Goal: Task Accomplishment & Management: Manage account settings

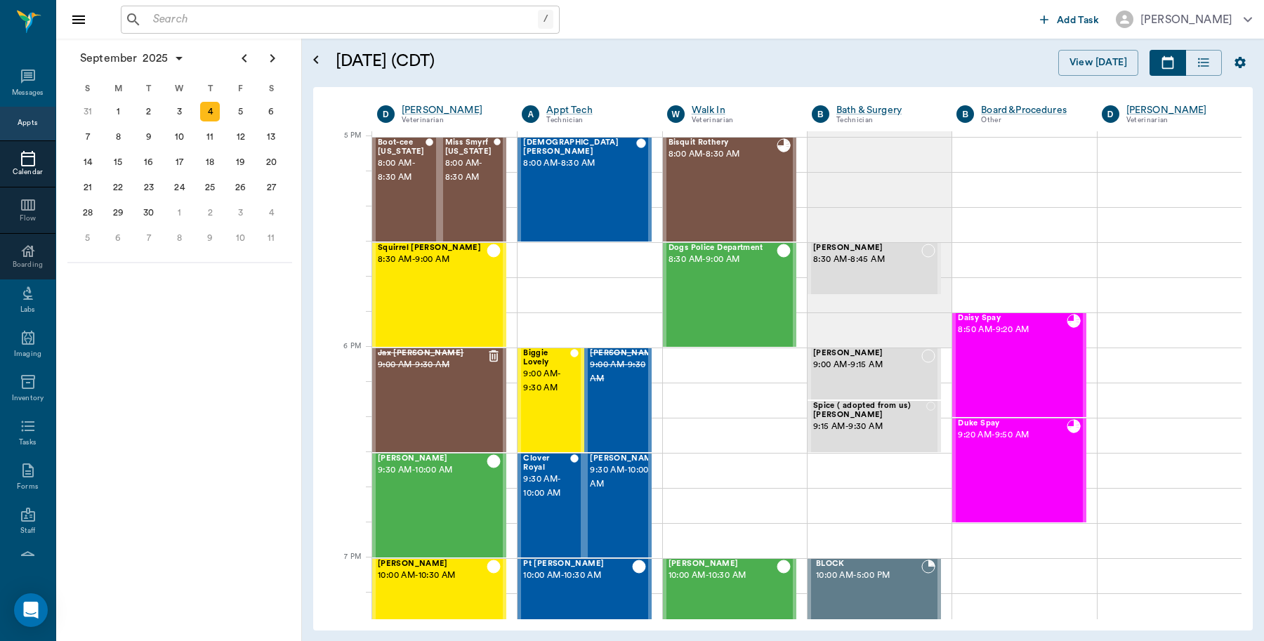
scroll to position [1897, 0]
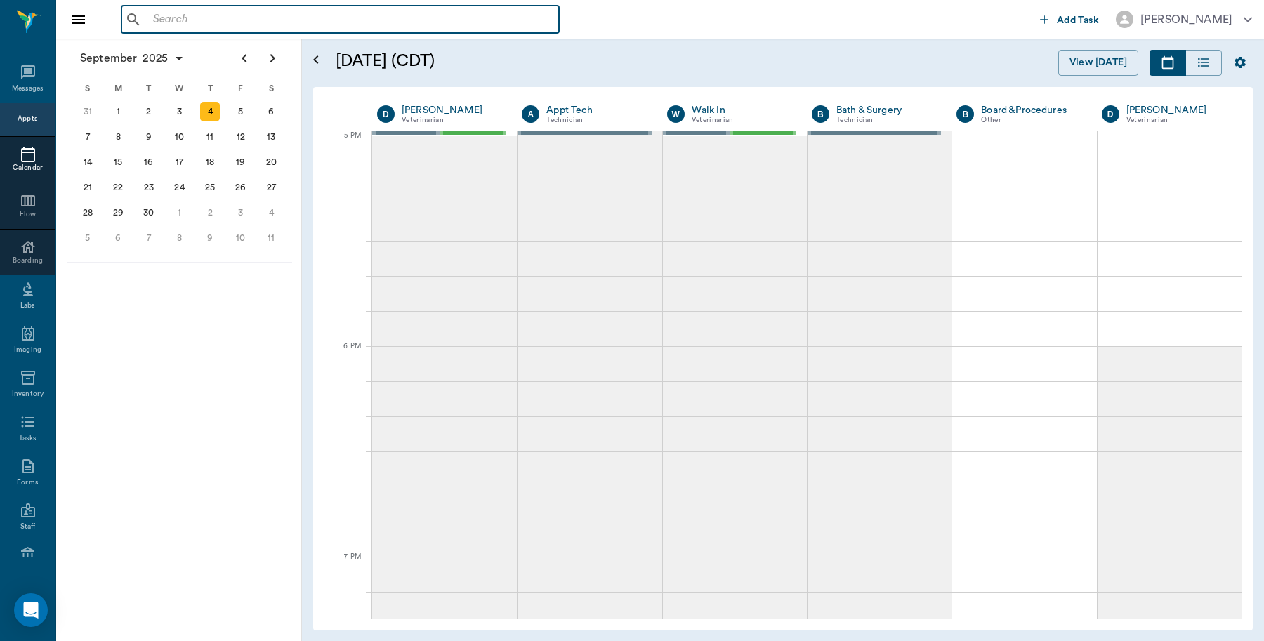
click at [221, 19] on input "text" at bounding box center [350, 20] width 406 height 20
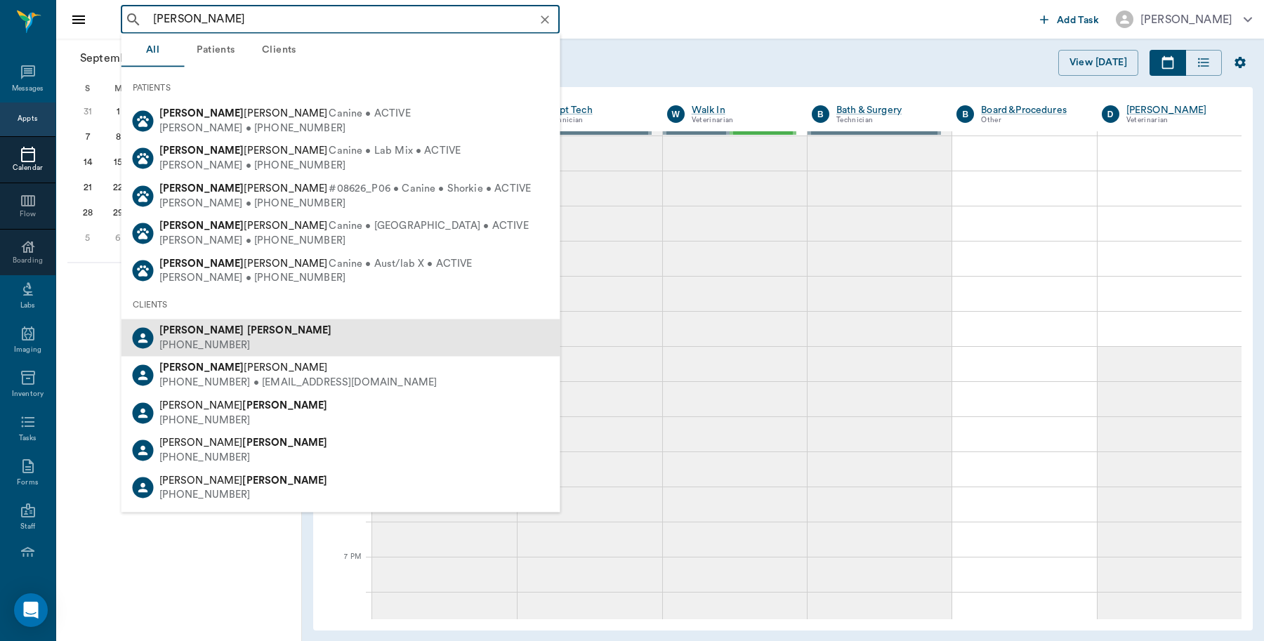
click at [239, 338] on div "Caryn Watson (903) 513-7708" at bounding box center [340, 337] width 439 height 37
type input "caryn watson"
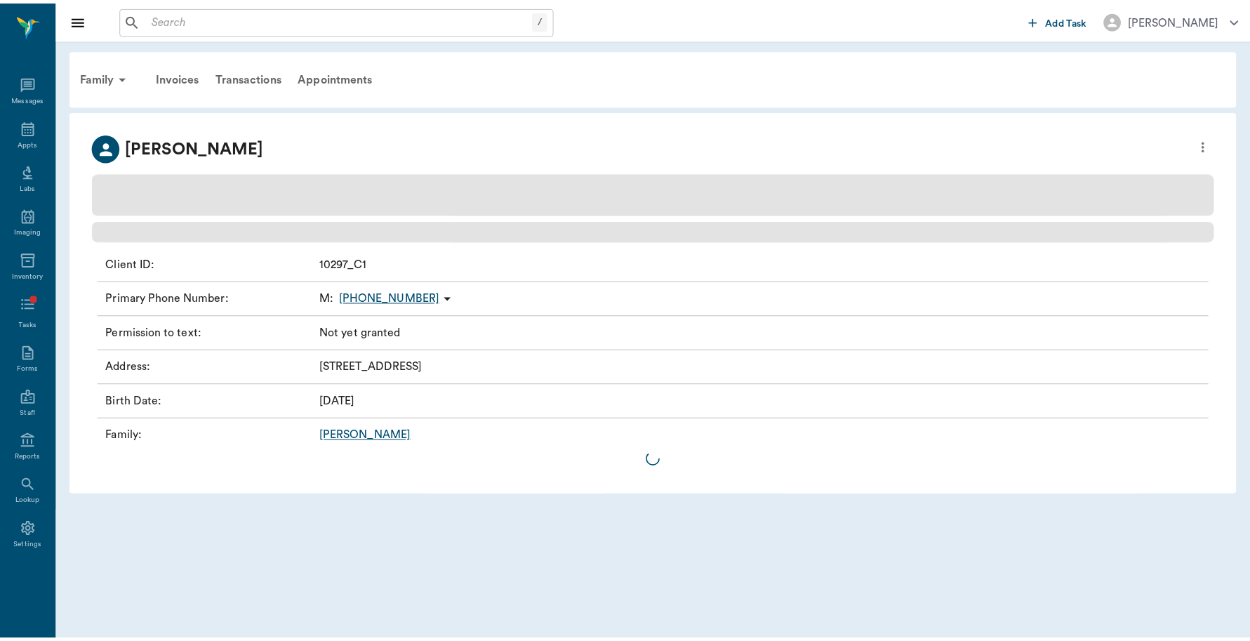
scroll to position [4, 0]
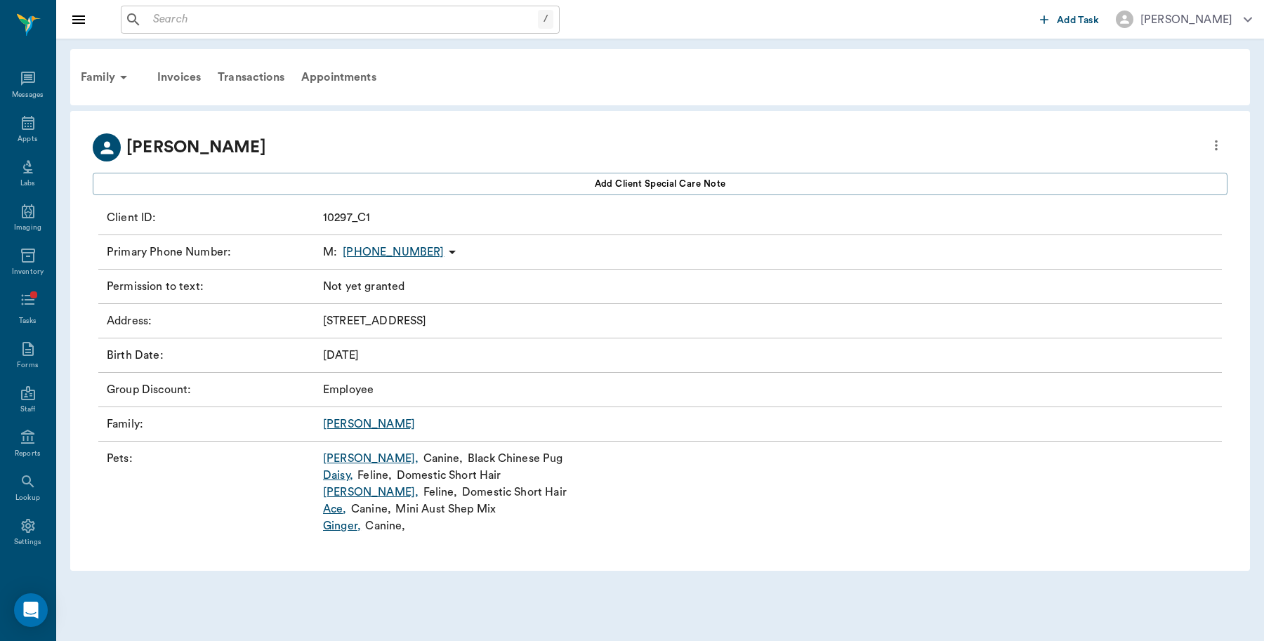
click at [340, 458] on link "[PERSON_NAME] ," at bounding box center [370, 458] width 95 height 17
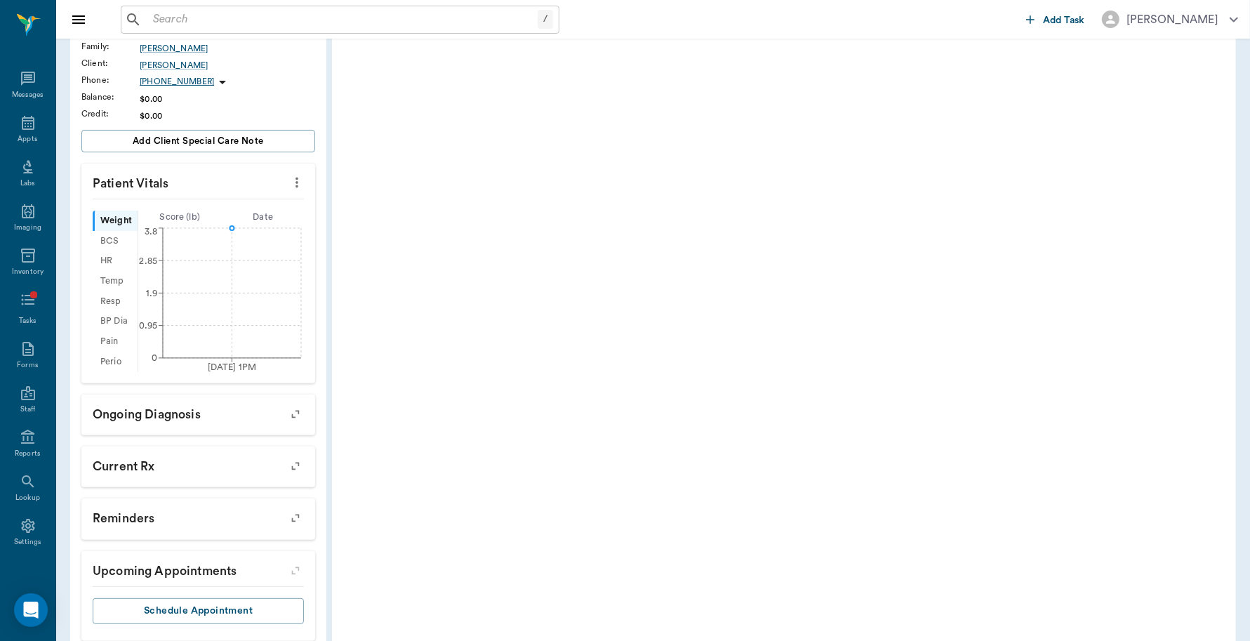
scroll to position [263, 0]
click at [295, 188] on icon "more" at bounding box center [296, 181] width 15 height 17
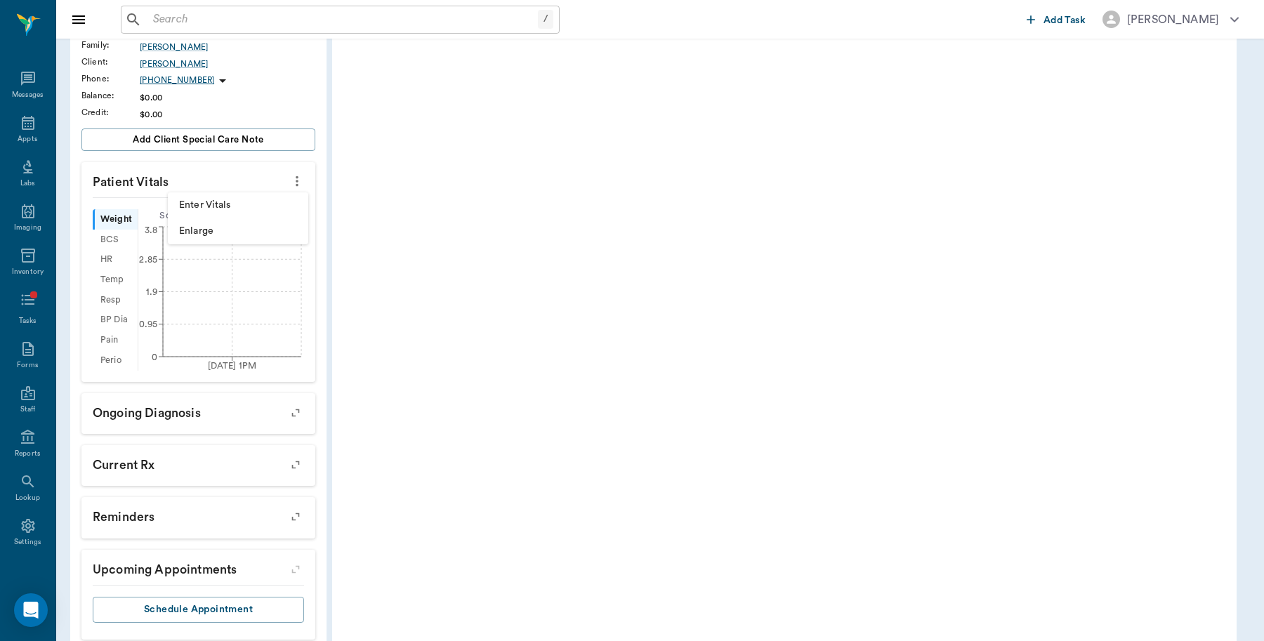
click at [240, 206] on span "Enter Vitals" at bounding box center [238, 205] width 118 height 15
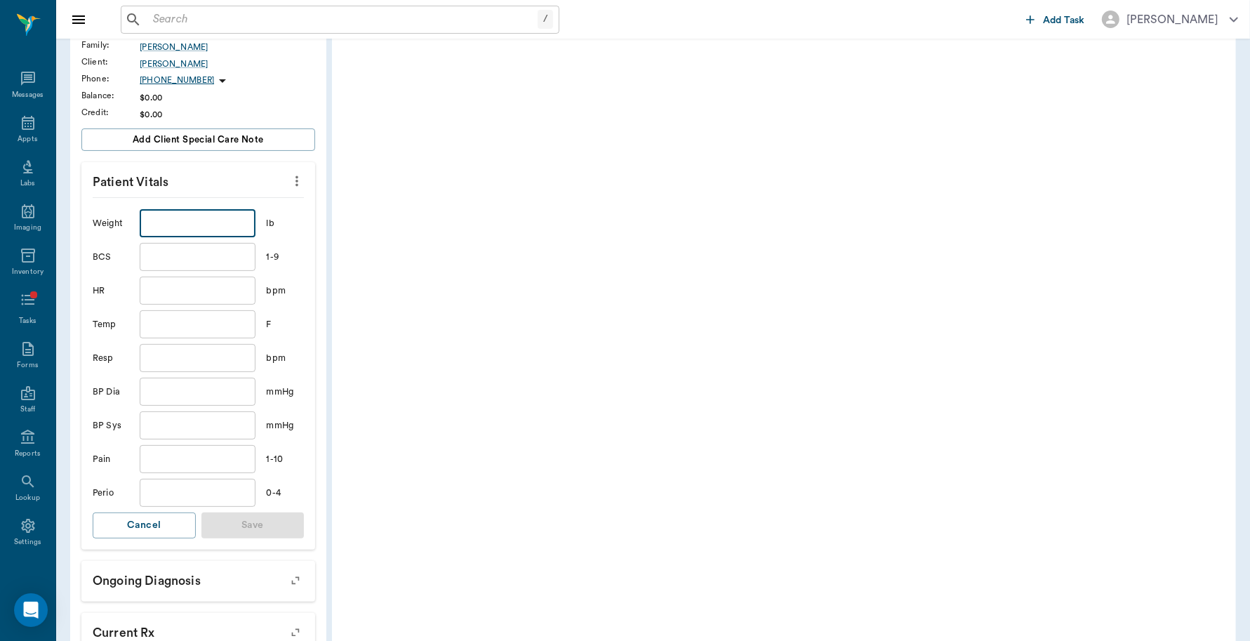
click at [194, 214] on input "text" at bounding box center [197, 223] width 115 height 28
type input "4.2"
click at [251, 521] on button "Save" at bounding box center [252, 525] width 103 height 26
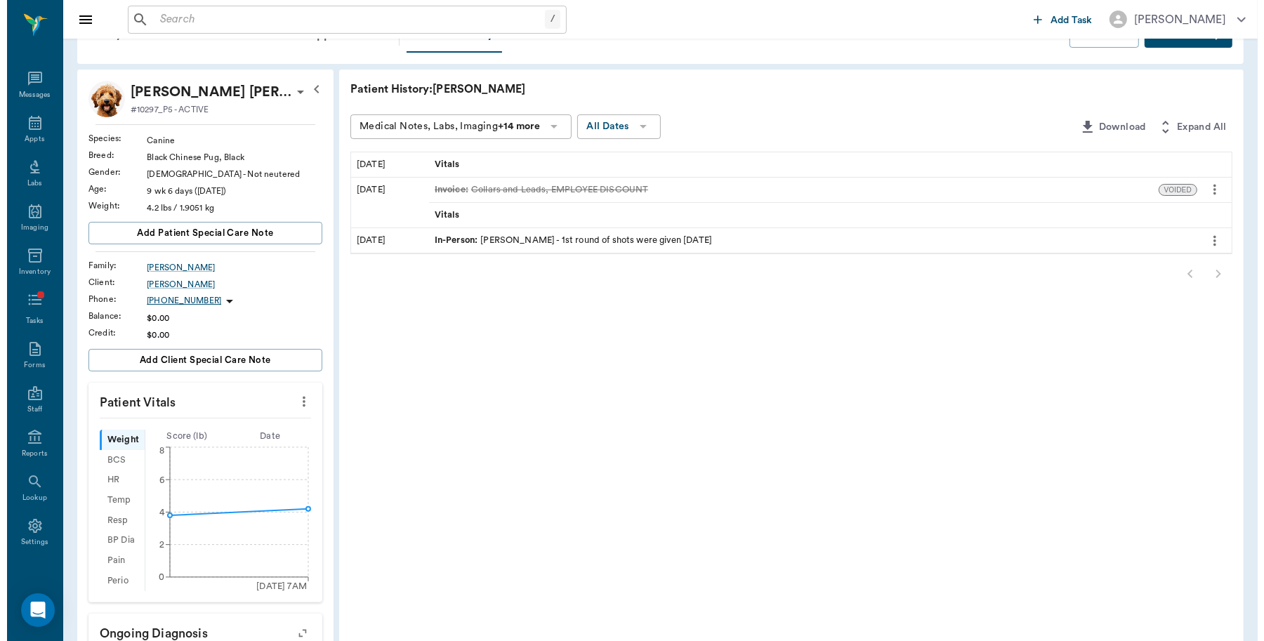
scroll to position [0, 0]
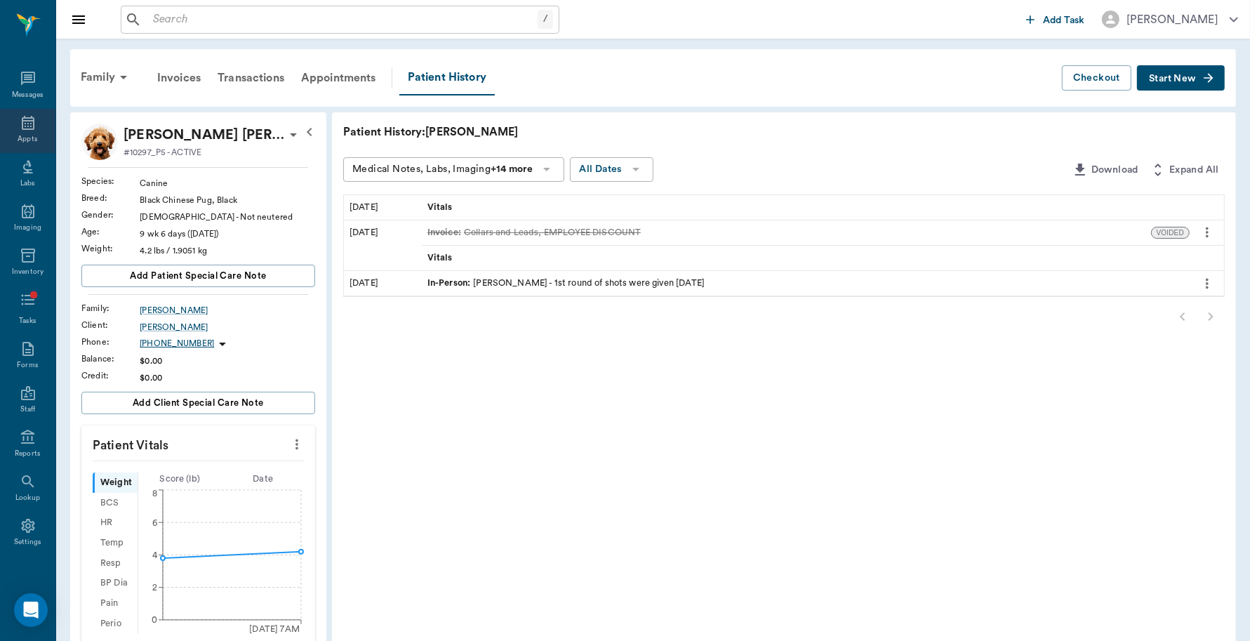
click at [30, 134] on div "Appts" at bounding box center [27, 131] width 55 height 44
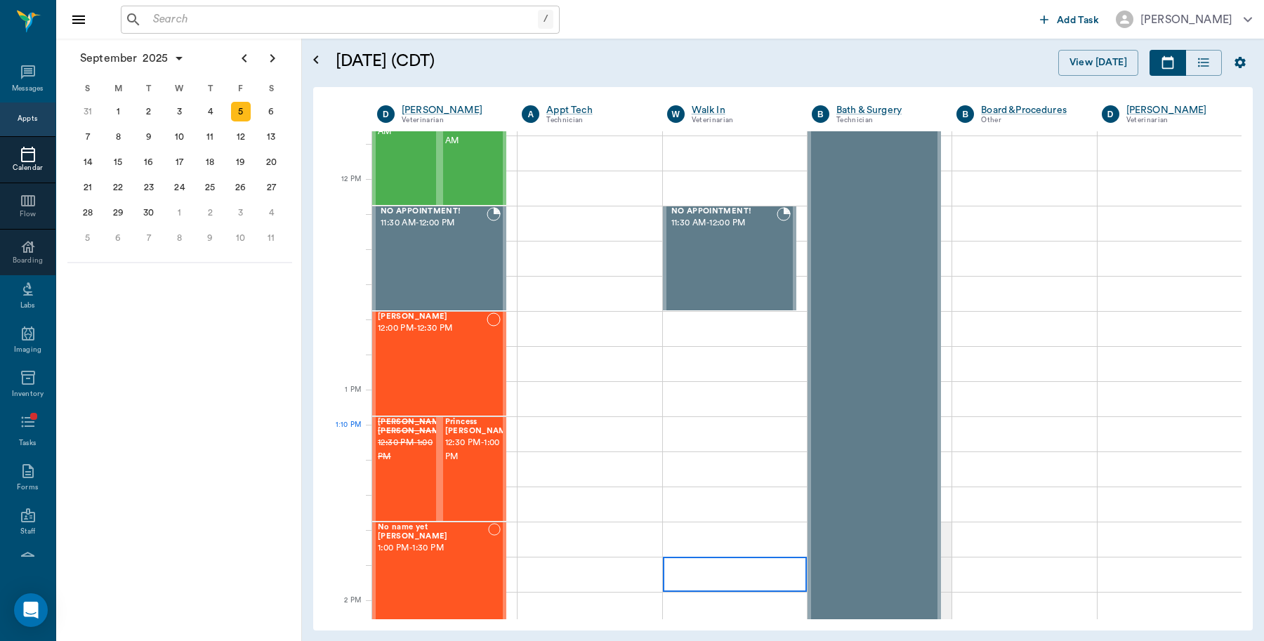
scroll to position [614, 0]
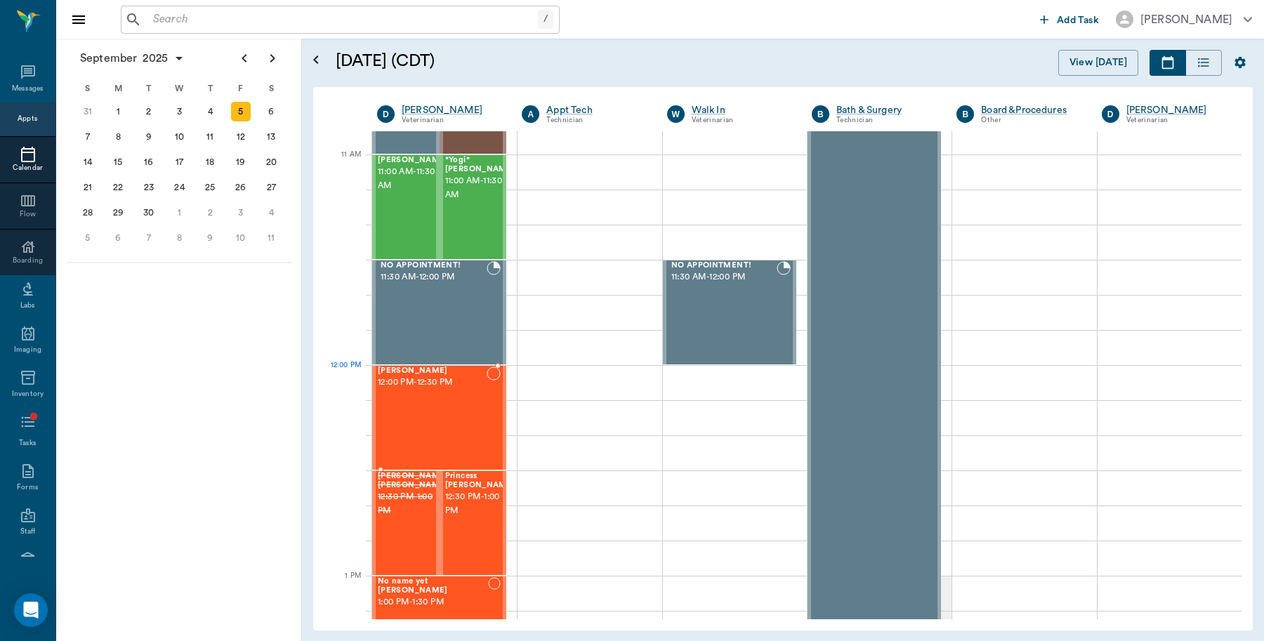
click at [421, 390] on div "Tori Earp 12:00 PM - 12:30 PM" at bounding box center [432, 417] width 109 height 102
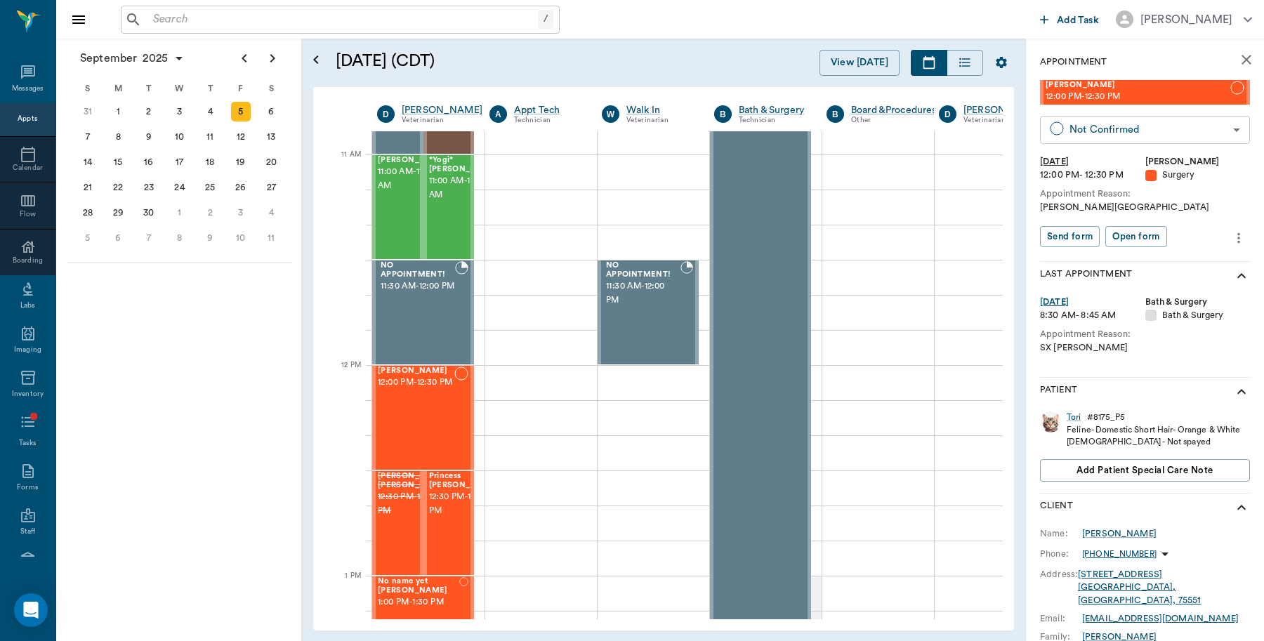
click at [1155, 131] on body "/ ​ Add Task Dr. Bert Ellsworth Nectar Messages Appts Calendar Flow Boarding La…" at bounding box center [632, 320] width 1264 height 641
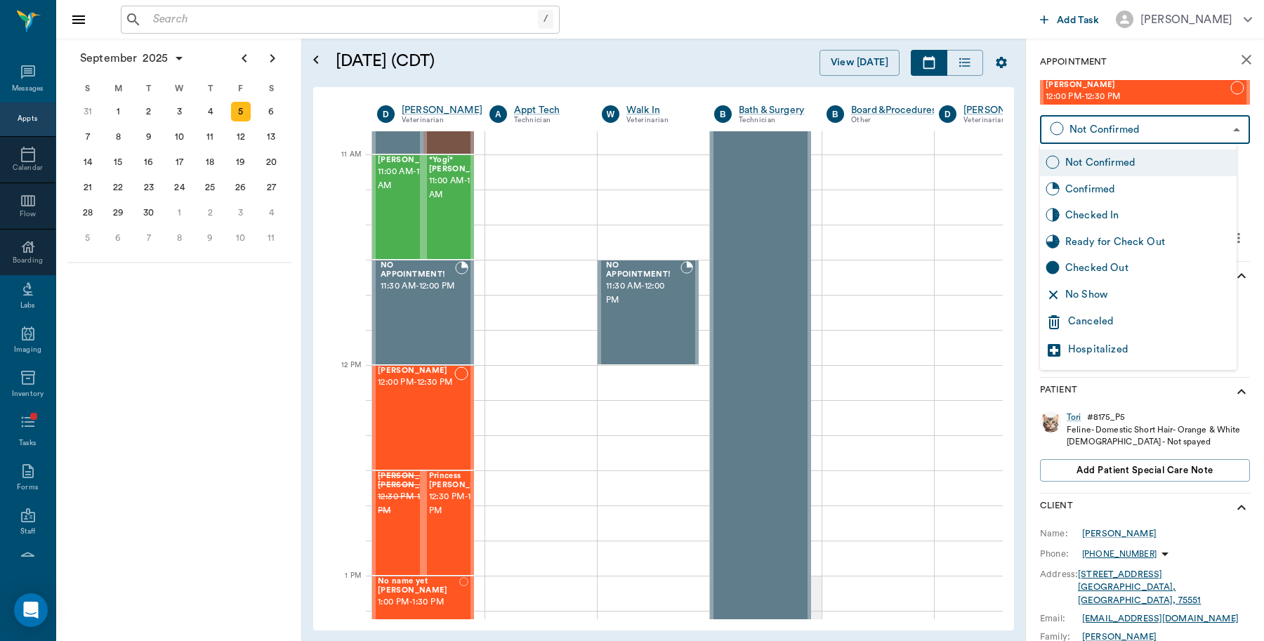
click at [1095, 215] on div "Checked In" at bounding box center [1148, 215] width 166 height 15
type input "CHECKED_IN"
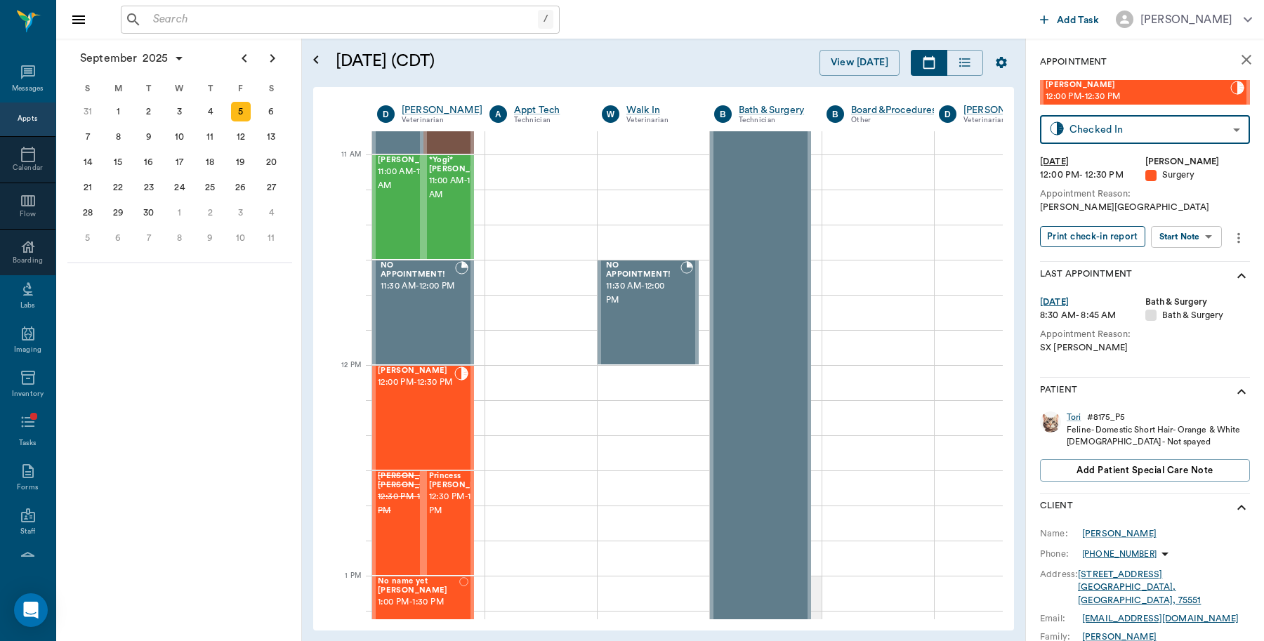
click at [1093, 234] on button "Print check-in report" at bounding box center [1092, 237] width 105 height 22
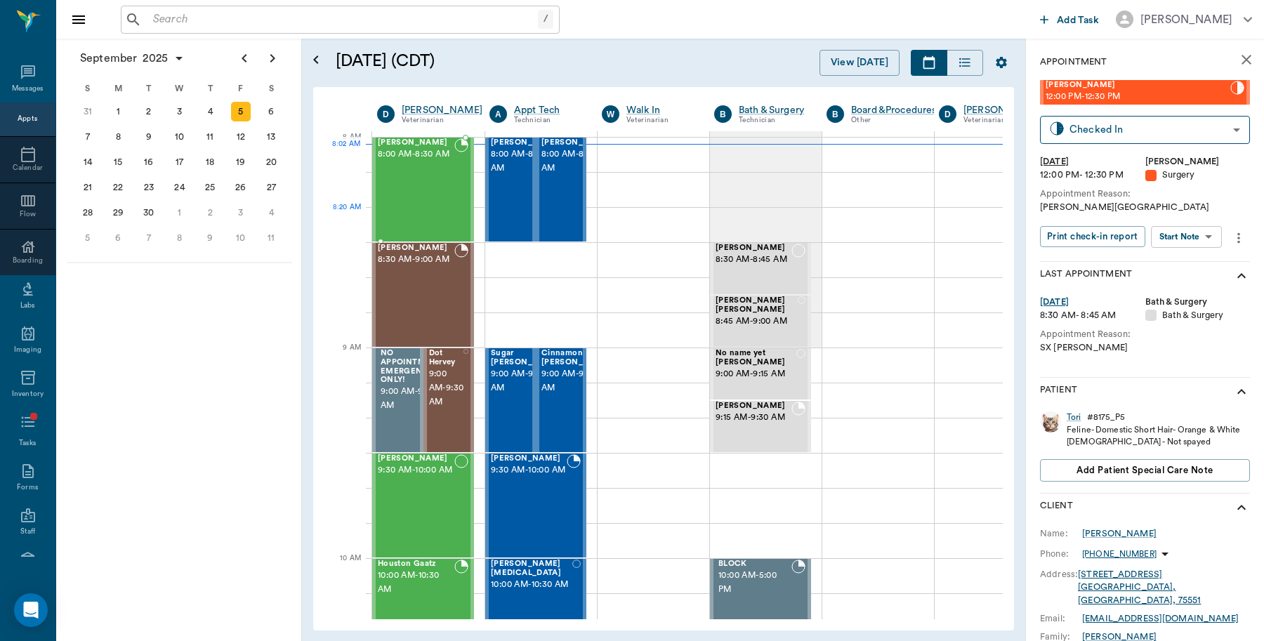
click at [409, 213] on div "Tank KIRTMAN 8:00 AM - 8:30 AM" at bounding box center [416, 189] width 77 height 102
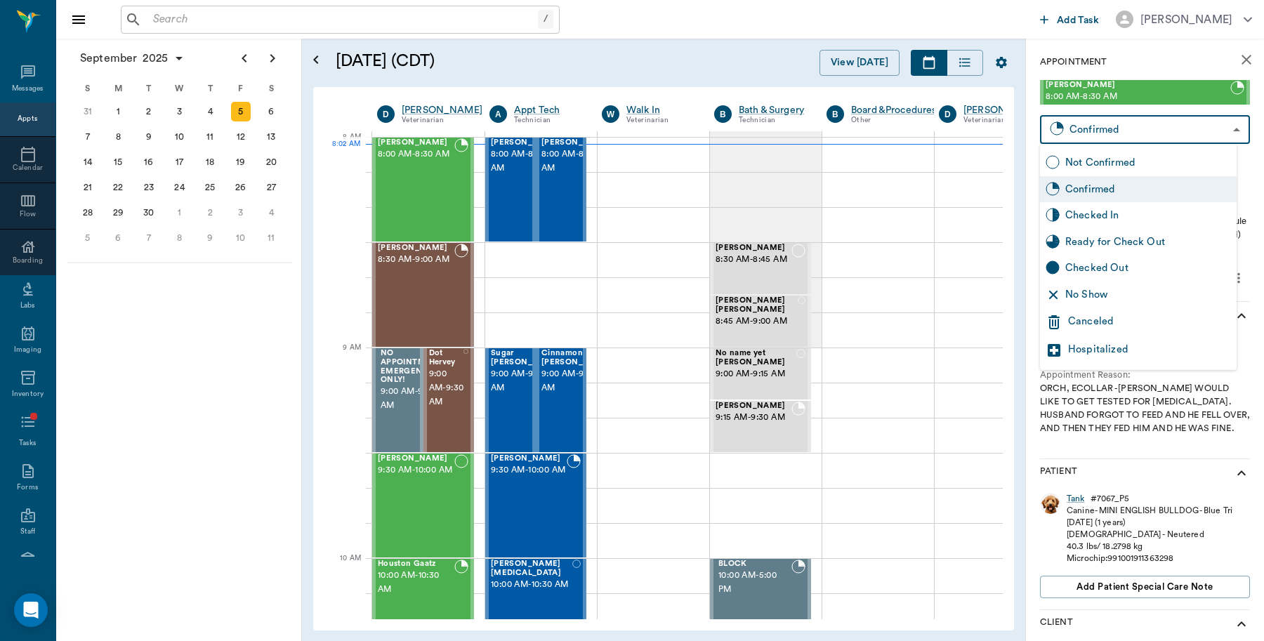
click at [1113, 128] on body "/ ​ Add Task Dr. Bert Ellsworth Nectar Messages Appts Calendar Flow Boarding La…" at bounding box center [632, 320] width 1264 height 641
click at [1092, 208] on div "Checked In" at bounding box center [1148, 215] width 166 height 15
type input "CHECKED_IN"
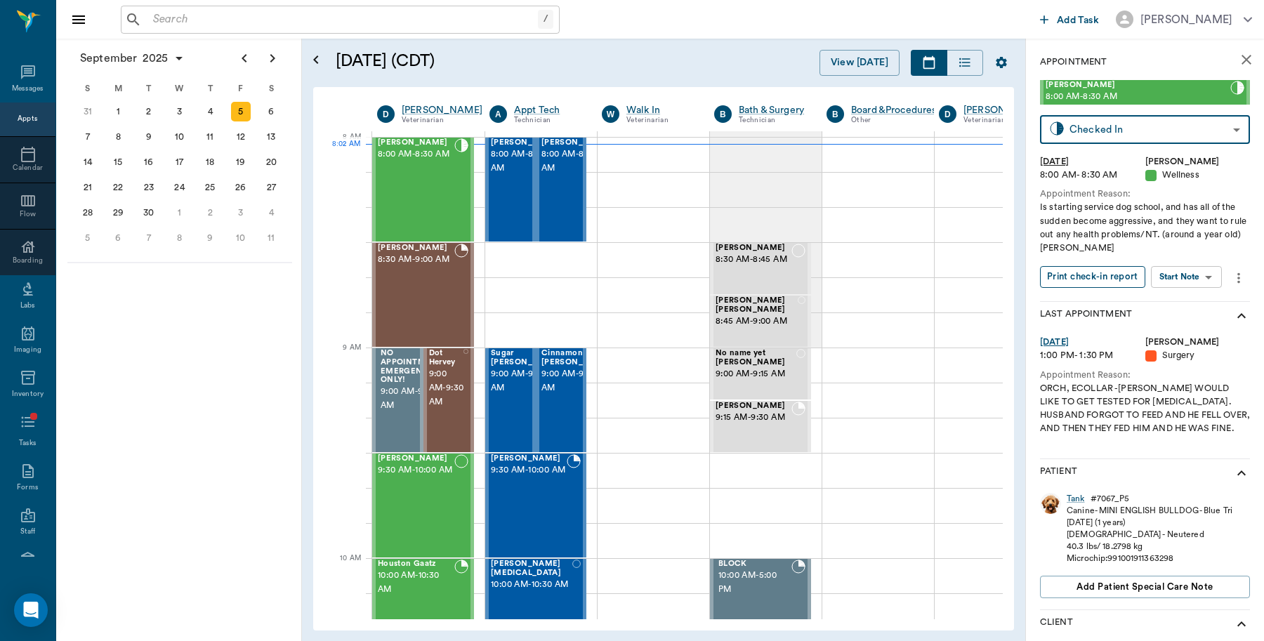
click at [1092, 276] on button "Print check-in report" at bounding box center [1092, 277] width 105 height 22
click at [208, 114] on div "4" at bounding box center [210, 112] width 20 height 20
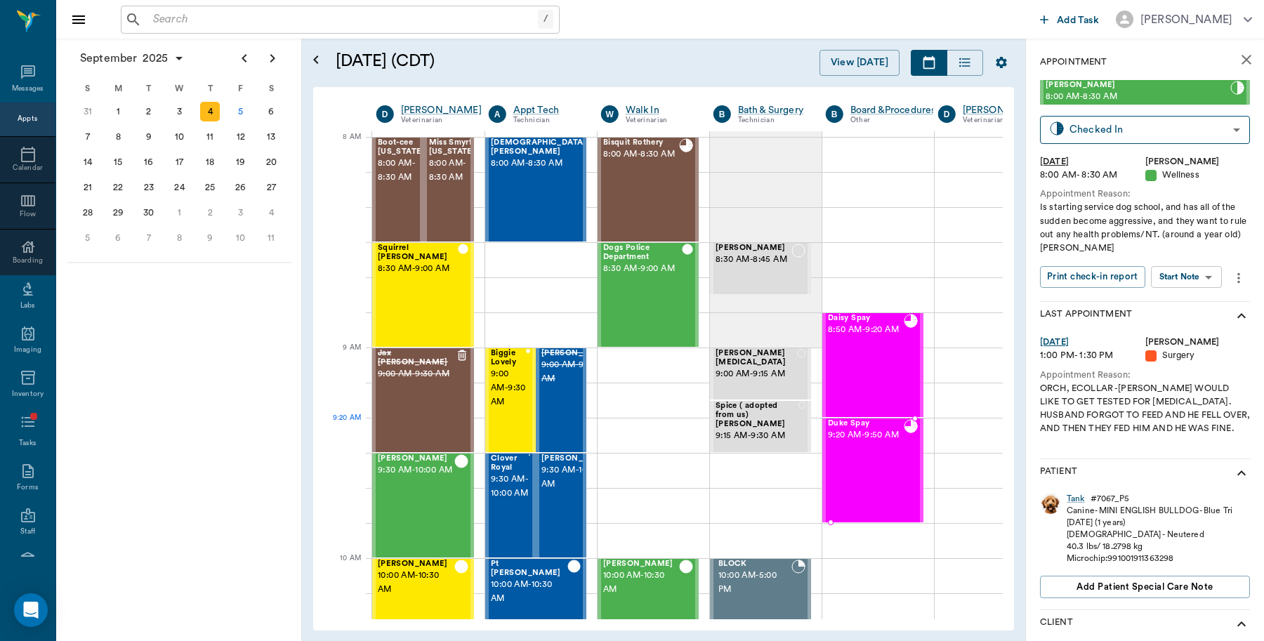
scroll to position [0, 1]
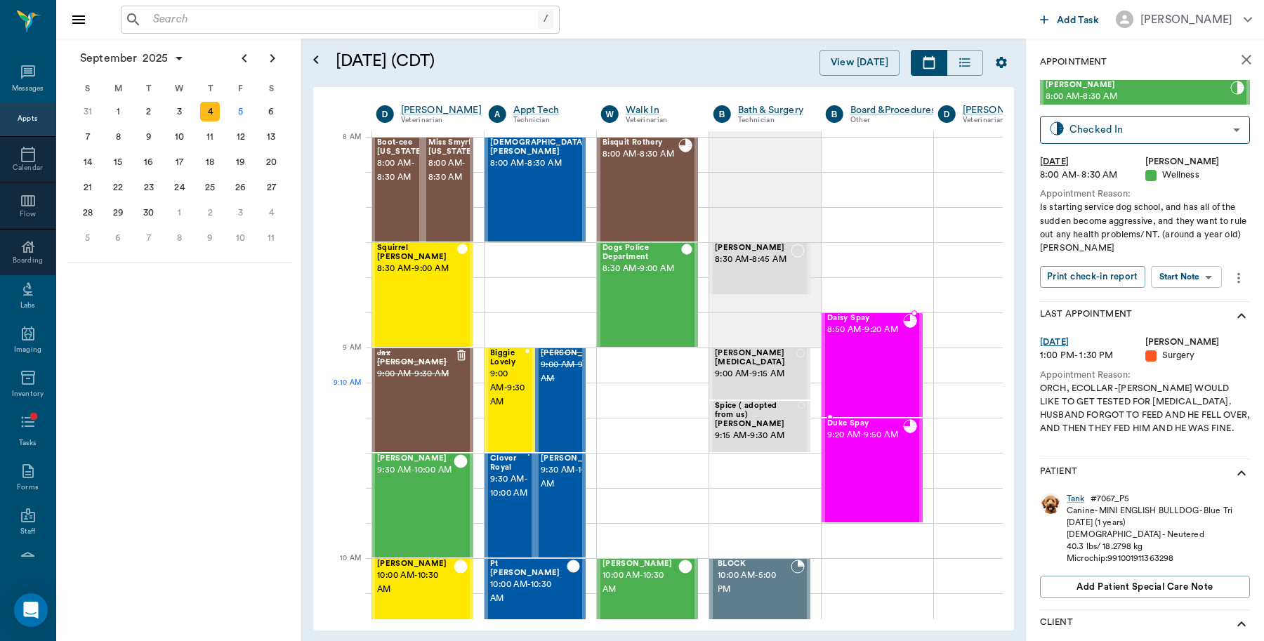
click at [881, 399] on div "Daisy Spay 8:50 AM - 9:20 AM" at bounding box center [865, 365] width 76 height 102
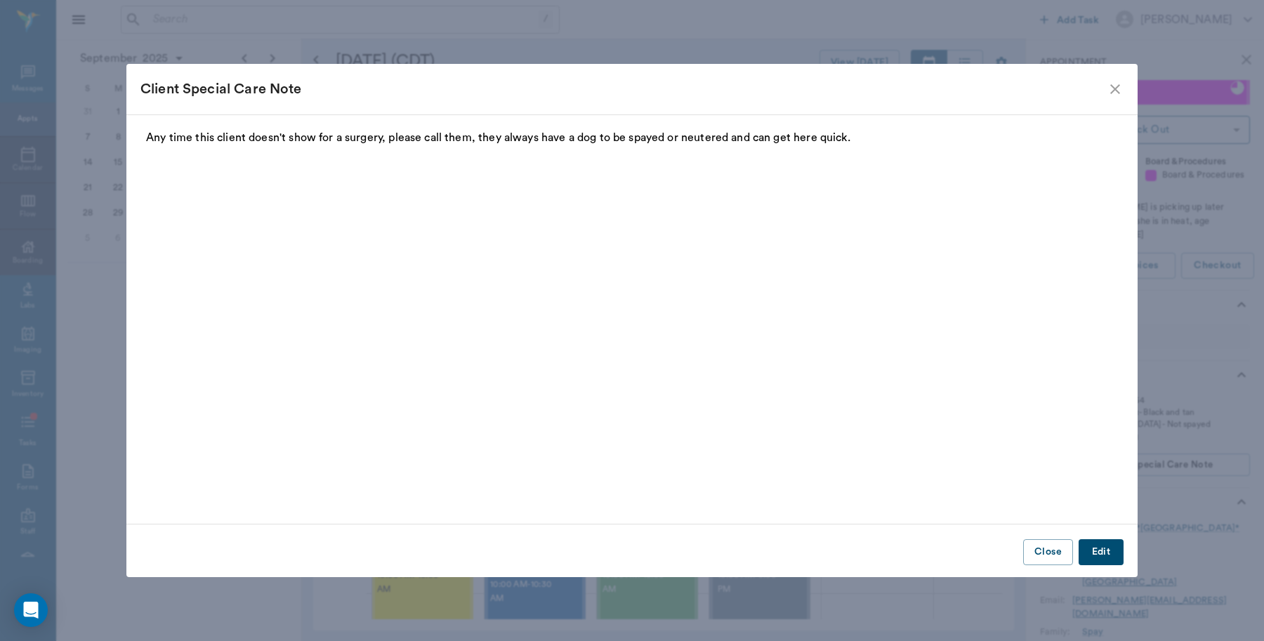
click at [1113, 90] on icon "close" at bounding box center [1114, 89] width 17 height 17
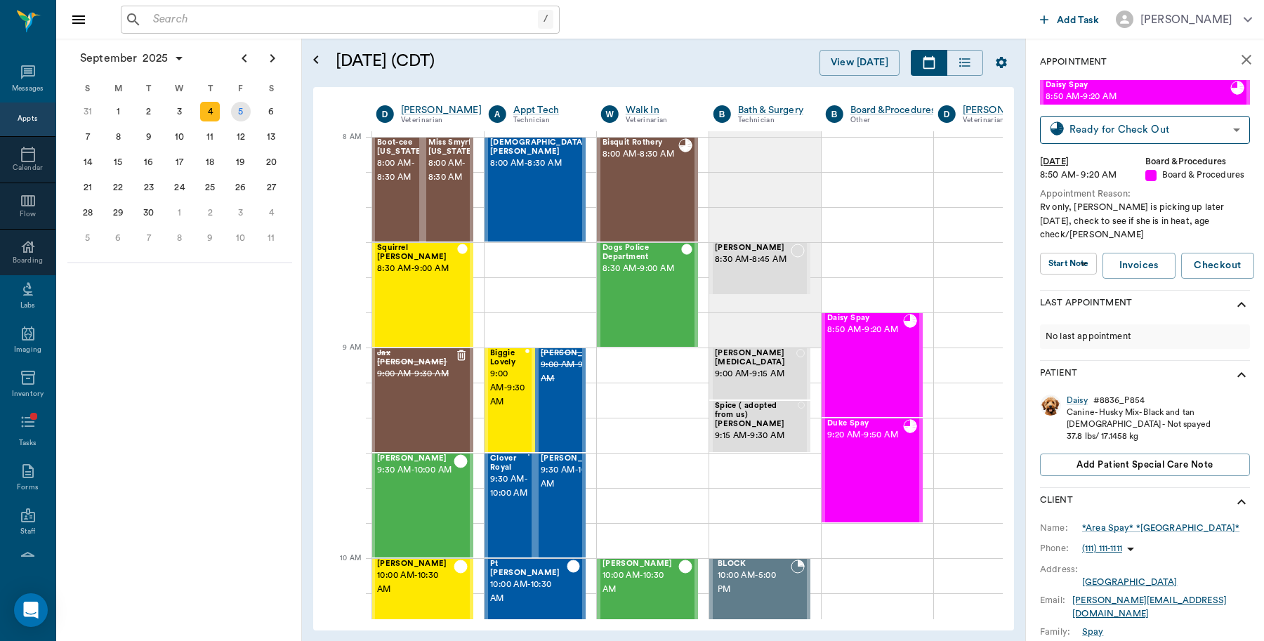
click at [242, 112] on div "5" at bounding box center [241, 112] width 20 height 20
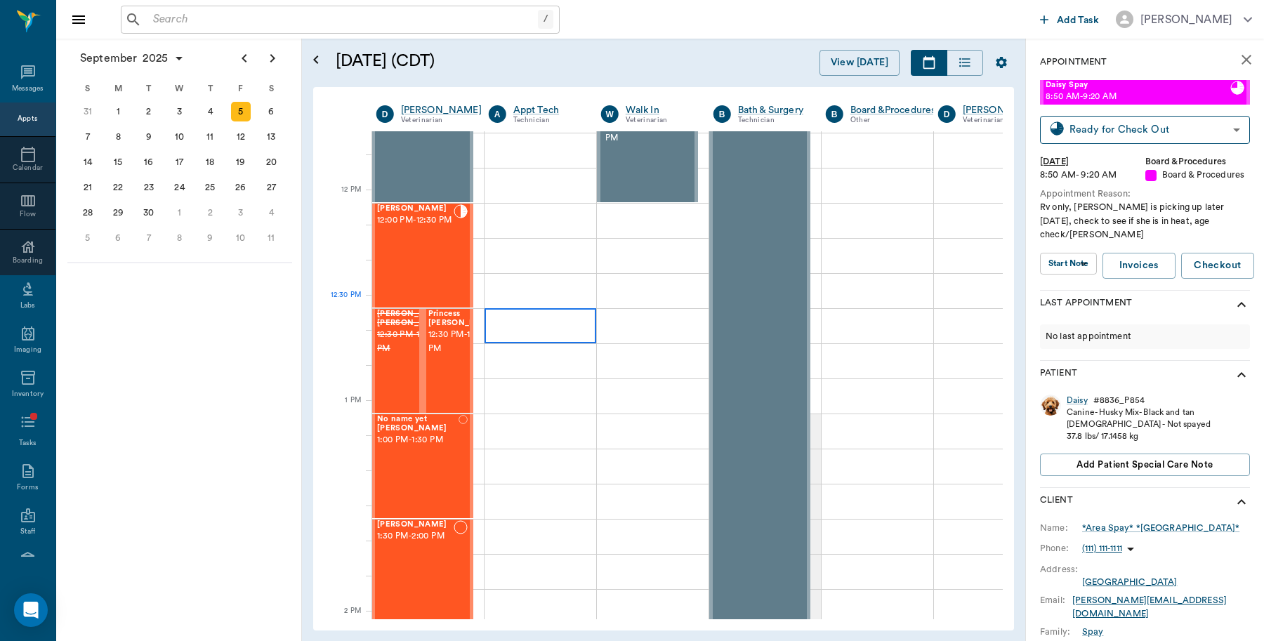
scroll to position [790, 1]
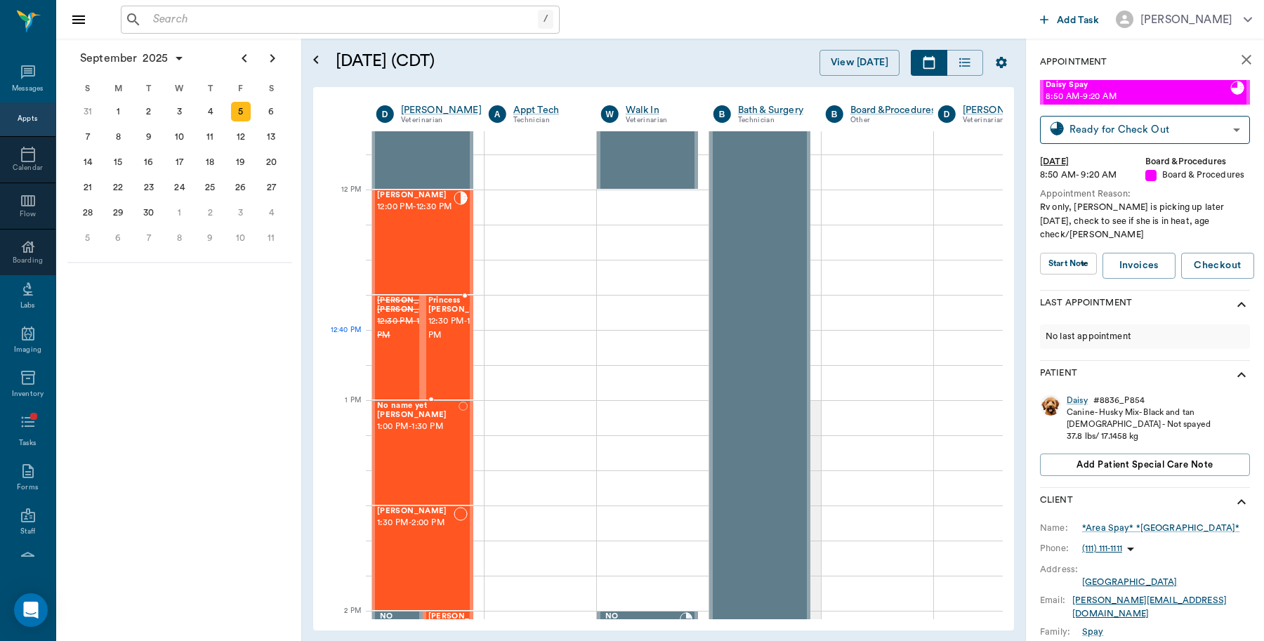
click at [458, 338] on span "12:30 PM - 1:00 PM" at bounding box center [463, 328] width 70 height 28
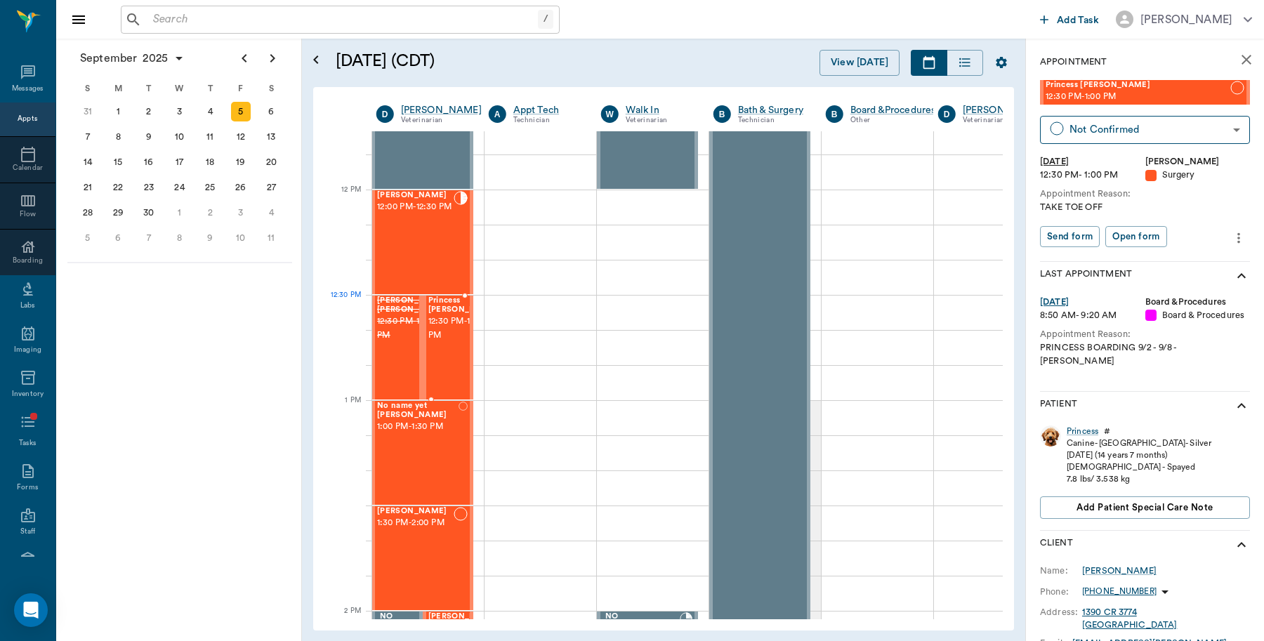
click at [449, 328] on span "12:30 PM - 1:00 PM" at bounding box center [463, 328] width 70 height 28
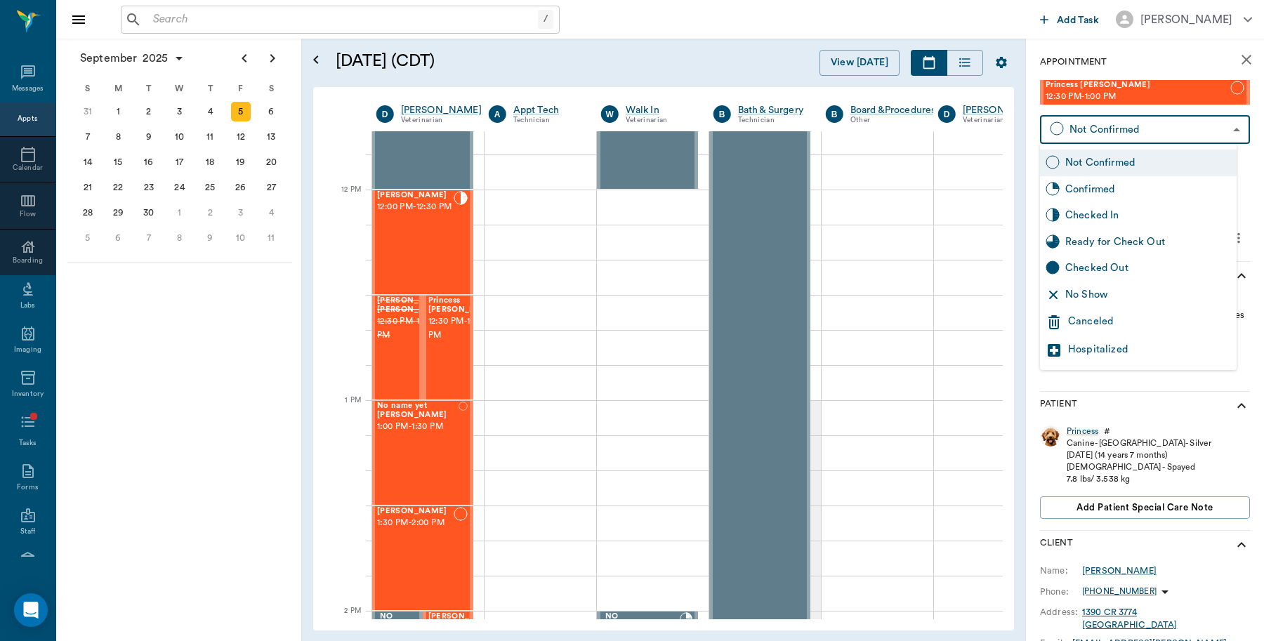
click at [1102, 135] on body "/ ​ Add Task Dr. Bert Ellsworth Nectar Messages Appts Calendar Flow Boarding La…" at bounding box center [632, 320] width 1264 height 641
click at [1086, 209] on div "Checked In" at bounding box center [1148, 215] width 166 height 15
type input "CHECKED_IN"
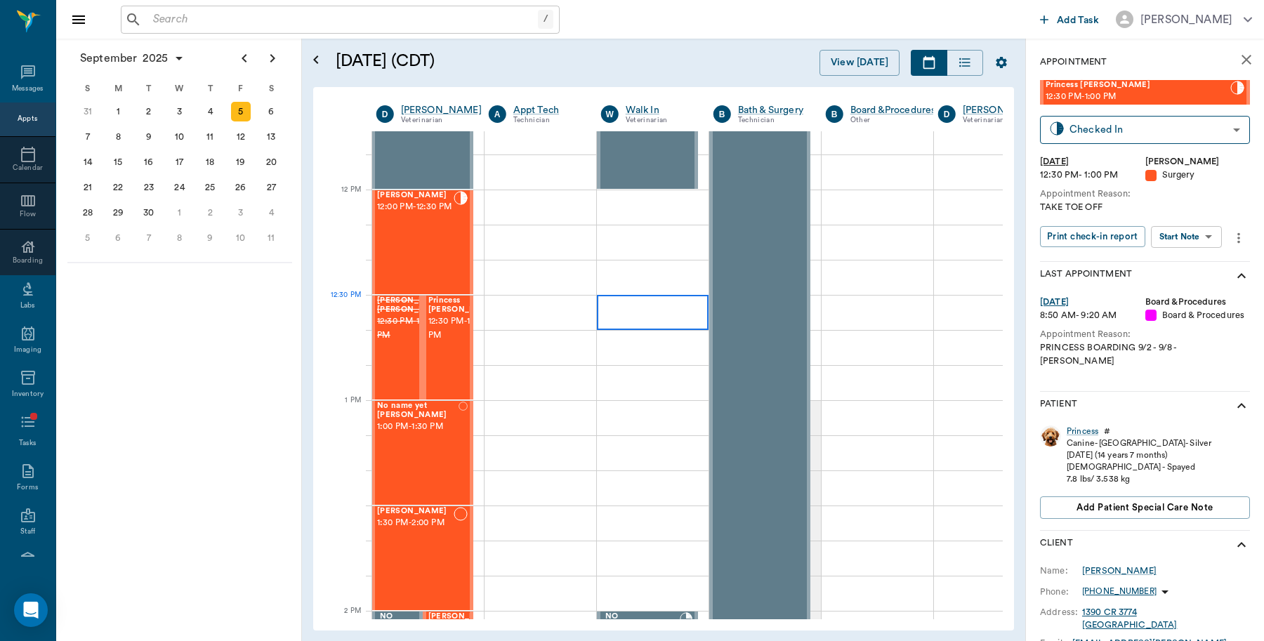
click at [667, 299] on div at bounding box center [653, 312] width 112 height 35
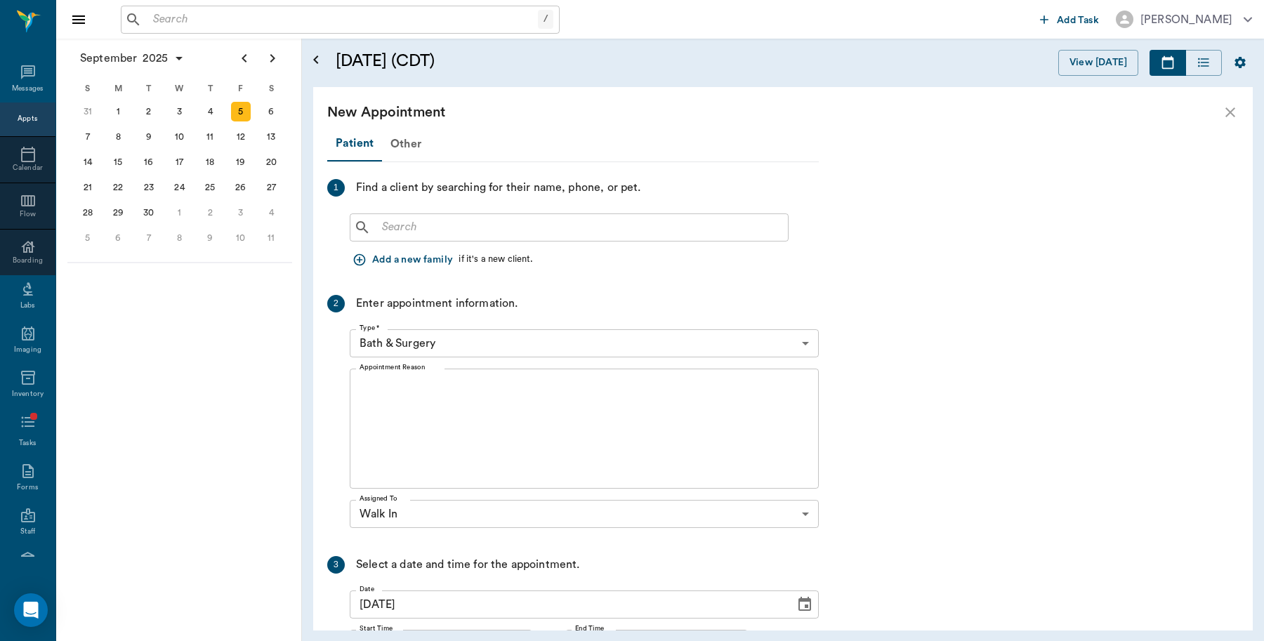
scroll to position [781, 0]
click at [1236, 114] on icon "close" at bounding box center [1229, 112] width 17 height 17
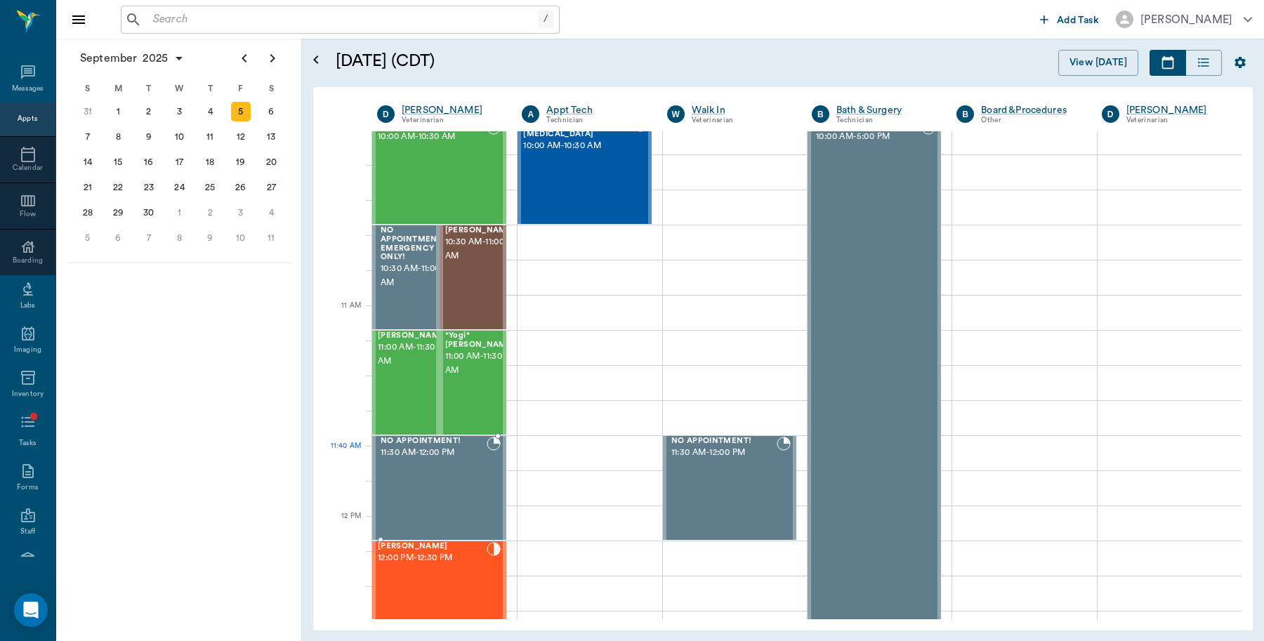
scroll to position [790, 0]
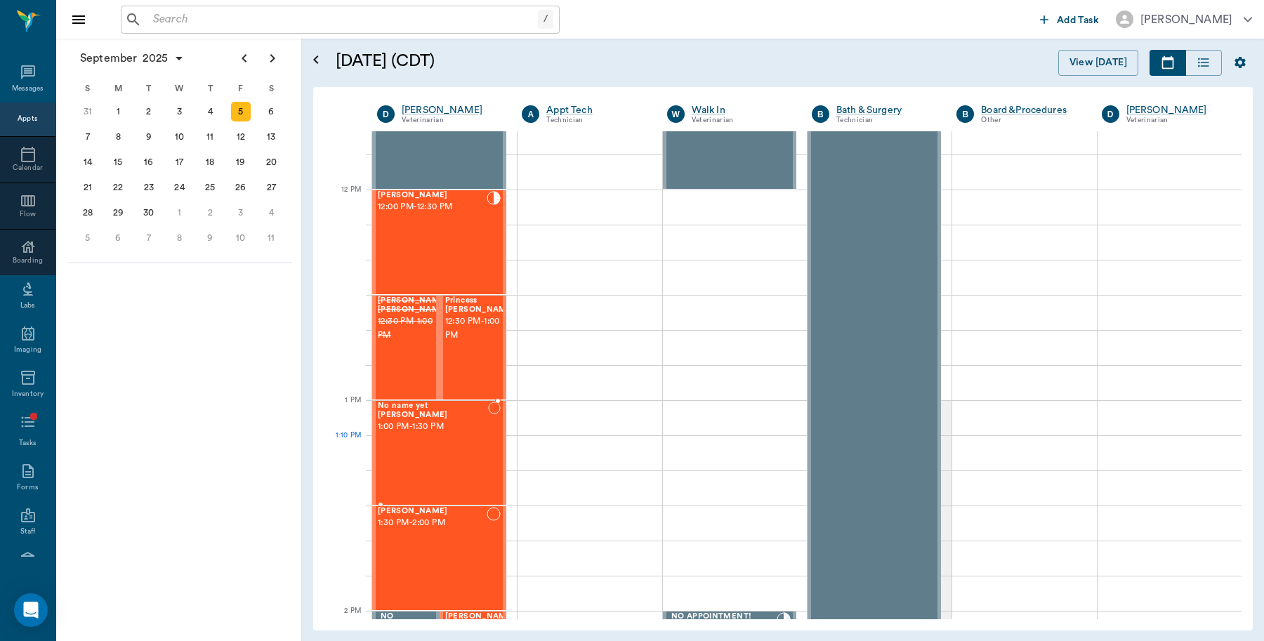
click at [446, 467] on div "No name yet Dotson 1:00 PM - 1:30 PM" at bounding box center [433, 453] width 110 height 102
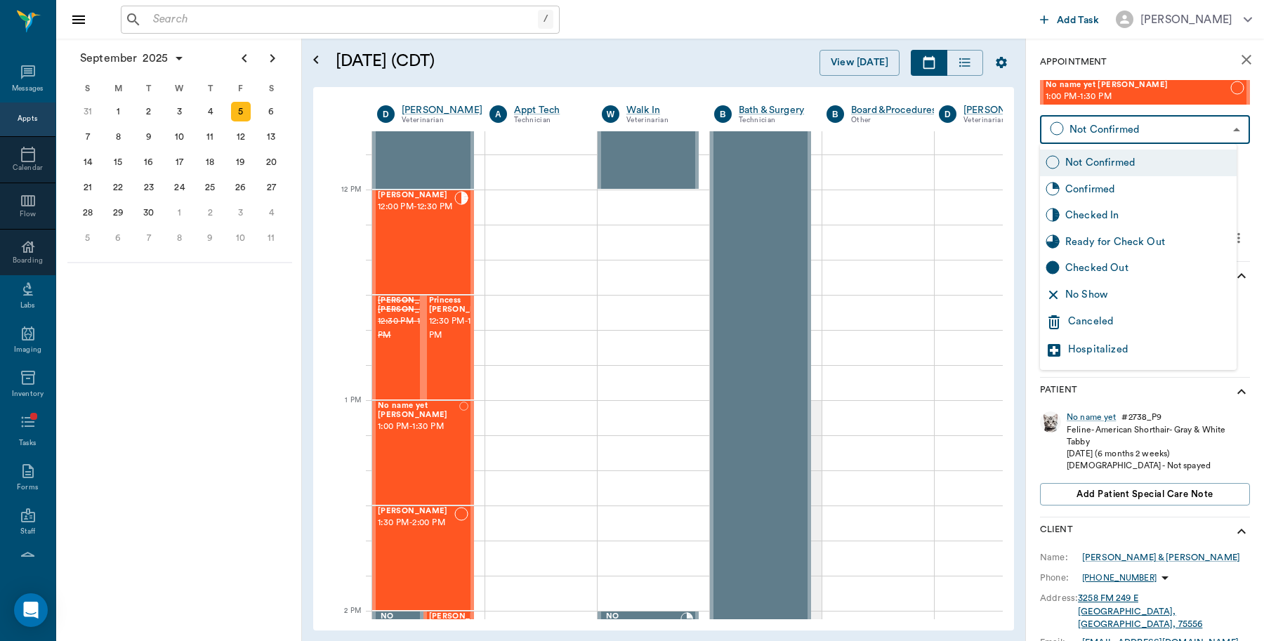
click at [1110, 134] on body "/ ​ Add Task Dr. Bert Ellsworth Nectar Messages Appts Calendar Flow Boarding La…" at bounding box center [632, 320] width 1264 height 641
click at [1104, 218] on div "Checked In" at bounding box center [1148, 215] width 166 height 15
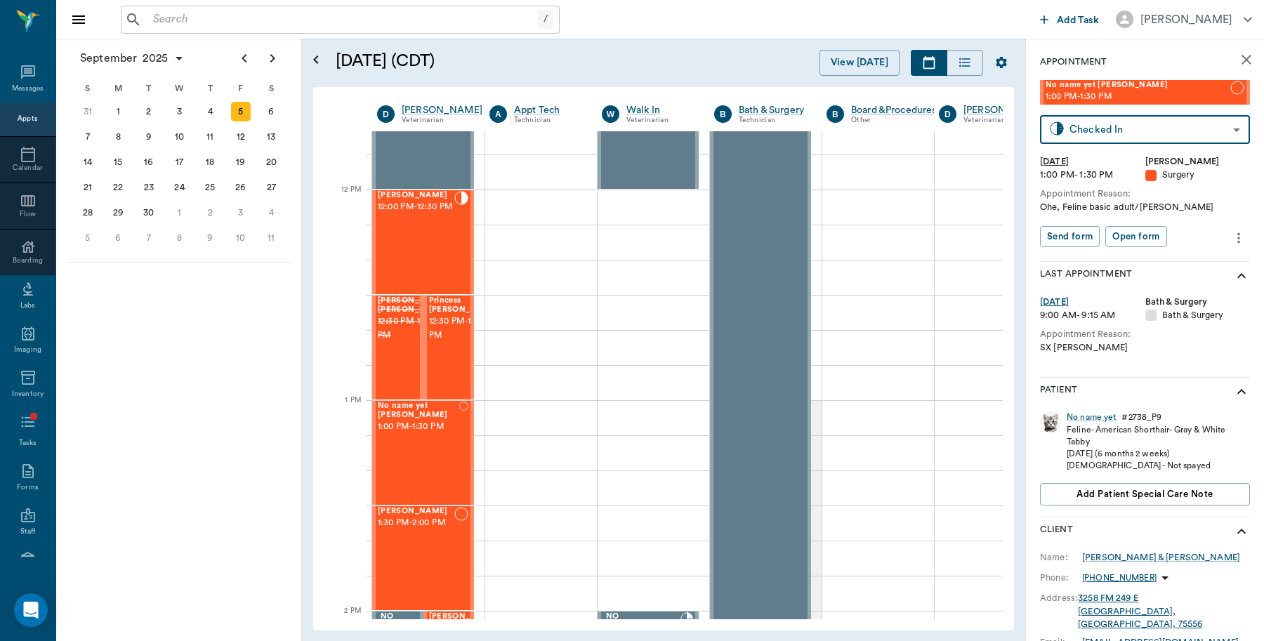
type input "CHECKED_IN"
click at [1109, 235] on button "Print check-in report" at bounding box center [1092, 237] width 105 height 22
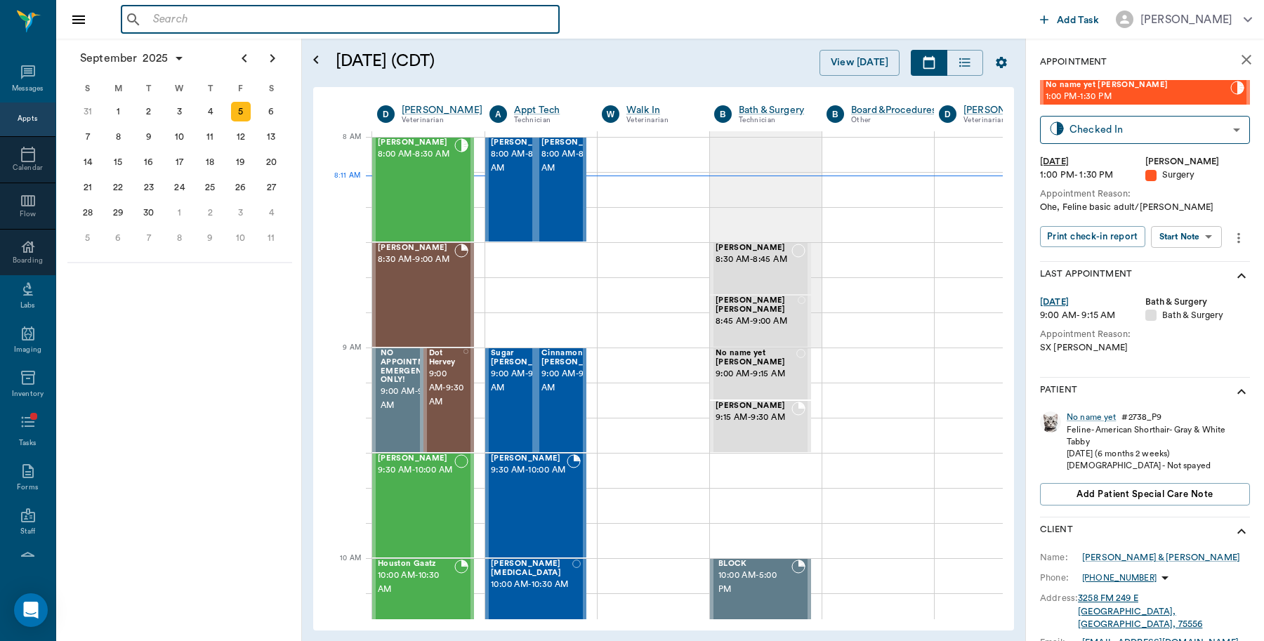
click at [316, 18] on input "text" at bounding box center [350, 20] width 406 height 20
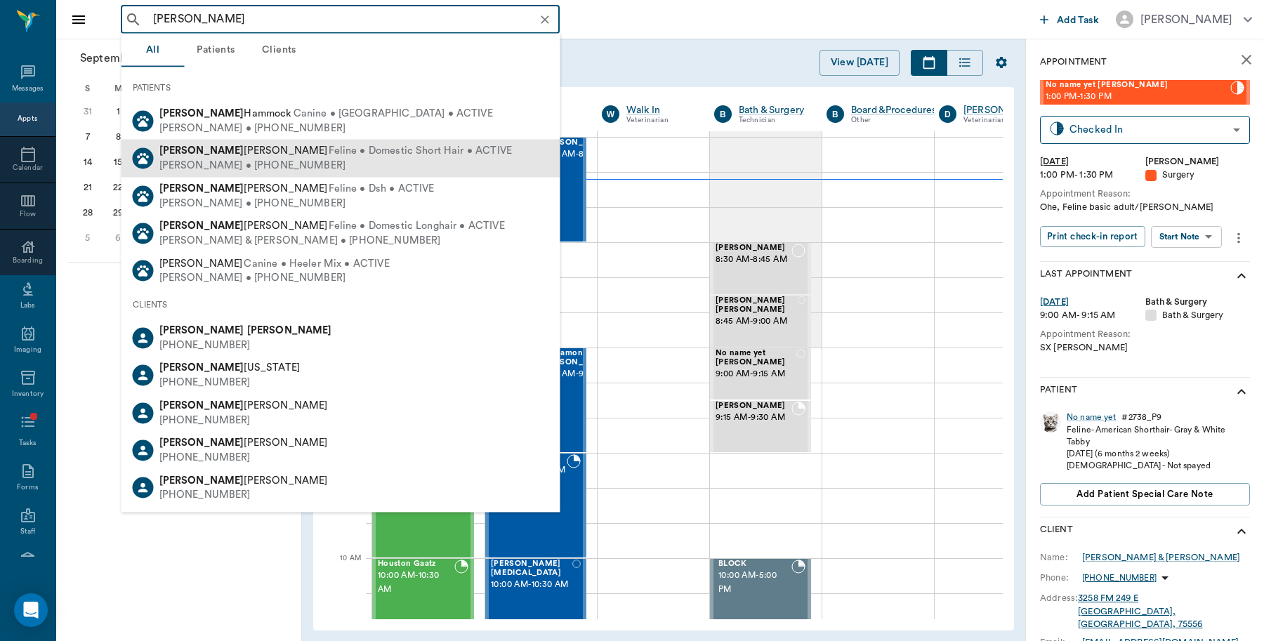
type input "bobby gunn"
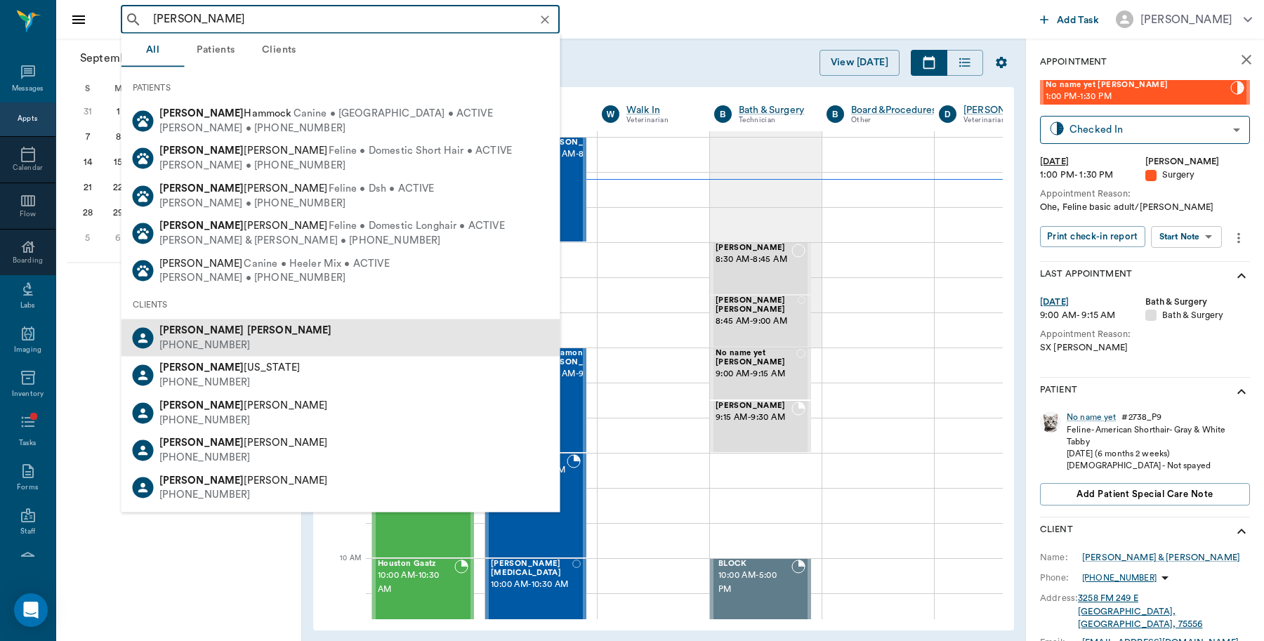
click at [248, 331] on div "Bobby Guinn (903) 908-8870" at bounding box center [340, 337] width 439 height 37
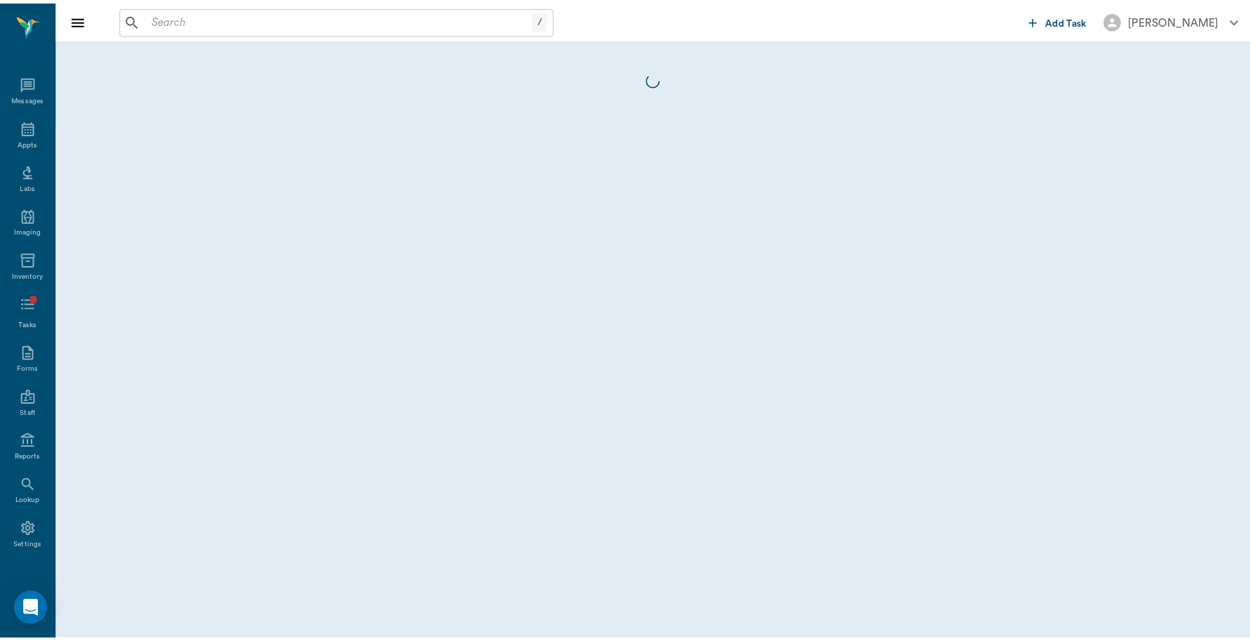
scroll to position [4, 0]
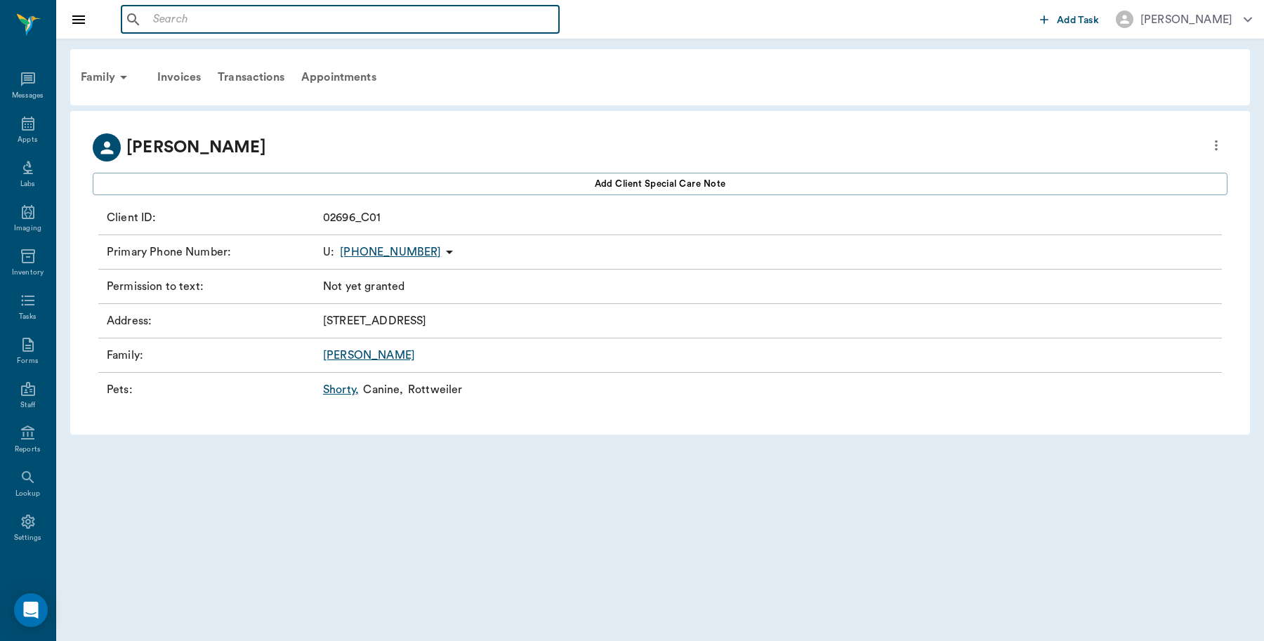
click at [204, 16] on input "text" at bounding box center [350, 20] width 406 height 20
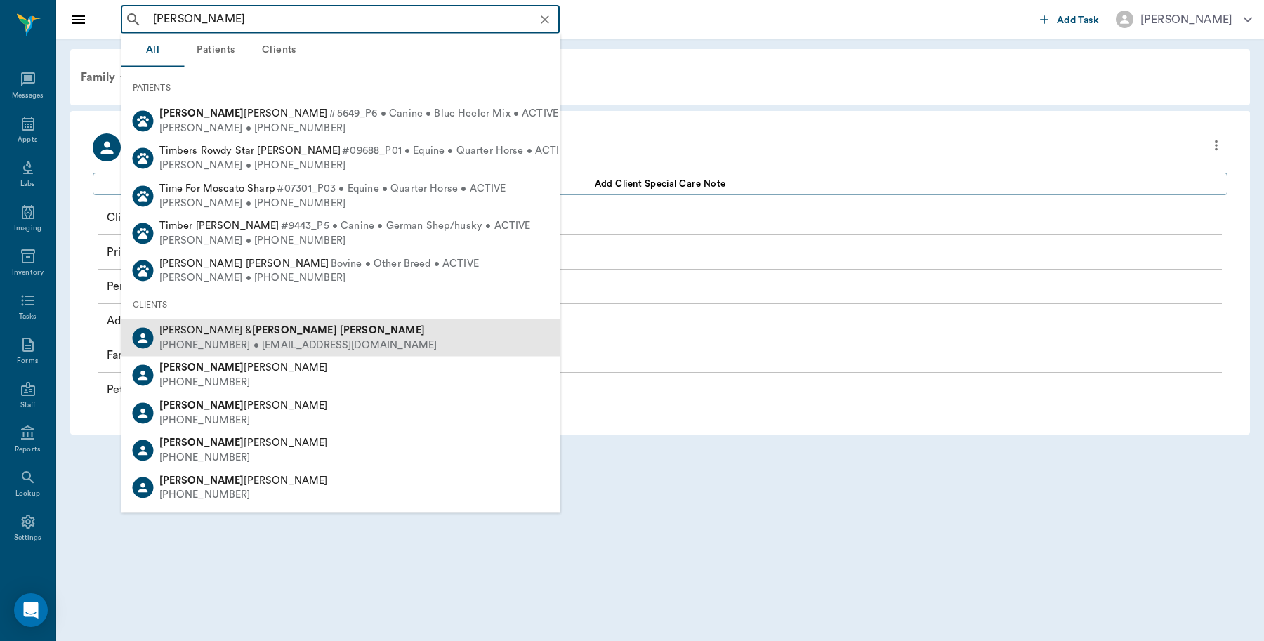
click at [270, 342] on div "(903) 824-7216 • GUNNBOKENNELS@aol.com" at bounding box center [298, 345] width 278 height 15
type input "Tim Gunn"
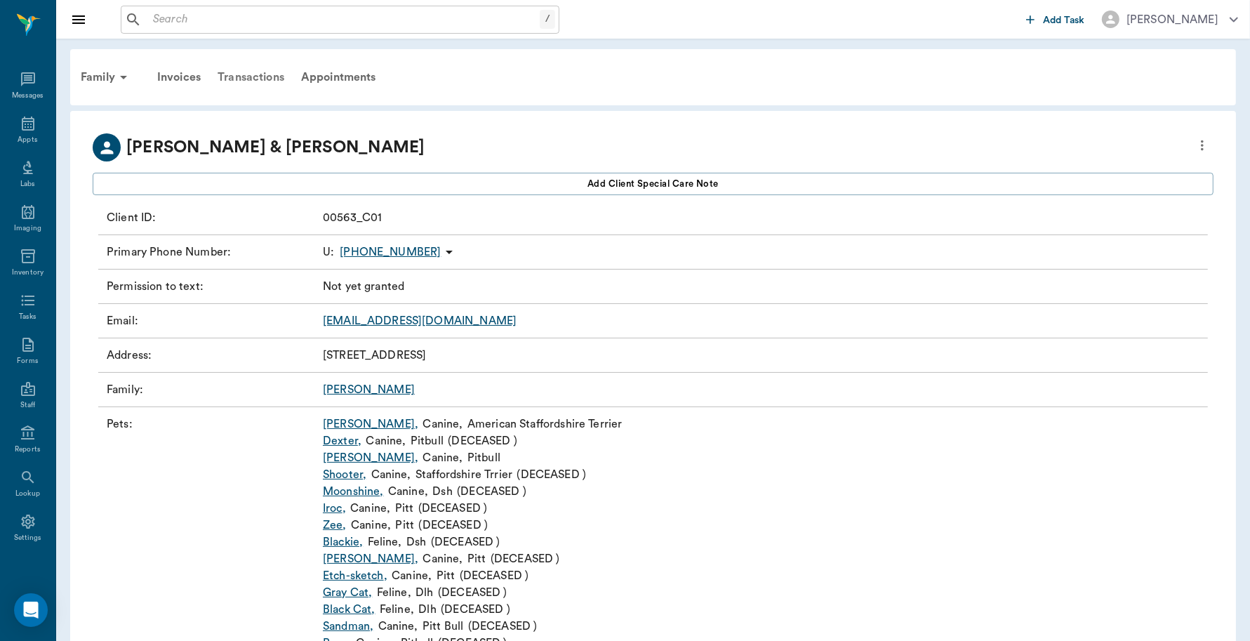
click at [267, 74] on div "Transactions" at bounding box center [251, 77] width 84 height 34
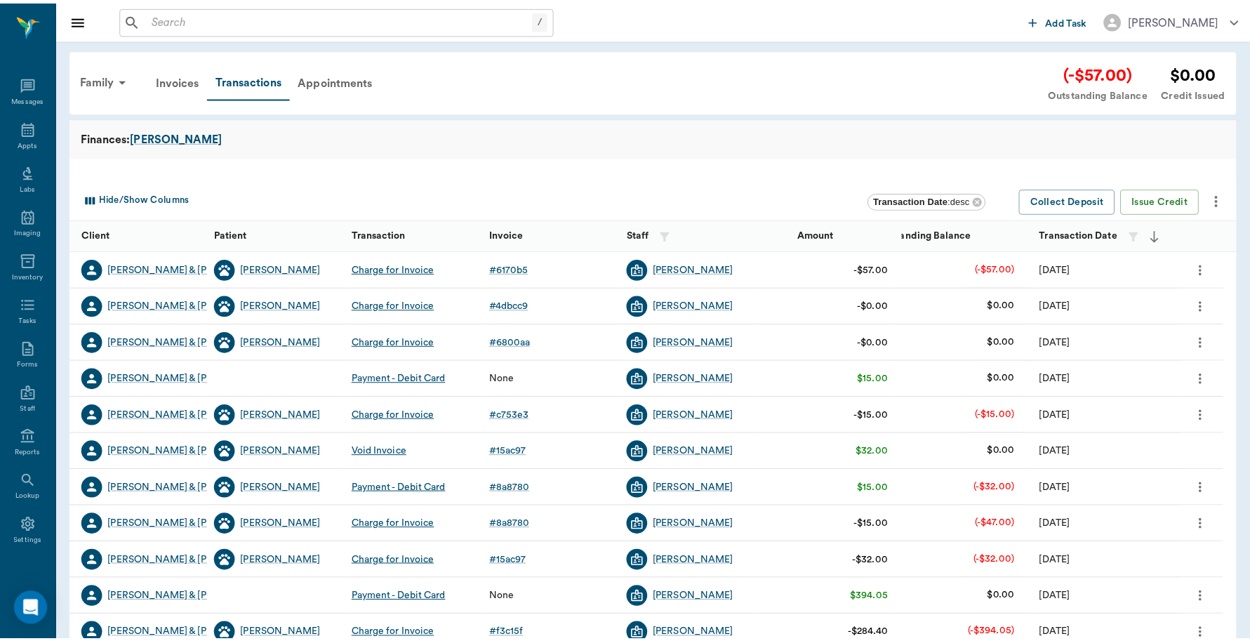
scroll to position [4, 0]
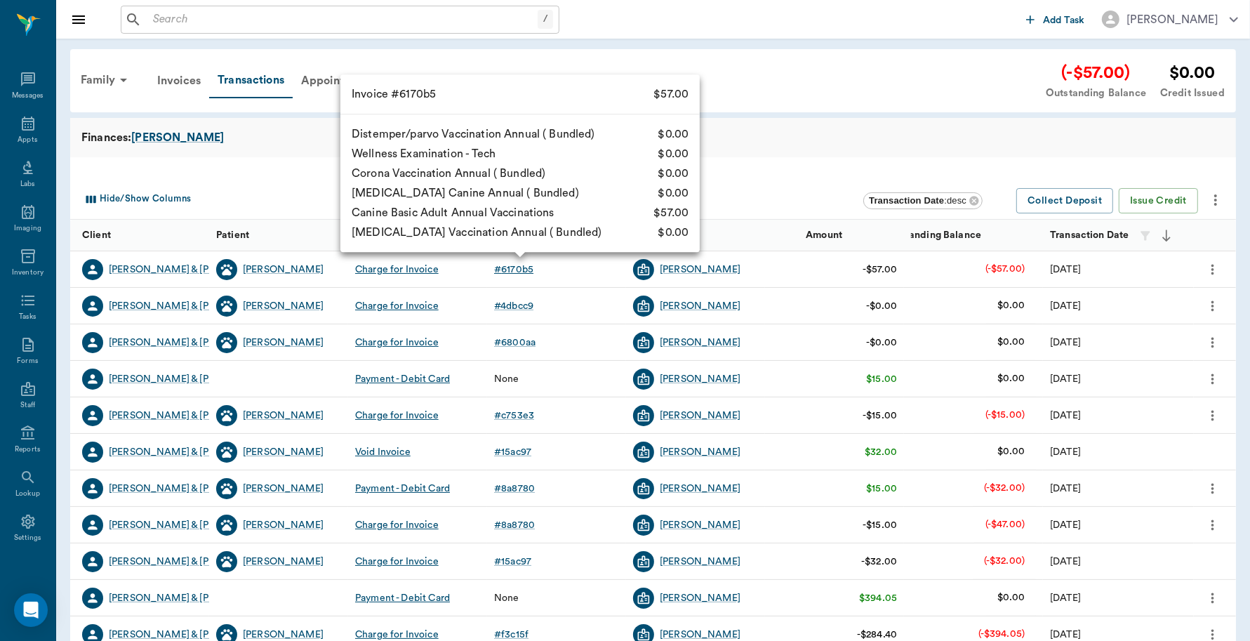
click at [526, 267] on div "# 6170b5" at bounding box center [513, 270] width 39 height 14
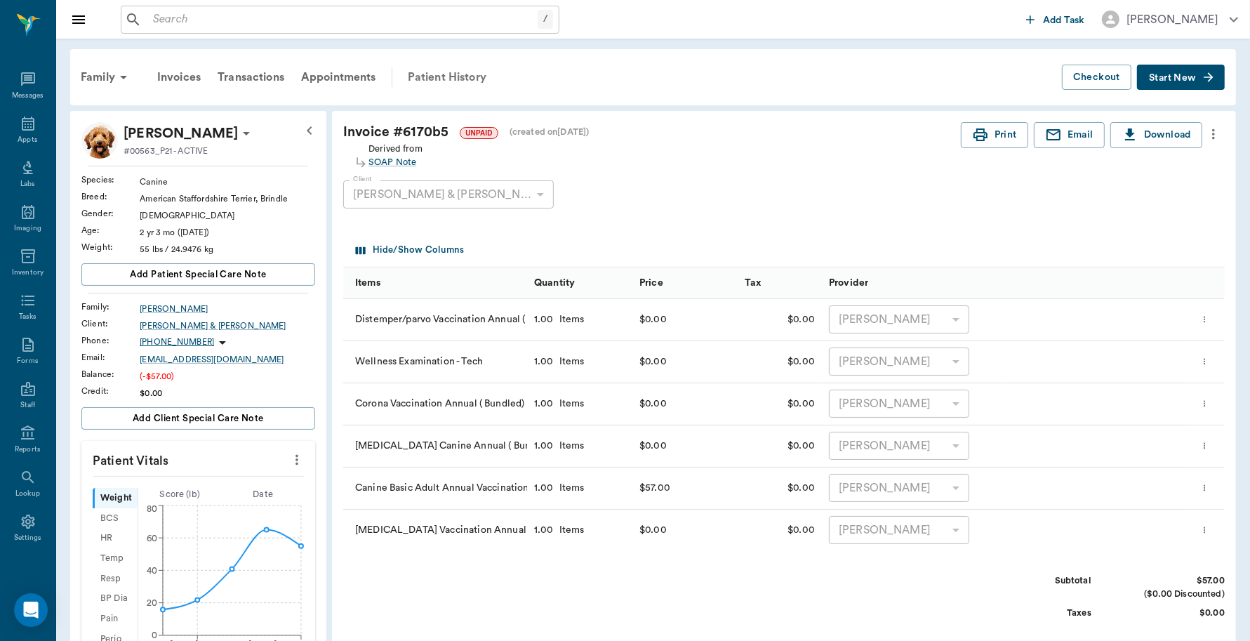
click at [457, 72] on div "Patient History" at bounding box center [446, 77] width 95 height 34
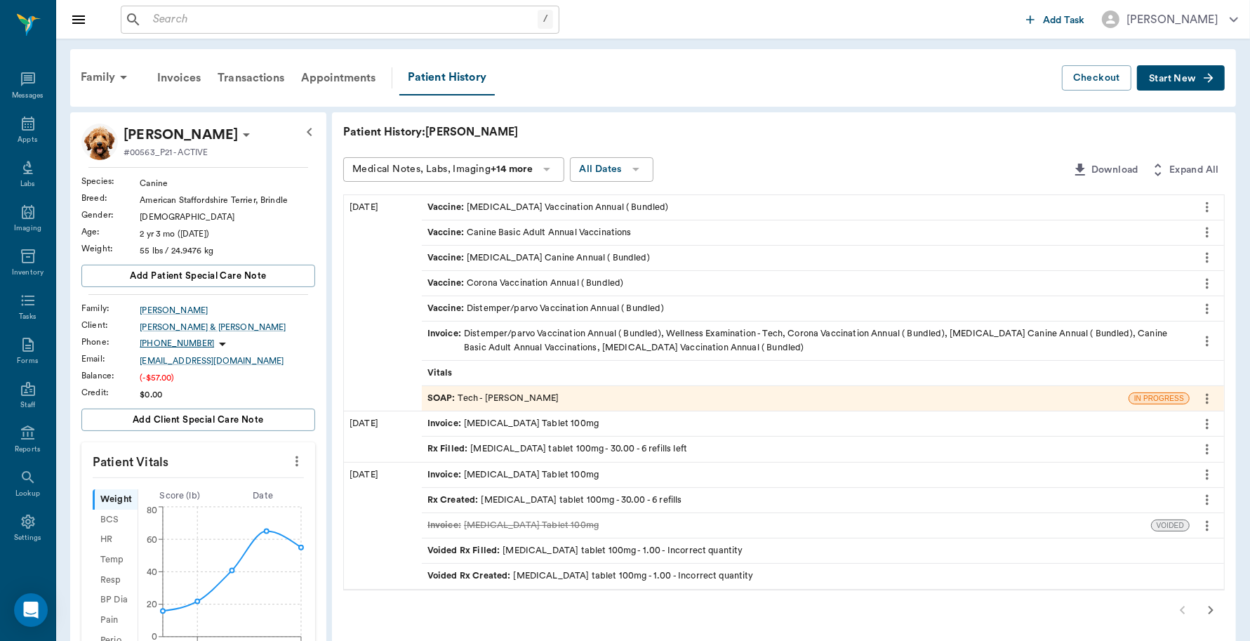
click at [629, 395] on div "SOAP : Tech - Hunter Graves" at bounding box center [775, 398] width 707 height 25
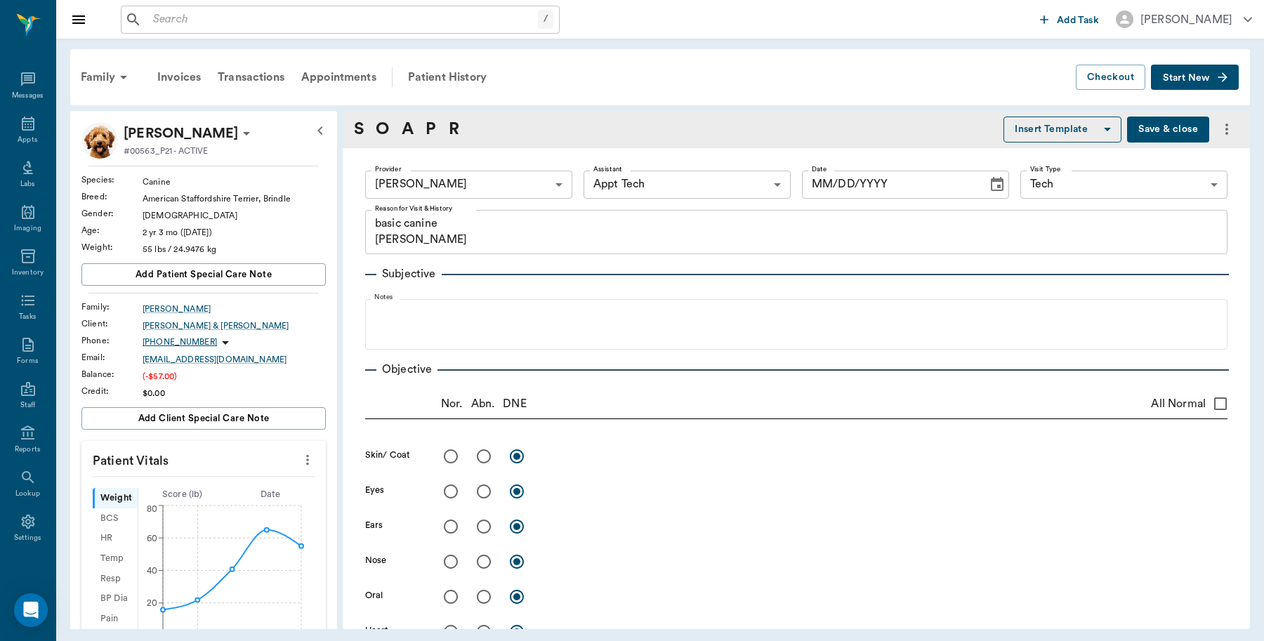
type input "682b670d8bdc6f7f8feef3db"
type input "63ec2f075fda476ae8351a4c"
type input "65d2be4f46e3a538d89b8c1a"
type textarea "basic canine Christy"
type input "09/05/2025"
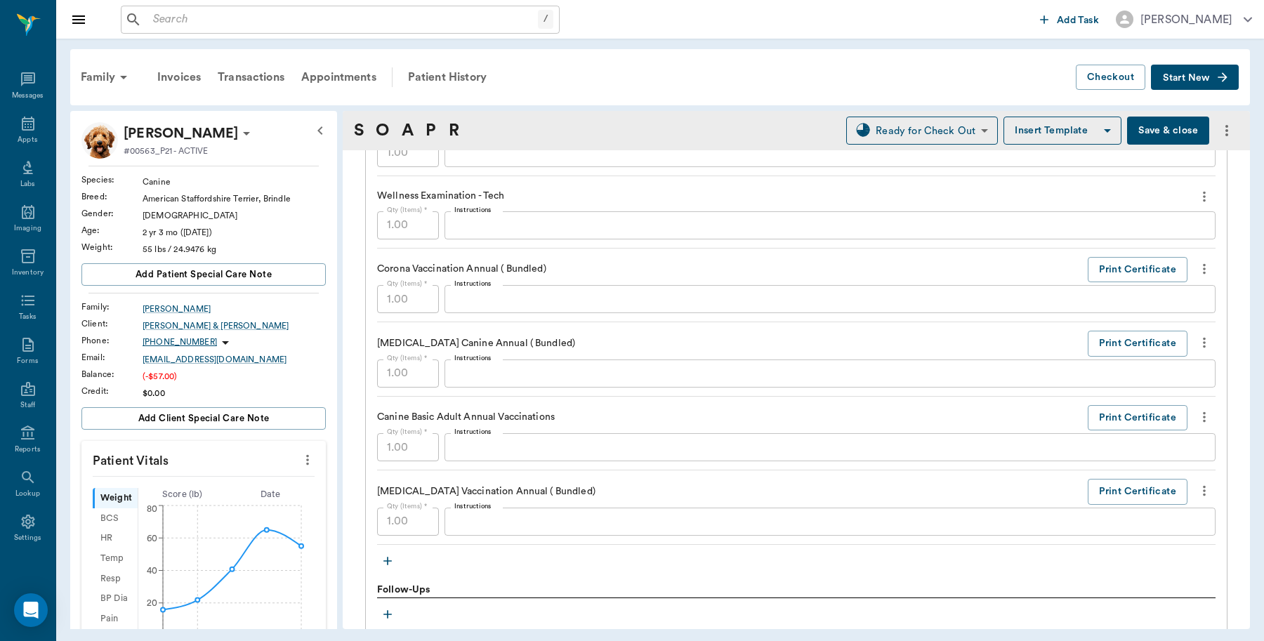
scroll to position [1053, 0]
click at [1109, 342] on button "Print Certificate" at bounding box center [1137, 342] width 100 height 26
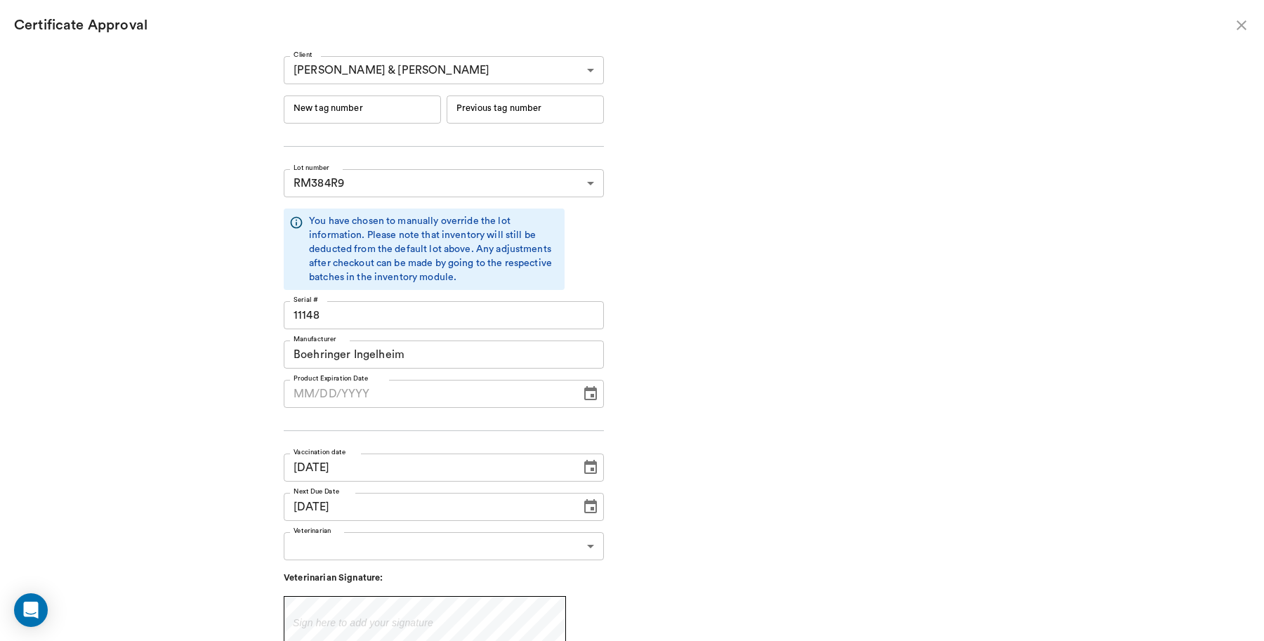
type input "06/19/2026"
type input "244652"
type input "244651"
type input "08/29/2025"
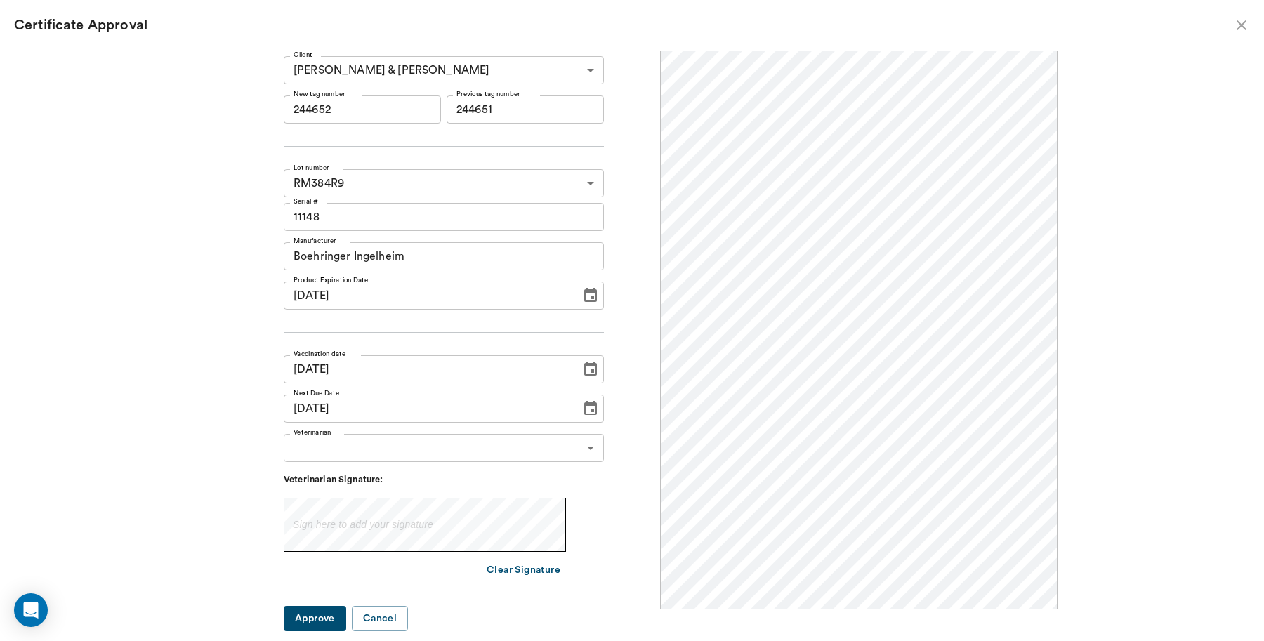
scroll to position [0, 0]
drag, startPoint x: 398, startPoint y: 105, endPoint x: 321, endPoint y: 104, distance: 77.2
click at [321, 104] on input "244652" at bounding box center [362, 109] width 157 height 28
type input "251070"
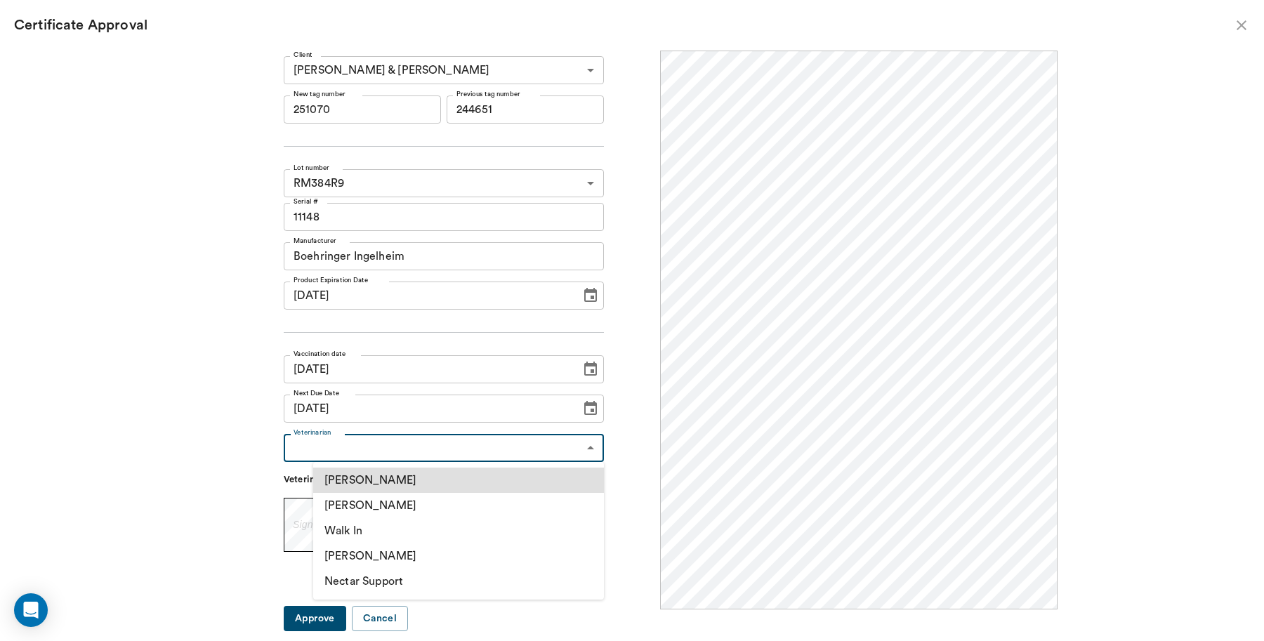
click at [531, 454] on body "/ ​ Add Task Dr. Bert Ellsworth Nectar Messages Appts Labs Imaging Inventory Ta…" at bounding box center [632, 320] width 1264 height 641
click at [436, 508] on li "[PERSON_NAME]" at bounding box center [458, 505] width 291 height 25
type input "63ec2f075fda476ae8351a4d"
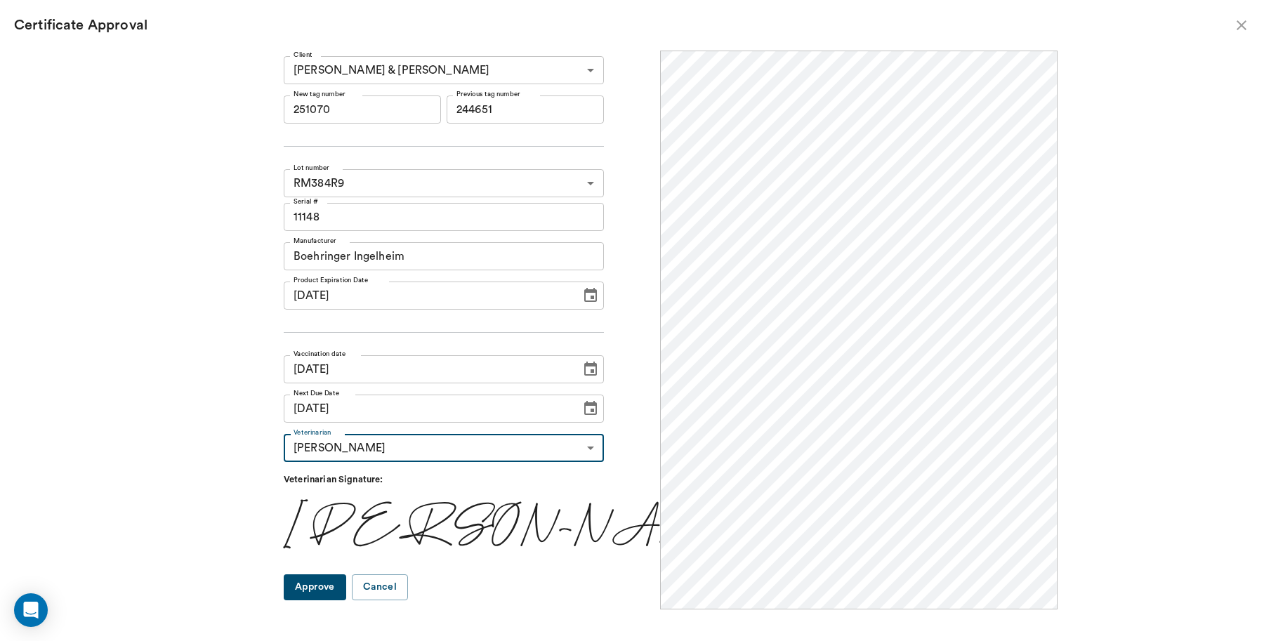
click at [346, 583] on button "Approve" at bounding box center [315, 587] width 62 height 26
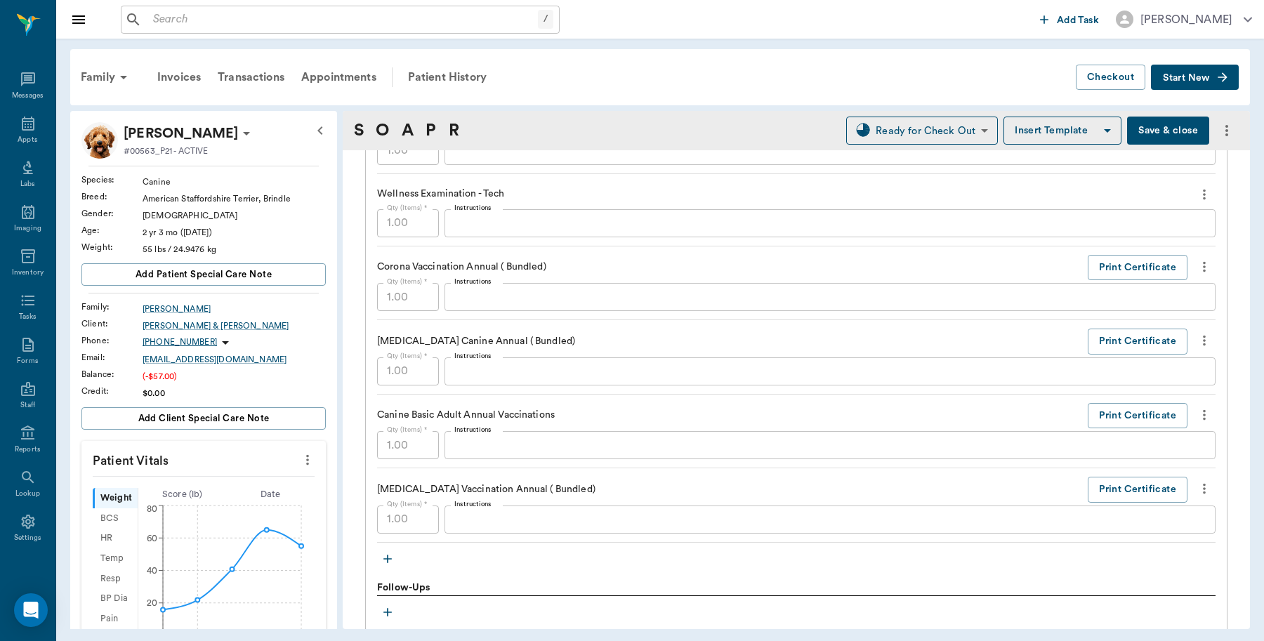
click at [1162, 117] on button "Save & close" at bounding box center [1168, 131] width 82 height 28
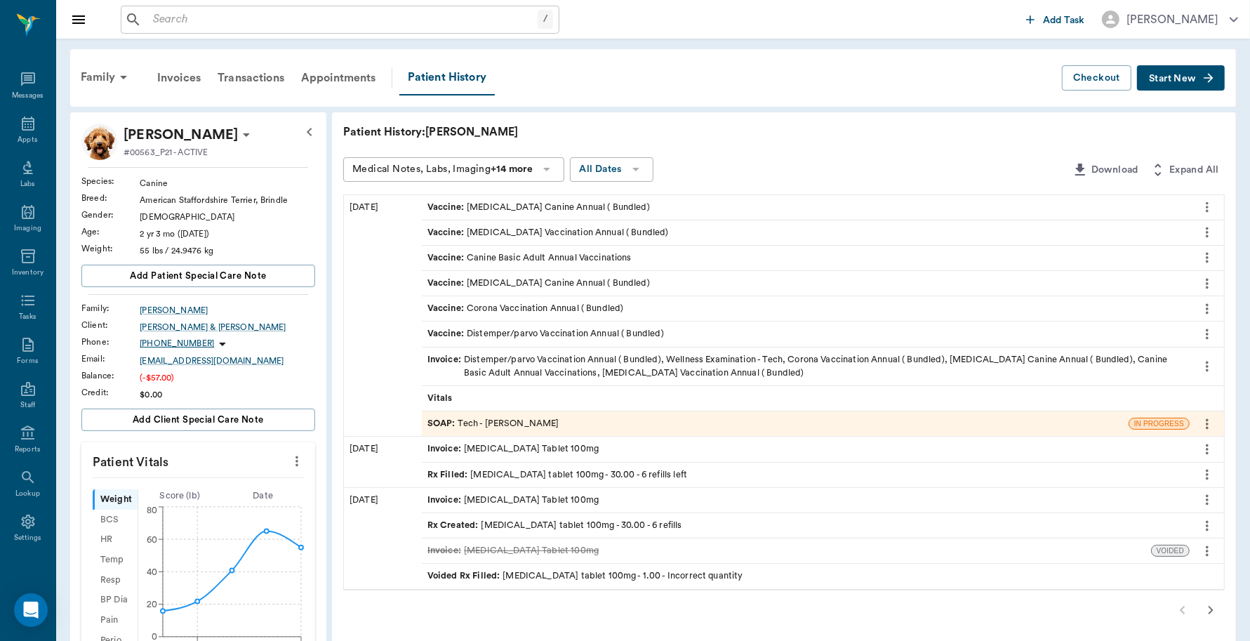
click at [635, 355] on div "Invoice : Distemper/parvo Vaccination Annual ( Bundled), Wellness Examination -…" at bounding box center [806, 366] width 757 height 27
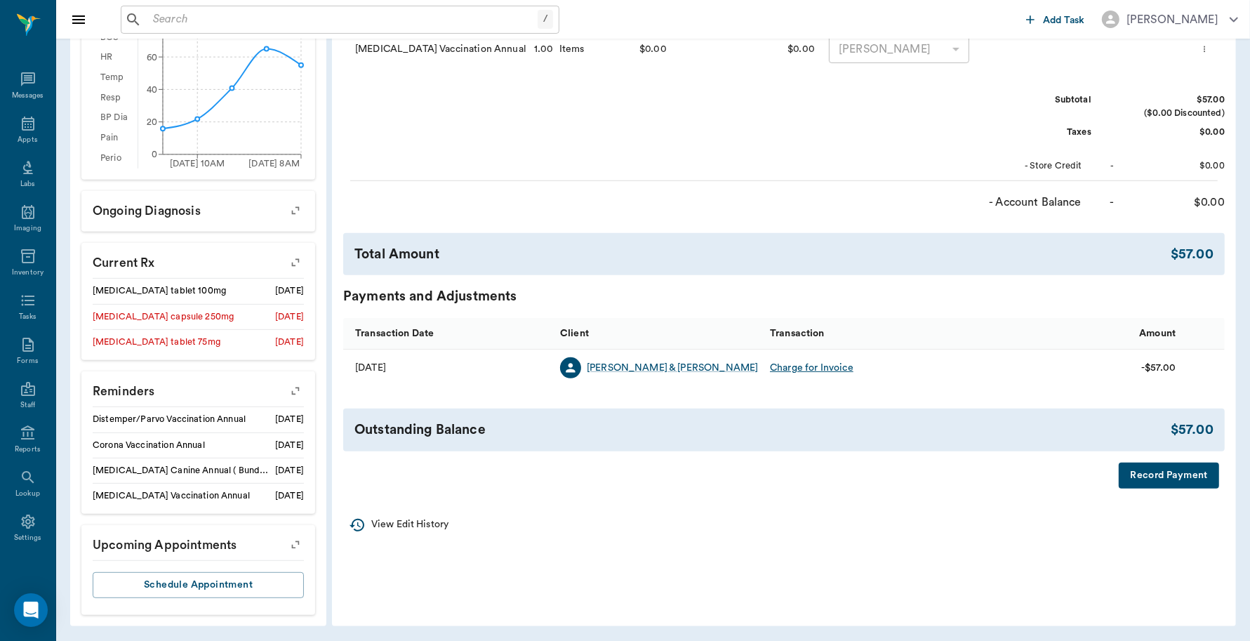
scroll to position [484, 0]
click at [1143, 485] on div "Invoice # 6170b5 UNPAID (created on 09/05/25 ) Derived from SOAP Note Print Ema…" at bounding box center [784, 64] width 904 height 870
click at [1143, 479] on button "Record Payment" at bounding box center [1169, 474] width 100 height 26
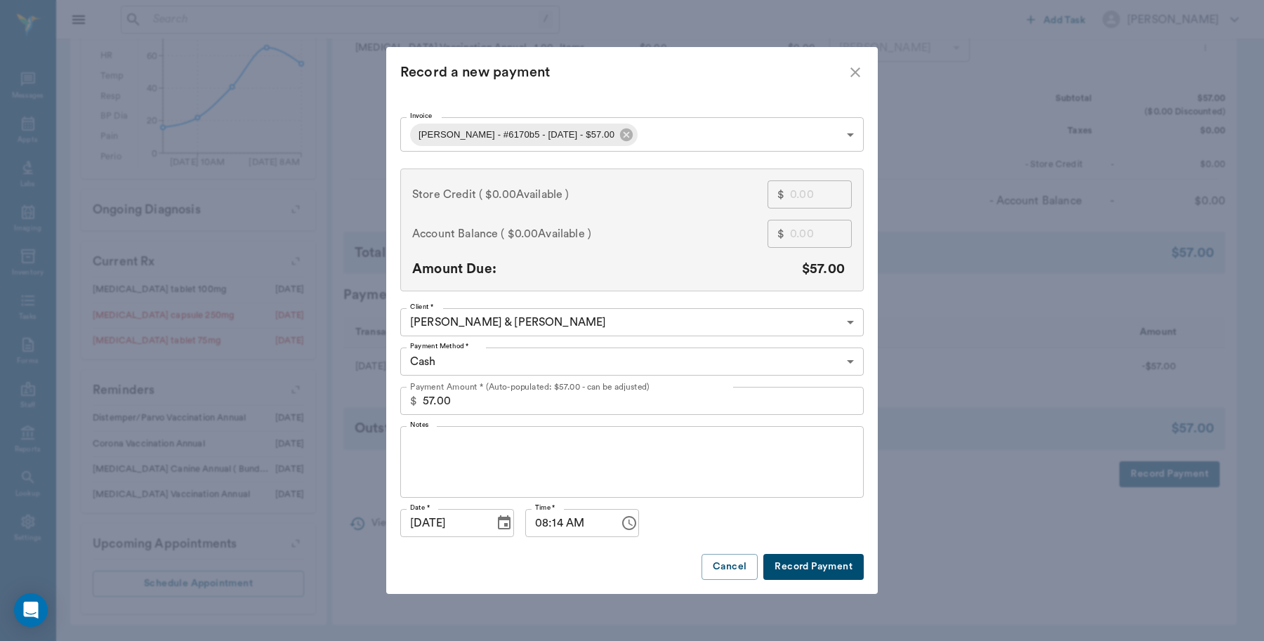
click at [592, 366] on body "/ ​ Add Task Dr. Bert Ellsworth Nectar Messages Appts Labs Imaging Inventory Ta…" at bounding box center [632, 79] width 1264 height 1123
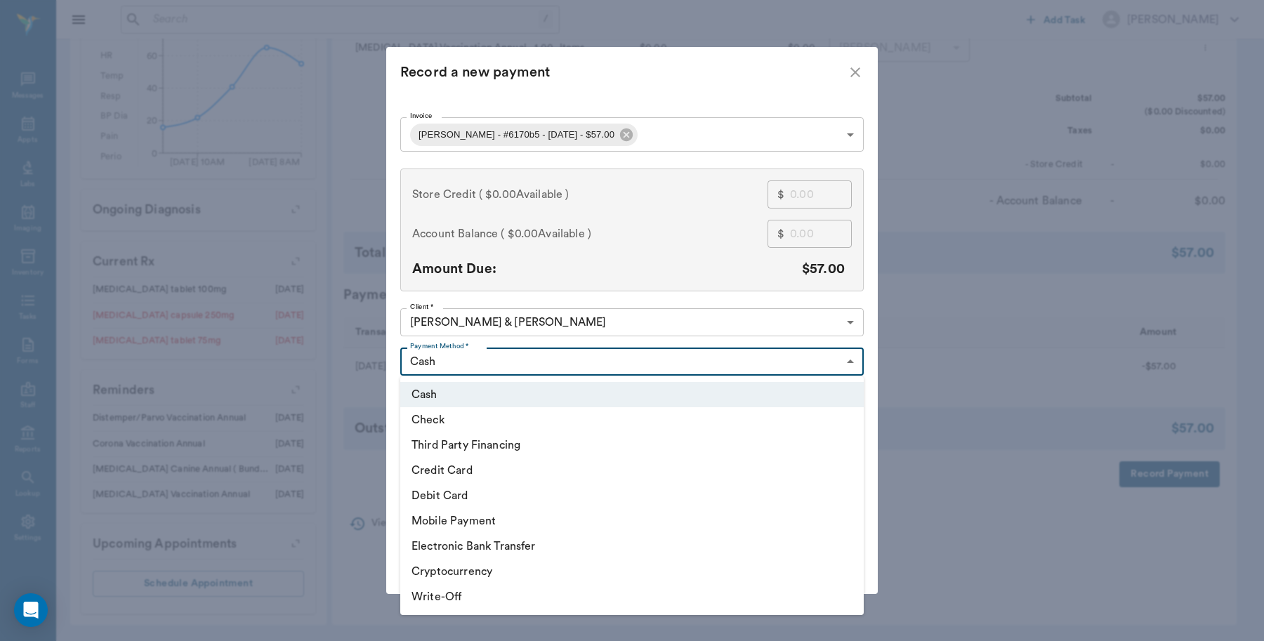
click at [462, 498] on li "Debit Card" at bounding box center [631, 495] width 463 height 25
type input "DEBIT_CARD"
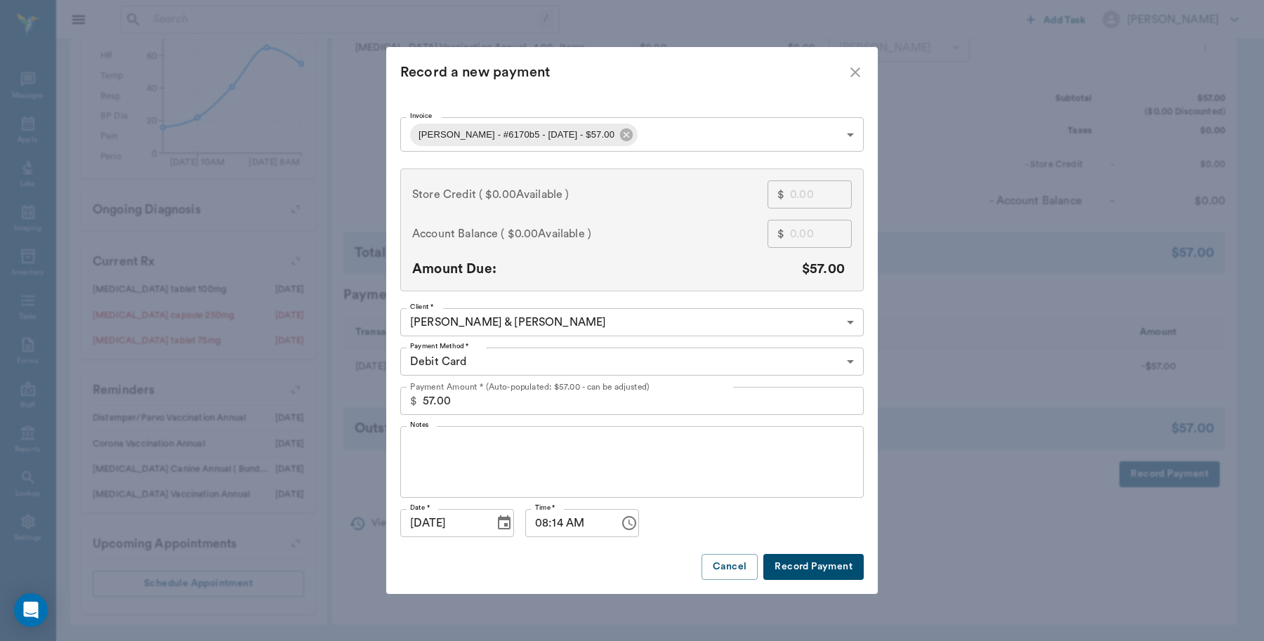
click at [822, 563] on button "Record Payment" at bounding box center [813, 567] width 100 height 26
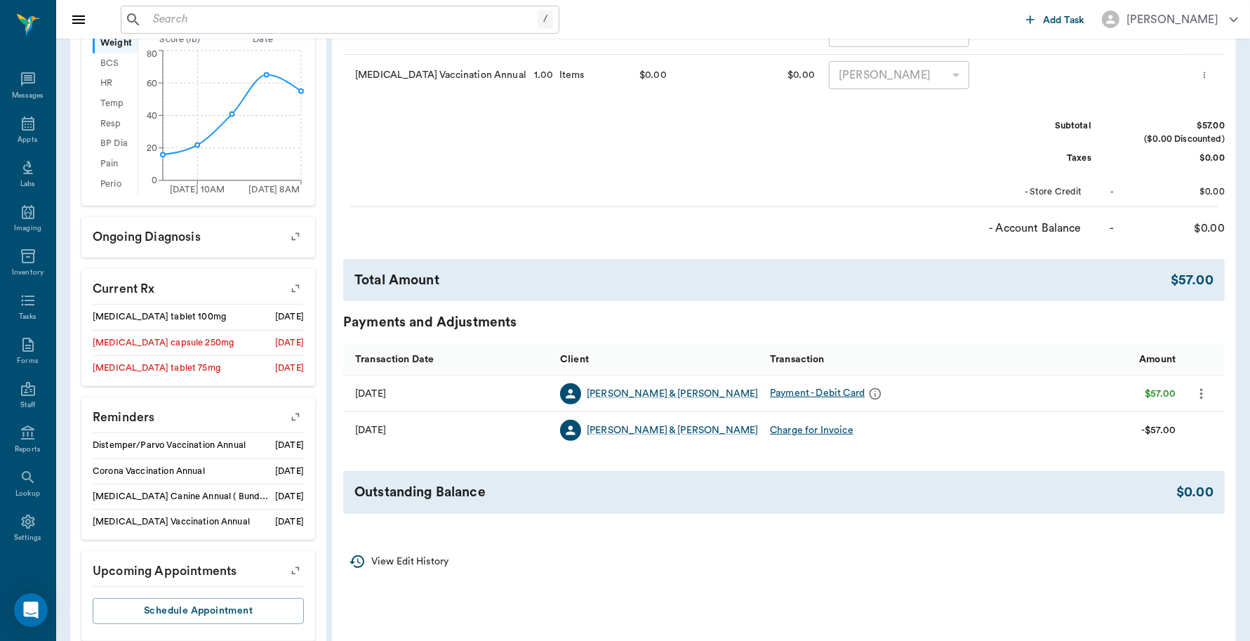
scroll to position [0, 0]
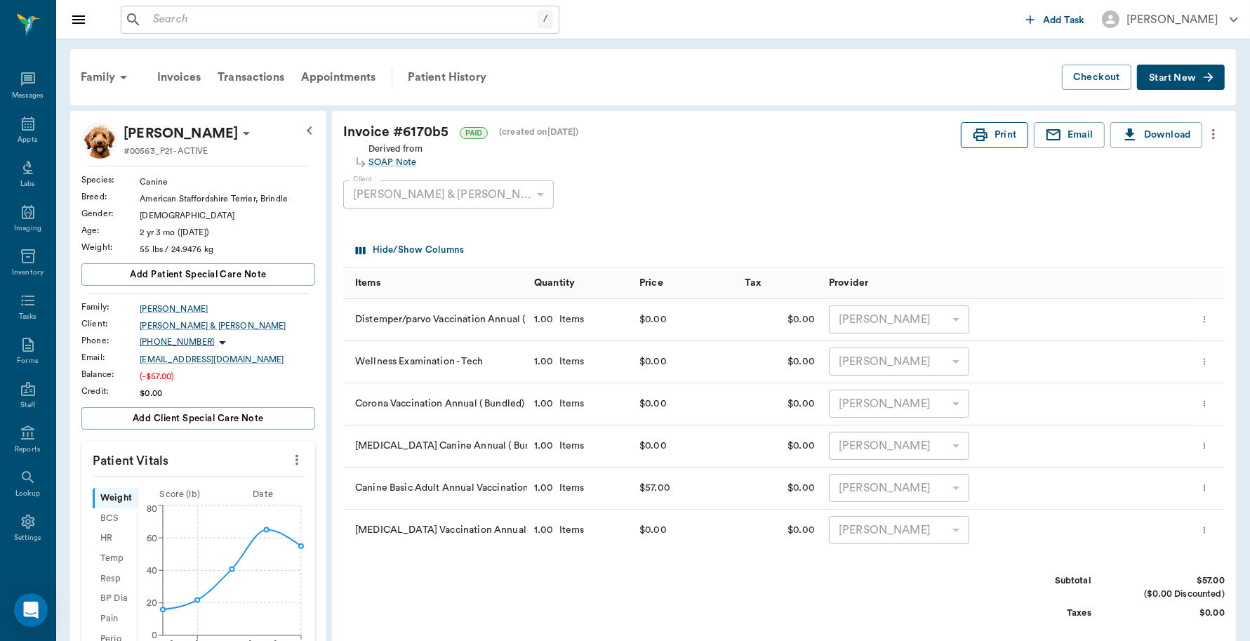
click at [988, 135] on button "Print" at bounding box center [994, 135] width 67 height 26
click at [102, 72] on div "Family" at bounding box center [106, 77] width 68 height 34
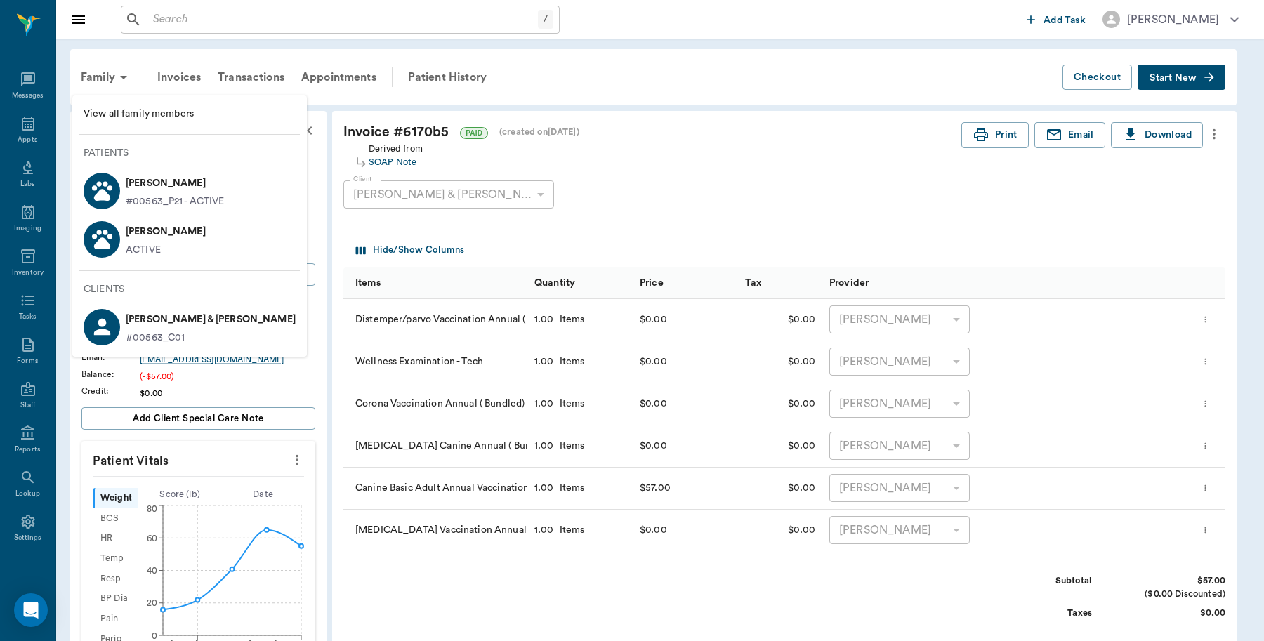
click at [135, 239] on p "Zora Gunn" at bounding box center [166, 231] width 80 height 22
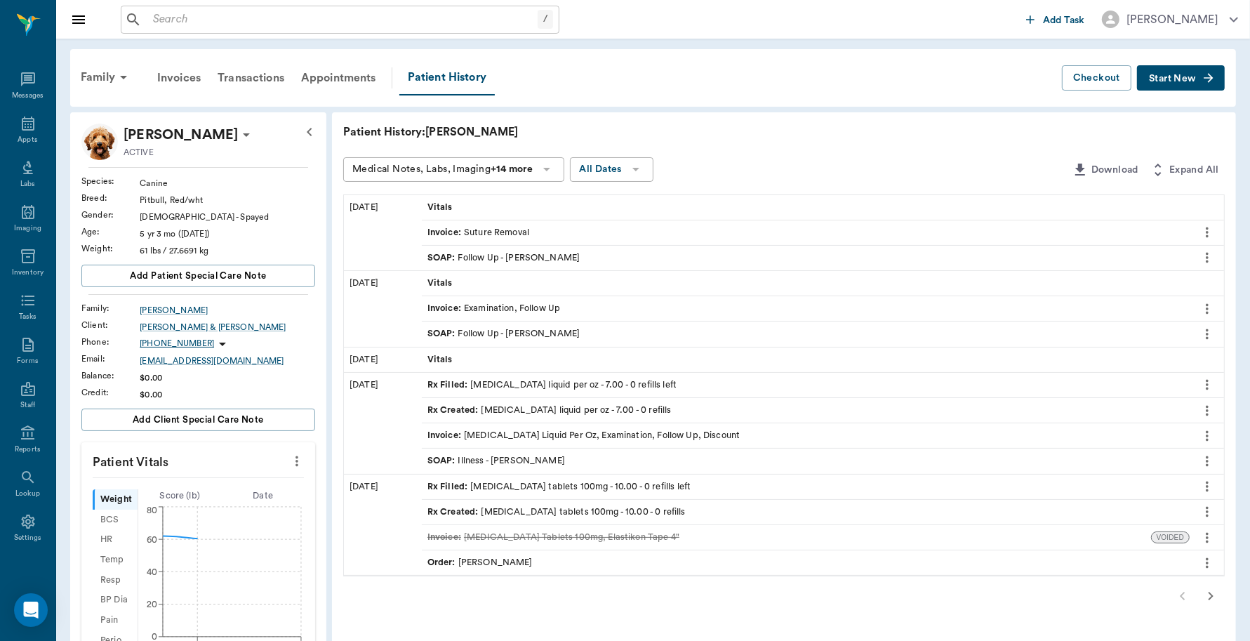
scroll to position [526, 0]
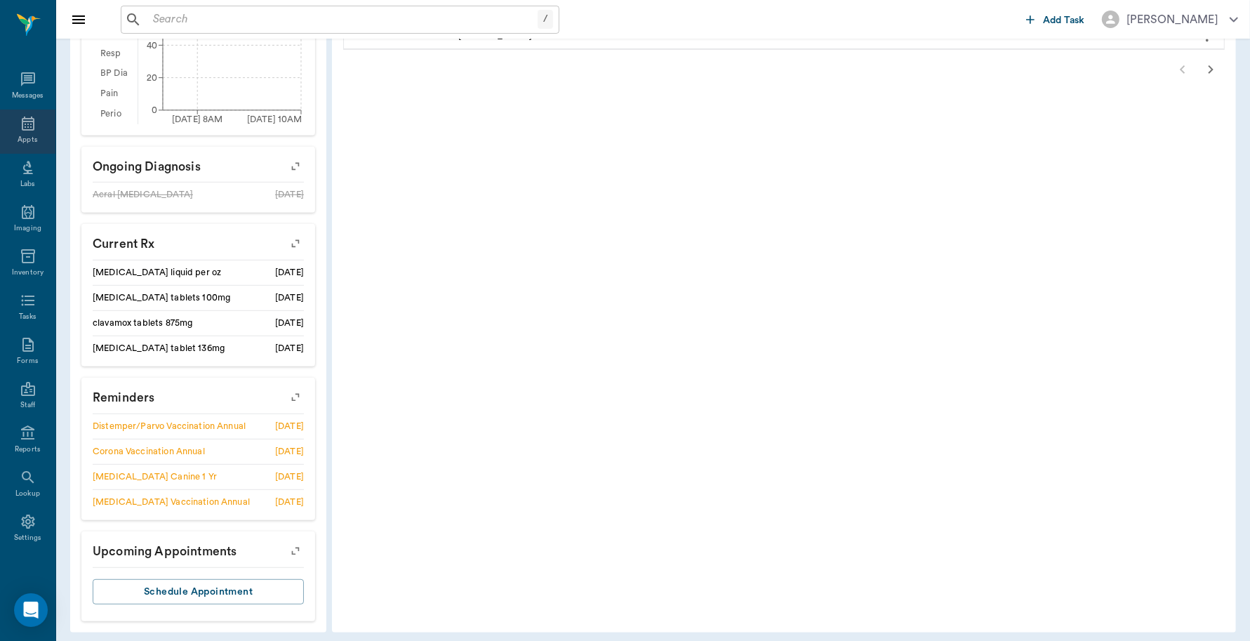
click at [4, 121] on div "Appts" at bounding box center [27, 132] width 55 height 44
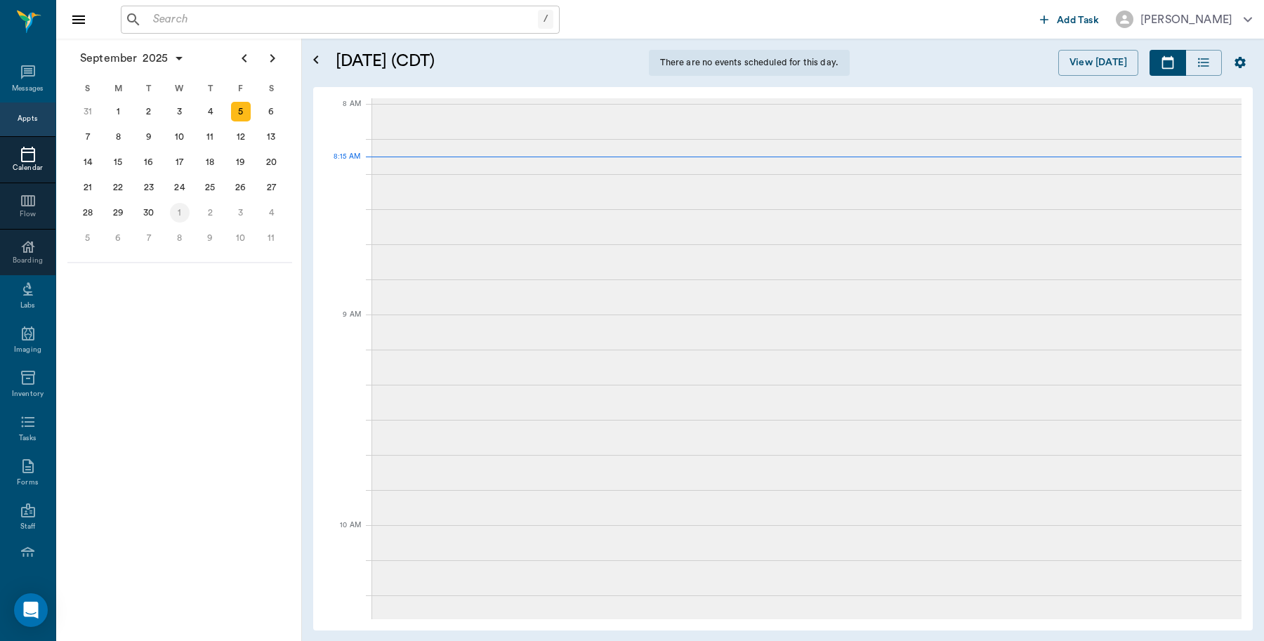
scroll to position [2, 0]
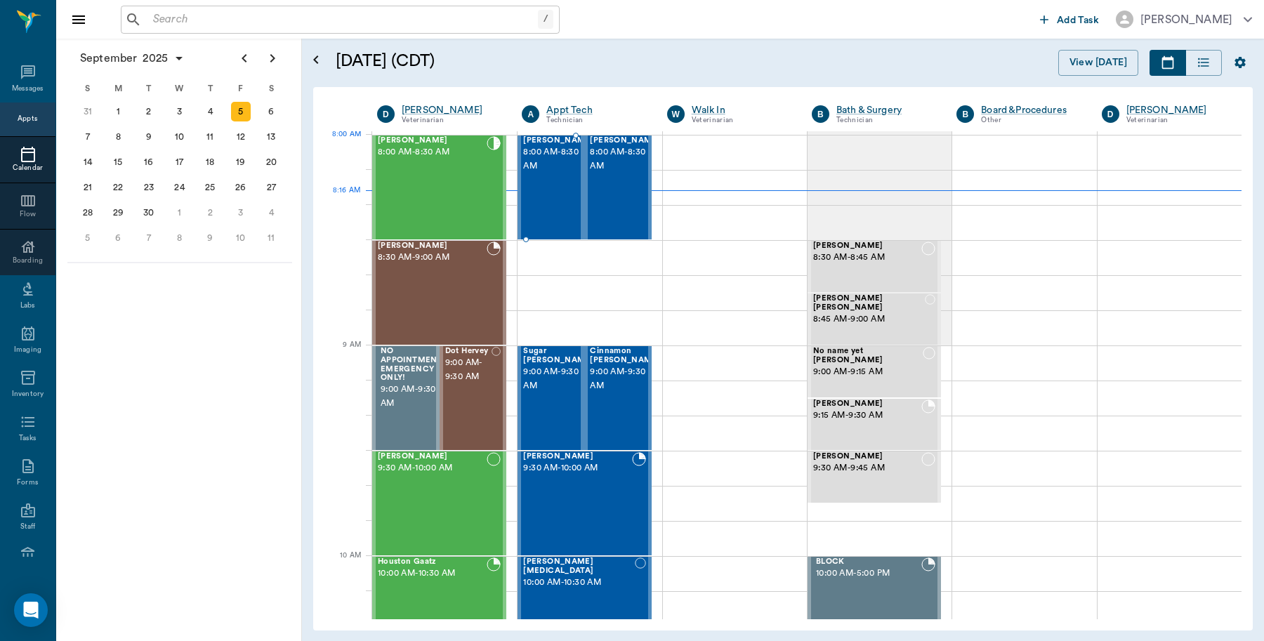
click at [548, 167] on span "8:00 AM - 8:30 AM" at bounding box center [558, 159] width 70 height 28
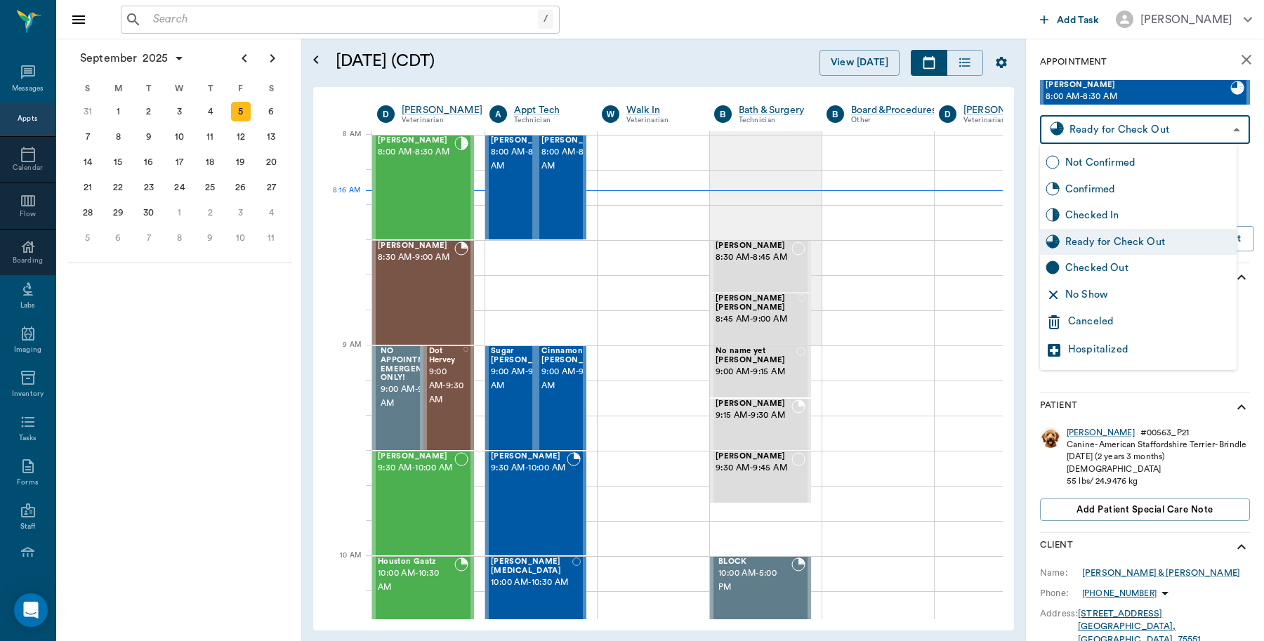
click at [1214, 128] on body "/ ​ Add Task Dr. Bert Ellsworth Nectar Messages Appts Calendar Flow Boarding La…" at bounding box center [632, 320] width 1264 height 641
click at [1106, 258] on div "Checked Out" at bounding box center [1138, 268] width 197 height 27
type input "CHECKED_OUT"
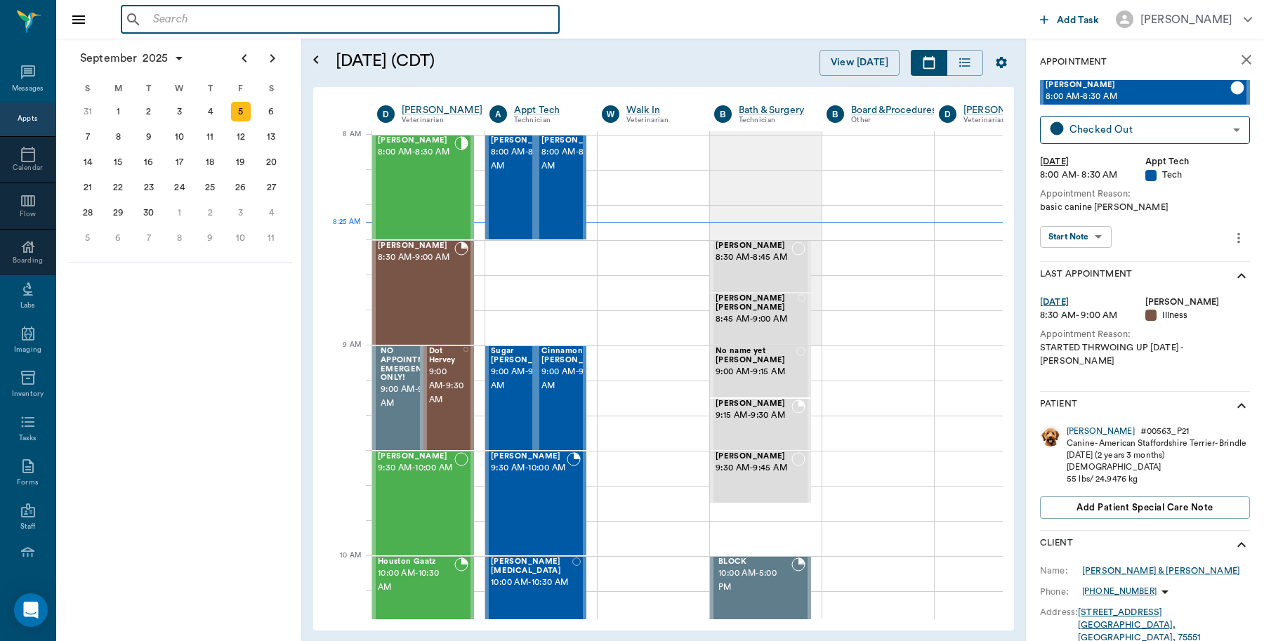
click at [170, 15] on input "text" at bounding box center [350, 20] width 406 height 20
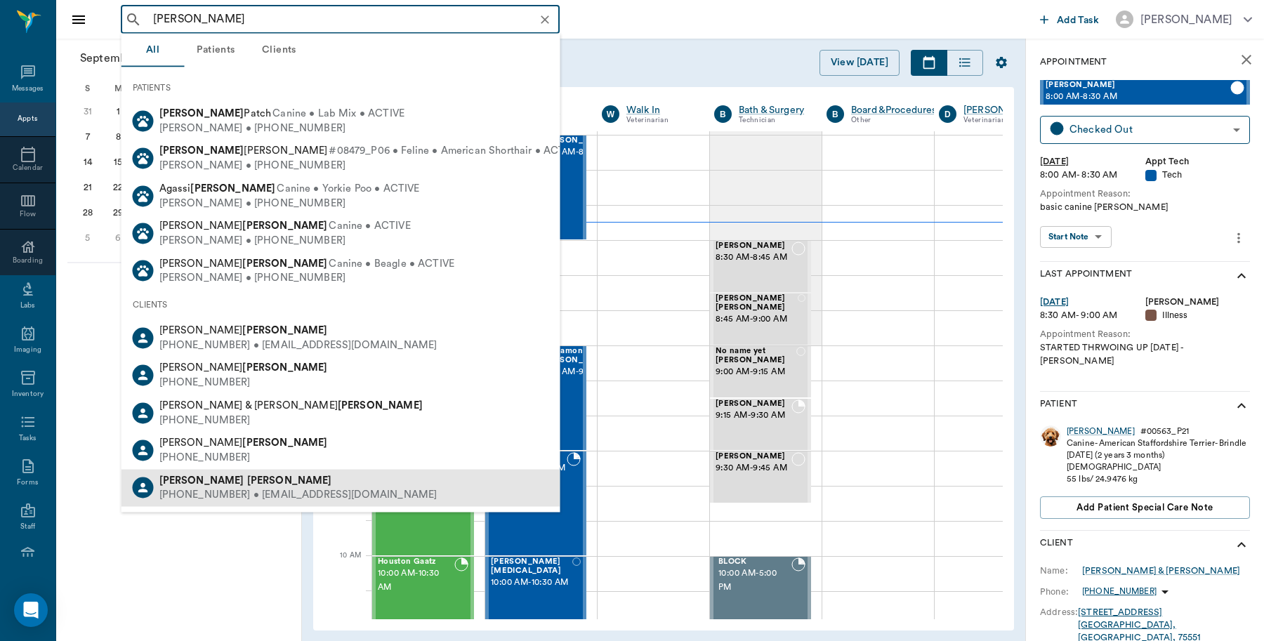
click at [254, 488] on div "(360) 991-7931 • gomes7055@gmail.com" at bounding box center [298, 495] width 278 height 15
type input "Linda Gomez"
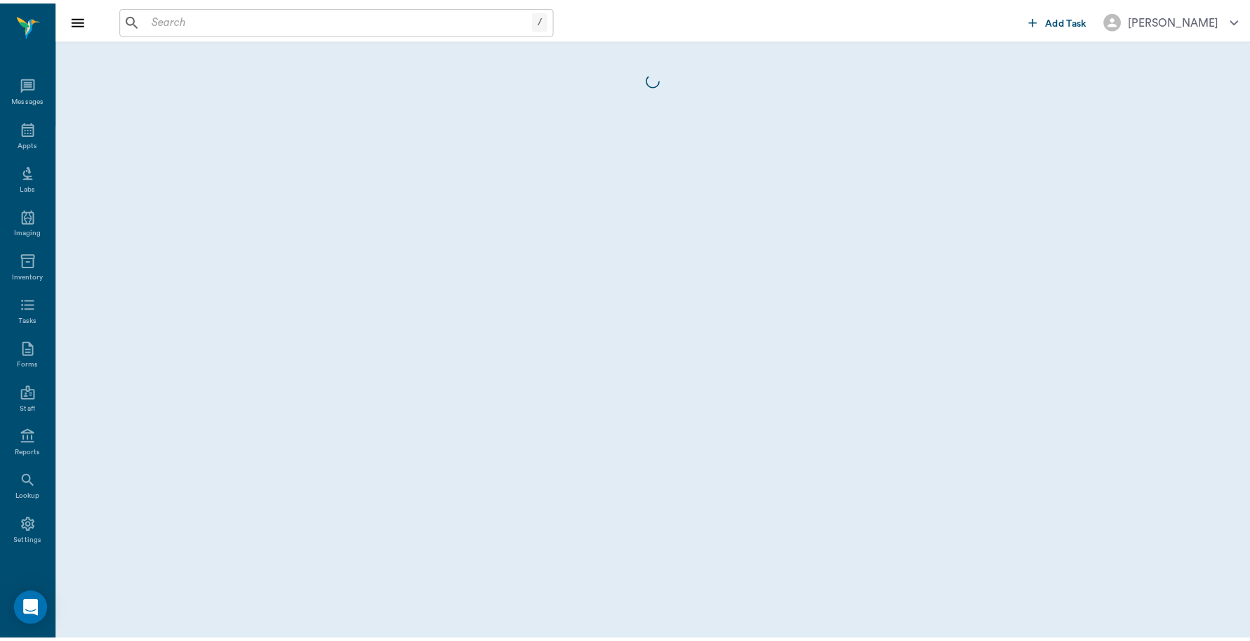
scroll to position [4, 0]
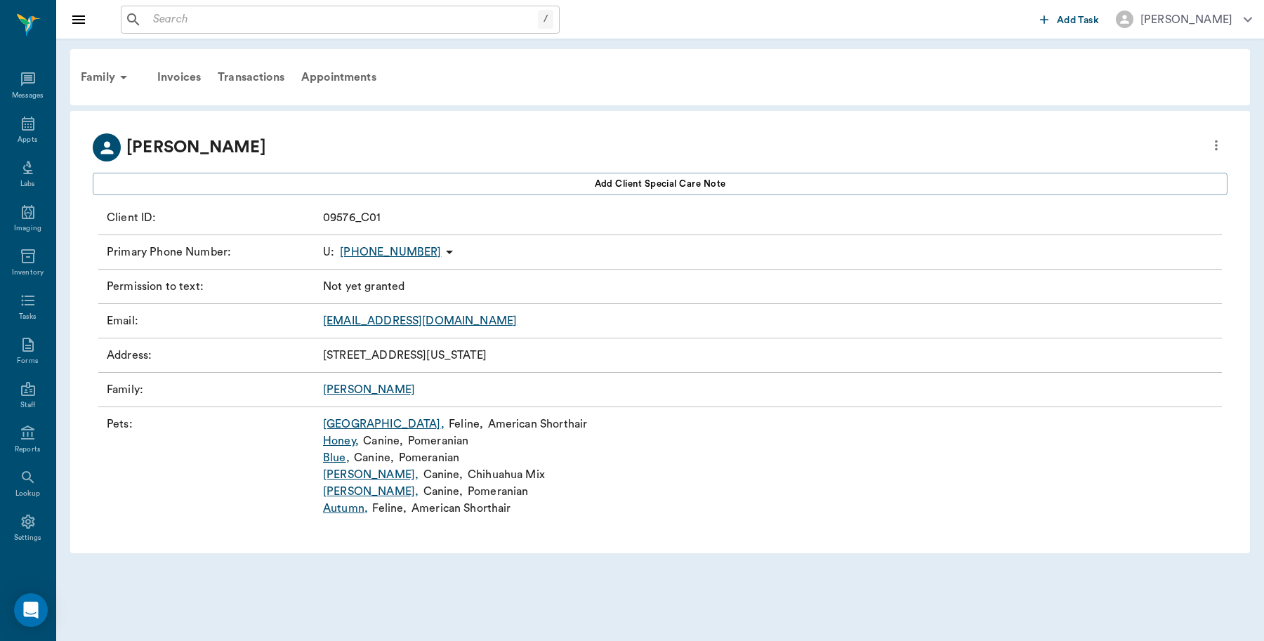
click at [347, 425] on link "Egypt ," at bounding box center [383, 424] width 121 height 17
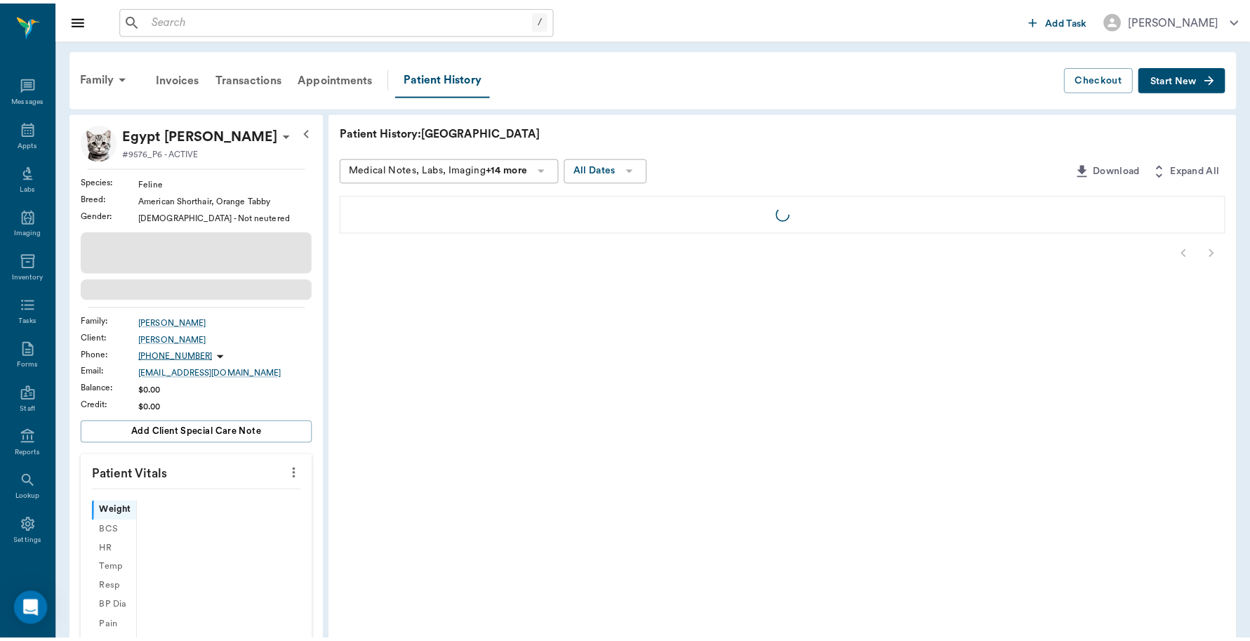
scroll to position [4, 0]
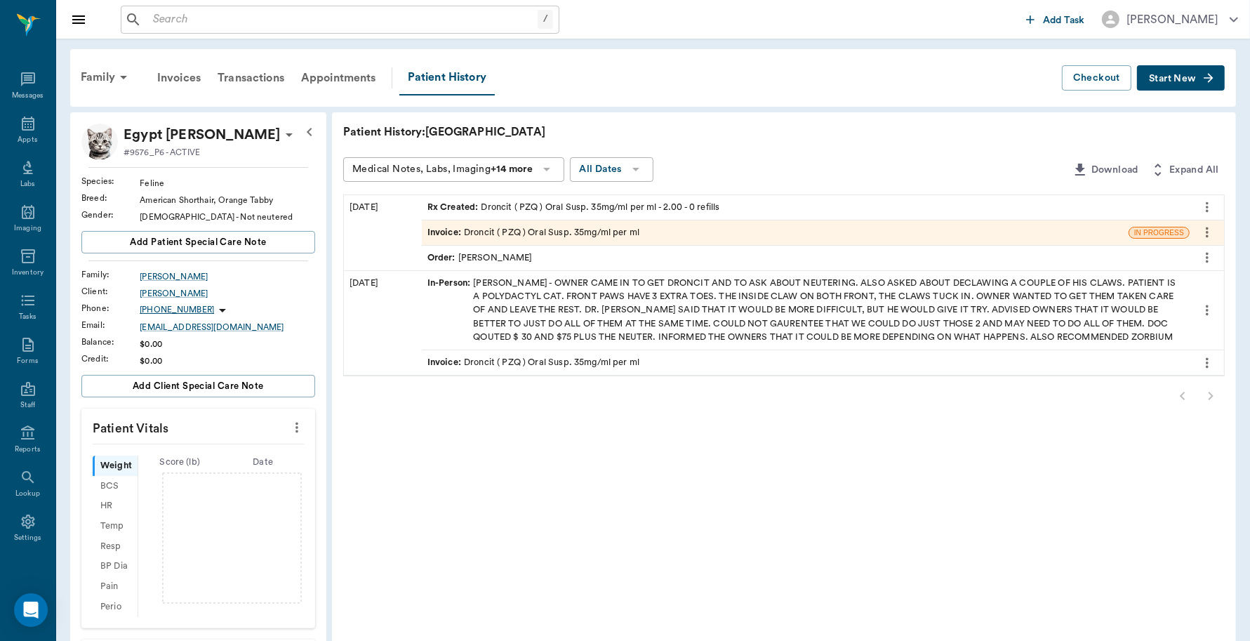
click at [749, 232] on div "Invoice : Droncit ( PZQ ) Oral Susp. 35mg/ml per ml" at bounding box center [775, 232] width 707 height 25
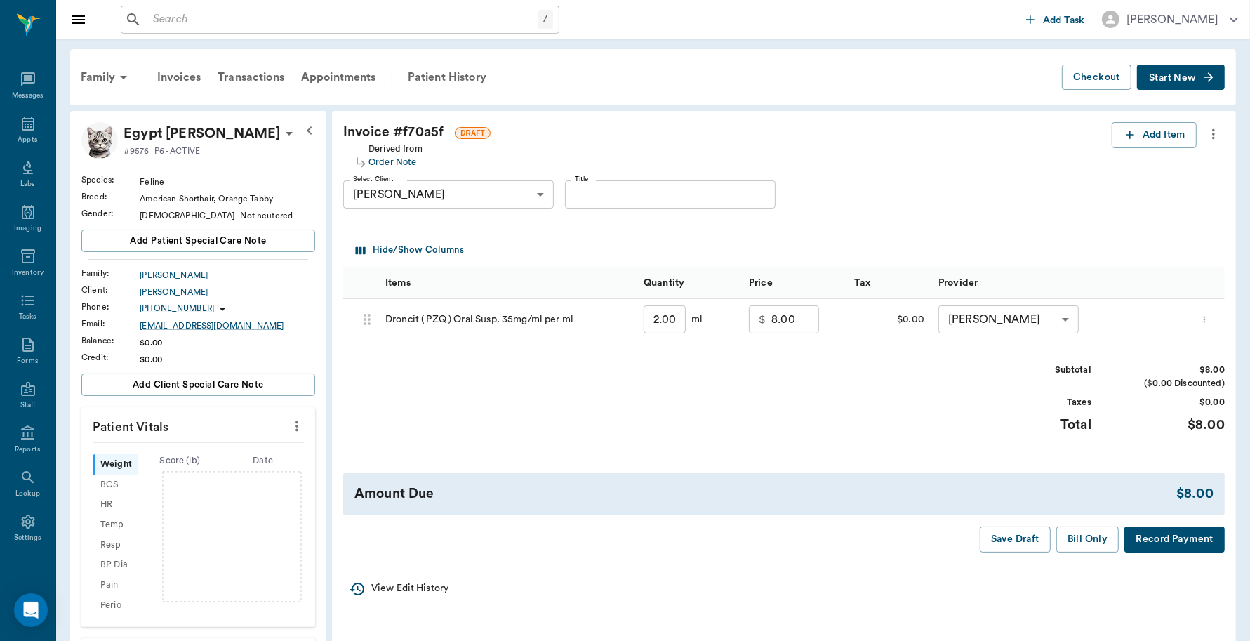
click at [1195, 541] on button "Record Payment" at bounding box center [1175, 539] width 100 height 26
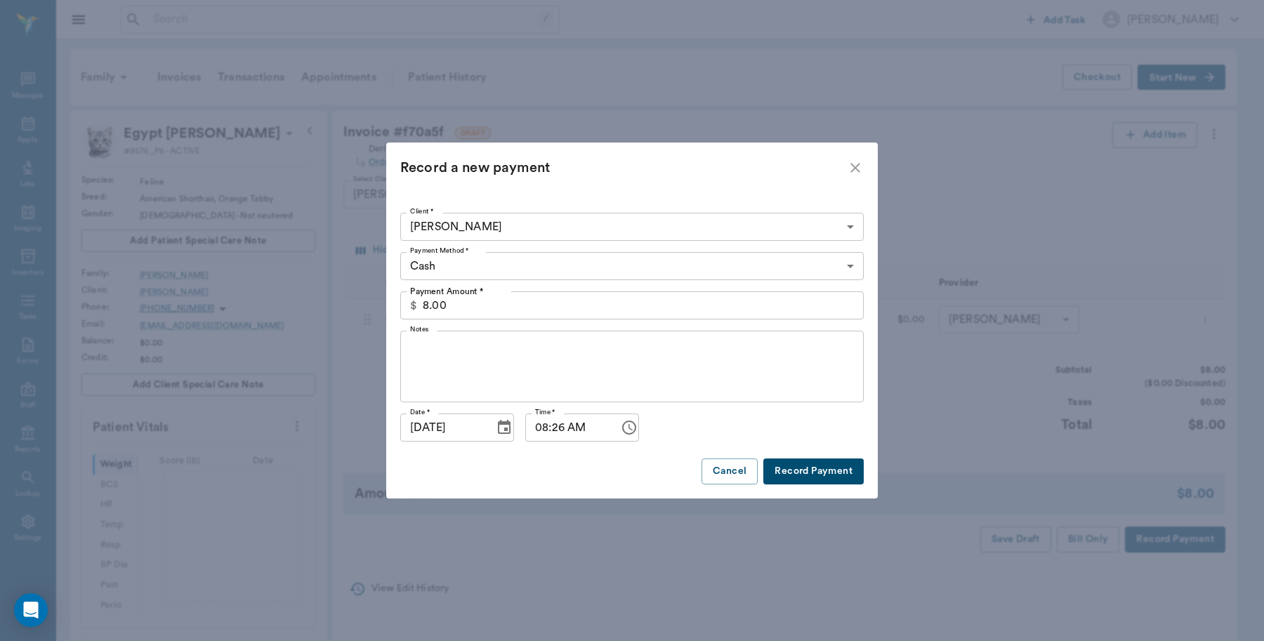
click at [823, 475] on button "Record Payment" at bounding box center [813, 471] width 100 height 26
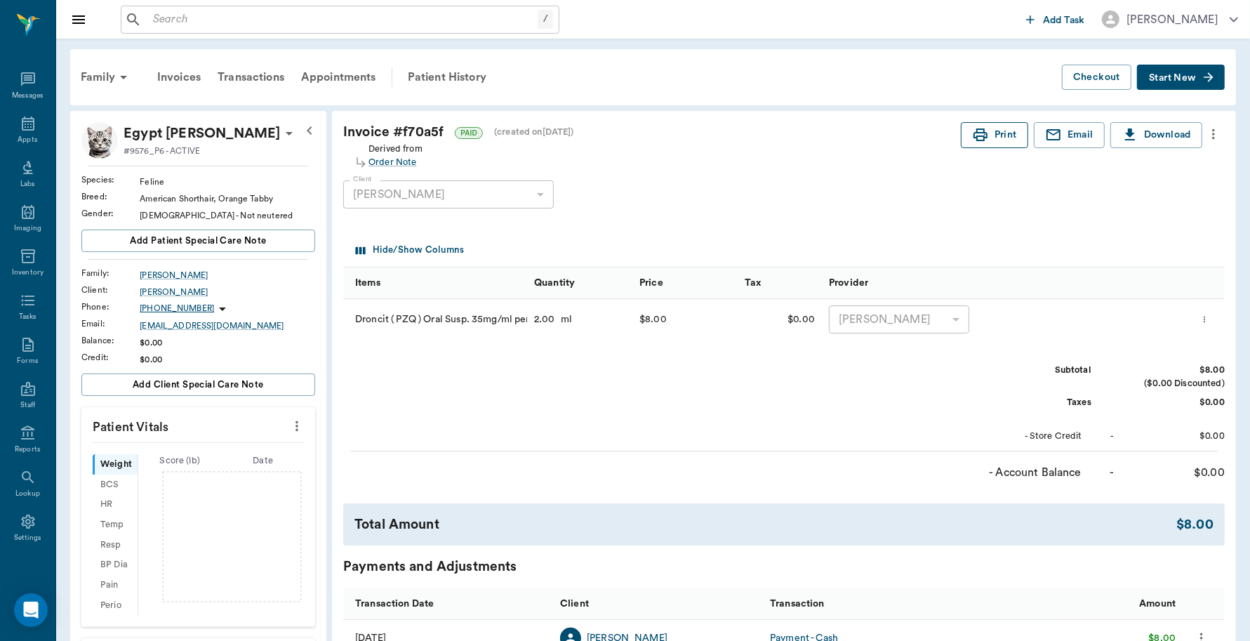
click at [1005, 137] on button "Print" at bounding box center [994, 135] width 67 height 26
click at [961, 122] on button "Print" at bounding box center [994, 135] width 67 height 26
click at [11, 125] on div "Appts" at bounding box center [27, 132] width 55 height 44
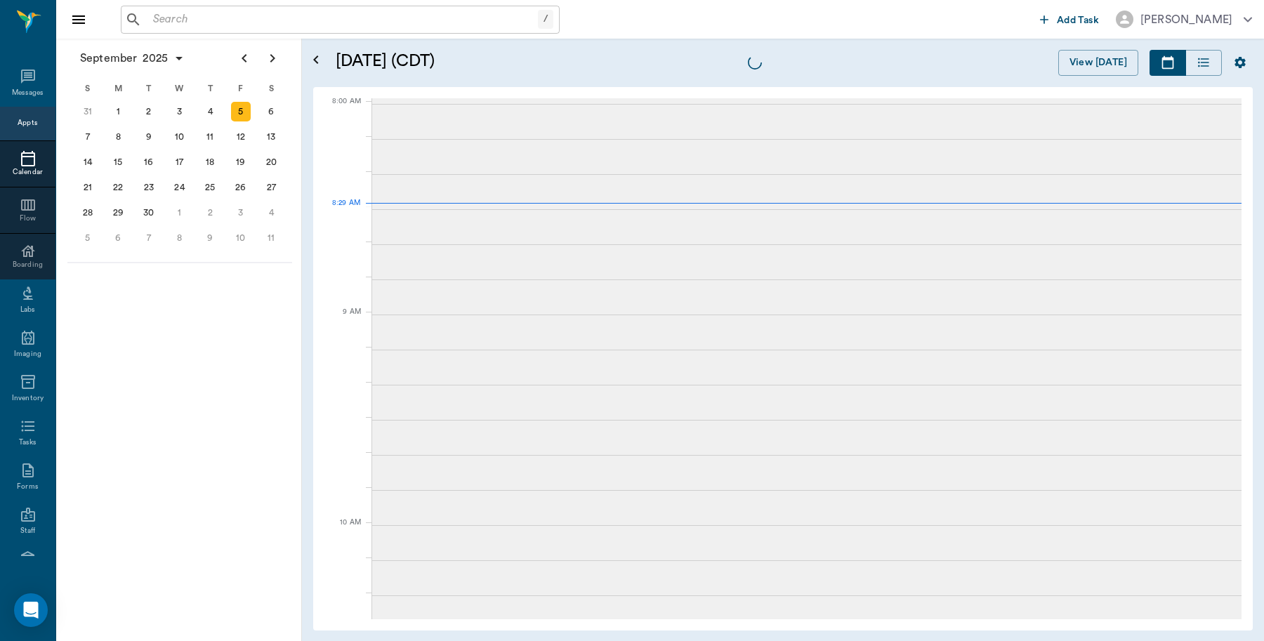
scroll to position [4, 0]
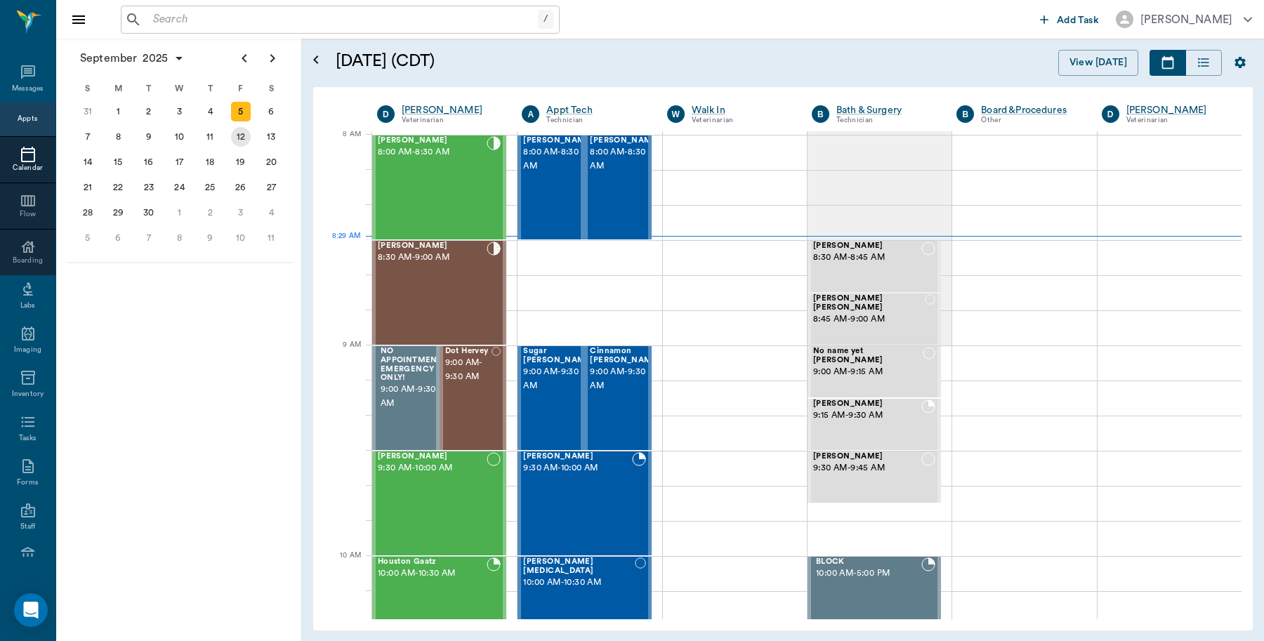
click at [240, 133] on div "12" at bounding box center [241, 137] width 20 height 20
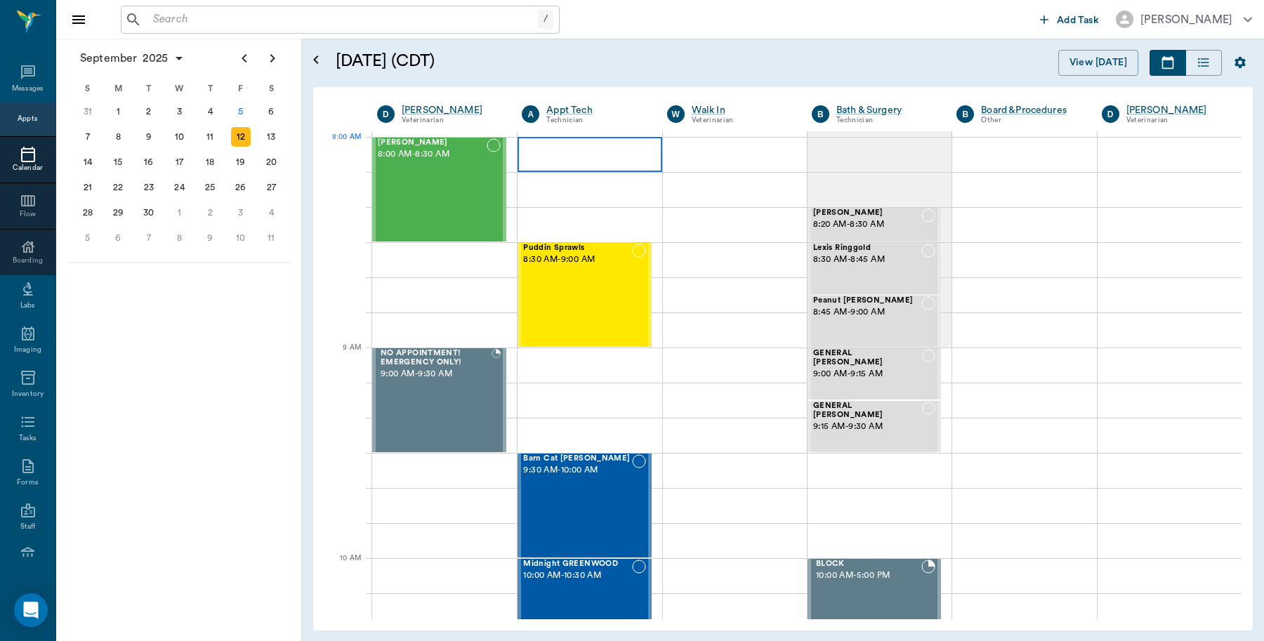
click at [556, 157] on div at bounding box center [589, 154] width 144 height 35
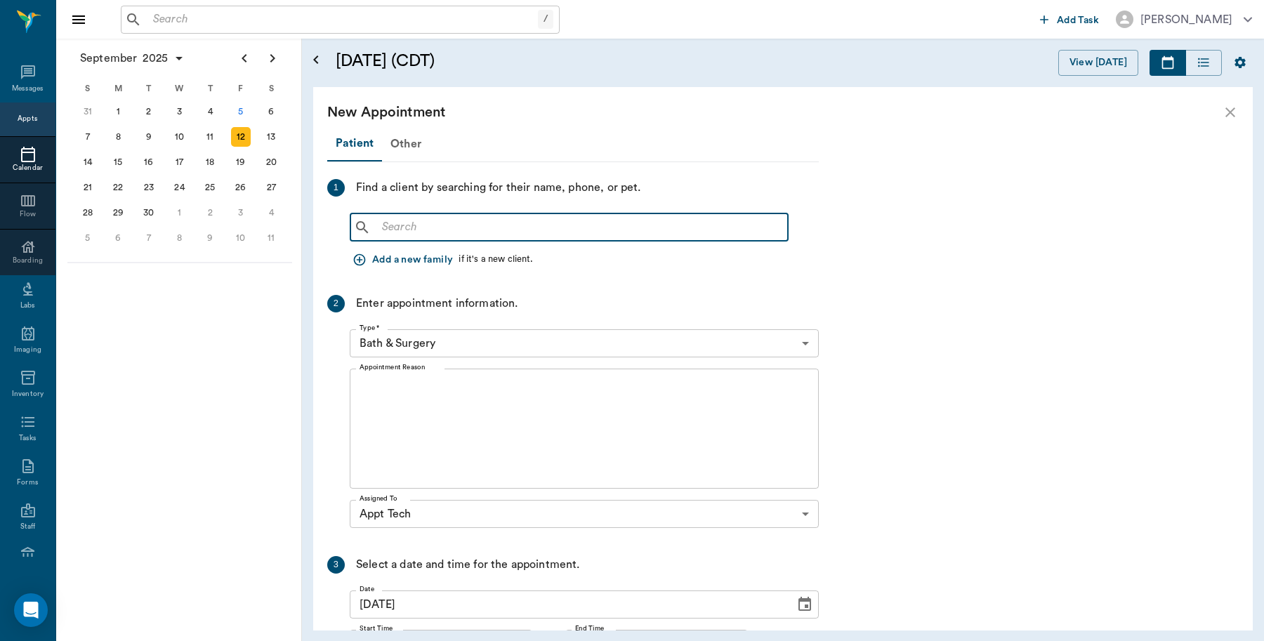
click at [449, 232] on input "text" at bounding box center [579, 228] width 406 height 20
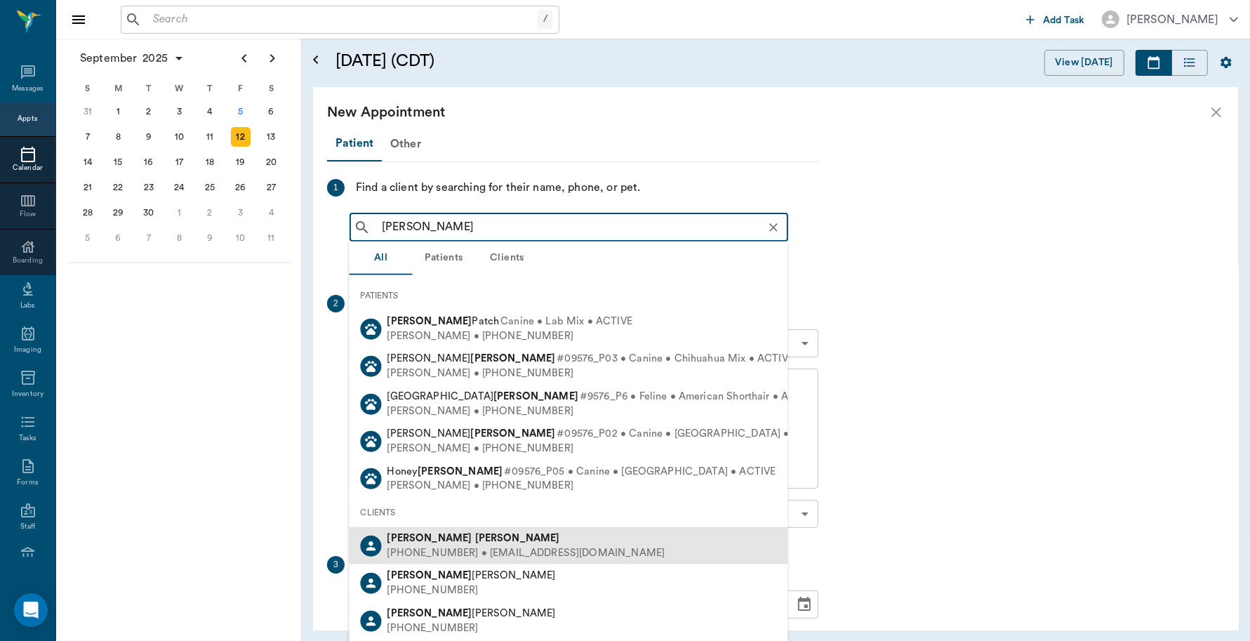
click at [475, 538] on b "Gomes" at bounding box center [517, 538] width 85 height 11
type input "Linda Gomes"
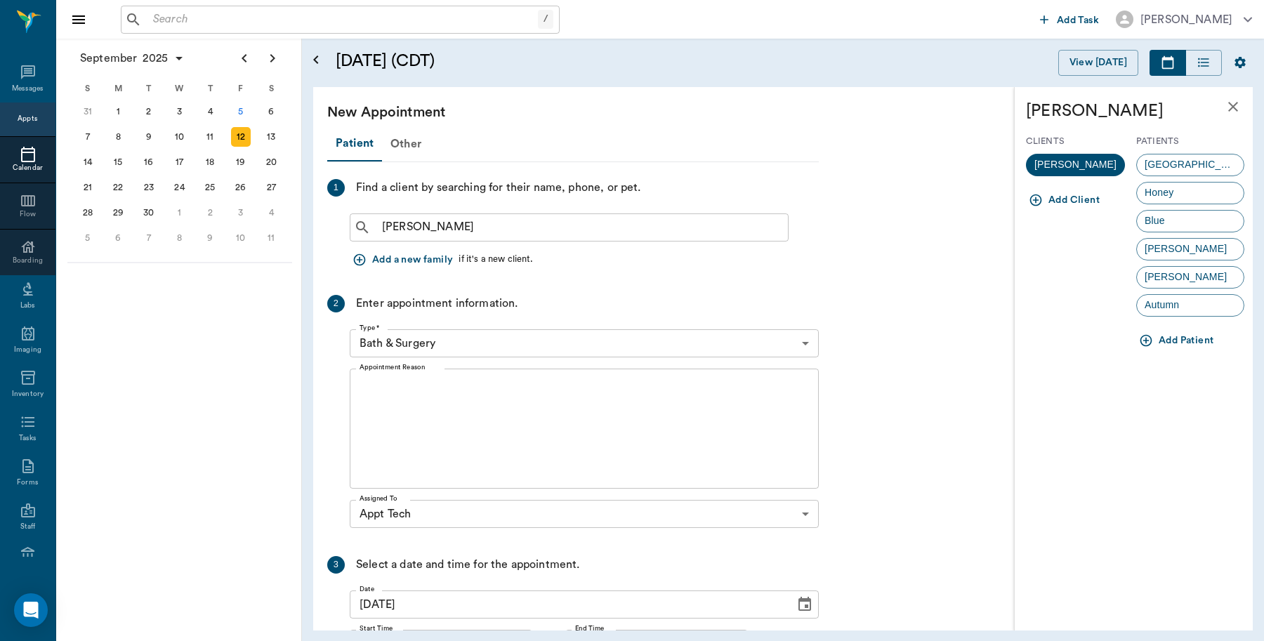
click at [576, 347] on body "/ ​ Add Task Dr. Bert Ellsworth Nectar Messages Appts Calendar Flow Boarding La…" at bounding box center [632, 320] width 1264 height 641
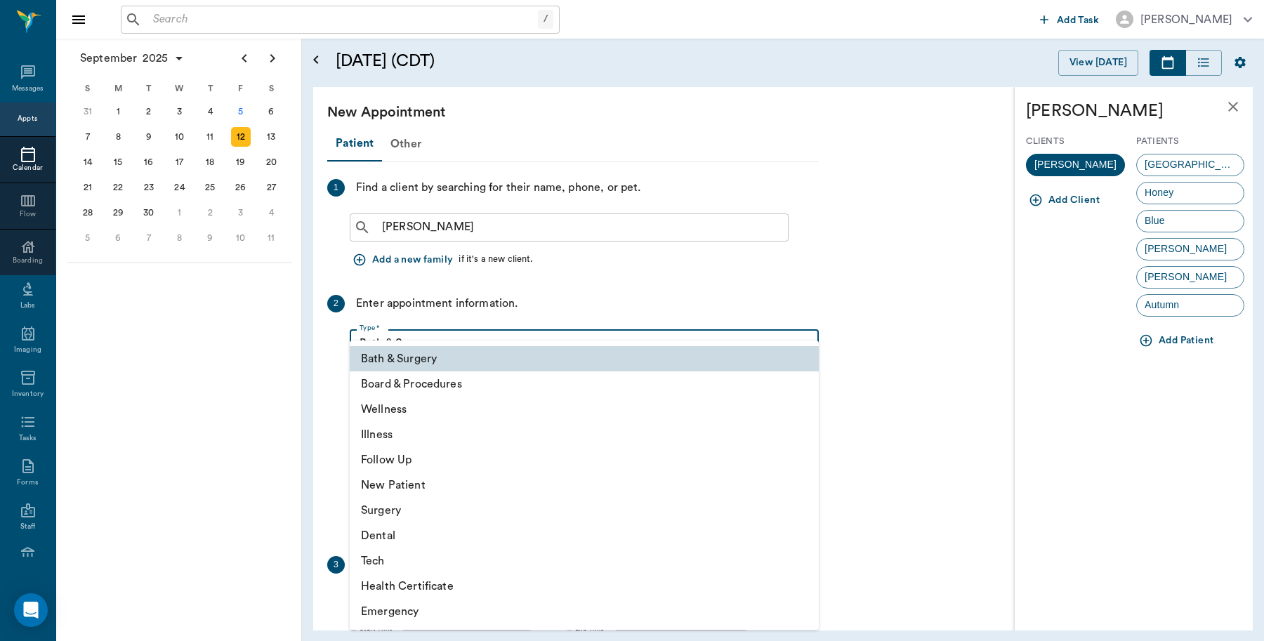
click at [381, 557] on li "Tech" at bounding box center [584, 560] width 469 height 25
type input "65d2be4f46e3a538d89b8c1a"
type input "08:30 AM"
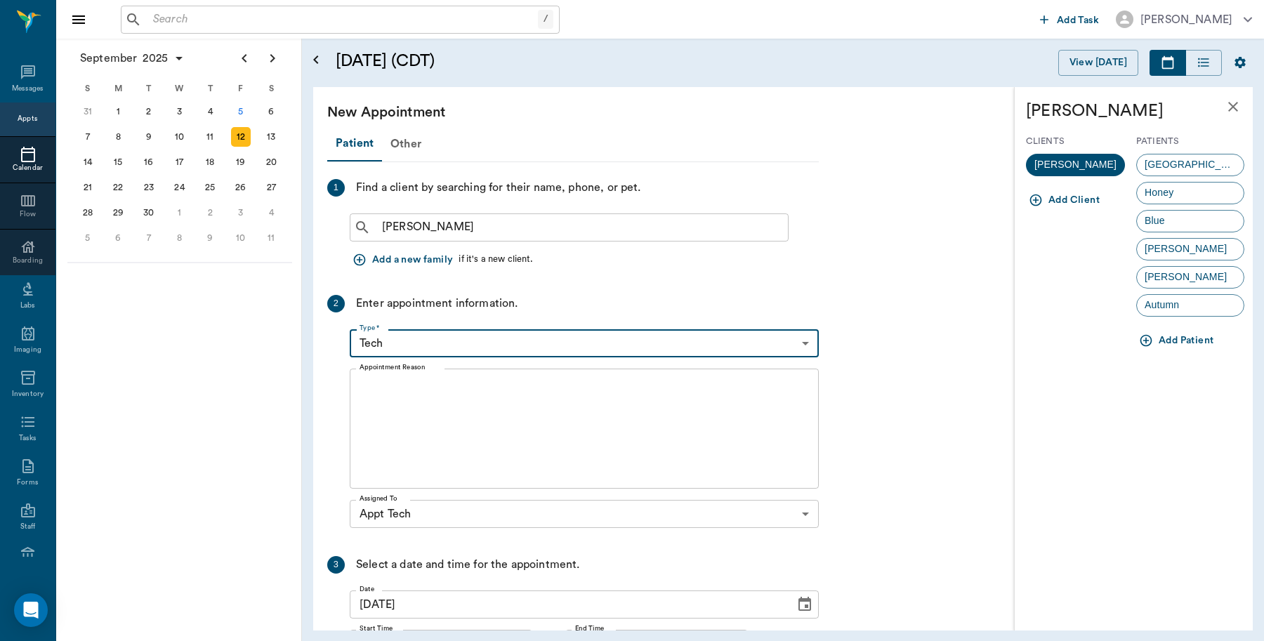
click at [488, 422] on textarea "Appointment Reason" at bounding box center [583, 428] width 449 height 97
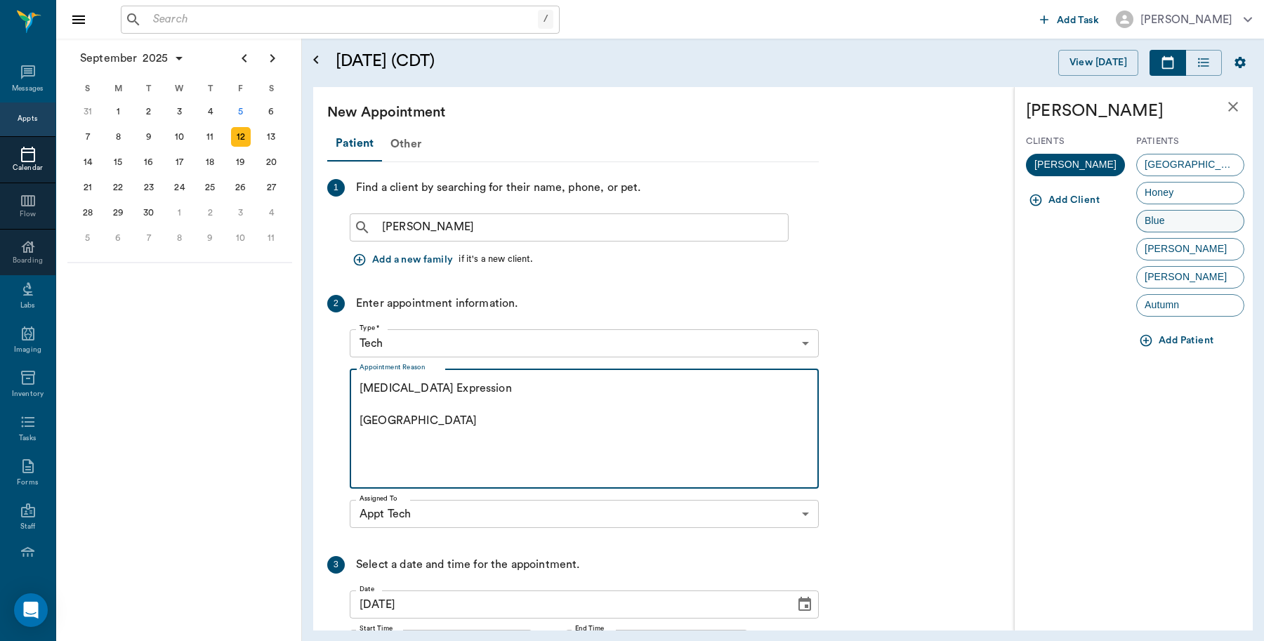
type textarea "Anal Gland Expression Caryn"
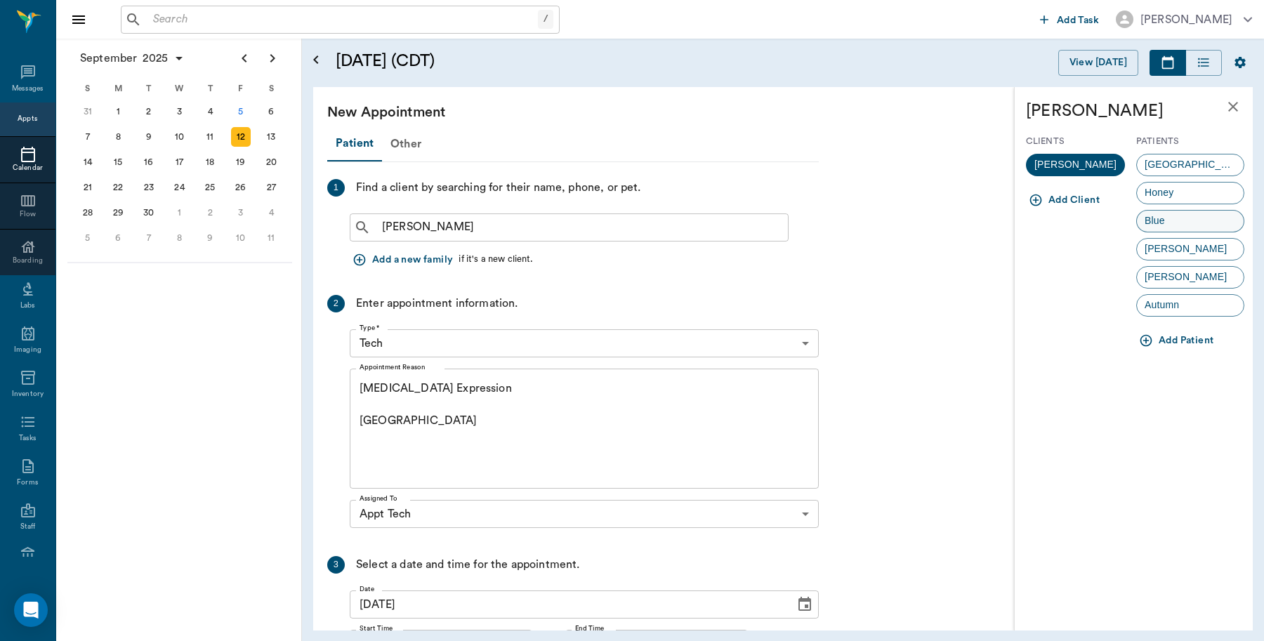
click at [1206, 225] on div "Blue" at bounding box center [1190, 221] width 108 height 22
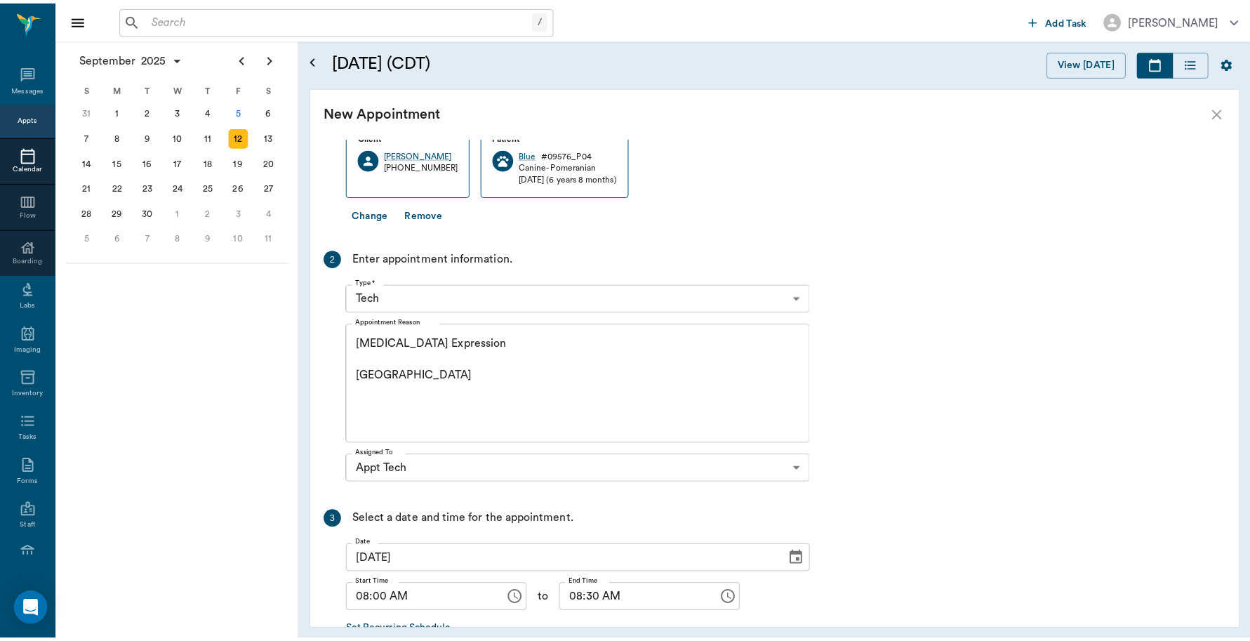
scroll to position [232, 0]
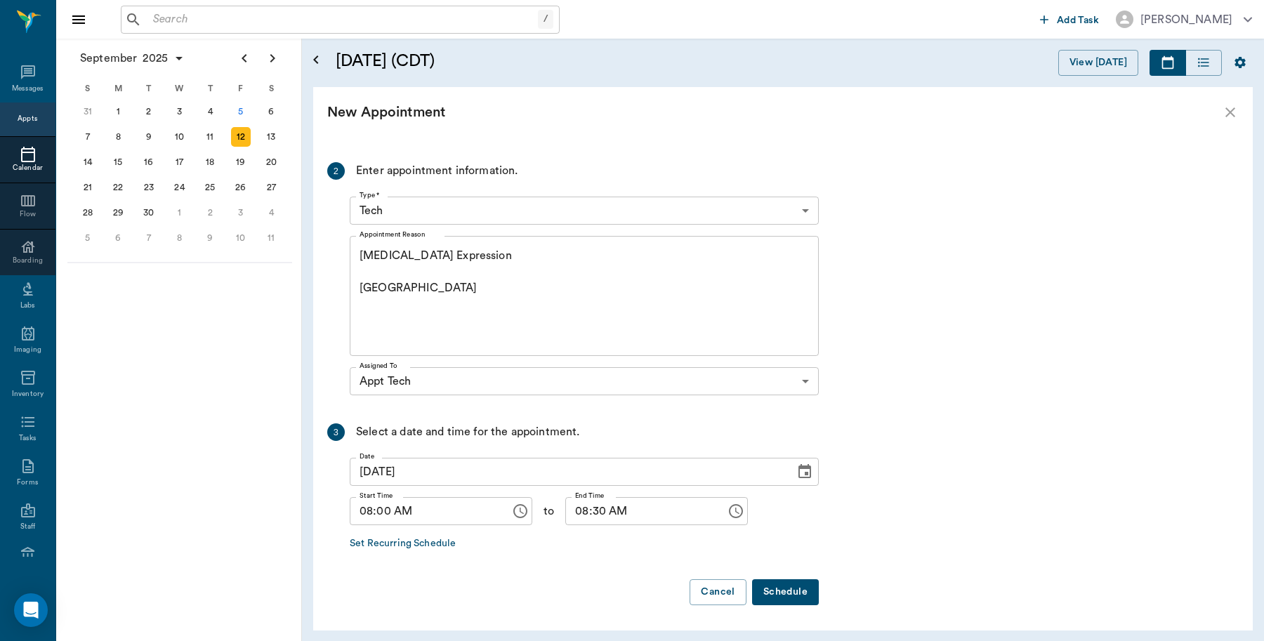
click at [788, 592] on button "Schedule" at bounding box center [785, 592] width 67 height 26
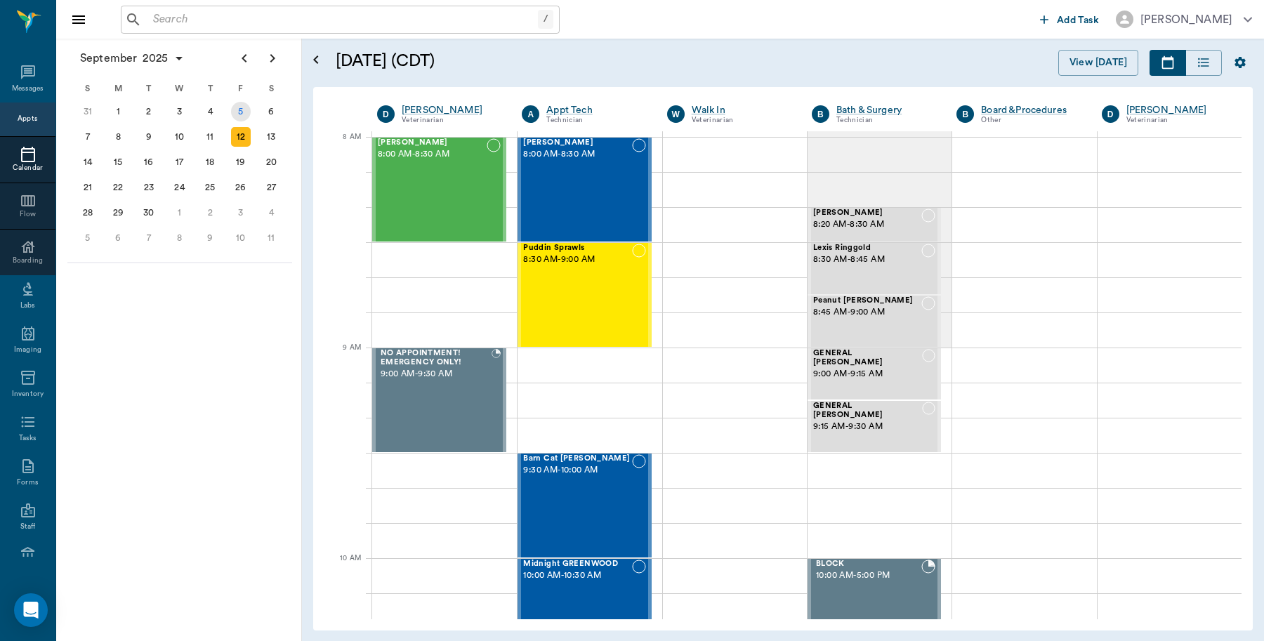
click at [246, 107] on div "5" at bounding box center [241, 112] width 20 height 20
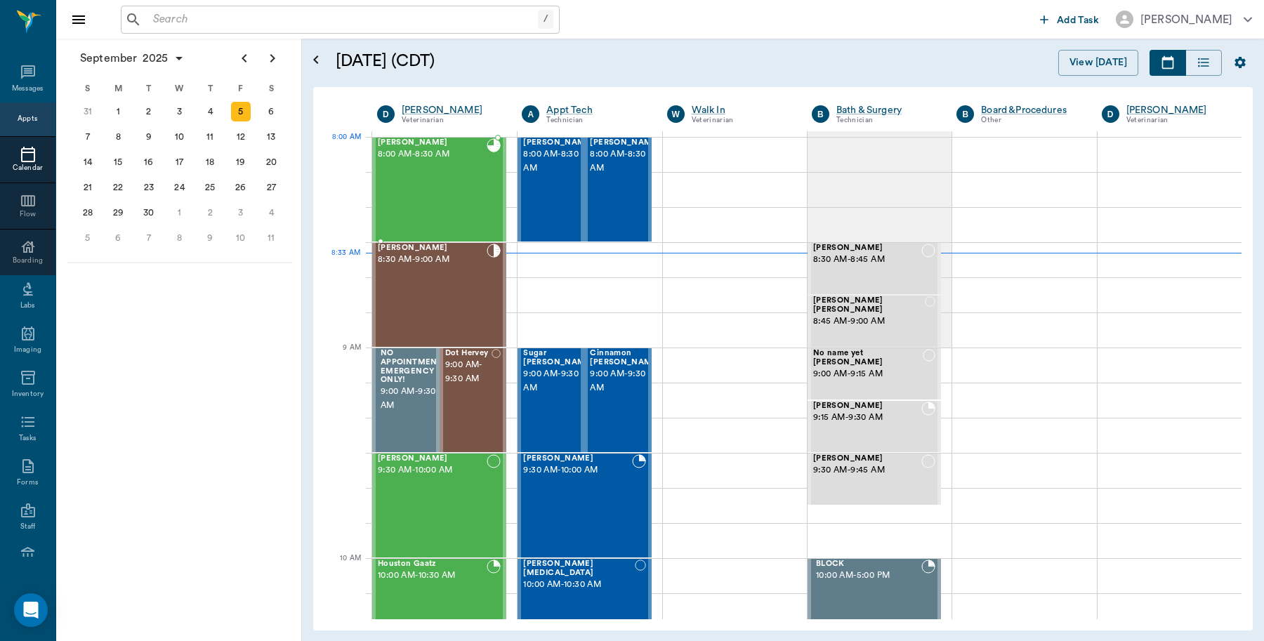
click at [421, 166] on div "Tank KIRTMAN 8:00 AM - 8:30 AM" at bounding box center [432, 189] width 109 height 102
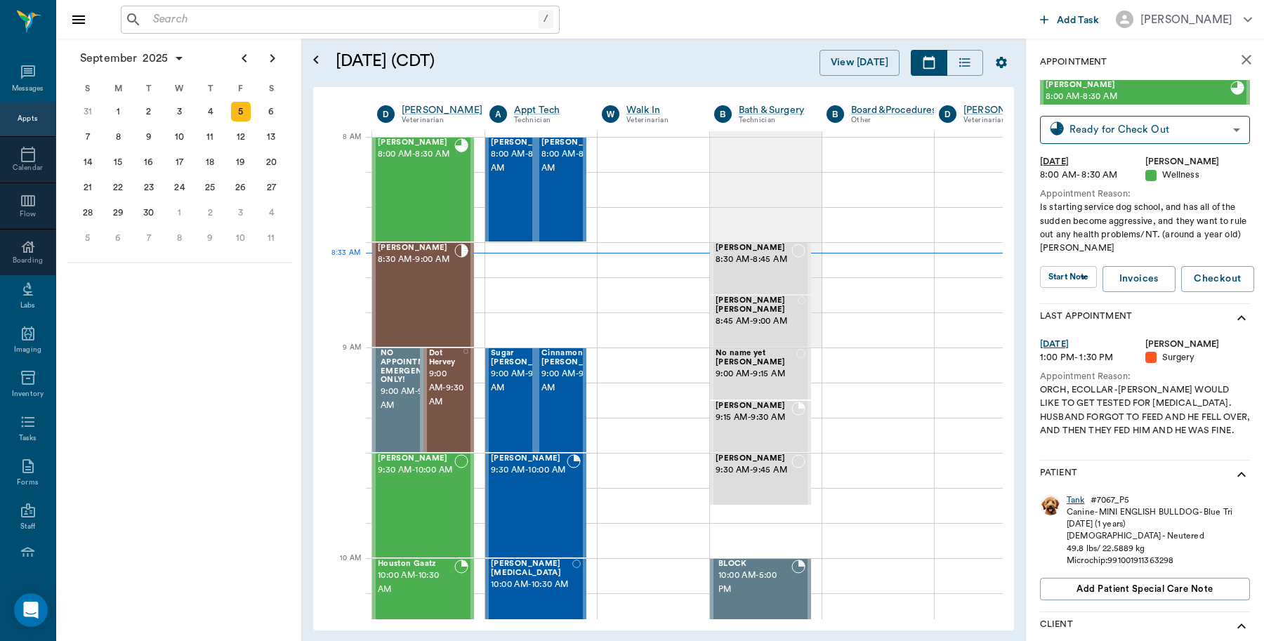
click at [1082, 496] on div "Tank" at bounding box center [1075, 500] width 18 height 12
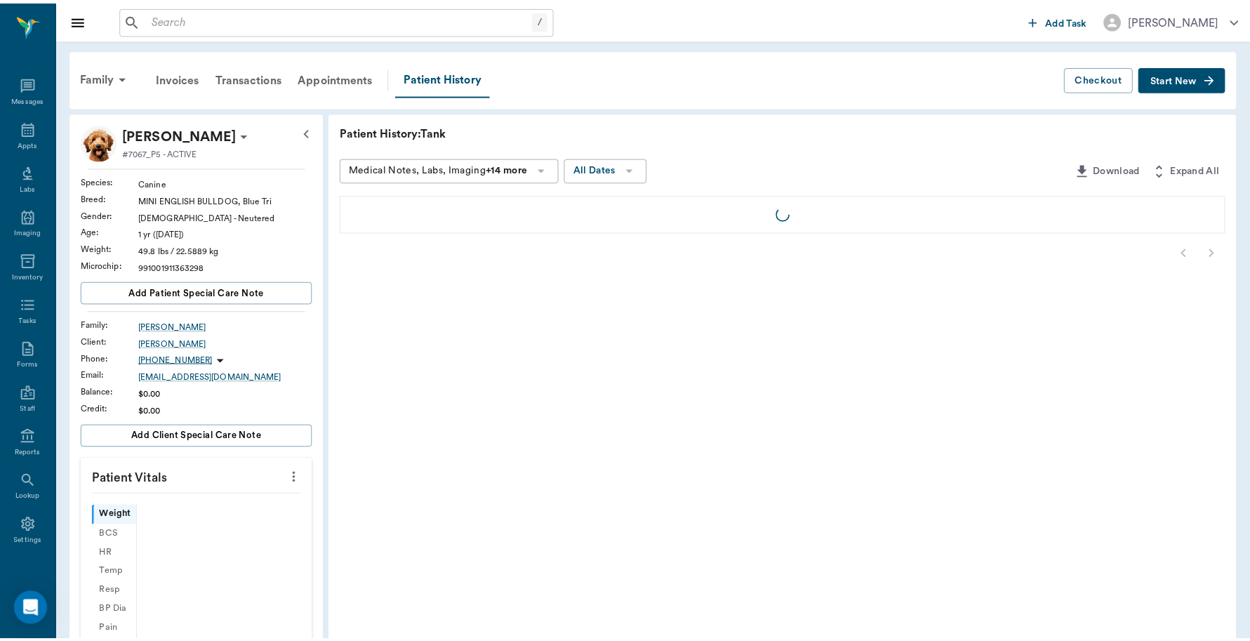
scroll to position [4, 0]
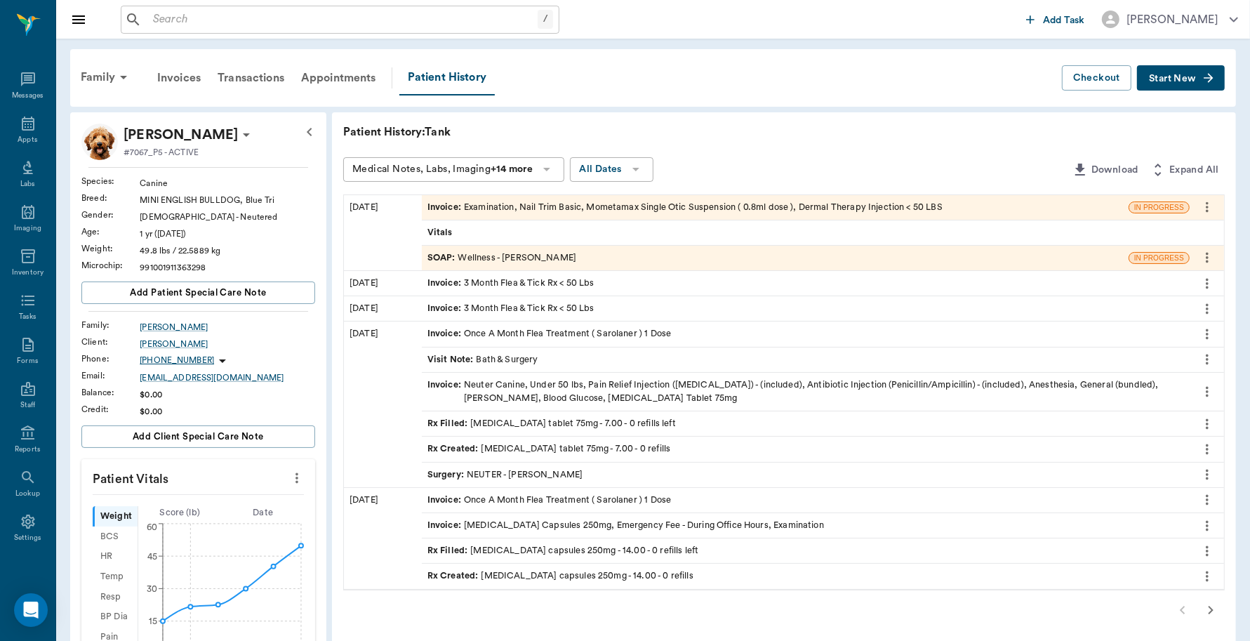
click at [725, 201] on div "Invoice : Examination, Nail Trim Basic, Mometamax Single Otic Suspension ( 0.8m…" at bounding box center [685, 207] width 515 height 13
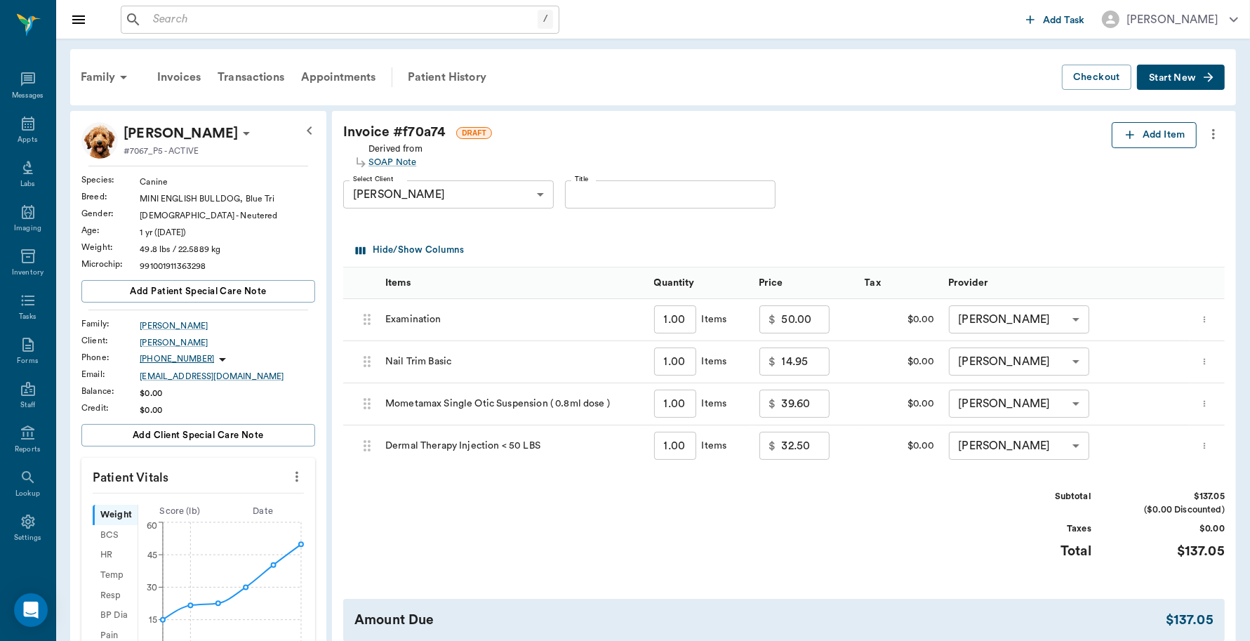
click at [1160, 128] on button "Add Item" at bounding box center [1154, 135] width 85 height 26
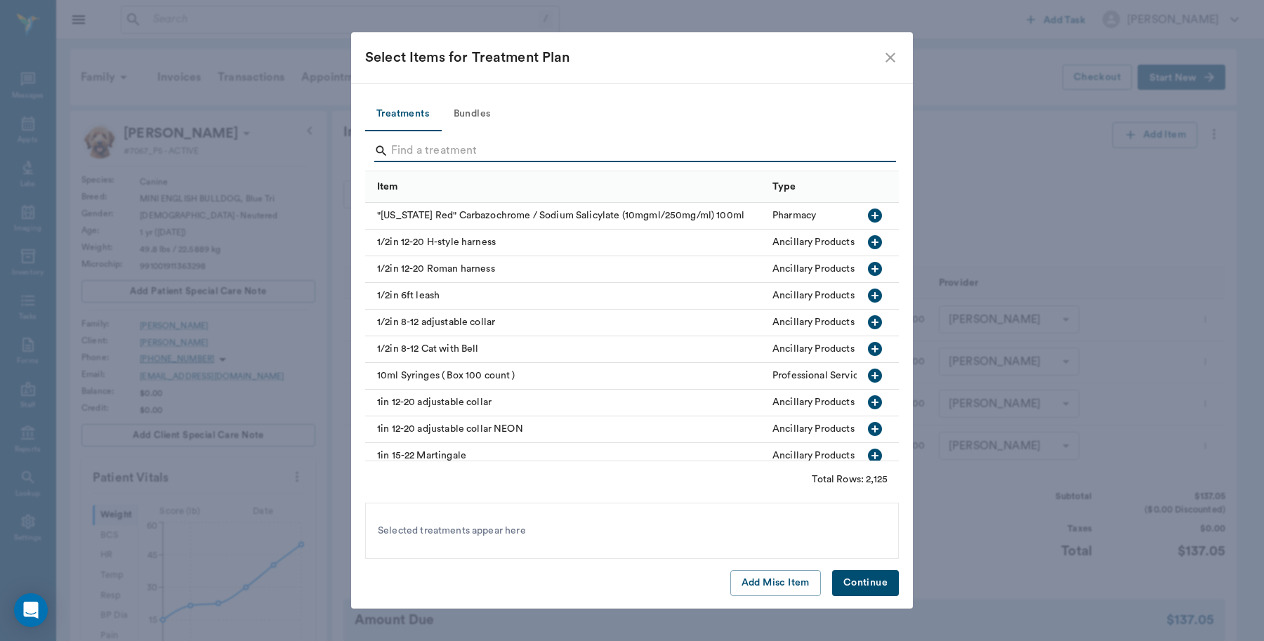
click at [439, 145] on input "Search" at bounding box center [633, 151] width 484 height 22
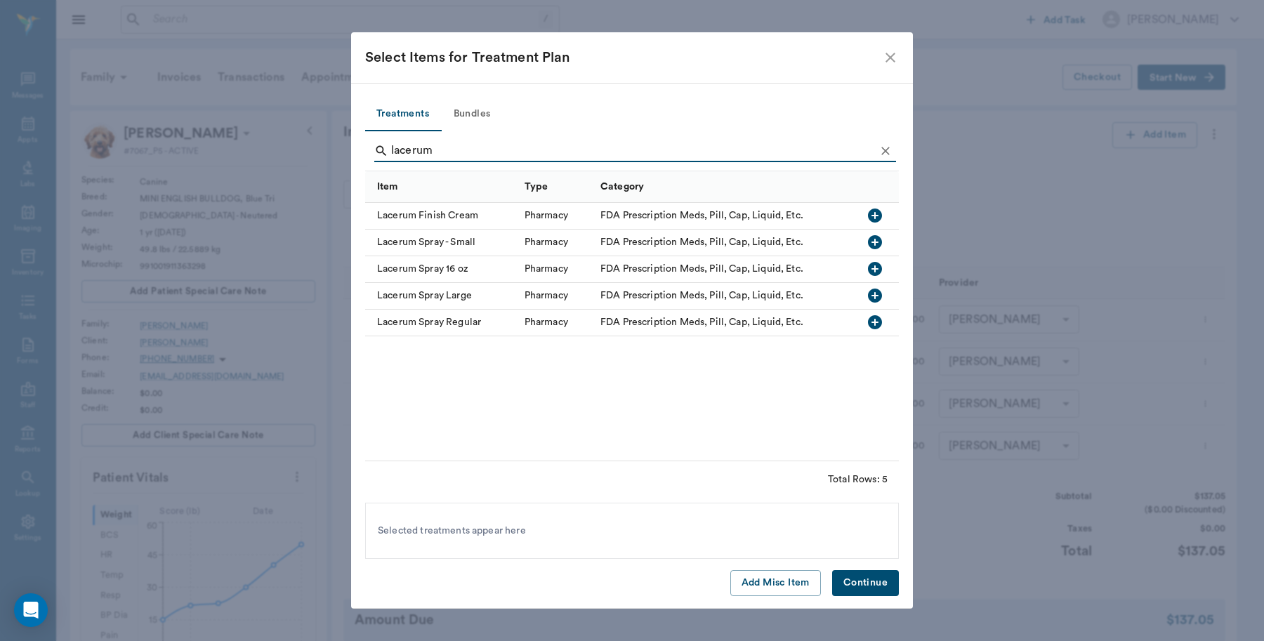
type input "lacerum"
click at [874, 239] on icon "button" at bounding box center [875, 242] width 14 height 14
click at [895, 55] on icon "close" at bounding box center [890, 57] width 17 height 17
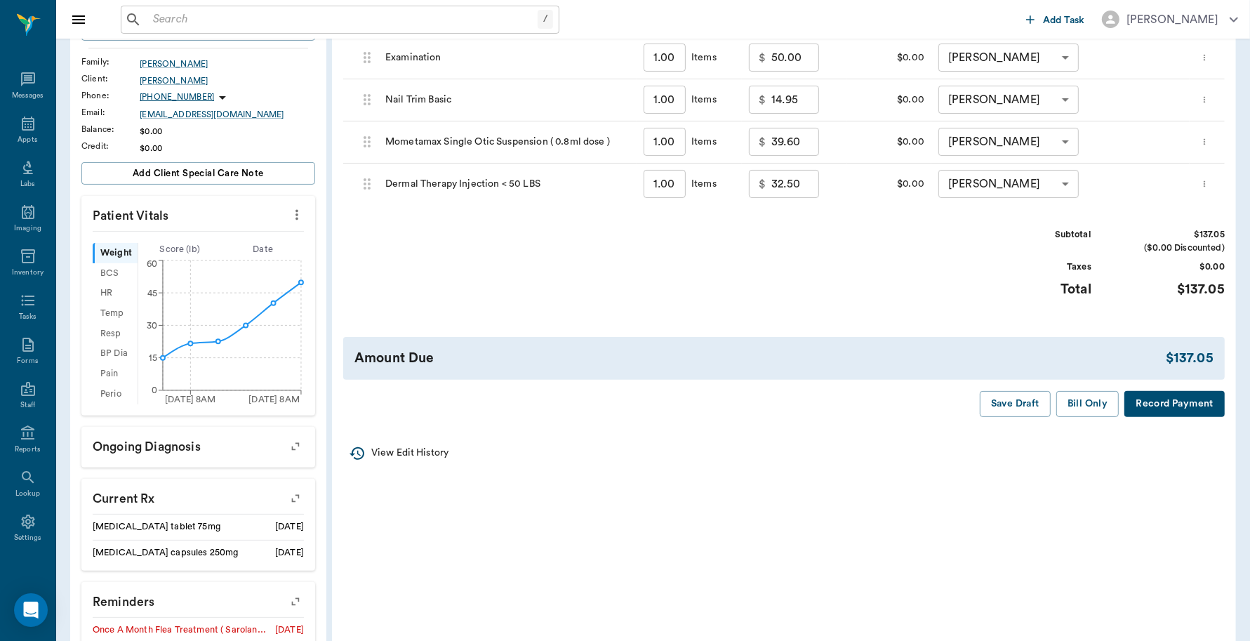
scroll to position [263, 0]
click at [1170, 408] on button "Record Payment" at bounding box center [1175, 403] width 100 height 26
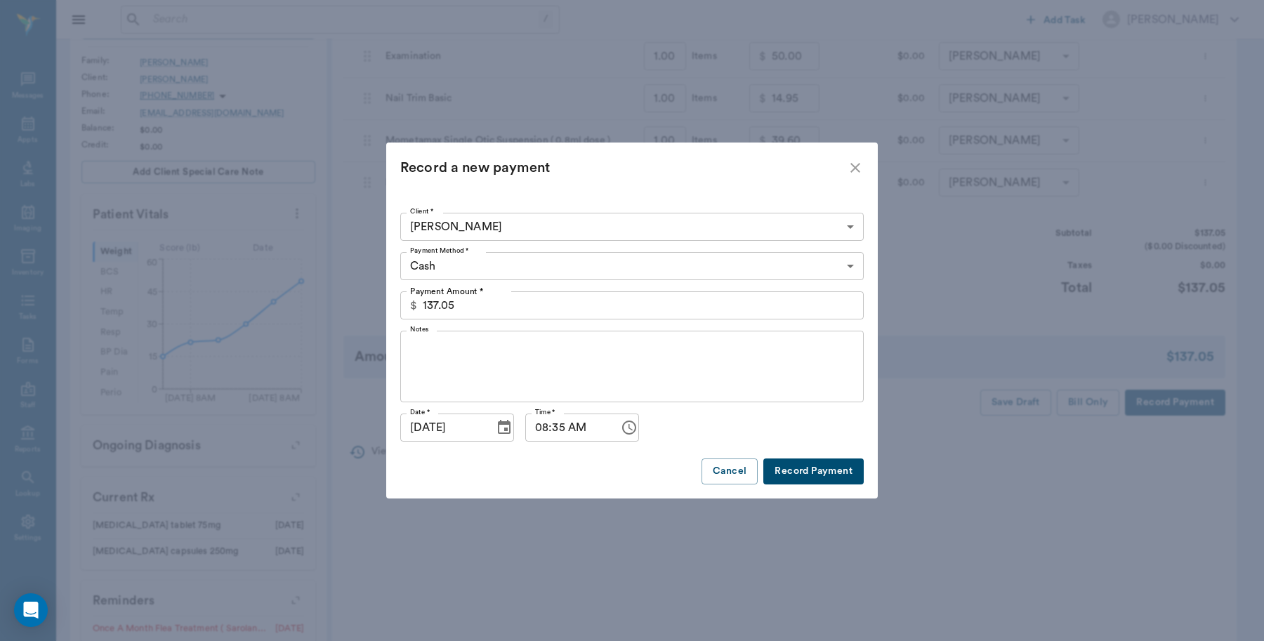
click at [594, 258] on body "/ ​ Add Task Dr. Bert Ellsworth Nectar Messages Appts Labs Imaging Inventory Ta…" at bounding box center [632, 294] width 1264 height 1115
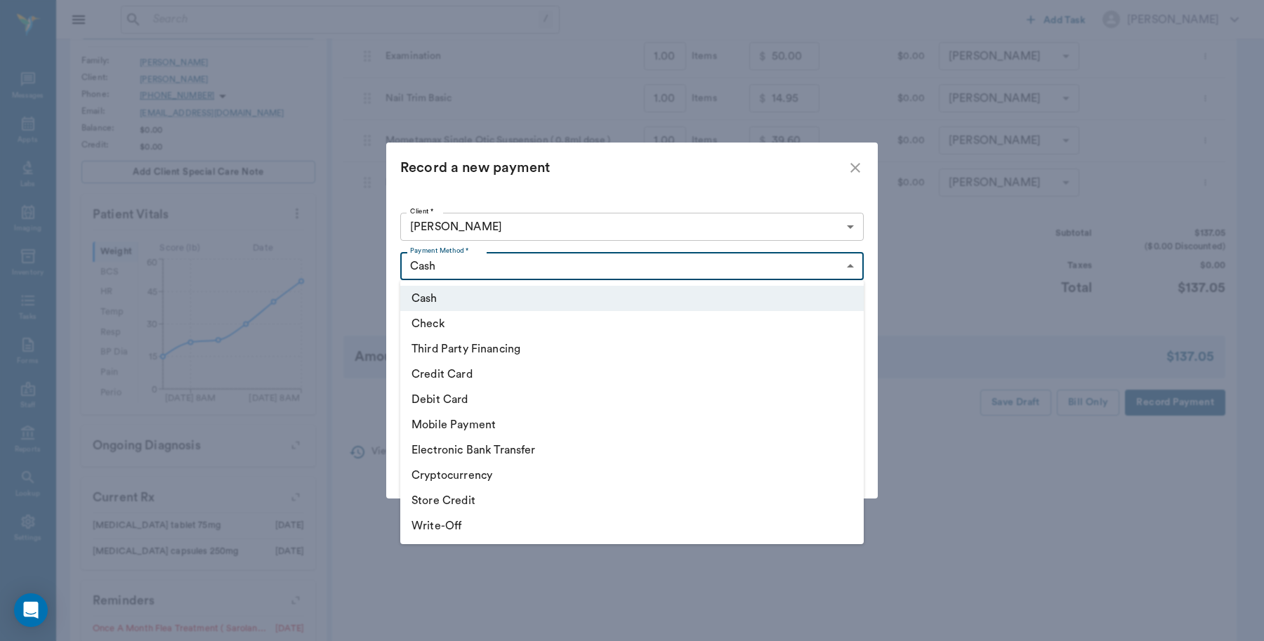
click at [470, 404] on li "Debit Card" at bounding box center [631, 399] width 463 height 25
type input "DEBIT_CARD"
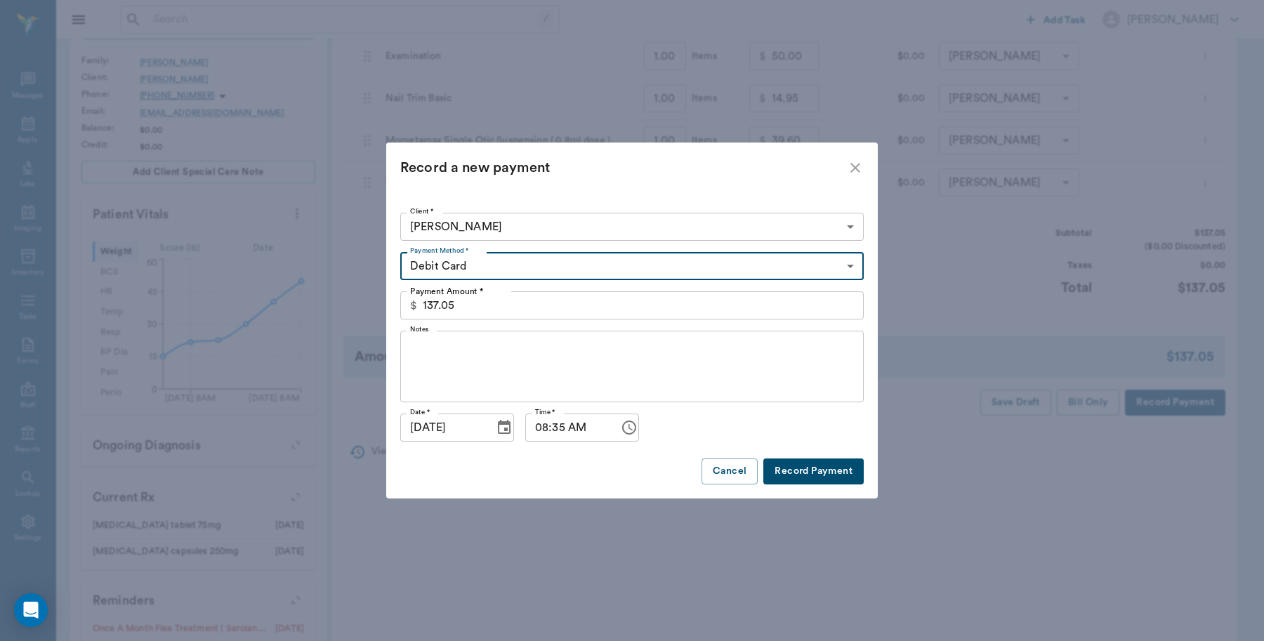
click at [816, 472] on button "Record Payment" at bounding box center [813, 471] width 100 height 26
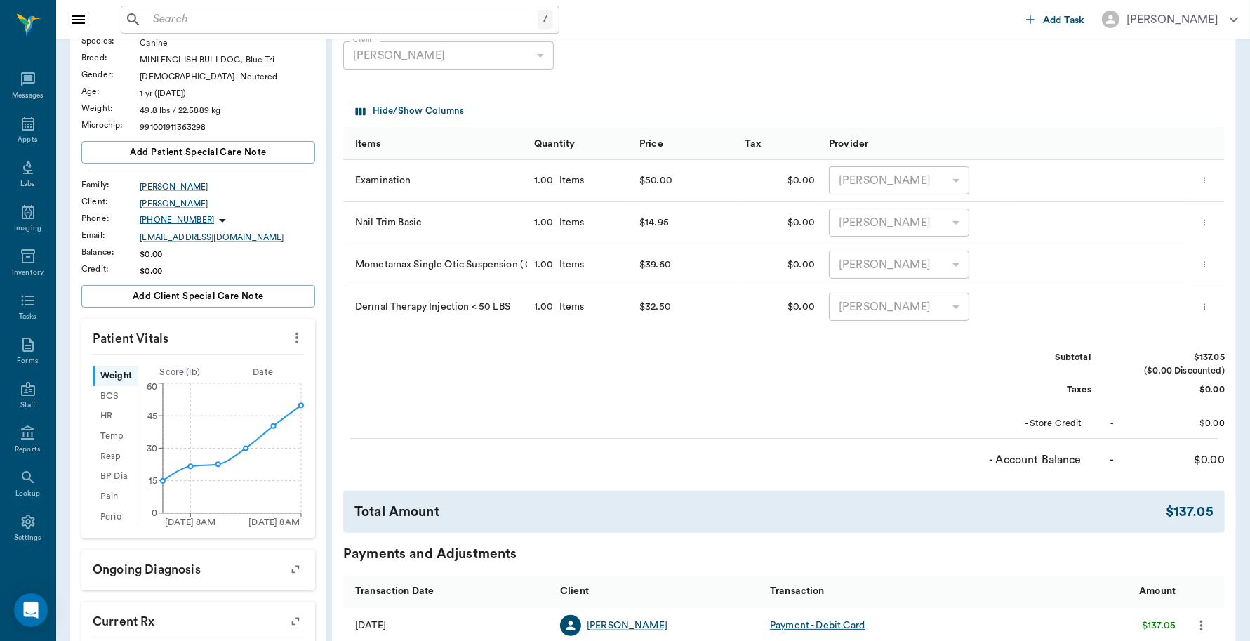
scroll to position [0, 0]
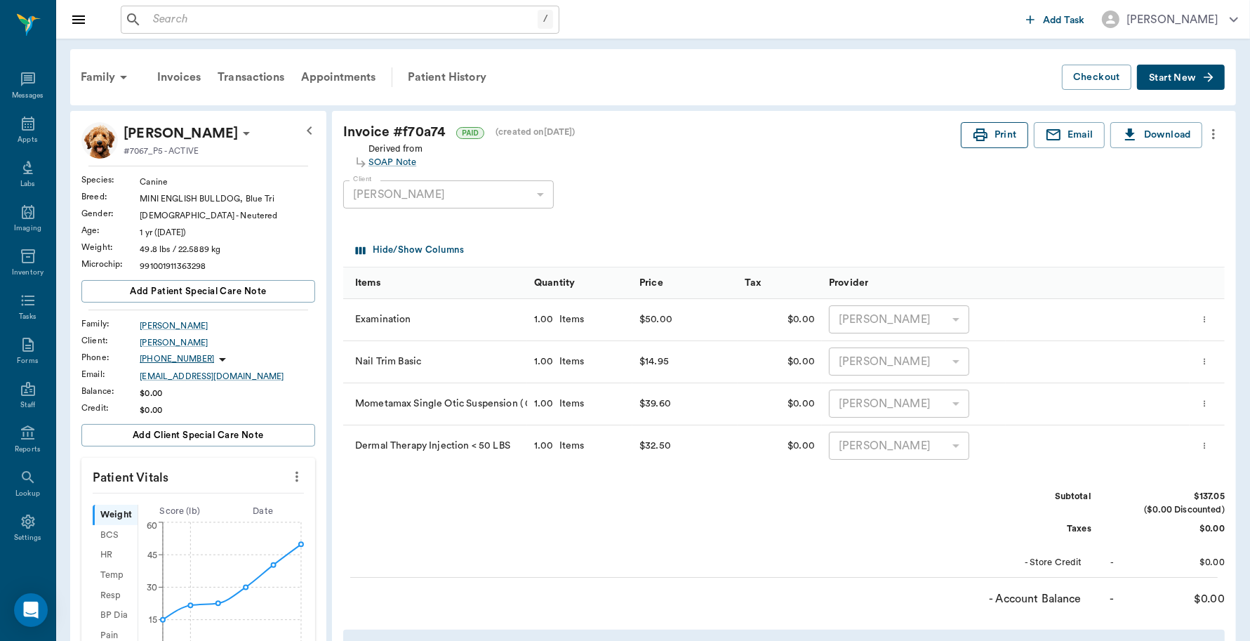
click at [999, 137] on button "Print" at bounding box center [994, 135] width 67 height 26
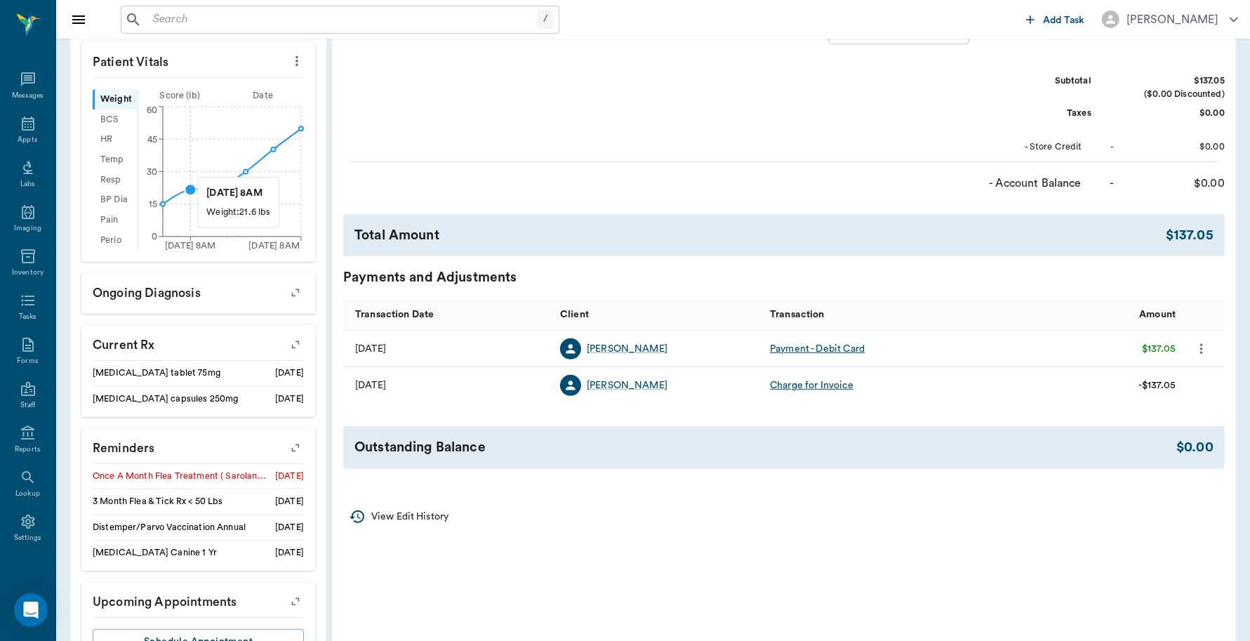
scroll to position [475, 0]
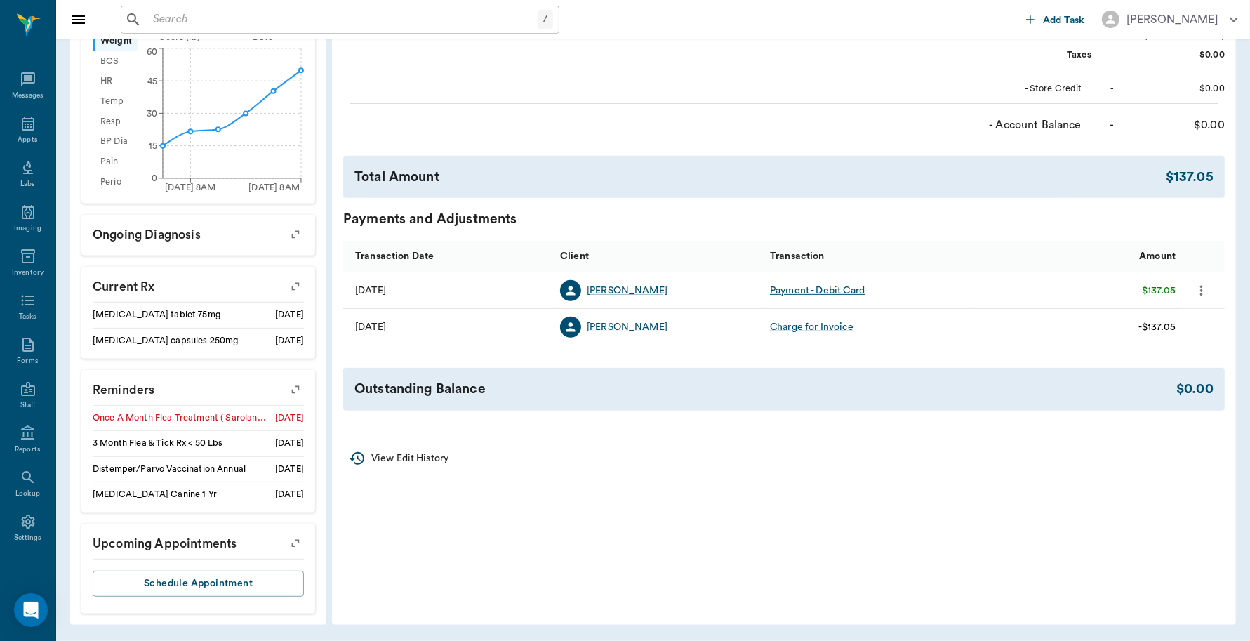
click at [297, 387] on icon "button" at bounding box center [296, 390] width 20 height 20
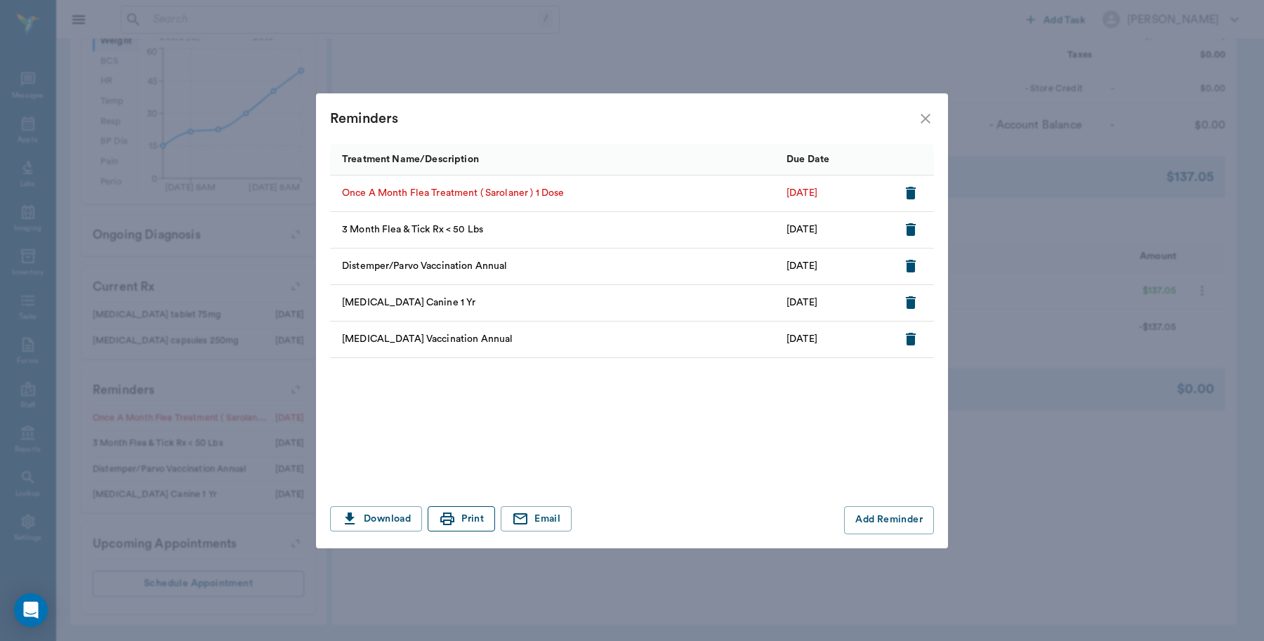
click at [463, 523] on button "Print" at bounding box center [461, 519] width 67 height 26
click at [931, 114] on icon "close" at bounding box center [925, 118] width 17 height 17
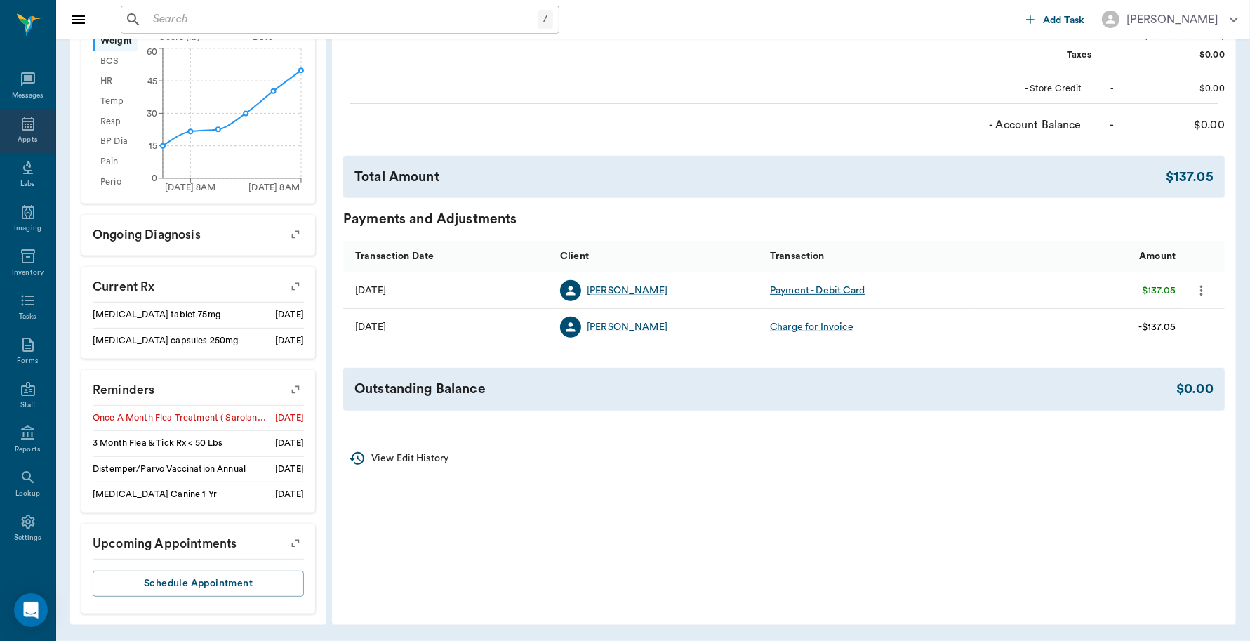
click at [21, 135] on div "Appts" at bounding box center [28, 140] width 20 height 11
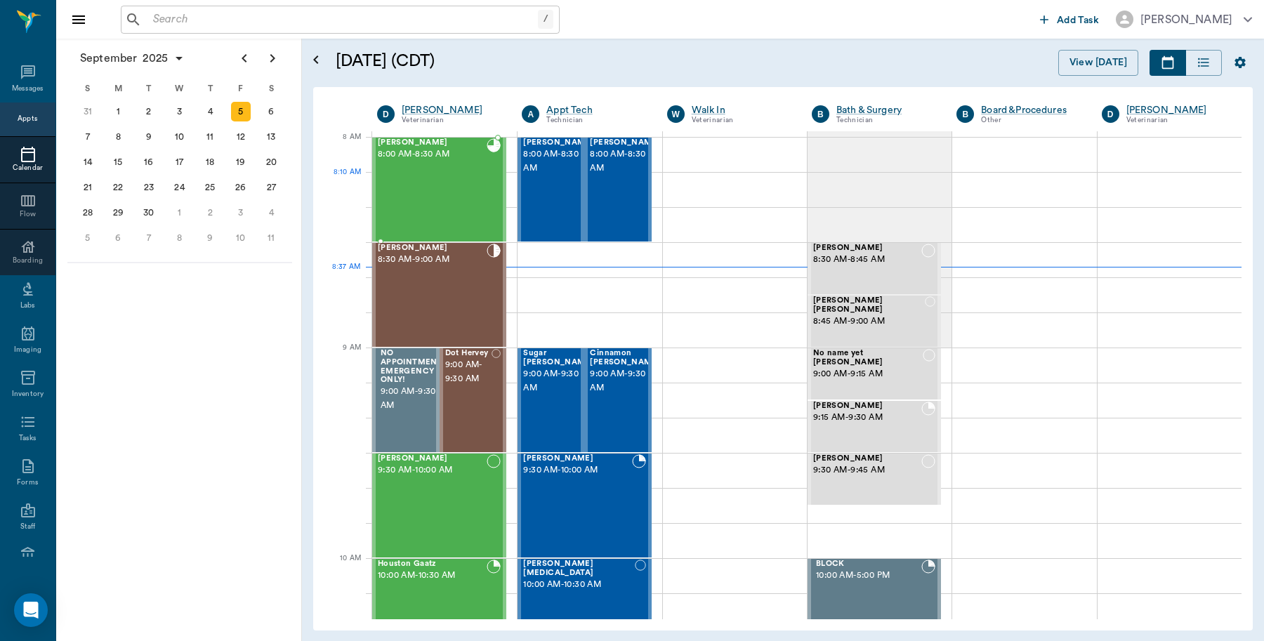
drag, startPoint x: 432, startPoint y: 173, endPoint x: 592, endPoint y: 161, distance: 160.5
click at [432, 173] on div "Tank KIRTMAN 8:00 AM - 8:30 AM" at bounding box center [432, 189] width 109 height 102
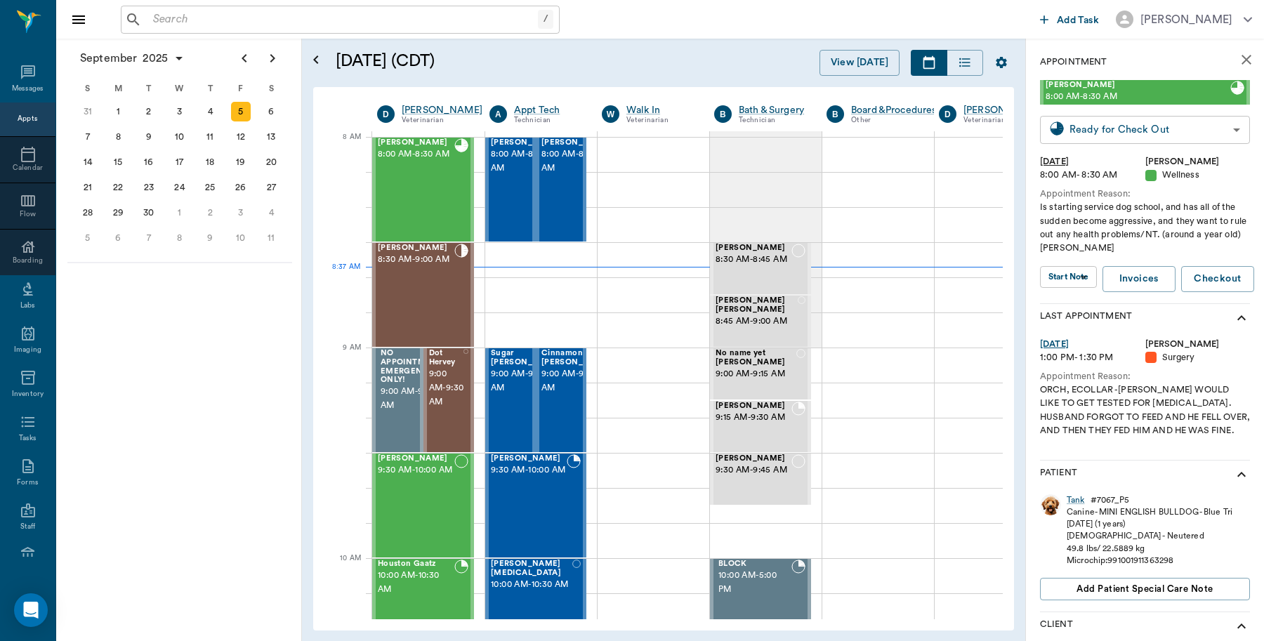
click at [1195, 135] on body "/ ​ Add Task Dr. Bert Ellsworth Nectar Messages Appts Calendar Flow Boarding La…" at bounding box center [632, 320] width 1264 height 641
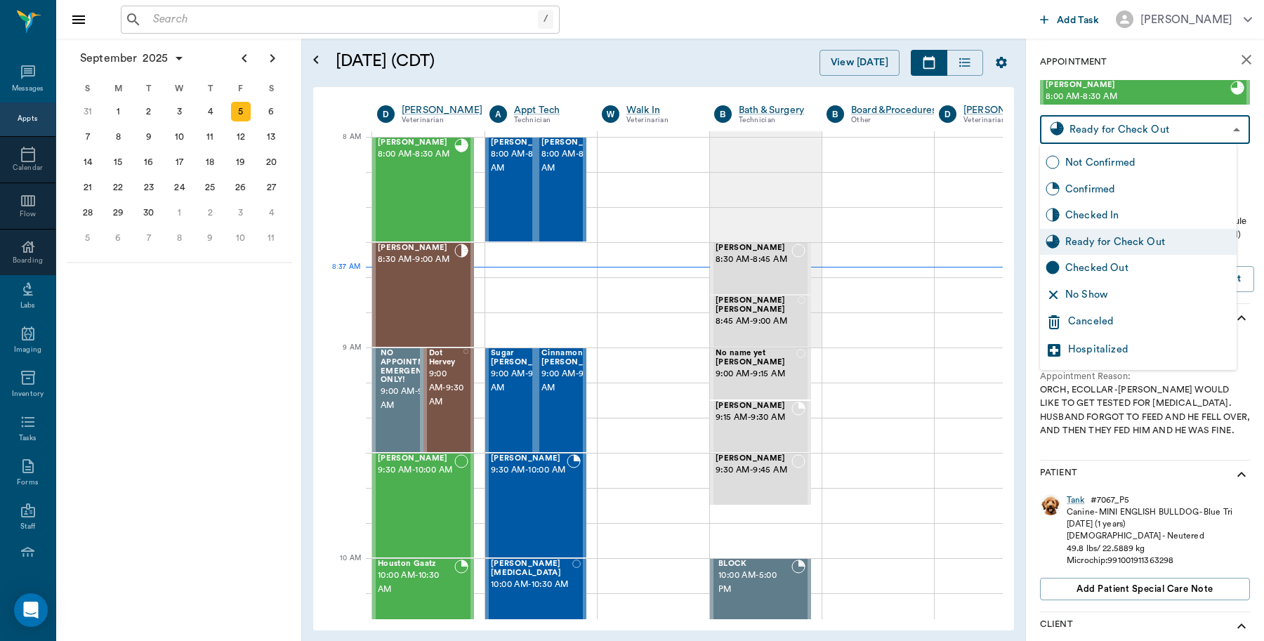
click at [1090, 267] on div "Checked Out" at bounding box center [1148, 267] width 166 height 15
type input "CHECKED_OUT"
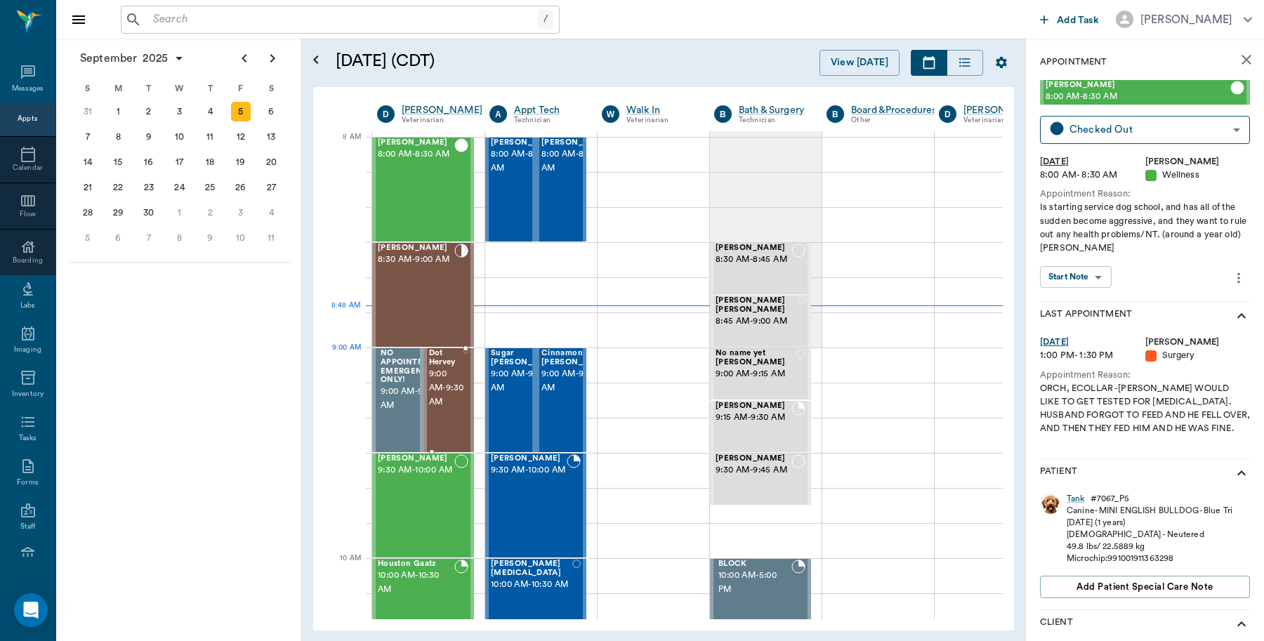
click at [447, 373] on span "9:00 AM - 9:30 AM" at bounding box center [446, 388] width 35 height 42
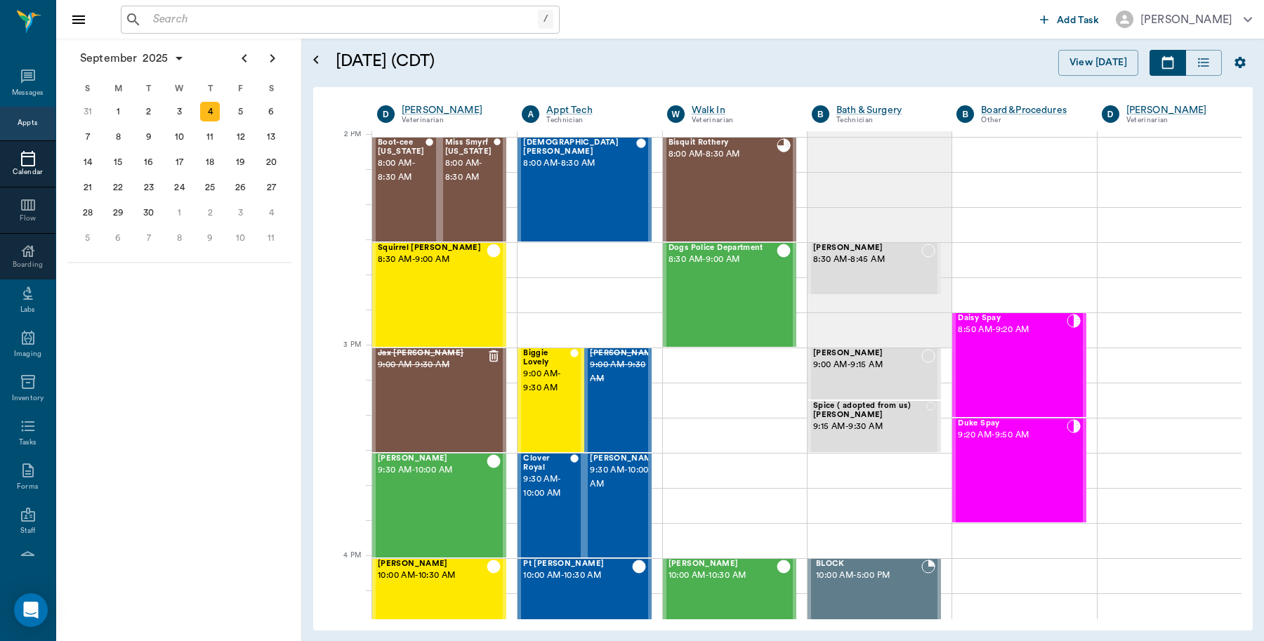
scroll to position [1266, 0]
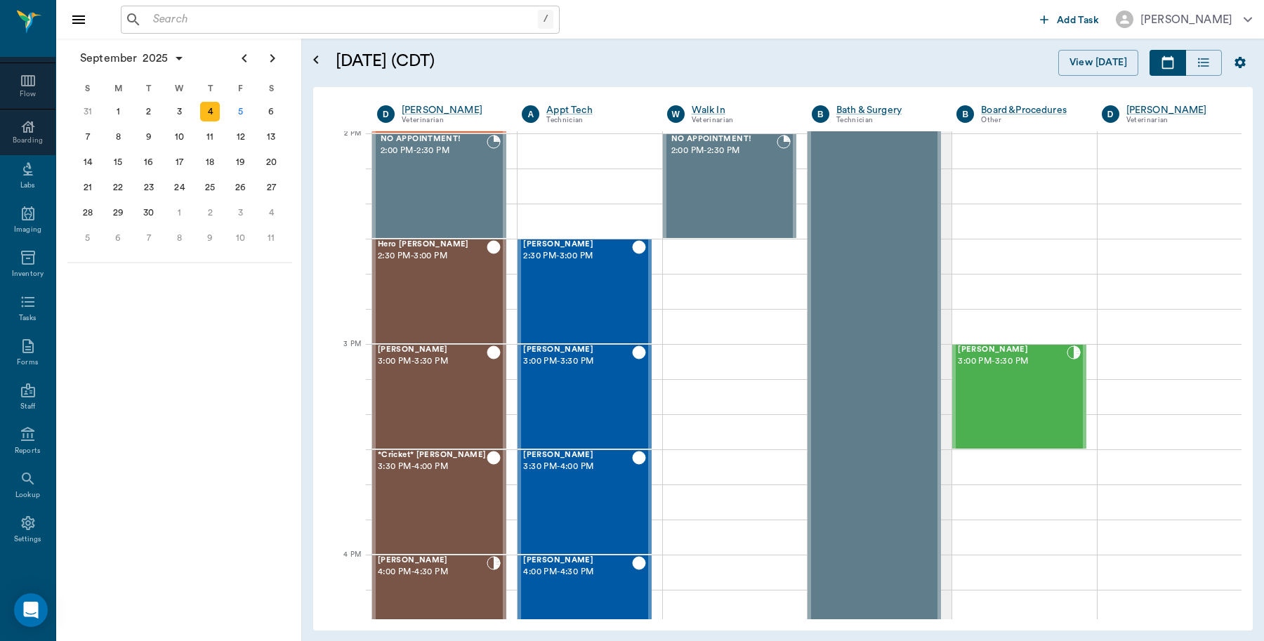
scroll to position [1266, 0]
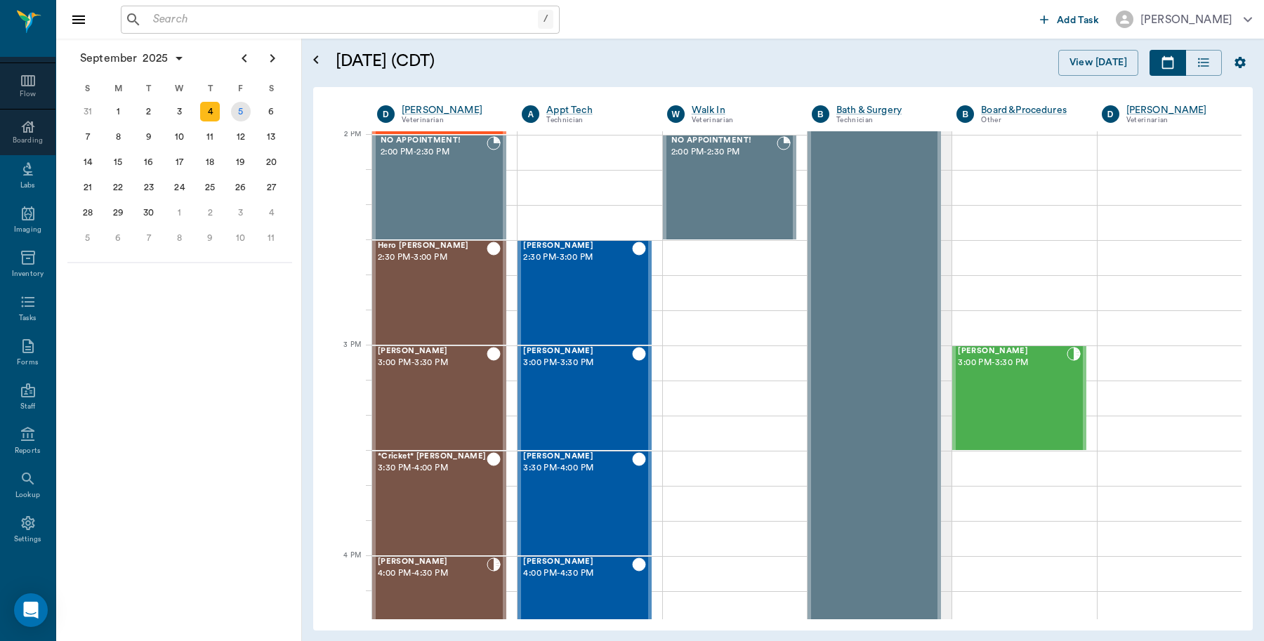
click at [246, 117] on div "5" at bounding box center [241, 112] width 20 height 20
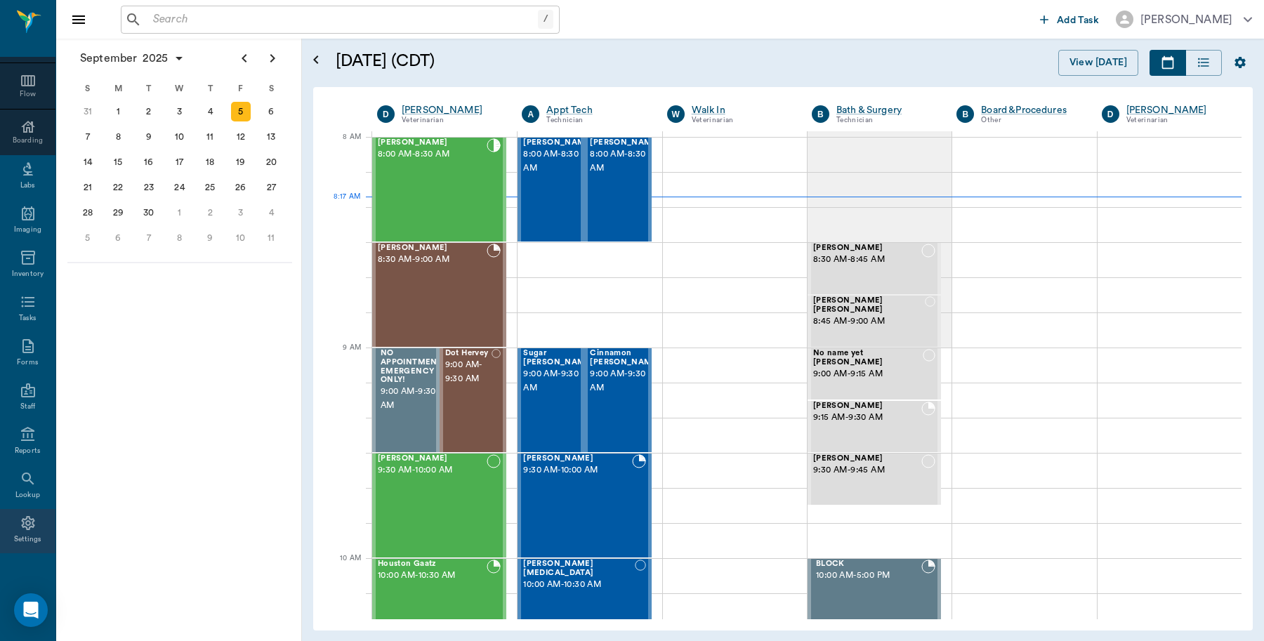
click at [23, 530] on icon at bounding box center [28, 523] width 17 height 17
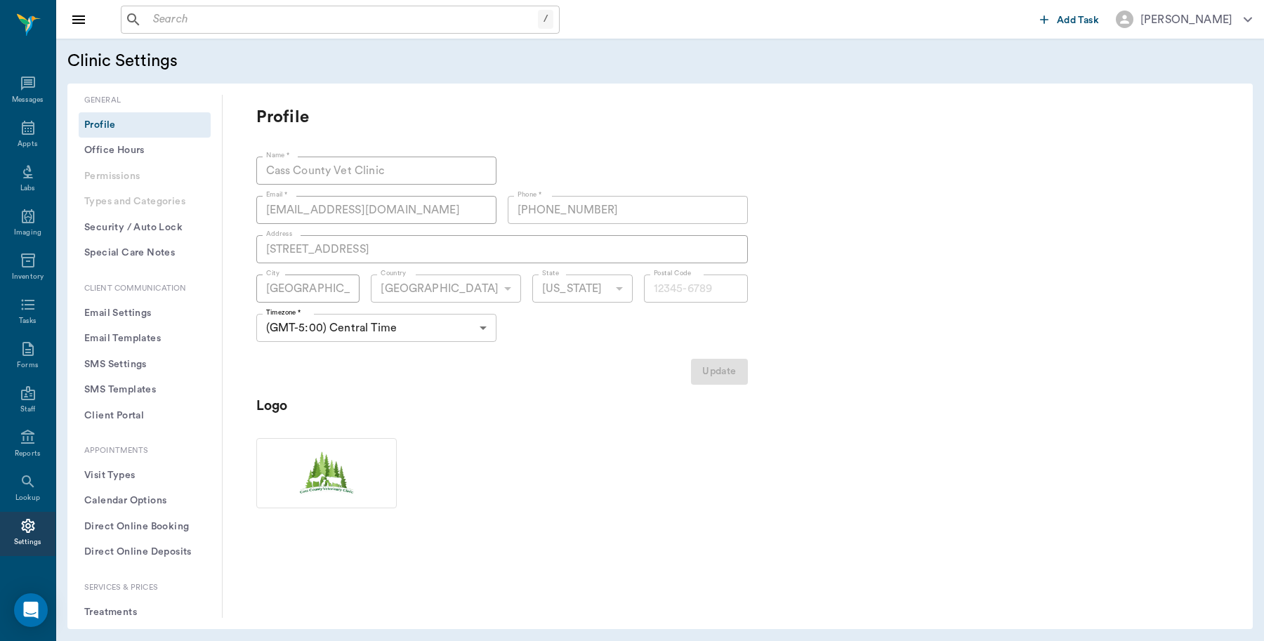
type input "75551"
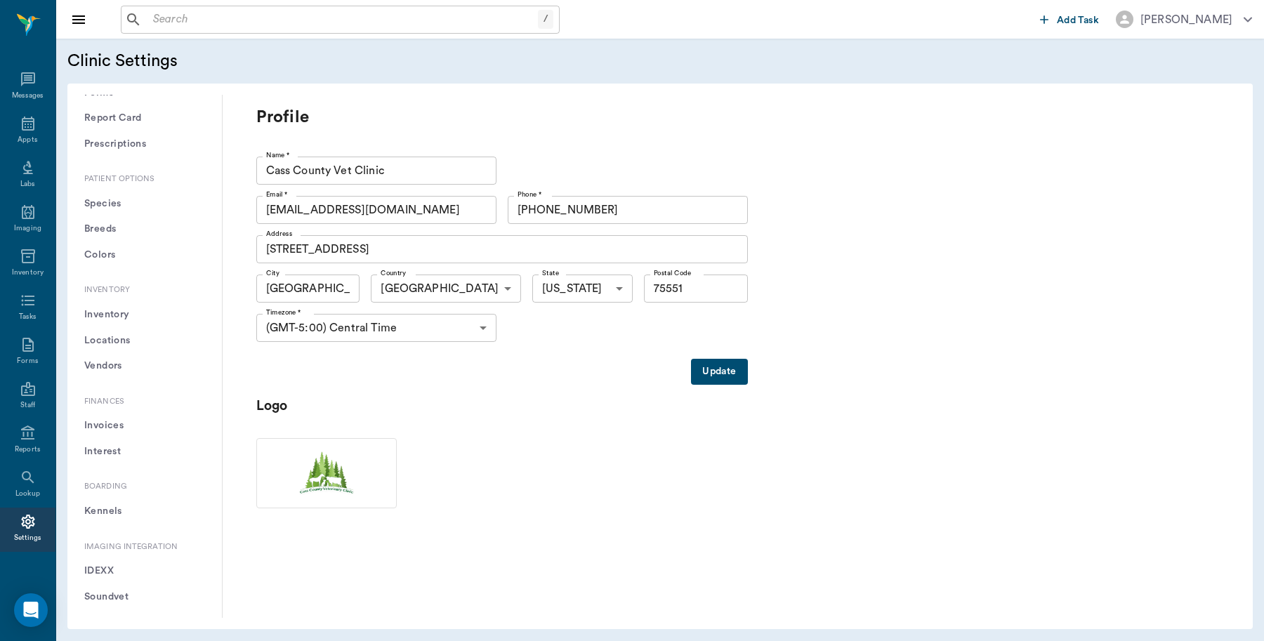
scroll to position [425, 0]
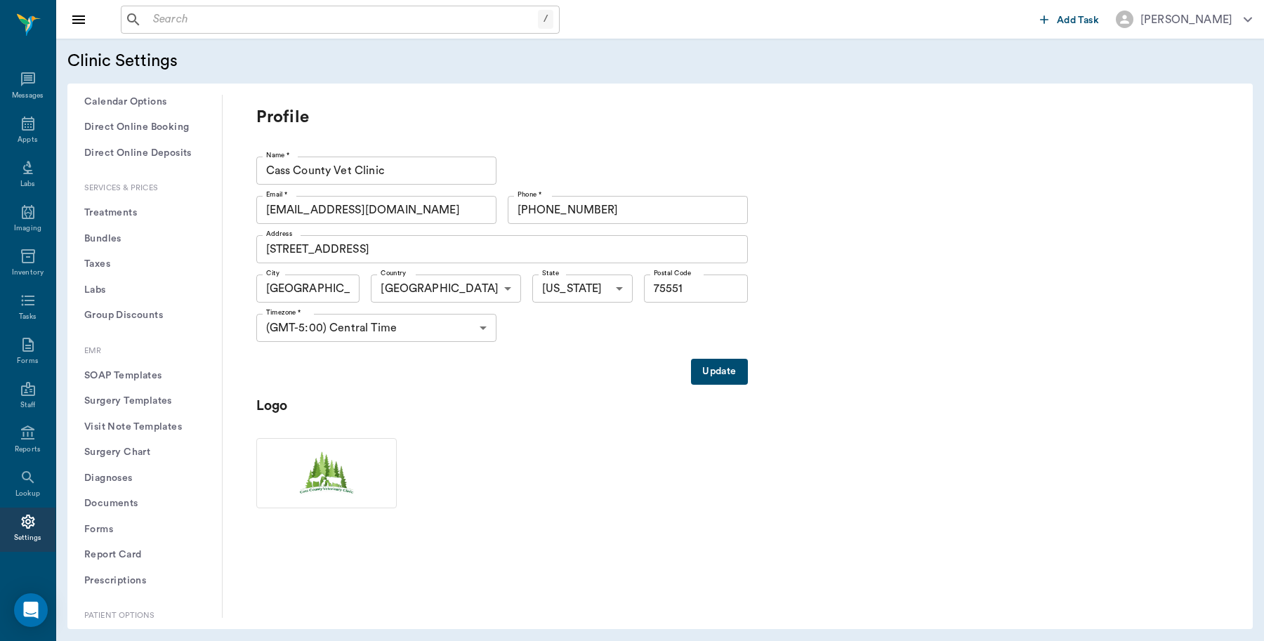
click at [118, 211] on button "Treatments" at bounding box center [145, 213] width 132 height 26
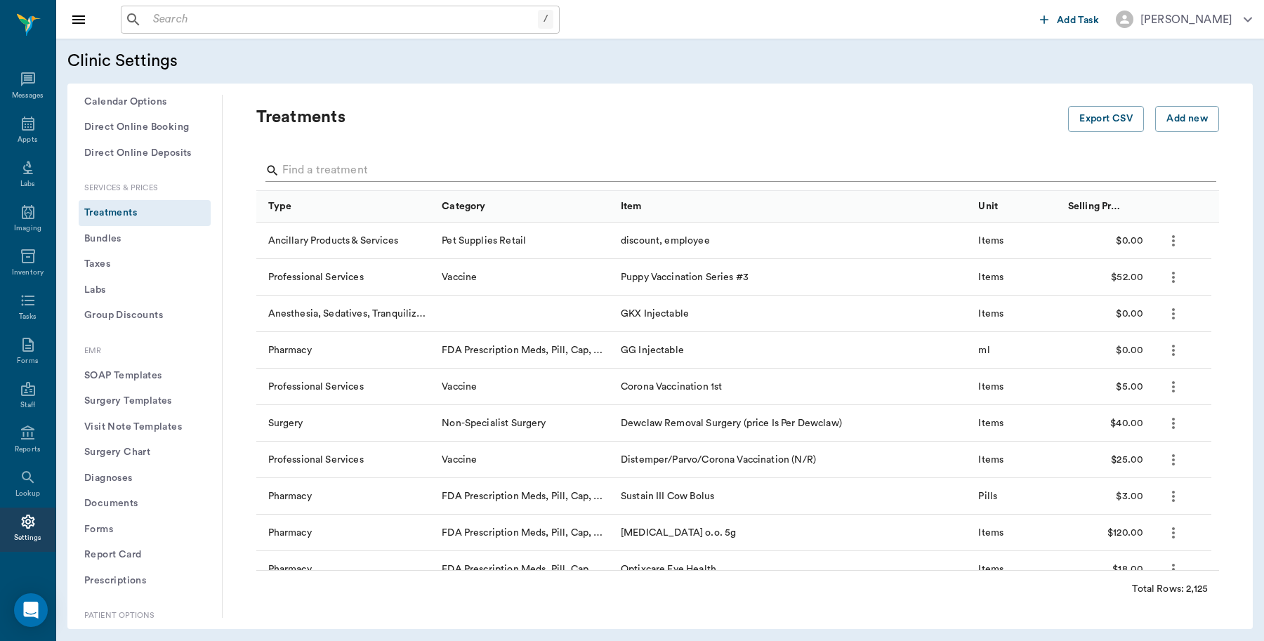
click at [359, 166] on input "Search" at bounding box center [738, 170] width 913 height 22
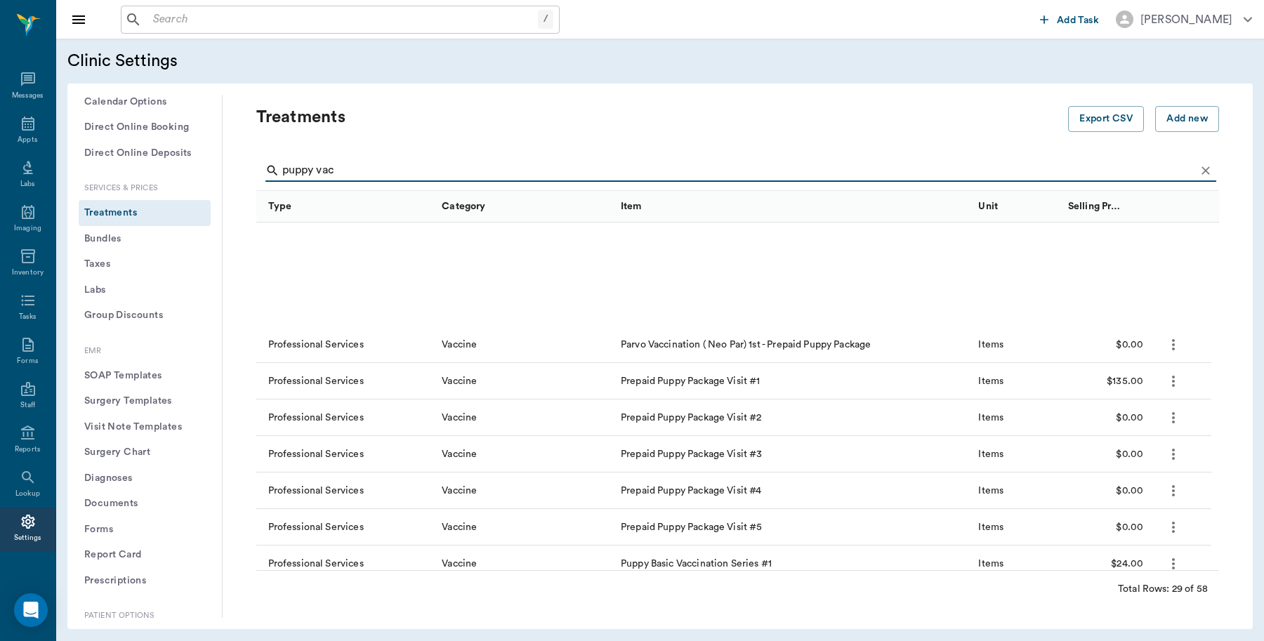
scroll to position [695, 0]
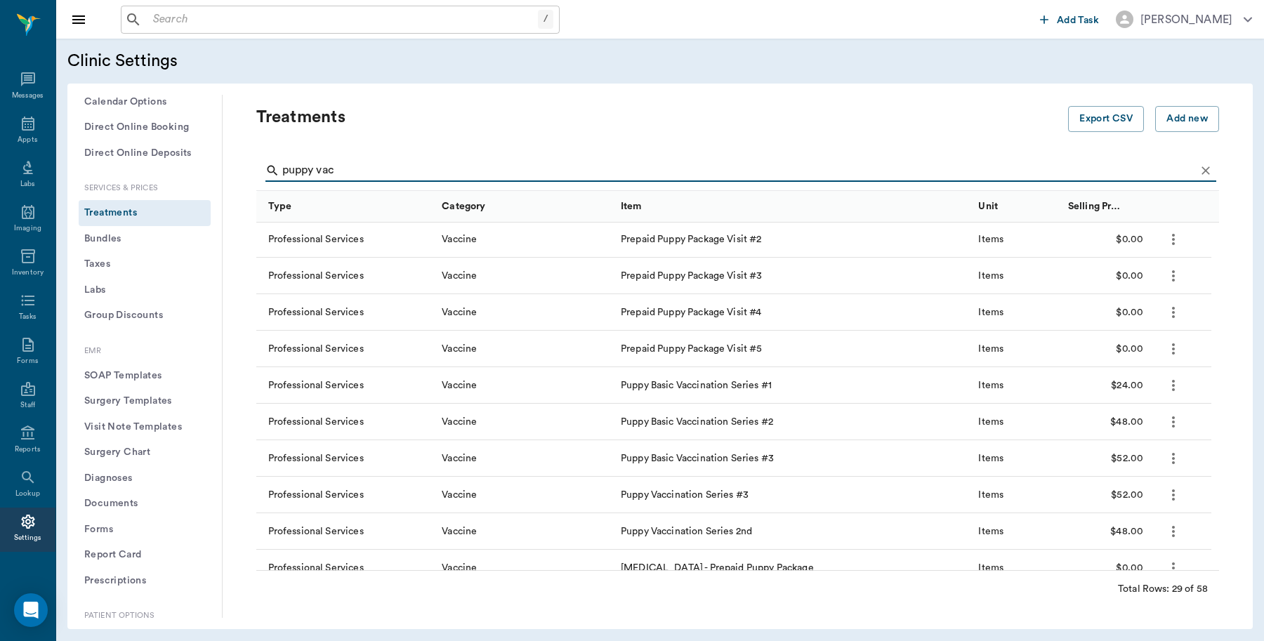
type input "puppy vac"
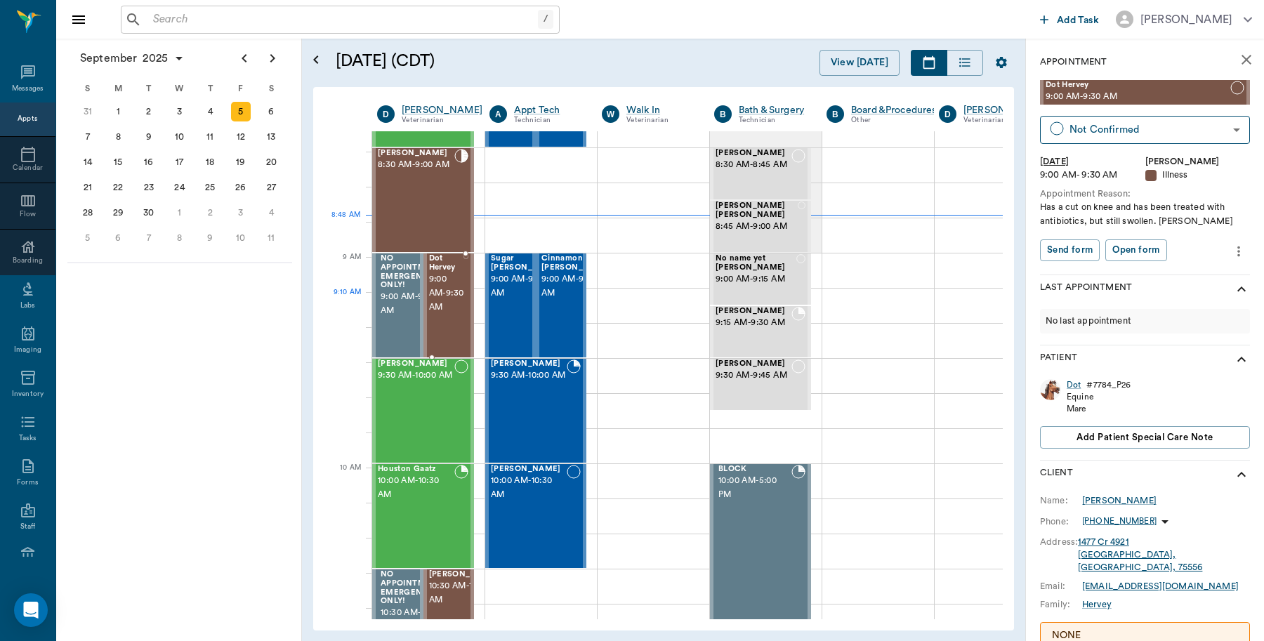
scroll to position [88, 0]
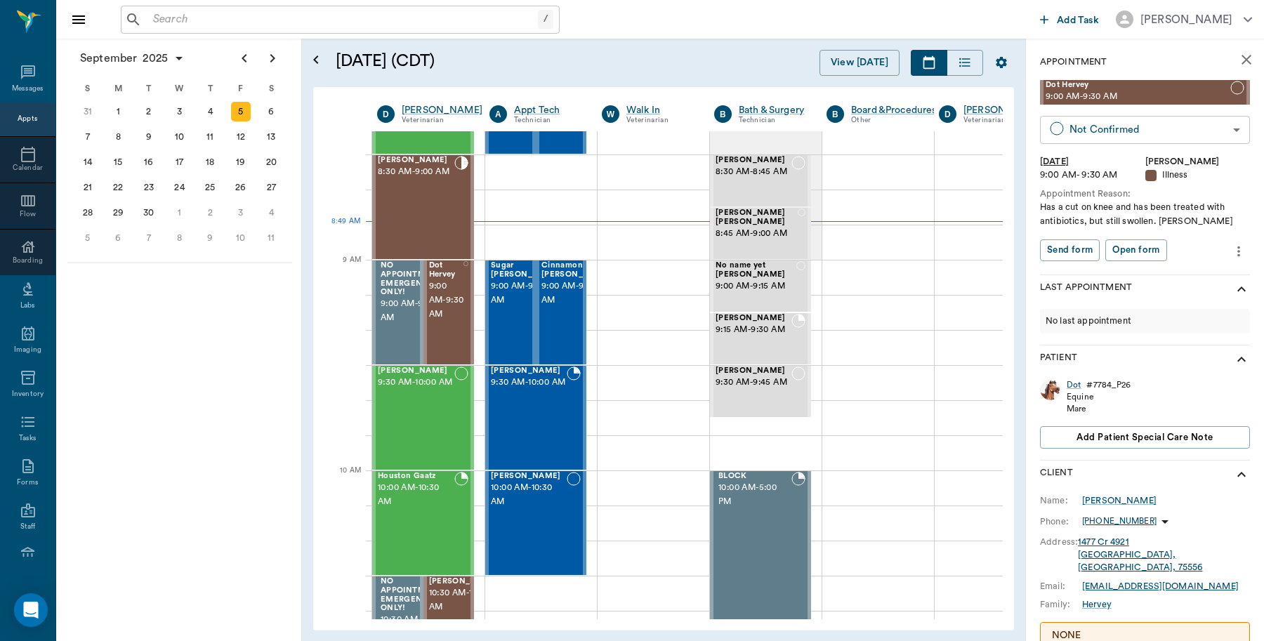
click at [1106, 128] on body "/ ​ Add Task Dr. Bert Ellsworth Nectar Messages Appts Calendar Flow Boarding La…" at bounding box center [632, 320] width 1264 height 641
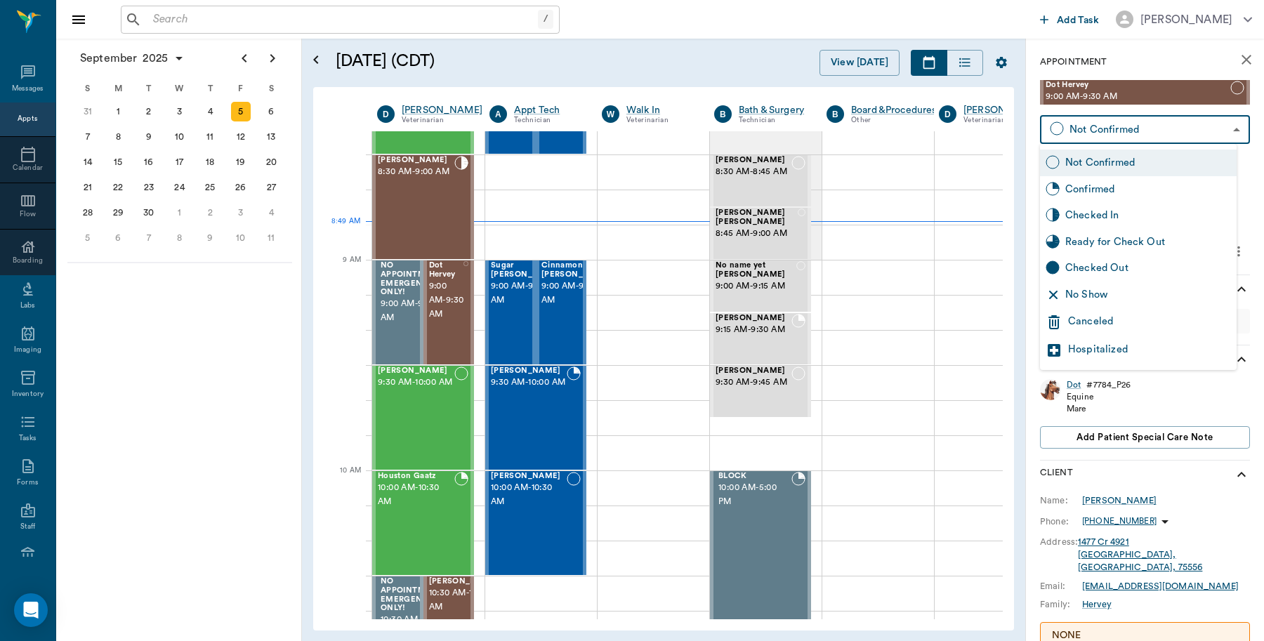
click at [1081, 215] on div "Checked In" at bounding box center [1148, 215] width 166 height 15
type input "CHECKED_IN"
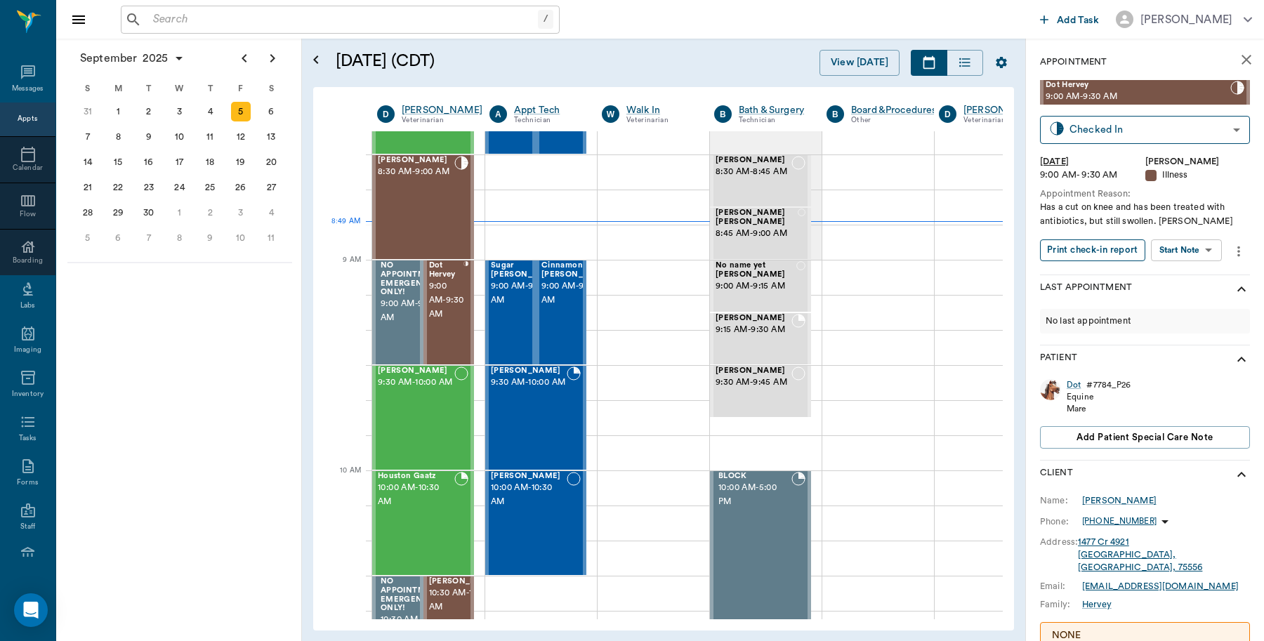
click at [1089, 253] on button "Print check-in report" at bounding box center [1092, 250] width 105 height 22
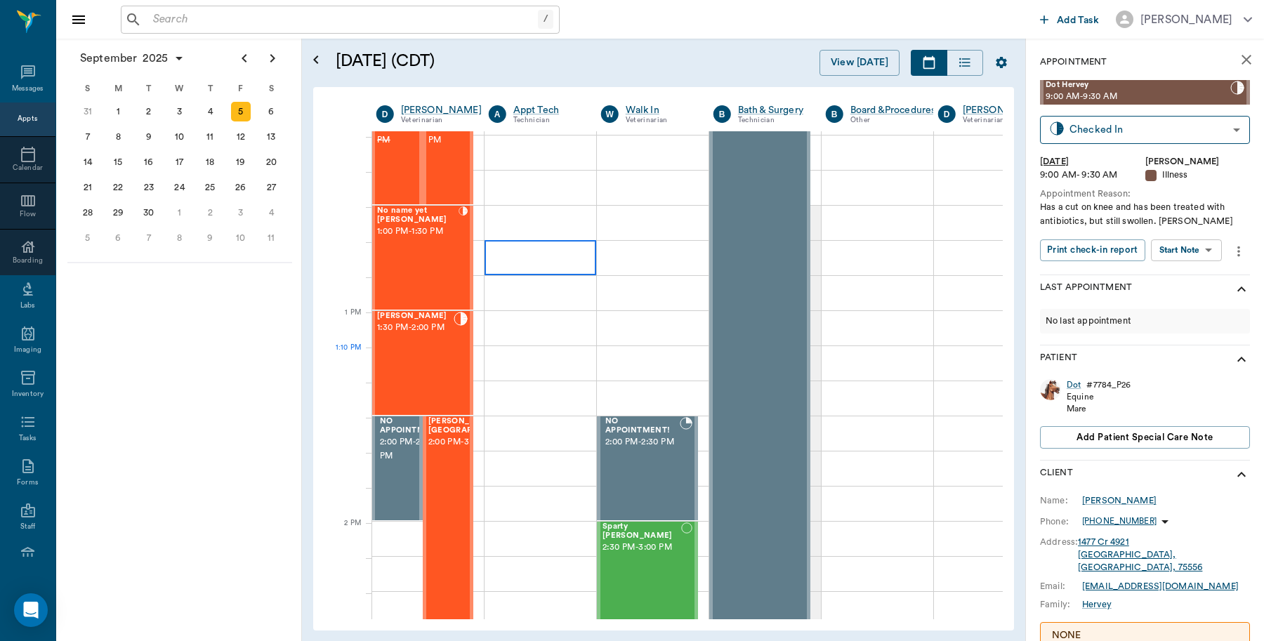
scroll to position [1141, 1]
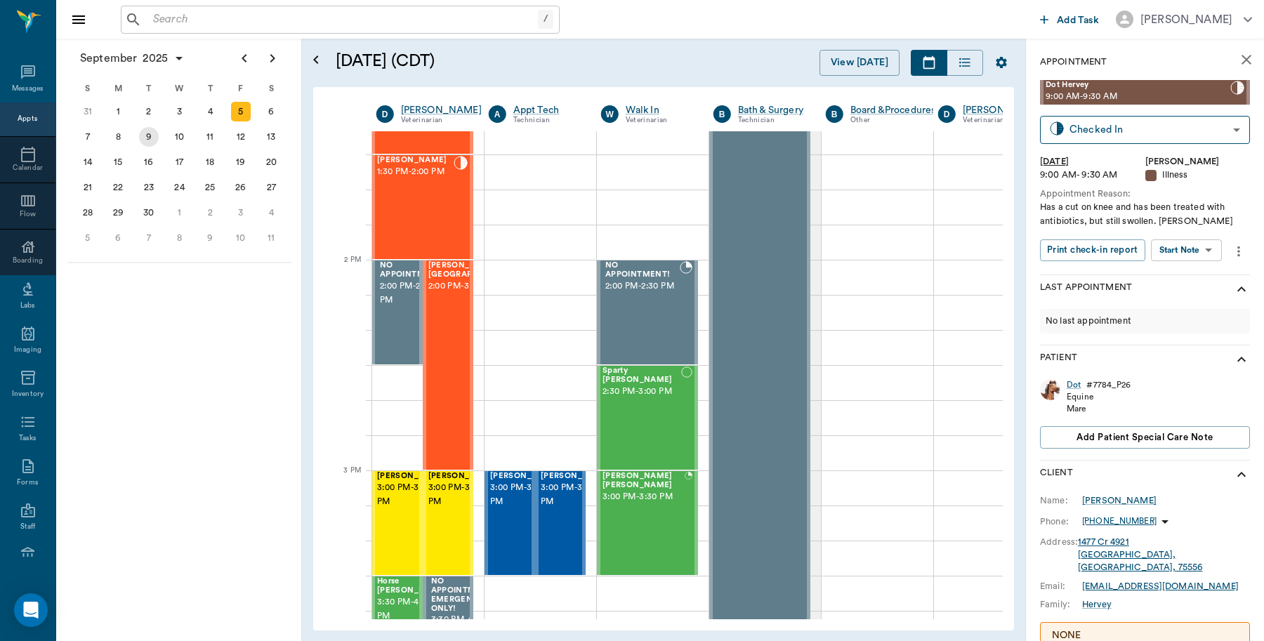
click at [145, 135] on div "9" at bounding box center [149, 137] width 20 height 20
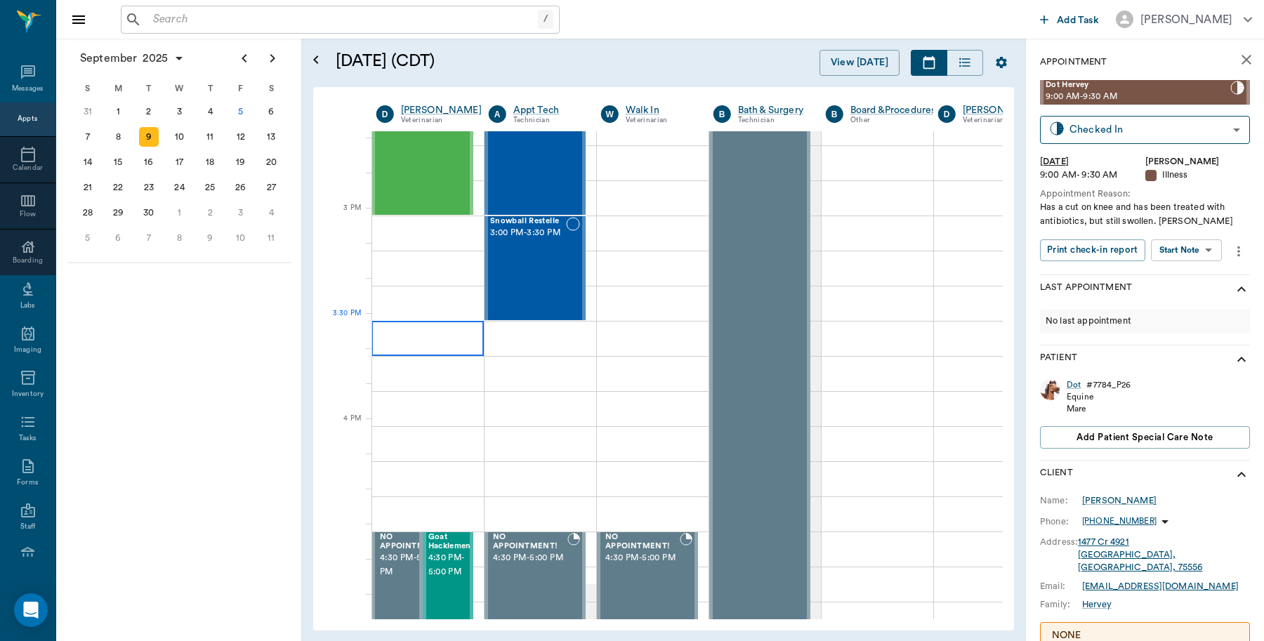
scroll to position [1404, 1]
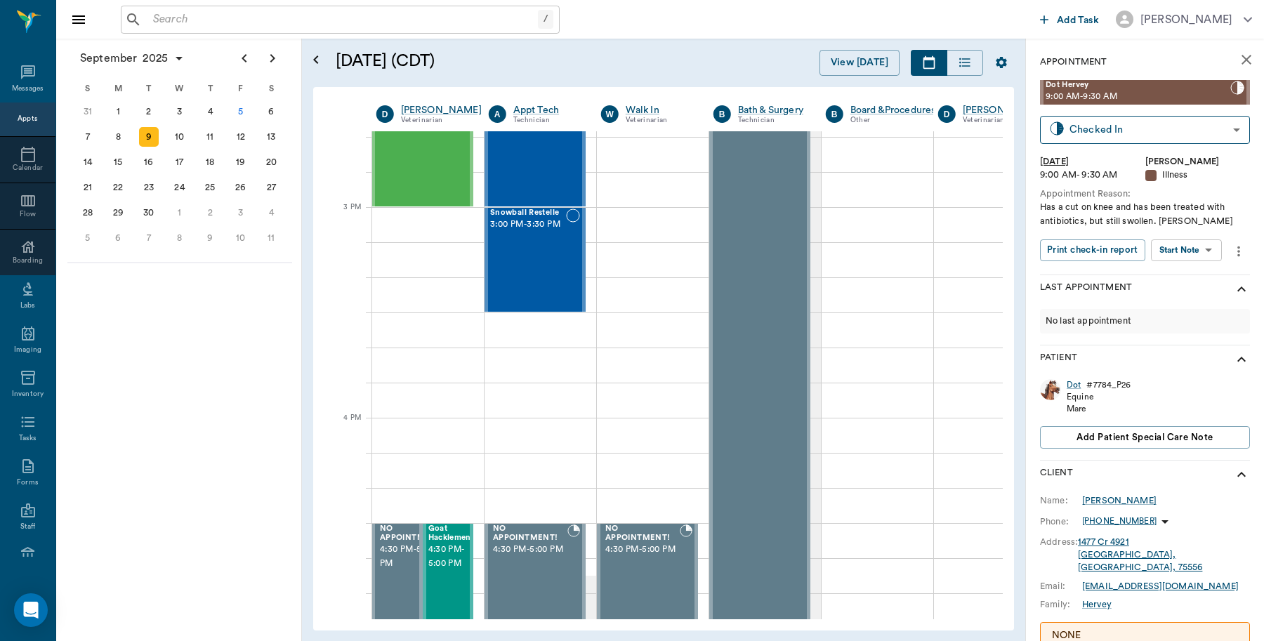
click at [1241, 62] on icon "close" at bounding box center [1246, 60] width 10 height 10
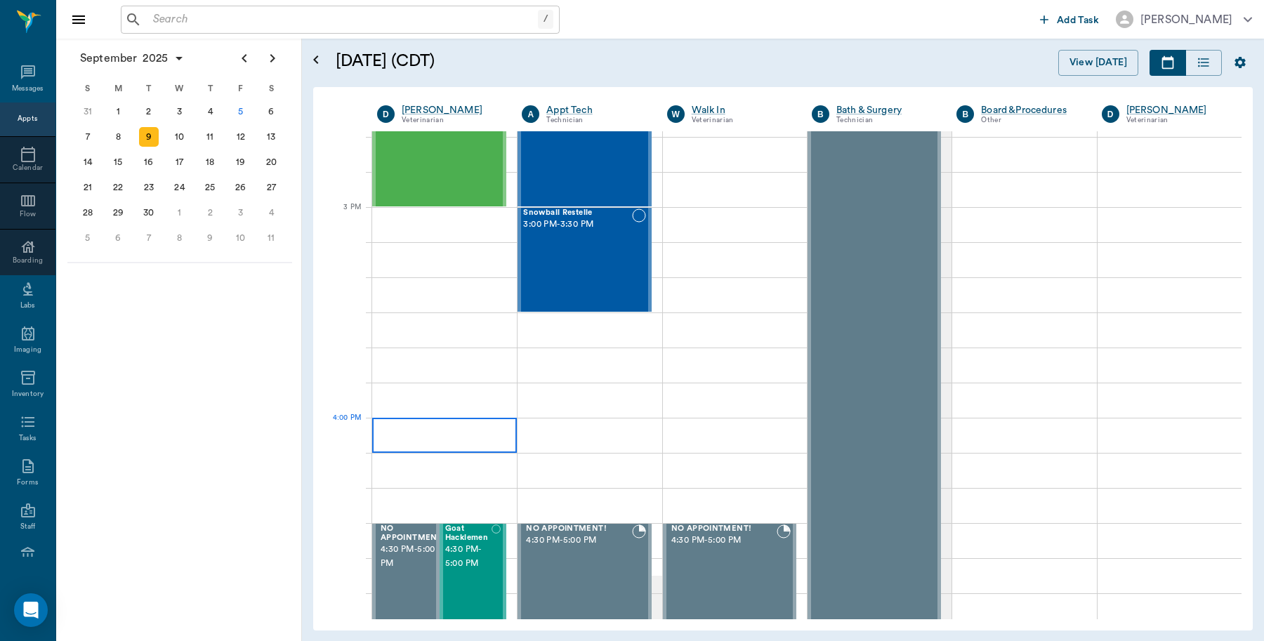
click at [457, 439] on div at bounding box center [444, 435] width 145 height 35
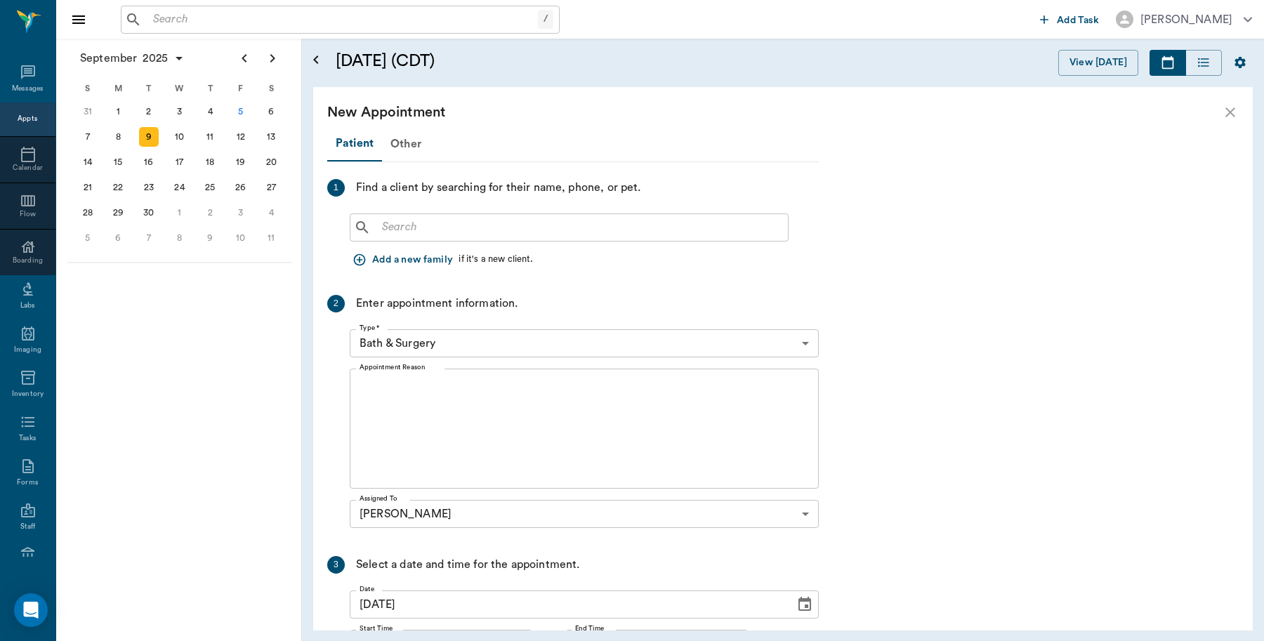
click at [404, 228] on input "text" at bounding box center [579, 228] width 406 height 20
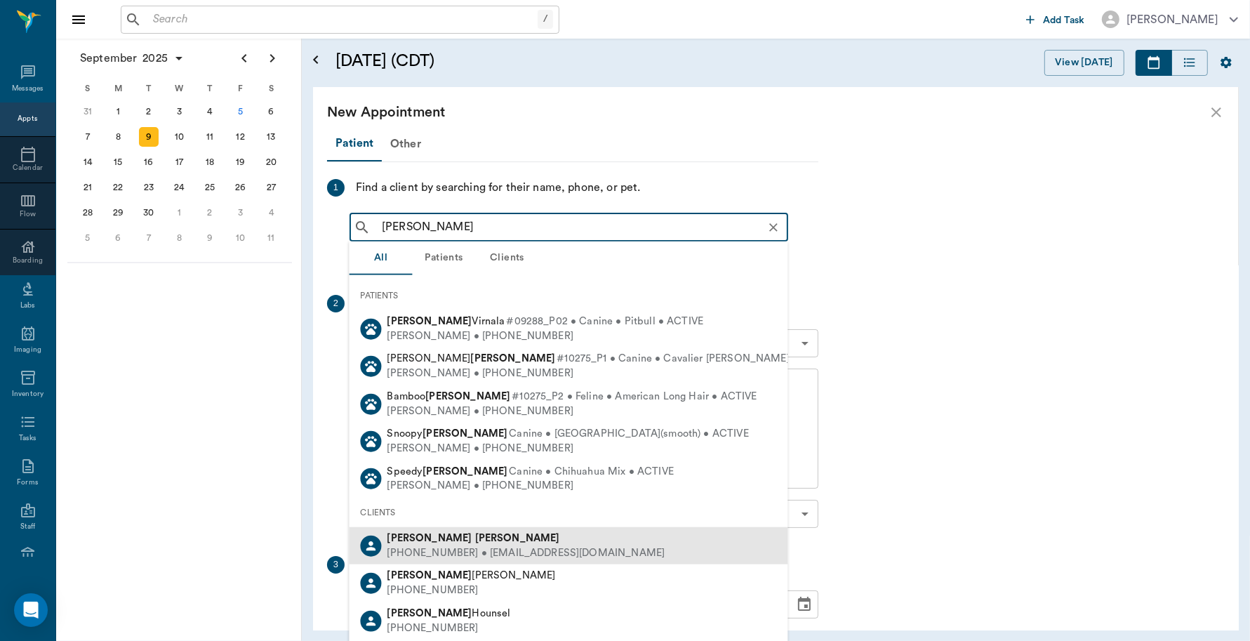
click at [434, 545] on div "(903) 265-9569 • GRUBBFAMILY95@gmail.com" at bounding box center [526, 552] width 278 height 15
type input "Jason Grubb"
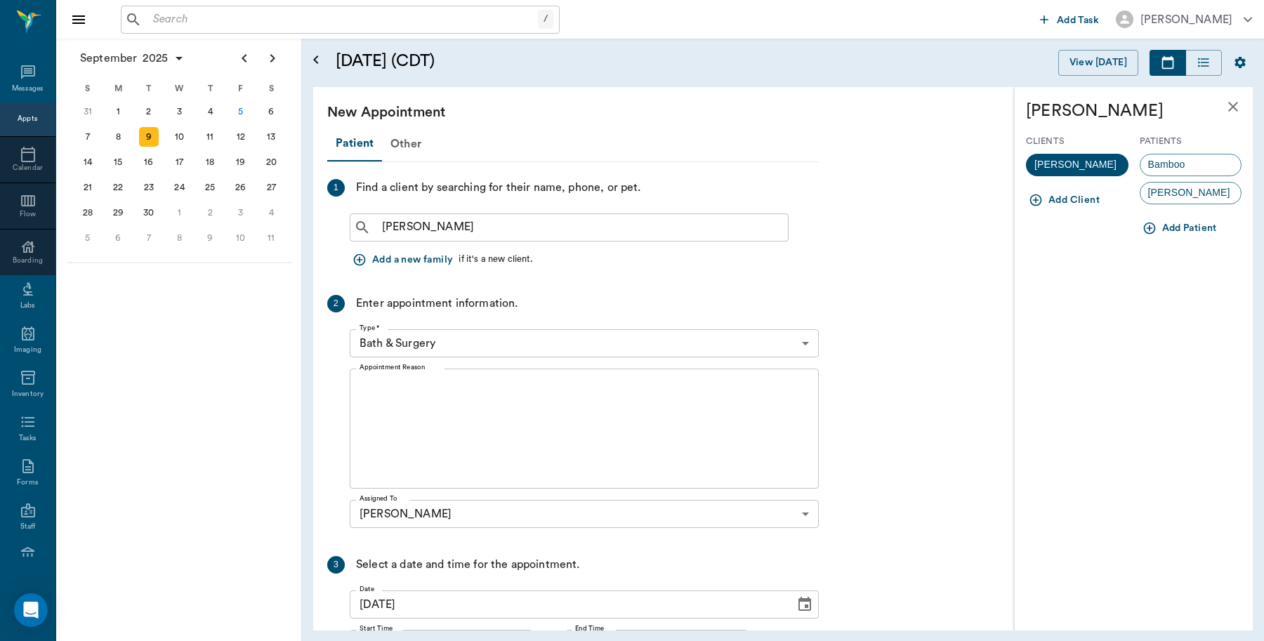
click at [499, 345] on body "/ ​ Add Task Dr. Bert Ellsworth Nectar Messages Appts Calendar Flow Boarding La…" at bounding box center [632, 320] width 1264 height 641
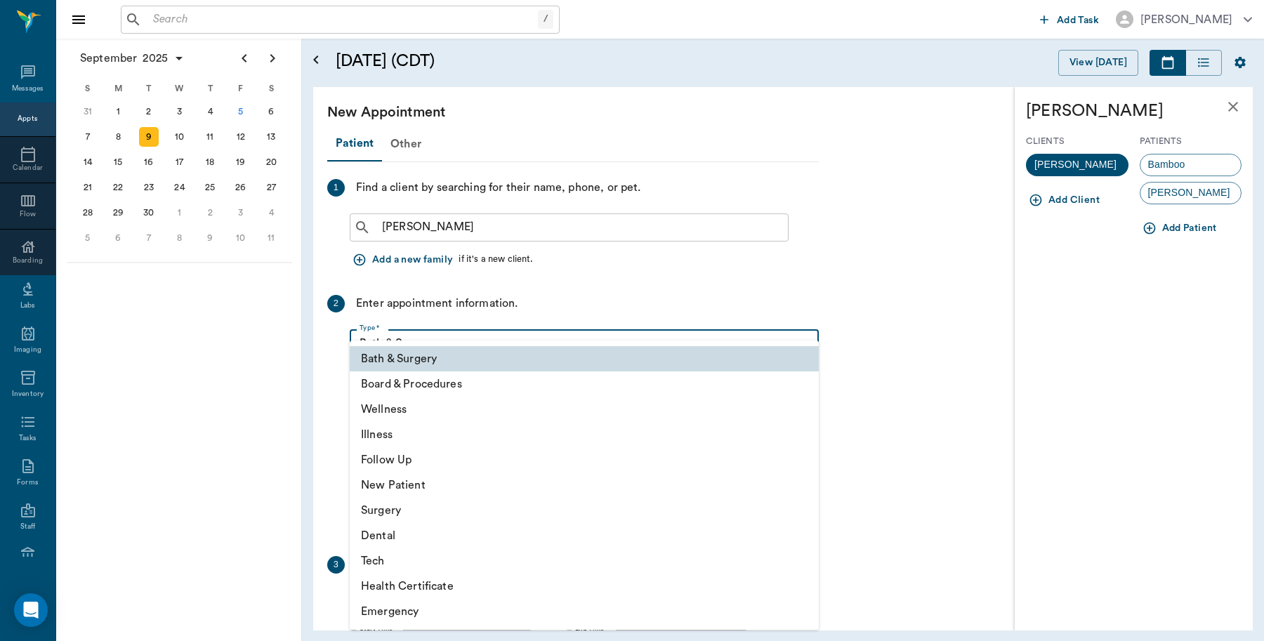
click at [420, 409] on li "Wellness" at bounding box center [584, 409] width 469 height 25
type input "65d2be4f46e3a538d89b8c14"
type input "04:30 PM"
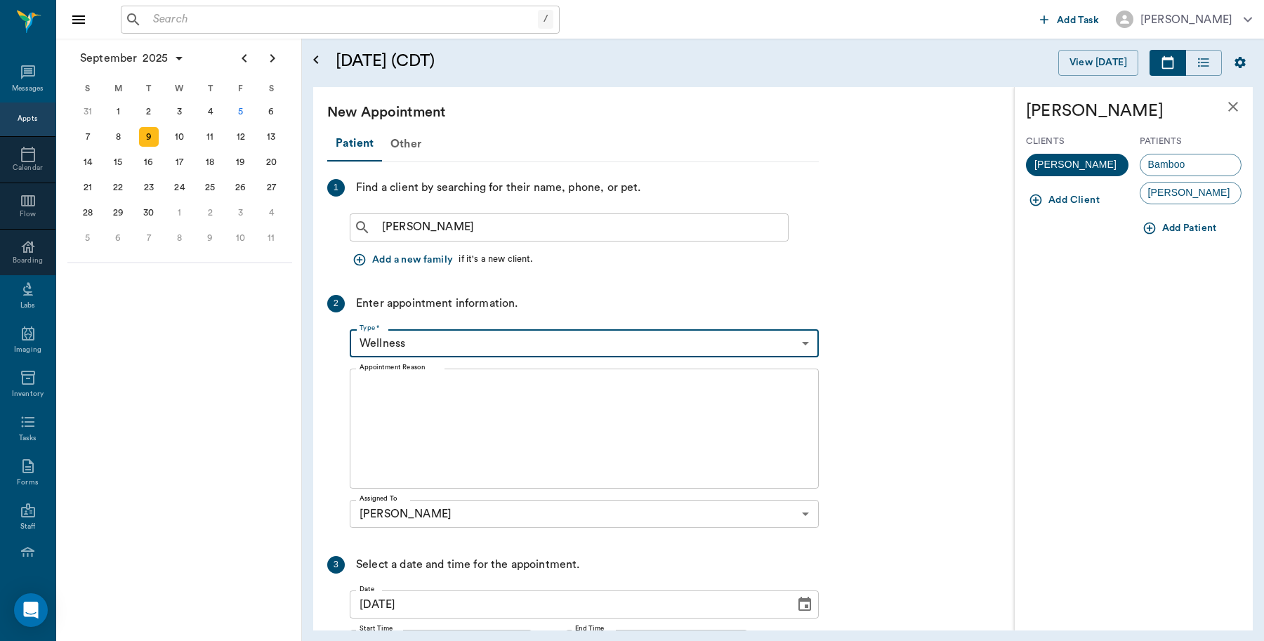
click at [1178, 228] on button "Add Patient" at bounding box center [1180, 229] width 83 height 26
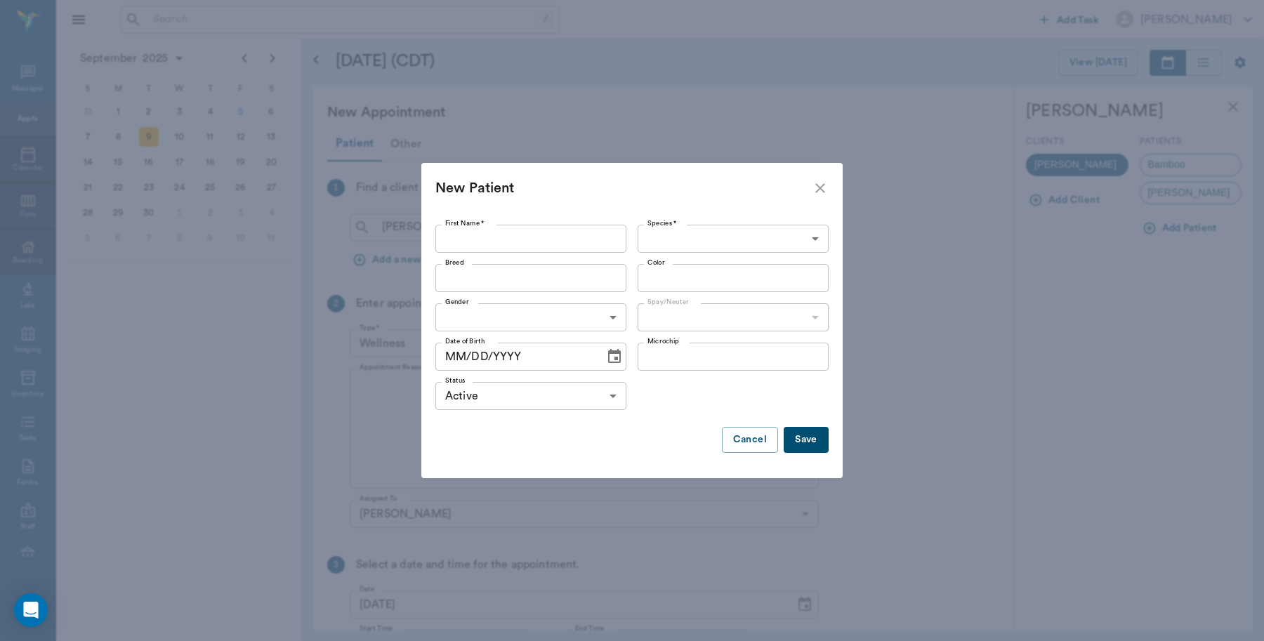
click at [479, 237] on input "First Name *" at bounding box center [530, 239] width 191 height 28
type input "Mila"
click at [748, 230] on body "/ ​ Add Task Dr. Bert Ellsworth Nectar Messages Appts Calendar Flow Boarding La…" at bounding box center [632, 320] width 1264 height 641
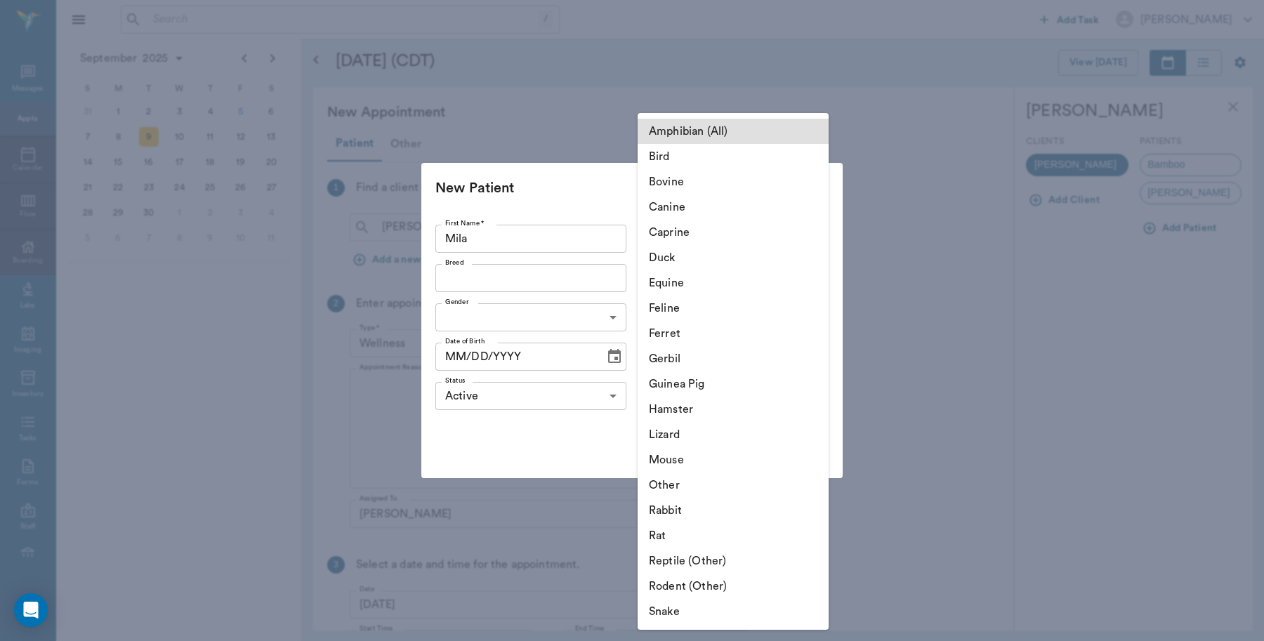
click at [698, 207] on li "Canine" at bounding box center [732, 206] width 191 height 25
type input "Canine"
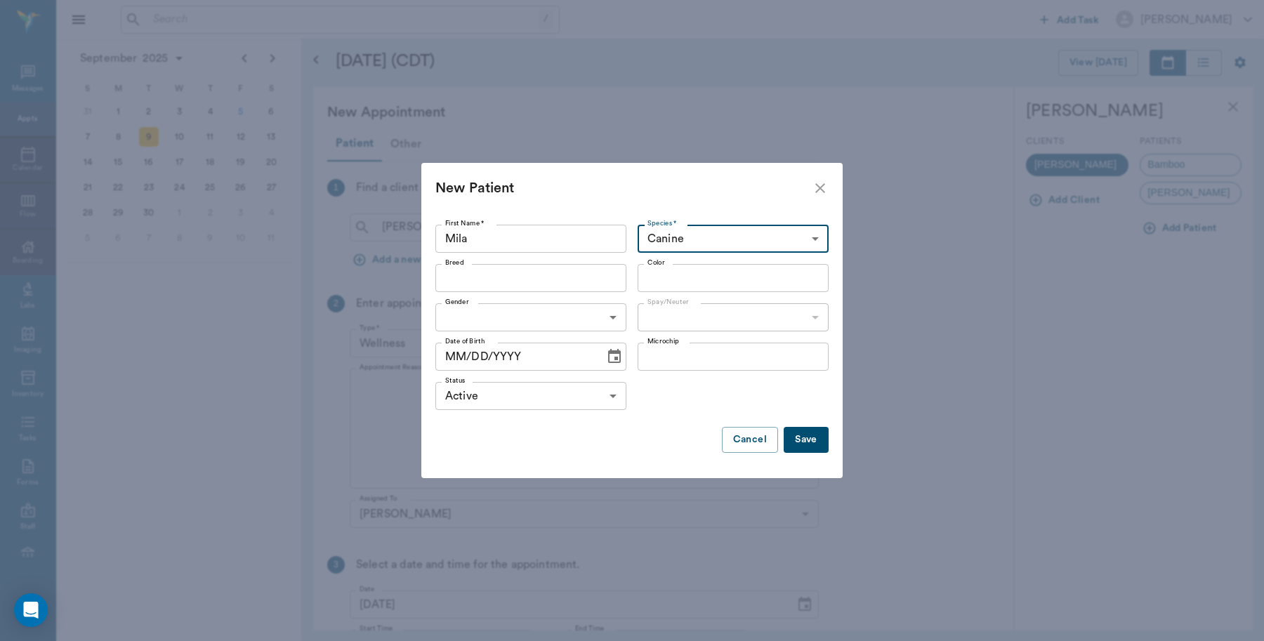
click at [518, 278] on input "Breed" at bounding box center [518, 278] width 159 height 20
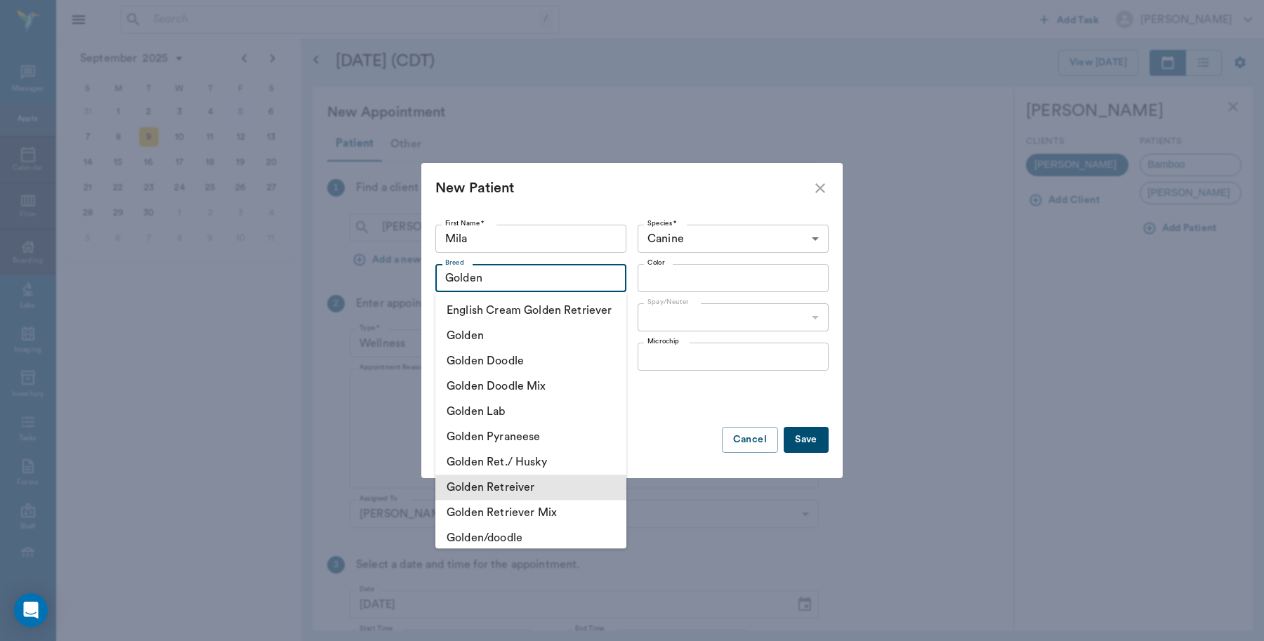
click at [538, 500] on li "Golden Retreiver" at bounding box center [530, 487] width 191 height 25
type input "Golden Retreiver"
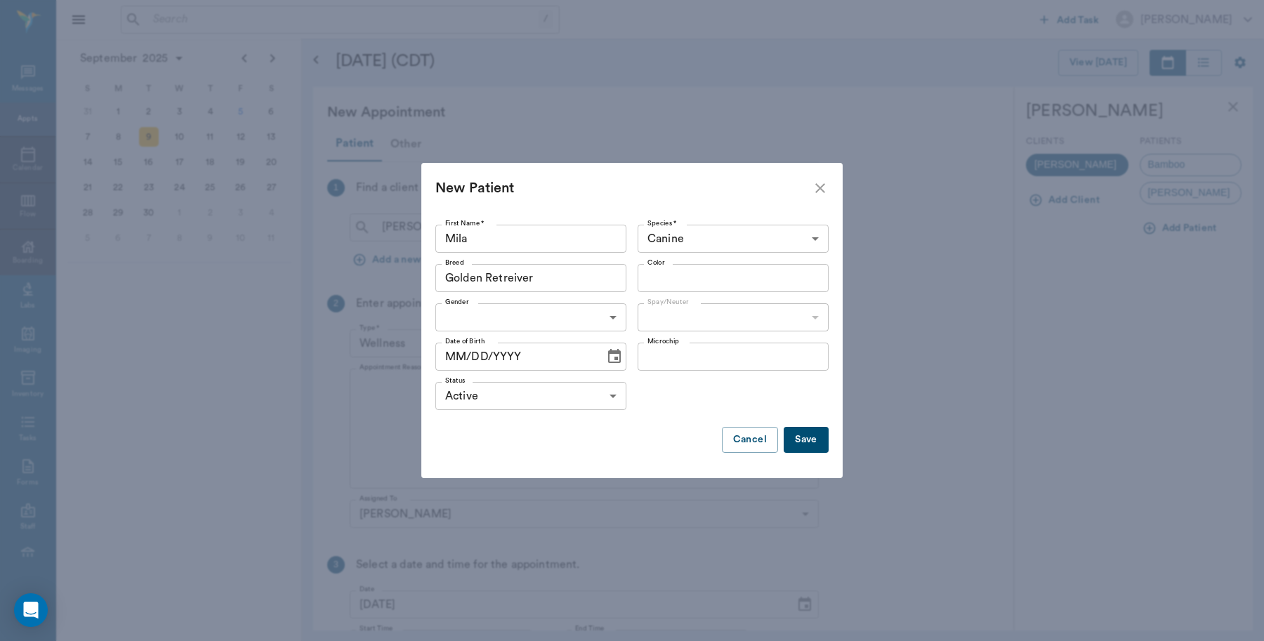
click at [663, 283] on input "Color" at bounding box center [721, 278] width 159 height 20
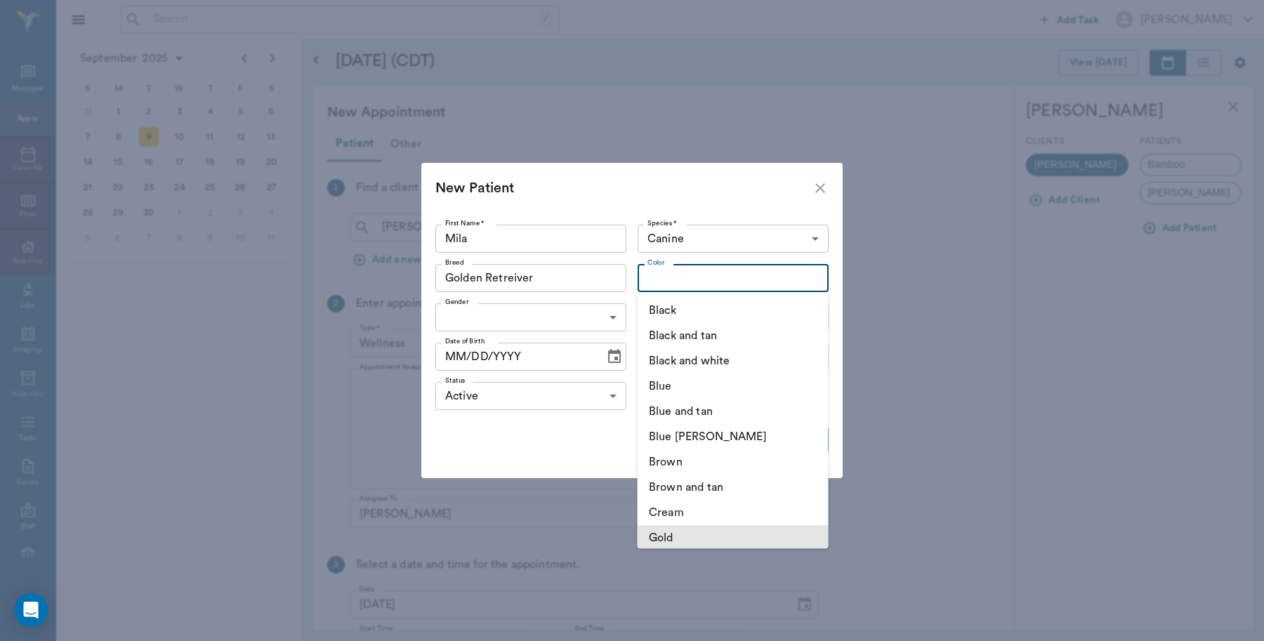
click at [685, 538] on li "Gold" at bounding box center [732, 537] width 191 height 25
type input "Gold"
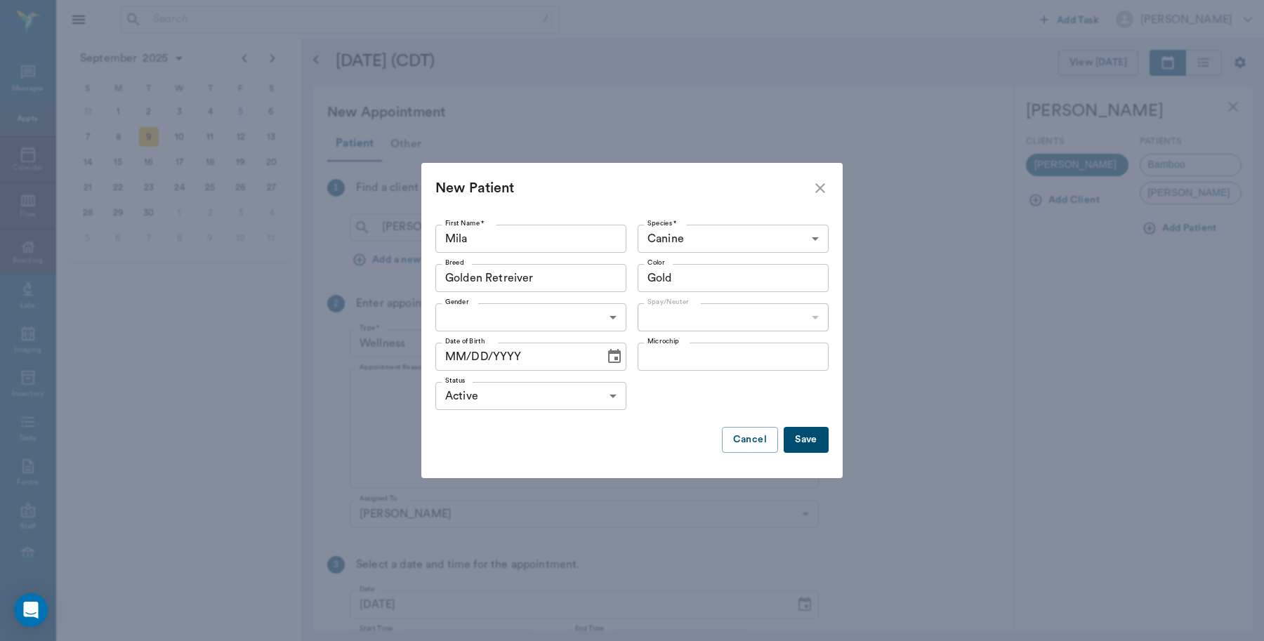
click at [498, 314] on body "/ ​ Add Task Dr. Bert Ellsworth Nectar Messages Appts Calendar Flow Boarding La…" at bounding box center [632, 320] width 1264 height 641
click at [485, 373] on li "[DEMOGRAPHIC_DATA]" at bounding box center [530, 374] width 191 height 25
type input "FEMALE"
click at [686, 314] on body "/ ​ Add Task Dr. Bert Ellsworth Nectar Messages Appts Calendar Flow Boarding La…" at bounding box center [632, 320] width 1264 height 641
click at [681, 349] on li "Spayed" at bounding box center [732, 349] width 191 height 25
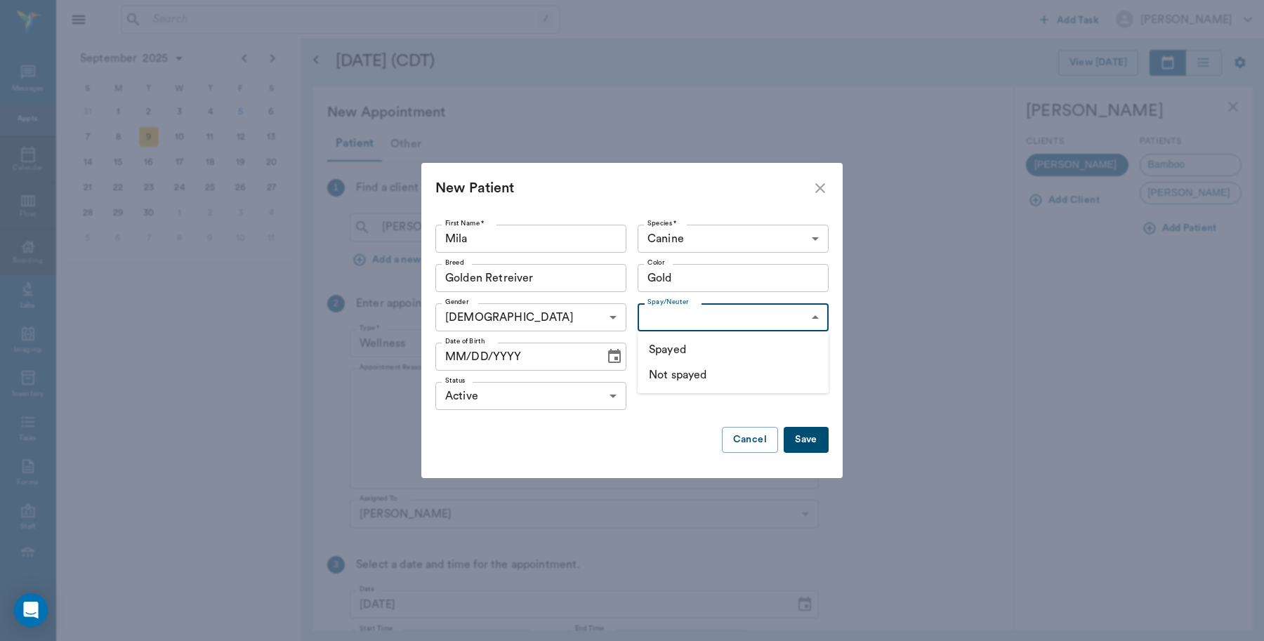
type input "true"
click at [607, 355] on icon "Choose date" at bounding box center [614, 356] width 17 height 17
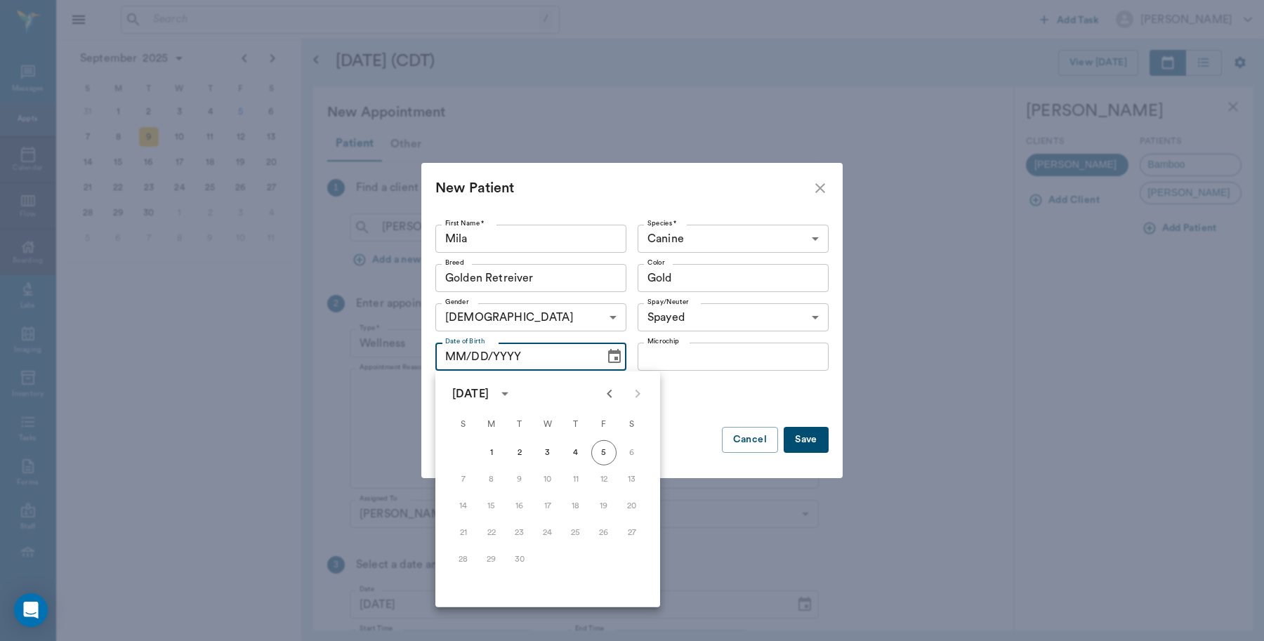
click at [611, 393] on icon "Previous month" at bounding box center [609, 393] width 17 height 17
click at [816, 188] on icon "close" at bounding box center [819, 188] width 17 height 17
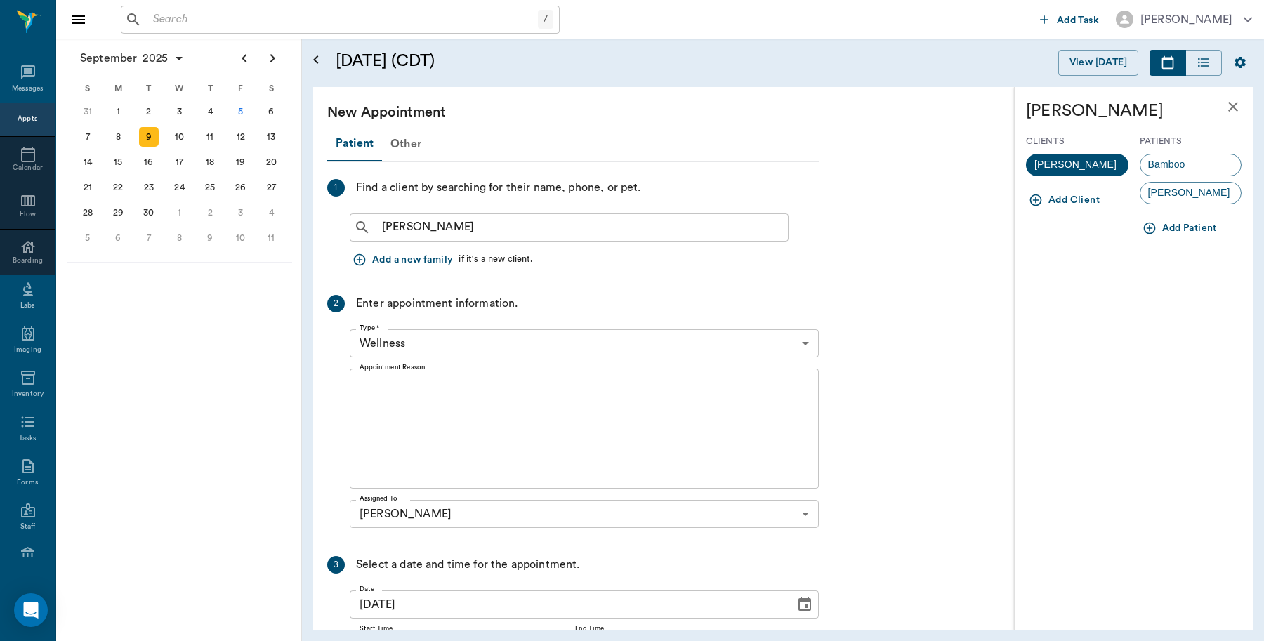
click at [416, 380] on textarea "Appointment Reason" at bounding box center [583, 428] width 449 height 97
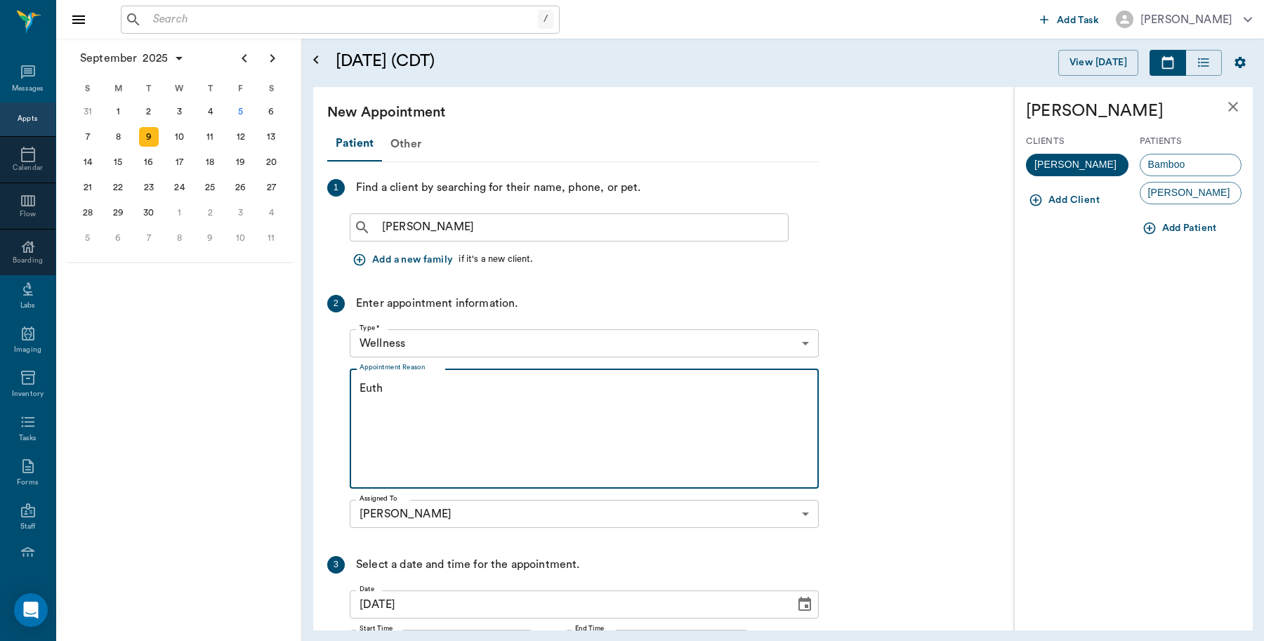
type textarea "Euth"
click at [1163, 225] on button "Add Patient" at bounding box center [1180, 229] width 83 height 26
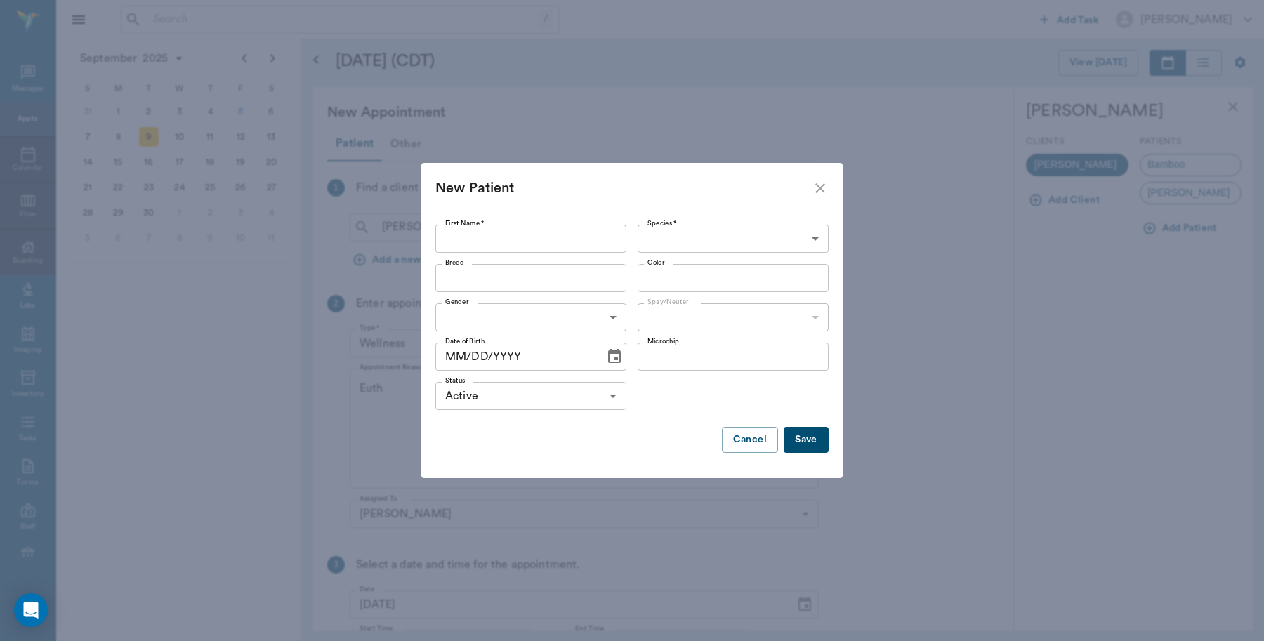
click at [491, 226] on input "First Name *" at bounding box center [530, 239] width 191 height 28
type input "L"
type input "Mila"
click at [683, 232] on body "/ ​ Add Task Dr. Bert Ellsworth Nectar Messages Appts Calendar Flow Boarding La…" at bounding box center [632, 320] width 1264 height 641
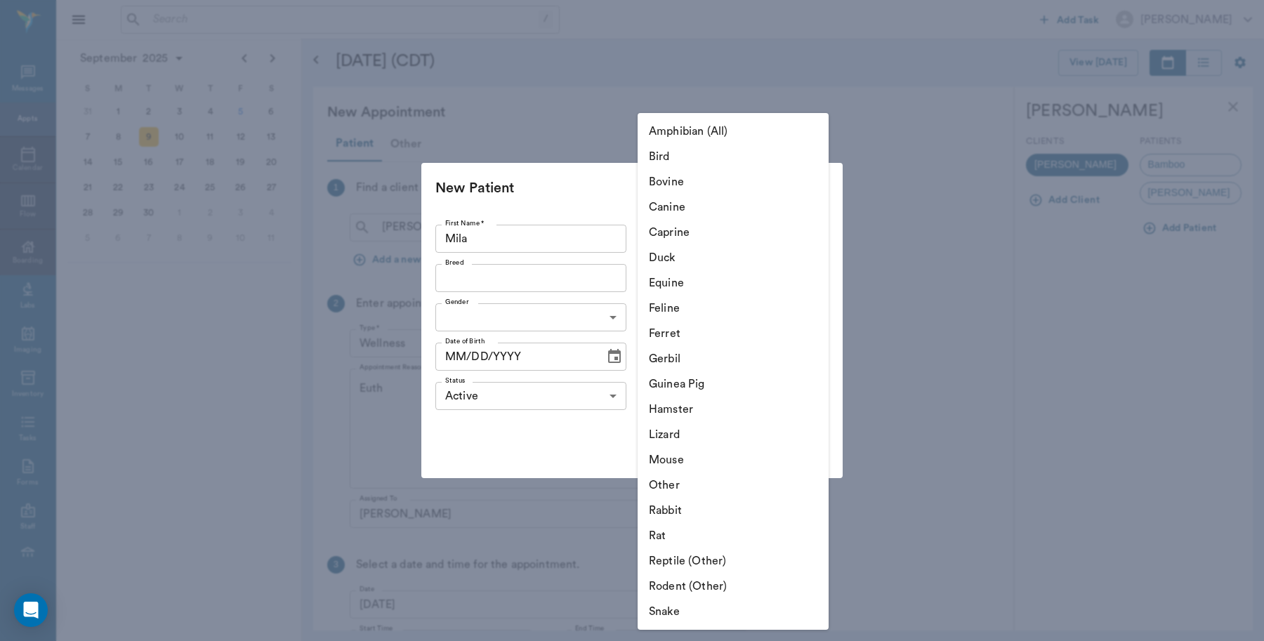
click at [697, 209] on li "Canine" at bounding box center [732, 206] width 191 height 25
type input "Canine"
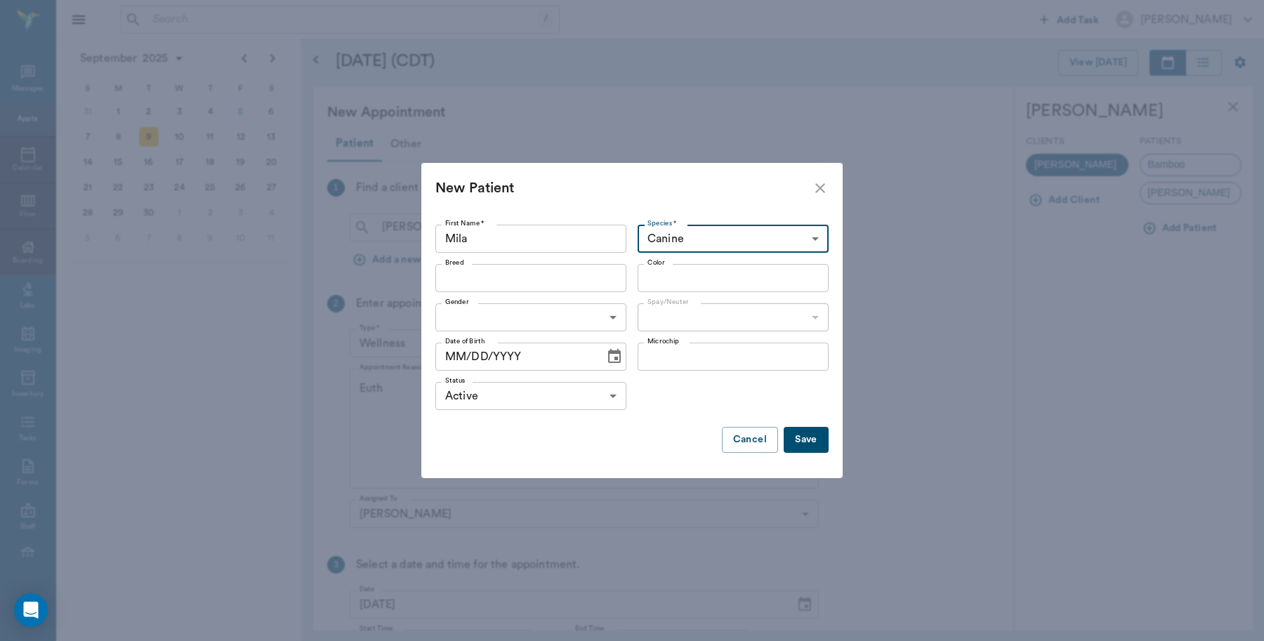
click at [536, 289] on div "Breed" at bounding box center [530, 278] width 191 height 28
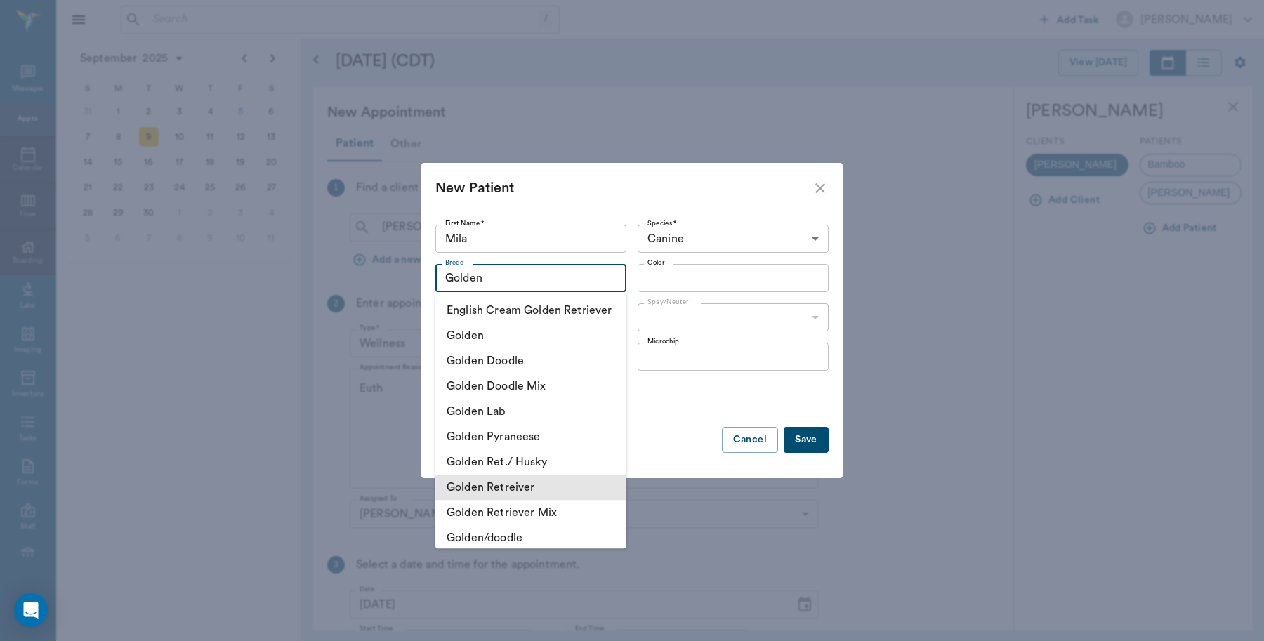
click at [515, 500] on li "Golden Retreiver" at bounding box center [530, 487] width 191 height 25
type input "Golden Retreiver"
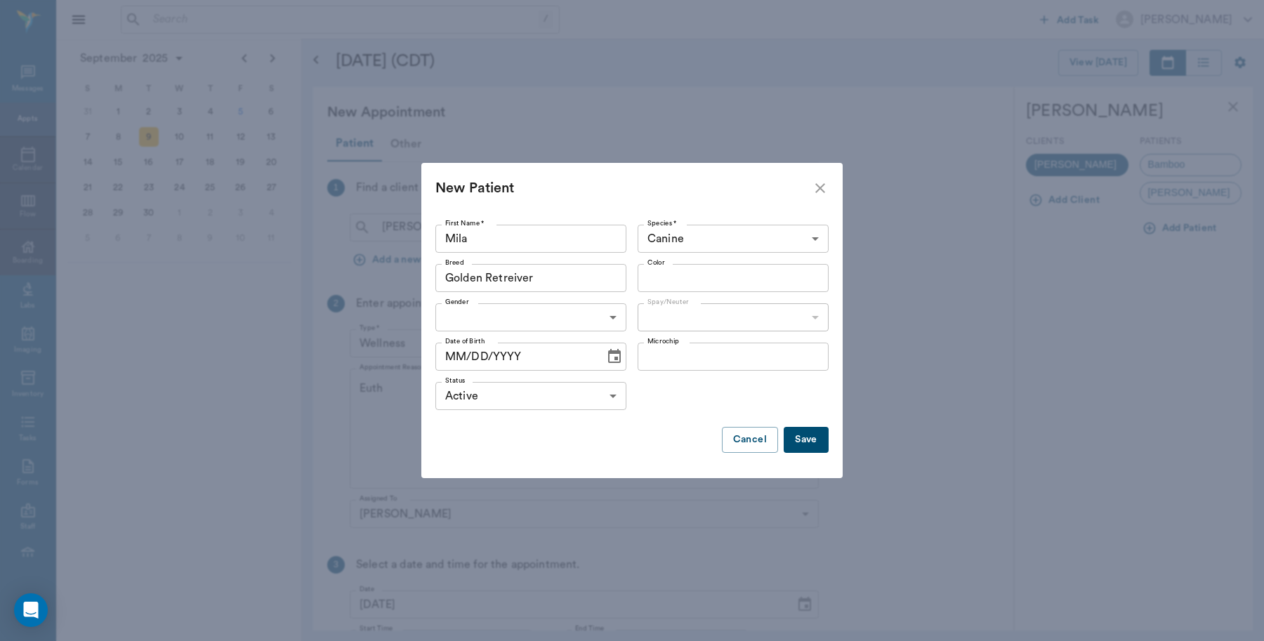
click at [658, 274] on input "Color" at bounding box center [721, 278] width 159 height 20
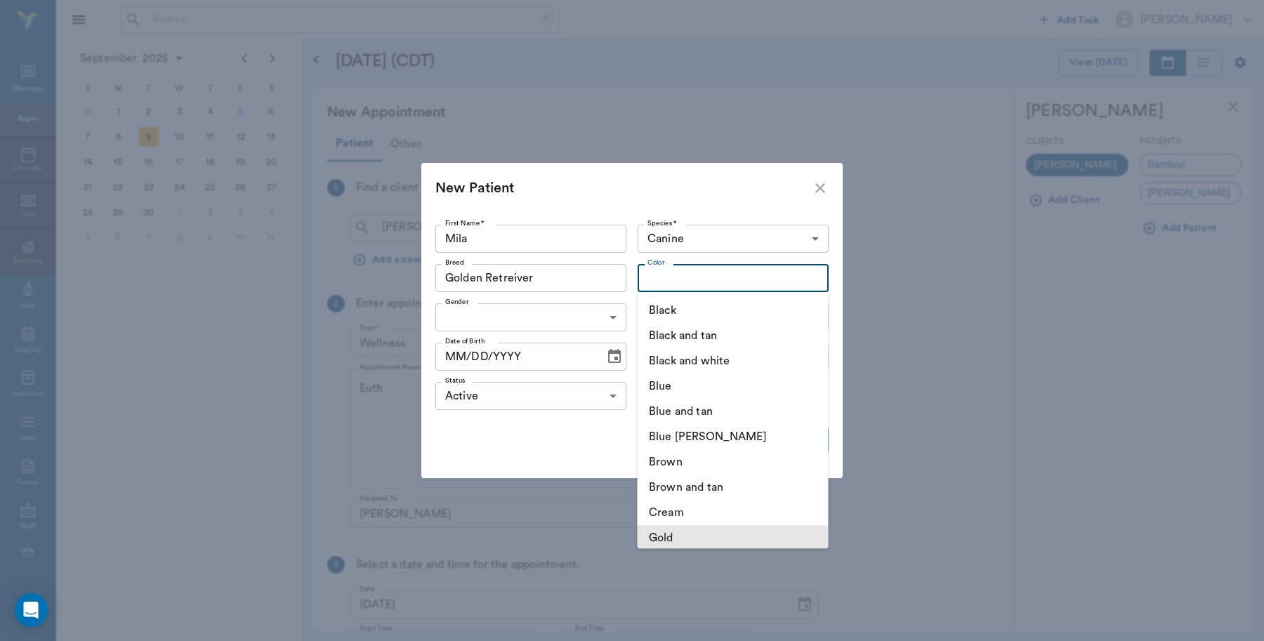
click at [710, 534] on li "Gold" at bounding box center [732, 537] width 191 height 25
type input "Gold"
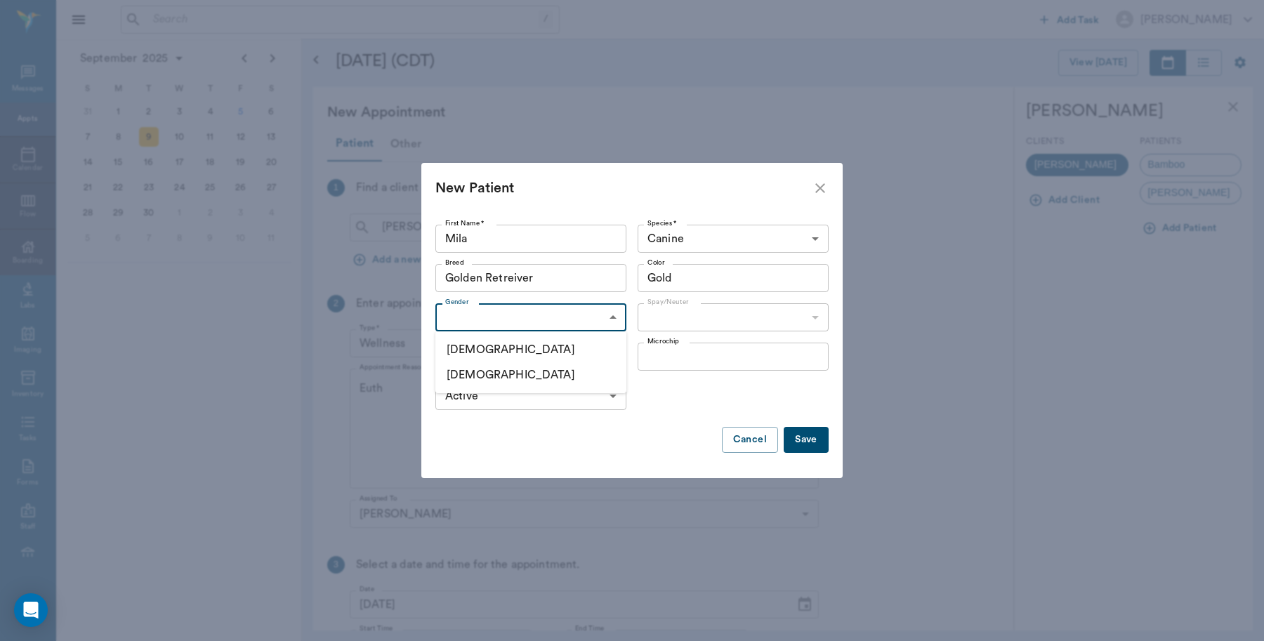
click at [503, 317] on body "/ ​ Add Task Dr. Bert Ellsworth Nectar Messages Appts Calendar Flow Boarding La…" at bounding box center [632, 320] width 1264 height 641
click at [496, 373] on li "Female" at bounding box center [530, 374] width 191 height 25
type input "FEMALE"
click at [665, 311] on body "/ ​ Add Task Dr. Bert Ellsworth Nectar Messages Appts Calendar Flow Boarding La…" at bounding box center [632, 320] width 1264 height 641
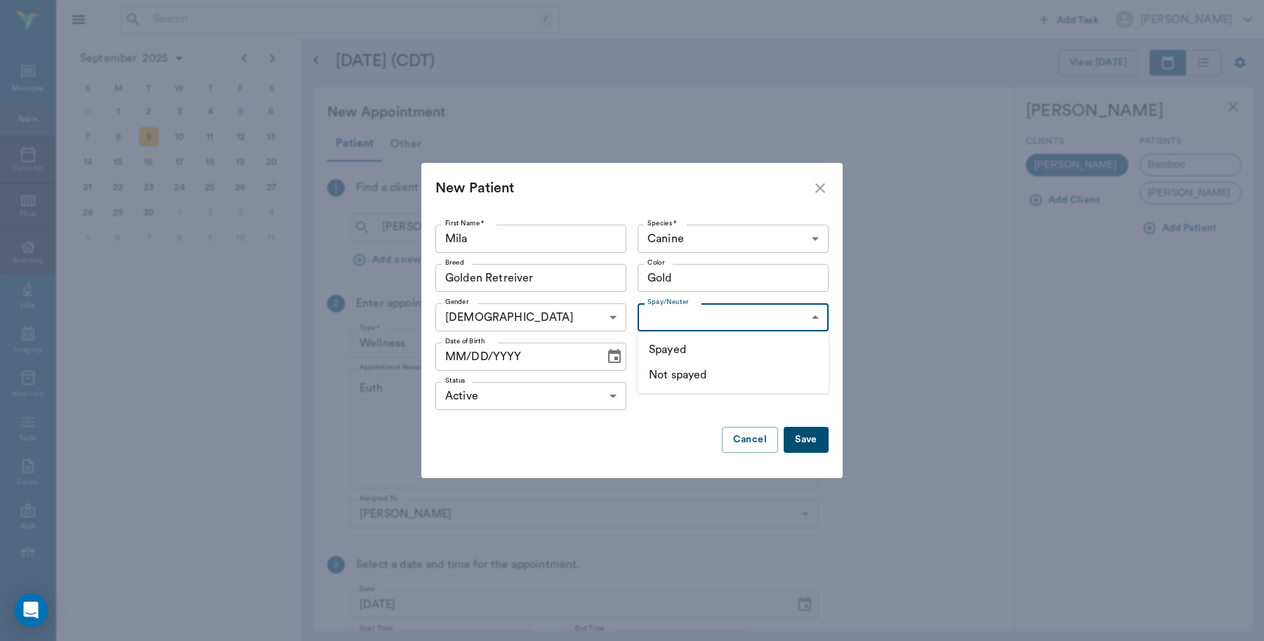
click at [679, 350] on li "Spayed" at bounding box center [732, 349] width 191 height 25
type input "true"
click at [821, 442] on button "Save" at bounding box center [805, 440] width 45 height 26
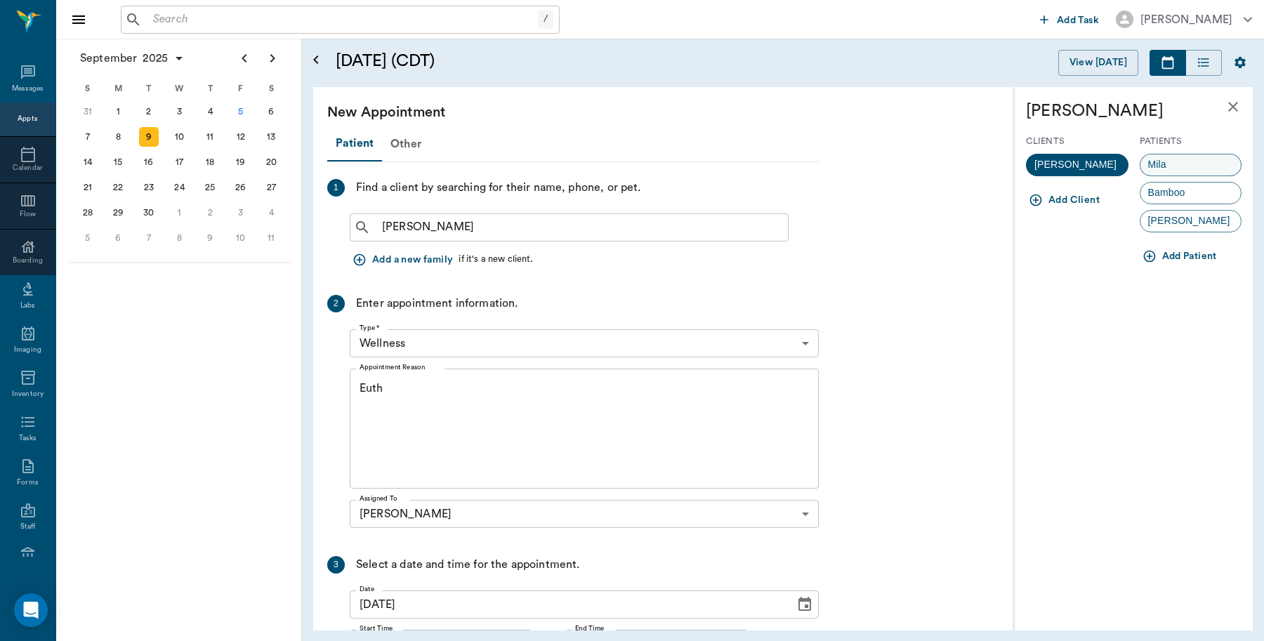
click at [1167, 165] on span "Mila" at bounding box center [1157, 164] width 34 height 15
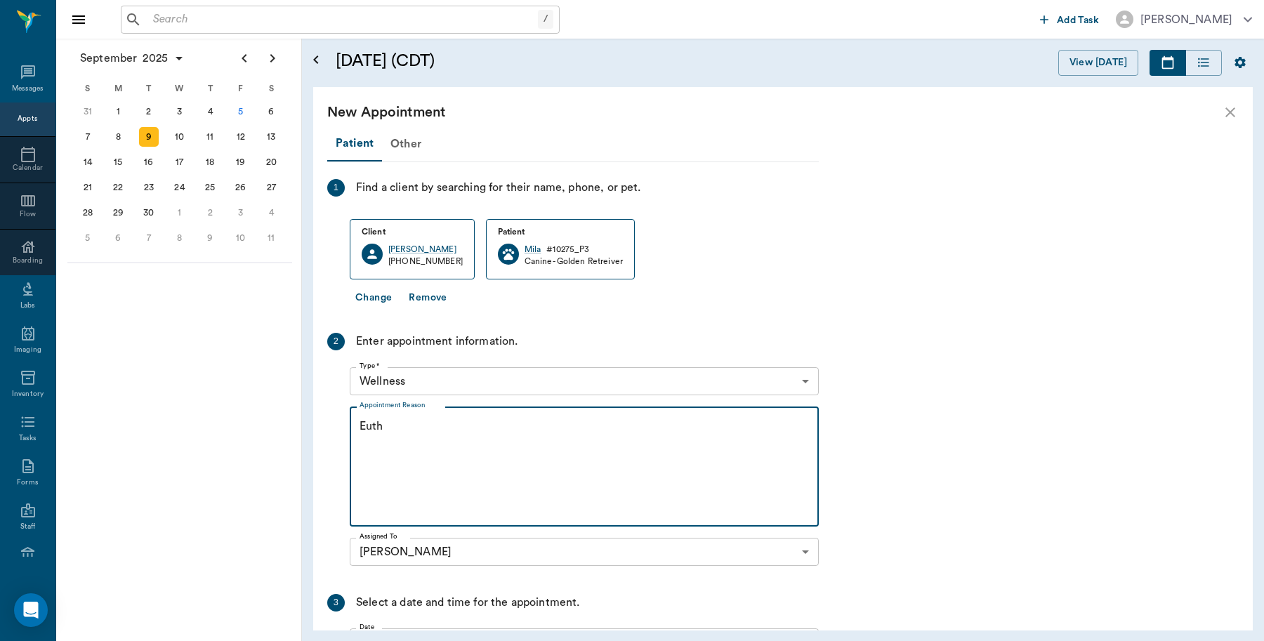
click at [429, 427] on textarea "Euth" at bounding box center [583, 466] width 449 height 97
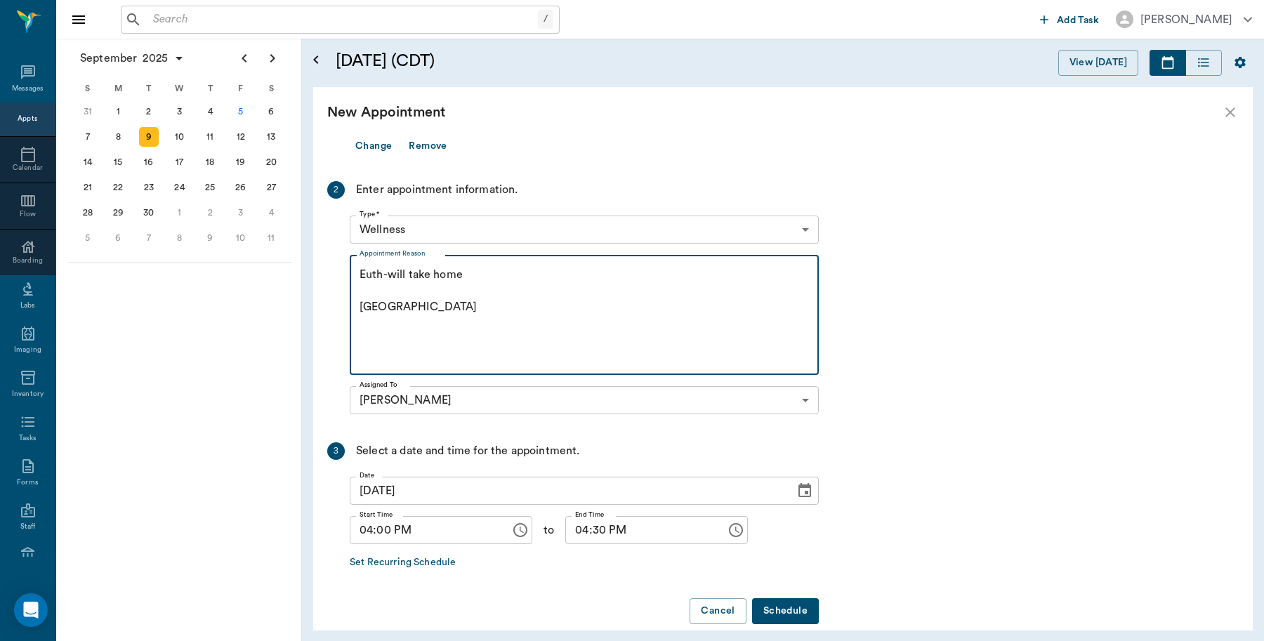
scroll to position [170, 0]
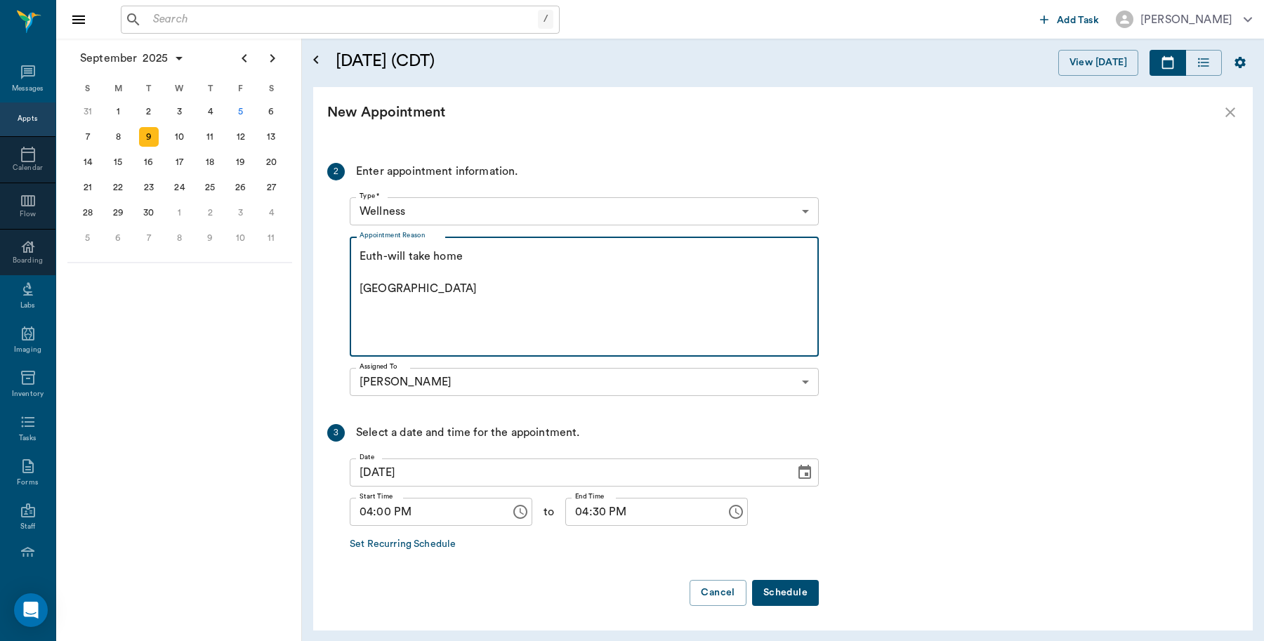
type textarea "Euth-will take home Caryn"
click at [804, 585] on button "Schedule" at bounding box center [785, 593] width 67 height 26
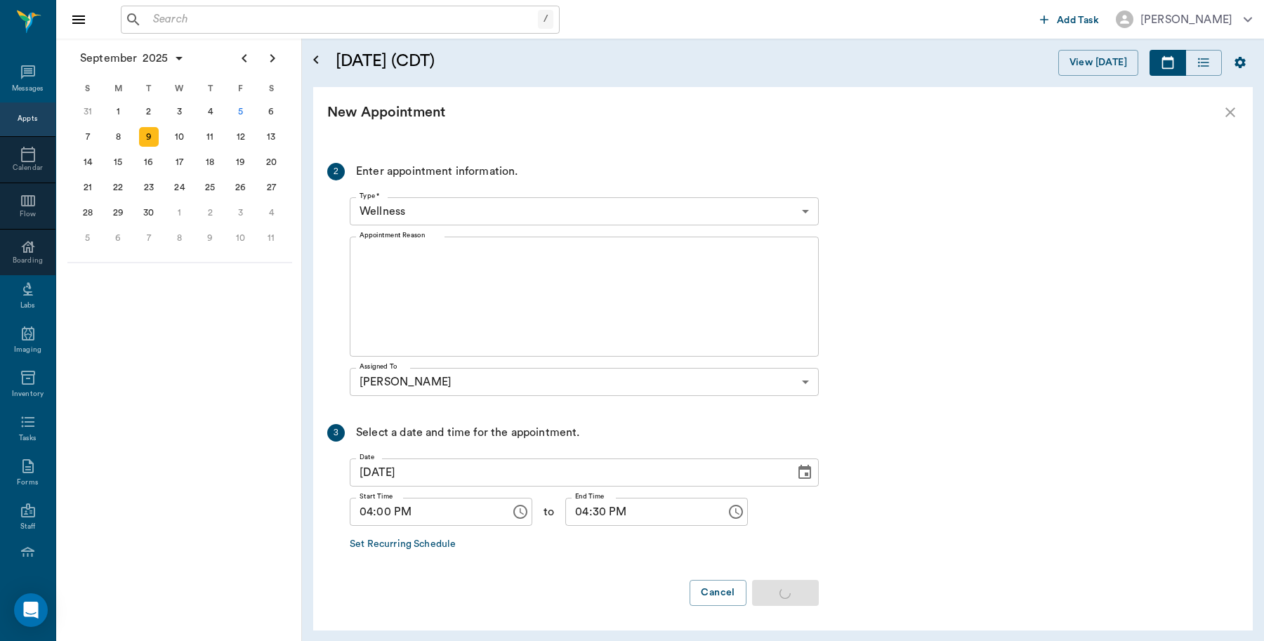
scroll to position [0, 0]
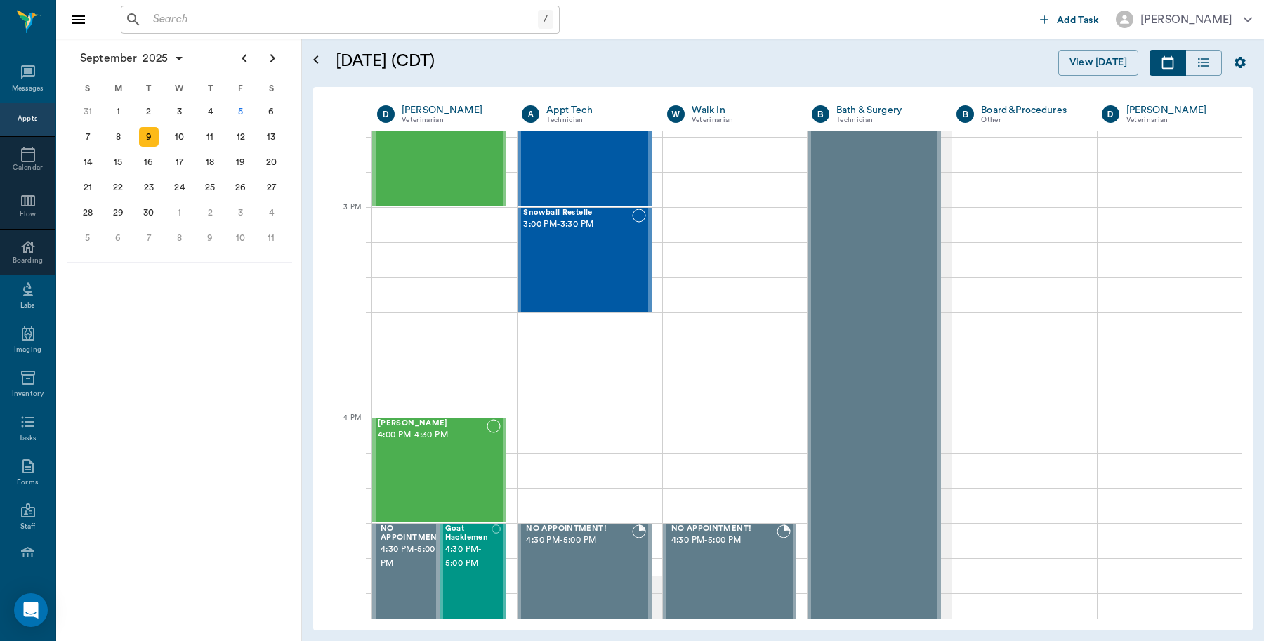
click at [180, 19] on input "text" at bounding box center [342, 20] width 390 height 20
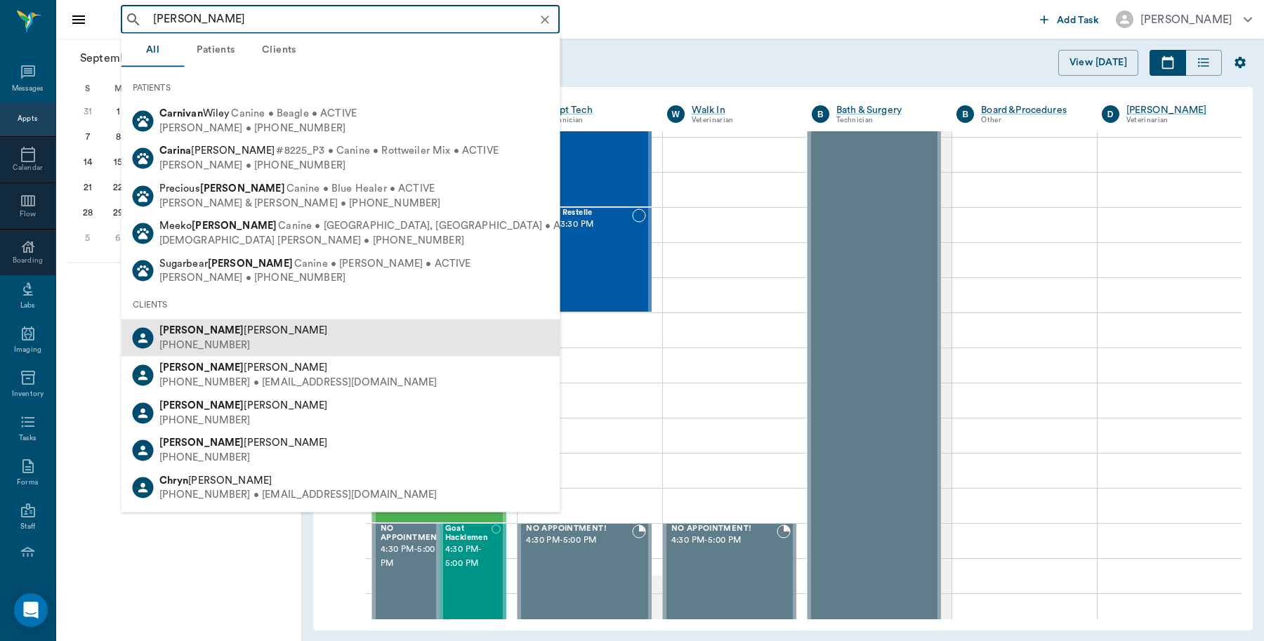
click at [194, 331] on span "Caryn Watson" at bounding box center [243, 330] width 168 height 11
type input "caryn"
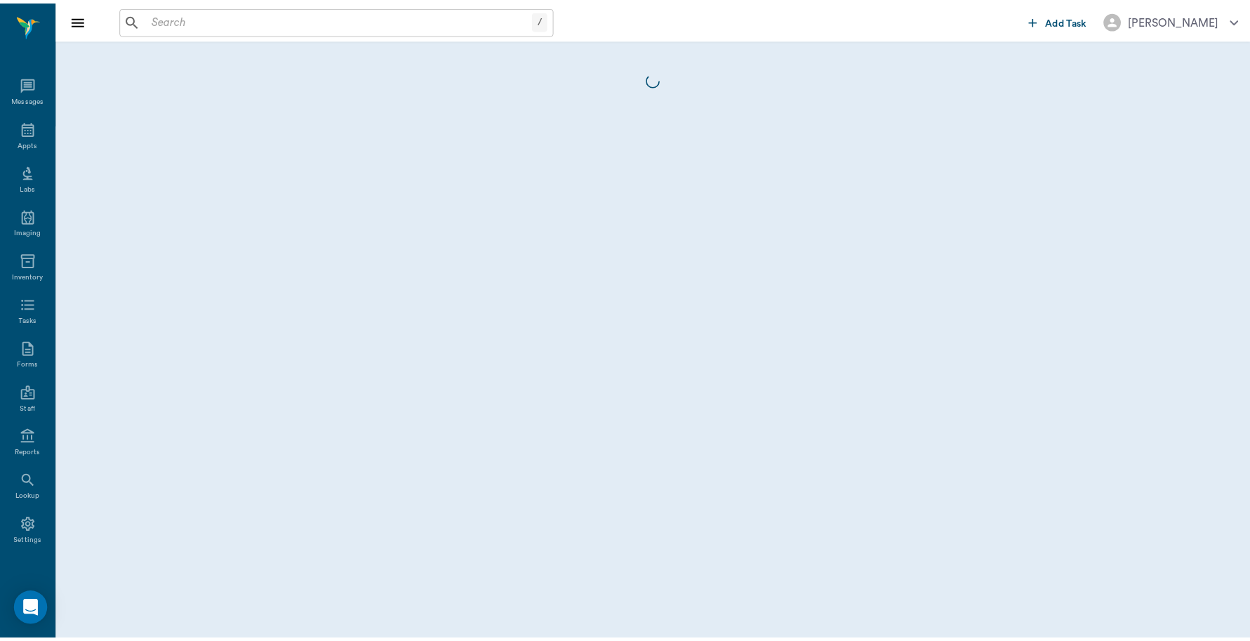
scroll to position [4, 0]
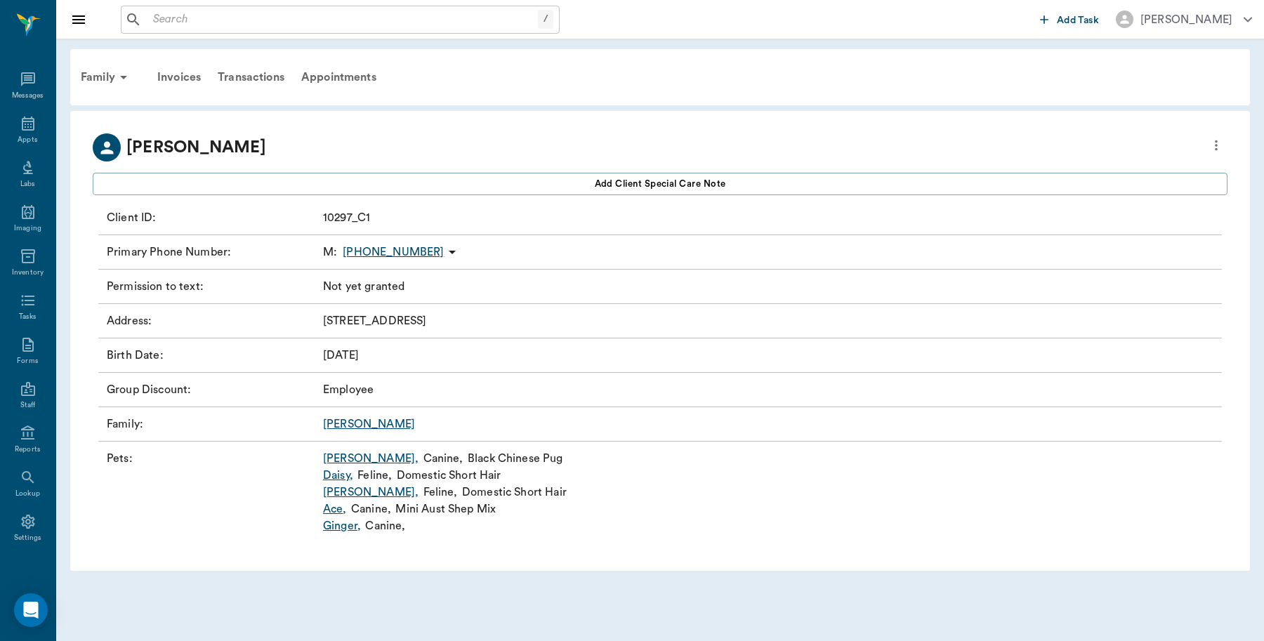
click at [346, 461] on link "Pugsley ," at bounding box center [370, 458] width 95 height 17
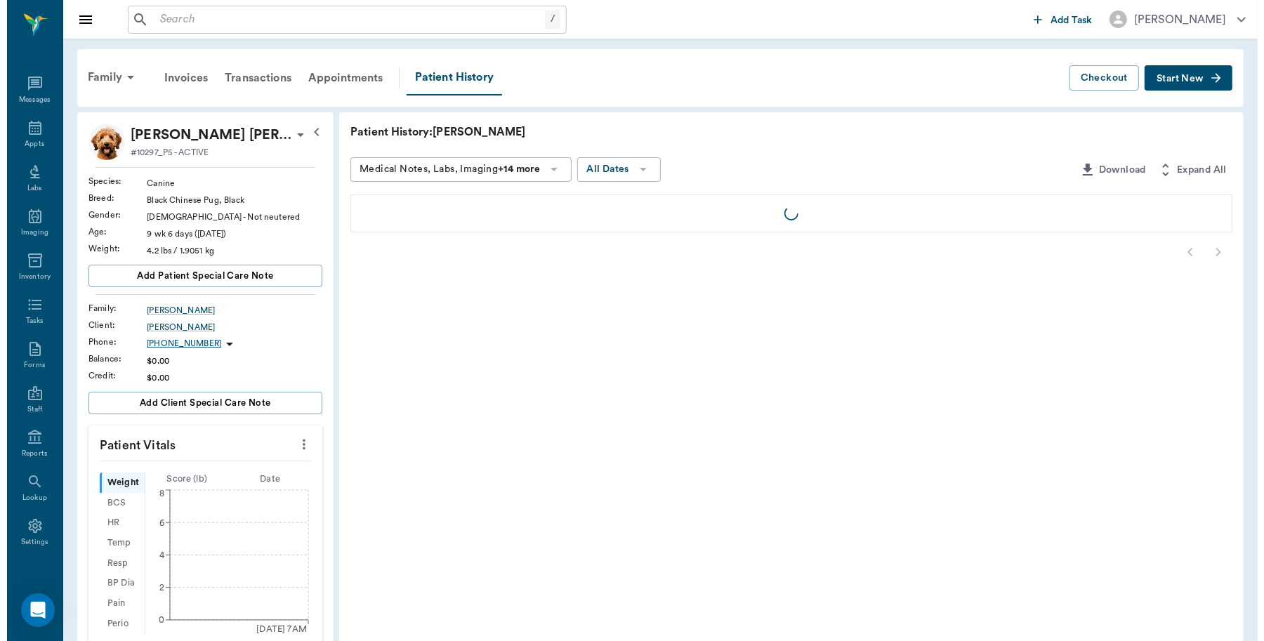
scroll to position [4, 0]
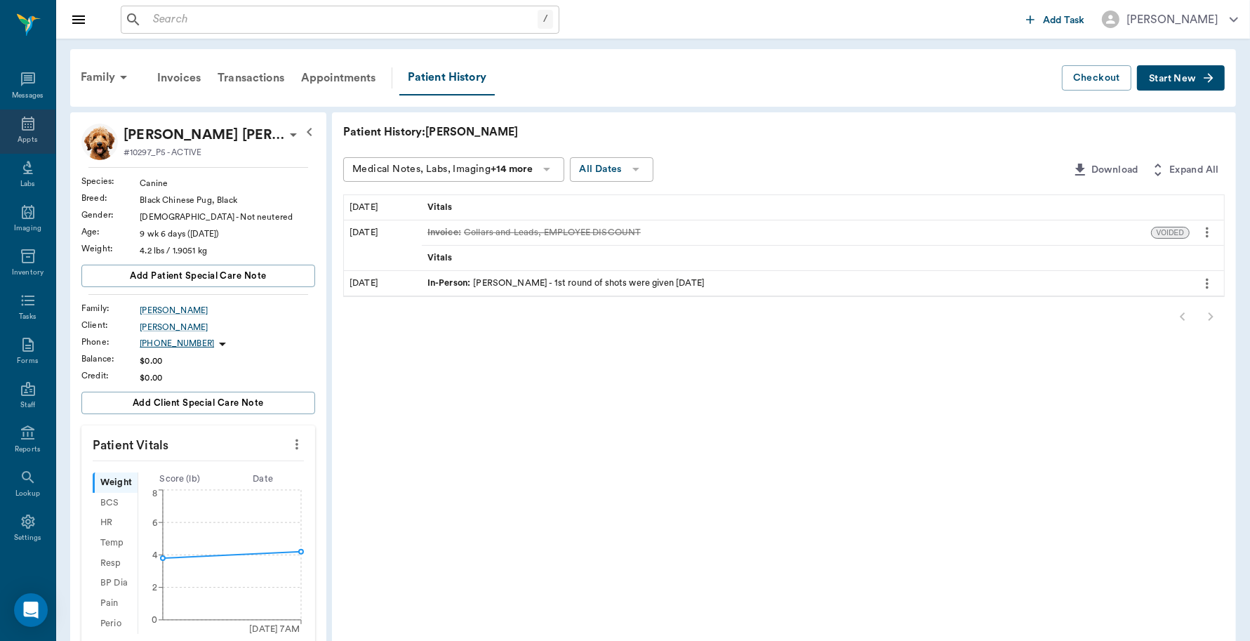
click at [20, 120] on icon at bounding box center [28, 123] width 17 height 17
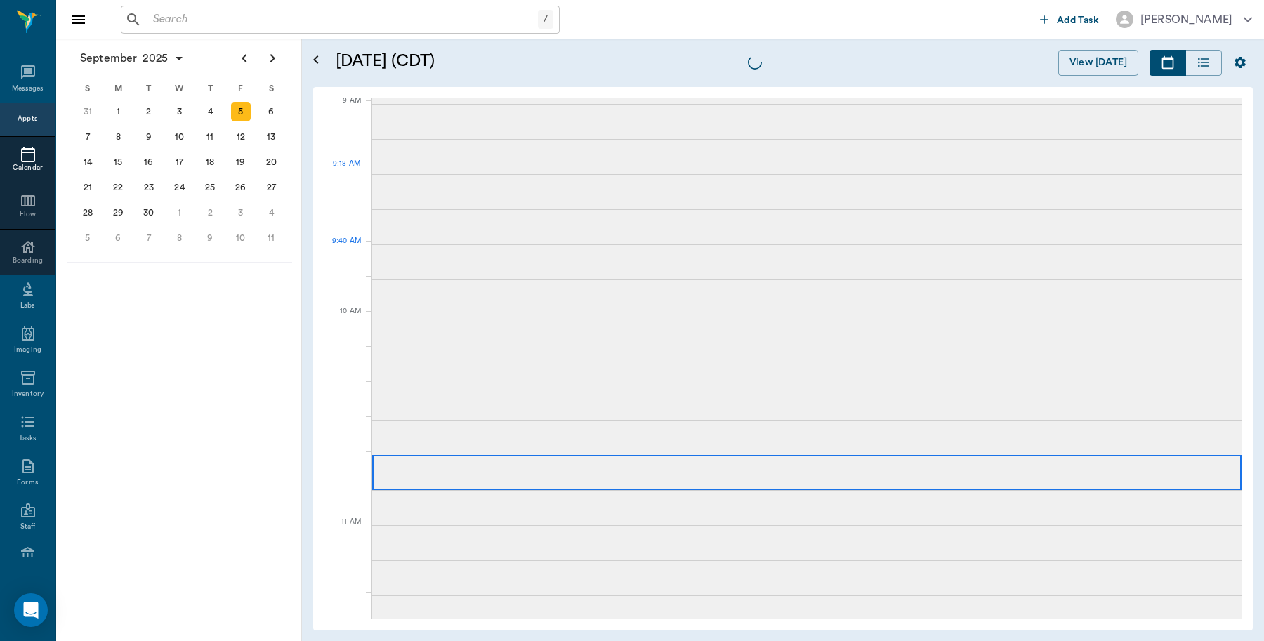
scroll to position [213, 0]
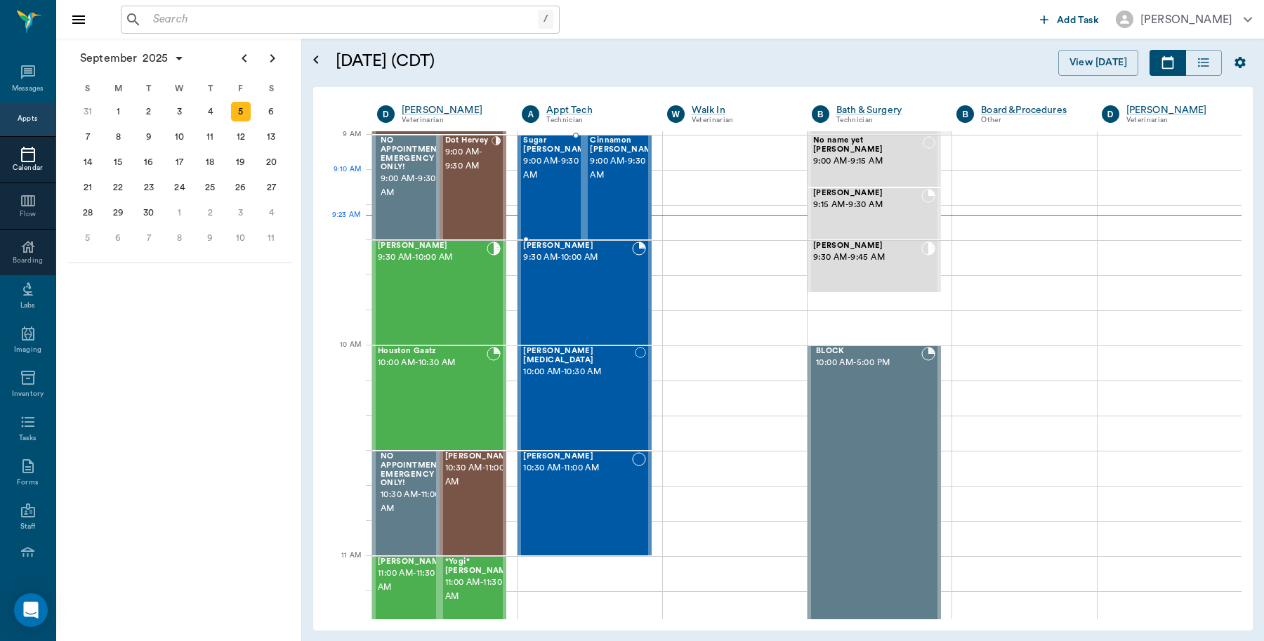
click at [562, 187] on div "Sugar Dodd 9:00 AM - 9:30 AM" at bounding box center [558, 187] width 70 height 102
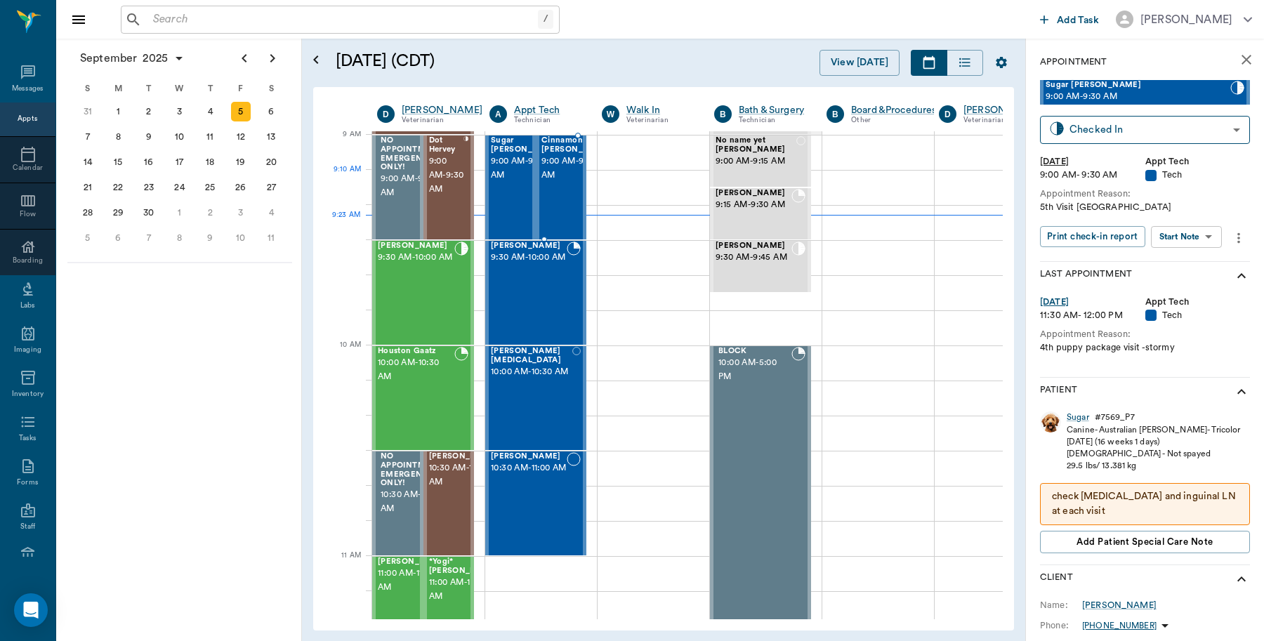
click at [563, 181] on span "9:00 AM - 9:30 AM" at bounding box center [576, 168] width 70 height 28
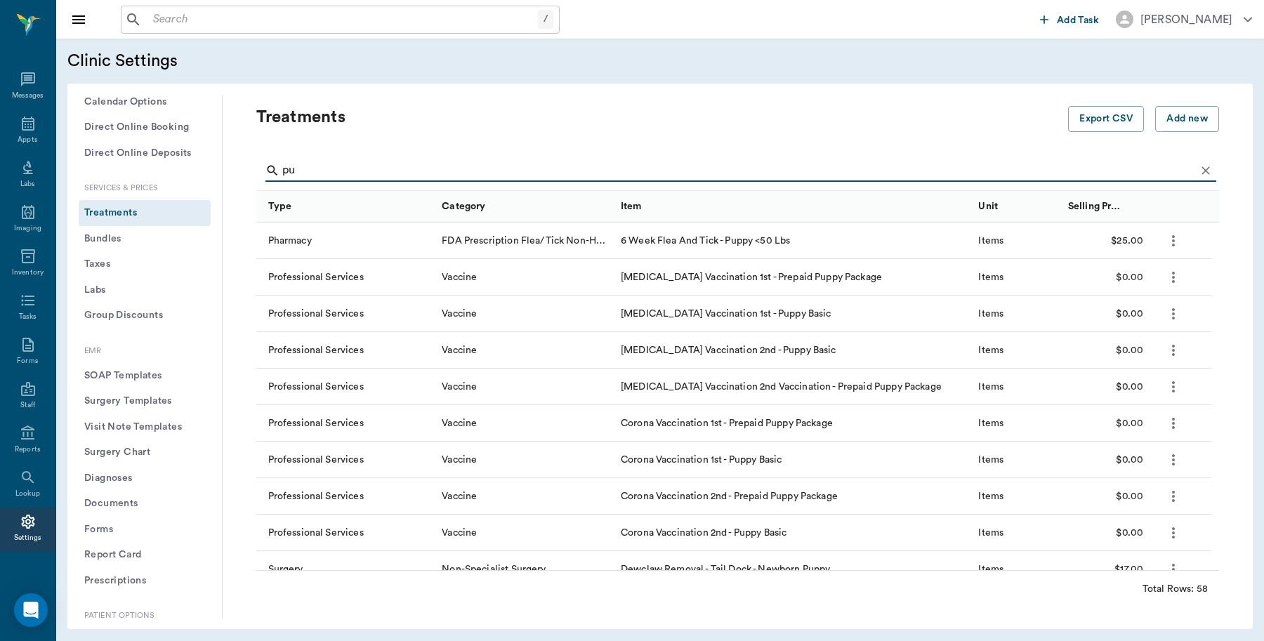
type input "p"
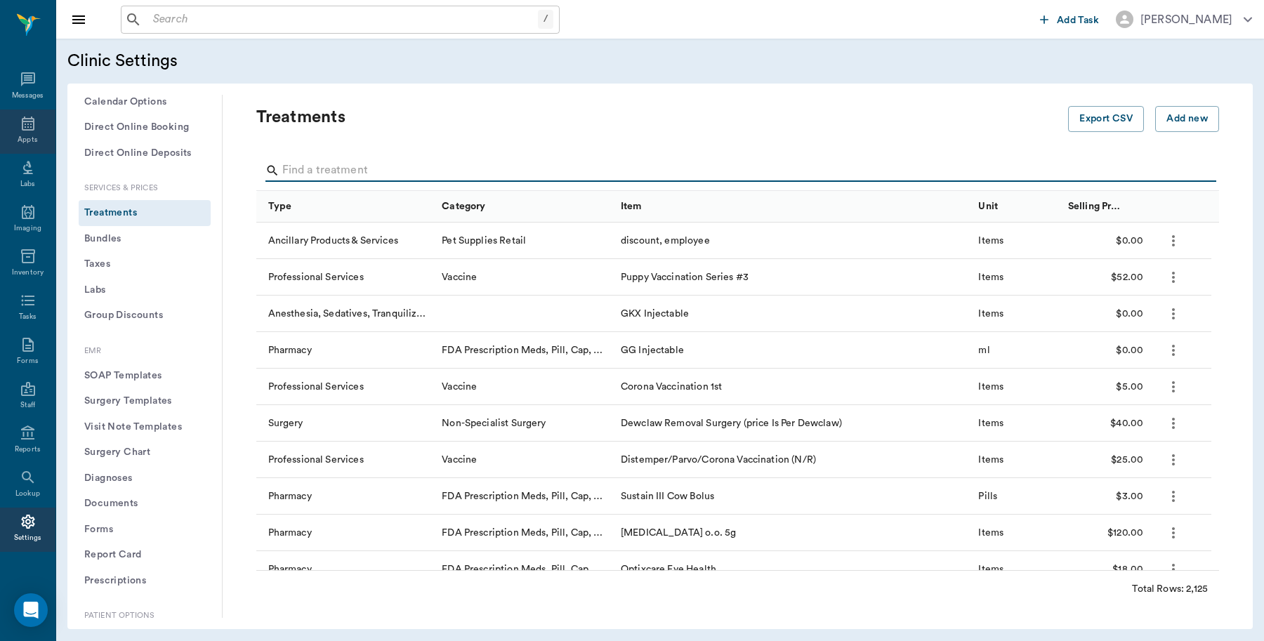
click at [25, 131] on icon at bounding box center [28, 123] width 17 height 17
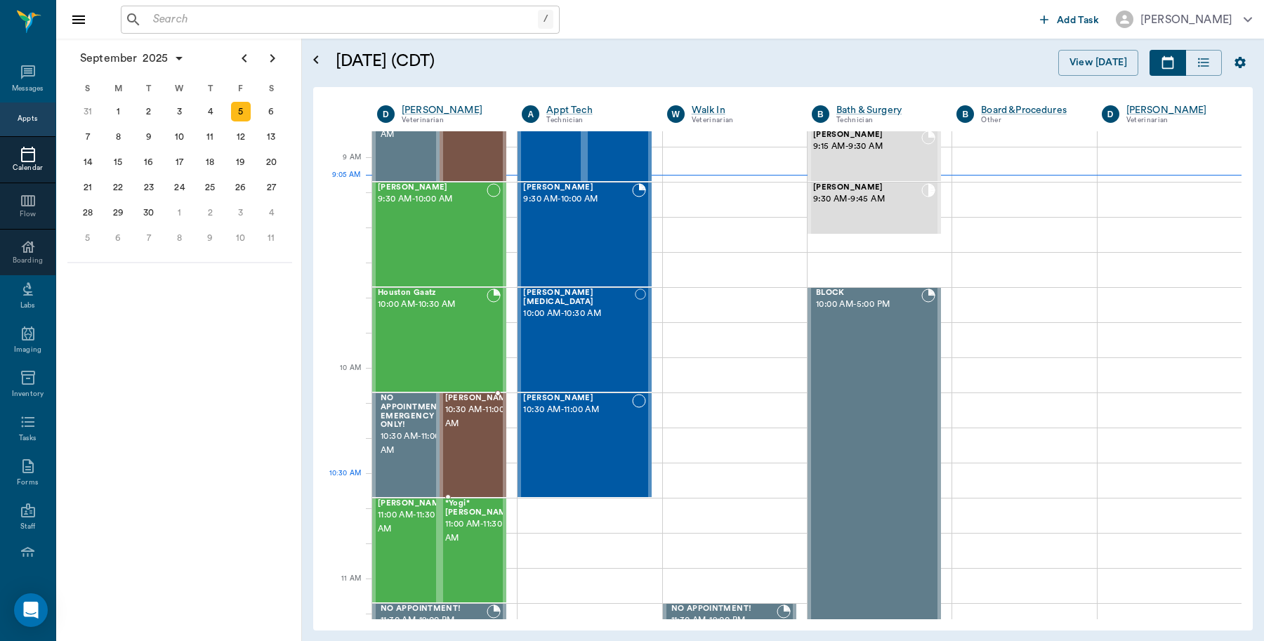
scroll to position [88, 0]
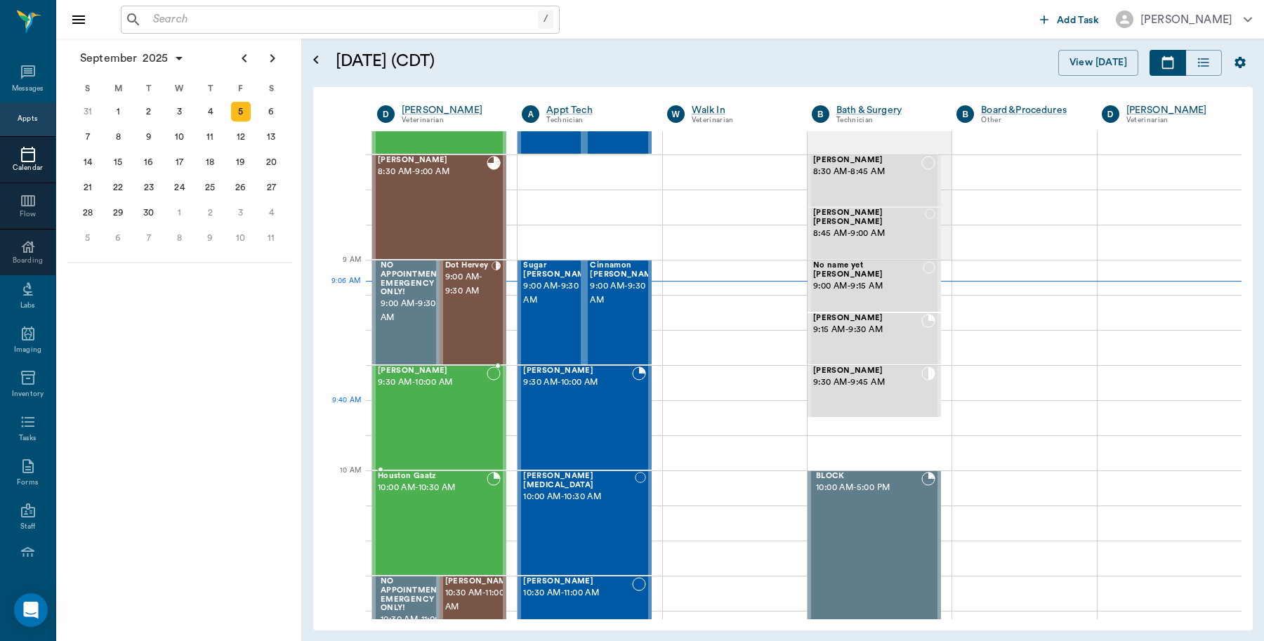
click at [451, 418] on div "[PERSON_NAME] 9:30 AM - 10:00 AM" at bounding box center [432, 417] width 109 height 102
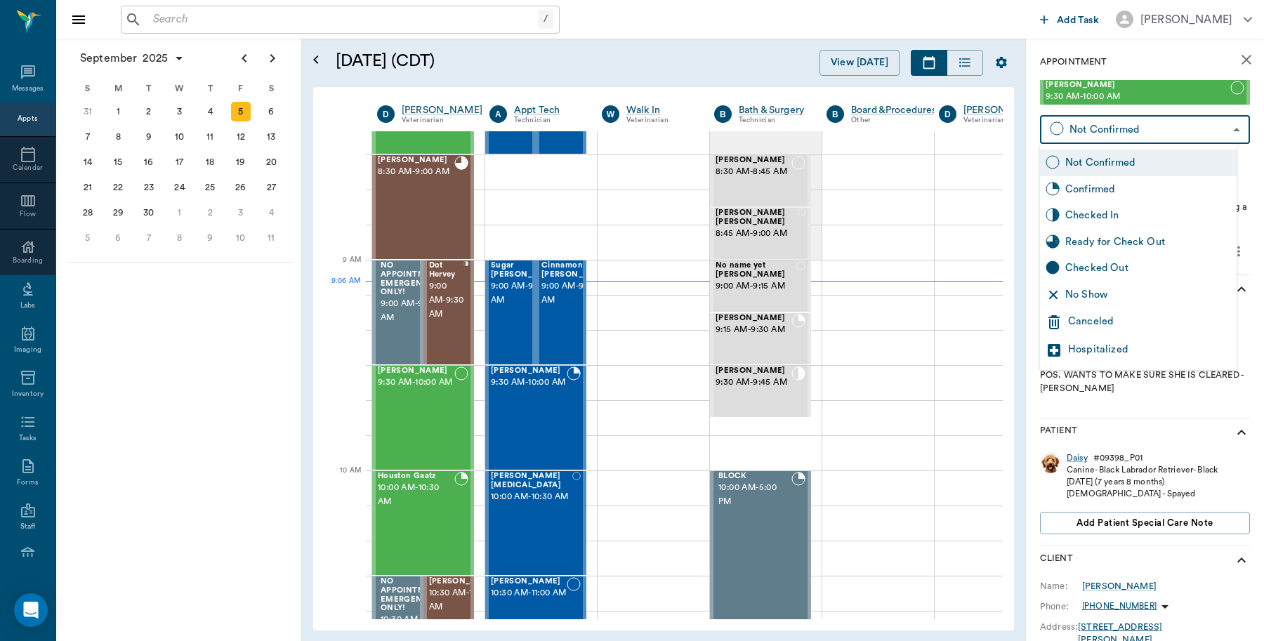
click at [1060, 127] on body "/ ​ Add Task [PERSON_NAME] Nectar Messages Appts Calendar Flow Boarding Labs Im…" at bounding box center [632, 320] width 1264 height 641
click at [1075, 218] on div "Checked In" at bounding box center [1148, 215] width 166 height 15
type input "CHECKED_IN"
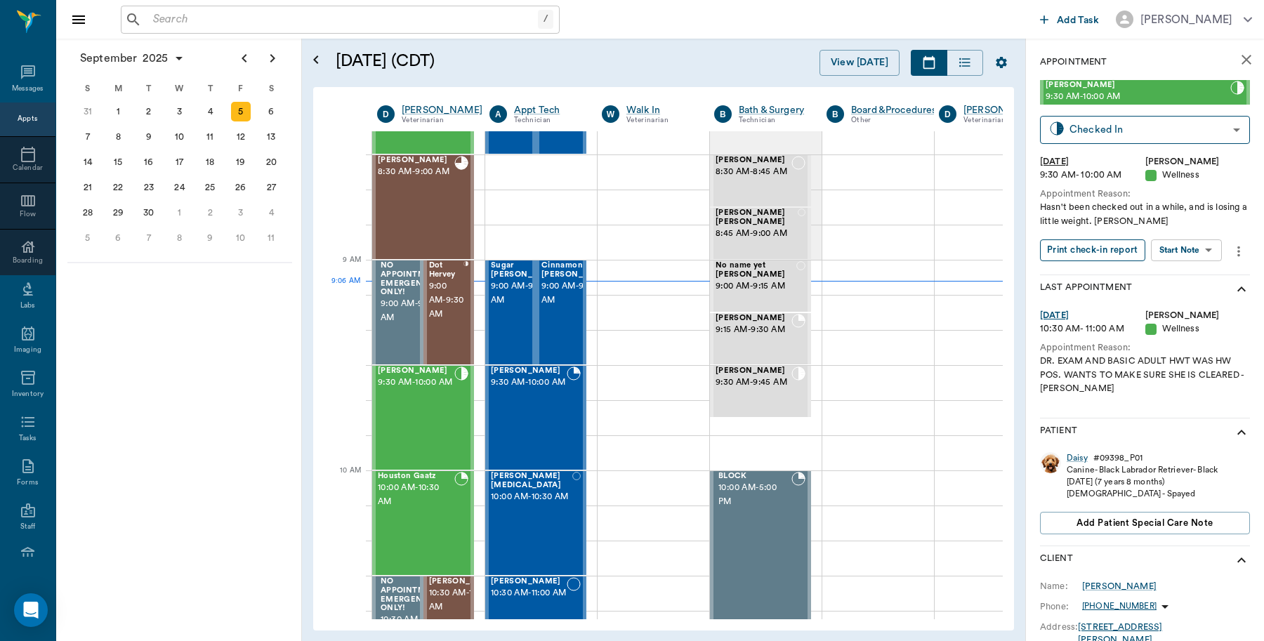
click at [1071, 253] on button "Print check-in report" at bounding box center [1092, 250] width 105 height 22
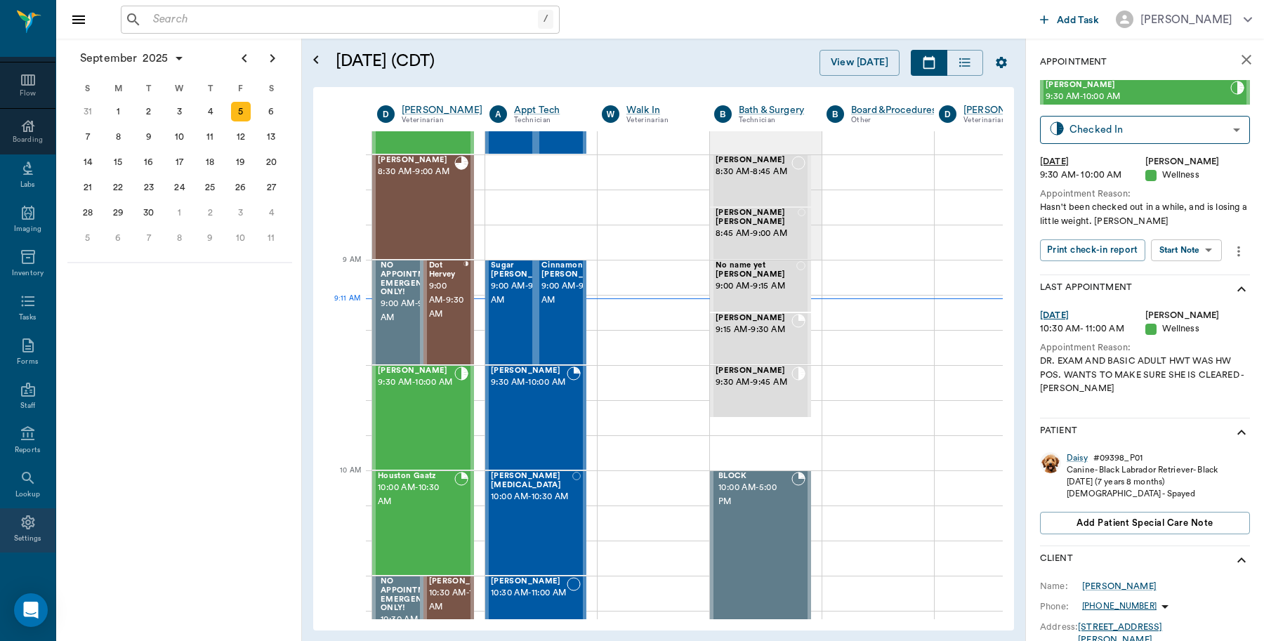
click at [21, 522] on icon at bounding box center [28, 522] width 17 height 17
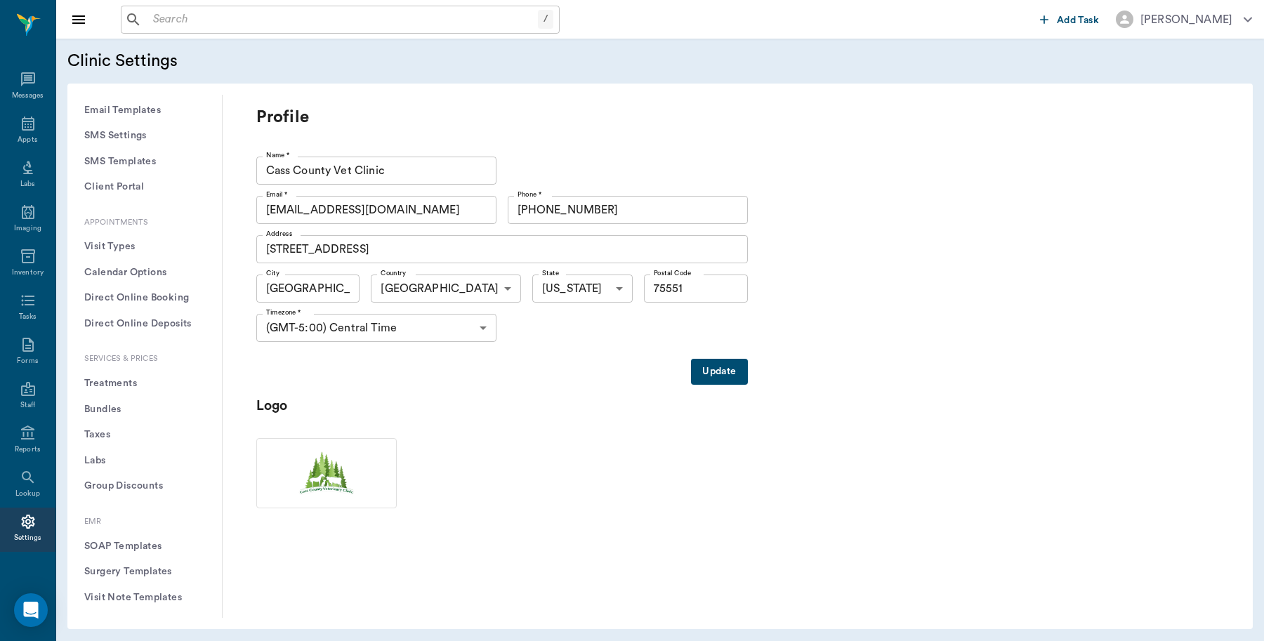
scroll to position [263, 0]
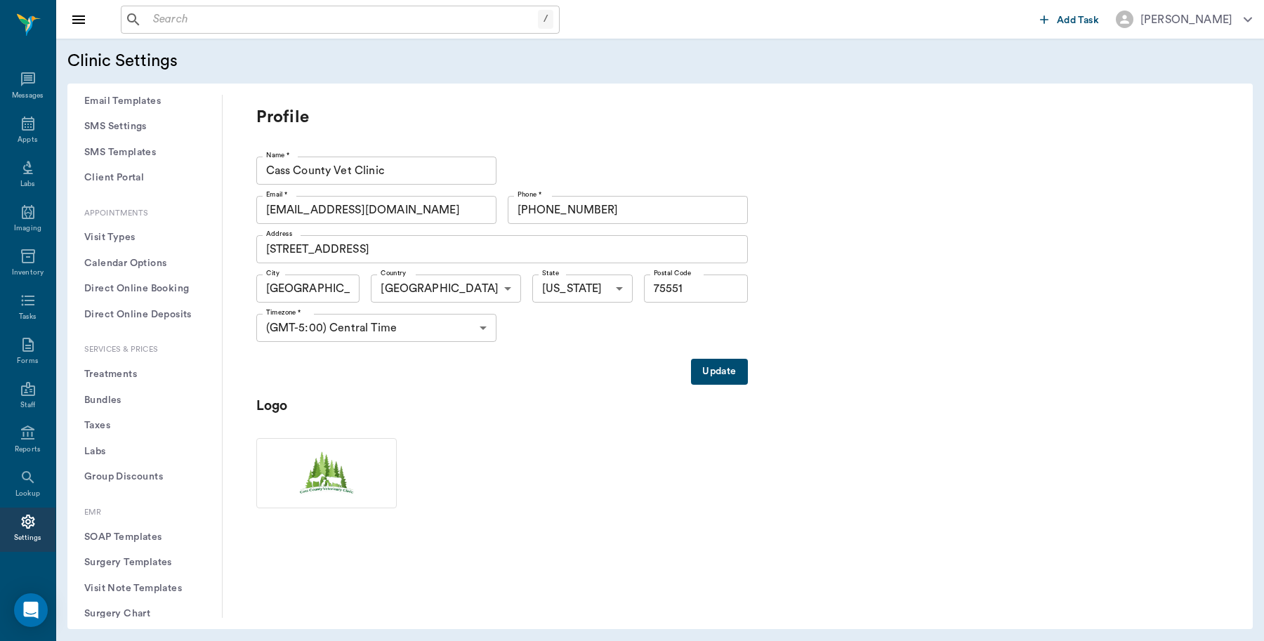
click at [139, 370] on button "Treatments" at bounding box center [145, 375] width 132 height 26
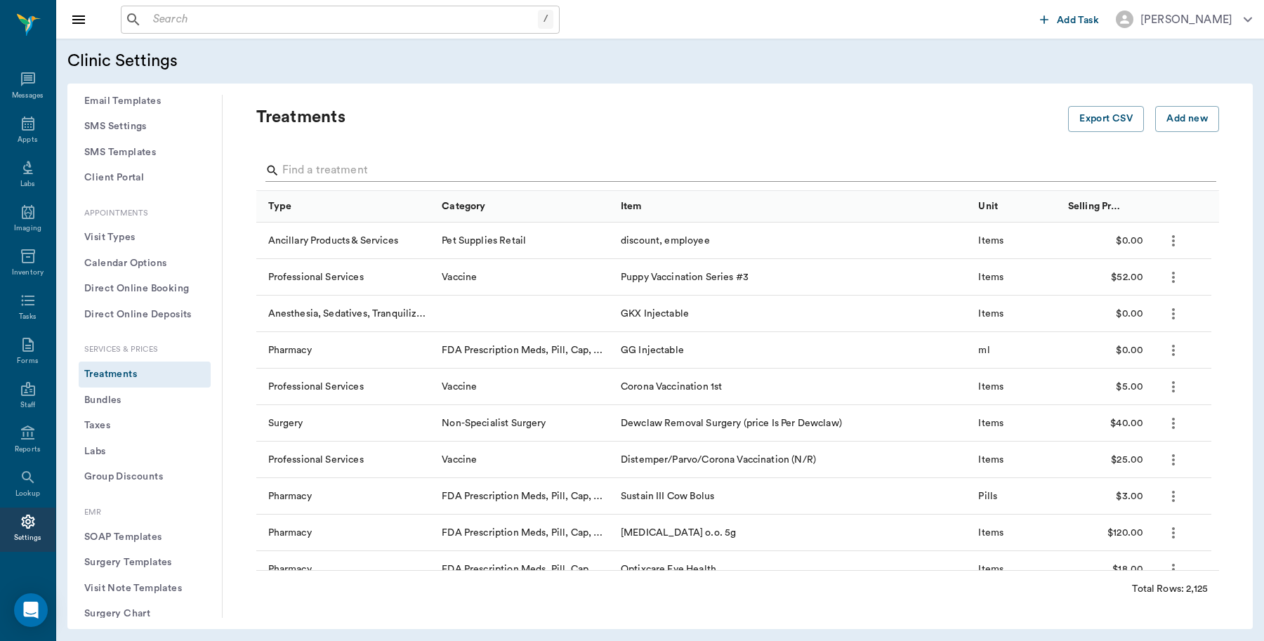
click at [335, 166] on input "Search" at bounding box center [738, 170] width 913 height 22
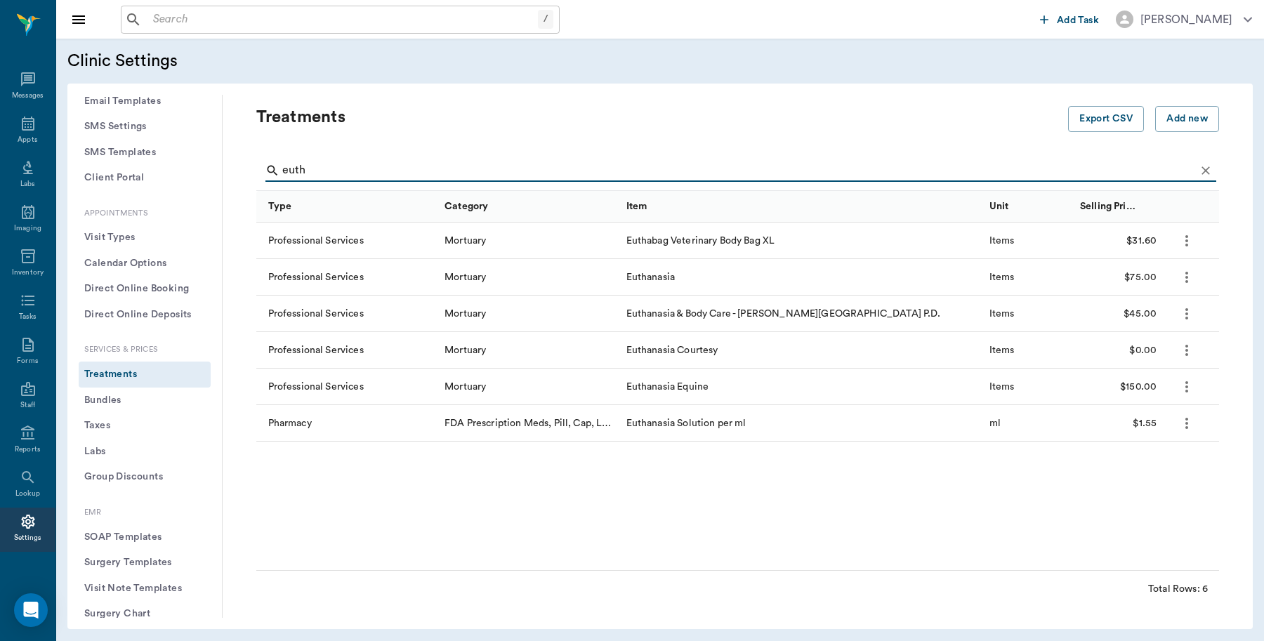
type input "euth"
click at [371, 25] on input "text" at bounding box center [342, 20] width 390 height 20
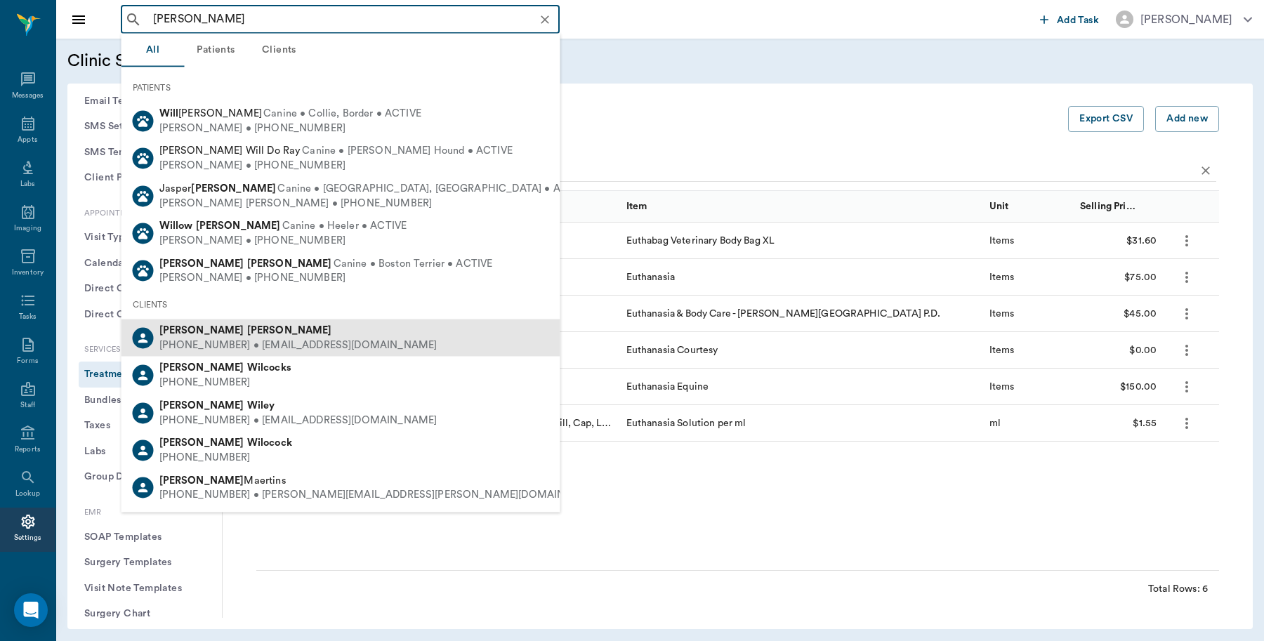
click at [247, 328] on b "[PERSON_NAME]" at bounding box center [289, 330] width 85 height 11
type input "[PERSON_NAME]"
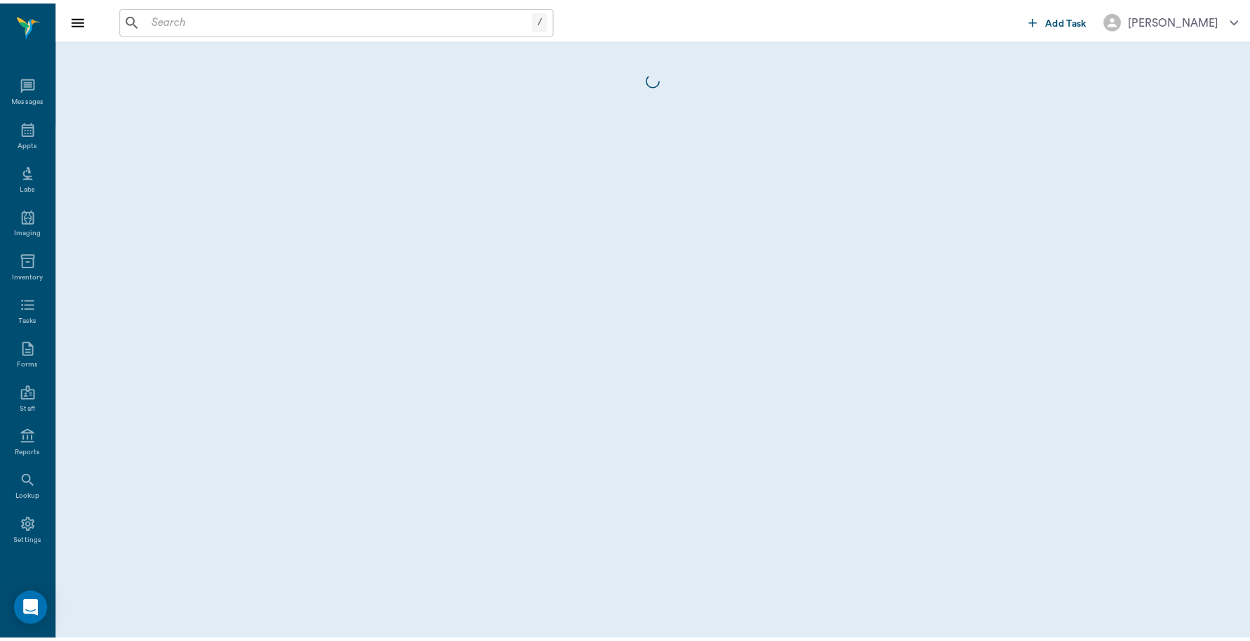
scroll to position [4, 0]
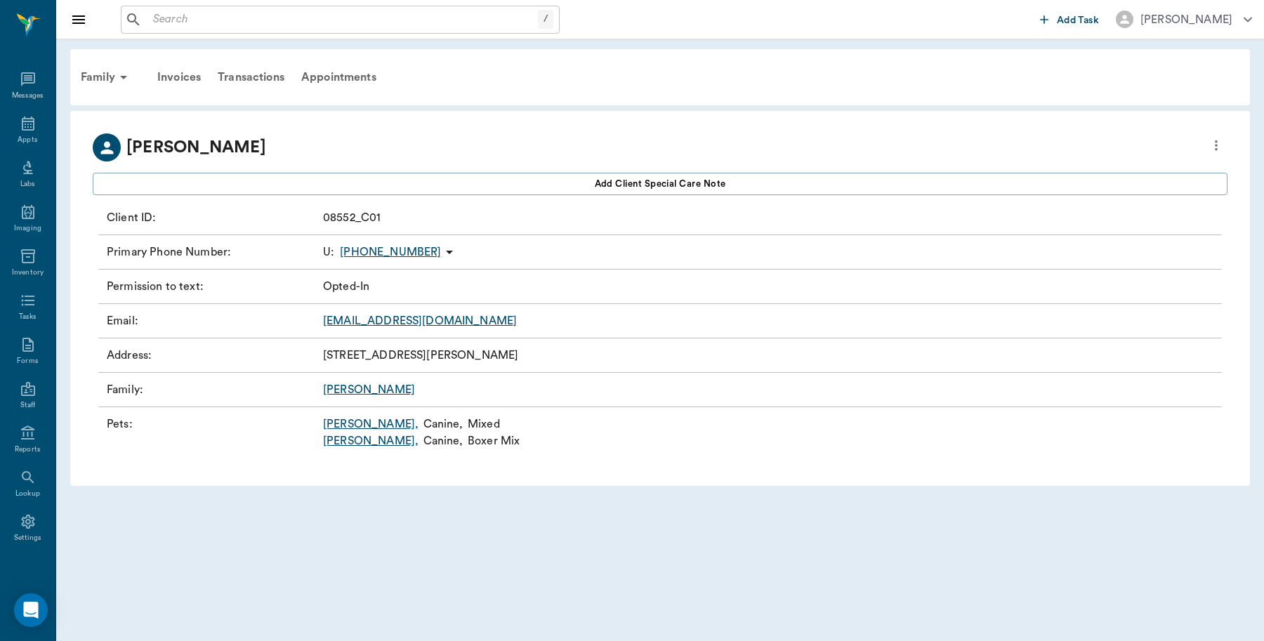
click at [260, 18] on input "text" at bounding box center [342, 20] width 390 height 20
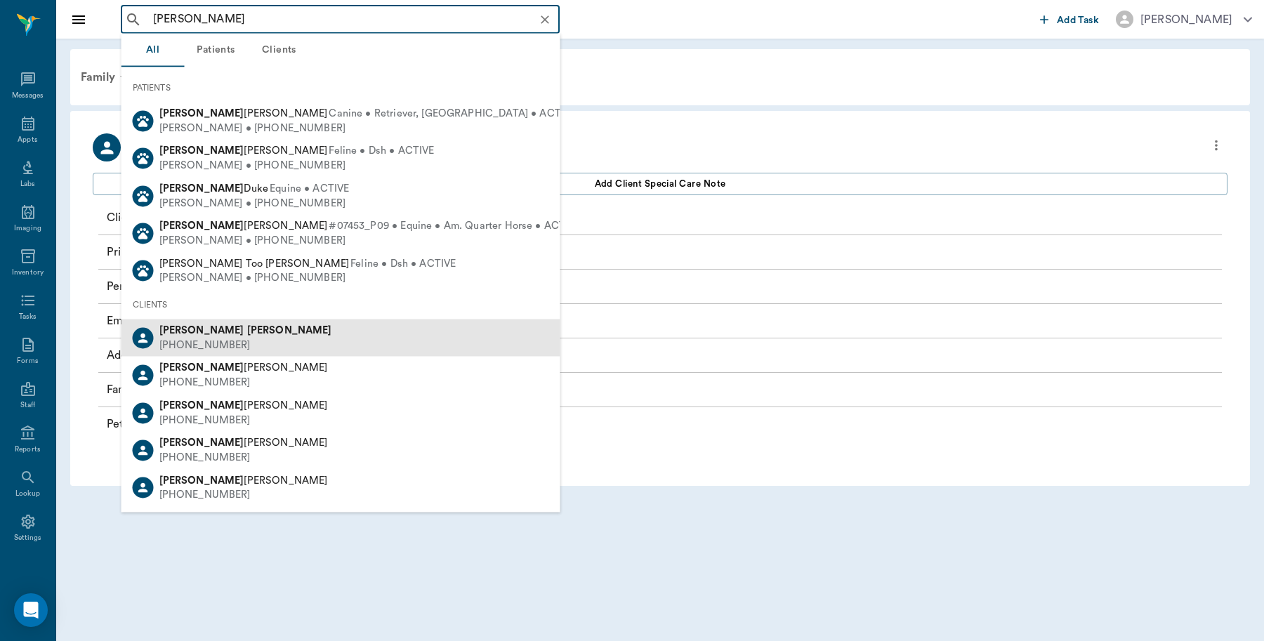
click at [170, 328] on b "[PERSON_NAME]" at bounding box center [201, 330] width 85 height 11
type input "[PERSON_NAME]"
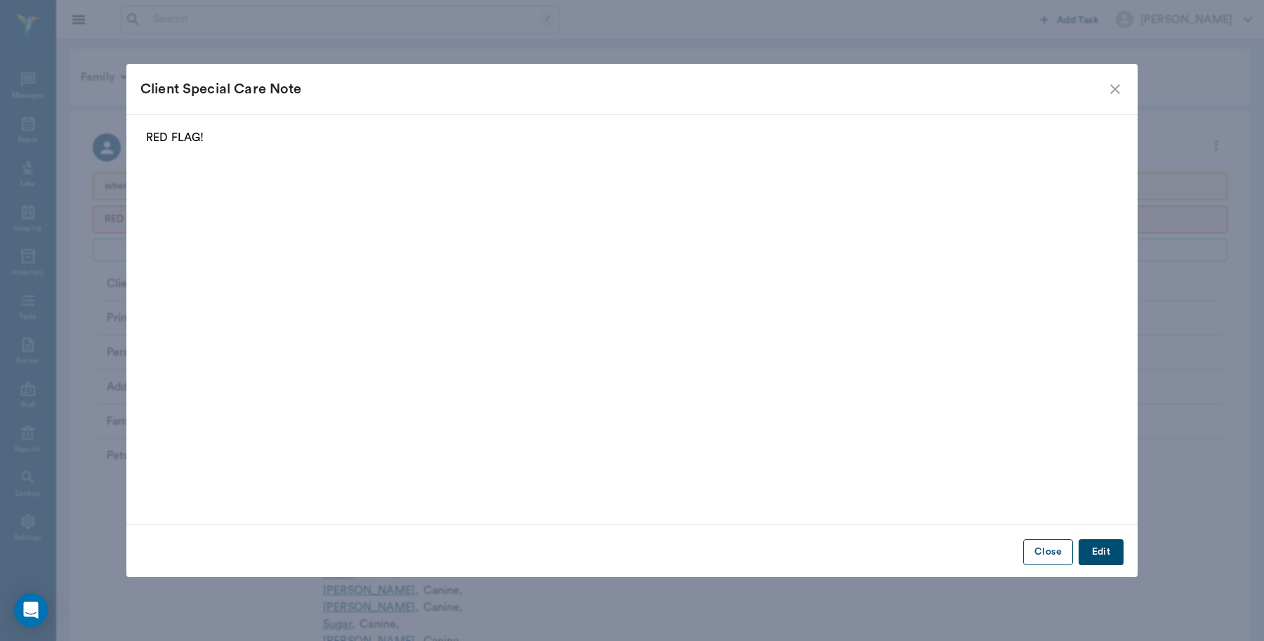
click at [1064, 545] on button "Close" at bounding box center [1048, 552] width 50 height 26
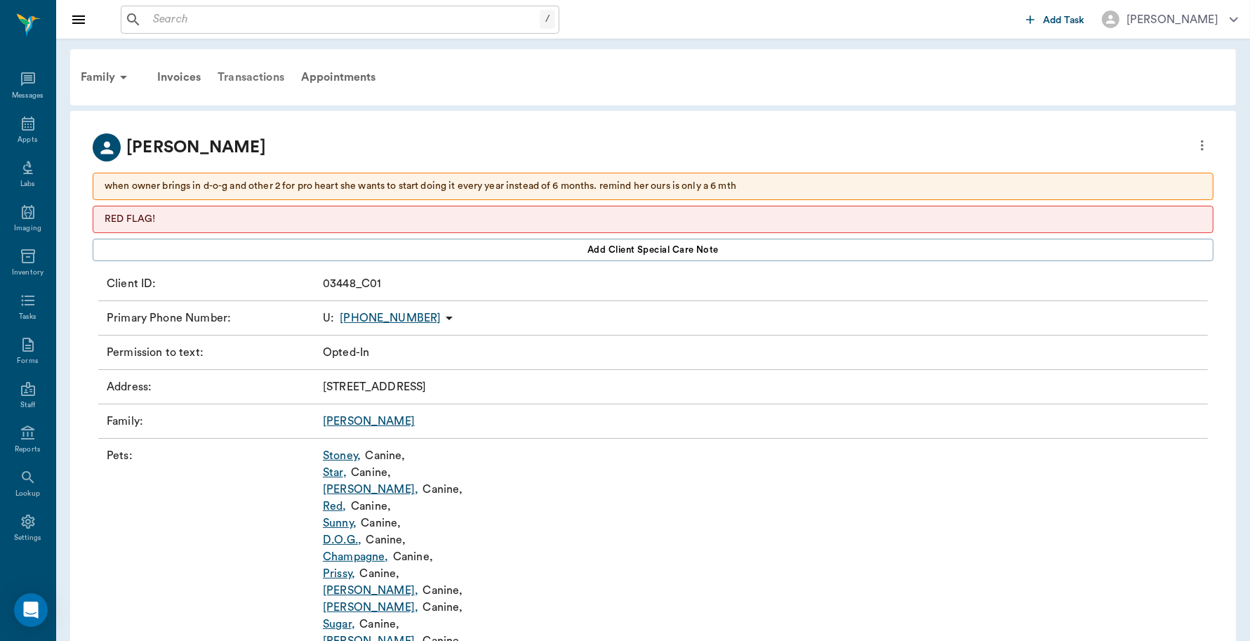
click at [274, 81] on div "Transactions" at bounding box center [251, 77] width 84 height 34
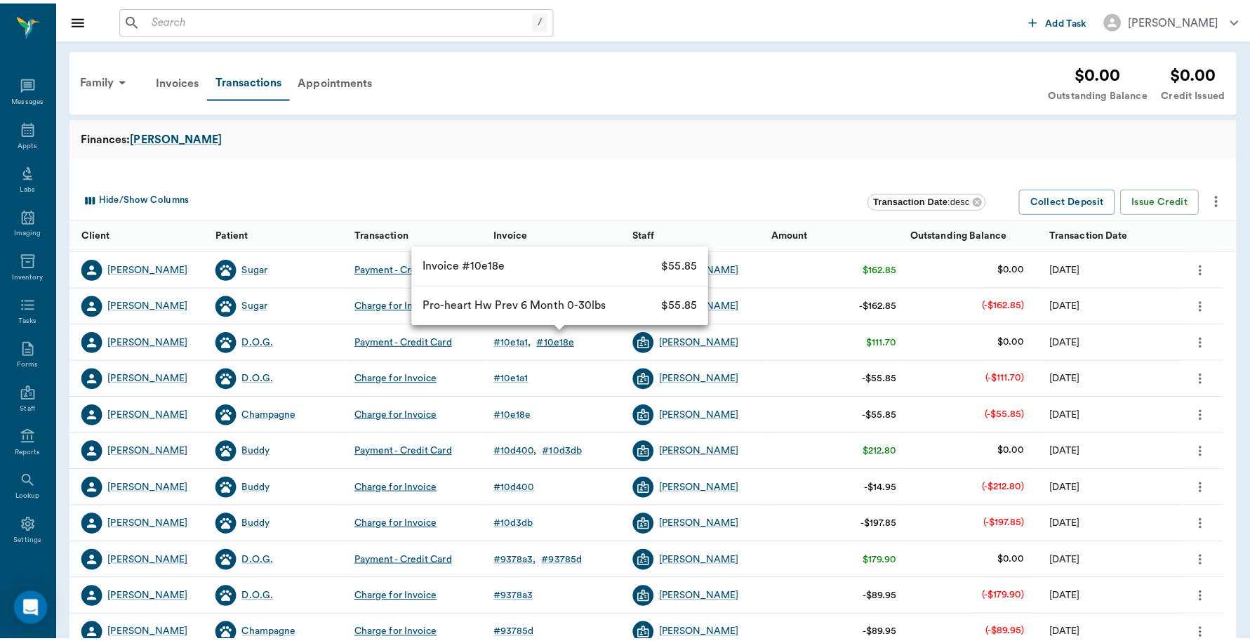
scroll to position [4, 0]
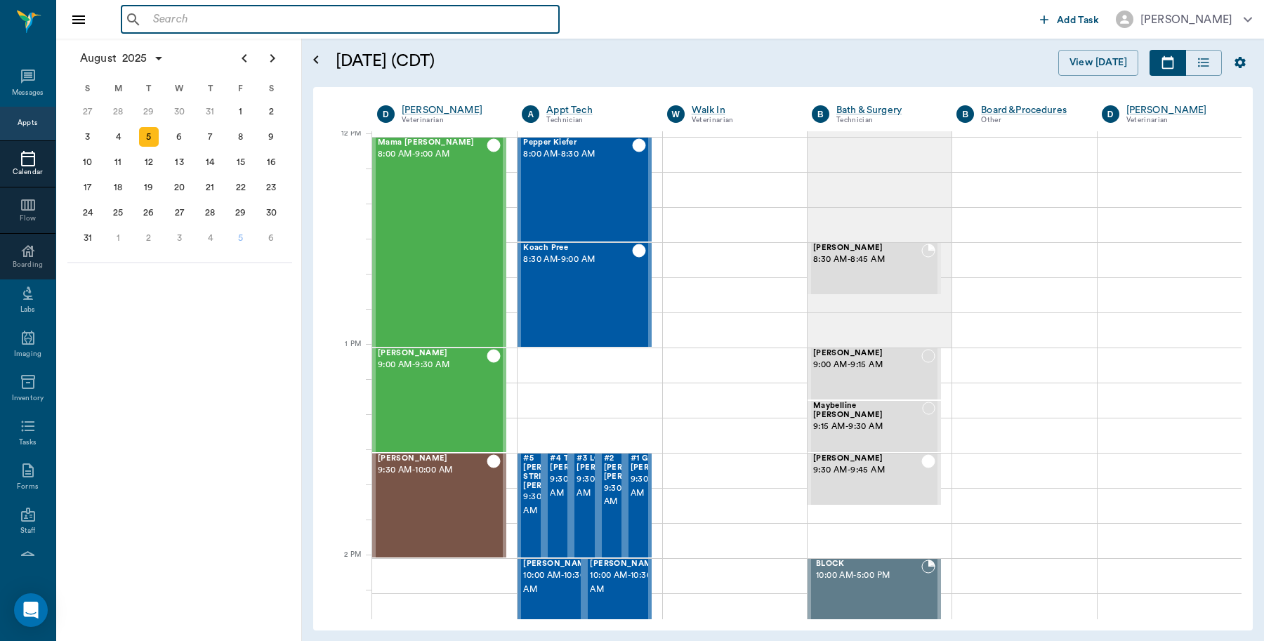
click at [291, 19] on input "text" at bounding box center [350, 20] width 406 height 20
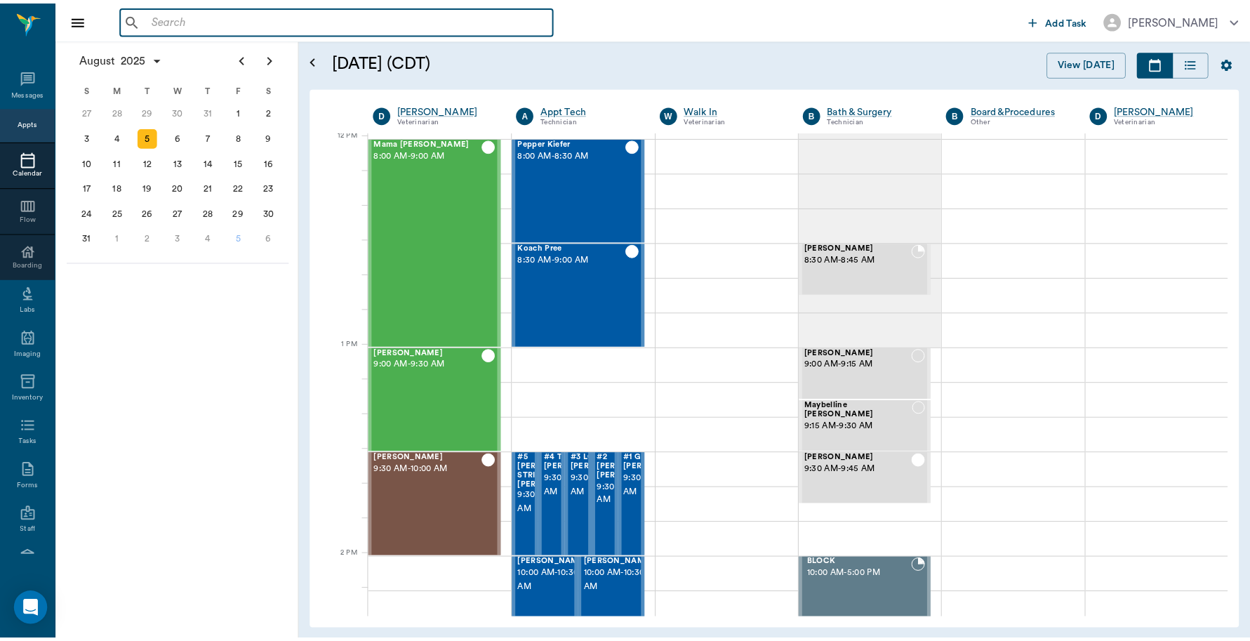
scroll to position [844, 0]
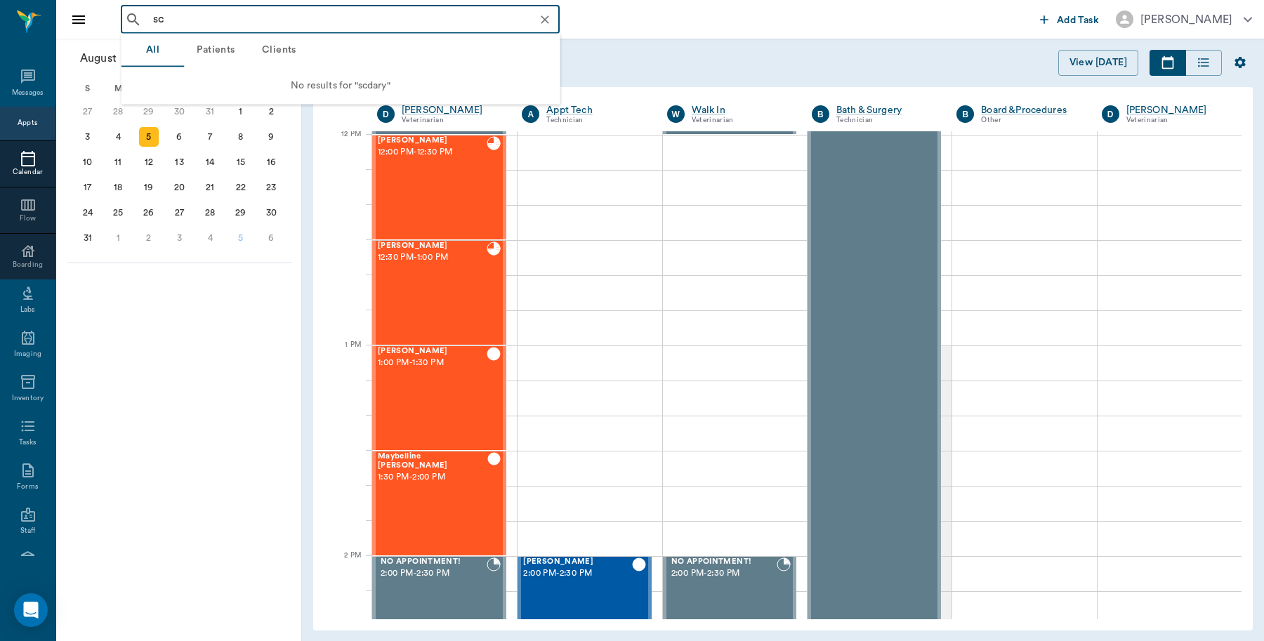
type input "s"
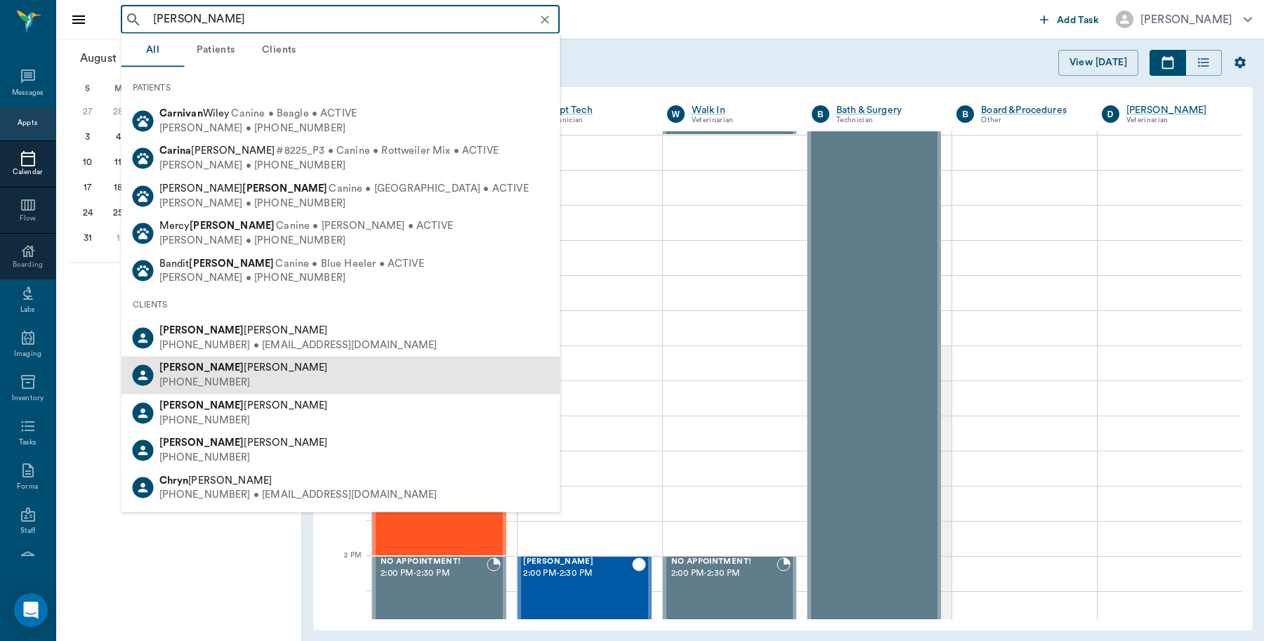
click at [225, 381] on div "[PHONE_NUMBER]" at bounding box center [243, 383] width 168 height 15
type input "[PERSON_NAME]"
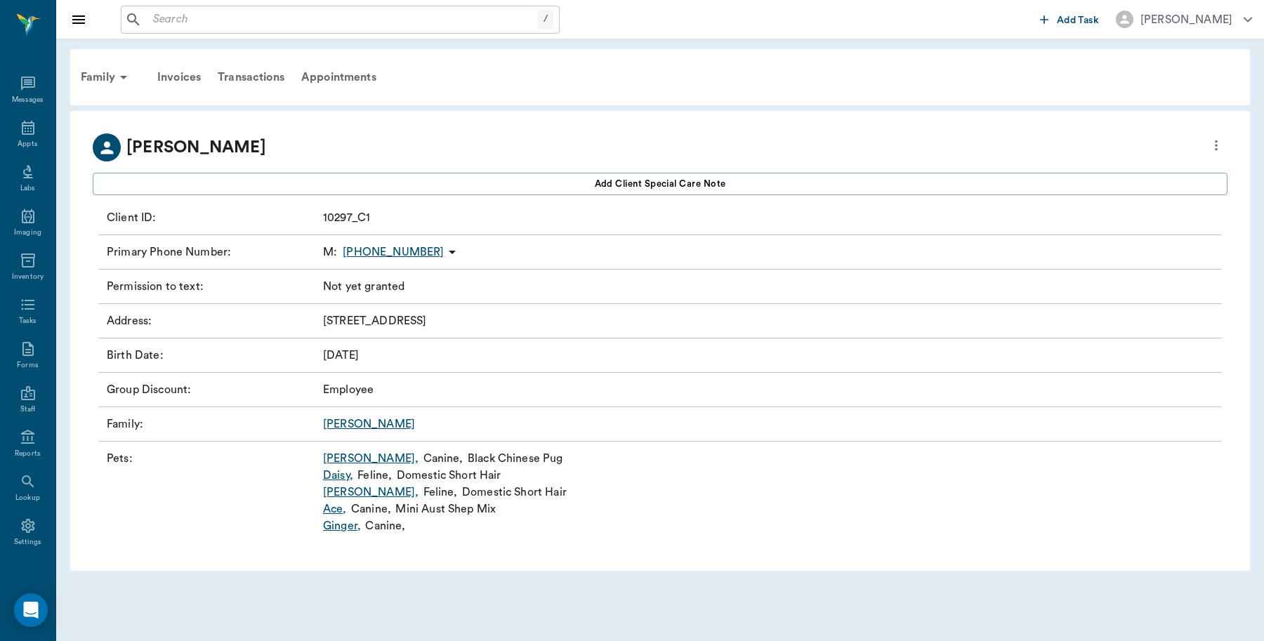
click at [347, 455] on link "[PERSON_NAME] ," at bounding box center [370, 458] width 95 height 17
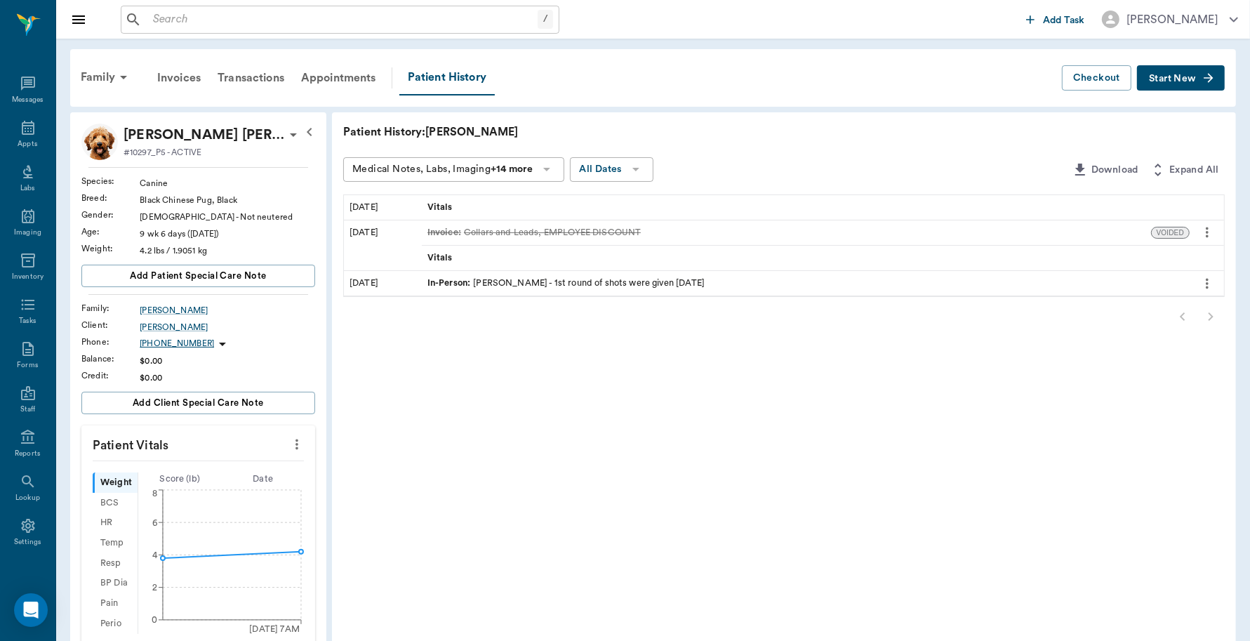
click at [1181, 79] on span "Start New" at bounding box center [1172, 79] width 47 height 0
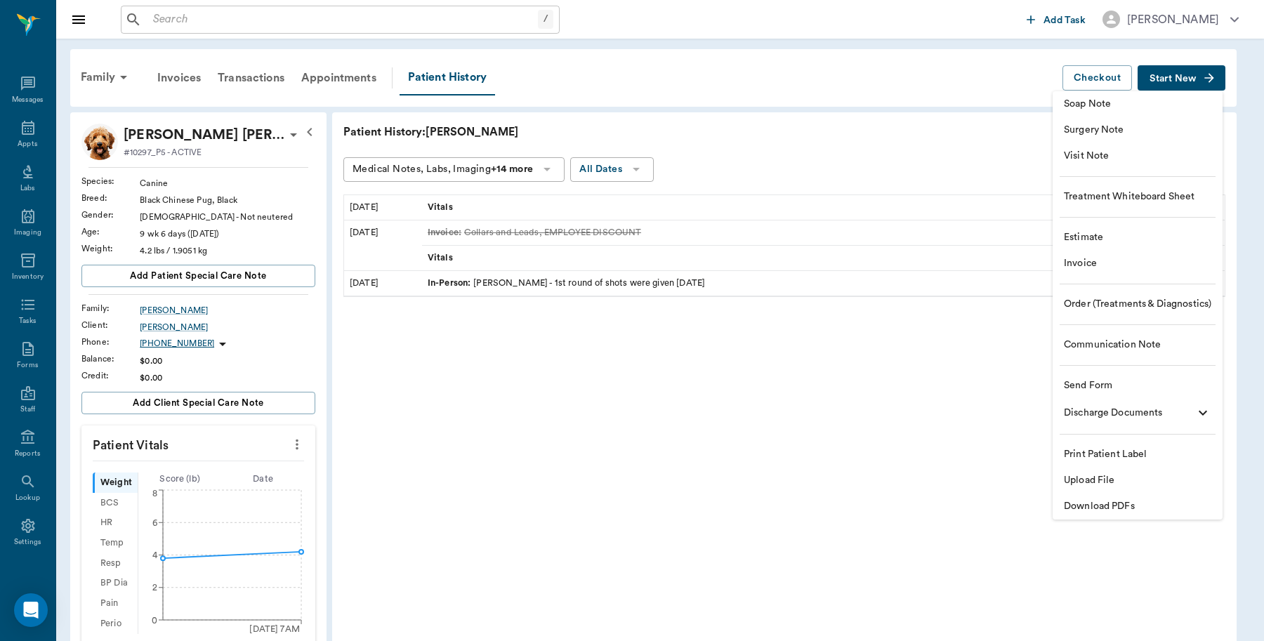
click at [1109, 240] on span "Estimate" at bounding box center [1137, 237] width 147 height 15
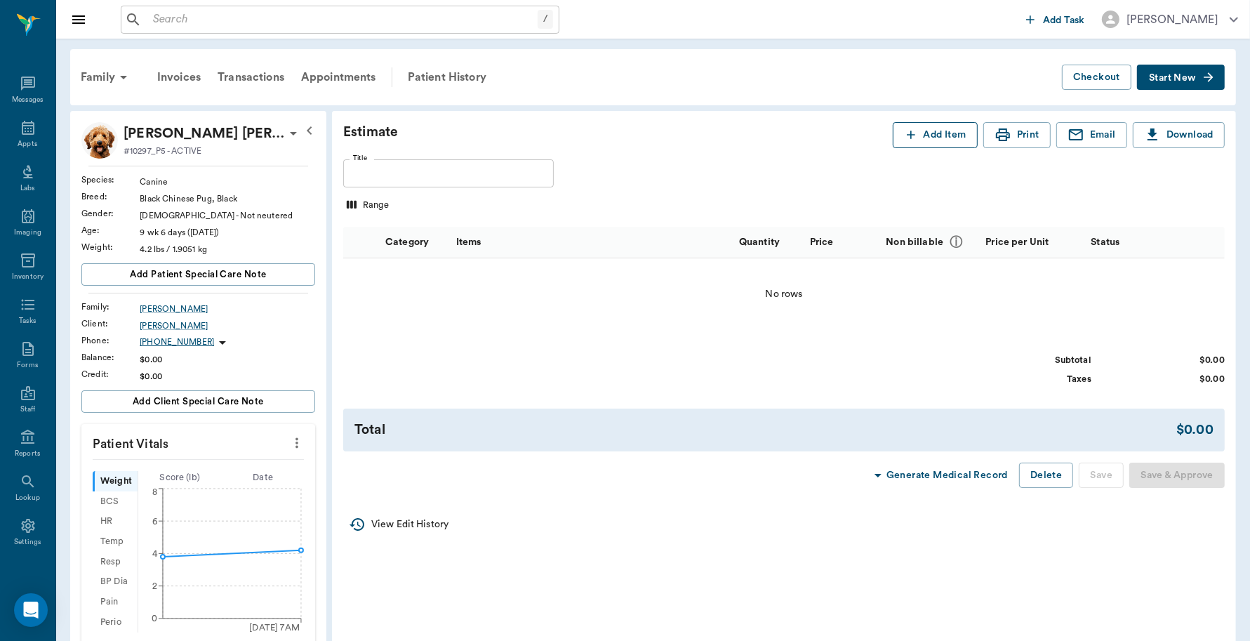
click at [917, 130] on button "Add Item" at bounding box center [935, 135] width 85 height 26
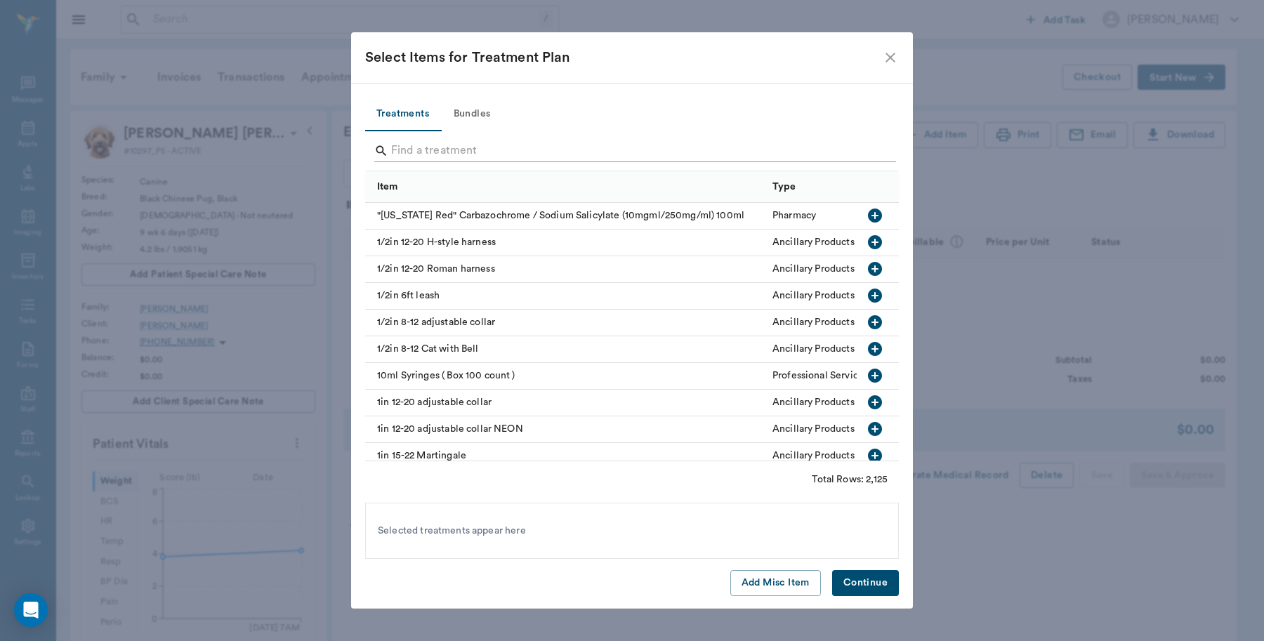
click at [595, 148] on input "Search" at bounding box center [633, 151] width 484 height 22
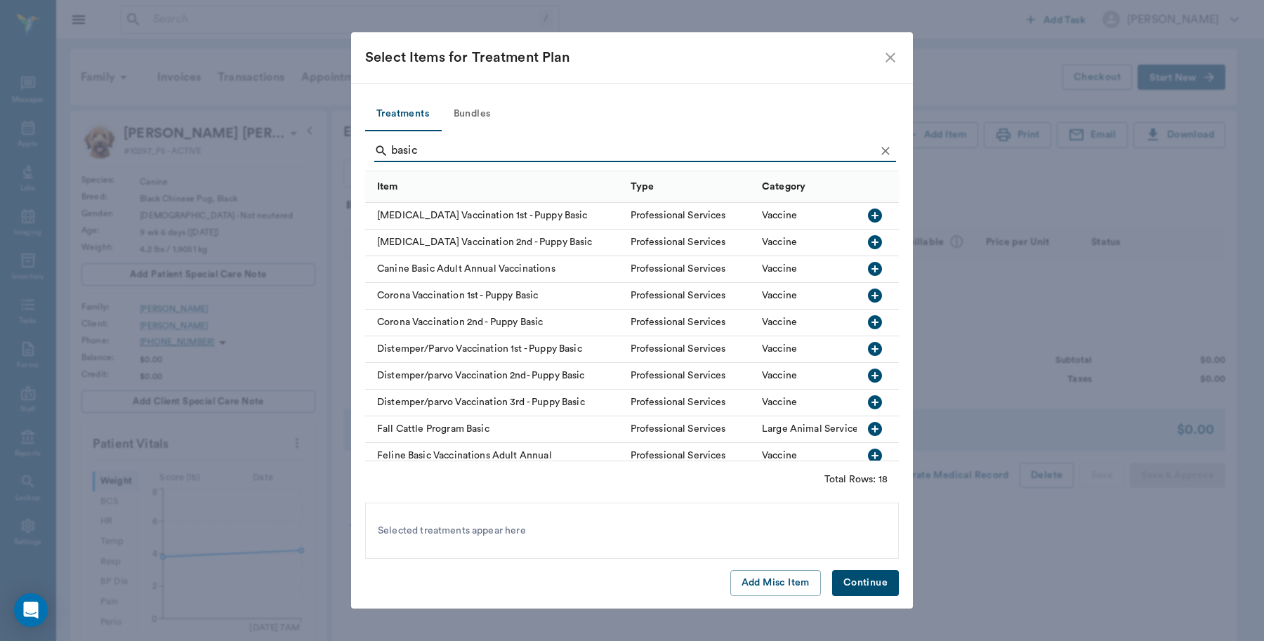
type input "basic"
click at [868, 374] on icon "button" at bounding box center [875, 376] width 14 height 14
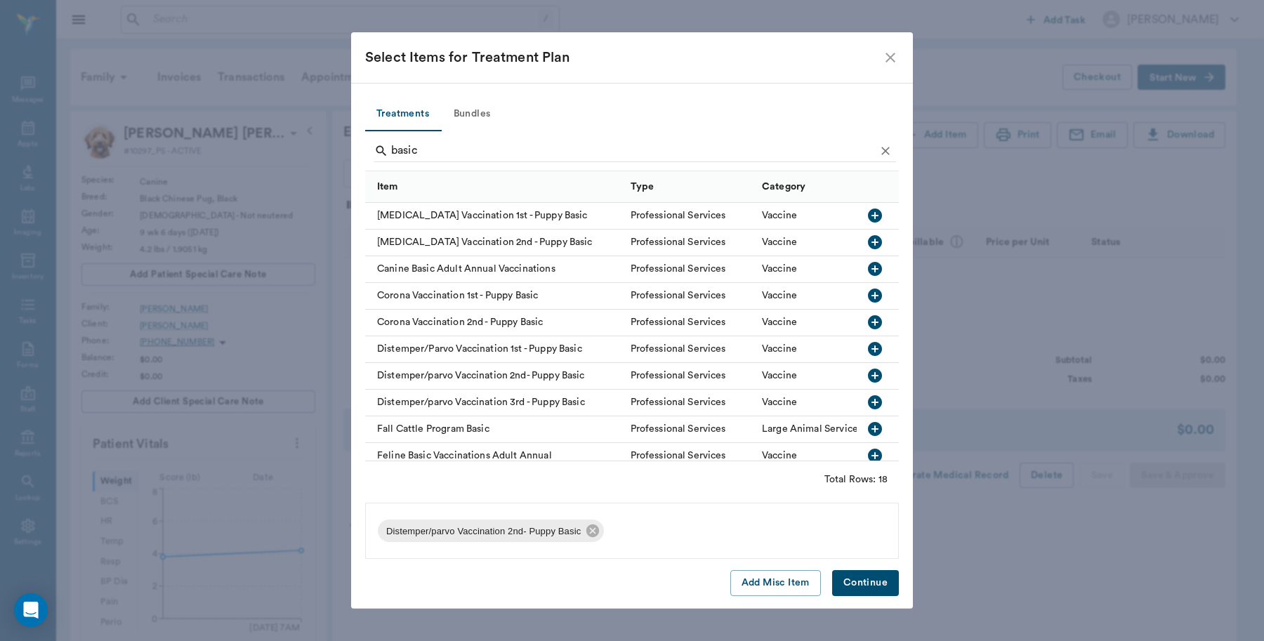
click at [868, 402] on icon "button" at bounding box center [875, 402] width 14 height 14
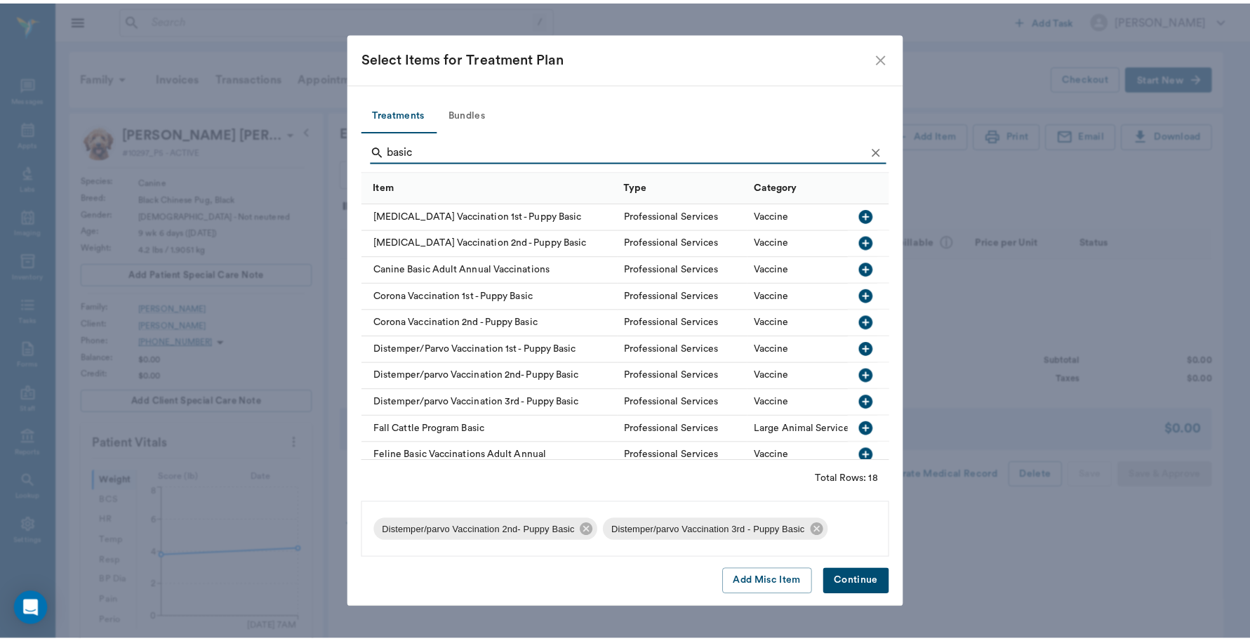
scroll to position [235, 0]
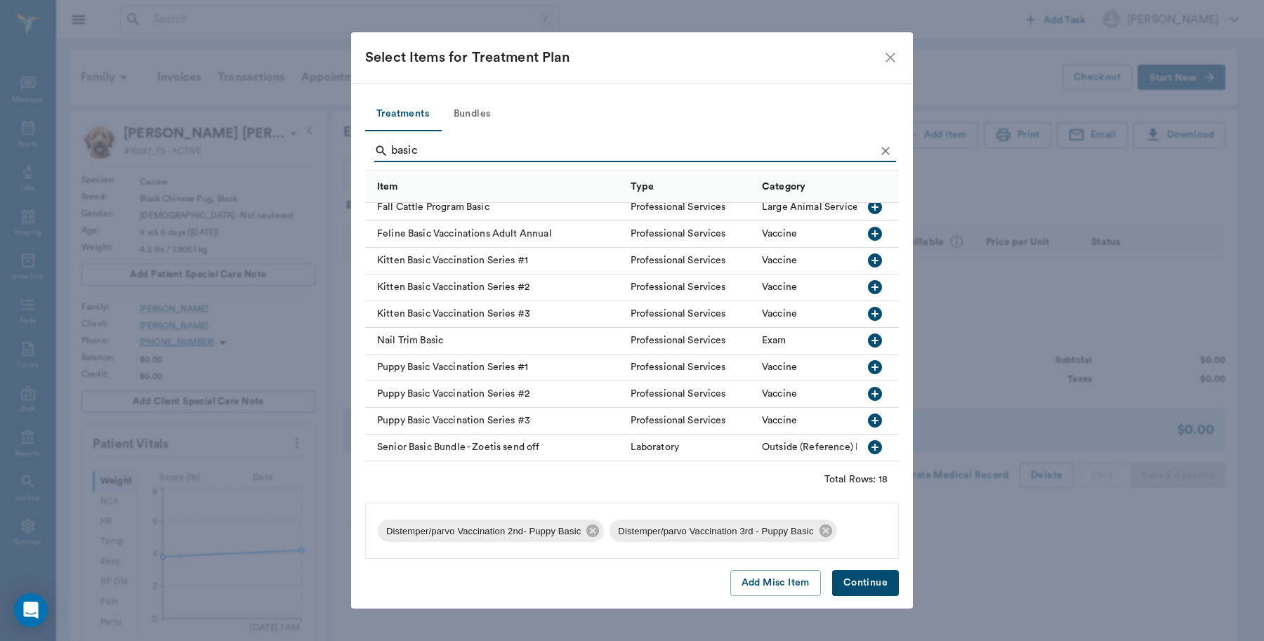
click at [868, 360] on icon "button" at bounding box center [875, 367] width 14 height 14
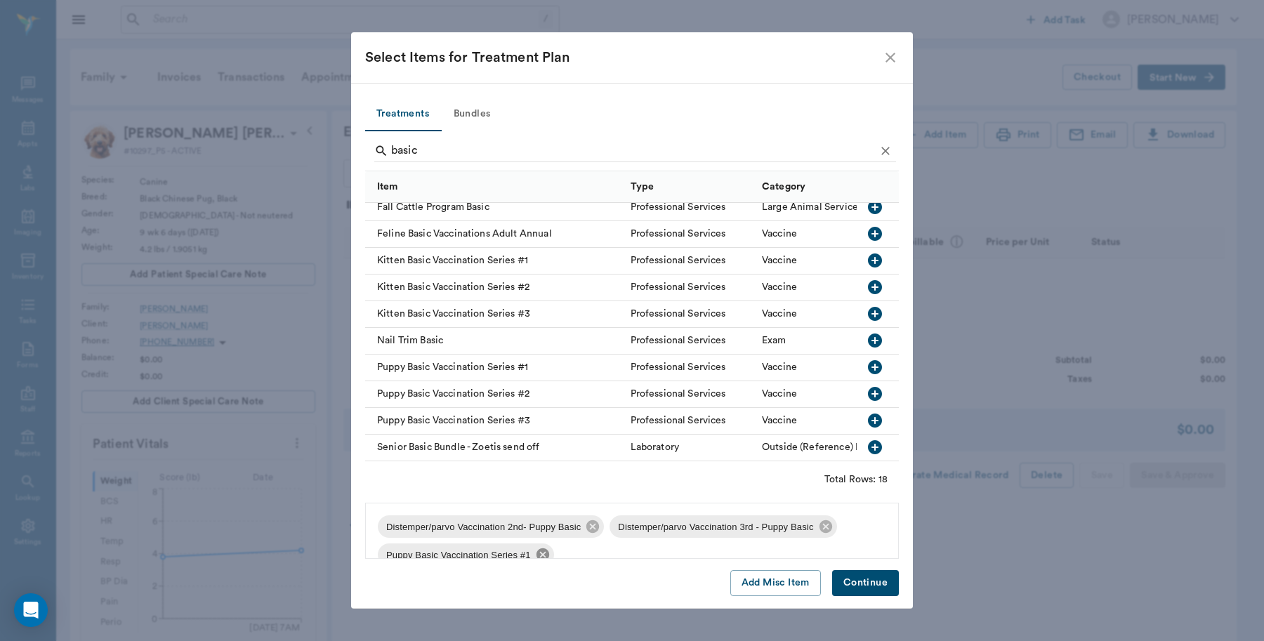
click at [539, 557] on icon at bounding box center [542, 554] width 15 height 15
click at [868, 387] on icon "button" at bounding box center [875, 394] width 14 height 14
click at [866, 412] on icon "button" at bounding box center [874, 420] width 17 height 17
click at [870, 583] on button "Continue" at bounding box center [865, 583] width 67 height 26
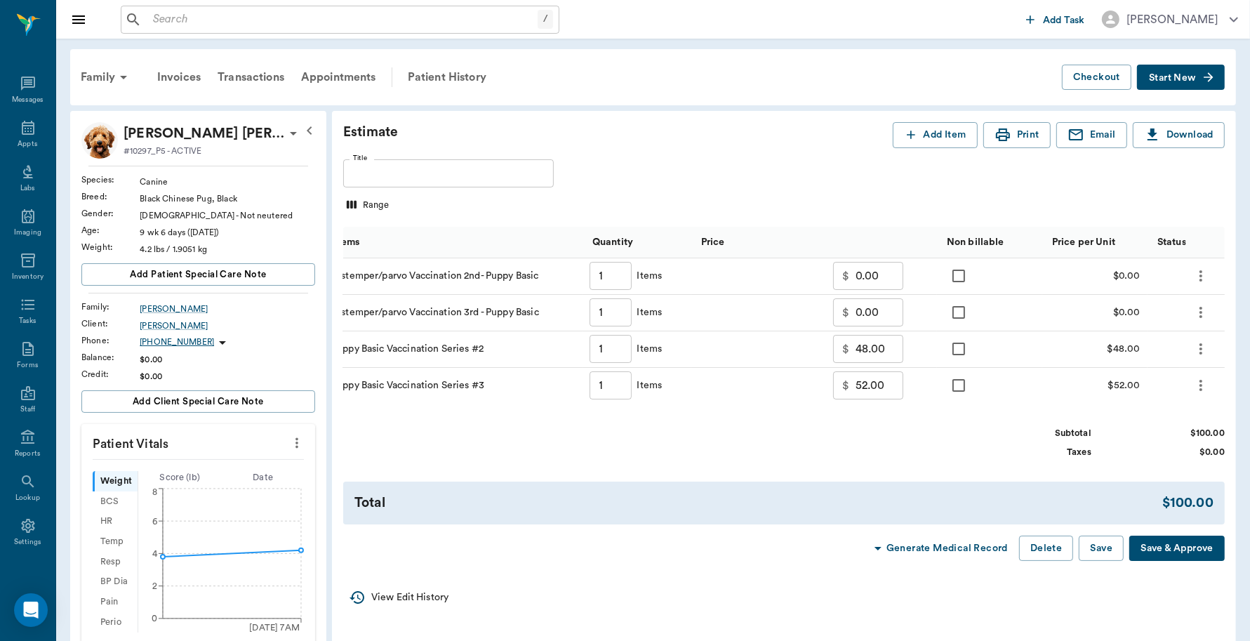
scroll to position [0, 140]
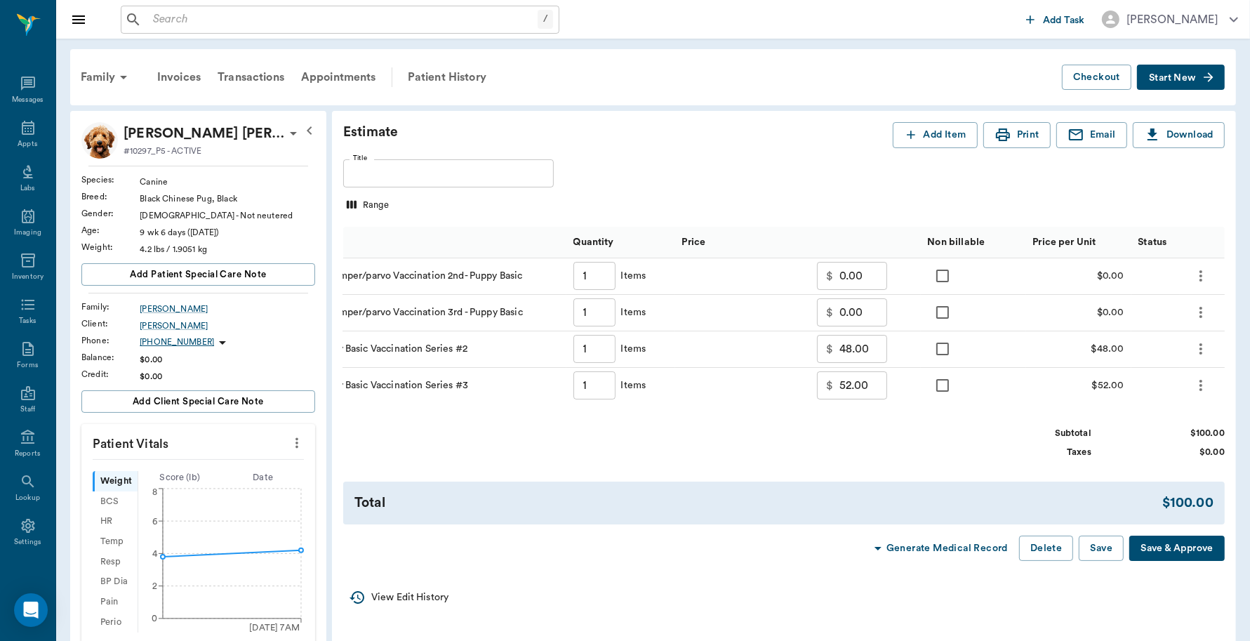
click at [1204, 317] on icon "more" at bounding box center [1201, 312] width 17 height 17
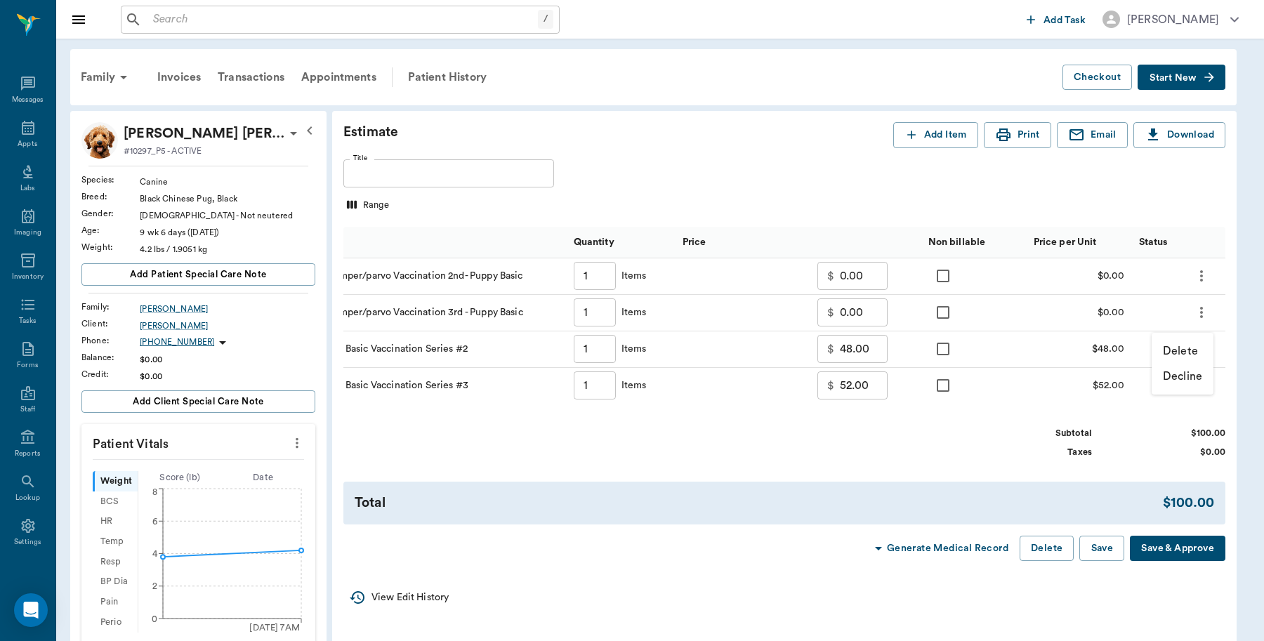
click at [1197, 351] on li "Delete" at bounding box center [1182, 350] width 62 height 25
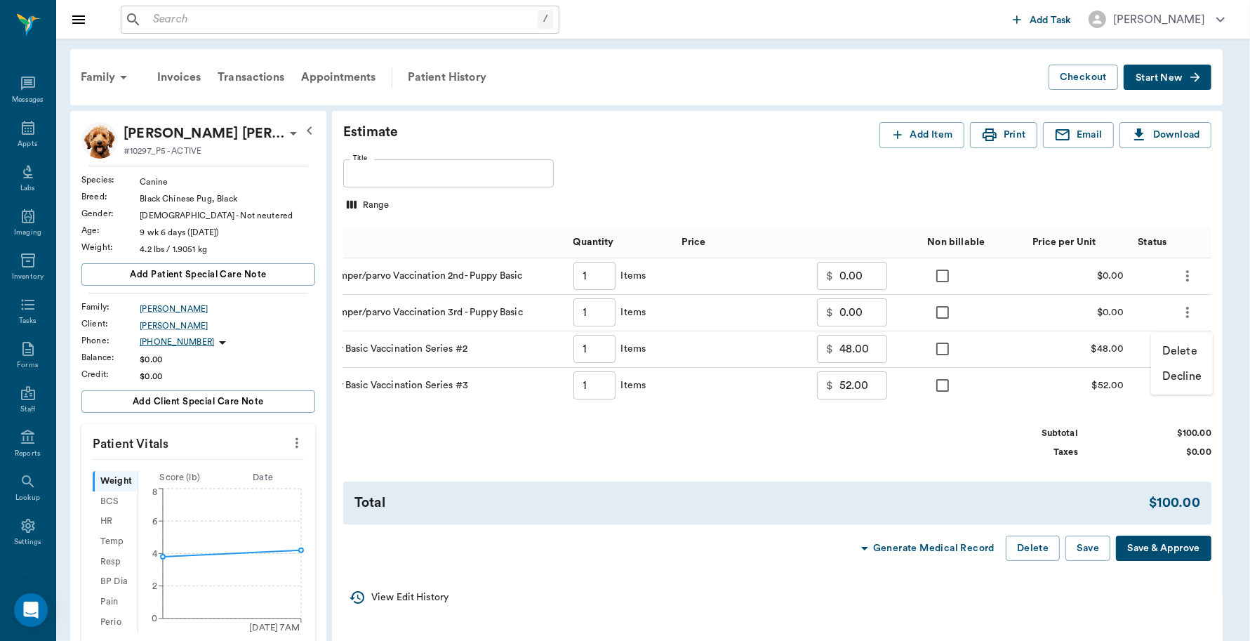
scroll to position [0, 127]
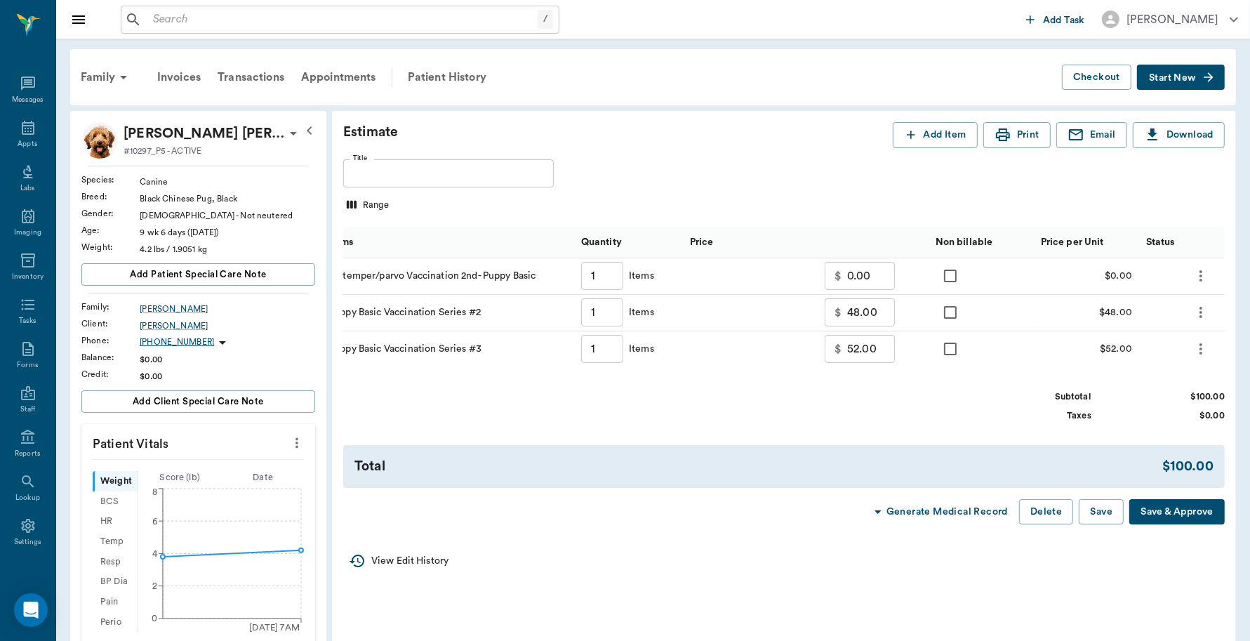
click at [1202, 281] on icon "more" at bounding box center [1201, 275] width 3 height 11
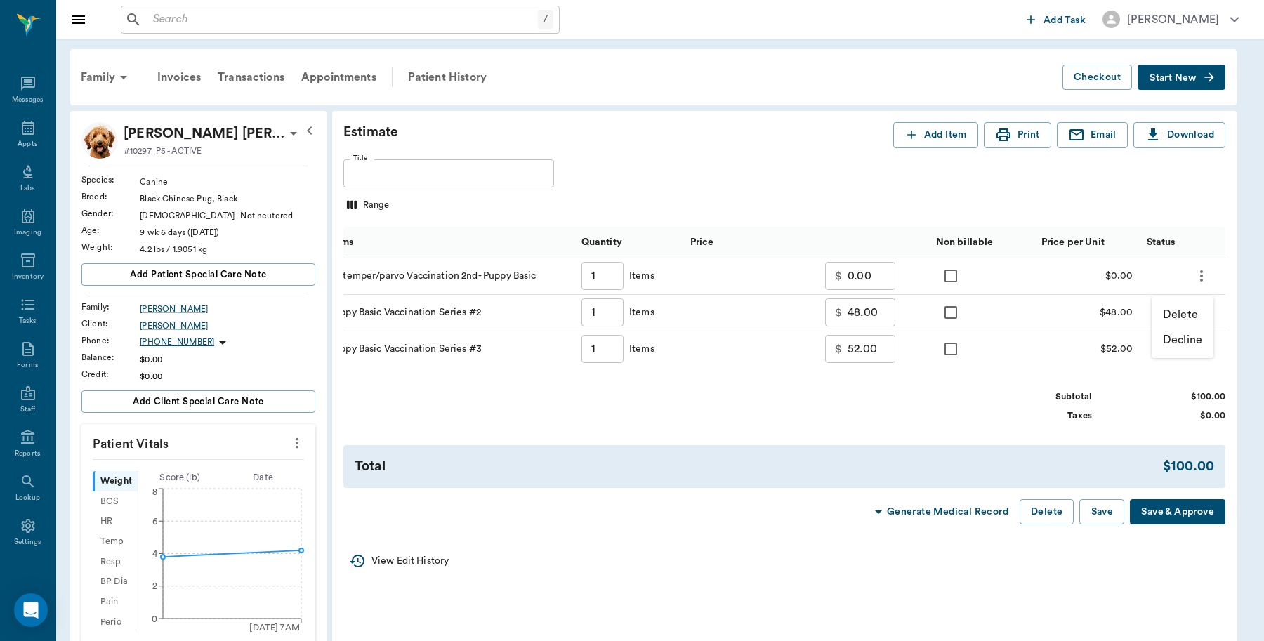
click at [1198, 314] on li "Delete" at bounding box center [1182, 314] width 62 height 25
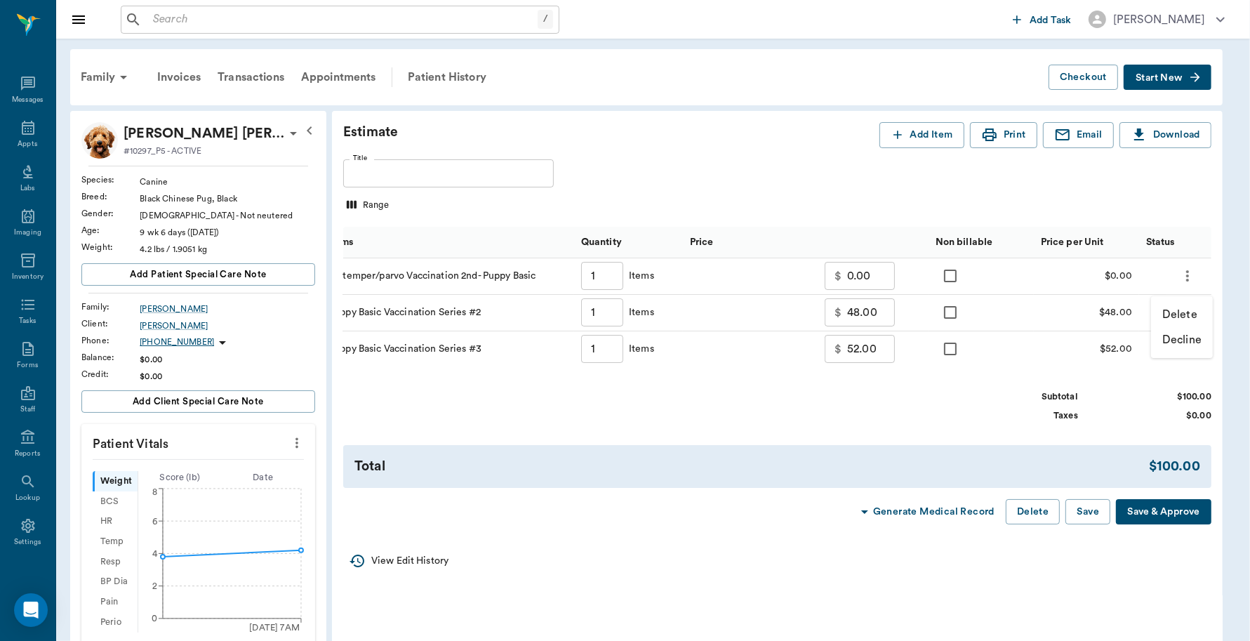
scroll to position [0, 77]
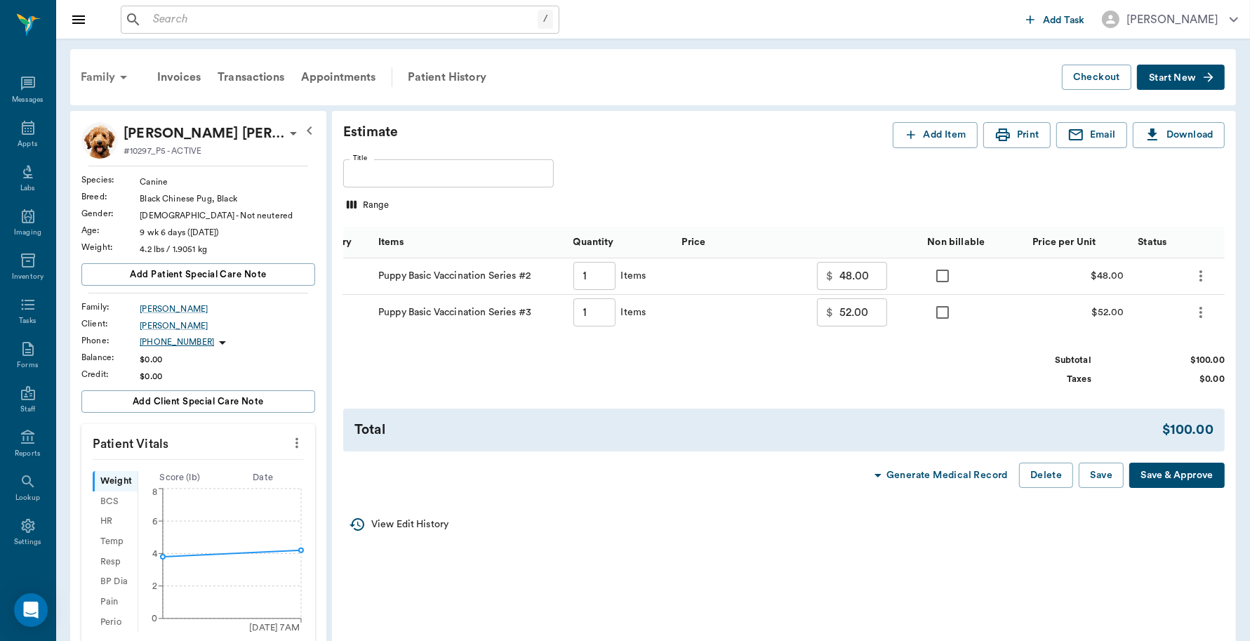
click at [104, 72] on div "Family" at bounding box center [106, 77] width 68 height 34
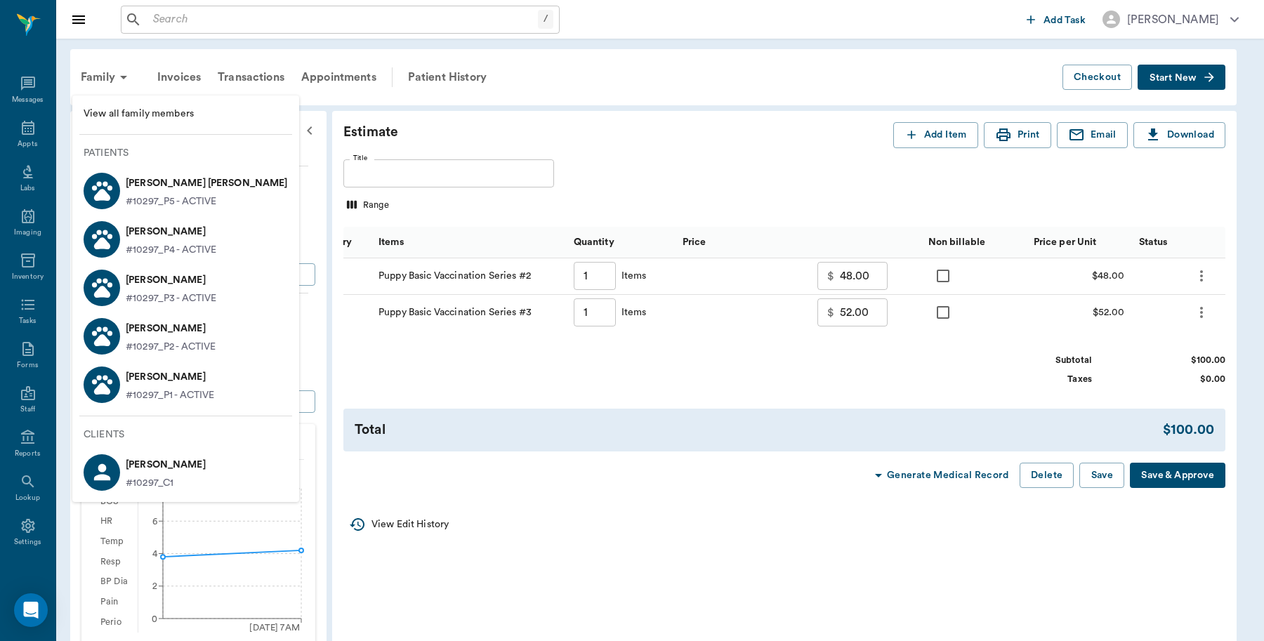
drag, startPoint x: 114, startPoint y: 106, endPoint x: 788, endPoint y: 86, distance: 674.2
click at [114, 107] on span "View all family members" at bounding box center [186, 114] width 204 height 15
click at [1029, 486] on div at bounding box center [632, 320] width 1264 height 641
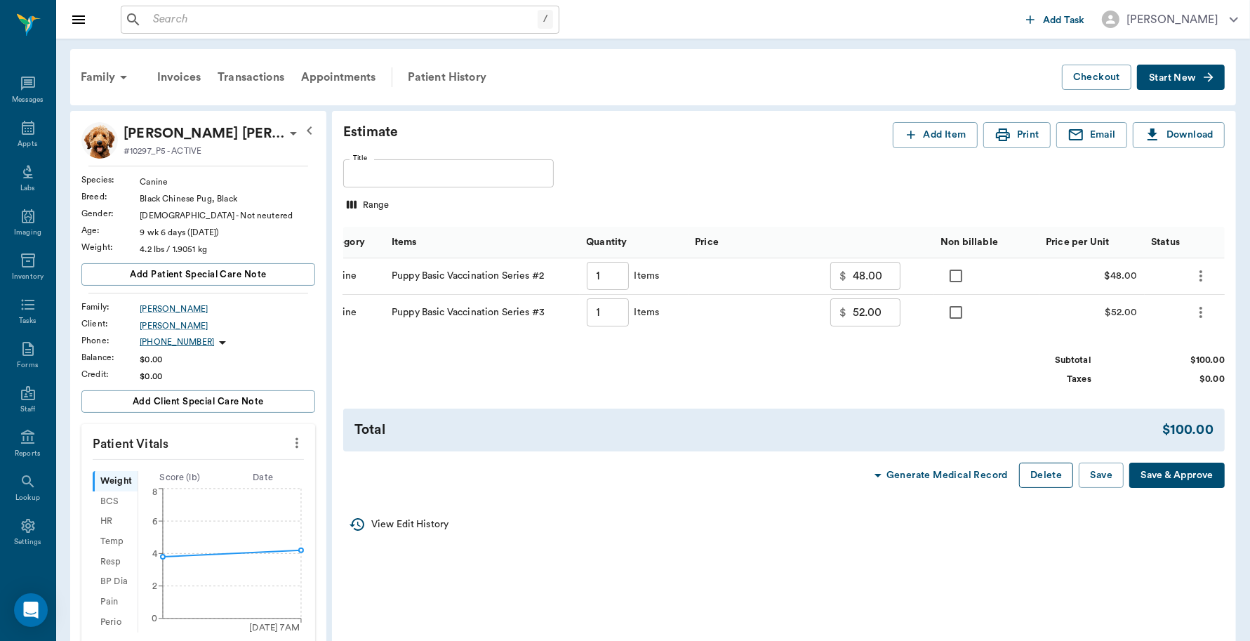
click at [1040, 489] on button "Delete" at bounding box center [1046, 476] width 54 height 26
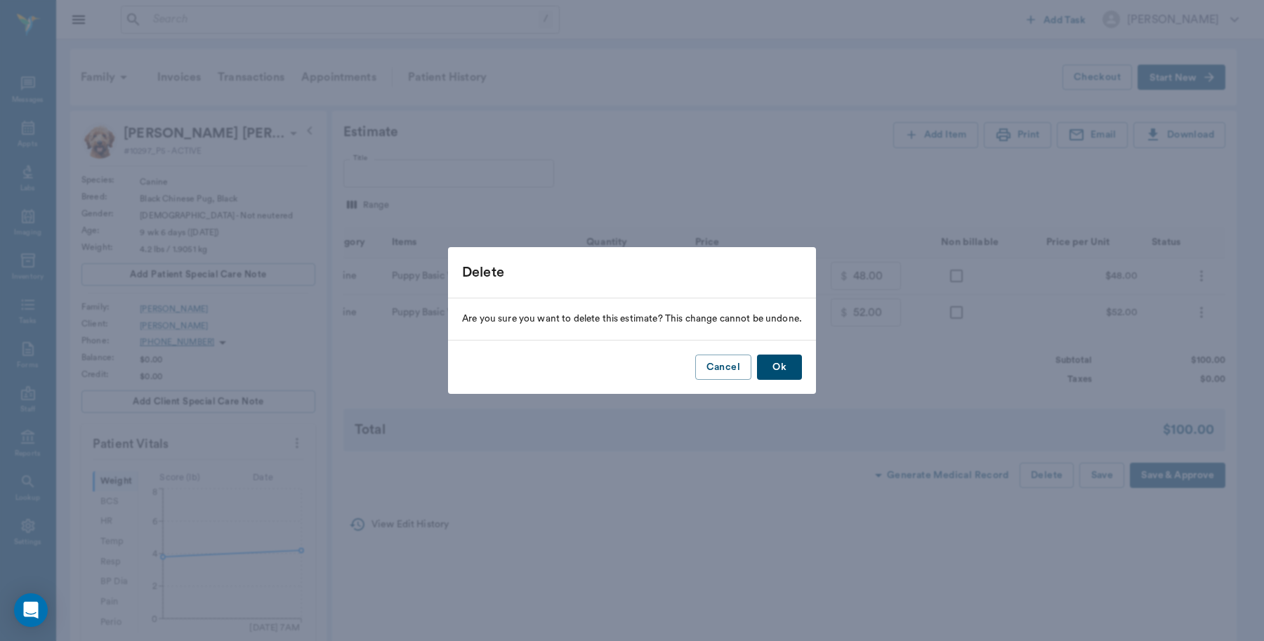
click at [776, 365] on button "Ok" at bounding box center [779, 368] width 45 height 26
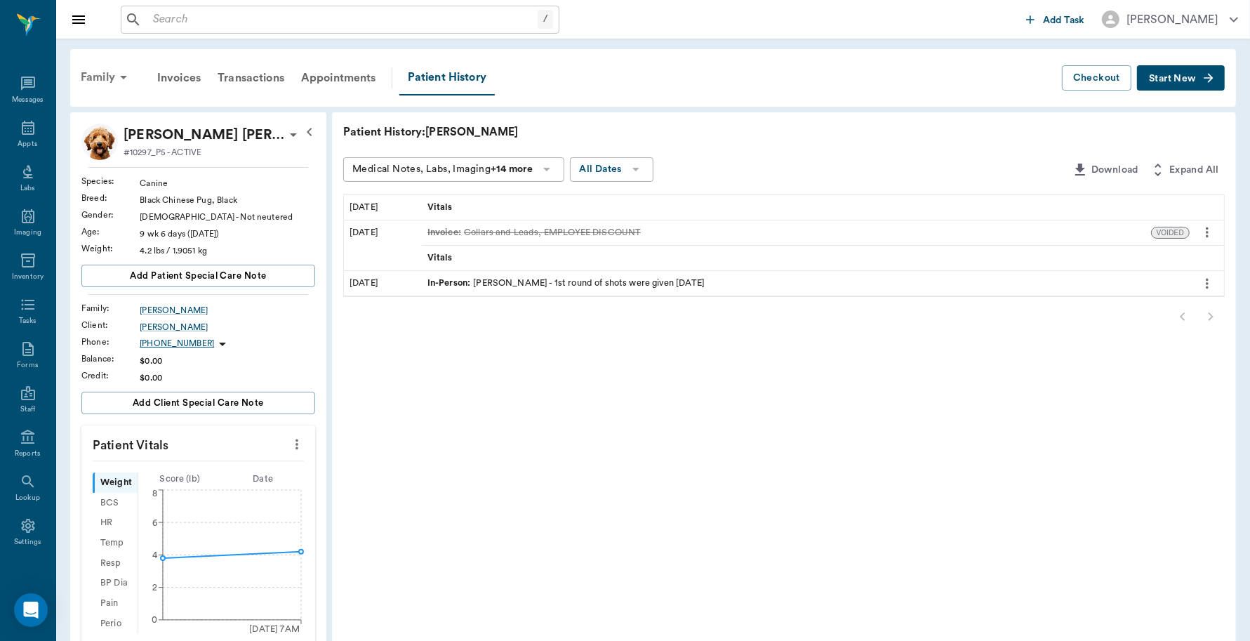
click at [81, 74] on div "Family" at bounding box center [106, 77] width 68 height 34
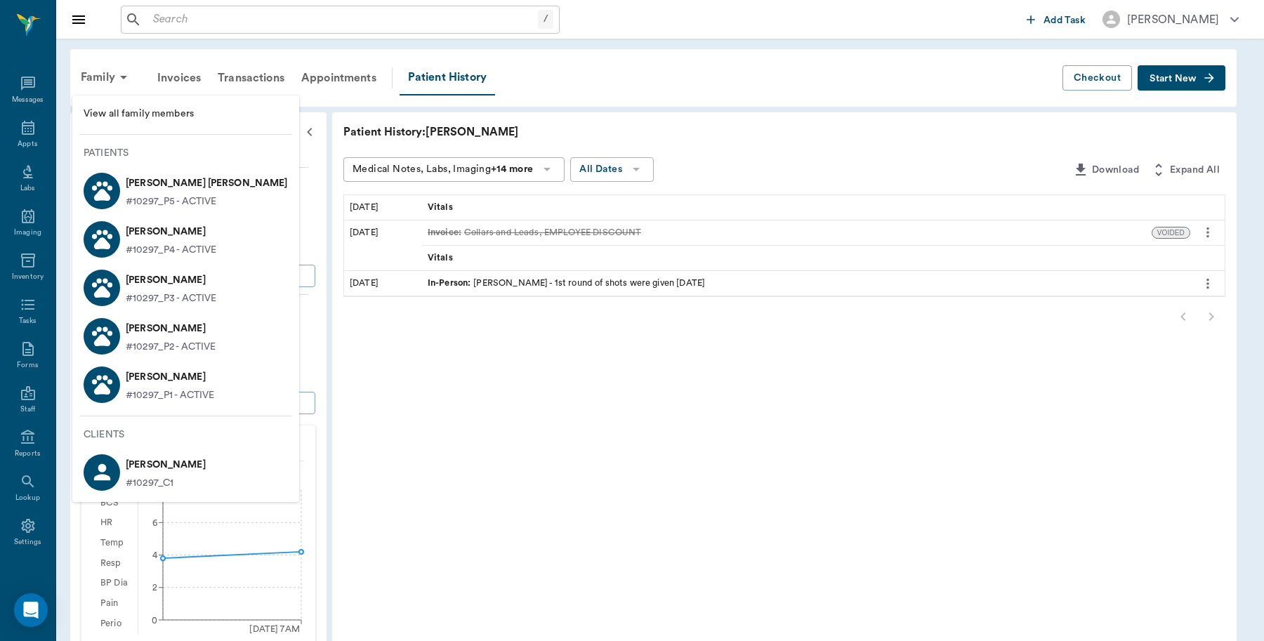
click at [159, 109] on span "View all family members" at bounding box center [186, 114] width 204 height 15
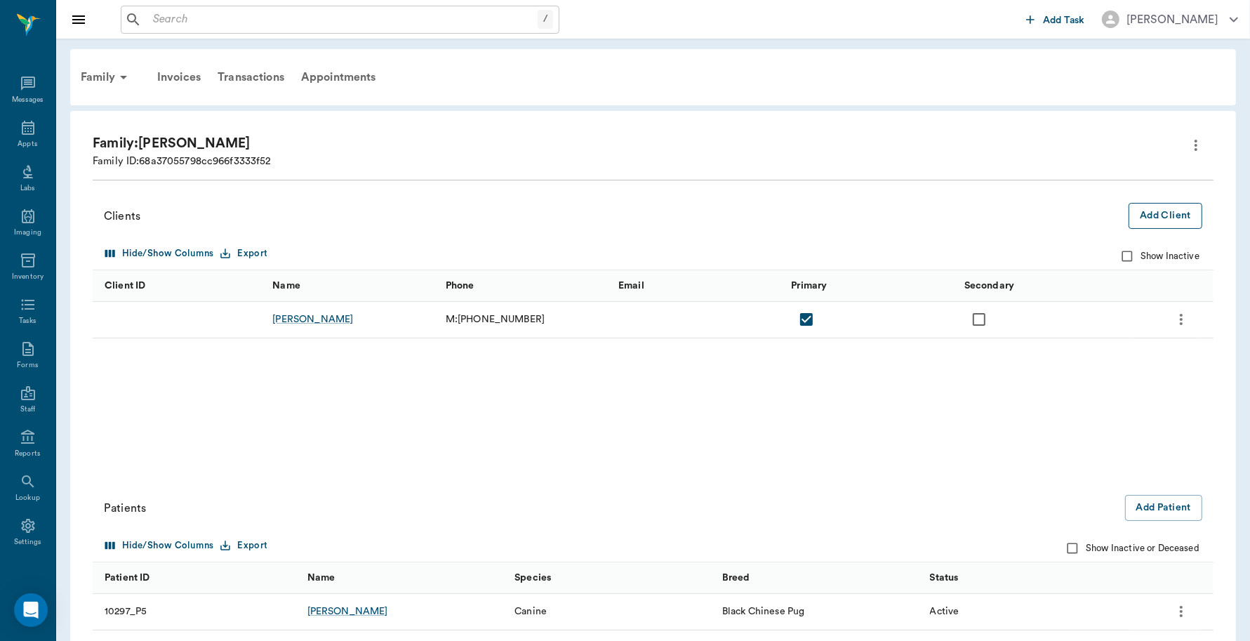
click at [1177, 221] on button "Add Client" at bounding box center [1166, 216] width 74 height 26
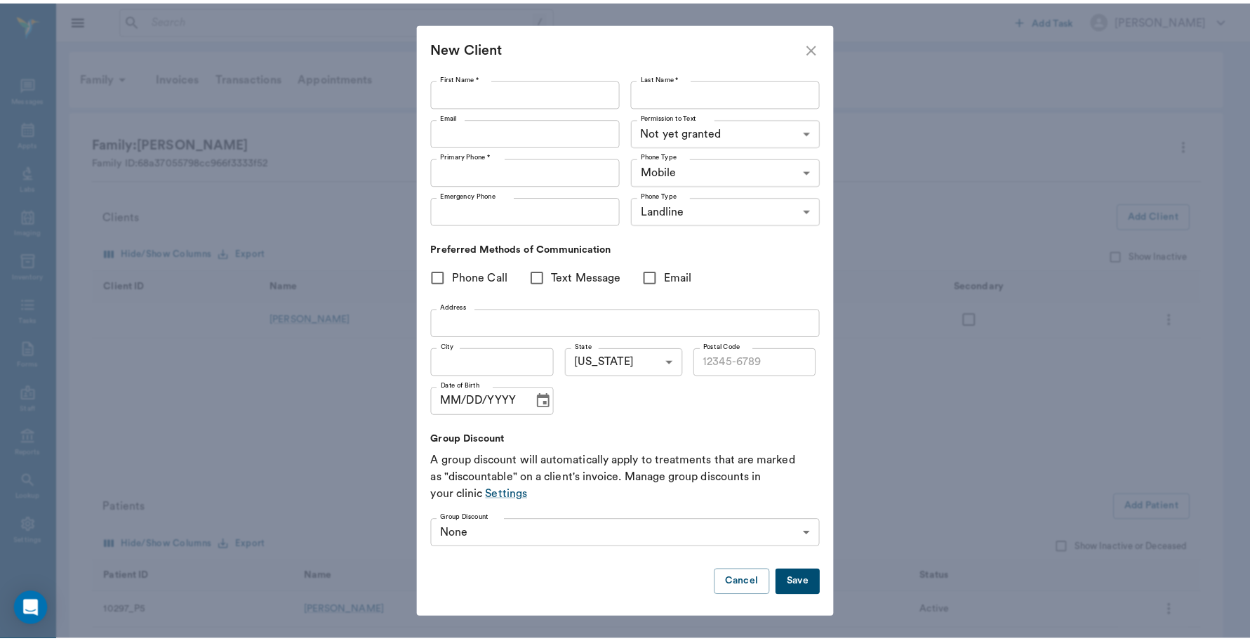
scroll to position [2, 0]
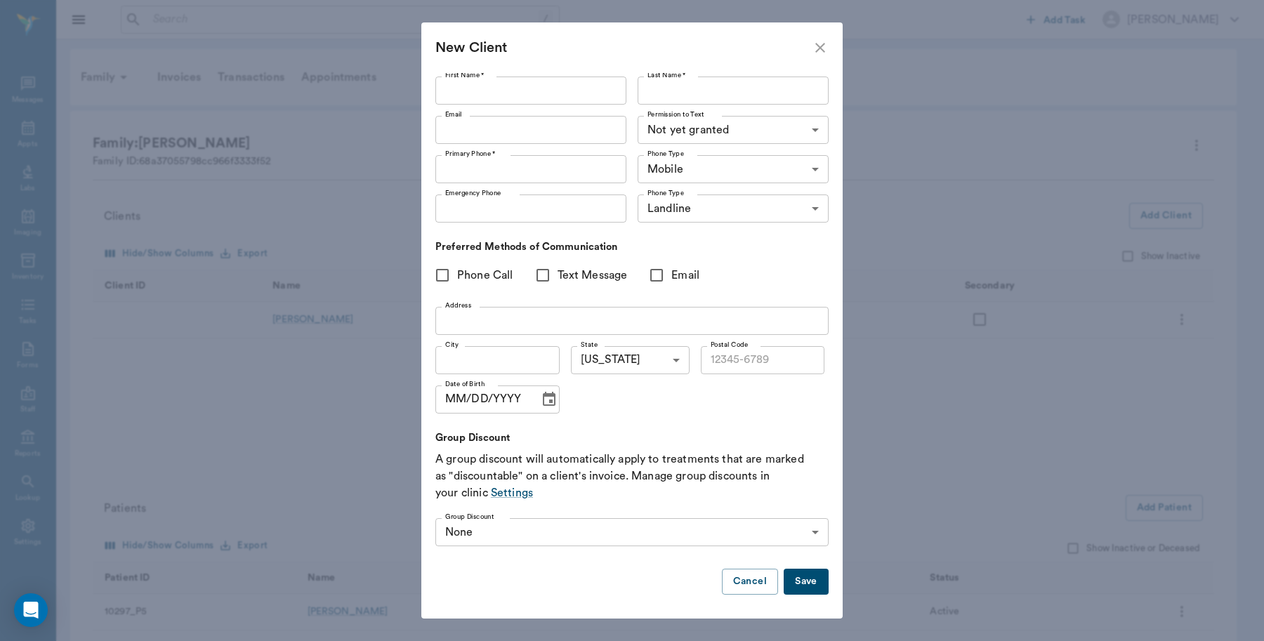
click at [821, 42] on icon "close" at bounding box center [819, 47] width 17 height 17
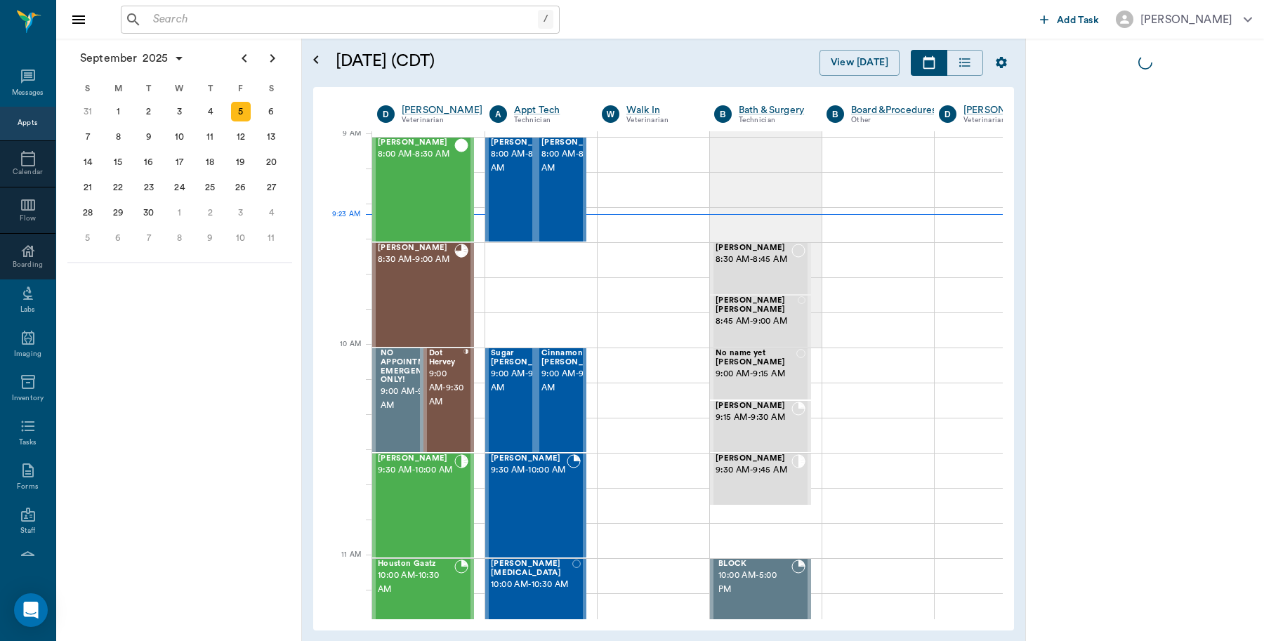
scroll to position [4, 0]
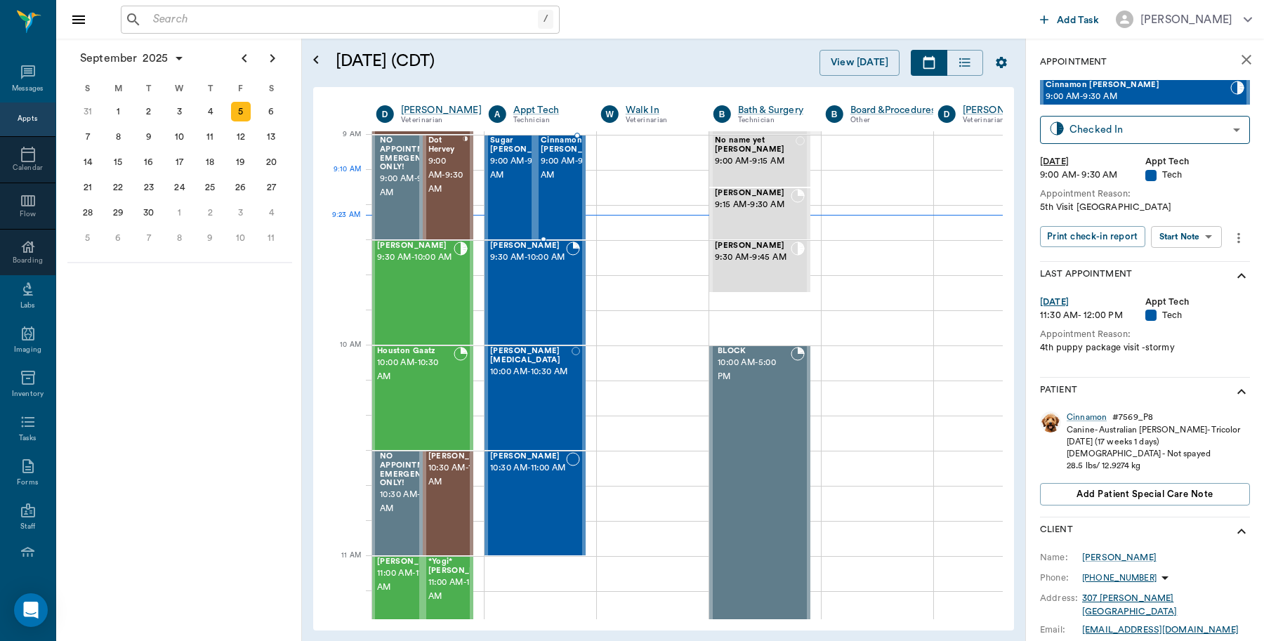
click at [555, 173] on span "9:00 AM - 9:30 AM" at bounding box center [576, 168] width 70 height 28
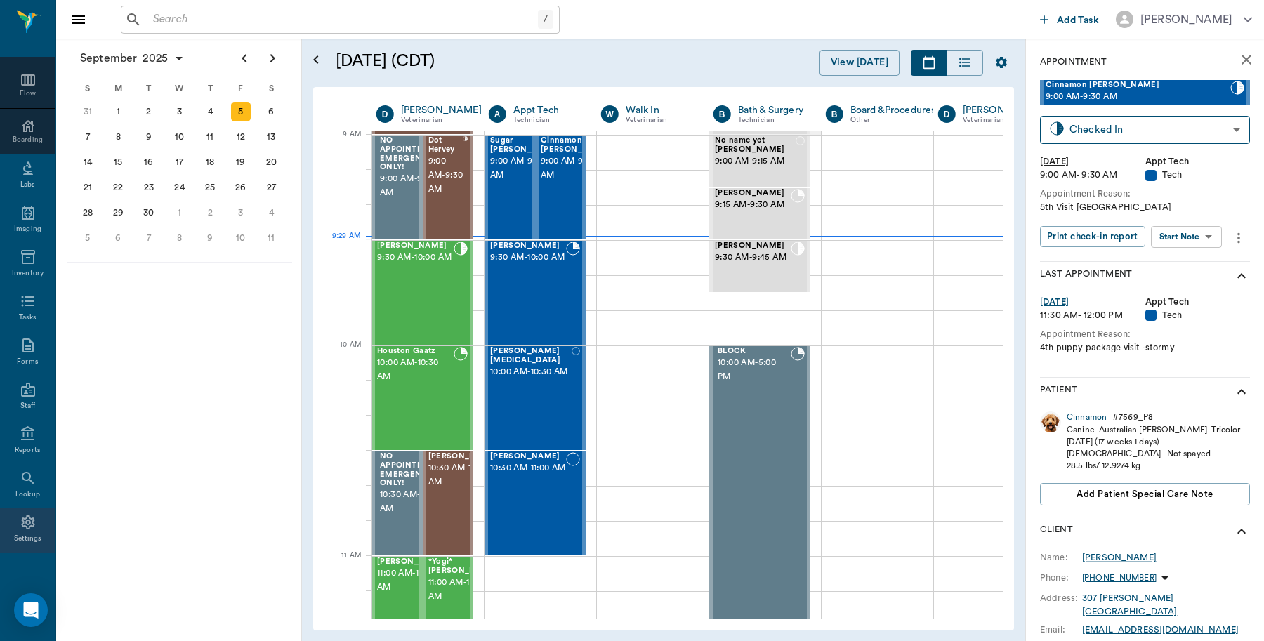
click at [15, 510] on div "Settings" at bounding box center [27, 530] width 55 height 44
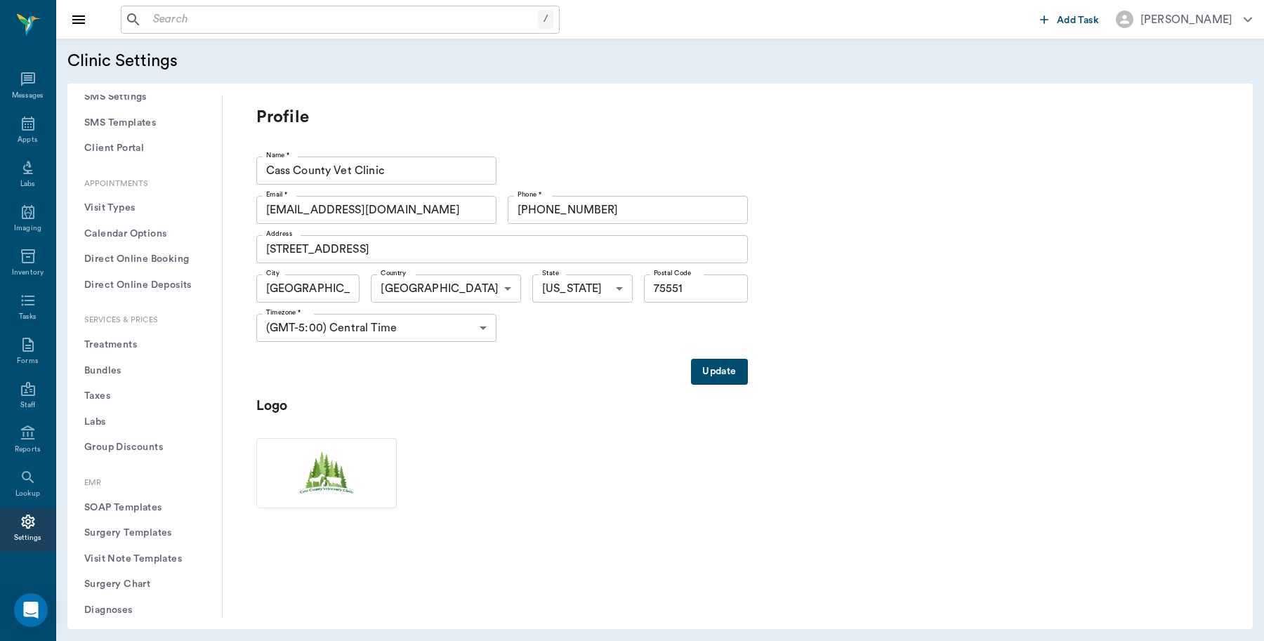
scroll to position [263, 0]
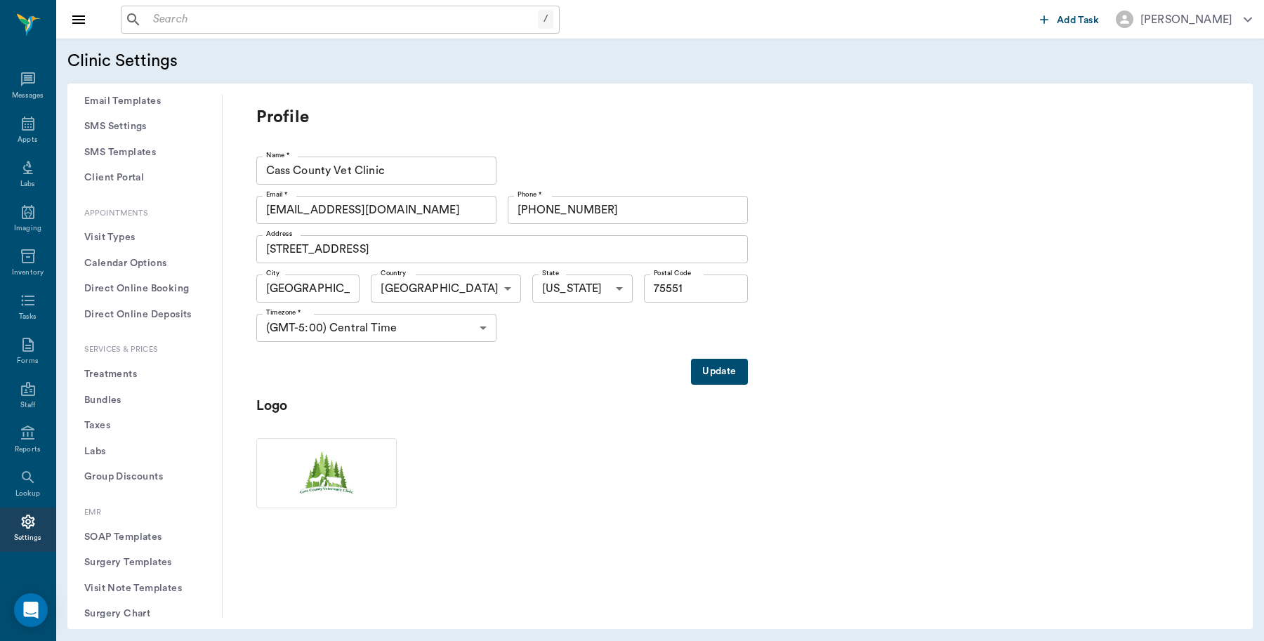
click at [135, 373] on button "Treatments" at bounding box center [145, 375] width 132 height 26
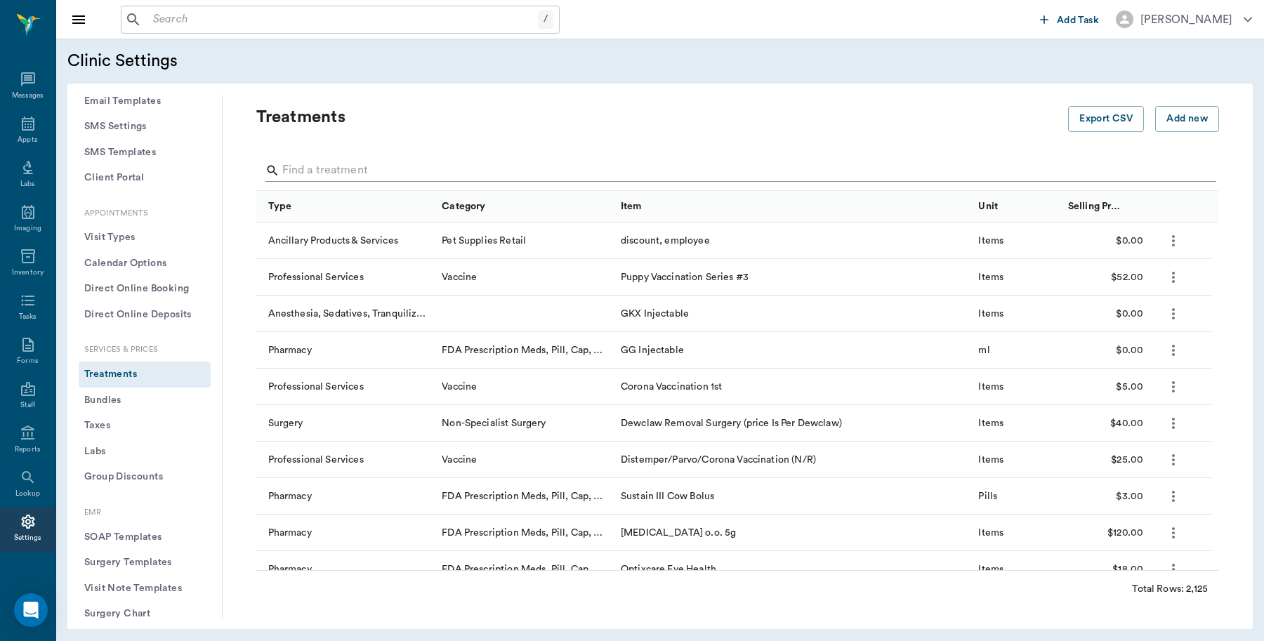
click at [423, 166] on input "Search" at bounding box center [738, 170] width 913 height 22
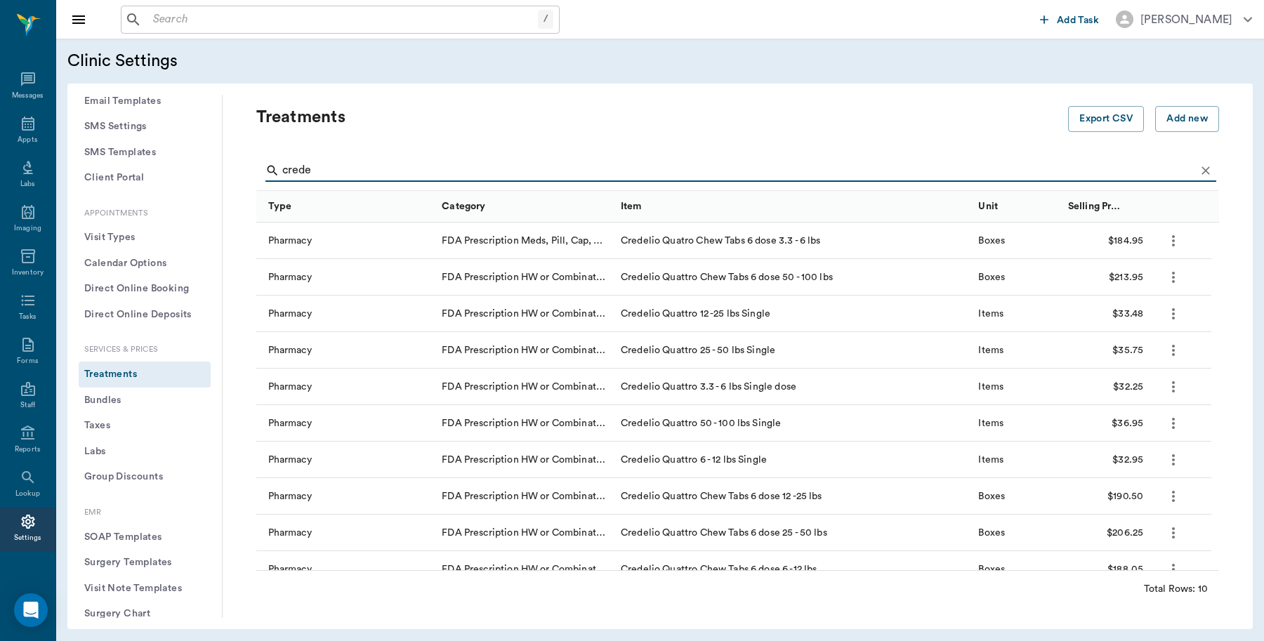
scroll to position [16, 0]
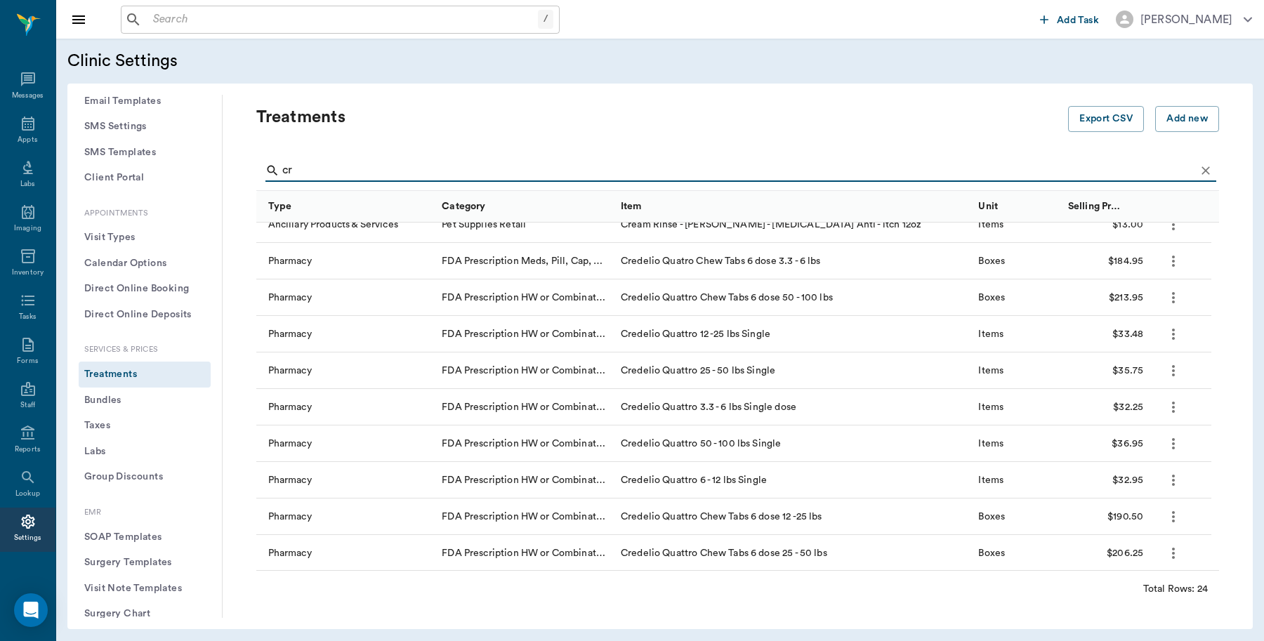
type input "c"
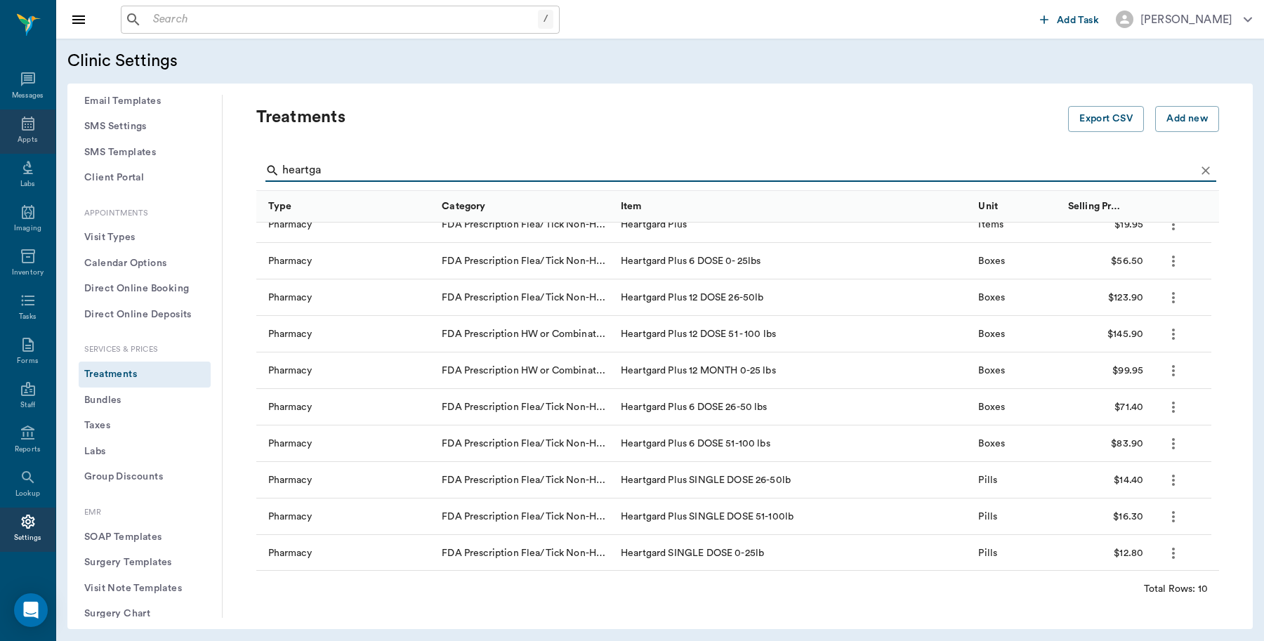
type input "heartga"
click at [26, 120] on icon at bounding box center [28, 124] width 13 height 14
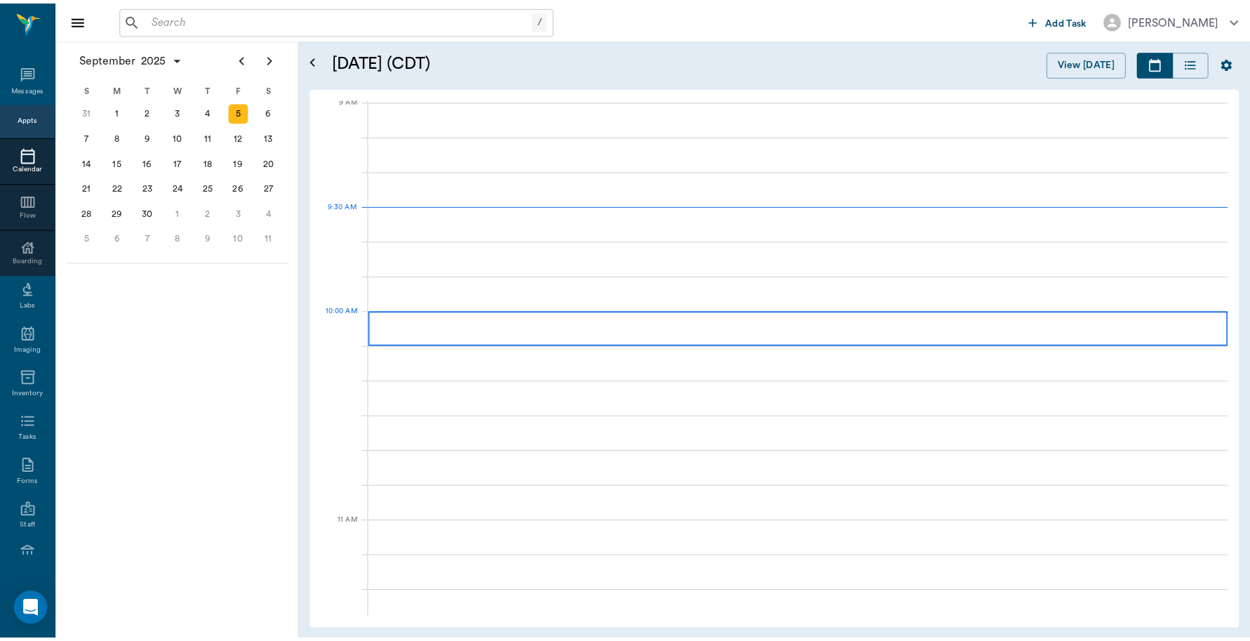
scroll to position [213, 0]
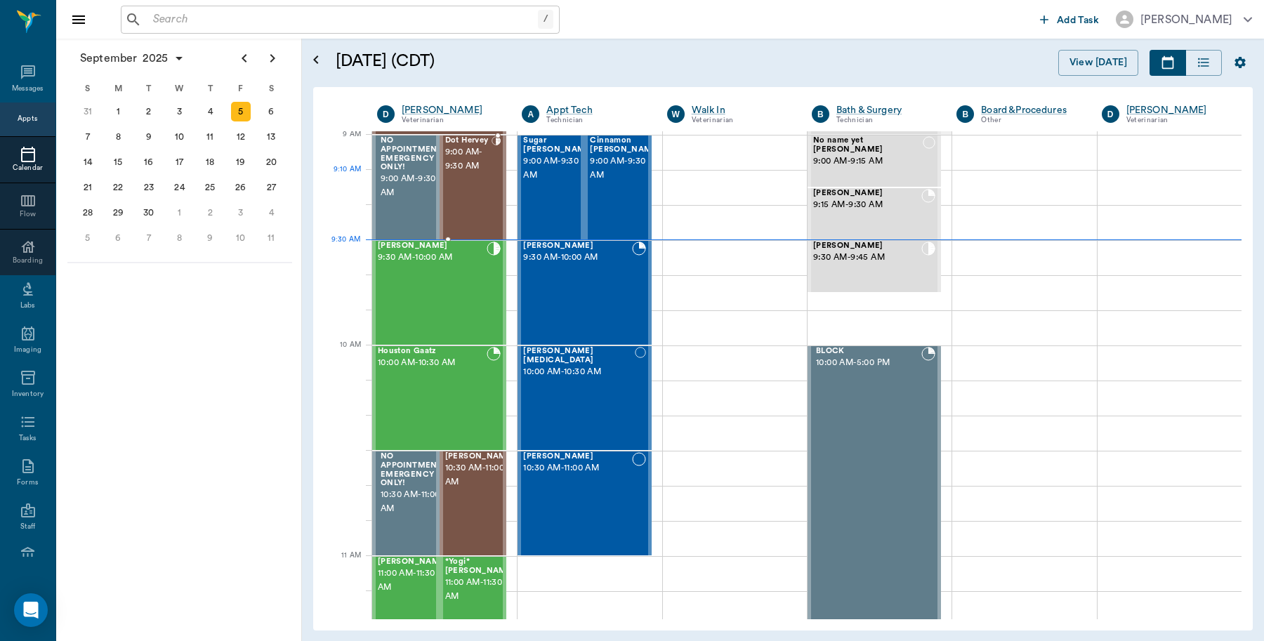
click at [496, 197] on div at bounding box center [495, 187] width 9 height 102
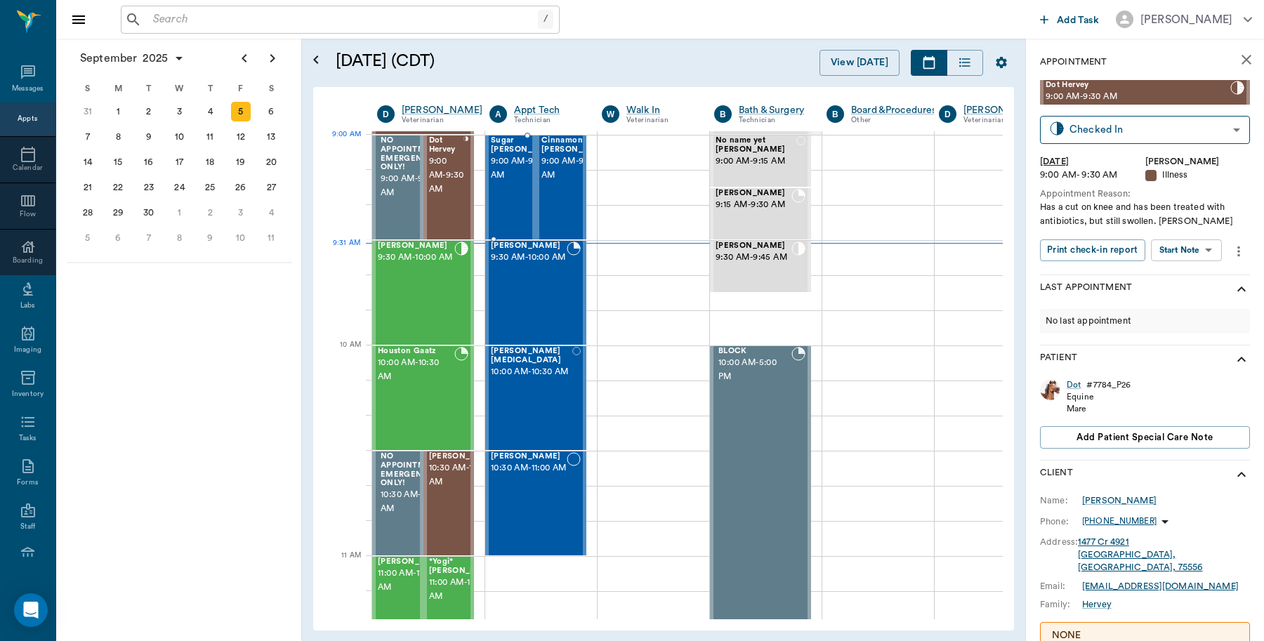
click at [496, 167] on span "9:00 AM - 9:30 AM" at bounding box center [526, 168] width 70 height 28
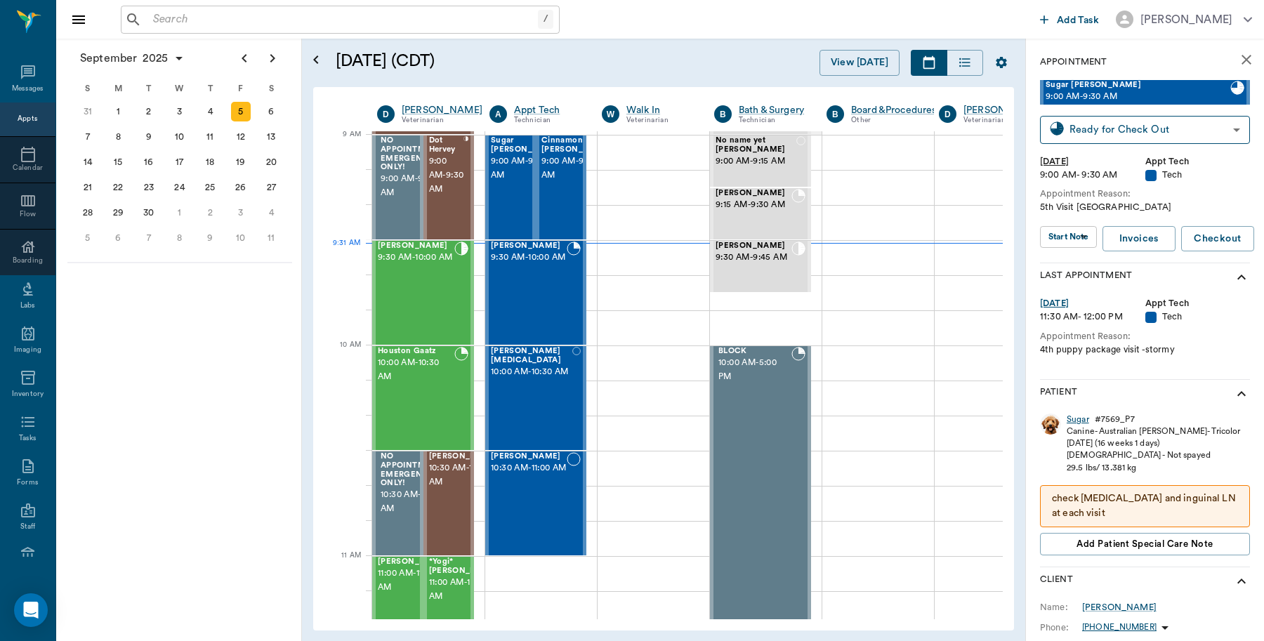
click at [1071, 418] on div "Sugar" at bounding box center [1077, 419] width 22 height 12
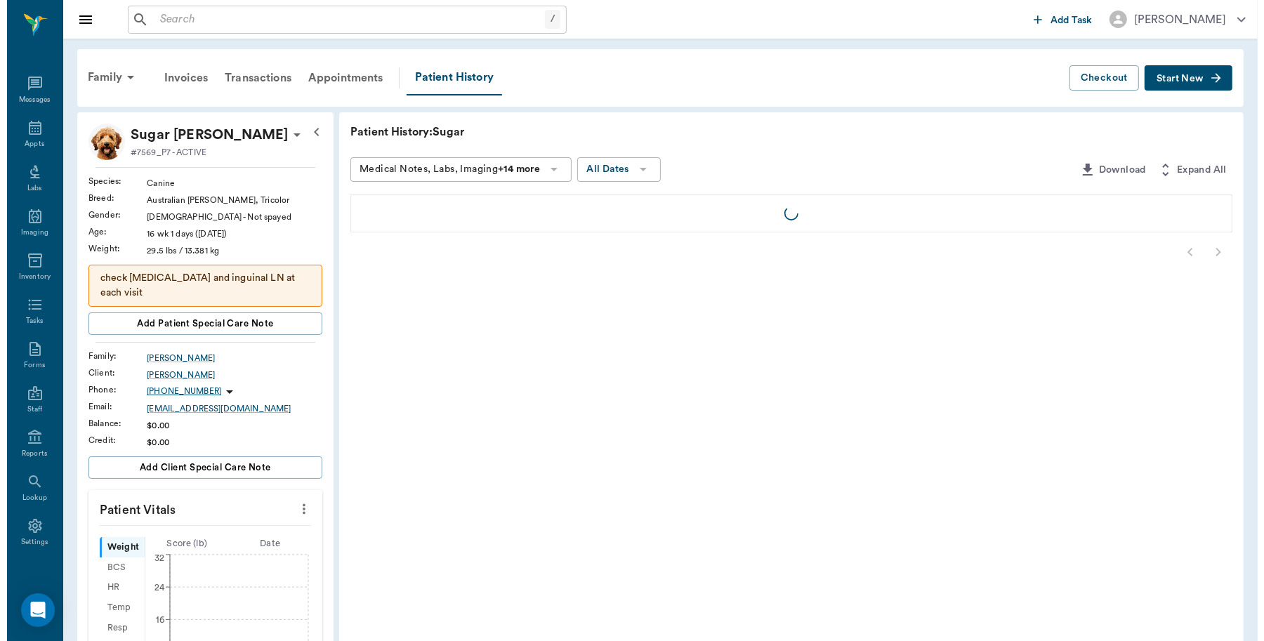
scroll to position [4, 0]
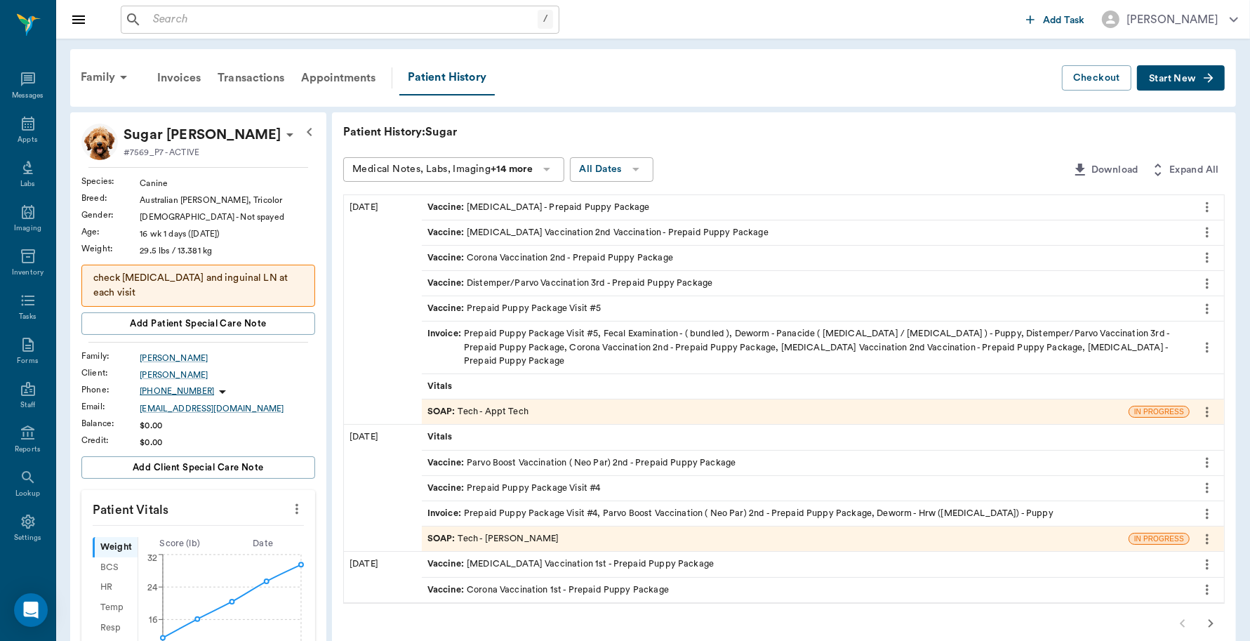
click at [502, 405] on div "SOAP : Tech - Appt Tech" at bounding box center [478, 411] width 101 height 13
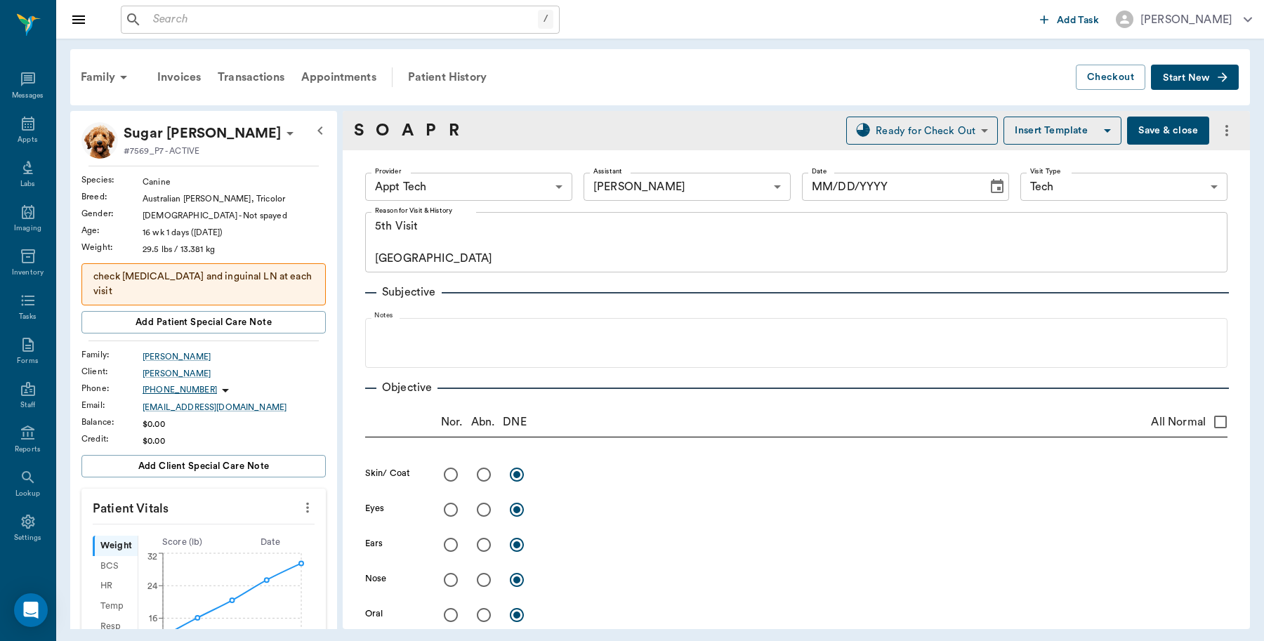
type input "63ec2f075fda476ae8351a4c"
type input "6740bf97de10e07744acf1eb"
type input "65d2be4f46e3a538d89b8c1a"
type textarea "5th Visit [GEOGRAPHIC_DATA]"
type input "[DATE]"
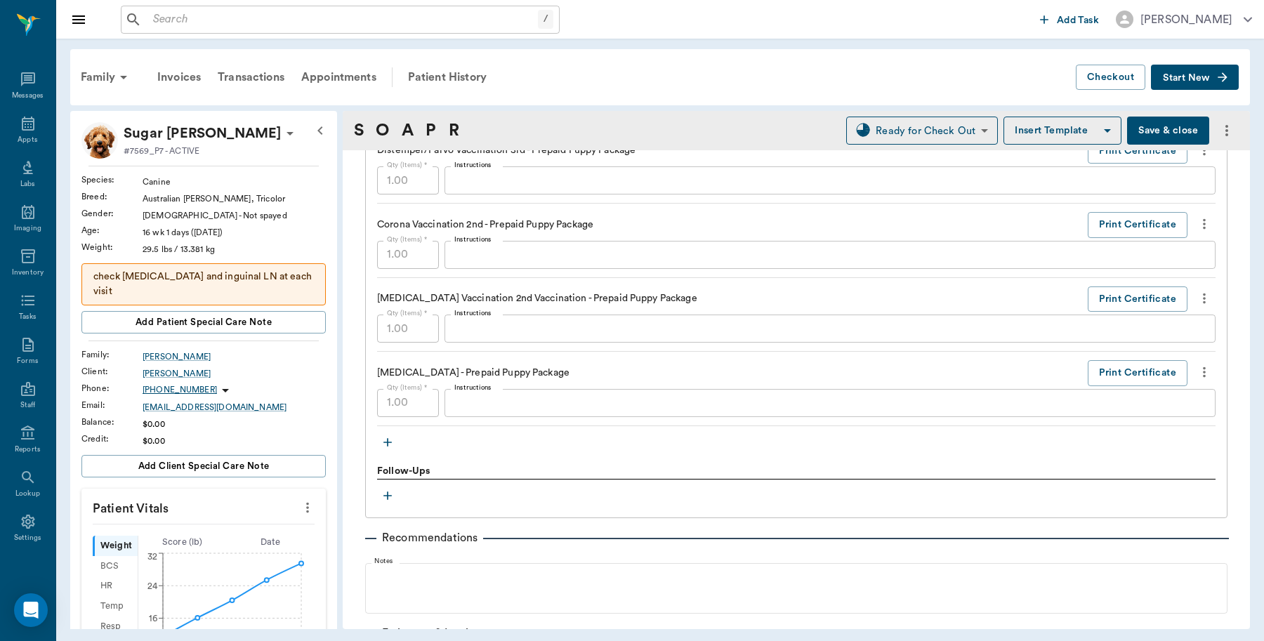
scroll to position [1228, 0]
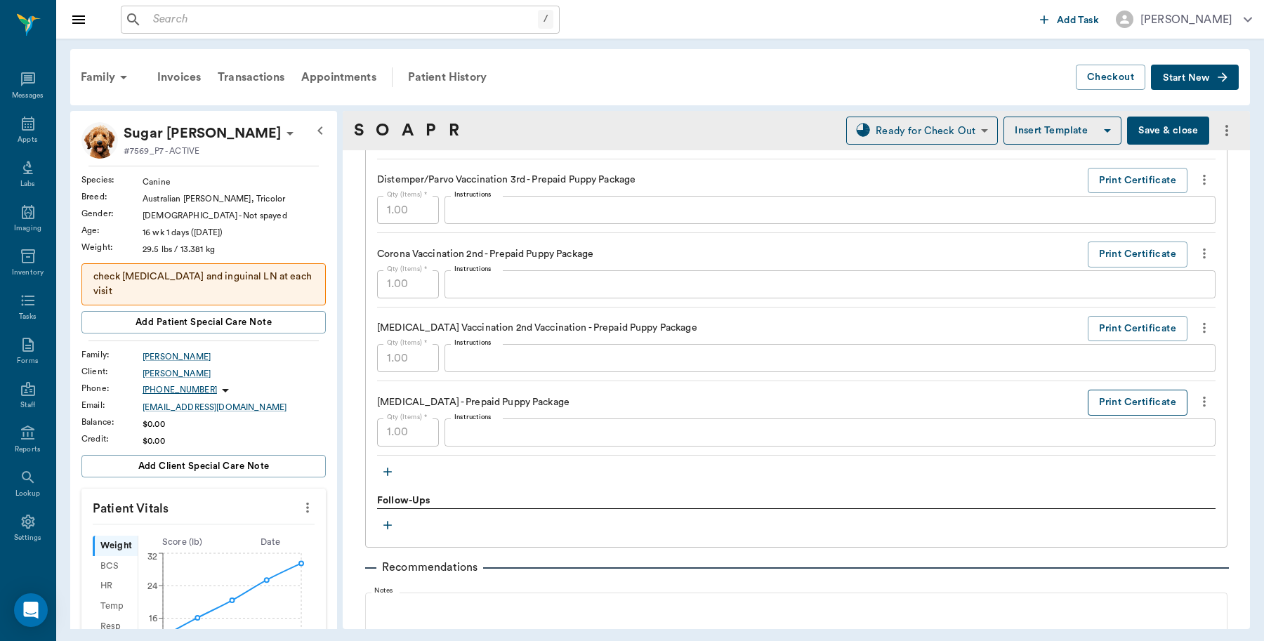
click at [1139, 406] on button "Print Certificate" at bounding box center [1137, 403] width 100 height 26
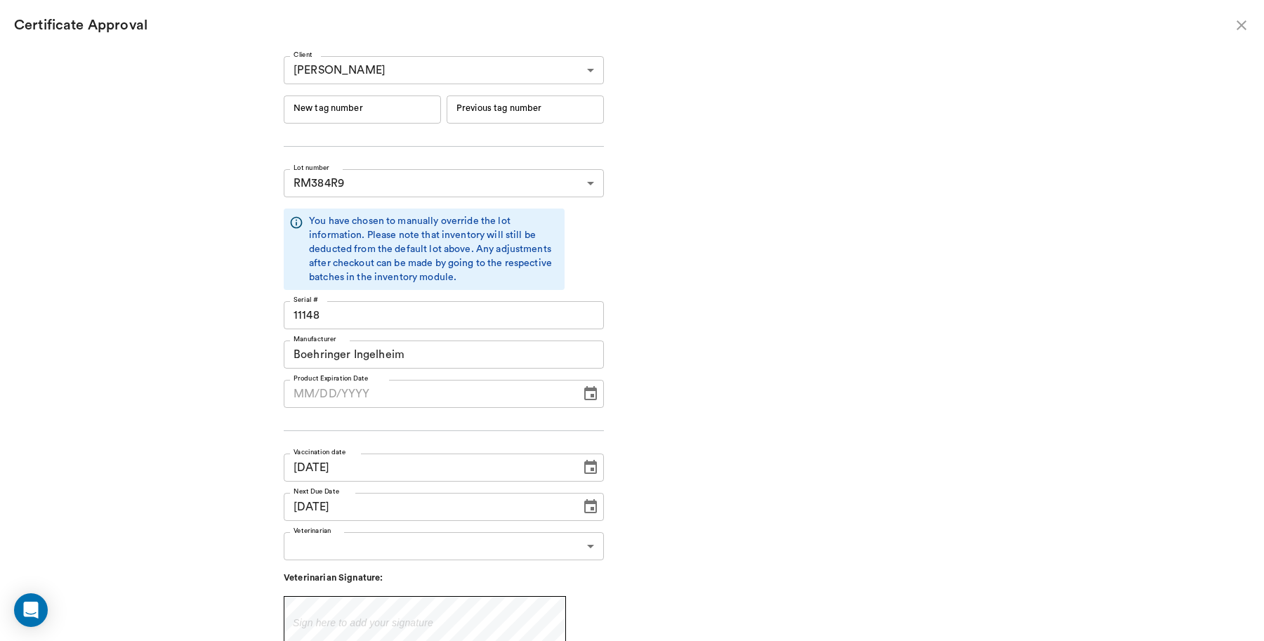
type input "06/19/2026"
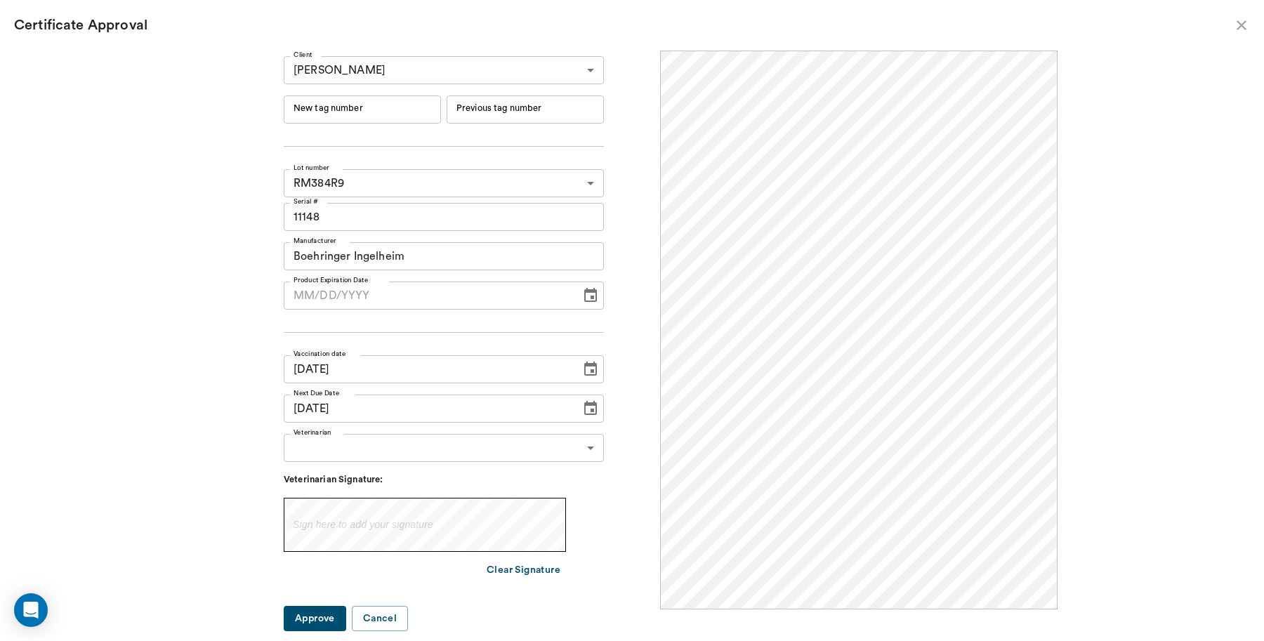
scroll to position [0, 0]
click at [428, 116] on input "New tag number" at bounding box center [362, 109] width 157 height 28
type input "251071"
click at [331, 437] on label "Veterinarian" at bounding box center [312, 433] width 38 height 10
click at [322, 289] on input "MM/DD/YYYY" at bounding box center [427, 295] width 287 height 28
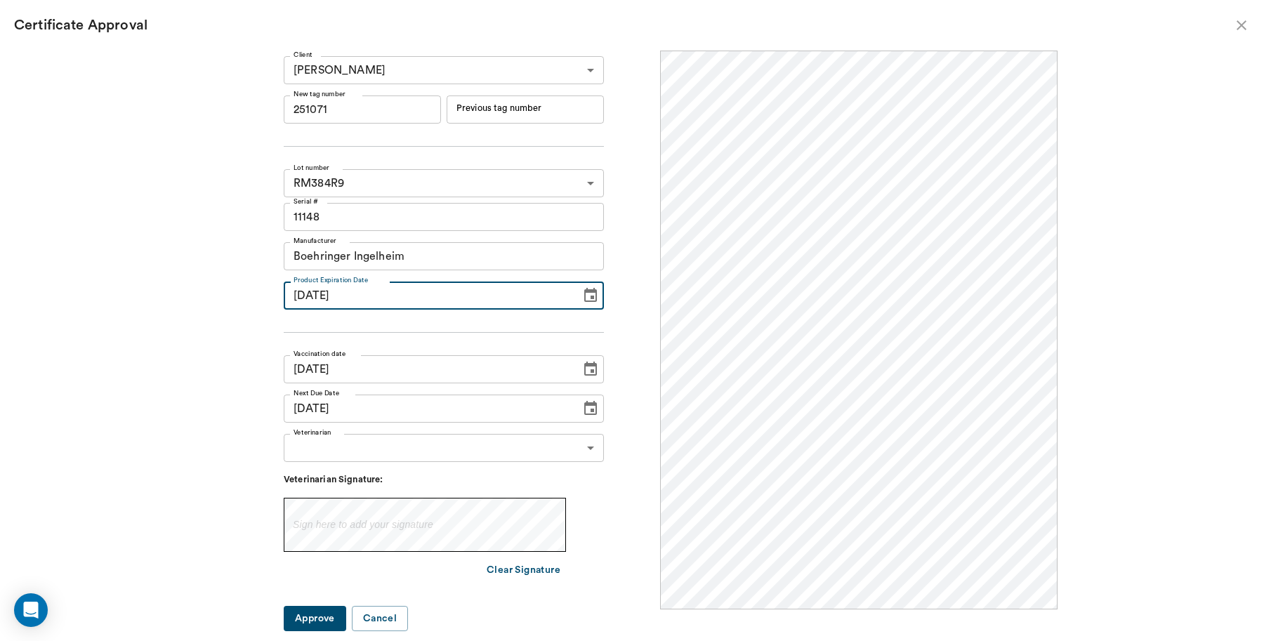
type input "06/19/2026"
click at [173, 342] on div "Client Gary Dodd 63ec2eae52e12b0ba117c22e Client New tag number 251071 New tag …" at bounding box center [632, 346] width 1264 height 590
click at [386, 450] on body "/ ​ Add Task Dr. Bert Ellsworth Nectar Messages Appts Labs Imaging Inventory Ta…" at bounding box center [632, 320] width 1264 height 641
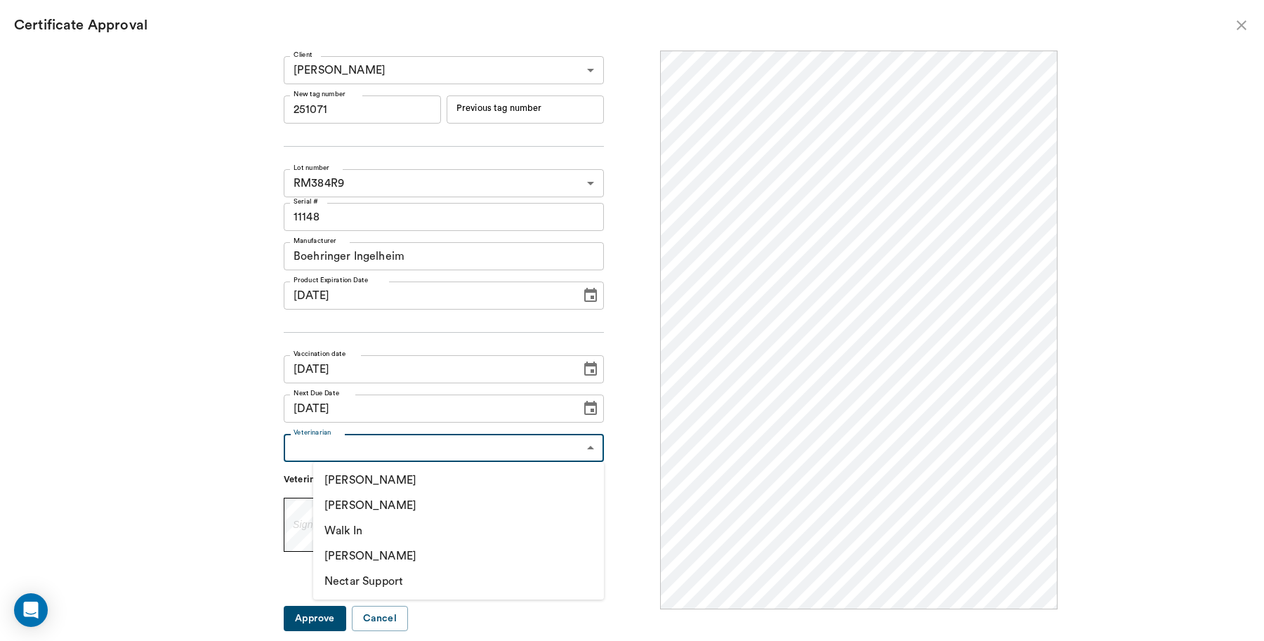
click at [383, 508] on li "[PERSON_NAME]" at bounding box center [458, 505] width 291 height 25
type input "63ec2f075fda476ae8351a4d"
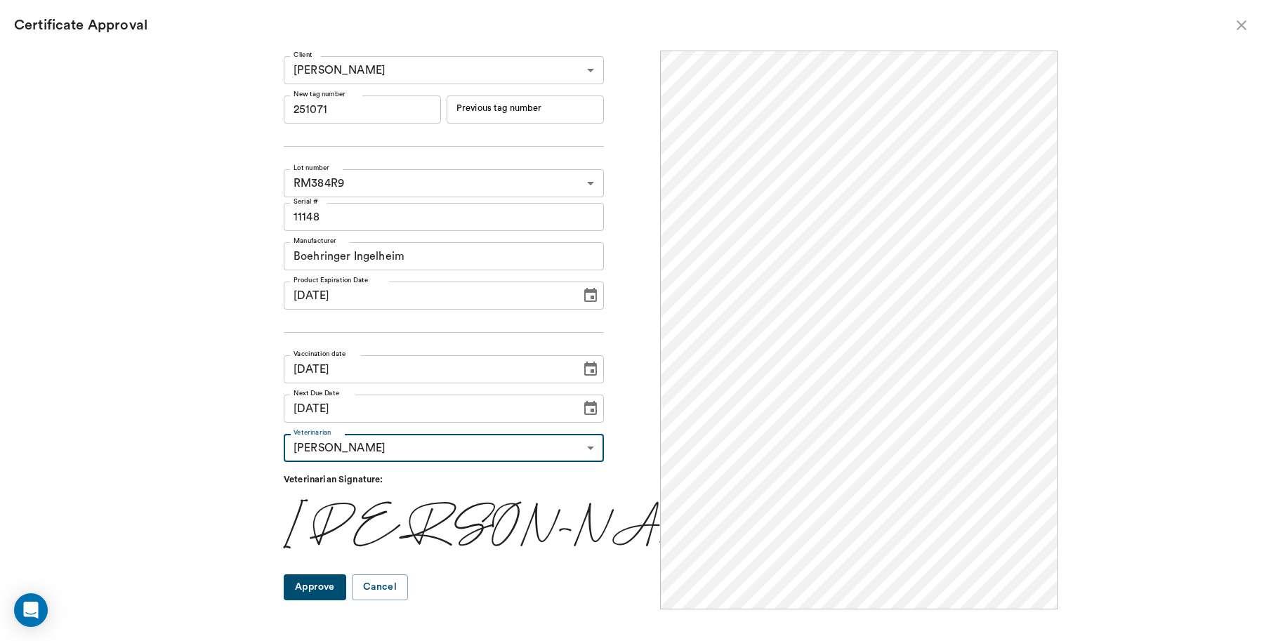
click at [346, 585] on button "Approve" at bounding box center [315, 587] width 62 height 26
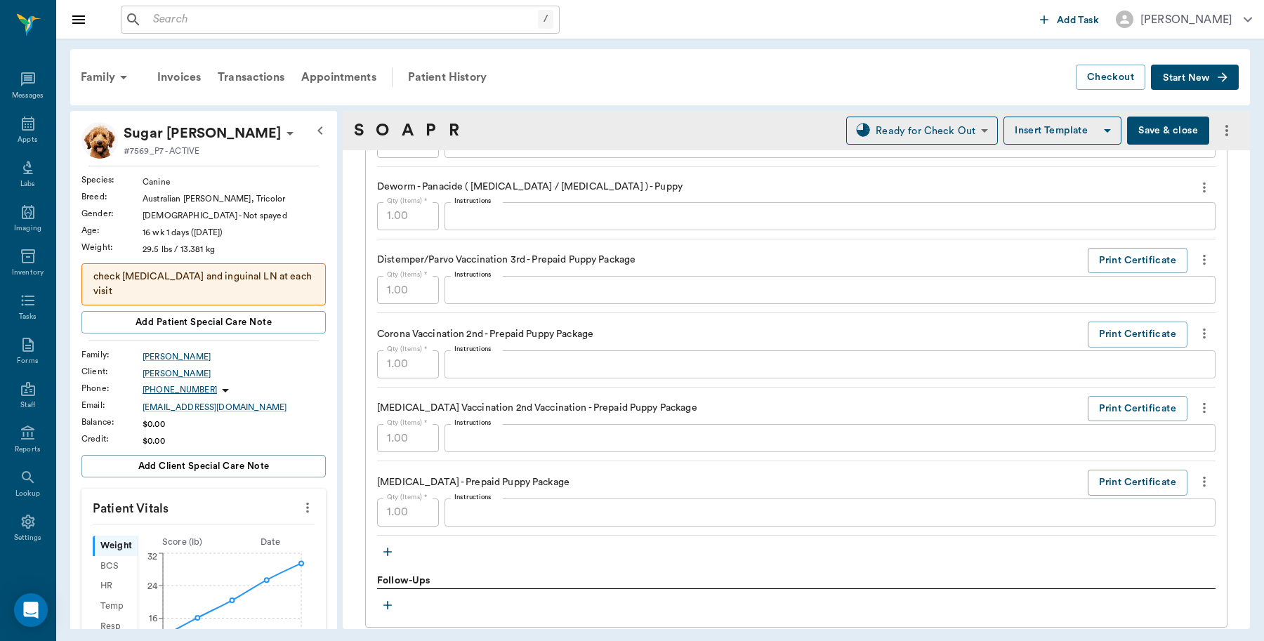
scroll to position [1141, 0]
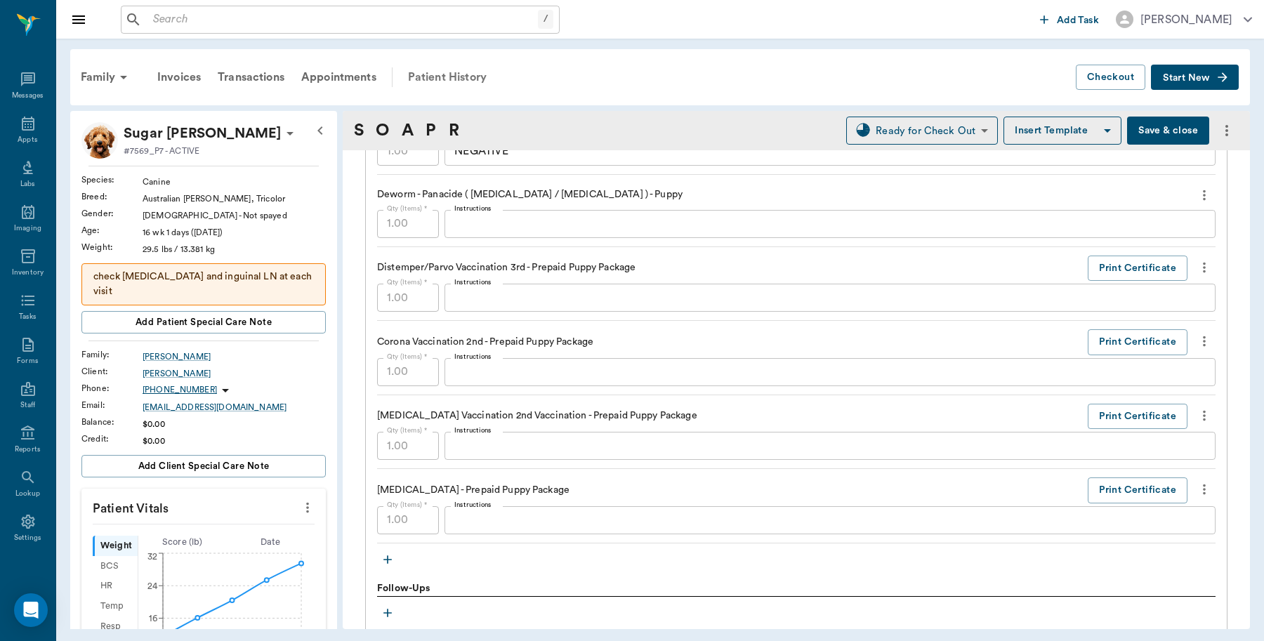
click at [425, 70] on div "Patient History" at bounding box center [446, 77] width 95 height 34
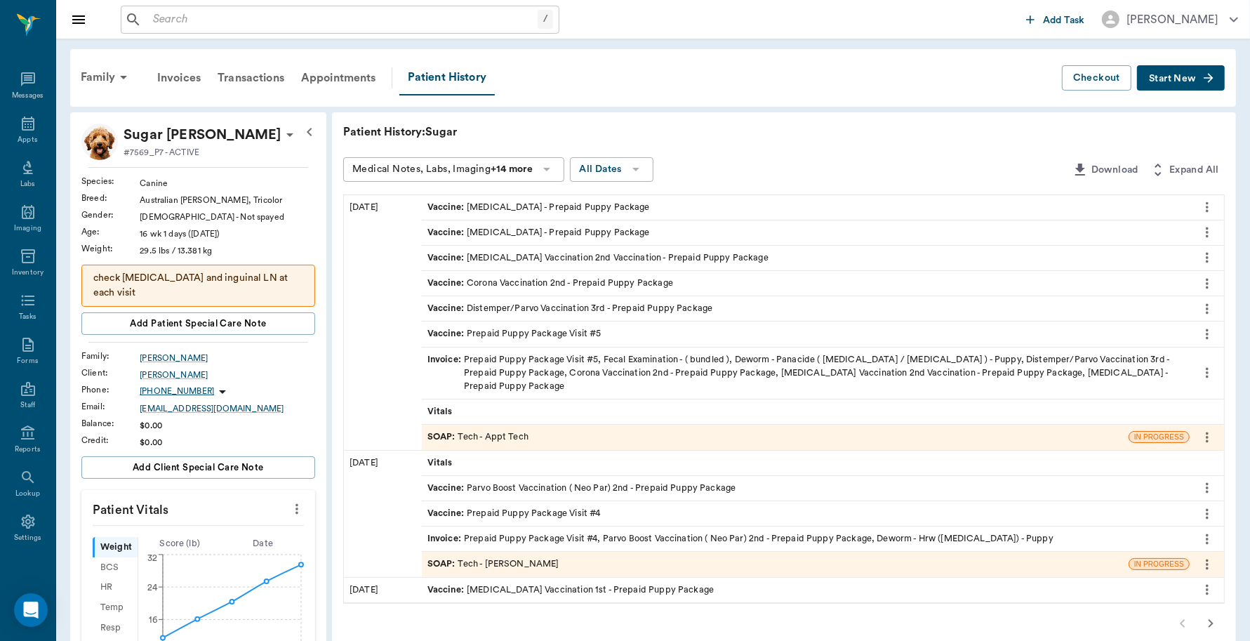
click at [535, 358] on div "Invoice : Prepaid Puppy Package Visit #5, Fecal Examination - ( bundled ), Dewo…" at bounding box center [806, 373] width 757 height 41
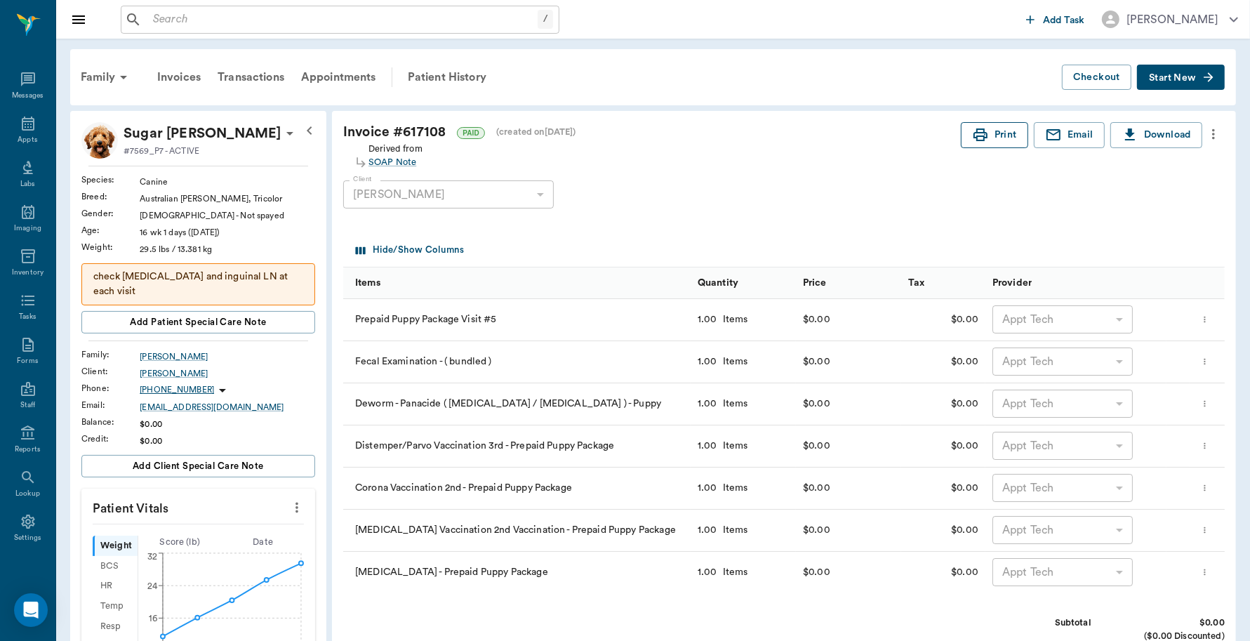
click at [1002, 135] on button "Print" at bounding box center [994, 135] width 67 height 26
click at [436, 76] on div "Patient History" at bounding box center [446, 77] width 95 height 34
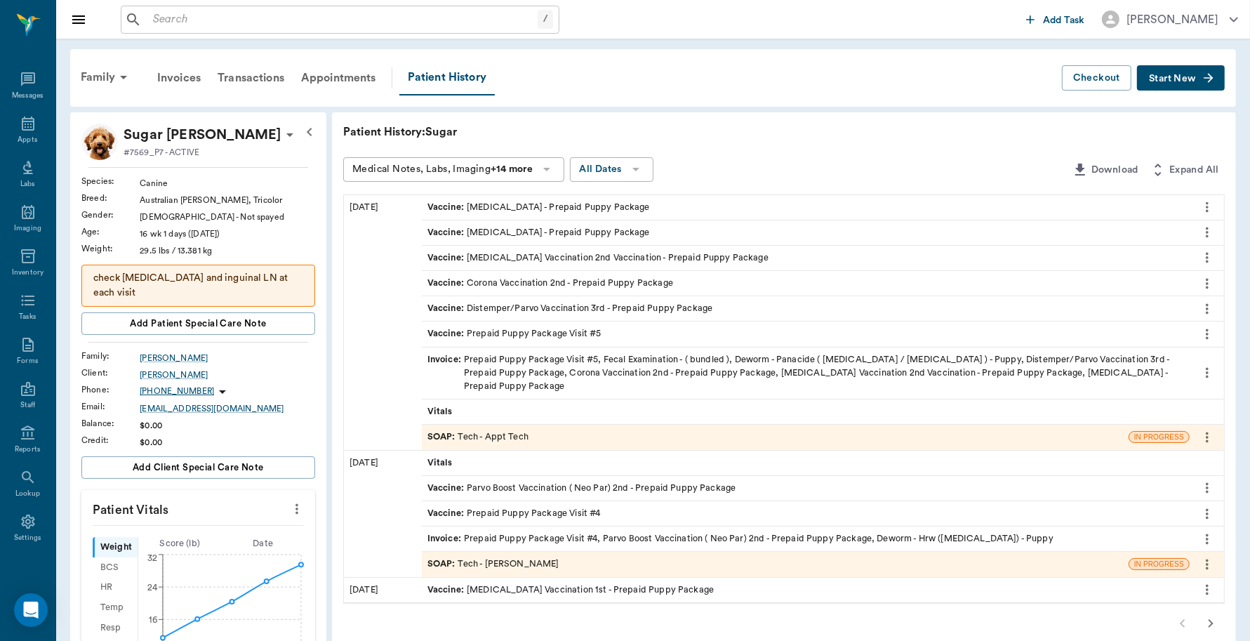
click at [531, 425] on div "SOAP : Tech - Appt Tech" at bounding box center [775, 437] width 707 height 25
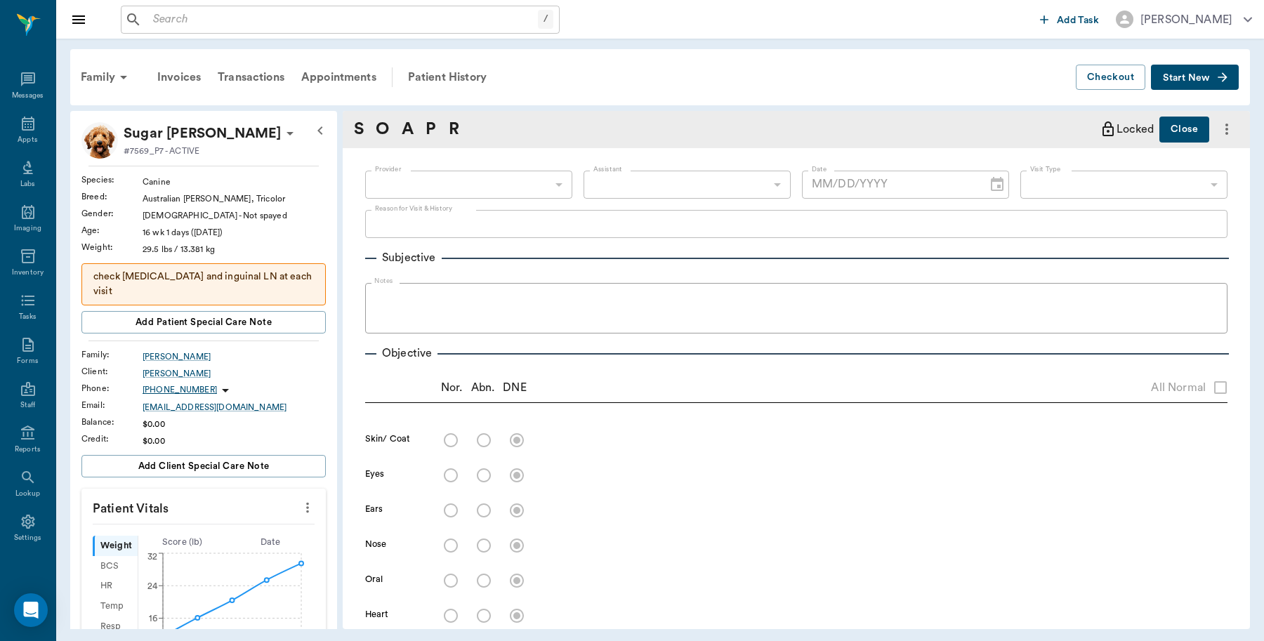
type input "63ec2f075fda476ae8351a4c"
type input "6740bf97de10e07744acf1eb"
type input "65d2be4f46e3a538d89b8c1a"
type textarea "5th Visit [GEOGRAPHIC_DATA]"
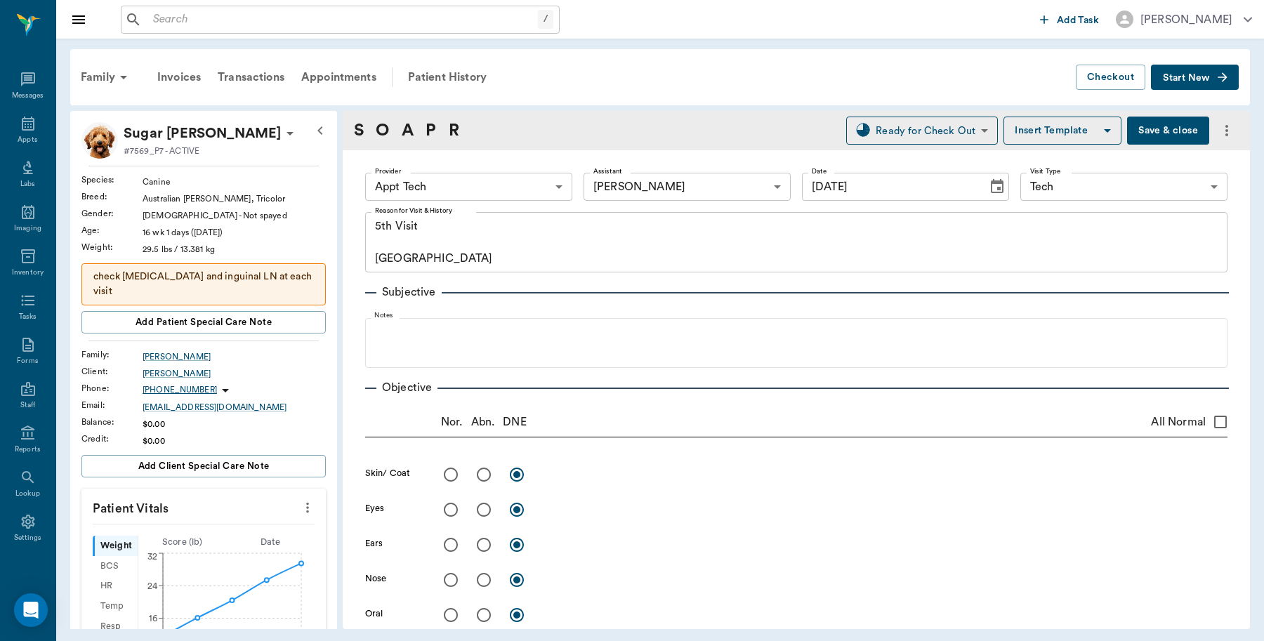
type input "[DATE]"
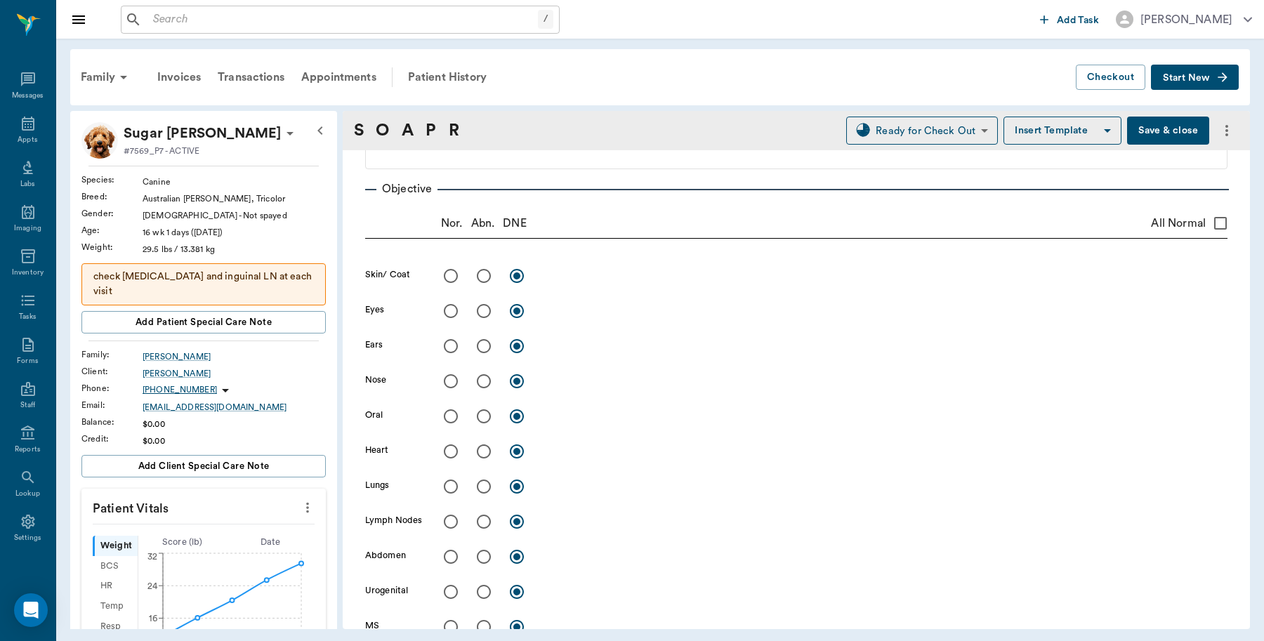
scroll to position [175, 0]
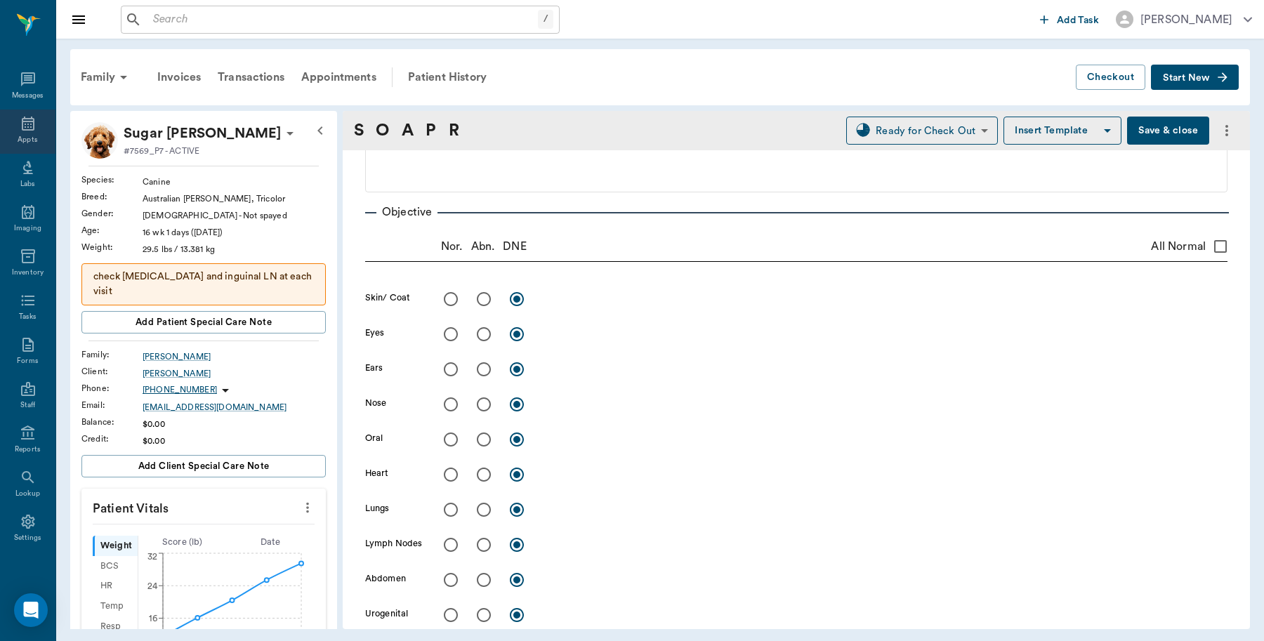
click at [25, 130] on icon at bounding box center [28, 124] width 13 height 14
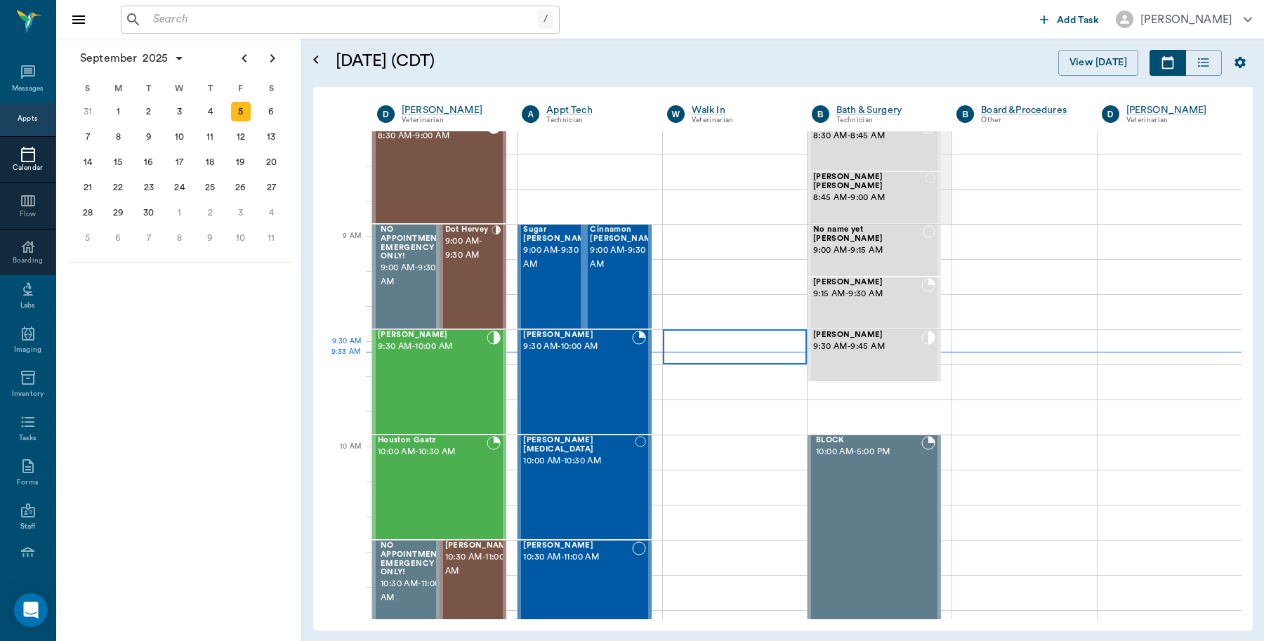
scroll to position [36, 0]
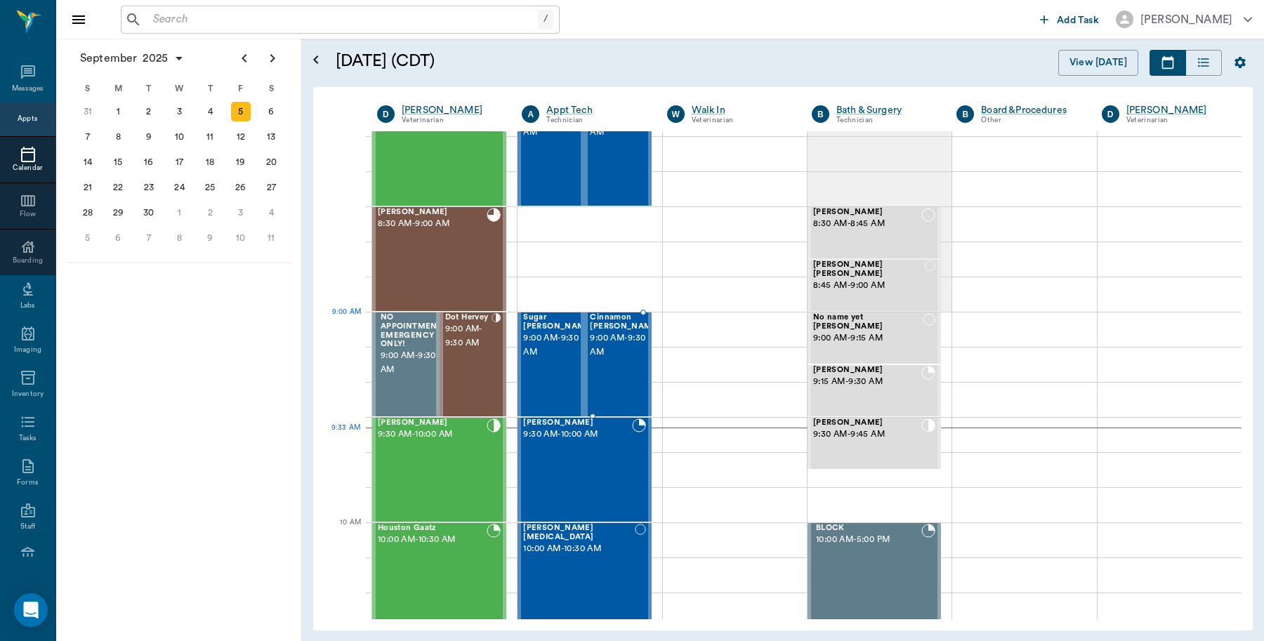
click at [619, 350] on span "9:00 AM - 9:30 AM" at bounding box center [625, 345] width 70 height 28
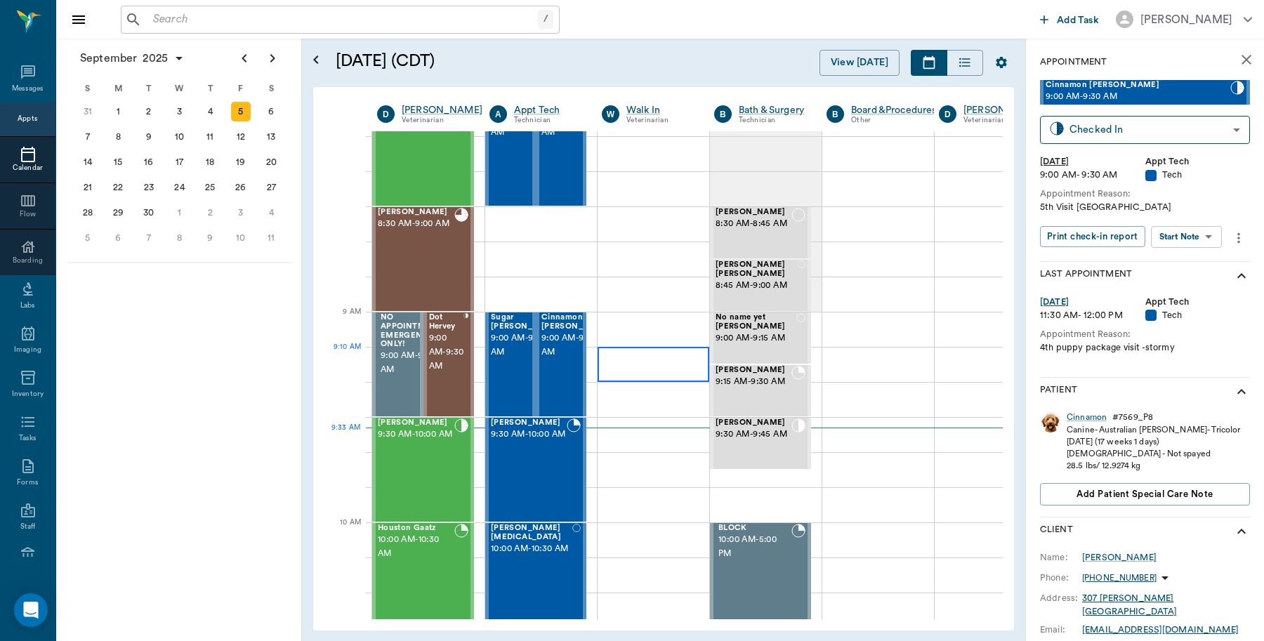
type input "READY_TO_CHECKOUT"
click at [1076, 419] on div "Cinnamon" at bounding box center [1086, 419] width 40 height 12
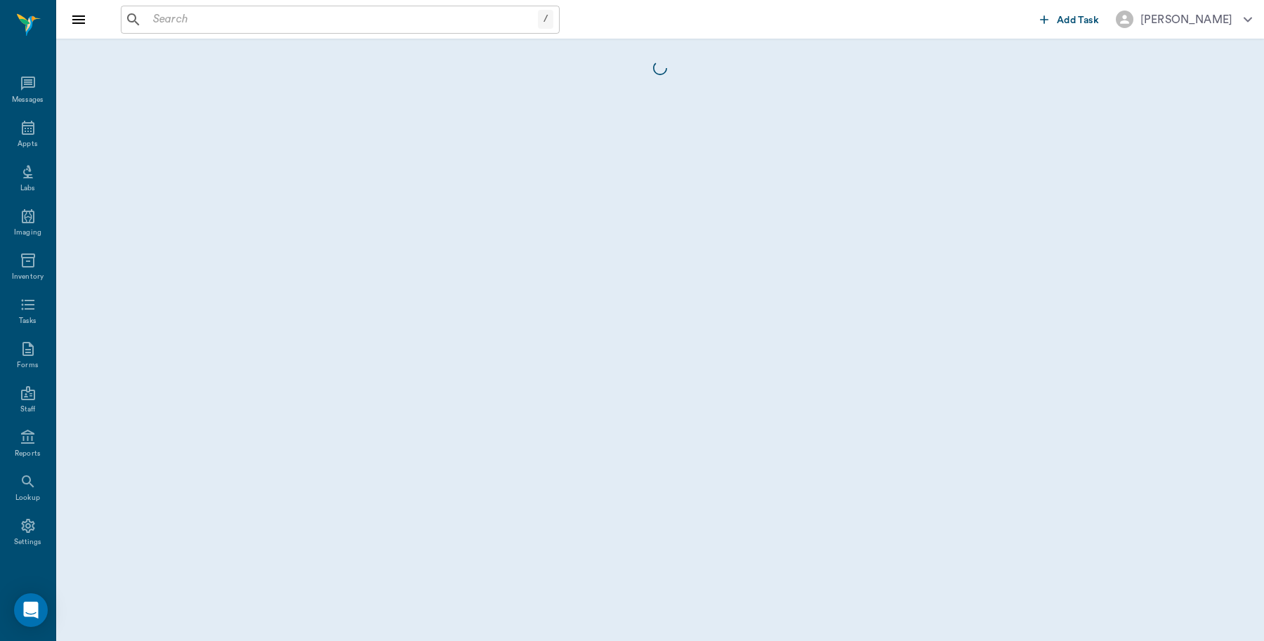
scroll to position [4, 0]
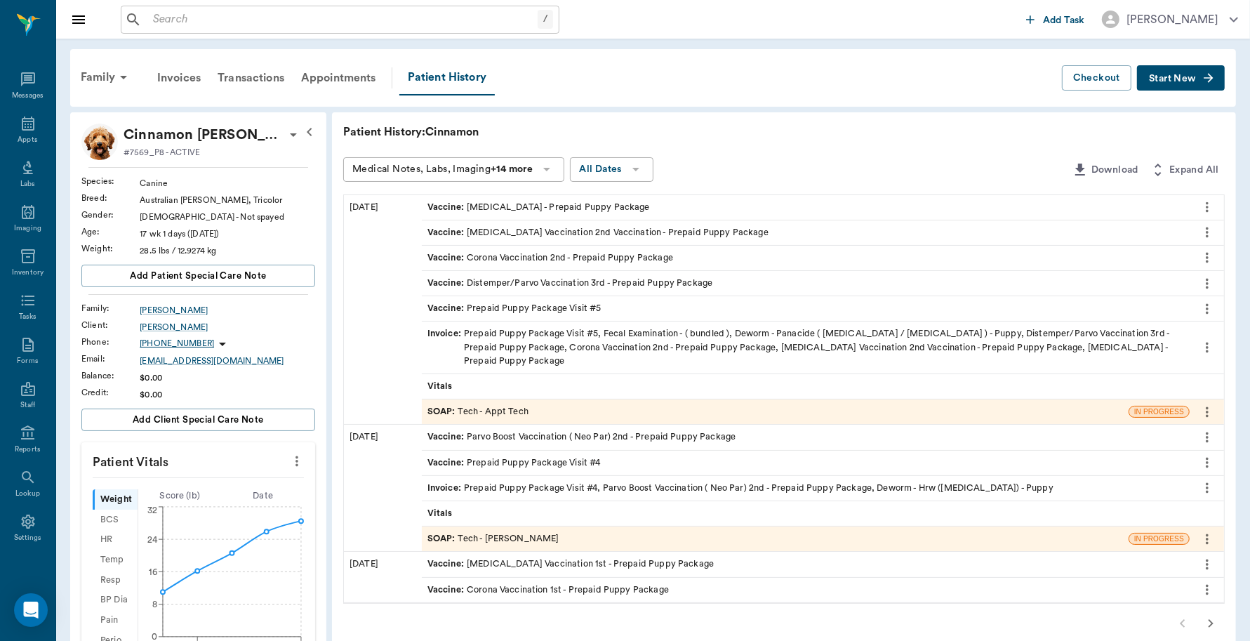
click at [534, 399] on div "SOAP : Tech - Appt Tech" at bounding box center [775, 411] width 707 height 25
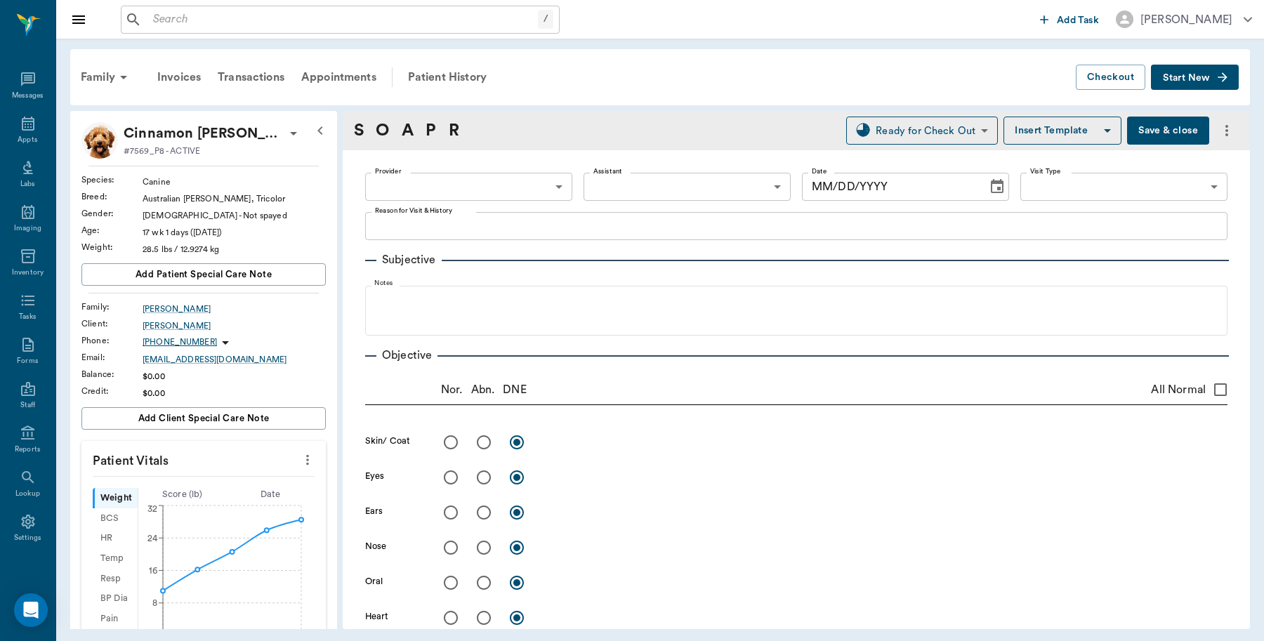
type input "63ec2f075fda476ae8351a4c"
type input "6740bf97de10e07744acf1eb"
type input "65d2be4f46e3a538d89b8c1a"
type textarea "5th Visit [GEOGRAPHIC_DATA]"
type input "[DATE]"
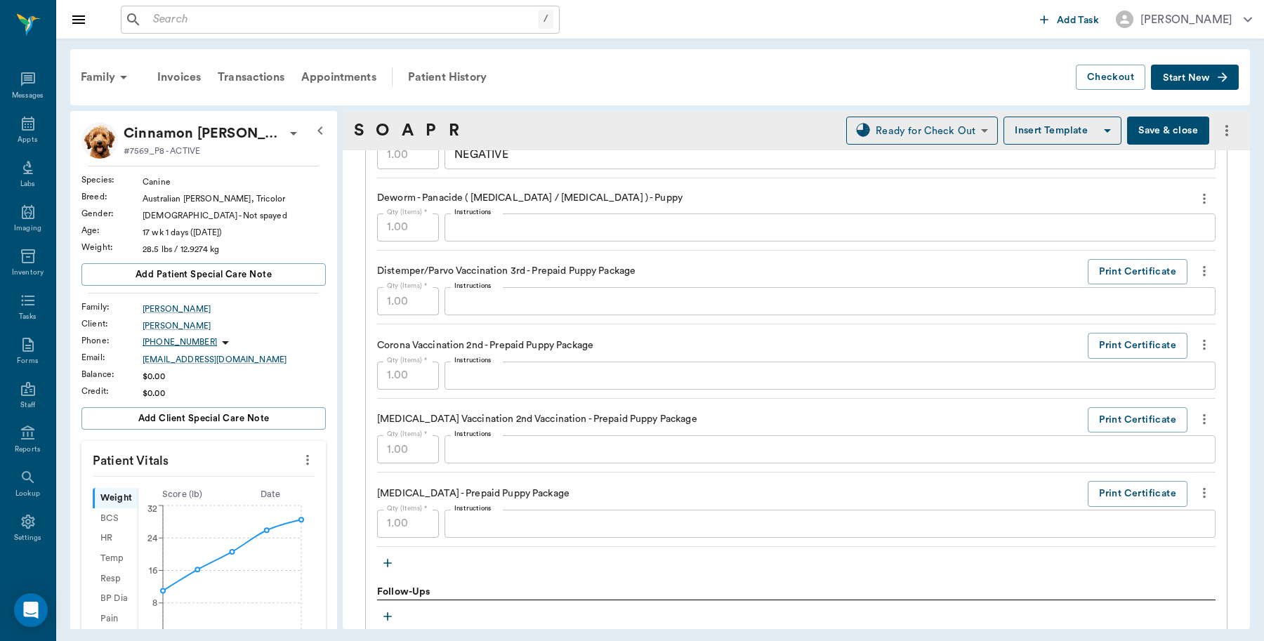
scroll to position [1141, 0]
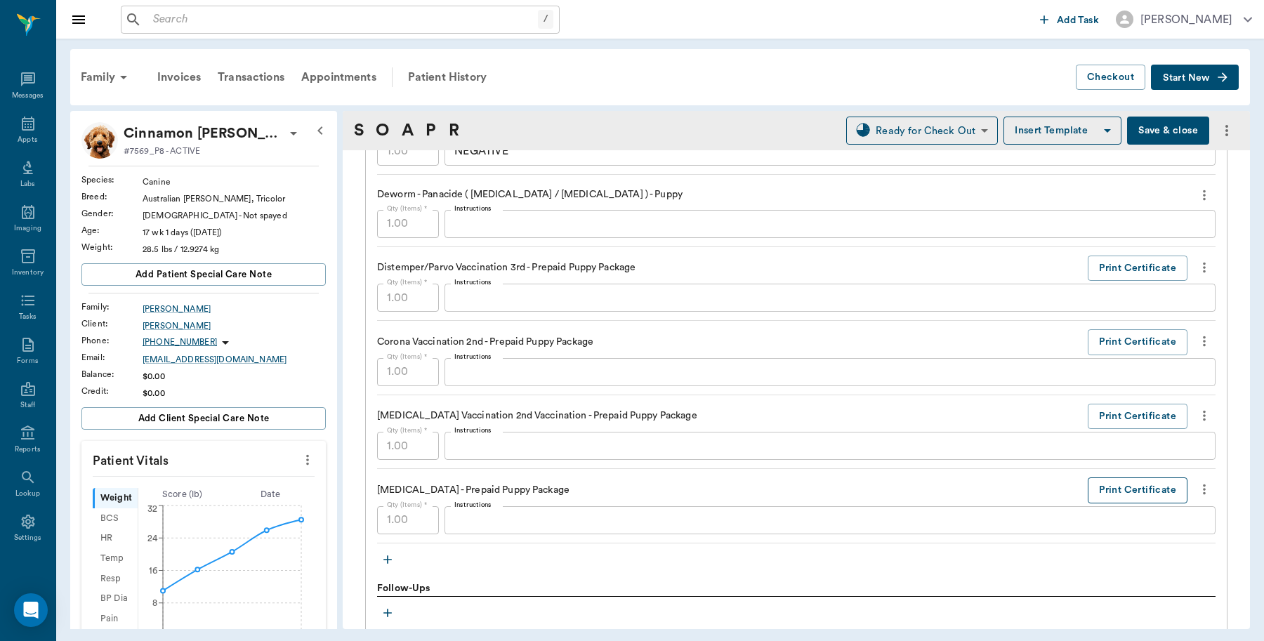
click at [1097, 493] on button "Print Certificate" at bounding box center [1137, 490] width 100 height 26
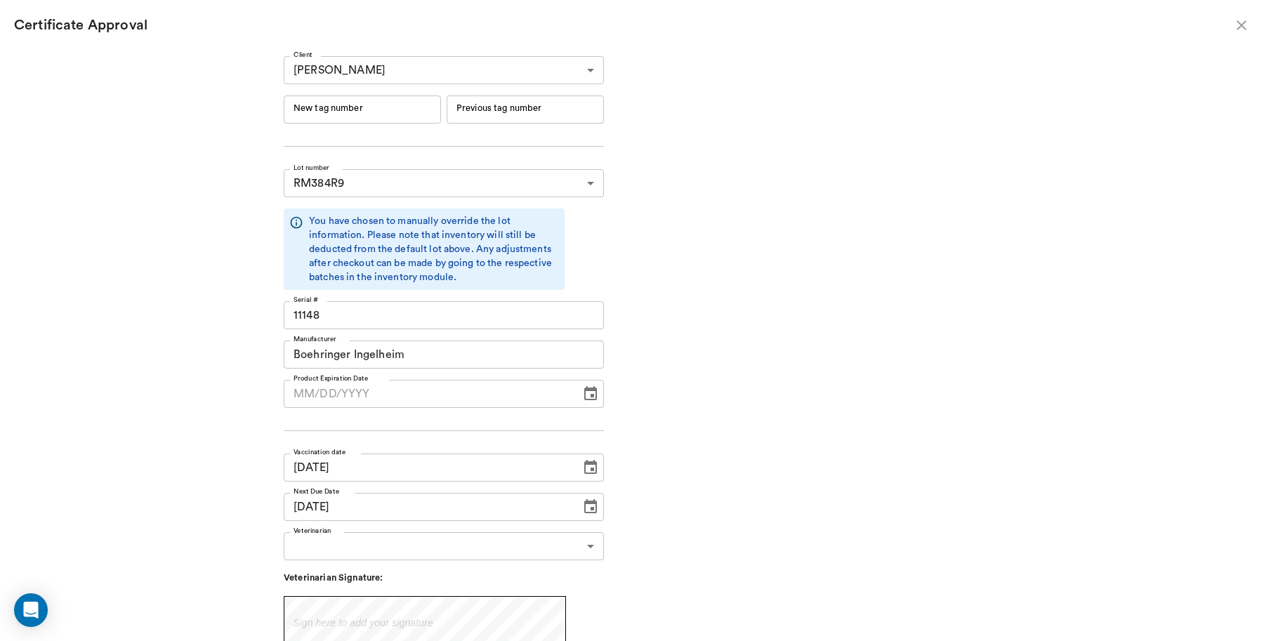
type input "06/19/2026"
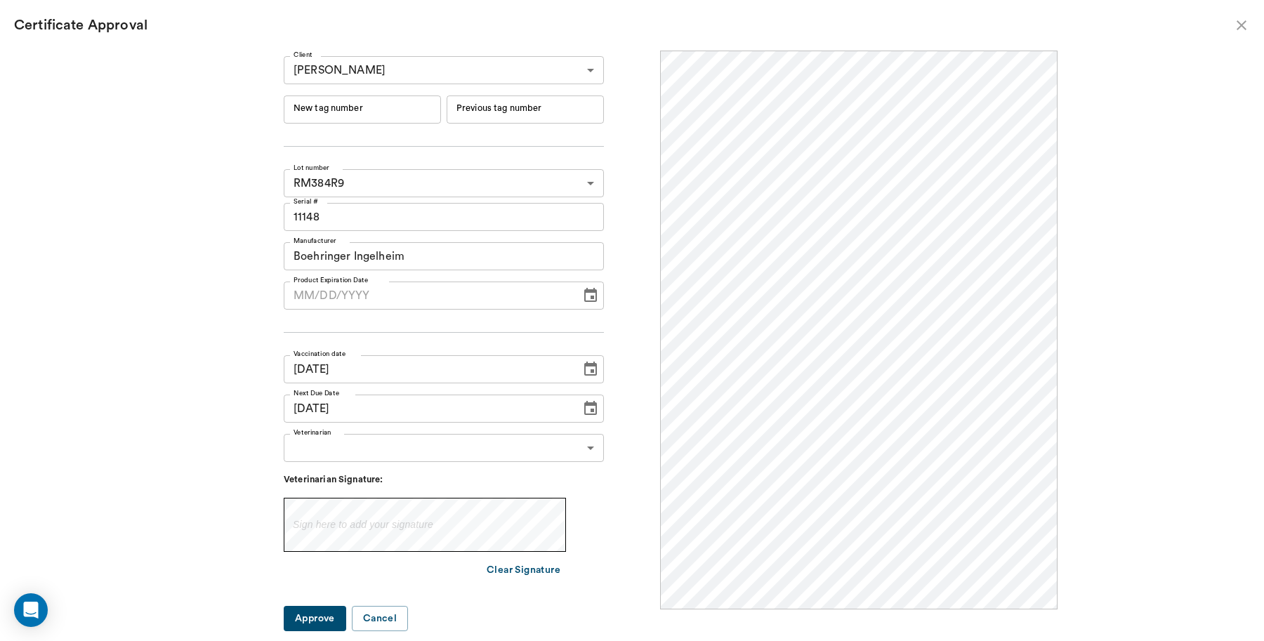
scroll to position [0, 0]
click at [425, 107] on input "New tag number" at bounding box center [362, 109] width 157 height 28
type input "251072"
click at [327, 296] on input "MM/DD/YYYY" at bounding box center [427, 295] width 287 height 28
type input "06/19/2026"
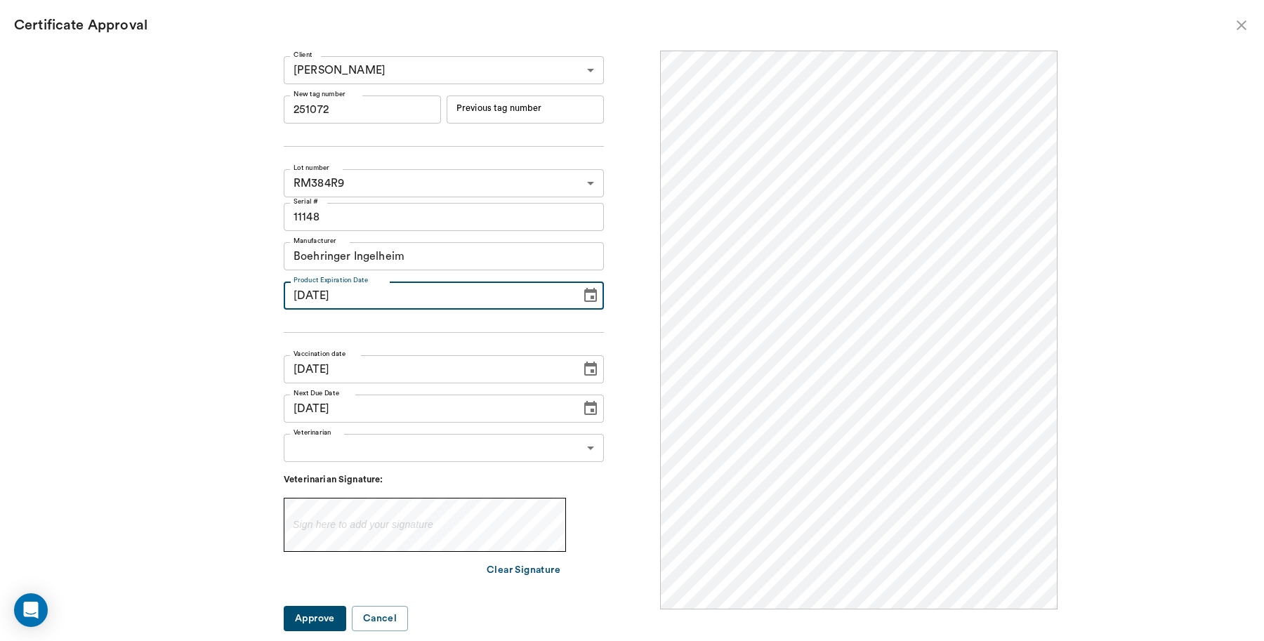
click at [367, 442] on body "/ ​ Add Task Dr. Bert Ellsworth Nectar Messages Appts Labs Imaging Inventory Ta…" at bounding box center [632, 320] width 1264 height 641
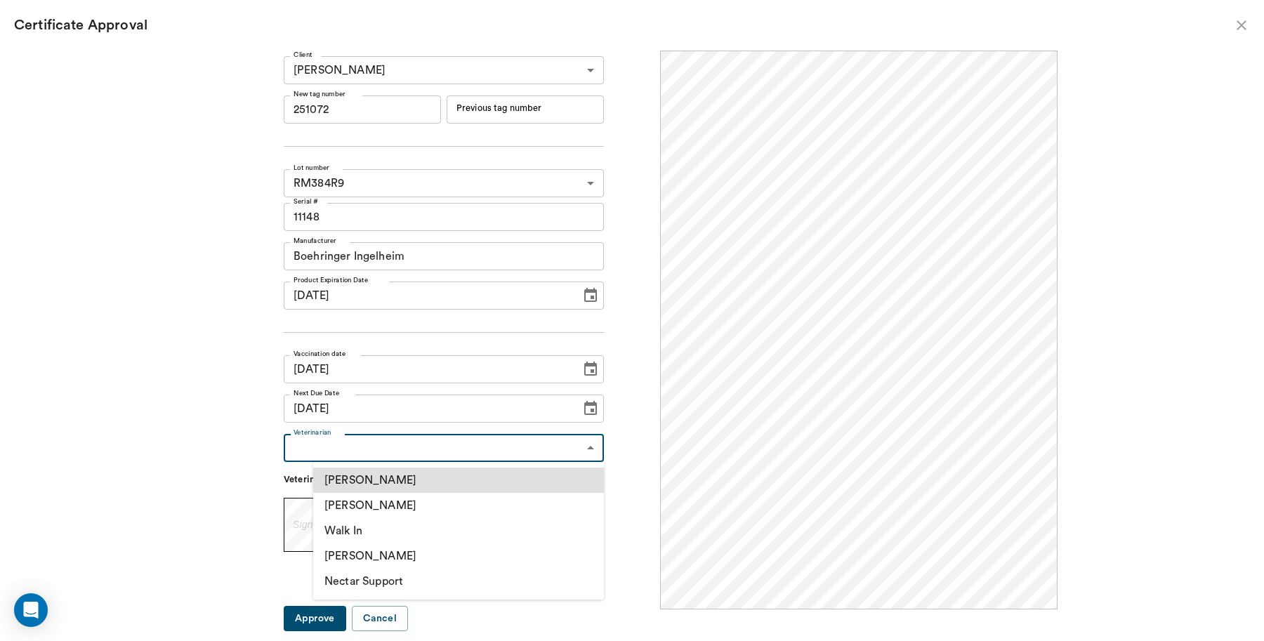
click at [366, 504] on li "[PERSON_NAME]" at bounding box center [458, 505] width 291 height 25
type input "63ec2f075fda476ae8351a4d"
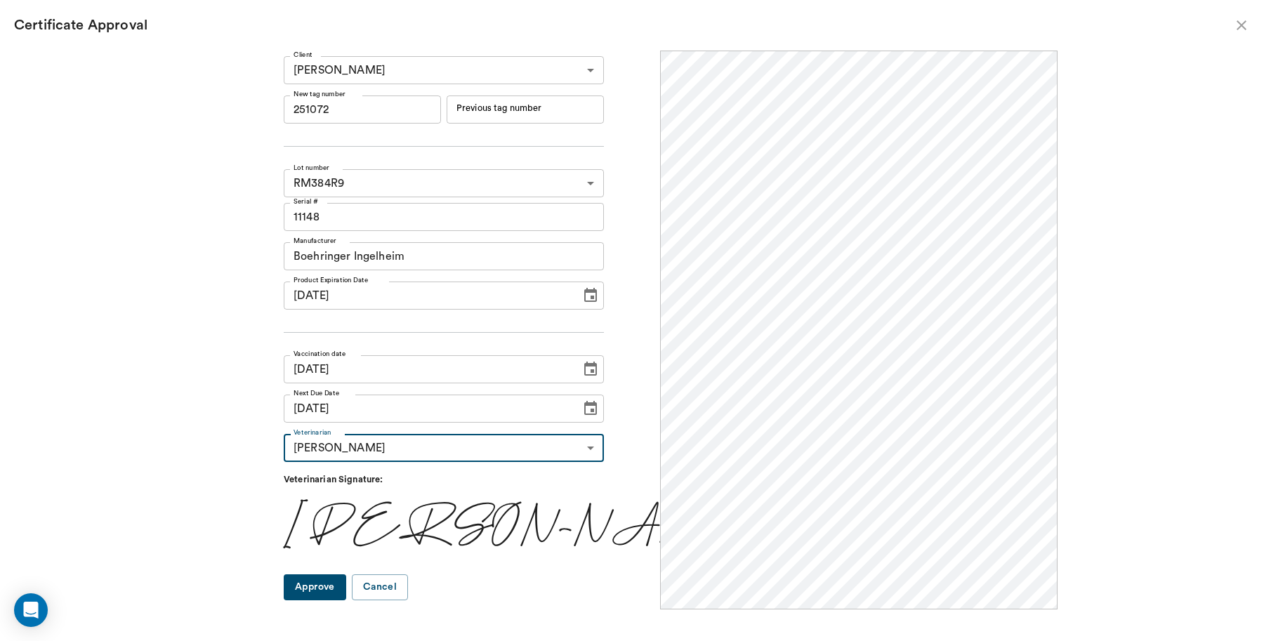
click at [339, 584] on button "Approve" at bounding box center [315, 587] width 62 height 26
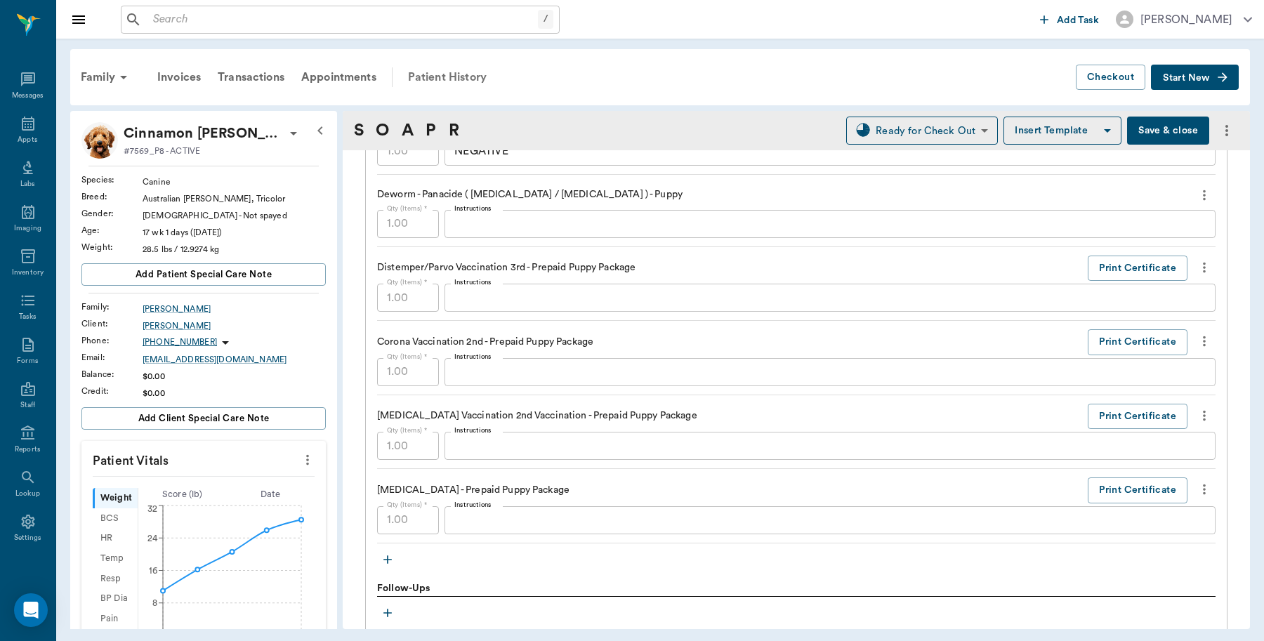
click at [455, 74] on div "Patient History" at bounding box center [446, 77] width 95 height 34
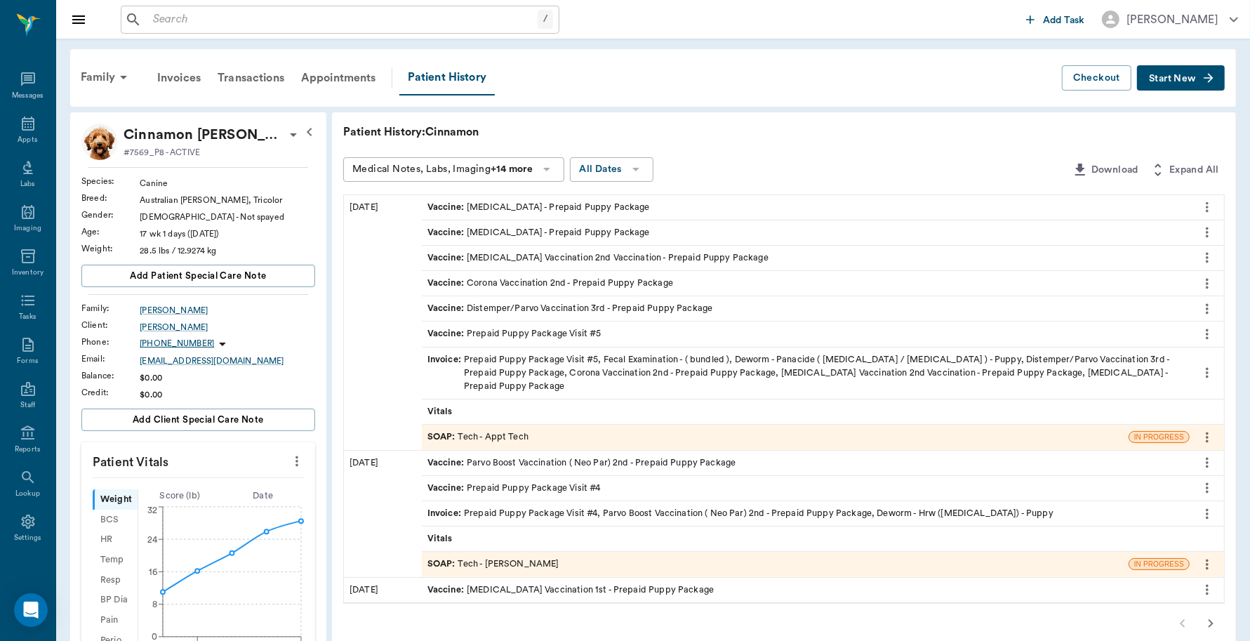
click at [544, 367] on div "Invoice : Prepaid Puppy Package Visit #5, Fecal Examination - ( bundled ), Dewo…" at bounding box center [806, 373] width 757 height 41
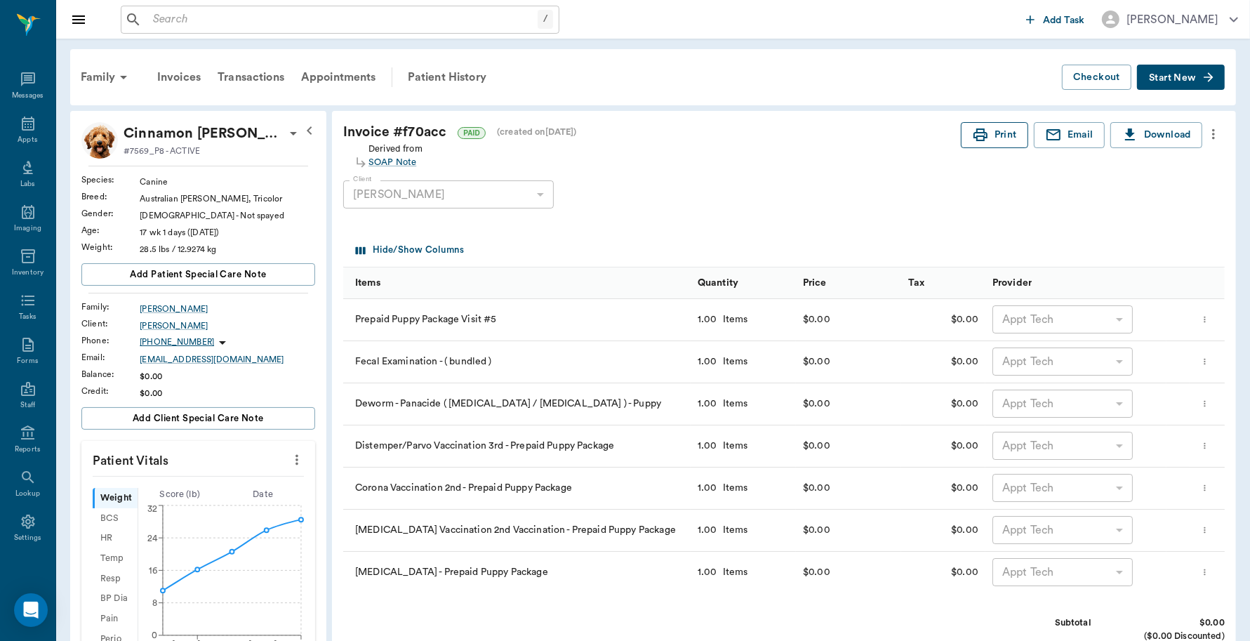
click at [1004, 137] on button "Print" at bounding box center [994, 135] width 67 height 26
click at [22, 127] on icon at bounding box center [28, 124] width 13 height 14
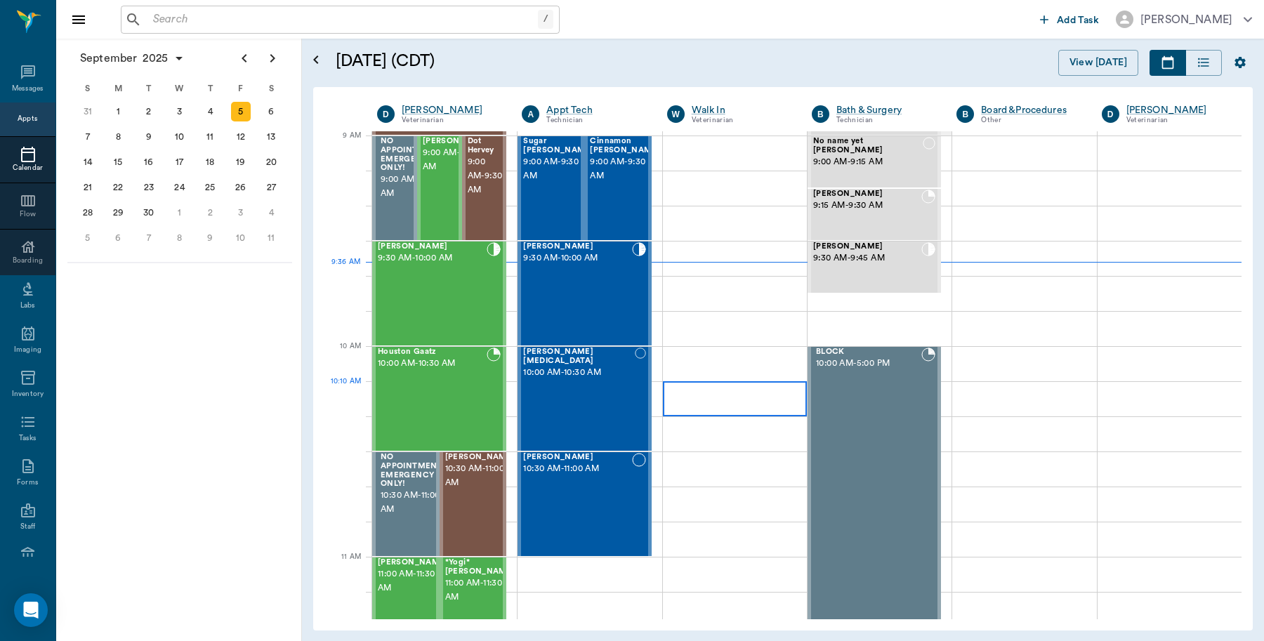
scroll to position [211, 0]
click at [546, 207] on div "Sugar Dodd 9:00 AM - 9:30 AM" at bounding box center [558, 189] width 70 height 102
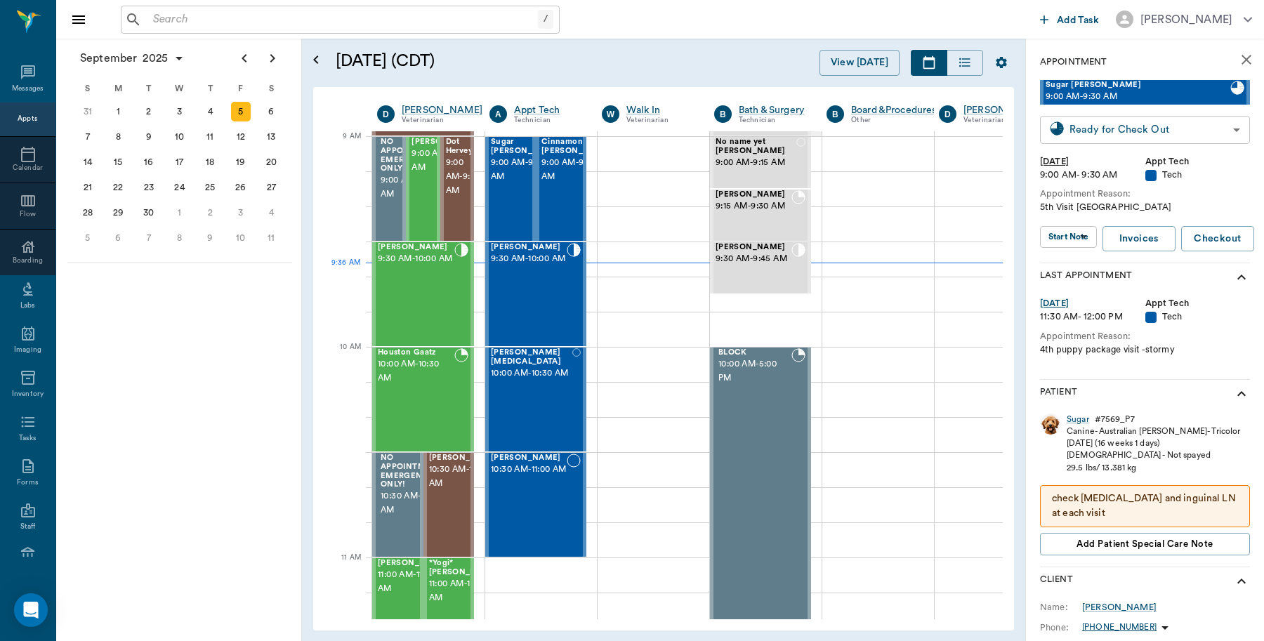
click at [1204, 131] on body "/ ​ Add Task Dr. Bert Ellsworth Nectar Messages Appts Calendar Flow Boarding La…" at bounding box center [632, 320] width 1264 height 641
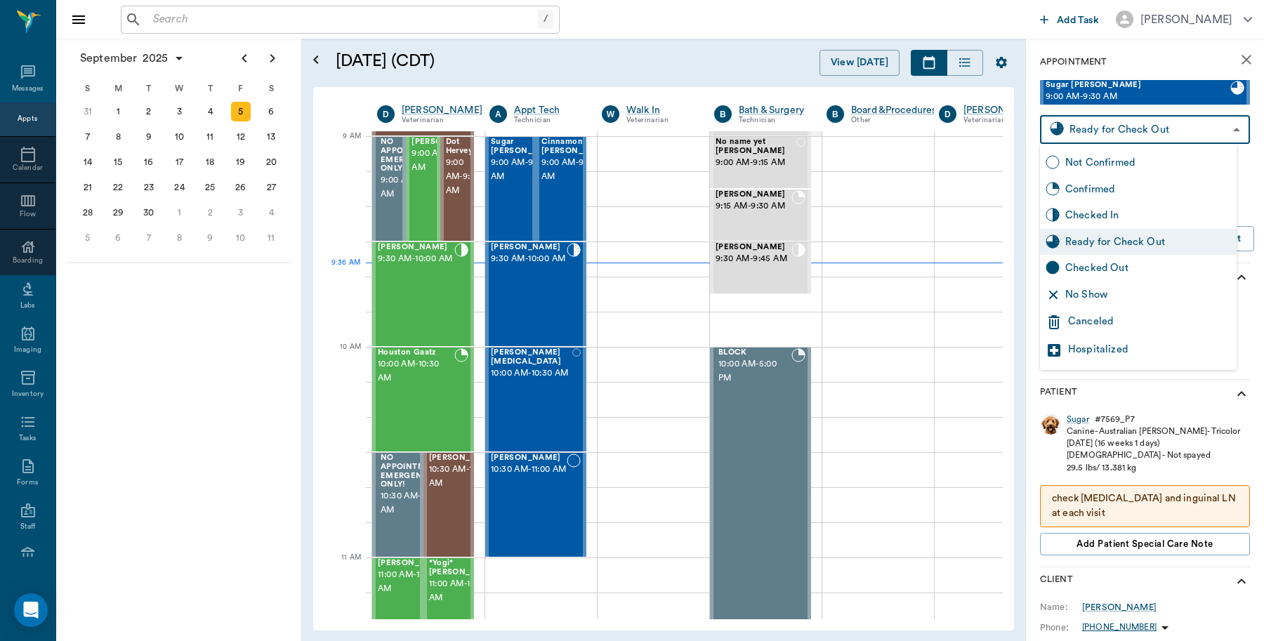
click at [1101, 264] on div "Checked Out" at bounding box center [1148, 267] width 166 height 15
type input "CHECKED_OUT"
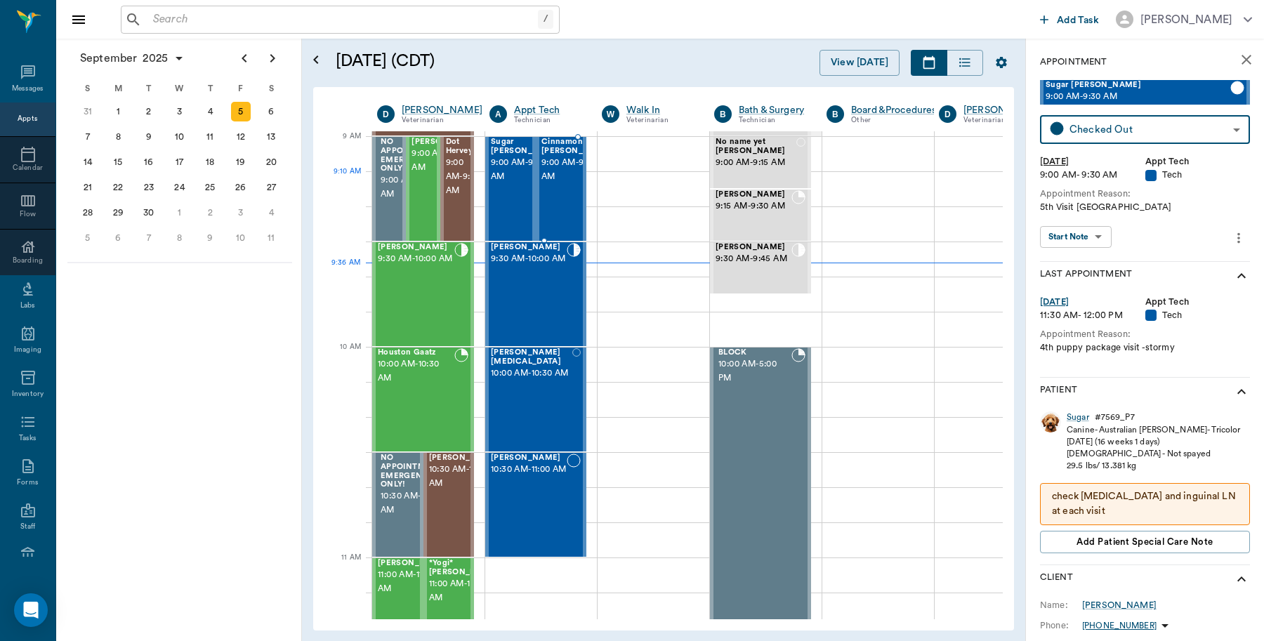
click at [559, 184] on span "9:00 AM - 9:30 AM" at bounding box center [576, 170] width 70 height 28
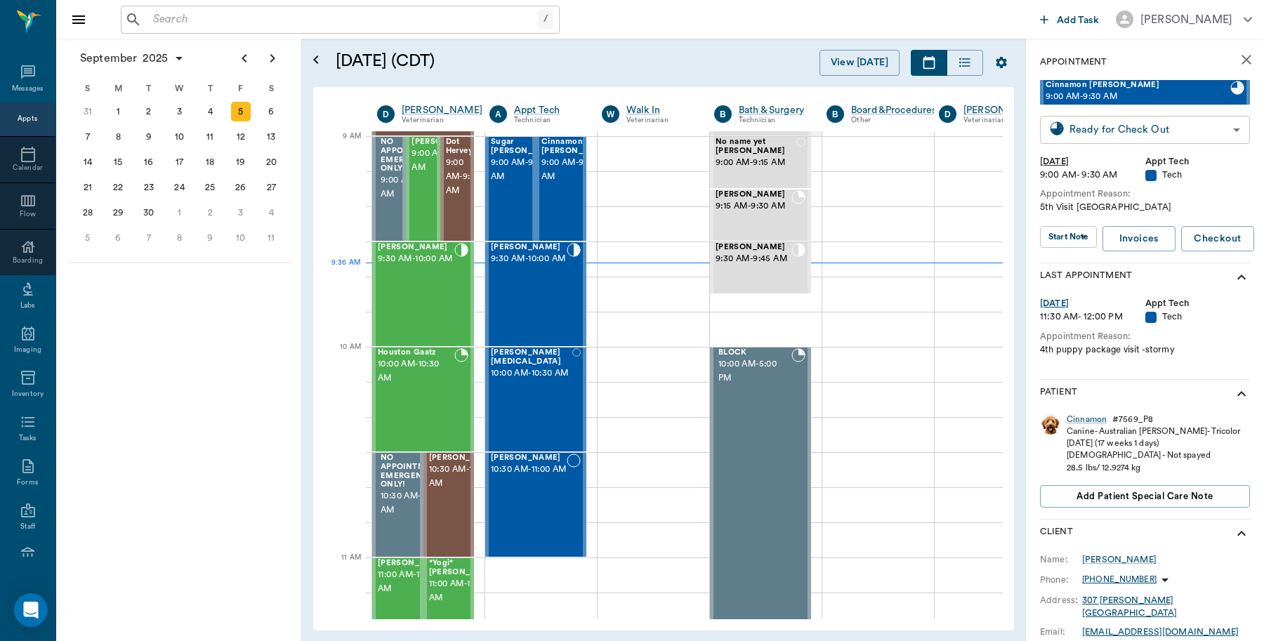
click at [1062, 130] on body "/ ​ Add Task Dr. Bert Ellsworth Nectar Messages Appts Calendar Flow Boarding La…" at bounding box center [632, 320] width 1264 height 641
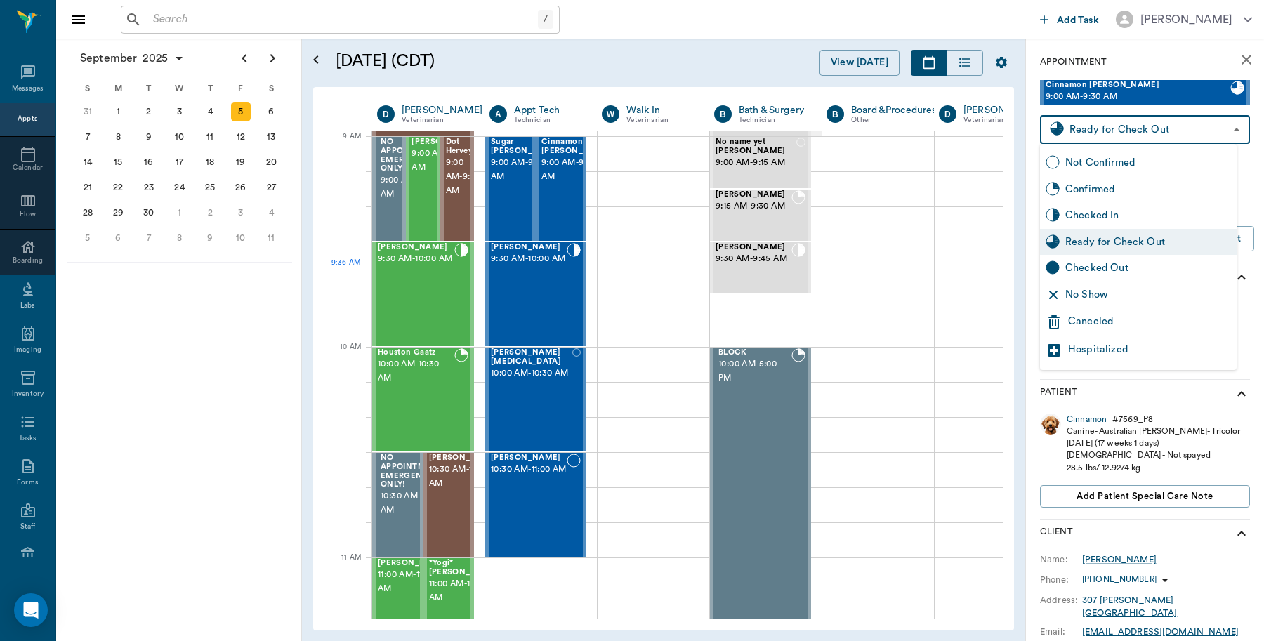
click at [1057, 260] on icon at bounding box center [1052, 267] width 14 height 14
type input "CHECKED_OUT"
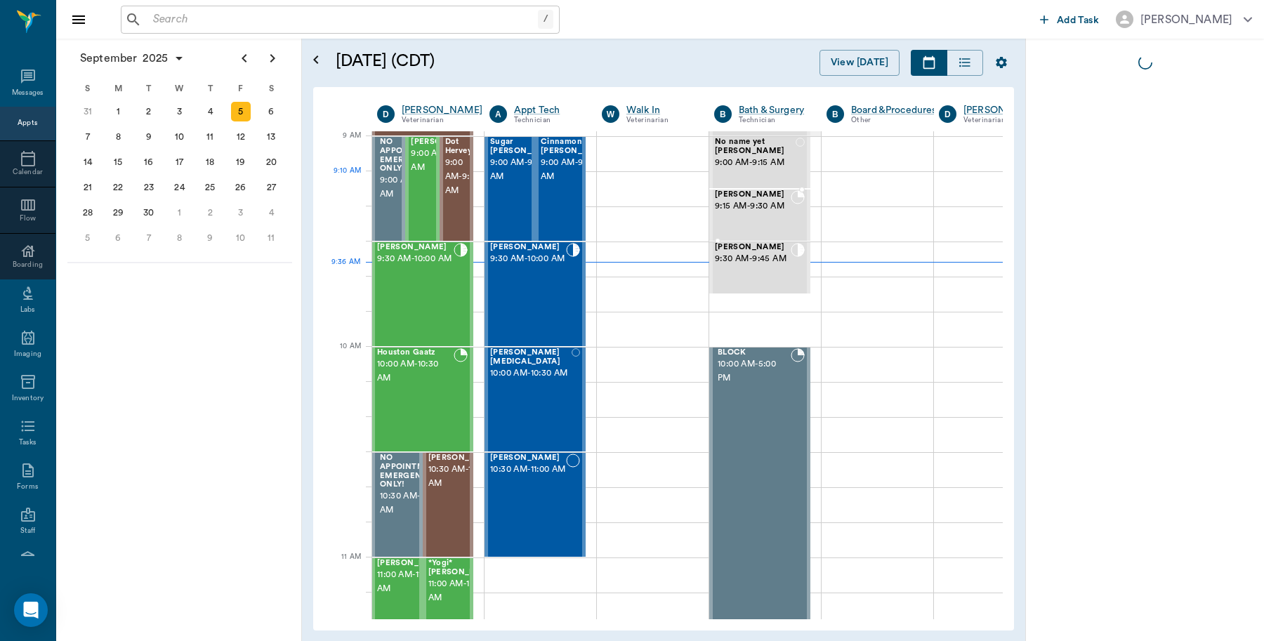
scroll to position [4, 0]
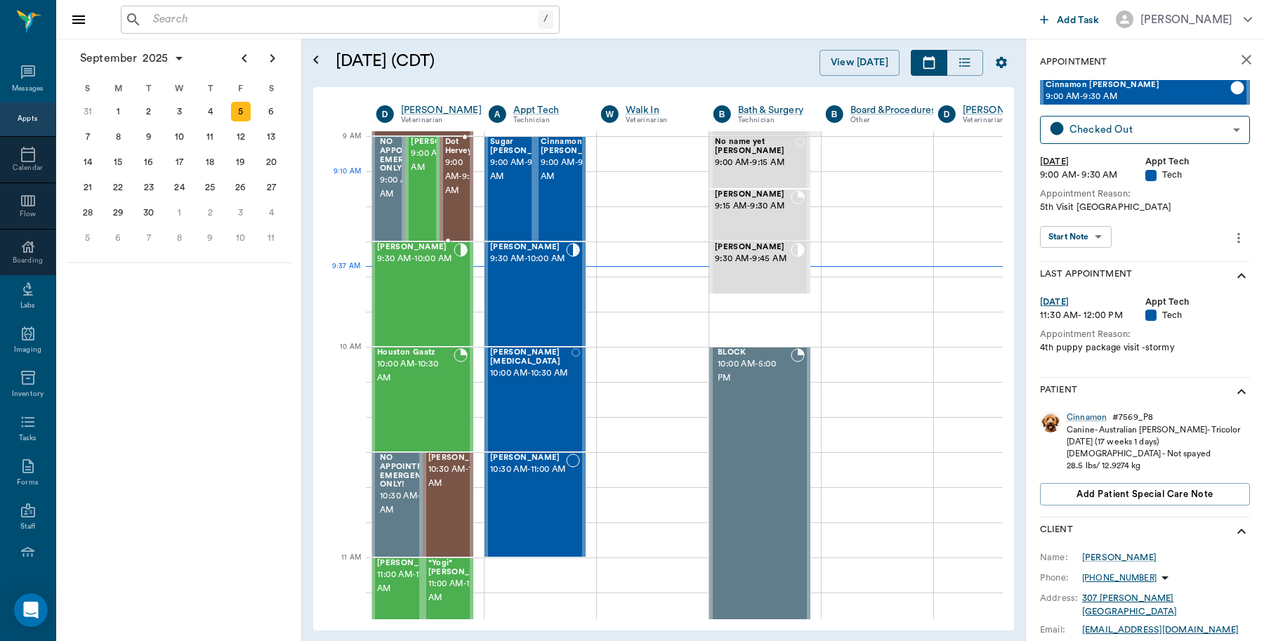
click at [462, 198] on span "9:00 AM - 9:30 AM" at bounding box center [462, 177] width 35 height 42
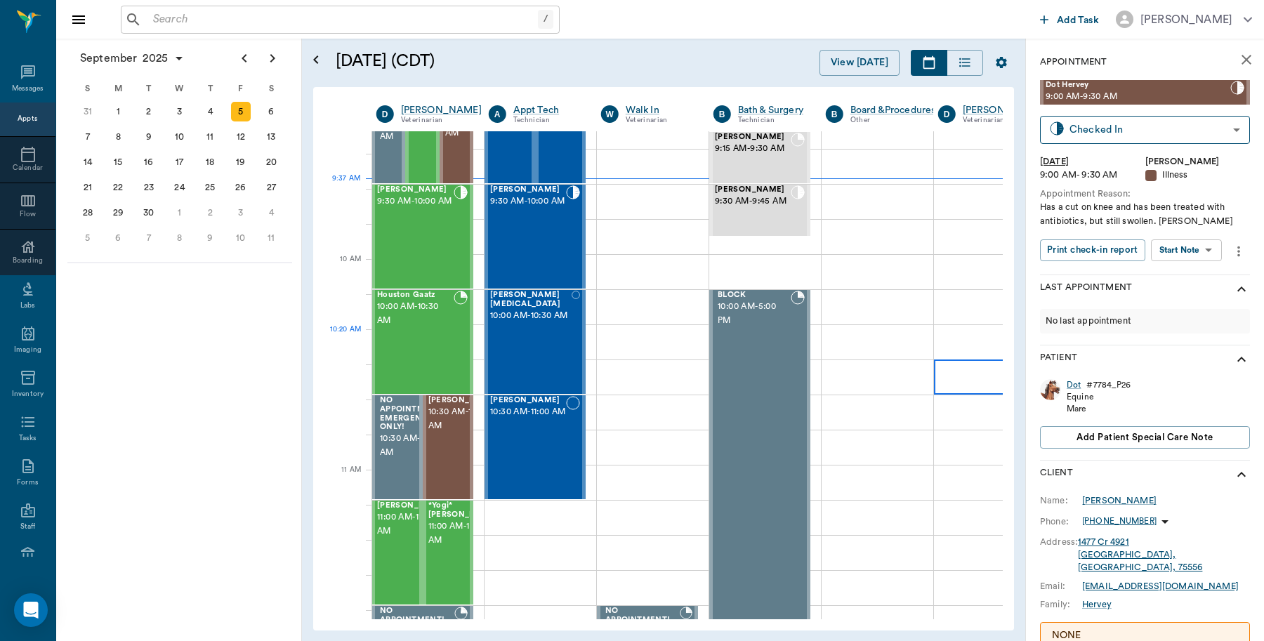
scroll to position [299, 1]
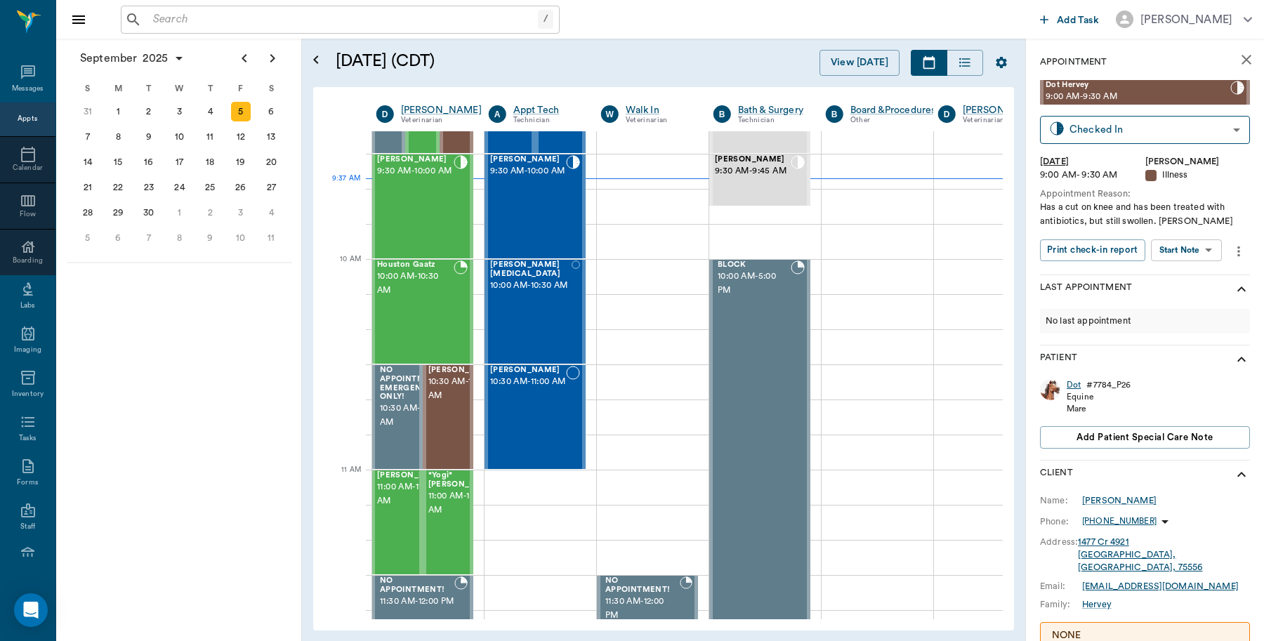
click at [1075, 383] on div "Dot" at bounding box center [1073, 385] width 14 height 12
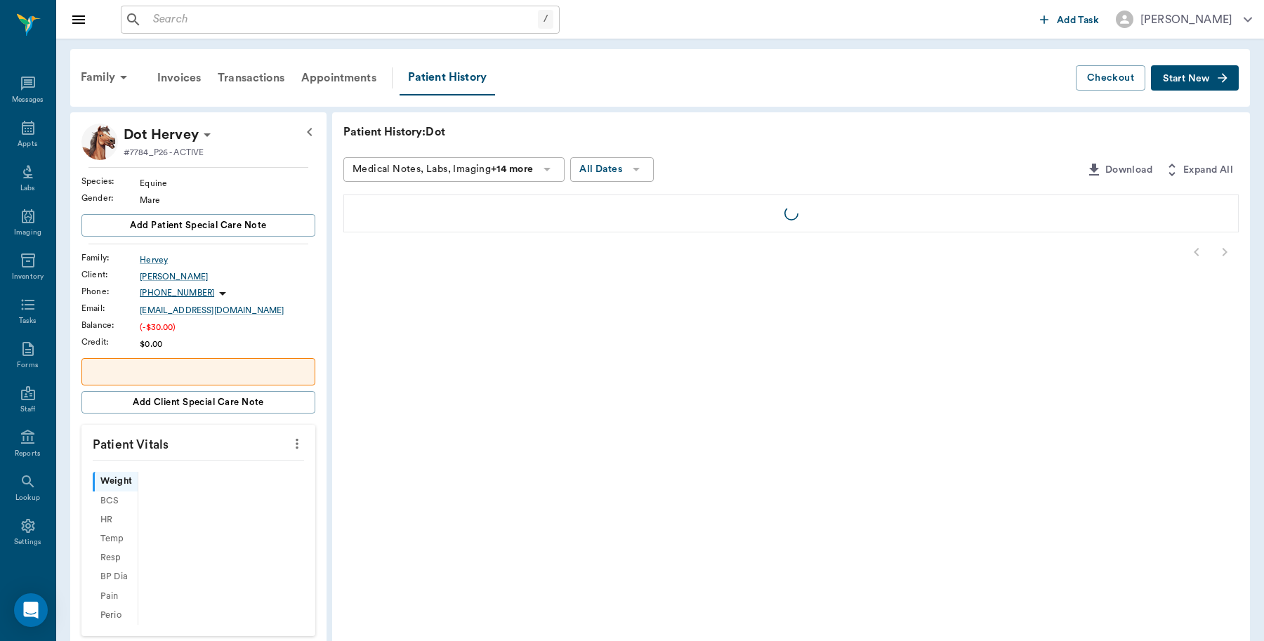
scroll to position [4, 0]
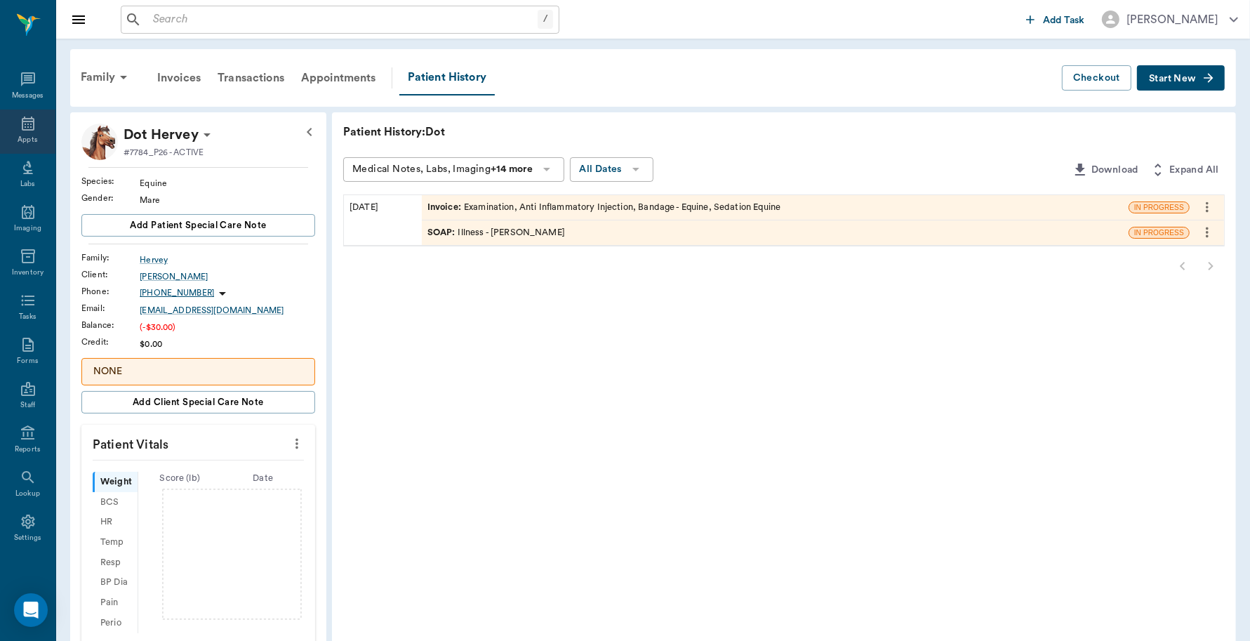
click at [25, 126] on icon at bounding box center [28, 123] width 17 height 17
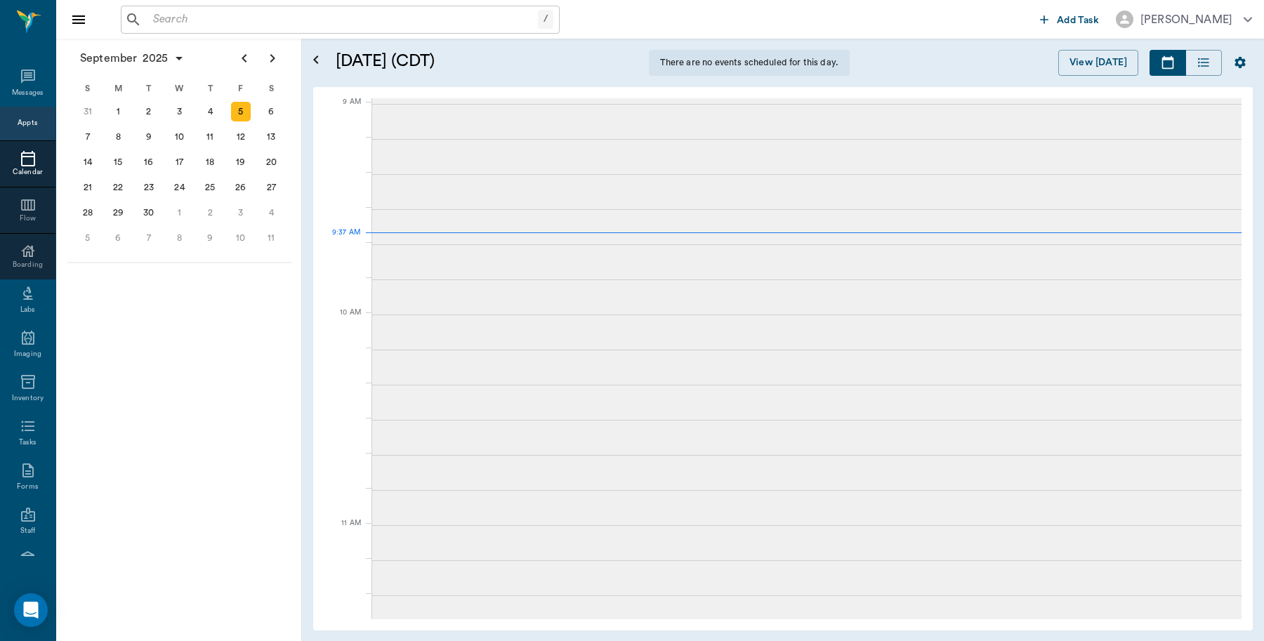
scroll to position [213, 0]
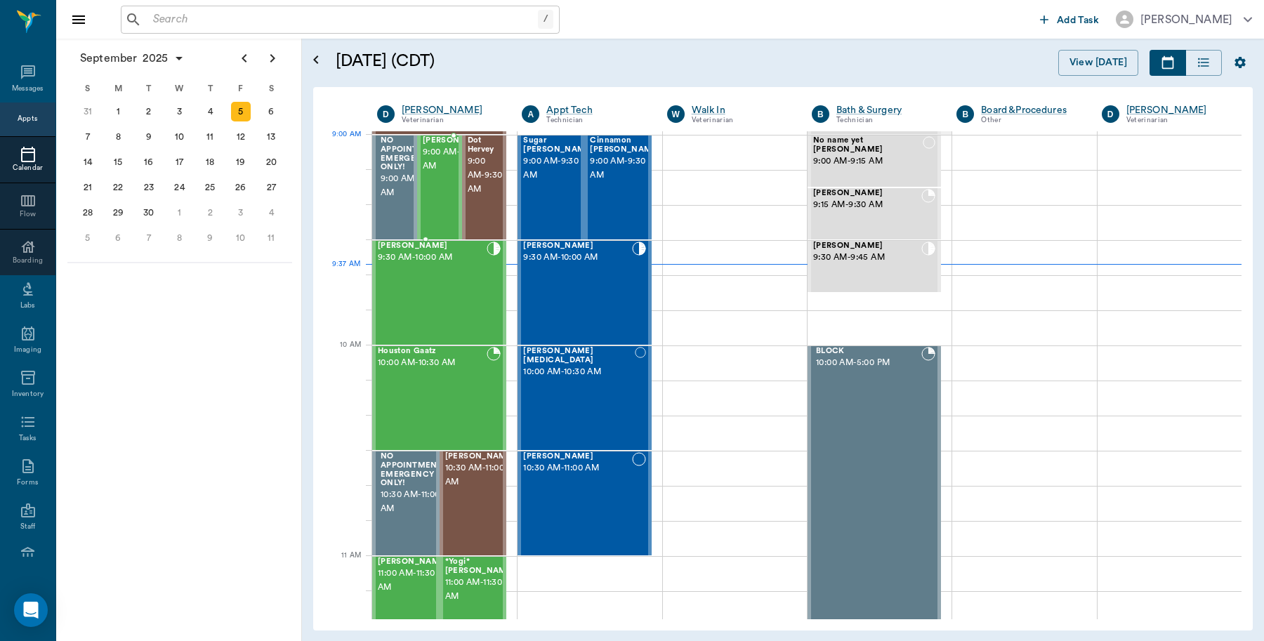
click at [433, 153] on span "9:00 AM - 9:30 AM" at bounding box center [458, 159] width 70 height 28
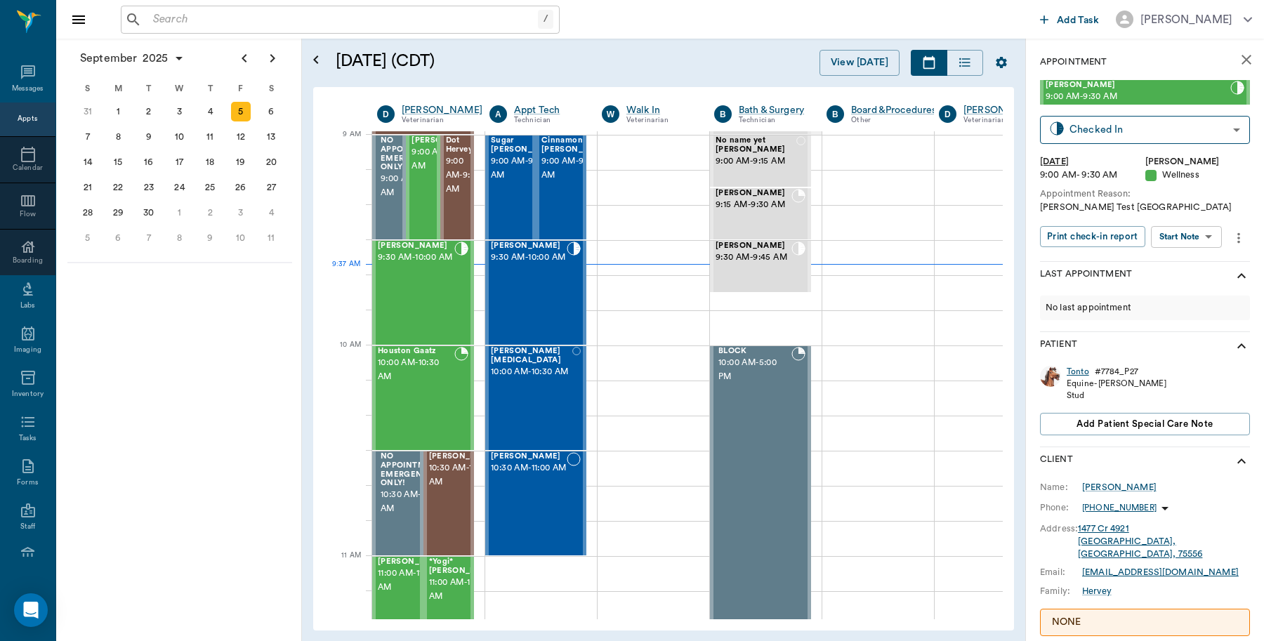
click at [1072, 372] on div "Tonto" at bounding box center [1077, 372] width 22 height 12
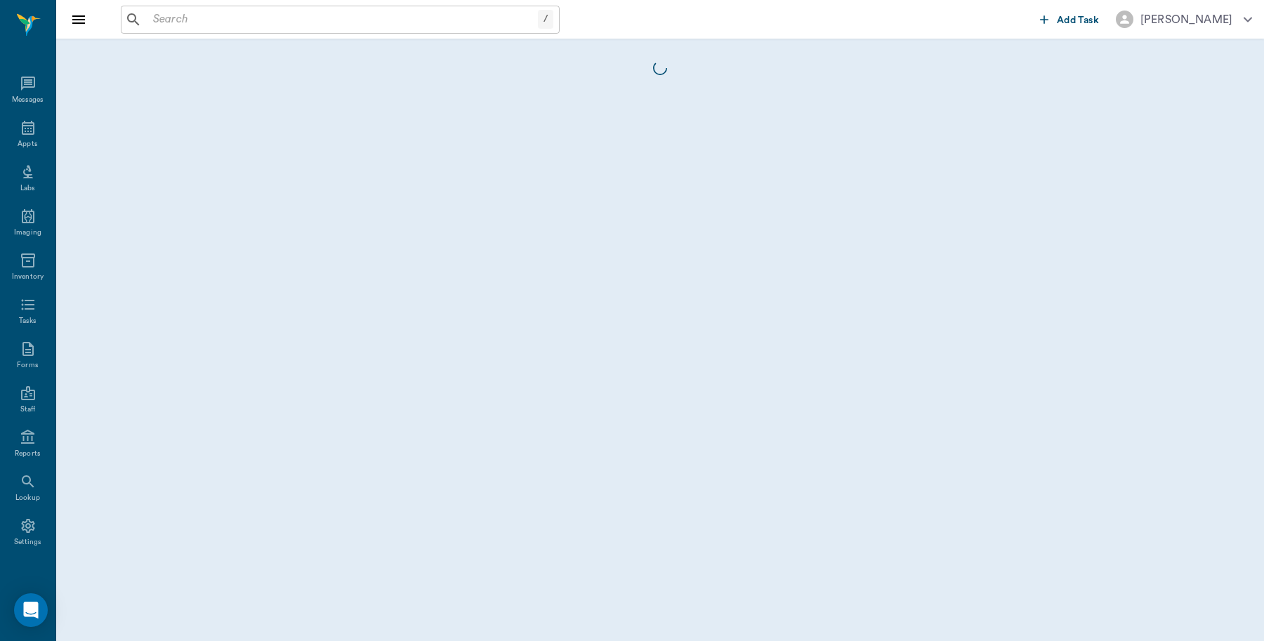
scroll to position [4, 0]
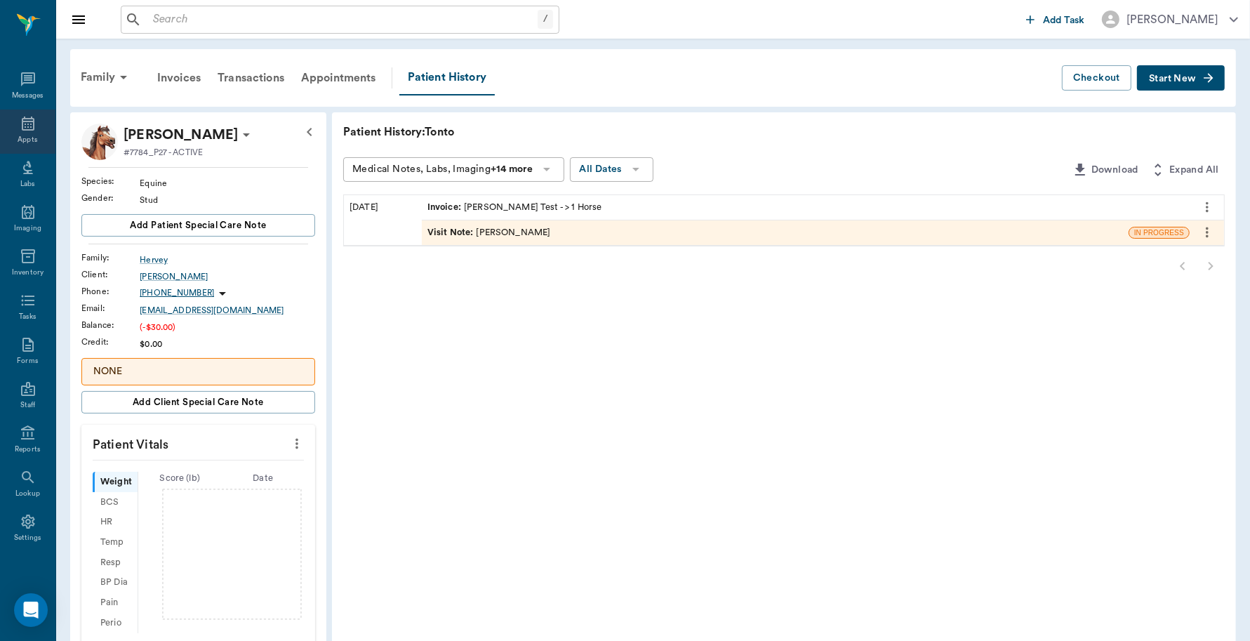
click at [20, 128] on icon at bounding box center [28, 123] width 17 height 17
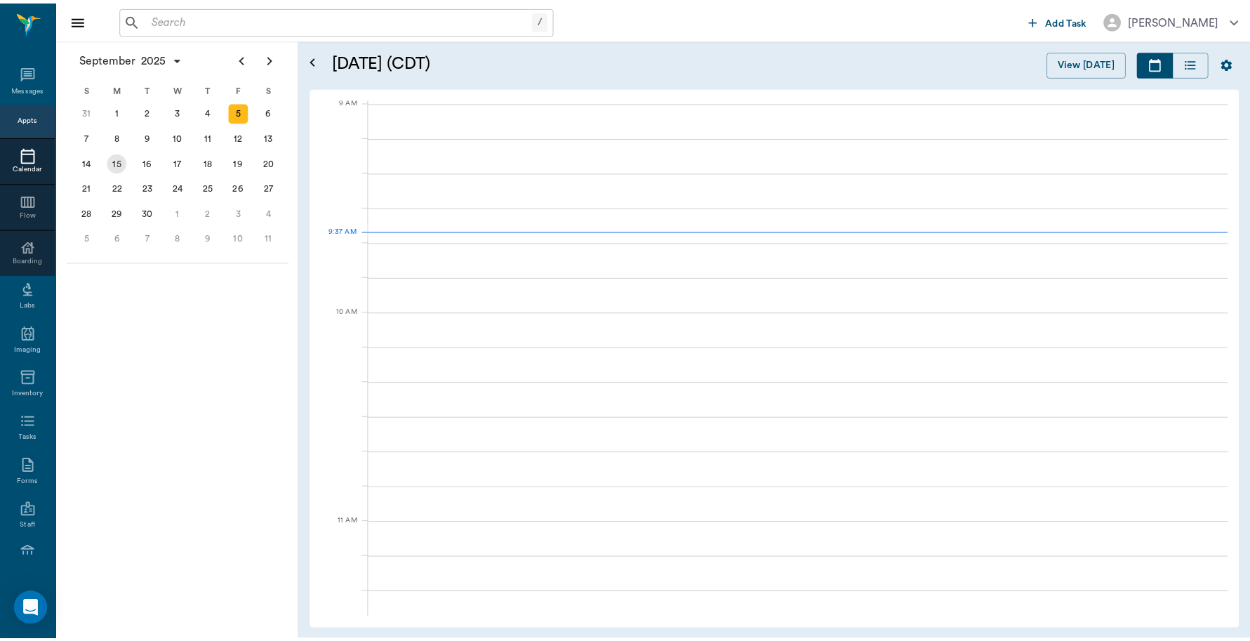
scroll to position [213, 0]
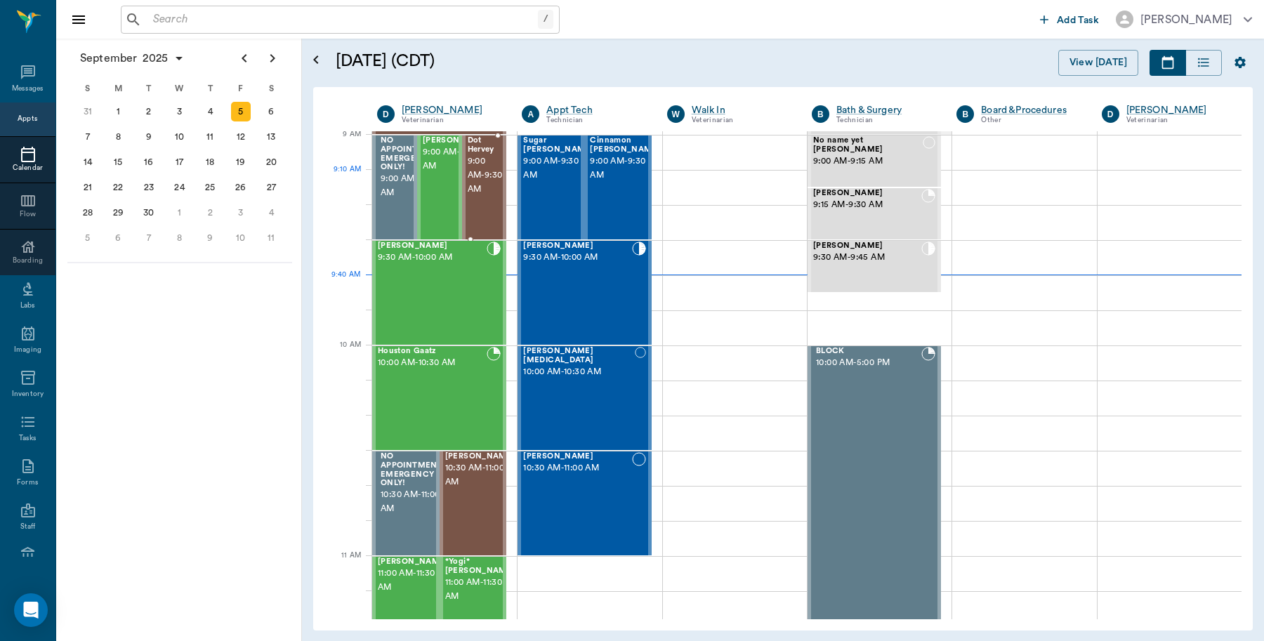
click at [476, 175] on span "9:00 AM - 9:30 AM" at bounding box center [485, 175] width 35 height 42
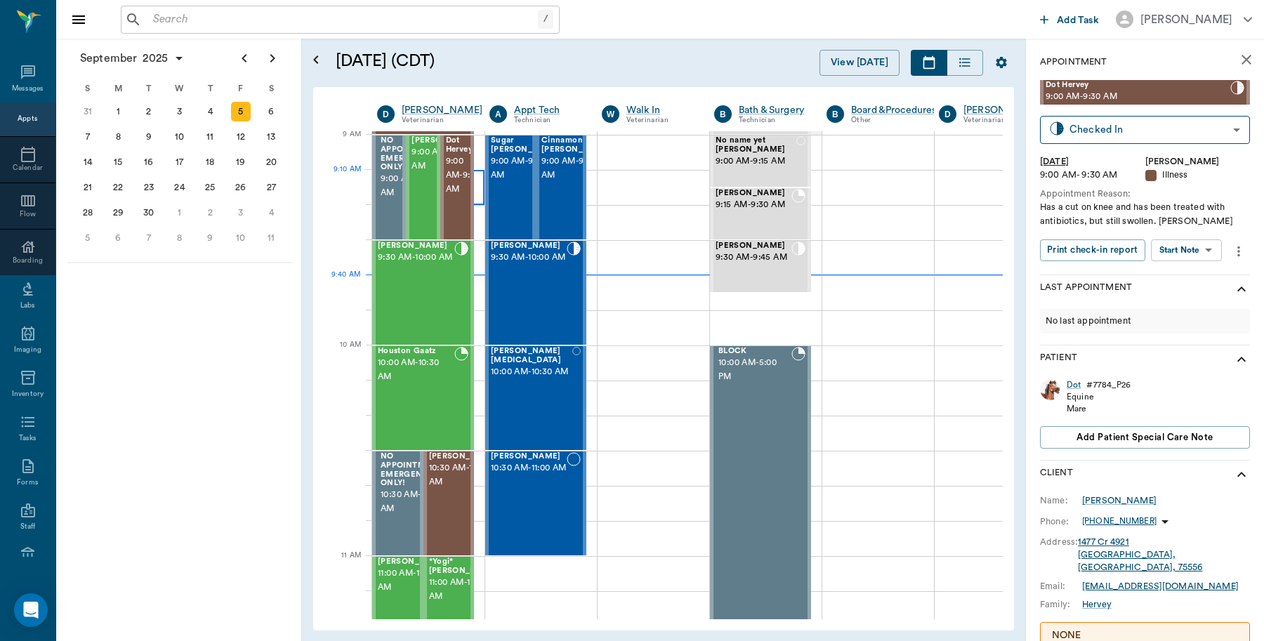
type input "READY_TO_CHECKOUT"
click at [419, 173] on span "9:00 AM - 9:30 AM" at bounding box center [446, 159] width 70 height 28
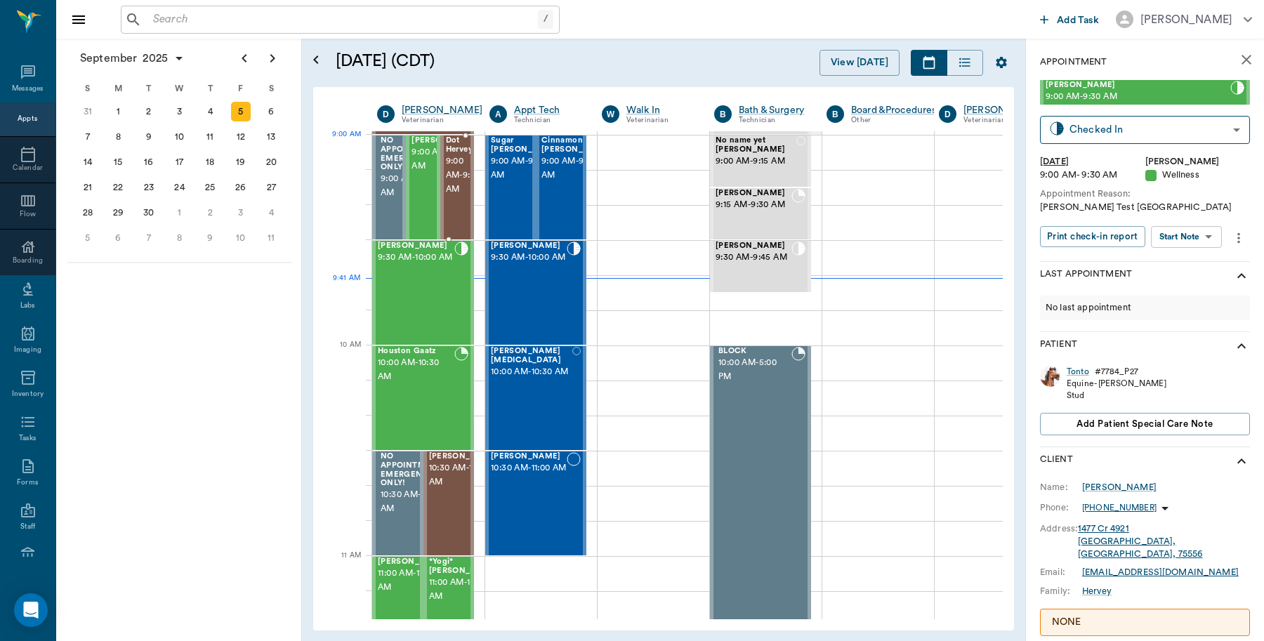
click at [460, 167] on span "9:00 AM - 9:30 AM" at bounding box center [463, 175] width 35 height 42
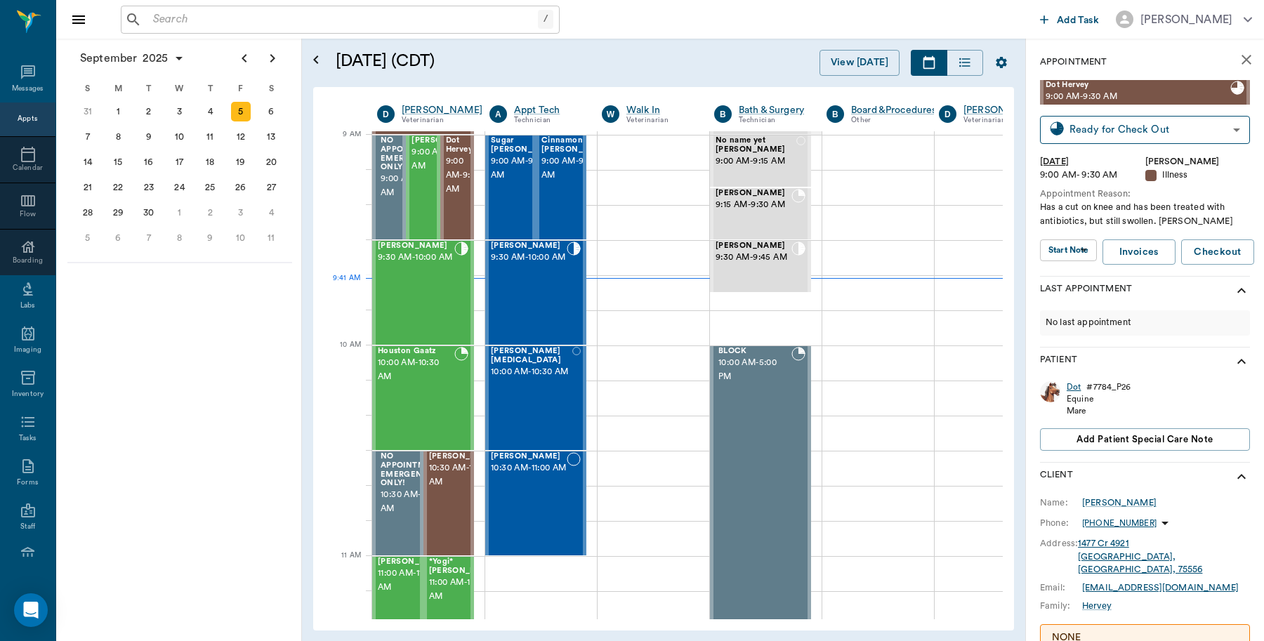
click at [1071, 387] on div "Dot" at bounding box center [1073, 387] width 14 height 12
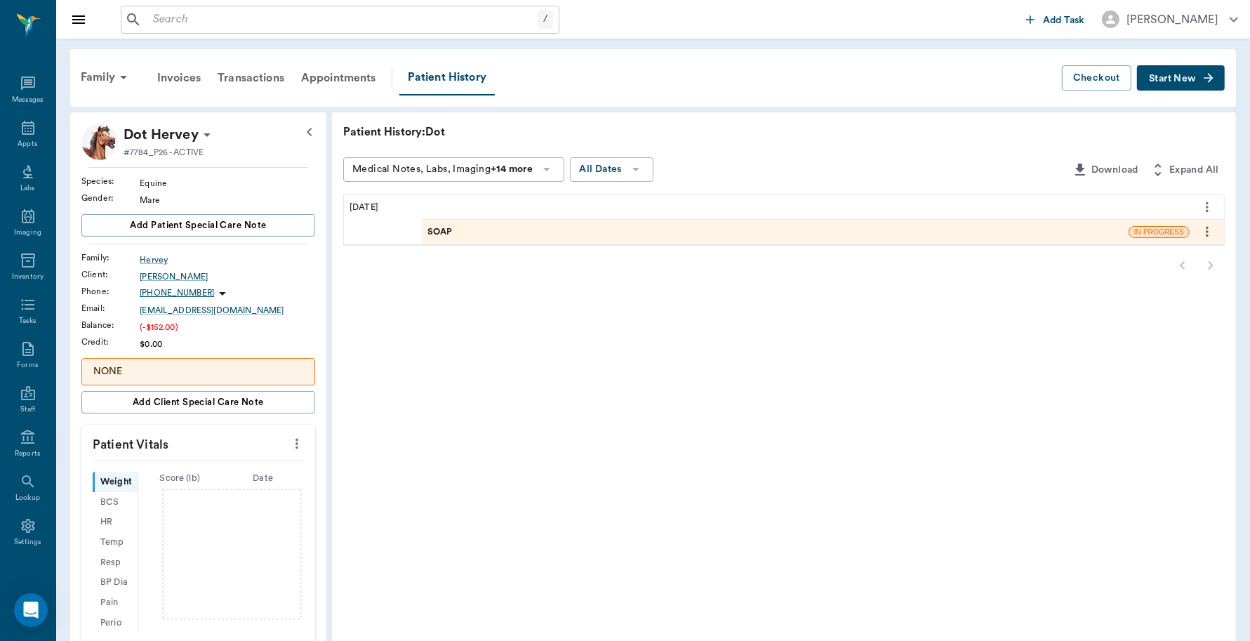
scroll to position [4, 0]
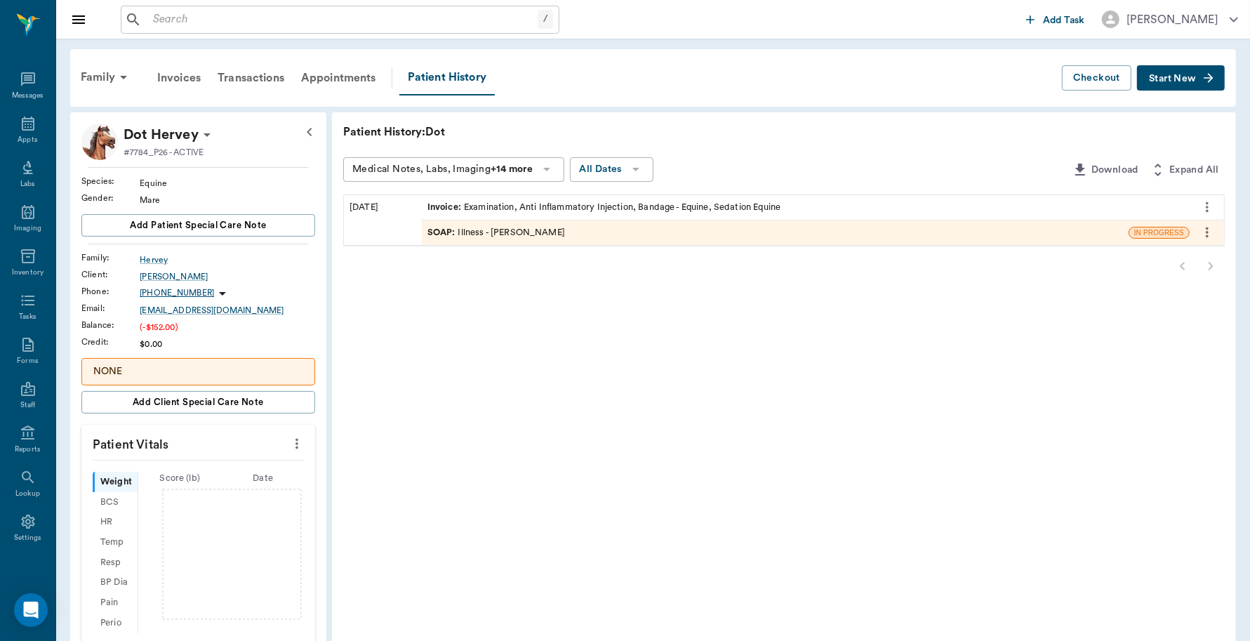
click at [629, 211] on div "Invoice : Examination, Anti Inflammatory Injection, Bandage - Equine, Sedation …" at bounding box center [604, 207] width 353 height 13
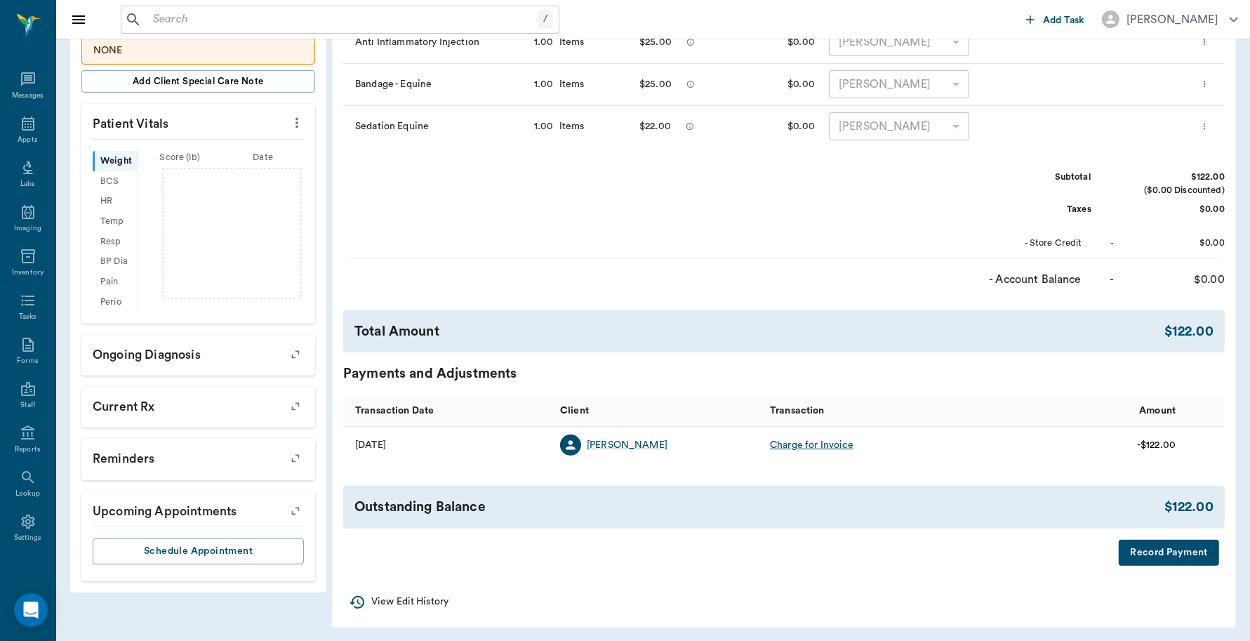
scroll to position [322, 0]
click at [1159, 545] on button "Record Payment" at bounding box center [1169, 551] width 100 height 26
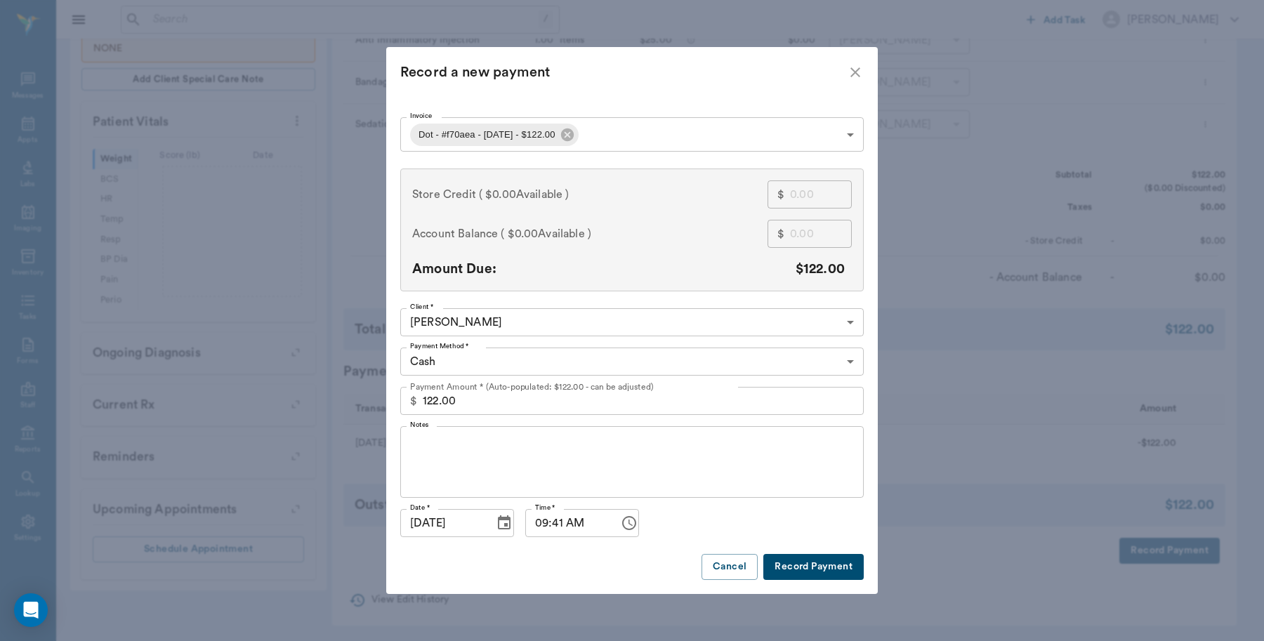
click at [609, 137] on body "/ ​ Add Task [PERSON_NAME] Nectar Messages Appts Labs Imaging Inventory Tasks F…" at bounding box center [632, 159] width 1264 height 963
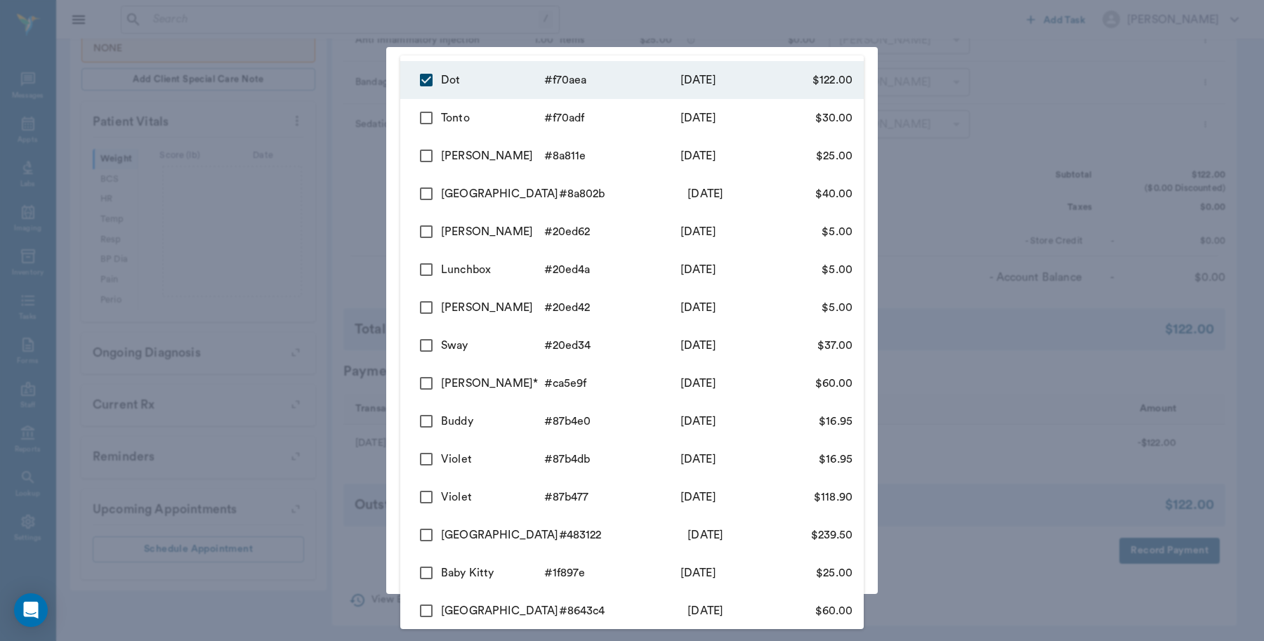
click at [425, 114] on input "checkbox" at bounding box center [425, 117] width 29 height 29
checkbox input "true"
type input "68baf55fddad57f4dff70aea,68baf4f0ddad57f4dff70adf"
type input "152.00"
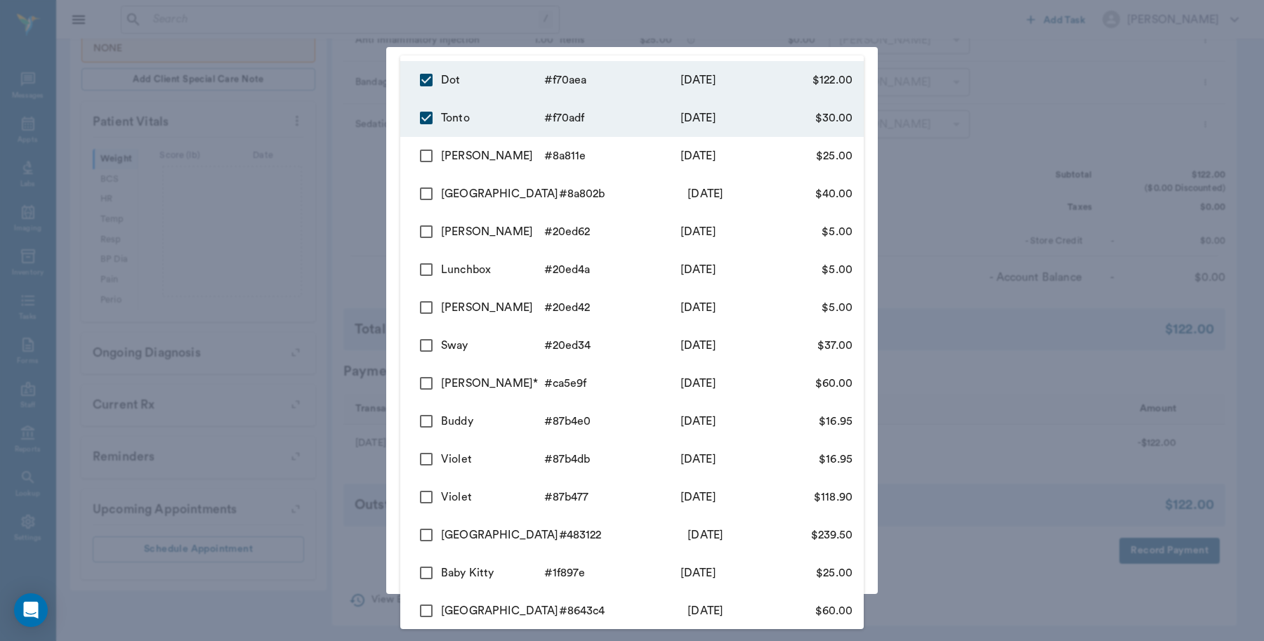
click at [960, 138] on div at bounding box center [632, 320] width 1264 height 641
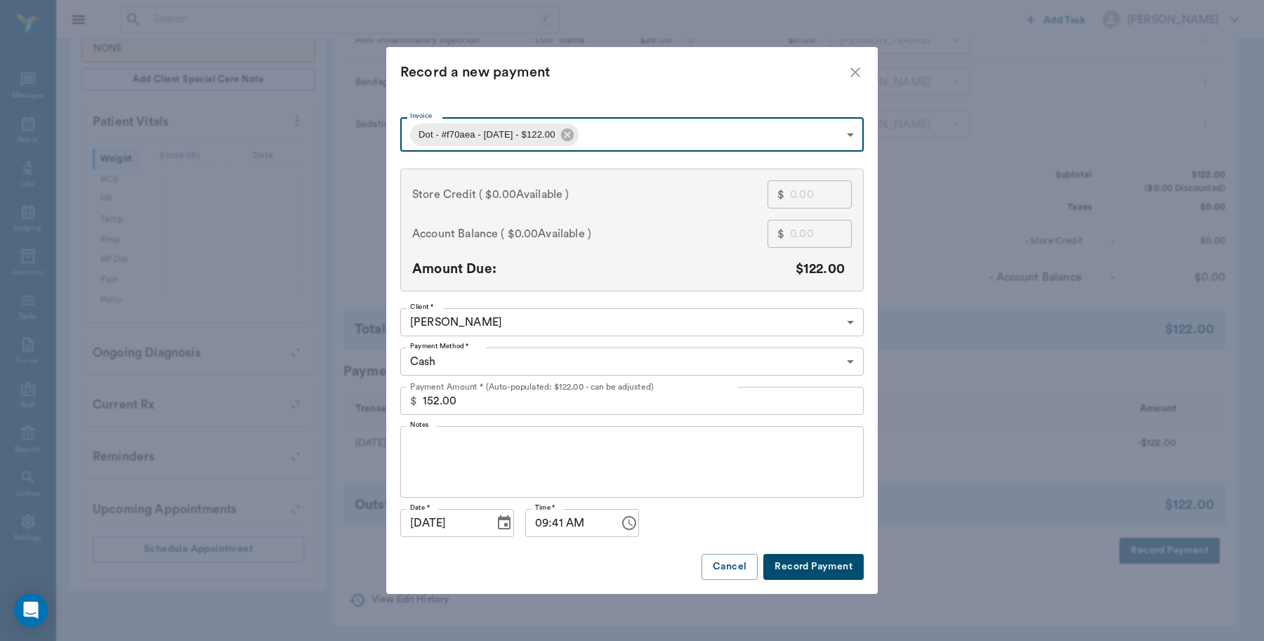
type input "68baf55fddad57f4dff70aea"
type input "122.00"
click at [647, 135] on body "/ ​ Add Task [PERSON_NAME] Nectar Messages Appts Labs Imaging Inventory Tasks F…" at bounding box center [632, 159] width 1264 height 963
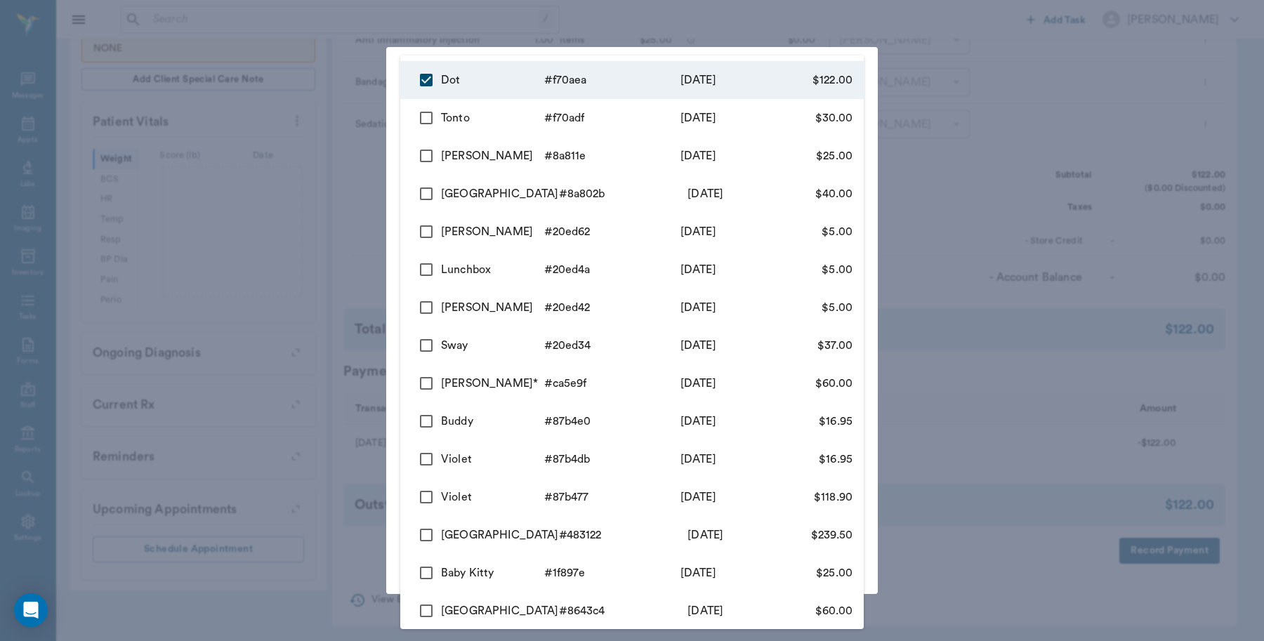
click at [426, 123] on input "checkbox" at bounding box center [425, 117] width 29 height 29
checkbox input "true"
type input "68baf55fddad57f4dff70aea,68baf4f0ddad57f4dff70adf"
type input "152.00"
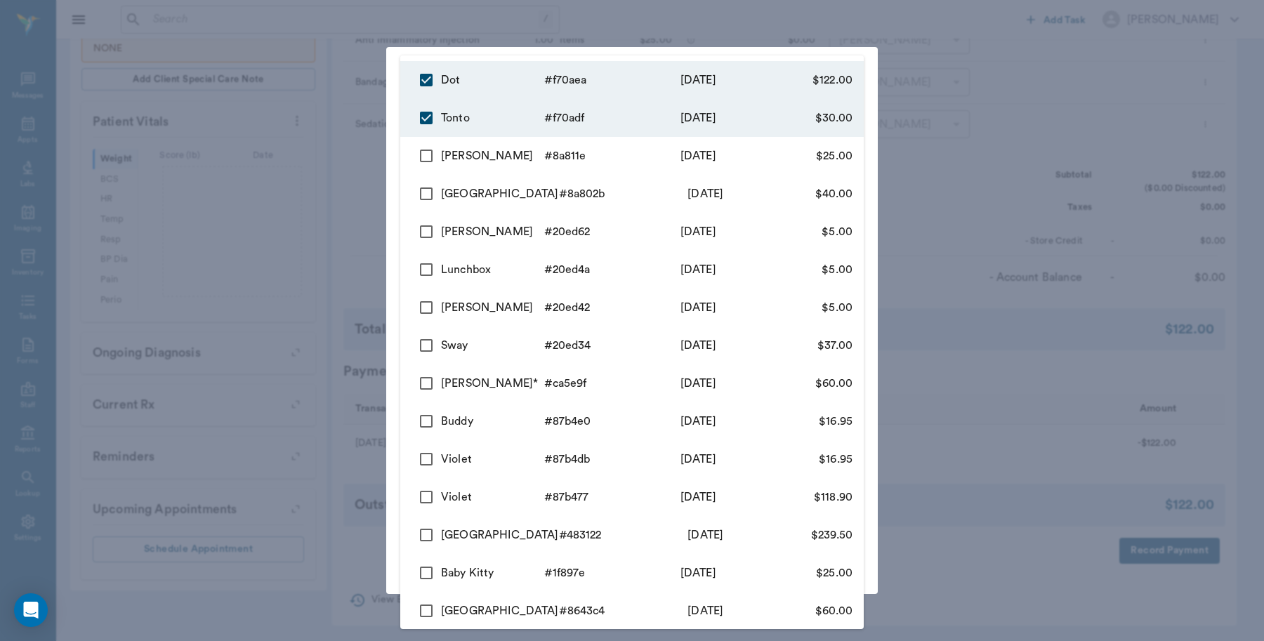
click at [1135, 187] on div at bounding box center [632, 320] width 1264 height 641
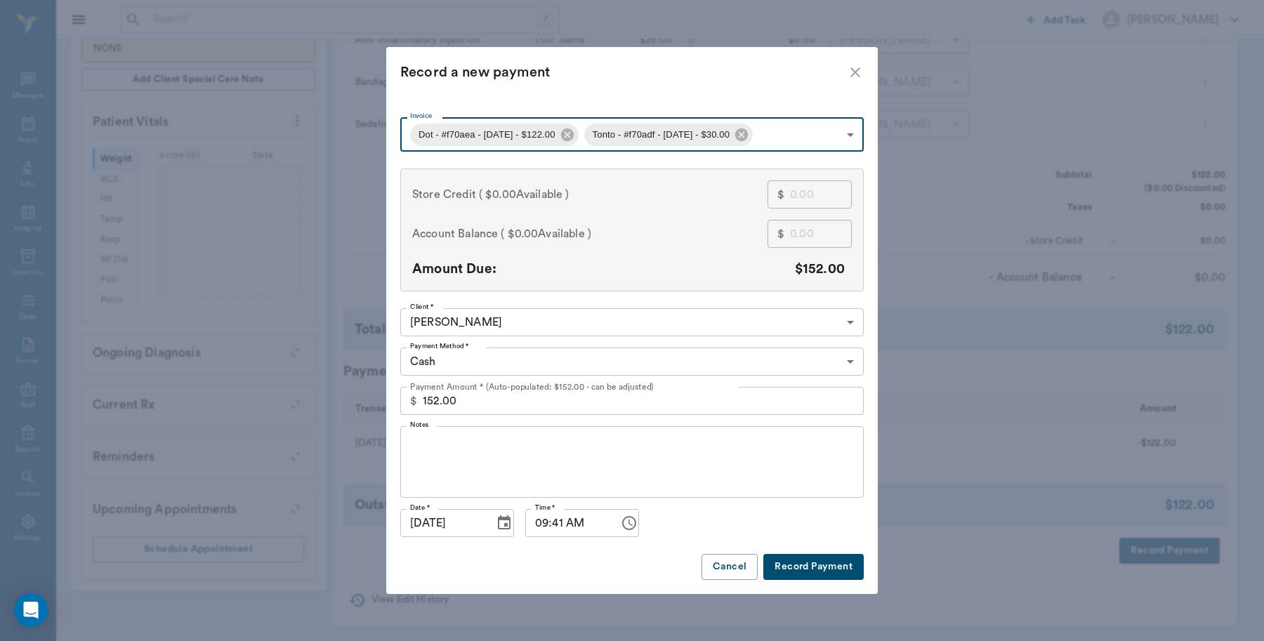
click at [799, 562] on button "Record Payment" at bounding box center [813, 567] width 100 height 26
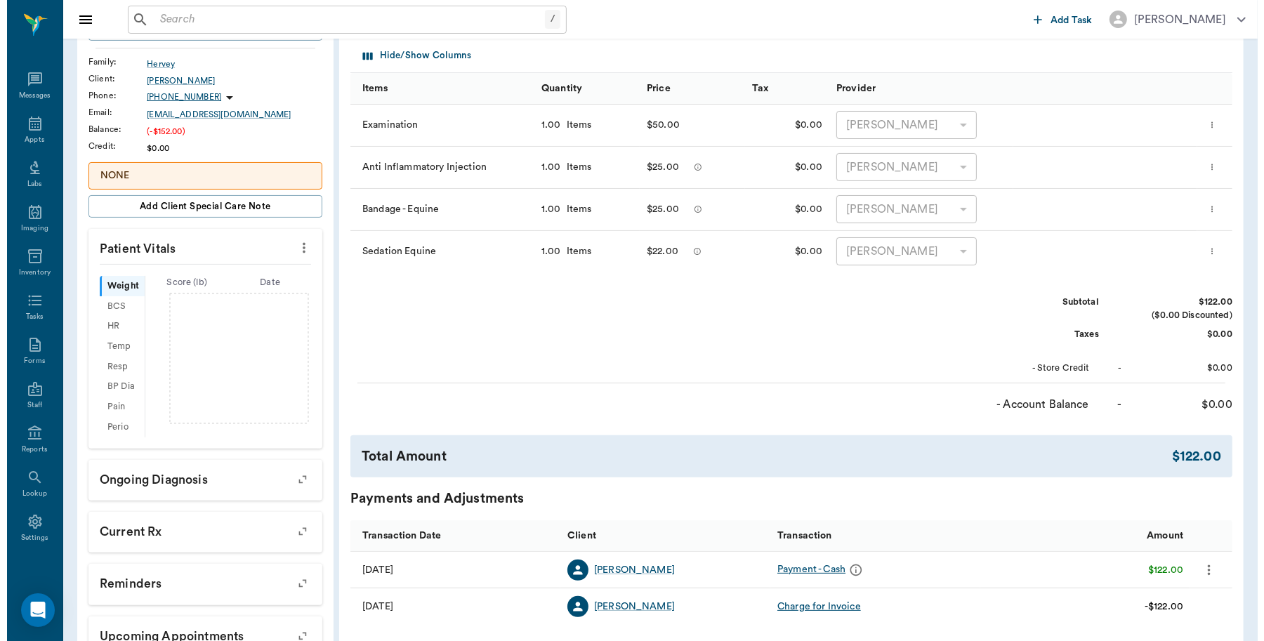
scroll to position [0, 0]
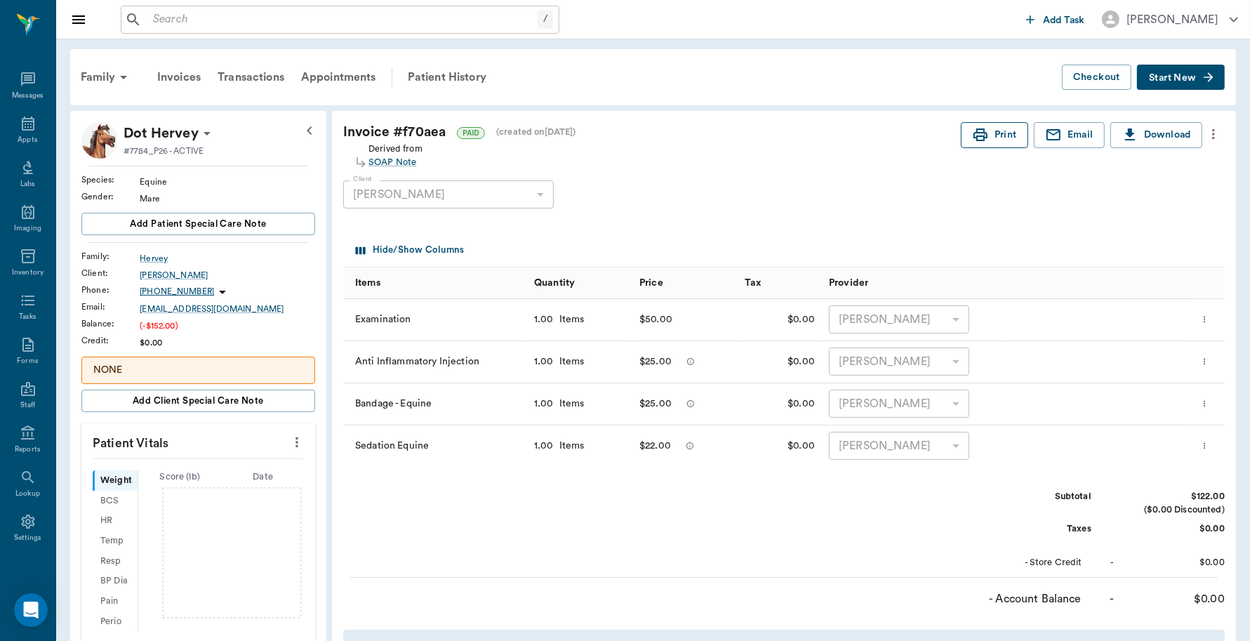
click at [998, 138] on button "Print" at bounding box center [994, 135] width 67 height 26
click at [265, 78] on div "Transactions" at bounding box center [251, 77] width 84 height 34
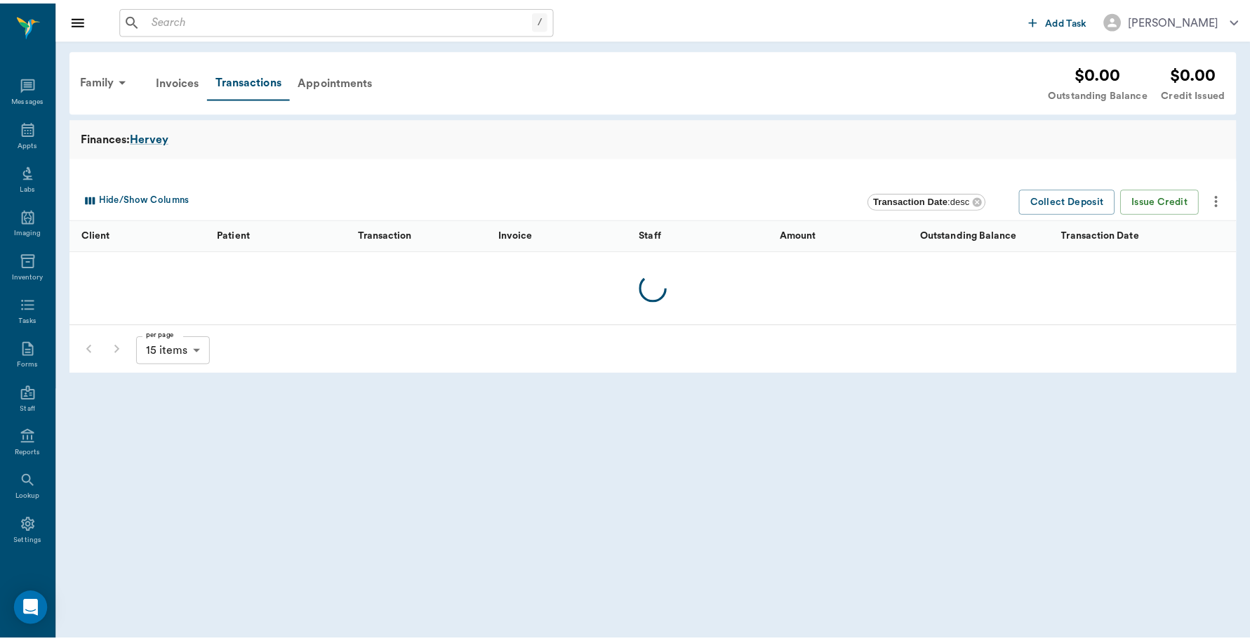
scroll to position [4, 0]
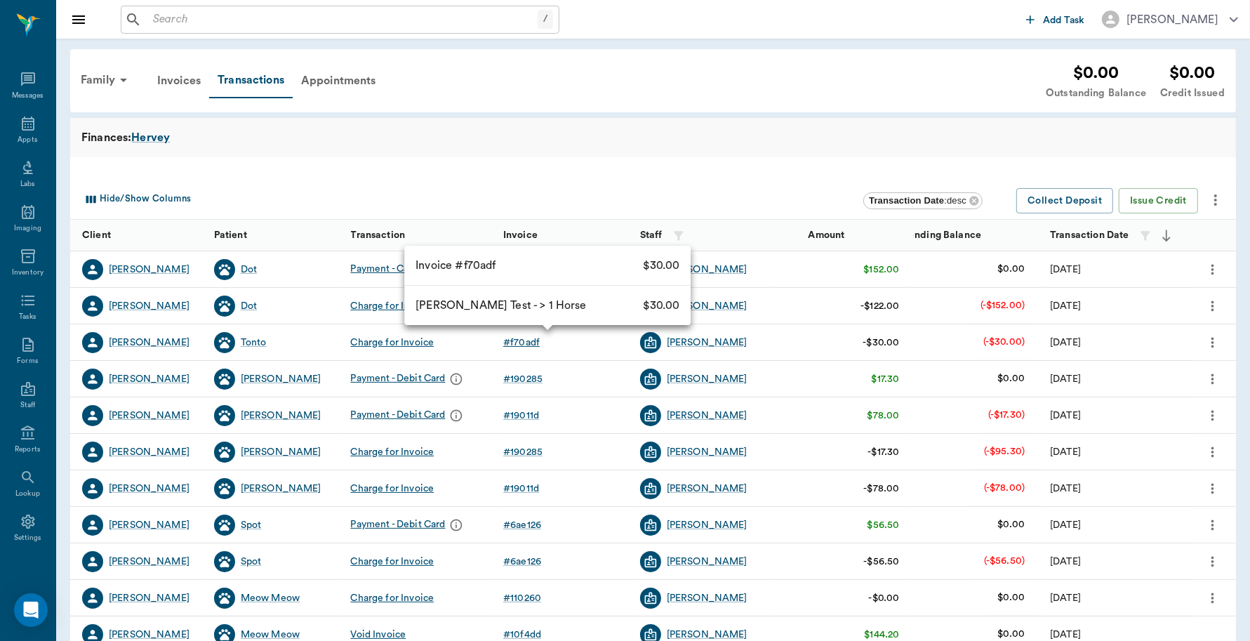
click at [536, 340] on div "# f70adf" at bounding box center [521, 343] width 37 height 14
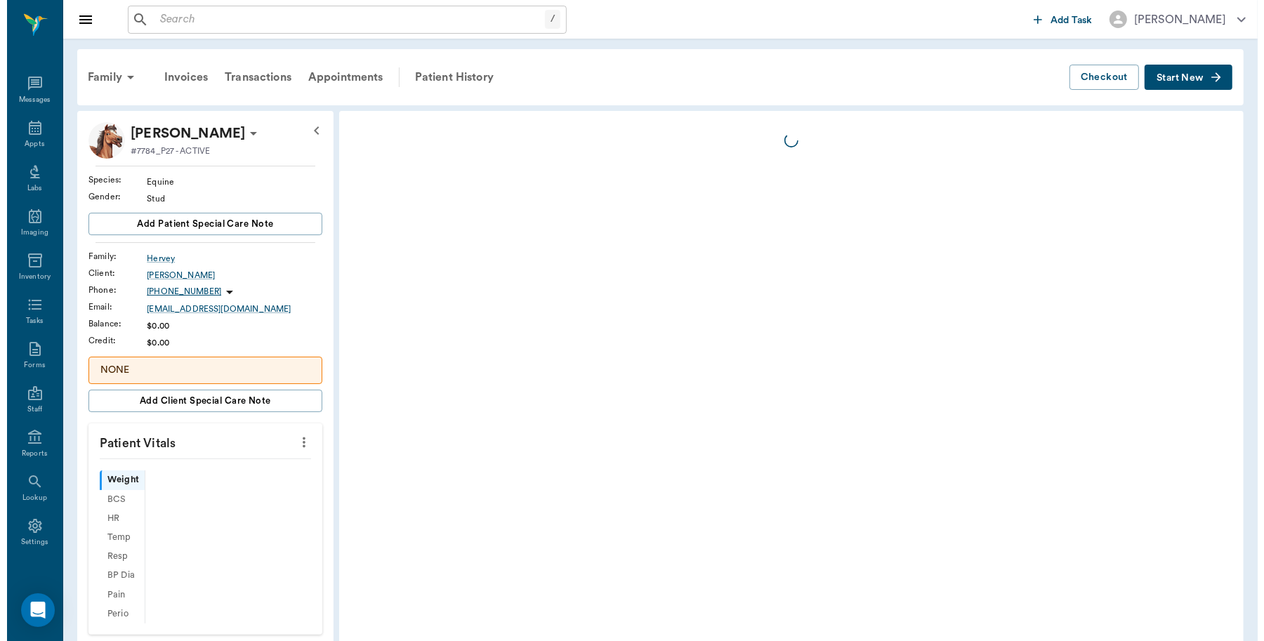
scroll to position [4, 0]
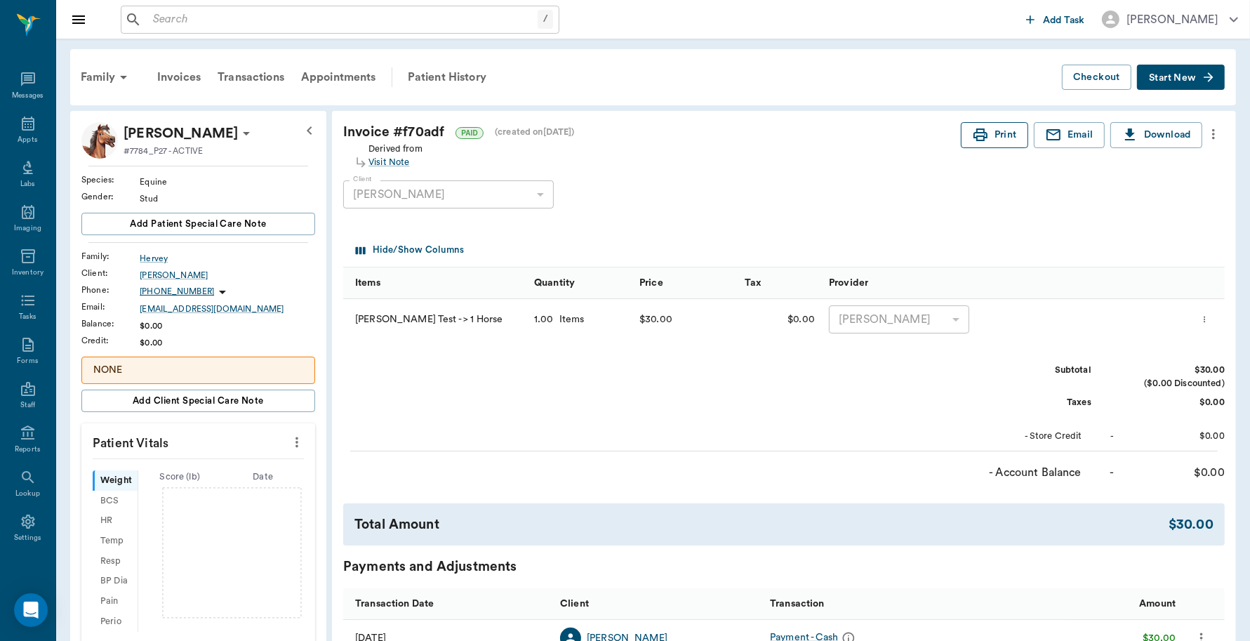
click at [988, 138] on button "Print" at bounding box center [994, 135] width 67 height 26
click at [26, 121] on icon at bounding box center [28, 124] width 13 height 14
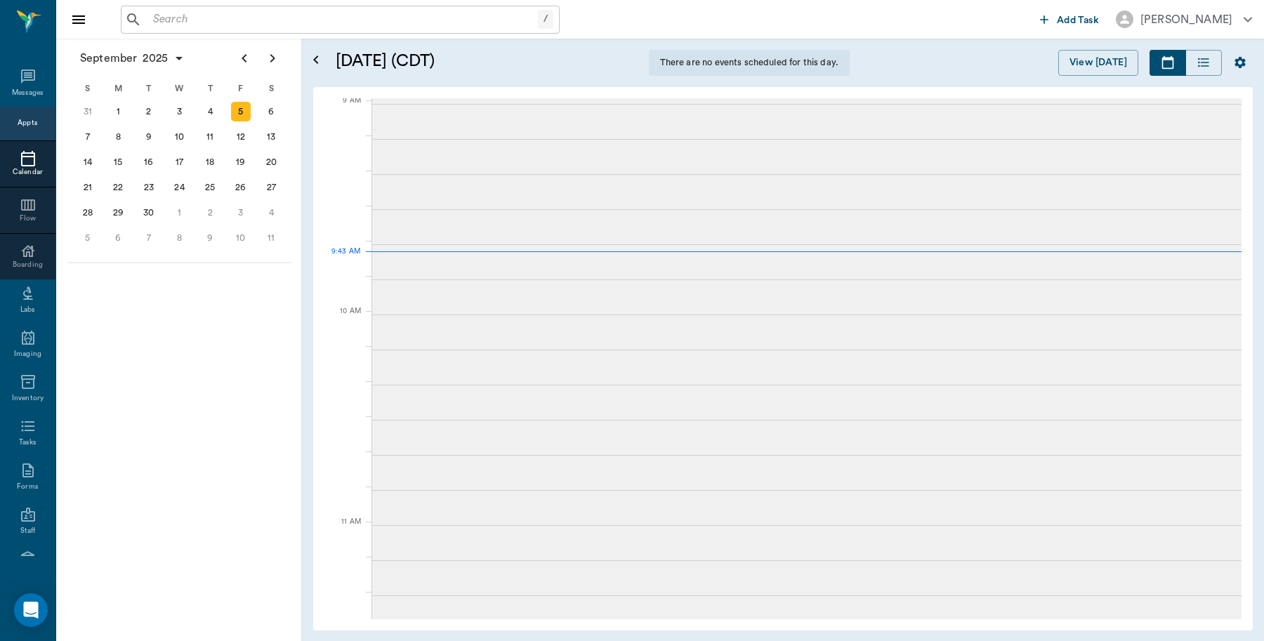
scroll to position [213, 0]
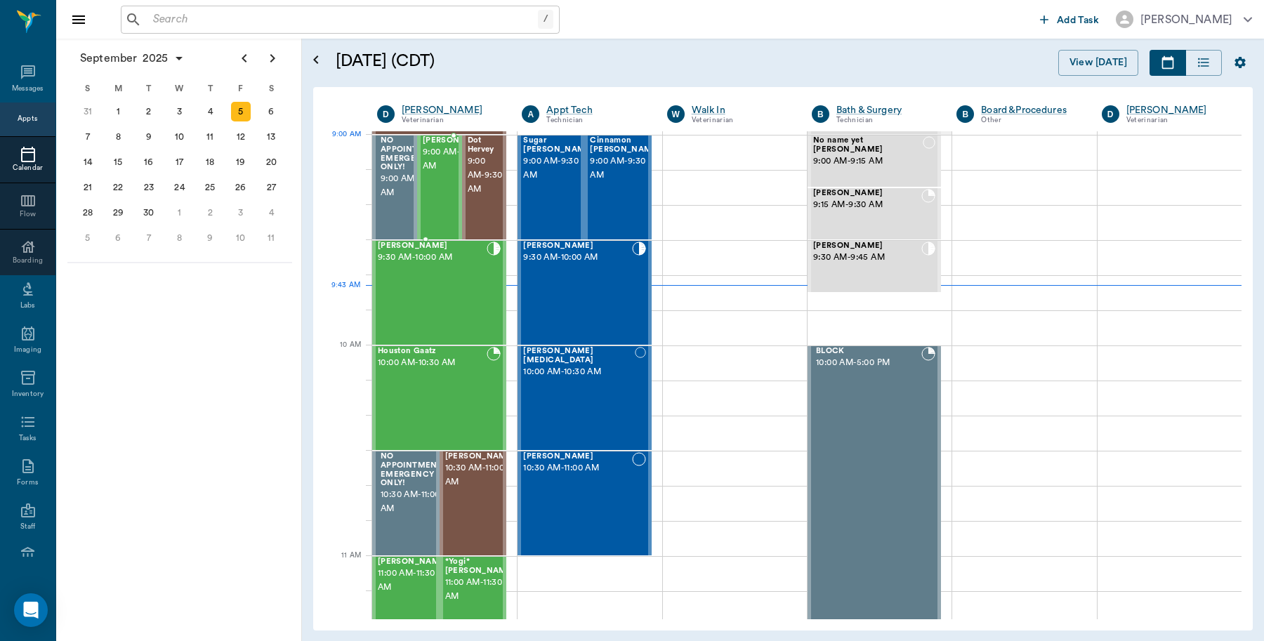
click at [434, 160] on span "9:00 AM - 9:30 AM" at bounding box center [458, 159] width 70 height 28
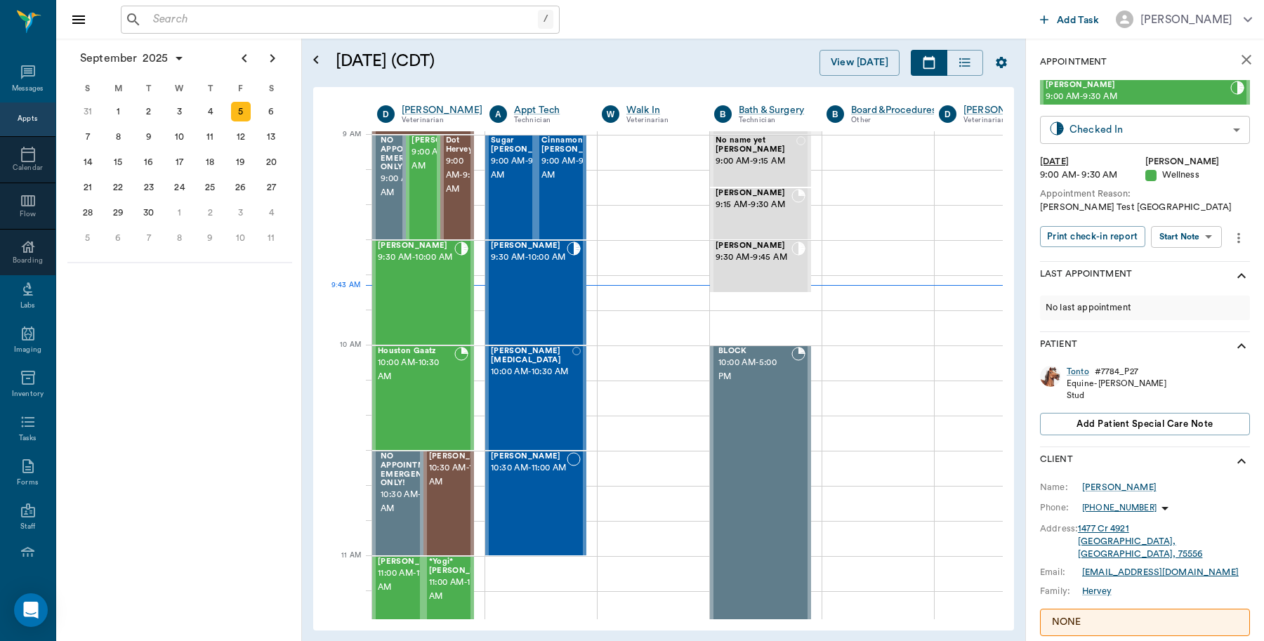
click at [1195, 130] on body "/ ​ Add Task [PERSON_NAME] Nectar Messages Appts Calendar Flow Boarding Labs Im…" at bounding box center [632, 320] width 1264 height 641
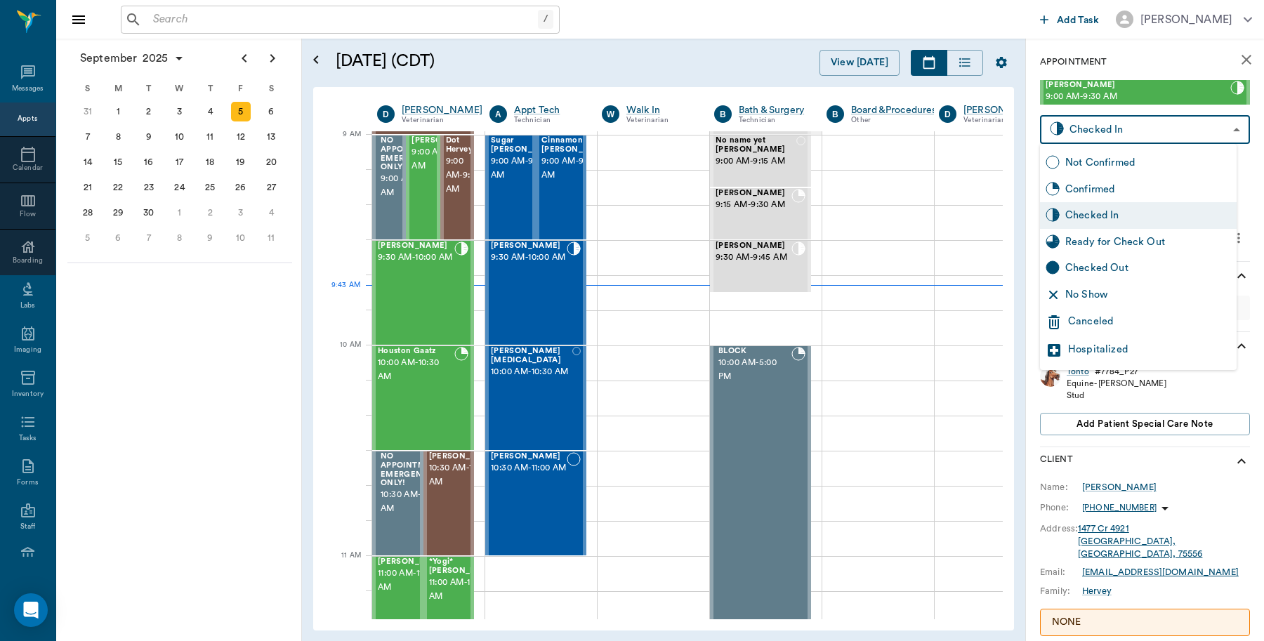
click at [1111, 264] on div "Checked Out" at bounding box center [1148, 267] width 166 height 15
type input "CHECKED_OUT"
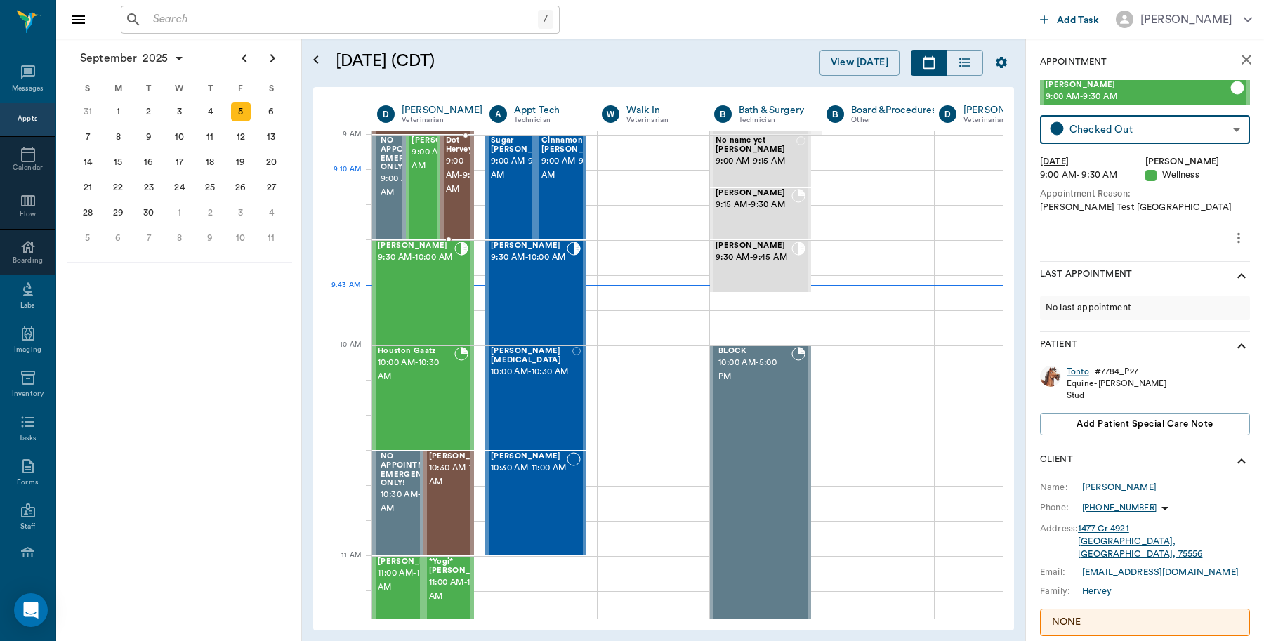
click at [457, 172] on span "9:00 AM - 9:30 AM" at bounding box center [463, 175] width 35 height 42
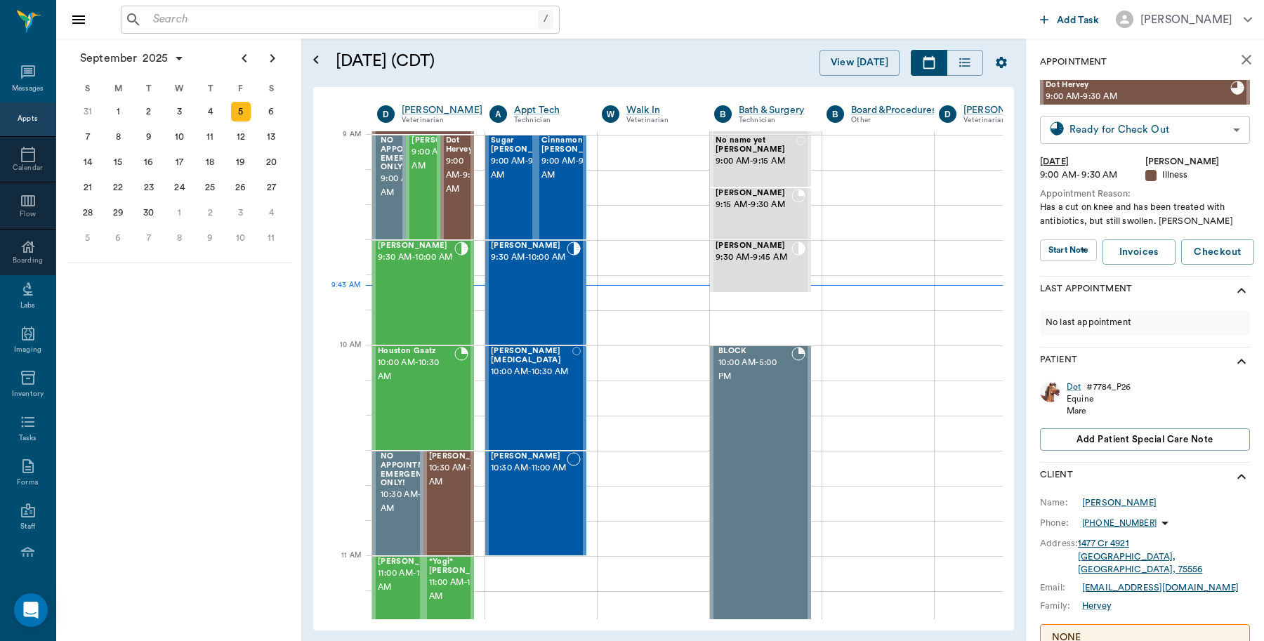
click at [1110, 128] on body "/ ​ Add Task [PERSON_NAME] Nectar Messages Appts Calendar Flow Boarding Labs Im…" at bounding box center [632, 320] width 1264 height 641
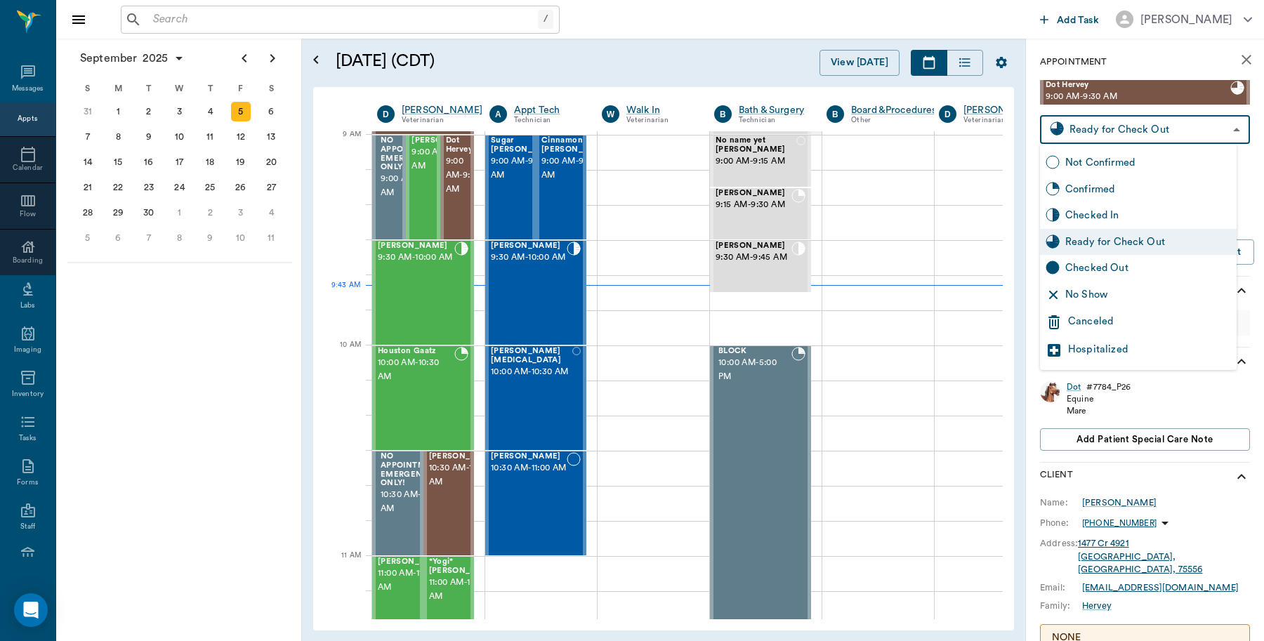
click at [1083, 264] on div "Checked Out" at bounding box center [1148, 267] width 166 height 15
type input "CHECKED_OUT"
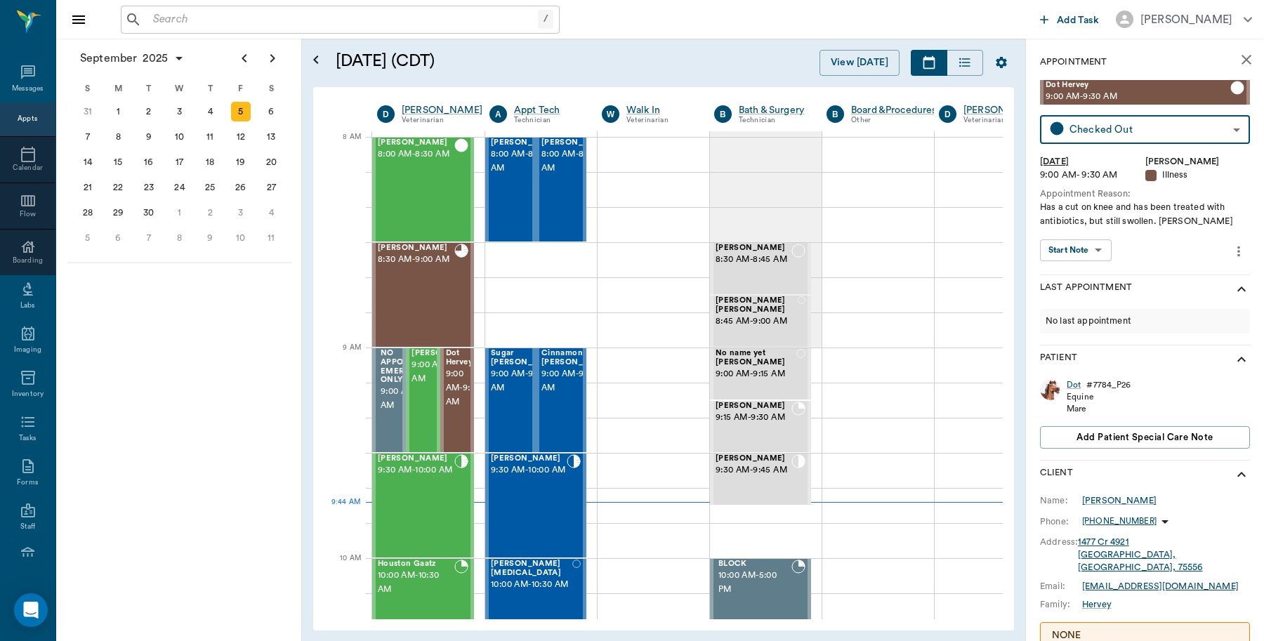
click at [1241, 63] on icon "close" at bounding box center [1246, 60] width 10 height 10
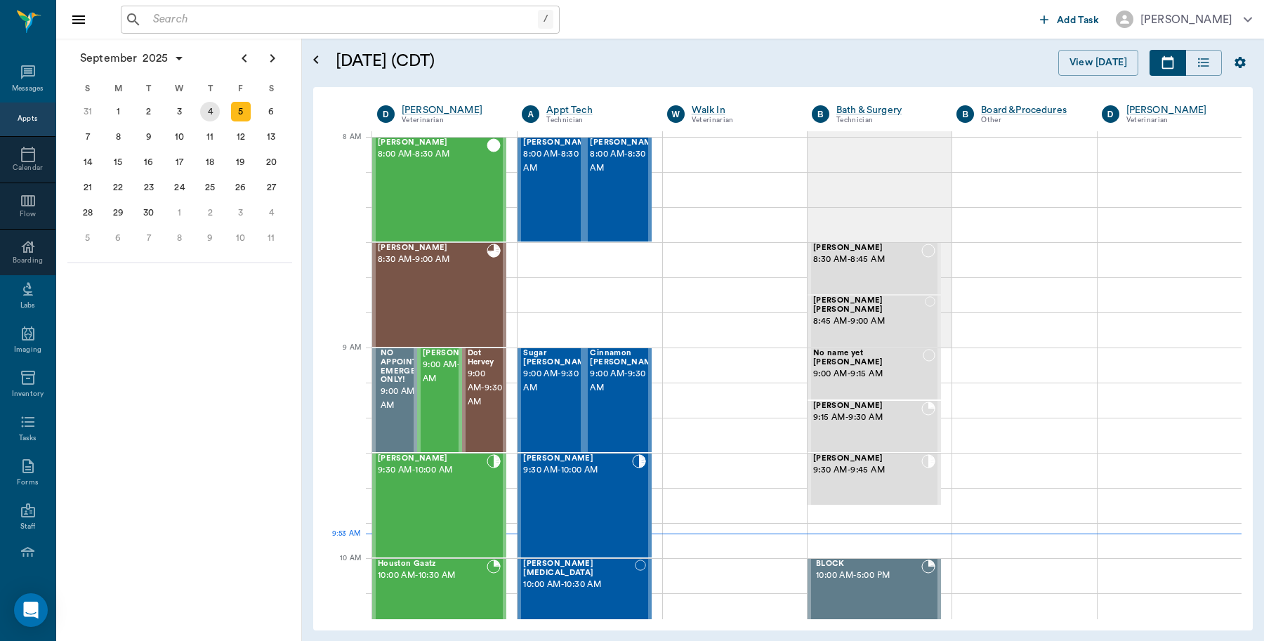
click at [202, 111] on div "4" at bounding box center [210, 112] width 20 height 20
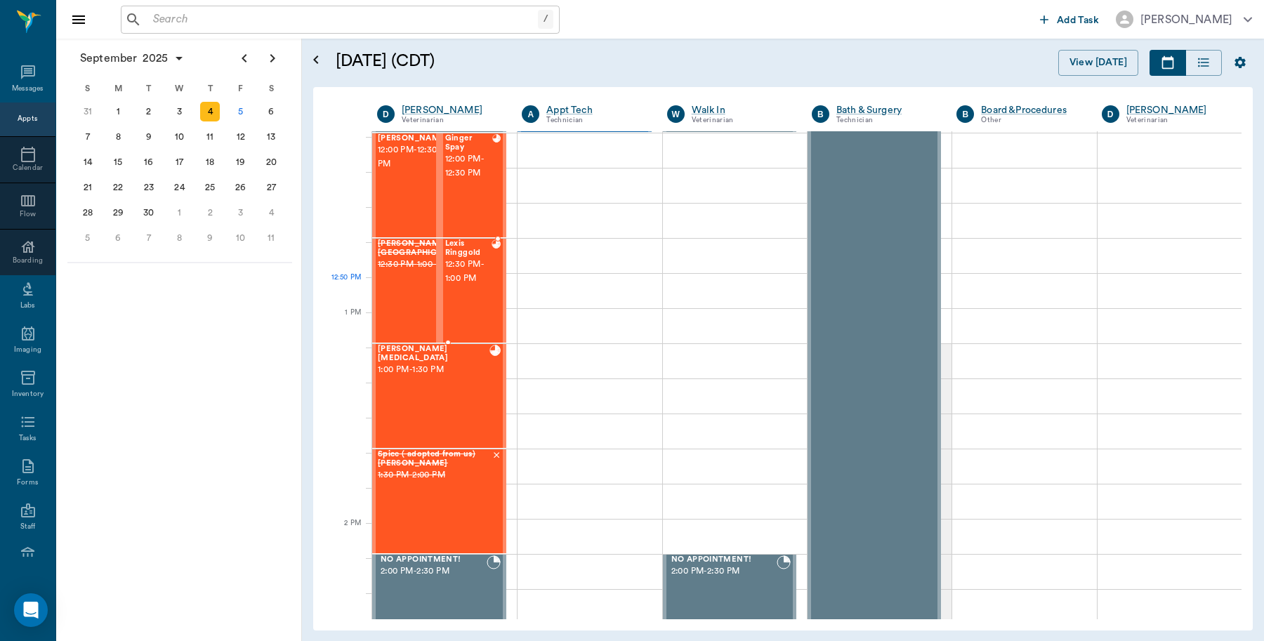
scroll to position [877, 0]
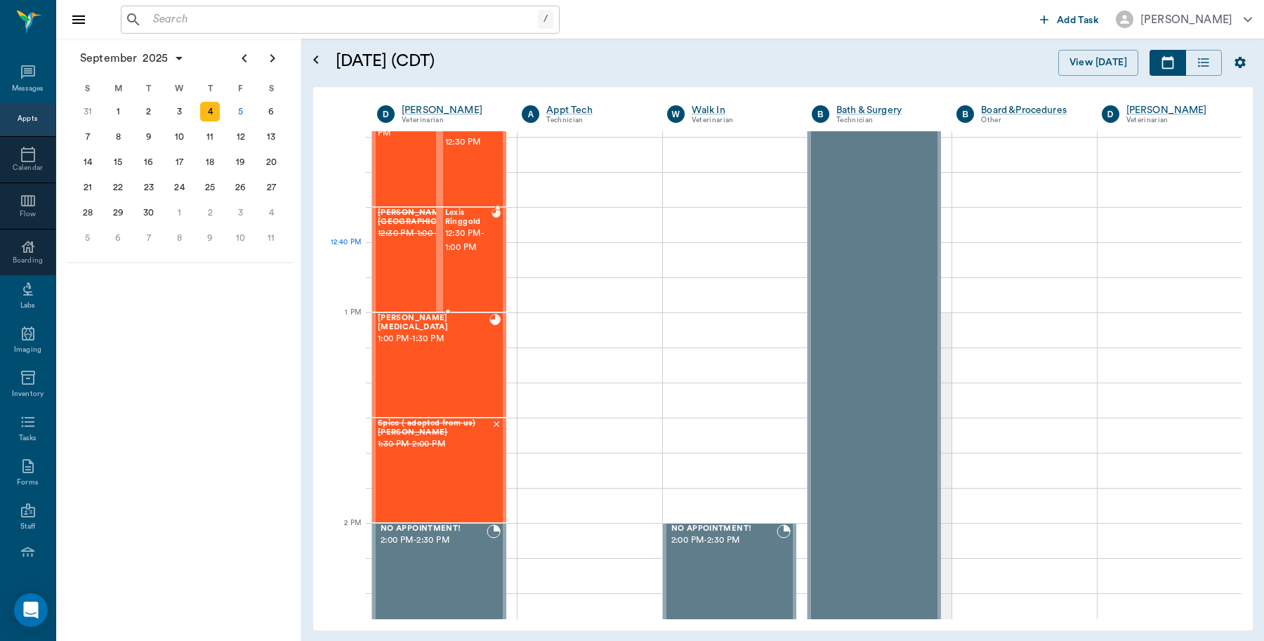
click at [481, 249] on span "12:30 PM - 1:00 PM" at bounding box center [468, 241] width 46 height 28
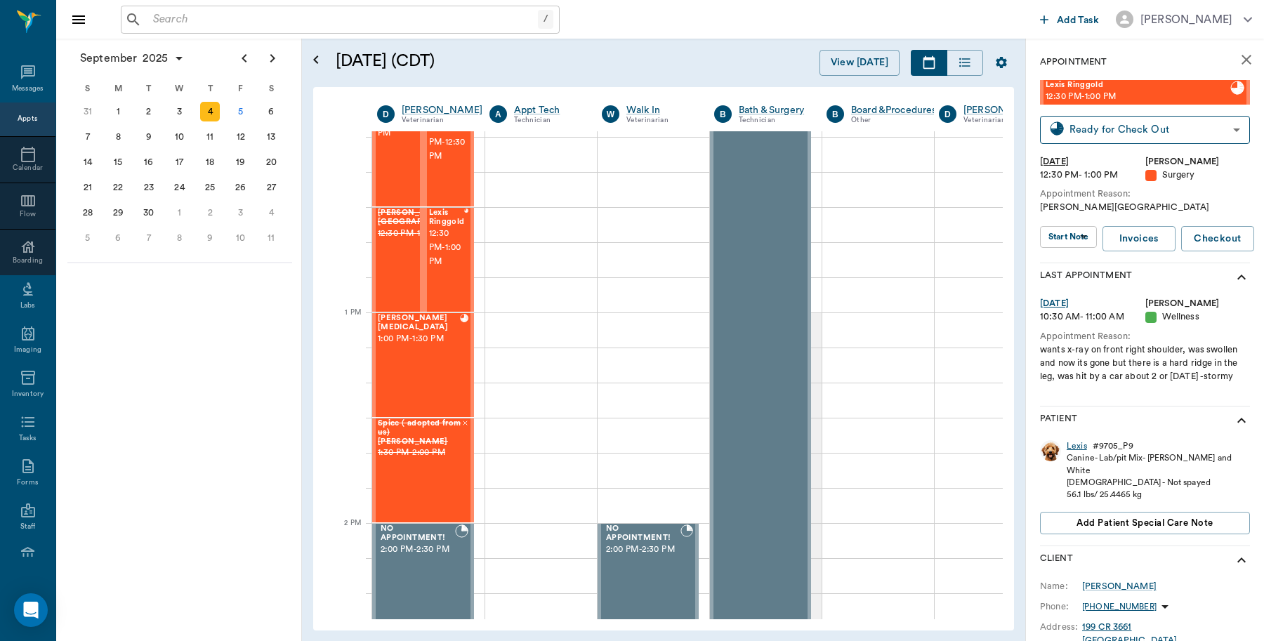
click at [1071, 452] on div "Lexis" at bounding box center [1076, 446] width 20 height 12
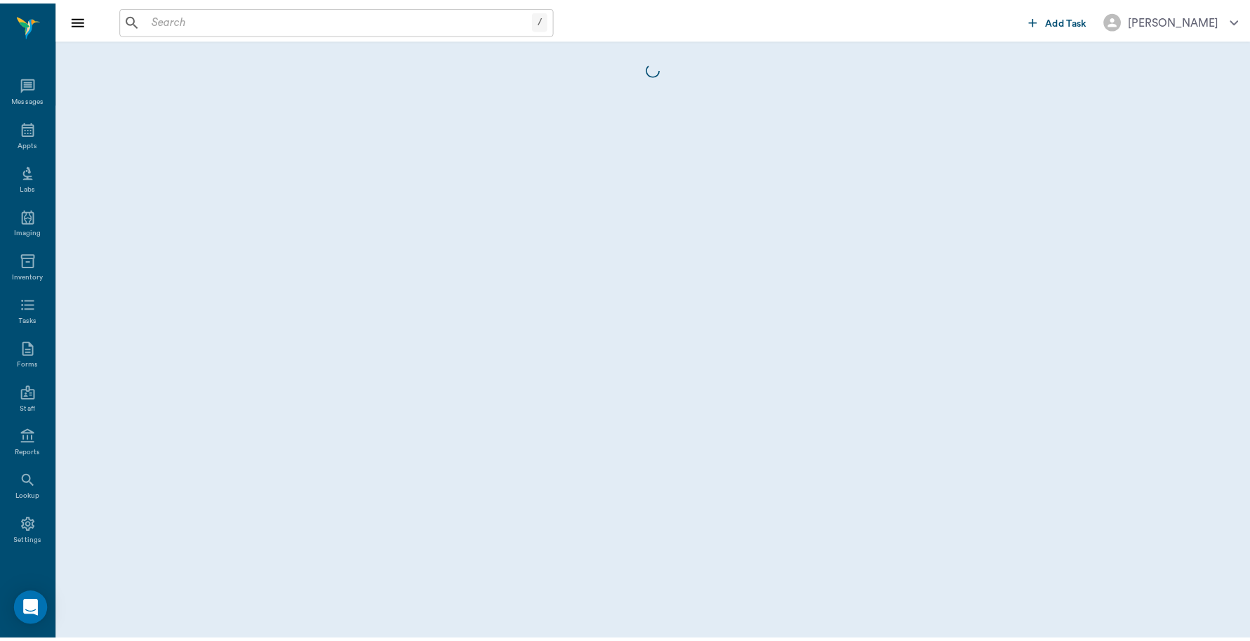
scroll to position [4, 0]
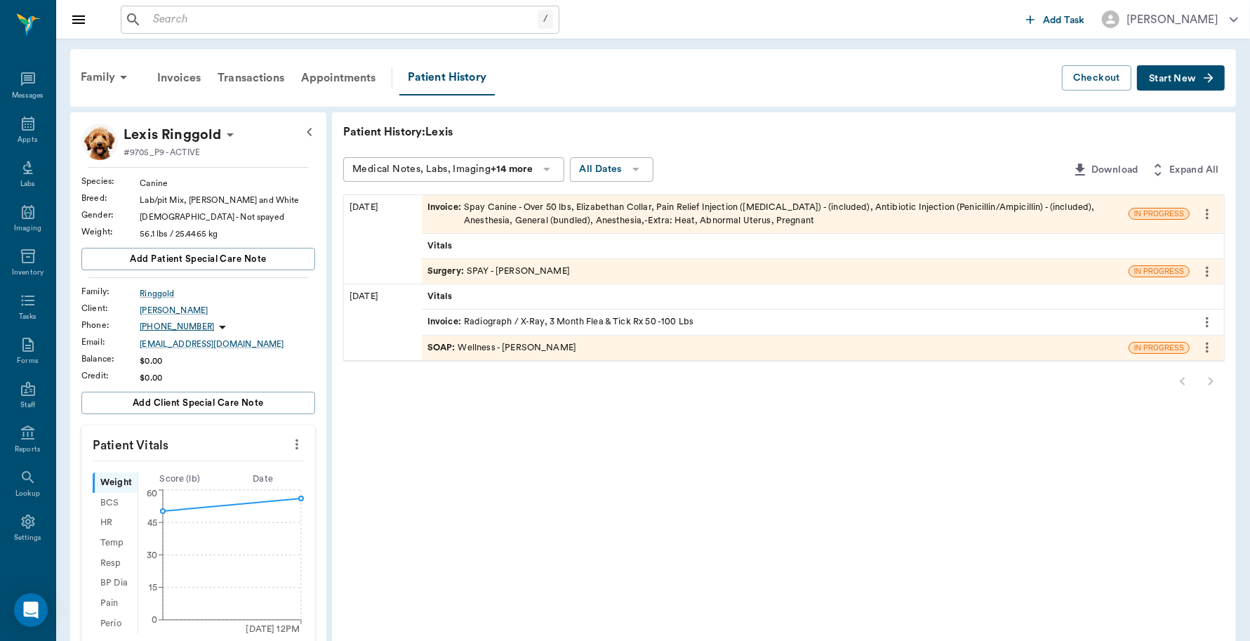
click at [502, 216] on div "Invoice : Spay Canine - Over 50 lbs, Elizabethan Collar, Pain Relief Injection …" at bounding box center [776, 214] width 696 height 27
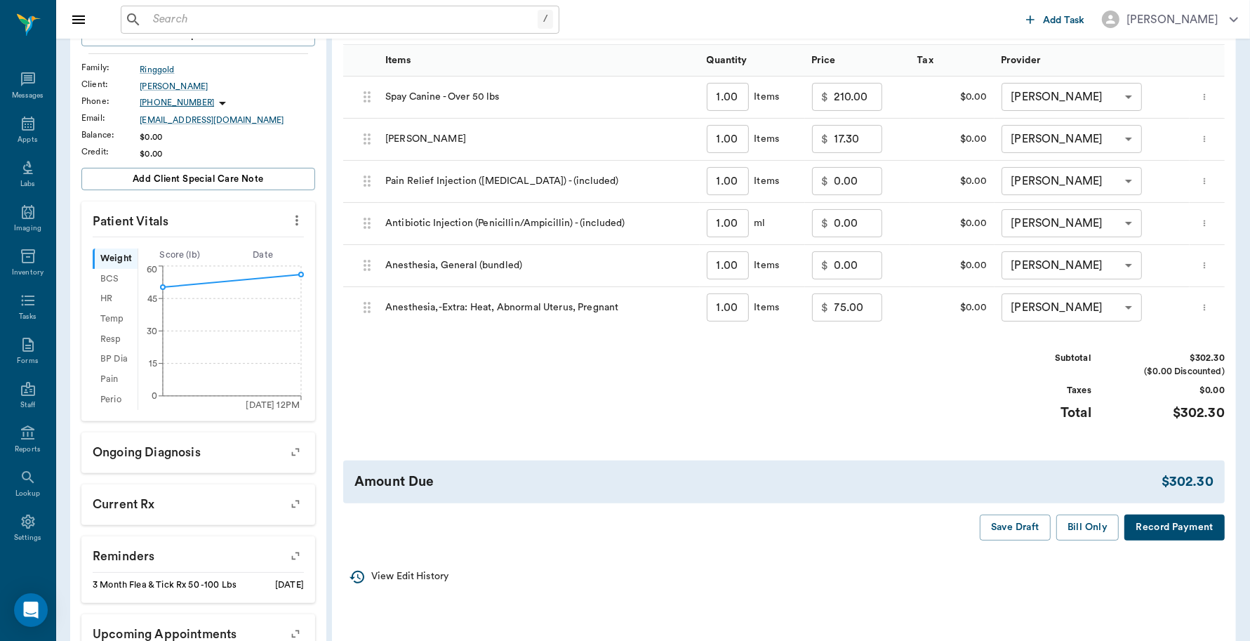
scroll to position [251, 0]
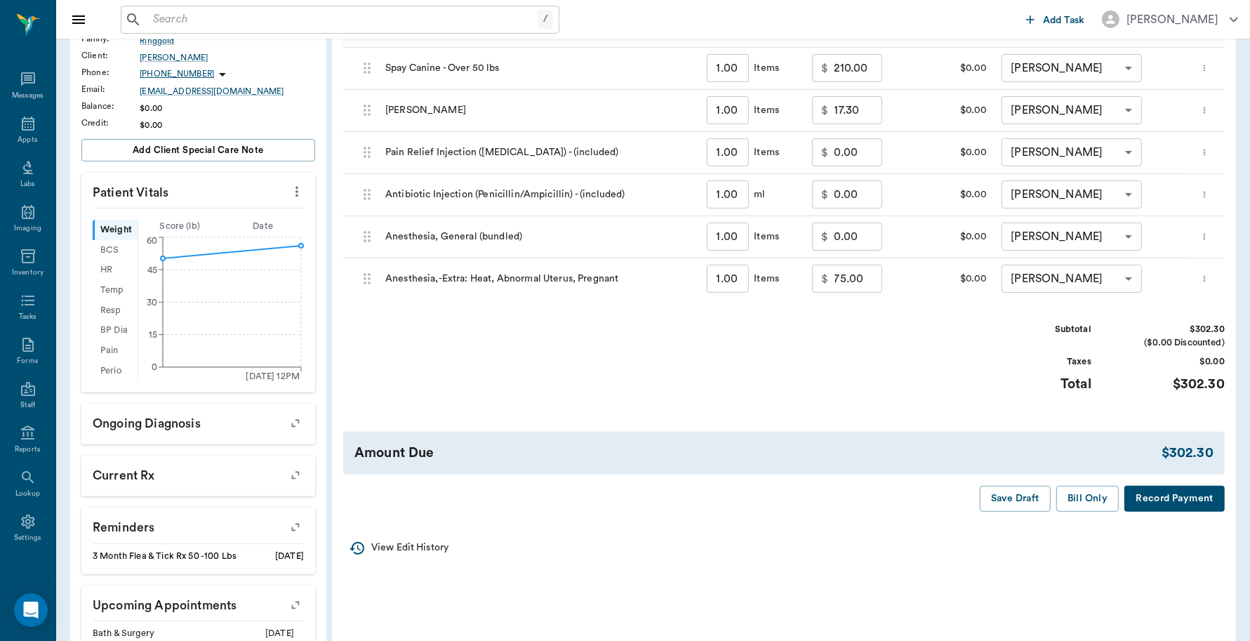
click at [1150, 491] on button "Record Payment" at bounding box center [1175, 499] width 100 height 26
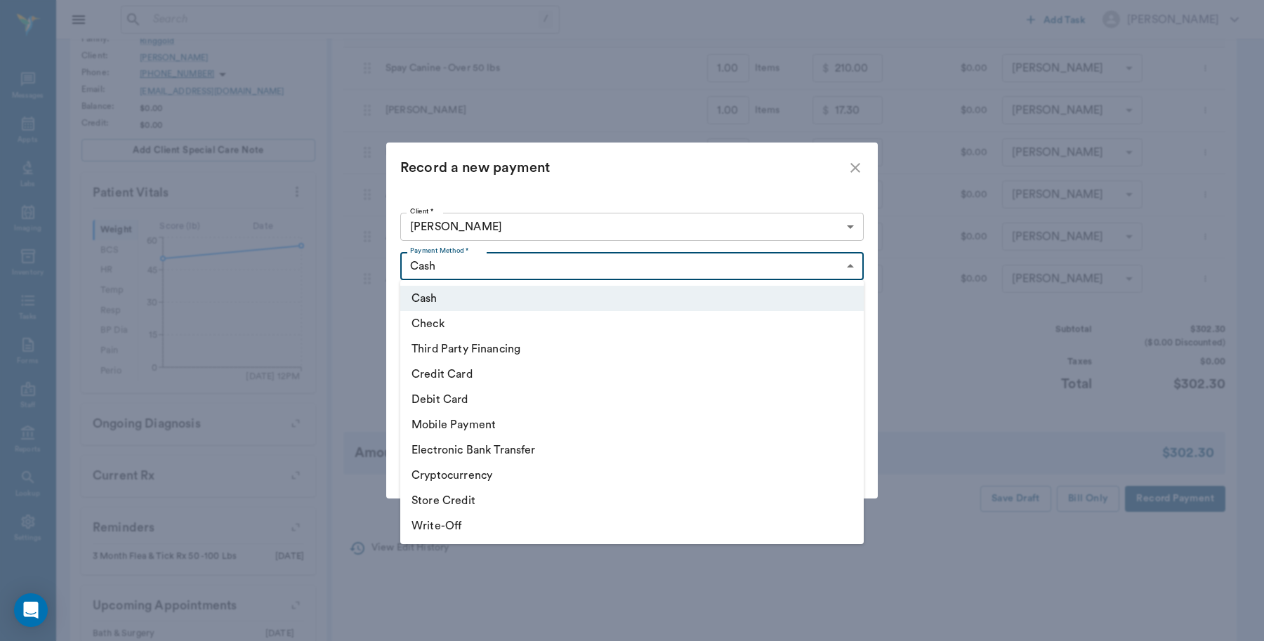
click at [538, 267] on body "/ ​ Add Task [PERSON_NAME] Nectar Messages Appts Labs Imaging Inventory Tasks F…" at bounding box center [632, 238] width 1264 height 979
click at [454, 373] on li "Credit Card" at bounding box center [631, 374] width 463 height 25
type input "CREDIT_CARD"
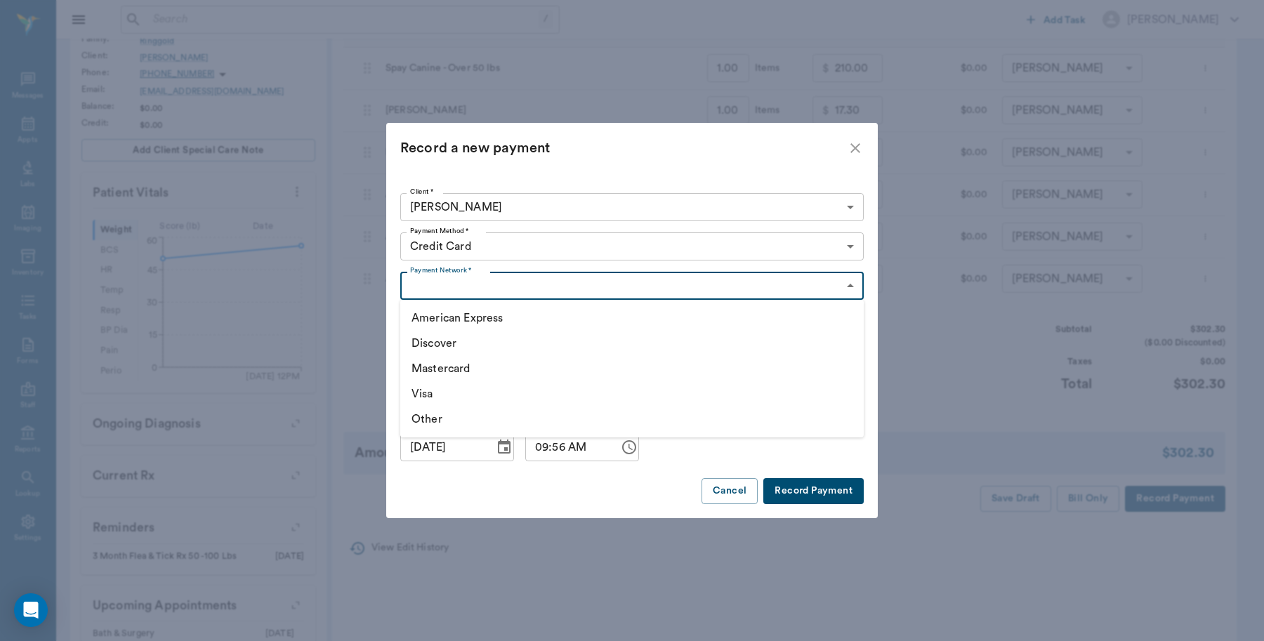
click at [471, 286] on body "/ ​ Add Task [PERSON_NAME] Nectar Messages Appts Labs Imaging Inventory Tasks F…" at bounding box center [632, 238] width 1264 height 979
click at [427, 386] on li "Visa" at bounding box center [631, 393] width 463 height 25
type input "VISA"
click at [790, 485] on button "Record Payment" at bounding box center [813, 491] width 100 height 26
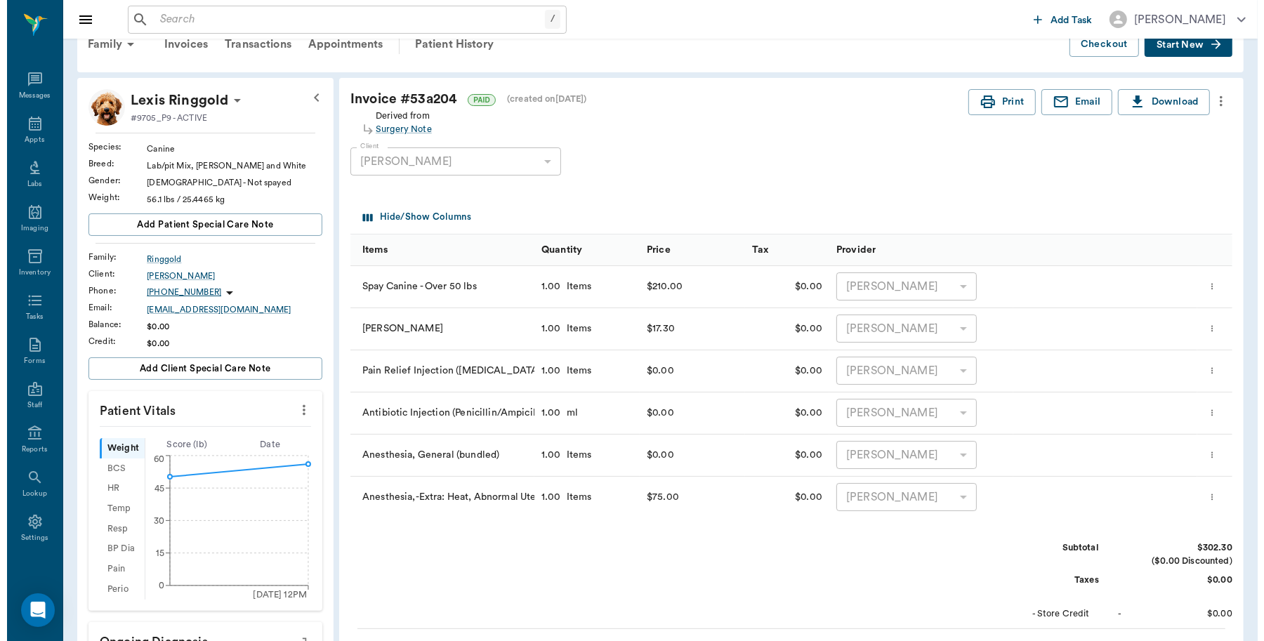
scroll to position [0, 0]
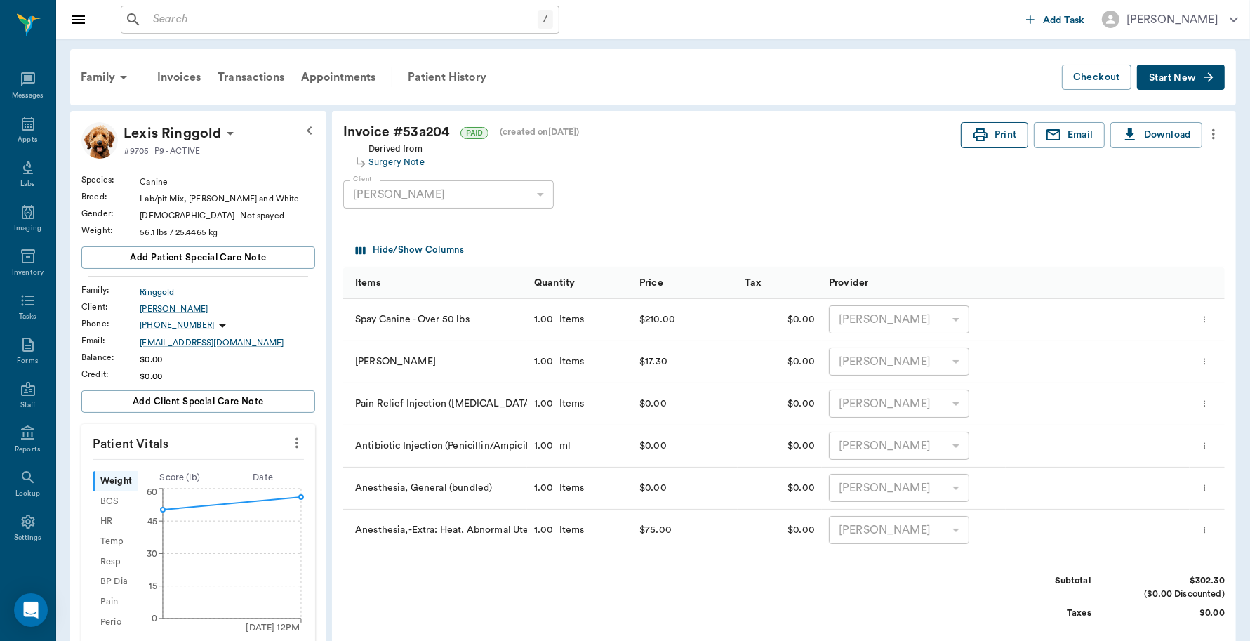
click at [998, 132] on button "Print" at bounding box center [994, 135] width 67 height 26
click at [444, 72] on div "Patient History" at bounding box center [446, 77] width 95 height 34
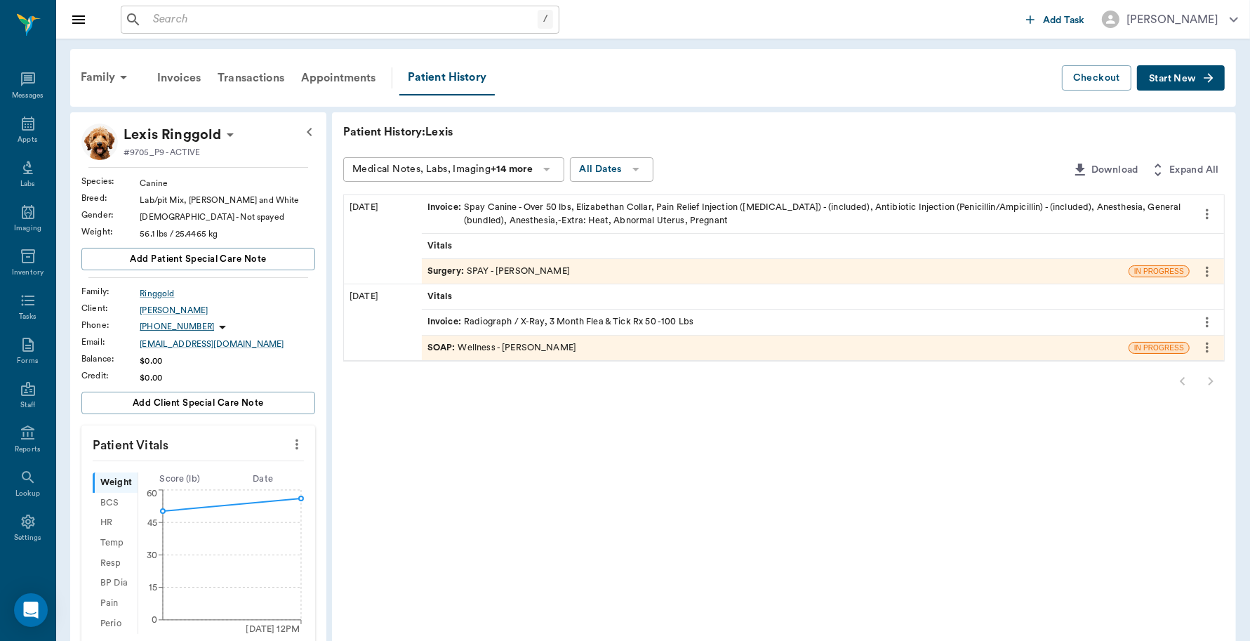
click at [509, 272] on div "Surgery : SPAY - Dr. Bert Ellsworth" at bounding box center [499, 271] width 143 height 13
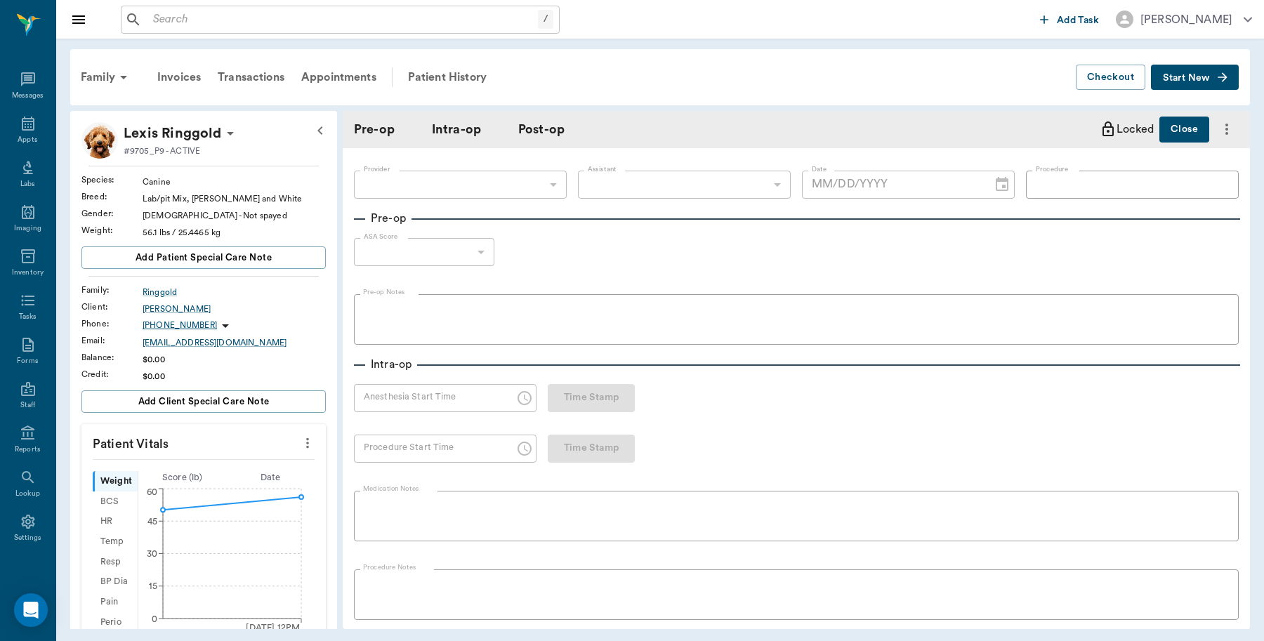
type input "63ec2f075fda476ae8351a4d"
type input "63ec2e7e52e12b0ba117b124"
type input "SPAY"
type input "1"
radio input "true"
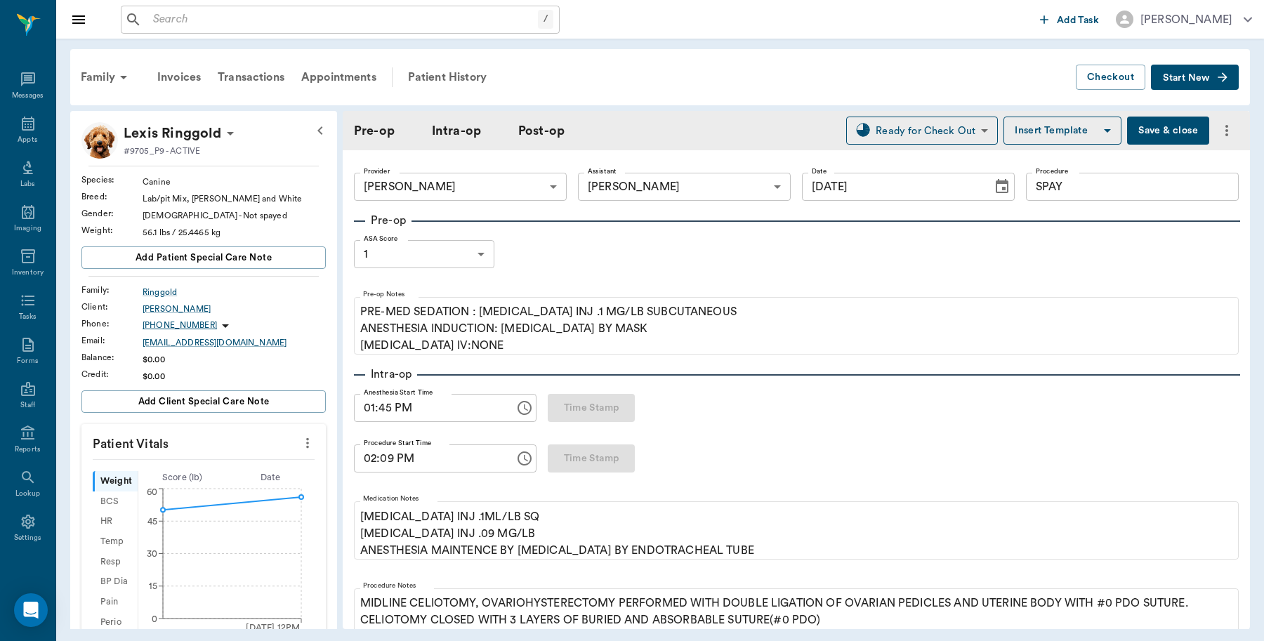
type input "09/04/2025"
type input "01:45 PM"
type input "02:09 PM"
type input "02:46 PM"
type input "02:47 PM"
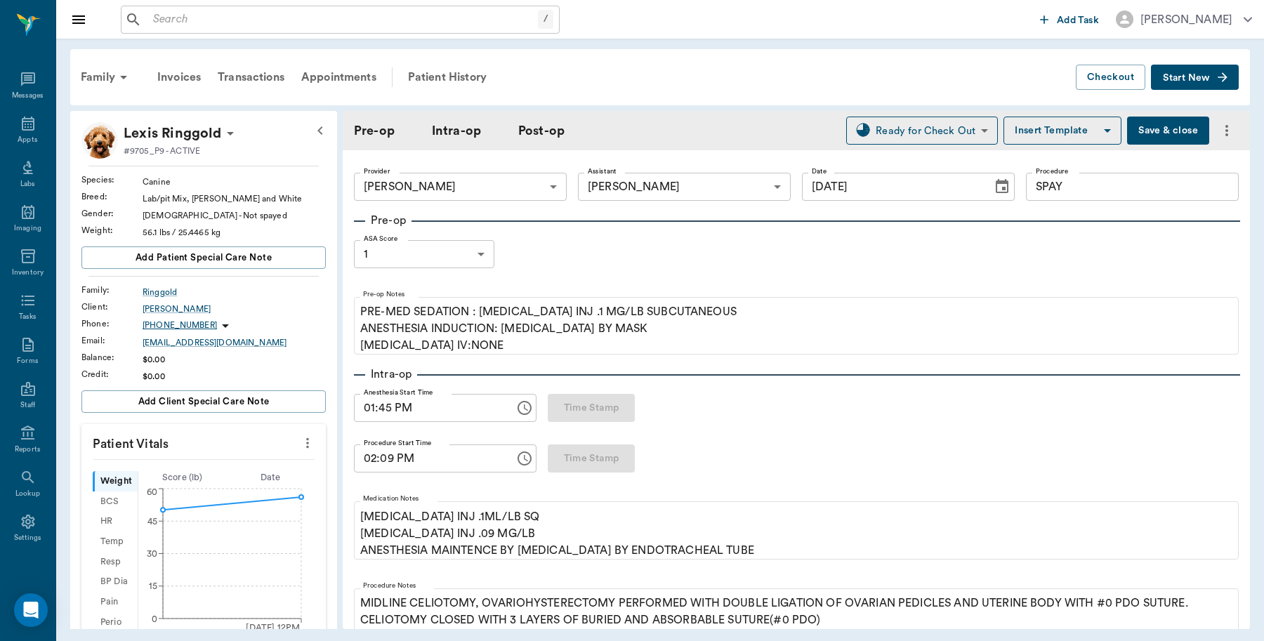
click at [1153, 132] on button "Save & close" at bounding box center [1168, 131] width 82 height 28
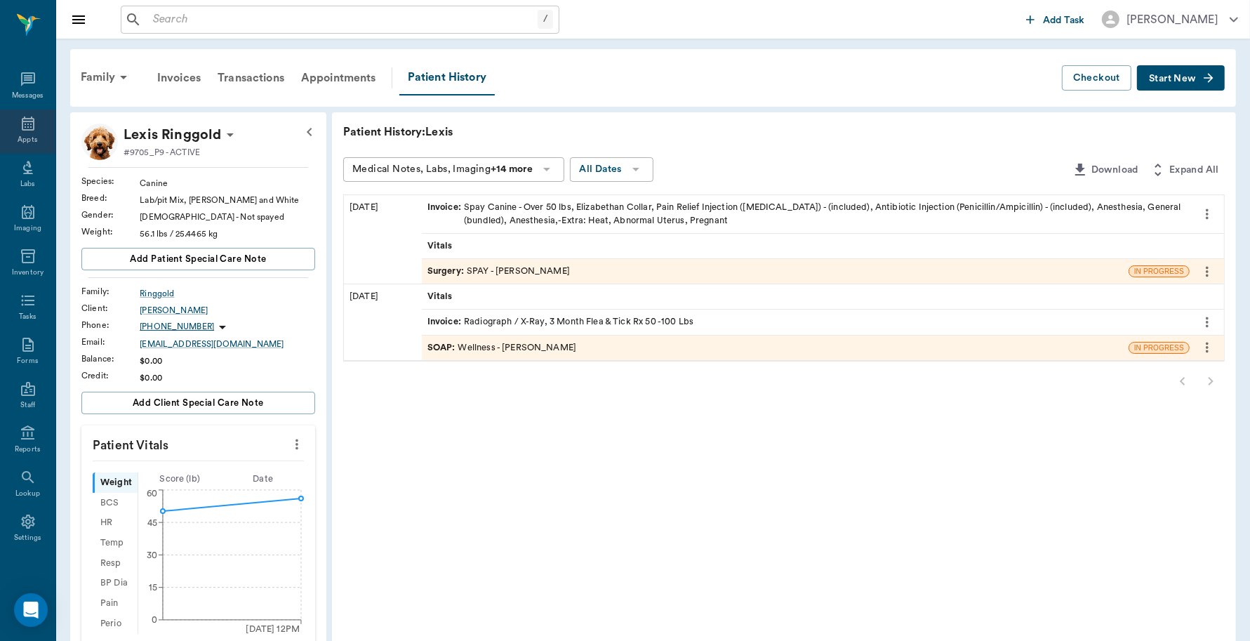
click at [20, 131] on icon at bounding box center [28, 123] width 17 height 17
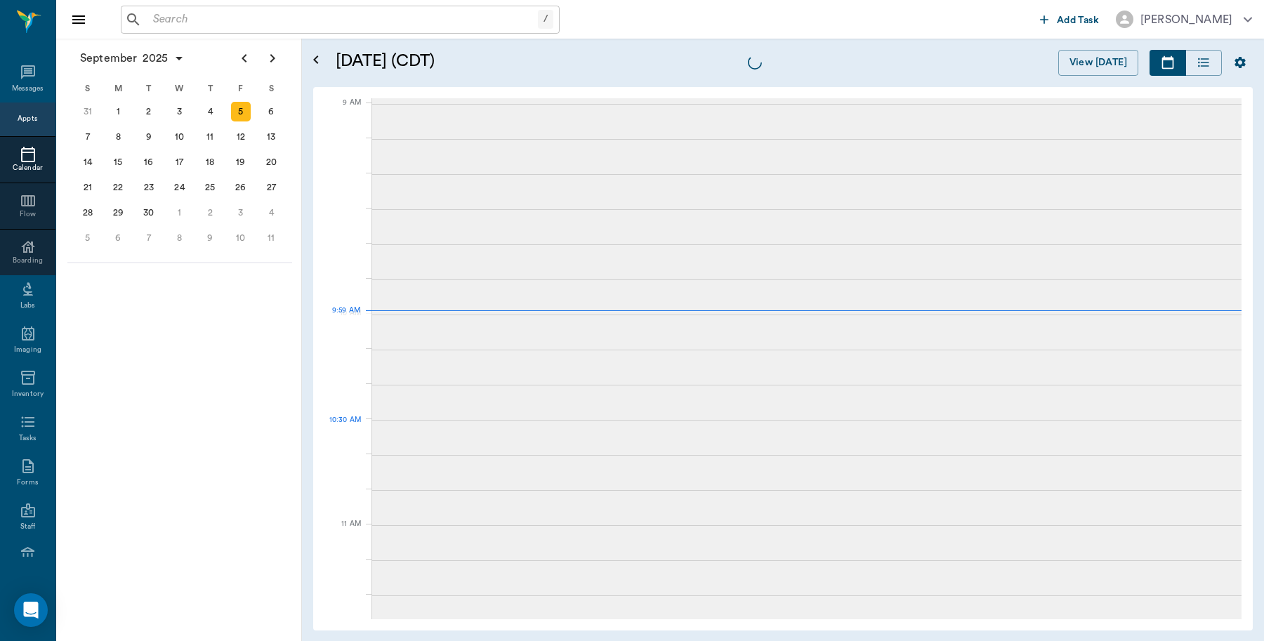
scroll to position [211, 0]
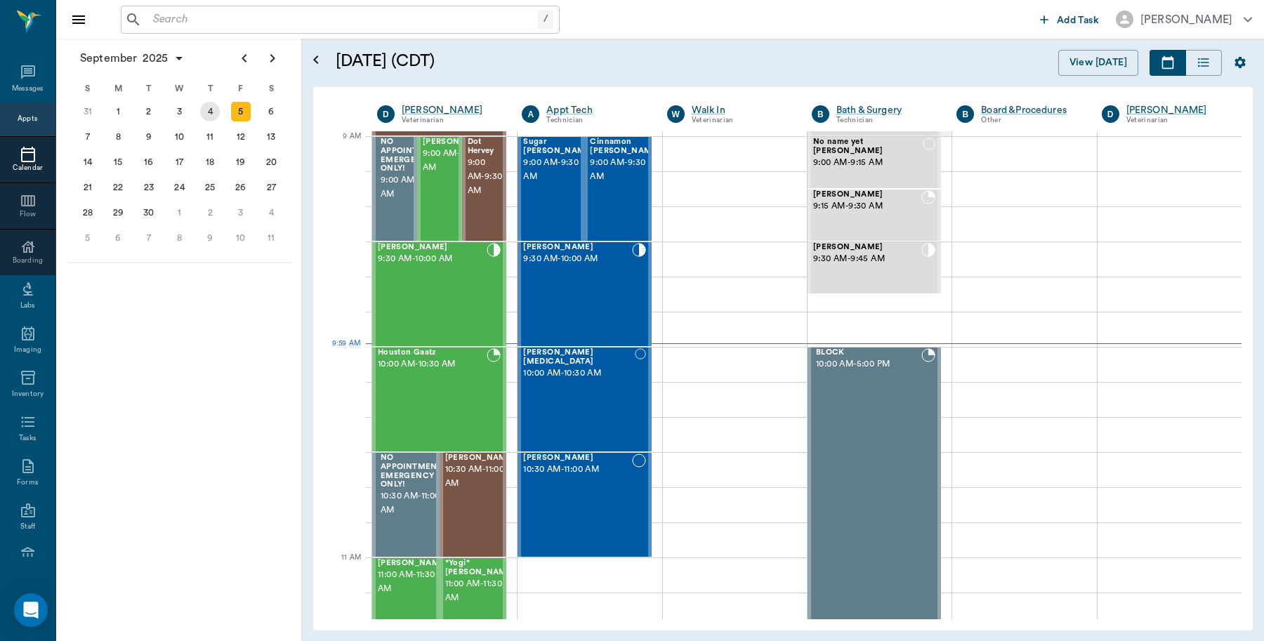
click at [204, 112] on div "4" at bounding box center [210, 112] width 20 height 20
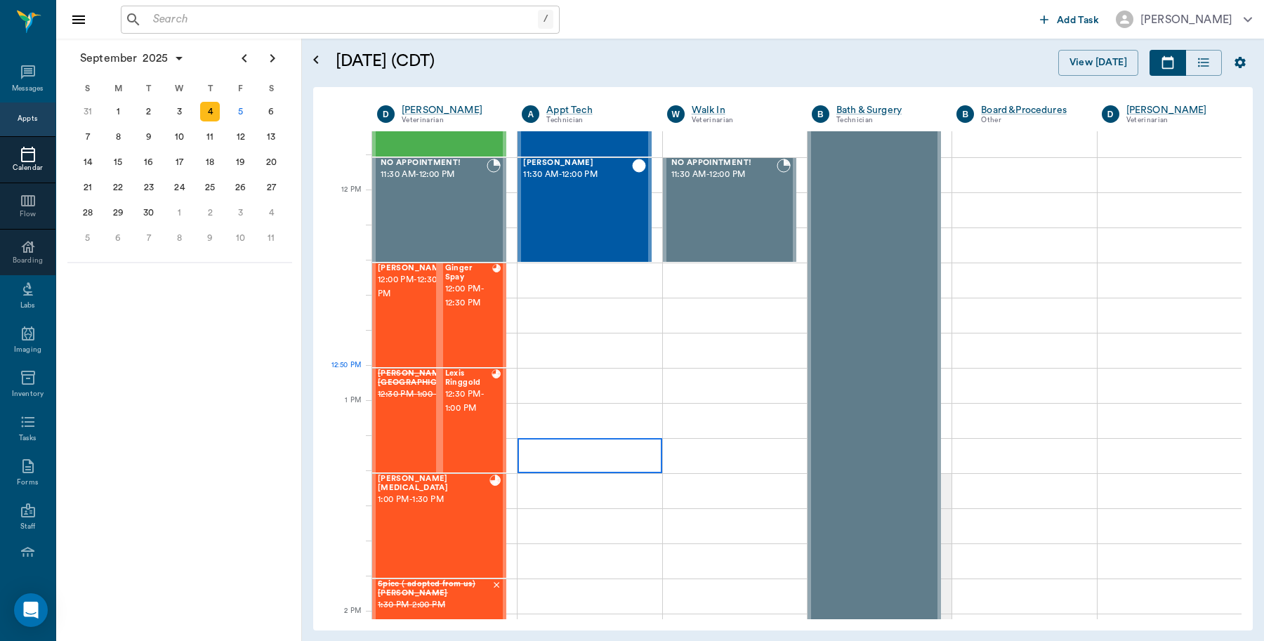
scroll to position [790, 0]
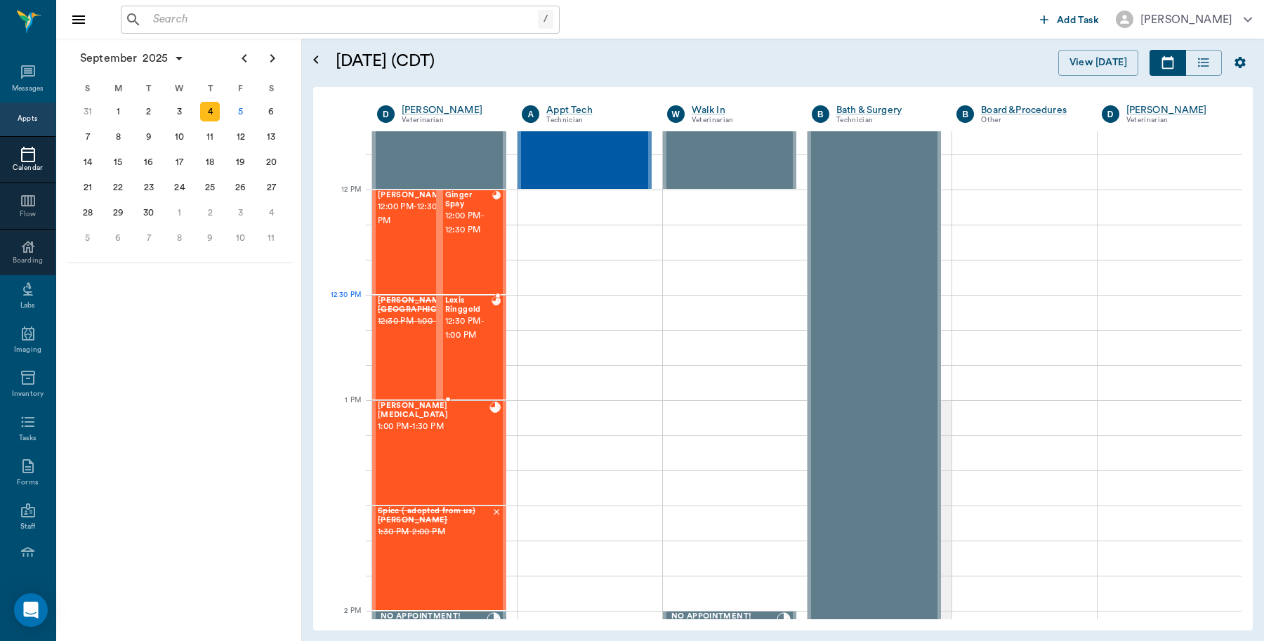
click at [483, 325] on span "12:30 PM - 1:00 PM" at bounding box center [468, 328] width 46 height 28
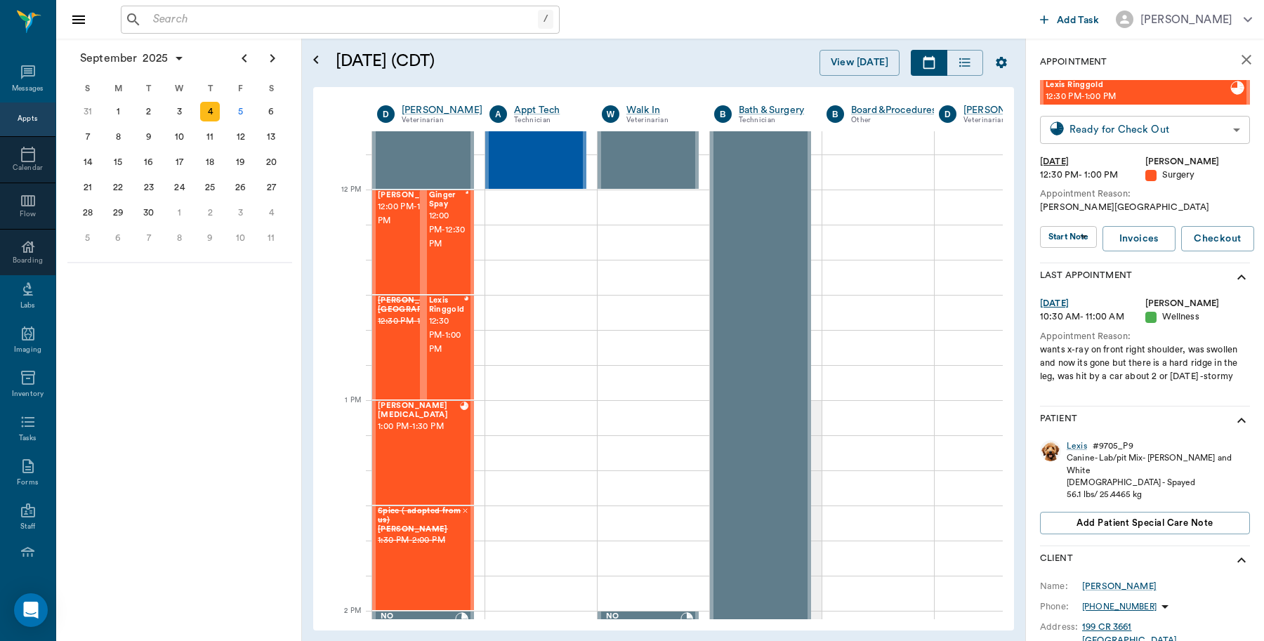
click at [1137, 134] on body "/ ​ Add Task Dr. Bert Ellsworth Nectar Messages Appts Calendar Flow Boarding La…" at bounding box center [632, 320] width 1264 height 641
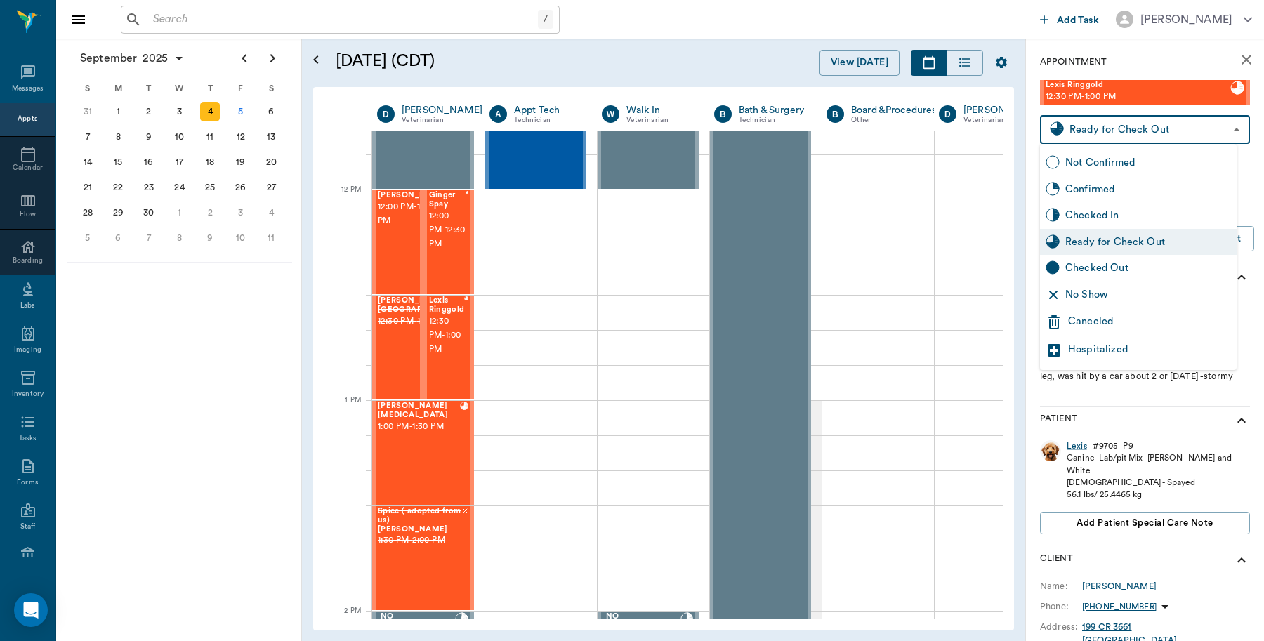
click at [1131, 264] on div "Checked Out" at bounding box center [1148, 267] width 166 height 15
type input "CHECKED_OUT"
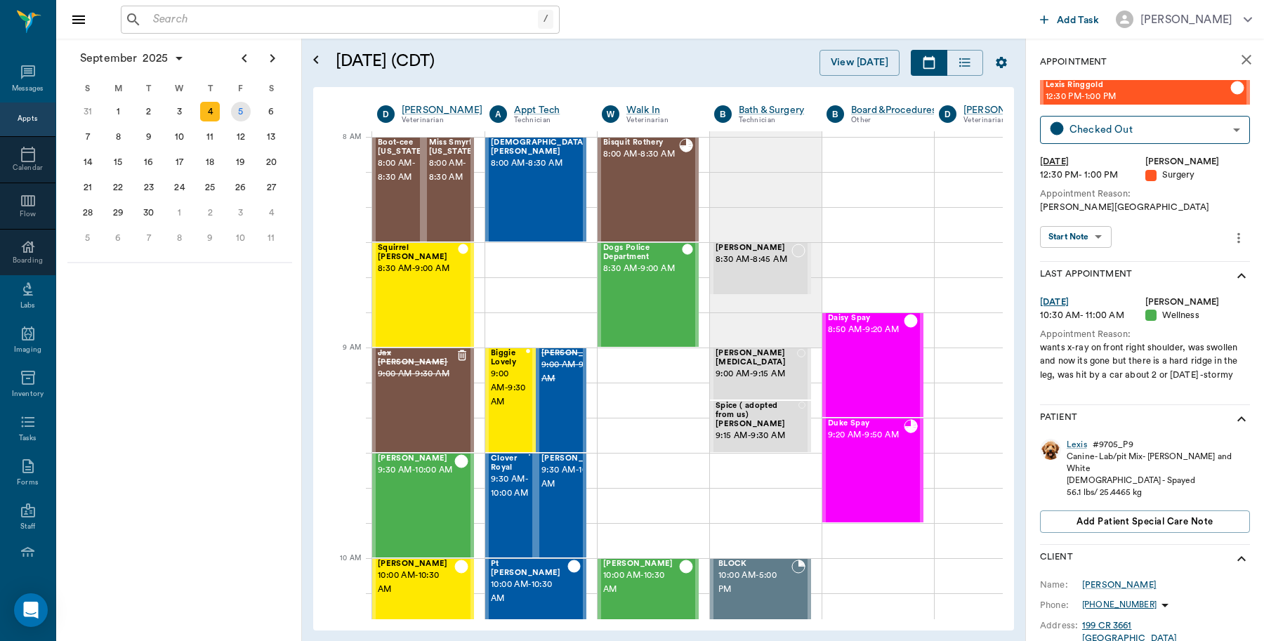
click at [247, 114] on div "5" at bounding box center [241, 112] width 20 height 20
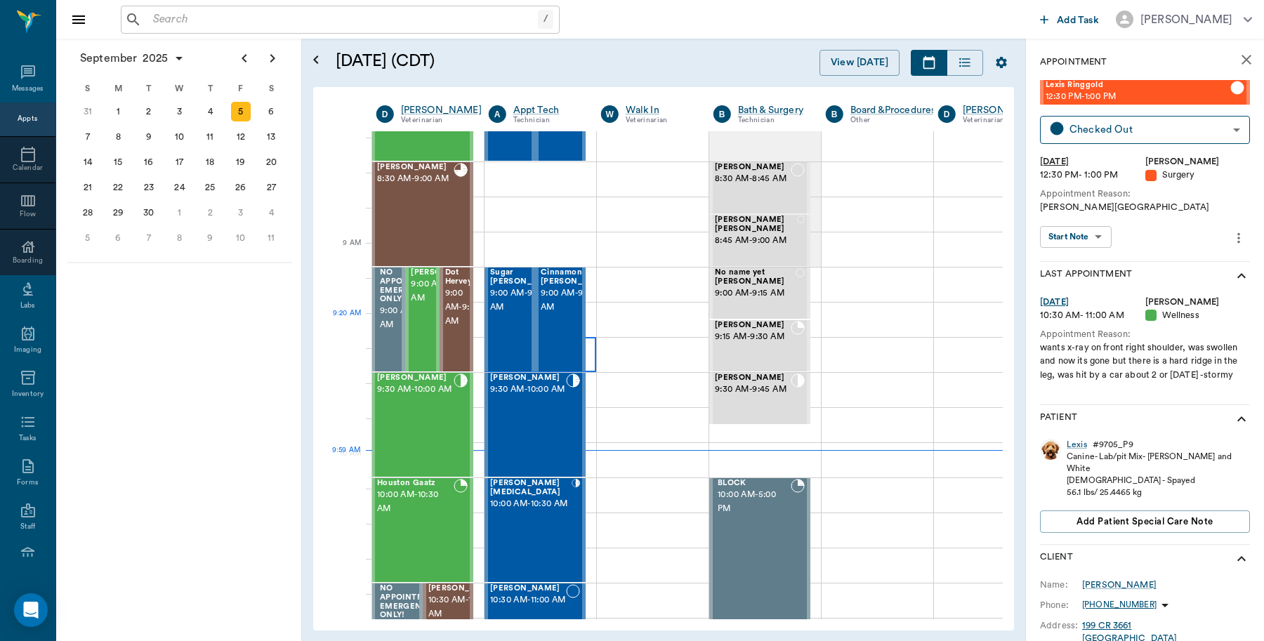
scroll to position [175, 1]
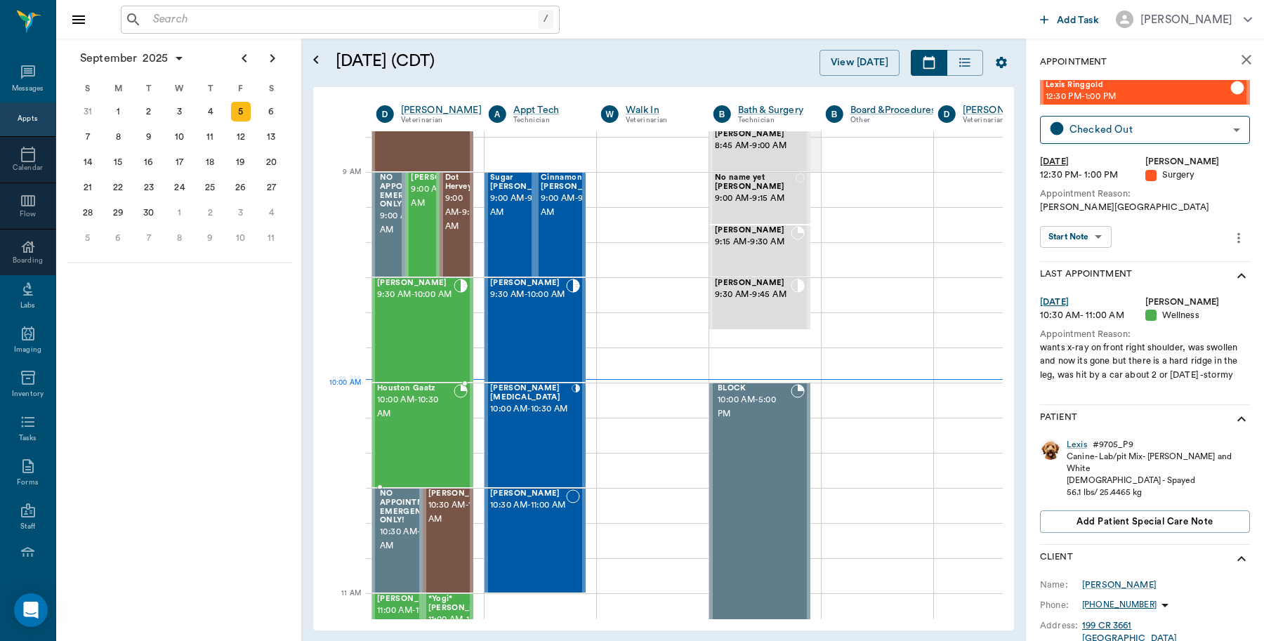
click at [432, 404] on span "10:00 AM - 10:30 AM" at bounding box center [415, 407] width 77 height 28
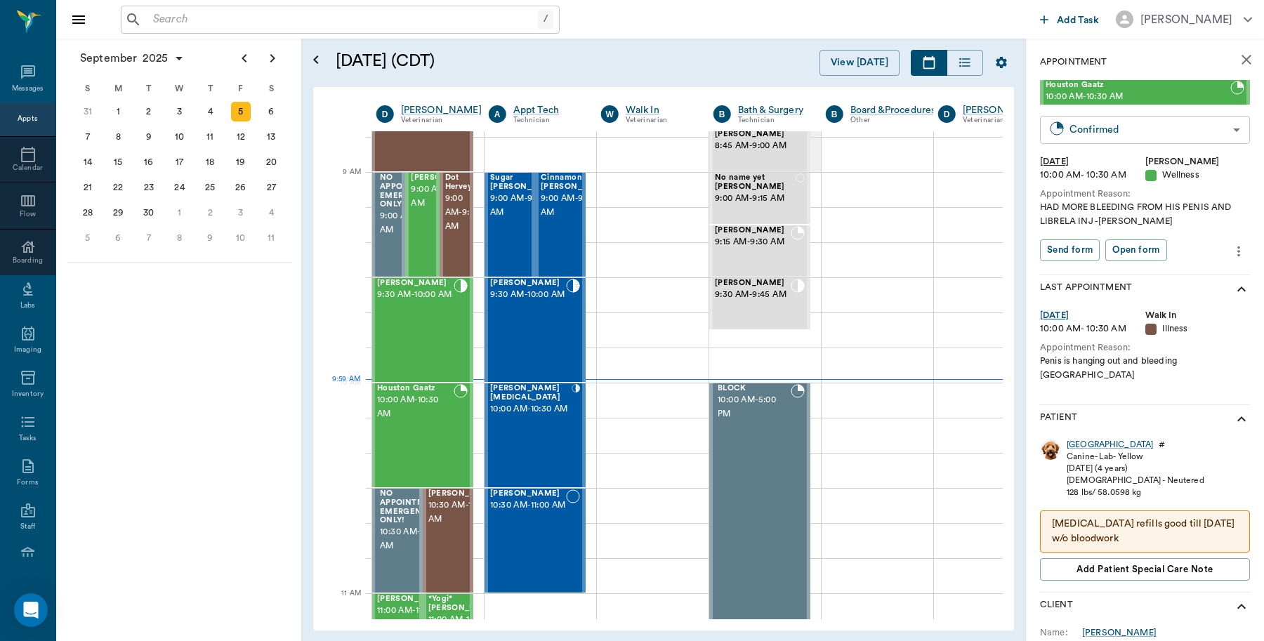
click at [1114, 140] on body "/ ​ Add Task Dr. Bert Ellsworth Nectar Messages Appts Calendar Flow Boarding La…" at bounding box center [632, 320] width 1264 height 641
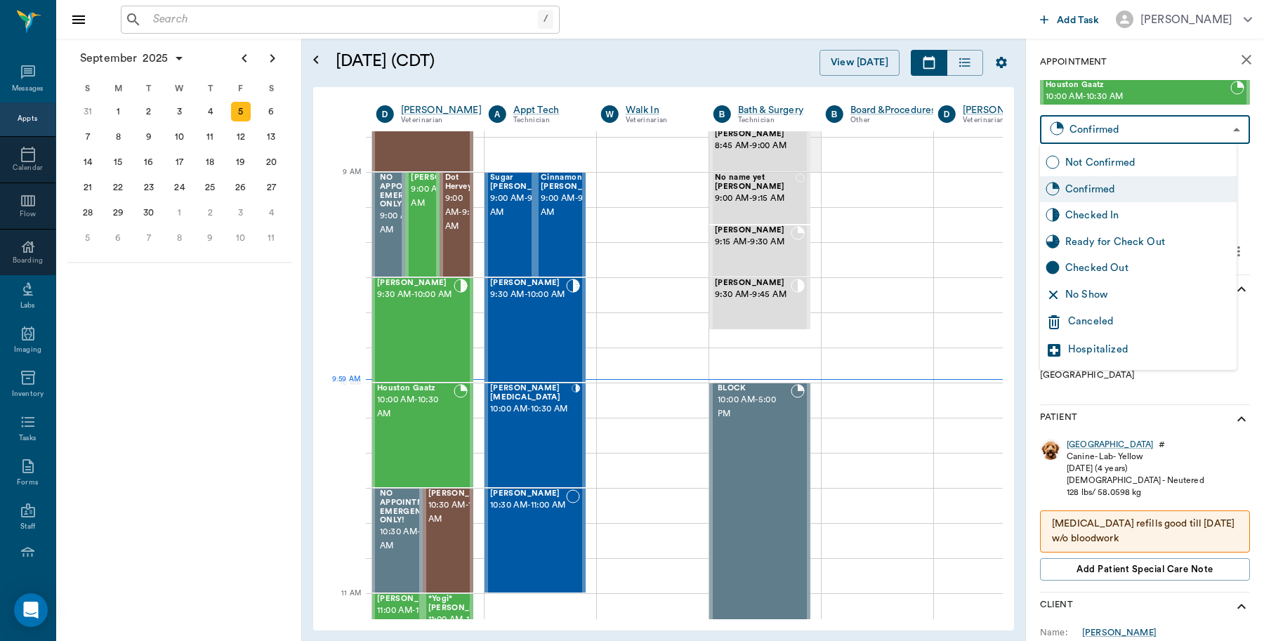
click at [1113, 214] on div "Checked In" at bounding box center [1148, 215] width 166 height 15
type input "CHECKED_IN"
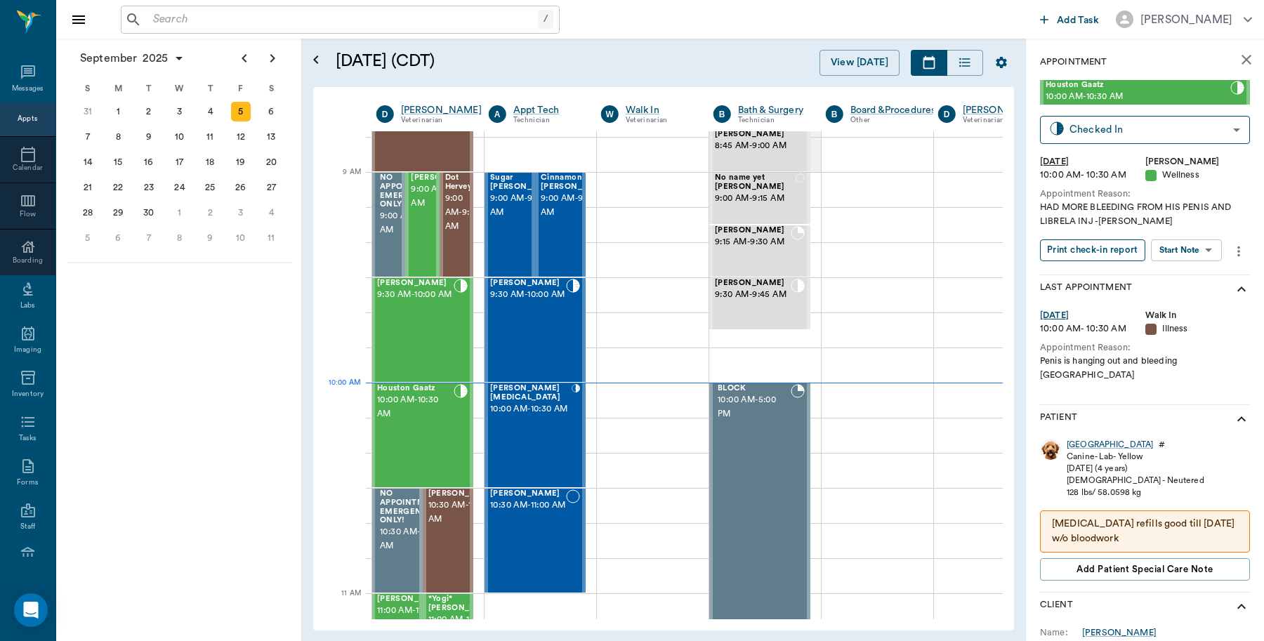
click at [1123, 251] on button "Print check-in report" at bounding box center [1092, 250] width 105 height 22
click at [302, 27] on input "text" at bounding box center [342, 20] width 390 height 20
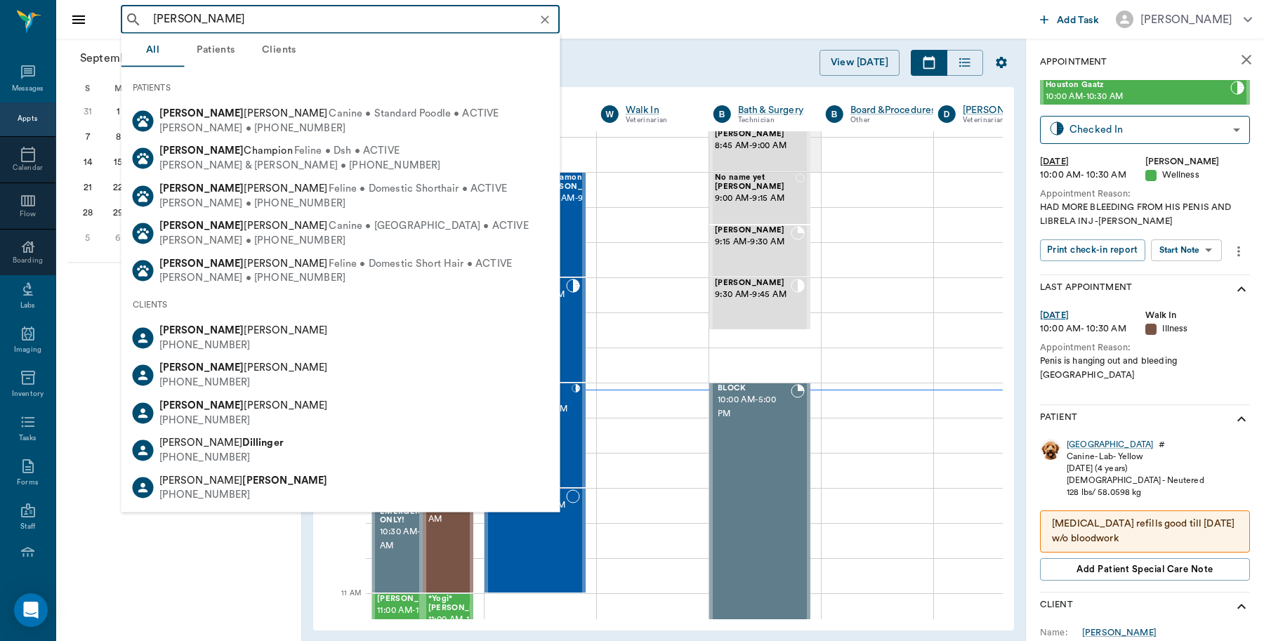
click at [202, 15] on input "dillion grayson" at bounding box center [351, 20] width 408 height 20
click at [710, 7] on div "dillion greyson ​" at bounding box center [577, 20] width 913 height 28
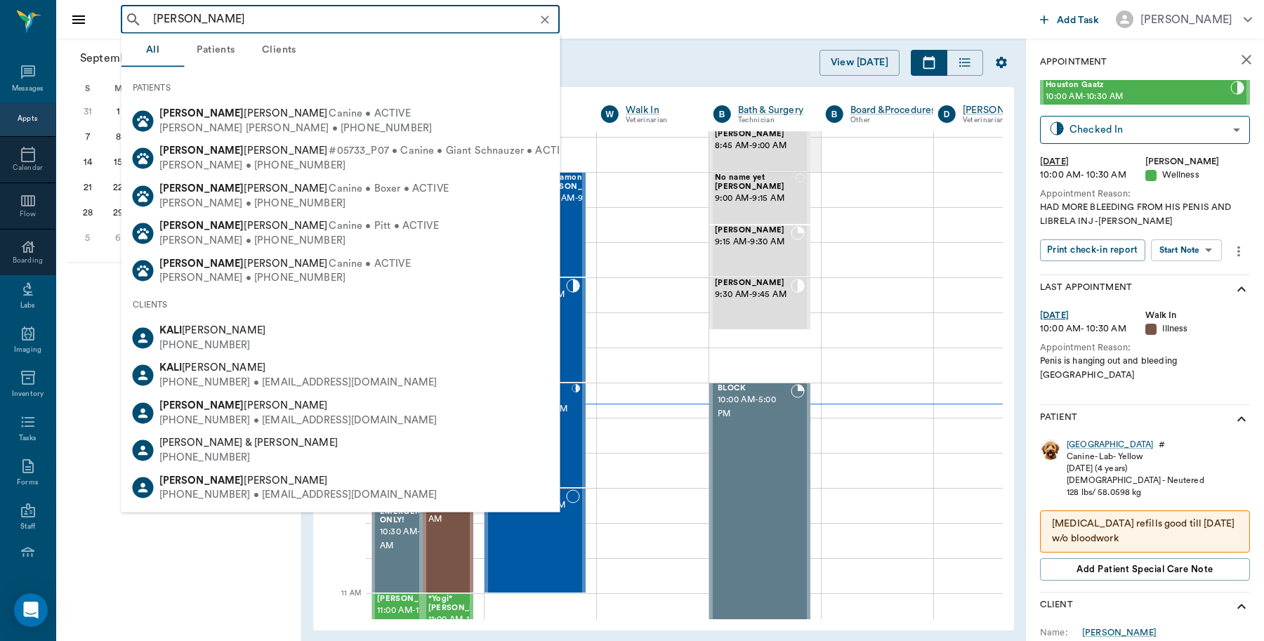
click at [200, 378] on div "(903) 824-4828 • KALIRUSHING@gmail.com" at bounding box center [298, 383] width 278 height 15
type input "Kali"
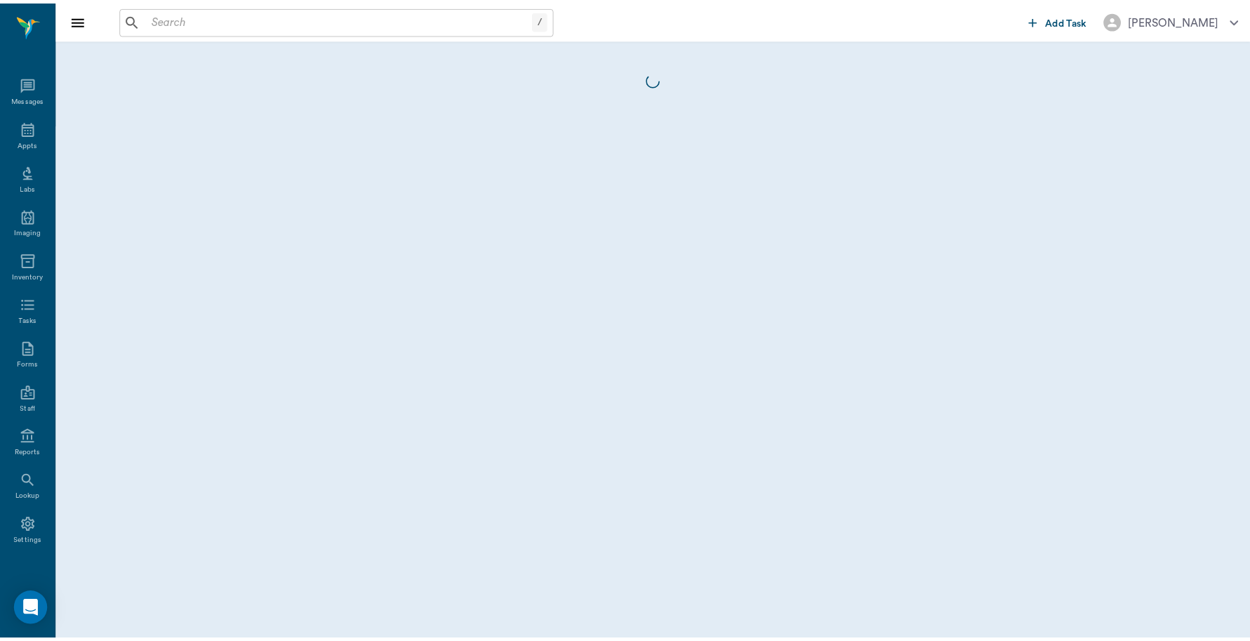
scroll to position [4, 0]
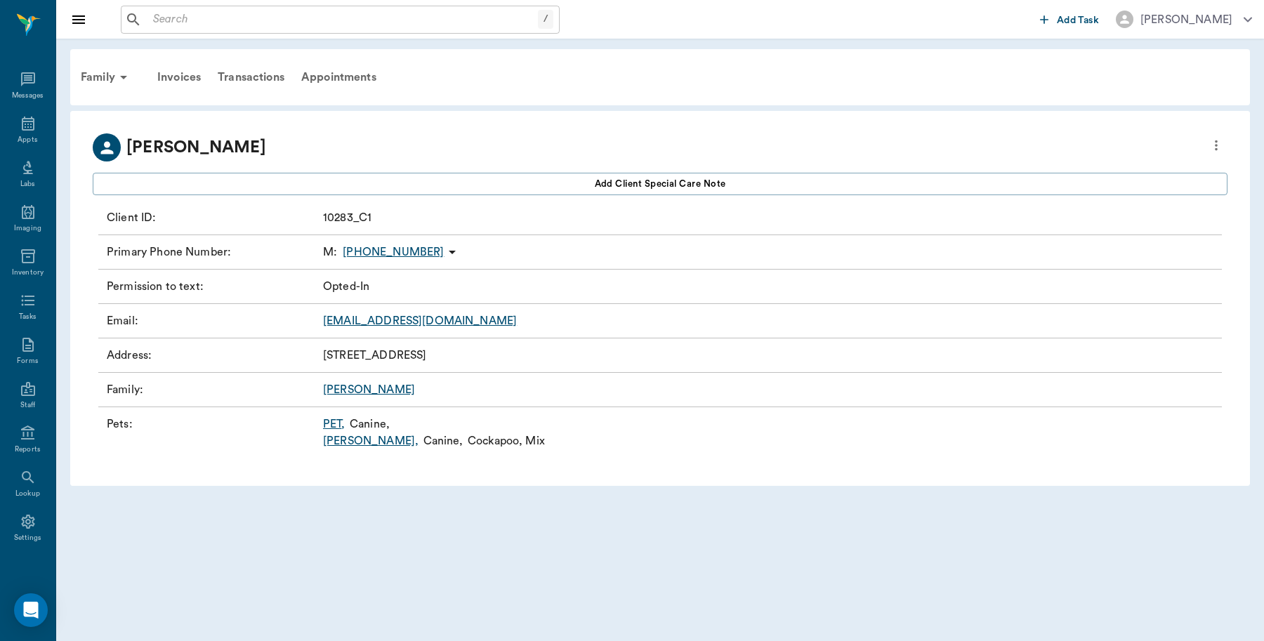
click at [359, 444] on link "Abraham ," at bounding box center [370, 440] width 95 height 17
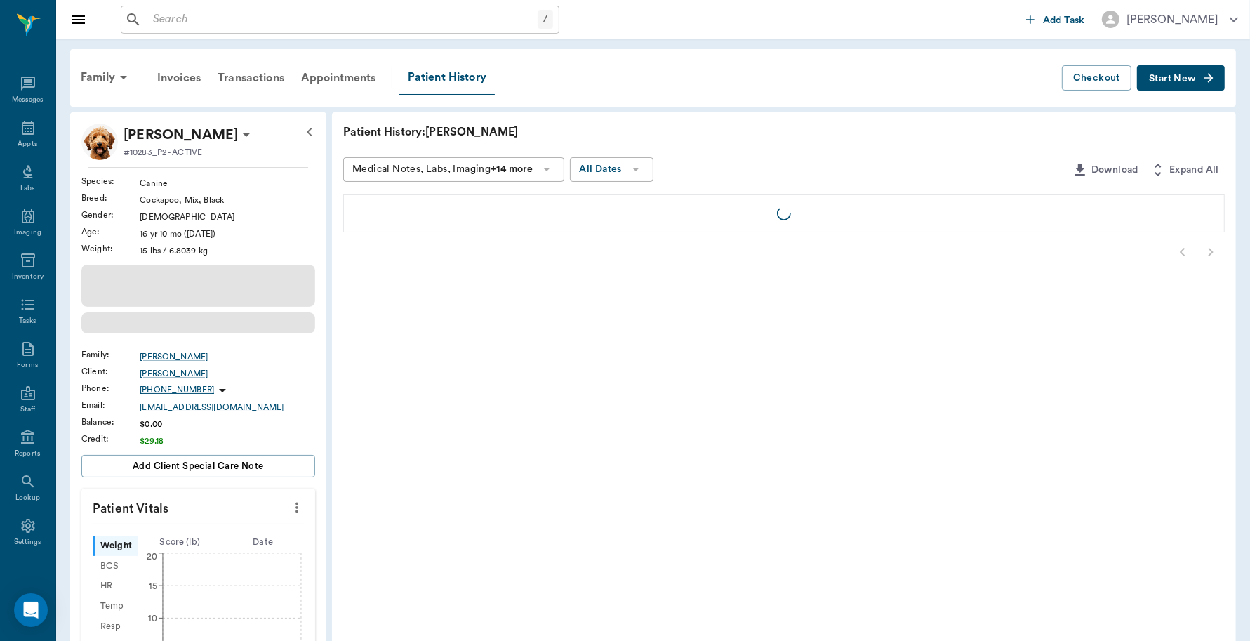
scroll to position [4, 0]
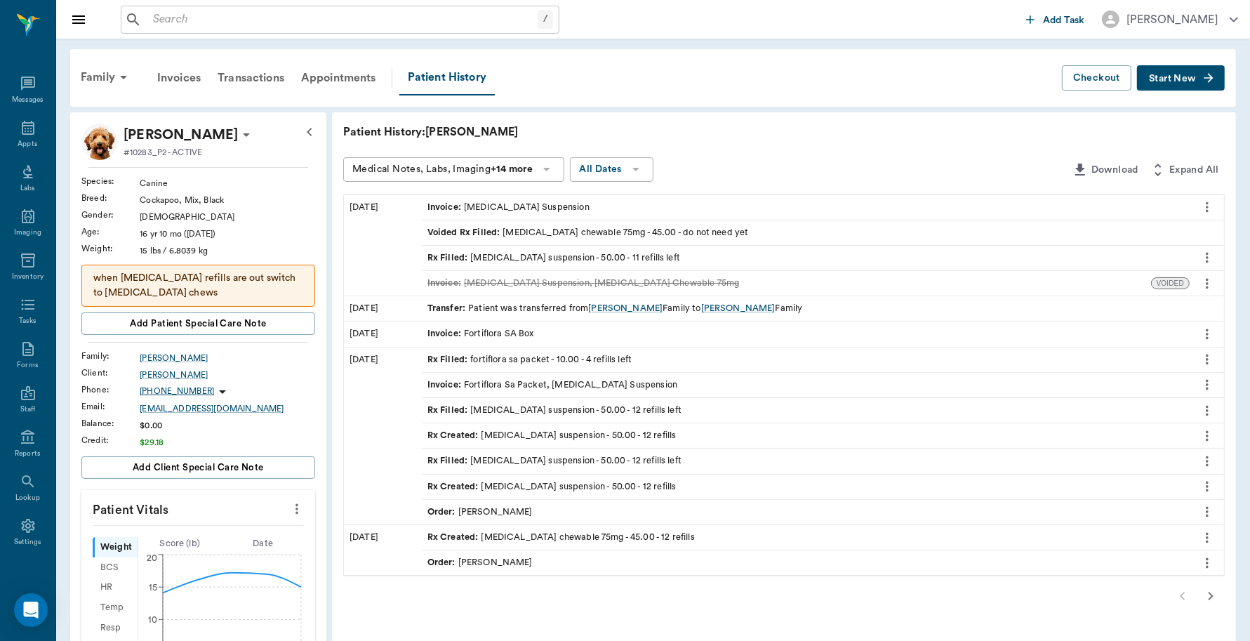
scroll to position [4, 0]
click at [1206, 411] on icon "more" at bounding box center [1207, 410] width 3 height 11
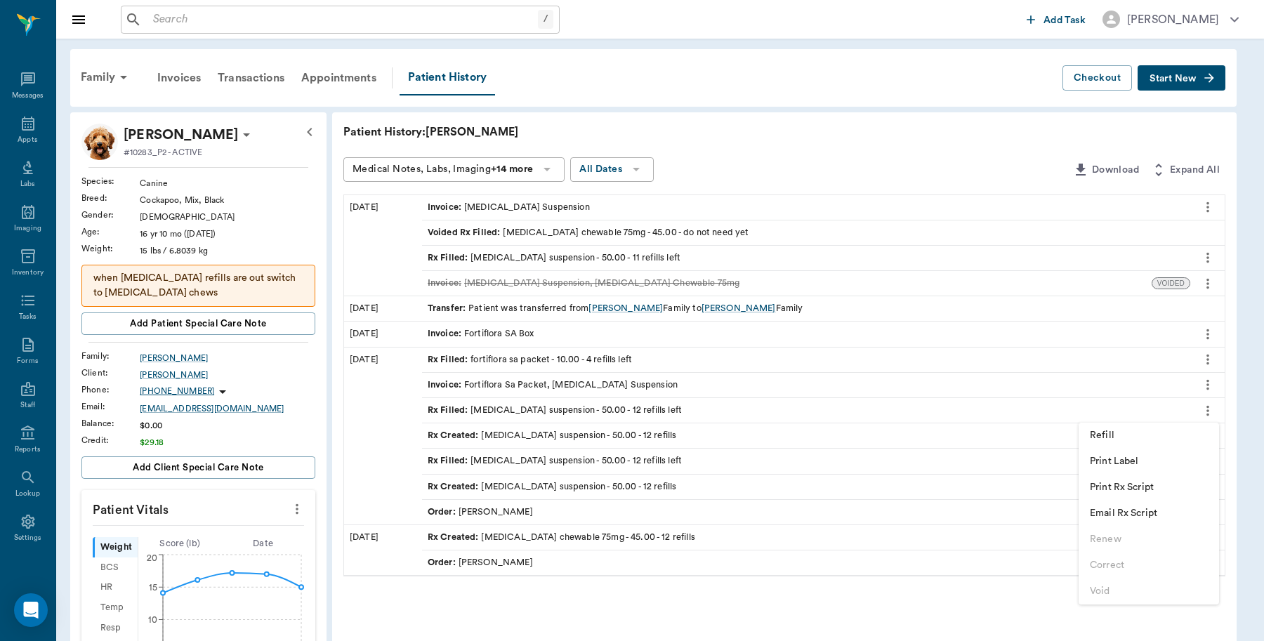
click at [1144, 486] on span "Print Rx Script" at bounding box center [1148, 487] width 118 height 15
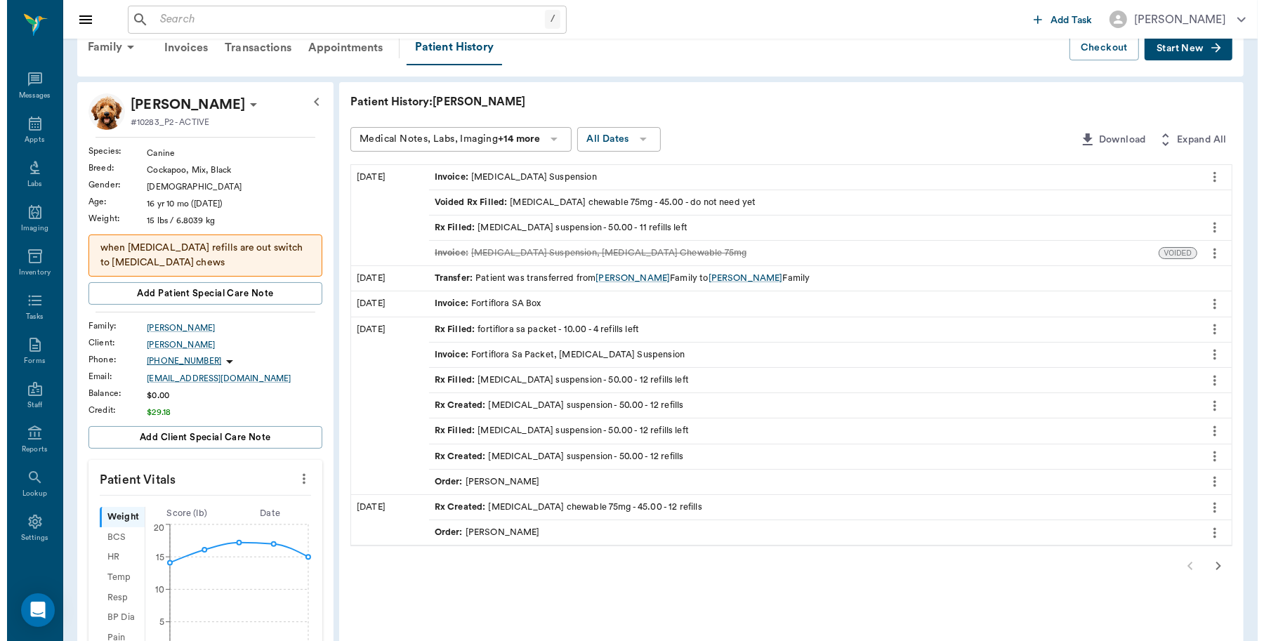
scroll to position [0, 0]
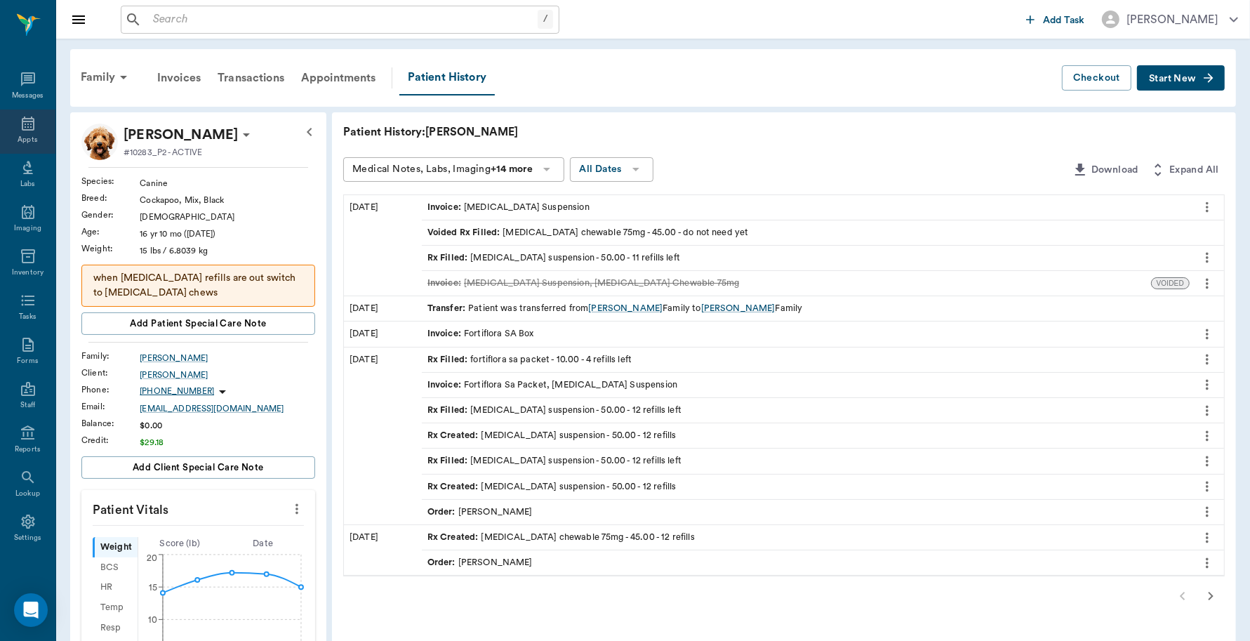
click at [4, 131] on div "Appts" at bounding box center [27, 132] width 55 height 44
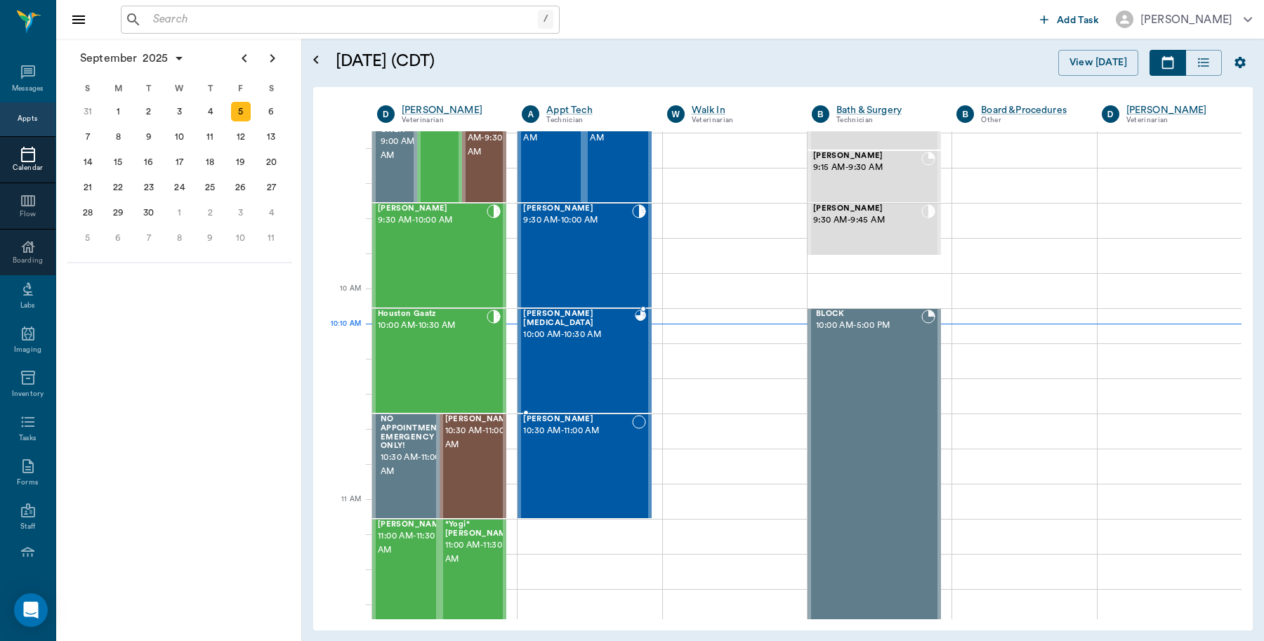
scroll to position [246, 0]
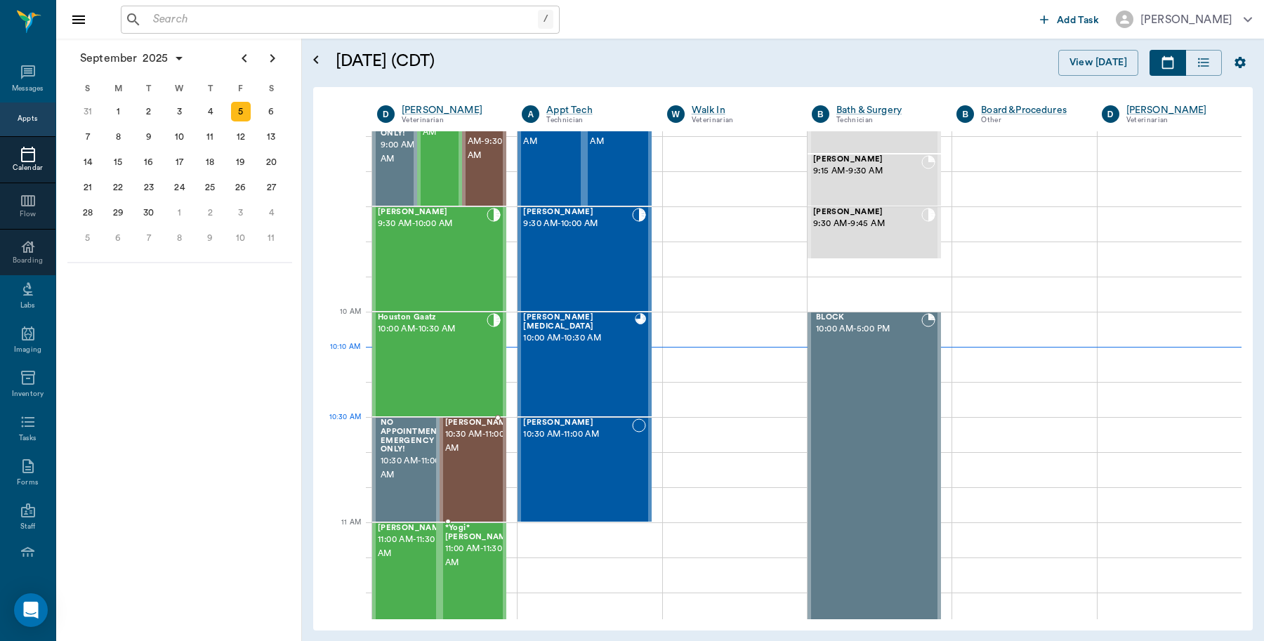
click at [465, 439] on span "10:30 AM - 11:00 AM" at bounding box center [480, 442] width 70 height 28
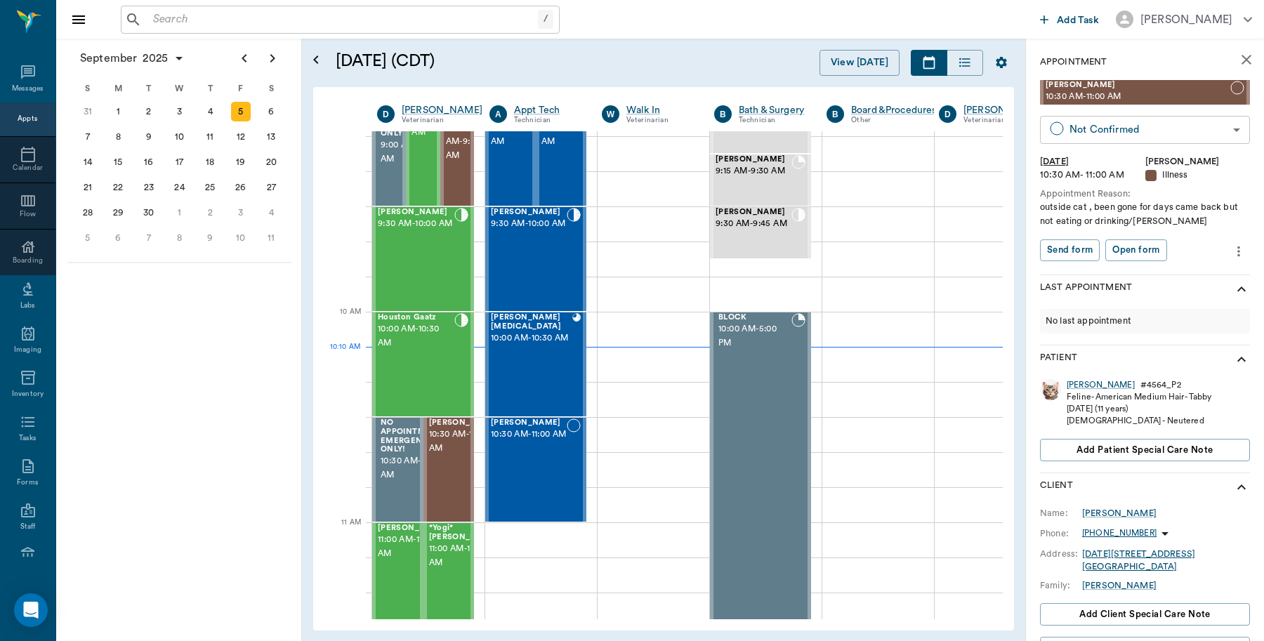
click at [1139, 133] on body "/ ​ Add Task Dr. Bert Ellsworth Nectar Messages Appts Calendar Flow Boarding La…" at bounding box center [632, 320] width 1264 height 641
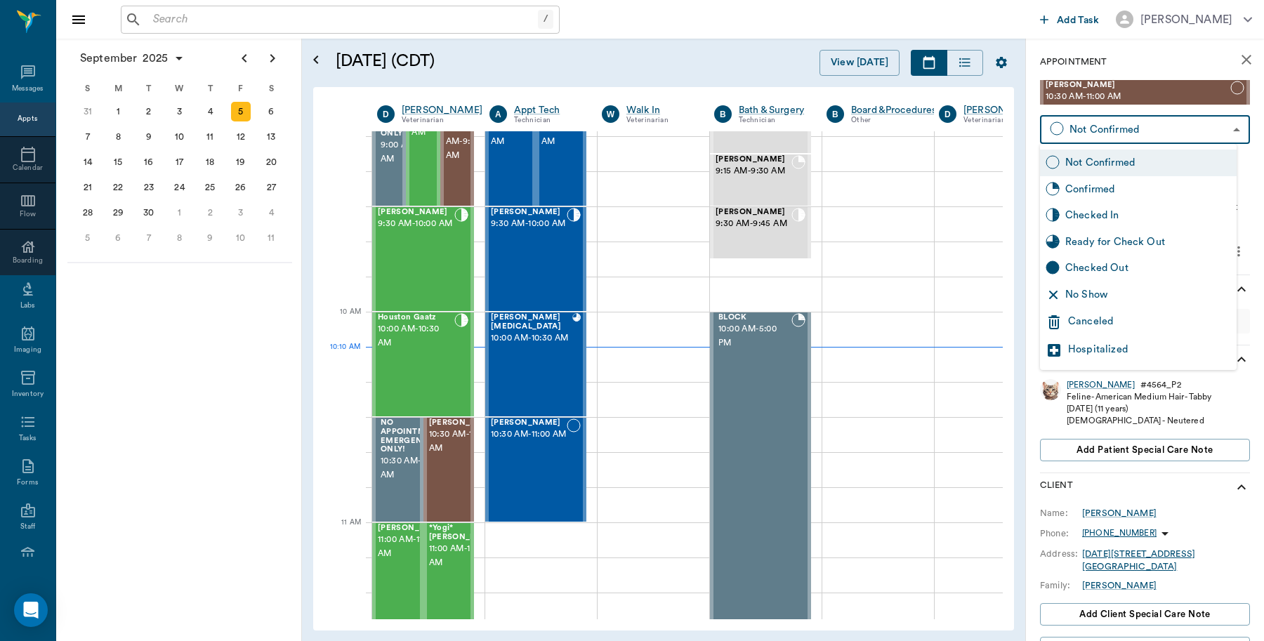
click at [1115, 212] on div "Checked In" at bounding box center [1148, 215] width 166 height 15
type input "CHECKED_IN"
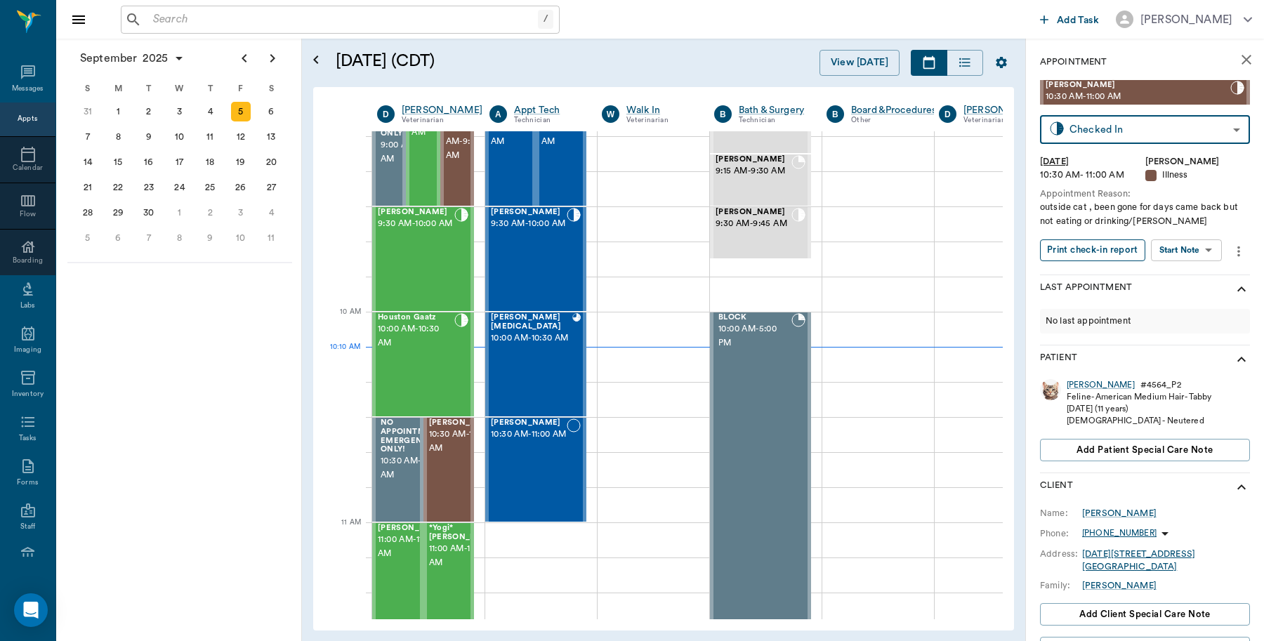
click at [1099, 249] on button "Print check-in report" at bounding box center [1092, 250] width 105 height 22
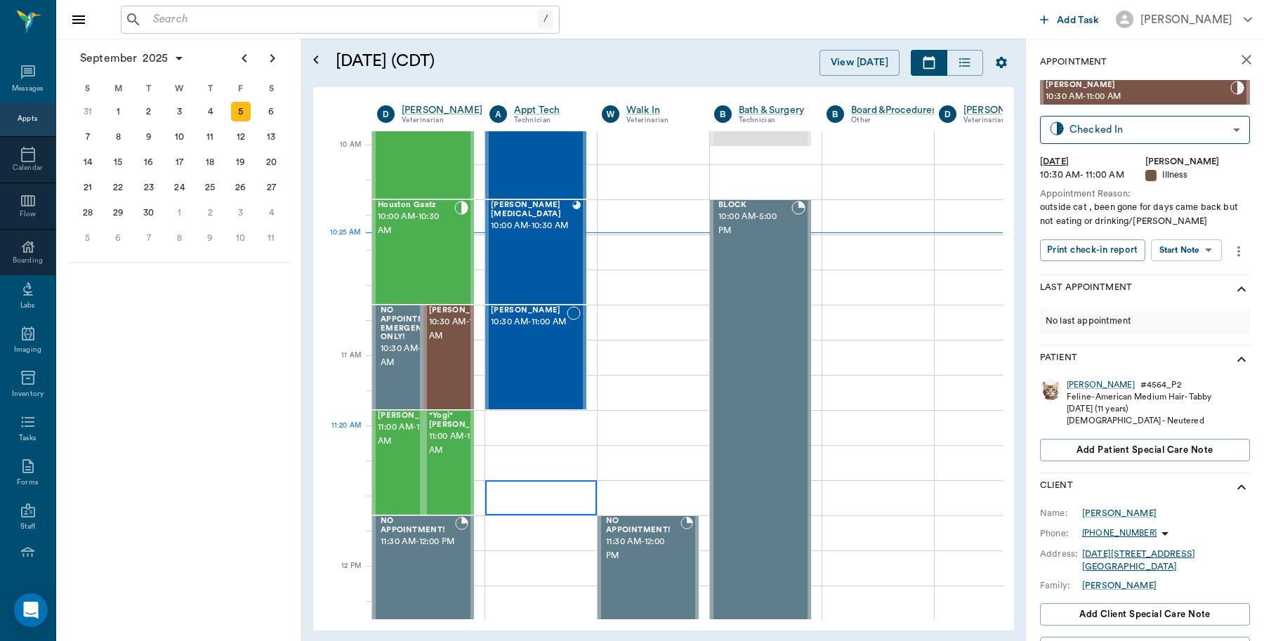
scroll to position [422, 0]
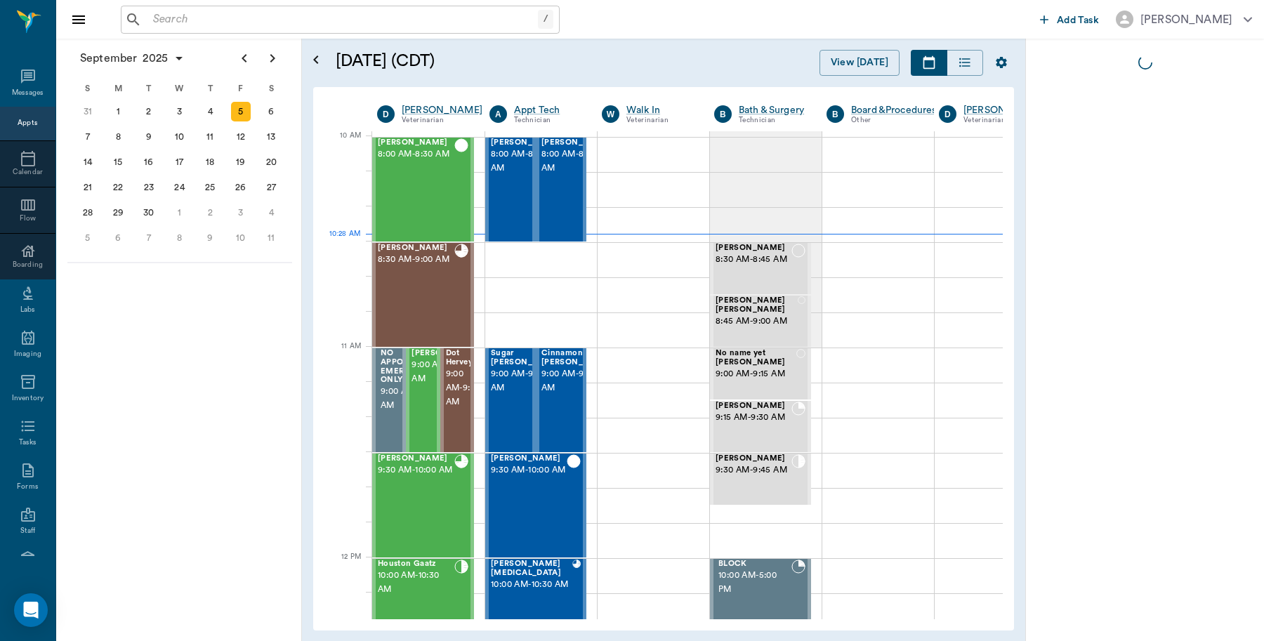
scroll to position [422, 1]
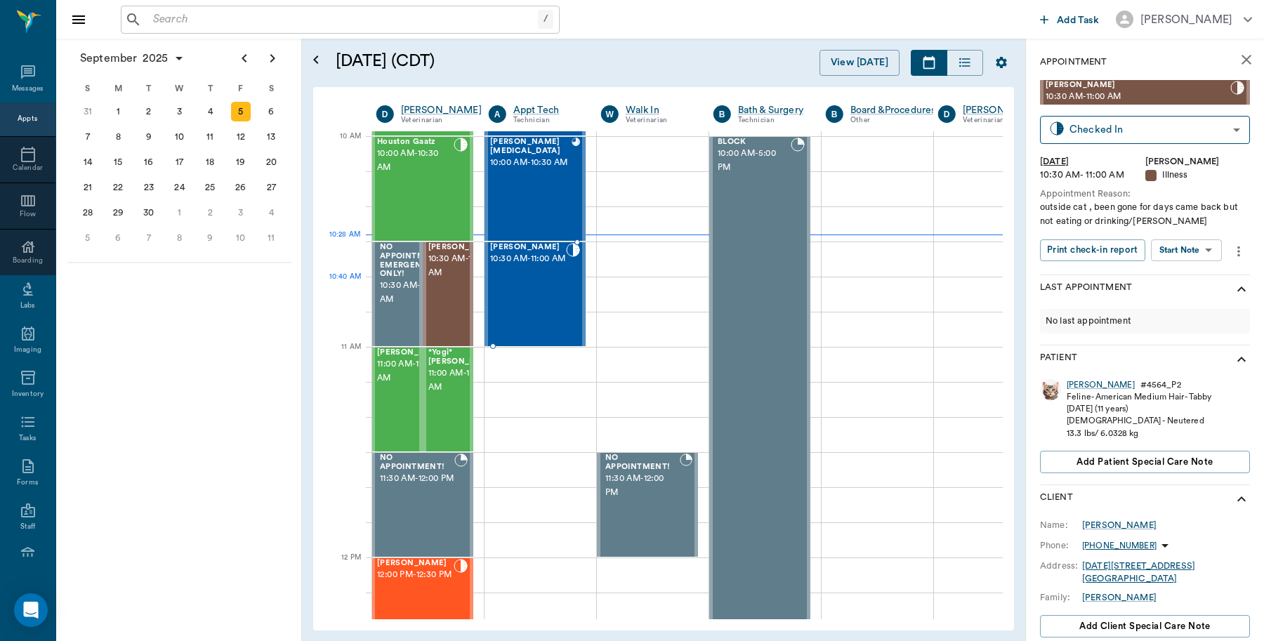
click at [570, 305] on div at bounding box center [573, 294] width 14 height 102
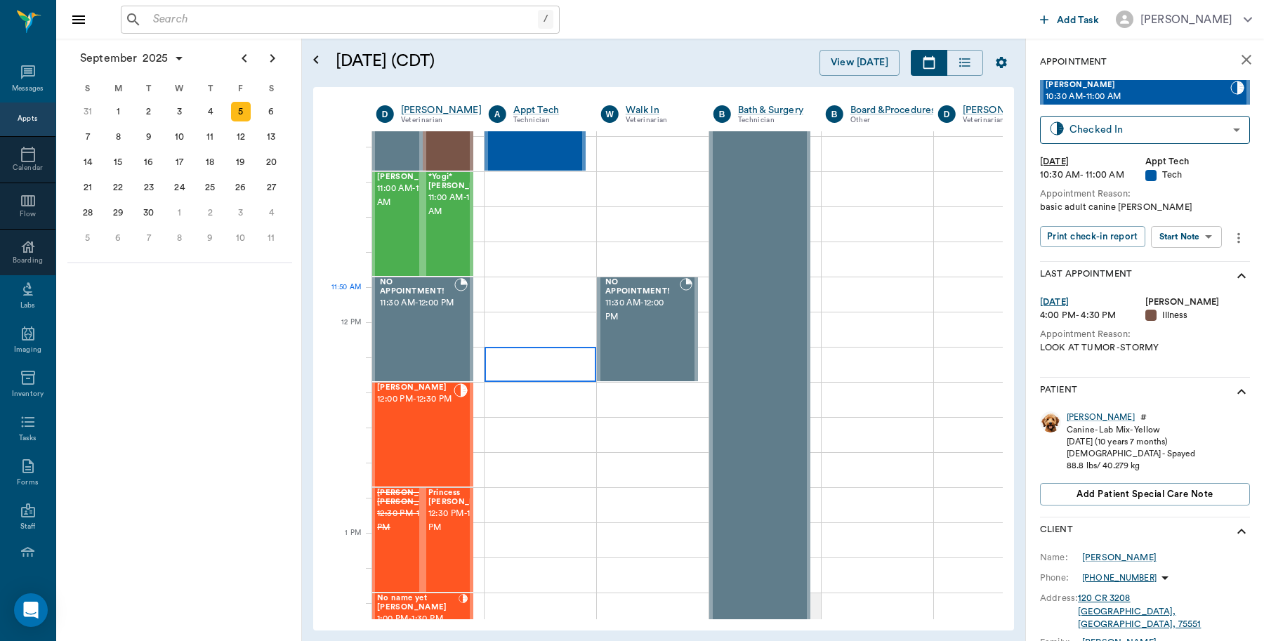
scroll to position [685, 1]
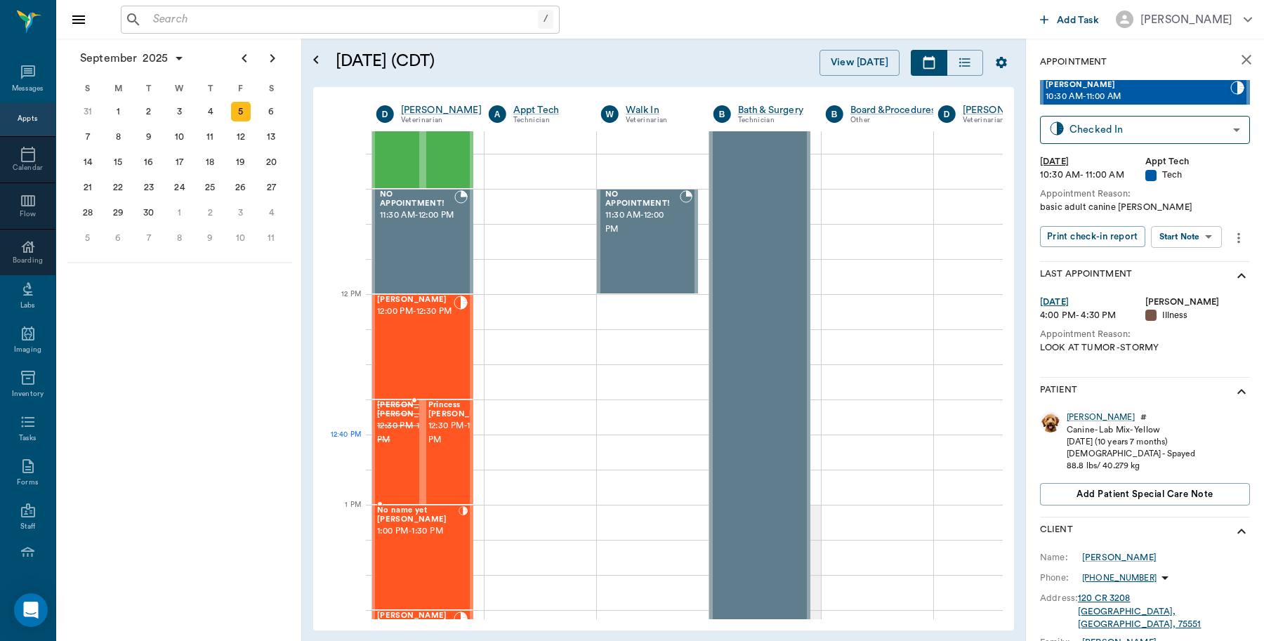
click at [380, 447] on span "12:30 PM - 1:00 PM" at bounding box center [412, 433] width 70 height 28
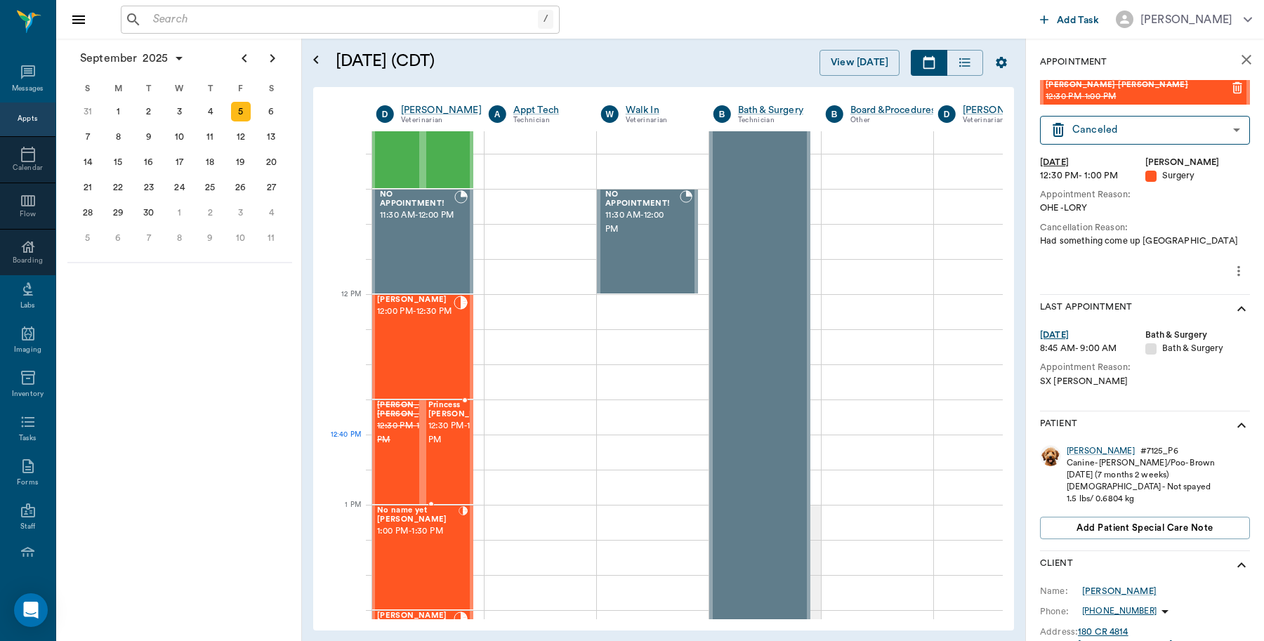
click at [441, 447] on span "12:30 PM - 1:00 PM" at bounding box center [463, 433] width 70 height 28
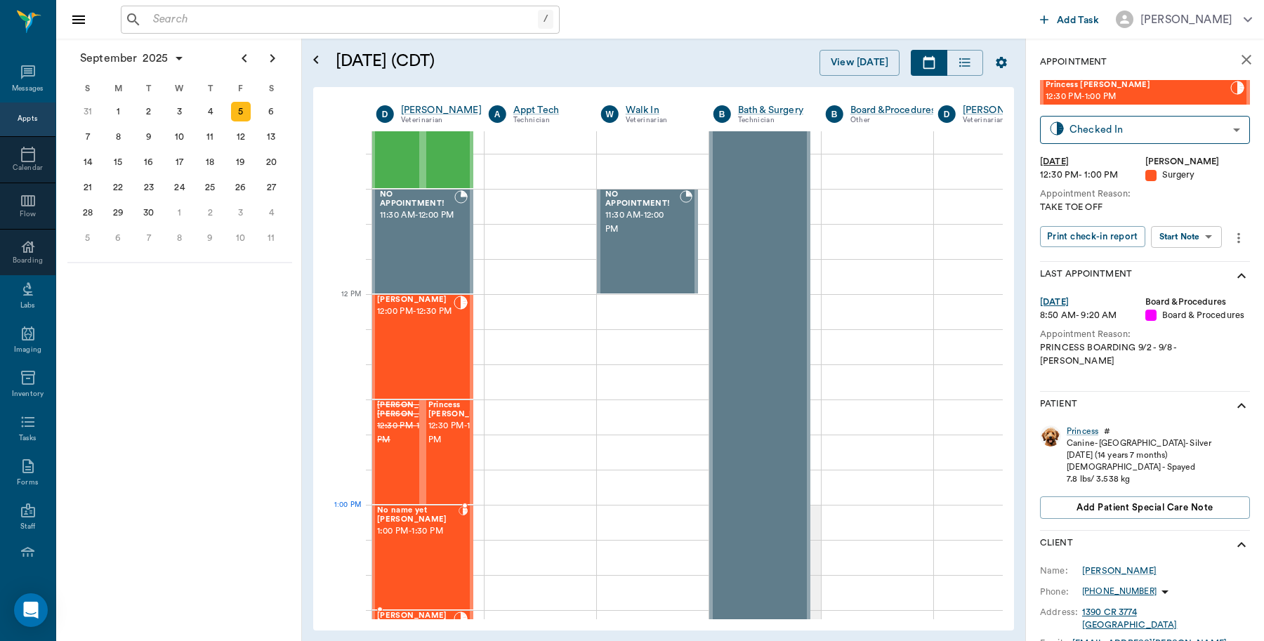
click at [411, 532] on span "1:00 PM - 1:30 PM" at bounding box center [417, 531] width 81 height 14
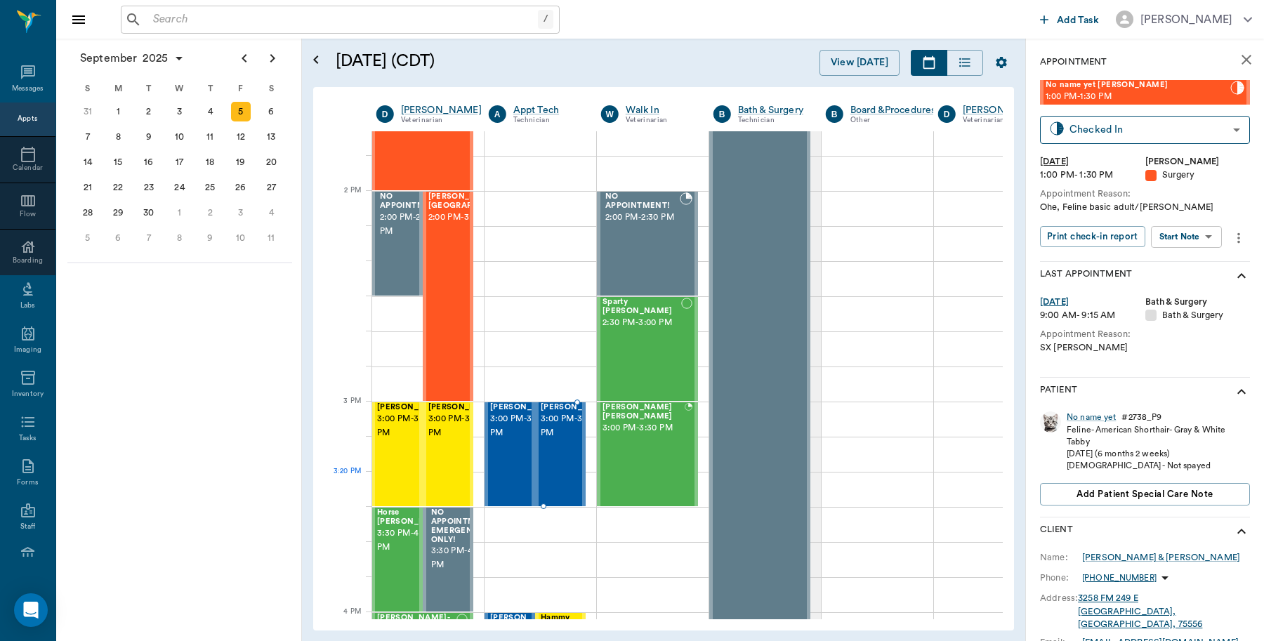
scroll to position [1212, 1]
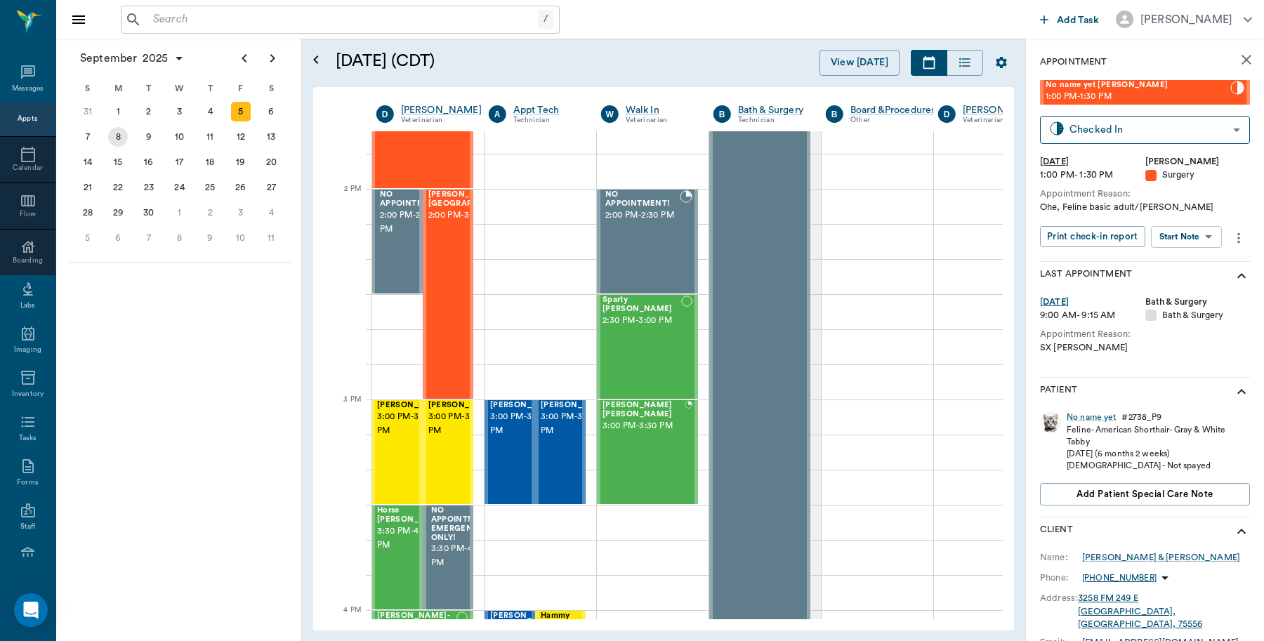
click at [123, 135] on div "8" at bounding box center [118, 137] width 20 height 20
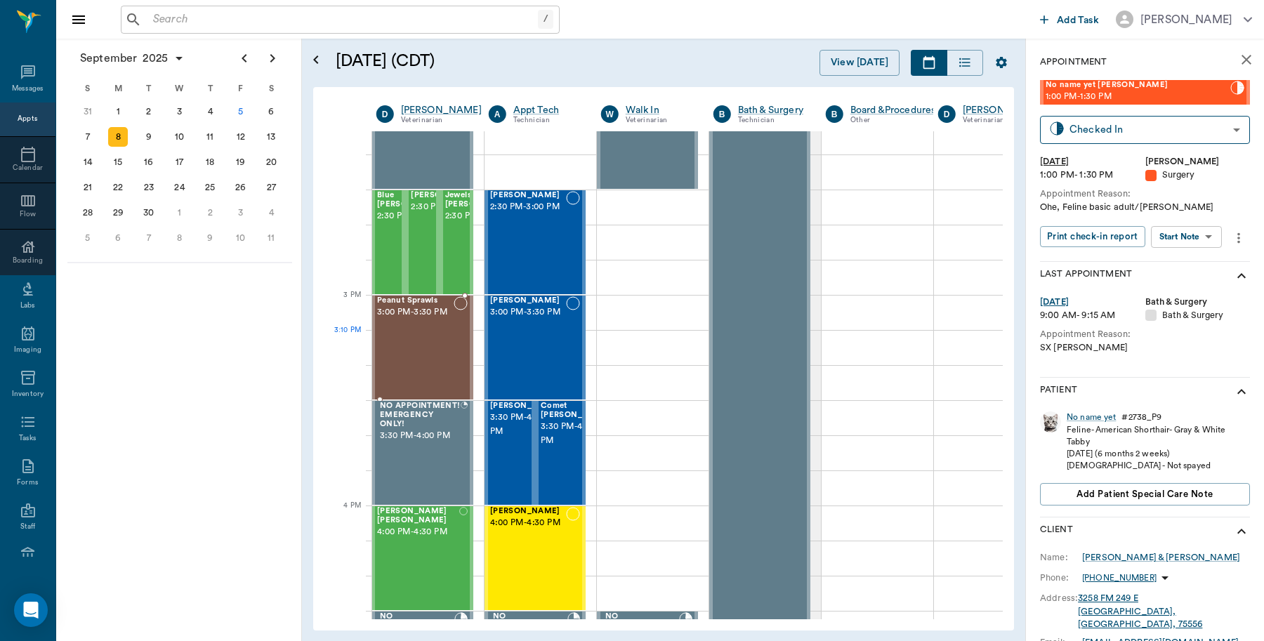
scroll to position [1579, 1]
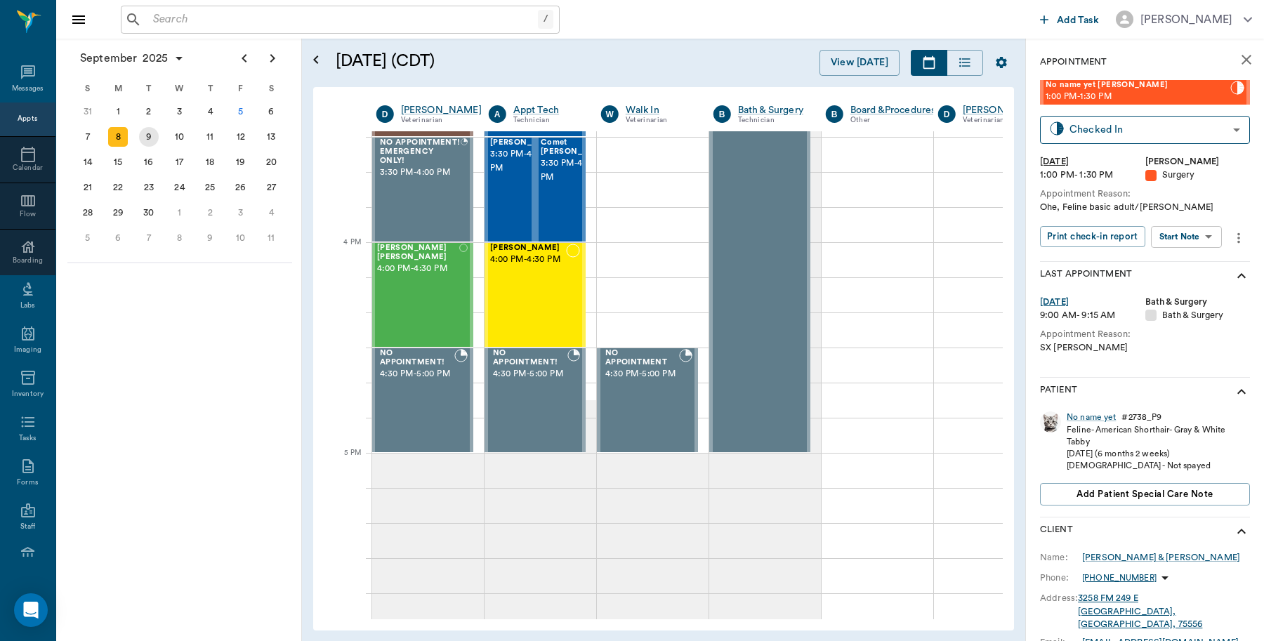
click at [151, 134] on div "9" at bounding box center [149, 137] width 20 height 20
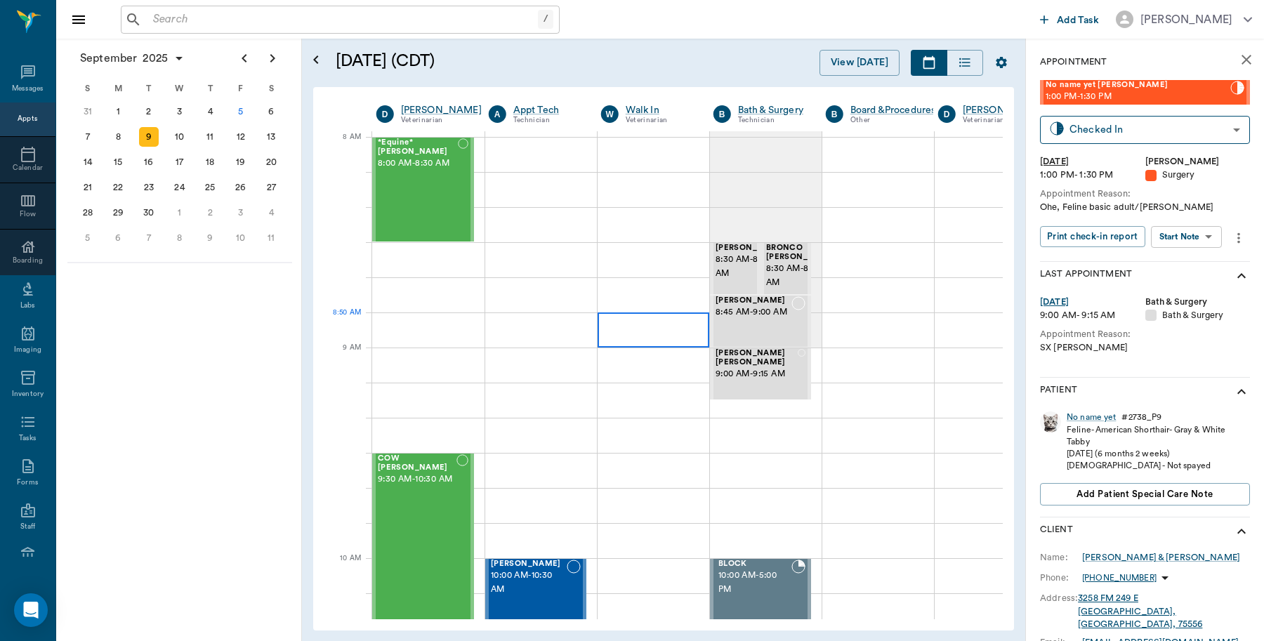
scroll to position [0, 1]
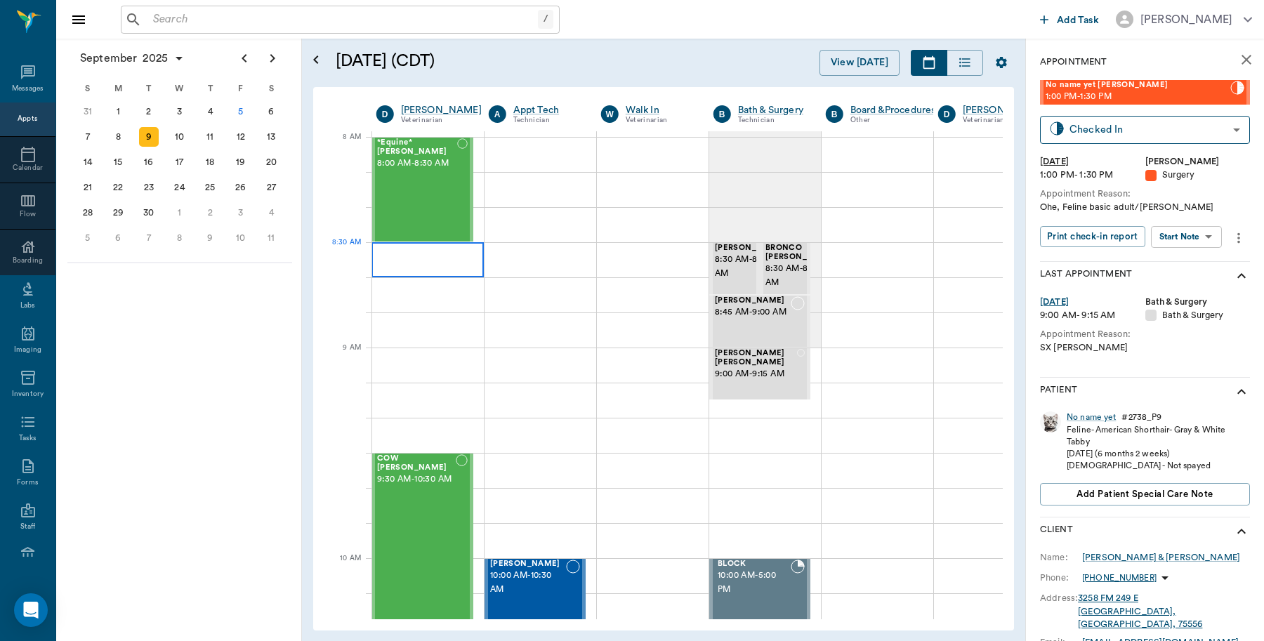
click at [444, 257] on div at bounding box center [427, 259] width 112 height 35
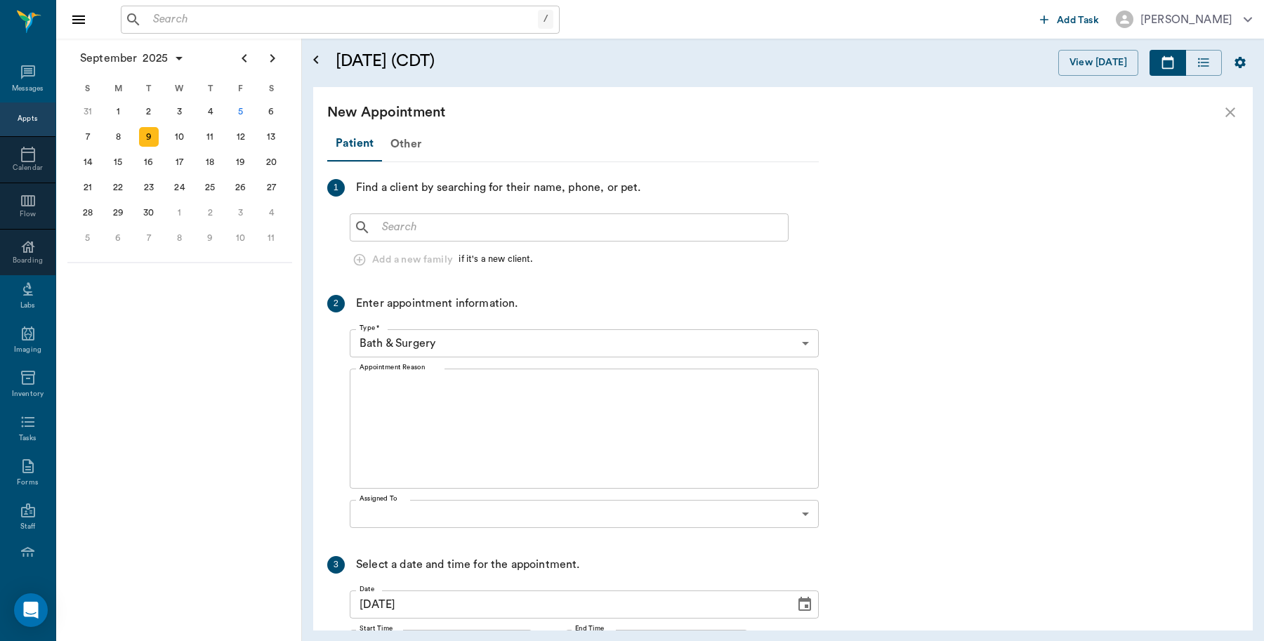
scroll to position [0, 0]
click at [505, 229] on input "text" at bounding box center [579, 228] width 406 height 20
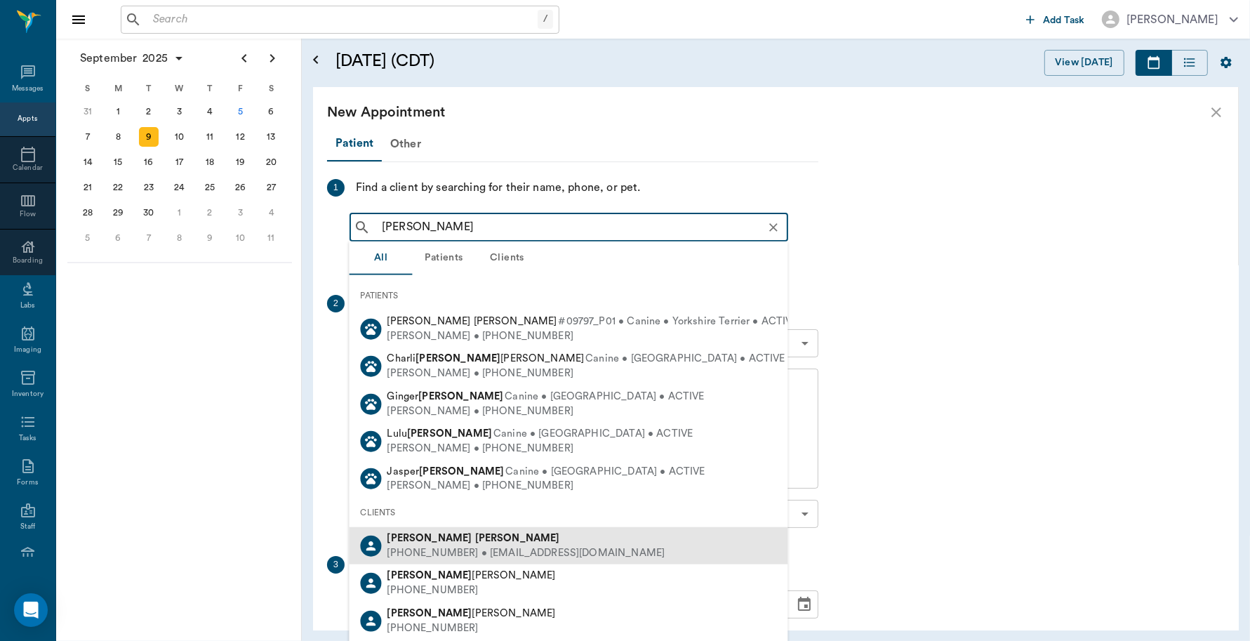
click at [442, 553] on div "[PHONE_NUMBER] • [EMAIL_ADDRESS][DOMAIN_NAME]" at bounding box center [526, 552] width 278 height 15
type input "[PERSON_NAME]"
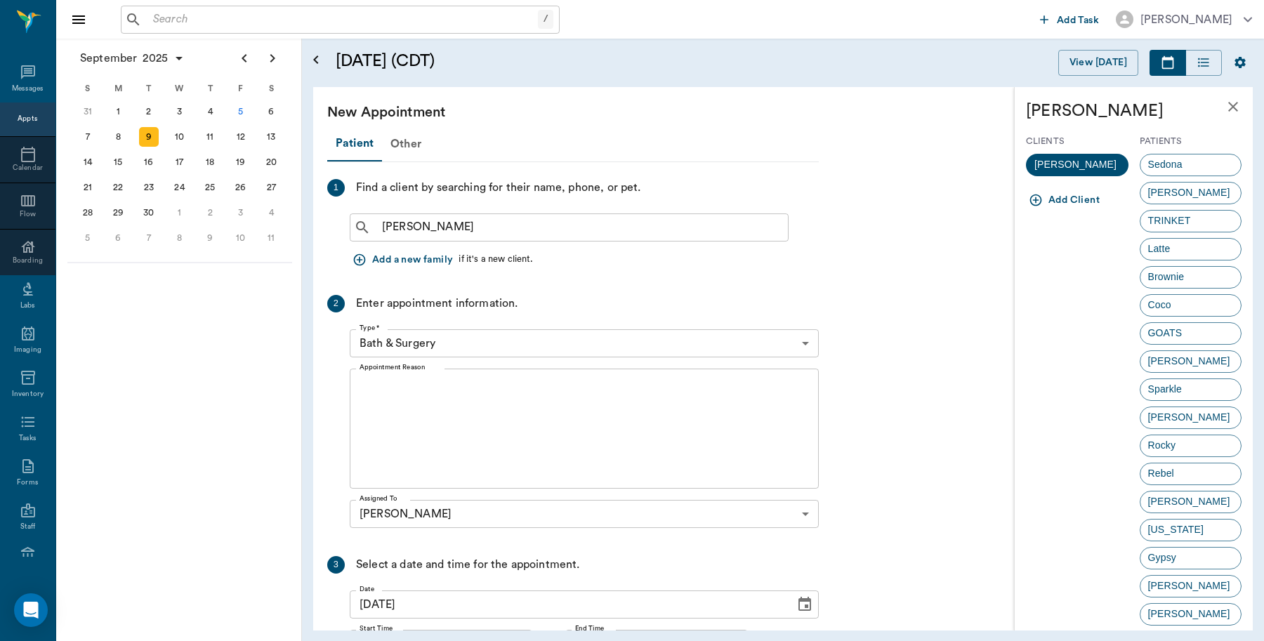
click at [541, 348] on body "/ ​ Add Task [PERSON_NAME] Nectar Messages Appts Calendar Flow Boarding Labs Im…" at bounding box center [632, 320] width 1264 height 641
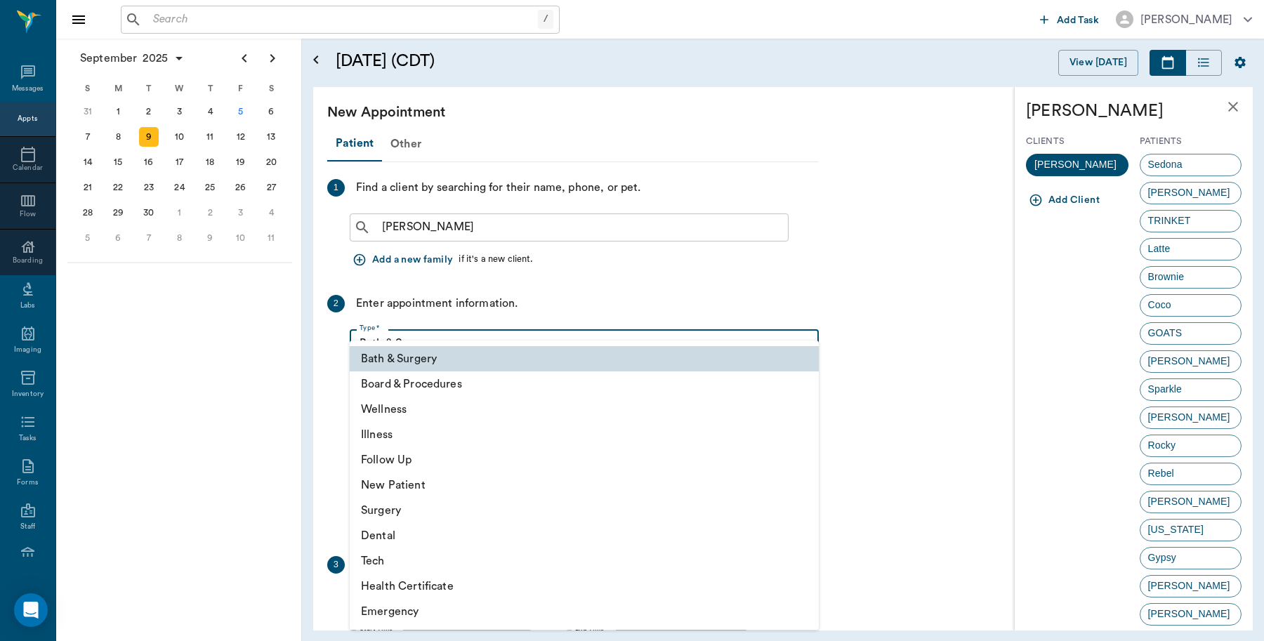
click at [405, 415] on li "Wellness" at bounding box center [584, 409] width 469 height 25
type input "65d2be4f46e3a538d89b8c14"
type input "09:00 AM"
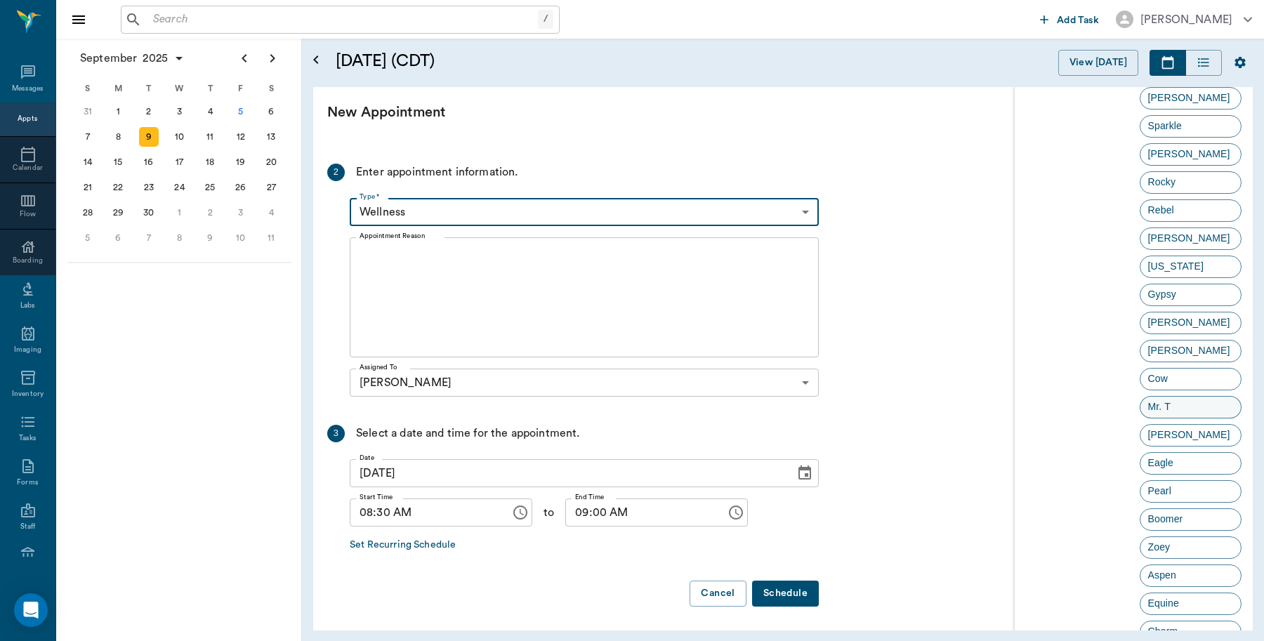
scroll to position [351, 0]
click at [1176, 513] on span "Equine" at bounding box center [1163, 515] width 47 height 15
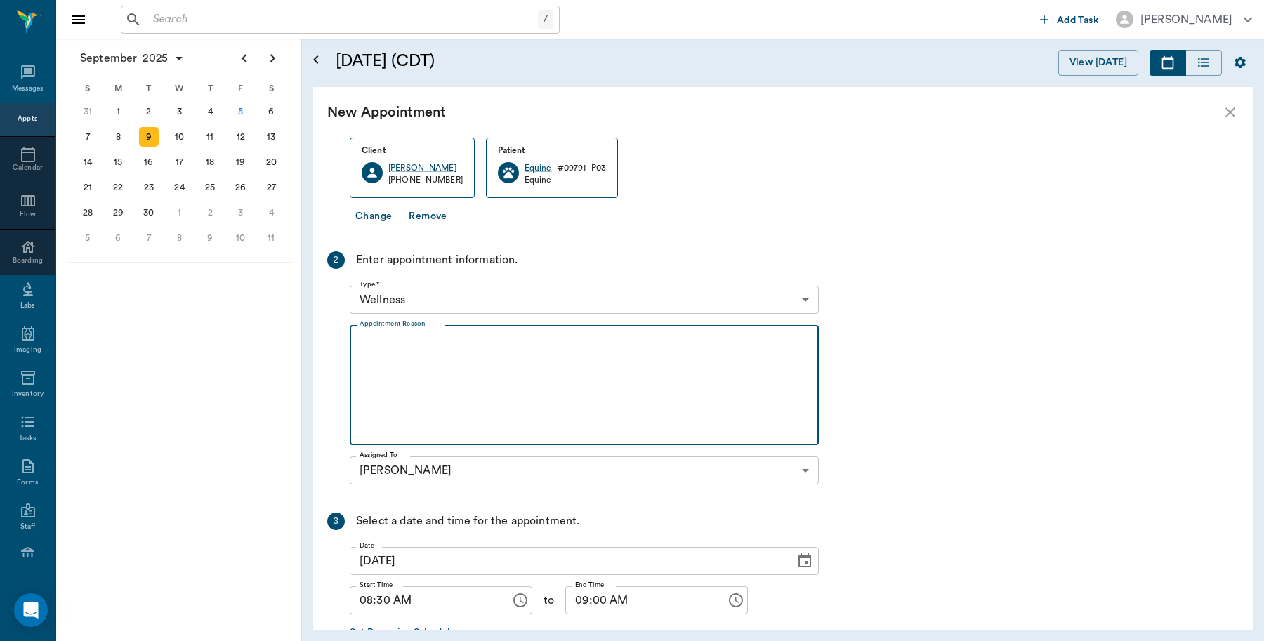
click at [461, 366] on textarea "Appointment Reason" at bounding box center [583, 385] width 449 height 97
drag, startPoint x: 451, startPoint y: 342, endPoint x: 576, endPoint y: 401, distance: 137.5
click at [576, 401] on textarea "1 Mini to be casterated [GEOGRAPHIC_DATA]" at bounding box center [583, 385] width 449 height 97
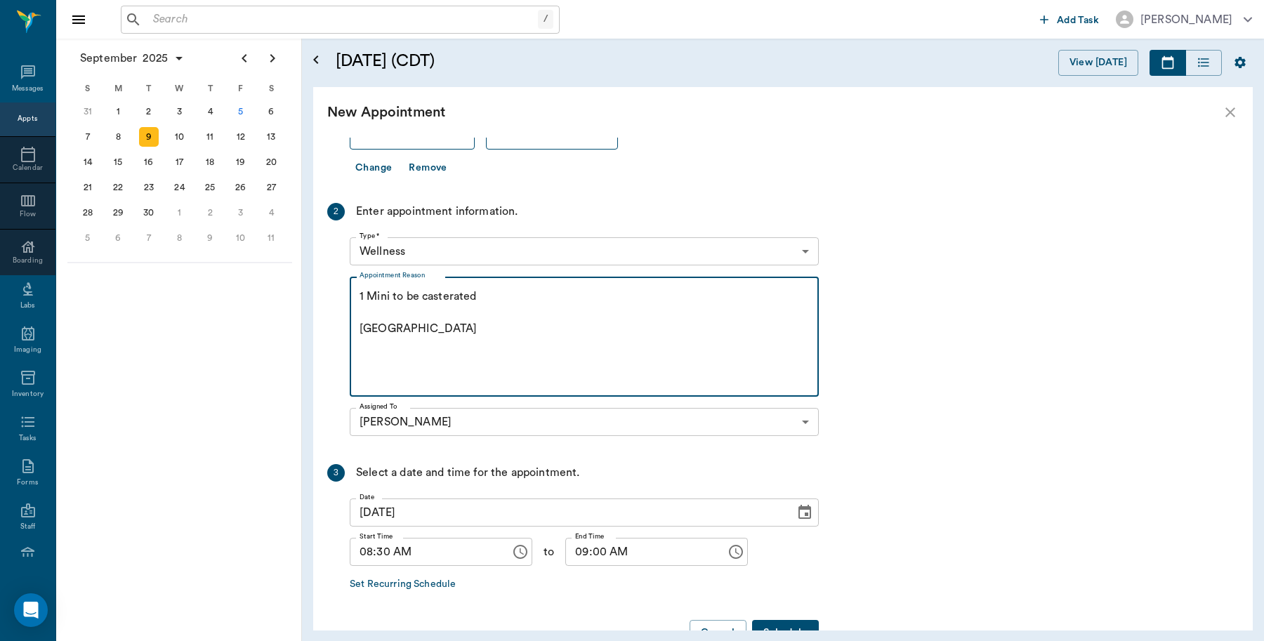
scroll to position [220, 0]
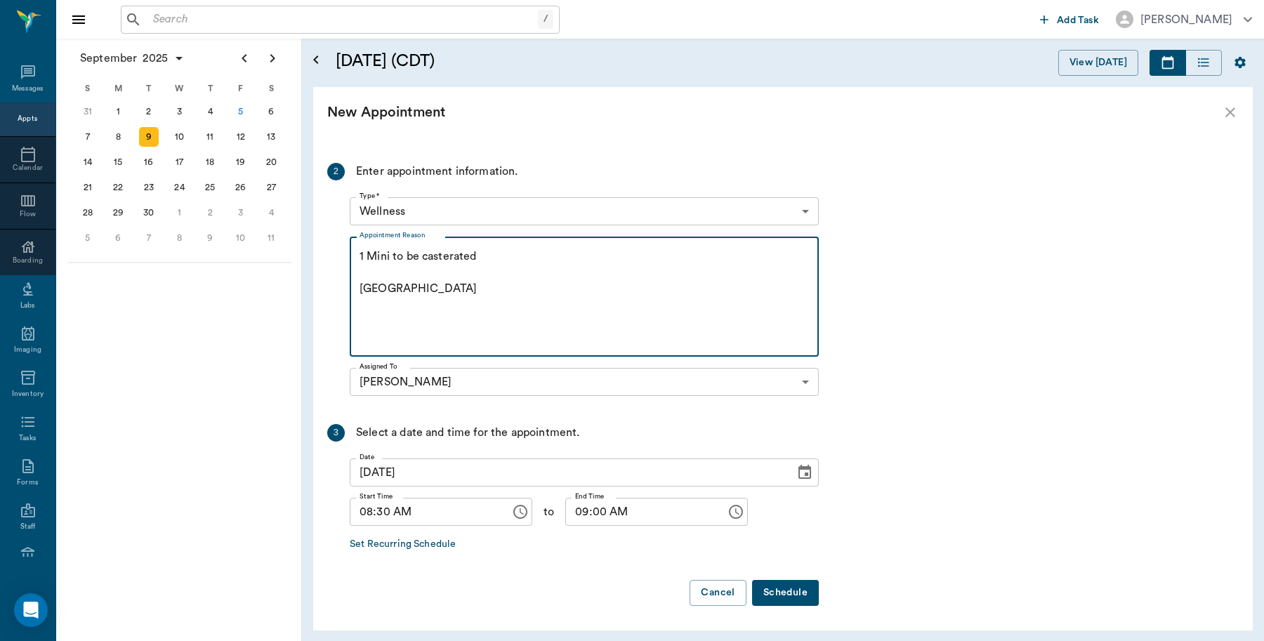
type textarea "1 Mini to be casterated [GEOGRAPHIC_DATA]"
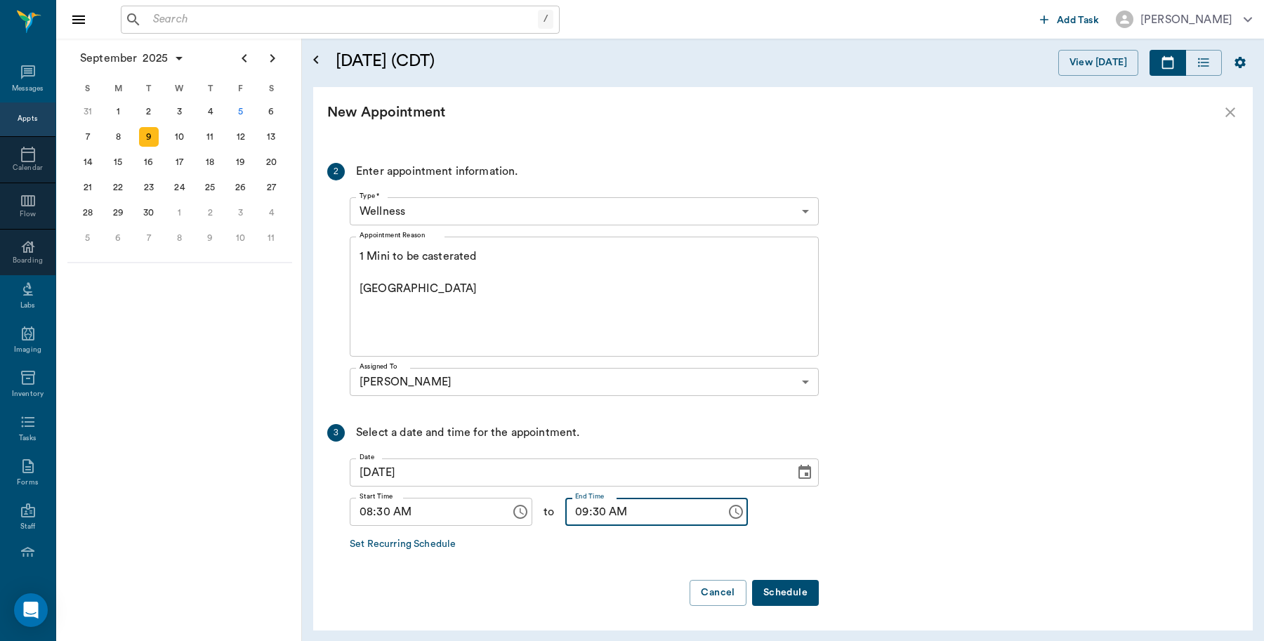
type input "09:30 AM"
click at [792, 591] on button "Schedule" at bounding box center [785, 593] width 67 height 26
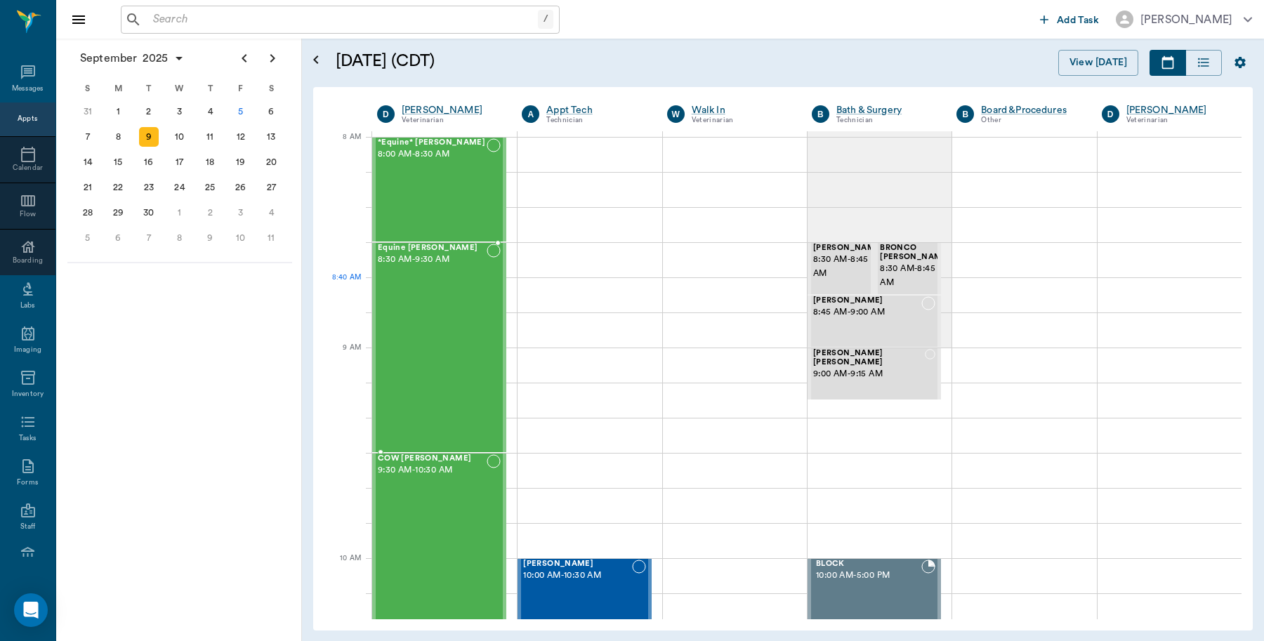
click at [442, 297] on div "Equine [PERSON_NAME] 8:30 AM - 9:30 AM" at bounding box center [432, 348] width 109 height 208
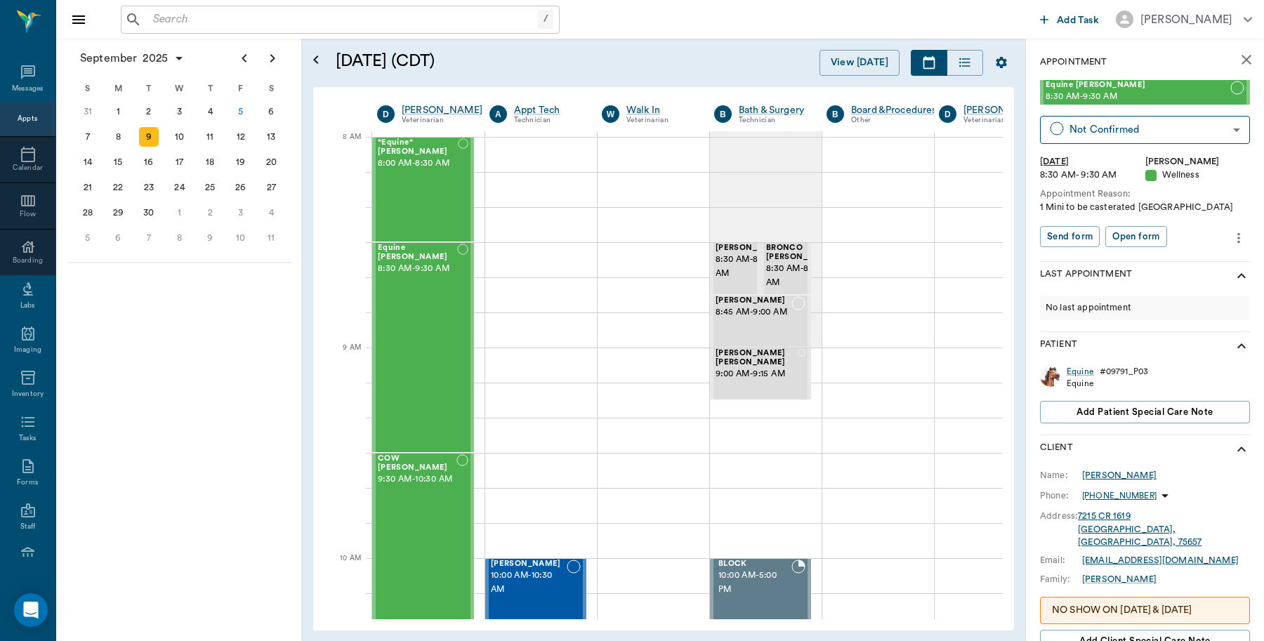
click at [1117, 475] on div "[PERSON_NAME]" at bounding box center [1119, 475] width 74 height 13
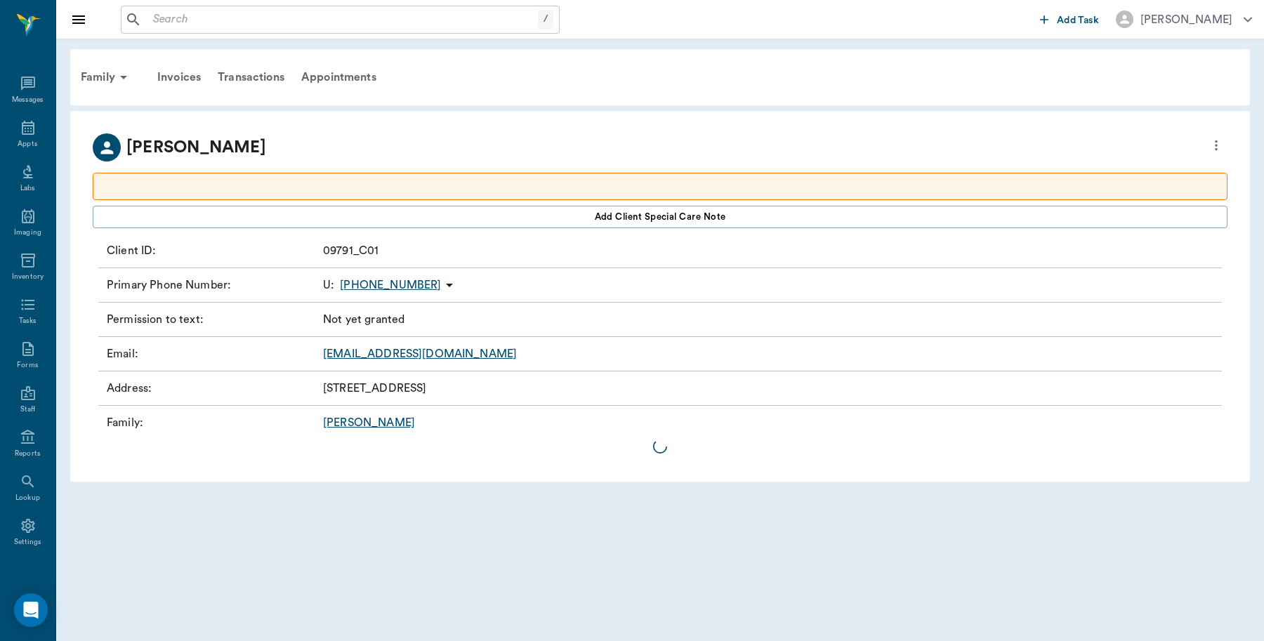
scroll to position [4, 0]
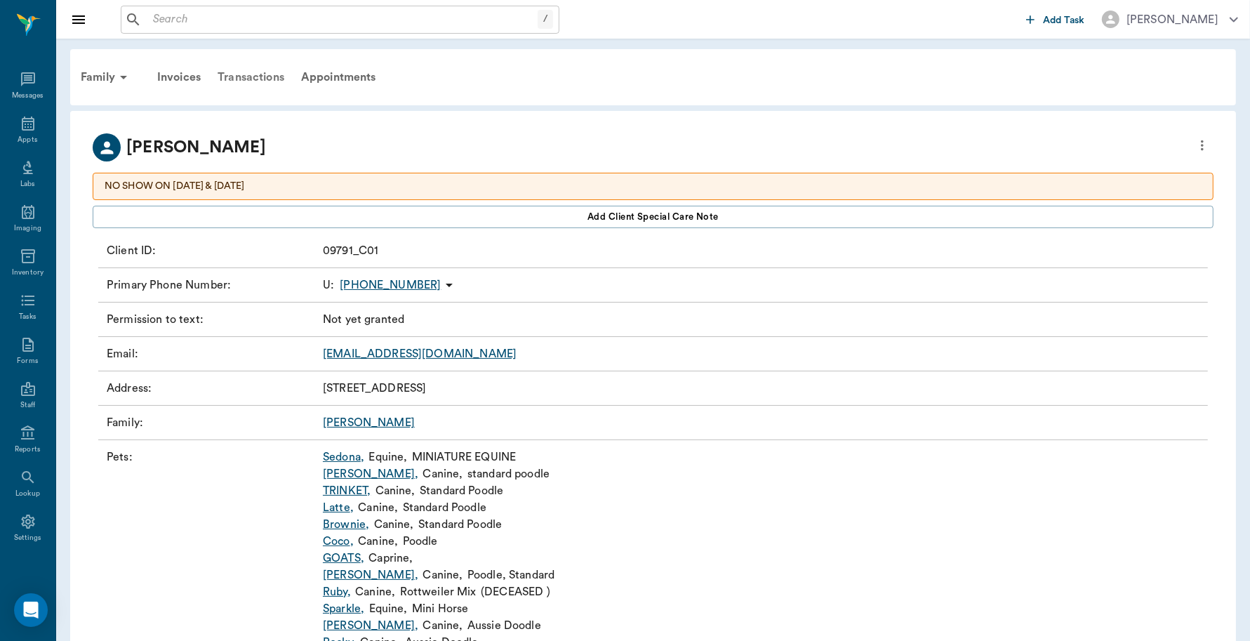
click at [267, 69] on div "Transactions" at bounding box center [251, 77] width 84 height 34
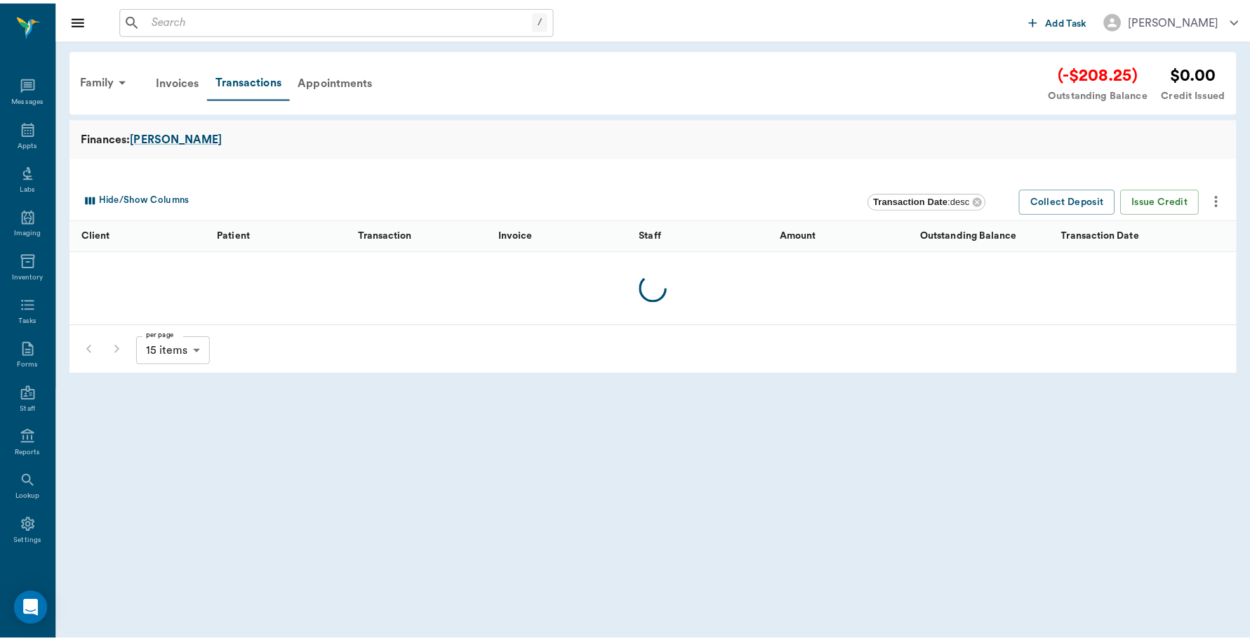
scroll to position [4, 0]
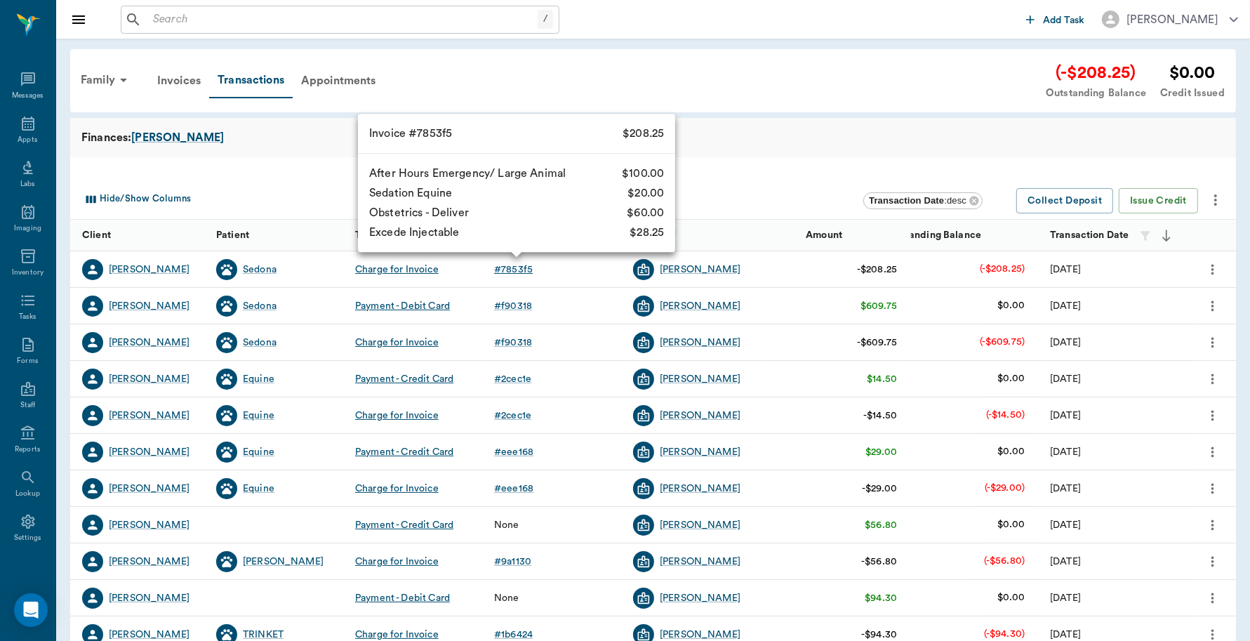
click at [521, 271] on div "# 7853f5" at bounding box center [513, 270] width 39 height 14
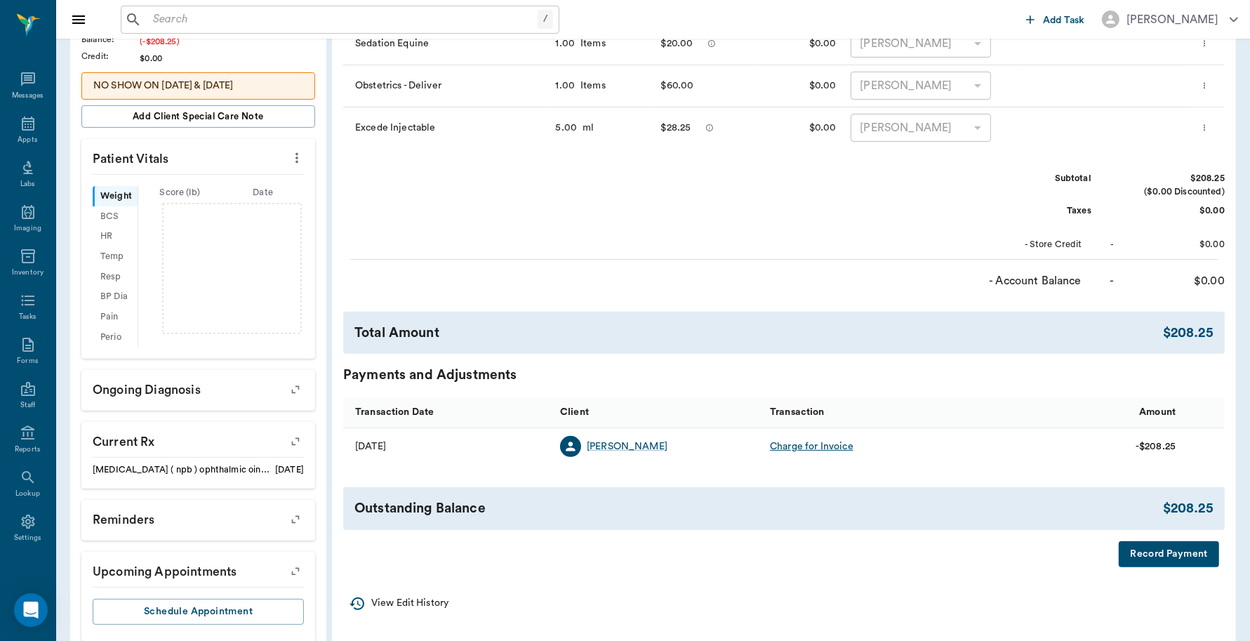
scroll to position [347, 0]
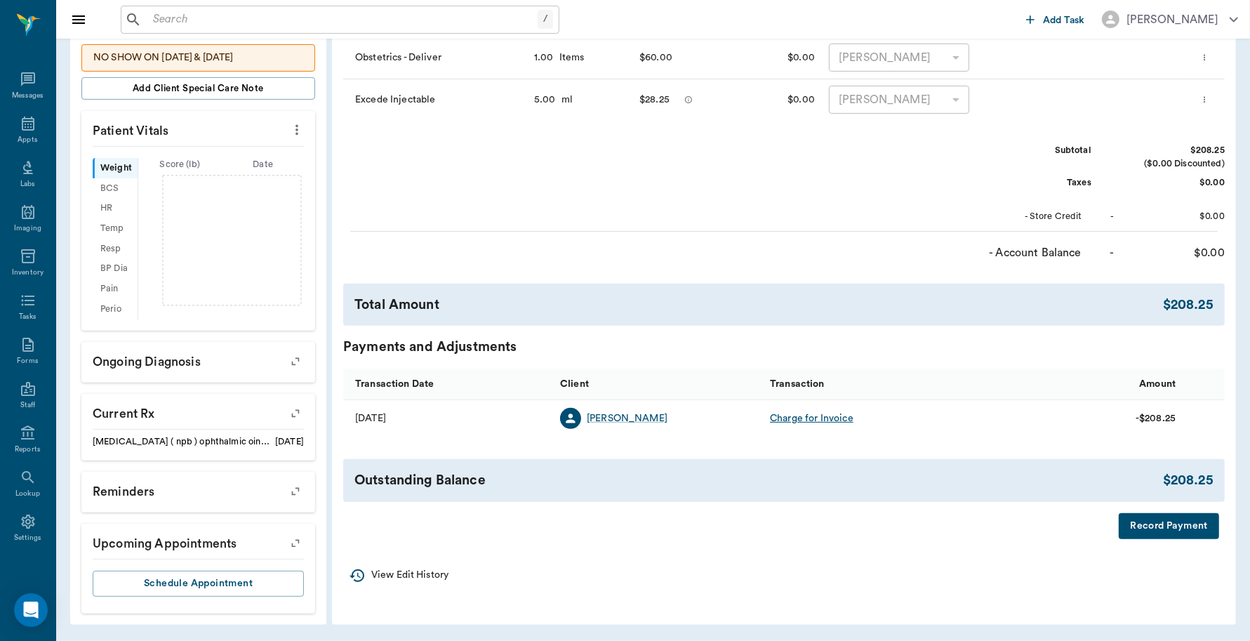
click at [1177, 523] on button "Record Payment" at bounding box center [1169, 526] width 100 height 26
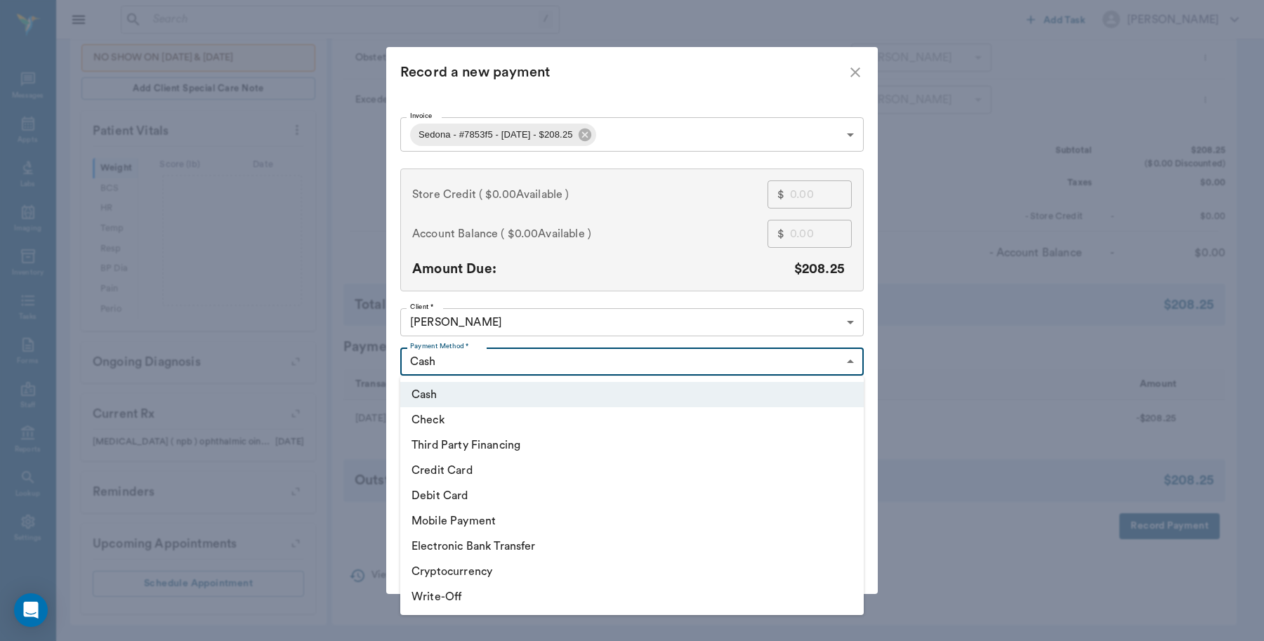
click at [464, 352] on body "/ ​ Add Task Dr. Bert Ellsworth Nectar Messages Appts Labs Imaging Inventory Ta…" at bounding box center [632, 147] width 1264 height 987
click at [461, 495] on li "Debit Card" at bounding box center [631, 495] width 463 height 25
type input "DEBIT_CARD"
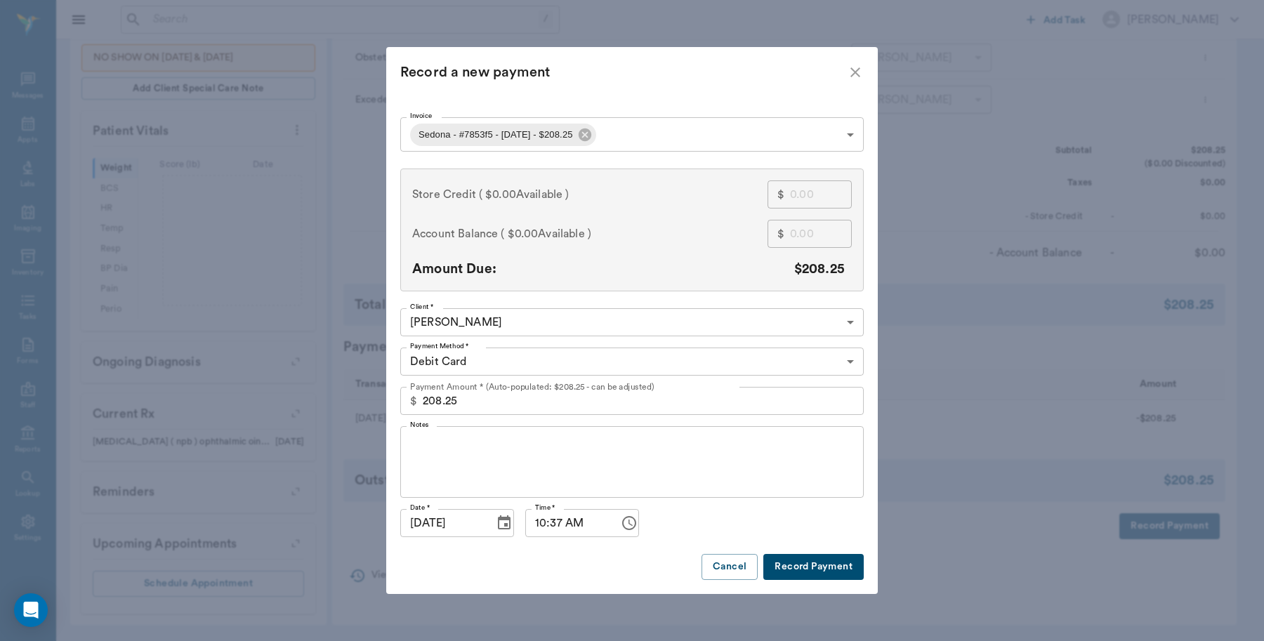
click at [790, 566] on button "Record Payment" at bounding box center [813, 567] width 100 height 26
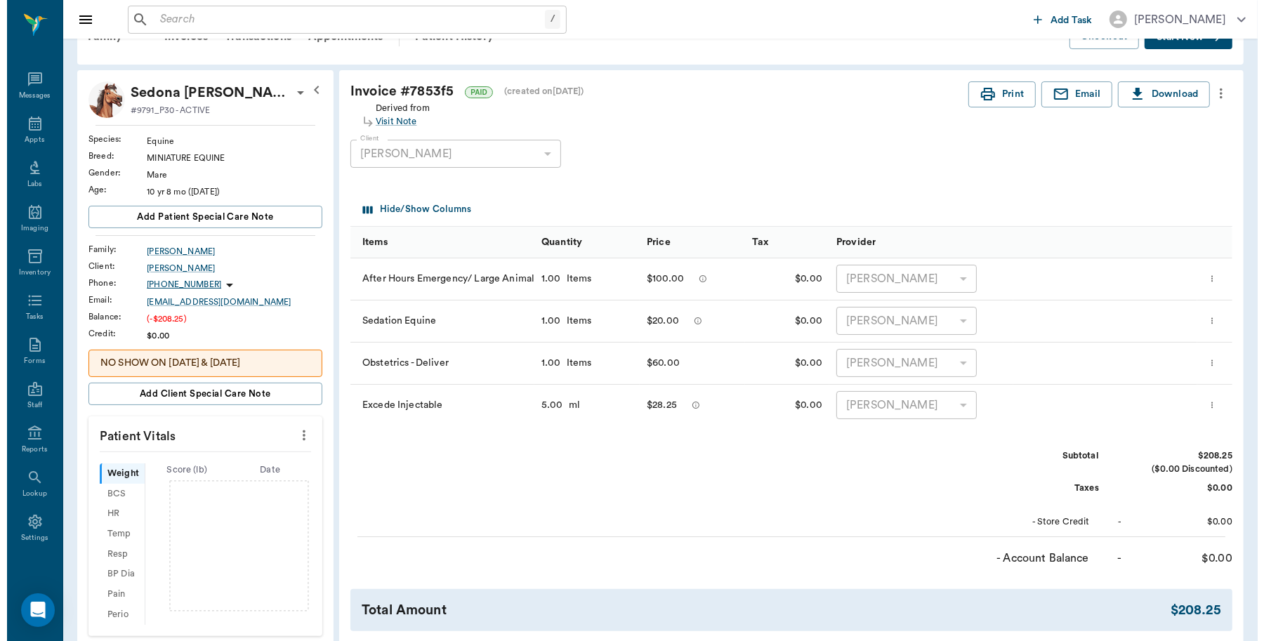
scroll to position [0, 0]
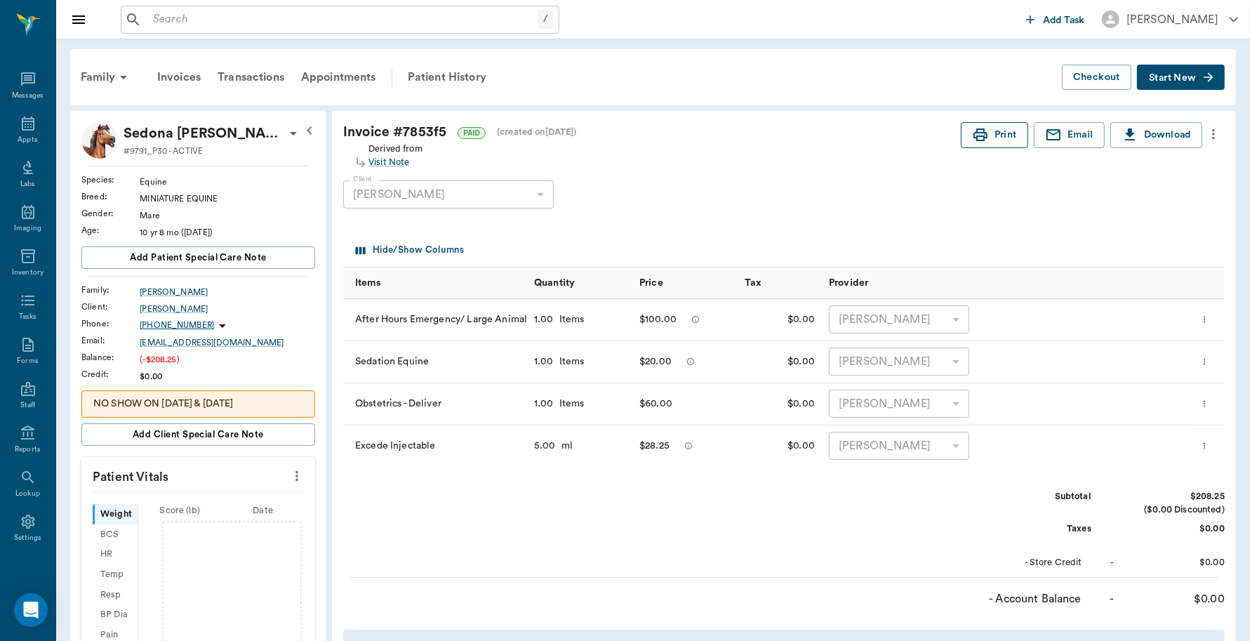
click at [991, 144] on button "Print" at bounding box center [994, 135] width 67 height 26
click at [1, 114] on div "Appts" at bounding box center [27, 132] width 55 height 44
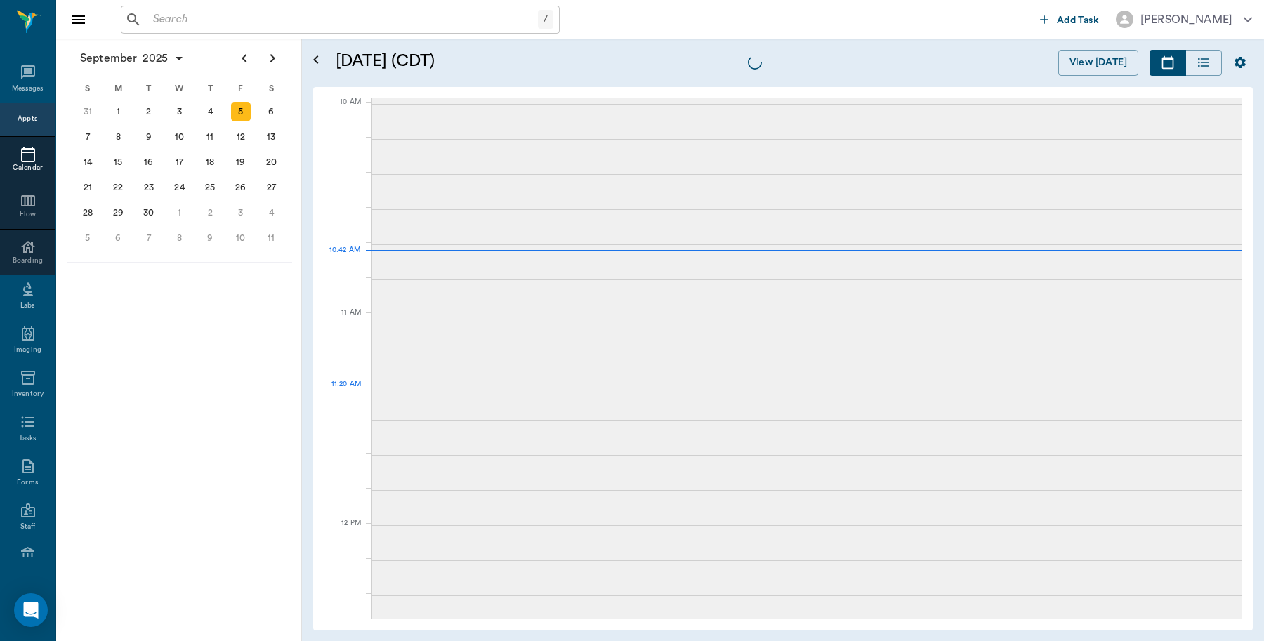
scroll to position [423, 0]
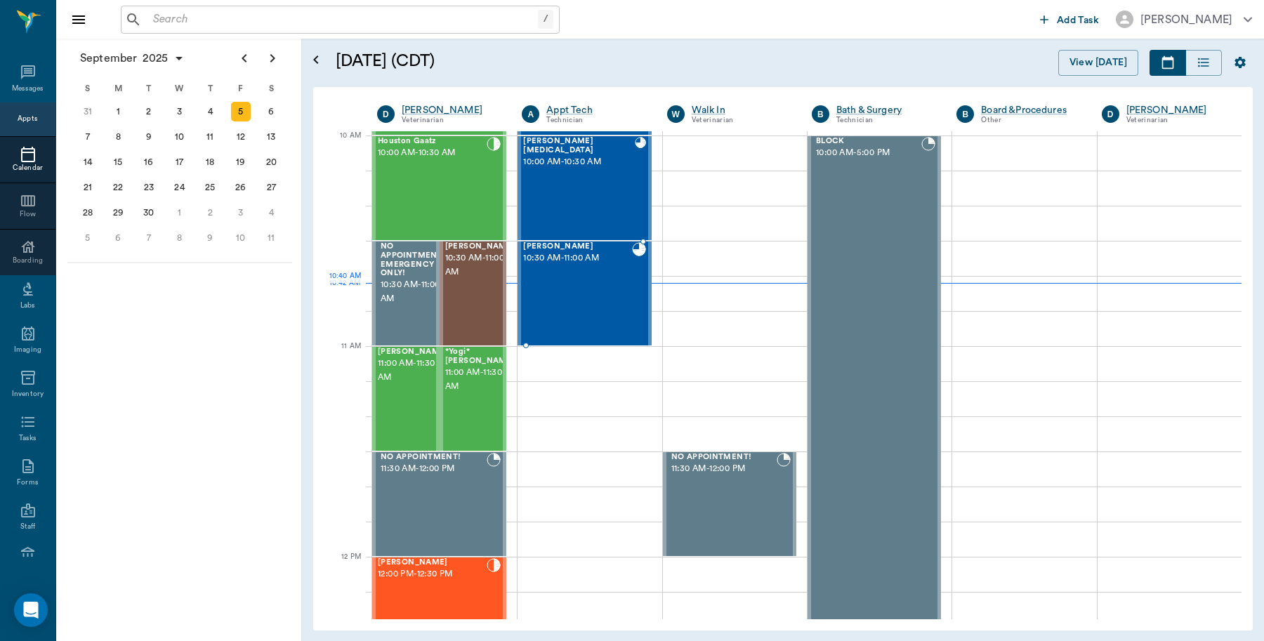
drag, startPoint x: 583, startPoint y: 271, endPoint x: 576, endPoint y: 265, distance: 9.4
click at [583, 270] on div "Annie Covel 10:30 AM - 11:00 AM" at bounding box center [577, 293] width 108 height 102
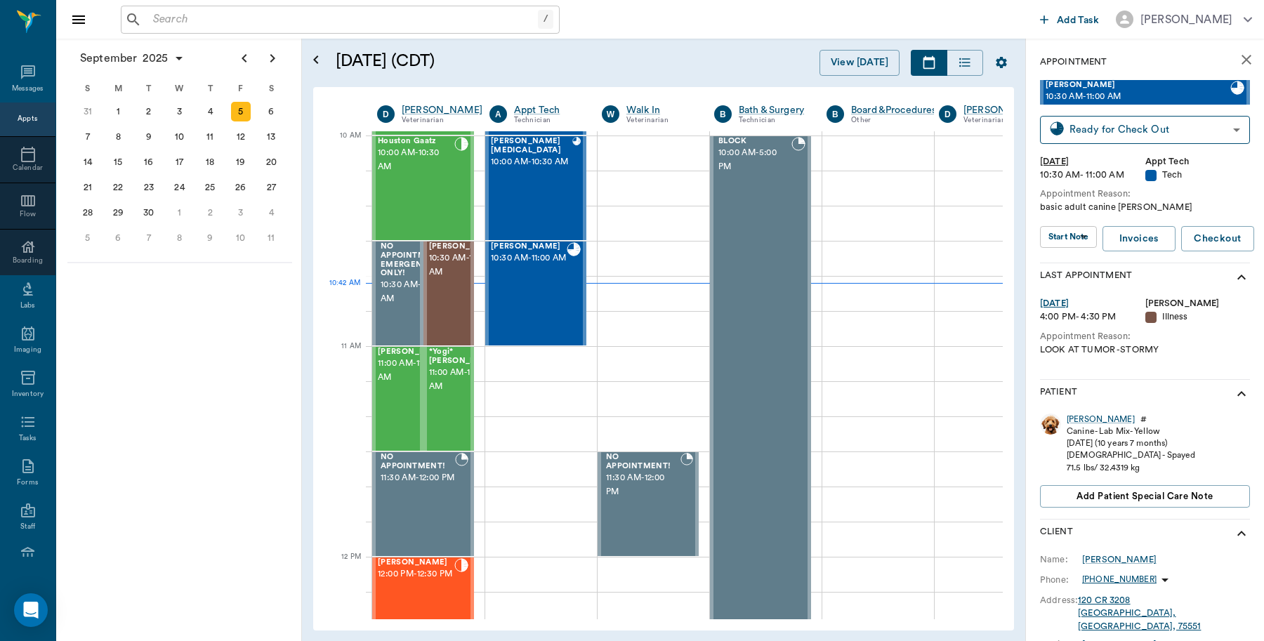
click at [1076, 420] on div "Annie" at bounding box center [1100, 419] width 68 height 12
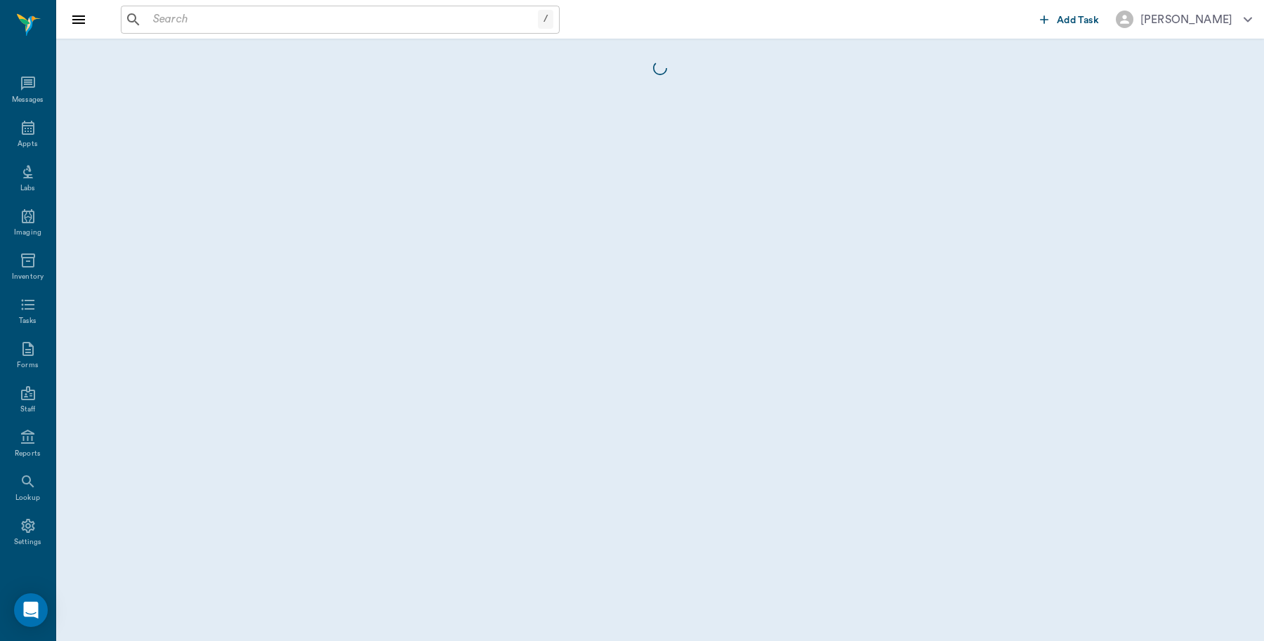
scroll to position [4, 0]
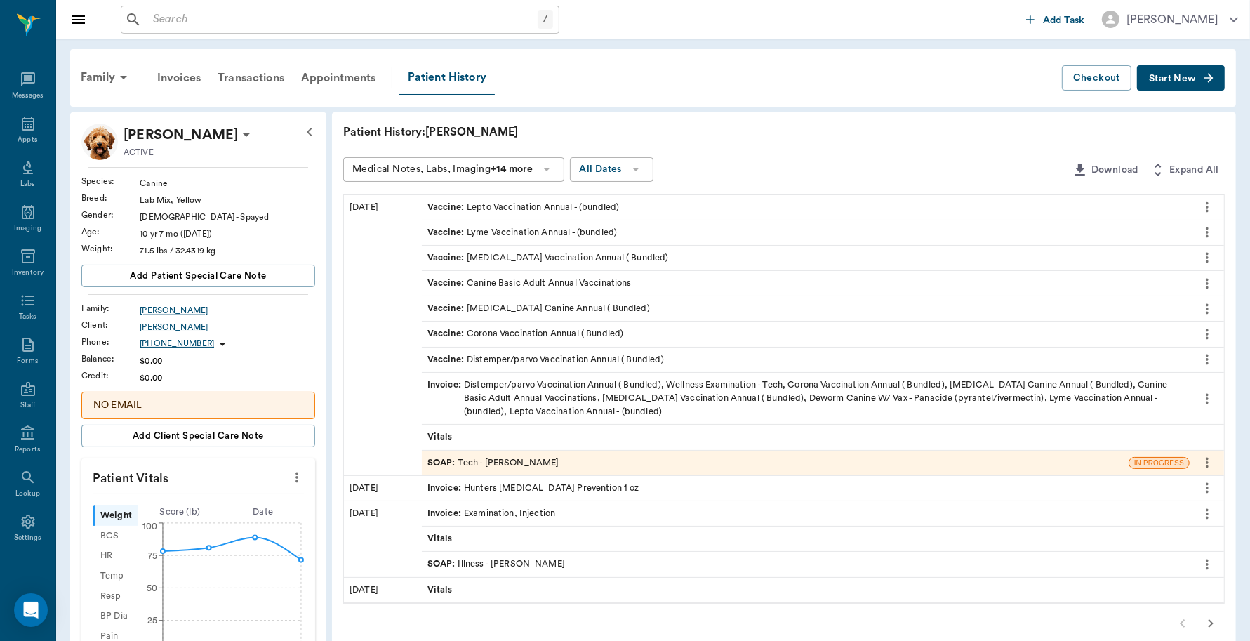
click at [535, 472] on div "SOAP : Tech - Hunter Graves" at bounding box center [775, 463] width 707 height 25
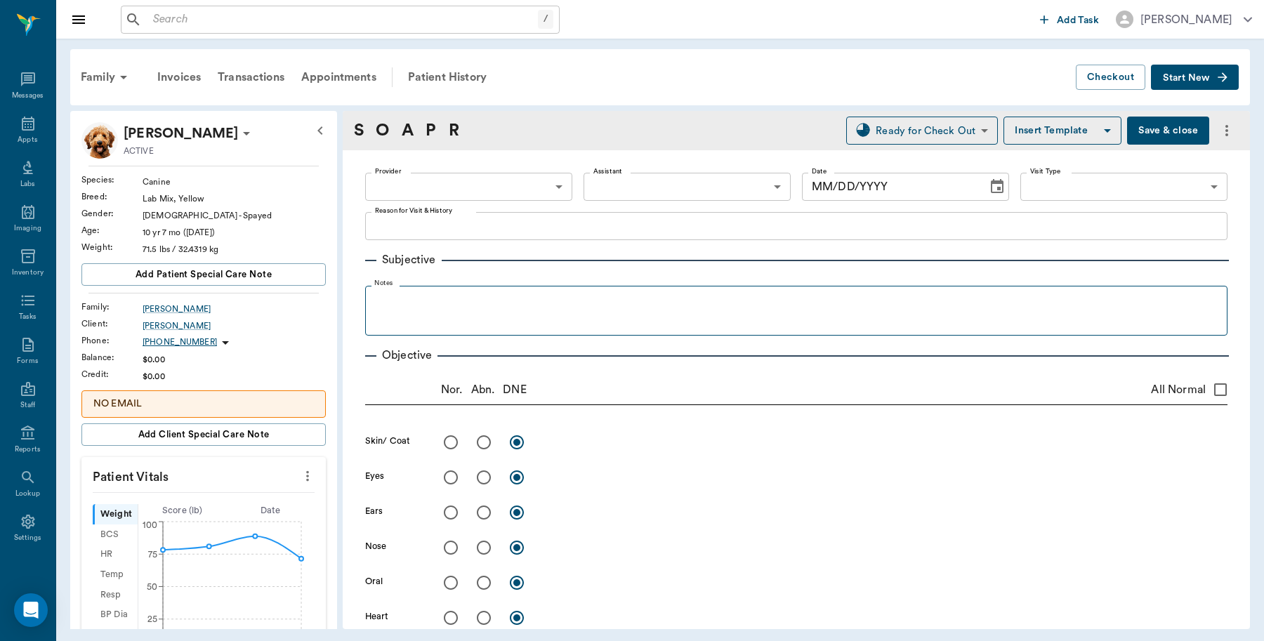
type input "682b670d8bdc6f7f8feef3db"
type input "63ec2f075fda476ae8351a4c"
type input "65d2be4f46e3a538d89b8c1a"
type textarea "basic adult canine Christy"
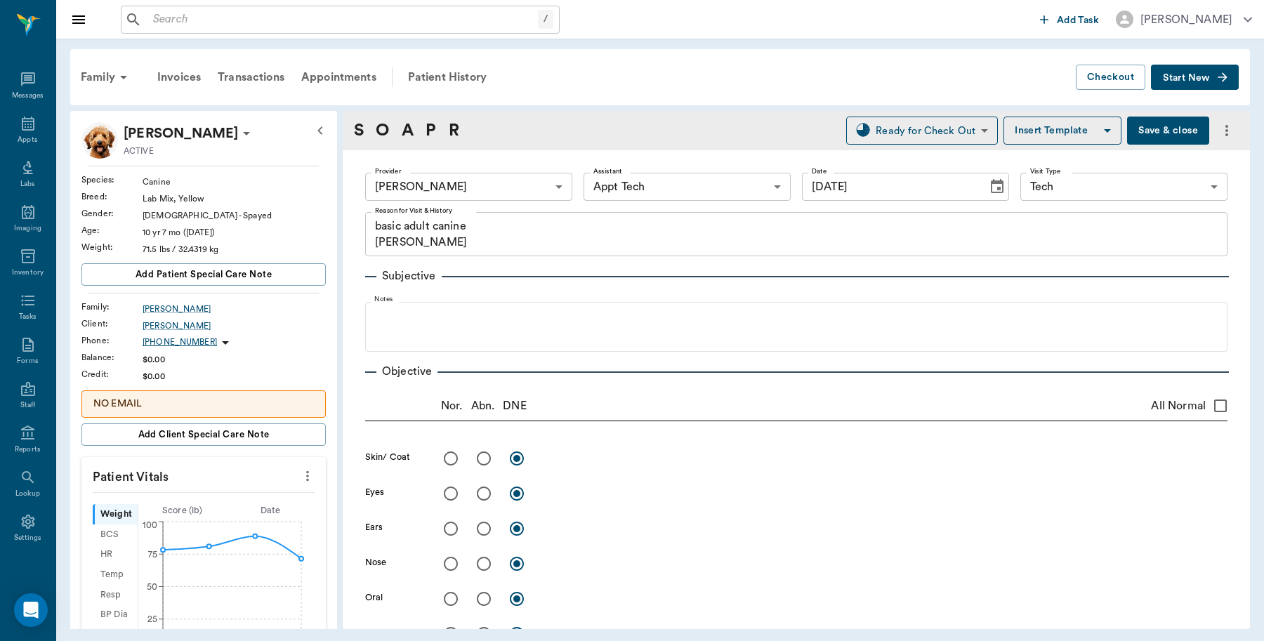
type input "[DATE]"
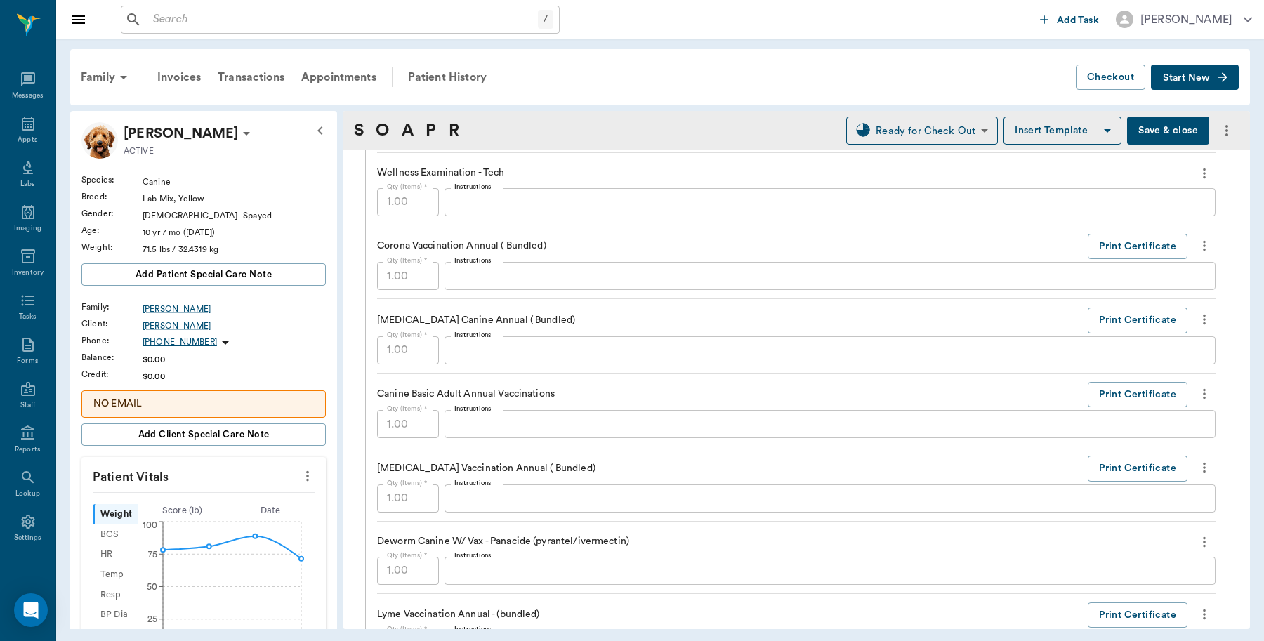
scroll to position [1053, 0]
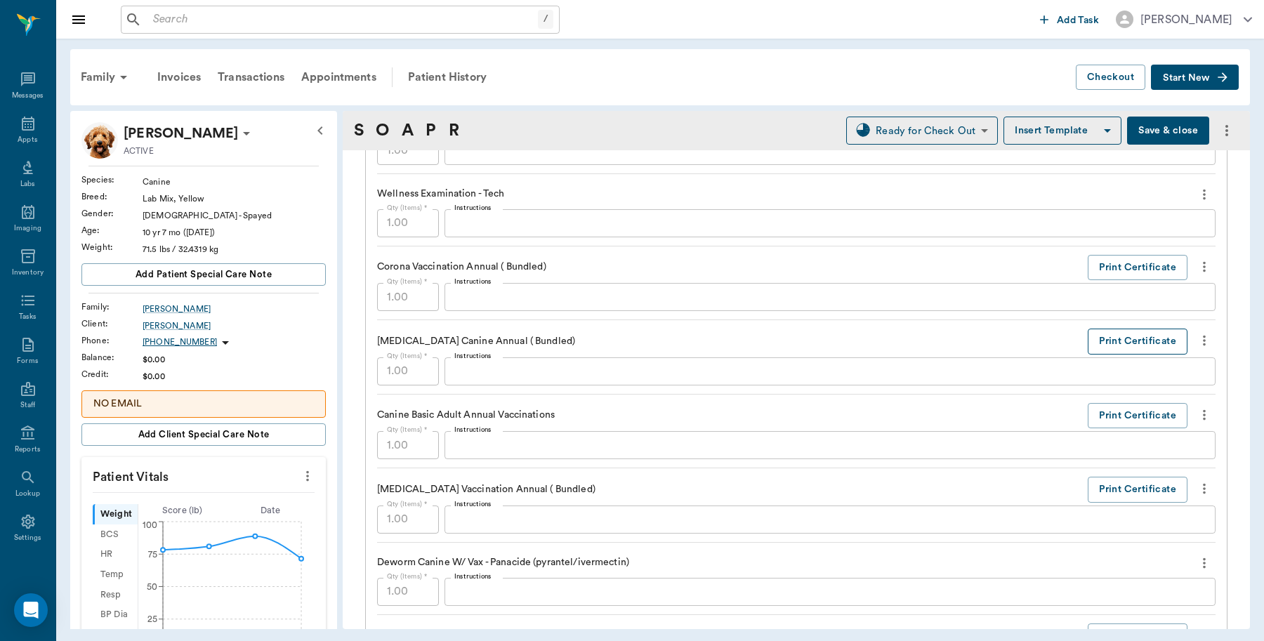
click at [1111, 338] on button "Print Certificate" at bounding box center [1137, 342] width 100 height 26
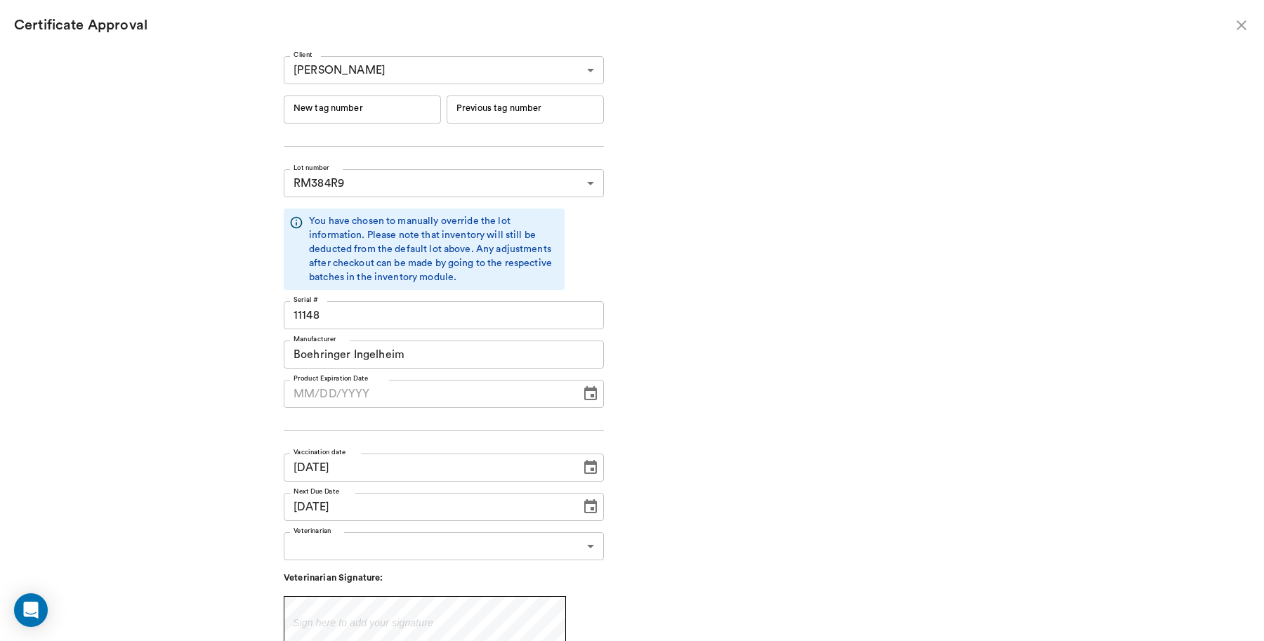
type input "06/19/2026"
type input "241960"
type input "241959"
type input "08/13/2025"
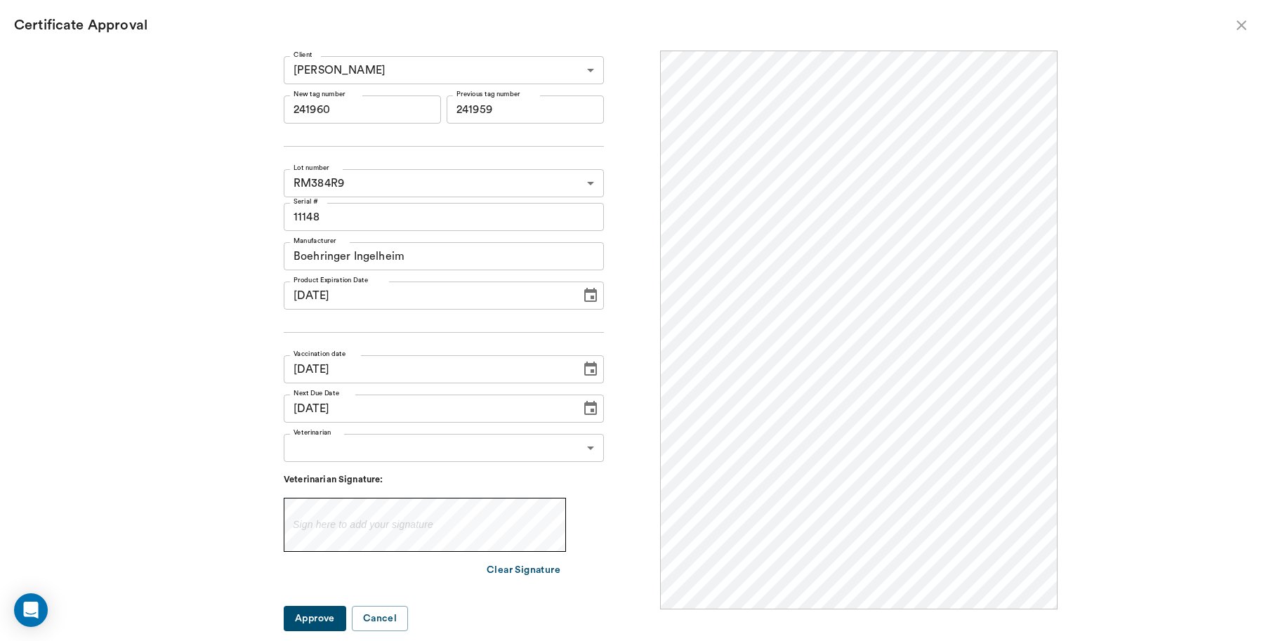
scroll to position [0, 0]
drag, startPoint x: 374, startPoint y: 109, endPoint x: 0, endPoint y: 138, distance: 375.3
click at [0, 138] on div "Client Cathy Covel 63ec2eac52e12b0ba117c183 Client New tag number 241960 New ta…" at bounding box center [632, 346] width 1264 height 590
type input "251073"
click at [444, 454] on body "/ ​ Add Task Dr. Bert Ellsworth Nectar Messages Appts Labs Imaging Inventory Ta…" at bounding box center [632, 320] width 1264 height 641
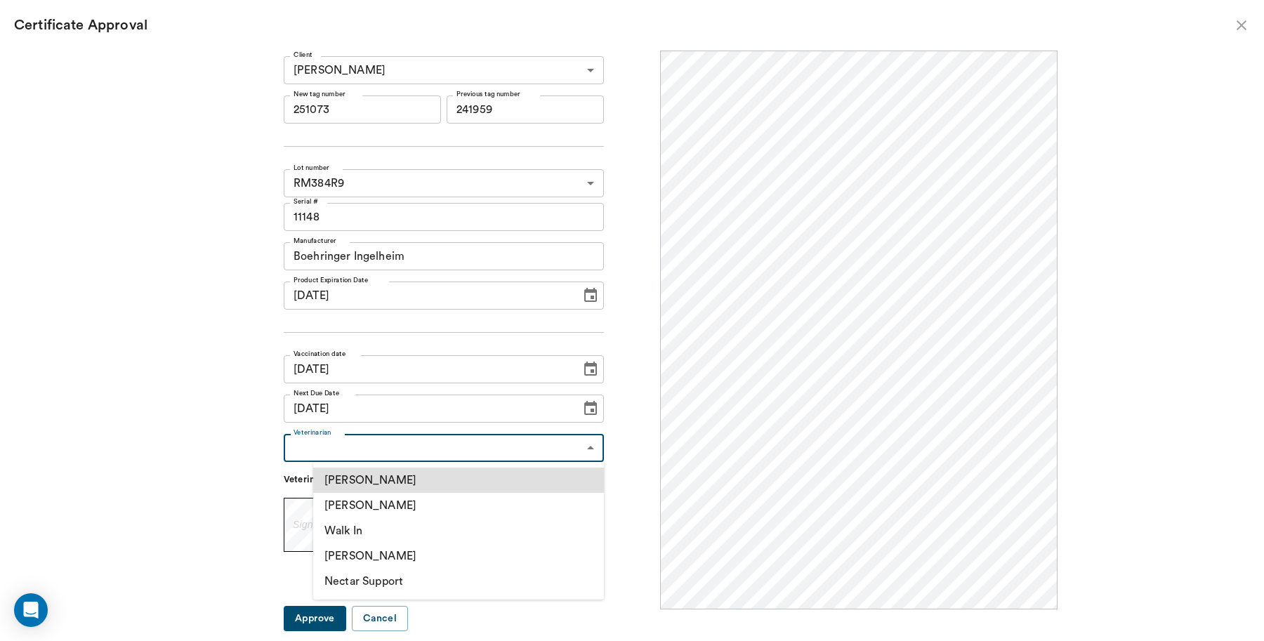
click at [401, 506] on li "[PERSON_NAME]" at bounding box center [458, 505] width 291 height 25
type input "63ec2f075fda476ae8351a4d"
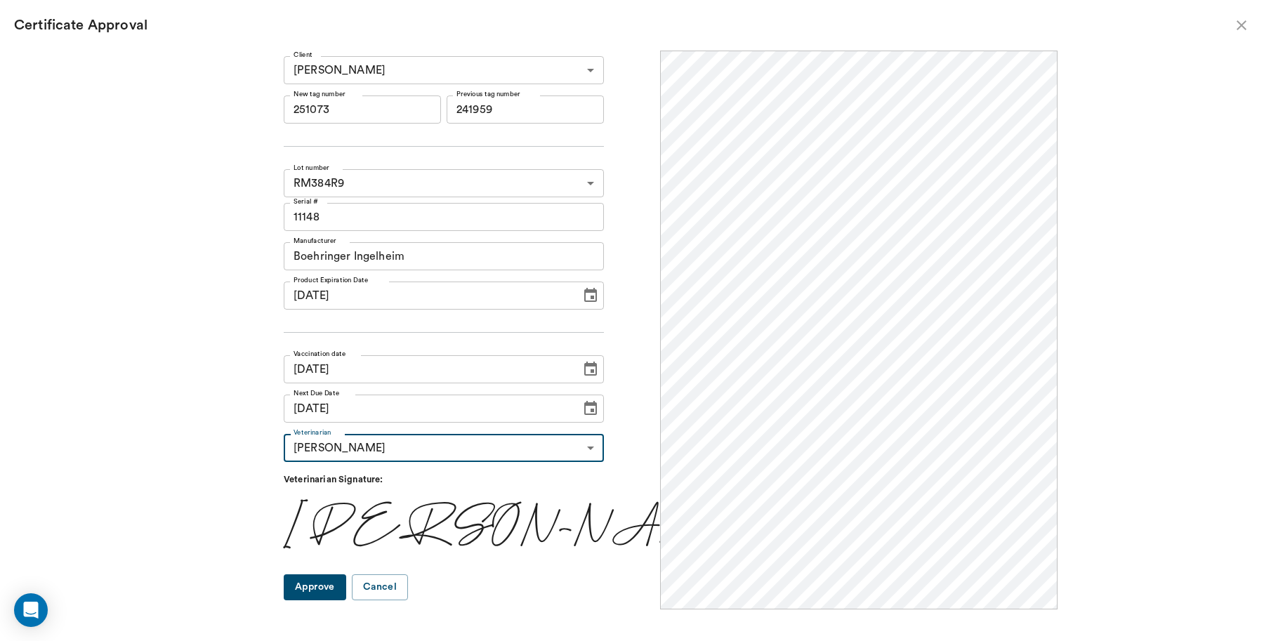
click at [346, 595] on button "Approve" at bounding box center [315, 587] width 62 height 26
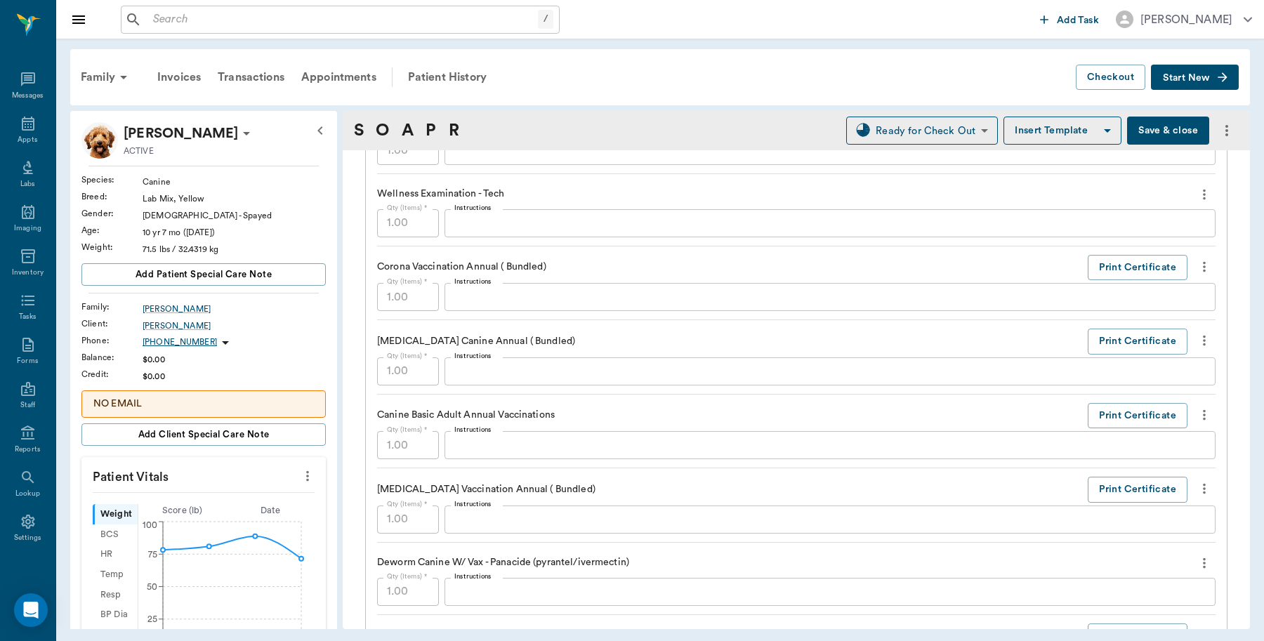
click at [1127, 134] on button "Save & close" at bounding box center [1168, 131] width 82 height 28
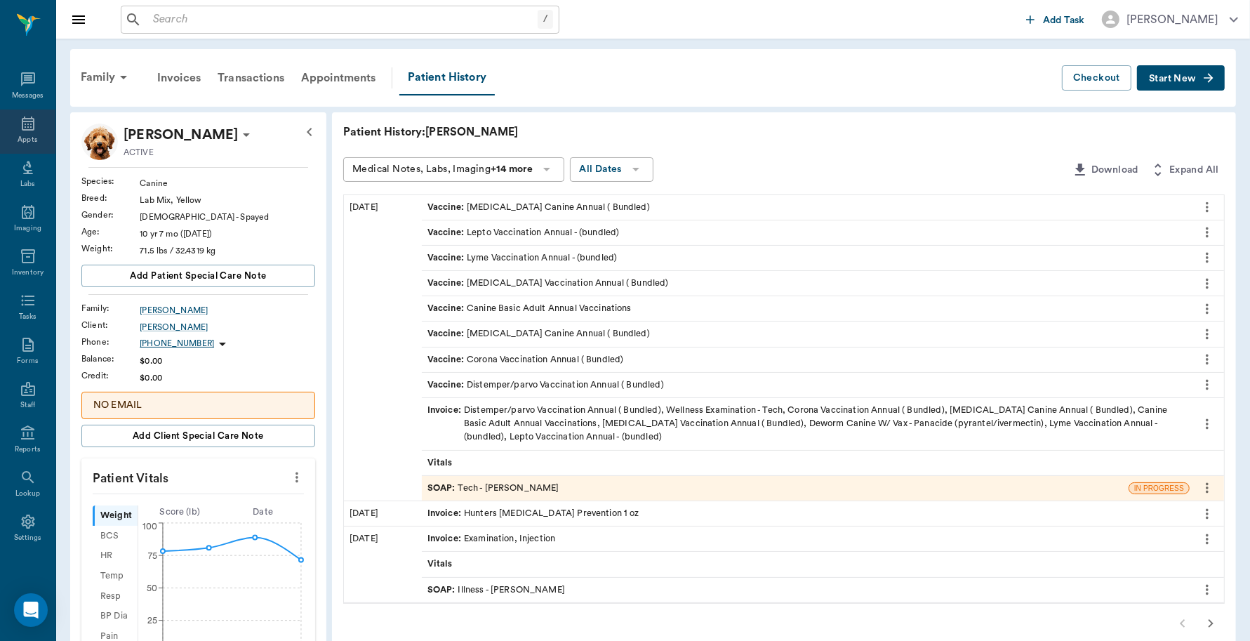
click at [20, 124] on icon at bounding box center [28, 123] width 17 height 17
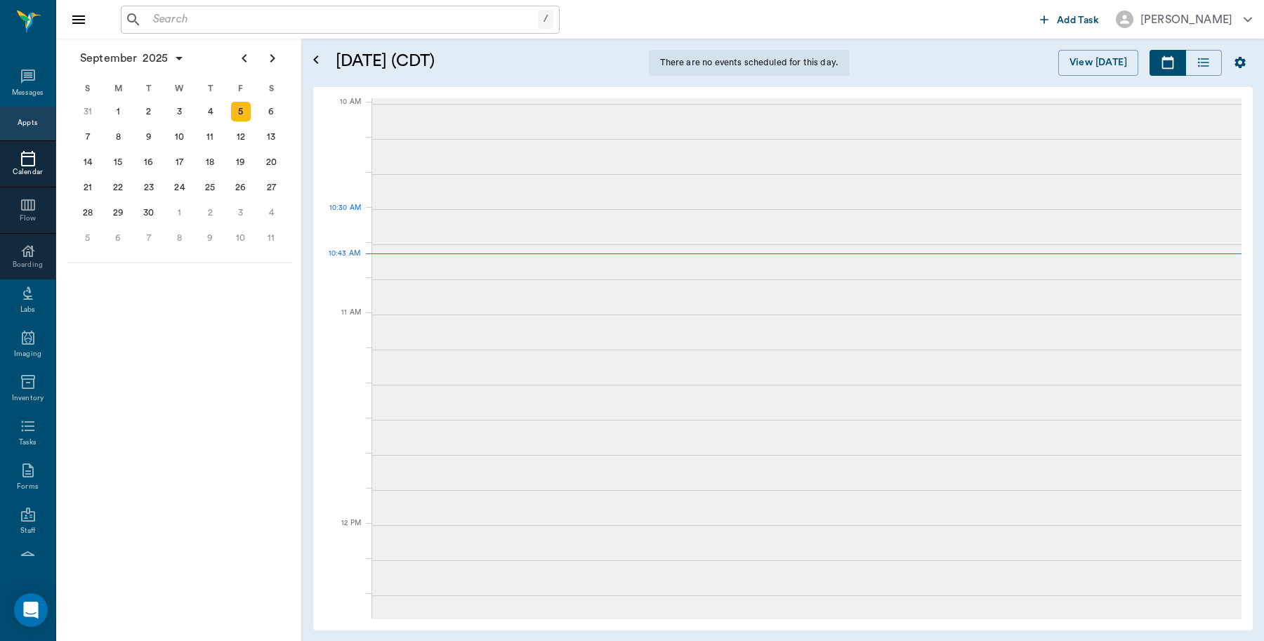
scroll to position [4, 0]
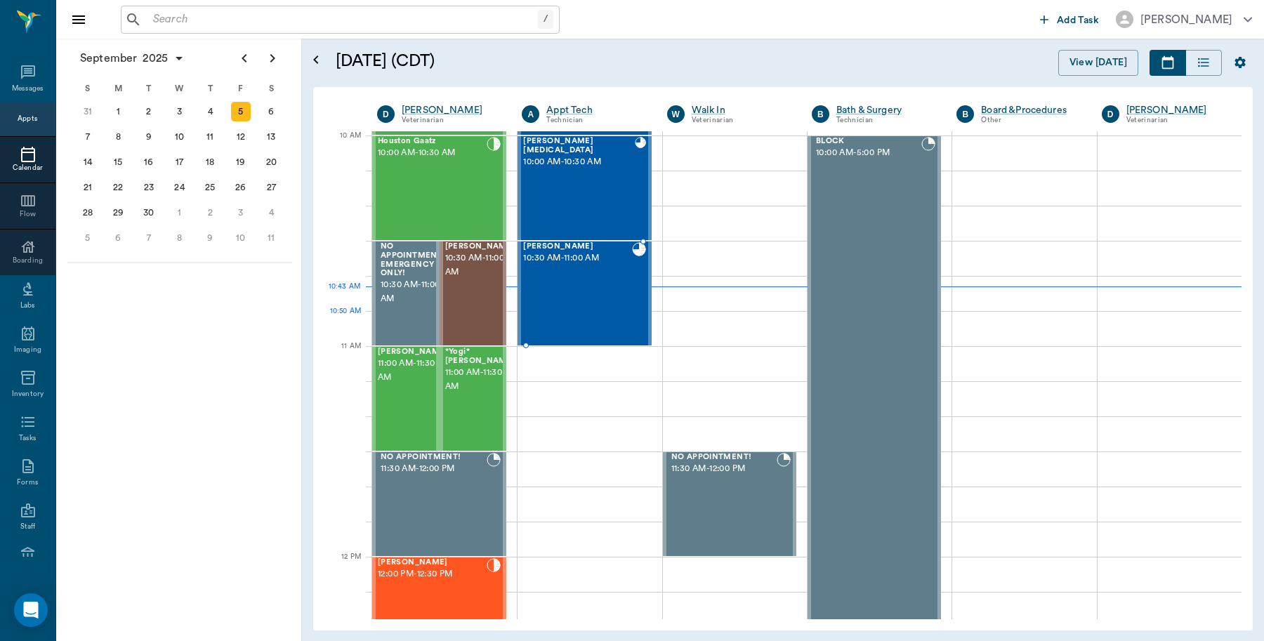
click at [597, 317] on div "Annie Covel 10:30 AM - 11:00 AM" at bounding box center [577, 293] width 108 height 102
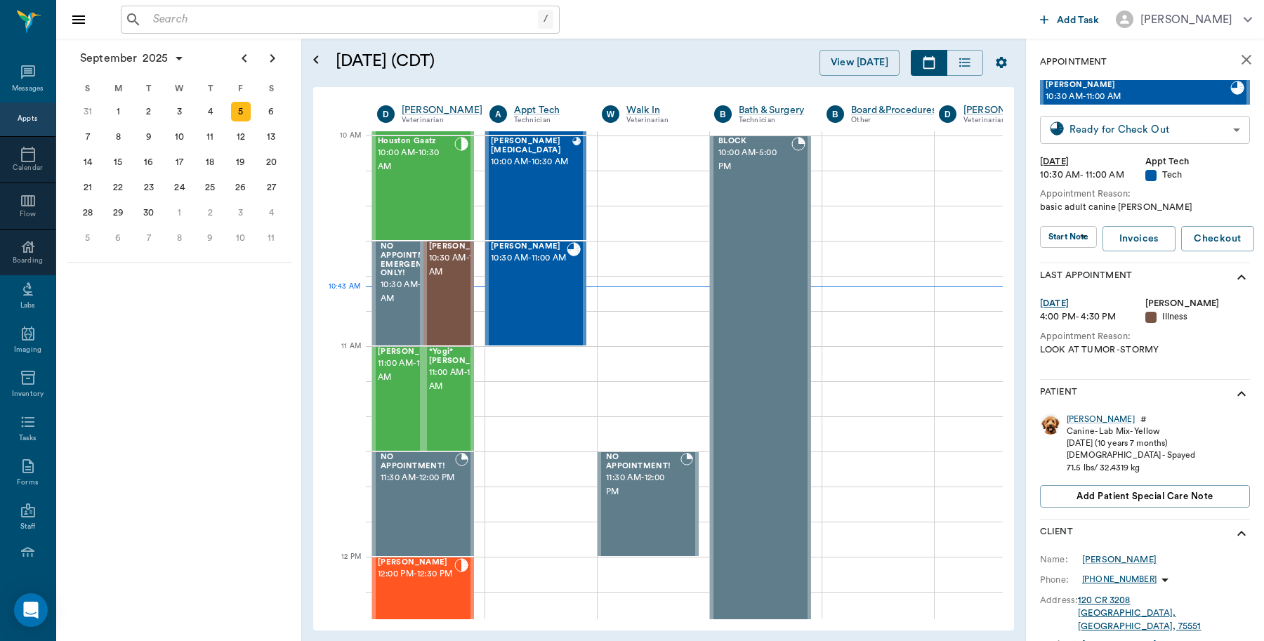
click at [1174, 128] on body "/ ​ Add Task Dr. Bert Ellsworth Nectar Messages Appts Calendar Flow Boarding La…" at bounding box center [632, 320] width 1264 height 641
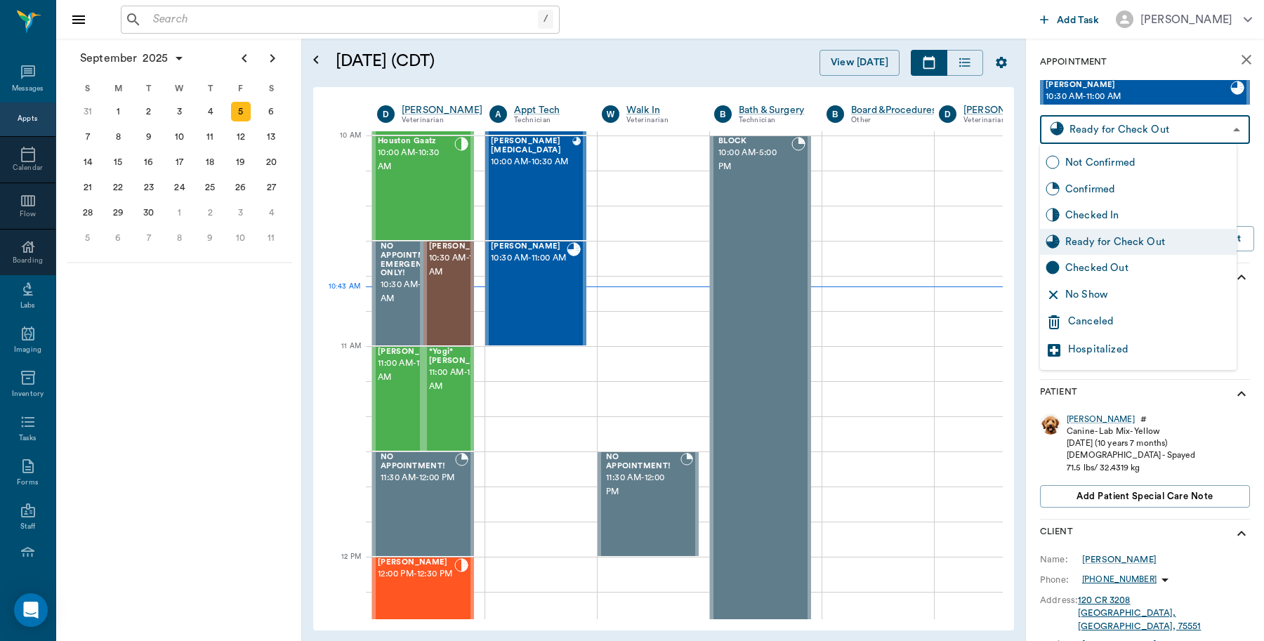
click at [1111, 265] on div "Checked Out" at bounding box center [1148, 267] width 166 height 15
type input "CHECKED_OUT"
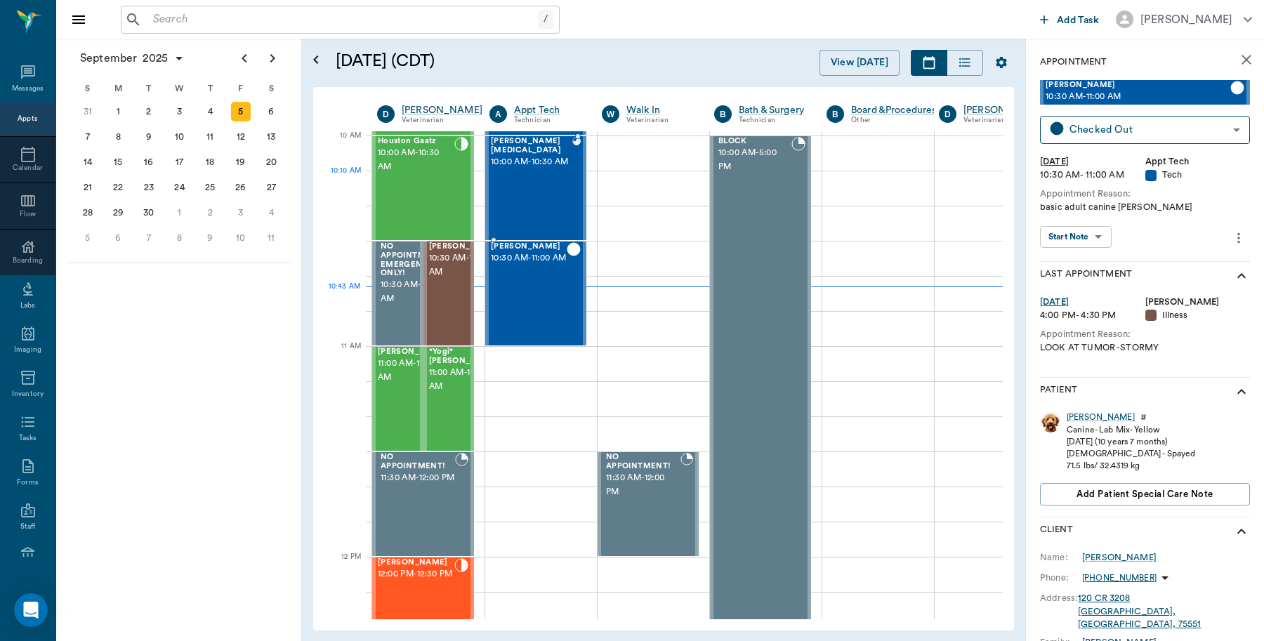
click at [541, 201] on div "Kyzer Whitlow 10:00 AM - 10:30 AM" at bounding box center [531, 188] width 81 height 102
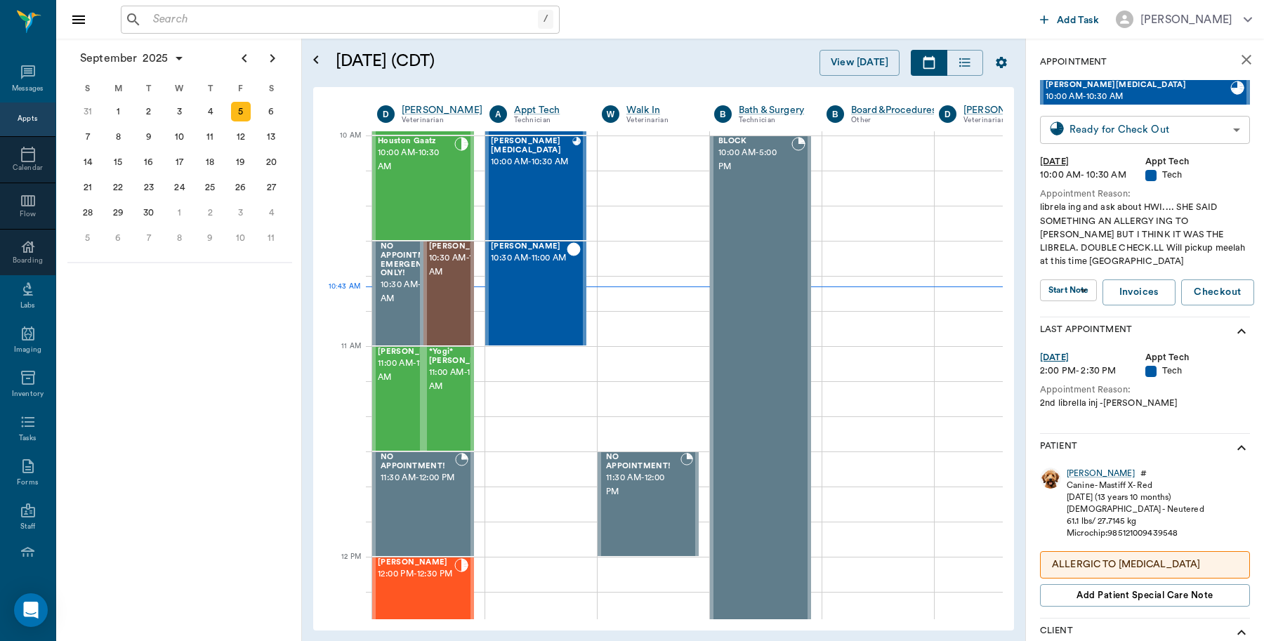
click at [1193, 138] on body "/ ​ Add Task Dr. Bert Ellsworth Nectar Messages Appts Calendar Flow Boarding La…" at bounding box center [632, 320] width 1264 height 641
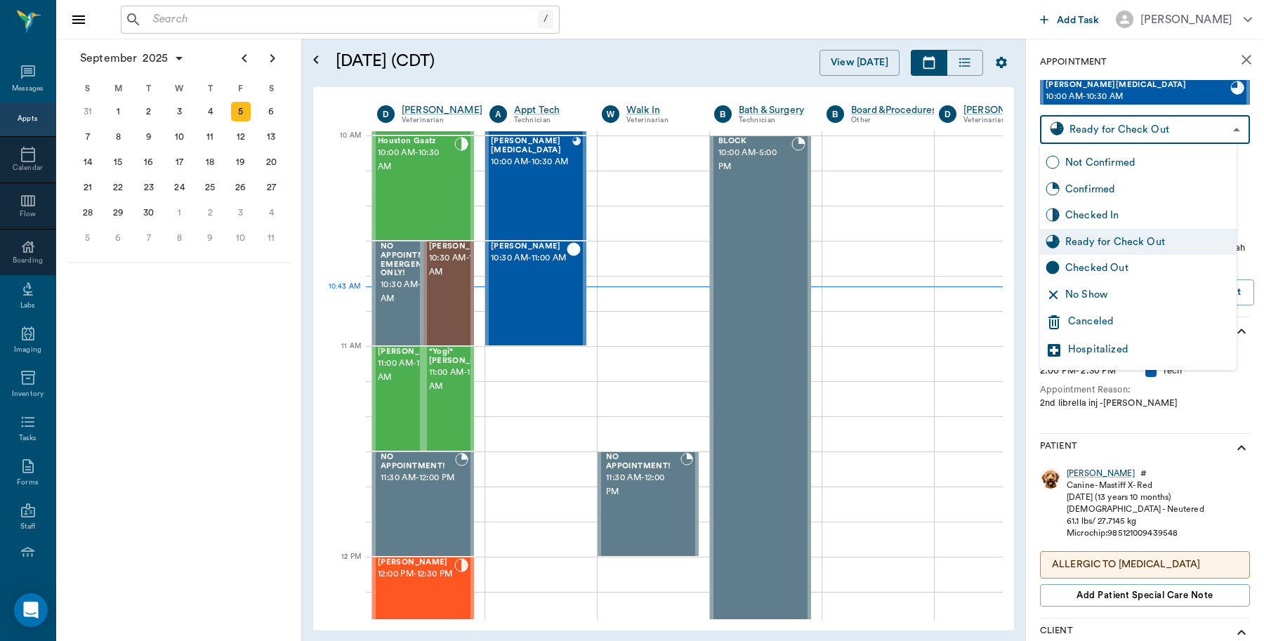
click at [1111, 264] on div "Checked Out" at bounding box center [1148, 267] width 166 height 15
type input "CHECKED_OUT"
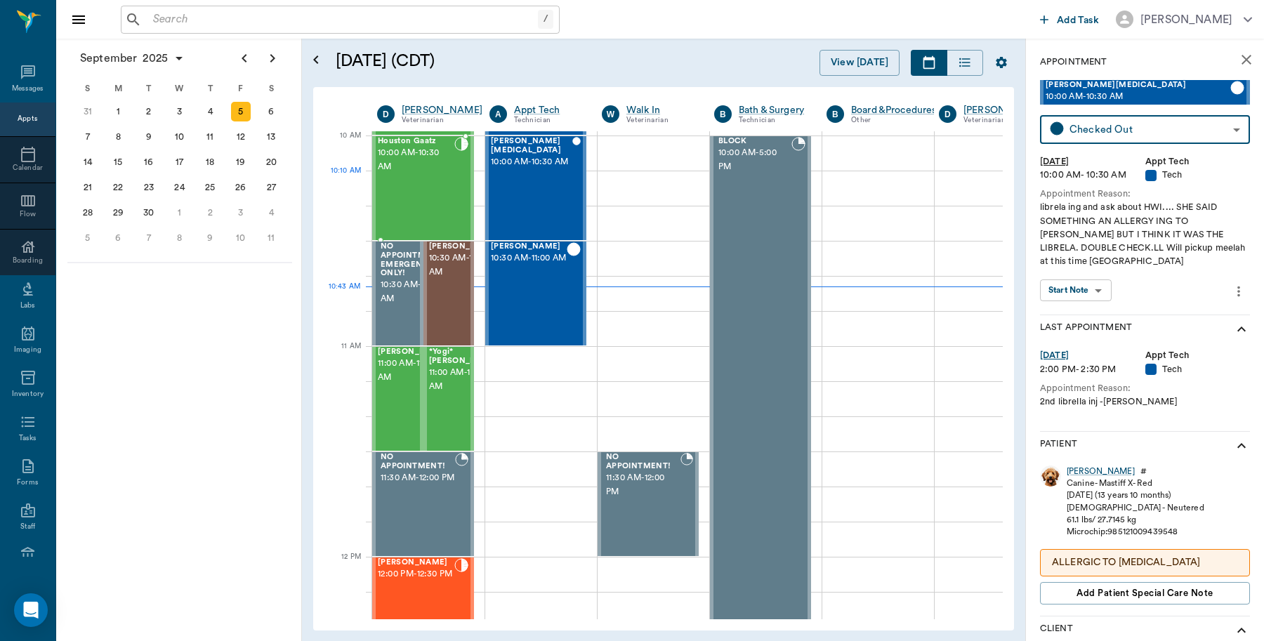
click at [423, 198] on div "Houston Gaatz 10:00 AM - 10:30 AM" at bounding box center [416, 188] width 77 height 102
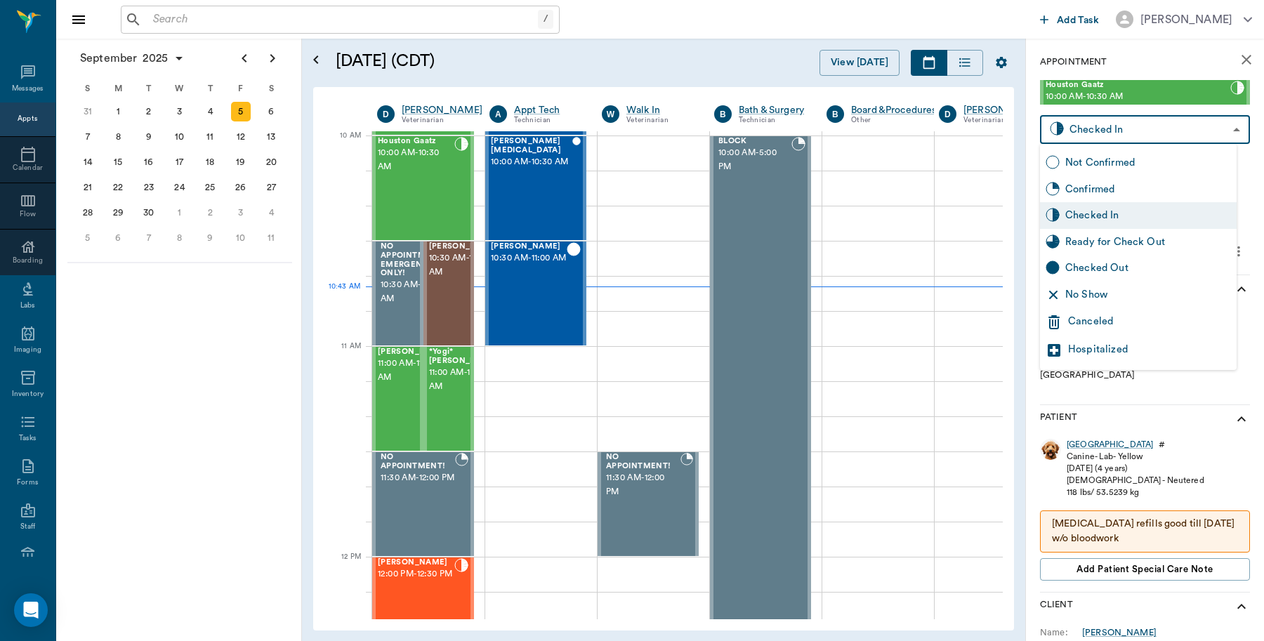
click at [1205, 128] on body "/ ​ Add Task Dr. Bert Ellsworth Nectar Messages Appts Calendar Flow Boarding La…" at bounding box center [632, 320] width 1264 height 641
click at [1111, 271] on div "Checked Out" at bounding box center [1148, 267] width 166 height 15
type input "CHECKED_OUT"
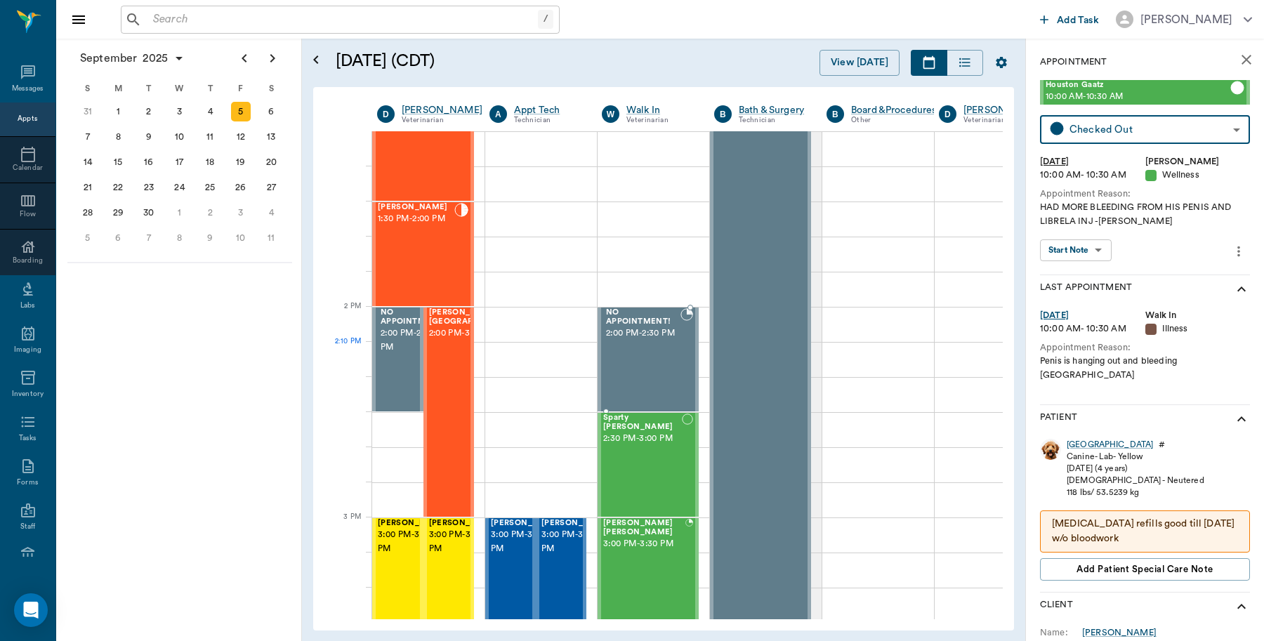
scroll to position [861, 0]
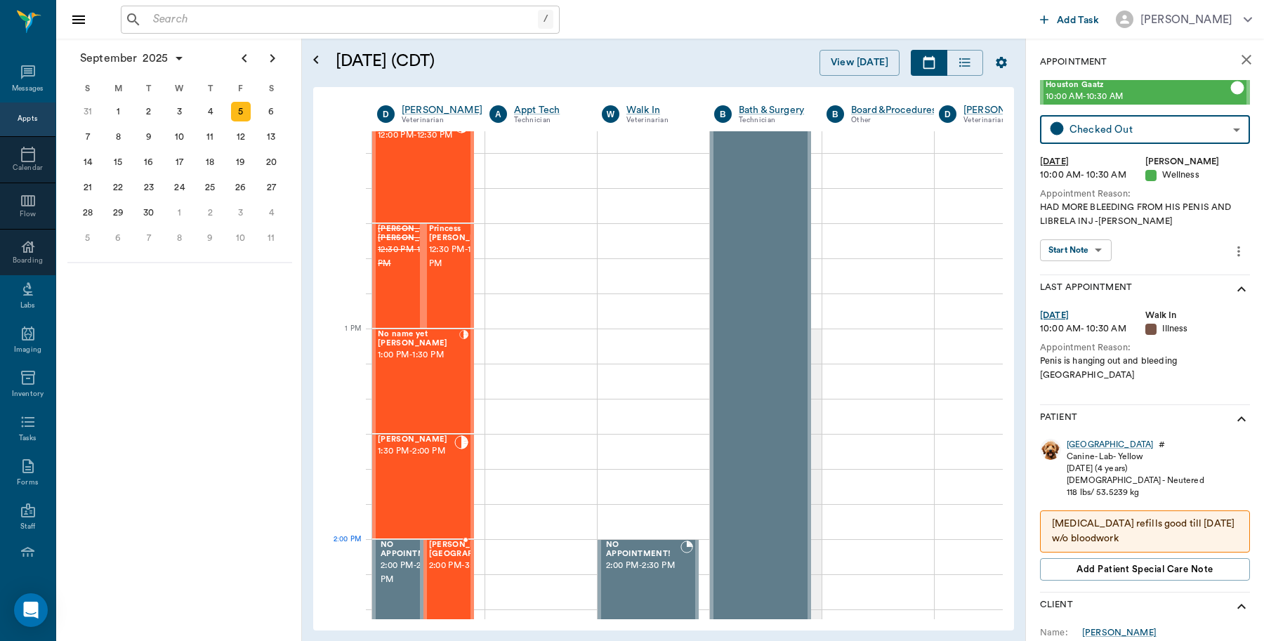
click at [447, 573] on span "2:00 PM - 3:00 PM" at bounding box center [473, 566] width 88 height 14
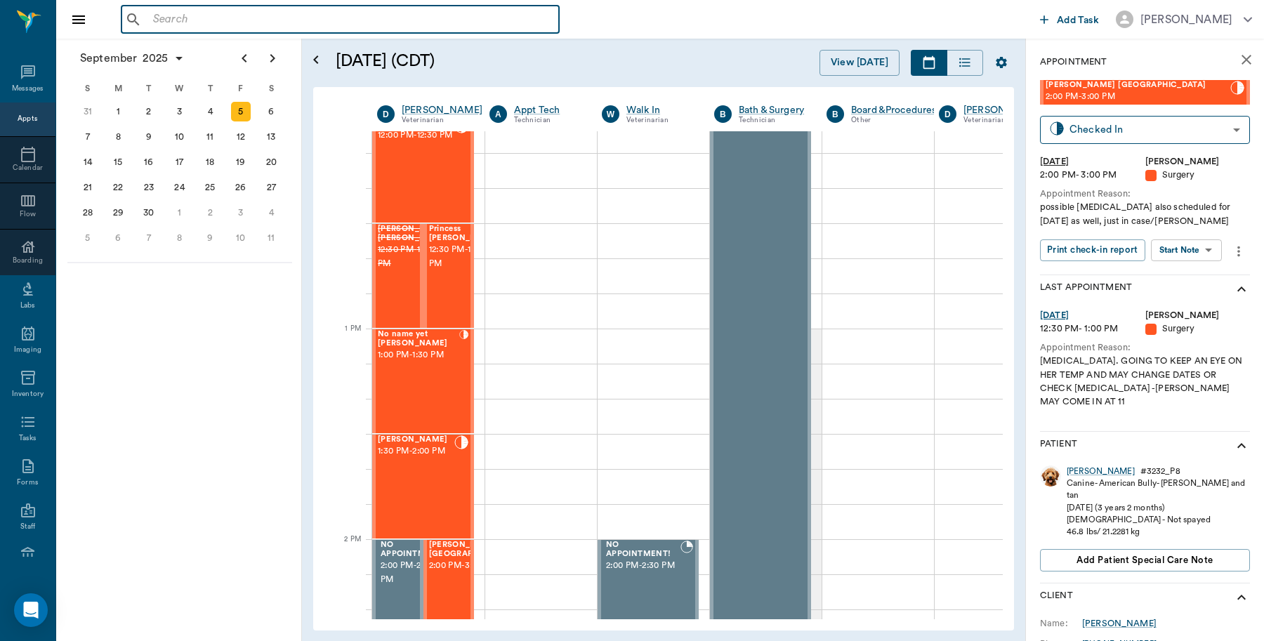
click at [174, 19] on input "text" at bounding box center [350, 20] width 406 height 20
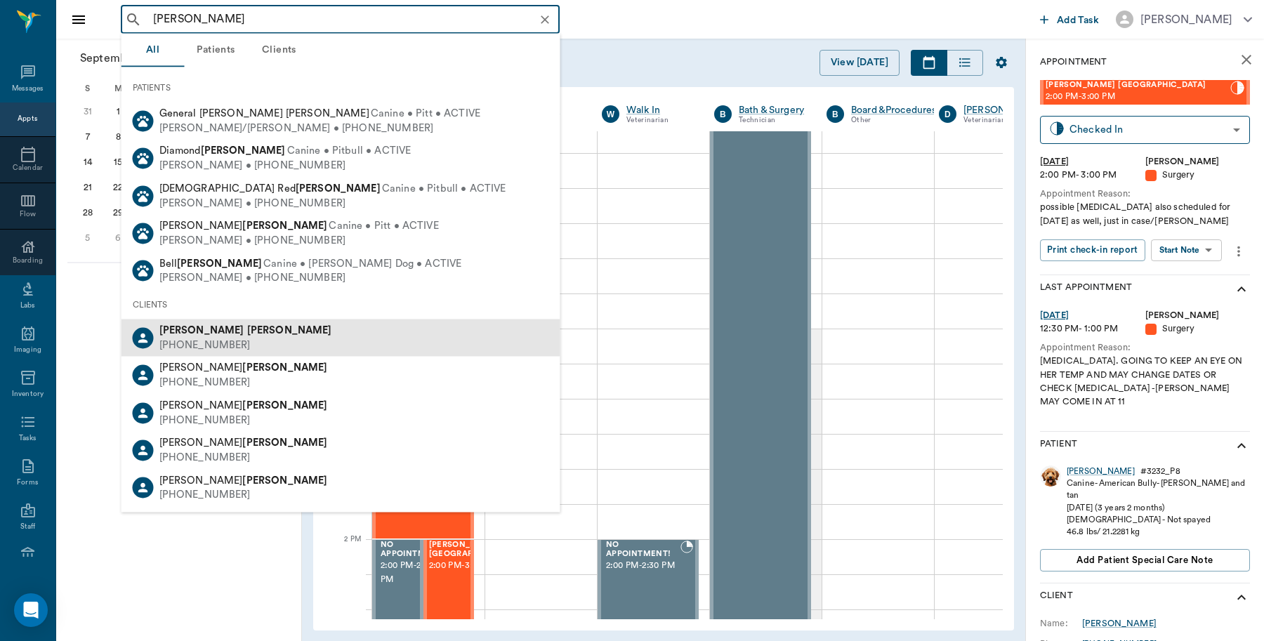
click at [191, 326] on span "Robert Blaylock" at bounding box center [245, 330] width 173 height 11
type input "Robert Blaylock"
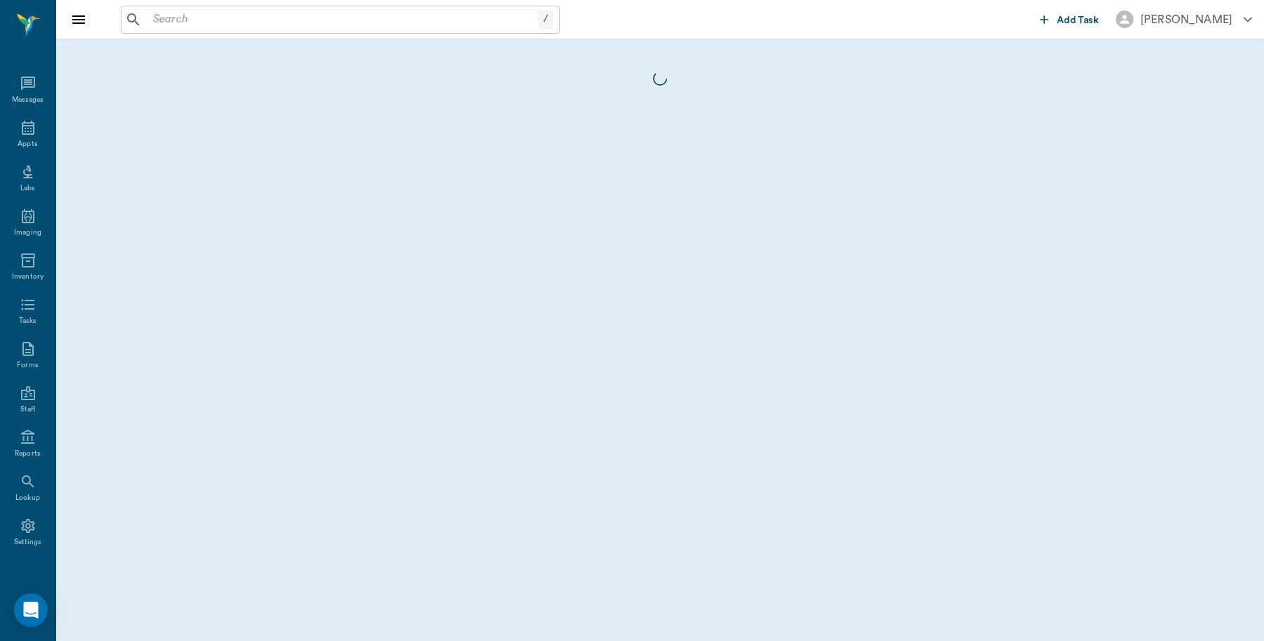
scroll to position [4, 0]
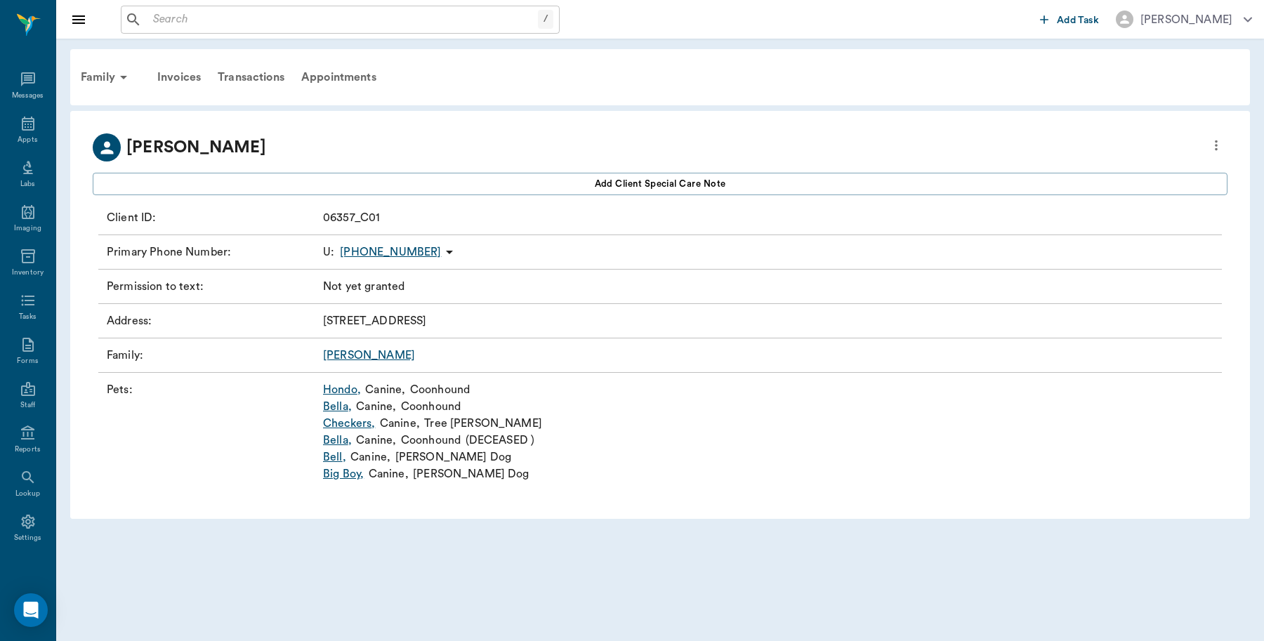
click at [346, 439] on link "Bella ," at bounding box center [337, 440] width 29 height 17
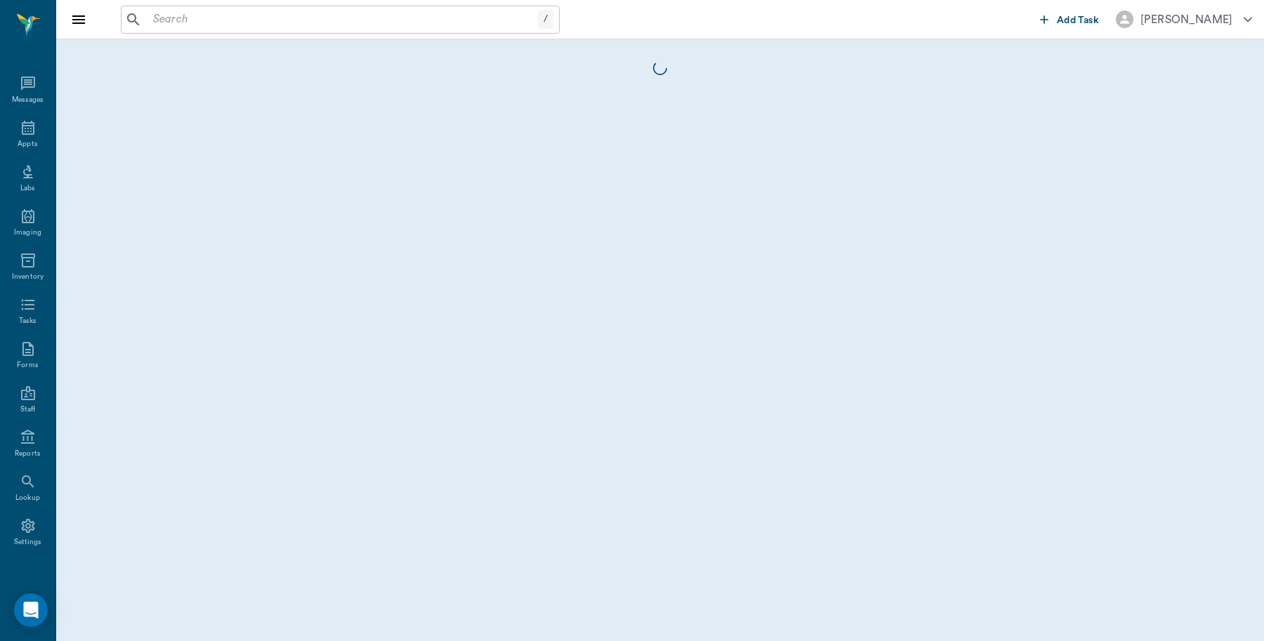
scroll to position [4, 0]
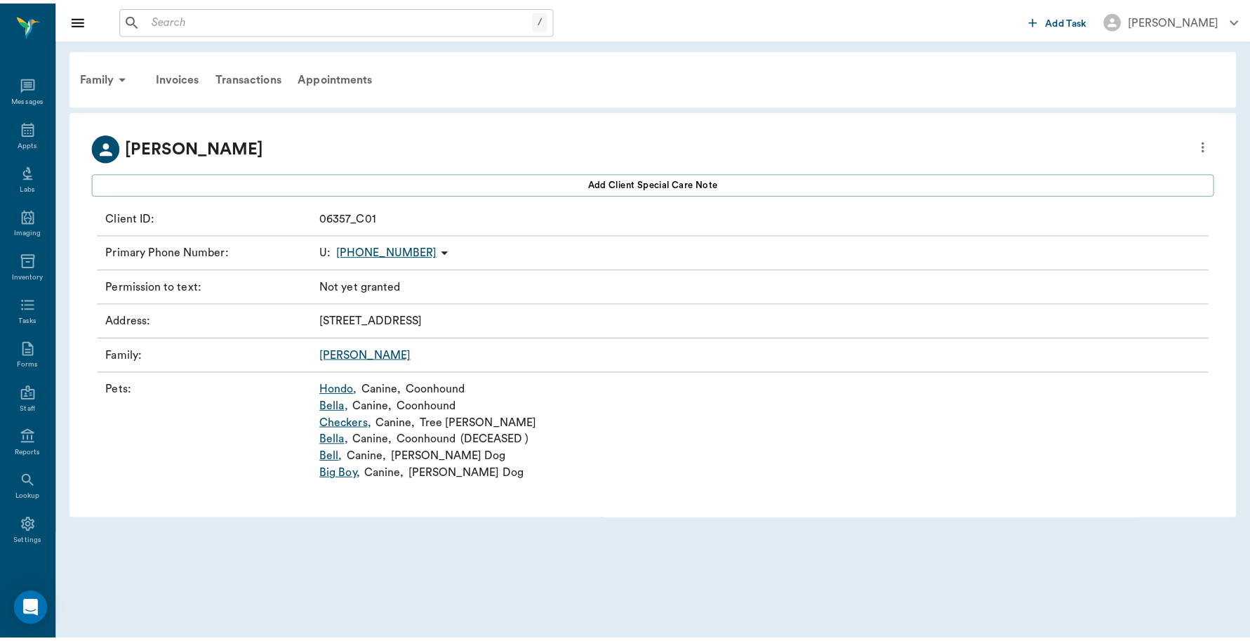
scroll to position [4, 0]
click at [338, 405] on link "Bella ," at bounding box center [337, 406] width 29 height 17
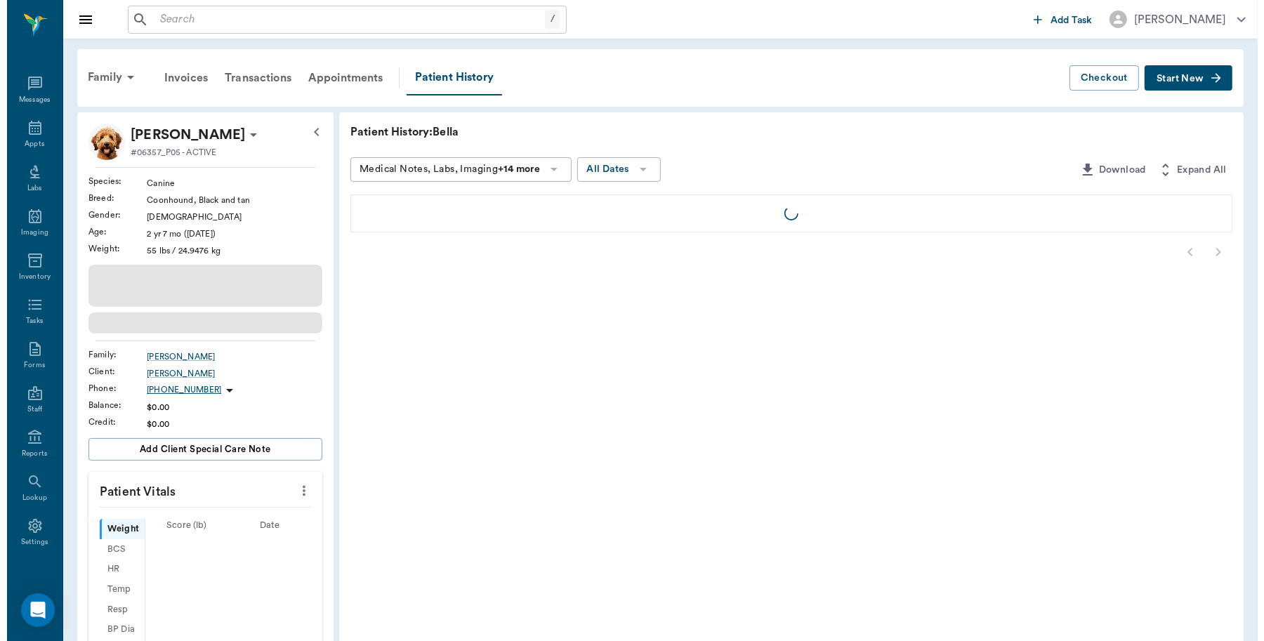
scroll to position [4, 0]
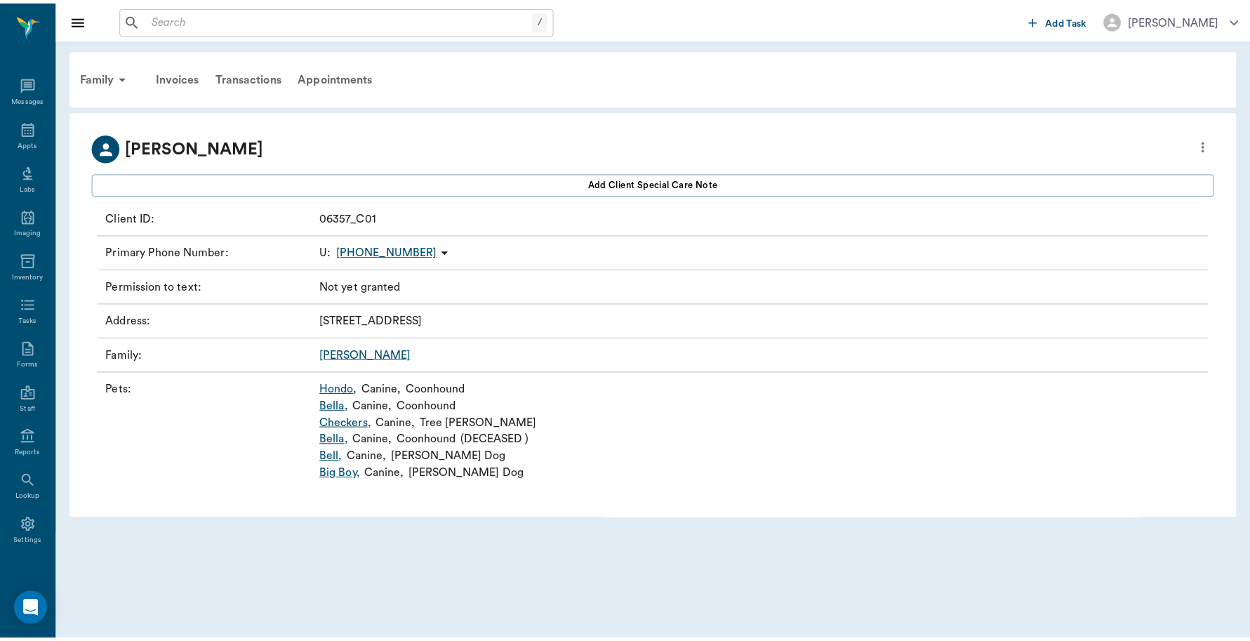
scroll to position [4, 0]
click at [341, 406] on link "Bella ," at bounding box center [337, 406] width 29 height 17
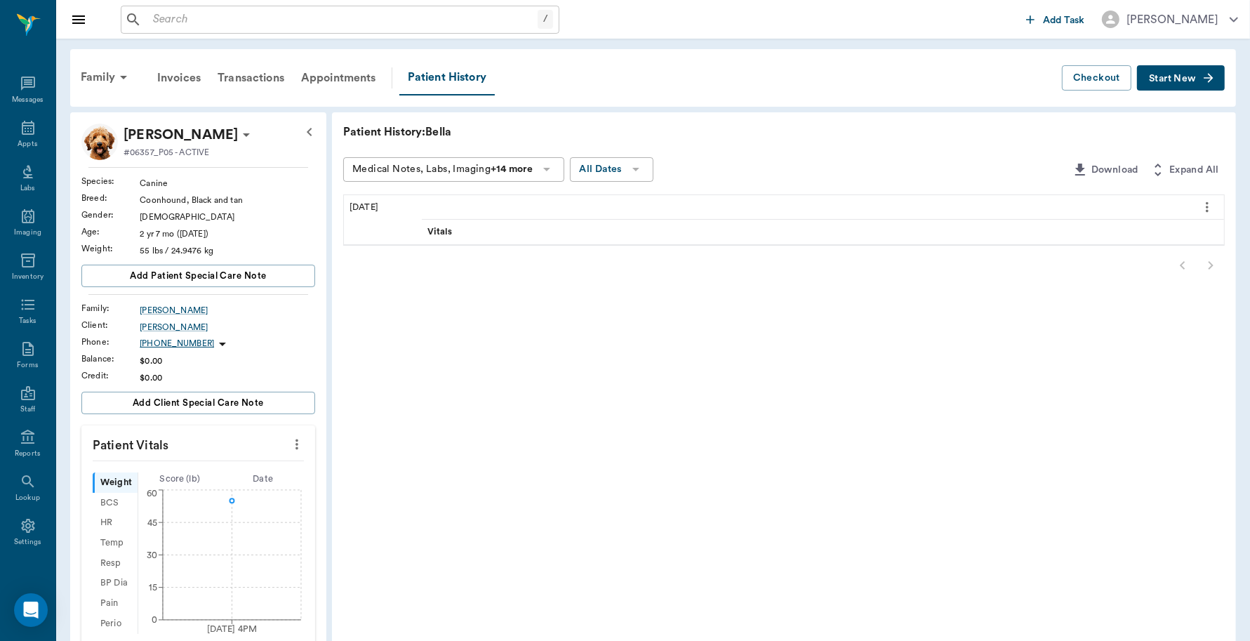
scroll to position [4, 0]
click at [85, 81] on div "Family" at bounding box center [106, 77] width 68 height 34
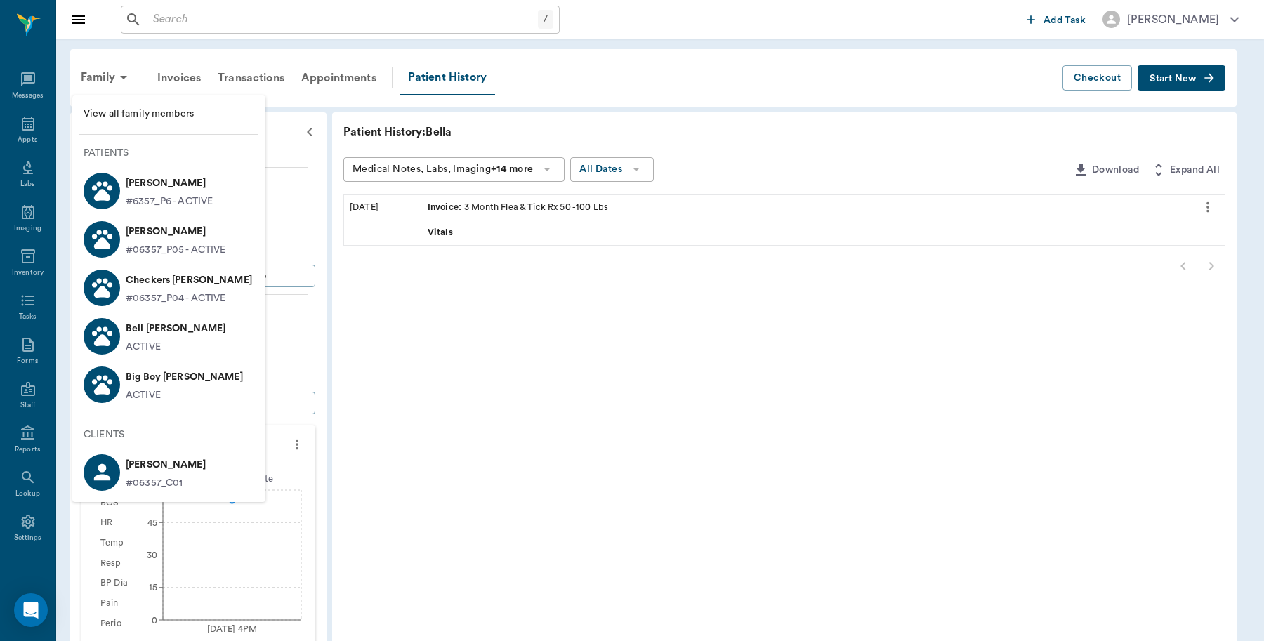
click at [127, 190] on p "Hondo Blaylock" at bounding box center [169, 183] width 87 height 22
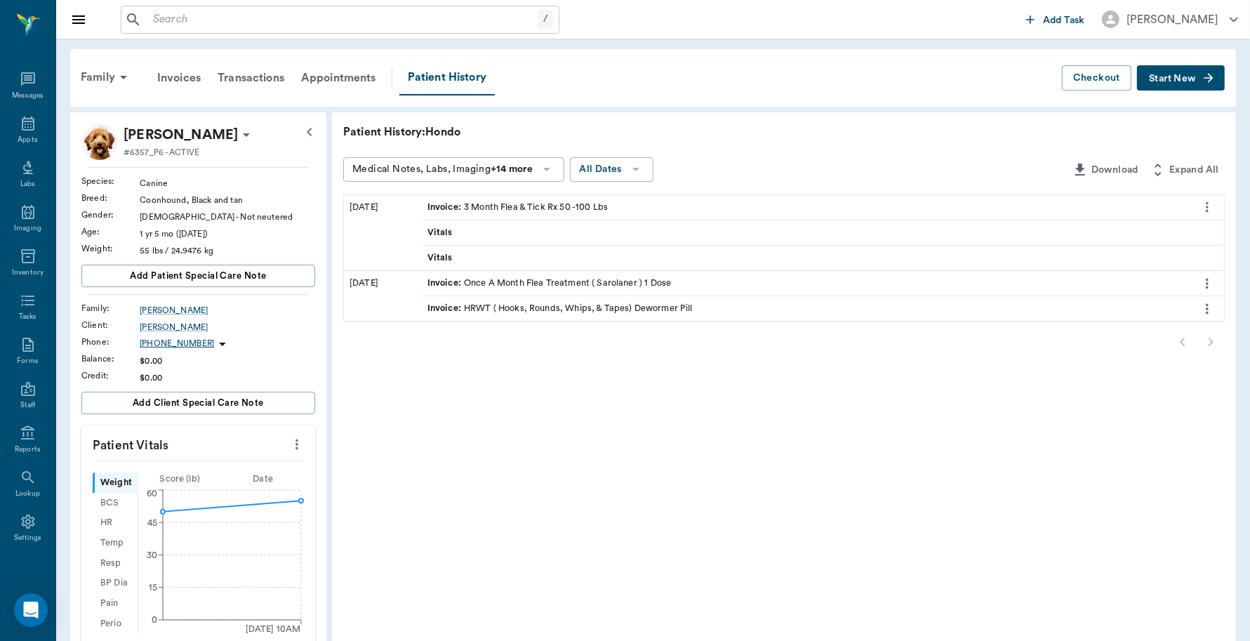
click at [1181, 79] on span "Start New" at bounding box center [1172, 79] width 47 height 0
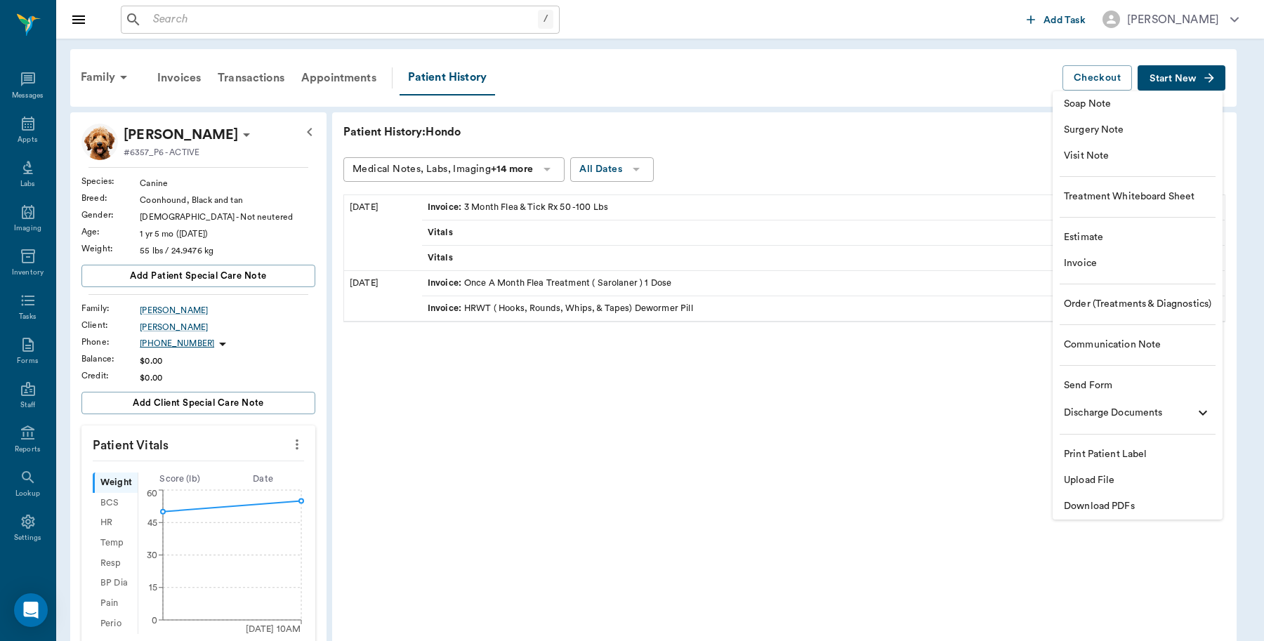
click at [1081, 265] on span "Invoice" at bounding box center [1137, 263] width 147 height 15
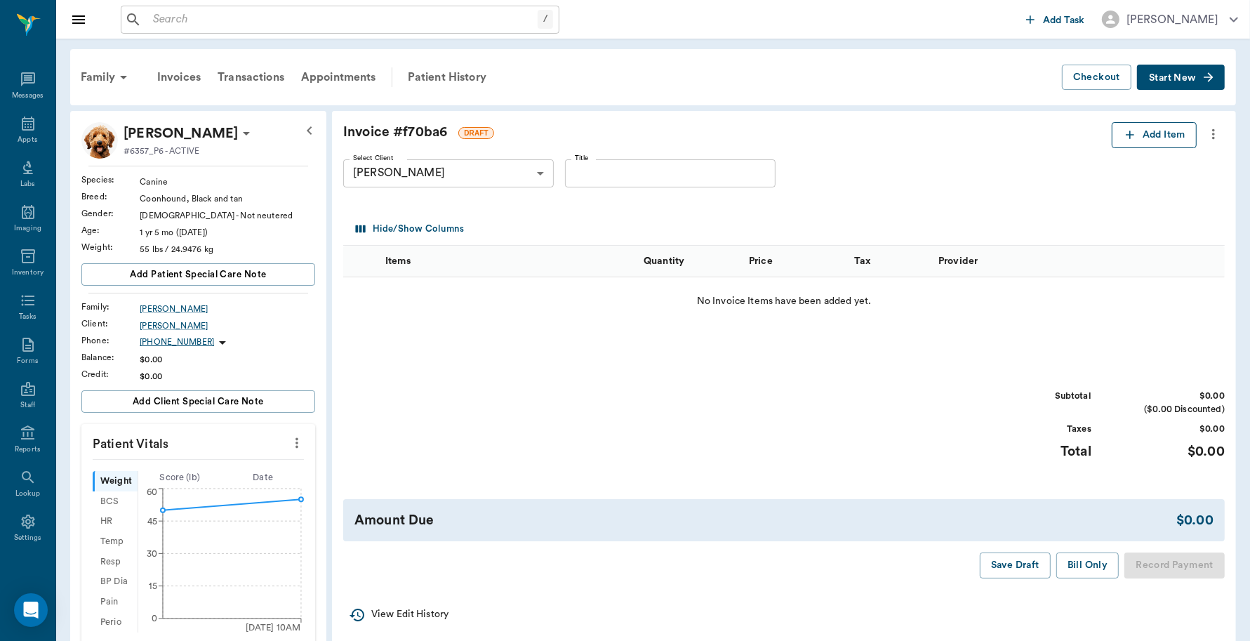
click at [1138, 135] on button "Add Item" at bounding box center [1154, 135] width 85 height 26
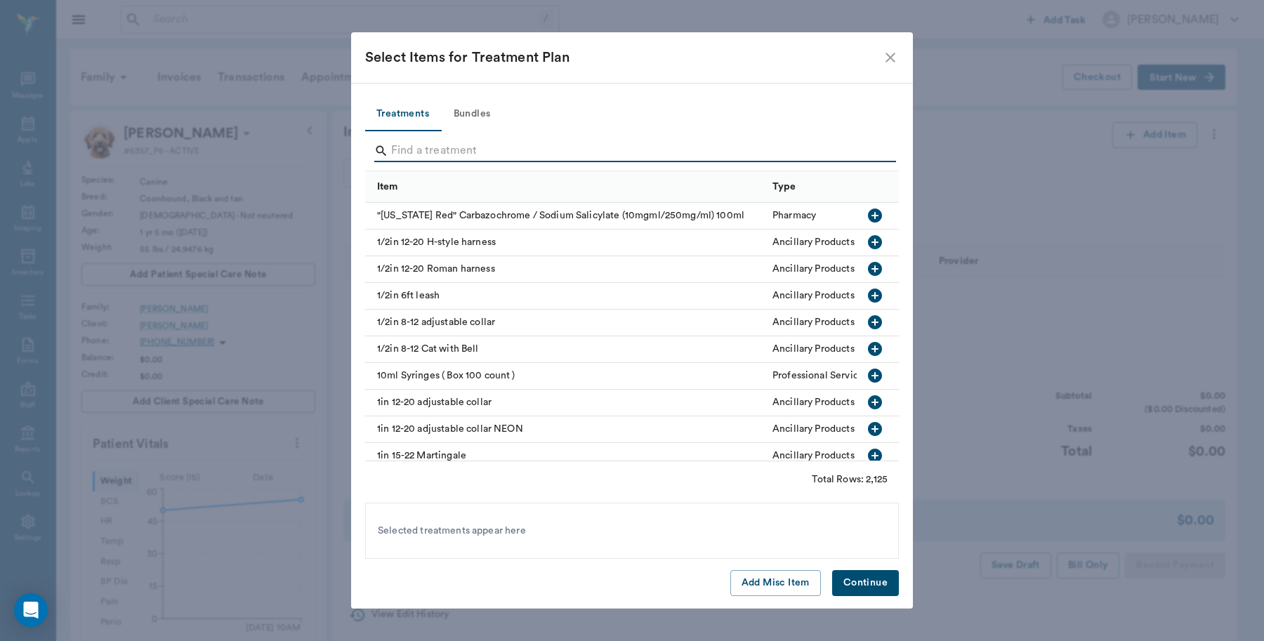
click at [541, 154] on input "Search" at bounding box center [633, 151] width 484 height 22
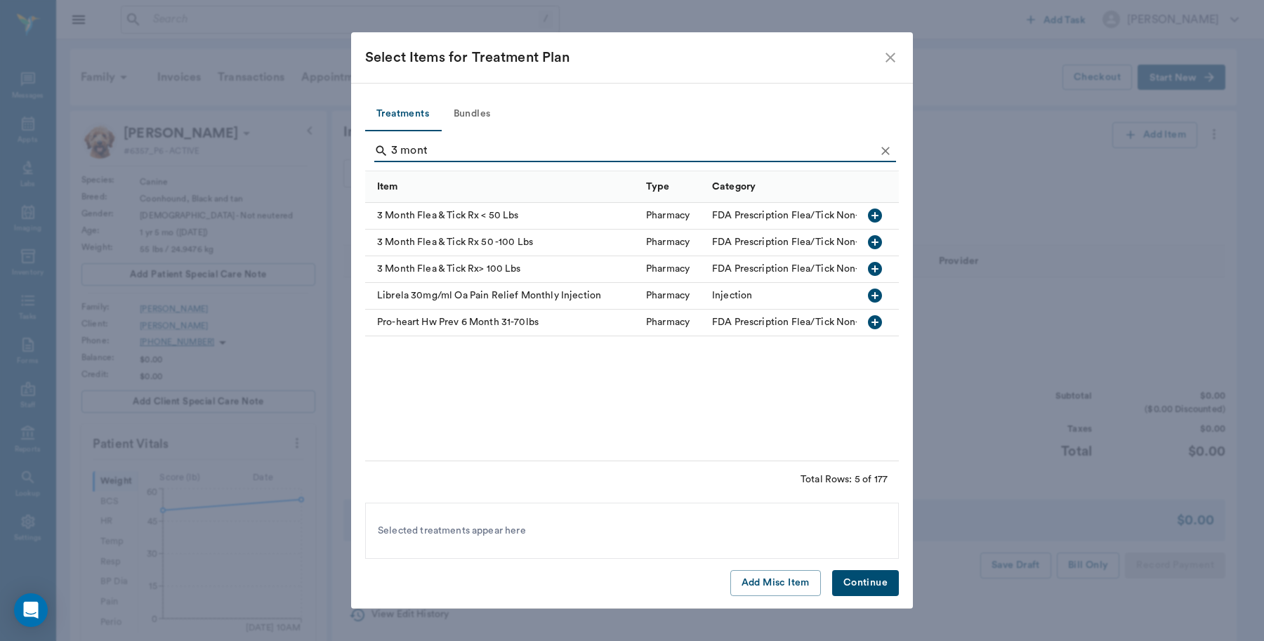
type input "3 mont"
click at [875, 243] on icon "button" at bounding box center [874, 242] width 17 height 17
click at [862, 576] on button "Continue" at bounding box center [865, 583] width 67 height 26
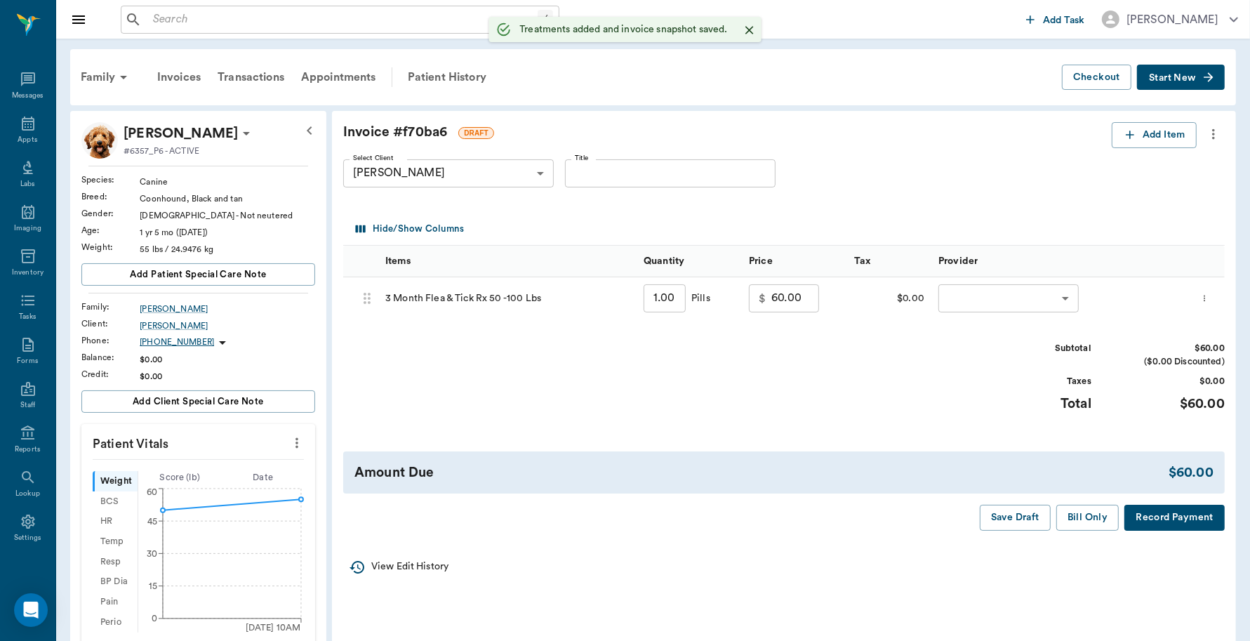
click at [675, 292] on input "1.00" at bounding box center [665, 298] width 42 height 28
type input "2"
type input "120.00"
type input "2"
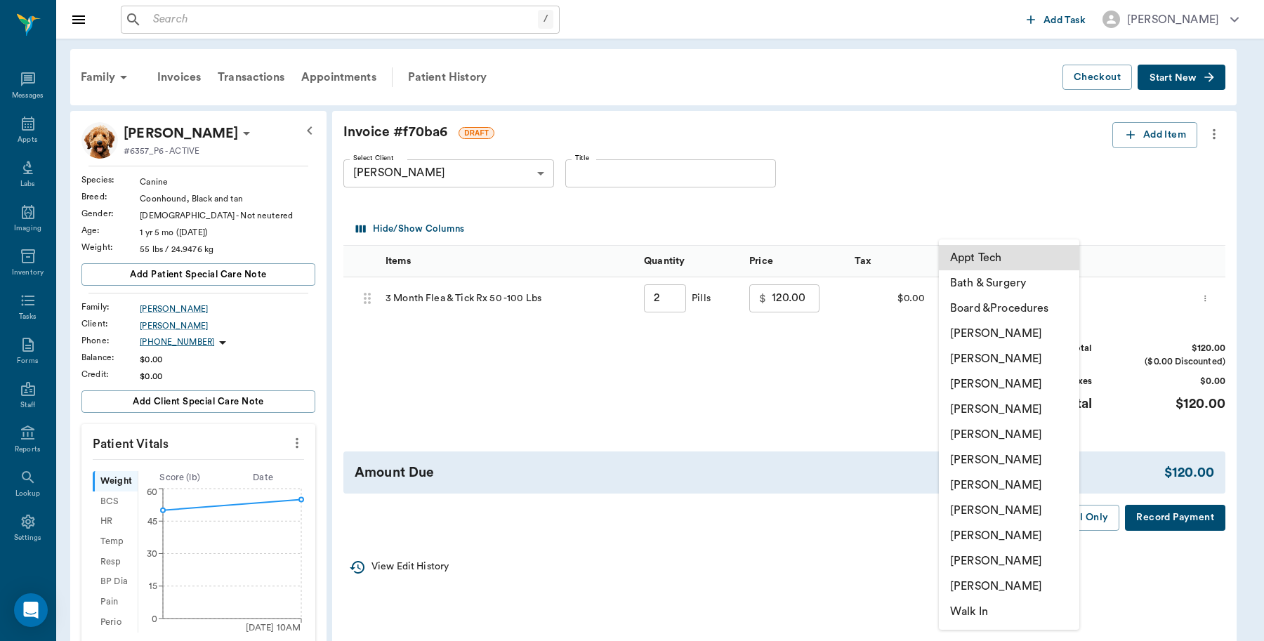
click at [981, 293] on body "/ ​ Add Task Dr. Bert Ellsworth Nectar Messages Appts Labs Imaging Inventory Ta…" at bounding box center [632, 489] width 1264 height 979
click at [981, 330] on li "Caryn Watson" at bounding box center [1009, 333] width 140 height 25
type input "none-6899ea08ed37b777db10de45"
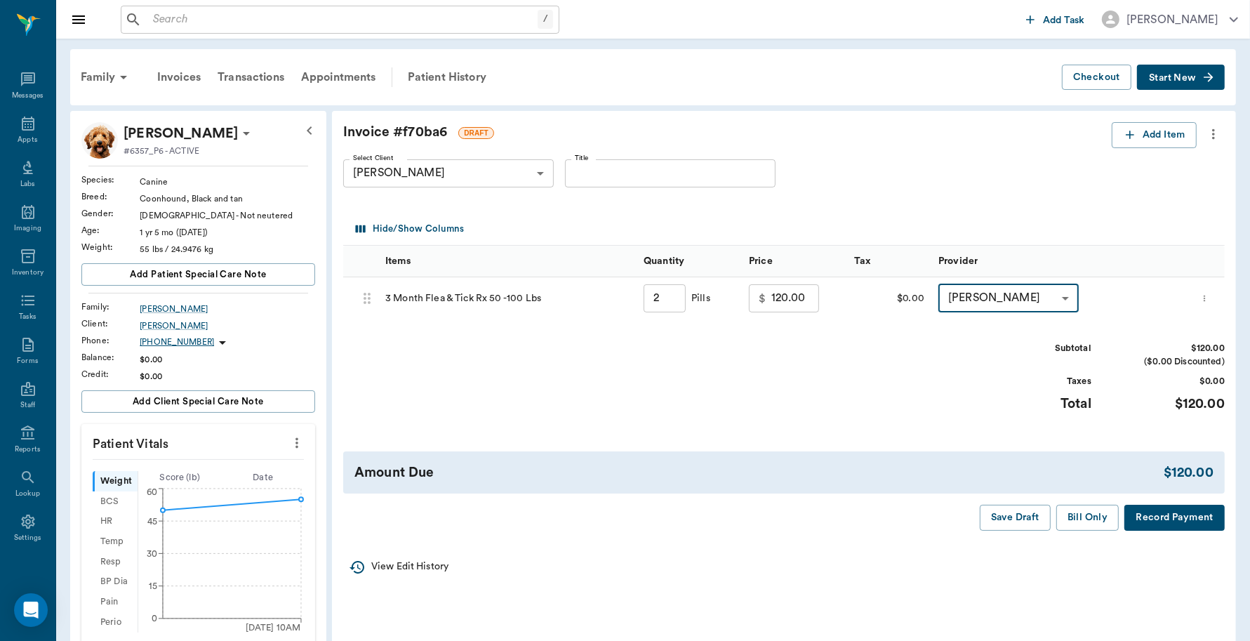
click at [1205, 296] on icon "more" at bounding box center [1204, 298] width 9 height 17
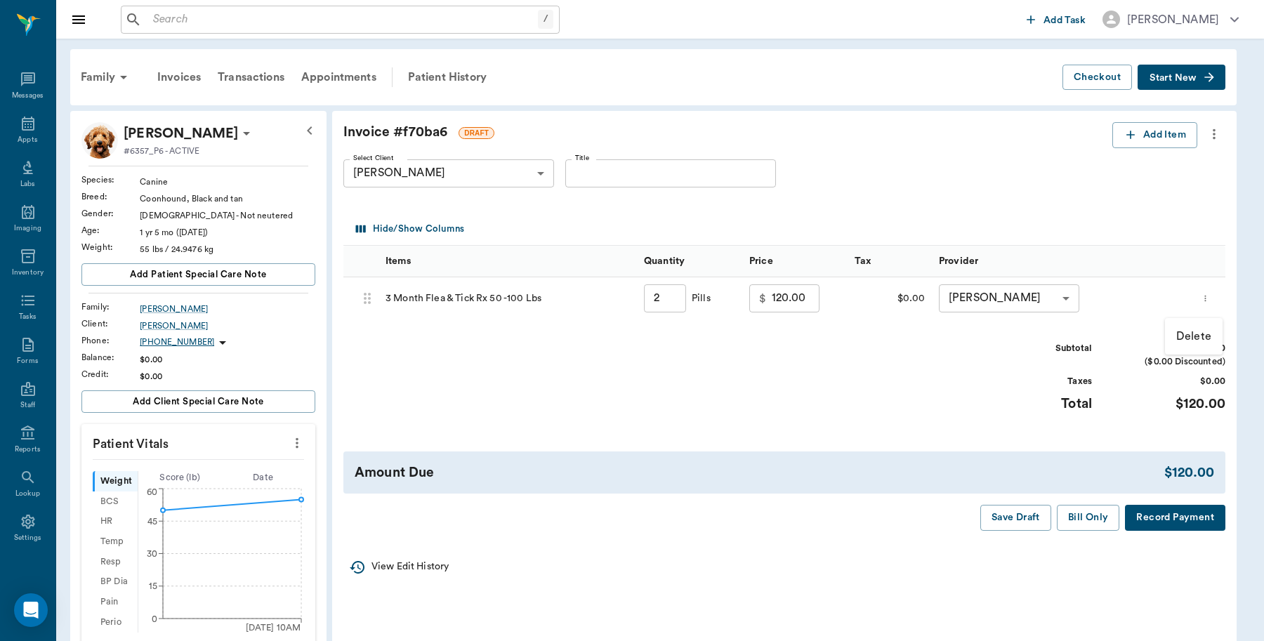
click at [1181, 332] on p "Delete" at bounding box center [1193, 336] width 35 height 17
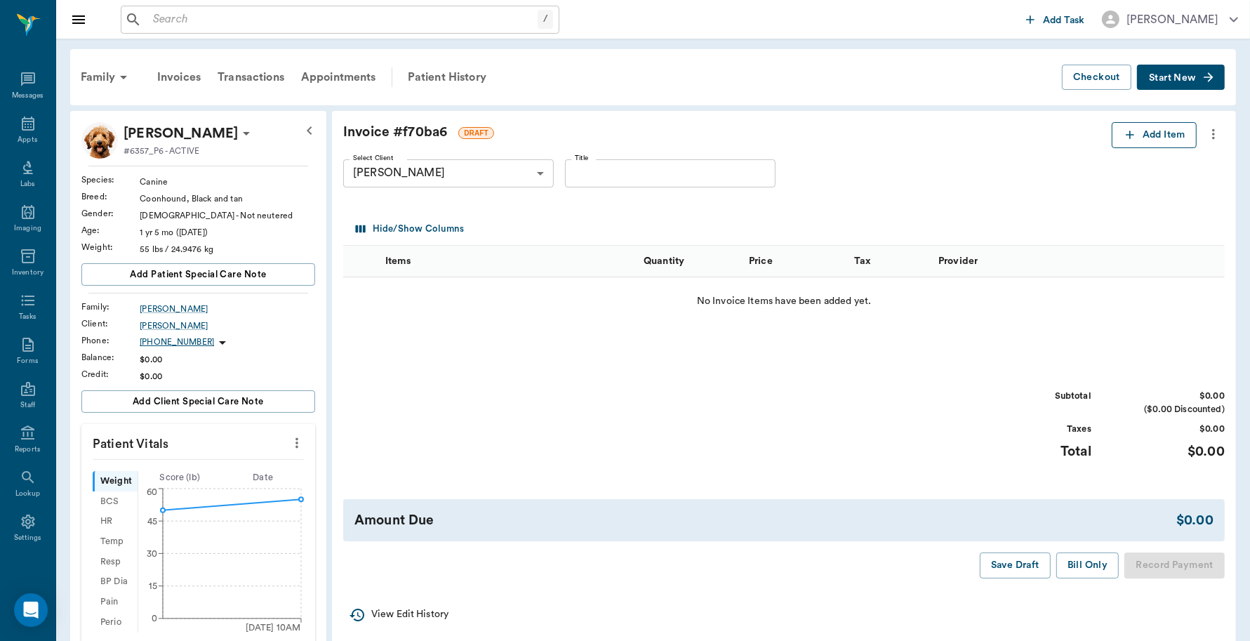
click at [1127, 137] on icon "button" at bounding box center [1130, 135] width 14 height 14
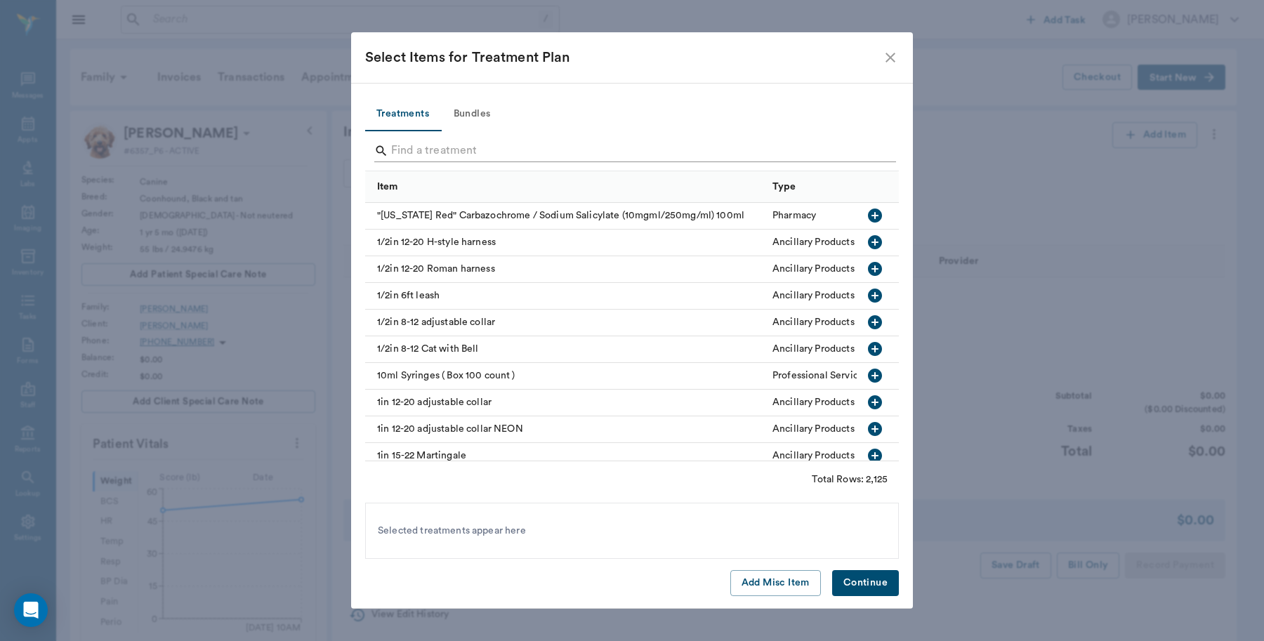
click at [517, 143] on input "Search" at bounding box center [633, 151] width 484 height 22
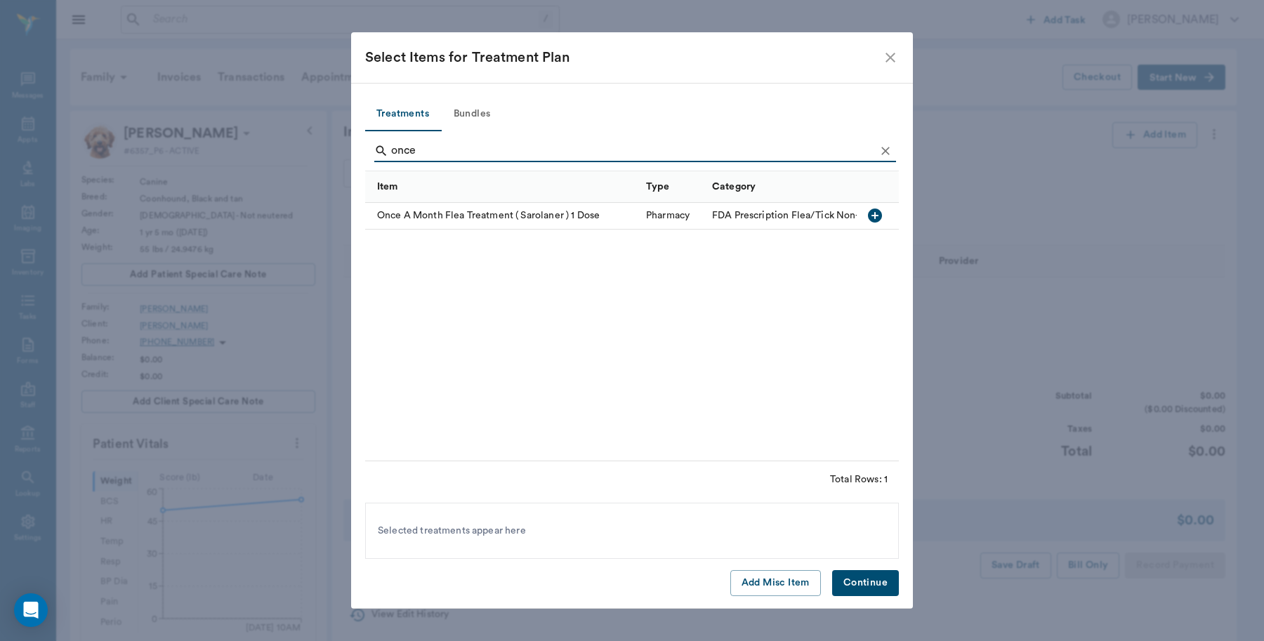
type input "once"
click at [872, 218] on icon "button" at bounding box center [875, 215] width 14 height 14
click at [853, 587] on button "Continue" at bounding box center [865, 583] width 67 height 26
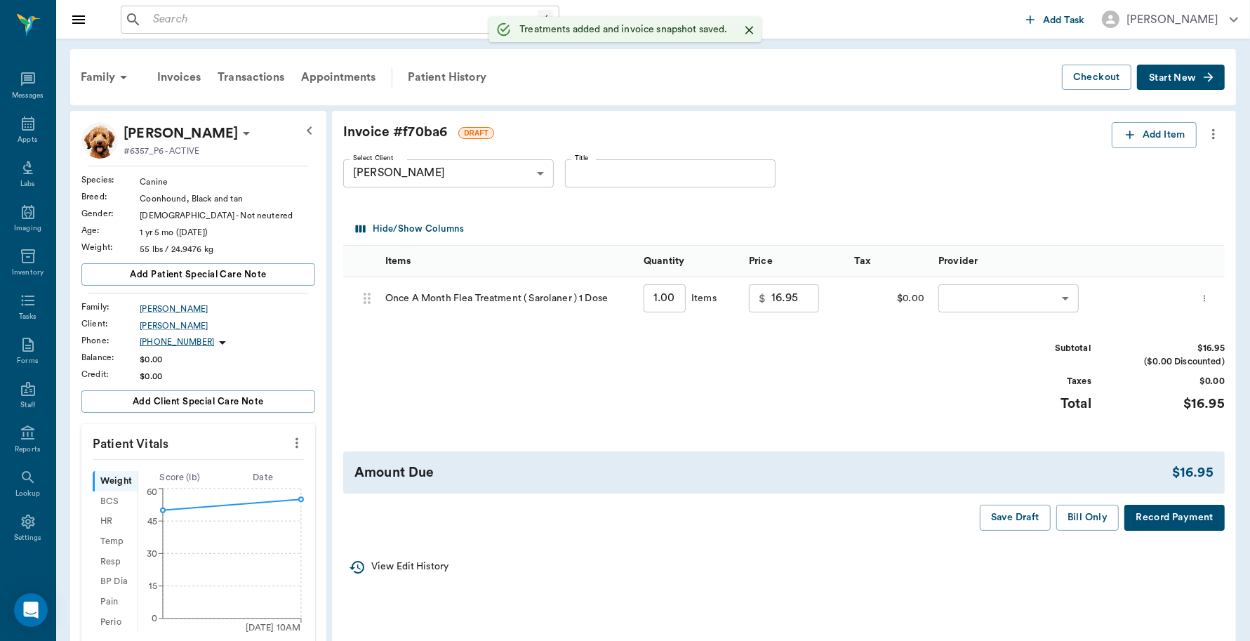
click at [664, 299] on input "1.00" at bounding box center [665, 298] width 42 height 28
type input "2"
type input "33.90"
type input "2"
click at [1019, 297] on body "/ ​ Add Task Dr. Bert Ellsworth Nectar Messages Appts Labs Imaging Inventory Ta…" at bounding box center [625, 489] width 1250 height 979
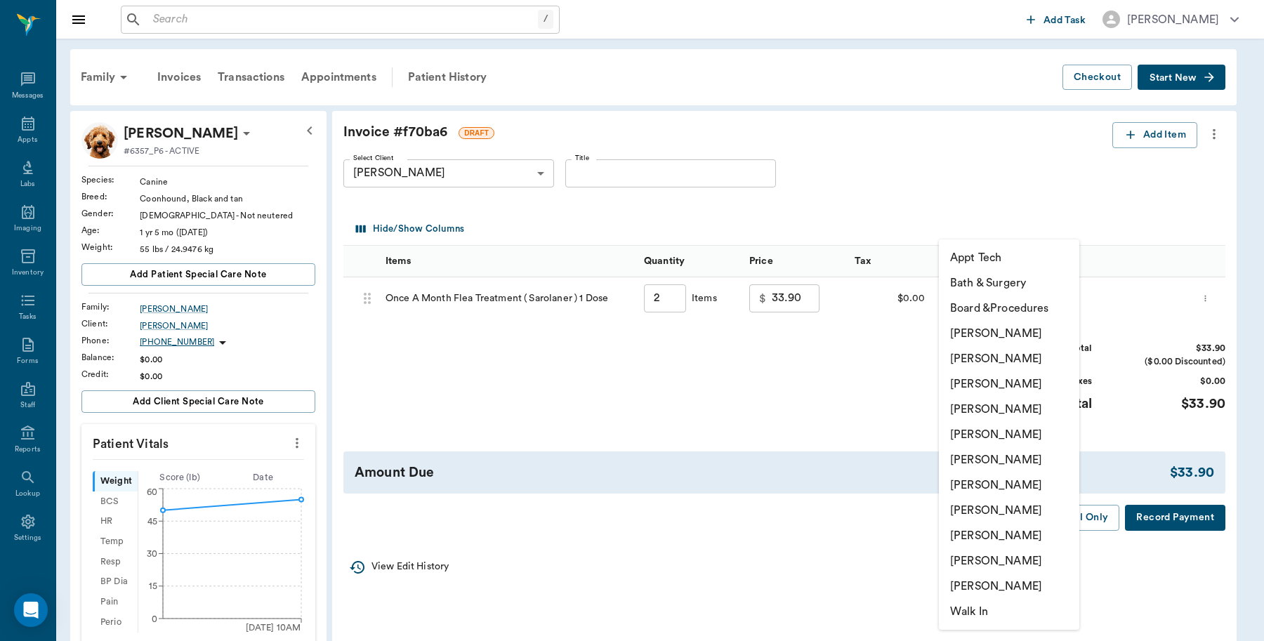
click at [1021, 327] on li "Caryn Watson" at bounding box center [1009, 333] width 140 height 25
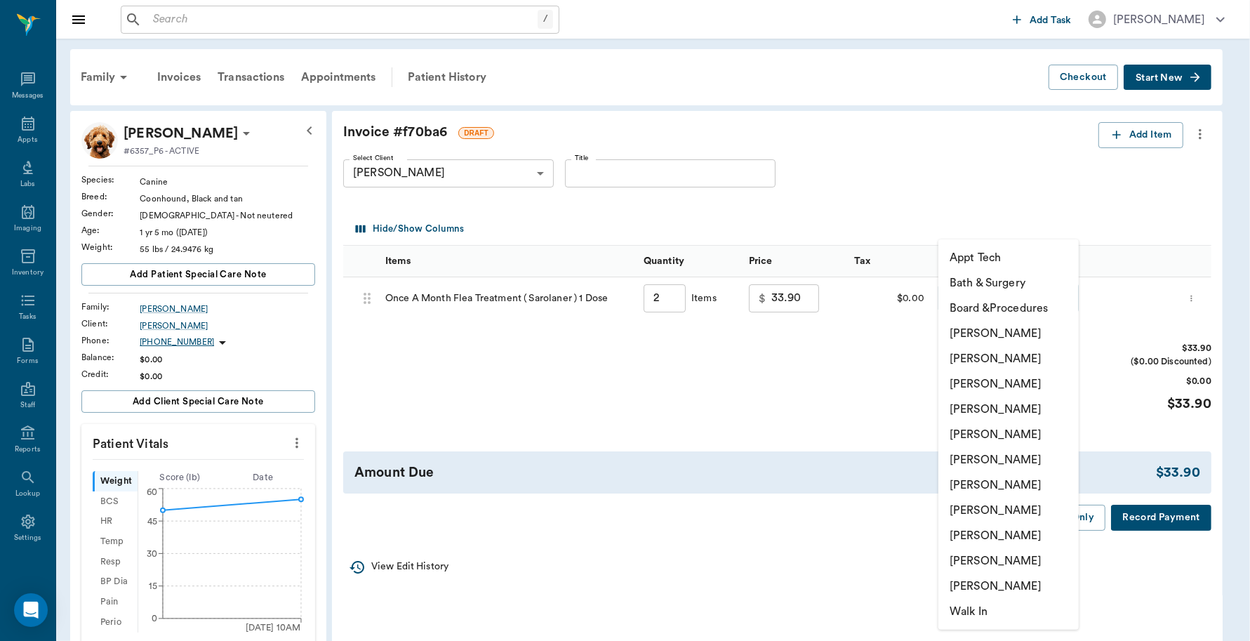
type input "none-6899ea08ed37b777db10de45"
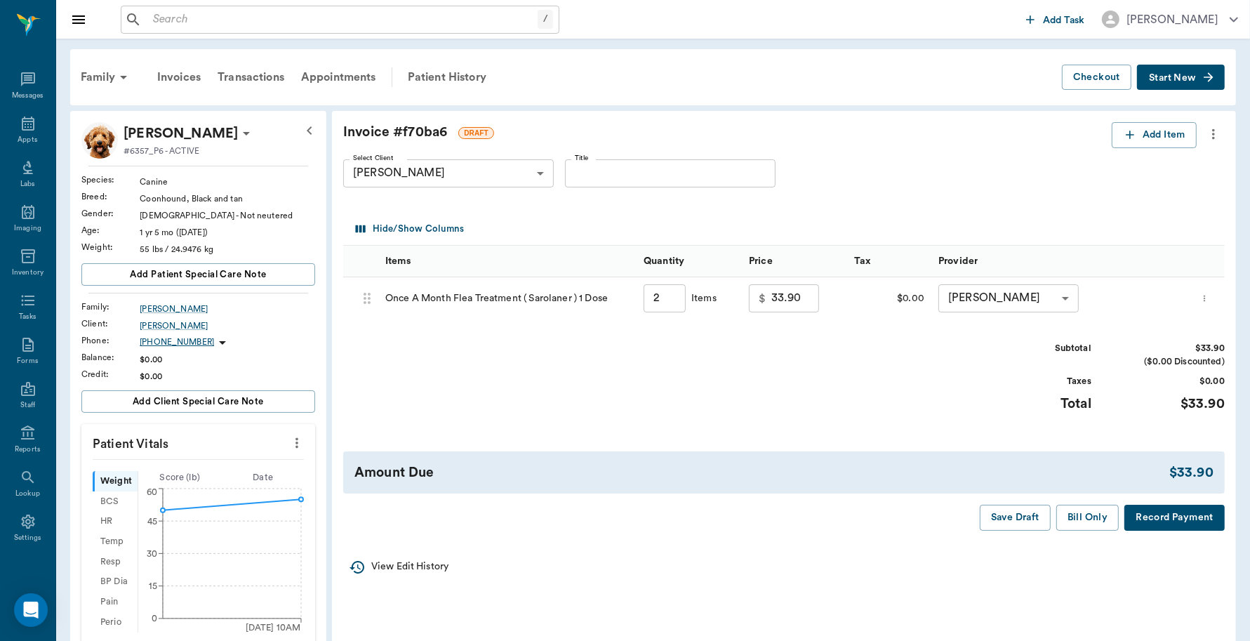
click at [1142, 516] on button "Record Payment" at bounding box center [1175, 518] width 100 height 26
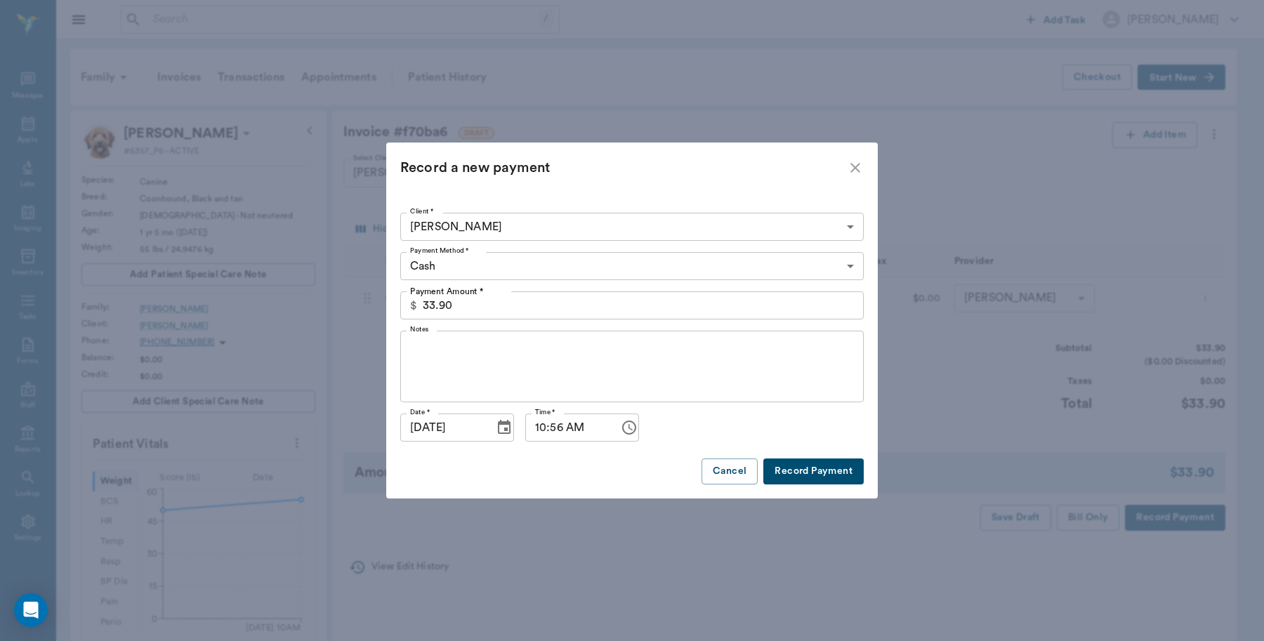
click at [632, 267] on body "/ ​ Add Task Dr. Bert Ellsworth Nectar Messages Appts Labs Imaging Inventory Ta…" at bounding box center [632, 489] width 1264 height 979
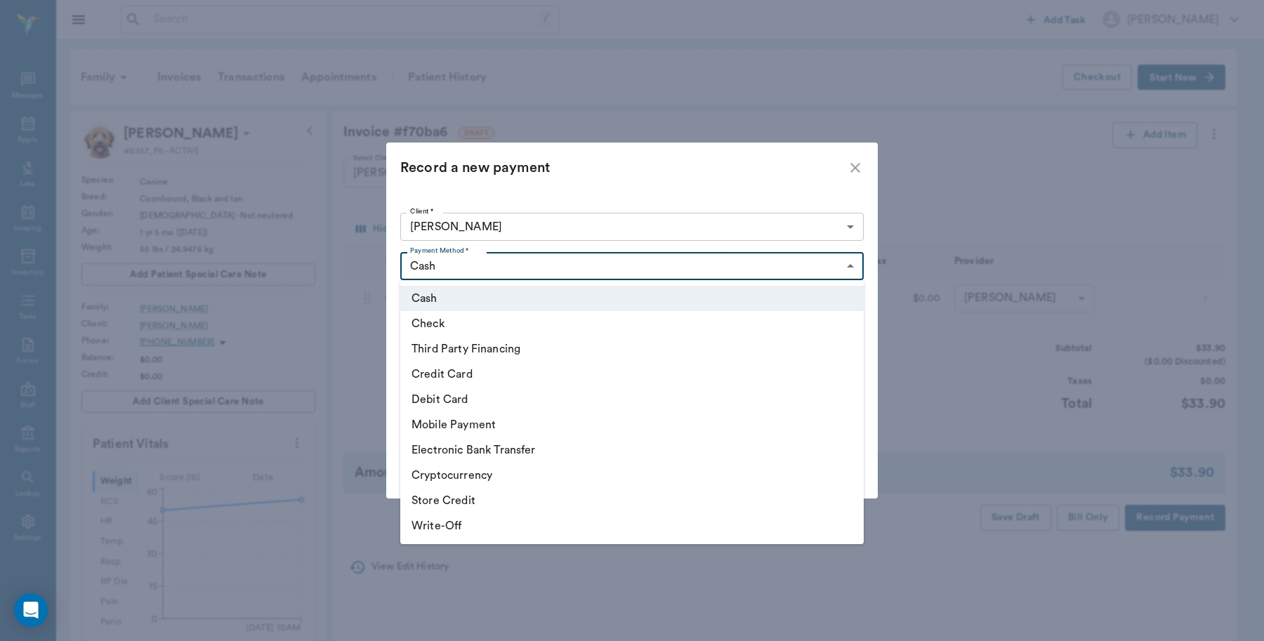
click at [491, 394] on li "Debit Card" at bounding box center [631, 399] width 463 height 25
type input "DEBIT_CARD"
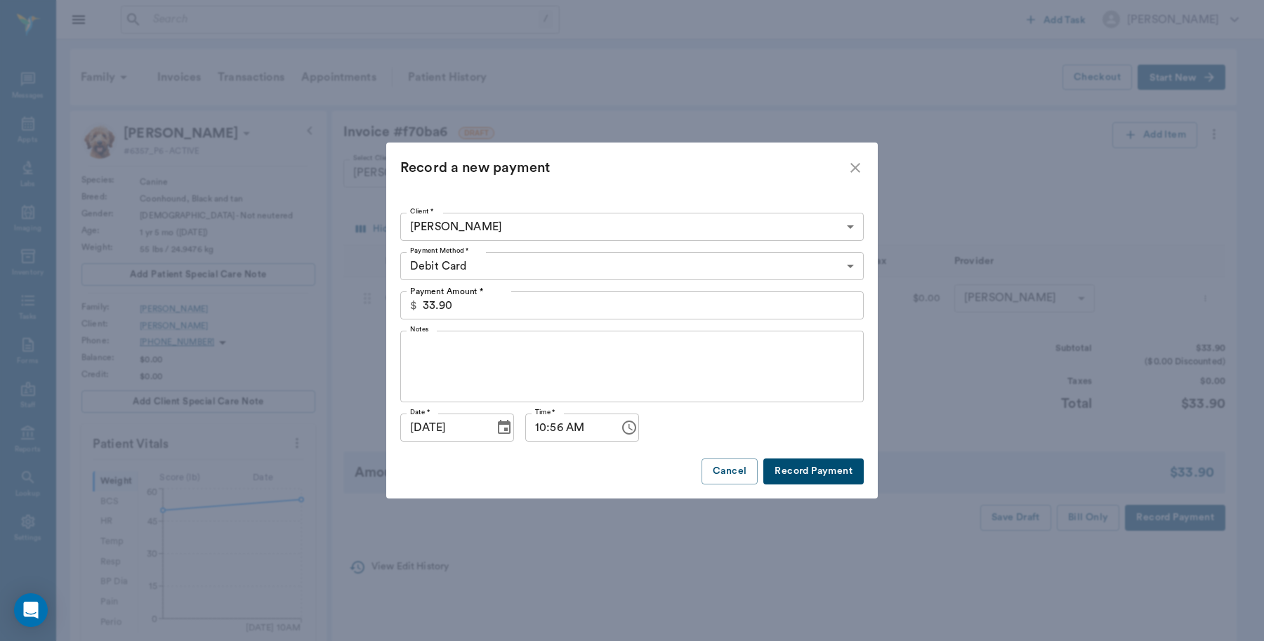
click at [840, 465] on button "Record Payment" at bounding box center [813, 471] width 100 height 26
type input "2.00"
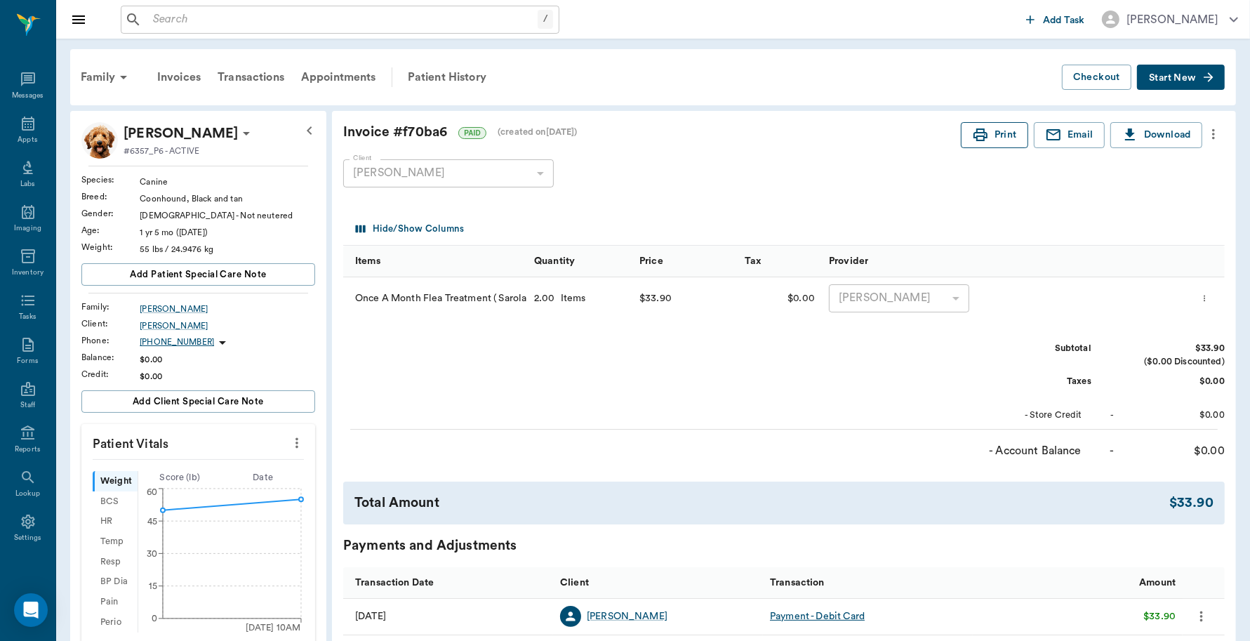
click at [986, 138] on icon "button" at bounding box center [980, 134] width 17 height 17
click at [26, 128] on icon at bounding box center [28, 124] width 13 height 14
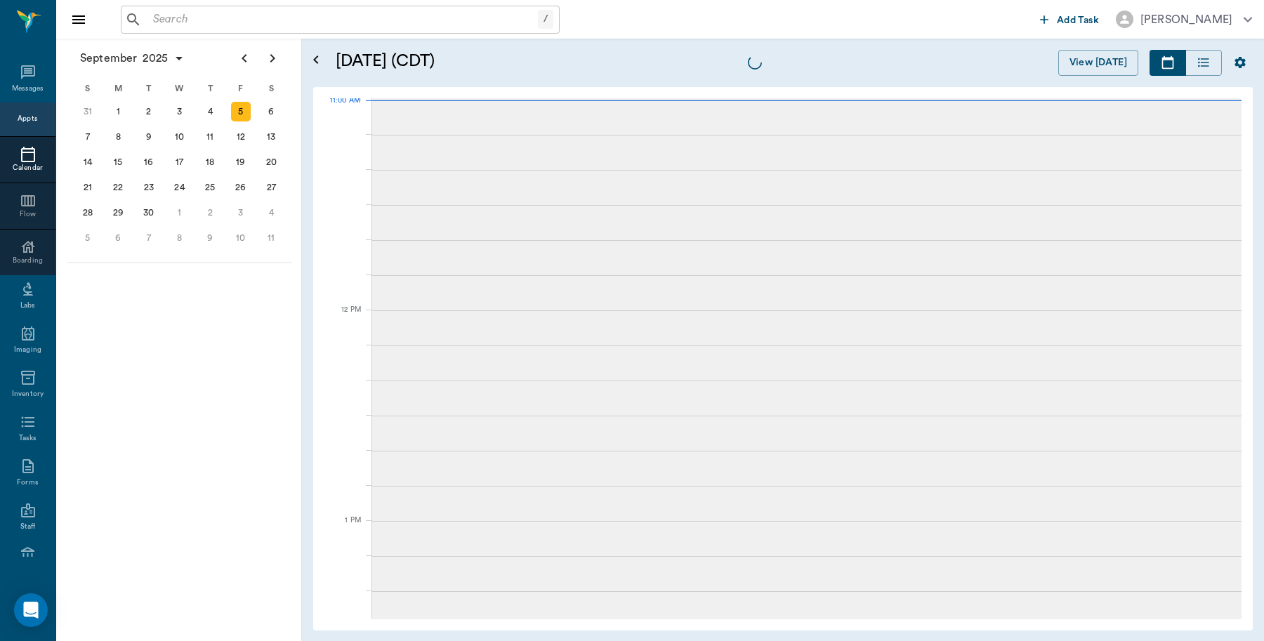
scroll to position [634, 0]
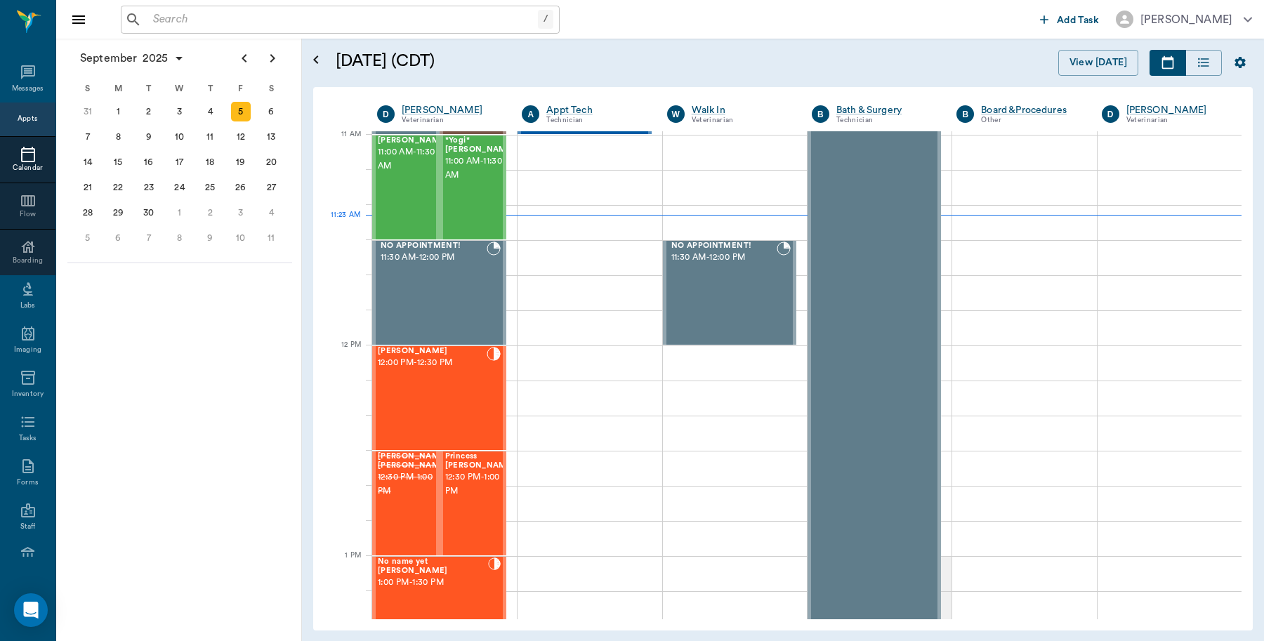
click at [239, 15] on input "text" at bounding box center [342, 20] width 390 height 20
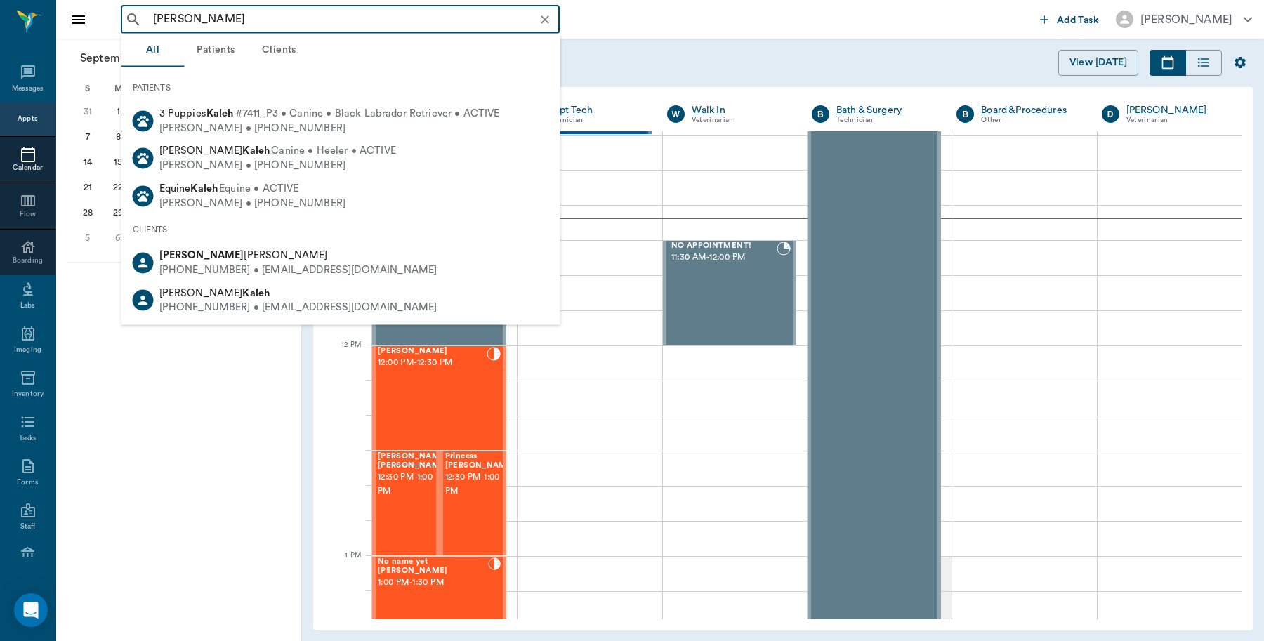
drag, startPoint x: 237, startPoint y: 262, endPoint x: 246, endPoint y: 258, distance: 10.1
click at [246, 258] on div "Kaleah Garrison (903) 472-8362 • KALEAHGARRISON@sbcglobal.net" at bounding box center [296, 263] width 284 height 29
type input "kaleah Gareyson"
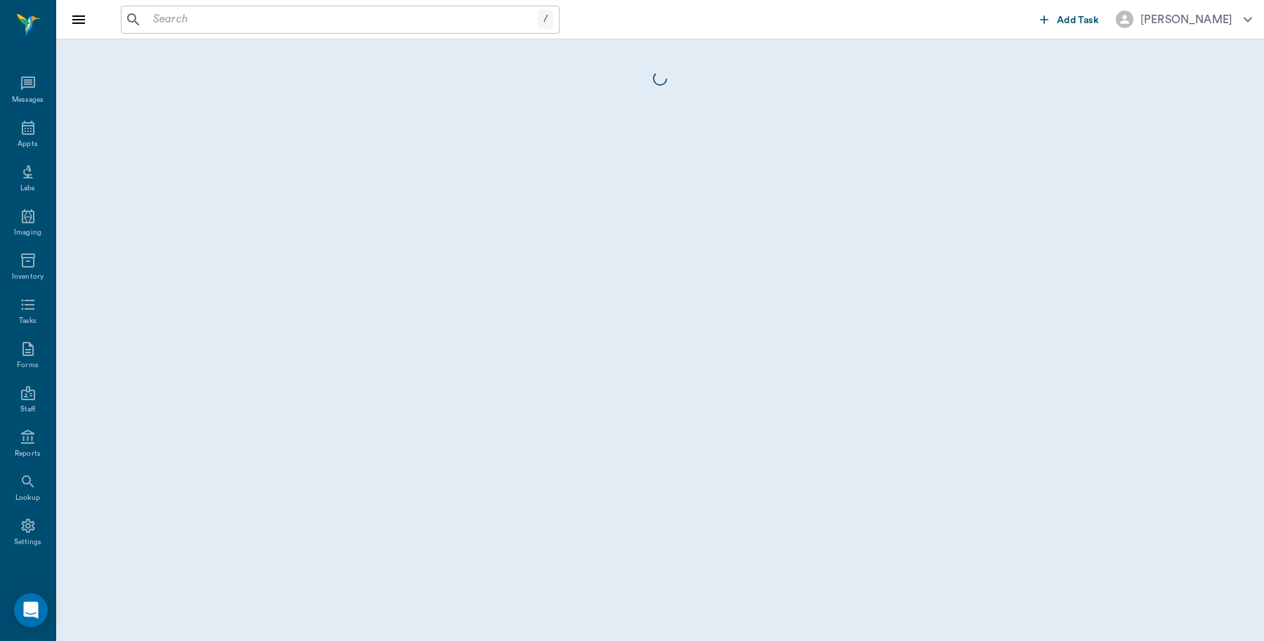
scroll to position [4, 0]
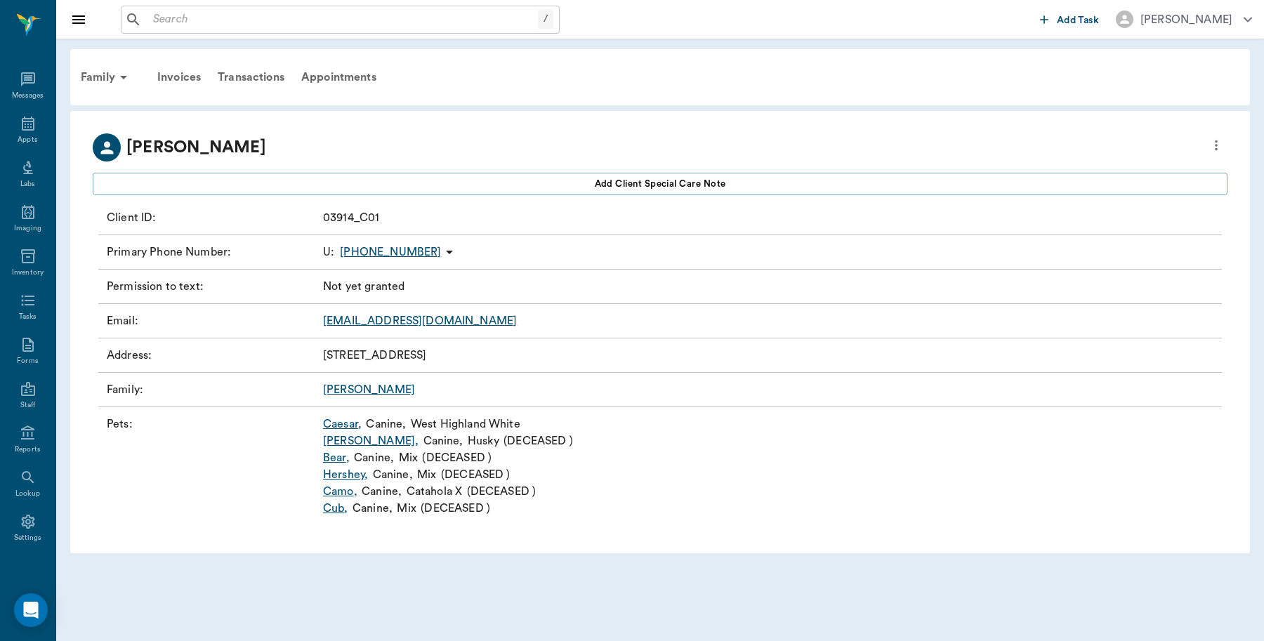
click at [338, 421] on link "Caesar ," at bounding box center [342, 424] width 39 height 17
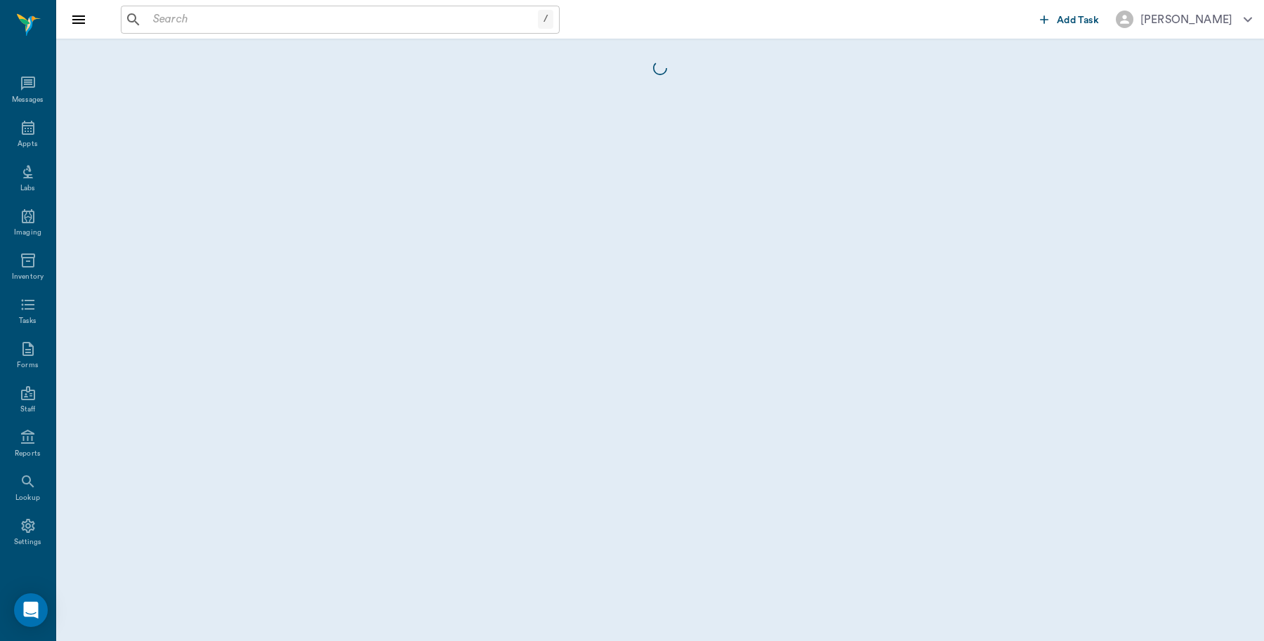
scroll to position [4, 0]
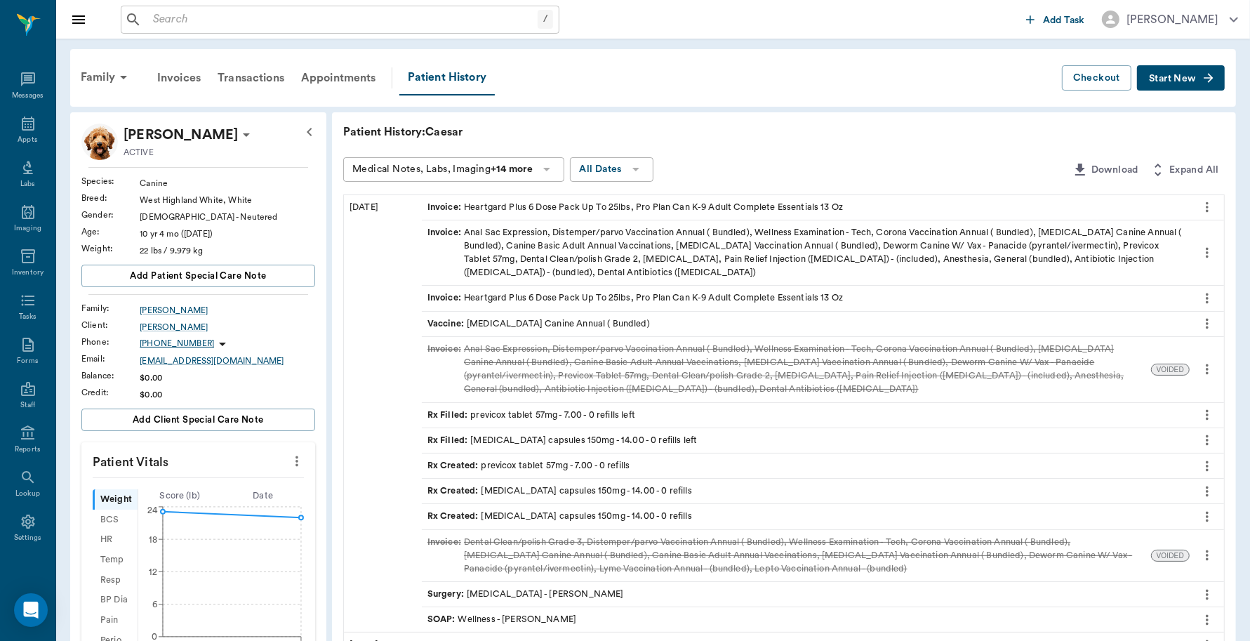
click at [1186, 79] on span "Start New" at bounding box center [1172, 79] width 47 height 0
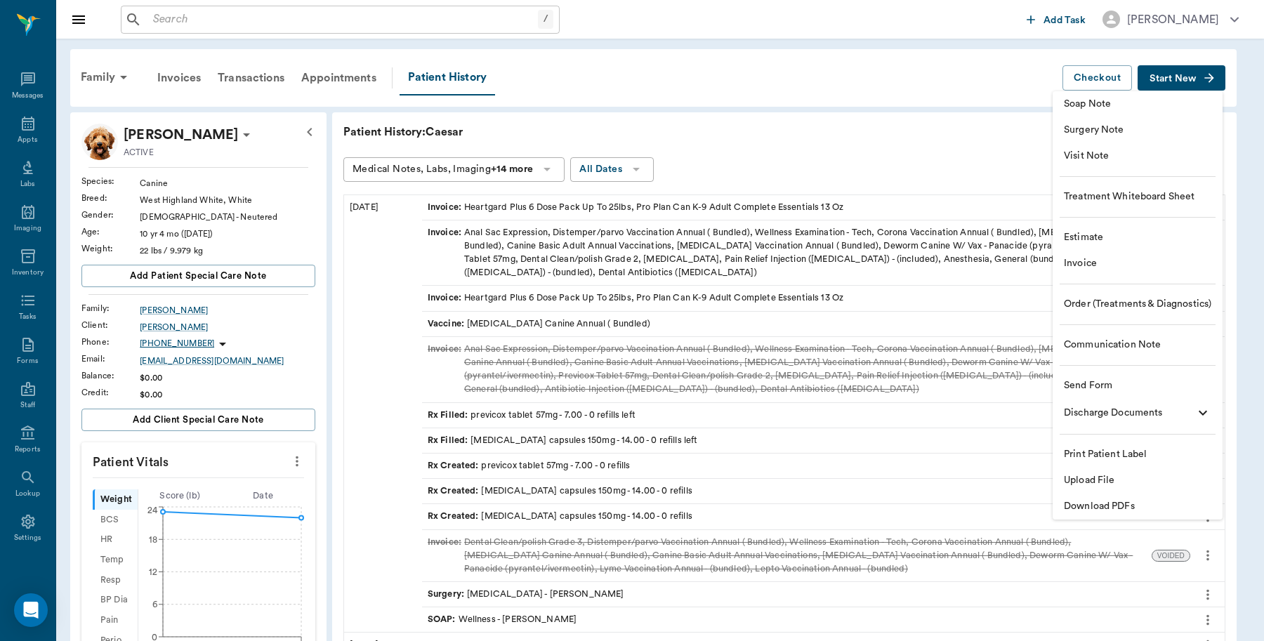
click at [1089, 265] on span "Invoice" at bounding box center [1137, 263] width 147 height 15
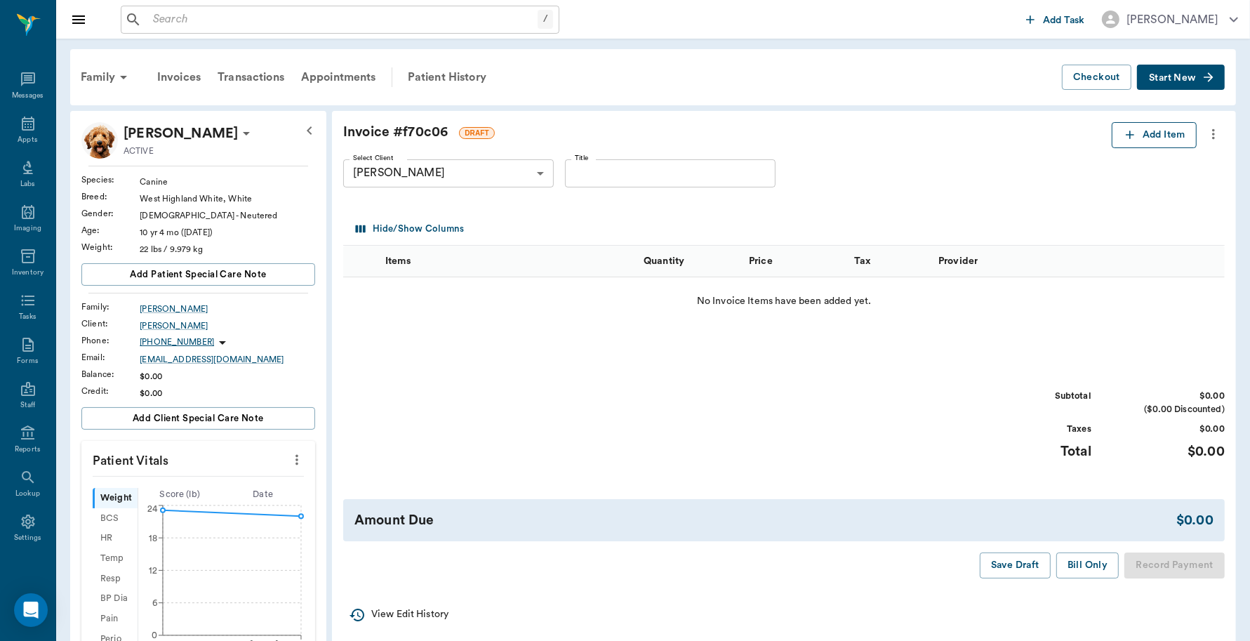
click at [1145, 125] on button "Add Item" at bounding box center [1154, 135] width 85 height 26
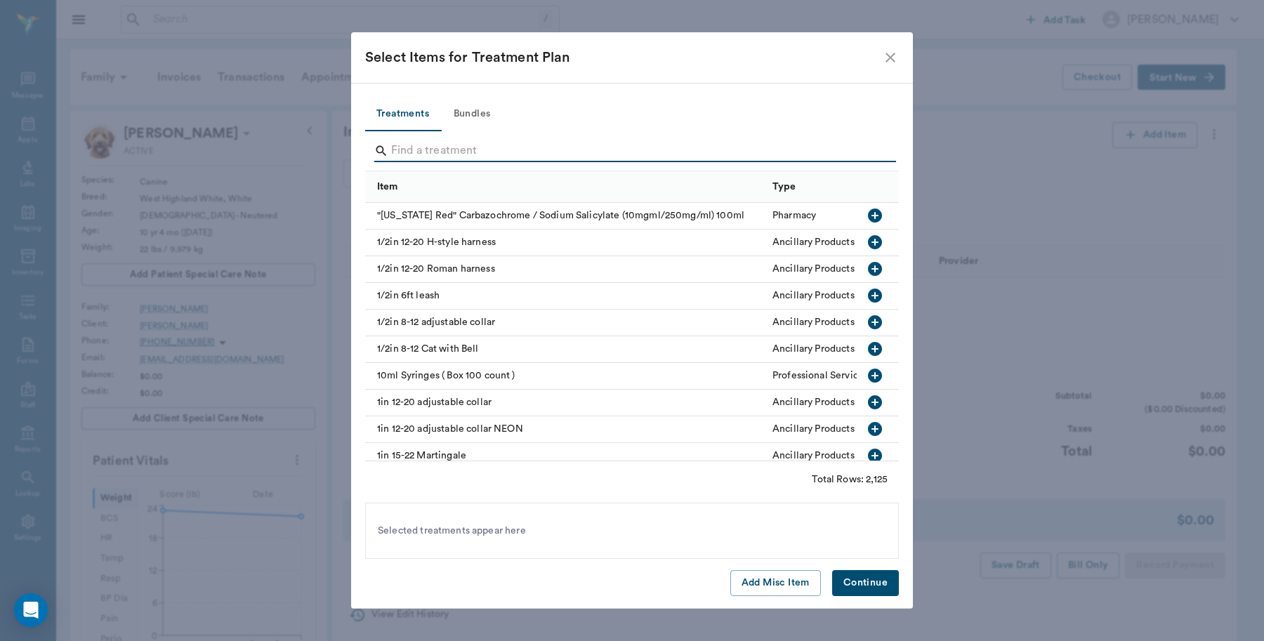
click at [465, 152] on input "Search" at bounding box center [633, 151] width 484 height 22
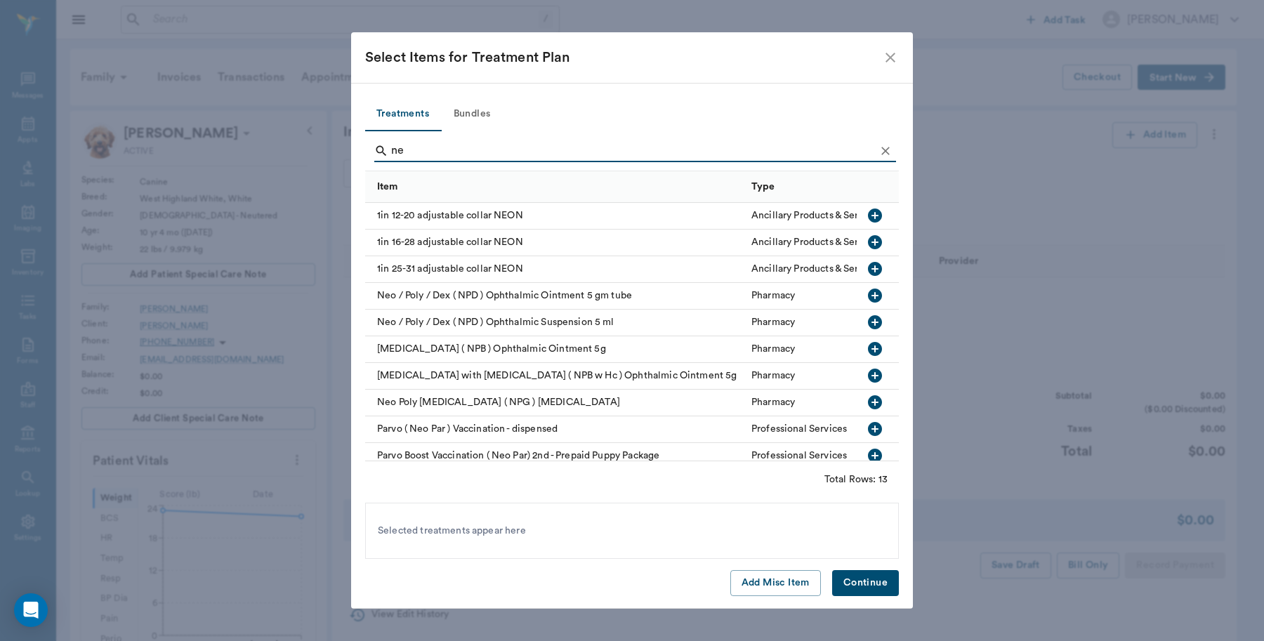
type input "n"
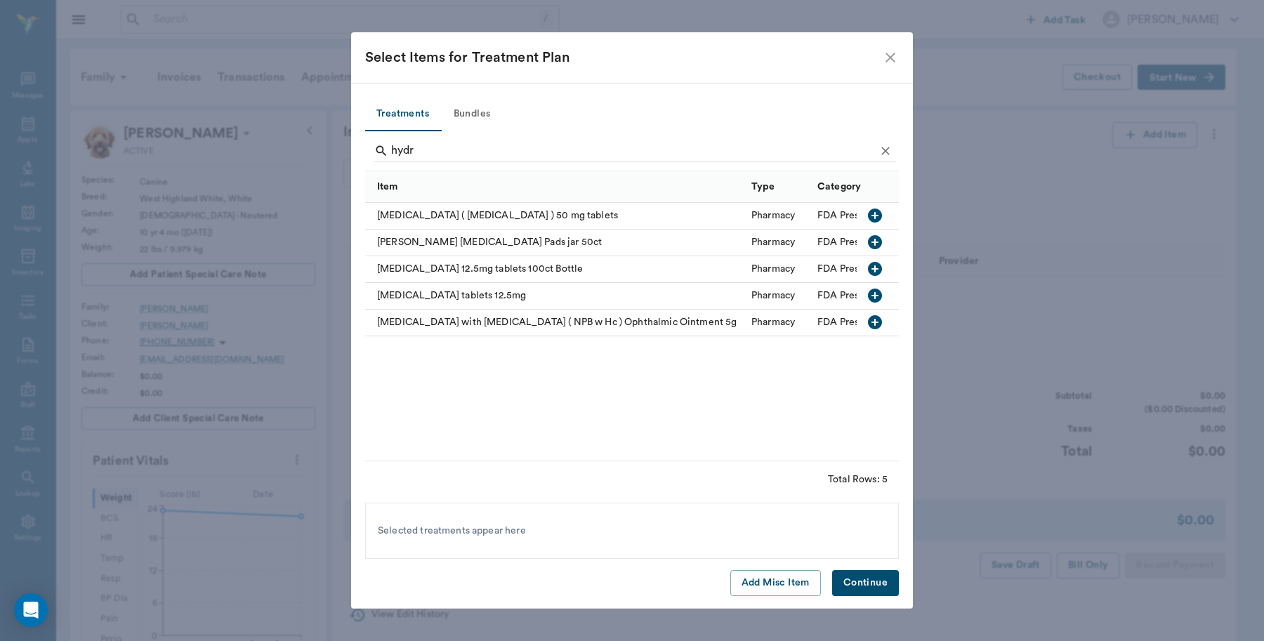
click at [871, 320] on icon "button" at bounding box center [875, 322] width 14 height 14
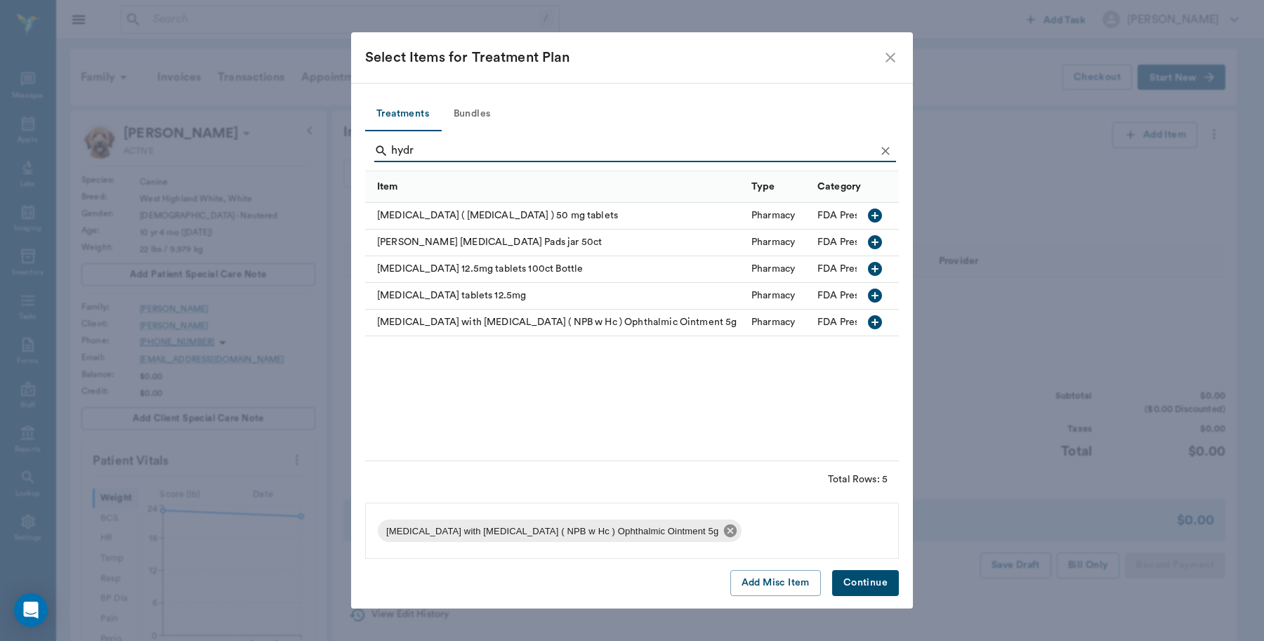
click at [724, 535] on icon at bounding box center [730, 530] width 13 height 13
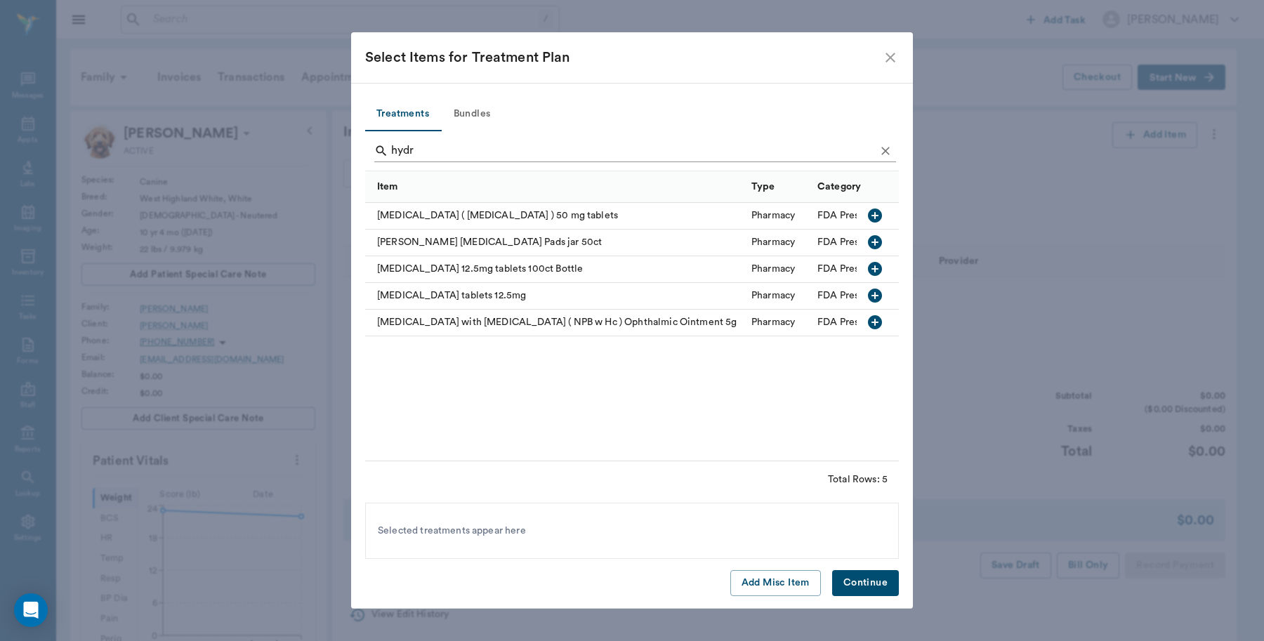
click at [441, 146] on input "hydr" at bounding box center [633, 151] width 484 height 22
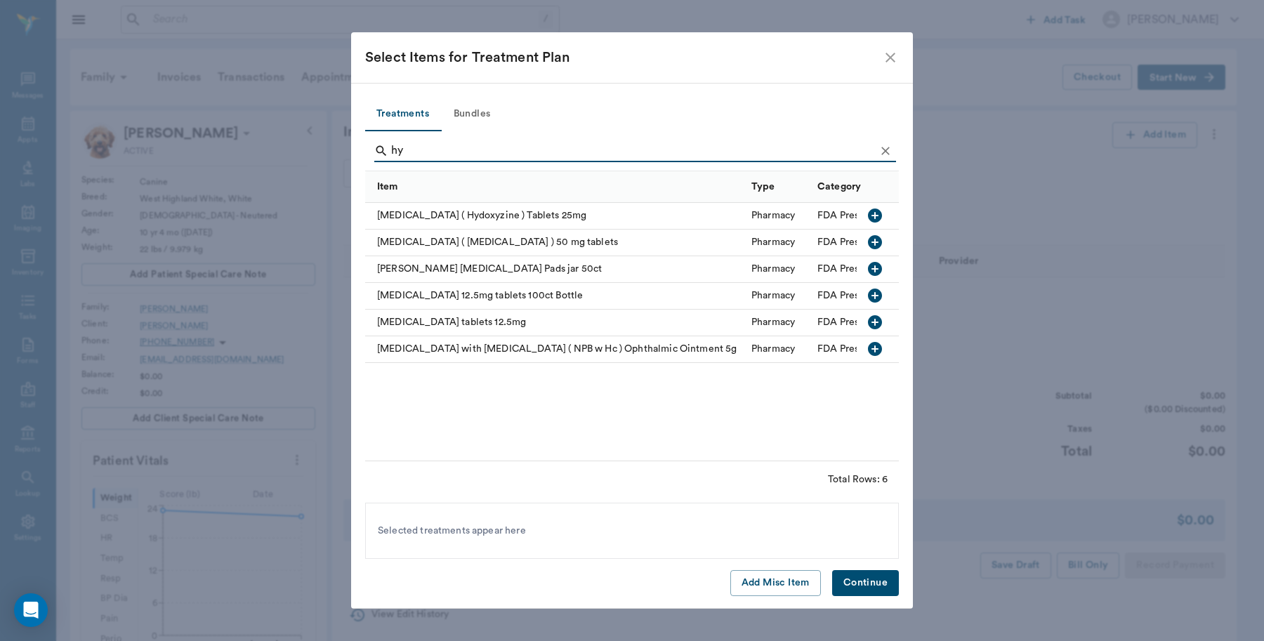
type input "h"
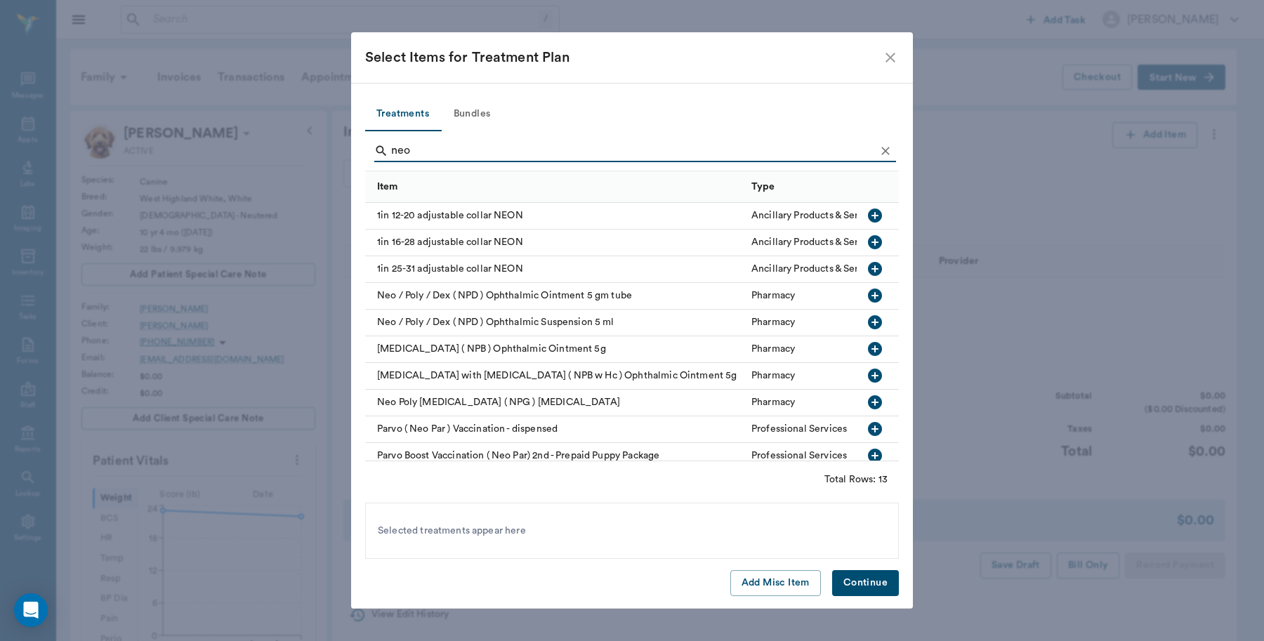
type input "neo"
click at [866, 376] on icon "button" at bounding box center [874, 375] width 17 height 17
click at [878, 578] on button "Continue" at bounding box center [865, 583] width 67 height 26
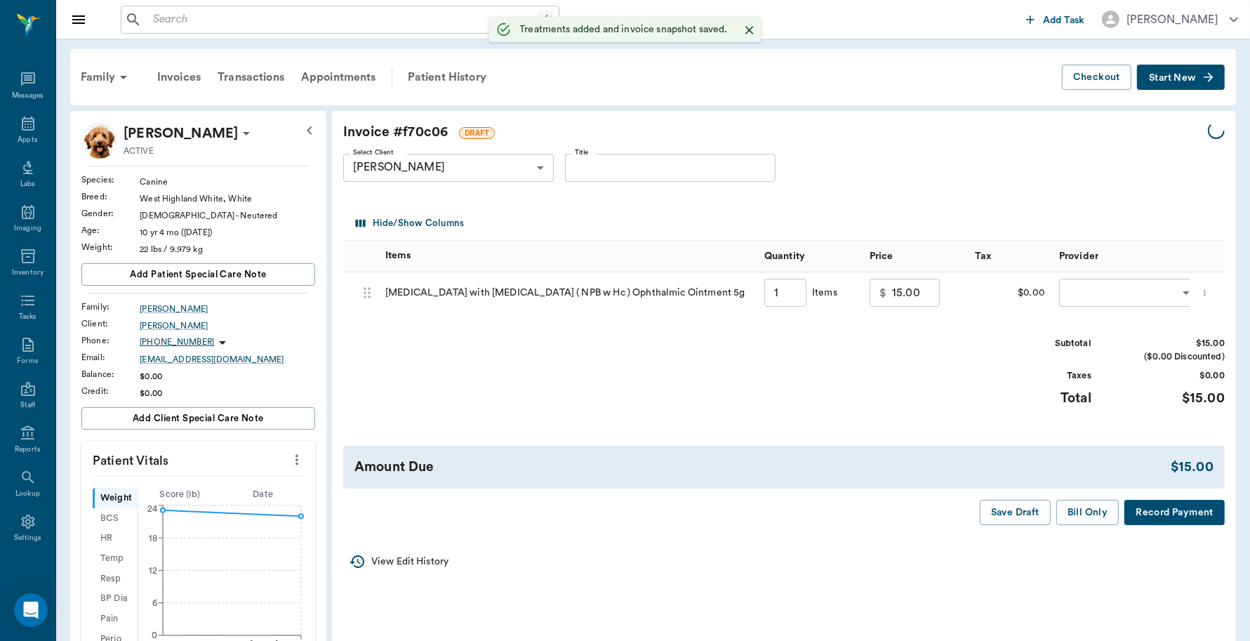
type input "1.00"
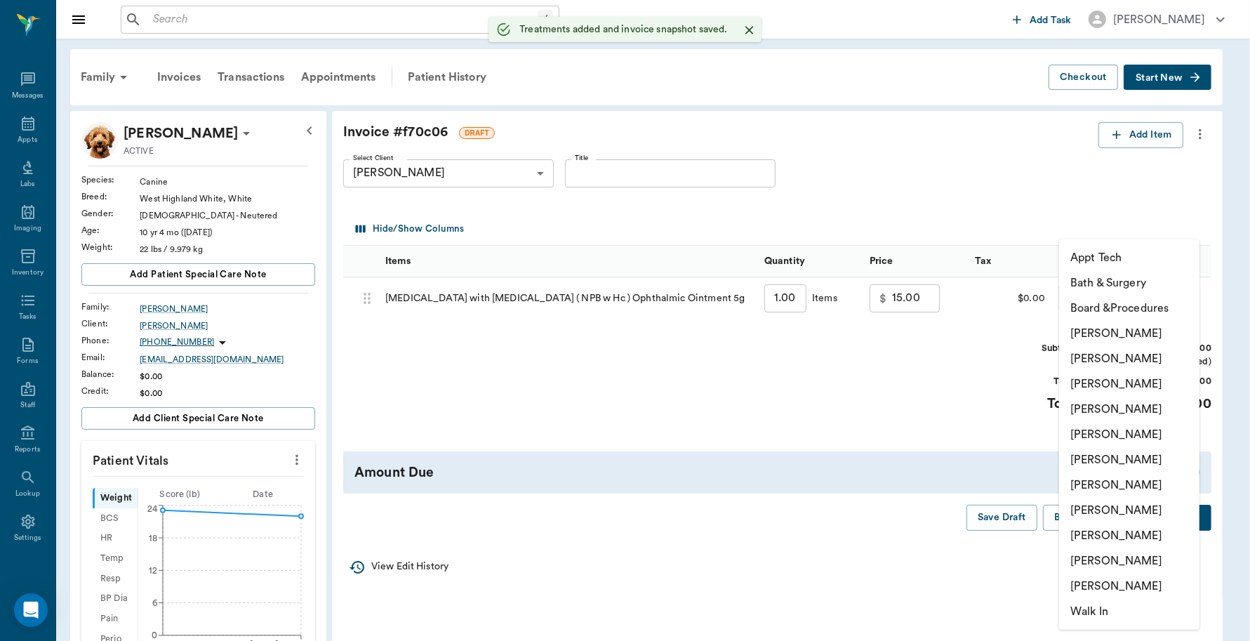
click at [1115, 304] on body "/ ​ Add Task Dr. Bert Ellsworth Nectar Messages Appts Labs Imaging Inventory Ta…" at bounding box center [625, 574] width 1250 height 1148
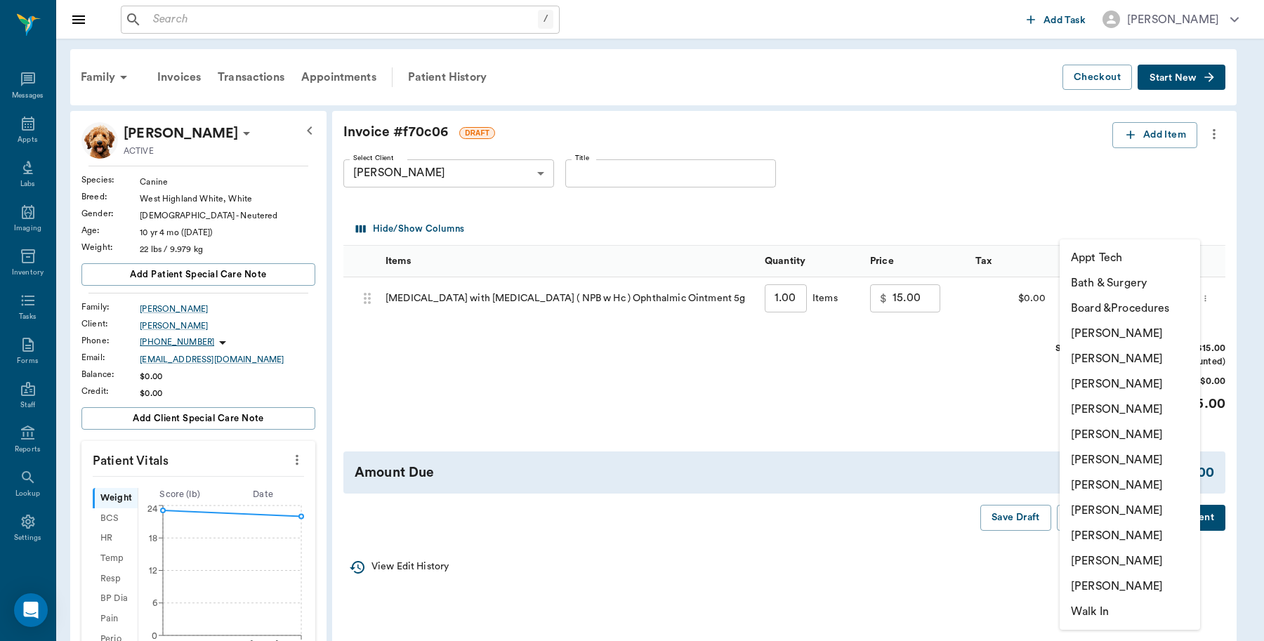
click at [1097, 332] on li "[PERSON_NAME]" at bounding box center [1129, 333] width 140 height 25
type input "none-6899ea08ed37b777db10de45"
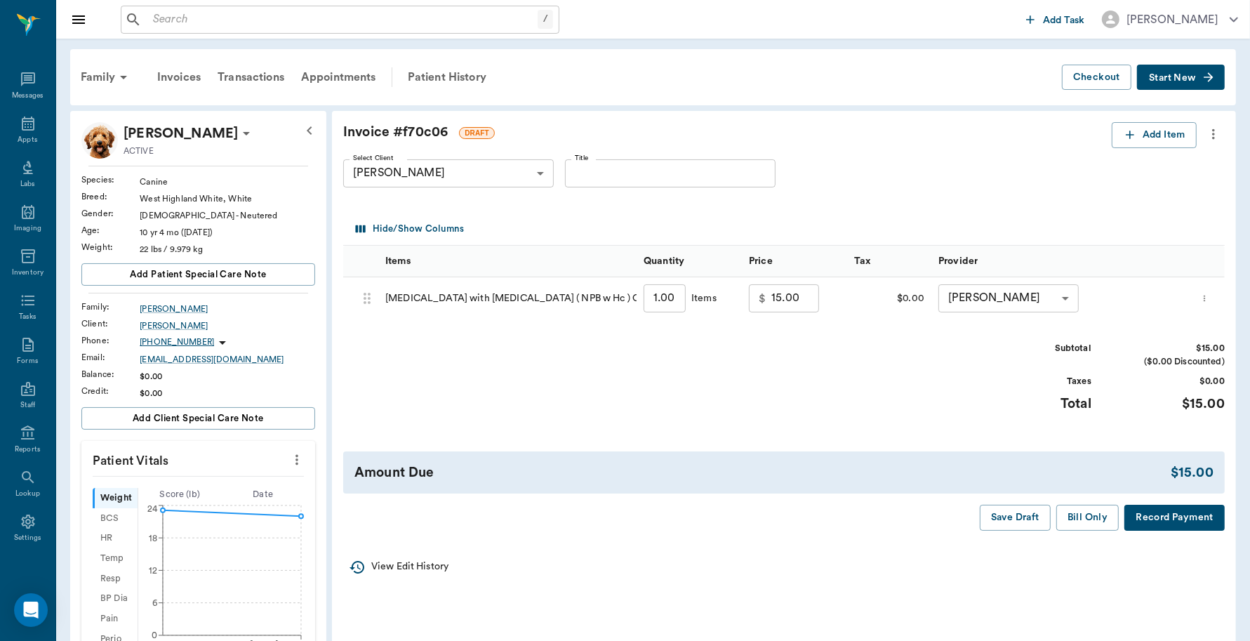
click at [1165, 519] on button "Record Payment" at bounding box center [1175, 518] width 100 height 26
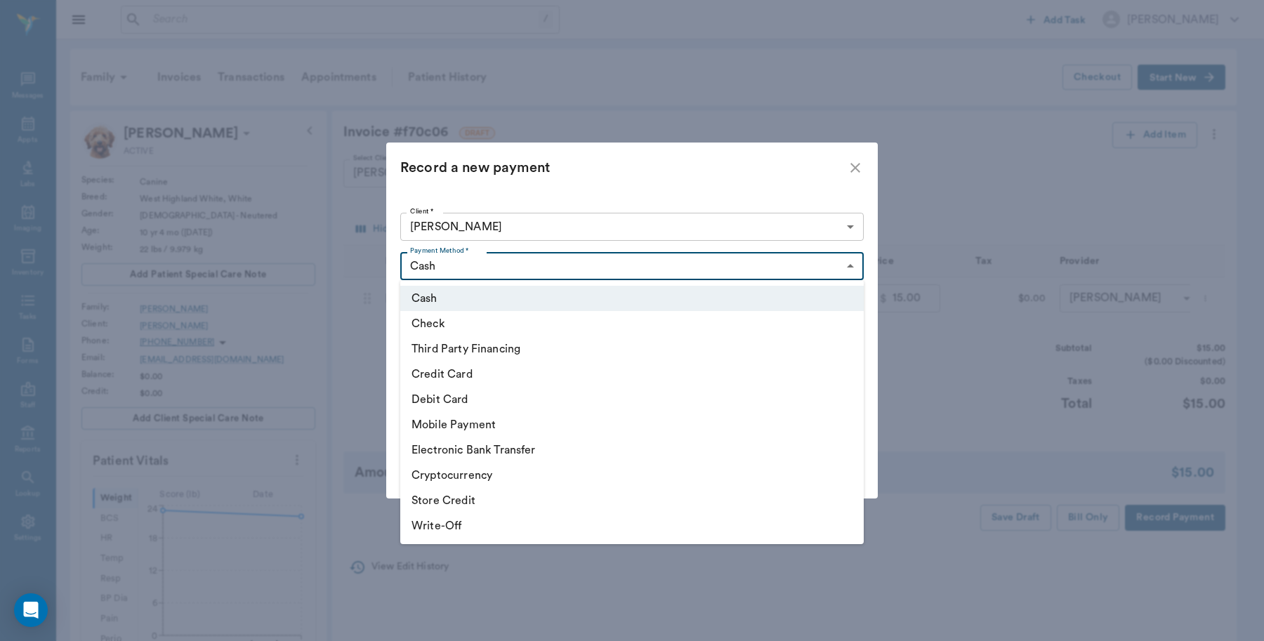
click at [545, 271] on body "/ ​ Add Task Dr. Bert Ellsworth Nectar Messages Appts Labs Imaging Inventory Ta…" at bounding box center [632, 574] width 1264 height 1148
click at [475, 402] on li "Debit Card" at bounding box center [631, 399] width 463 height 25
type input "DEBIT_CARD"
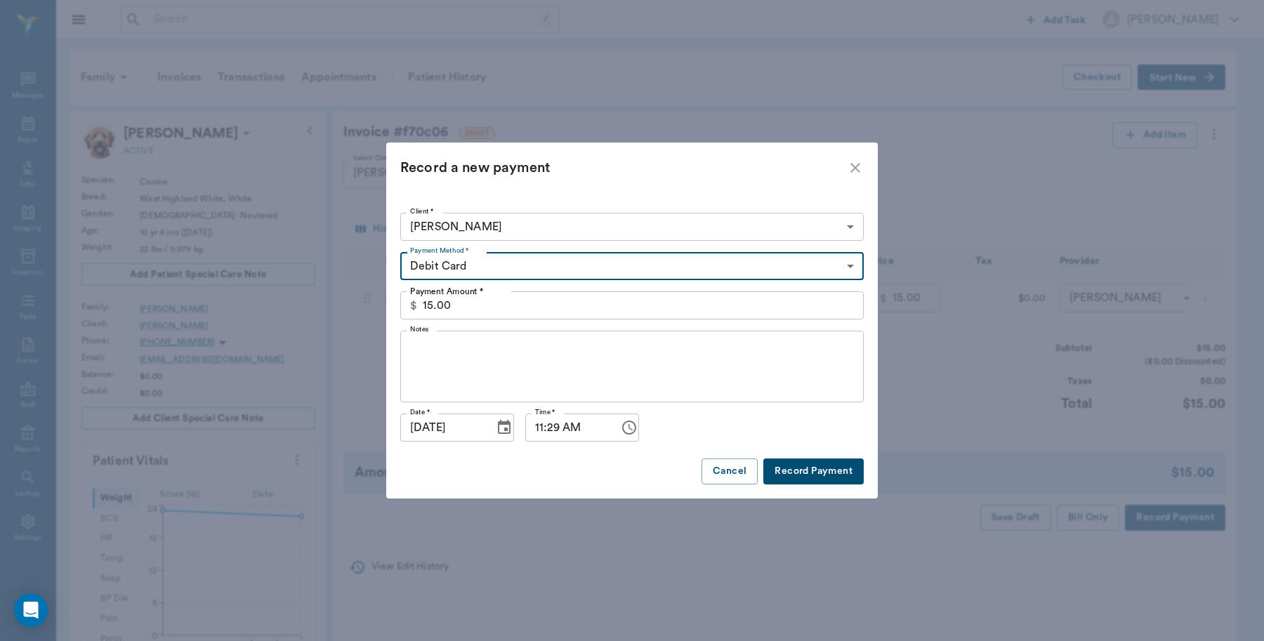
click at [826, 465] on button "Record Payment" at bounding box center [813, 471] width 100 height 26
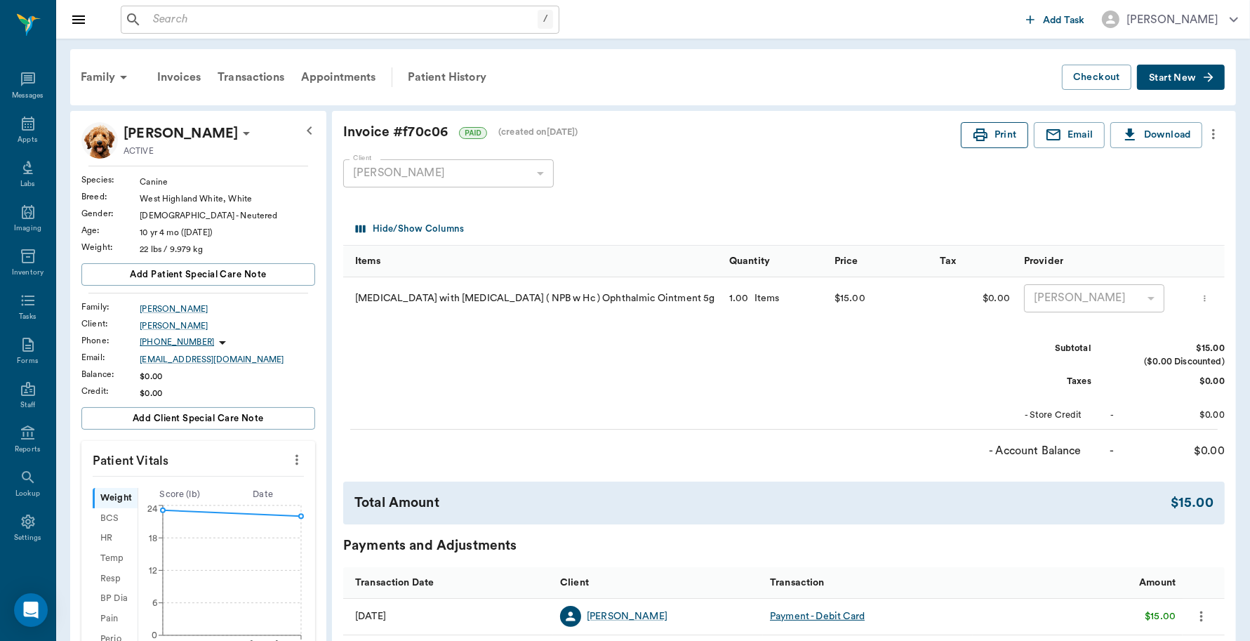
click at [998, 133] on button "Print" at bounding box center [994, 135] width 67 height 26
click at [20, 135] on div "Appts" at bounding box center [28, 140] width 20 height 11
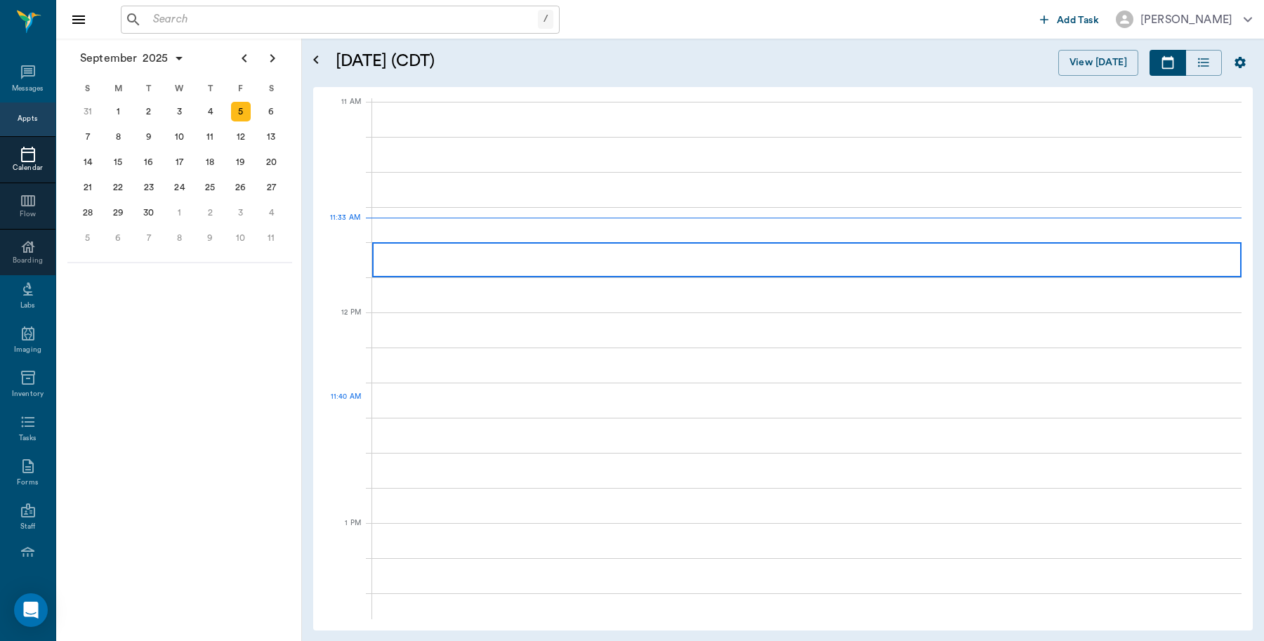
scroll to position [633, 0]
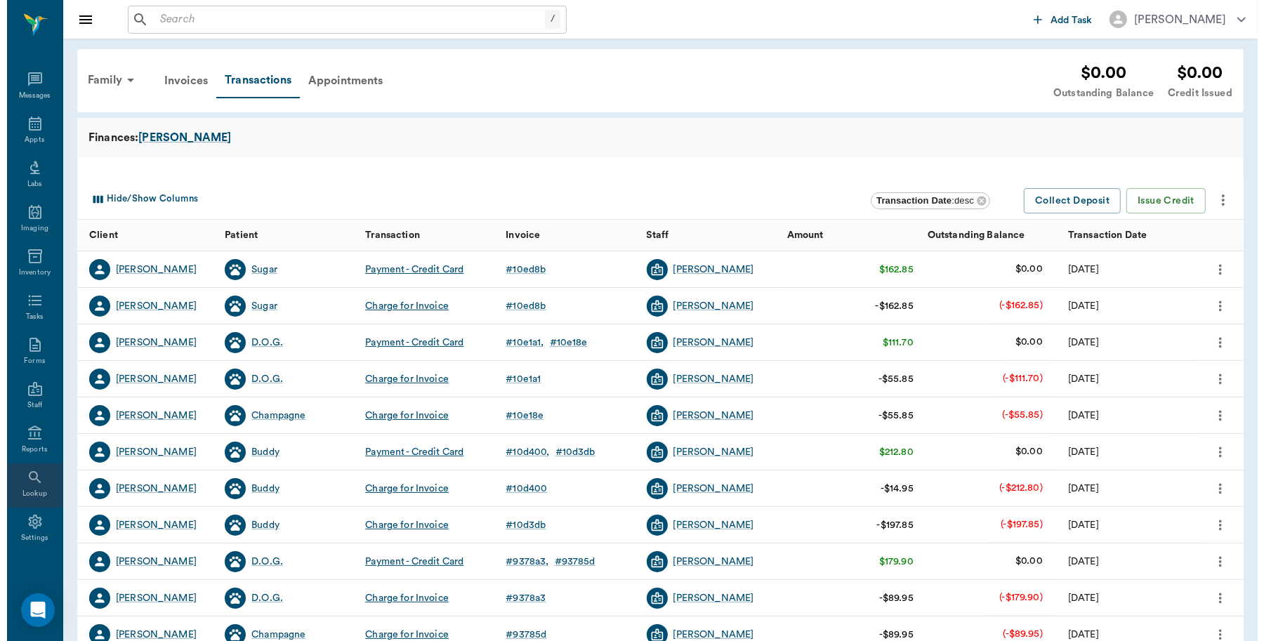
scroll to position [4, 0]
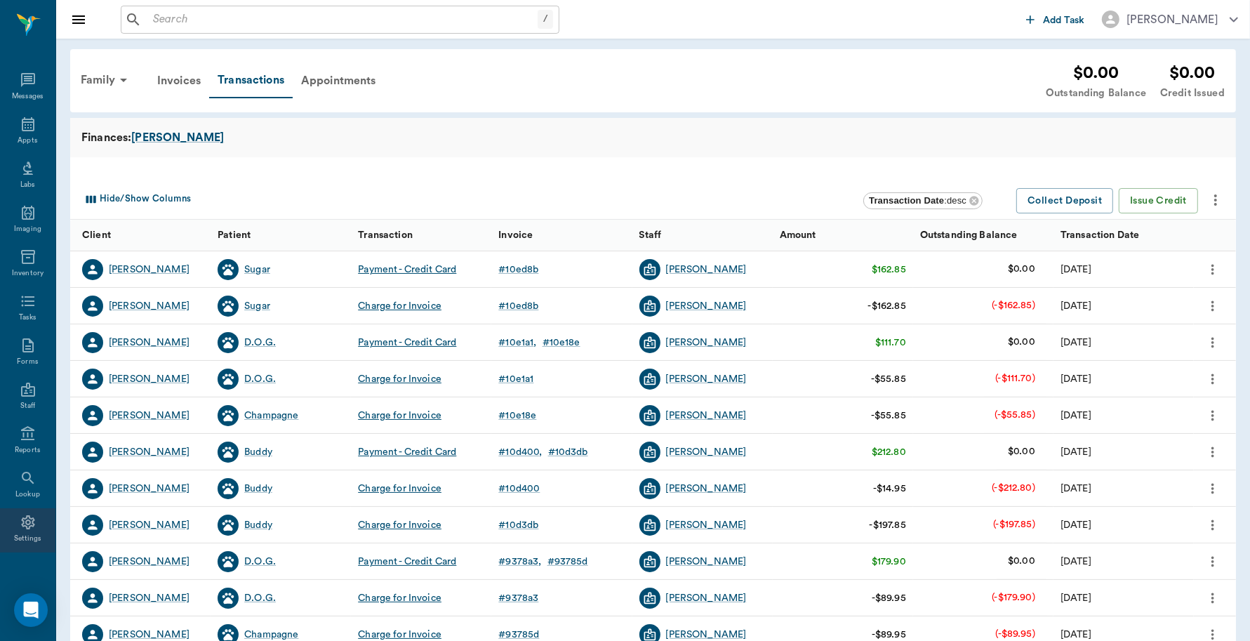
click at [22, 527] on icon at bounding box center [27, 522] width 13 height 14
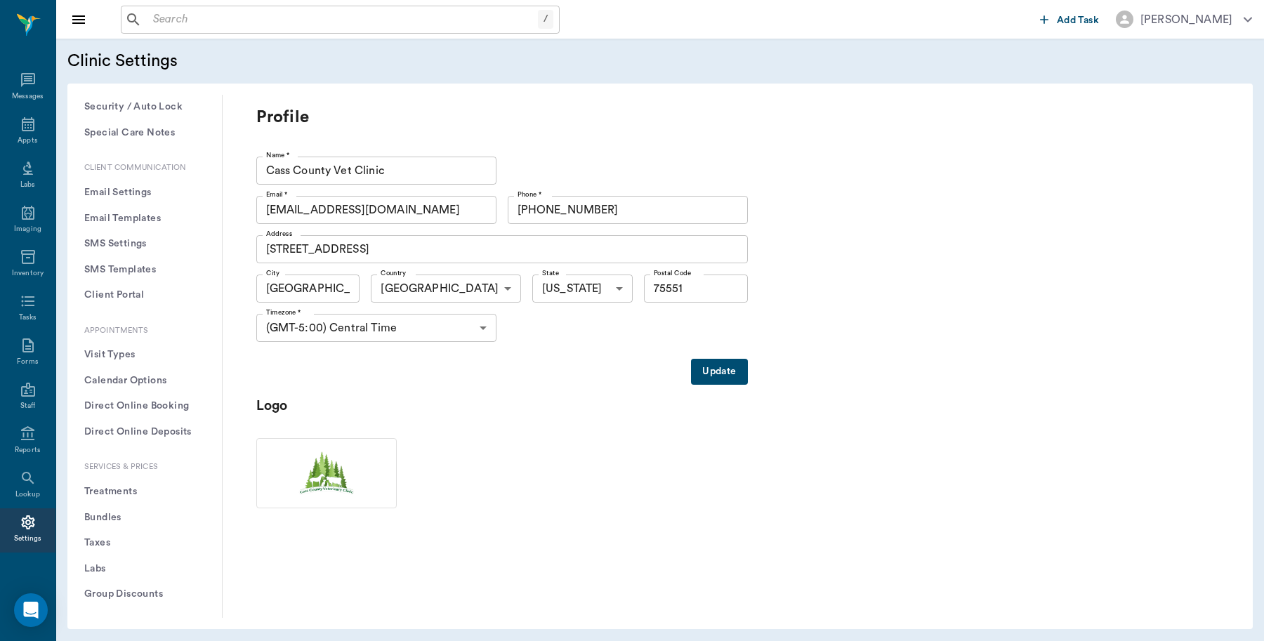
scroll to position [263, 0]
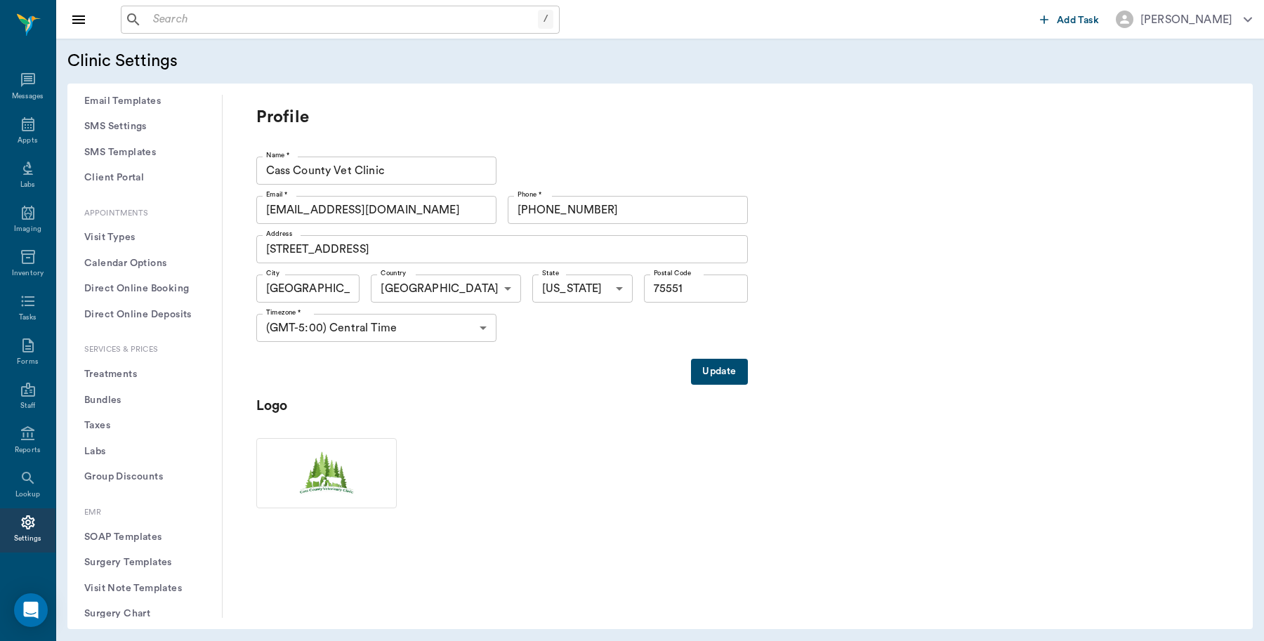
click button "Treatments"
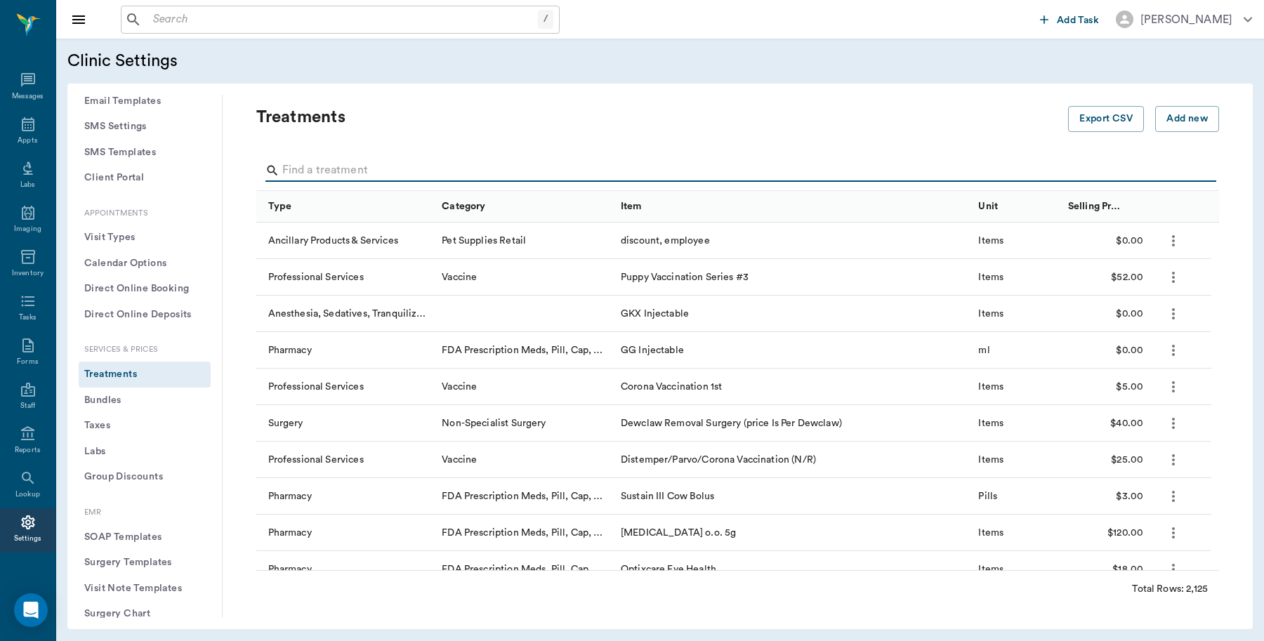
click input "Search"
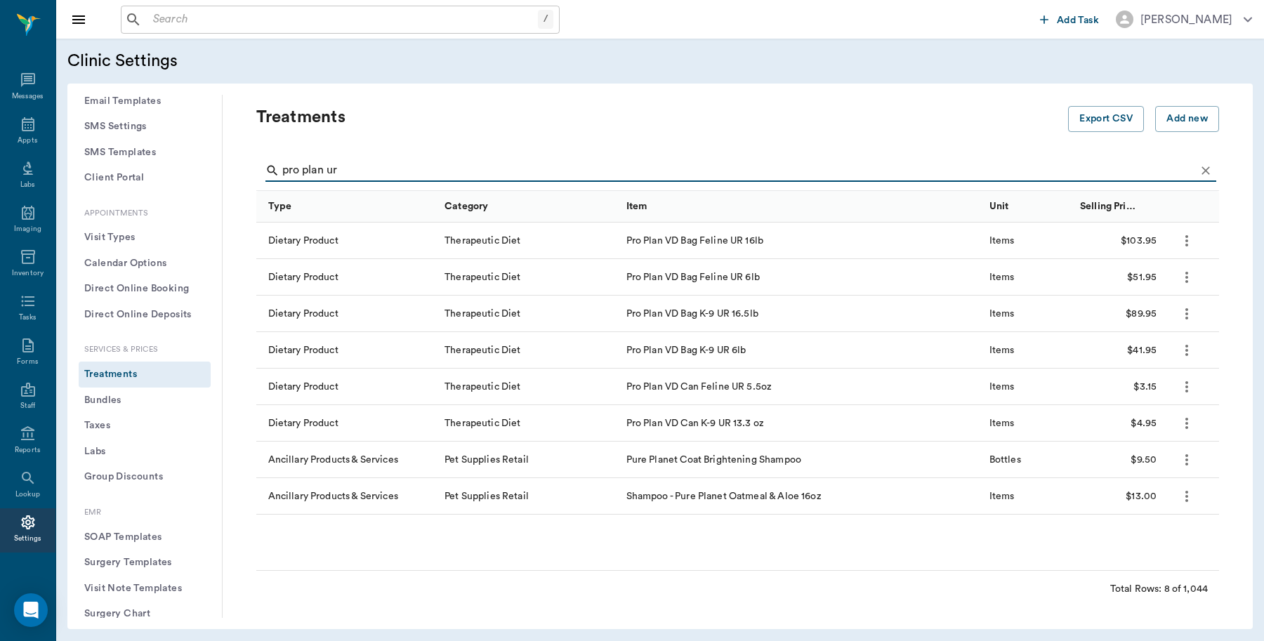
type input "pro plan ur"
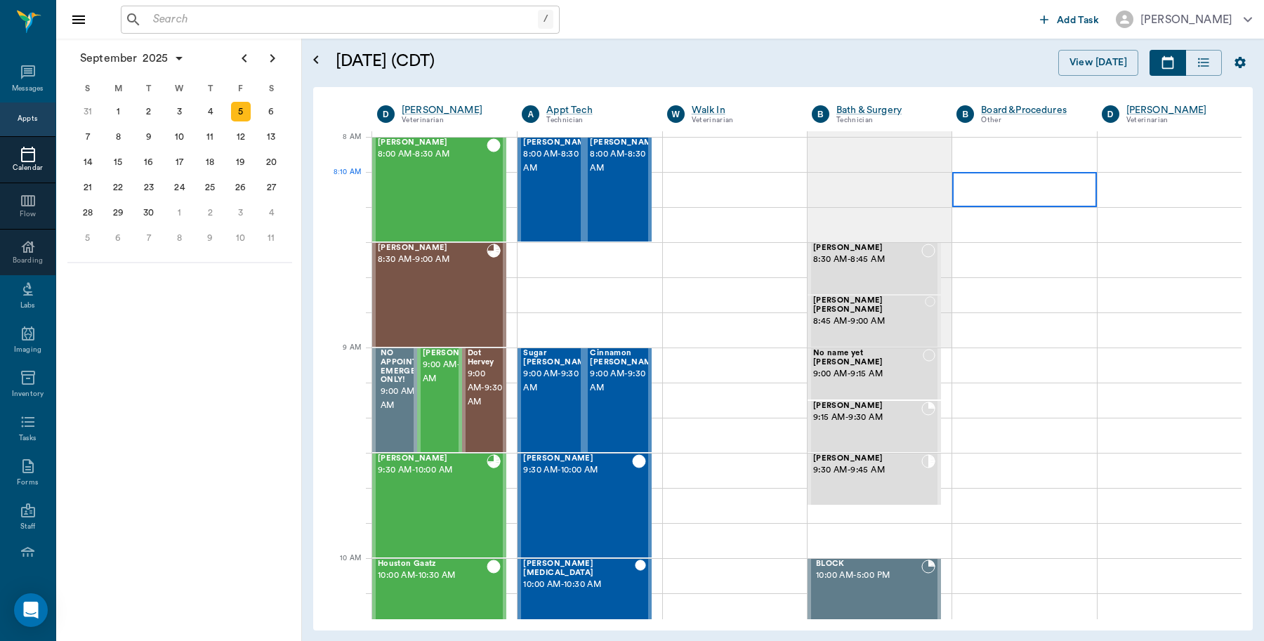
click at [1023, 188] on div at bounding box center [1024, 189] width 144 height 35
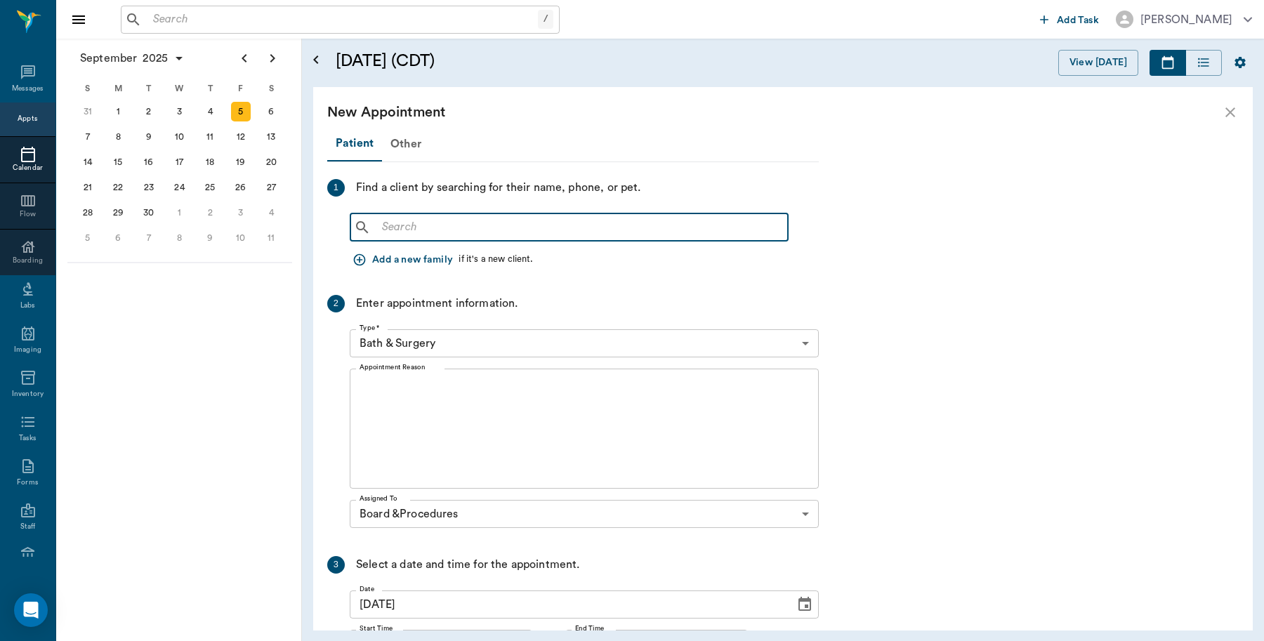
click at [498, 235] on input "text" at bounding box center [579, 228] width 406 height 20
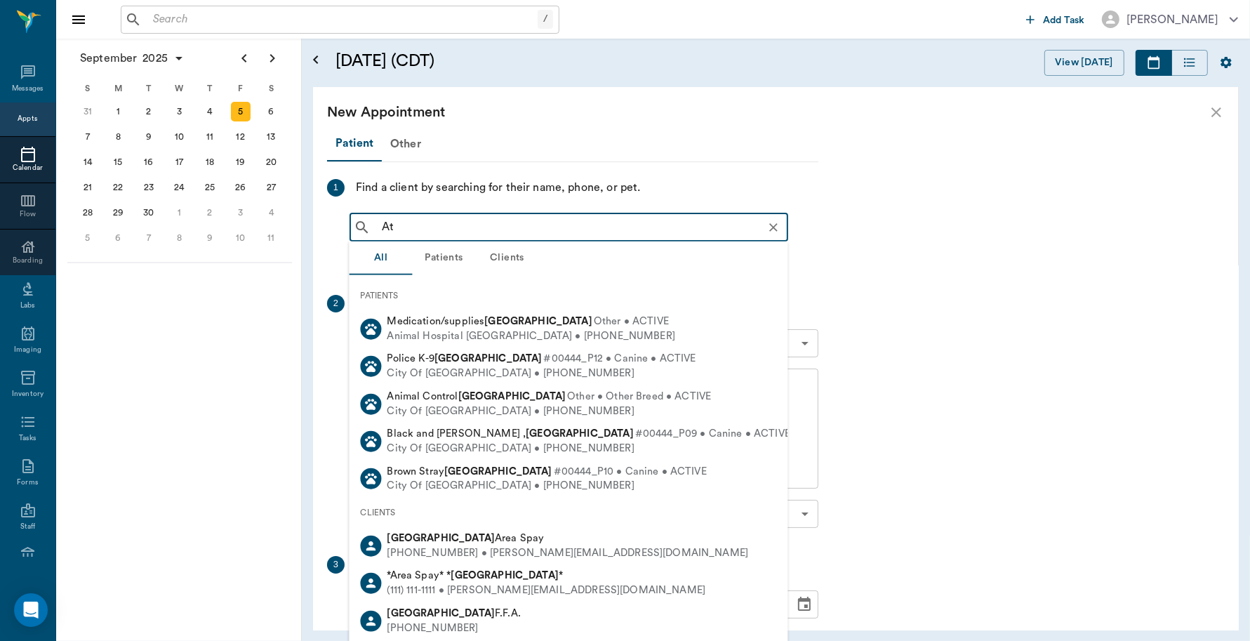
type input "A"
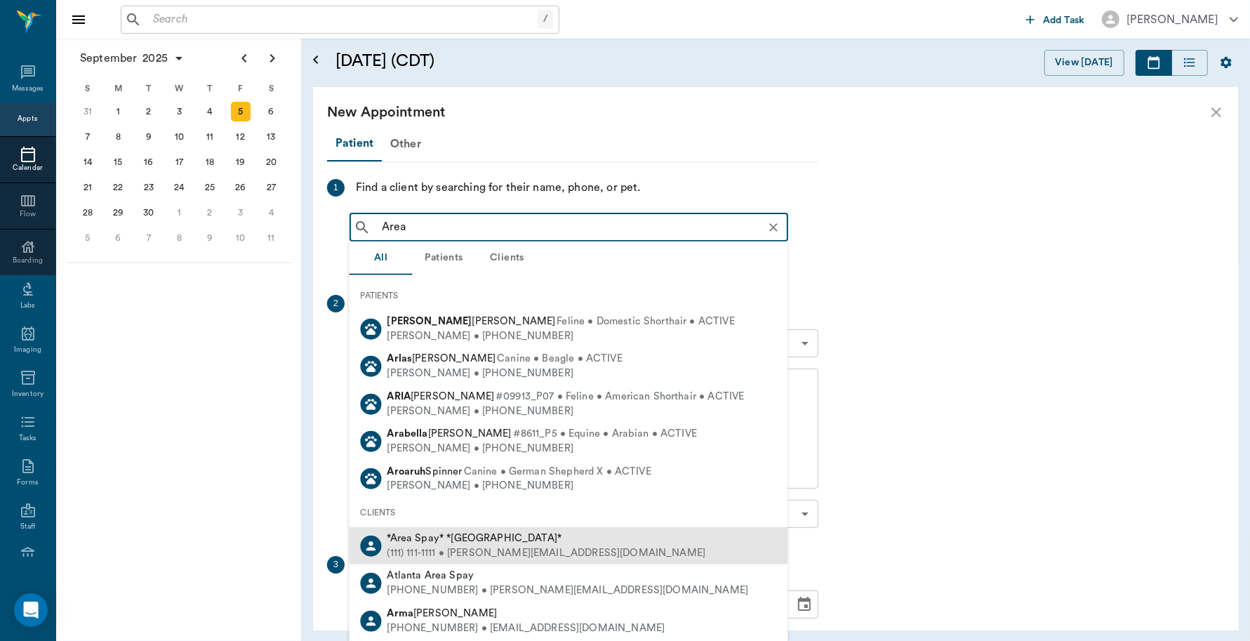
click at [429, 531] on div "*Area Spay* *[GEOGRAPHIC_DATA]*" at bounding box center [546, 538] width 319 height 15
type input "Area"
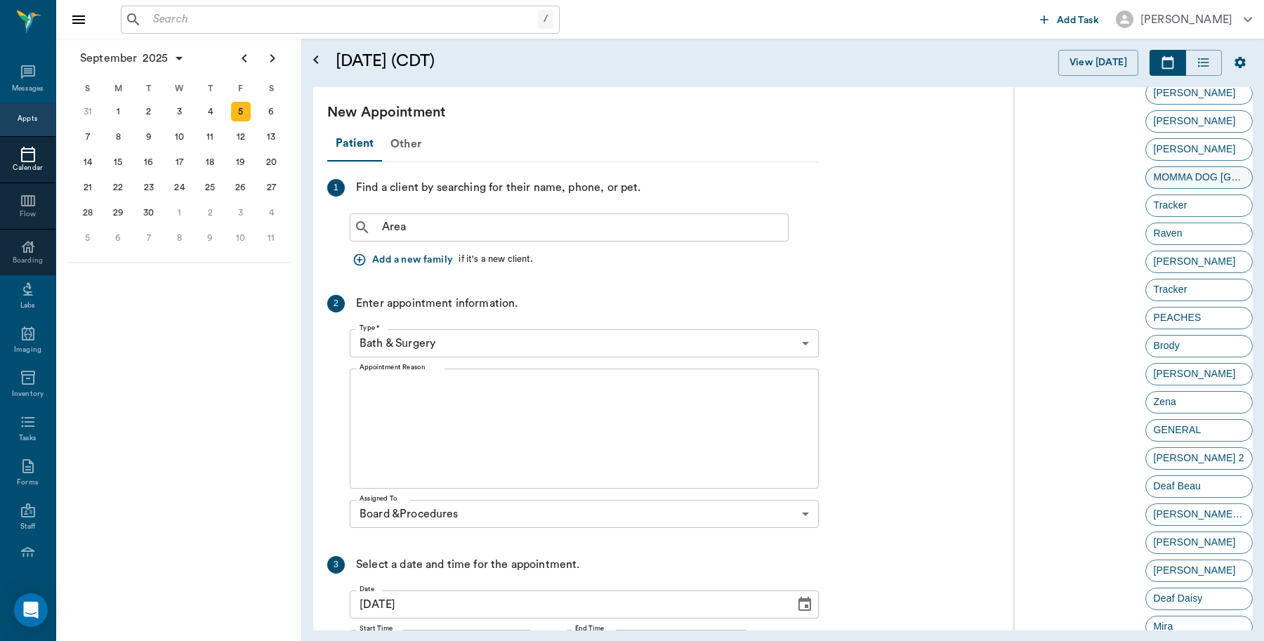
scroll to position [2692, 0]
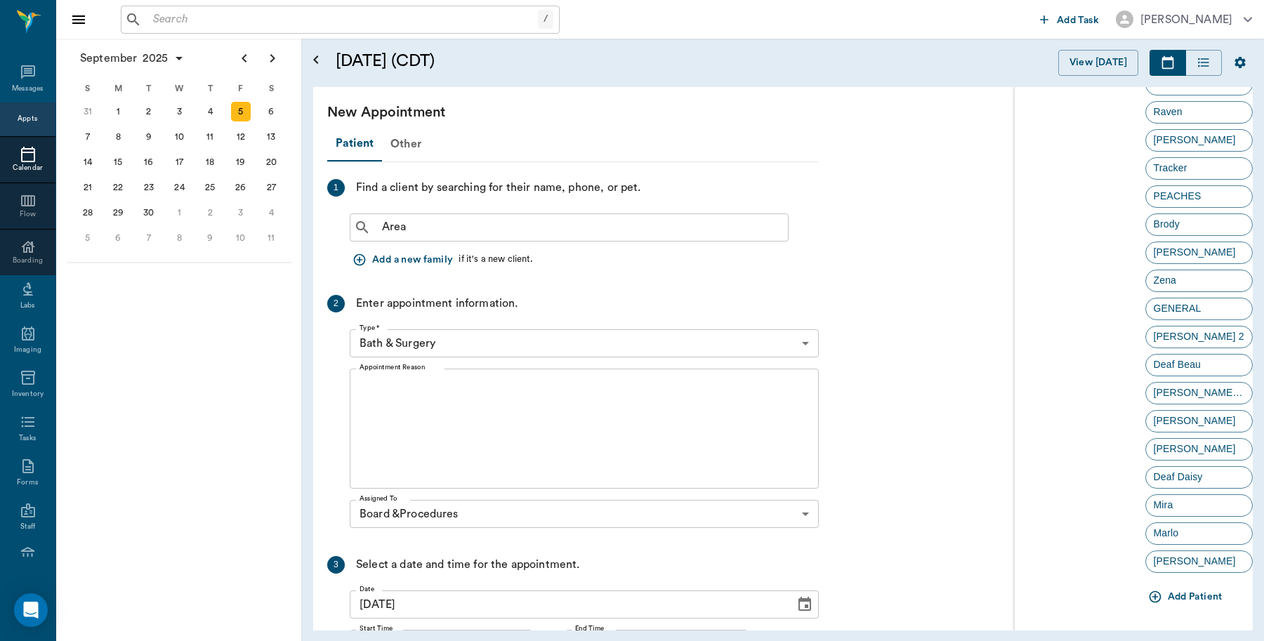
click at [1178, 593] on button "Add Patient" at bounding box center [1186, 597] width 83 height 26
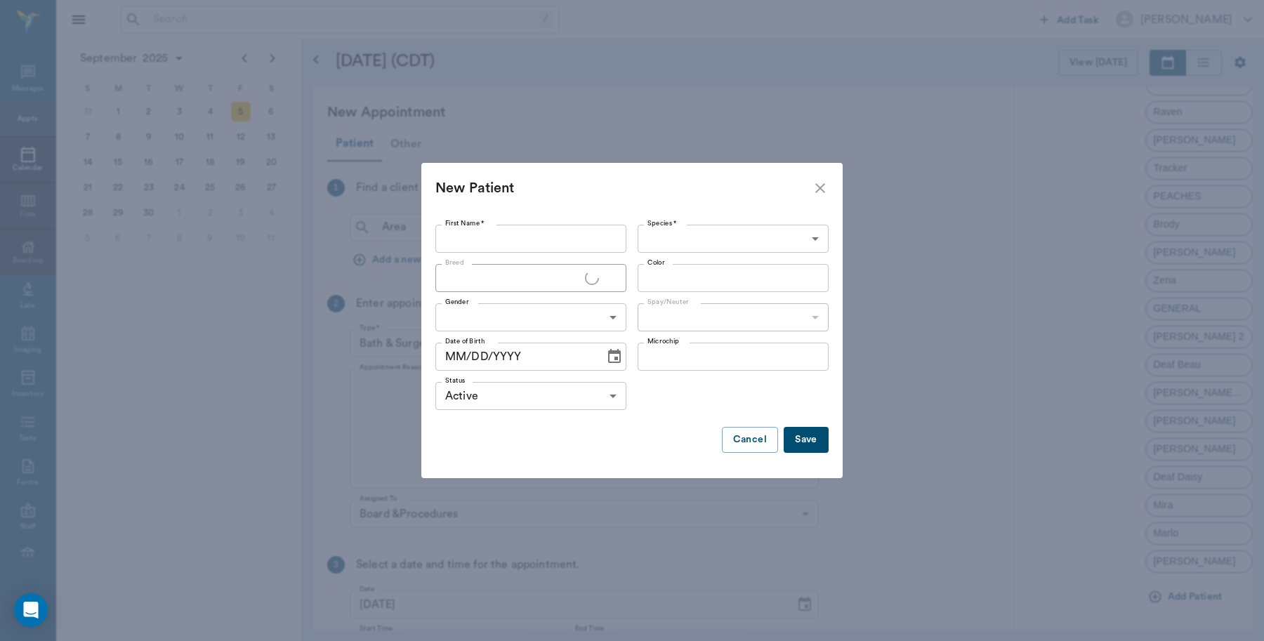
click at [525, 236] on input "First Name *" at bounding box center [530, 239] width 191 height 28
type input "Smiley"
click at [736, 227] on body "/ ​ Add Task [PERSON_NAME] Nectar Messages Appts Calendar Flow Boarding Labs Im…" at bounding box center [632, 320] width 1264 height 641
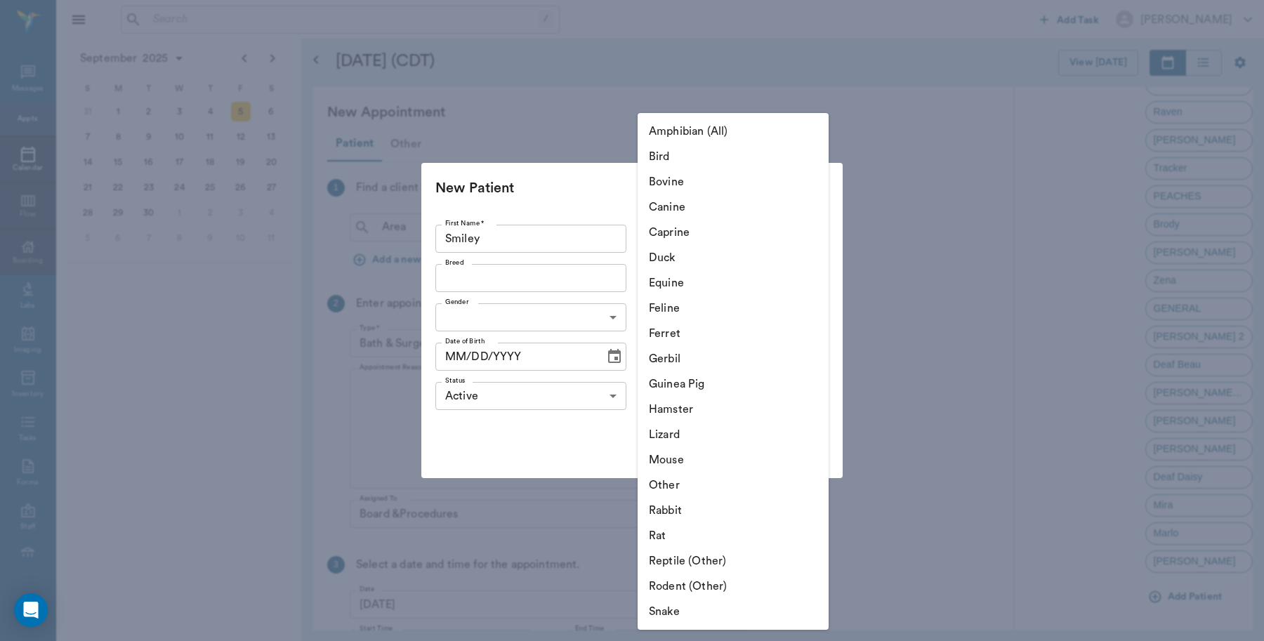
click at [698, 206] on li "Canine" at bounding box center [732, 206] width 191 height 25
type input "Canine"
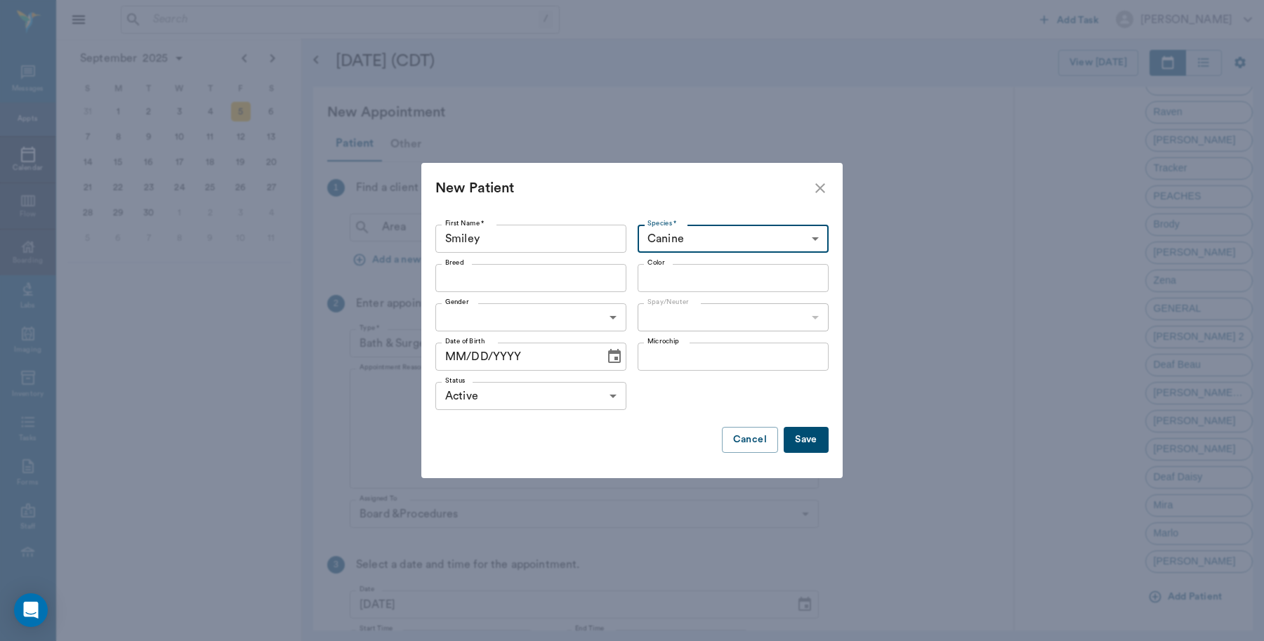
click at [524, 276] on input "Breed" at bounding box center [518, 278] width 159 height 20
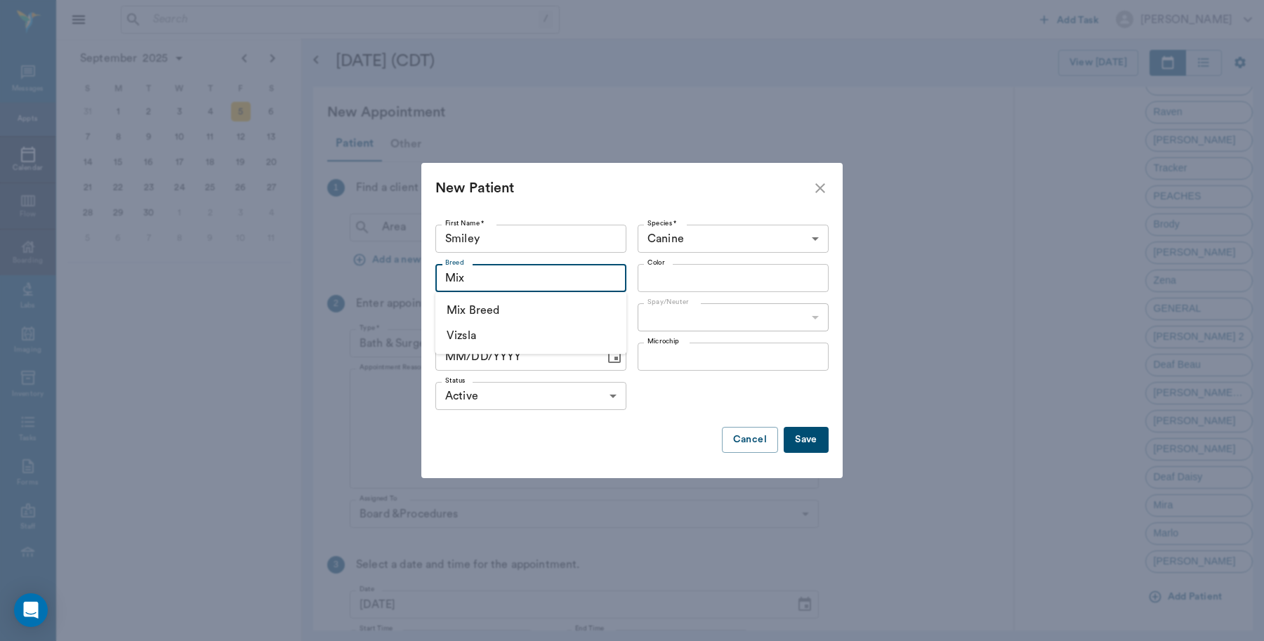
click at [534, 314] on li "Mix Breed" at bounding box center [530, 310] width 191 height 25
type input "Mix Breed"
click at [613, 317] on body "/ ​ Add Task [PERSON_NAME] Nectar Messages Appts Calendar Flow Boarding Labs Im…" at bounding box center [632, 320] width 1264 height 641
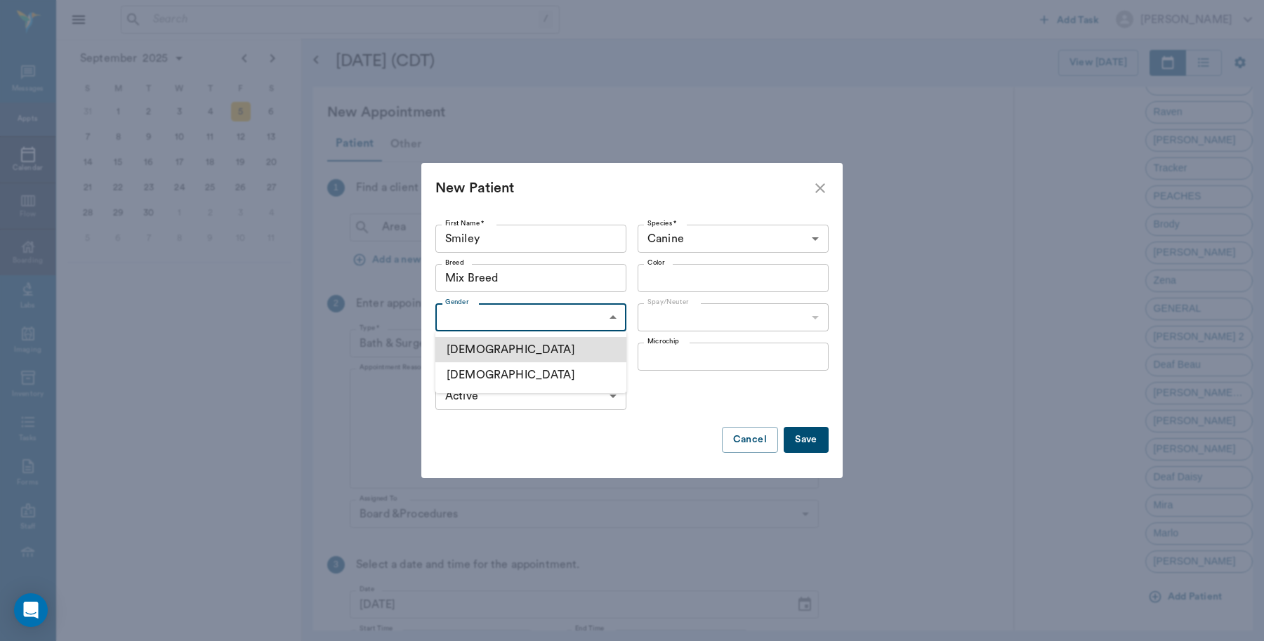
click at [499, 352] on li "[DEMOGRAPHIC_DATA]" at bounding box center [530, 349] width 191 height 25
type input "[DEMOGRAPHIC_DATA]"
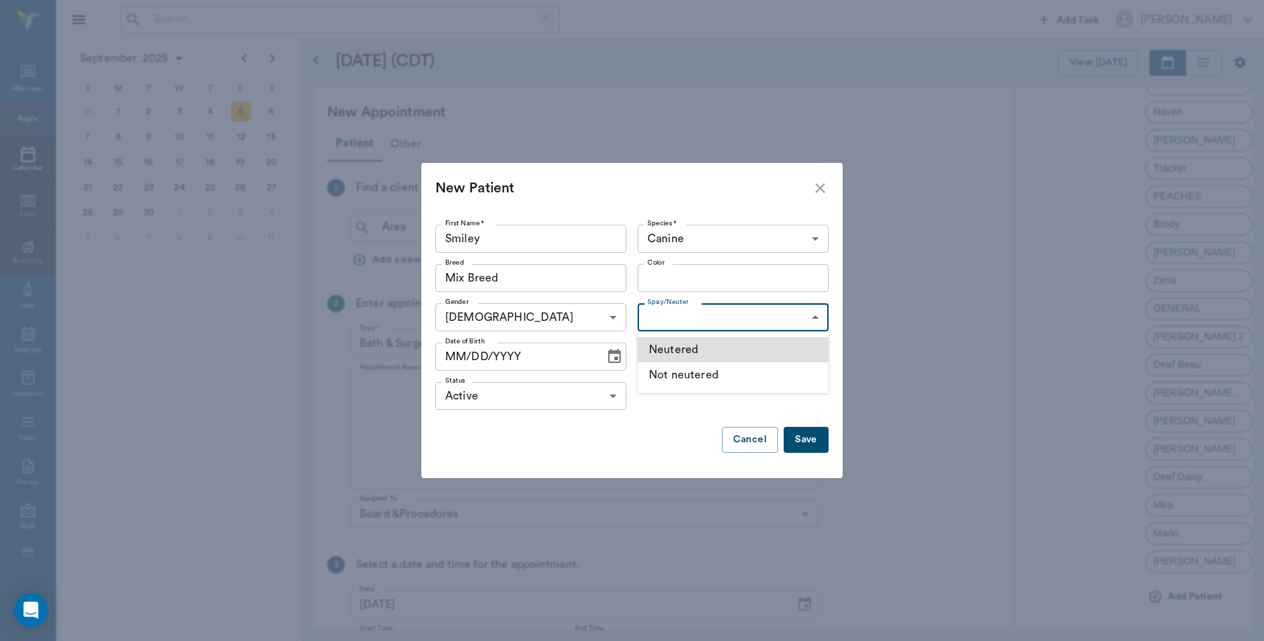
click at [702, 314] on body "/ ​ Add Task [PERSON_NAME] Nectar Messages Appts Calendar Flow Boarding Labs Im…" at bounding box center [632, 320] width 1264 height 641
drag, startPoint x: 677, startPoint y: 379, endPoint x: 697, endPoint y: 313, distance: 68.9
click at [677, 377] on li "Not neutered" at bounding box center [732, 374] width 191 height 25
type input "false"
click at [710, 277] on input "Color" at bounding box center [721, 278] width 159 height 20
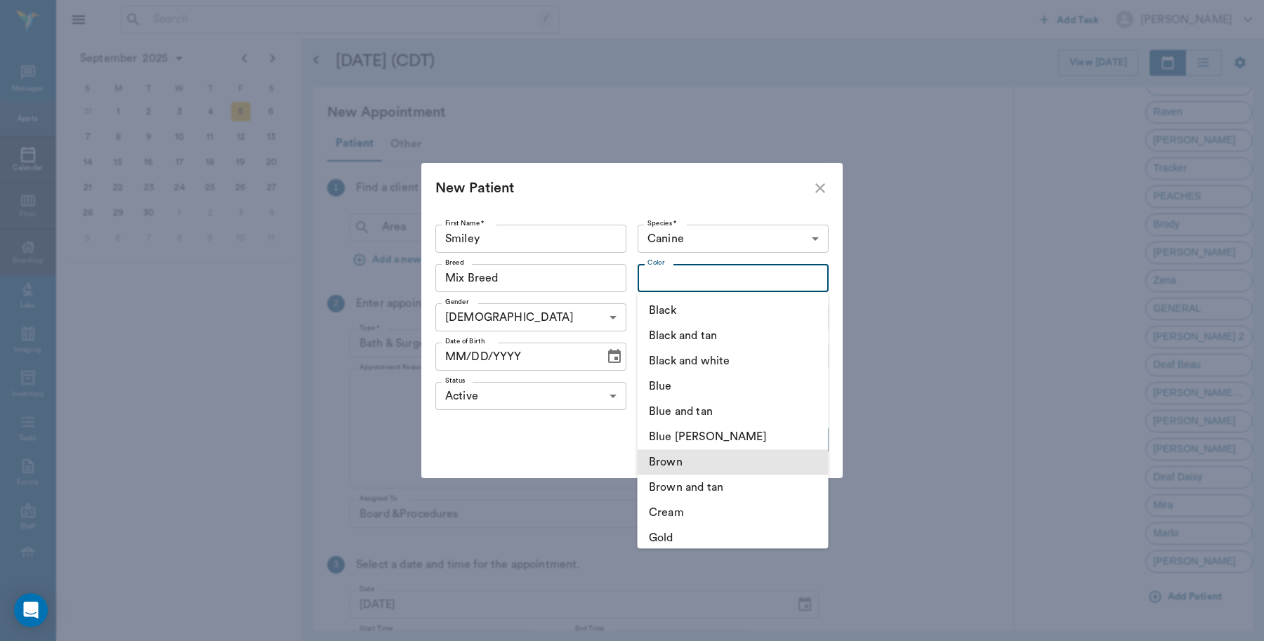
click at [681, 462] on li "Brown" at bounding box center [732, 461] width 191 height 25
type input "Brown"
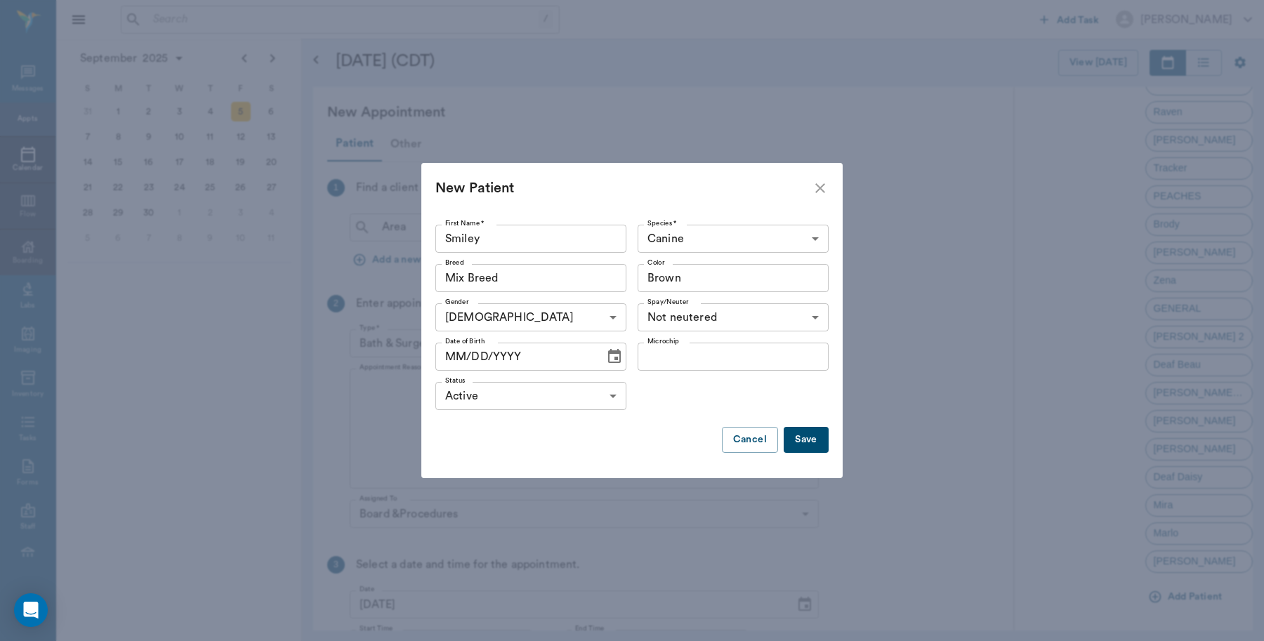
click at [805, 439] on button "Save" at bounding box center [805, 440] width 45 height 26
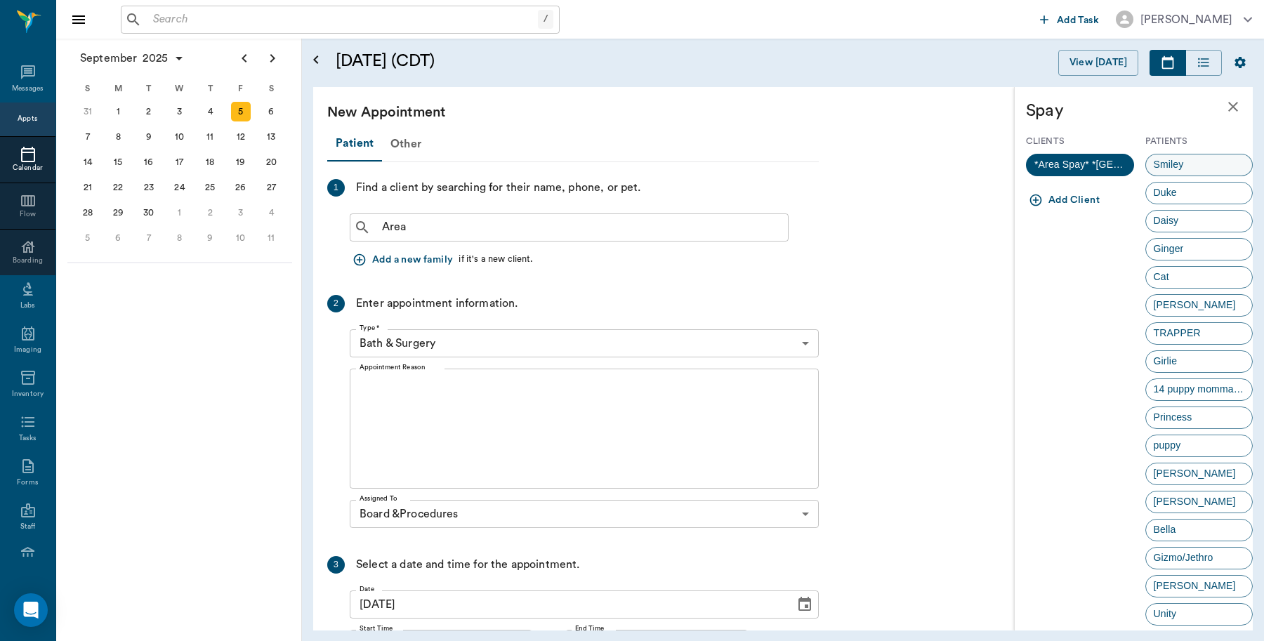
click at [1201, 164] on div "Smiley" at bounding box center [1199, 165] width 108 height 22
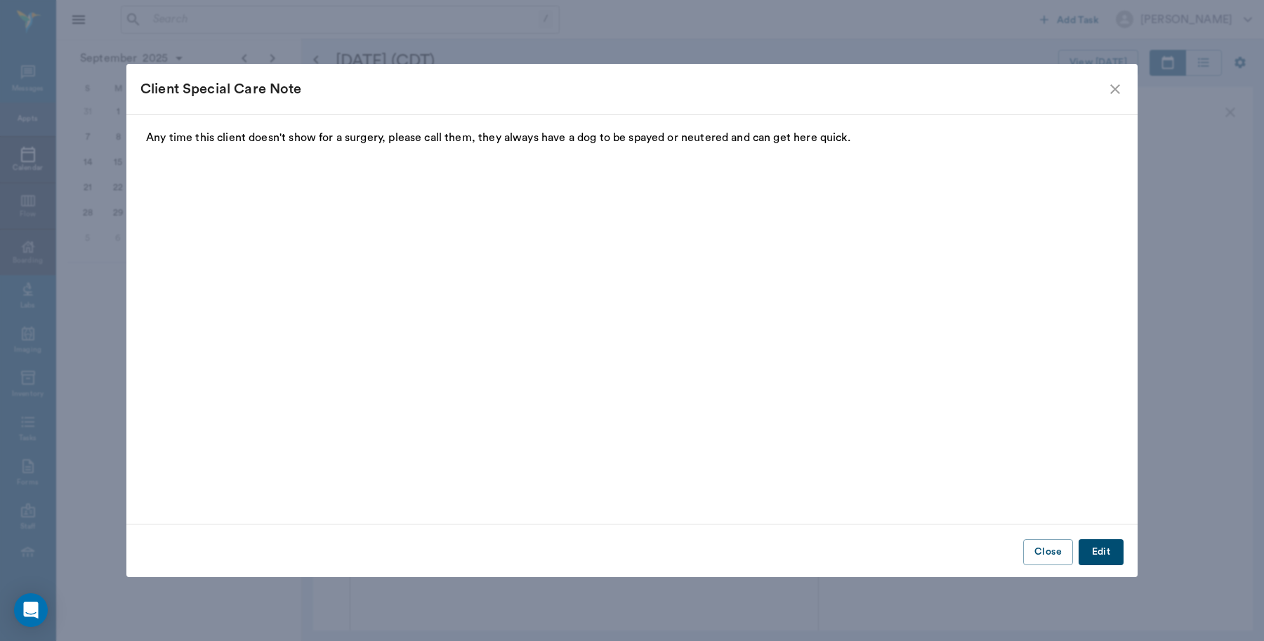
click at [1123, 88] on div "Client Special Care Note" at bounding box center [631, 89] width 1011 height 51
click at [1118, 89] on icon "close" at bounding box center [1114, 89] width 17 height 17
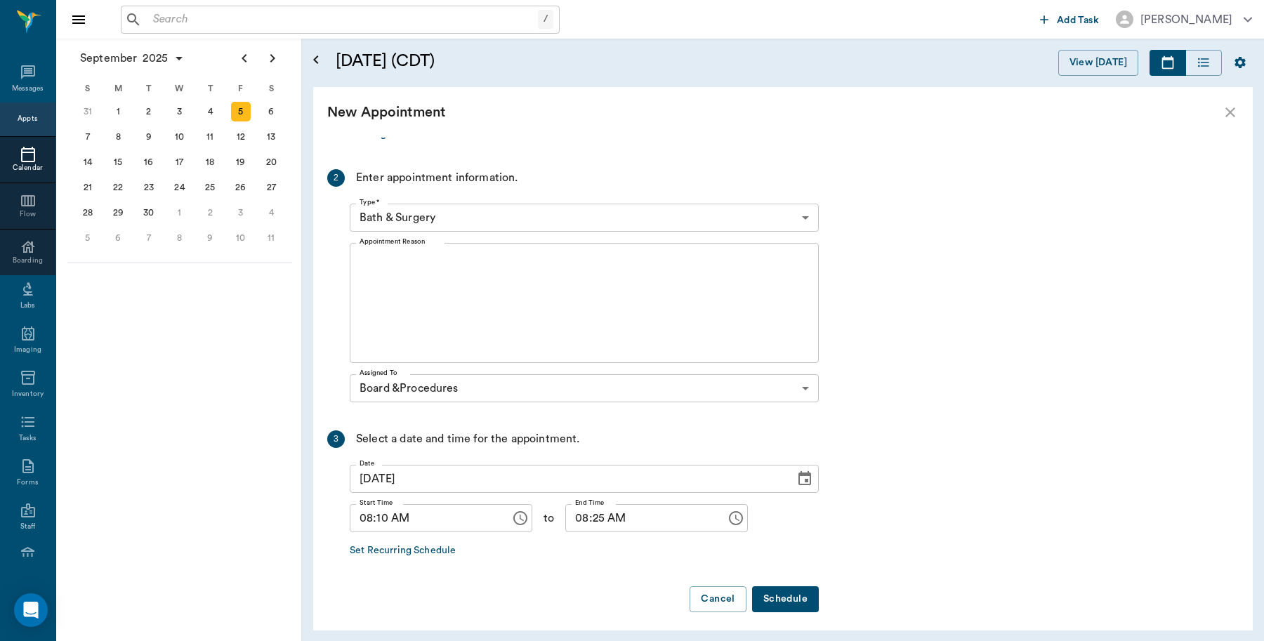
scroll to position [296, 0]
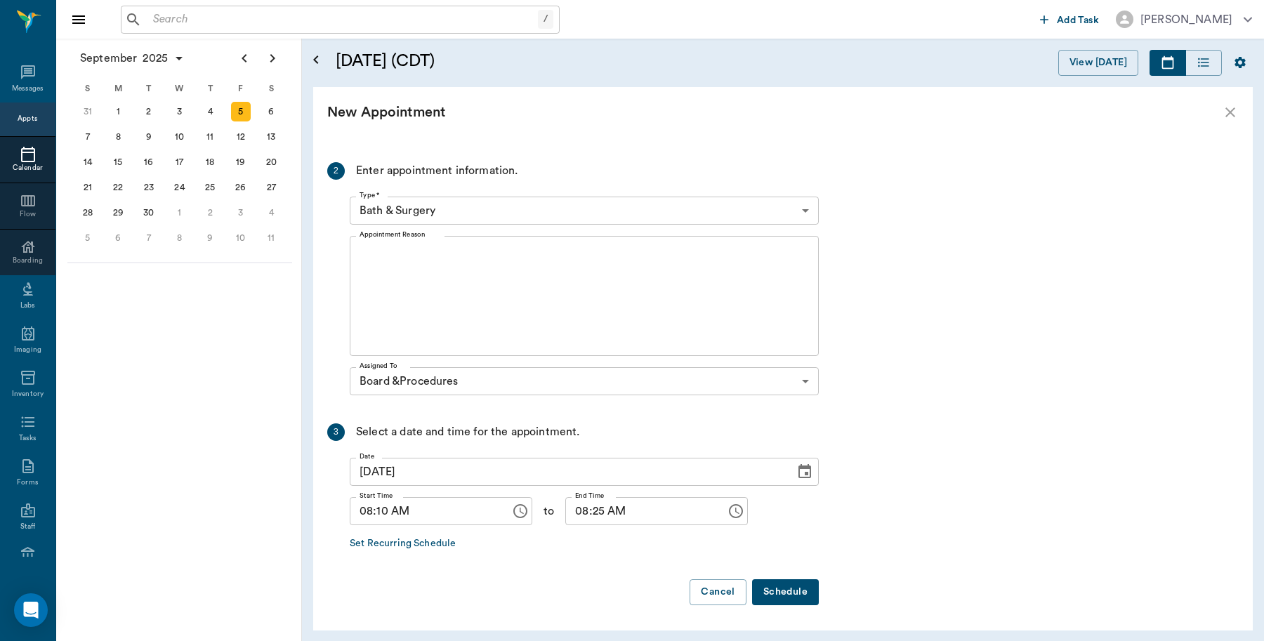
click at [590, 206] on body "/ ​ Add Task Dr. Bert Ellsworth Nectar Messages Appts Calendar Flow Boarding La…" at bounding box center [632, 320] width 1264 height 641
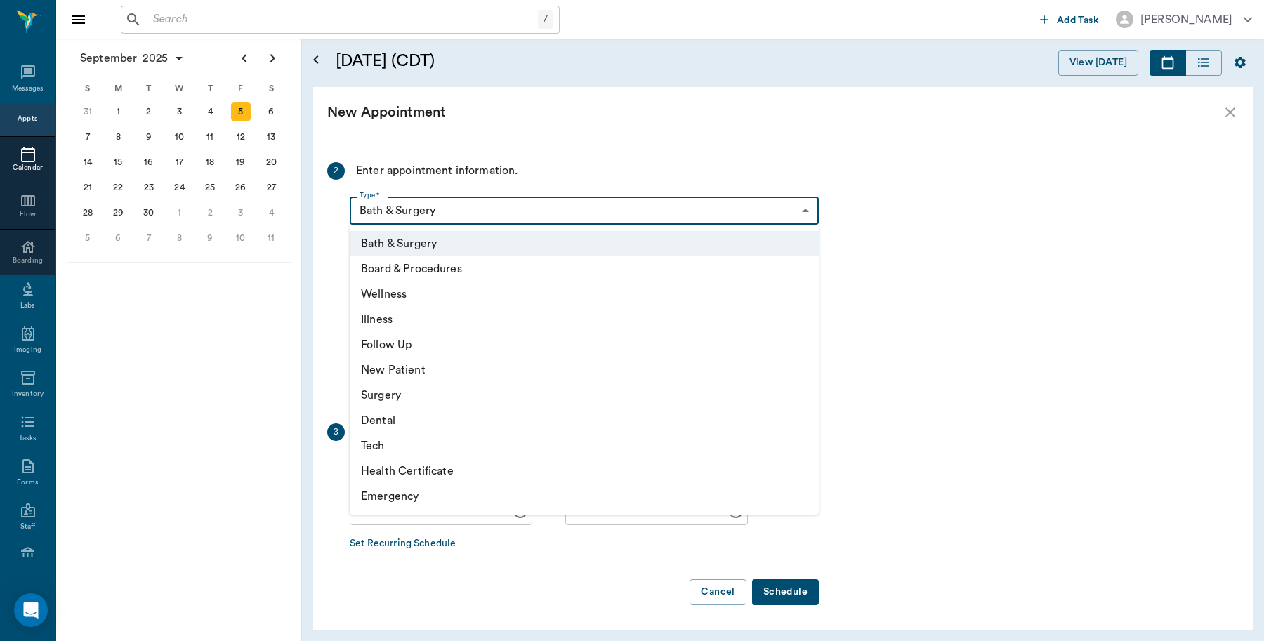
click at [446, 267] on li "Board & Procedures" at bounding box center [584, 268] width 469 height 25
type input "67816c1cf444b6f7d0a603e8"
type input "08:40 AM"
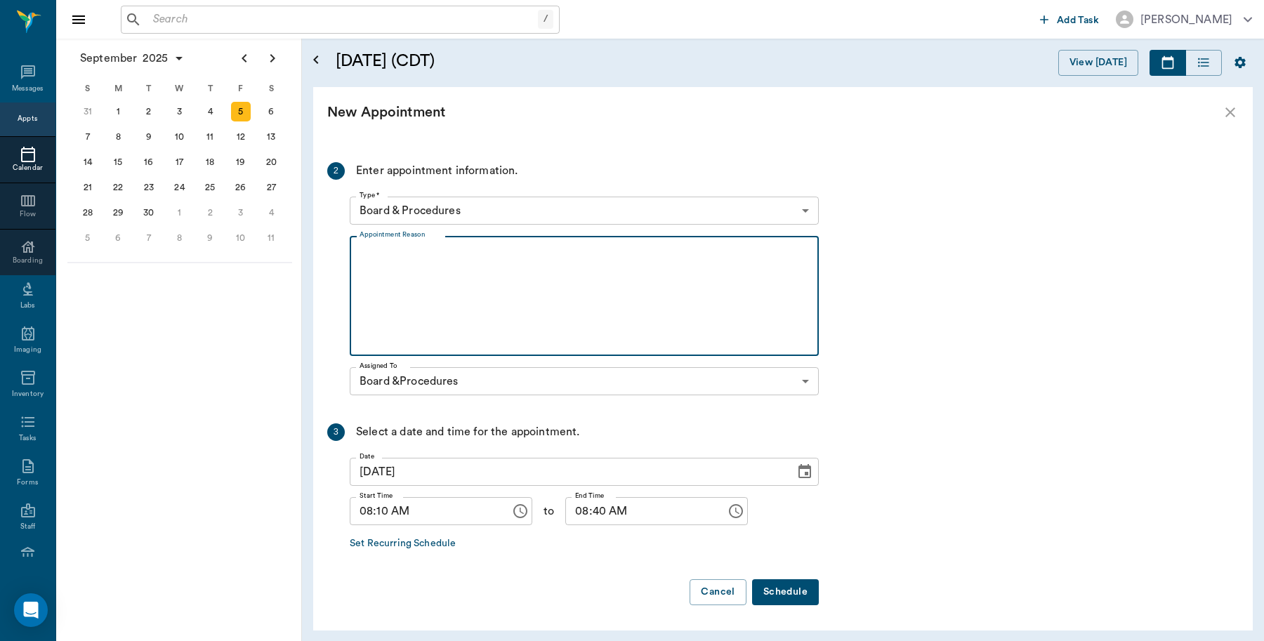
click at [505, 282] on textarea "Appointment Reason" at bounding box center [583, 296] width 449 height 97
type textarea "Boarding til Monday 9/8, HWT-- Michele wants to know the results and how bad Ca…"
click at [791, 604] on button "Schedule" at bounding box center [785, 592] width 67 height 26
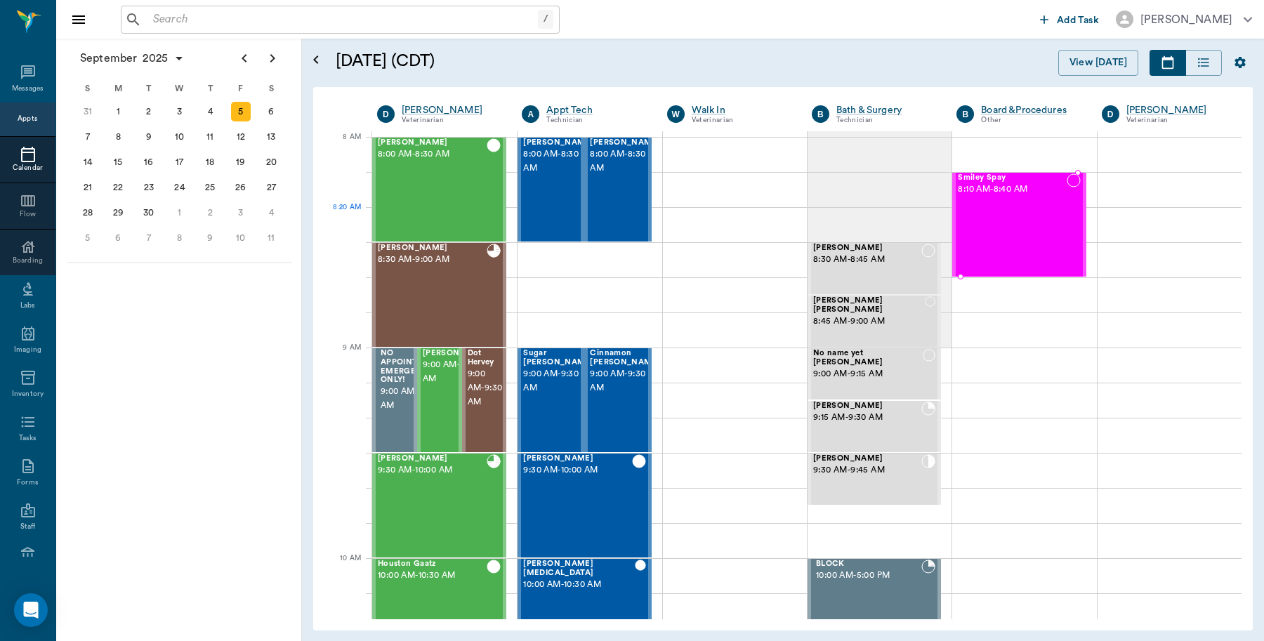
click at [1066, 216] on div at bounding box center [1073, 224] width 14 height 102
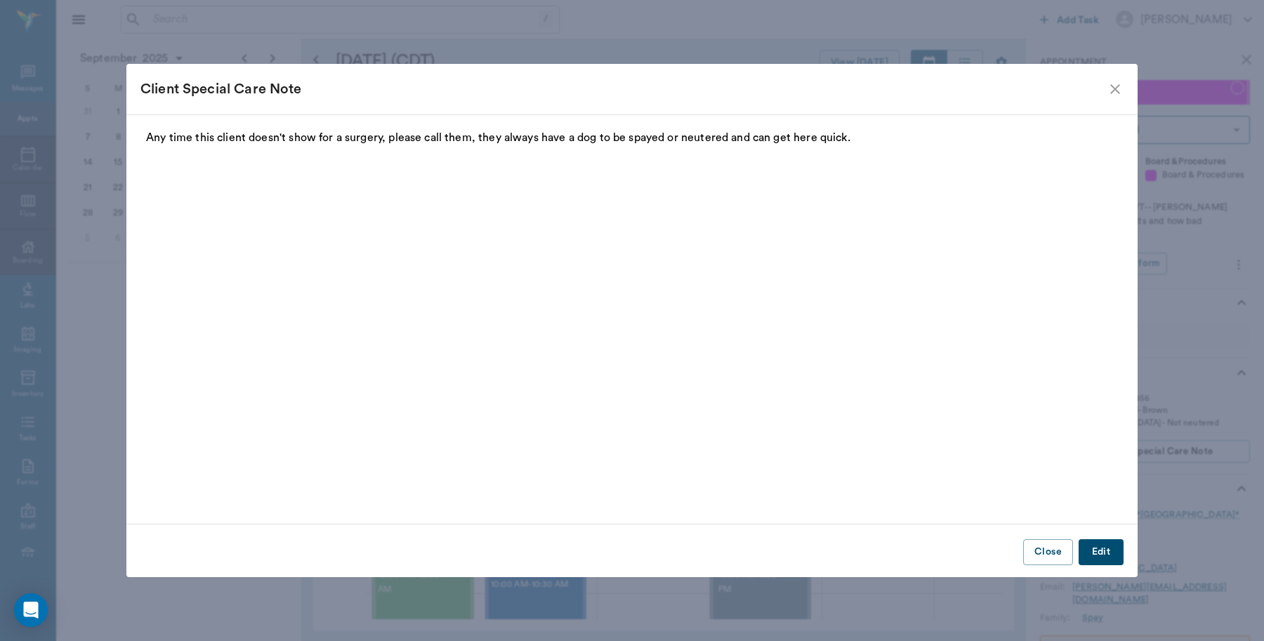
click at [1114, 88] on icon "close" at bounding box center [1114, 89] width 17 height 17
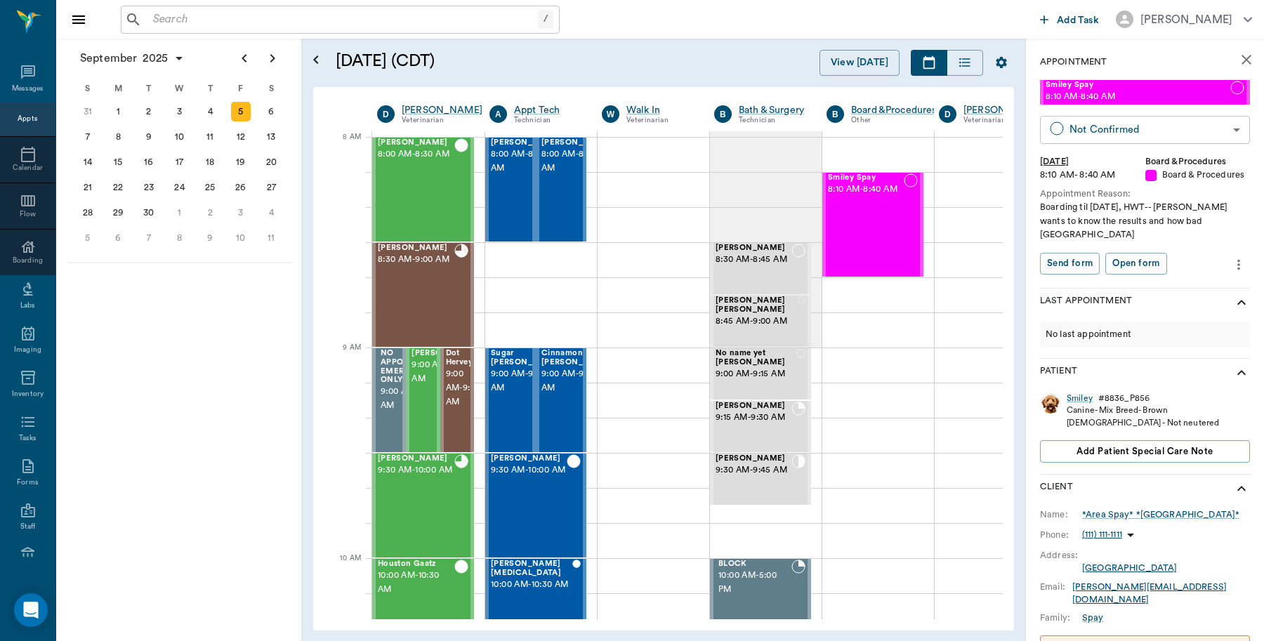
click at [1148, 130] on body "/ ​ Add Task Dr. Bert Ellsworth Nectar Messages Appts Calendar Flow Boarding La…" at bounding box center [632, 320] width 1264 height 641
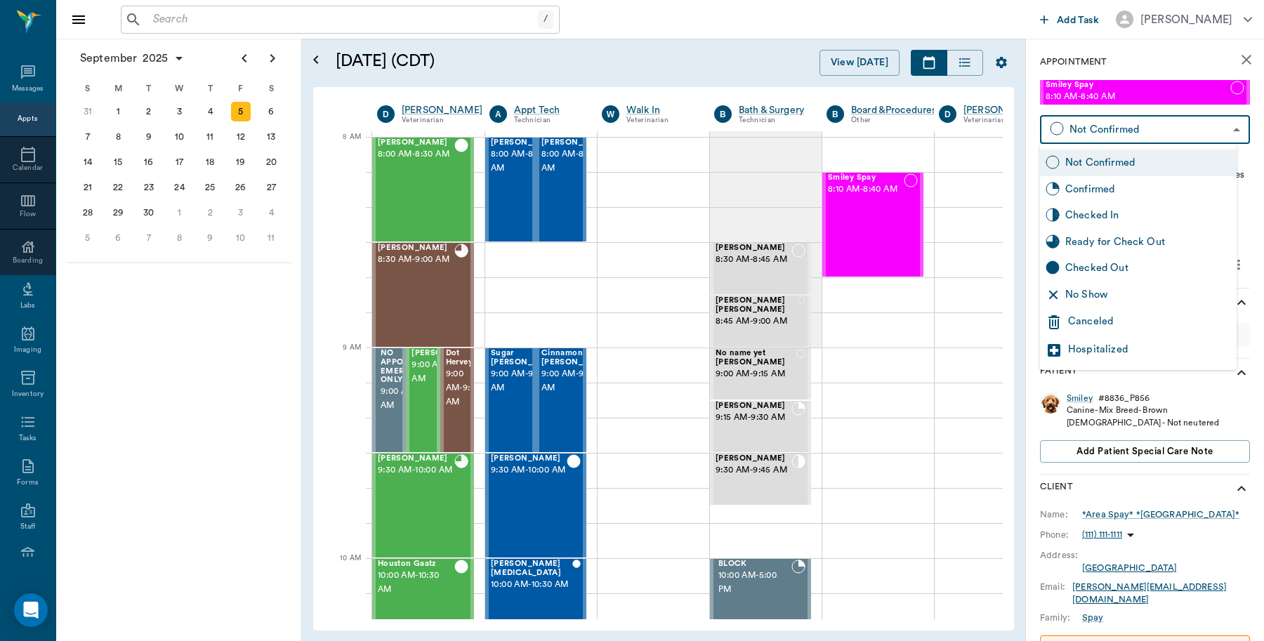
click at [1106, 216] on div "Checked In" at bounding box center [1148, 215] width 166 height 15
type input "CHECKED_IN"
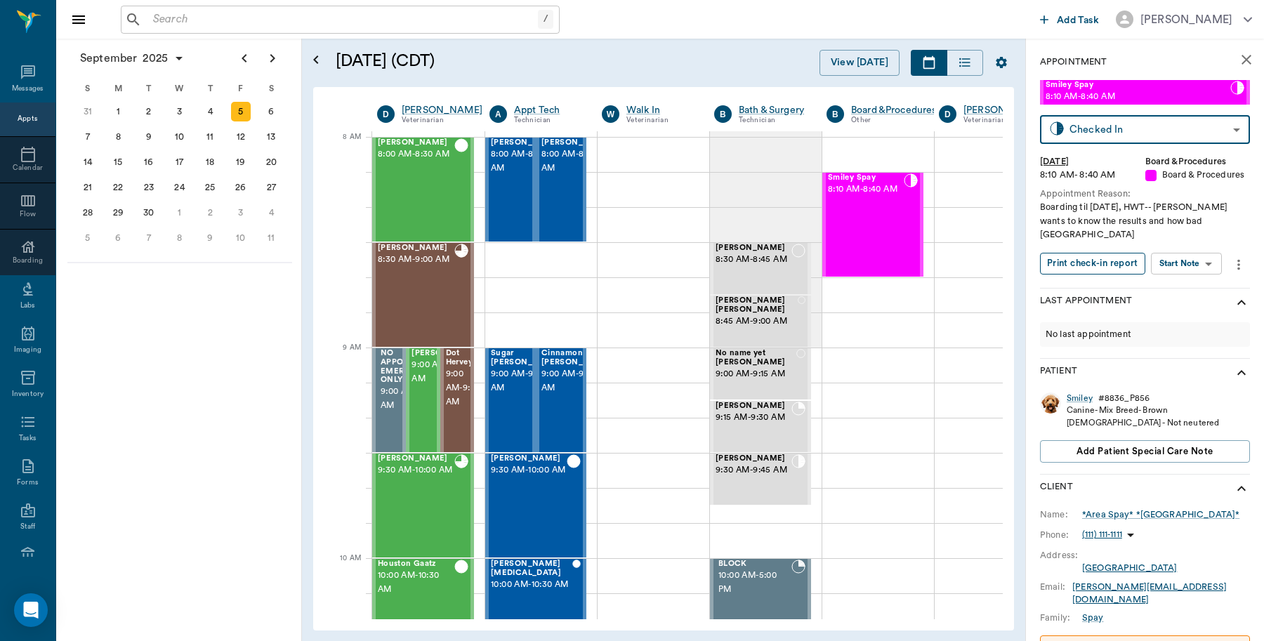
click at [1111, 265] on button "Print check-in report" at bounding box center [1092, 264] width 105 height 22
click at [443, 16] on input "text" at bounding box center [342, 20] width 390 height 20
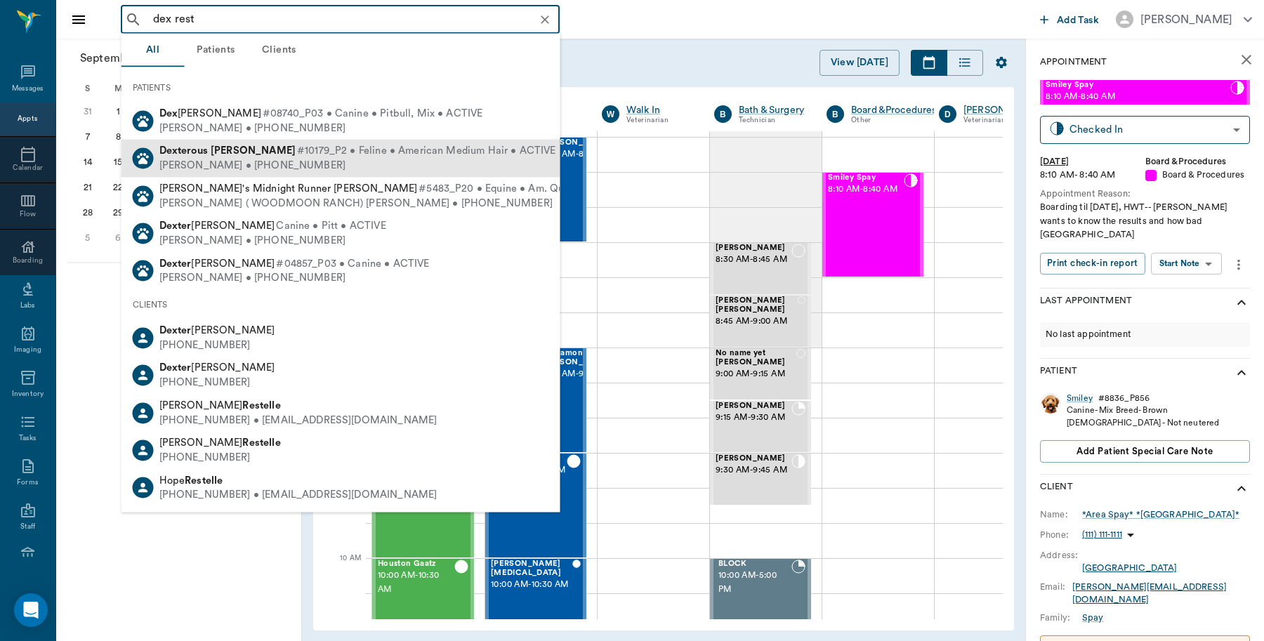
click at [318, 159] on div "MARIE RESTER • (903) 665-0596" at bounding box center [357, 166] width 397 height 15
type input "dex rest"
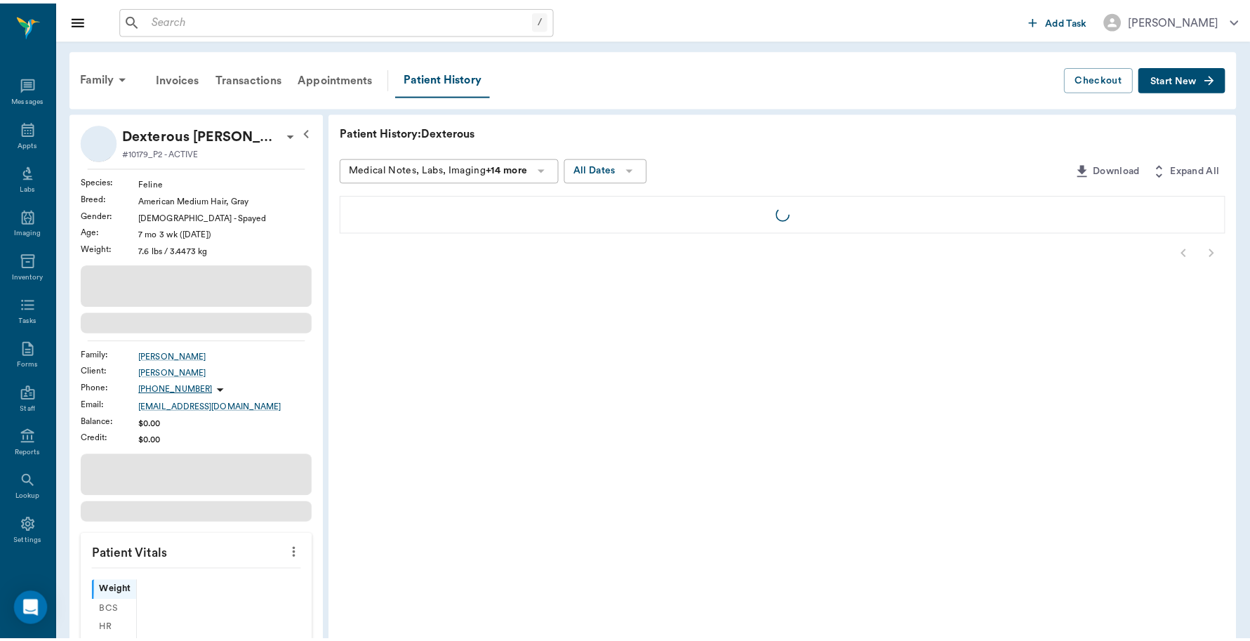
scroll to position [4, 0]
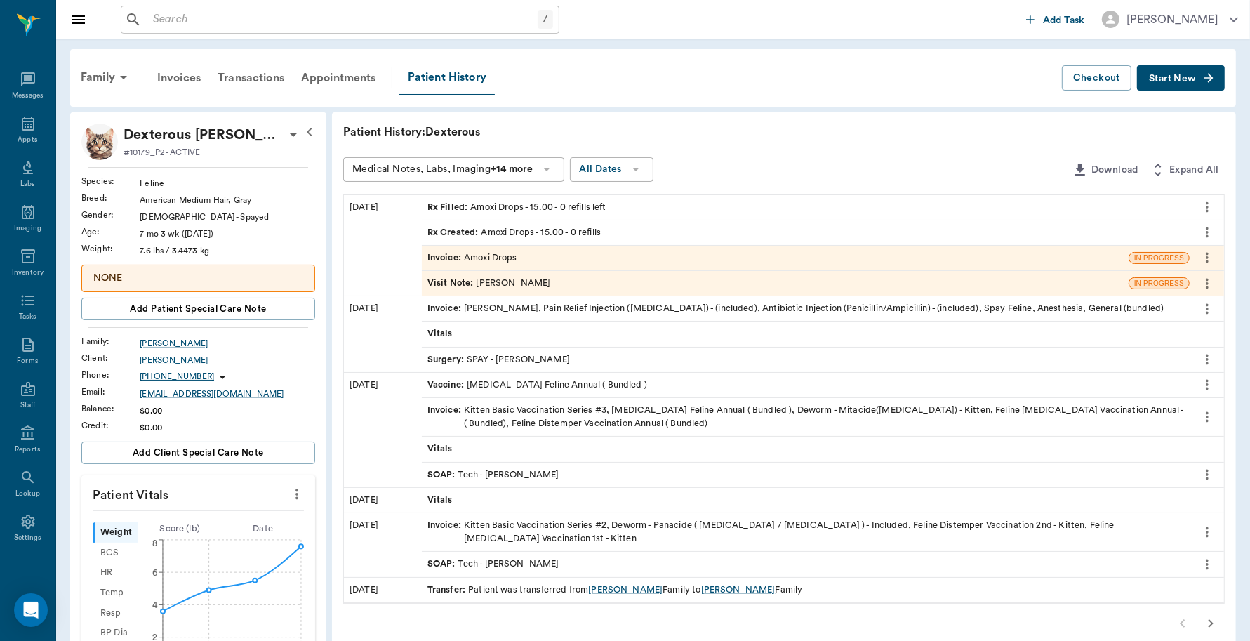
click at [544, 202] on div "Rx Filled : Amoxi Drops - 15.00 - 0 refills left" at bounding box center [517, 207] width 179 height 13
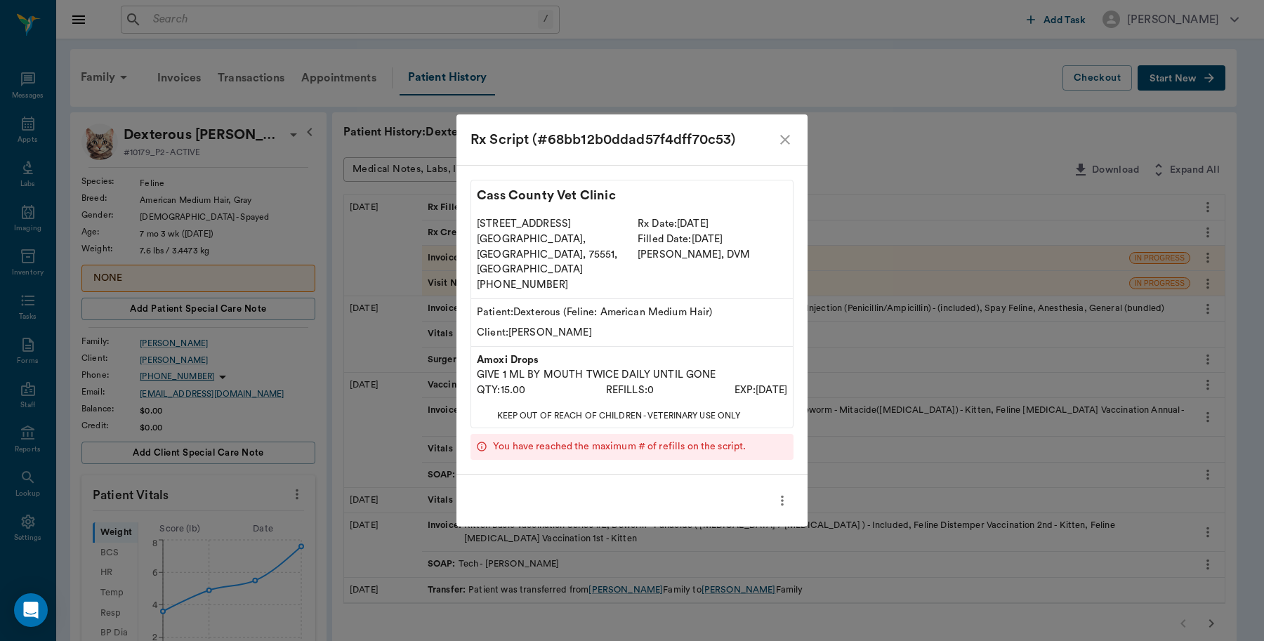
click at [788, 148] on icon "close" at bounding box center [784, 139] width 17 height 17
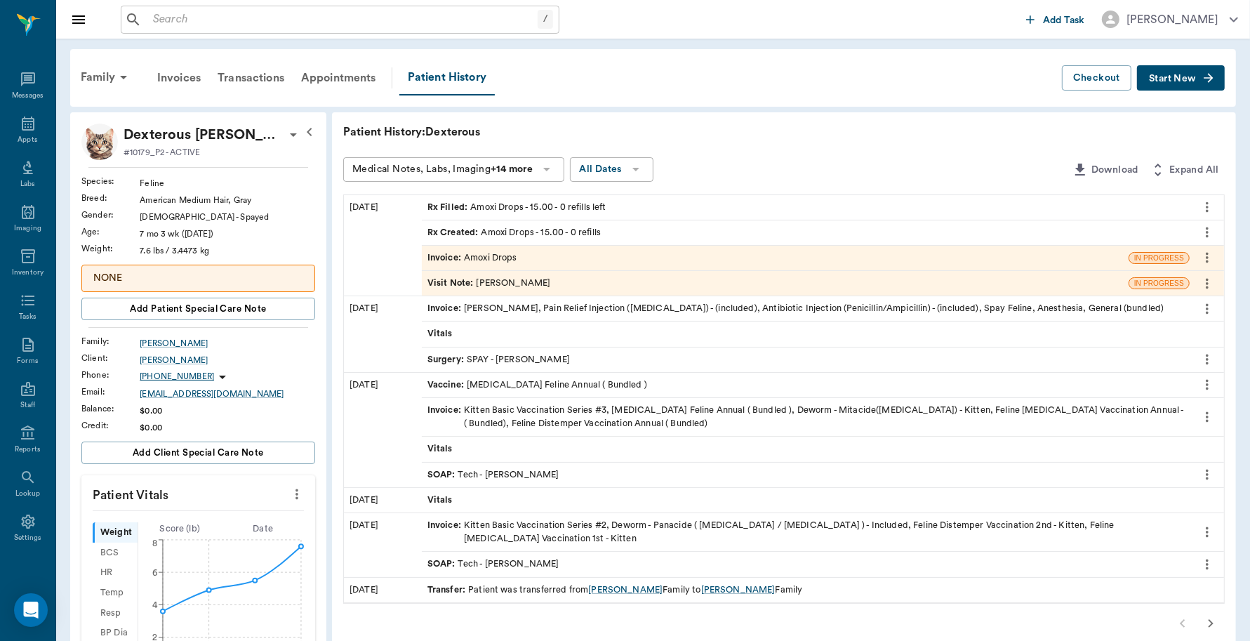
click at [1205, 207] on icon "more" at bounding box center [1207, 207] width 15 height 17
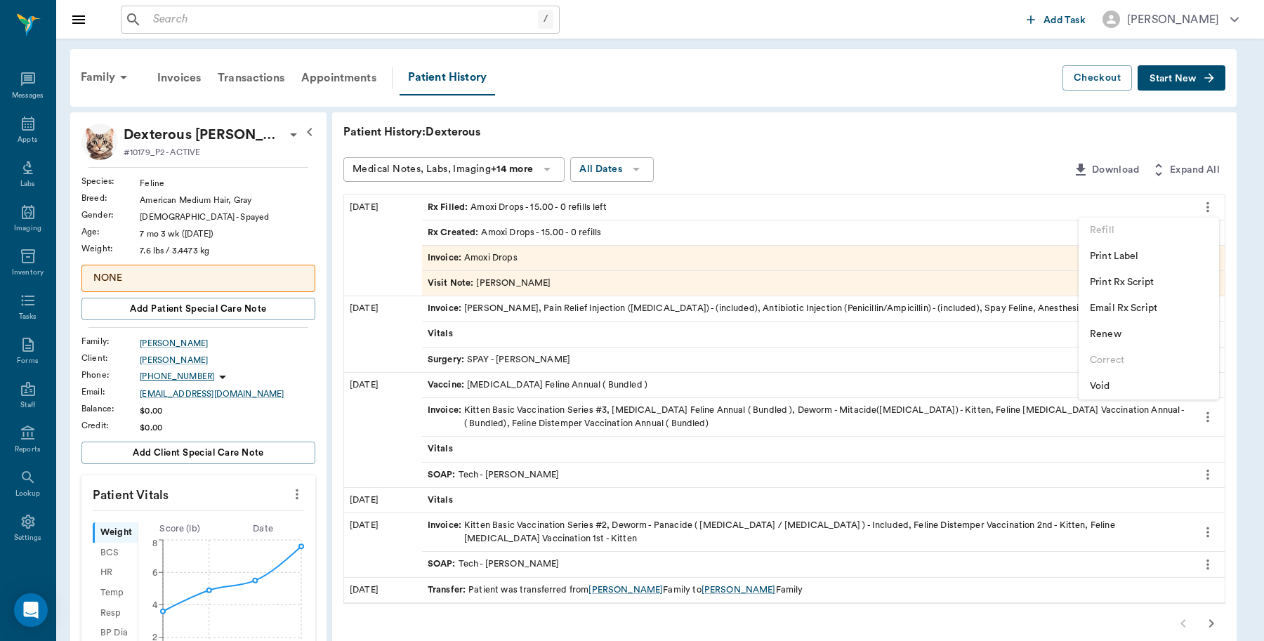
click at [1144, 260] on span "Print Label" at bounding box center [1148, 256] width 118 height 15
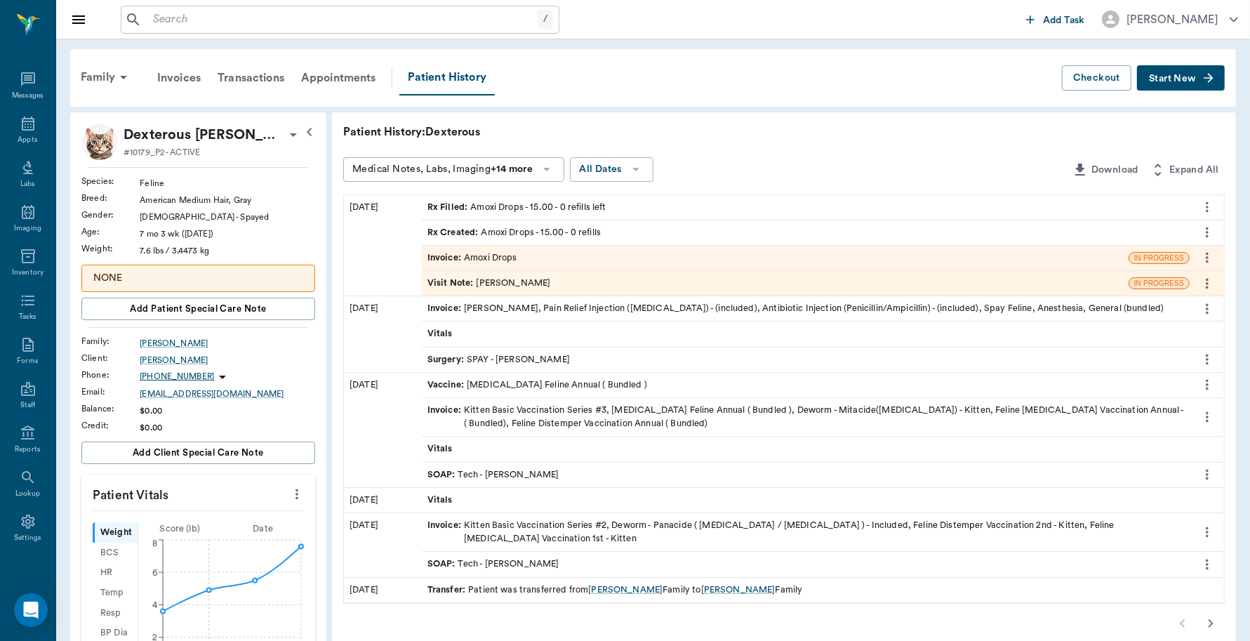
click at [456, 256] on span "Invoice :" at bounding box center [446, 257] width 37 height 13
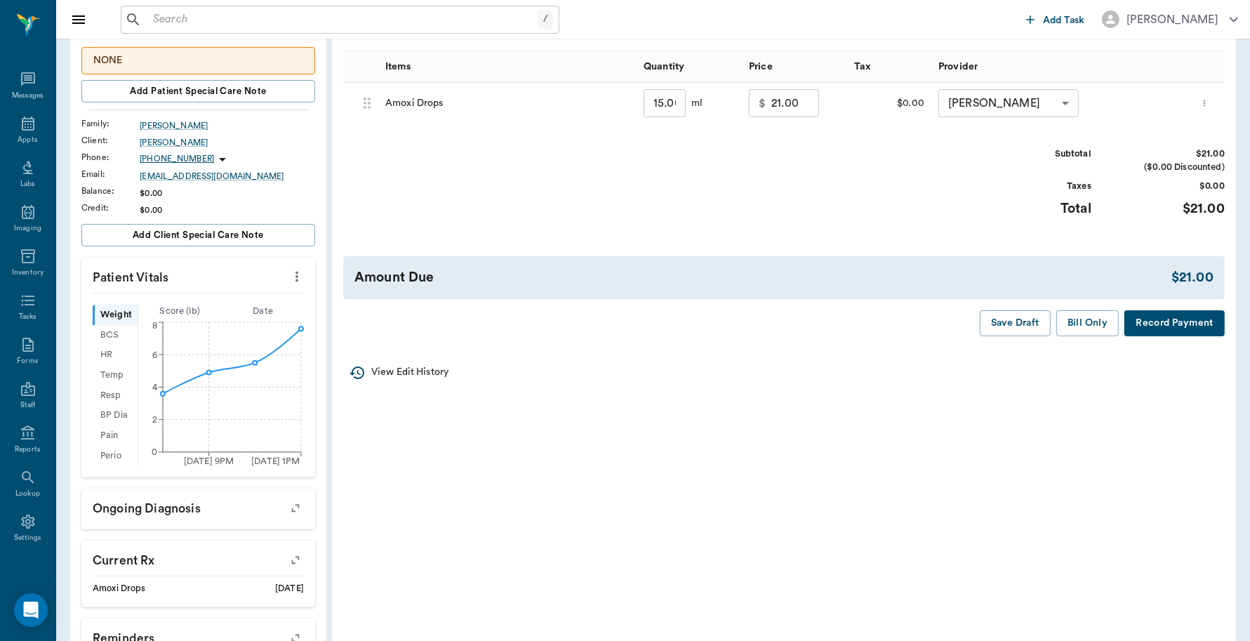
scroll to position [263, 0]
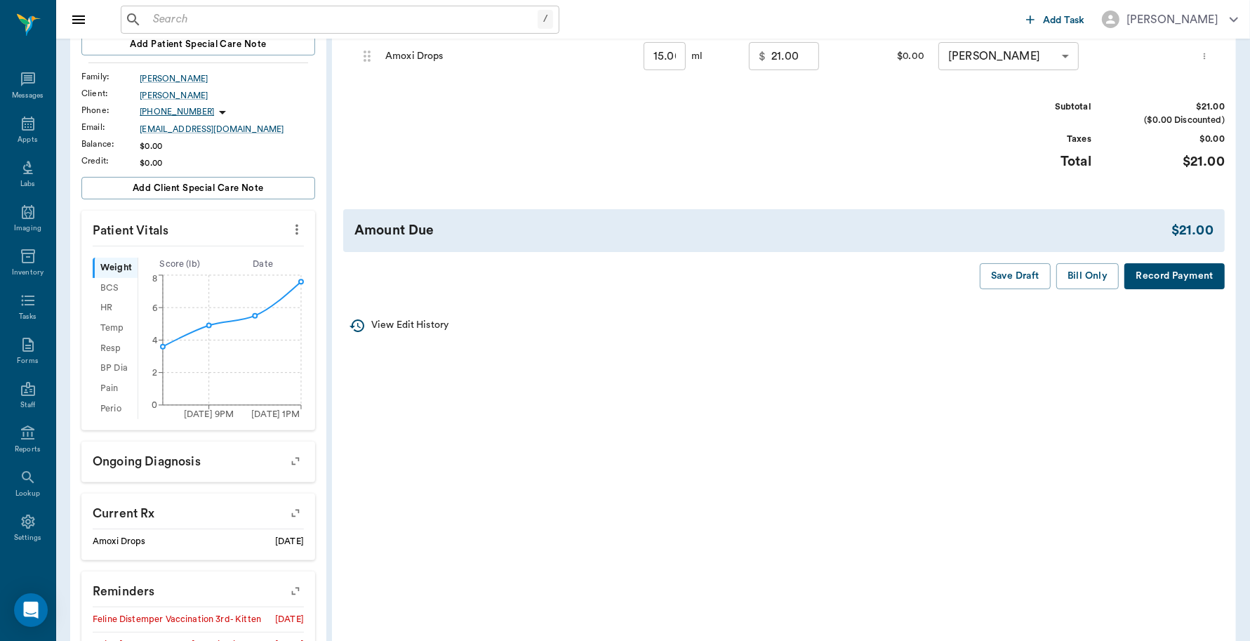
click at [1162, 281] on button "Record Payment" at bounding box center [1175, 276] width 100 height 26
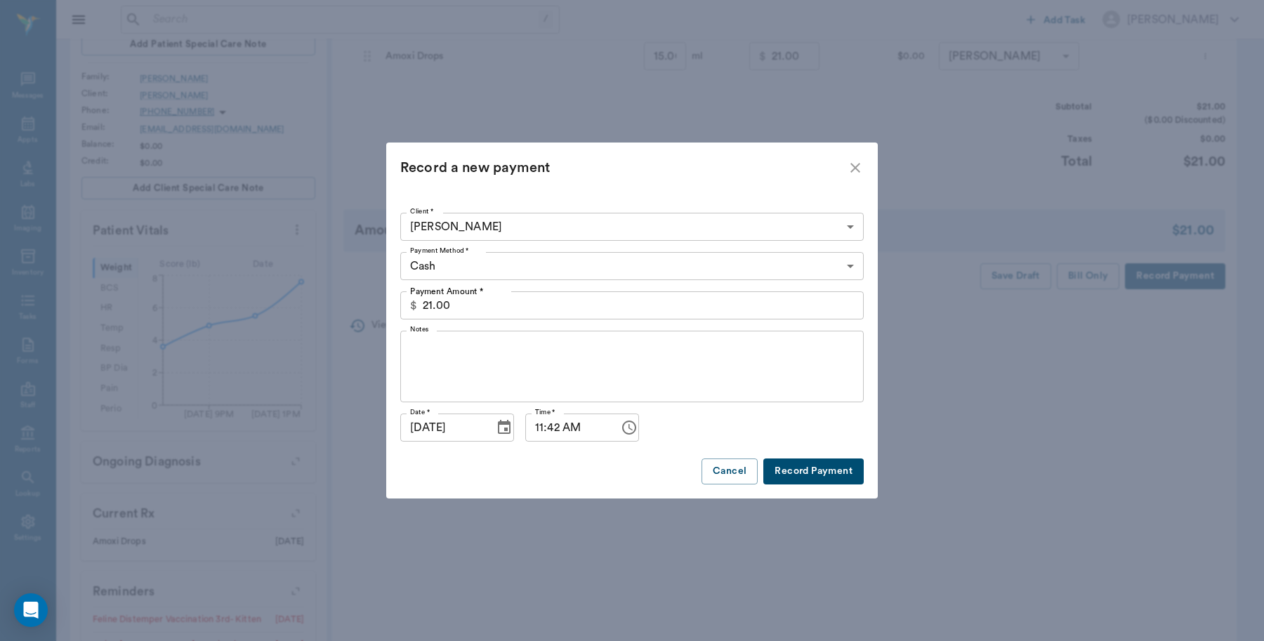
click at [488, 265] on body "/ ​ Add Task Dr. Bert Ellsworth Nectar Messages Appts Labs Imaging Inventory Ta…" at bounding box center [632, 290] width 1264 height 1106
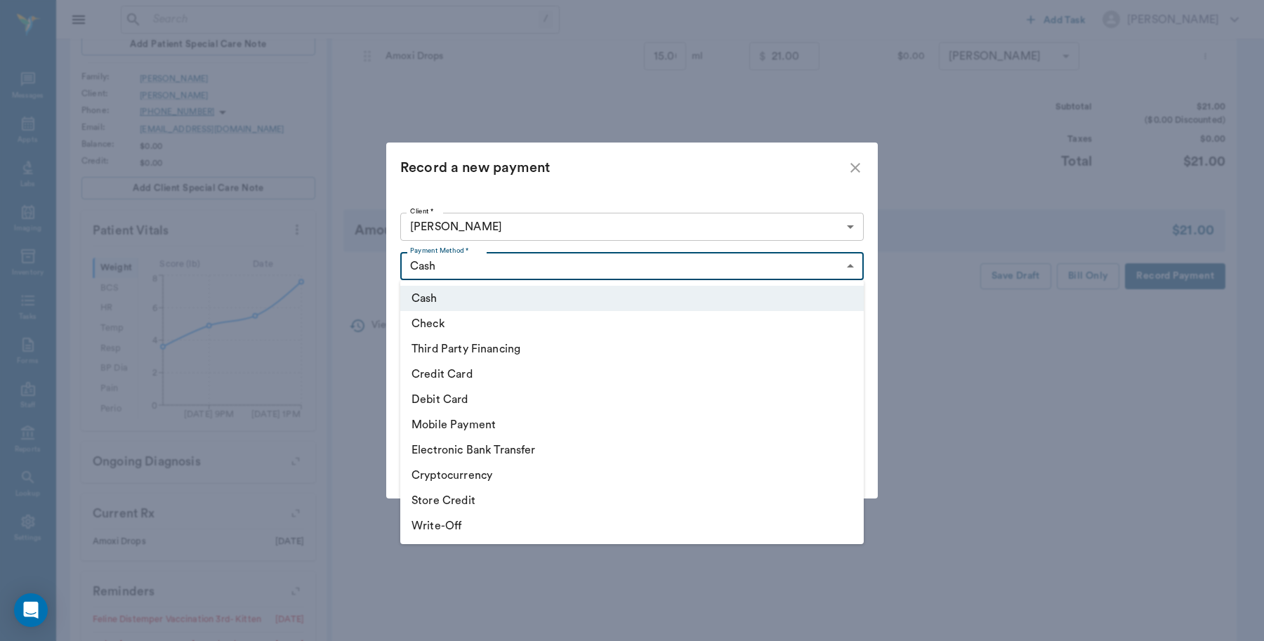
click at [451, 398] on li "Debit Card" at bounding box center [631, 399] width 463 height 25
type input "DEBIT_CARD"
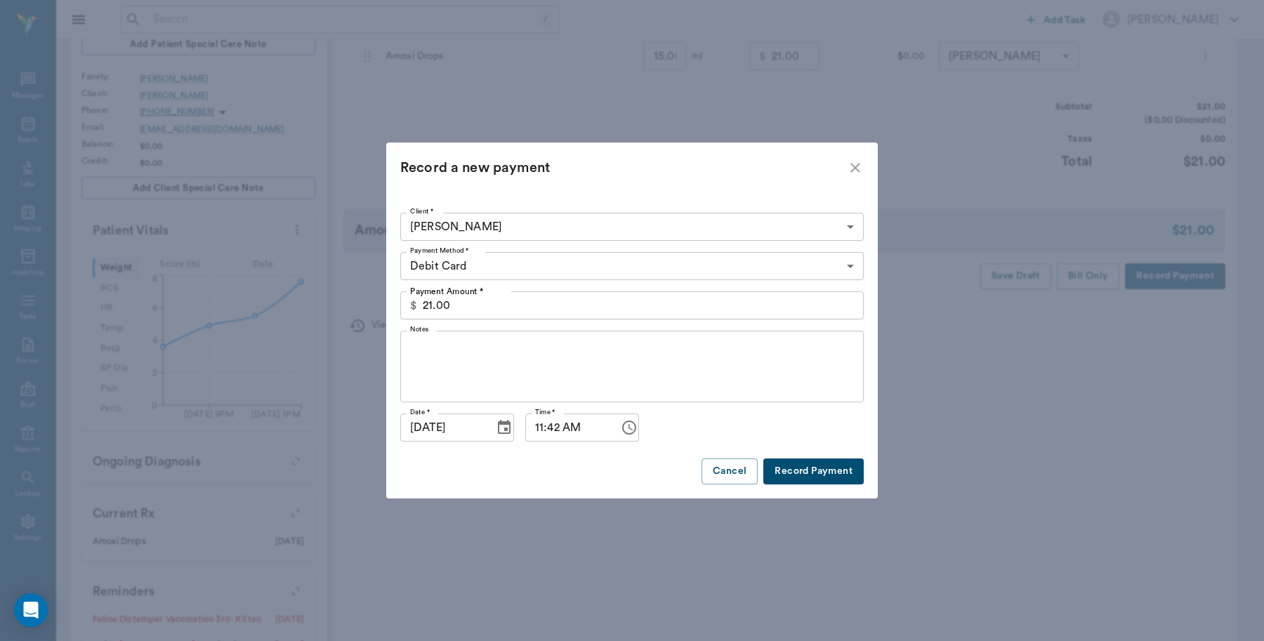
click at [806, 474] on button "Record Payment" at bounding box center [813, 471] width 100 height 26
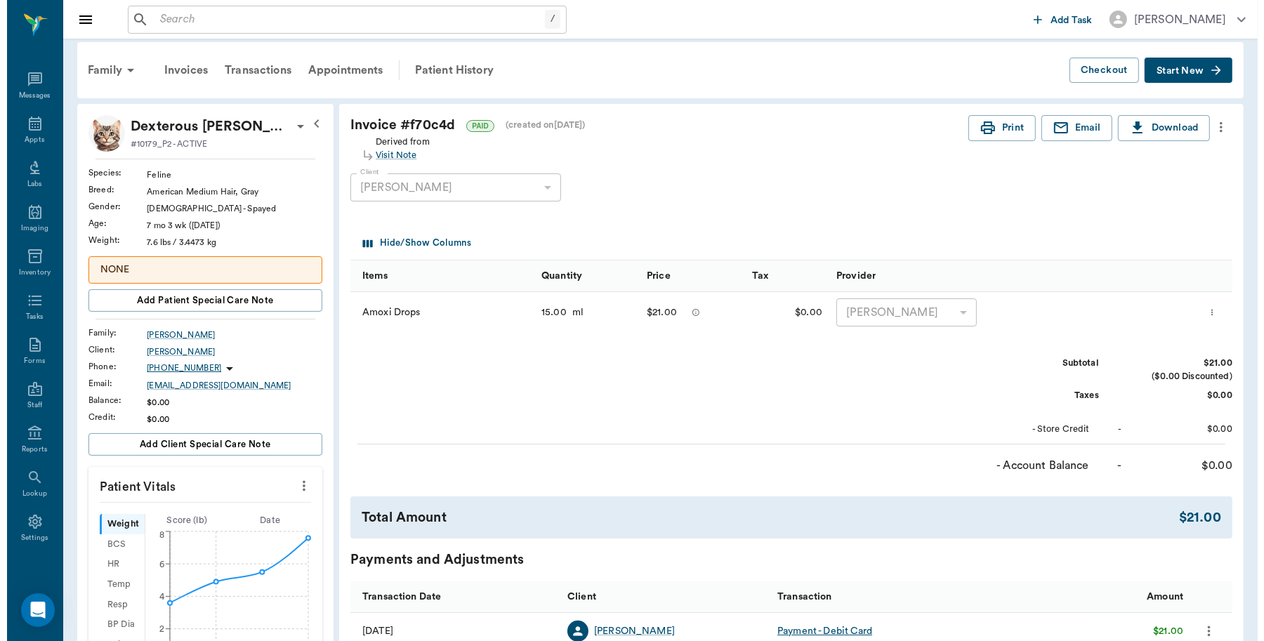
scroll to position [0, 0]
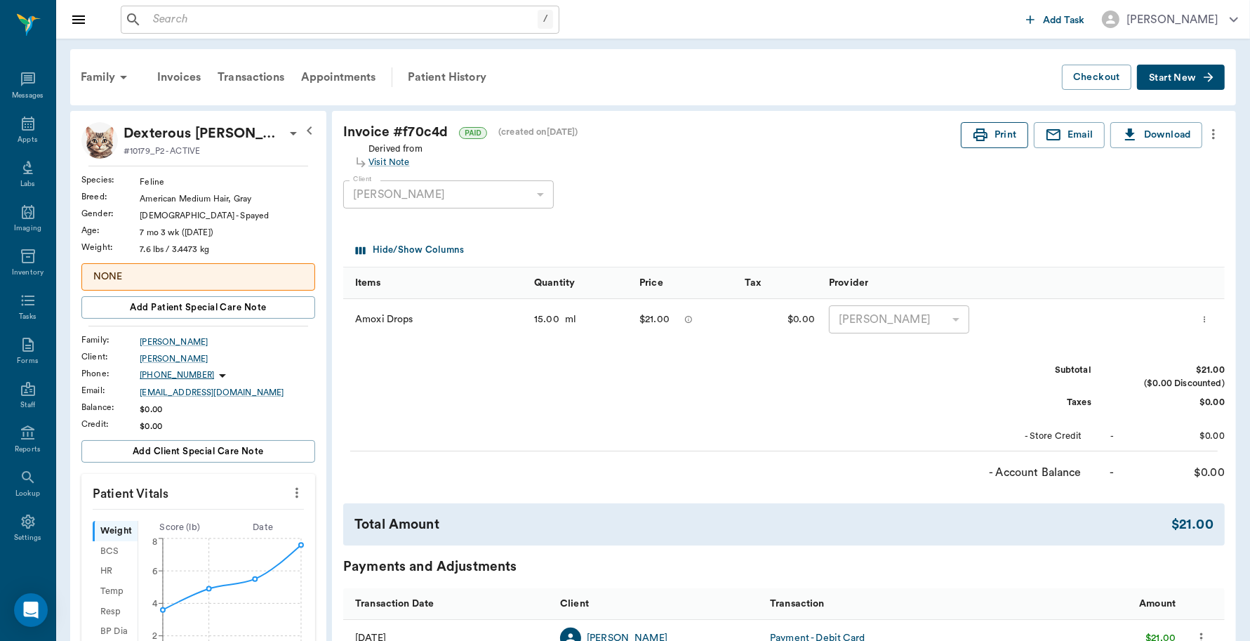
click at [999, 126] on button "Print" at bounding box center [994, 135] width 67 height 26
click at [22, 128] on icon at bounding box center [28, 124] width 13 height 14
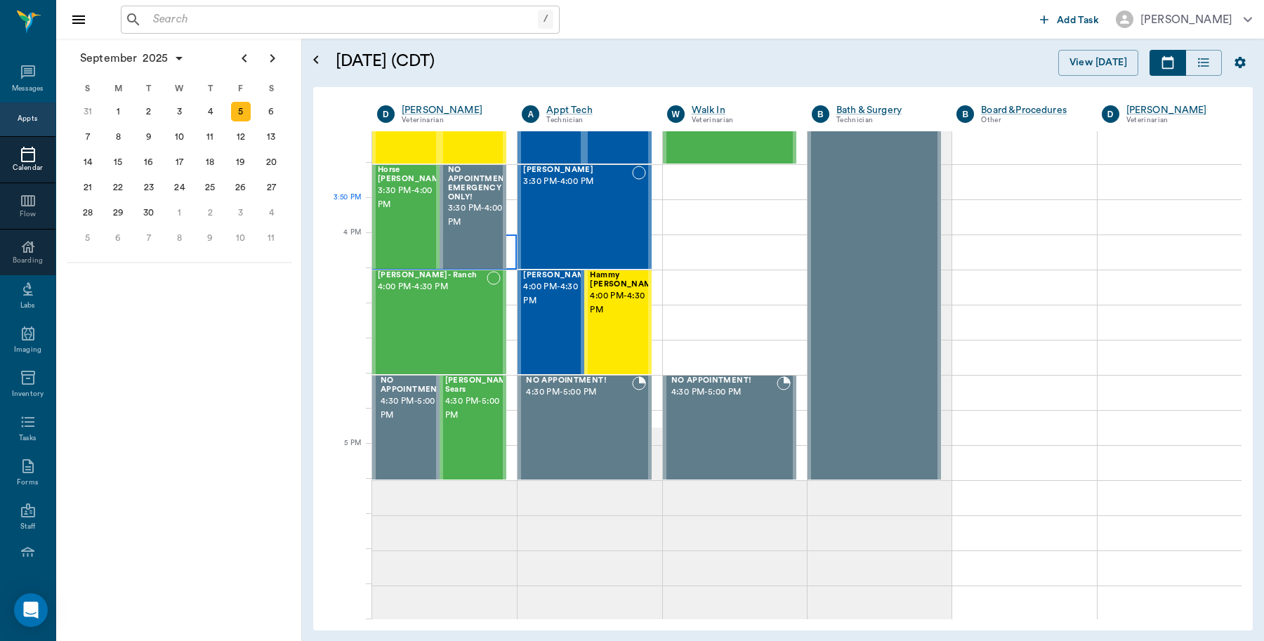
scroll to position [1598, 0]
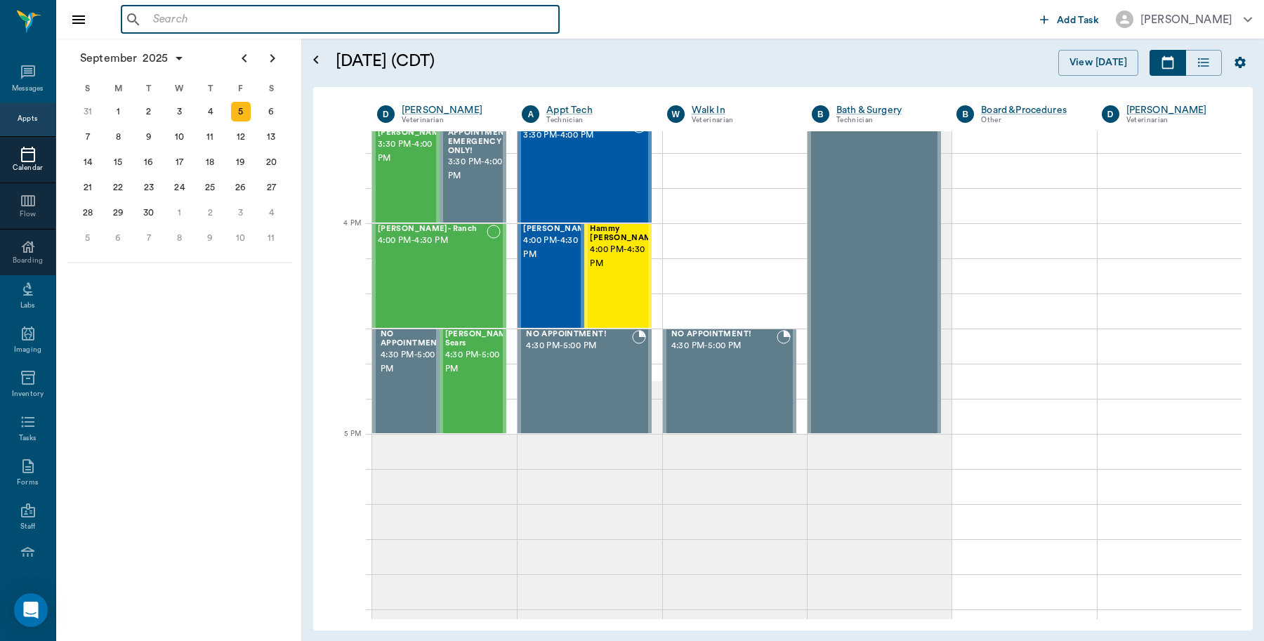
click at [194, 11] on input "text" at bounding box center [350, 20] width 406 height 20
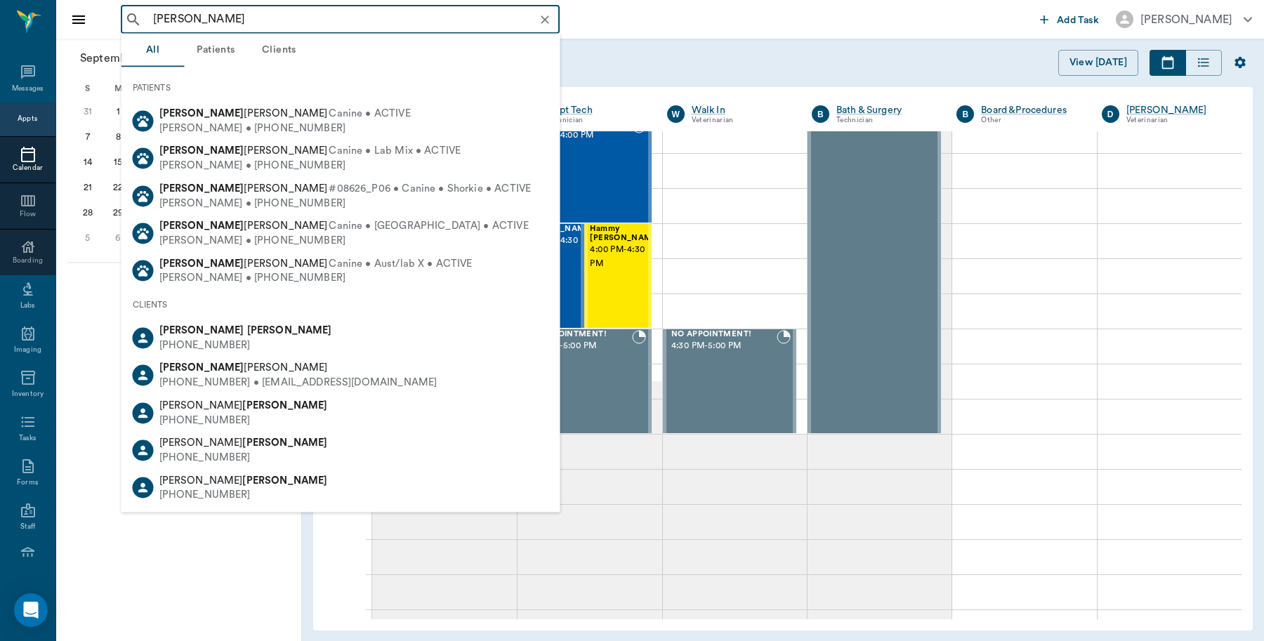
click at [191, 334] on span "Caryn Watson" at bounding box center [245, 330] width 173 height 11
type input "caryn watson"
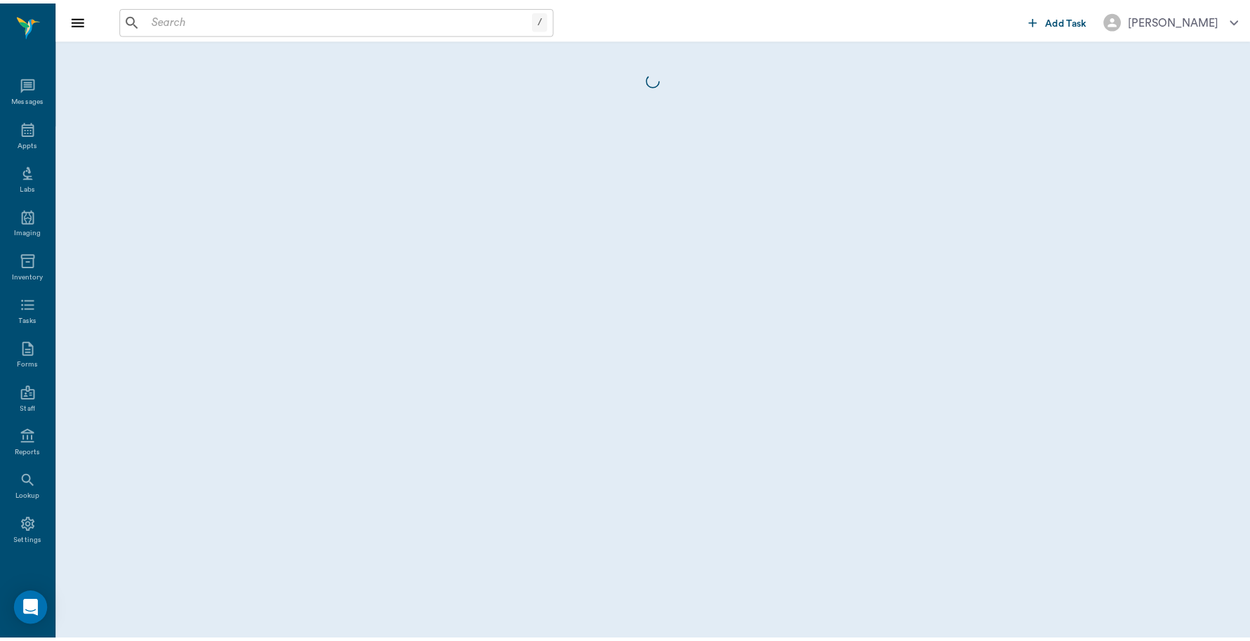
scroll to position [4, 0]
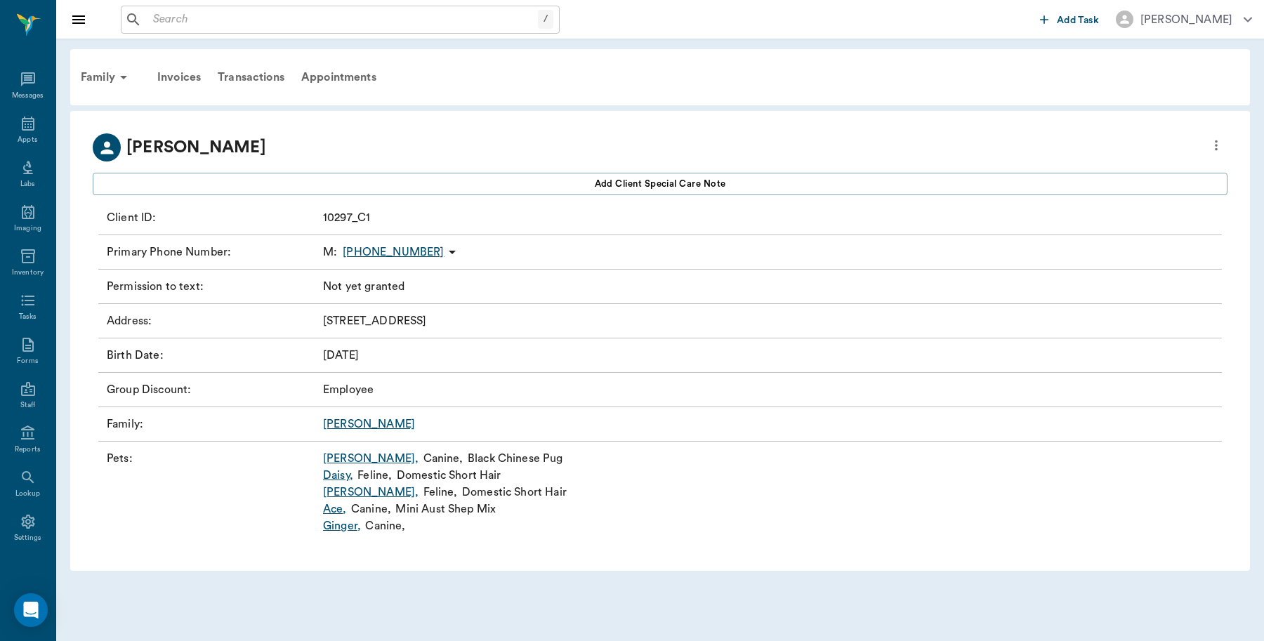
click at [336, 460] on link "Pugsley ," at bounding box center [370, 458] width 95 height 17
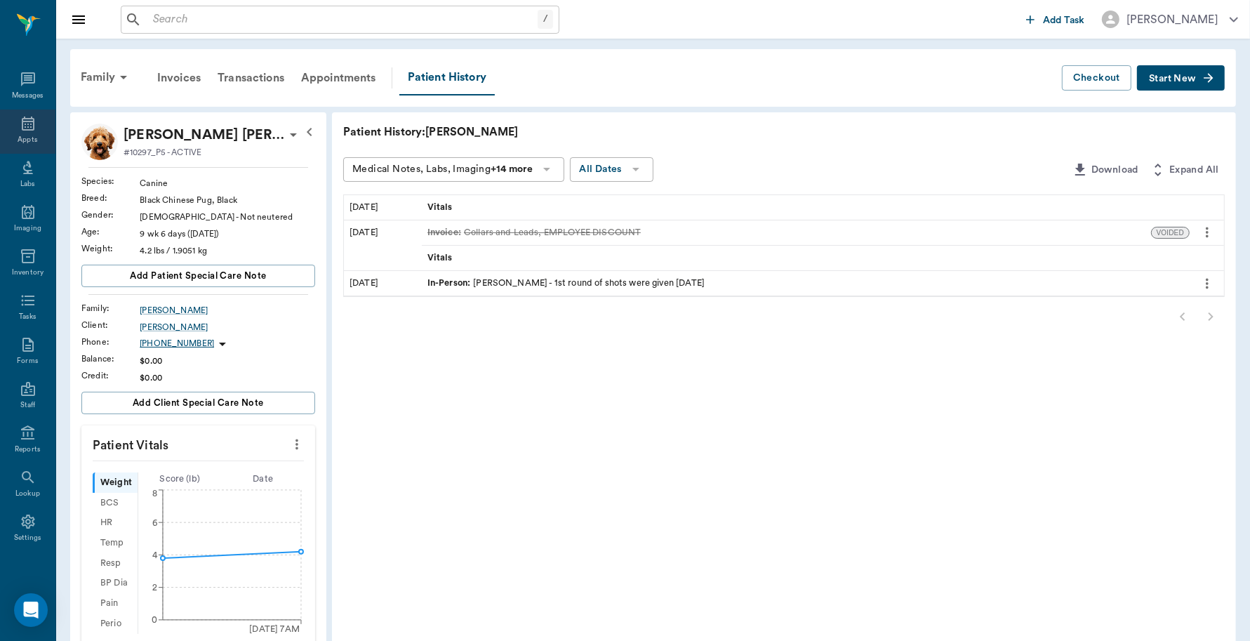
click at [29, 123] on div "Appts" at bounding box center [27, 132] width 55 height 44
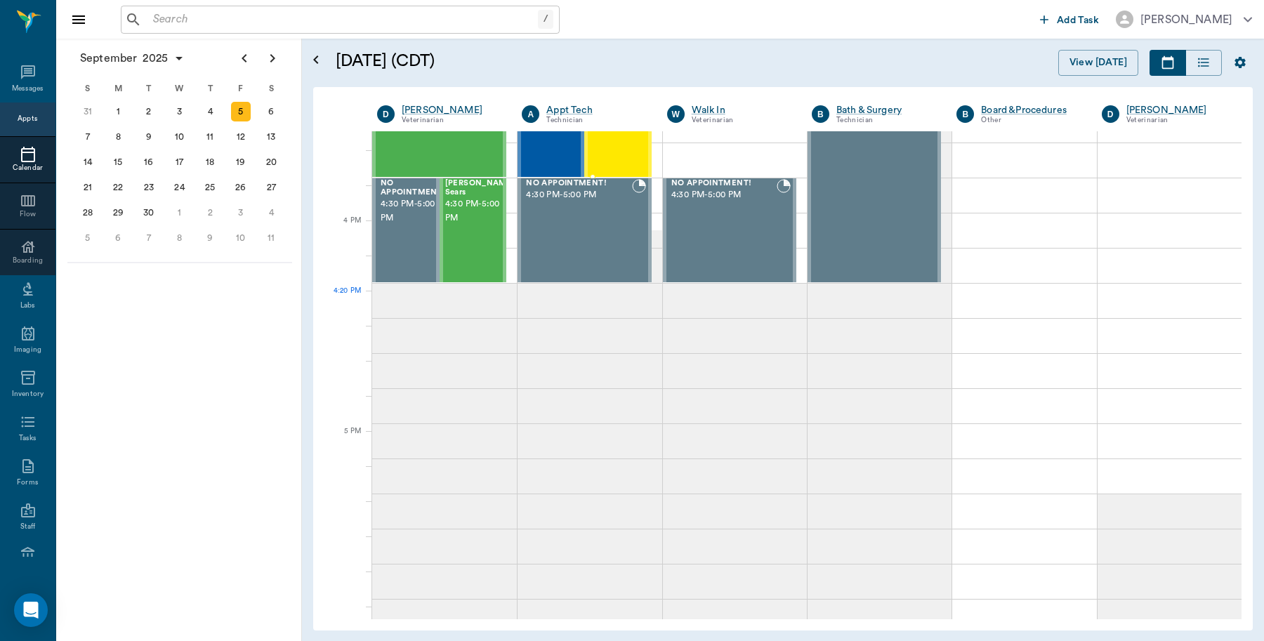
scroll to position [1597, 0]
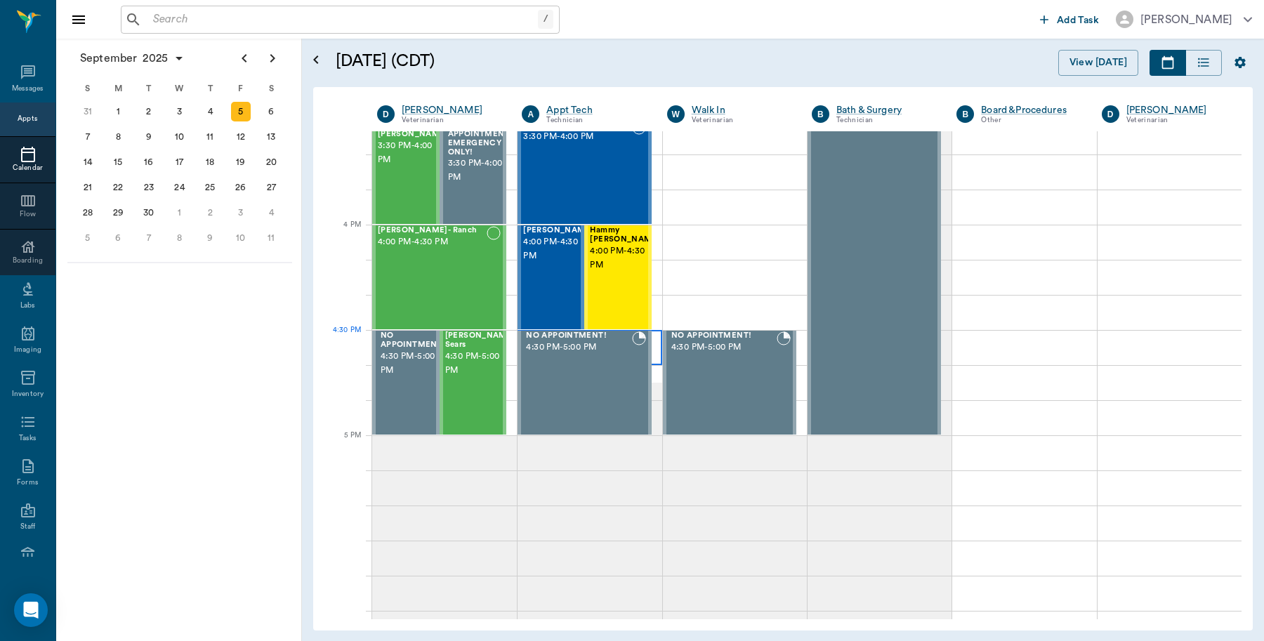
click at [654, 343] on div at bounding box center [589, 347] width 144 height 35
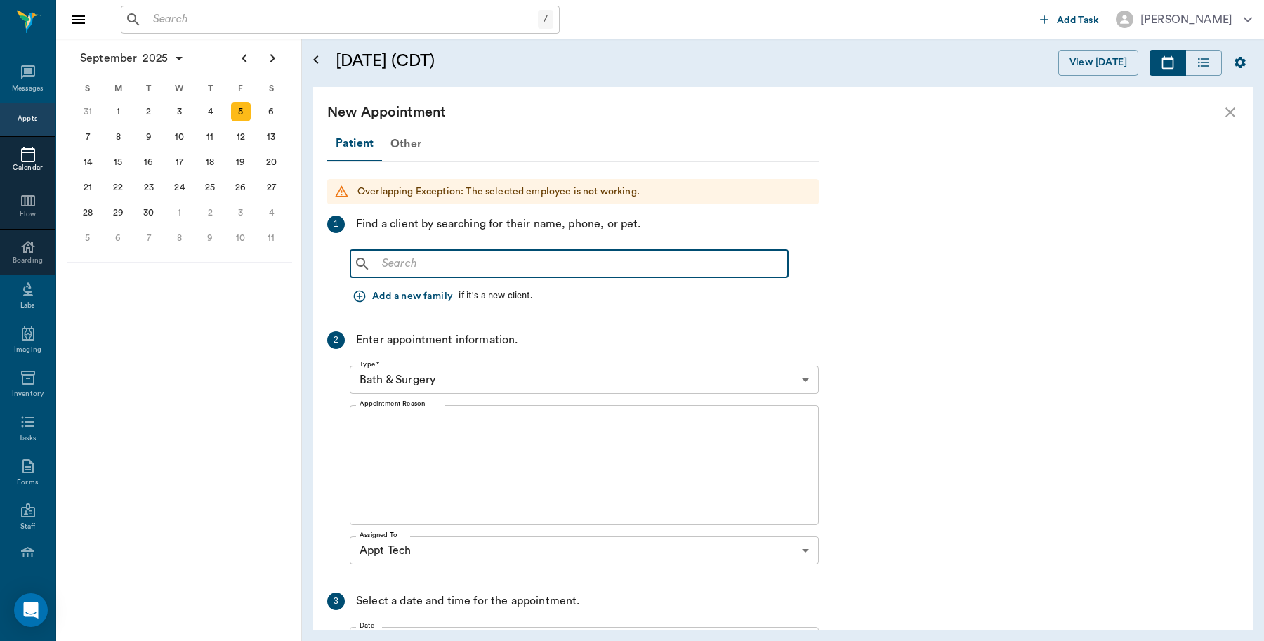
click at [522, 262] on input "text" at bounding box center [579, 264] width 406 height 20
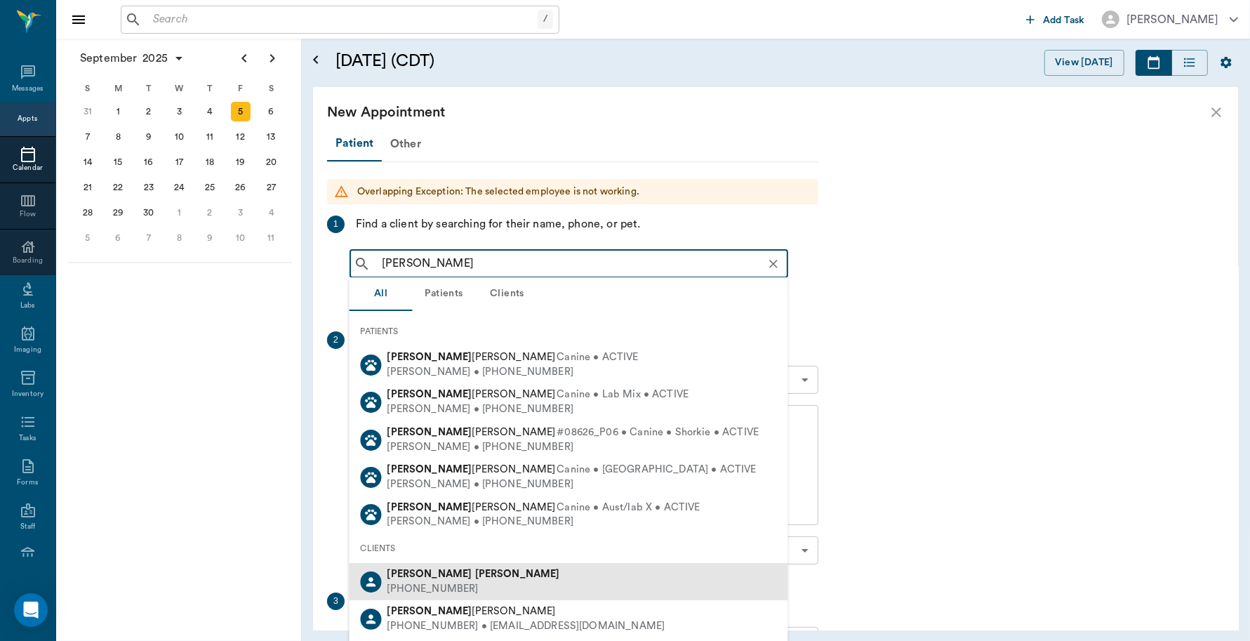
click at [436, 567] on div "Caryn Watson" at bounding box center [473, 574] width 173 height 15
type input "[PERSON_NAME]"
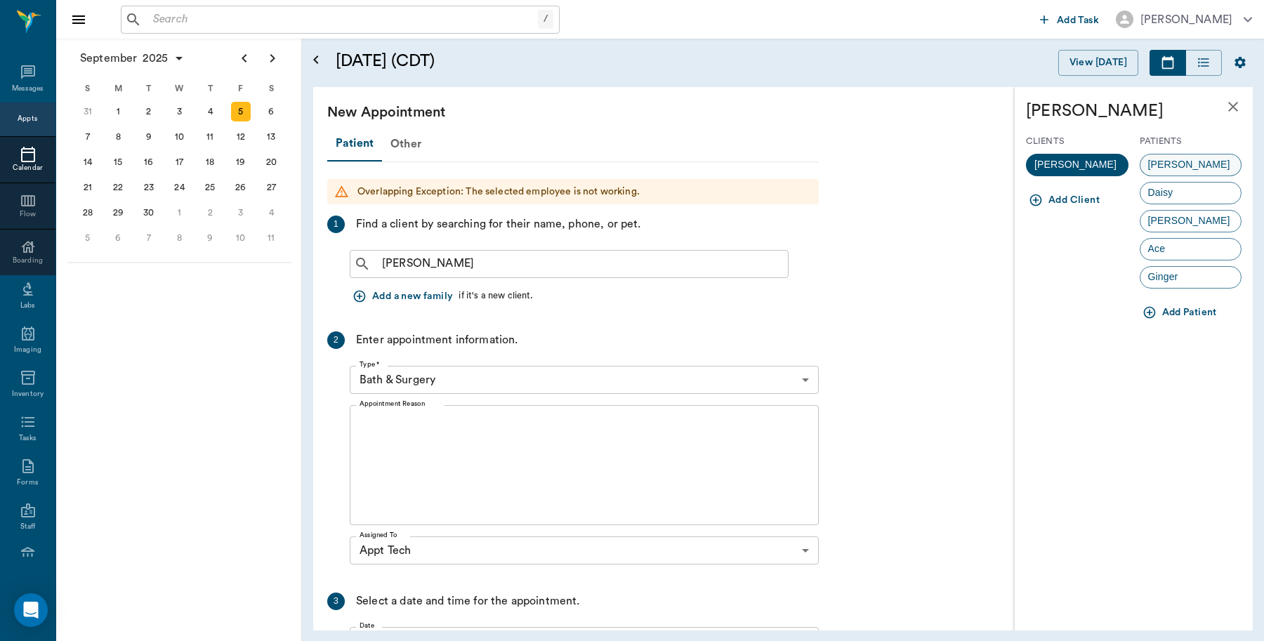
click at [1186, 161] on span "Pugsley" at bounding box center [1189, 164] width 98 height 15
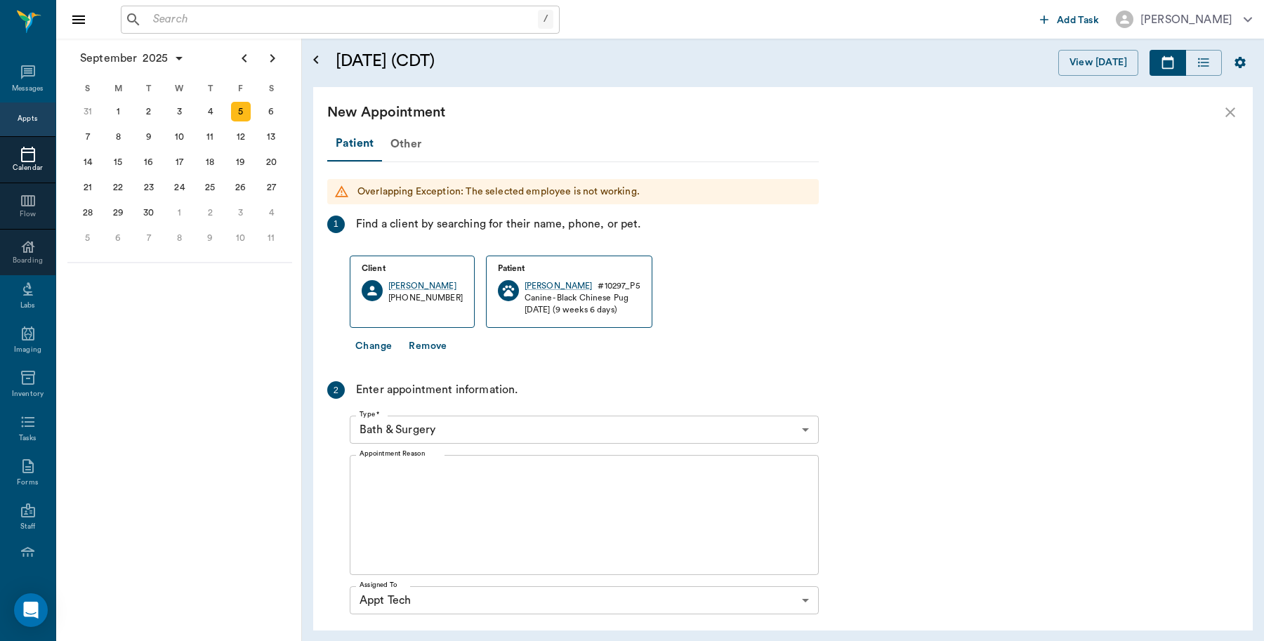
click at [451, 423] on body "/ ​ Add Task Dr. Bert Ellsworth Nectar Messages Appts Calendar Flow Boarding La…" at bounding box center [632, 320] width 1264 height 641
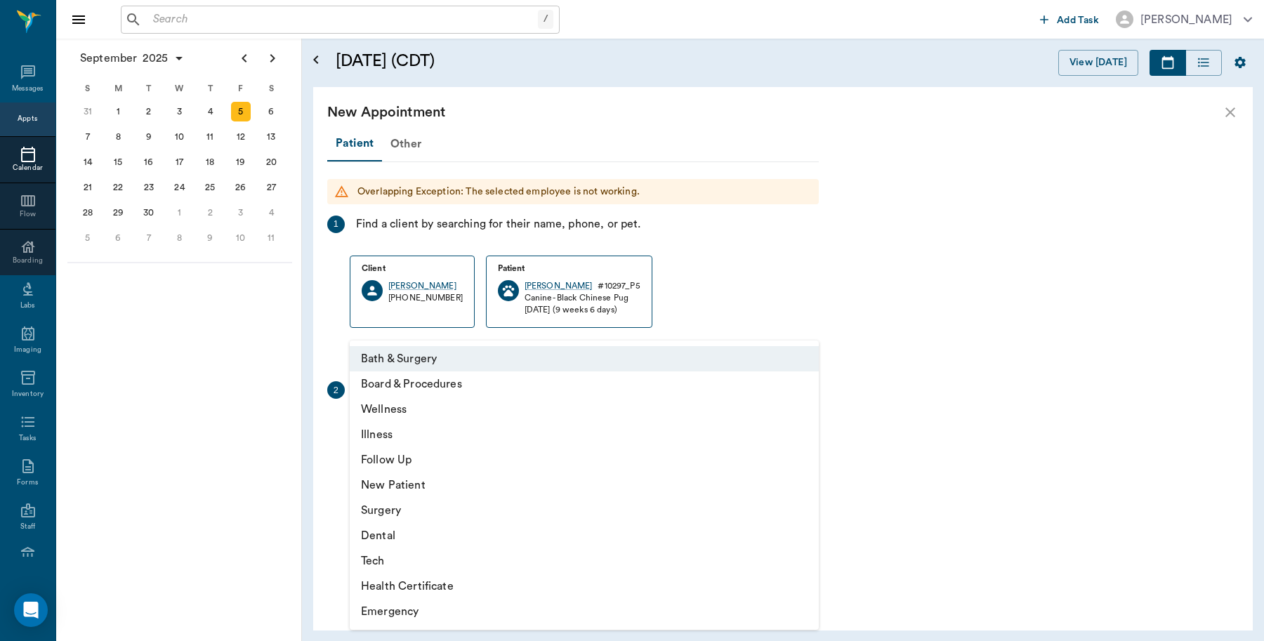
drag, startPoint x: 390, startPoint y: 558, endPoint x: 401, endPoint y: 531, distance: 28.9
click at [390, 558] on li "Tech" at bounding box center [584, 560] width 469 height 25
type input "65d2be4f46e3a538d89b8c1a"
type input "05:00 PM"
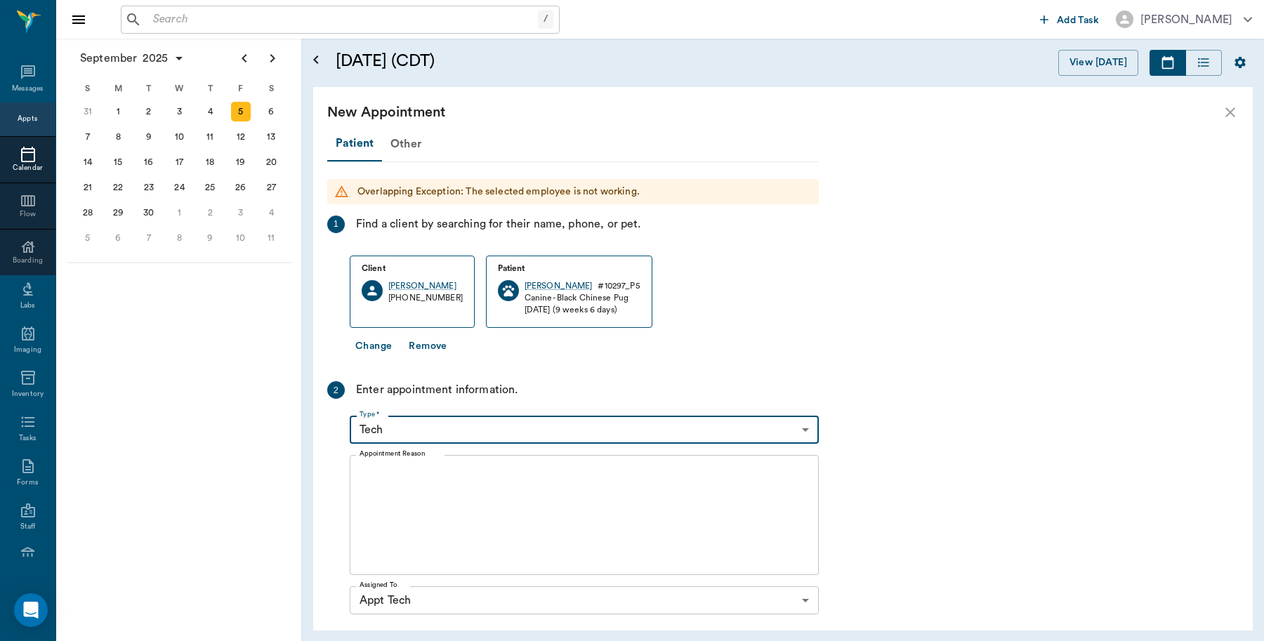
click at [439, 477] on textarea "Appointment Reason" at bounding box center [583, 515] width 449 height 97
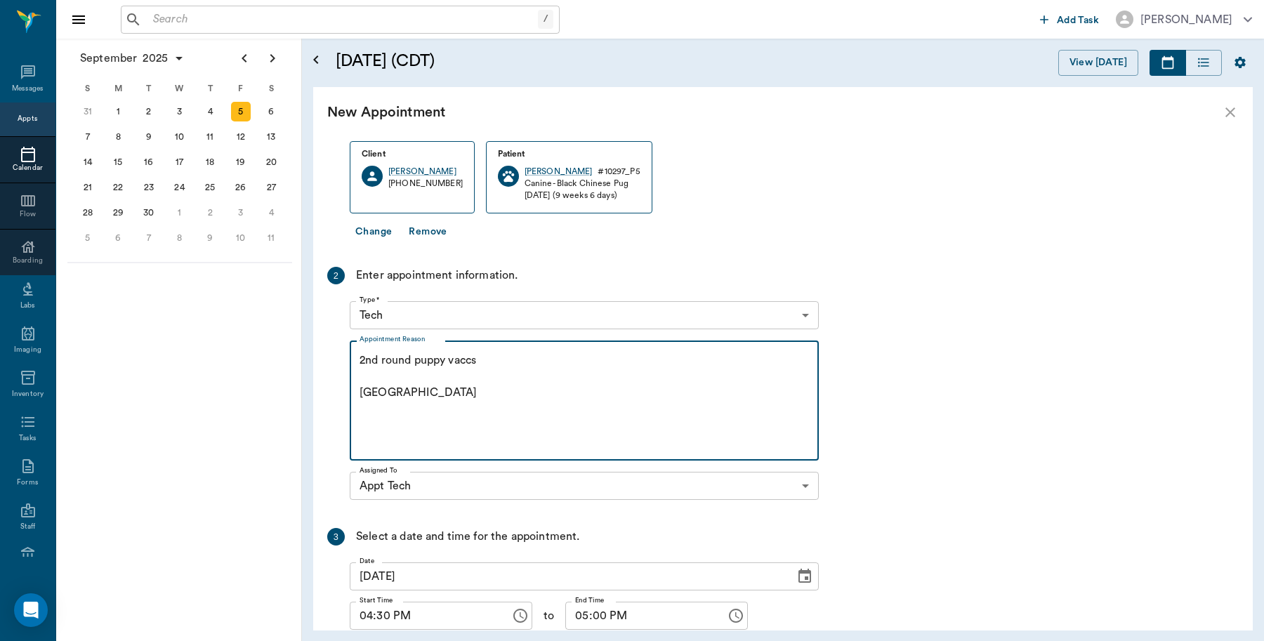
scroll to position [218, 0]
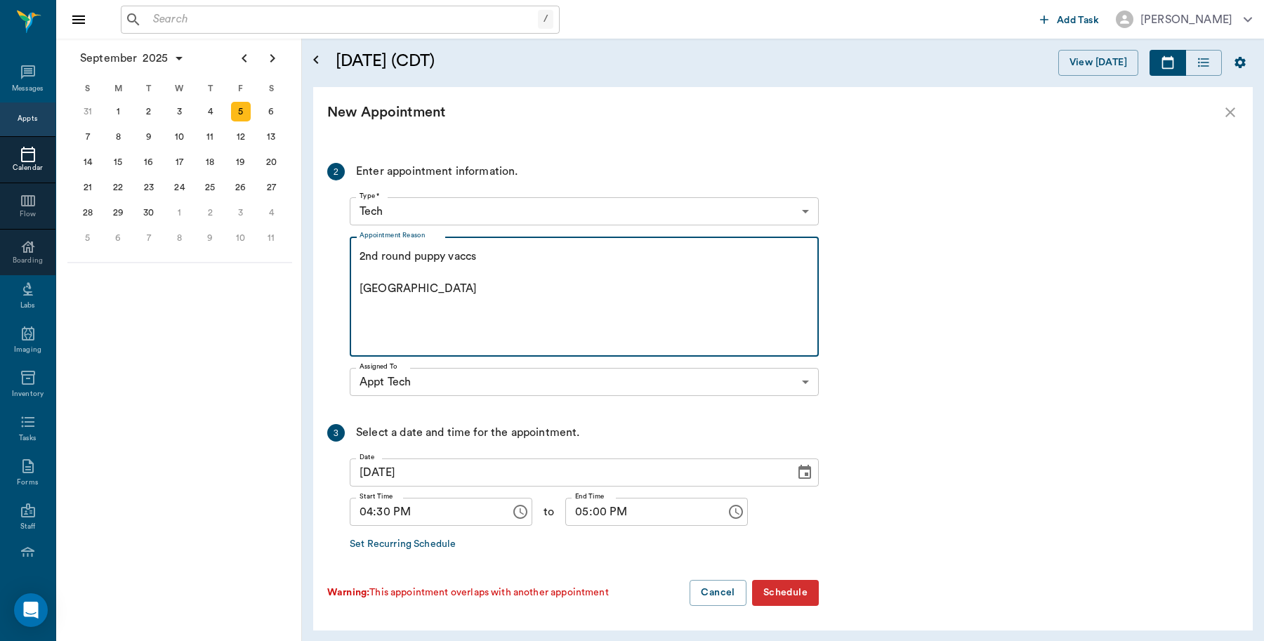
type textarea "2nd round puppy vaccs Caryn"
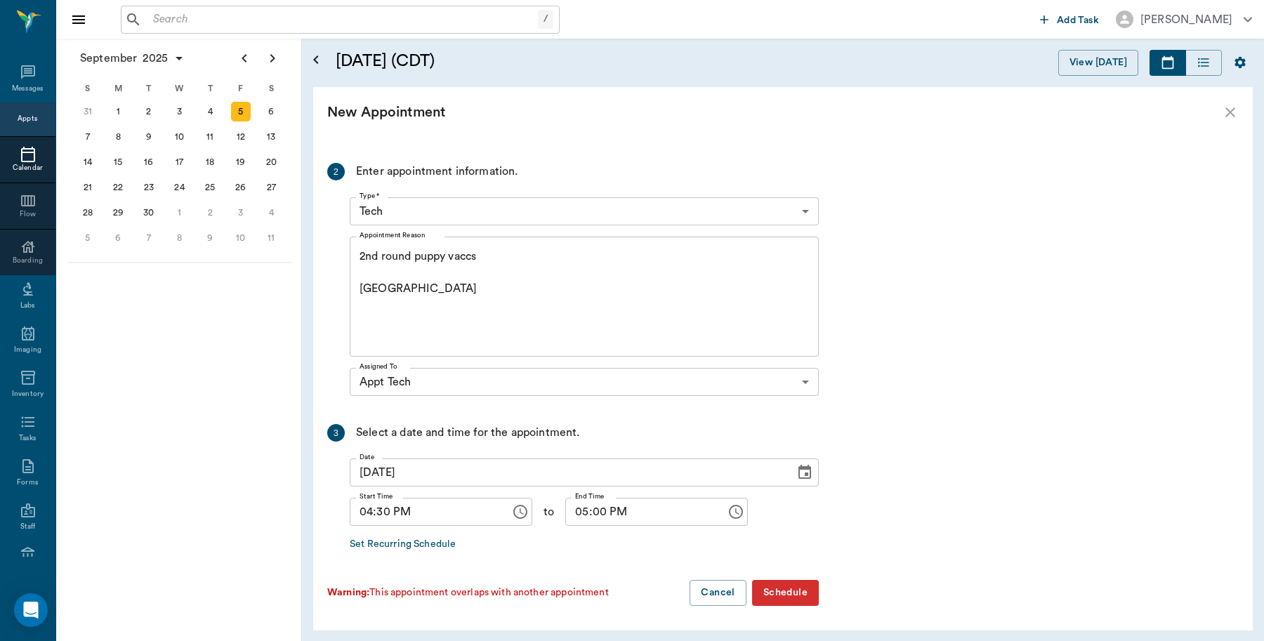
click at [804, 597] on button "Schedule" at bounding box center [785, 593] width 67 height 26
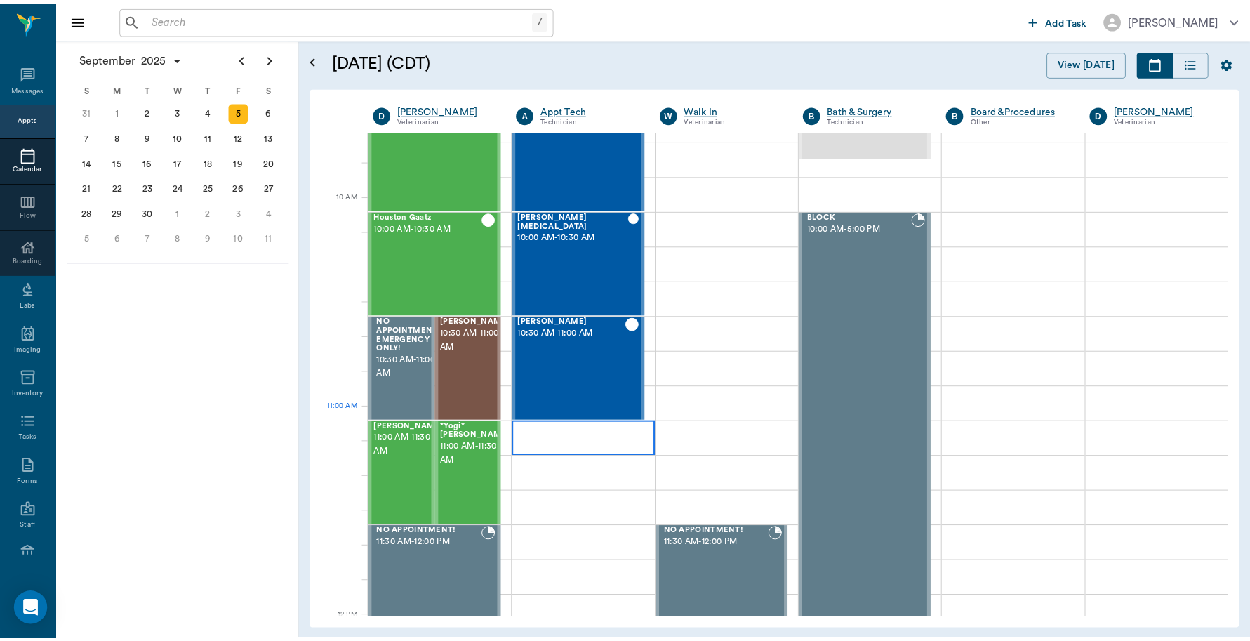
scroll to position [370, 0]
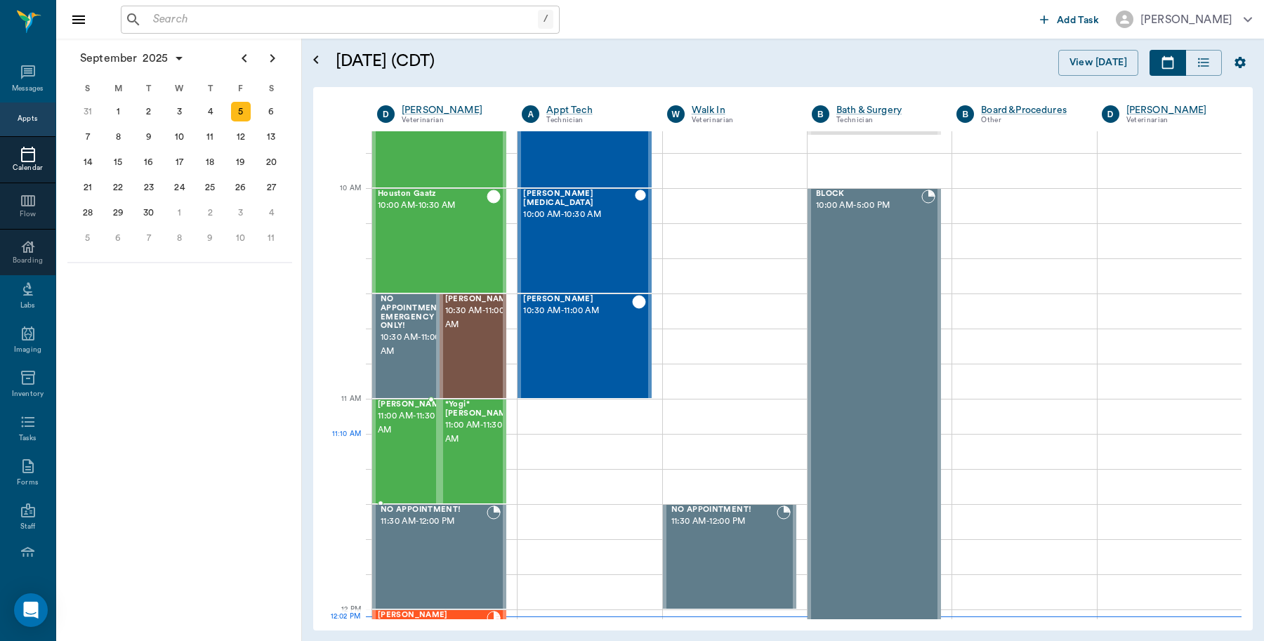
click at [405, 440] on div "[PERSON_NAME] 11:00 AM - 11:30 AM" at bounding box center [413, 451] width 70 height 102
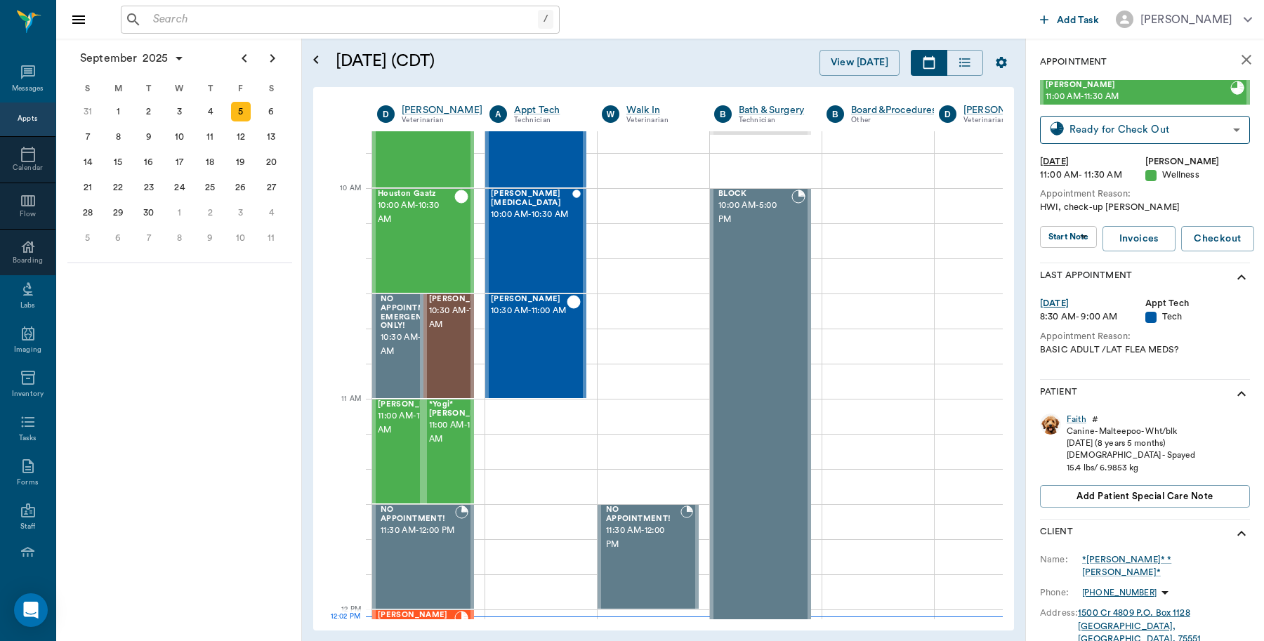
click at [1079, 411] on div "Faith # Canine - Malteepoo - Wht/blk [DATE] (8 years 5 months) [DEMOGRAPHIC_DAT…" at bounding box center [1145, 463] width 210 height 111
click at [1079, 416] on div "Faith" at bounding box center [1076, 419] width 20 height 12
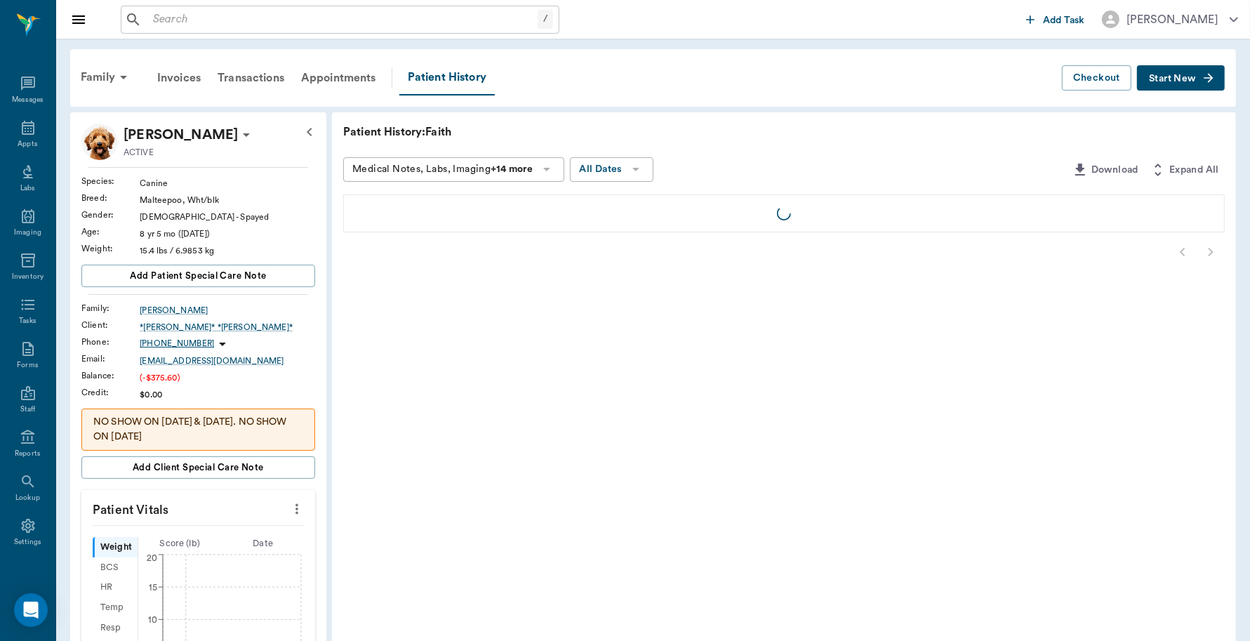
scroll to position [4, 0]
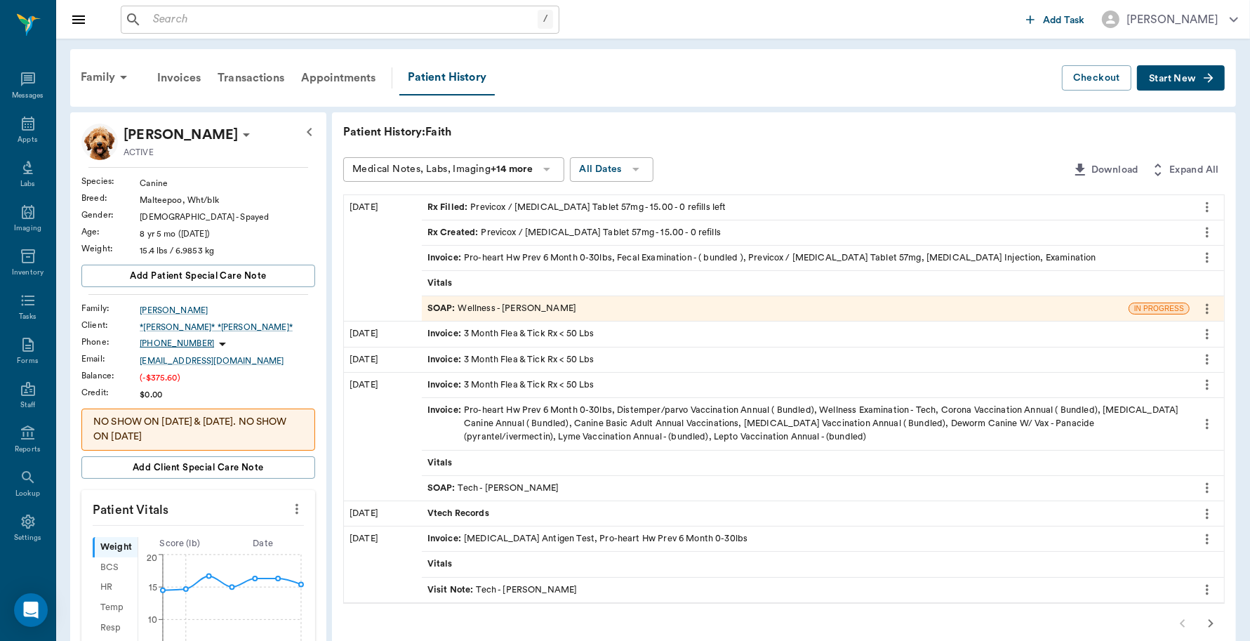
click at [565, 258] on div "Invoice : Pro-heart Hw Prev 6 Month 0-30lbs, Fecal Examination - ( bundled ), P…" at bounding box center [762, 257] width 669 height 13
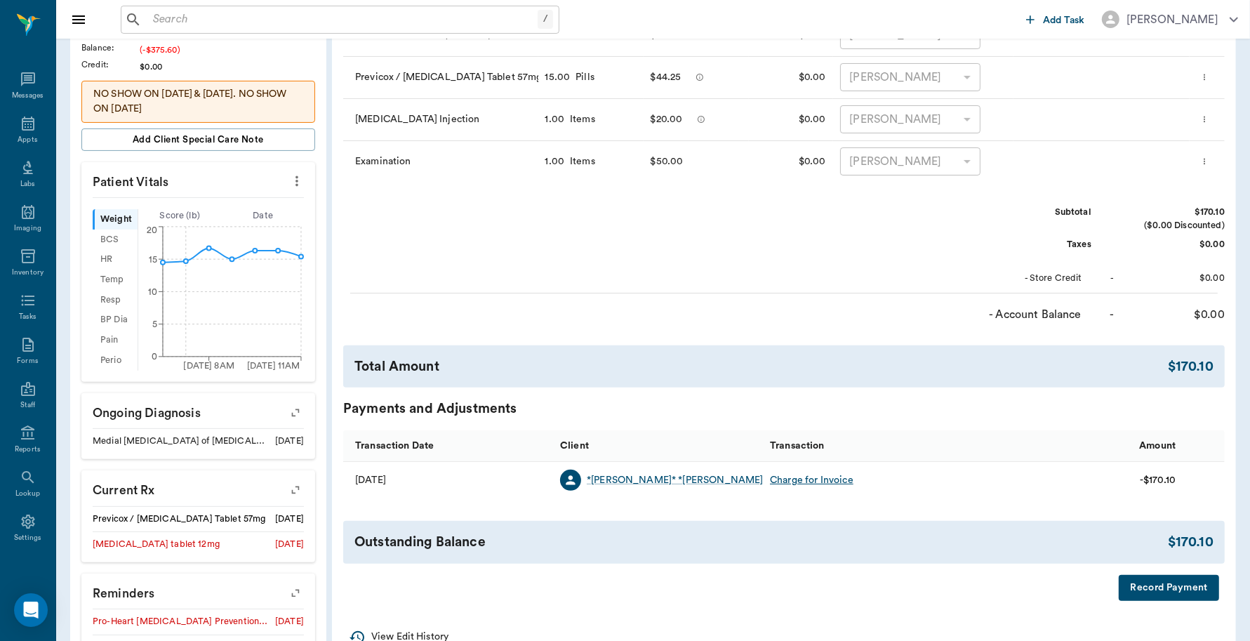
scroll to position [351, 0]
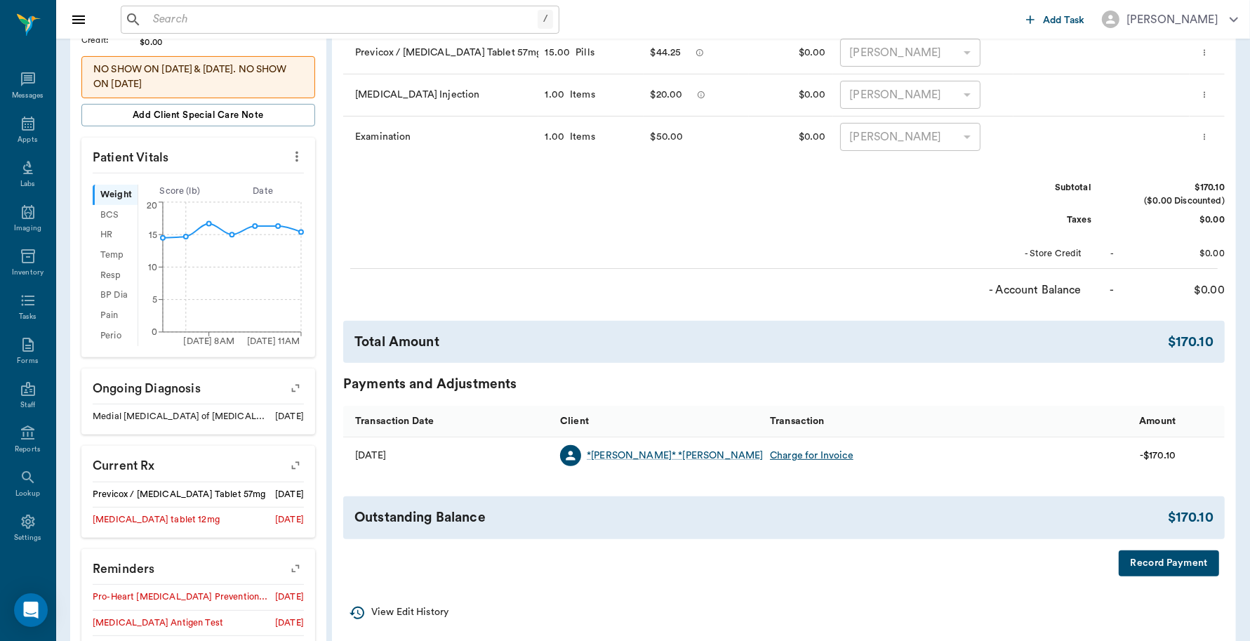
click at [1159, 567] on button "Record Payment" at bounding box center [1169, 563] width 100 height 26
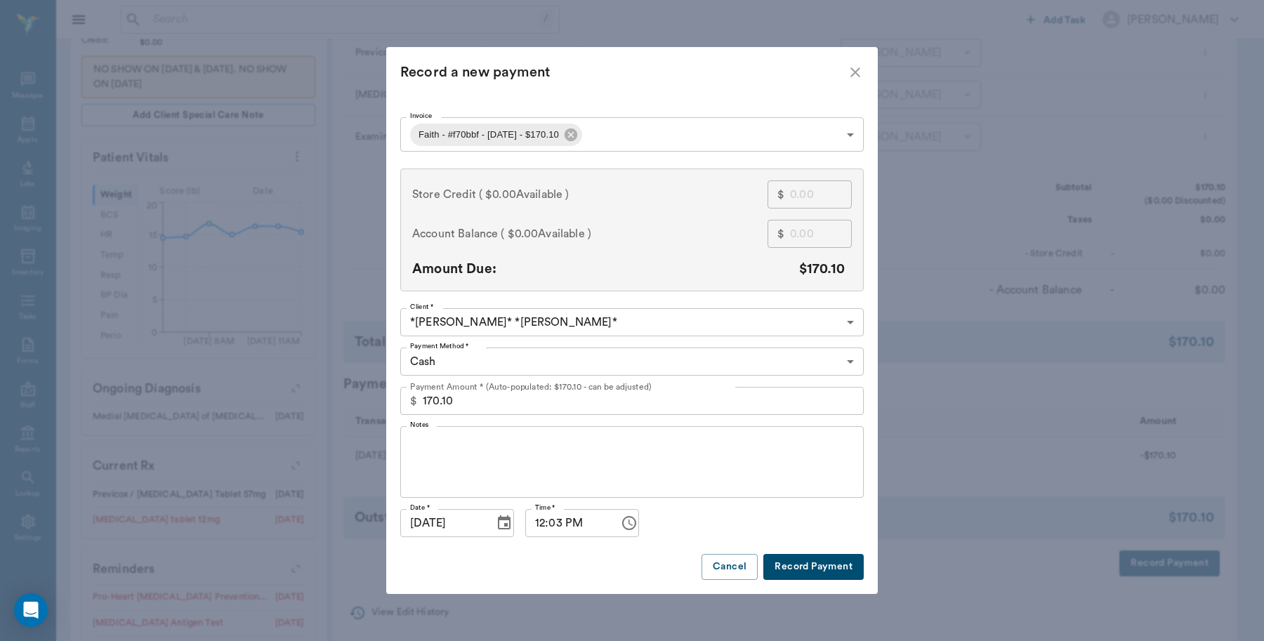
click at [583, 353] on body "/ ​ Add Task [PERSON_NAME] Nectar Messages Appts Labs Imaging Inventory Tasks F…" at bounding box center [632, 234] width 1264 height 1171
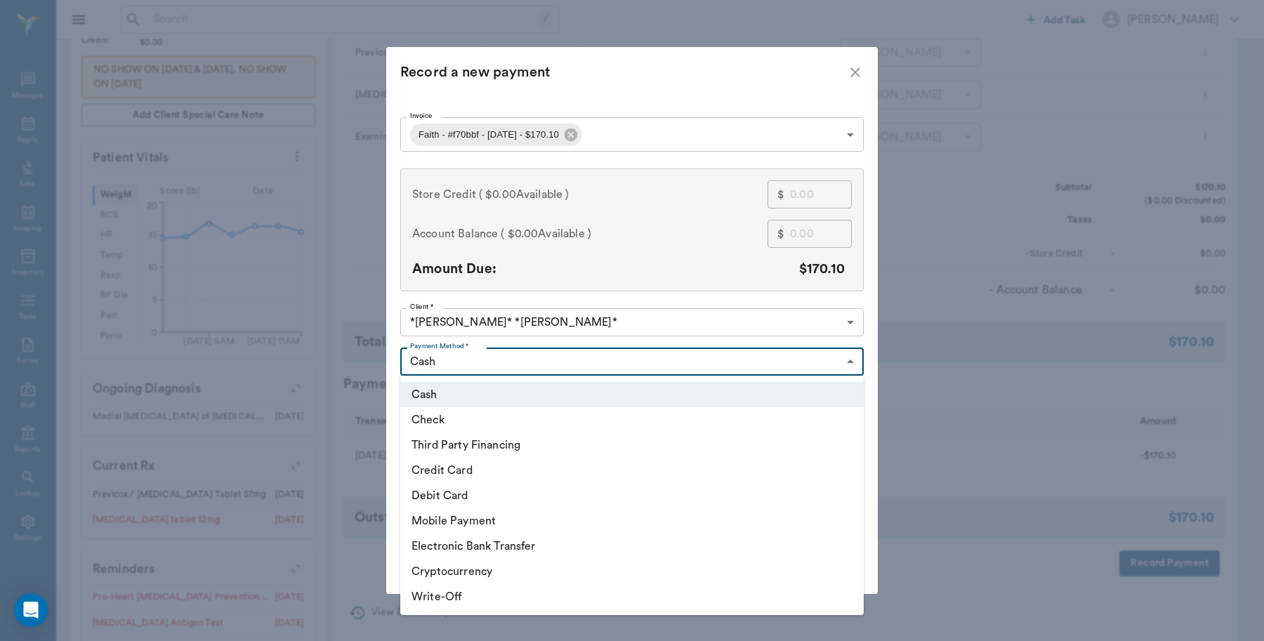
click at [469, 496] on li "Debit Card" at bounding box center [631, 495] width 463 height 25
type input "DEBIT_CARD"
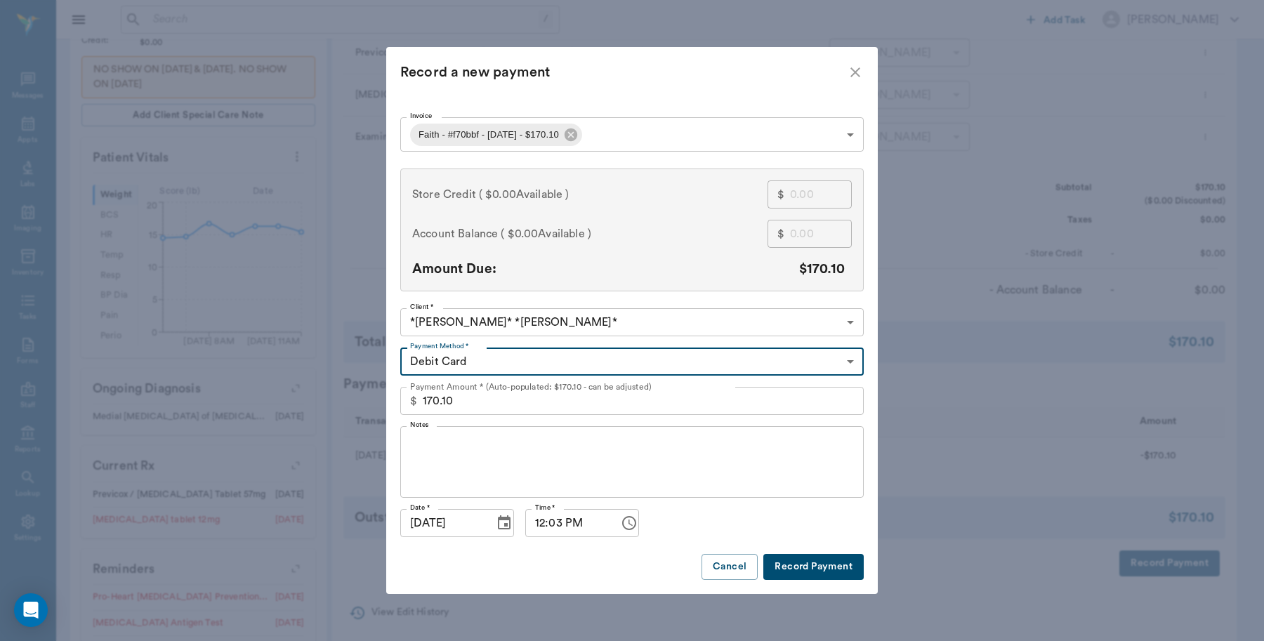
click at [808, 569] on button "Record Payment" at bounding box center [813, 567] width 100 height 26
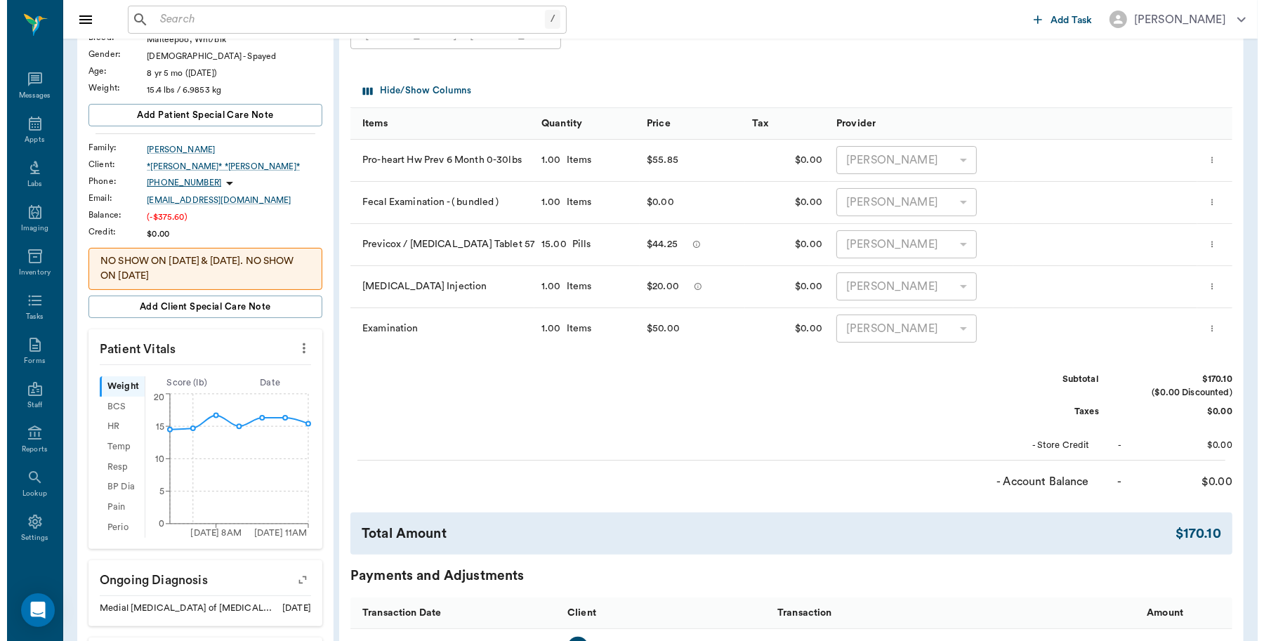
scroll to position [0, 0]
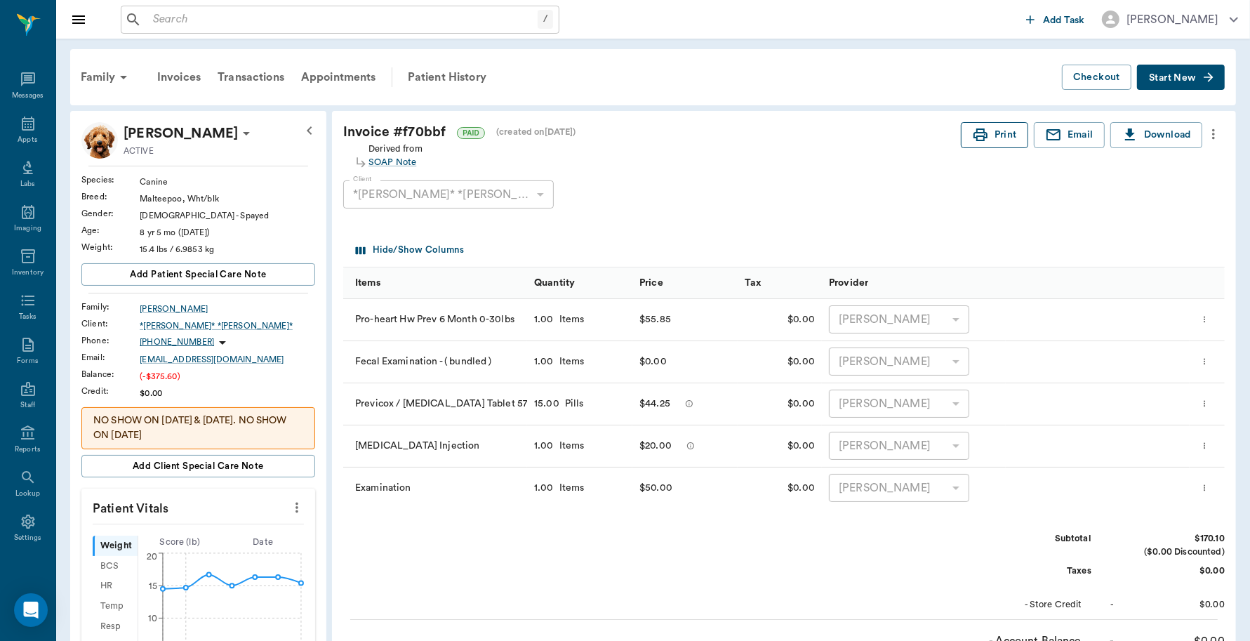
click at [993, 137] on button "Print" at bounding box center [994, 135] width 67 height 26
click at [20, 130] on icon at bounding box center [28, 123] width 17 height 17
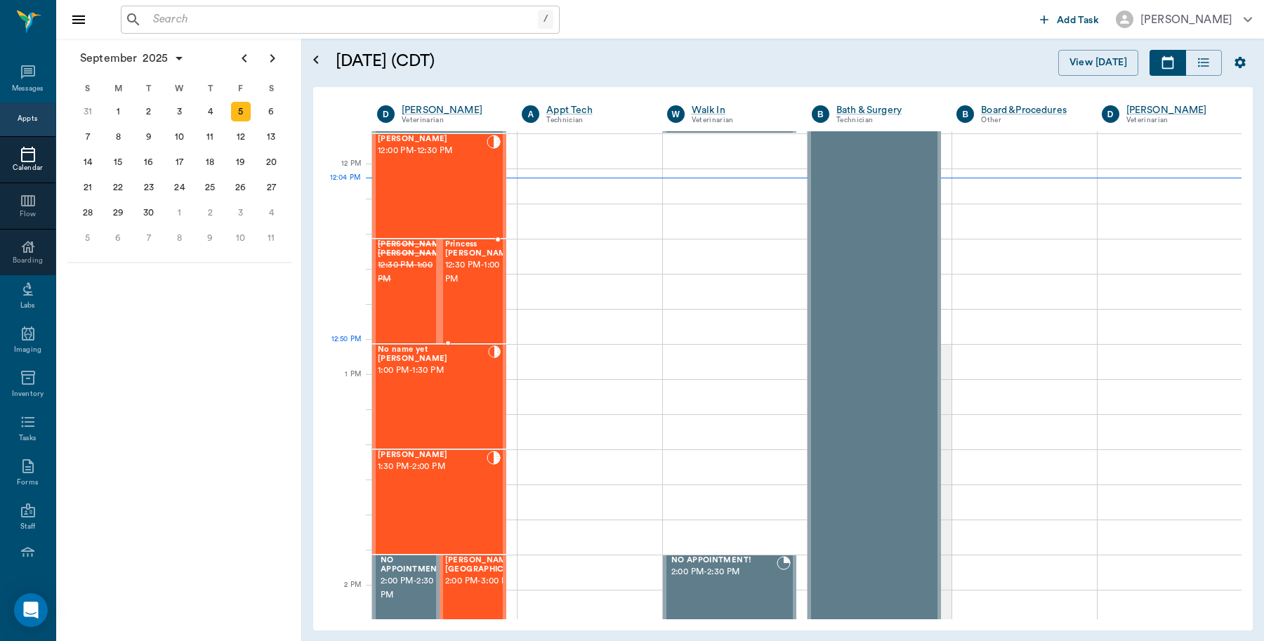
scroll to position [495, 0]
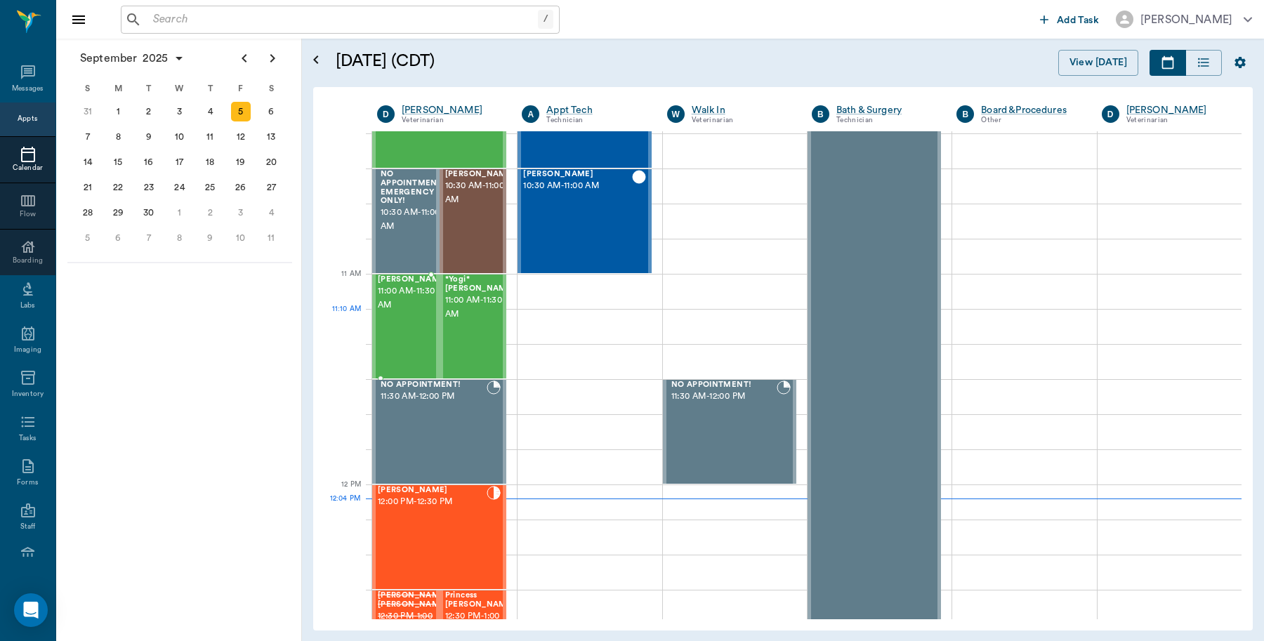
click at [391, 328] on div "[PERSON_NAME] 11:00 AM - 11:30 AM" at bounding box center [413, 326] width 70 height 102
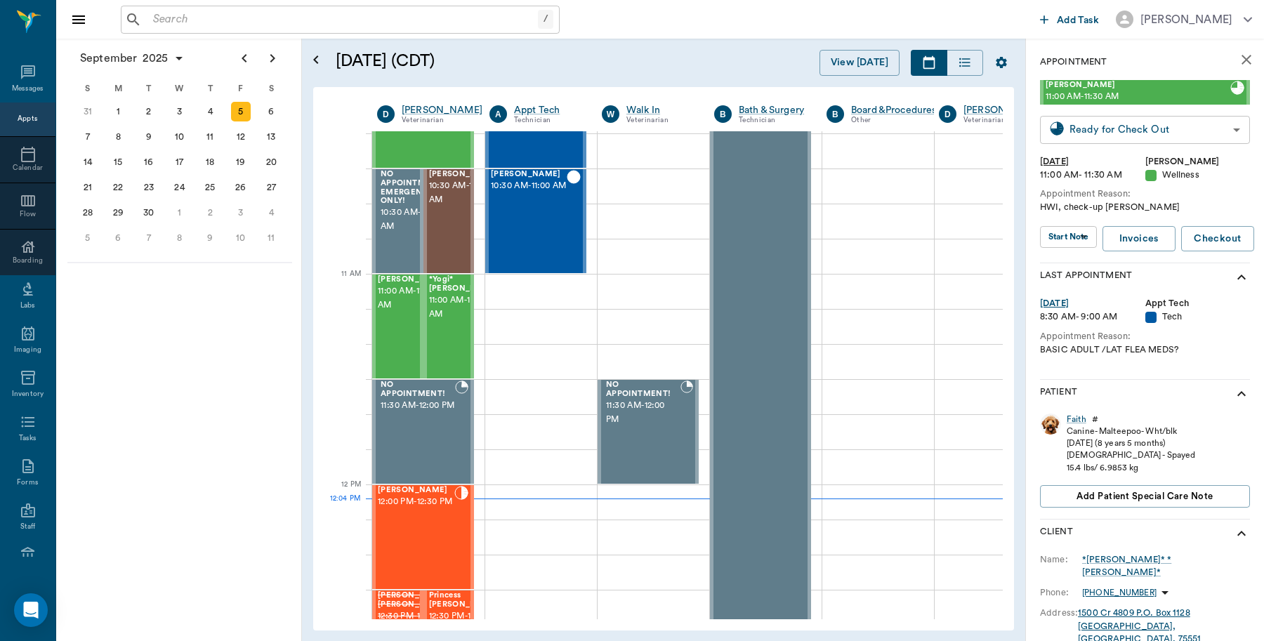
click at [1144, 131] on body "/ ​ Add Task [PERSON_NAME] Nectar Messages Appts Calendar Flow Boarding Labs Im…" at bounding box center [632, 320] width 1264 height 641
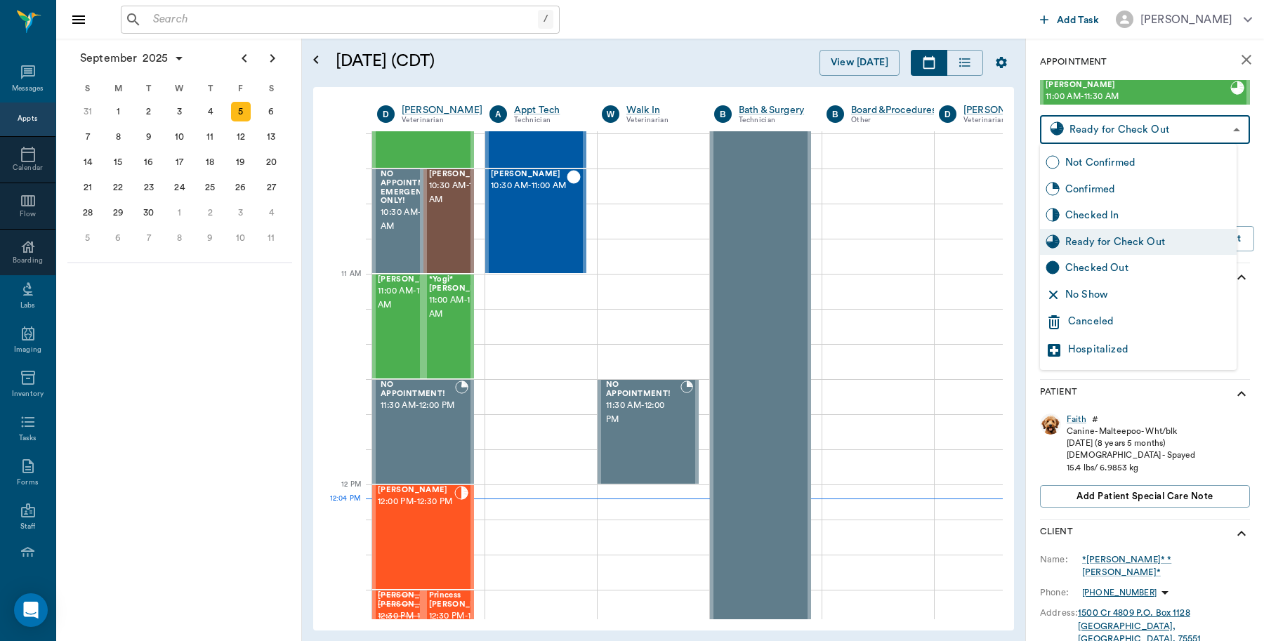
click at [1115, 265] on div "Checked Out" at bounding box center [1148, 267] width 166 height 15
type input "CHECKED_OUT"
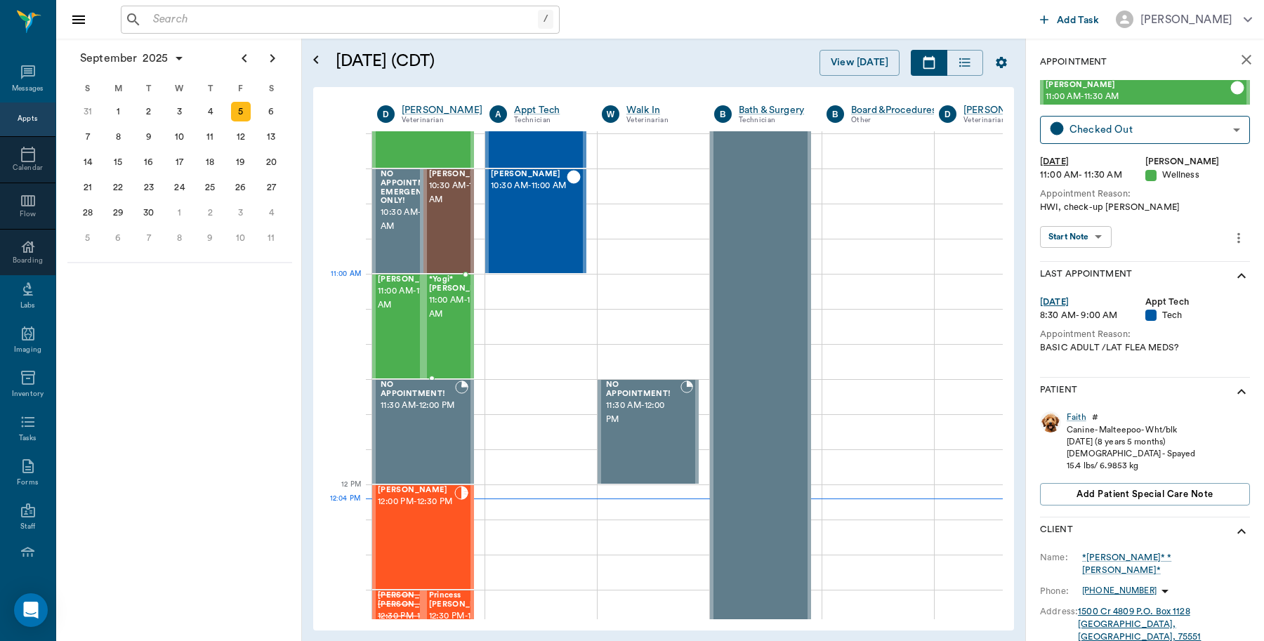
click at [450, 306] on span "11:00 AM - 11:30 AM" at bounding box center [464, 307] width 70 height 28
click at [1071, 416] on div "*Yogi*" at bounding box center [1078, 419] width 24 height 12
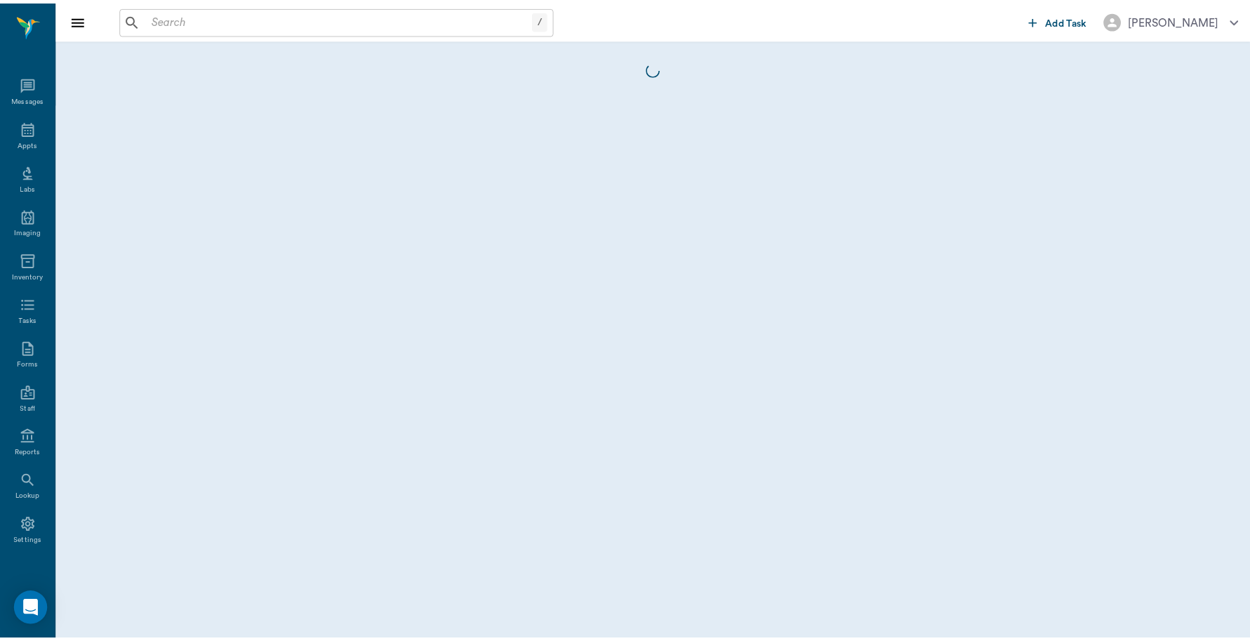
scroll to position [4, 0]
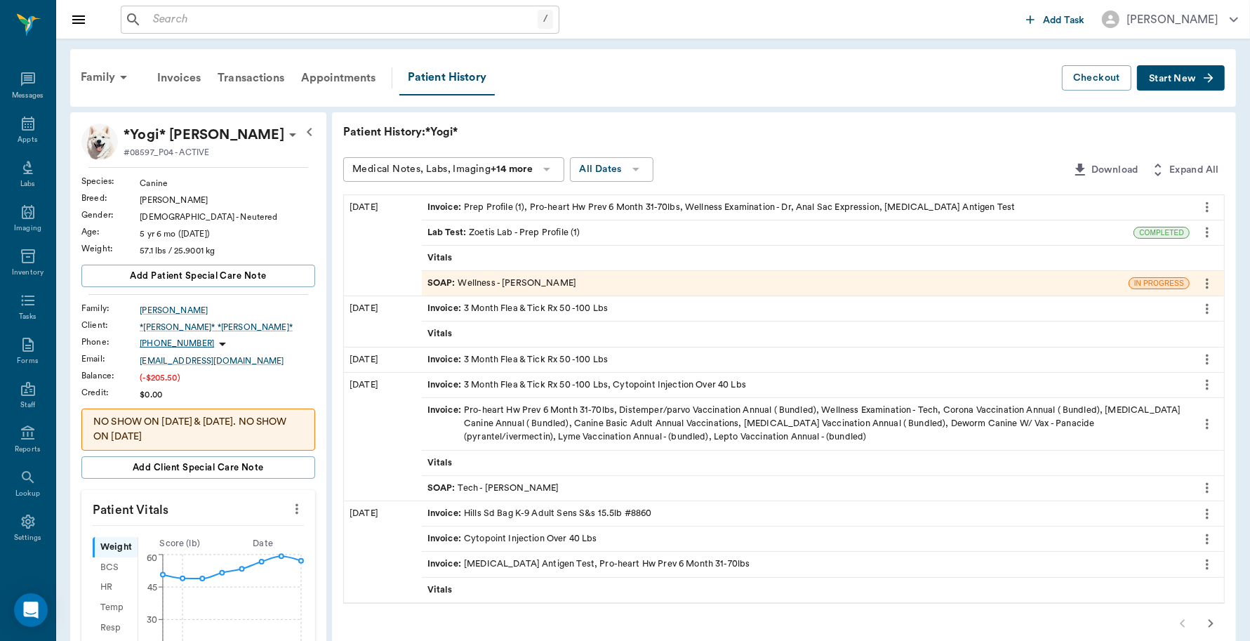
click at [626, 204] on div "Invoice : Prep Profile (1), Pro-heart Hw Prev 6 Month 31-70lbs, Wellness Examin…" at bounding box center [722, 207] width 588 height 13
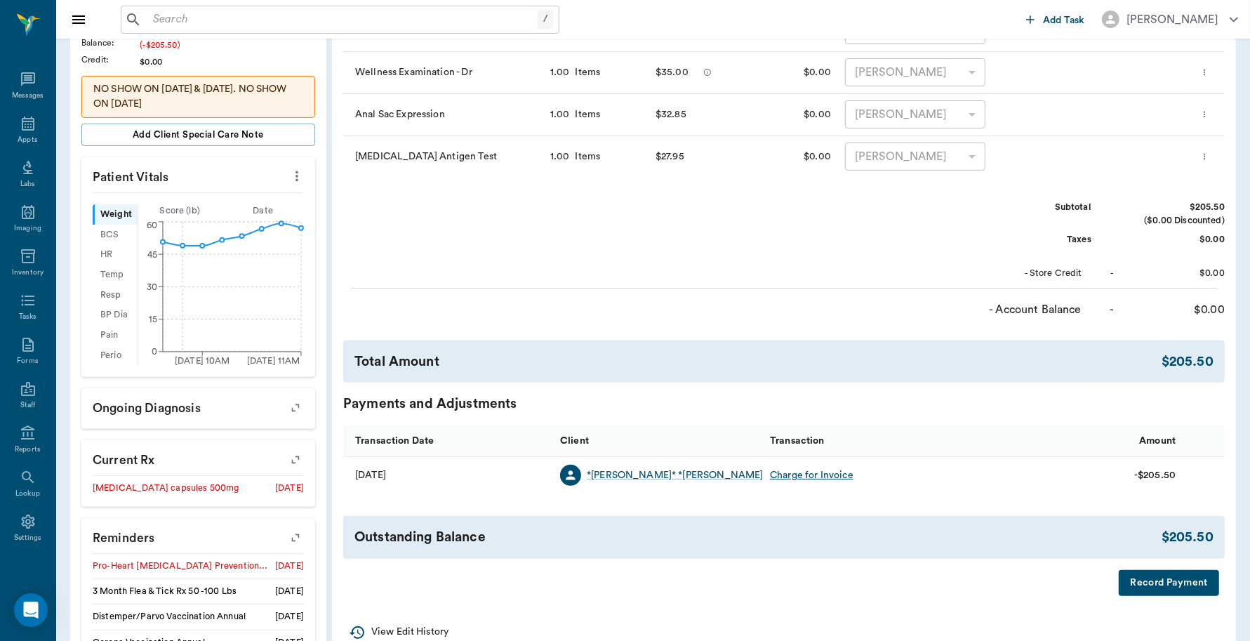
scroll to position [351, 0]
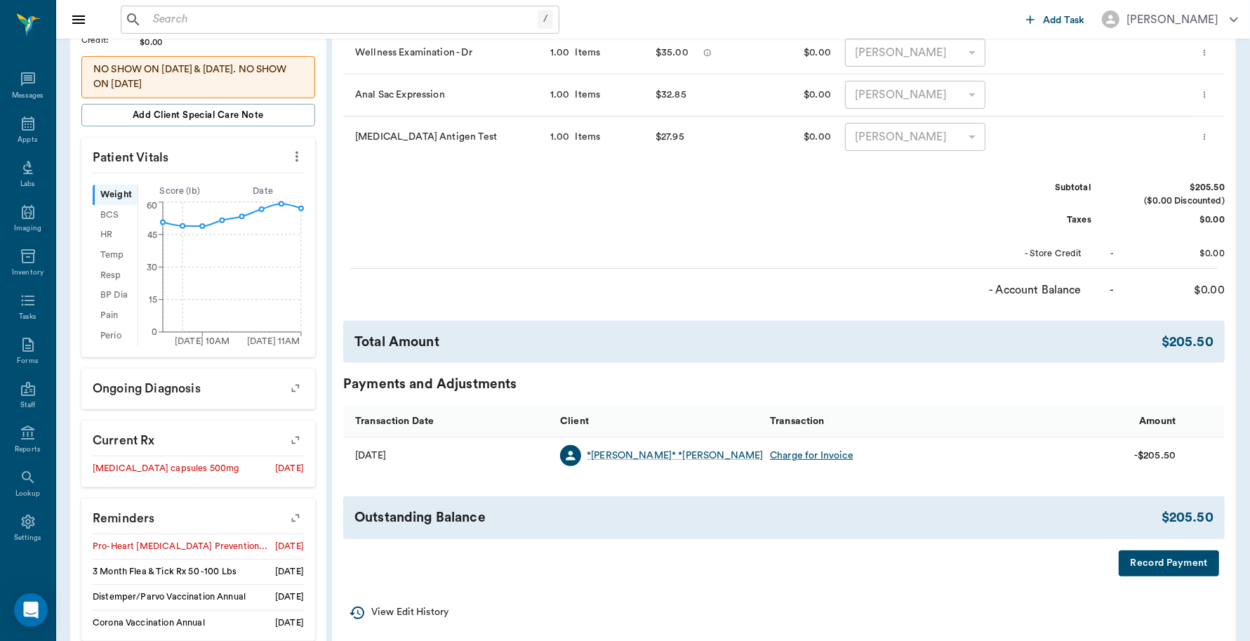
click at [1174, 566] on button "Record Payment" at bounding box center [1169, 563] width 100 height 26
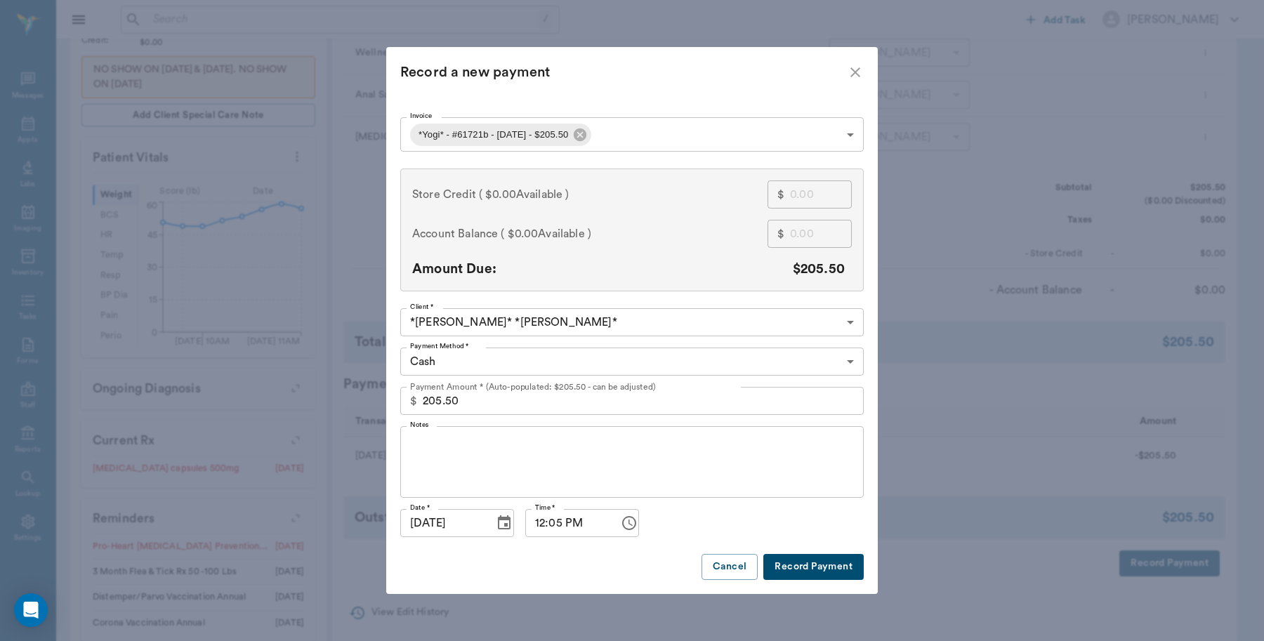
click at [572, 357] on body "/ ​ Add Task [PERSON_NAME] Nectar Messages Appts Labs Imaging Inventory Tasks F…" at bounding box center [632, 209] width 1264 height 1120
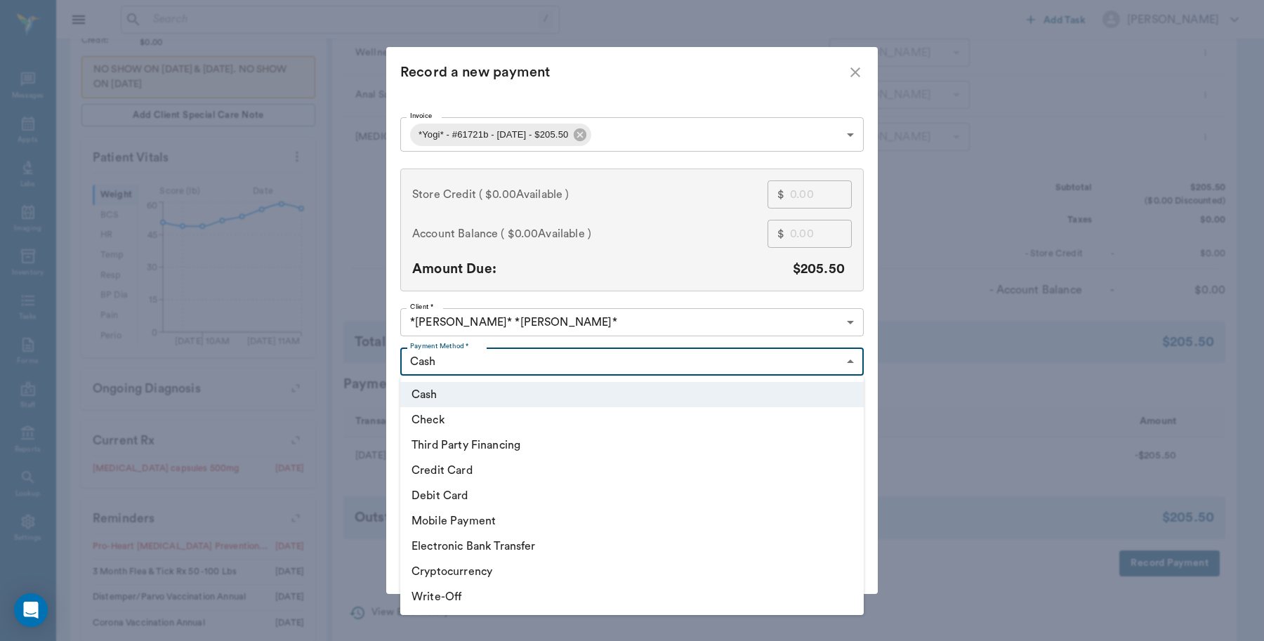
click at [468, 492] on li "Debit Card" at bounding box center [631, 495] width 463 height 25
type input "DEBIT_CARD"
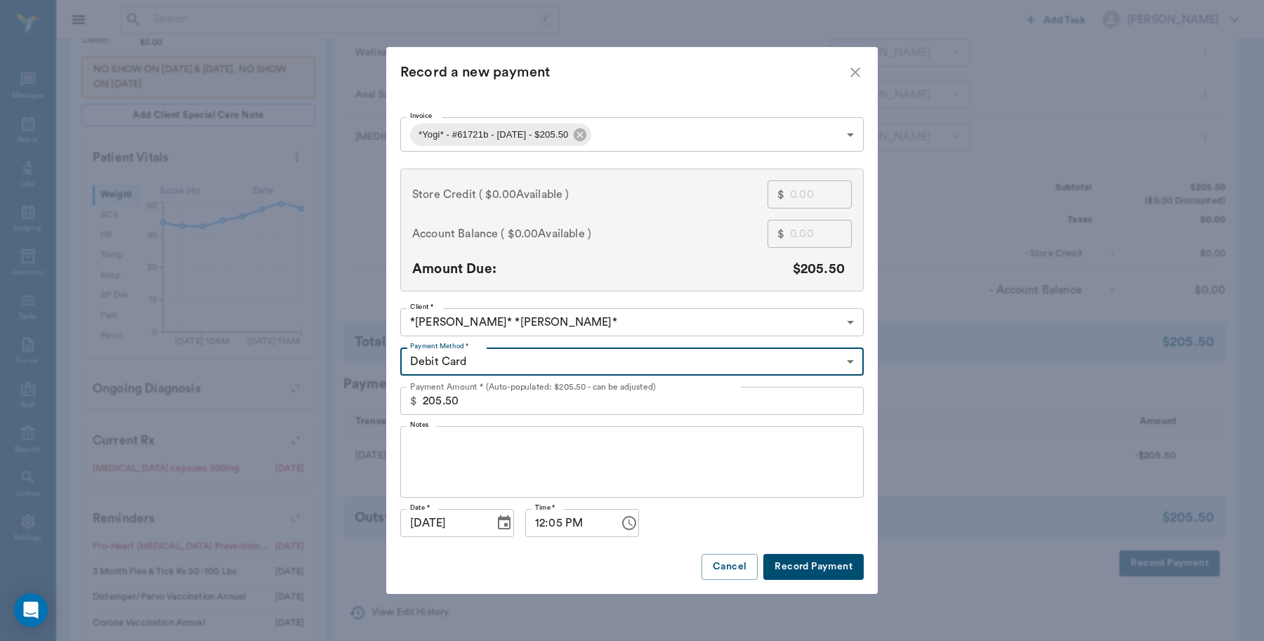
click at [809, 571] on button "Record Payment" at bounding box center [813, 567] width 100 height 26
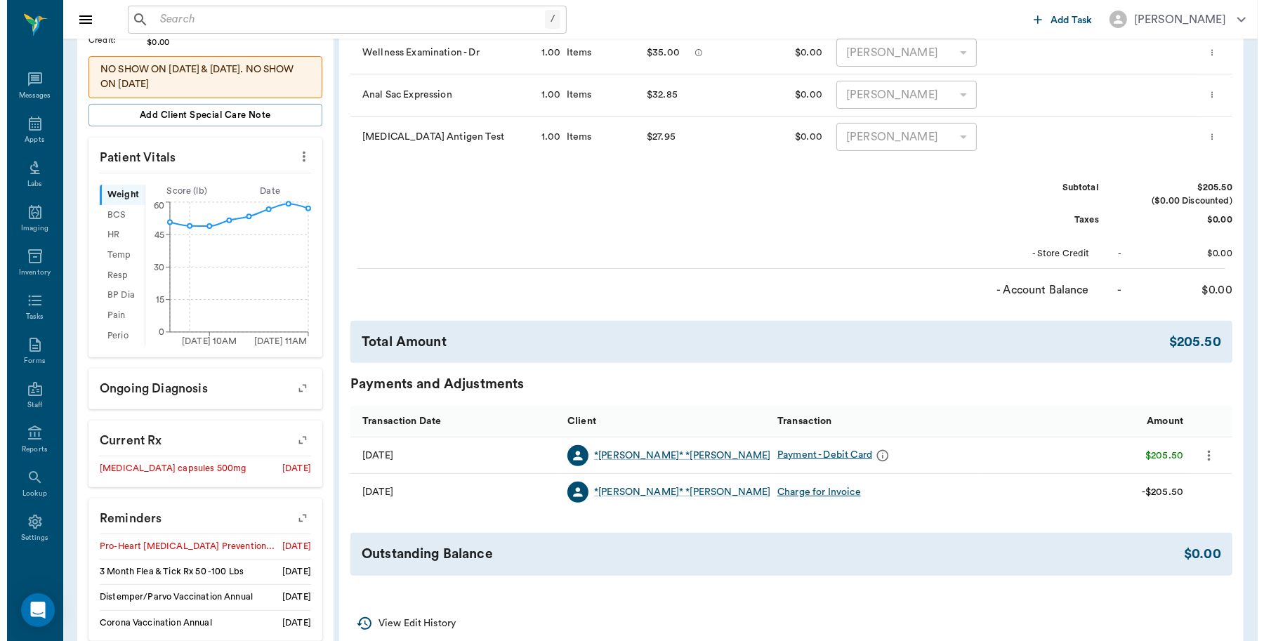
scroll to position [0, 0]
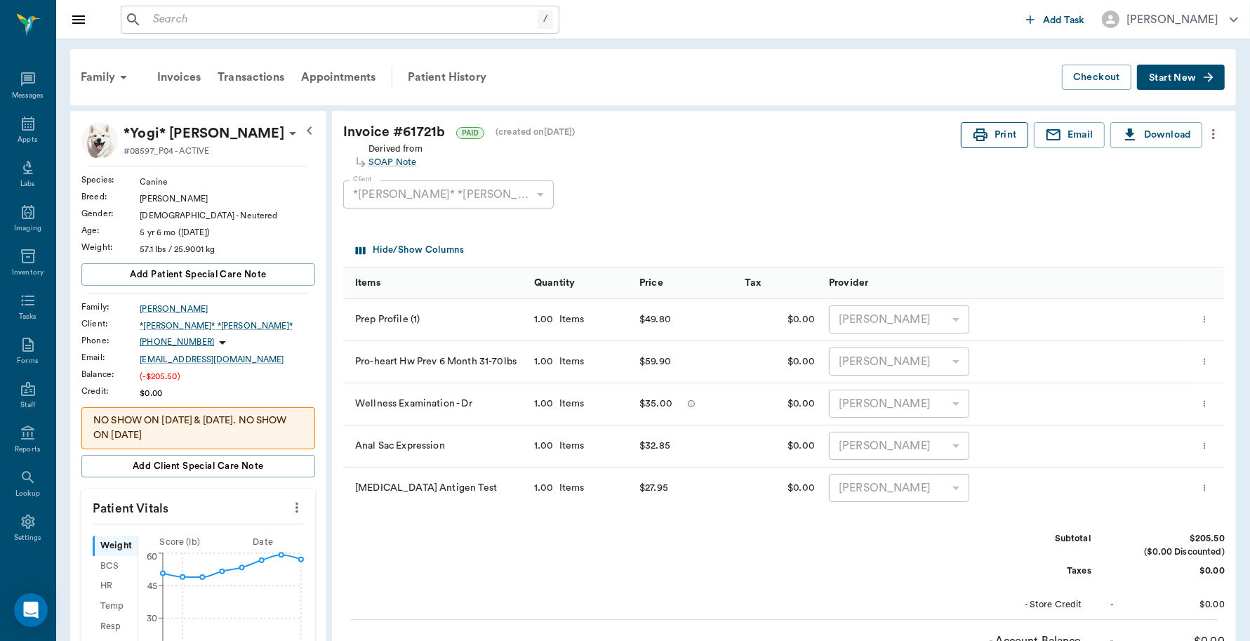
click at [998, 135] on button "Print" at bounding box center [994, 135] width 67 height 26
click at [8, 133] on div "Appts" at bounding box center [27, 132] width 55 height 44
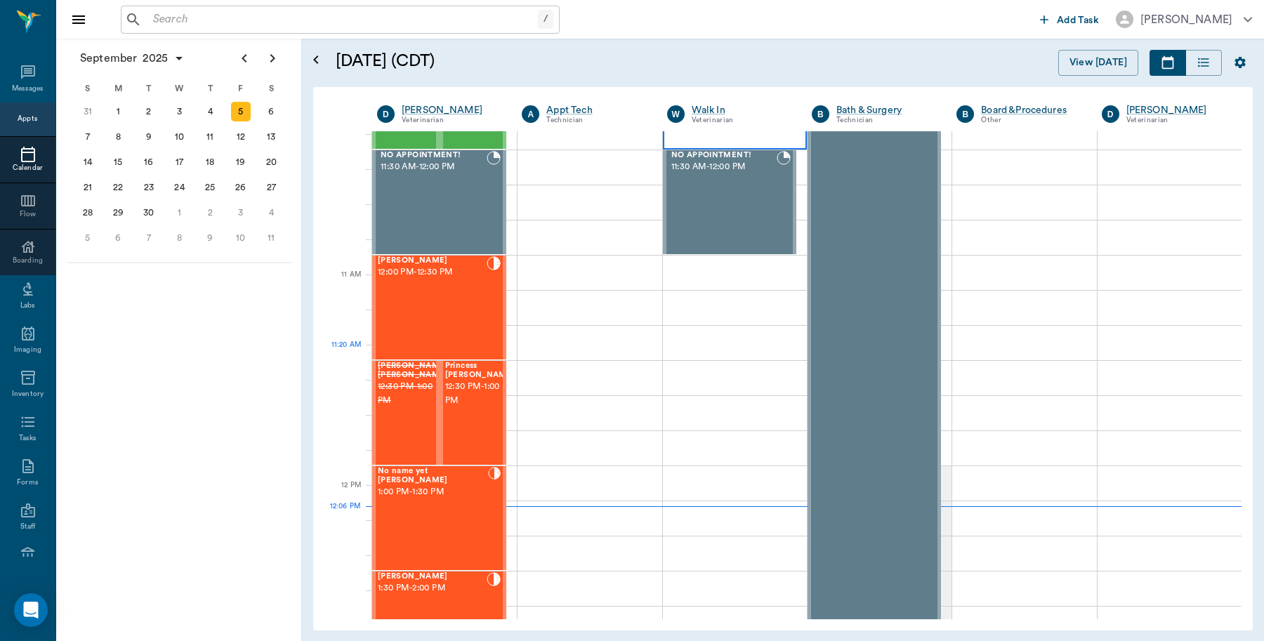
scroll to position [493, 0]
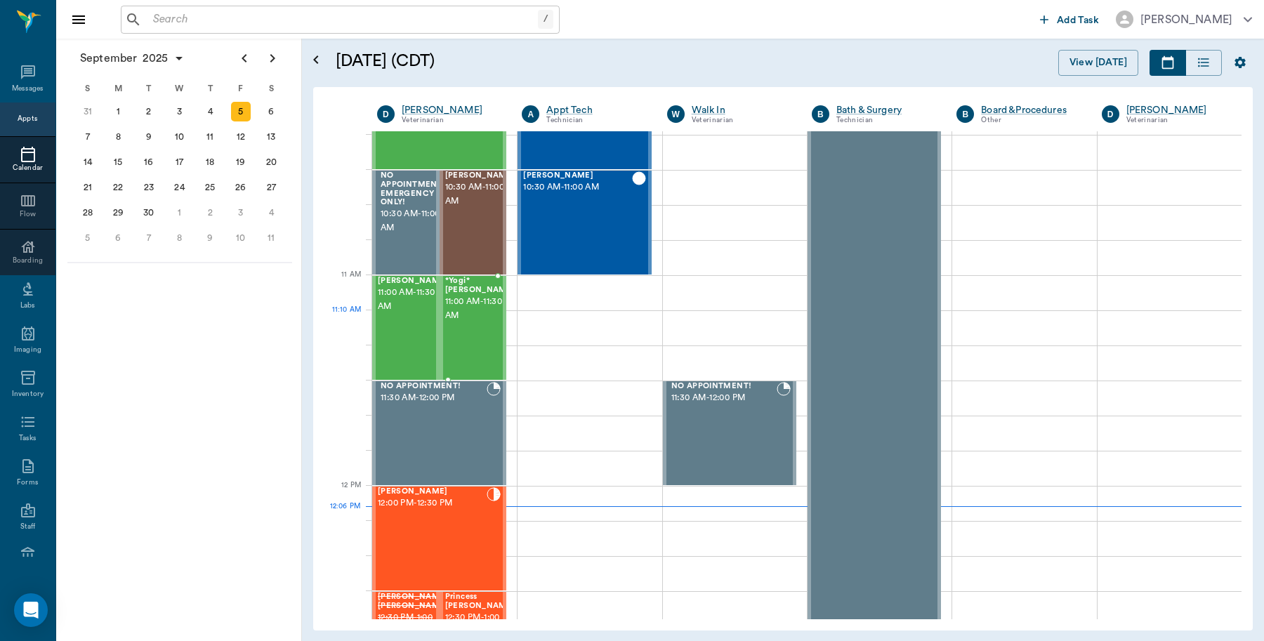
click at [486, 316] on span "11:00 AM - 11:30 AM" at bounding box center [480, 309] width 70 height 28
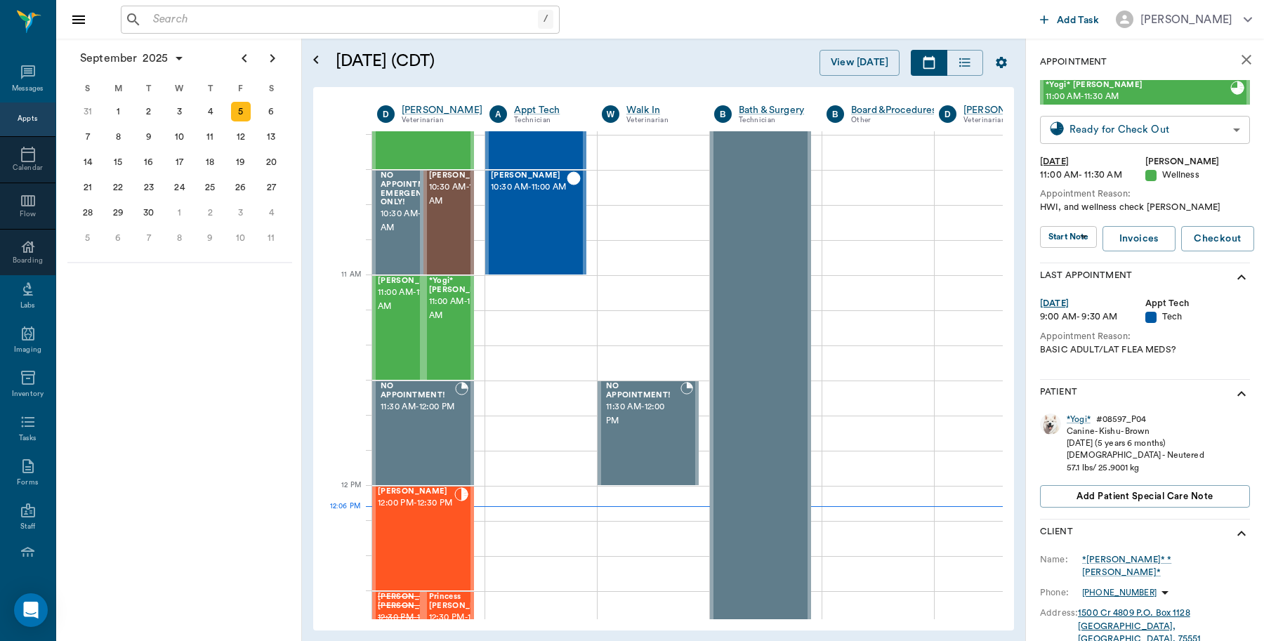
click at [1169, 133] on body "/ ​ Add Task [PERSON_NAME] Nectar Messages Appts Calendar Flow Boarding Labs Im…" at bounding box center [632, 320] width 1264 height 641
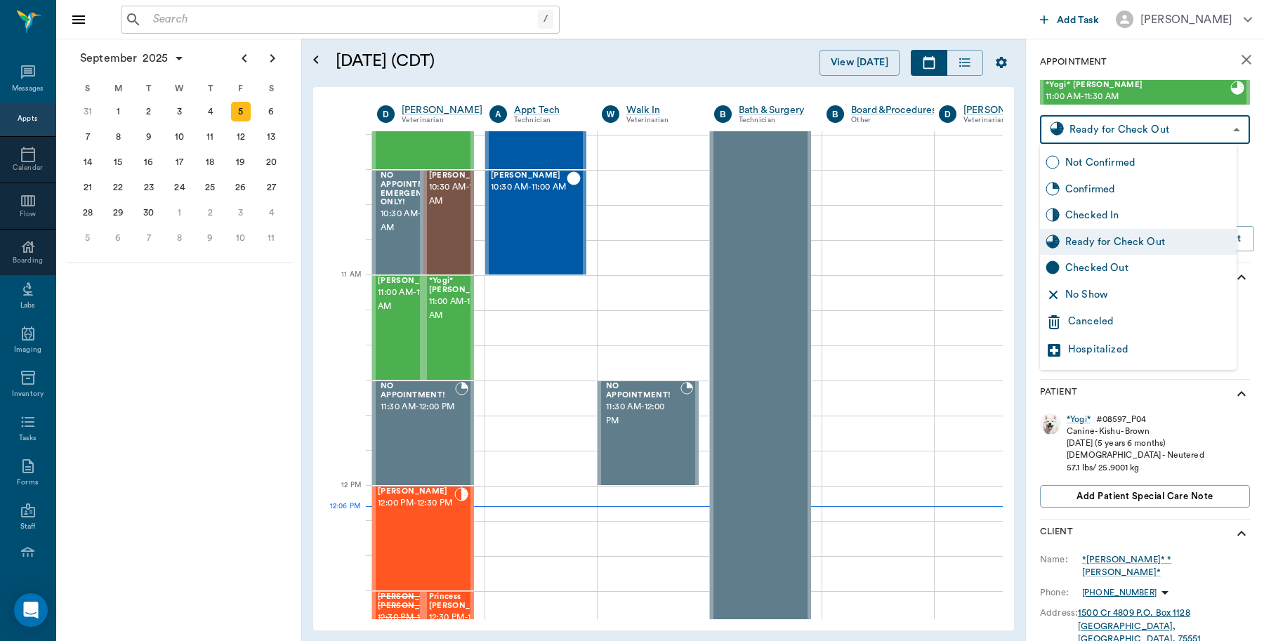
click at [1118, 268] on div "Checked Out" at bounding box center [1148, 267] width 166 height 15
type input "CHECKED_OUT"
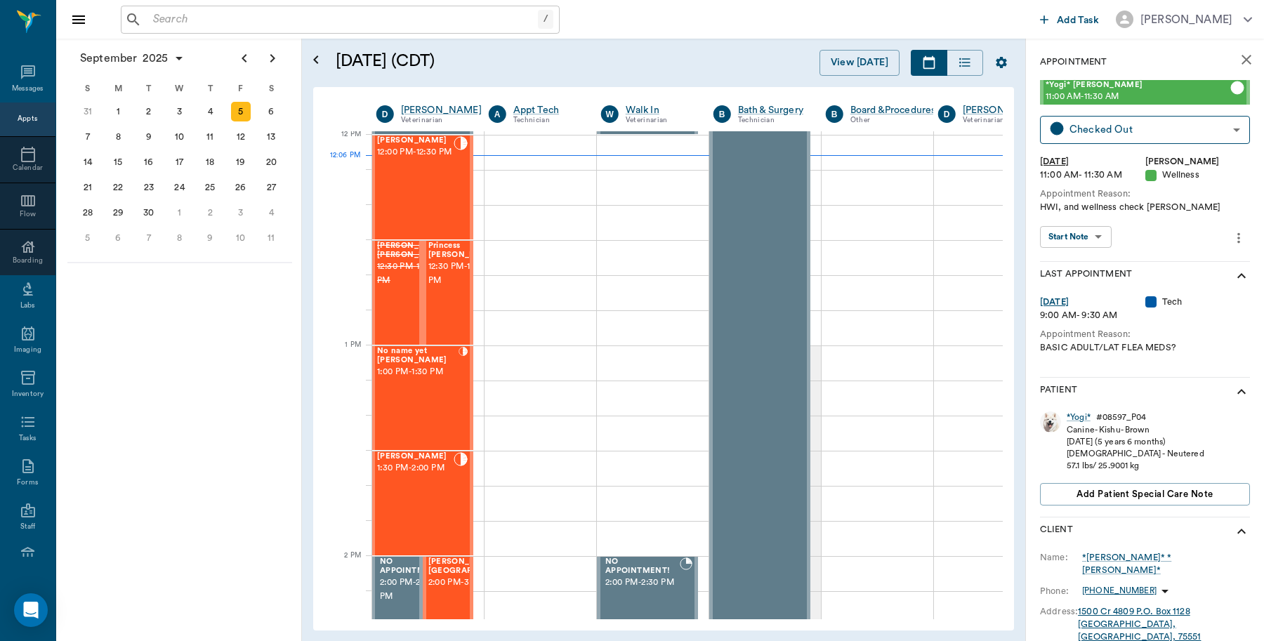
scroll to position [844, 1]
click at [162, 7] on div "/ ​" at bounding box center [340, 20] width 439 height 28
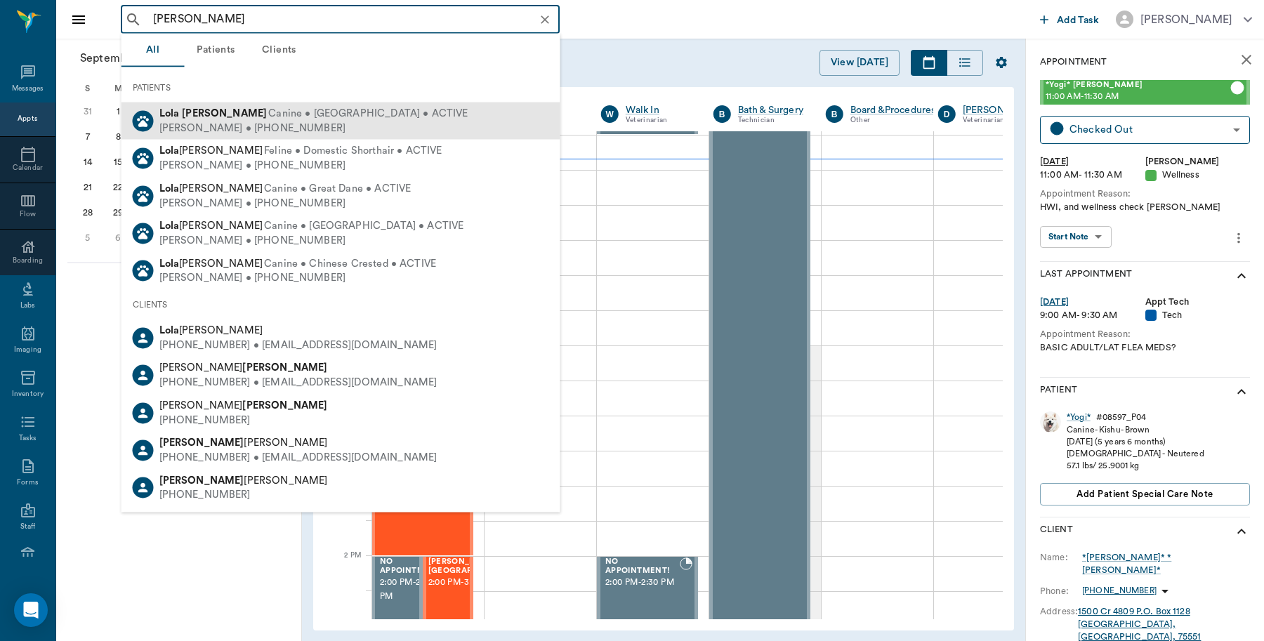
click at [228, 123] on div "[PERSON_NAME] • [PHONE_NUMBER]" at bounding box center [313, 128] width 309 height 15
type input "[PERSON_NAME]"
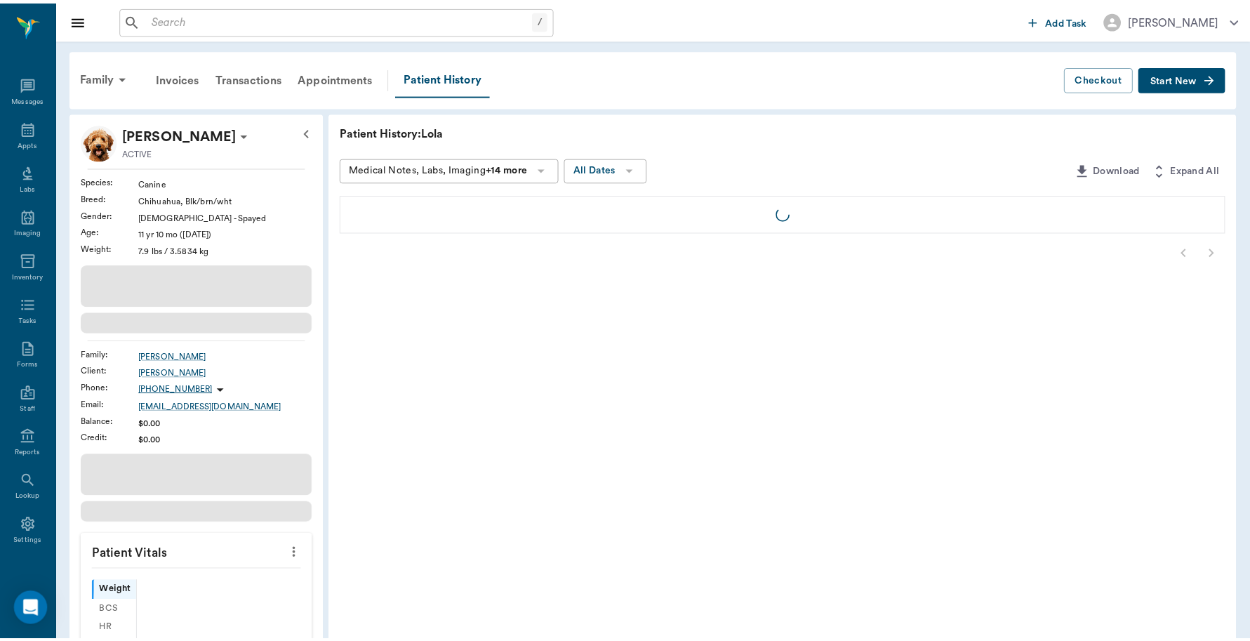
scroll to position [4, 0]
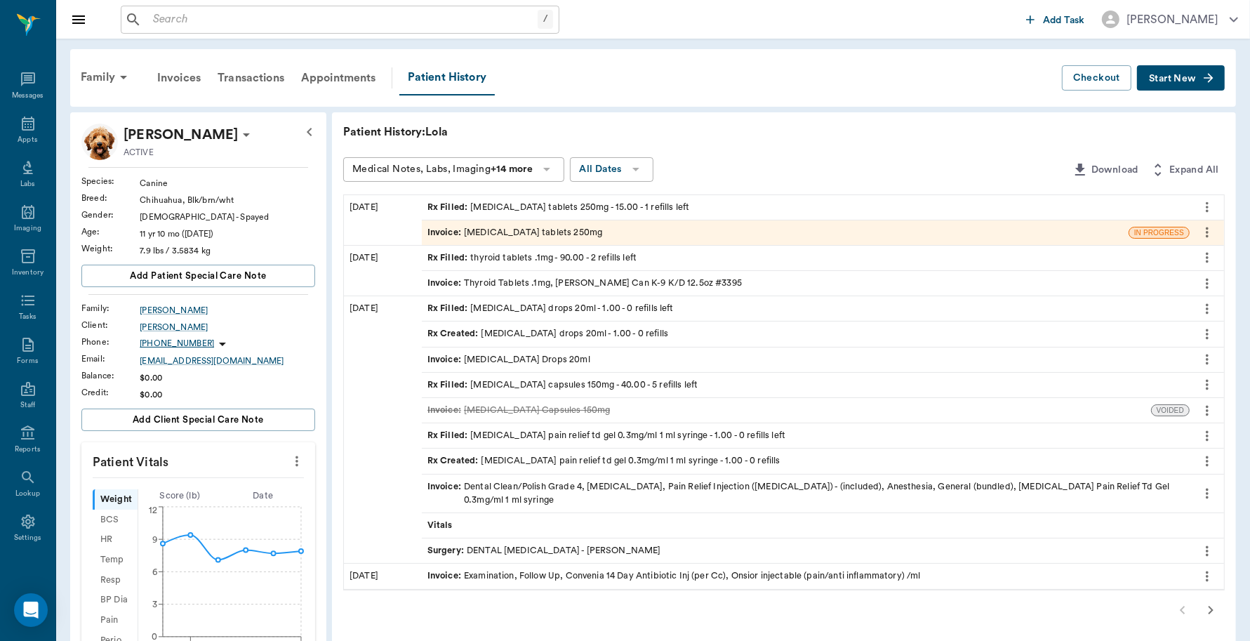
click at [524, 234] on div "Invoice : [MEDICAL_DATA] tablets 250mg" at bounding box center [515, 232] width 175 height 13
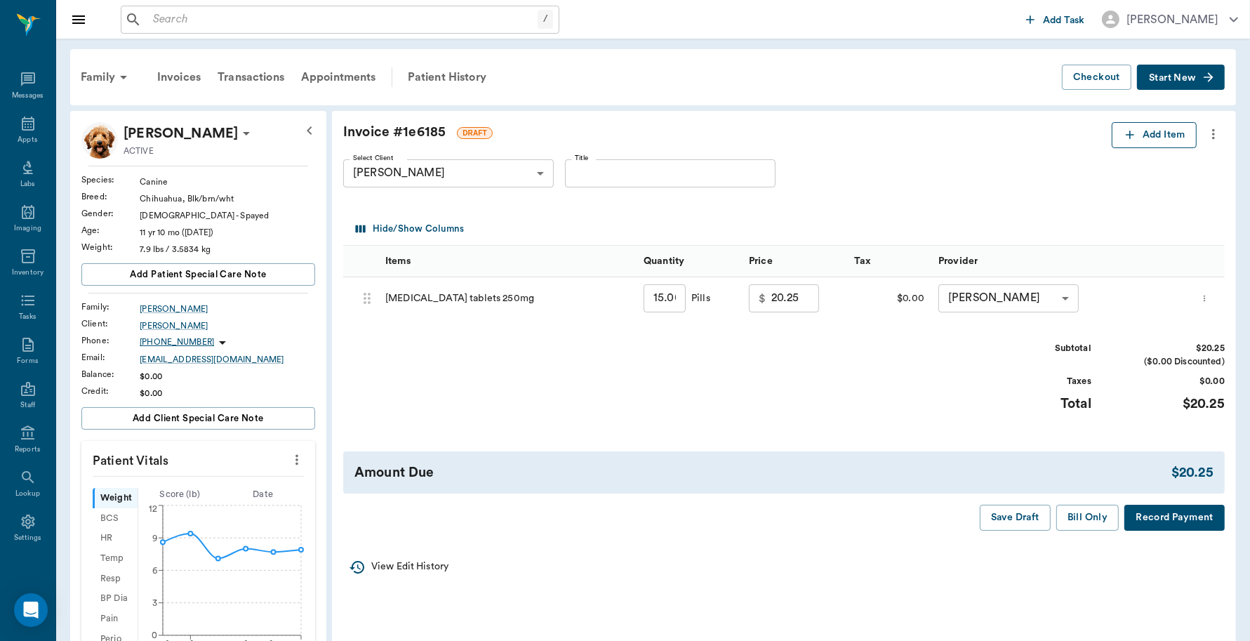
click at [1170, 135] on button "Add Item" at bounding box center [1154, 135] width 85 height 26
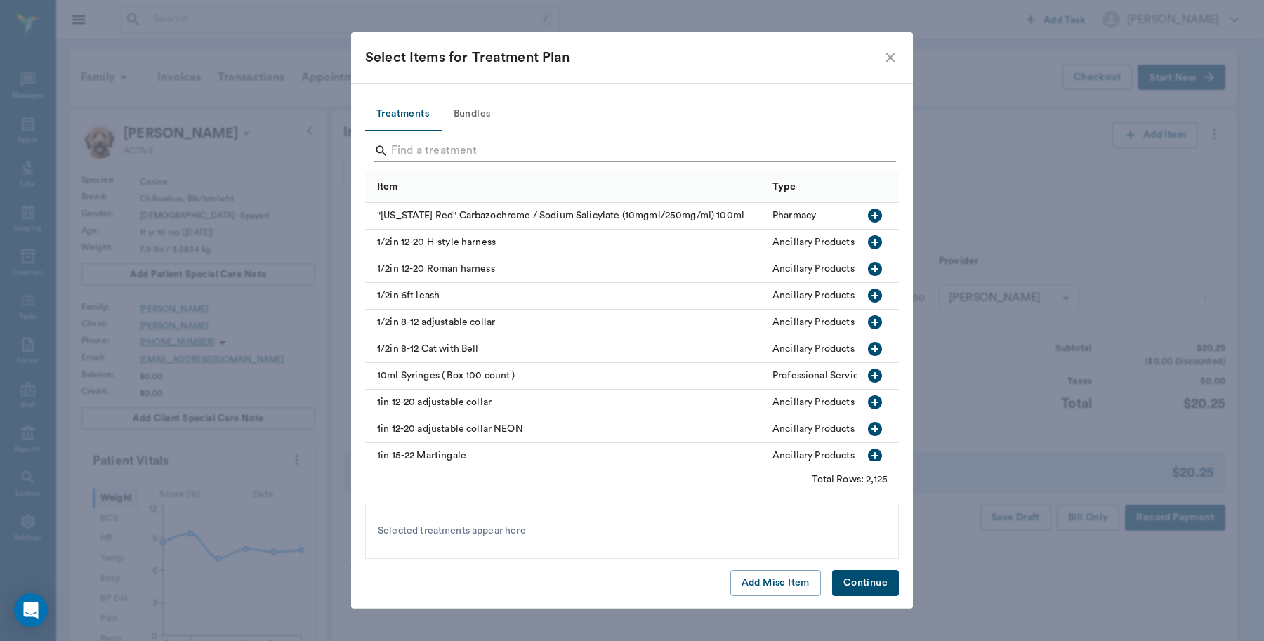
click at [458, 149] on input "Search" at bounding box center [633, 151] width 484 height 22
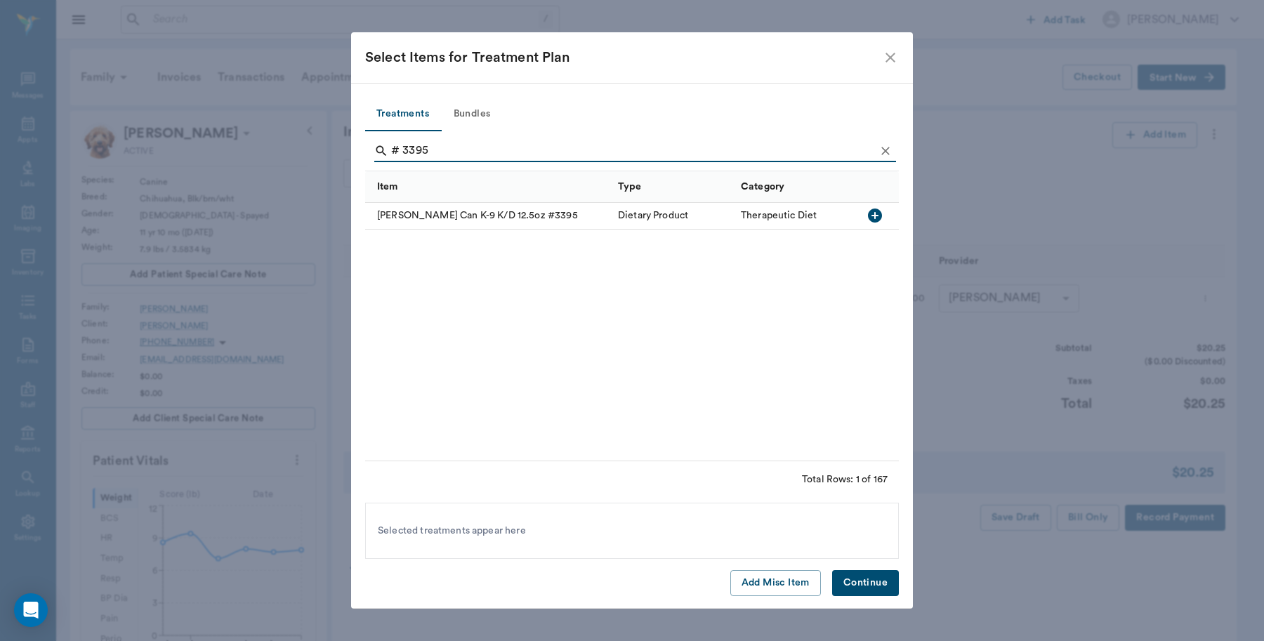
type input "# 3395"
click at [868, 583] on button "Continue" at bounding box center [865, 583] width 67 height 26
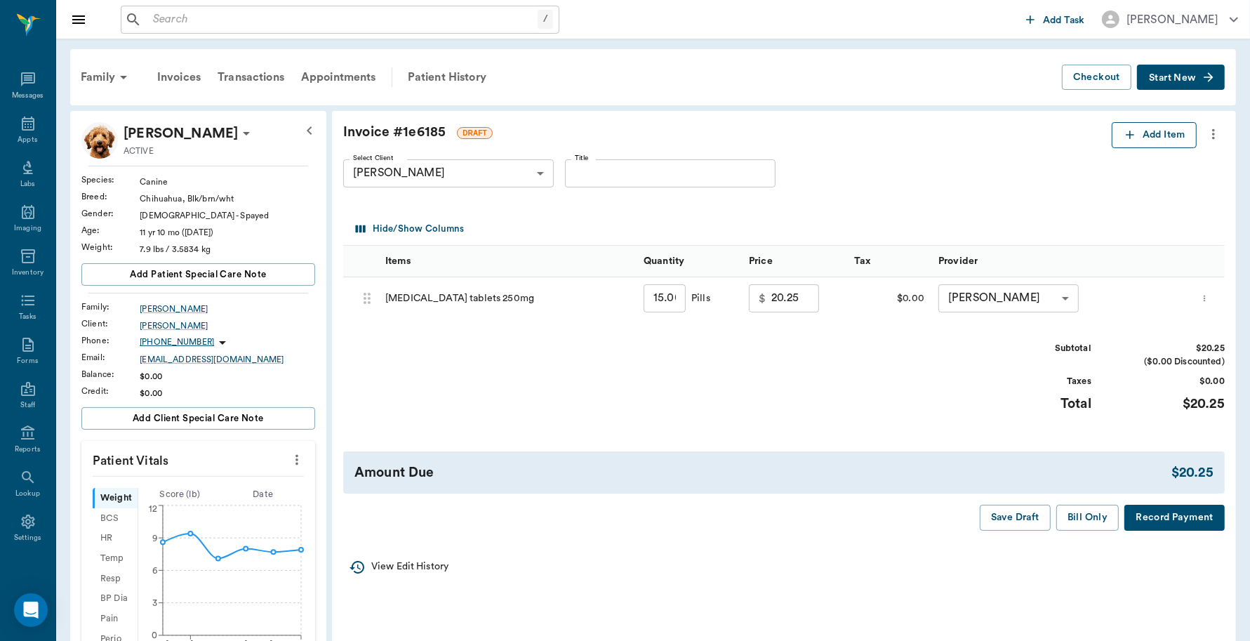
click at [1146, 138] on button "Add Item" at bounding box center [1154, 135] width 85 height 26
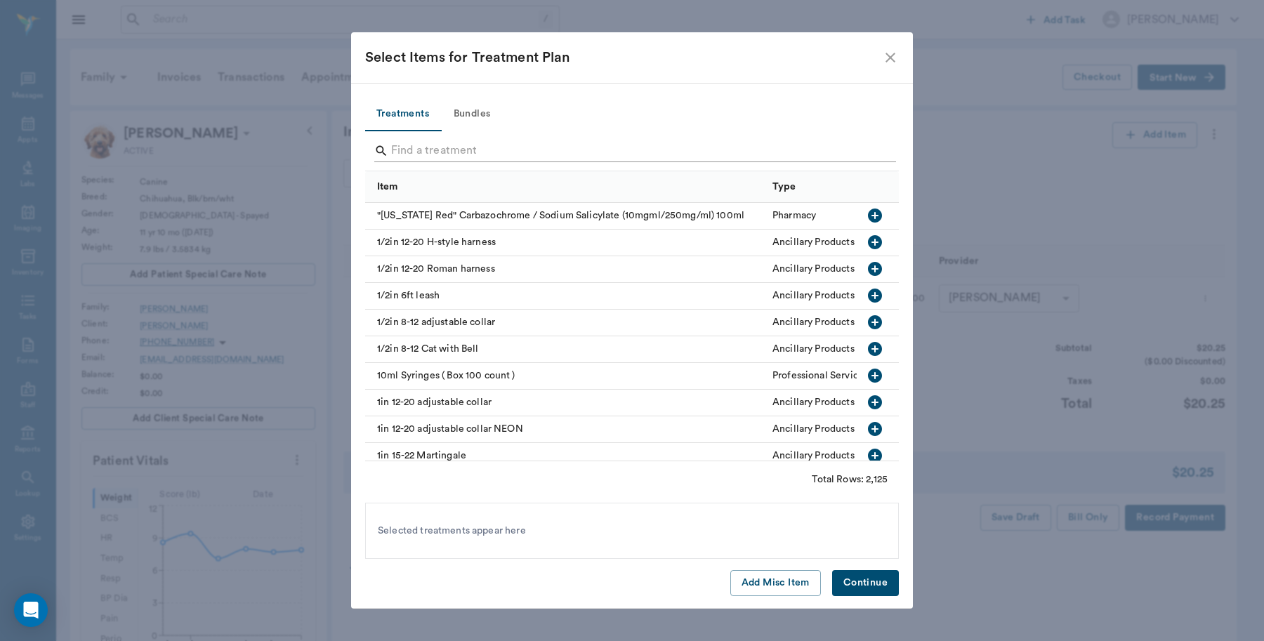
click at [576, 157] on input "Search" at bounding box center [633, 151] width 484 height 22
type input "3"
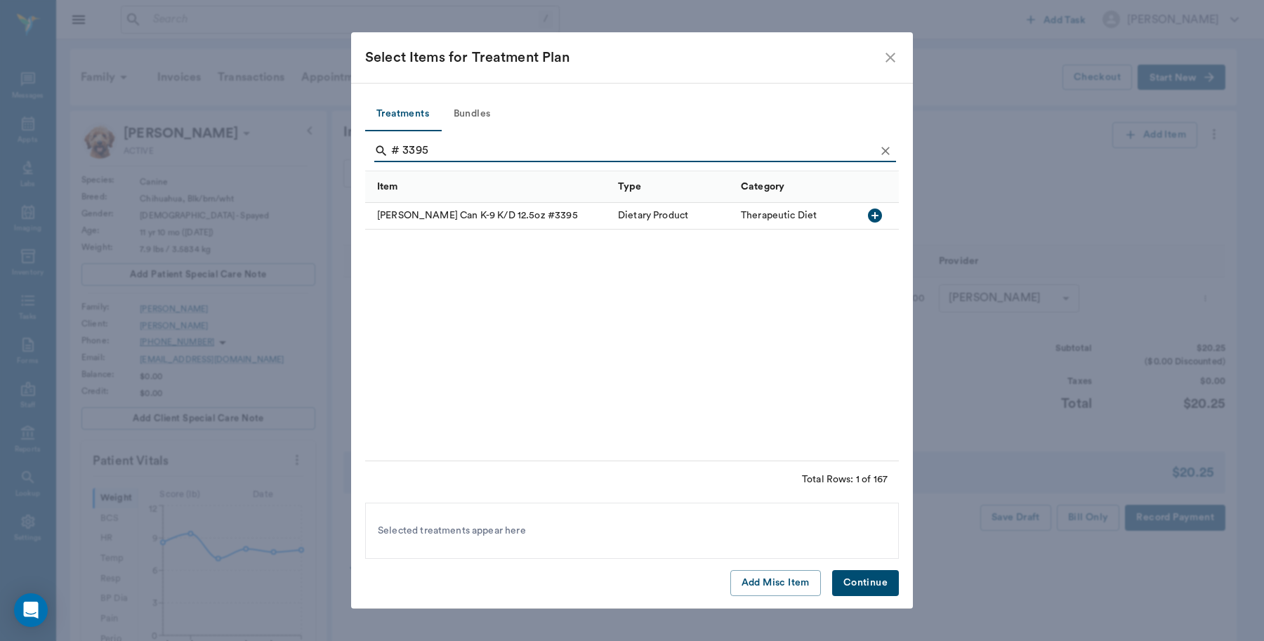
type input "# 3395"
click at [881, 216] on icon "button" at bounding box center [875, 215] width 14 height 14
click at [851, 583] on button "Continue" at bounding box center [865, 583] width 67 height 26
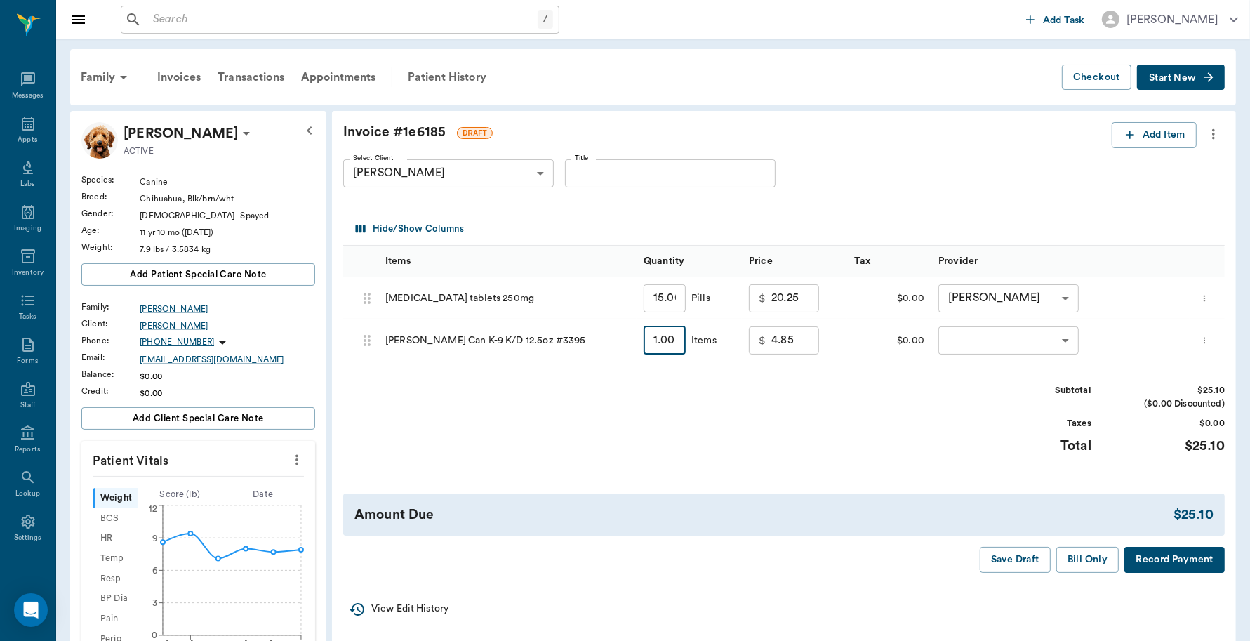
click at [663, 340] on input "1.00" at bounding box center [665, 340] width 42 height 28
type input "3"
type input "14.55"
type input "3"
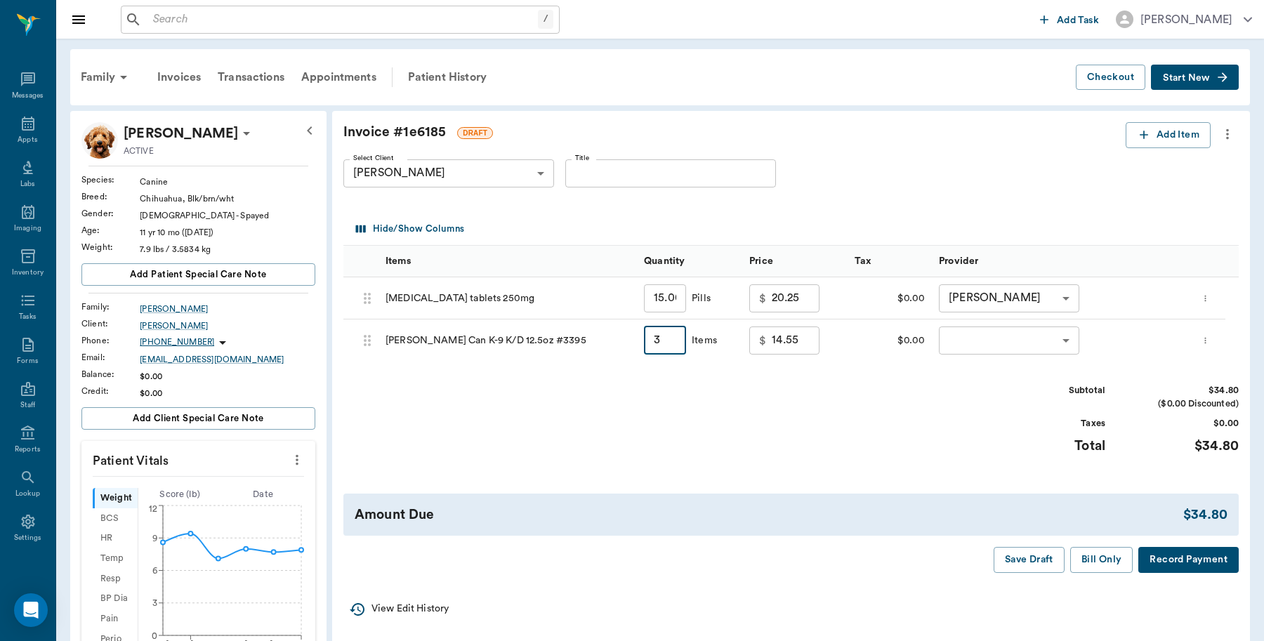
click at [971, 335] on body "/ ​ Add Task Dr. Bert Ellsworth Nectar Messages Appts Labs Imaging Inventory Ta…" at bounding box center [632, 549] width 1264 height 1098
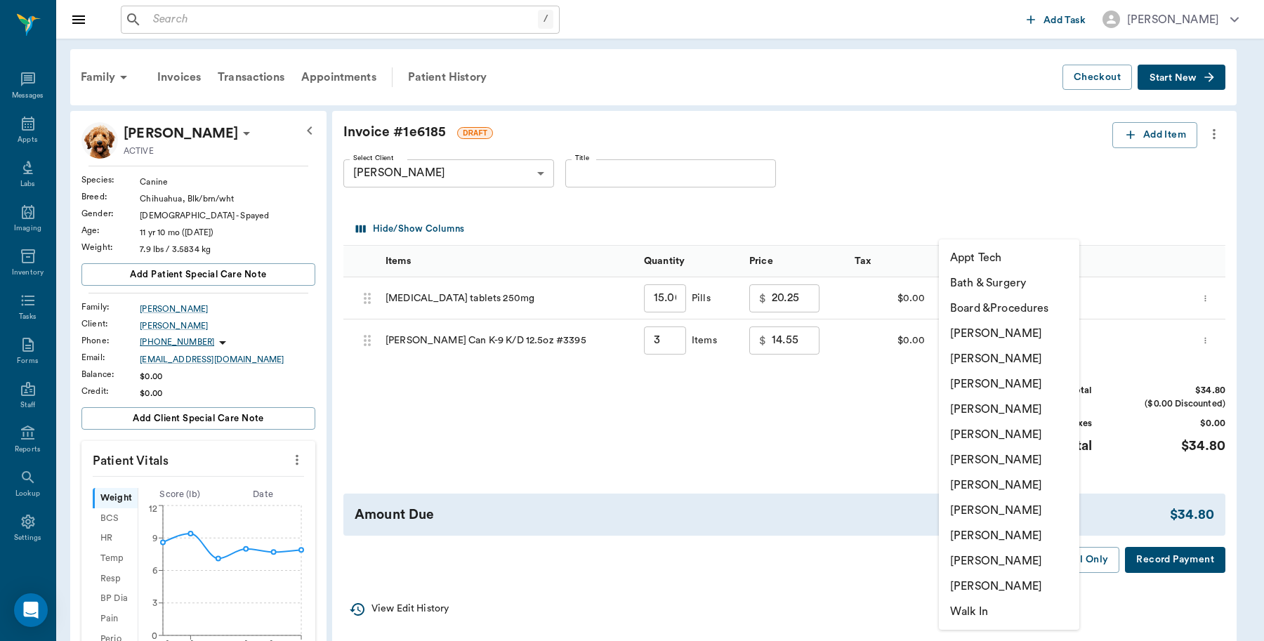
click at [1002, 331] on li "[PERSON_NAME]" at bounding box center [1009, 333] width 140 height 25
type input "none-6899ea08ed37b777db10de45"
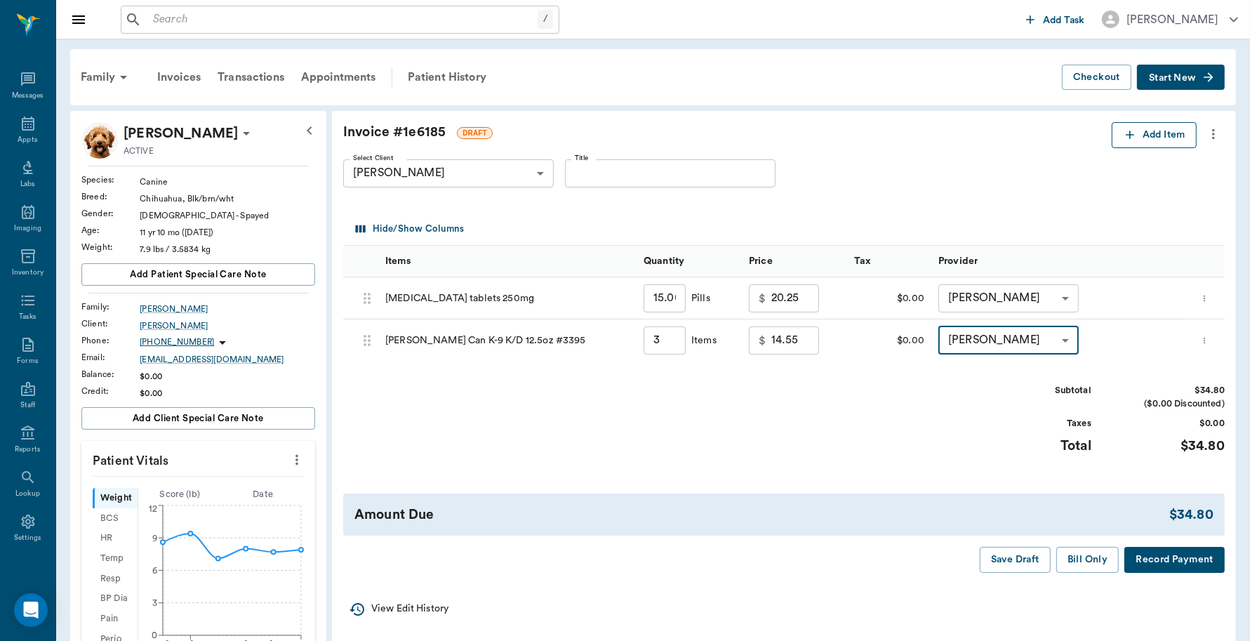
click at [1164, 134] on button "Add Item" at bounding box center [1154, 135] width 85 height 26
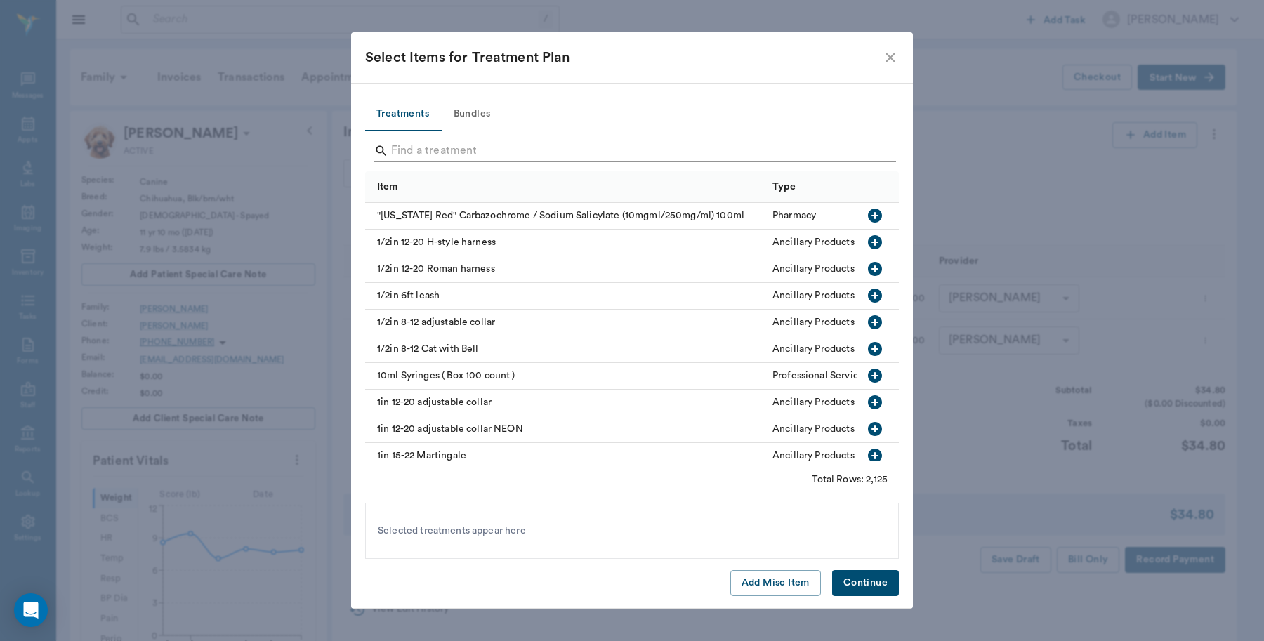
click at [508, 147] on input "Search" at bounding box center [633, 151] width 484 height 22
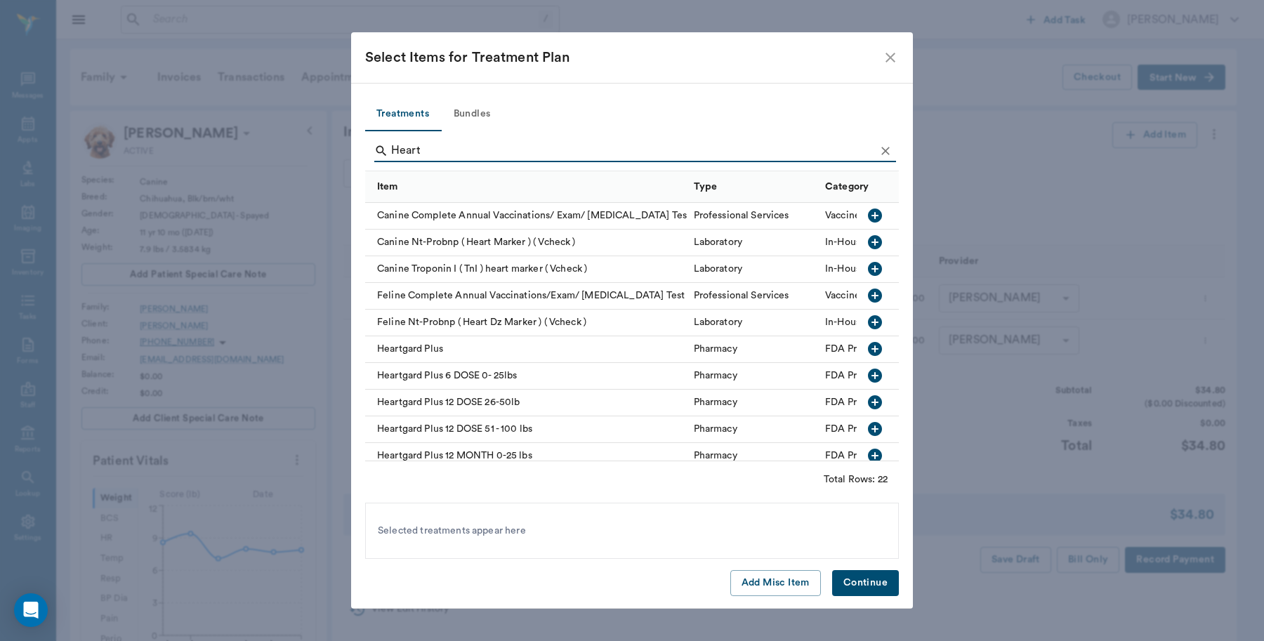
type input "Heart"
click at [868, 378] on icon "button" at bounding box center [875, 376] width 14 height 14
click at [866, 579] on button "Continue" at bounding box center [865, 583] width 67 height 26
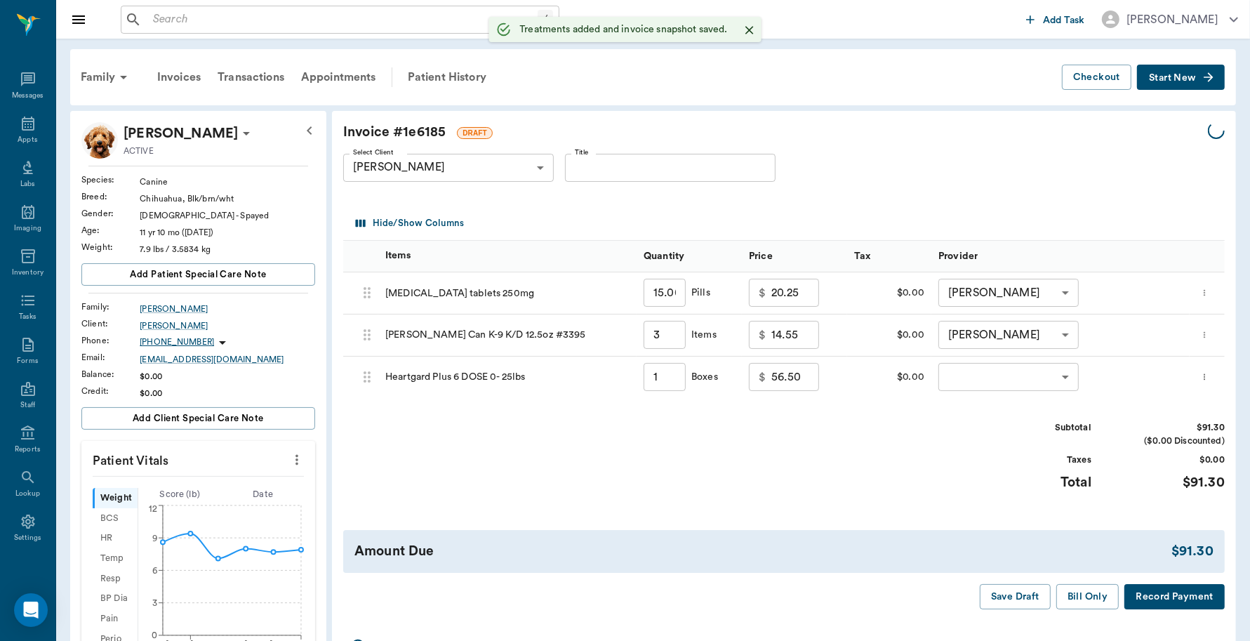
type input "3.00"
type input "1.00"
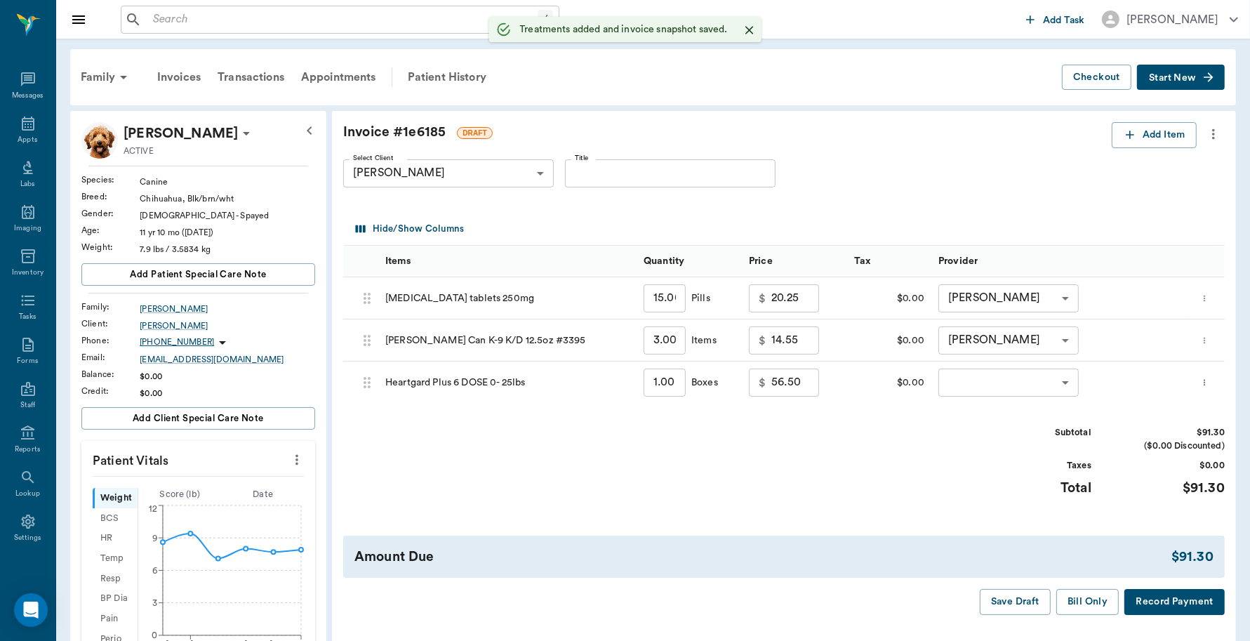
click at [1019, 374] on body "/ ​ Add Task Dr. Bert Ellsworth Nectar Messages Appts Labs Imaging Inventory Ta…" at bounding box center [625, 549] width 1250 height 1098
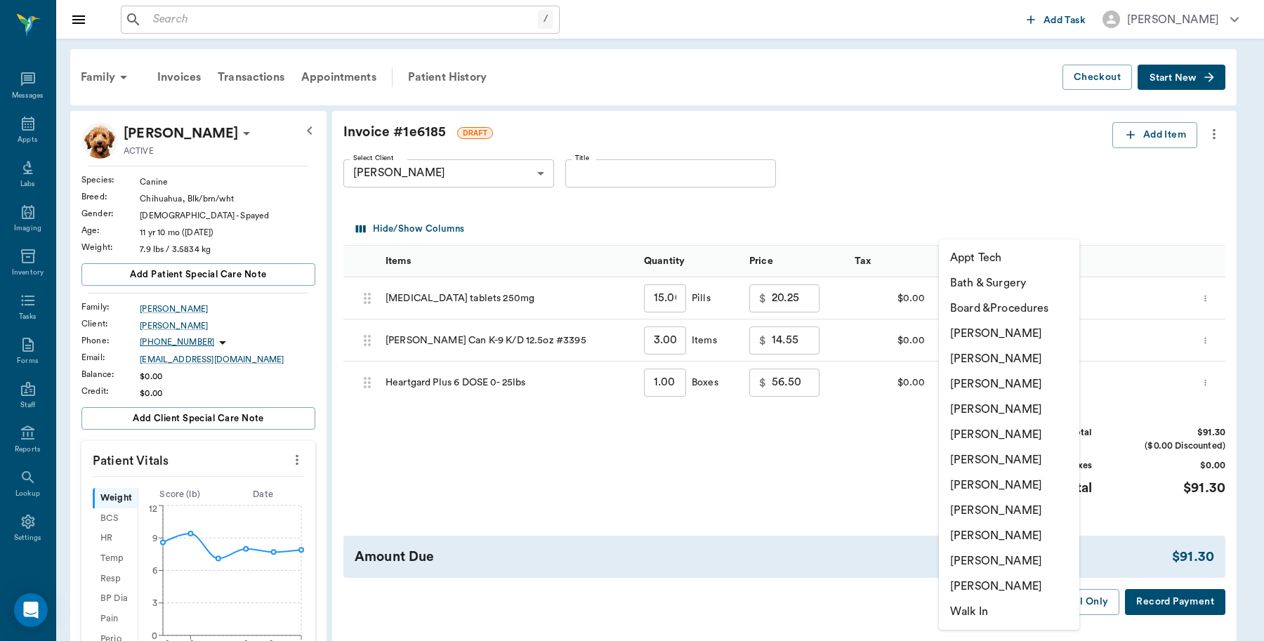
click at [992, 331] on li "[PERSON_NAME]" at bounding box center [1009, 333] width 140 height 25
type input "none-6899ea08ed37b777db10de45"
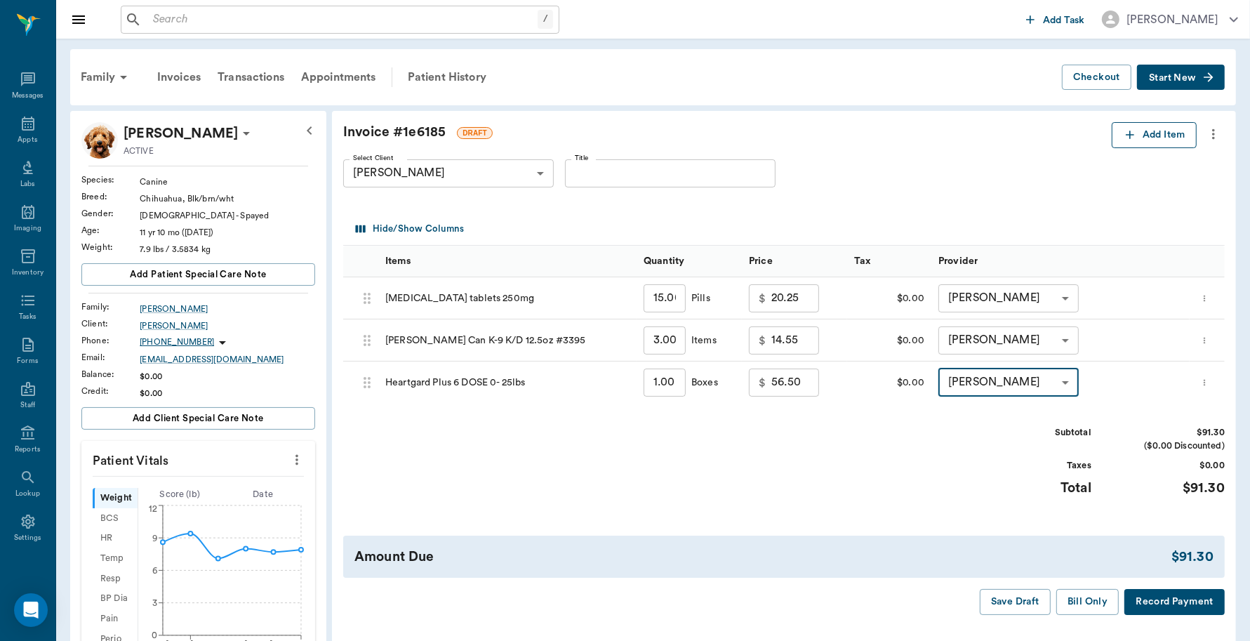
click at [1125, 134] on icon "button" at bounding box center [1130, 135] width 14 height 14
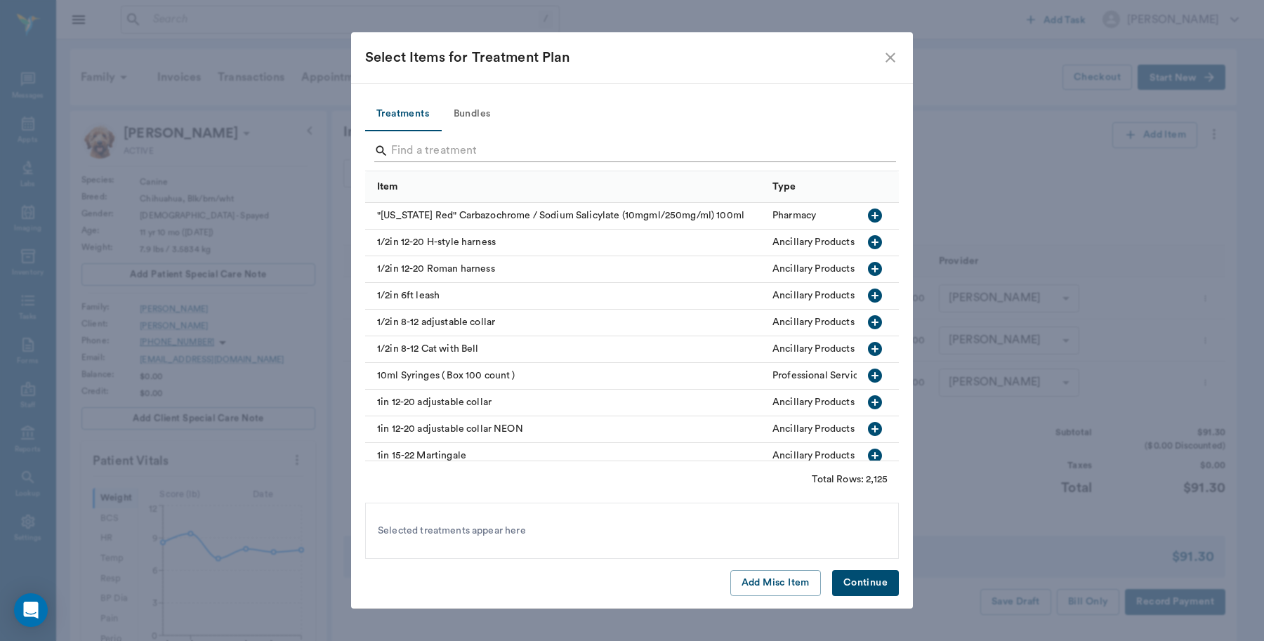
click at [549, 153] on input "Search" at bounding box center [633, 151] width 484 height 22
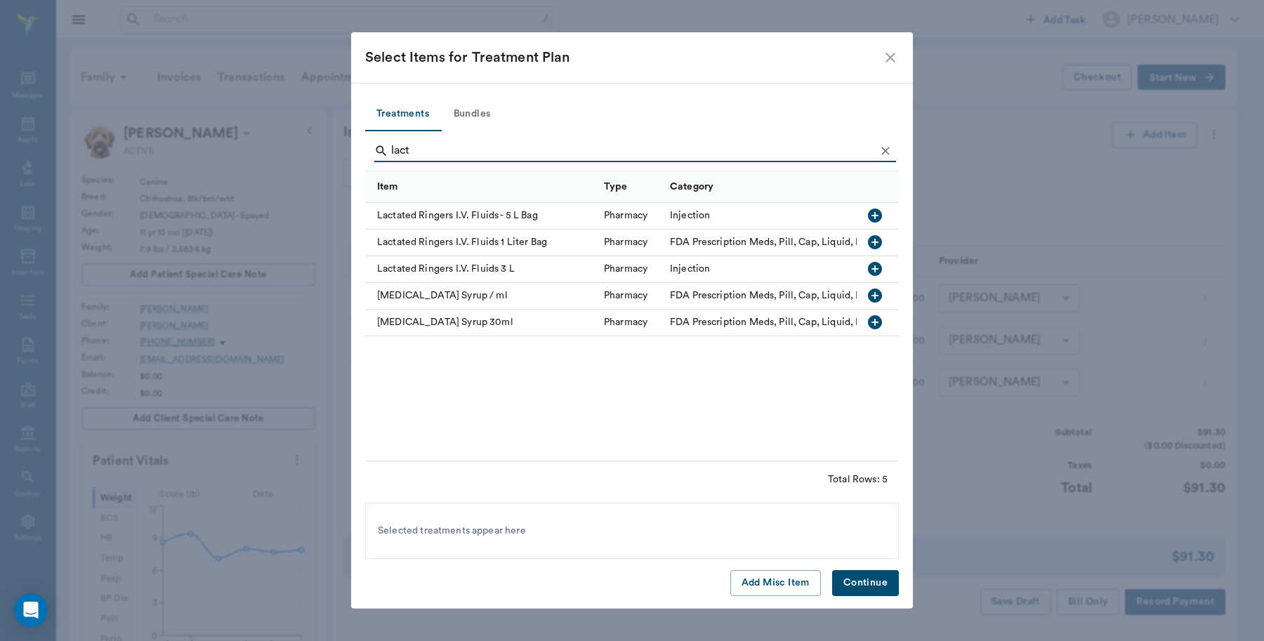
type input "lact"
click at [872, 242] on icon "button" at bounding box center [874, 242] width 17 height 17
click at [872, 588] on button "Continue" at bounding box center [865, 583] width 67 height 26
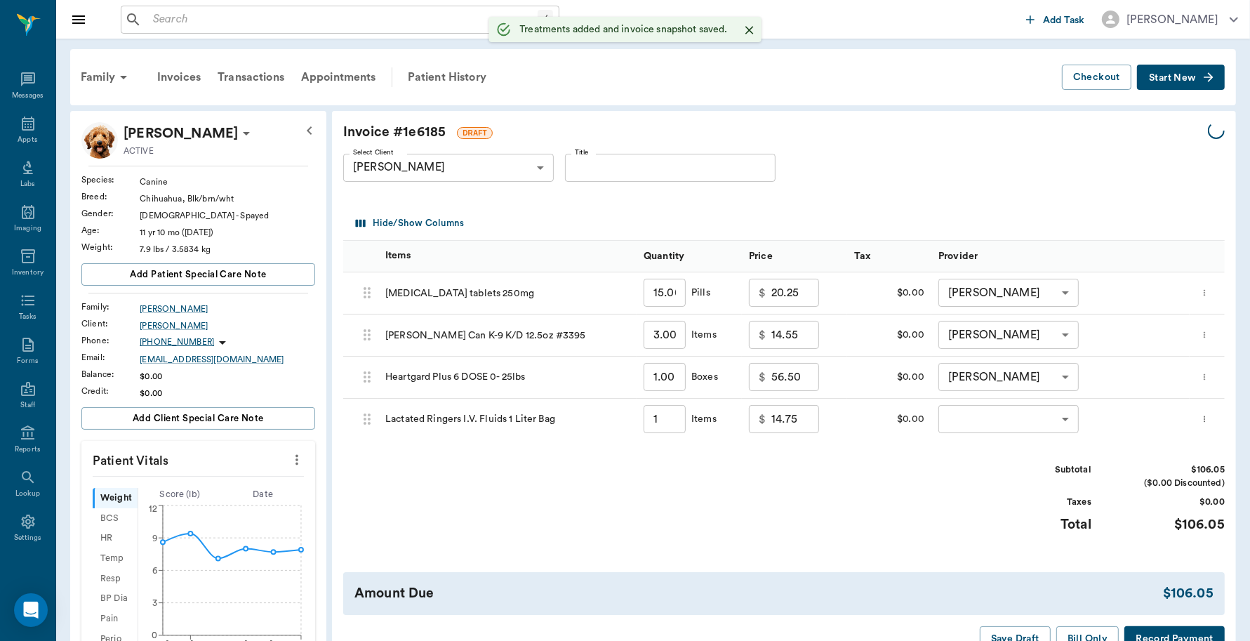
type input "1.00"
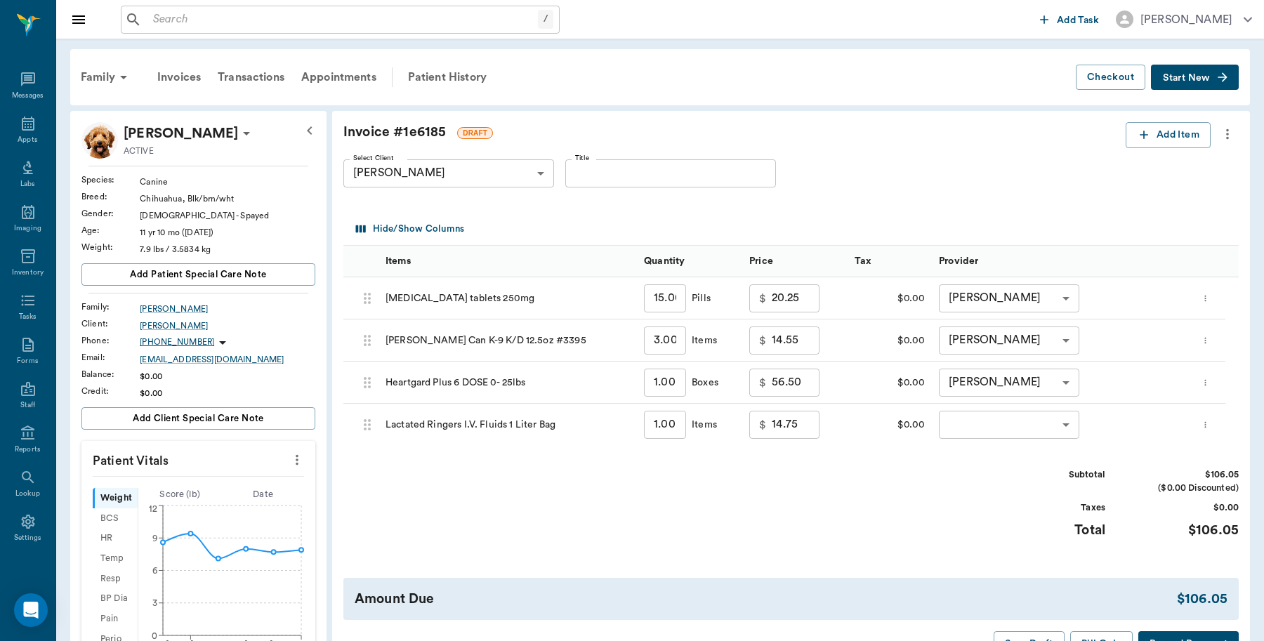
click at [1040, 419] on body "/ ​ Add Task Dr. Bert Ellsworth Nectar Messages Appts Labs Imaging Inventory Ta…" at bounding box center [632, 549] width 1264 height 1098
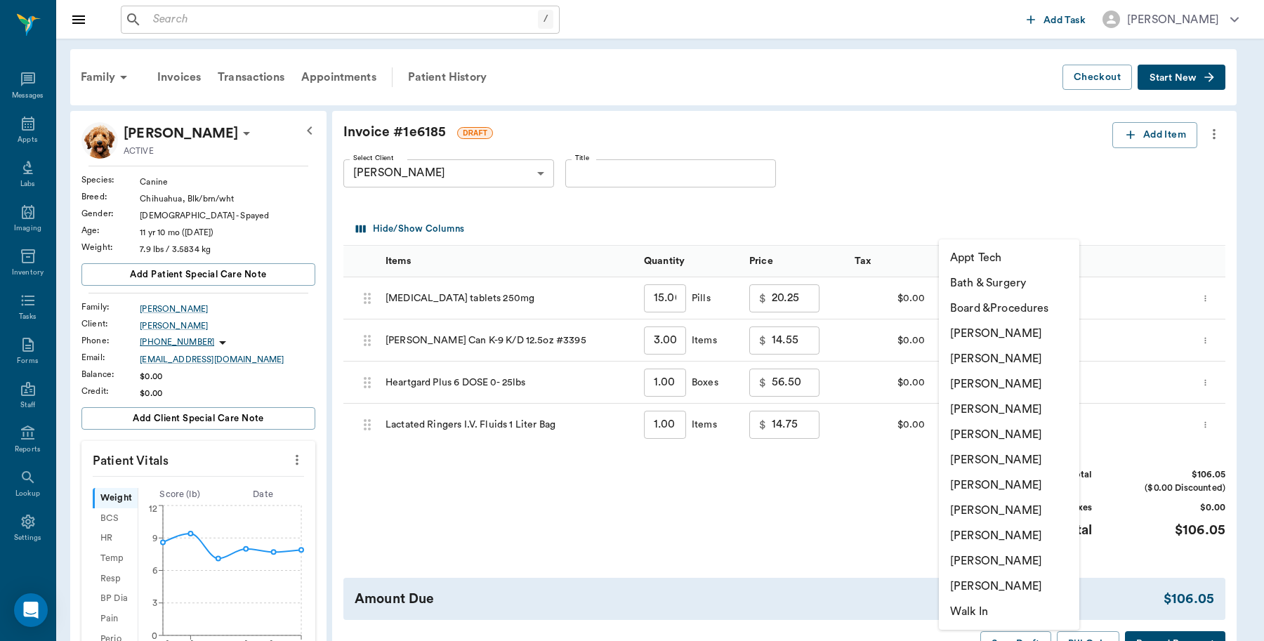
click at [1013, 328] on li "[PERSON_NAME]" at bounding box center [1009, 333] width 140 height 25
type input "none-6899ea08ed37b777db10de45"
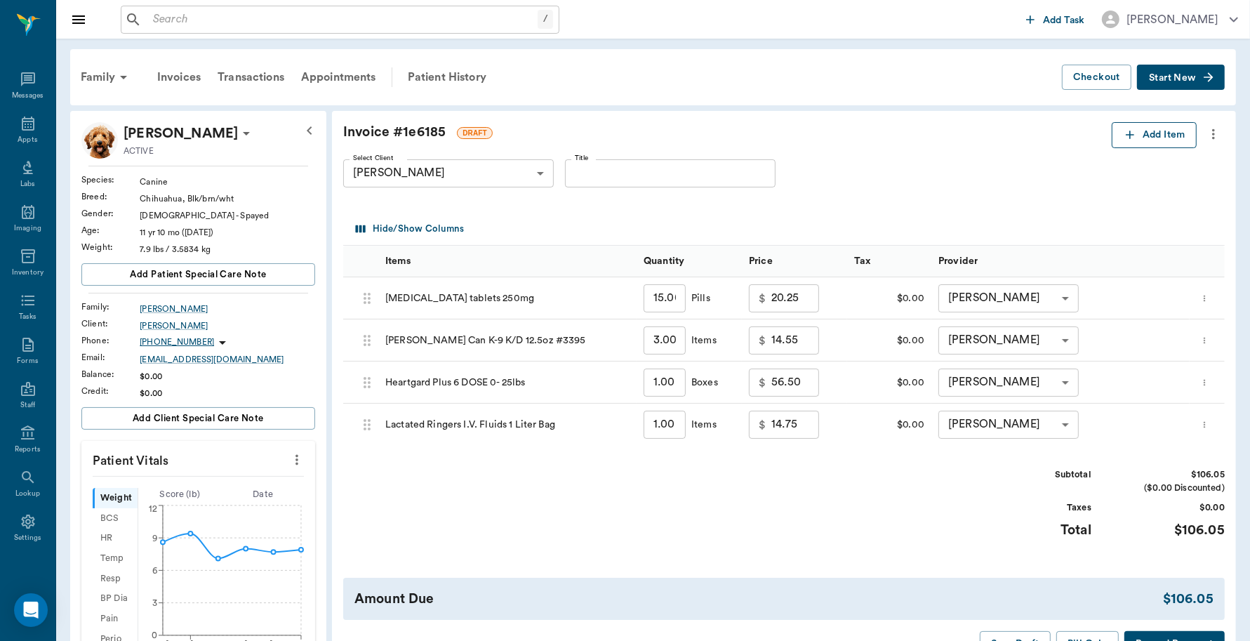
click at [1155, 137] on button "Add Item" at bounding box center [1154, 135] width 85 height 26
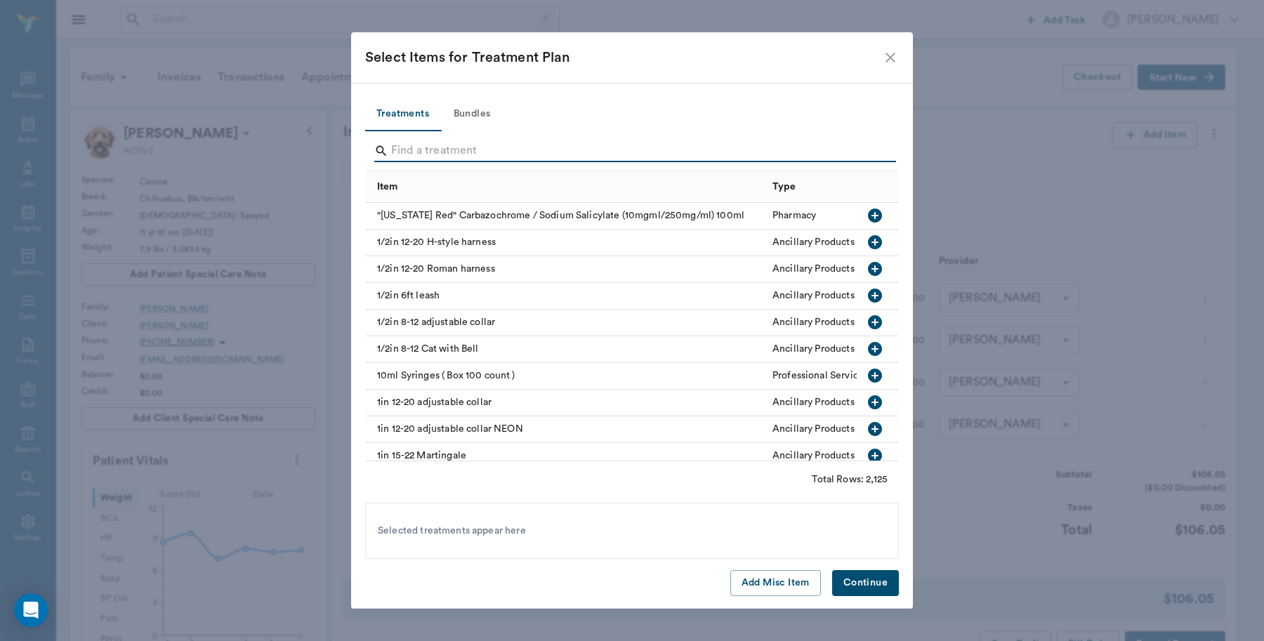
click at [569, 143] on input "Search" at bounding box center [633, 151] width 484 height 22
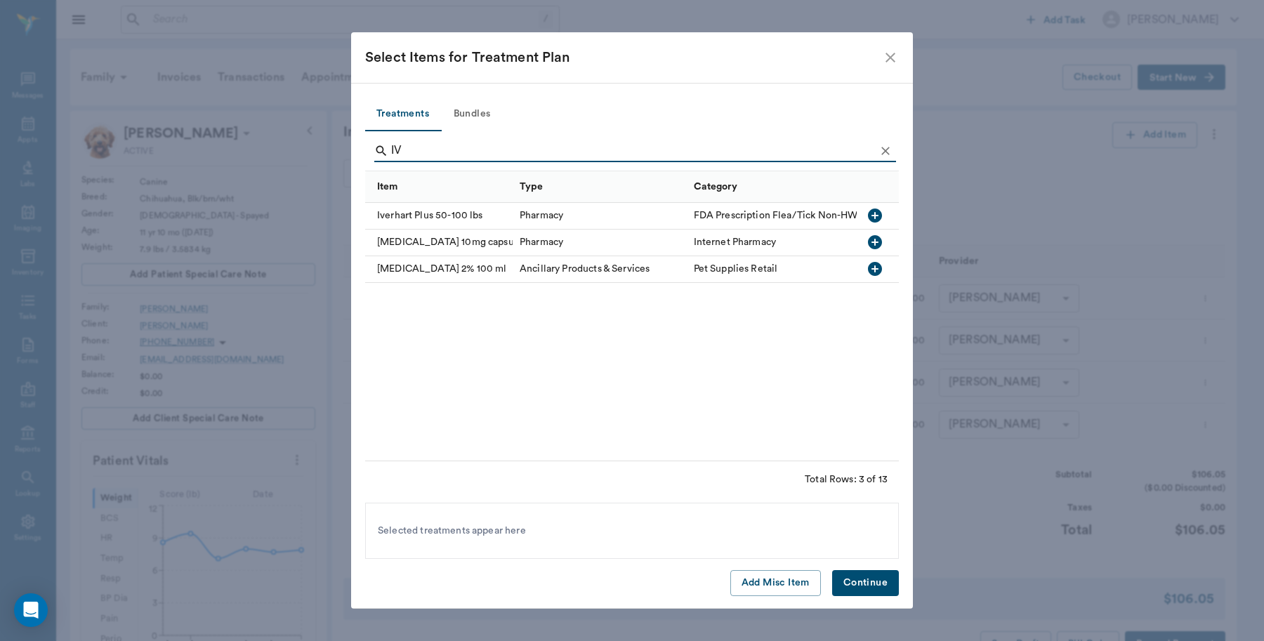
type input "I"
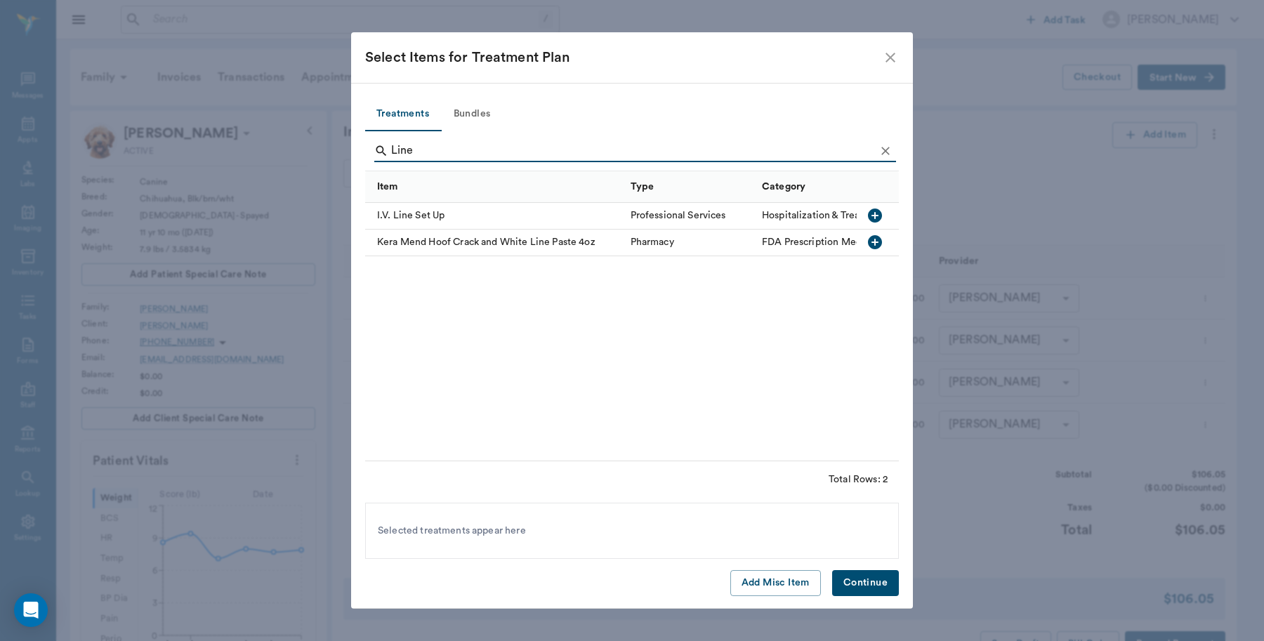
type input "Line"
click at [869, 213] on icon "button" at bounding box center [875, 215] width 14 height 14
click at [871, 581] on button "Continue" at bounding box center [865, 583] width 67 height 26
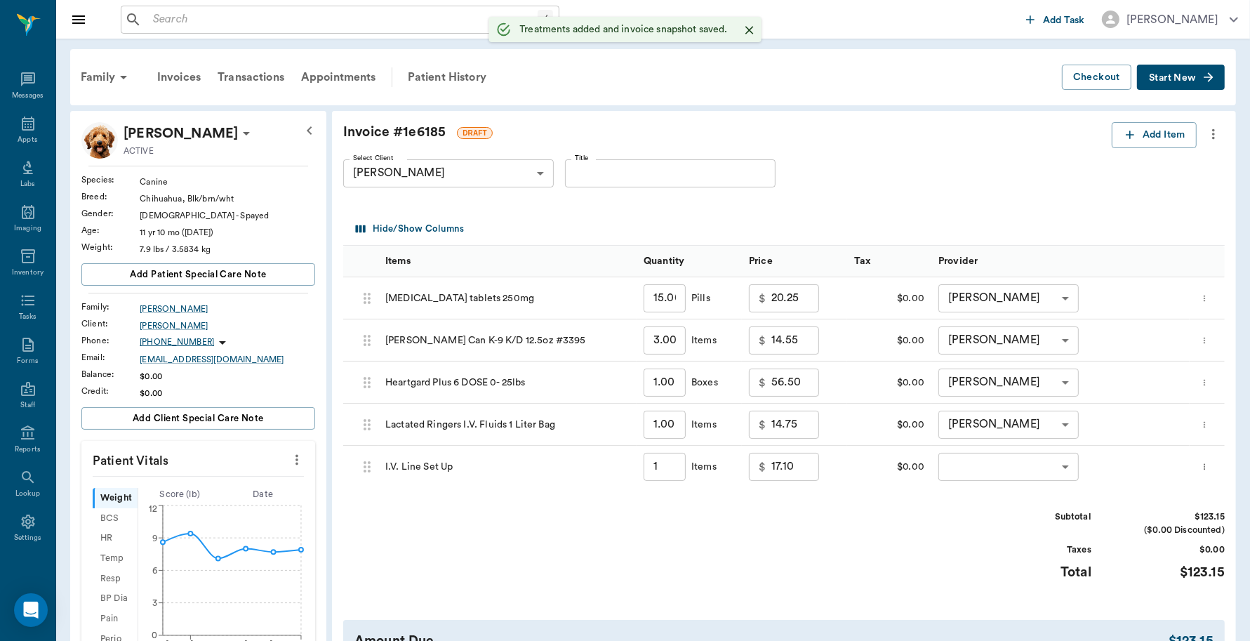
type input "1.00"
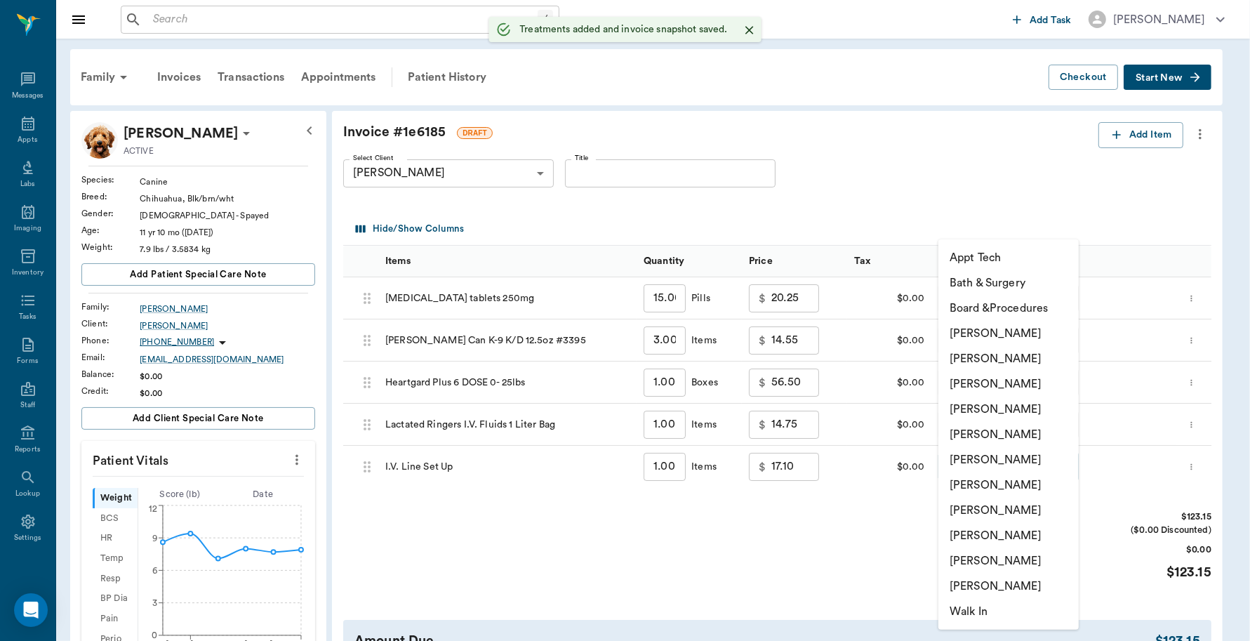
click at [1005, 468] on body "/ ​ Add Task Dr. Bert Ellsworth Nectar Messages Appts Labs Imaging Inventory Ta…" at bounding box center [625, 549] width 1250 height 1098
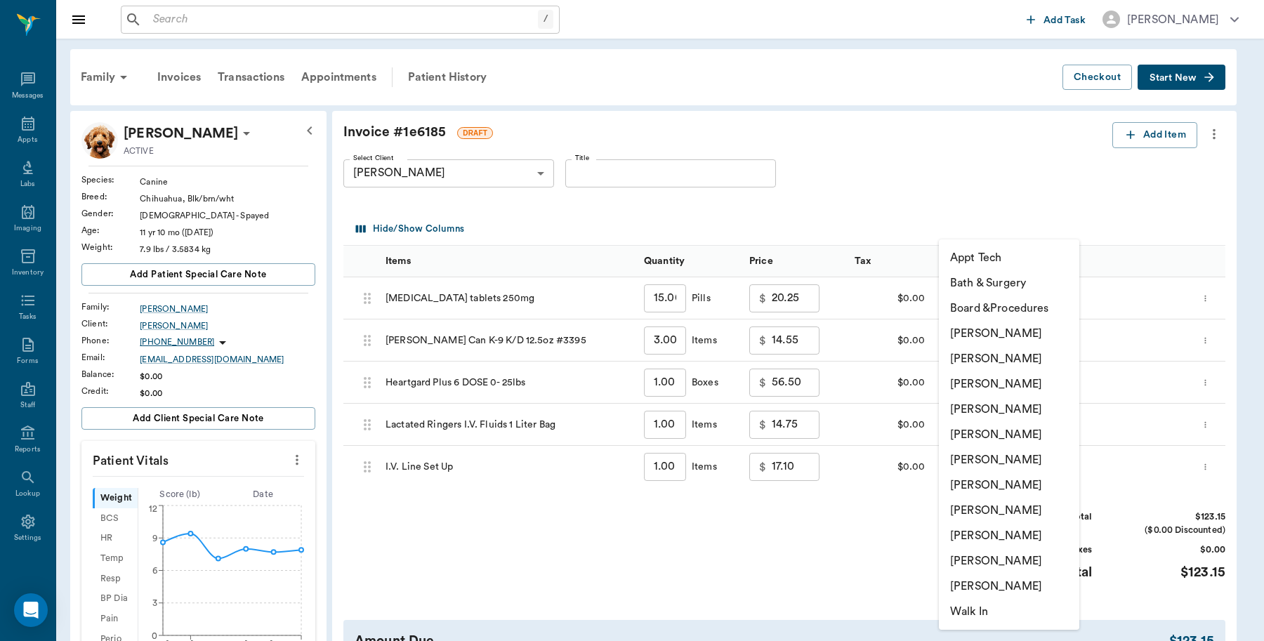
click at [1009, 324] on li "[PERSON_NAME]" at bounding box center [1009, 333] width 140 height 25
type input "none-6899ea08ed37b777db10de45"
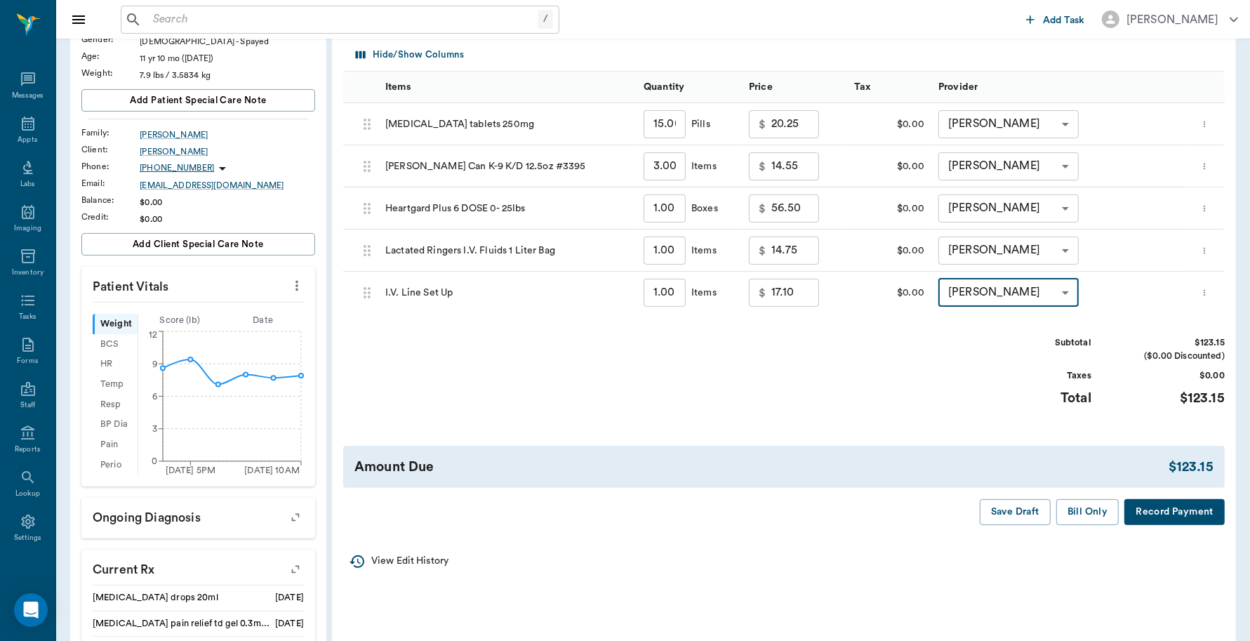
scroll to position [175, 0]
click at [1176, 511] on button "Record Payment" at bounding box center [1175, 511] width 100 height 26
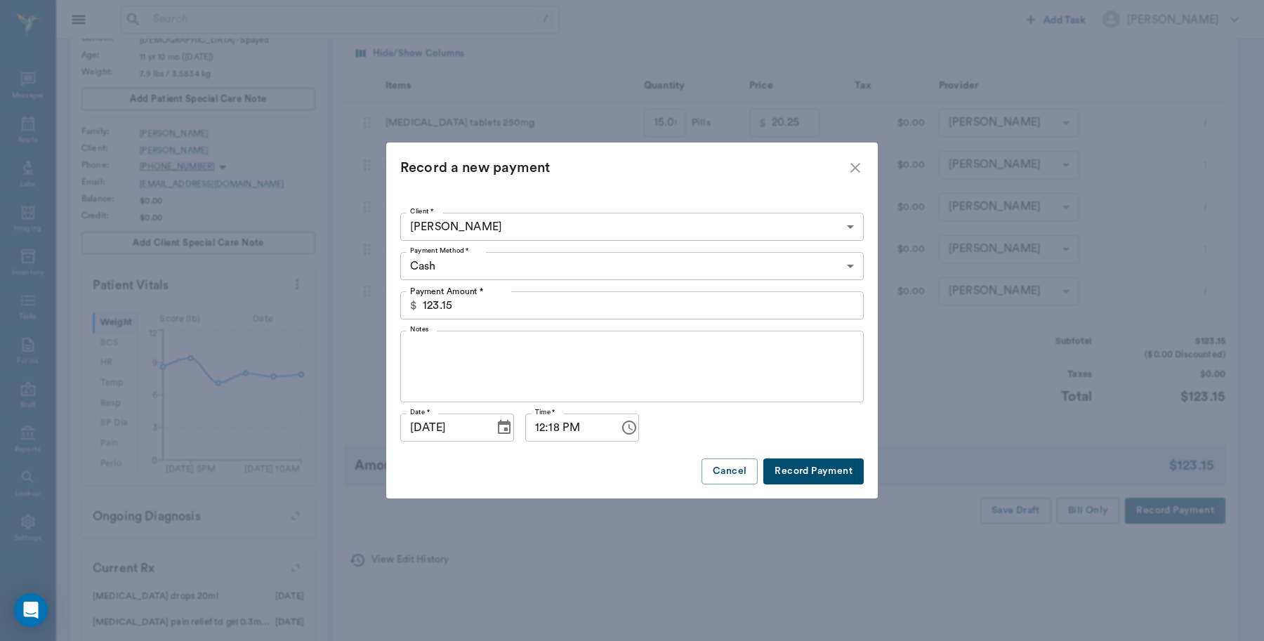
click at [415, 258] on body "/ ​ Add Task Dr. Bert Ellsworth Nectar Messages Appts Labs Imaging Inventory Ta…" at bounding box center [632, 374] width 1264 height 1098
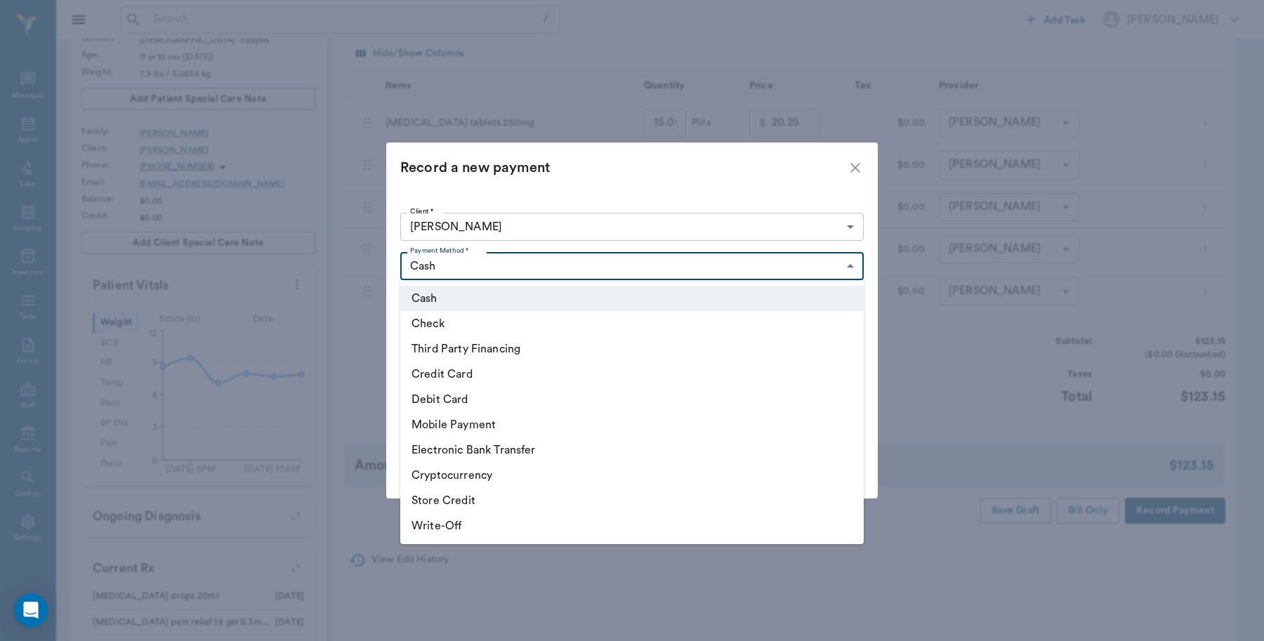
click at [439, 395] on li "Debit Card" at bounding box center [631, 399] width 463 height 25
type input "DEBIT_CARD"
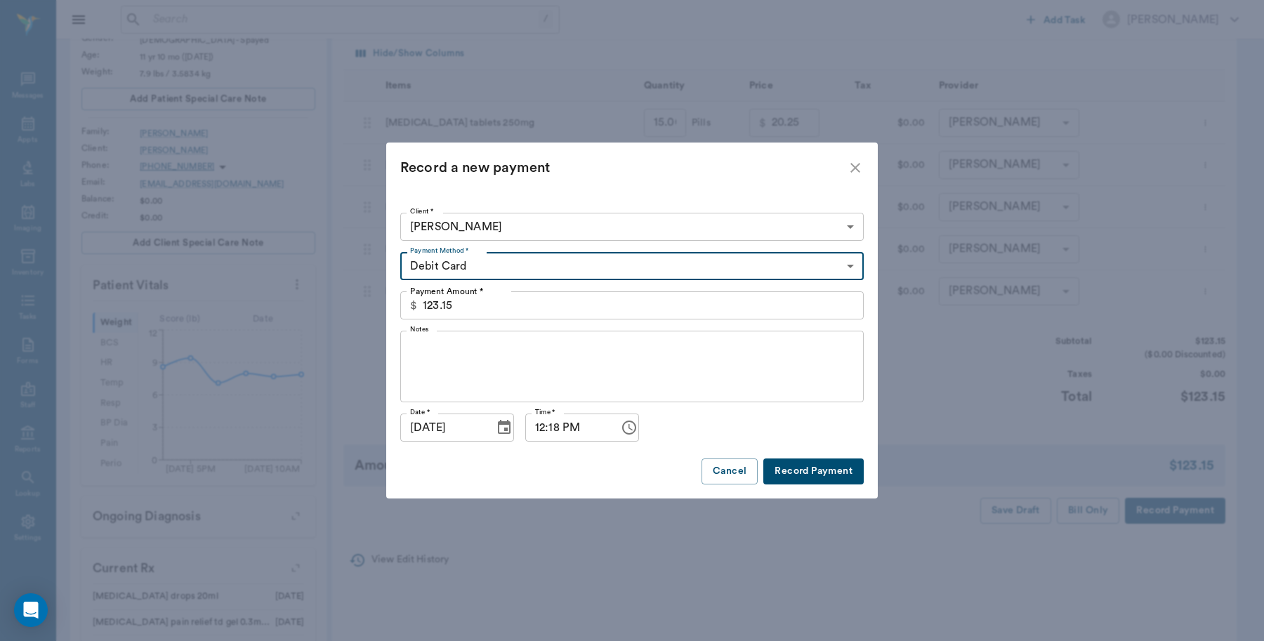
click at [783, 468] on button "Record Payment" at bounding box center [813, 471] width 100 height 26
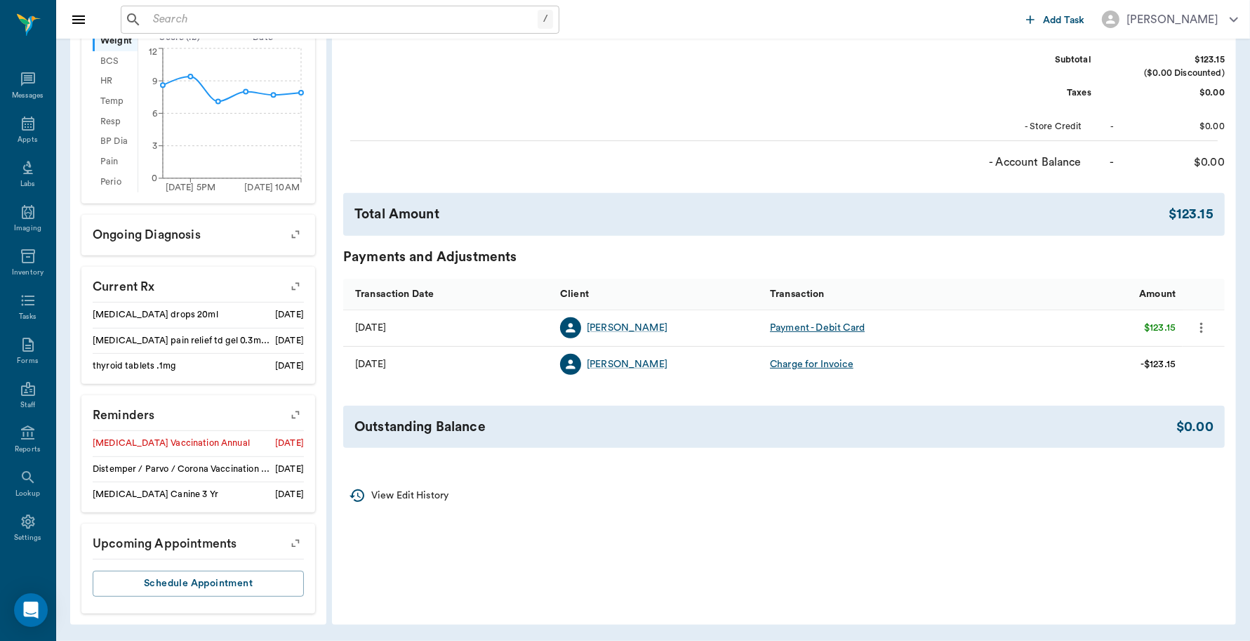
scroll to position [20, 0]
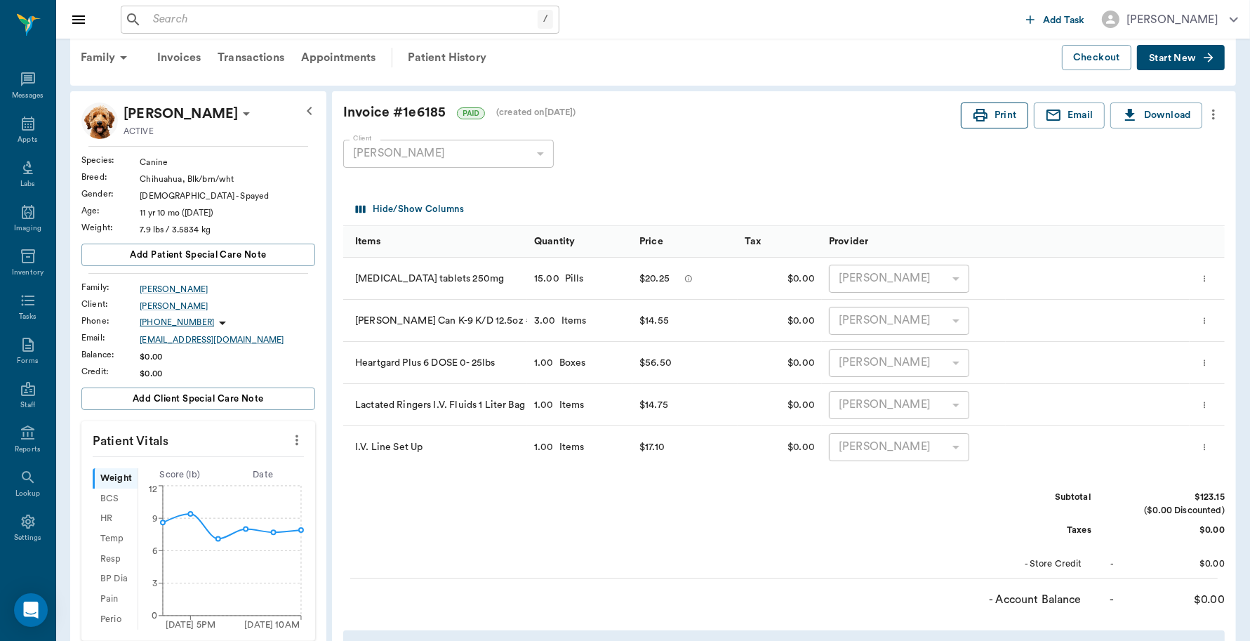
click at [1002, 117] on button "Print" at bounding box center [994, 115] width 67 height 26
click at [11, 128] on div "Appts" at bounding box center [27, 132] width 55 height 44
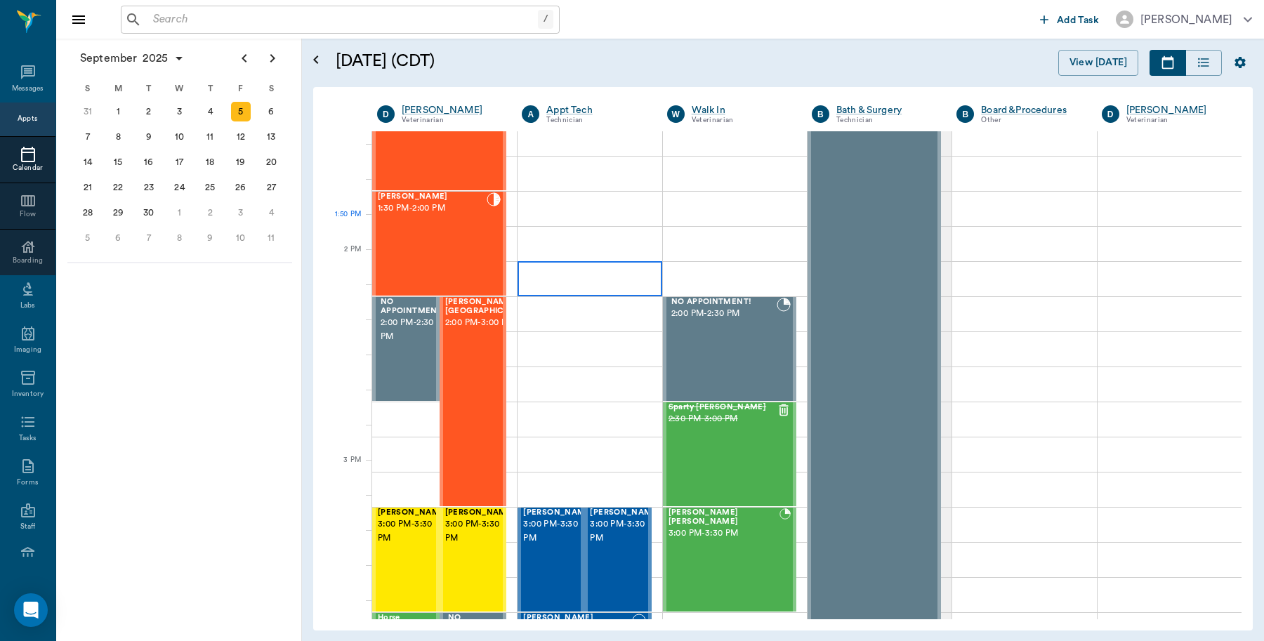
scroll to position [1195, 0]
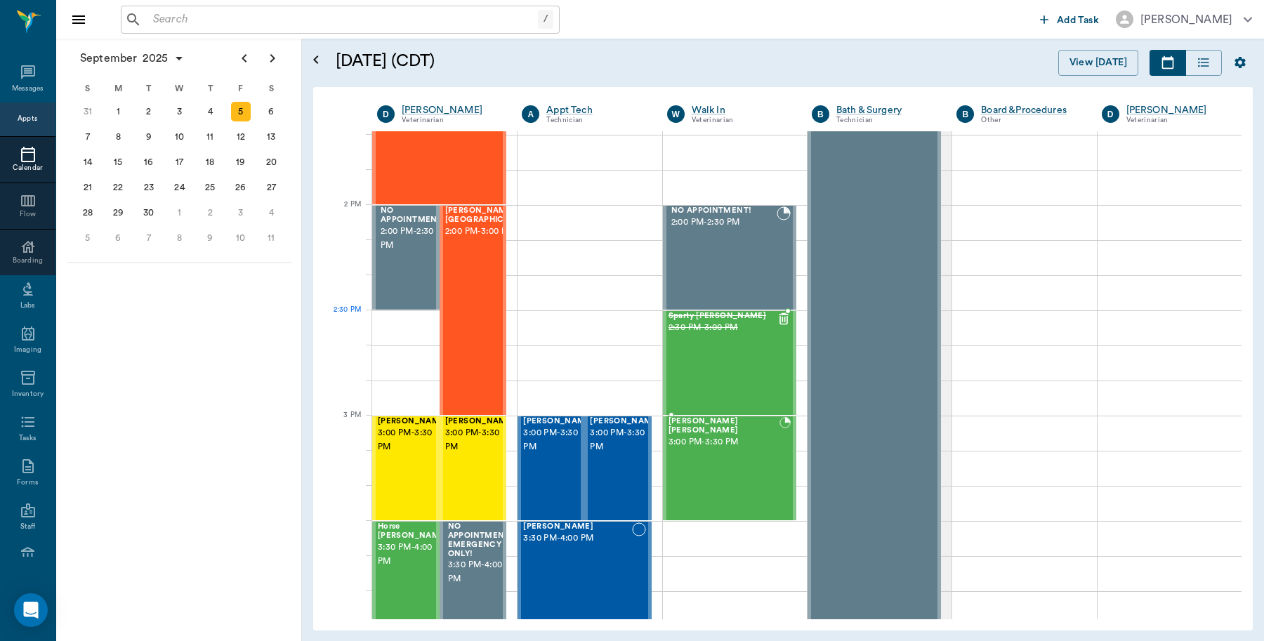
click at [702, 338] on div "Sparty [PERSON_NAME] 2:30 PM - 3:00 PM" at bounding box center [722, 363] width 108 height 102
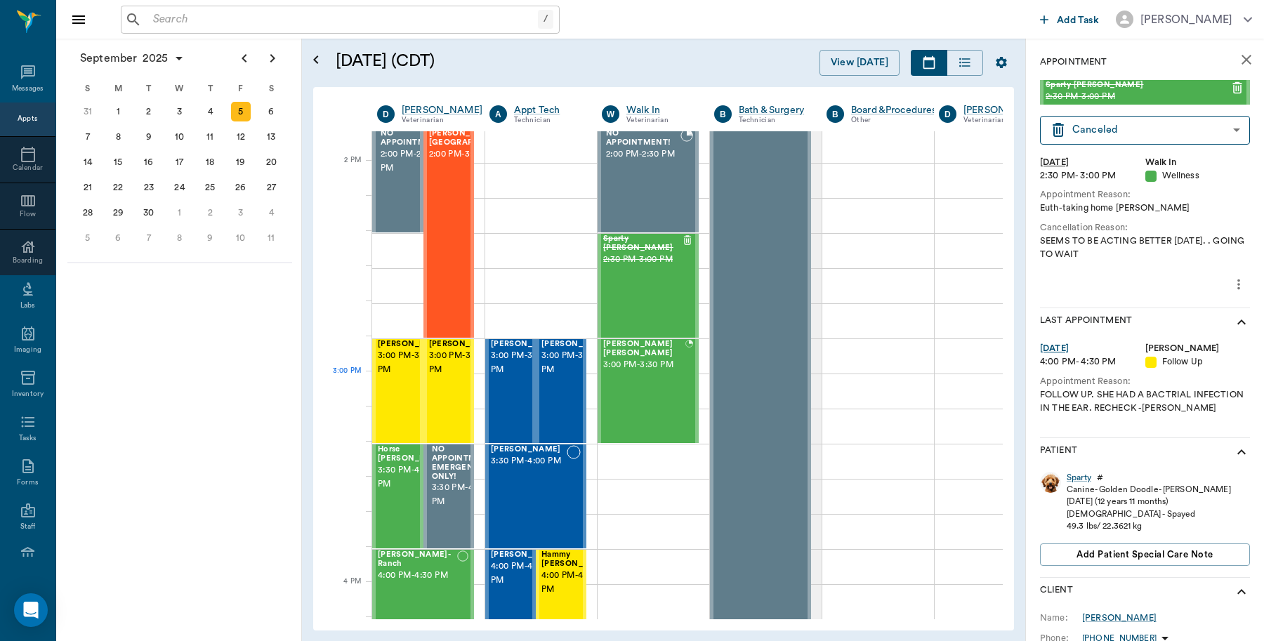
scroll to position [1283, 0]
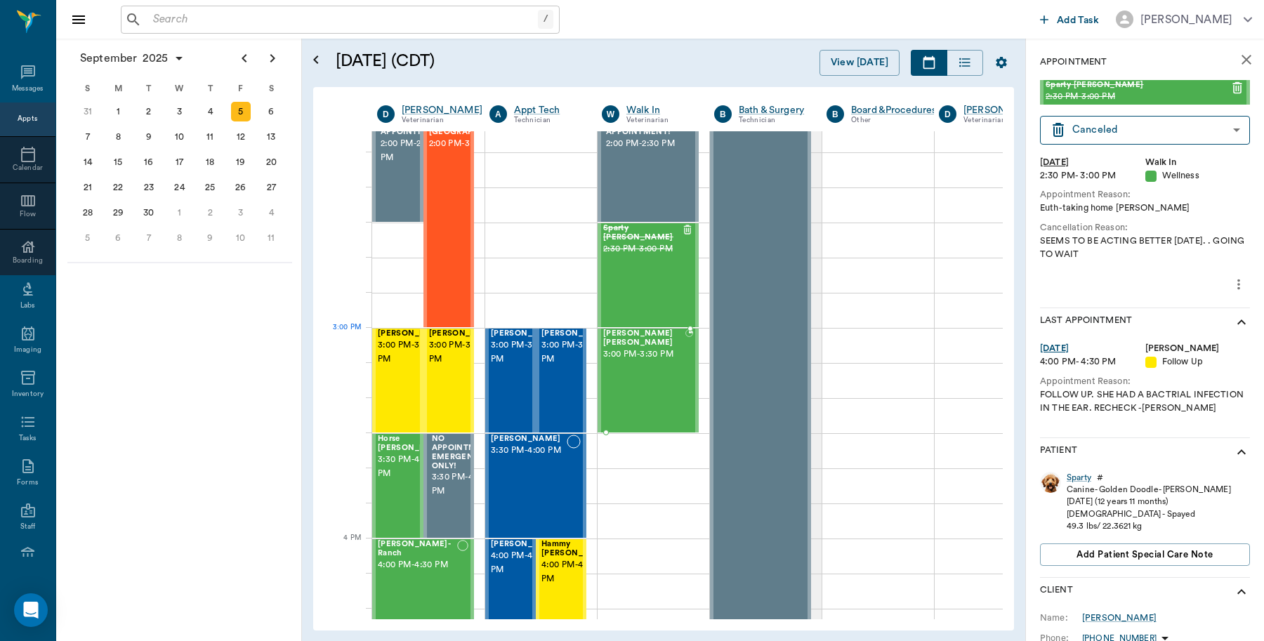
click at [662, 362] on span "3:00 PM - 3:30 PM" at bounding box center [644, 354] width 82 height 14
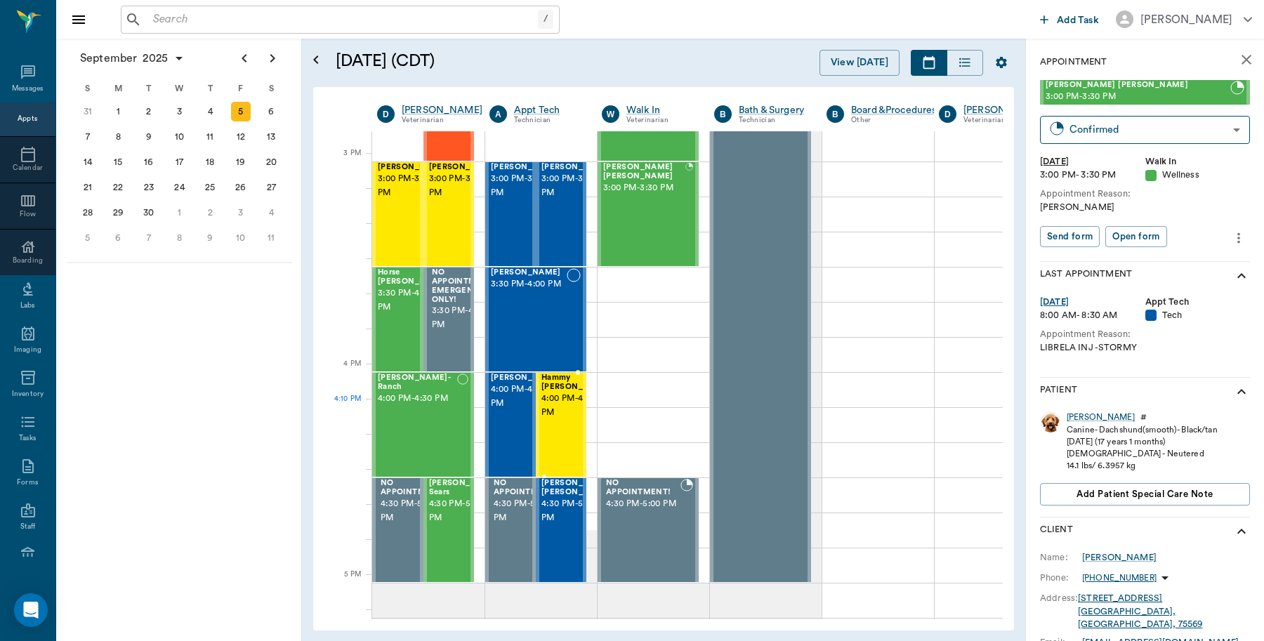
scroll to position [1459, 0]
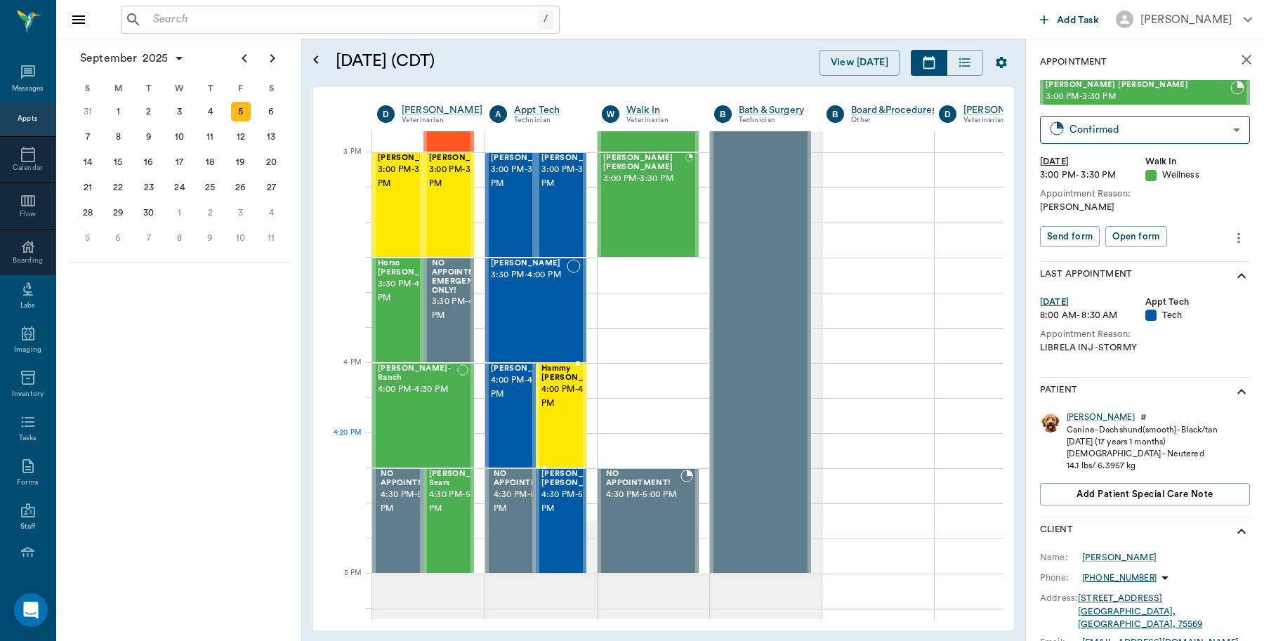
click at [559, 411] on span "4:00 PM - 4:30 PM" at bounding box center [576, 397] width 70 height 28
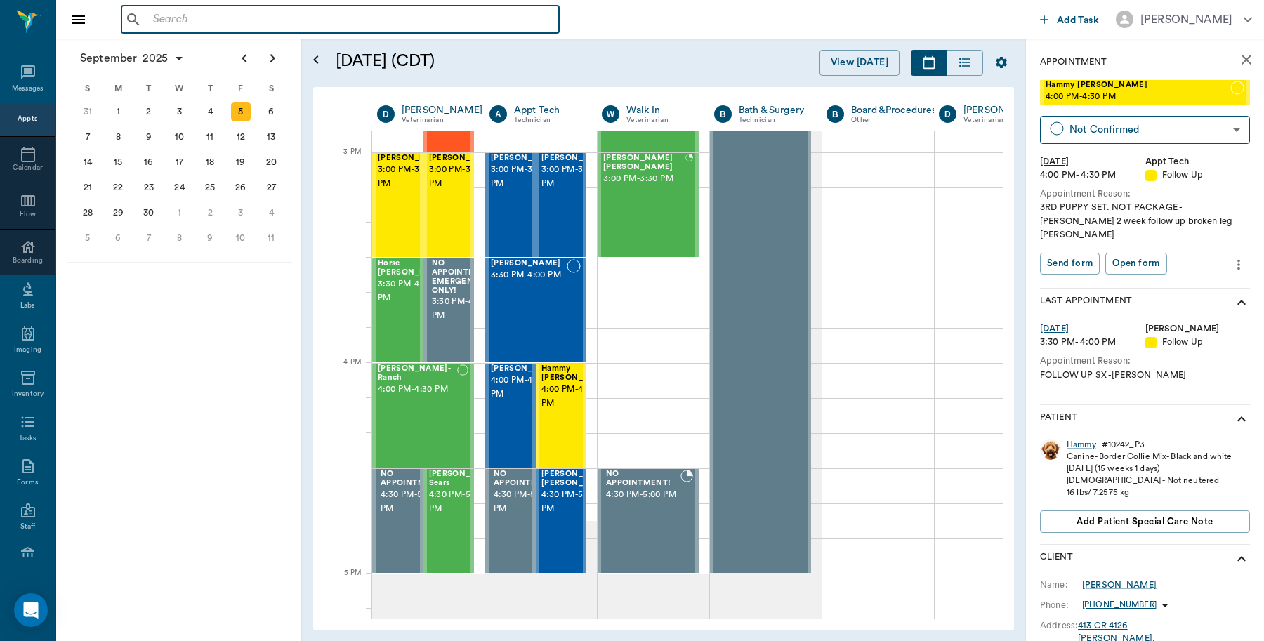
click at [257, 22] on input "text" at bounding box center [350, 20] width 406 height 20
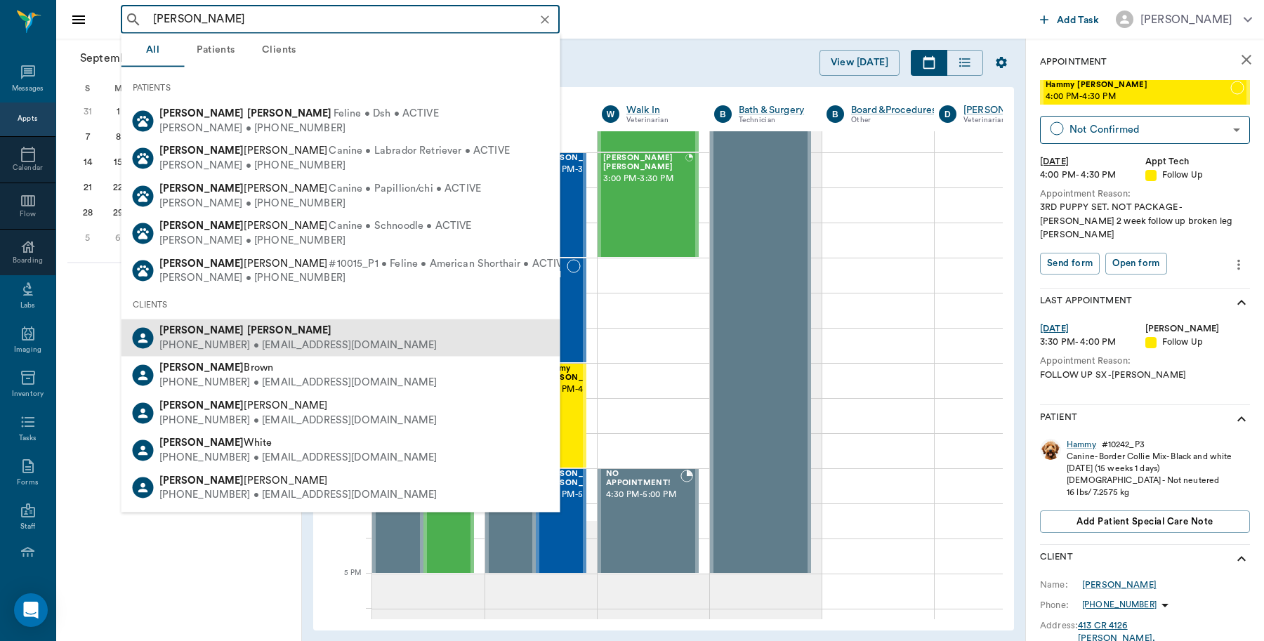
click at [221, 336] on div "Andrea Wilson" at bounding box center [298, 331] width 278 height 15
type input "andrea wilson"
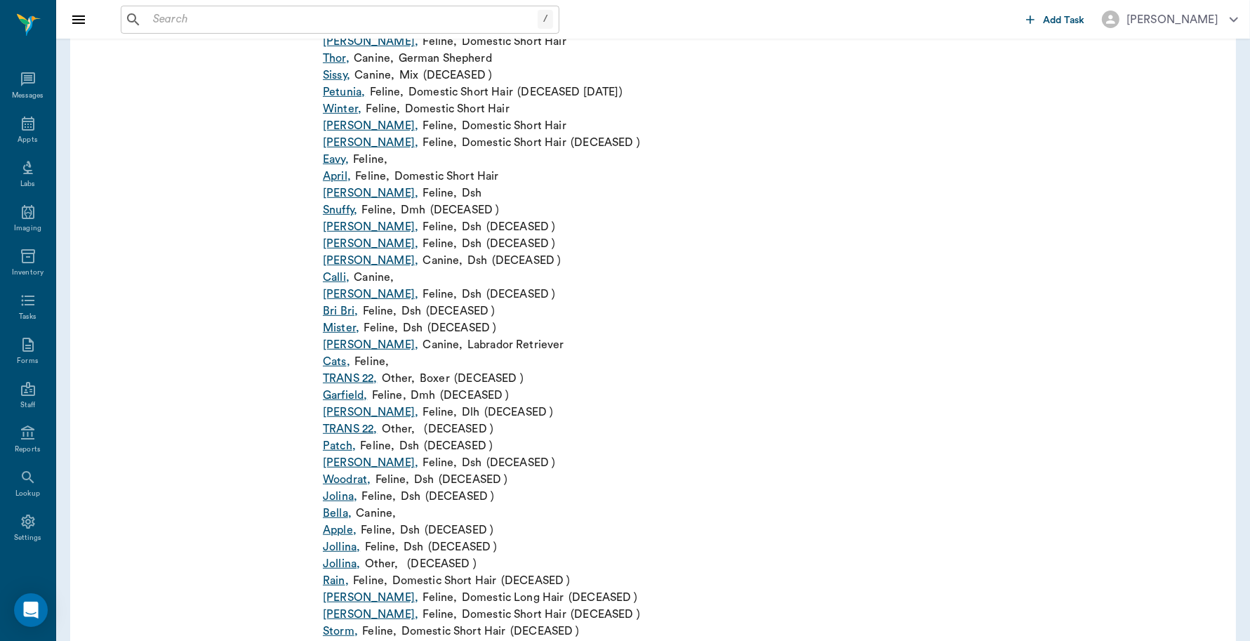
scroll to position [790, 0]
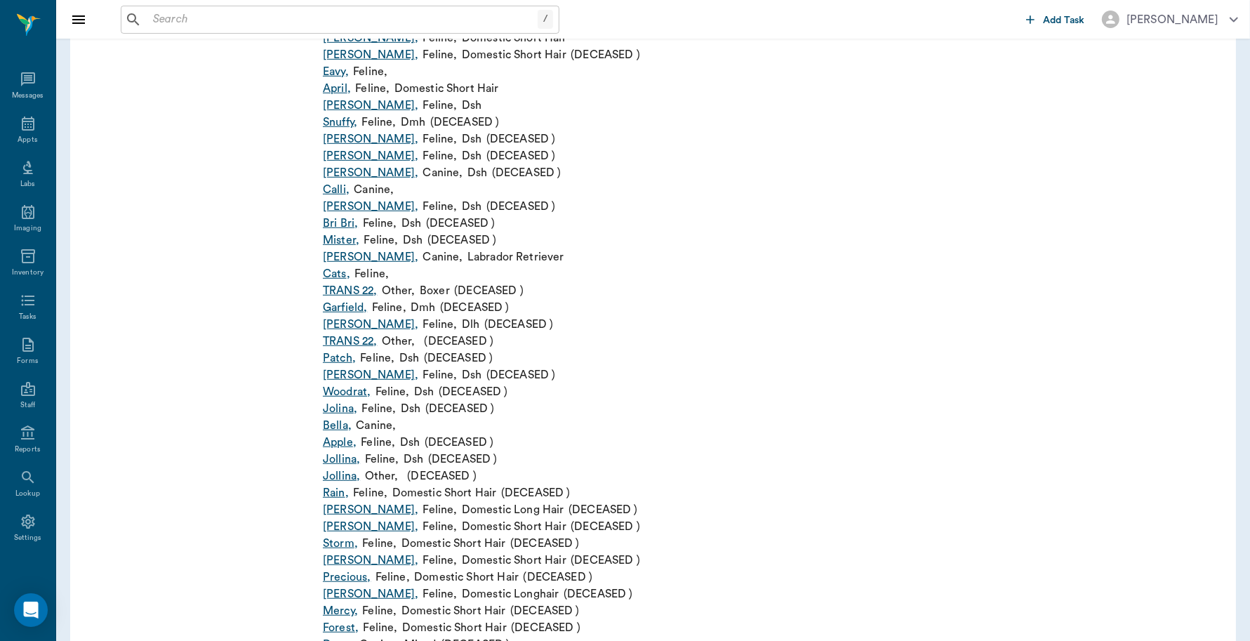
click at [343, 425] on link "Bella ," at bounding box center [337, 425] width 29 height 17
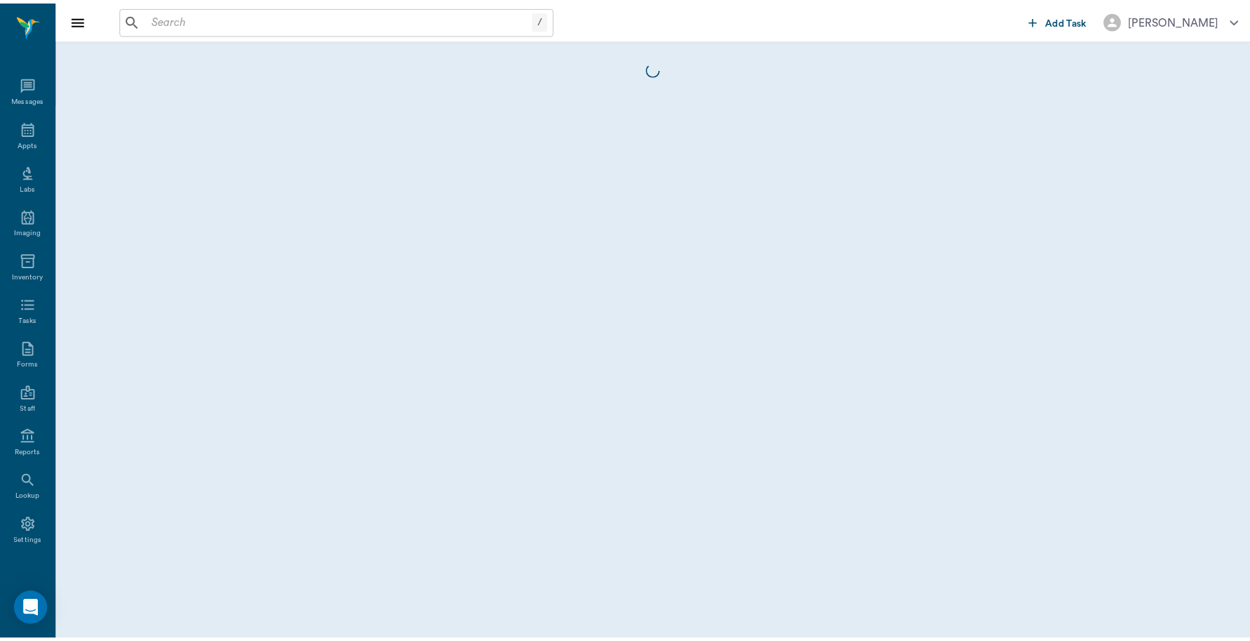
scroll to position [4, 0]
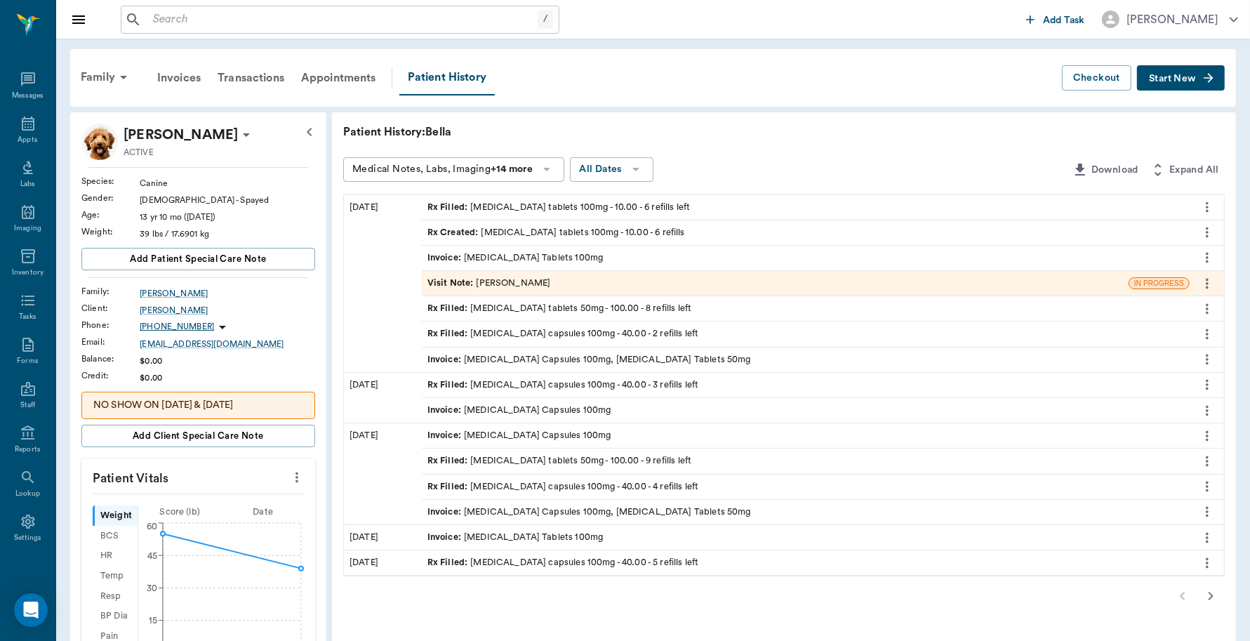
click at [1208, 337] on icon "more" at bounding box center [1207, 334] width 15 height 17
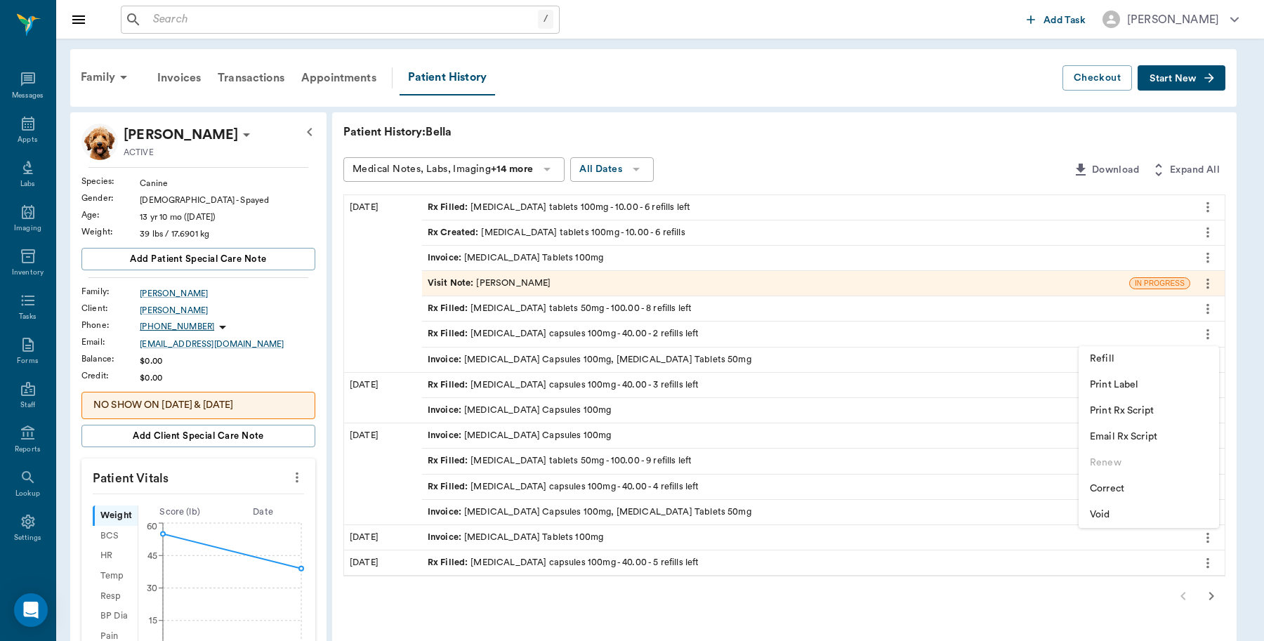
click at [1157, 409] on span "Print Rx Script" at bounding box center [1148, 411] width 118 height 15
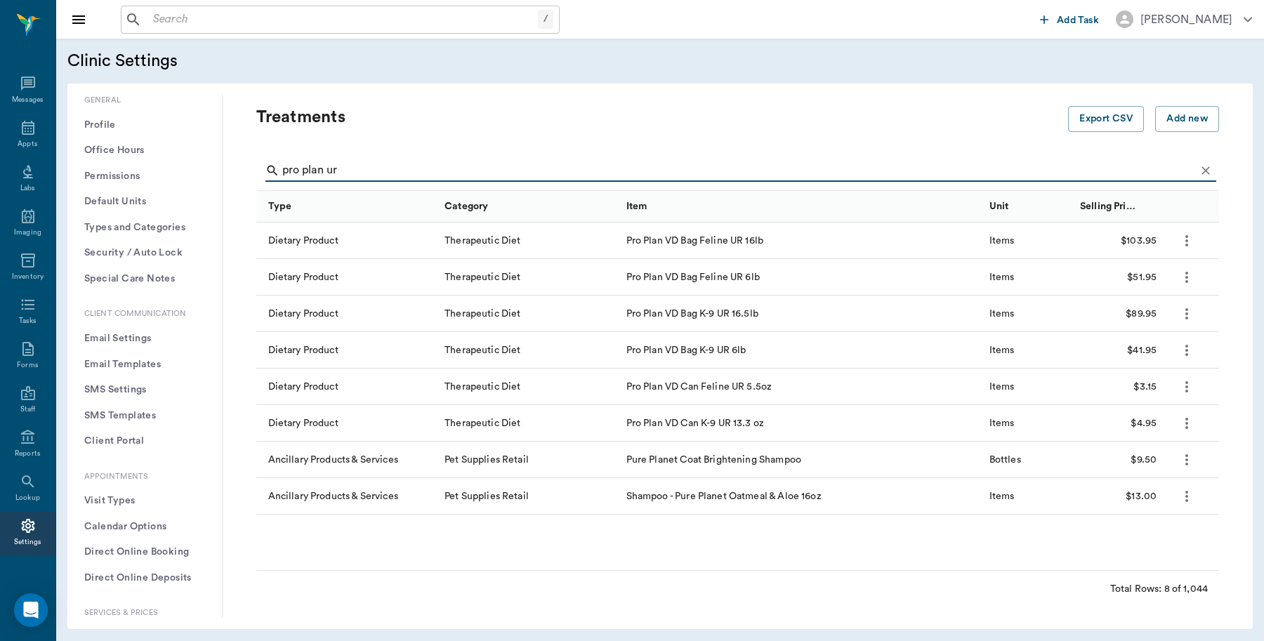
scroll to position [263, 0]
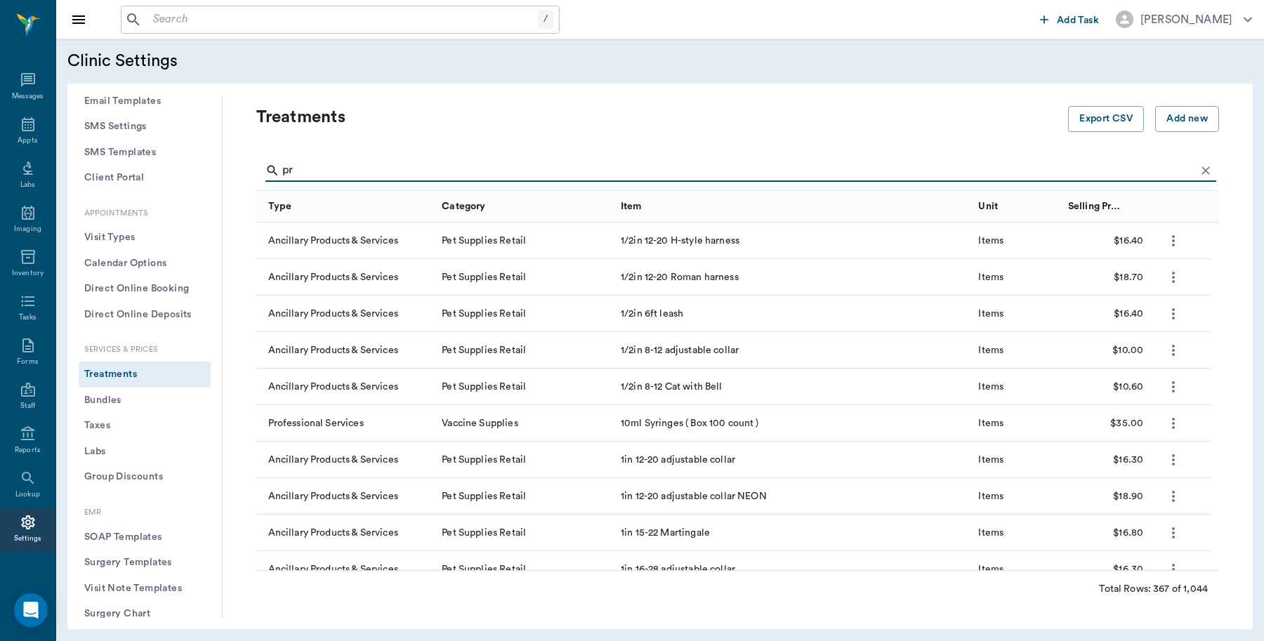
type input "p"
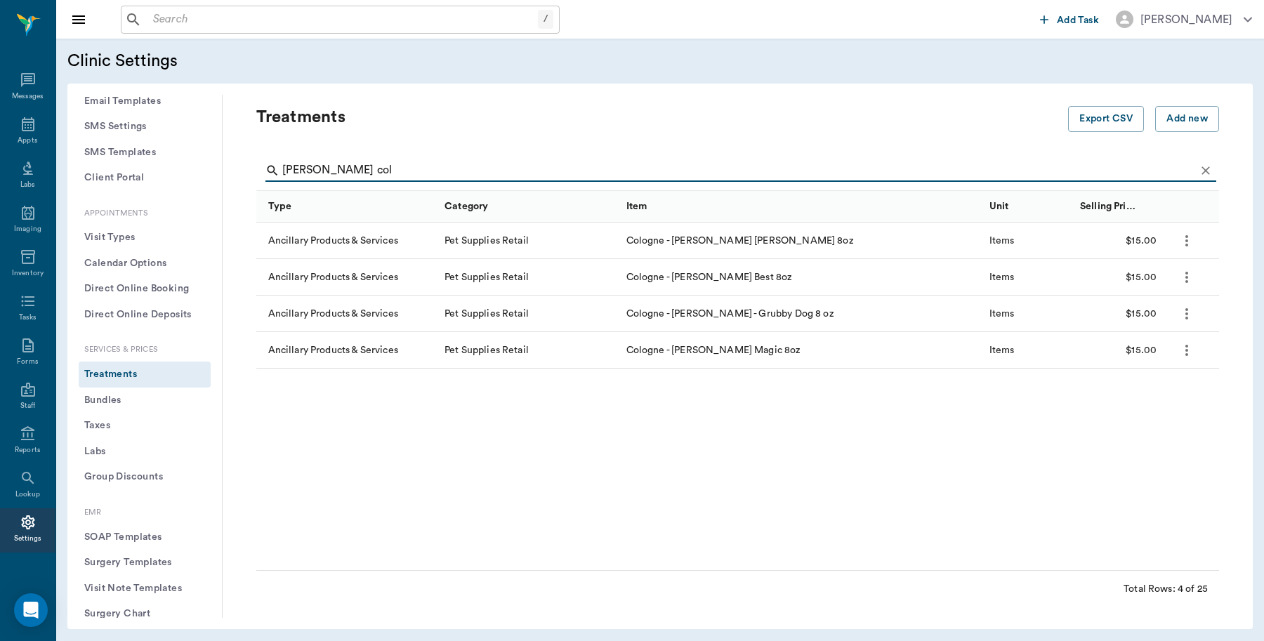
type input "[PERSON_NAME] col"
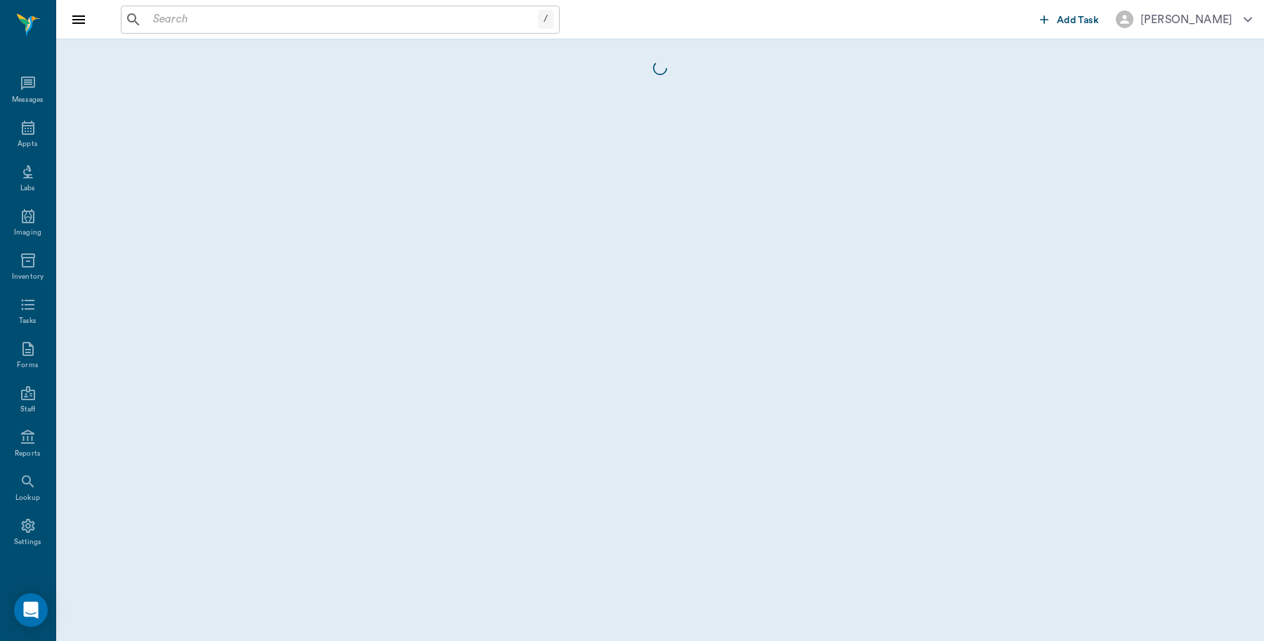
scroll to position [4, 0]
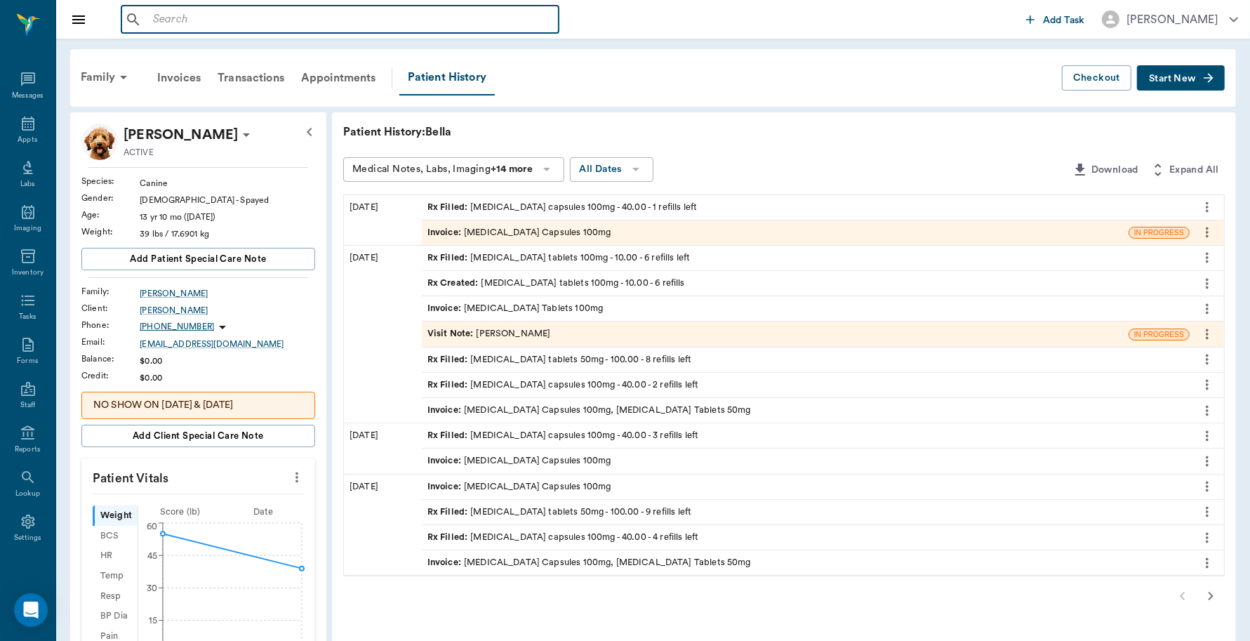
click at [205, 21] on input "text" at bounding box center [350, 20] width 406 height 20
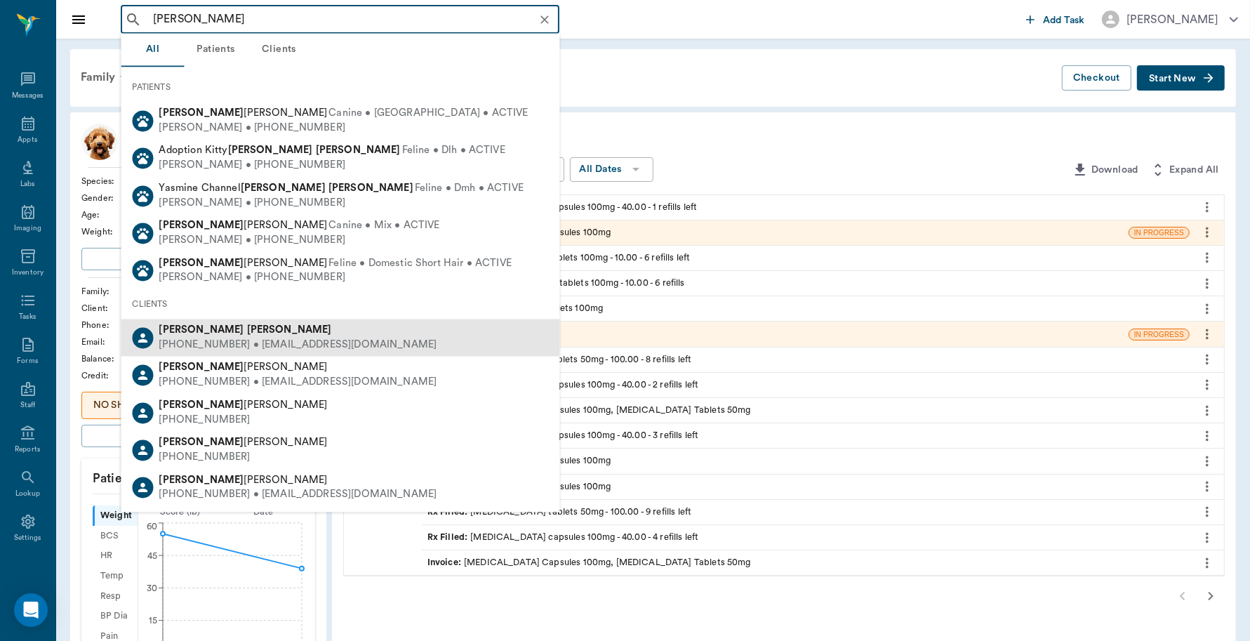
click at [187, 330] on b "[PERSON_NAME]" at bounding box center [201, 330] width 85 height 11
type input "[PERSON_NAME]"
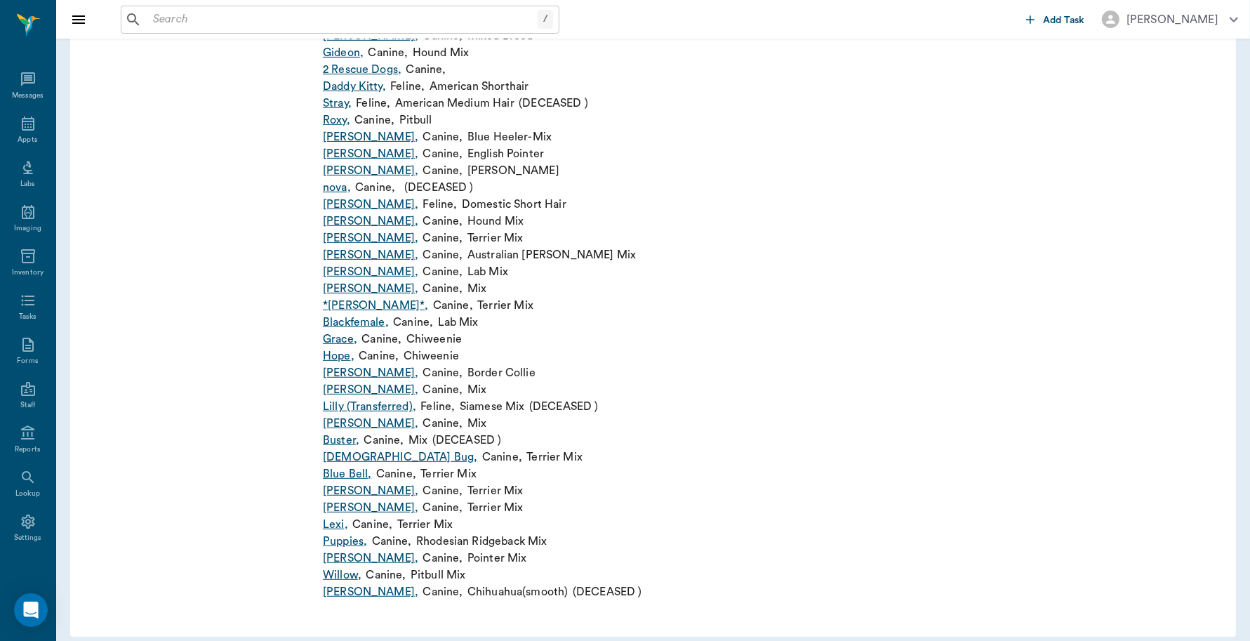
scroll to position [602, 0]
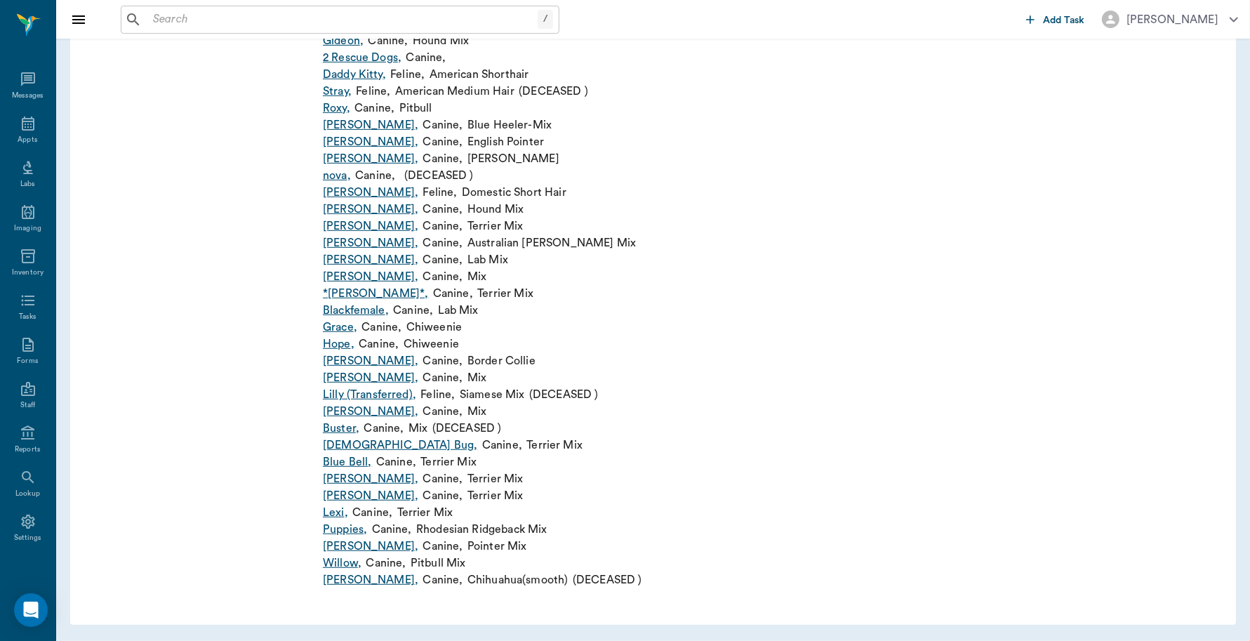
click at [350, 558] on link "Willow ," at bounding box center [342, 563] width 39 height 17
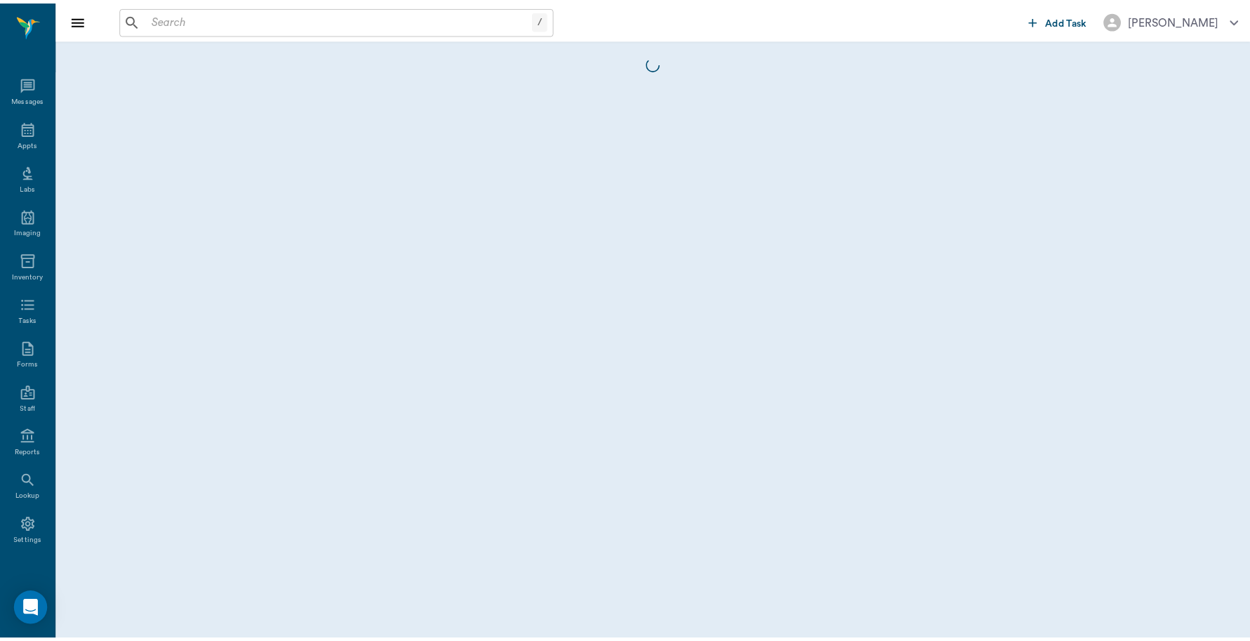
scroll to position [4, 0]
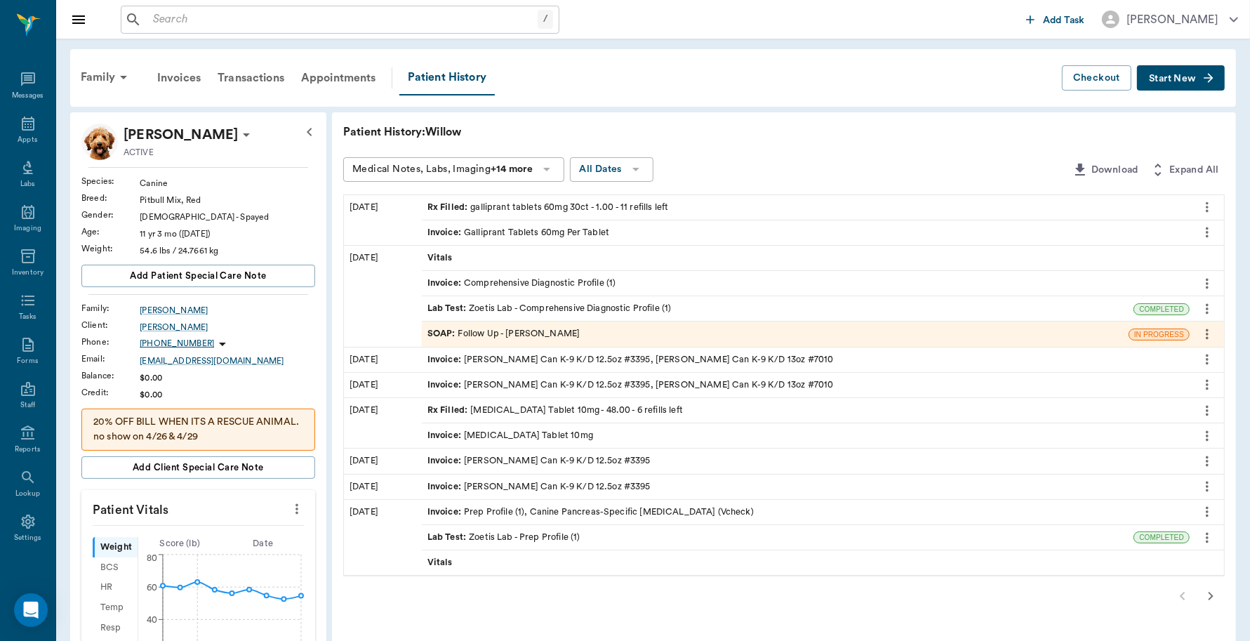
click at [483, 207] on div "Rx Filled : galliprant tablets 60mg 30ct - 1.00 - 11 refills left" at bounding box center [548, 207] width 241 height 13
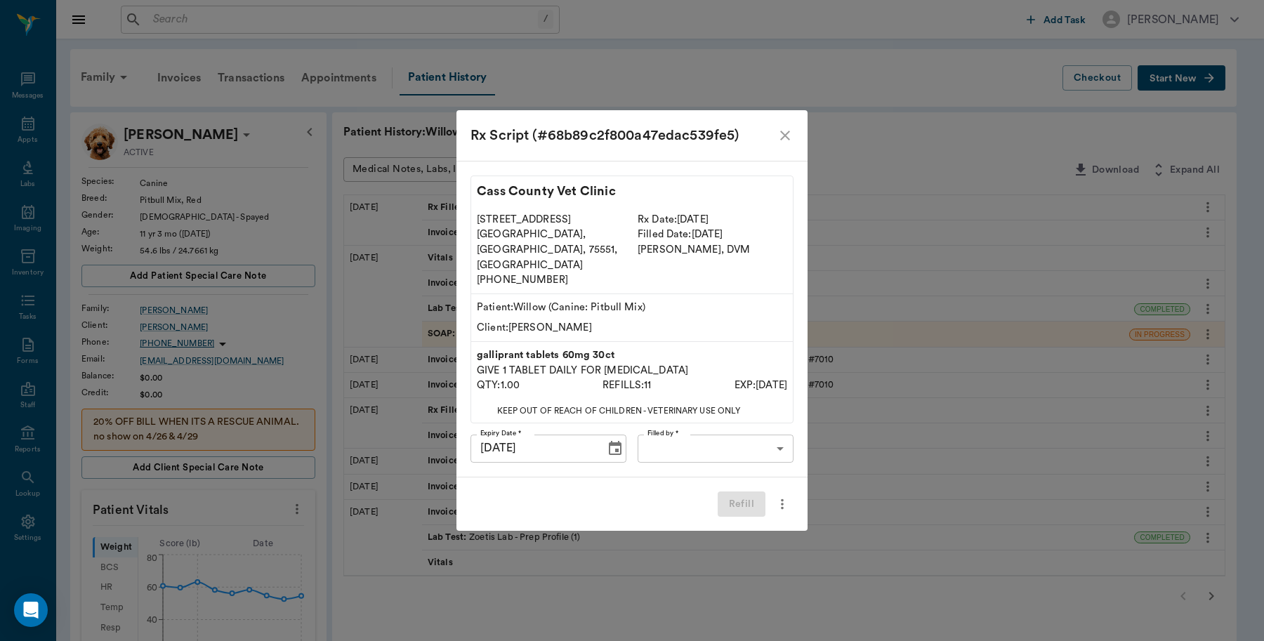
click at [790, 144] on icon "close" at bounding box center [784, 135] width 17 height 17
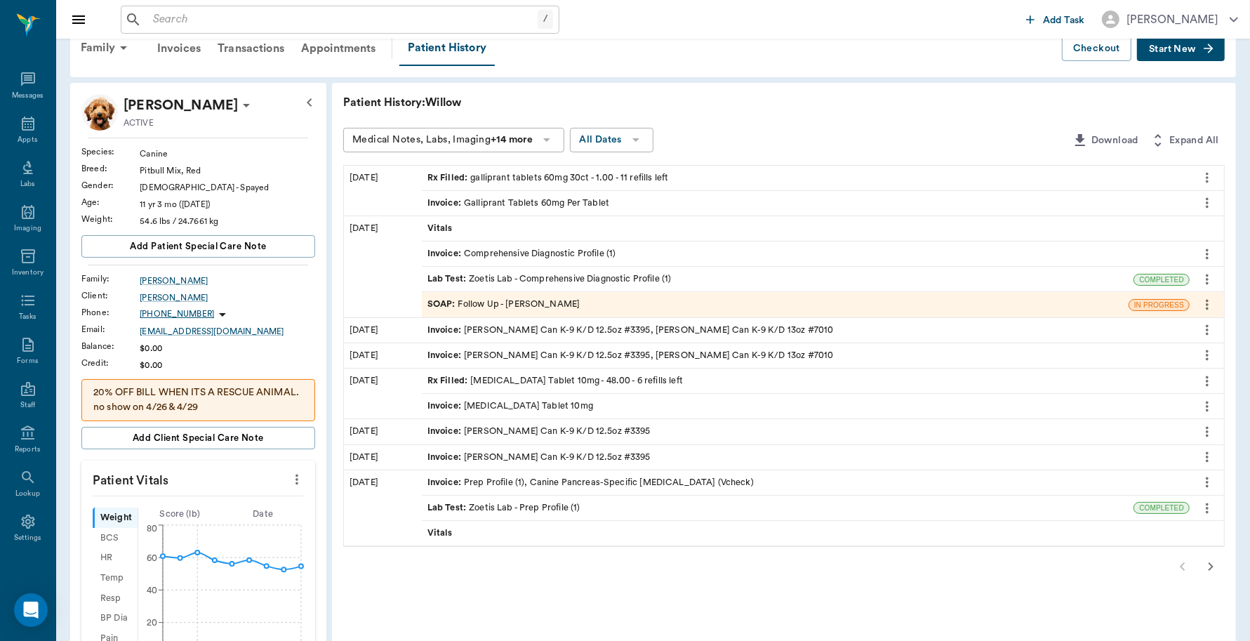
scroll to position [0, 0]
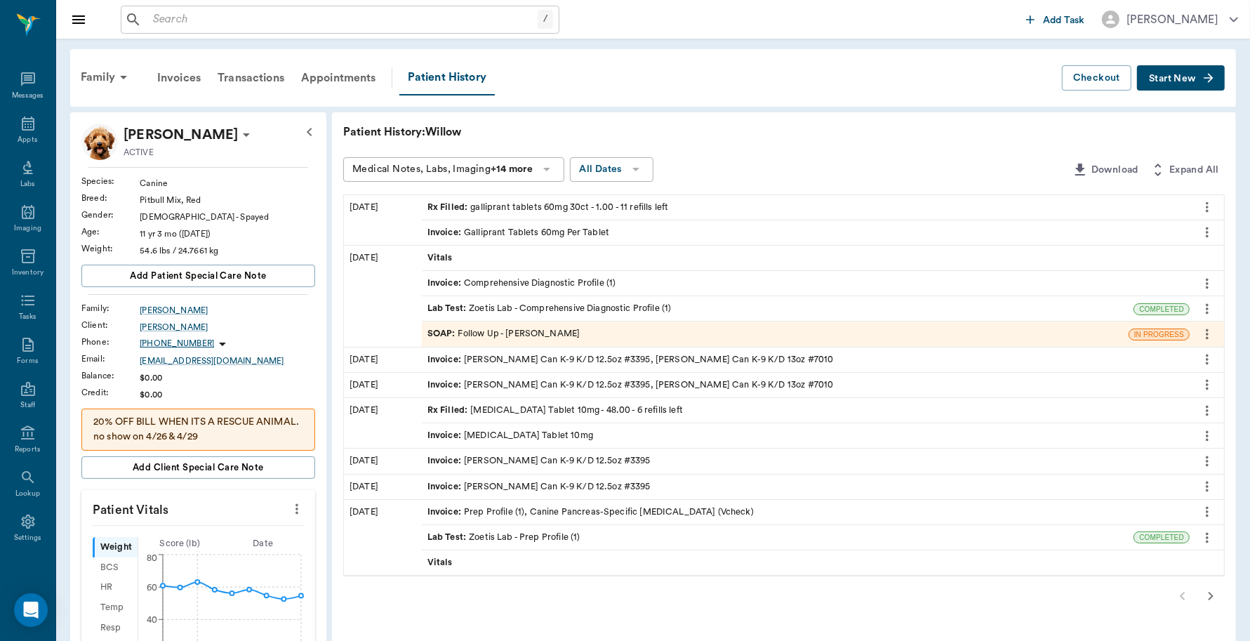
click at [451, 201] on span "Rx Filled :" at bounding box center [450, 207] width 44 height 13
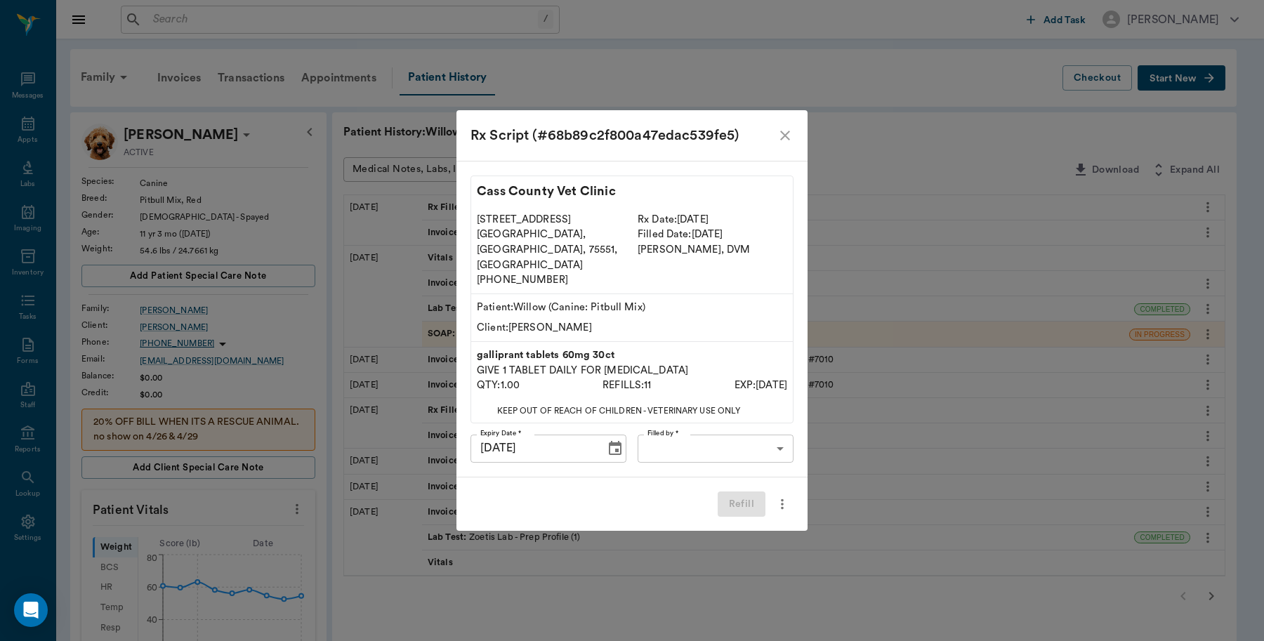
click at [779, 144] on icon "close" at bounding box center [784, 135] width 17 height 17
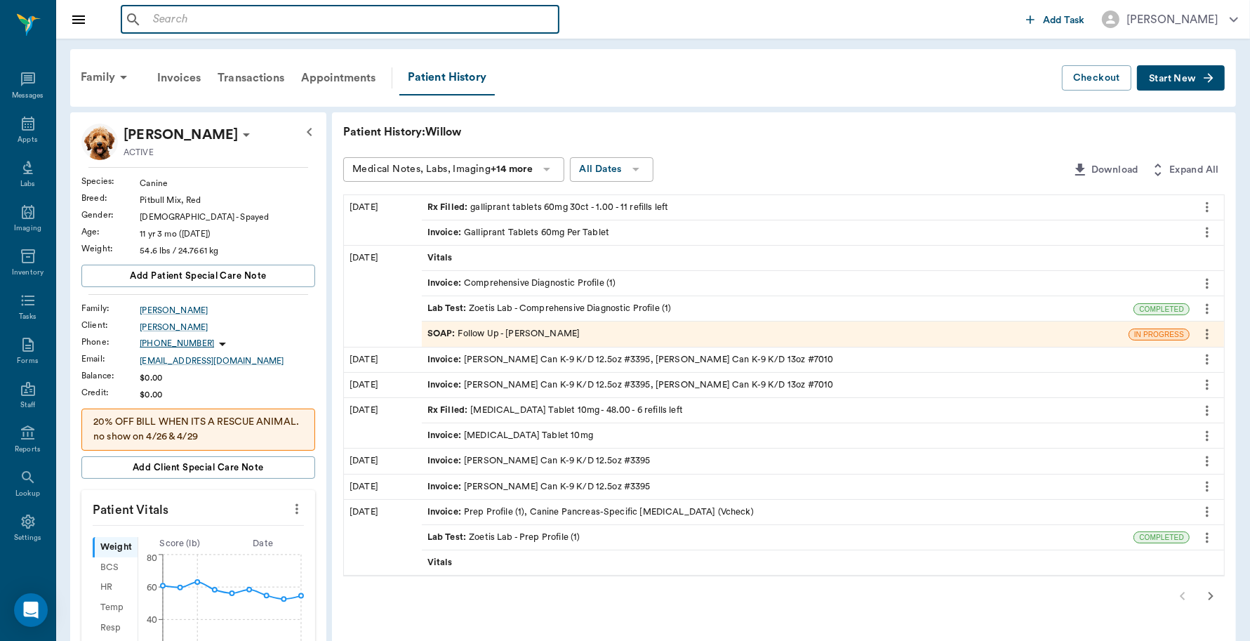
click at [202, 18] on input "text" at bounding box center [350, 20] width 406 height 20
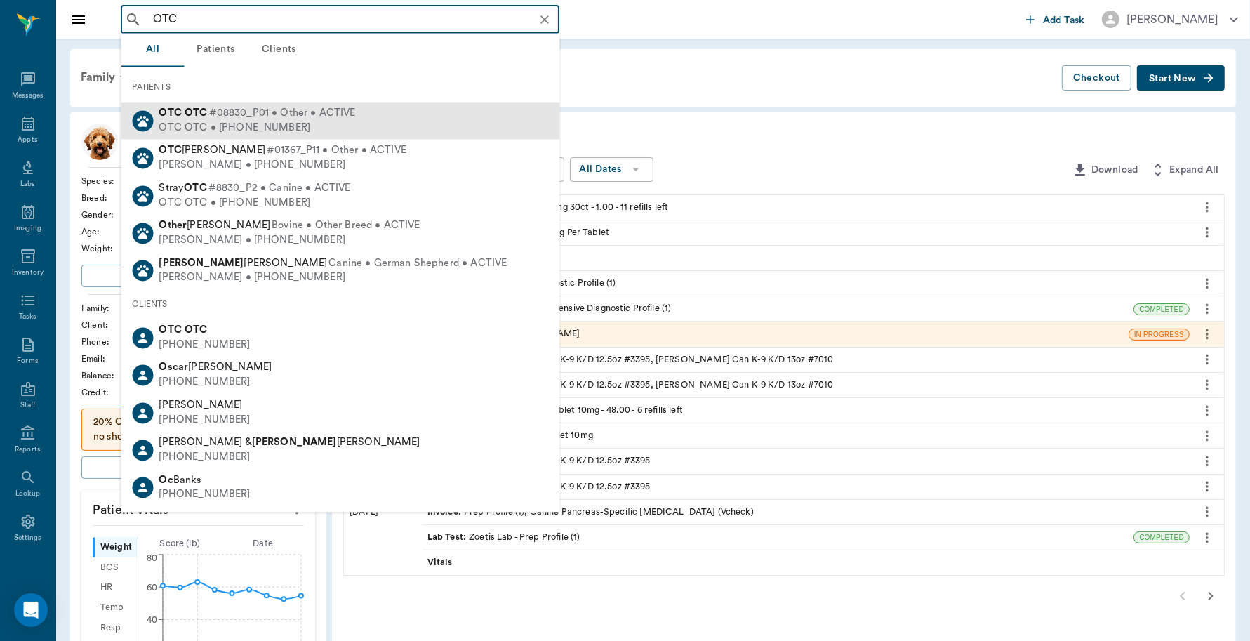
click at [230, 117] on span "#08830_P01 • Other • ACTIVE" at bounding box center [282, 114] width 147 height 15
type input "OTC"
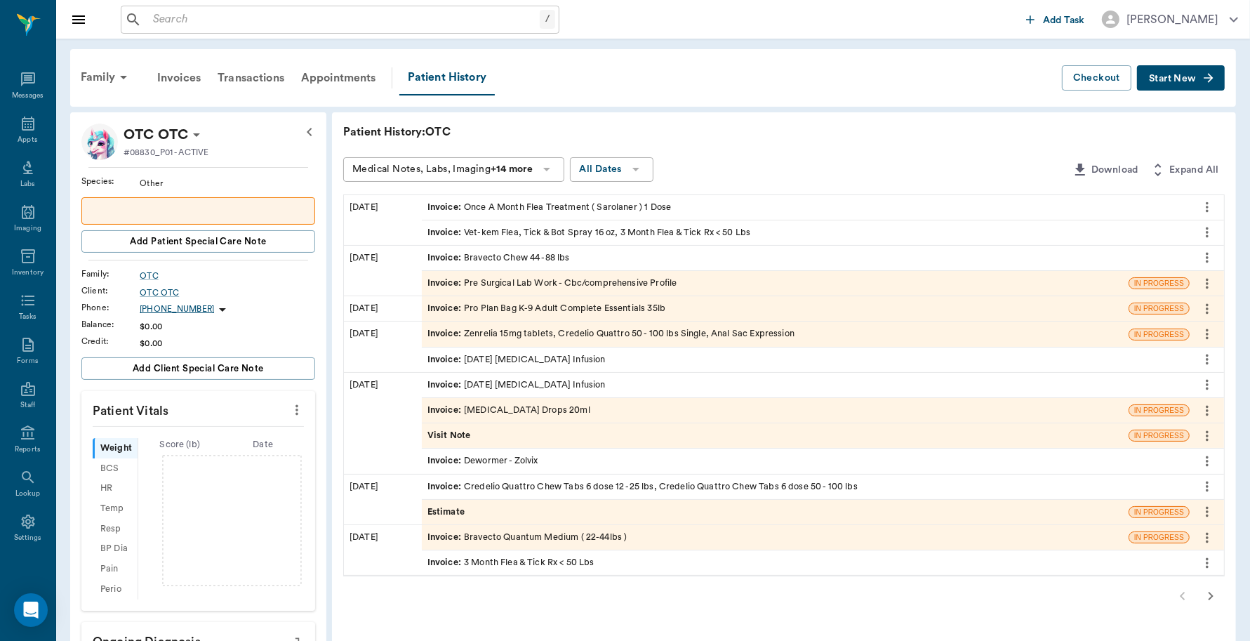
click at [1186, 69] on button "Start New" at bounding box center [1181, 78] width 88 height 26
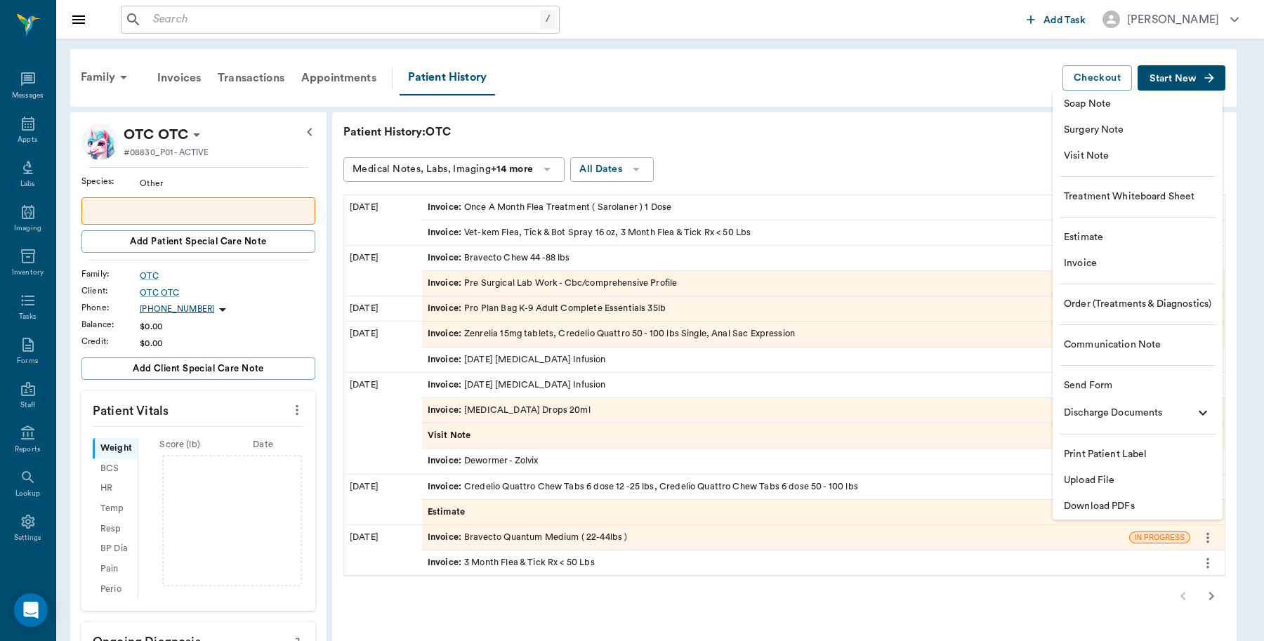
click at [1092, 262] on span "Invoice" at bounding box center [1137, 263] width 147 height 15
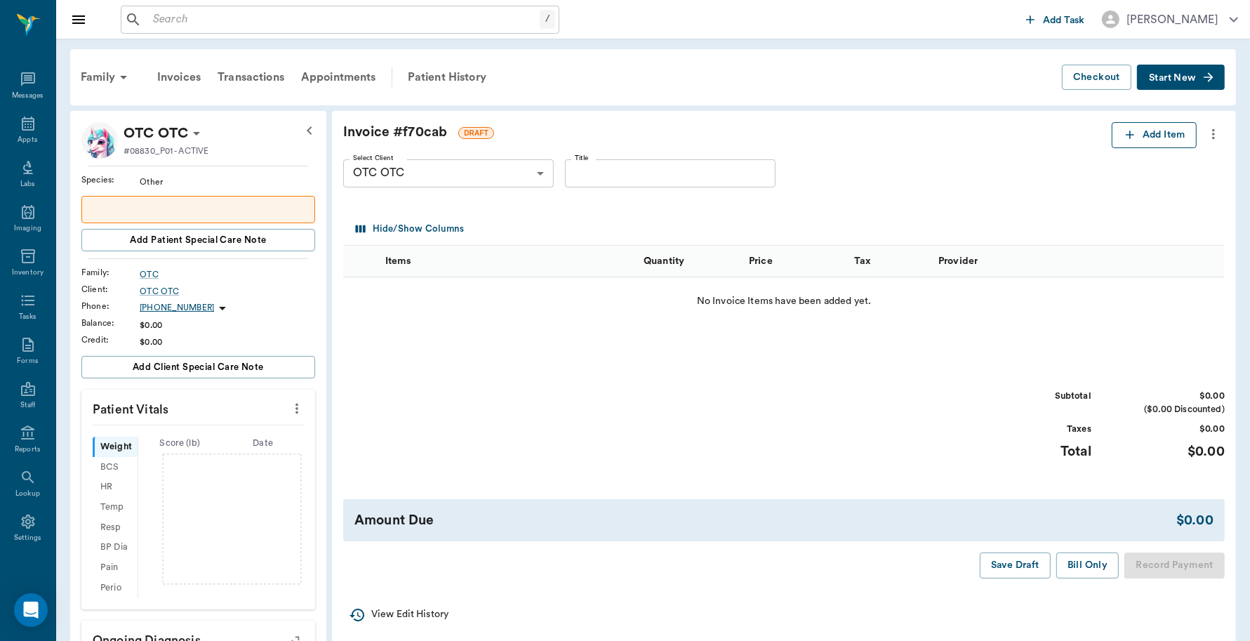
click at [1141, 124] on button "Add Item" at bounding box center [1154, 135] width 85 height 26
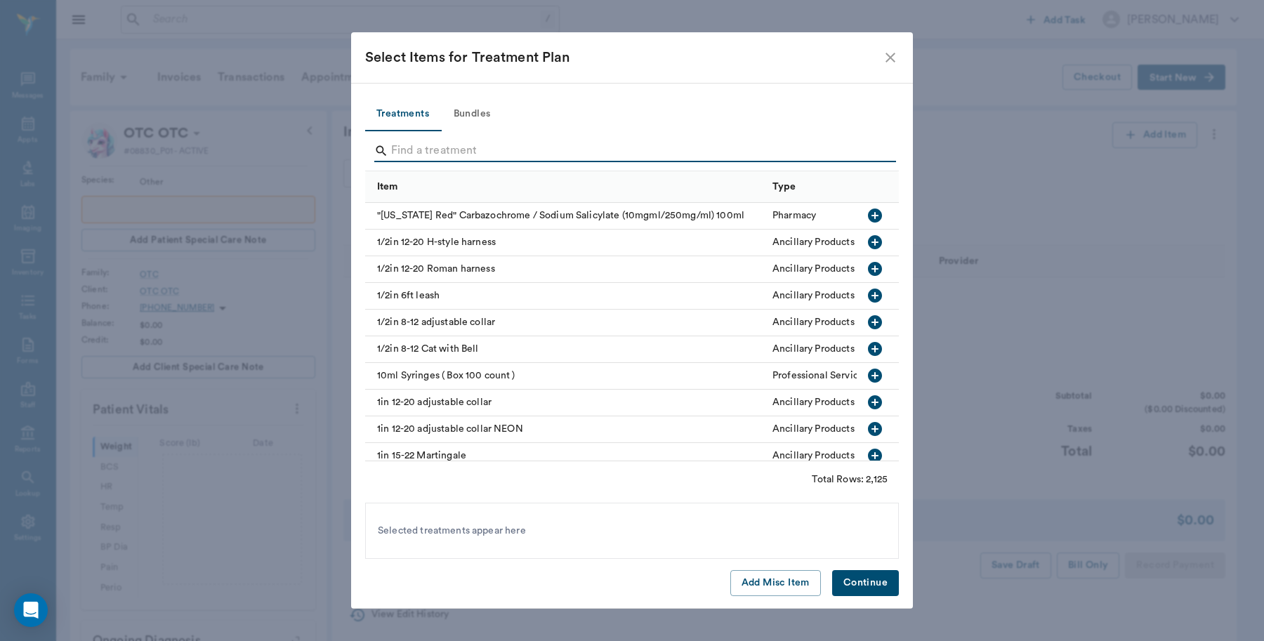
click at [604, 148] on input "Search" at bounding box center [633, 151] width 484 height 22
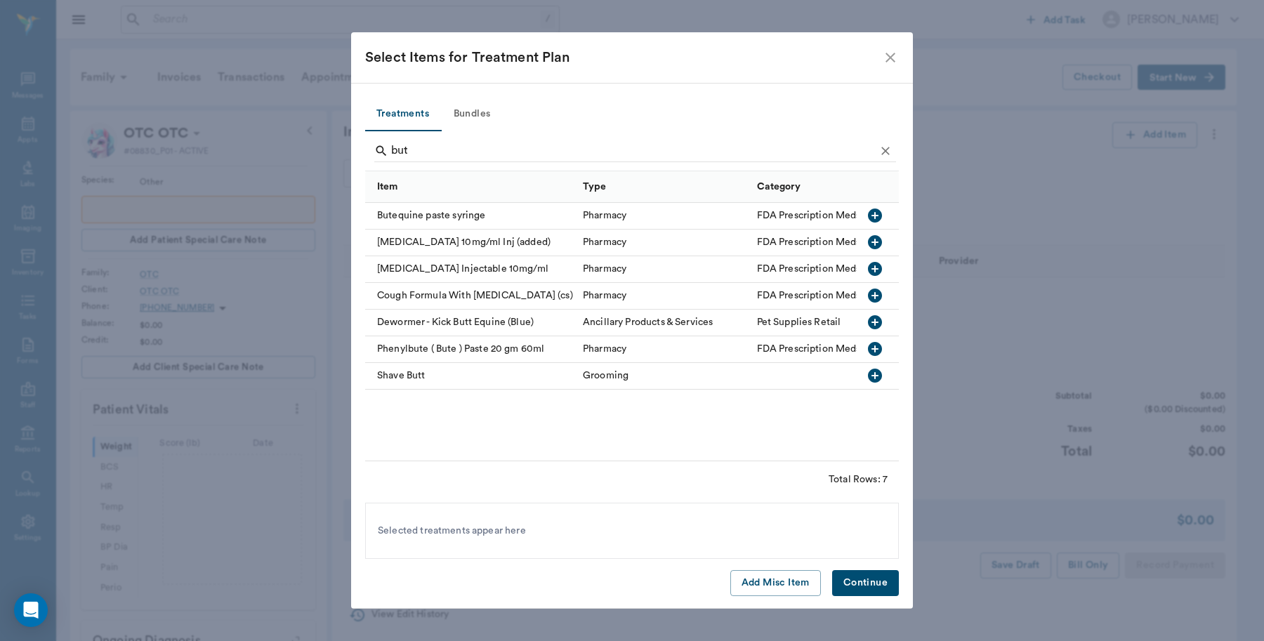
click at [879, 216] on icon "button" at bounding box center [875, 215] width 14 height 14
type input "b"
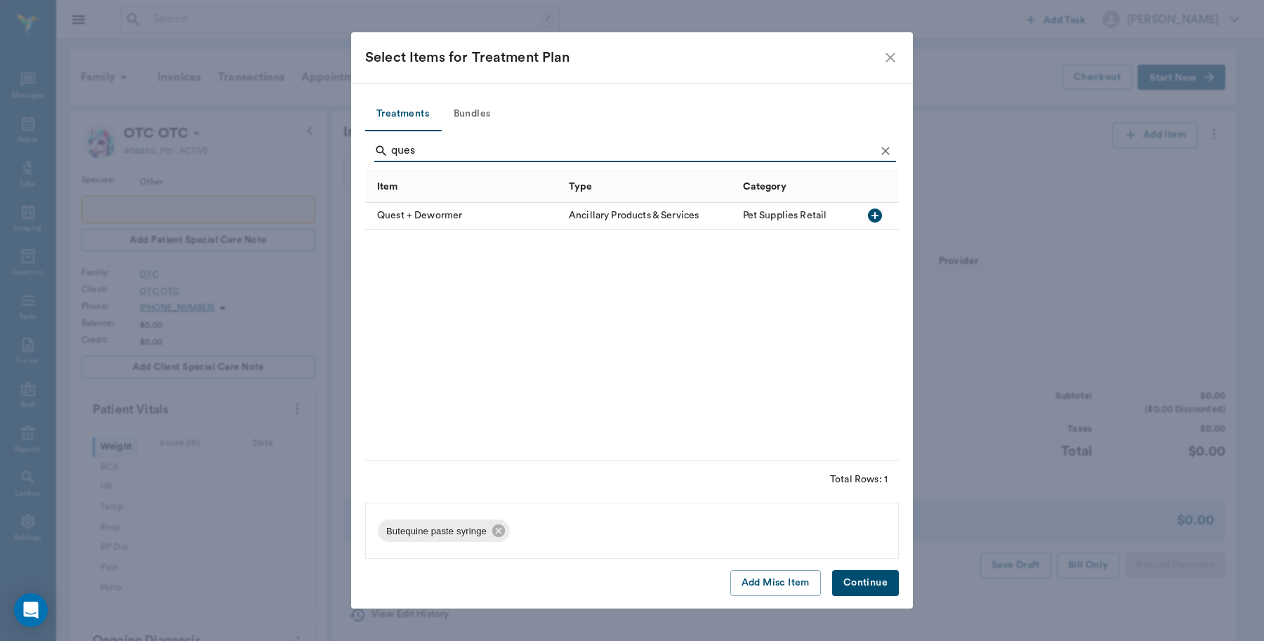
type input "ques"
click at [517, 218] on div "Quest + Dewormer" at bounding box center [463, 216] width 197 height 27
click at [859, 585] on button "Continue" at bounding box center [865, 583] width 67 height 26
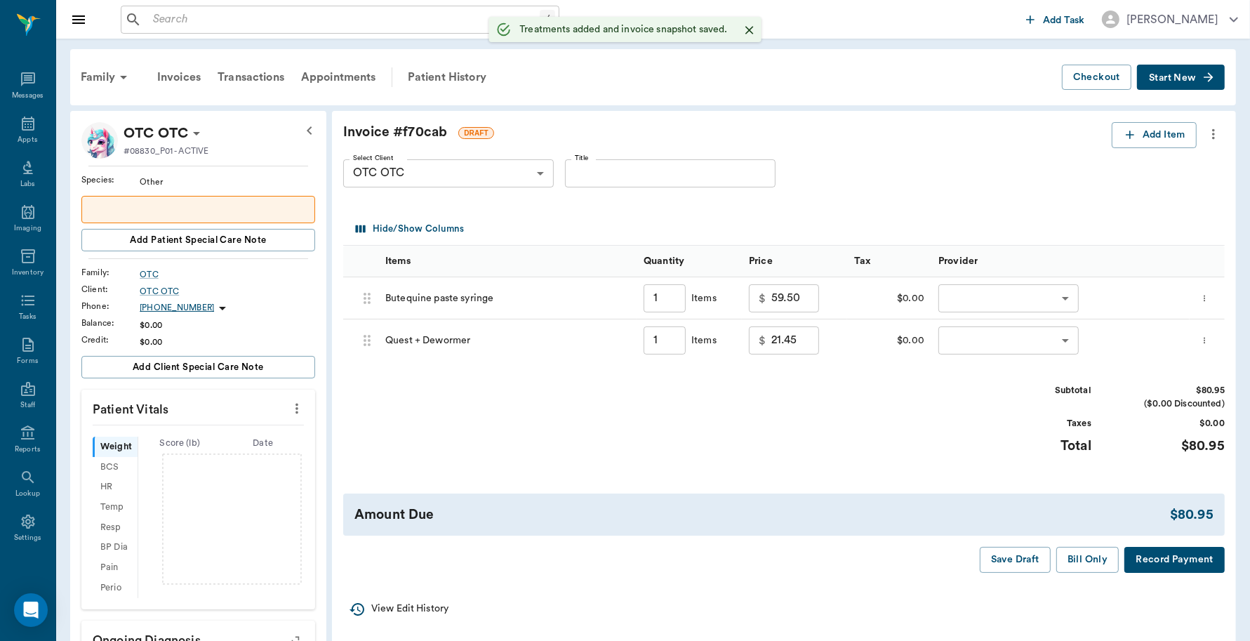
type input "1.00"
click at [1004, 295] on body "/ ​ Add Task Dr. Bert Ellsworth Nectar Messages Appts Labs Imaging Inventory Ta…" at bounding box center [625, 523] width 1250 height 1047
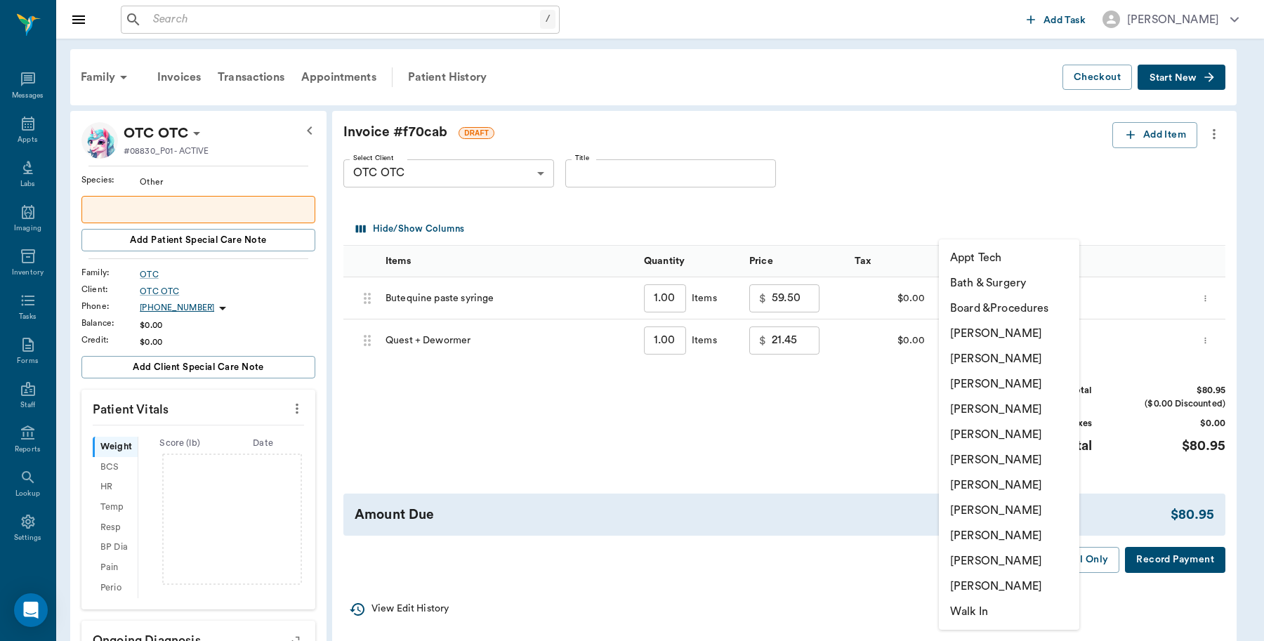
click at [991, 337] on li "[PERSON_NAME]" at bounding box center [1009, 333] width 140 height 25
type input "none-6899ea08ed37b777db10de45"
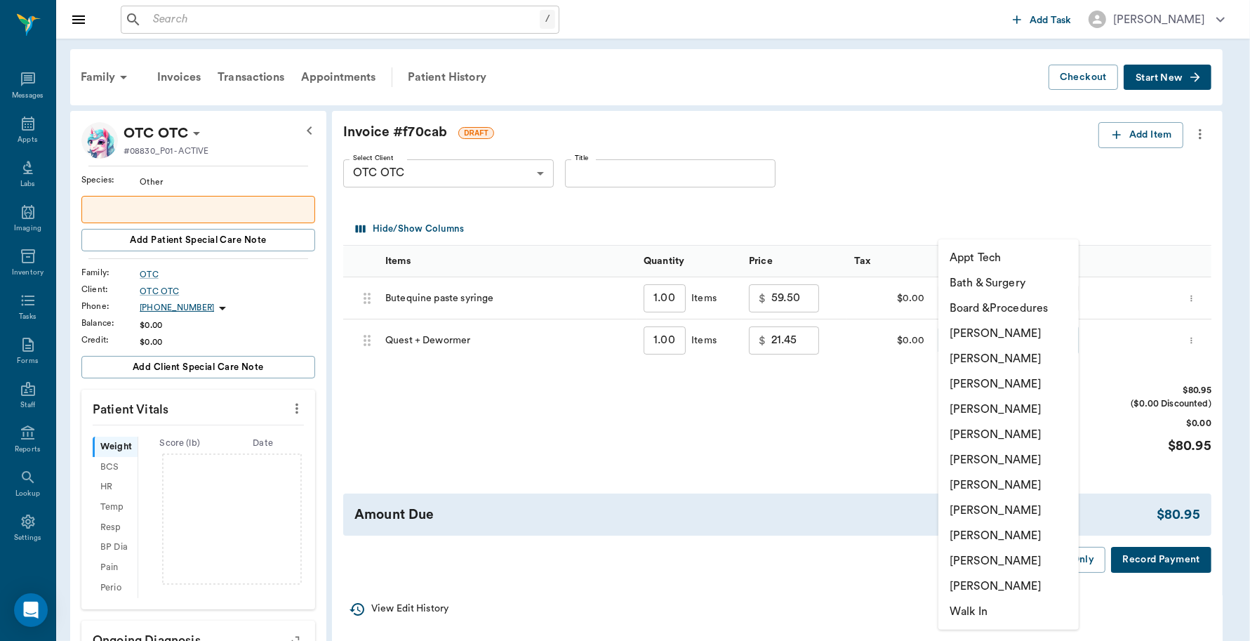
click at [988, 342] on body "/ ​ Add Task Dr. Bert Ellsworth Nectar Messages Appts Labs Imaging Inventory Ta…" at bounding box center [625, 523] width 1250 height 1047
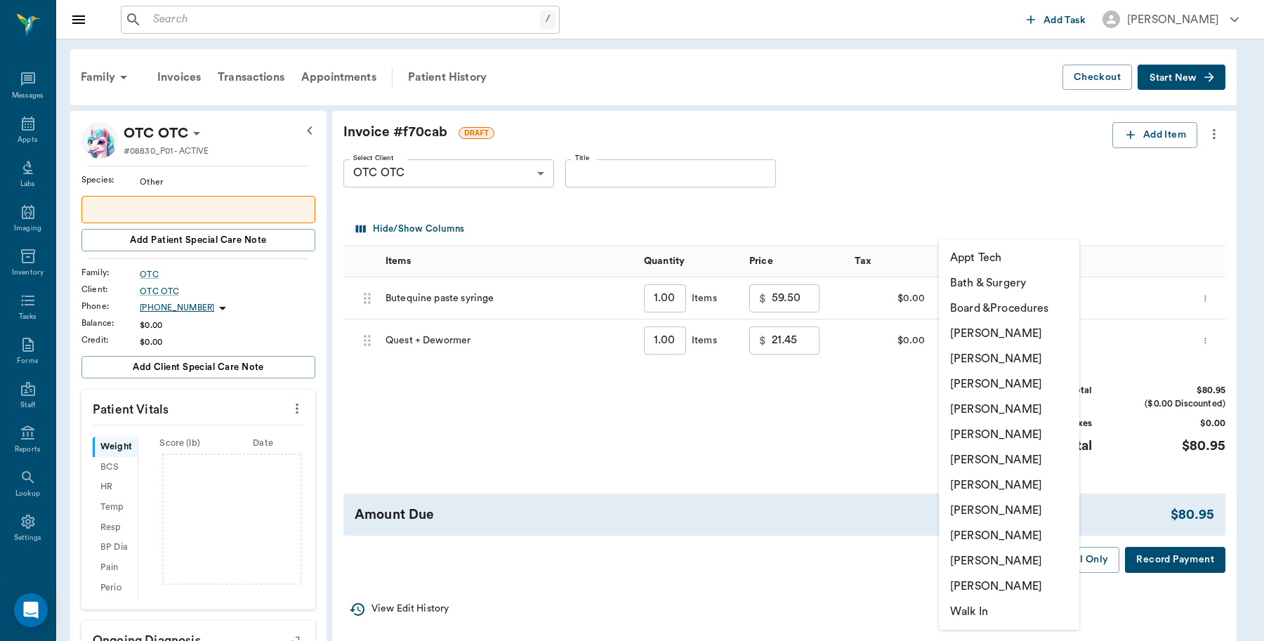
click at [991, 331] on li "[PERSON_NAME]" at bounding box center [1009, 333] width 140 height 25
type input "none-6899ea08ed37b777db10de45"
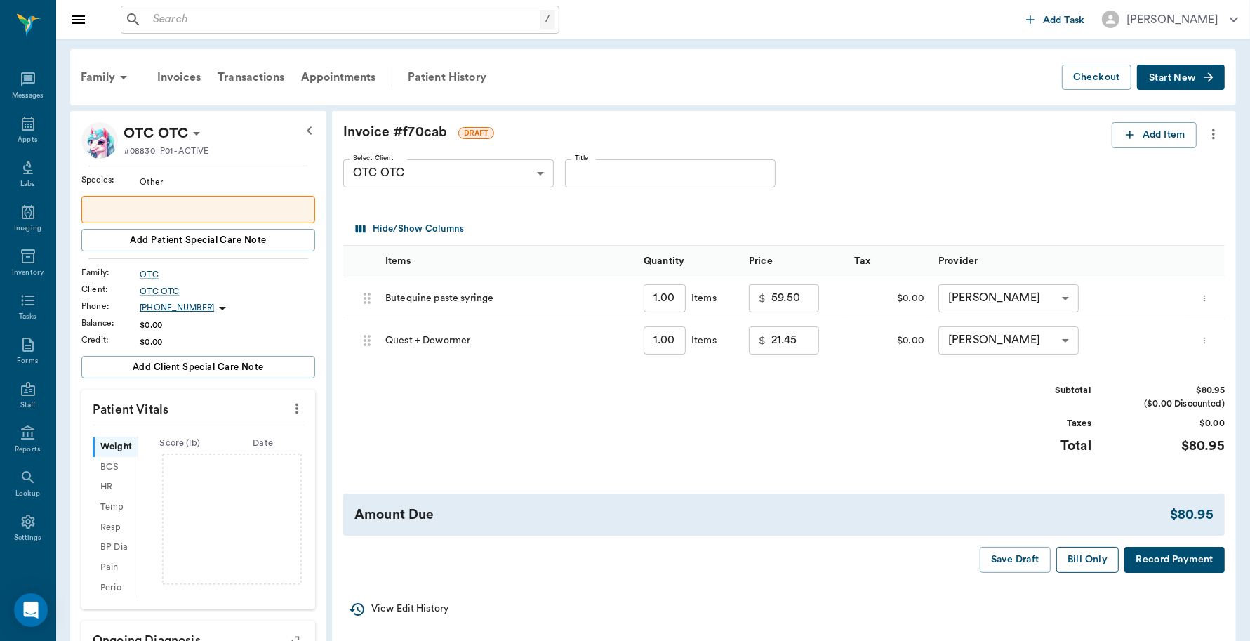
click at [1078, 559] on button "Bill Only" at bounding box center [1087, 560] width 63 height 26
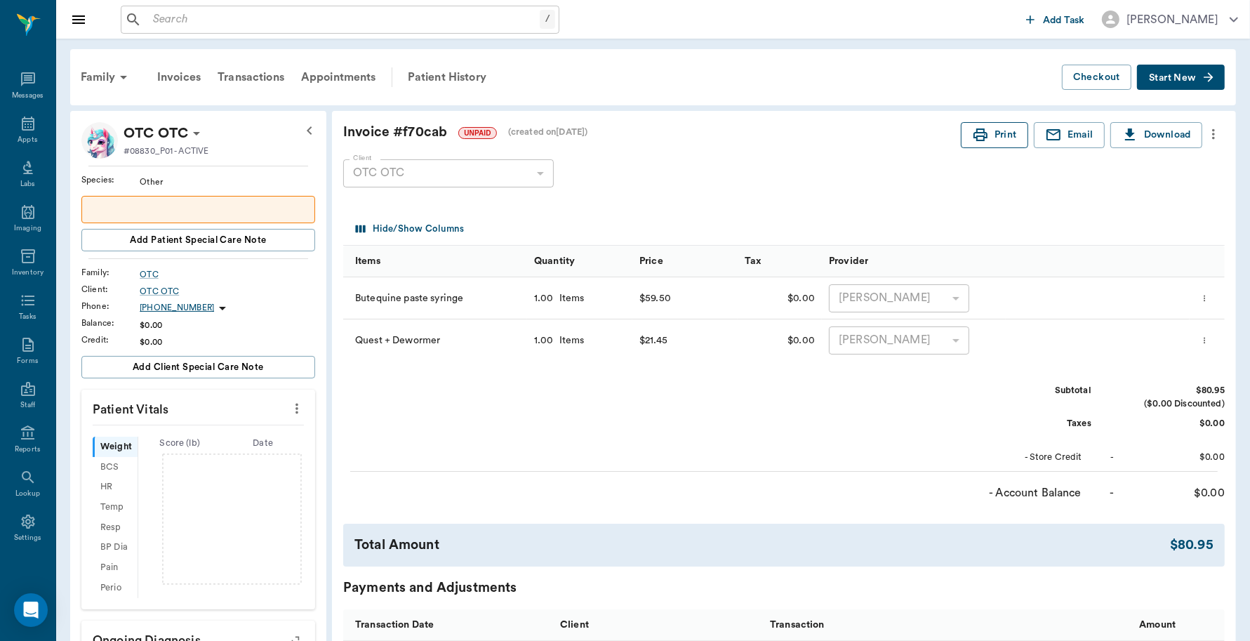
click at [974, 138] on icon "button" at bounding box center [980, 134] width 17 height 17
click at [333, 18] on input "text" at bounding box center [343, 20] width 392 height 20
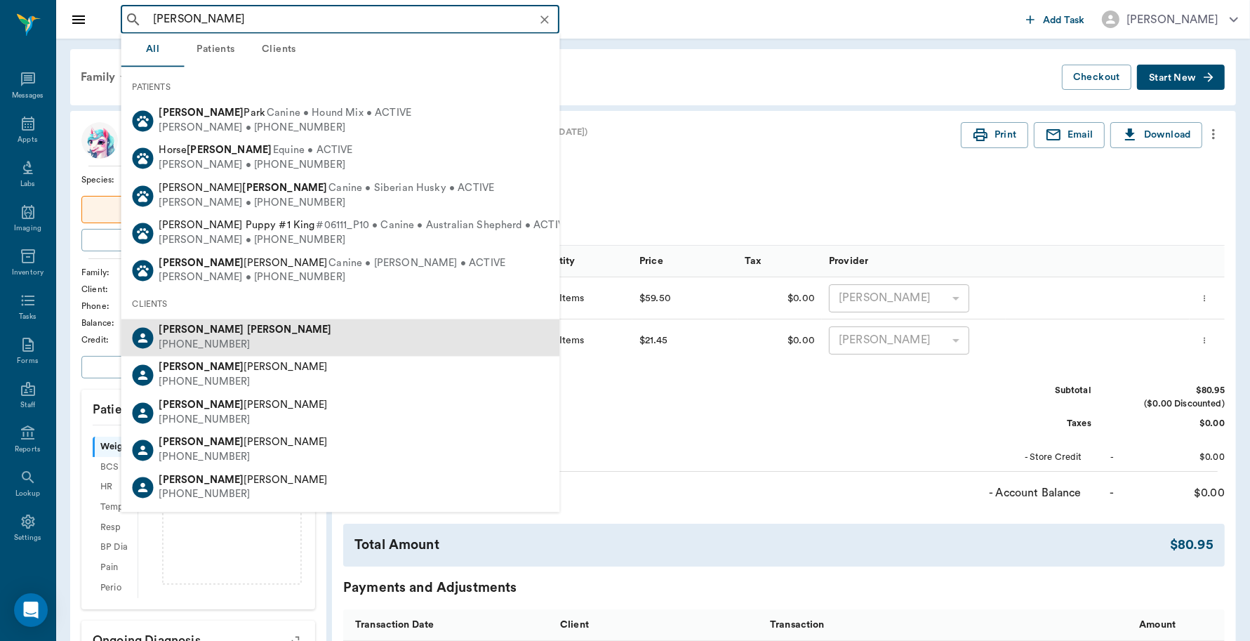
click at [198, 343] on div "(903) 824-7638" at bounding box center [245, 345] width 173 height 15
type input "brad eldridge"
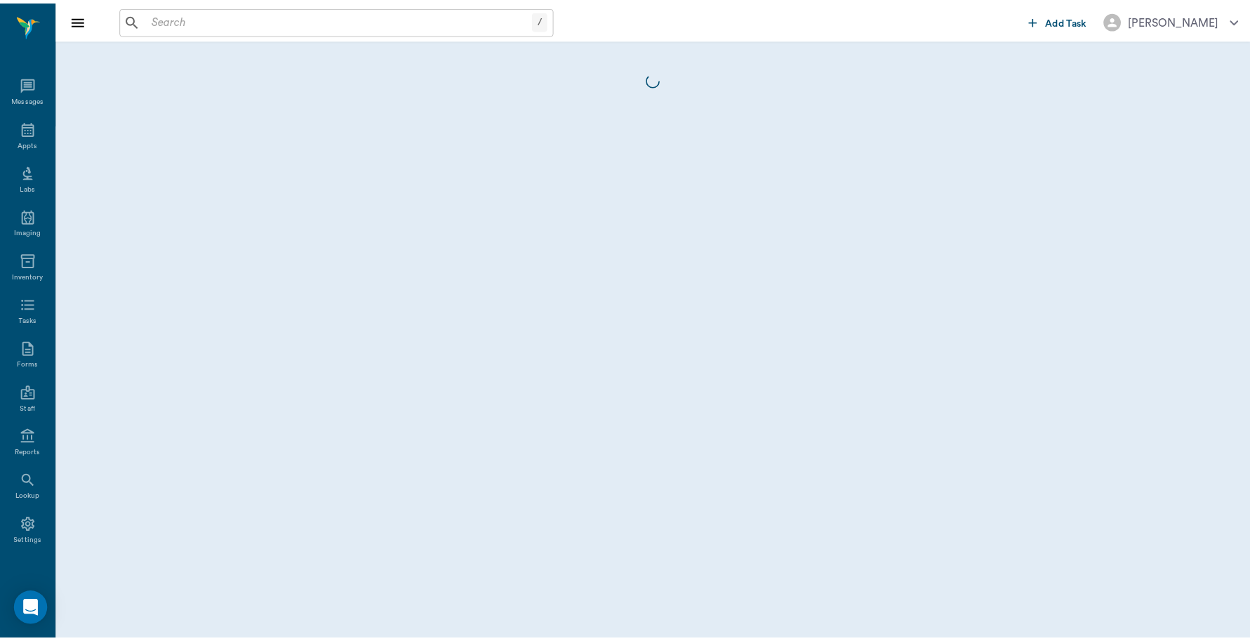
scroll to position [4, 0]
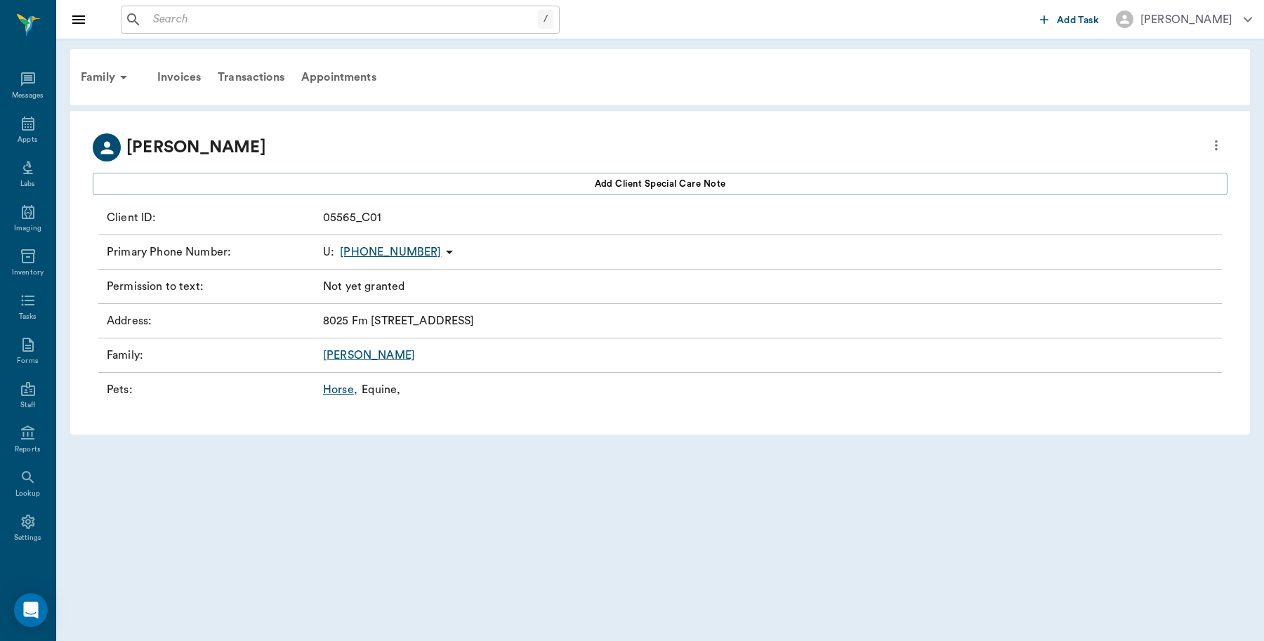
click at [339, 395] on link "Horse ," at bounding box center [340, 389] width 34 height 17
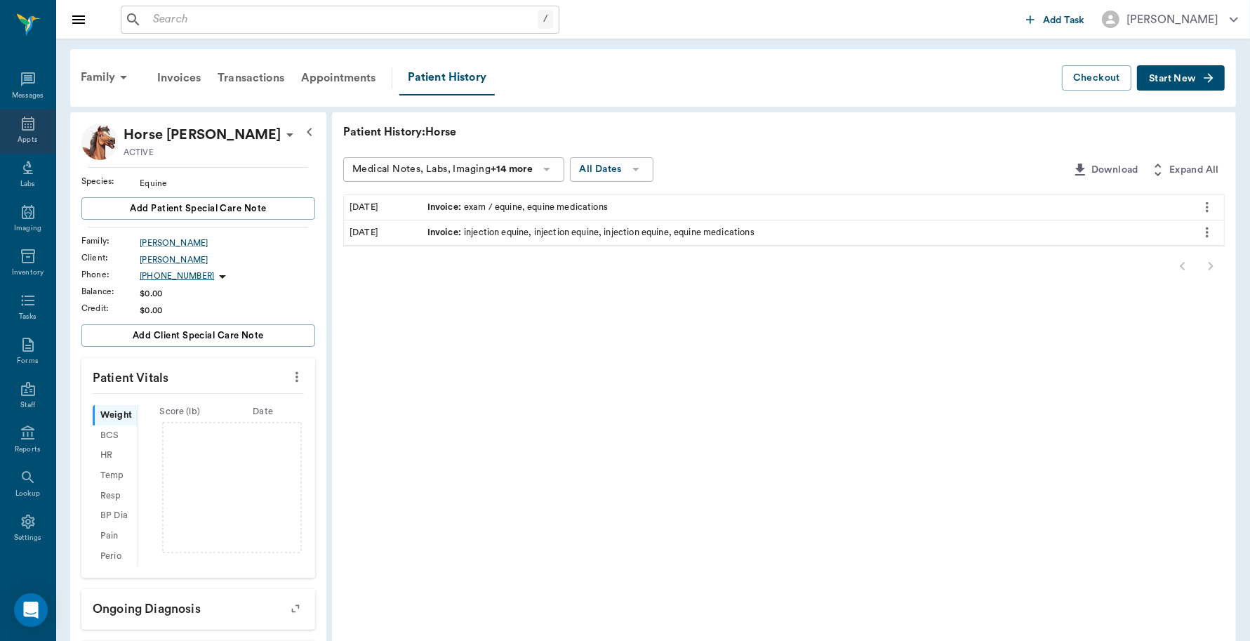
click at [28, 131] on div "Appts" at bounding box center [27, 132] width 55 height 44
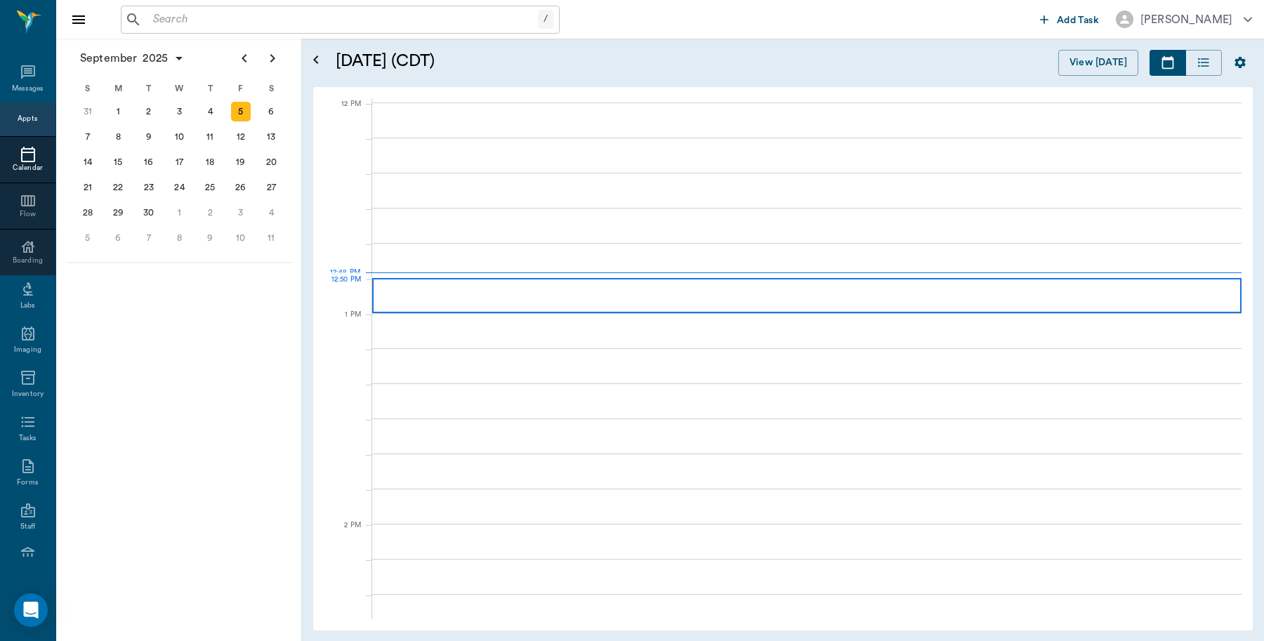
scroll to position [842, 0]
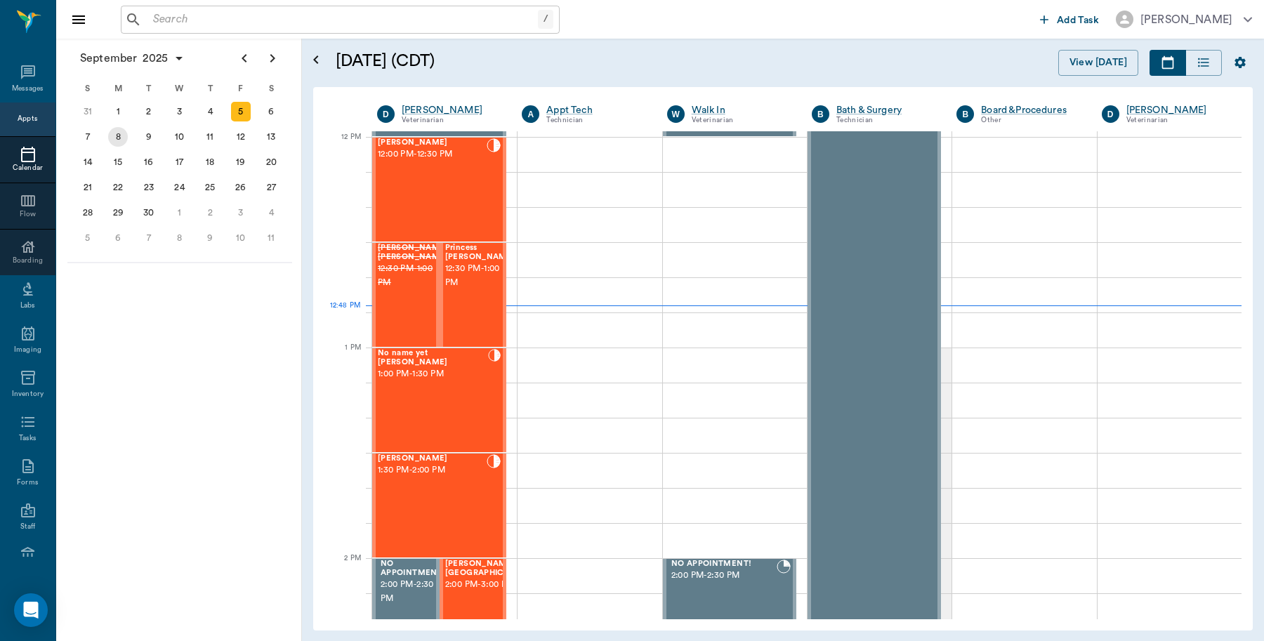
click at [121, 135] on div "8" at bounding box center [118, 137] width 20 height 20
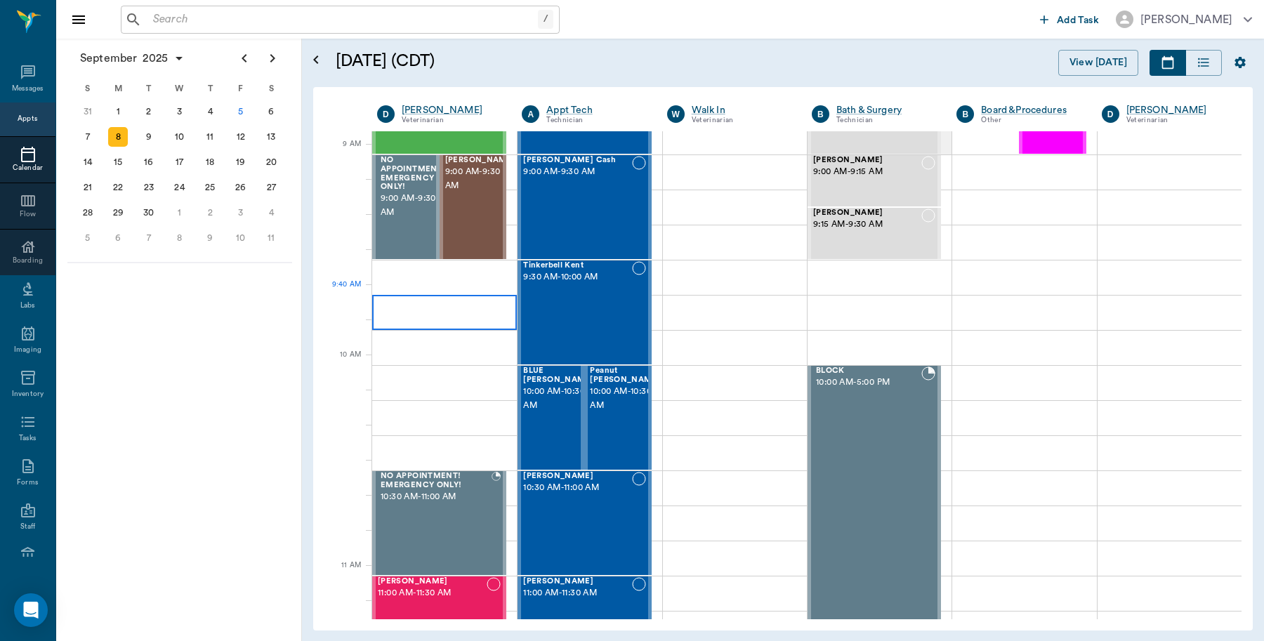
scroll to position [175, 0]
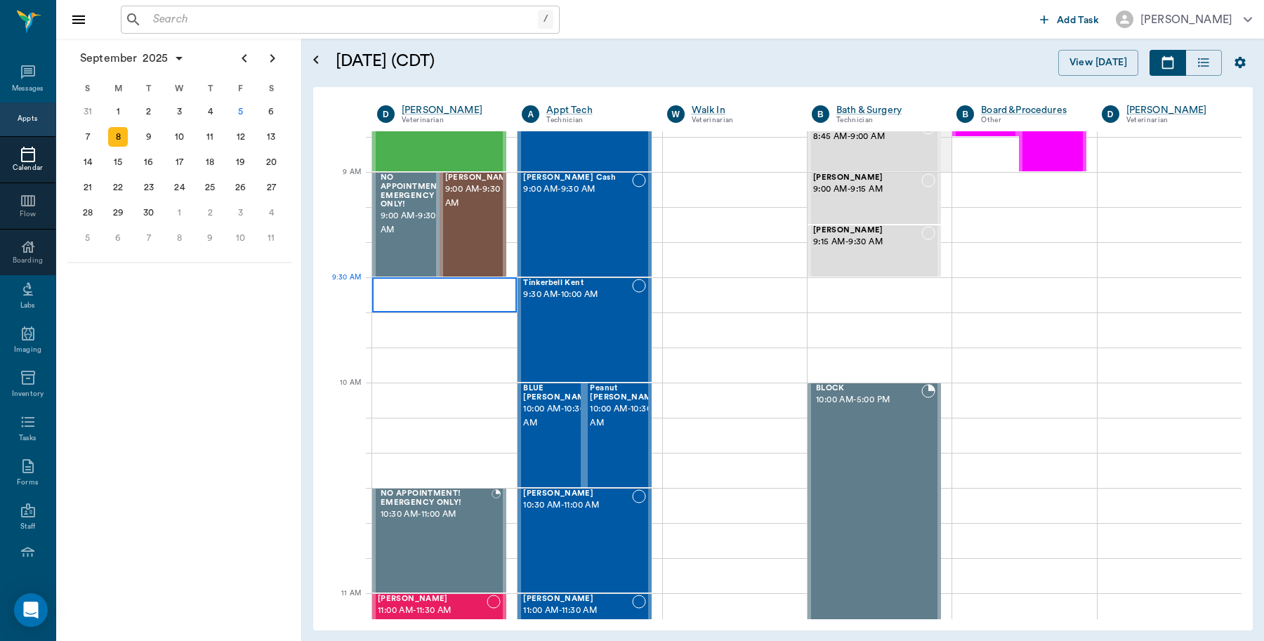
click at [490, 305] on div at bounding box center [444, 294] width 145 height 35
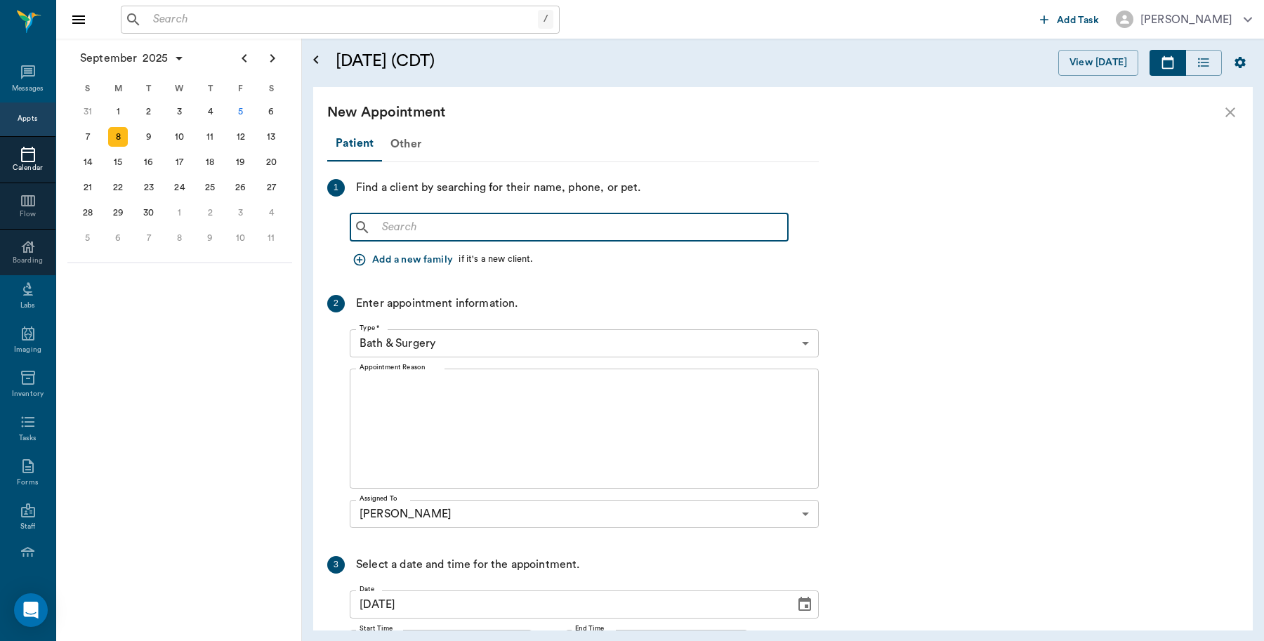
click at [430, 218] on input "text" at bounding box center [579, 228] width 406 height 20
type input "Bradley el"
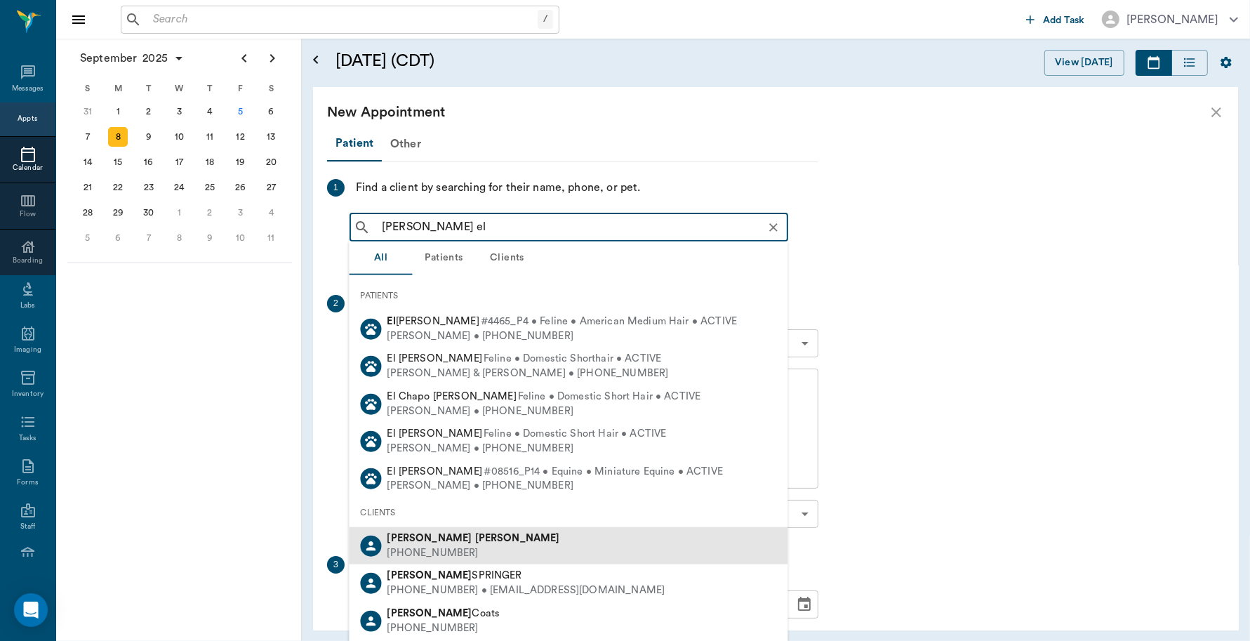
click at [475, 534] on b "Eldridge" at bounding box center [517, 538] width 85 height 11
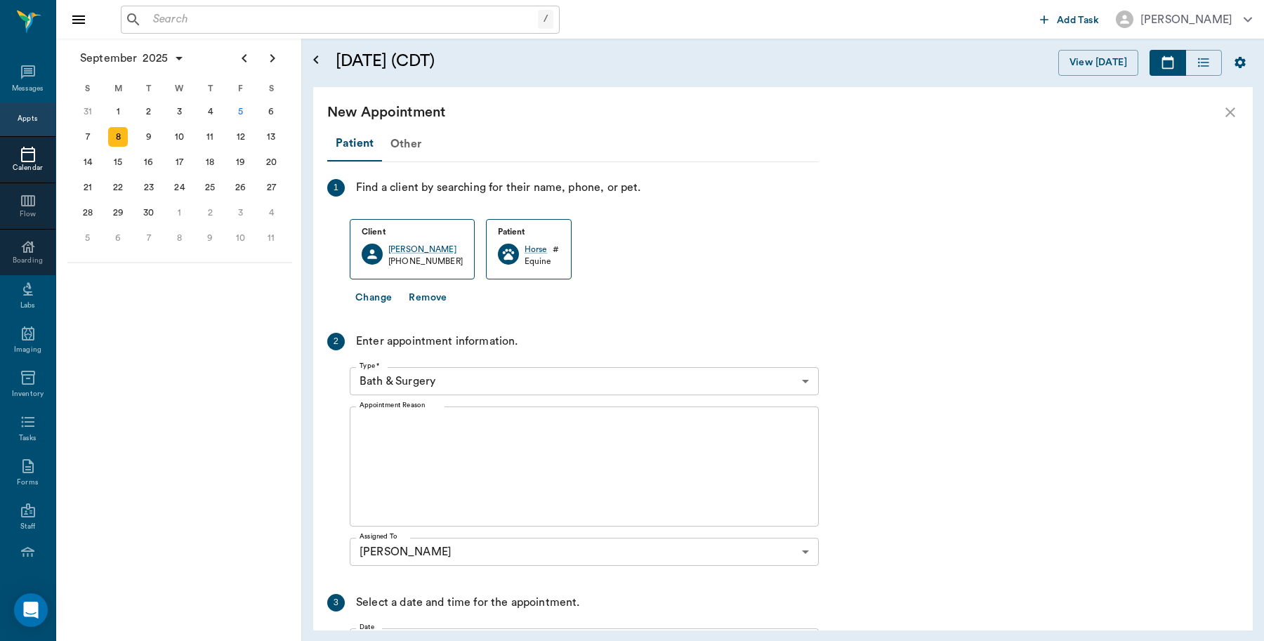
click at [461, 383] on body "/ ​ Add Task Dr. Bert Ellsworth Nectar Messages Appts Calendar Flow Boarding La…" at bounding box center [632, 320] width 1264 height 641
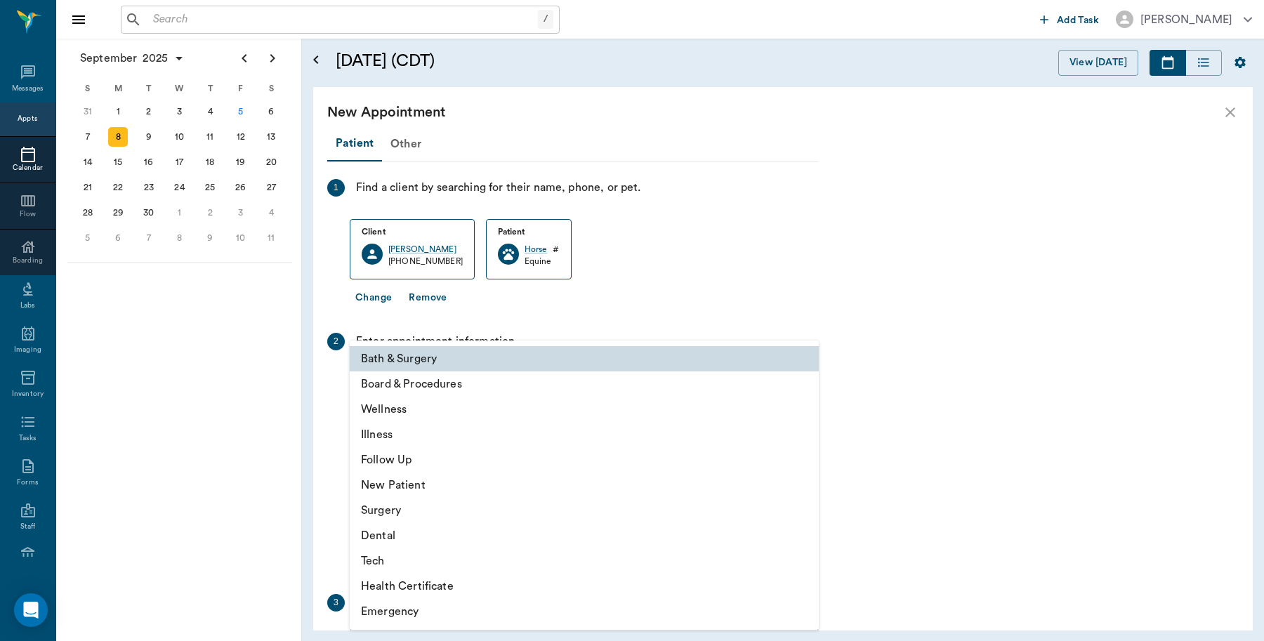
click at [397, 411] on li "Wellness" at bounding box center [584, 409] width 469 height 25
type input "65d2be4f46e3a538d89b8c14"
type input "10:00 AM"
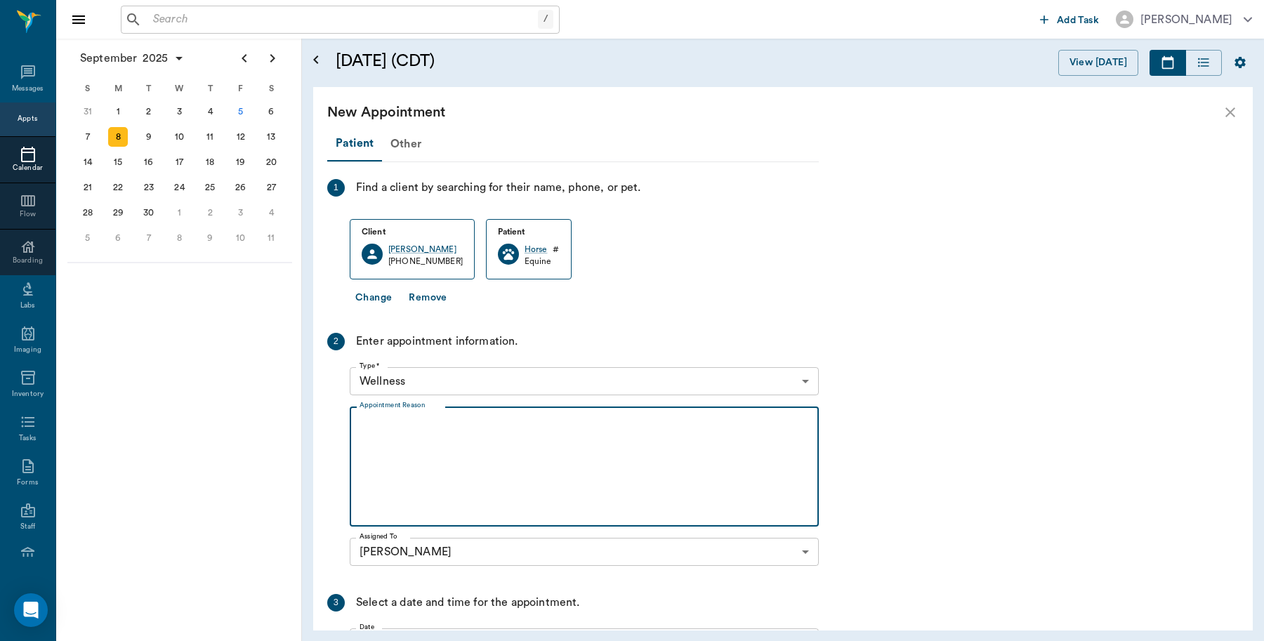
click at [468, 446] on textarea "Appointment Reason" at bounding box center [583, 466] width 449 height 97
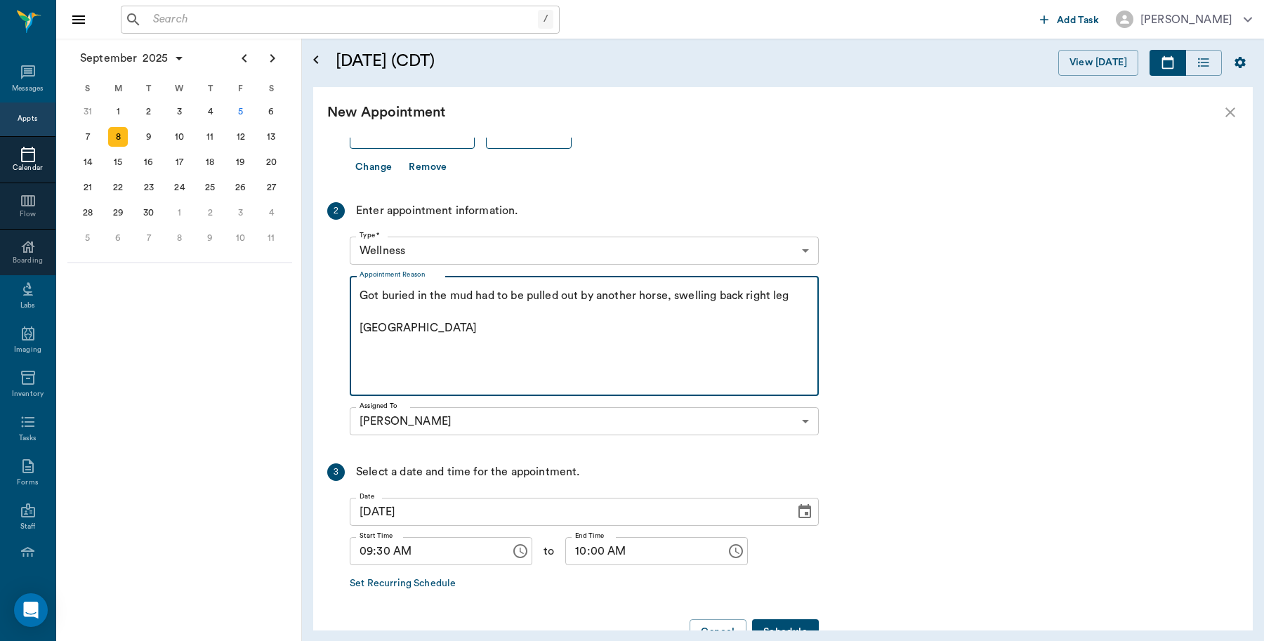
scroll to position [170, 0]
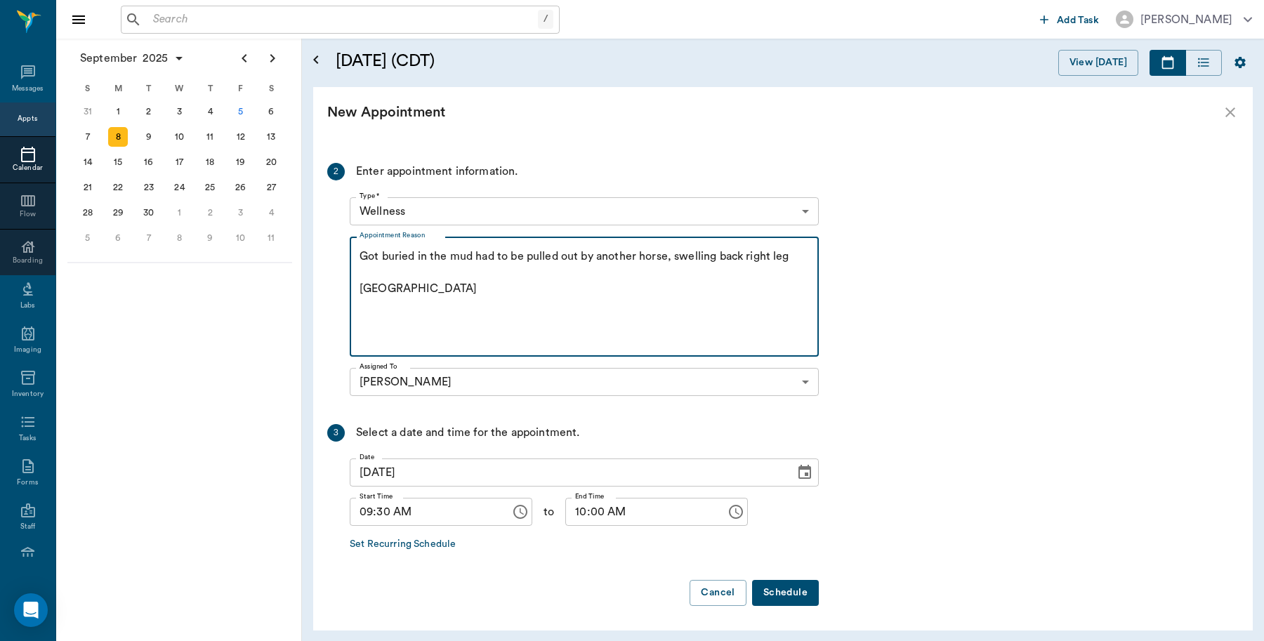
type textarea "Got buried in the mud had to be pulled out by another horse, swelling back righ…"
click at [777, 597] on button "Schedule" at bounding box center [785, 593] width 67 height 26
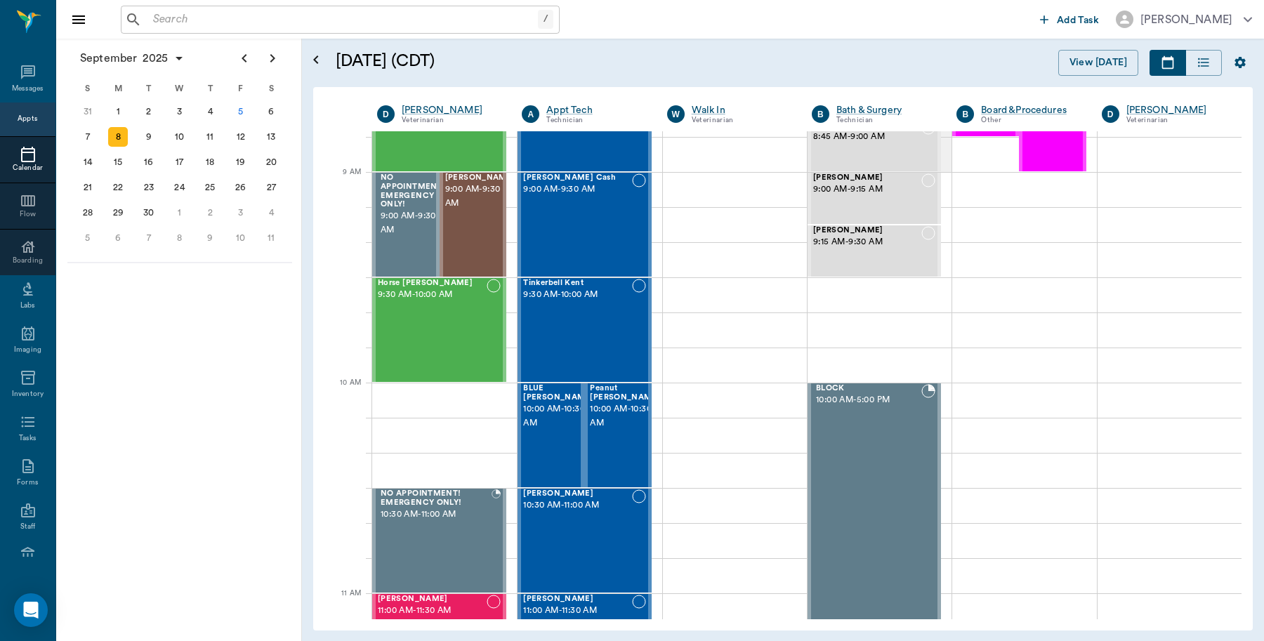
click at [223, 18] on input "text" at bounding box center [342, 20] width 390 height 20
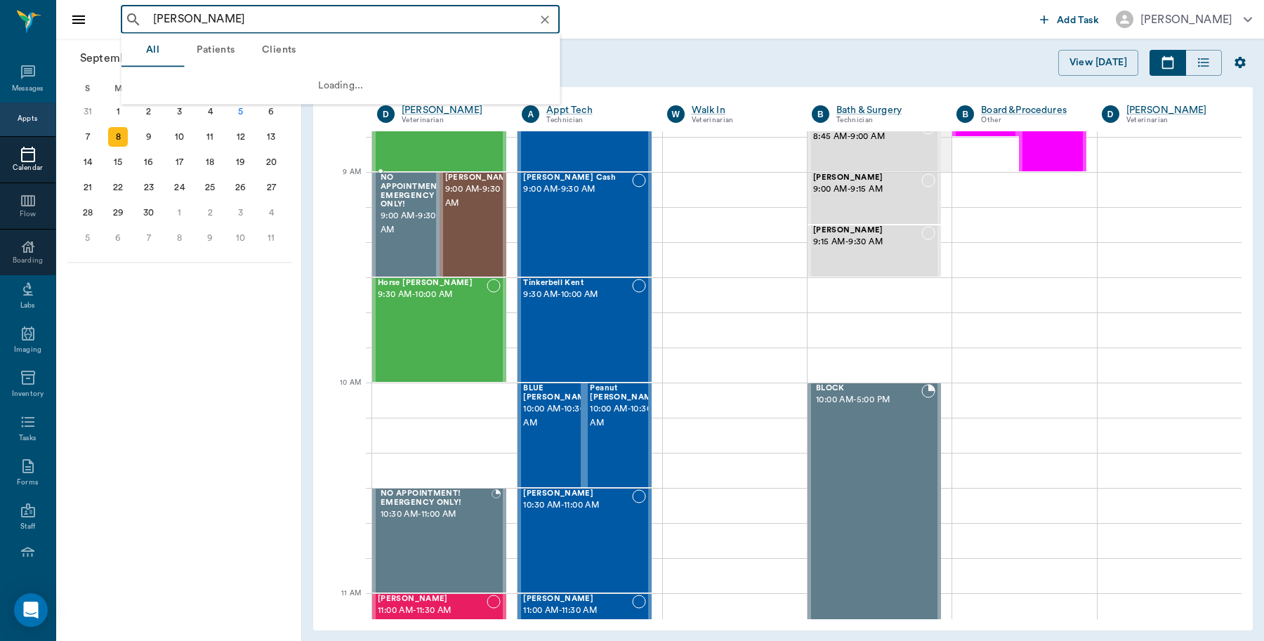
type input "Bradley"
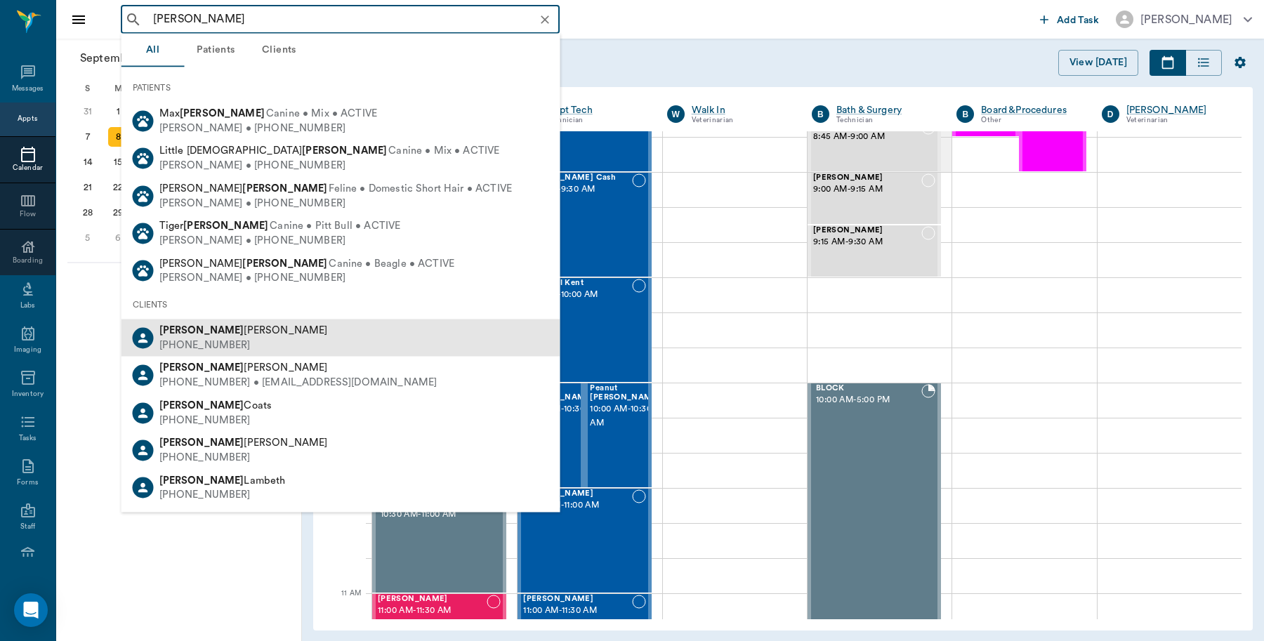
click at [223, 338] on div "(903) 824-7638" at bounding box center [243, 345] width 168 height 15
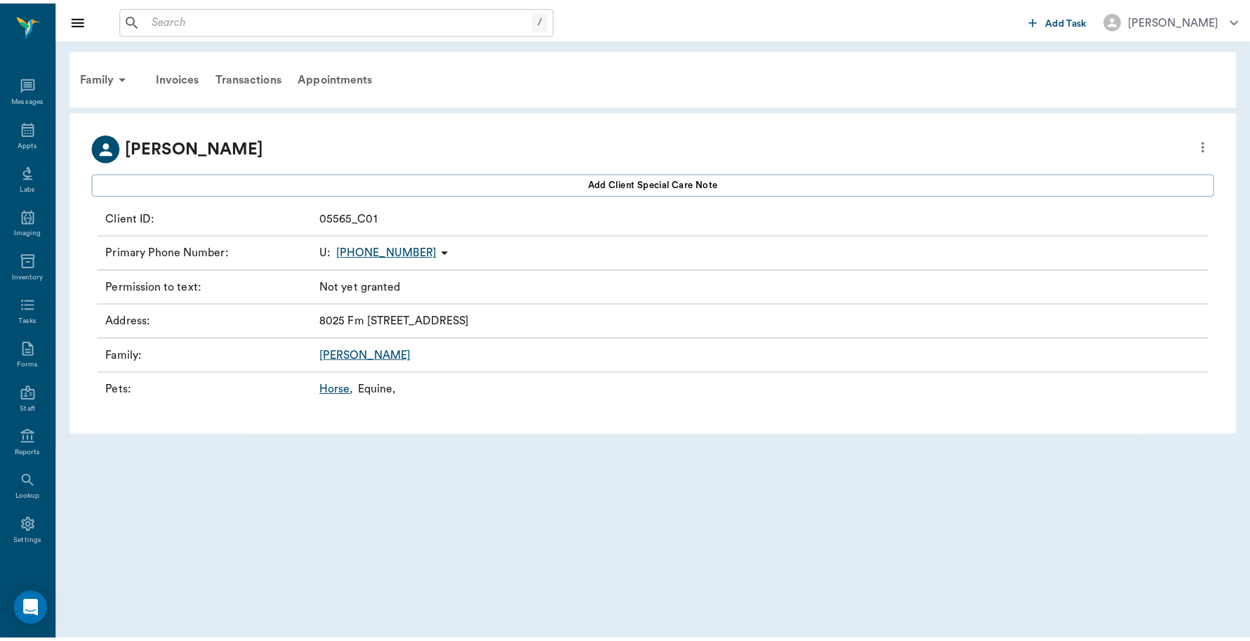
scroll to position [4, 0]
click at [335, 387] on link "Horse ," at bounding box center [340, 389] width 34 height 17
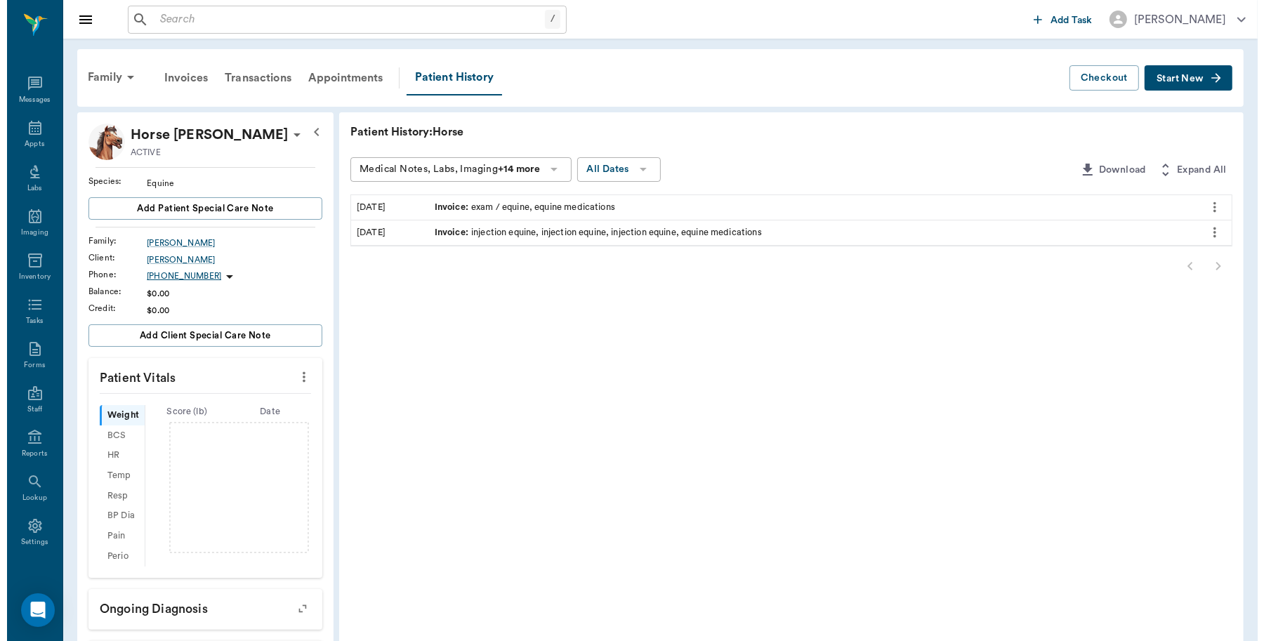
scroll to position [4, 0]
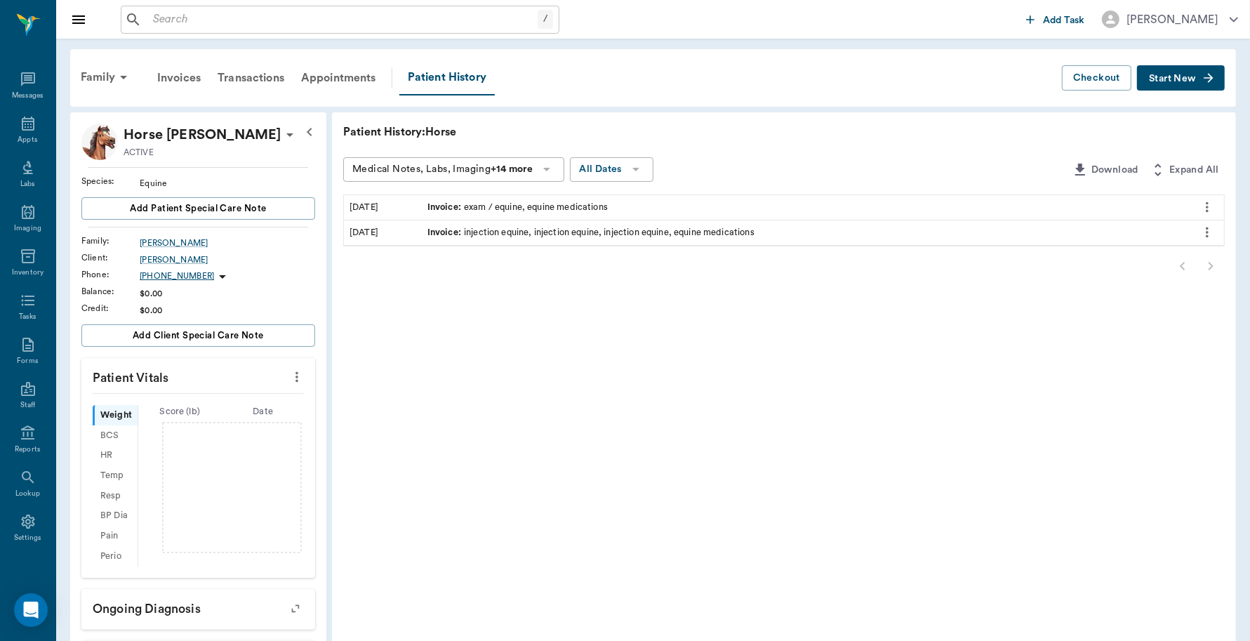
click at [1176, 67] on button "Start New" at bounding box center [1181, 78] width 88 height 26
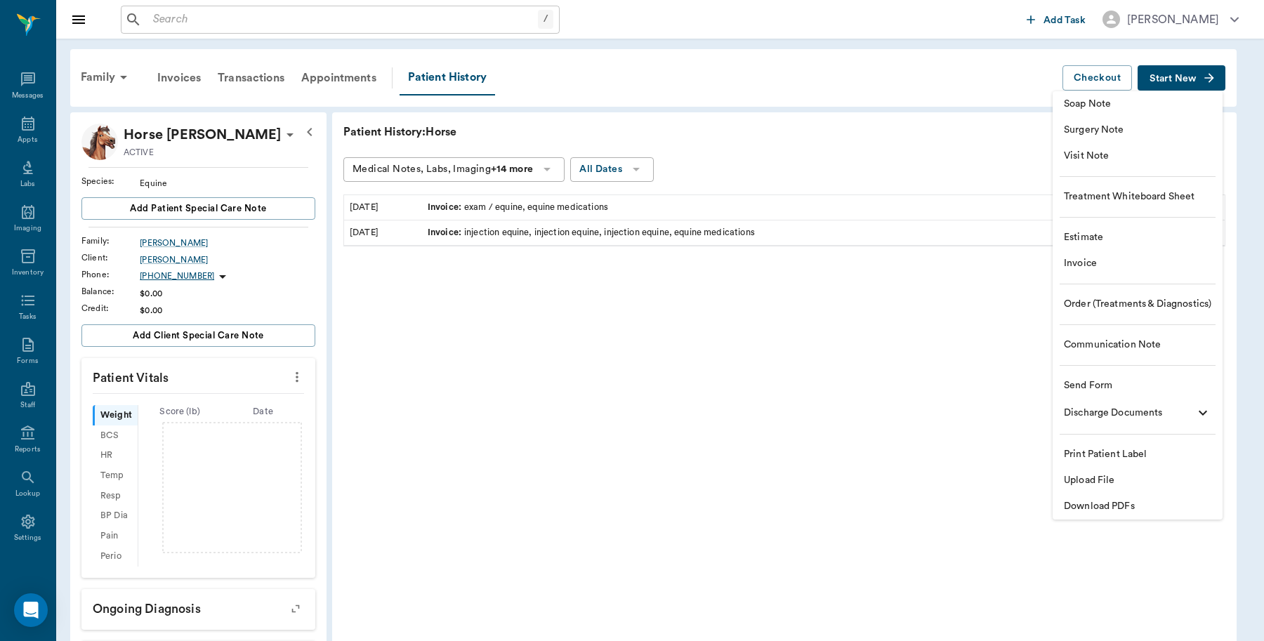
click at [1099, 260] on span "Invoice" at bounding box center [1137, 263] width 147 height 15
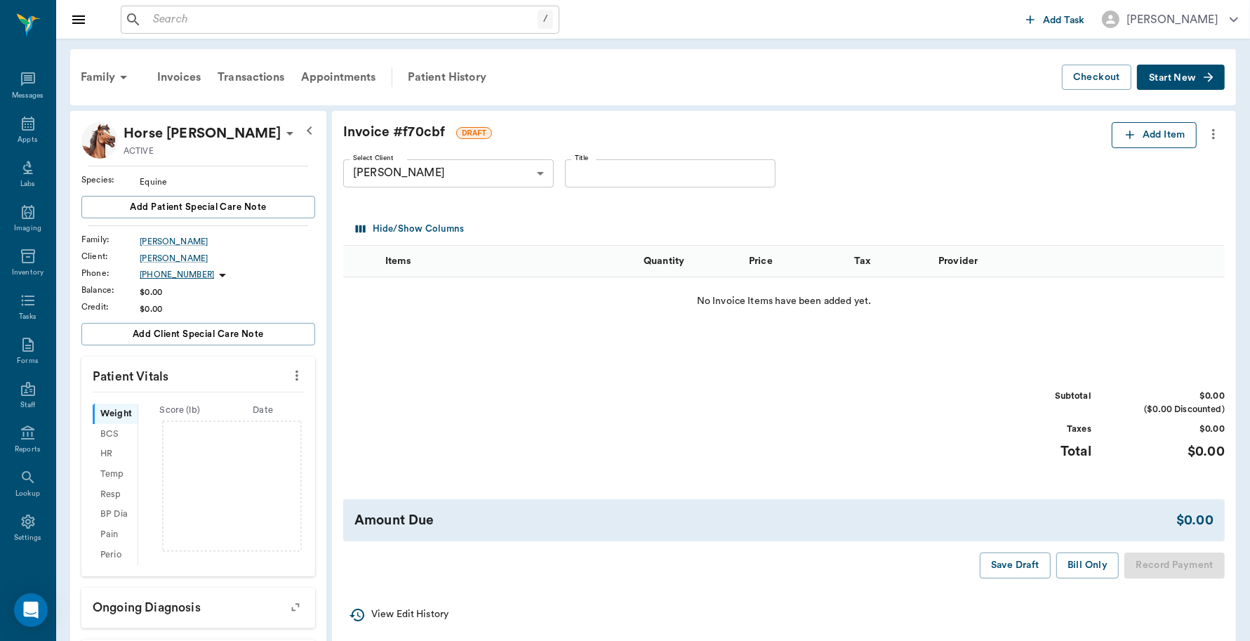
click at [1174, 135] on button "Add Item" at bounding box center [1154, 135] width 85 height 26
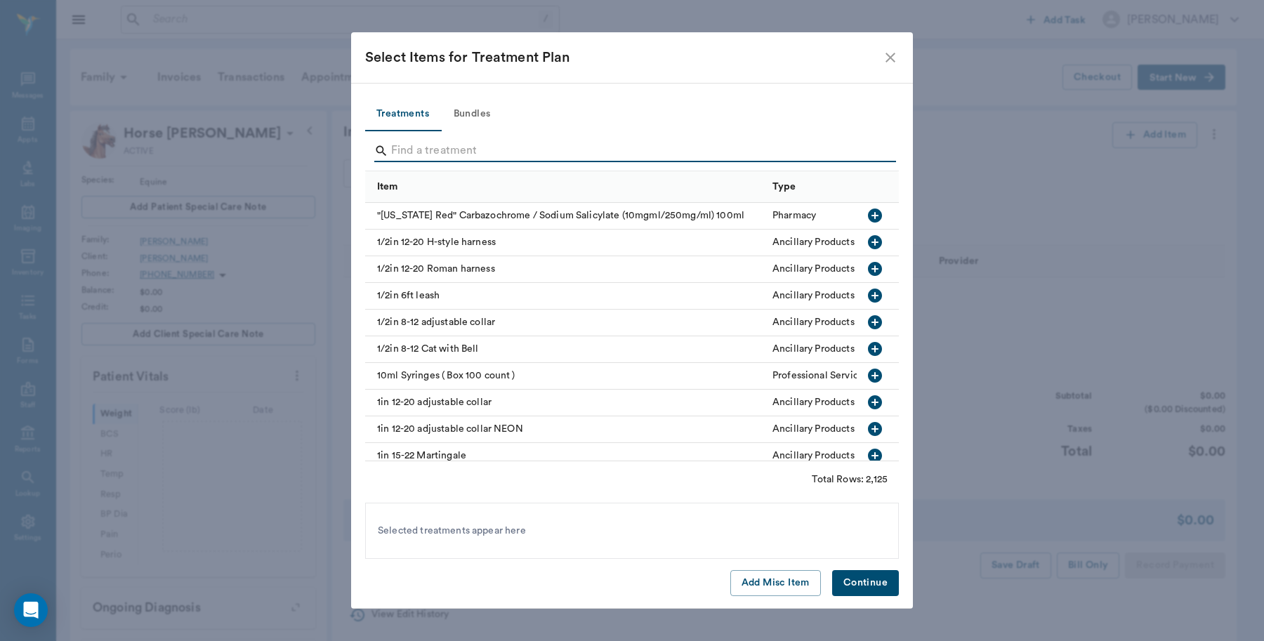
click at [517, 146] on input "Search" at bounding box center [633, 151] width 484 height 22
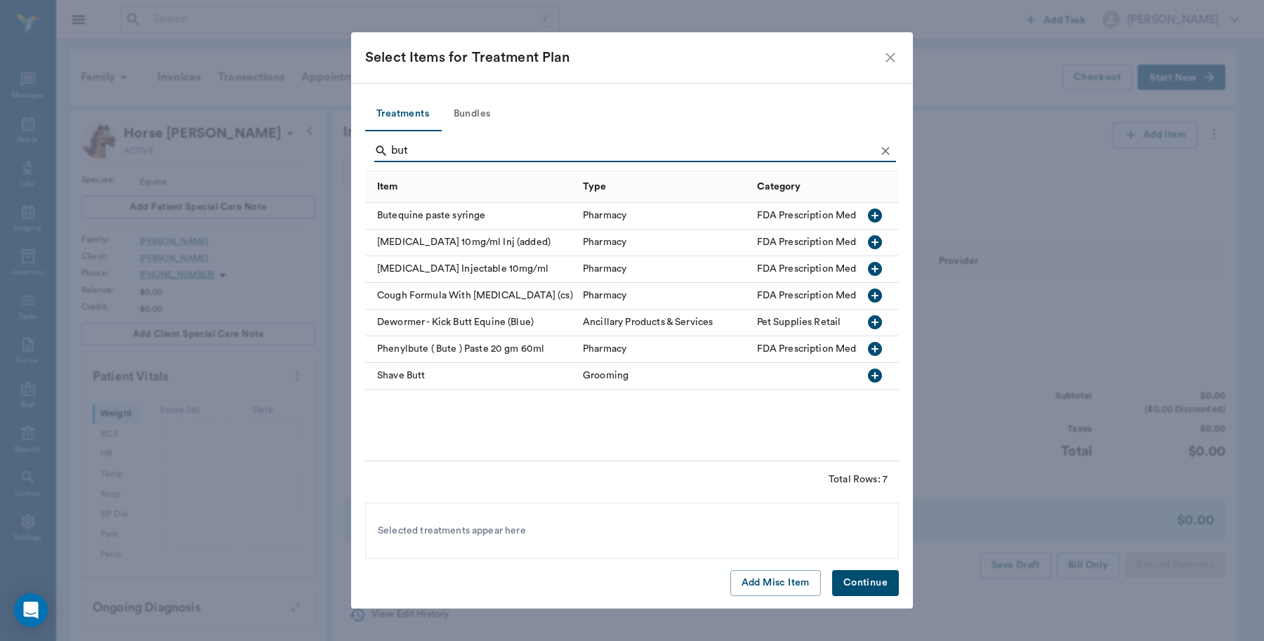
click at [874, 214] on icon "button" at bounding box center [875, 215] width 14 height 14
click at [502, 145] on input "but" at bounding box center [633, 151] width 484 height 22
type input "b"
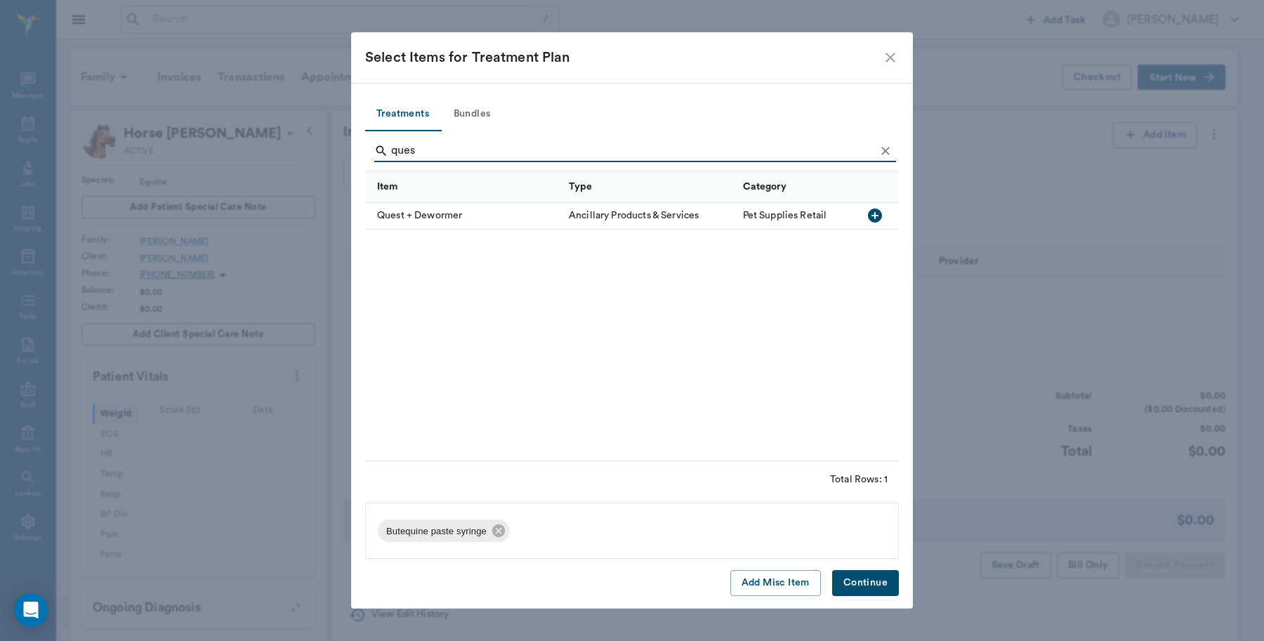
type input "ques"
click at [854, 218] on div "Pet Supplies Retail" at bounding box center [796, 216] width 121 height 27
click at [866, 577] on button "Continue" at bounding box center [865, 583] width 67 height 26
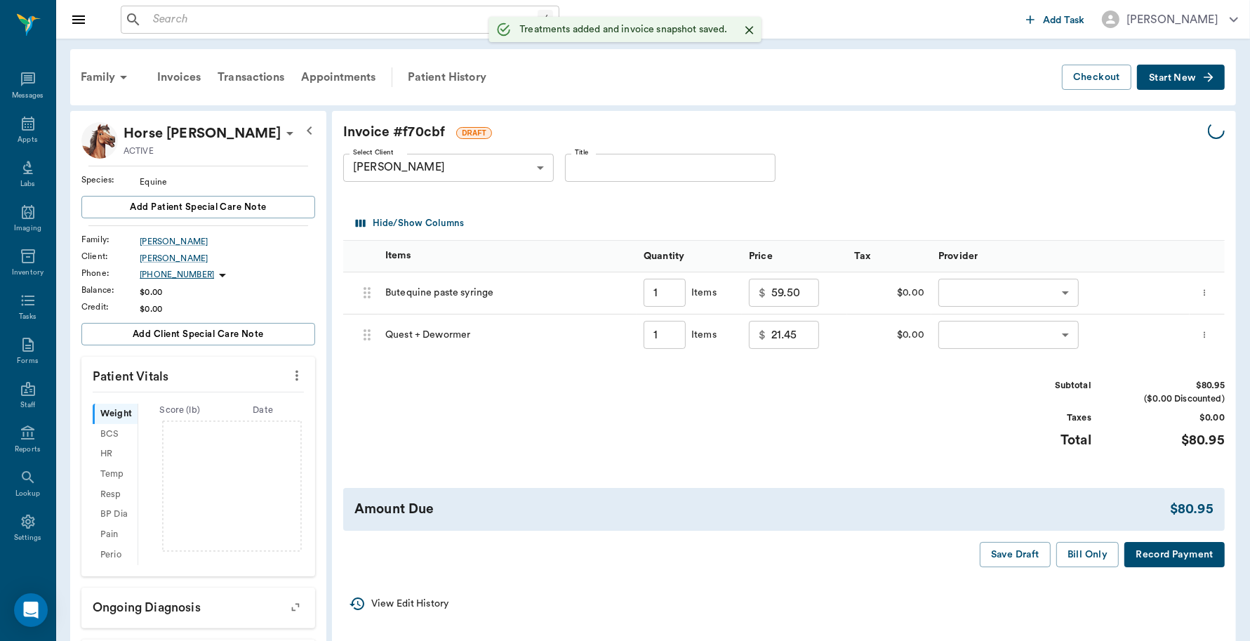
type input "1.00"
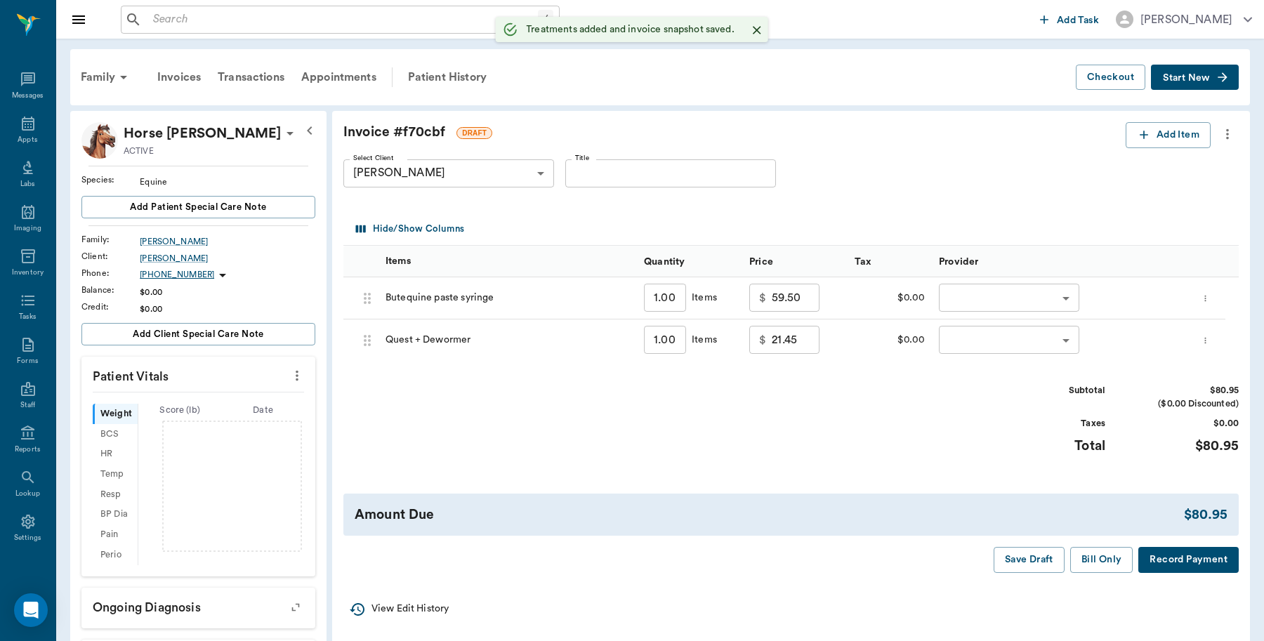
click at [1005, 306] on body "/ ​ Add Task Dr. Bert Ellsworth Nectar Messages Appts Labs Imaging Inventory Ta…" at bounding box center [632, 443] width 1264 height 887
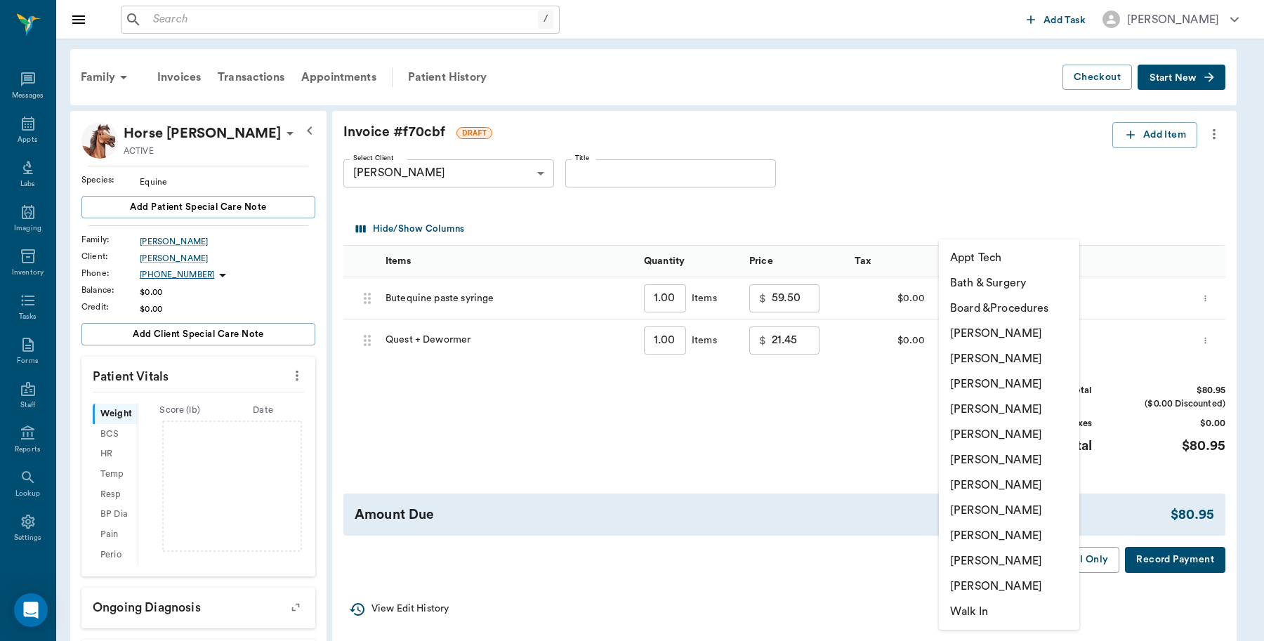
click at [1002, 337] on li "[PERSON_NAME]" at bounding box center [1009, 333] width 140 height 25
type input "none-6899ea08ed37b777db10de45"
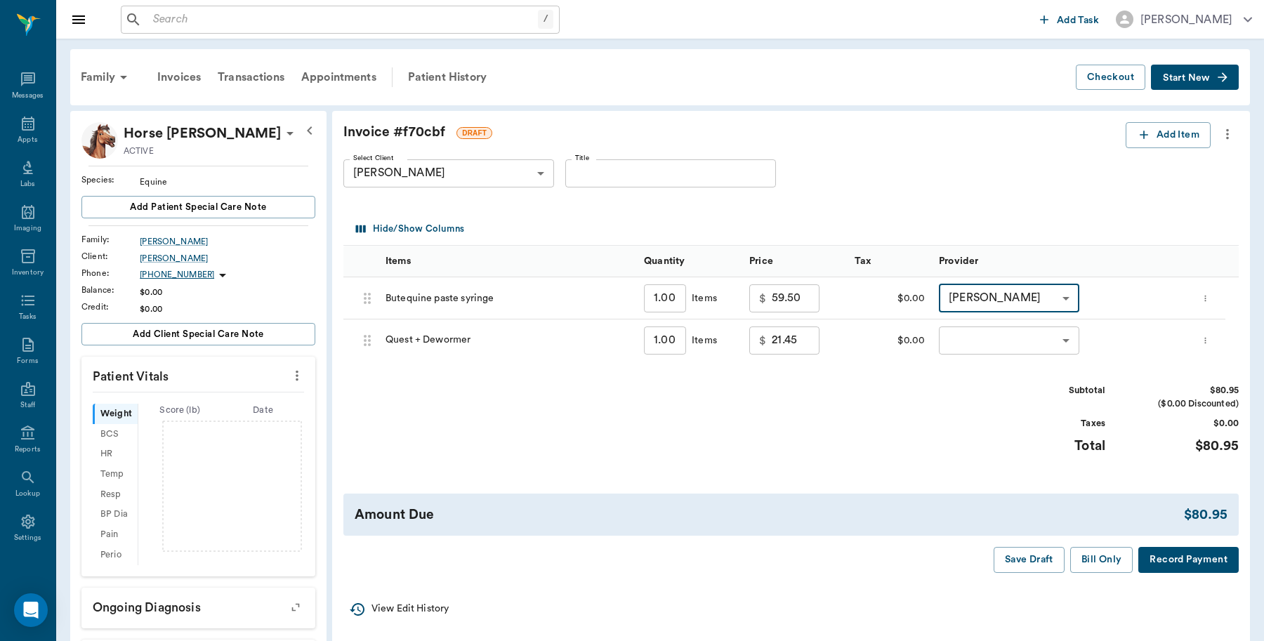
click at [1001, 341] on body "/ ​ Add Task Dr. Bert Ellsworth Nectar Messages Appts Labs Imaging Inventory Ta…" at bounding box center [632, 443] width 1264 height 887
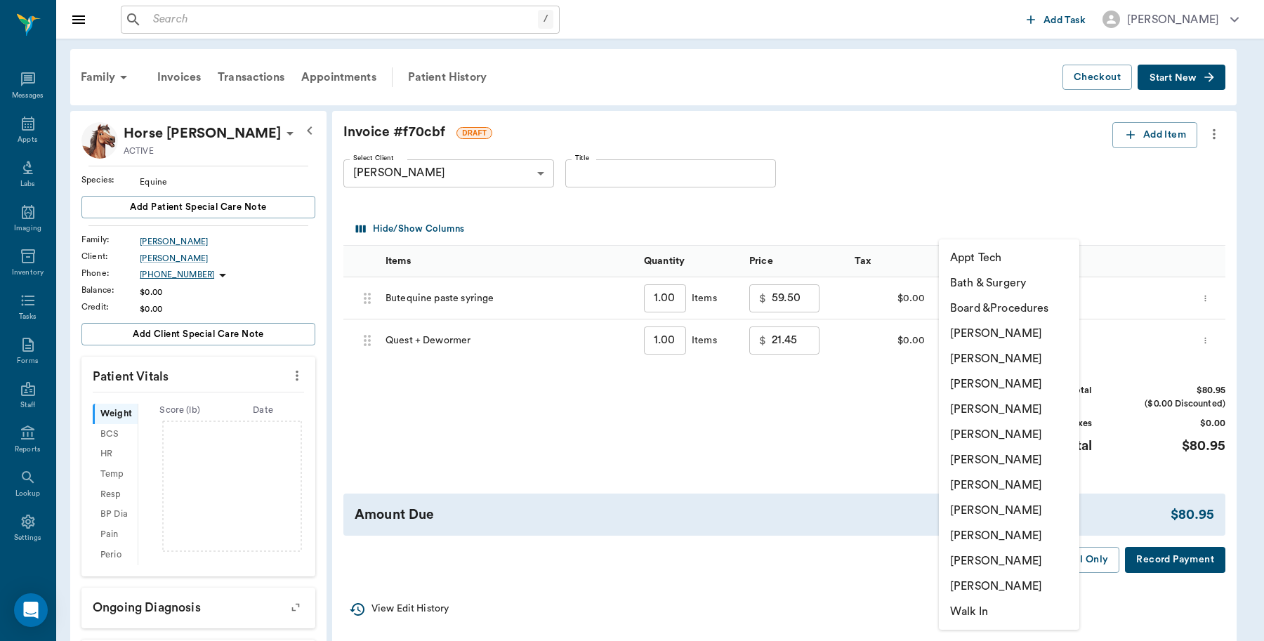
click at [1006, 328] on li "[PERSON_NAME]" at bounding box center [1009, 333] width 140 height 25
type input "none-6899ea08ed37b777db10de45"
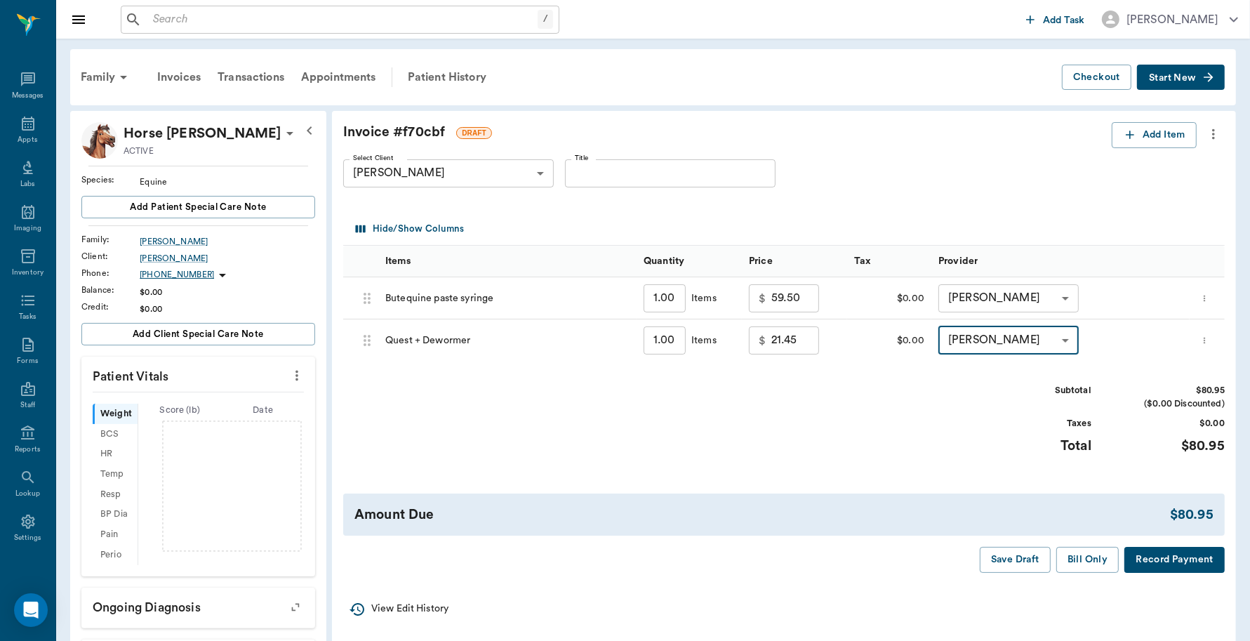
click at [1174, 556] on button "Record Payment" at bounding box center [1175, 560] width 100 height 26
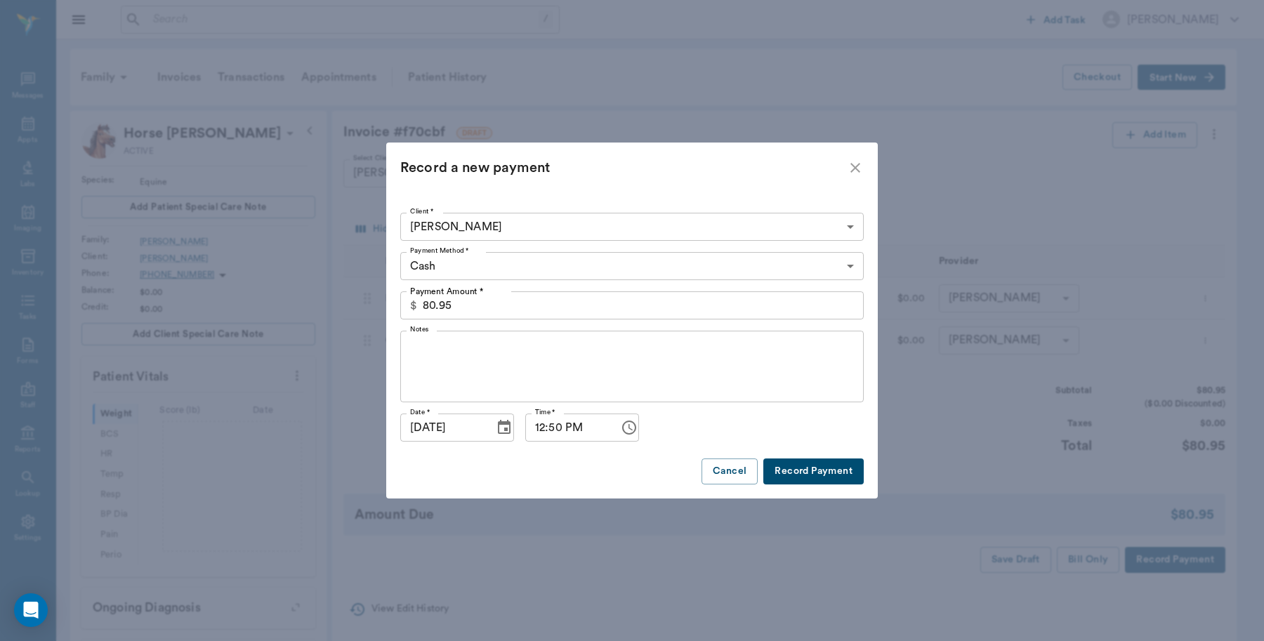
click at [451, 260] on body "/ ​ Add Task Dr. Bert Ellsworth Nectar Messages Appts Labs Imaging Inventory Ta…" at bounding box center [632, 443] width 1264 height 887
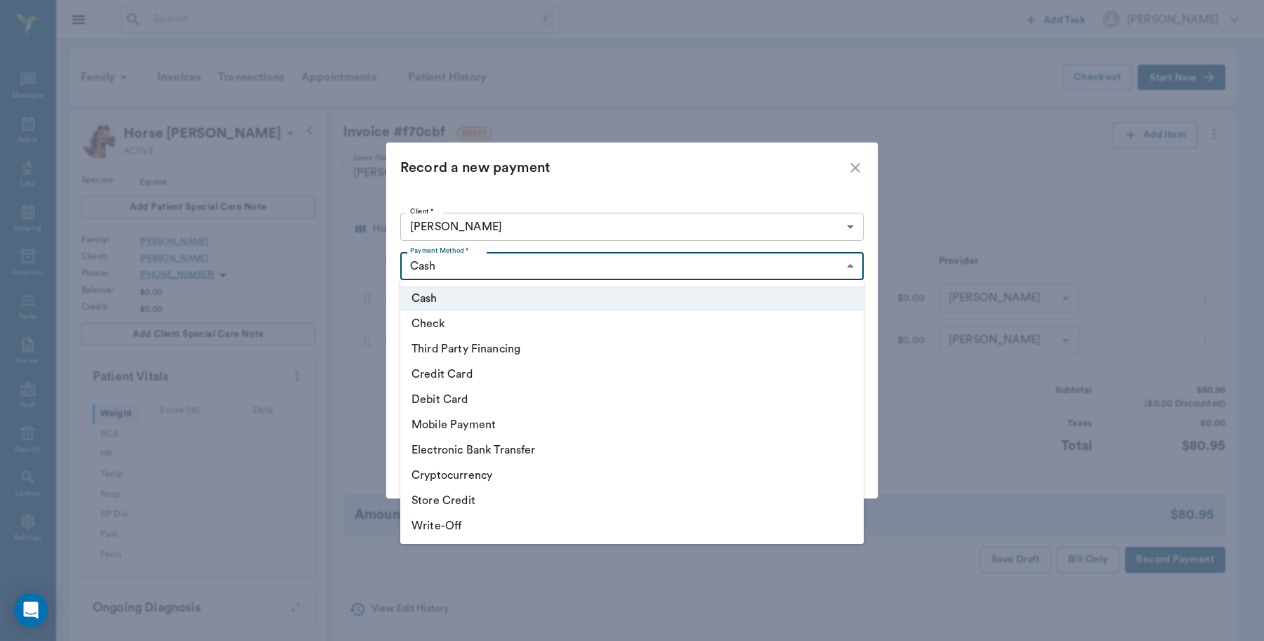
click at [462, 395] on li "Debit Card" at bounding box center [631, 399] width 463 height 25
type input "DEBIT_CARD"
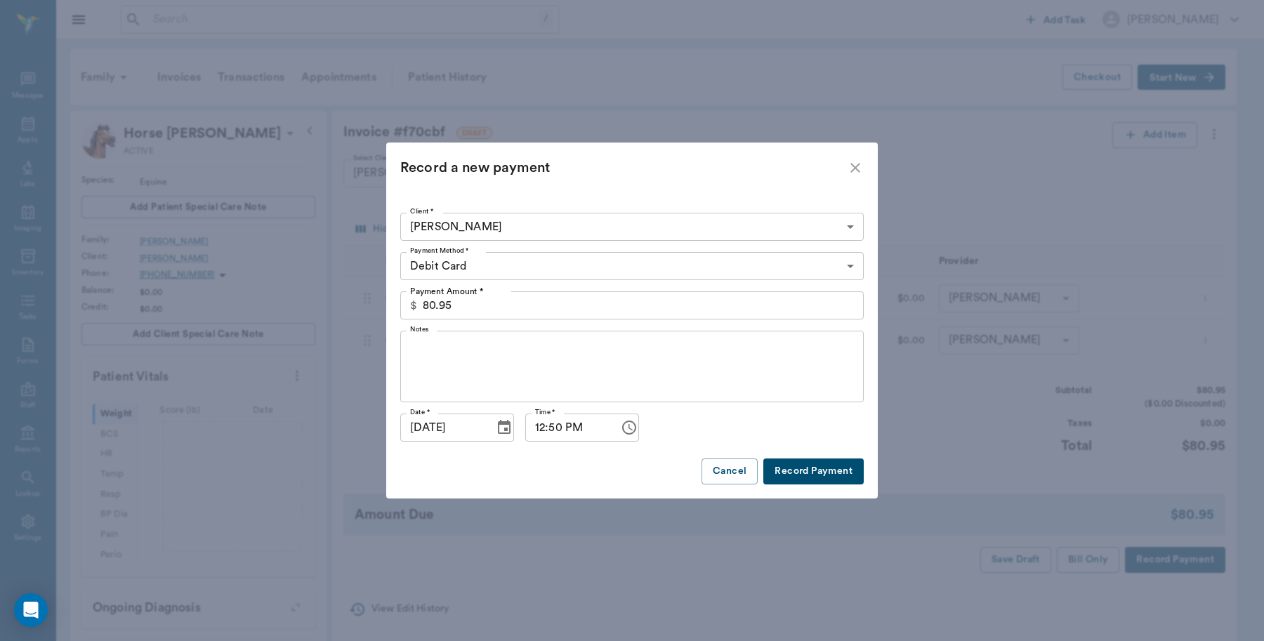
click at [806, 463] on button "Record Payment" at bounding box center [813, 471] width 100 height 26
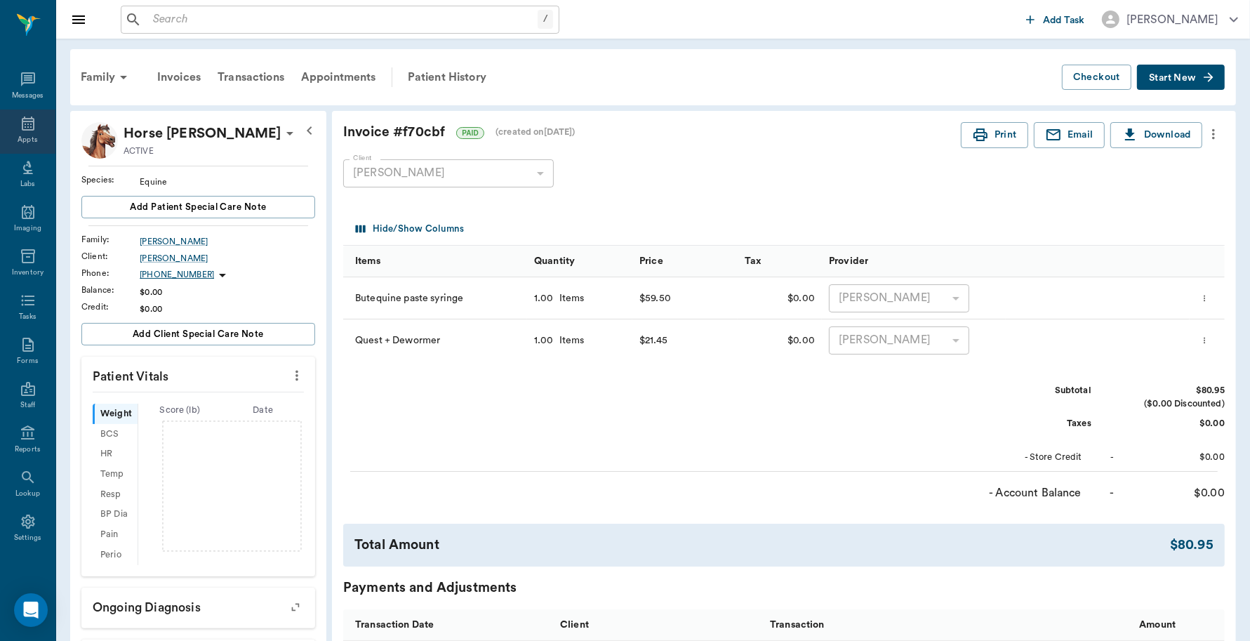
click at [22, 132] on div "Appts" at bounding box center [27, 132] width 55 height 44
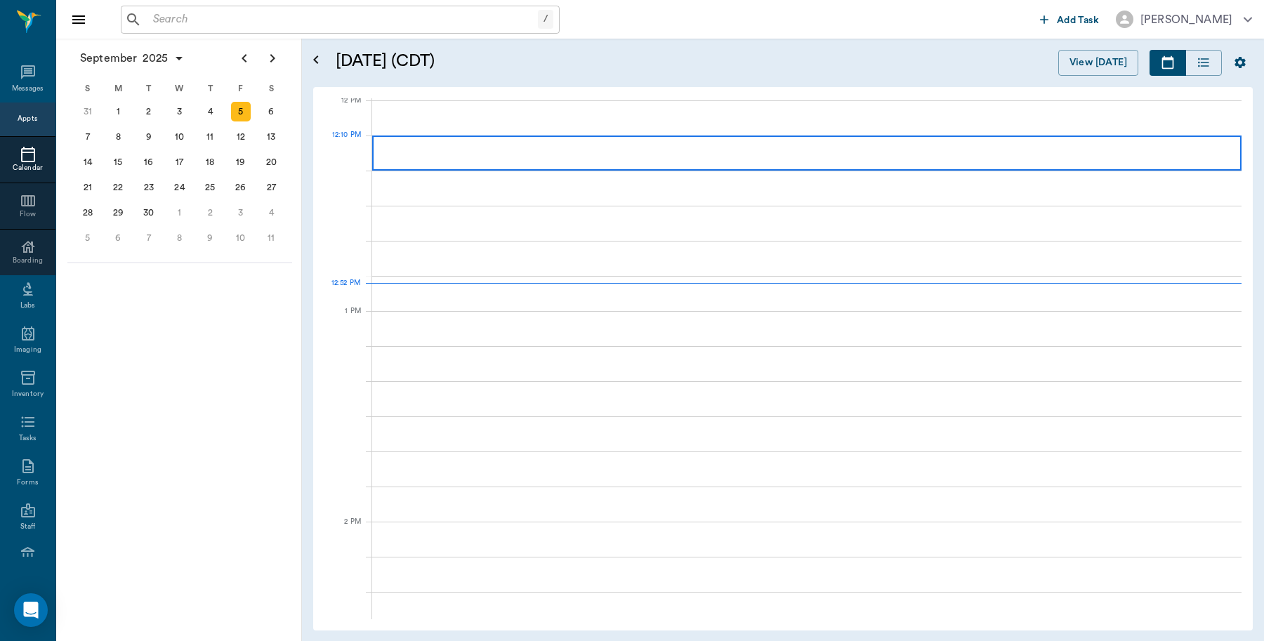
scroll to position [844, 0]
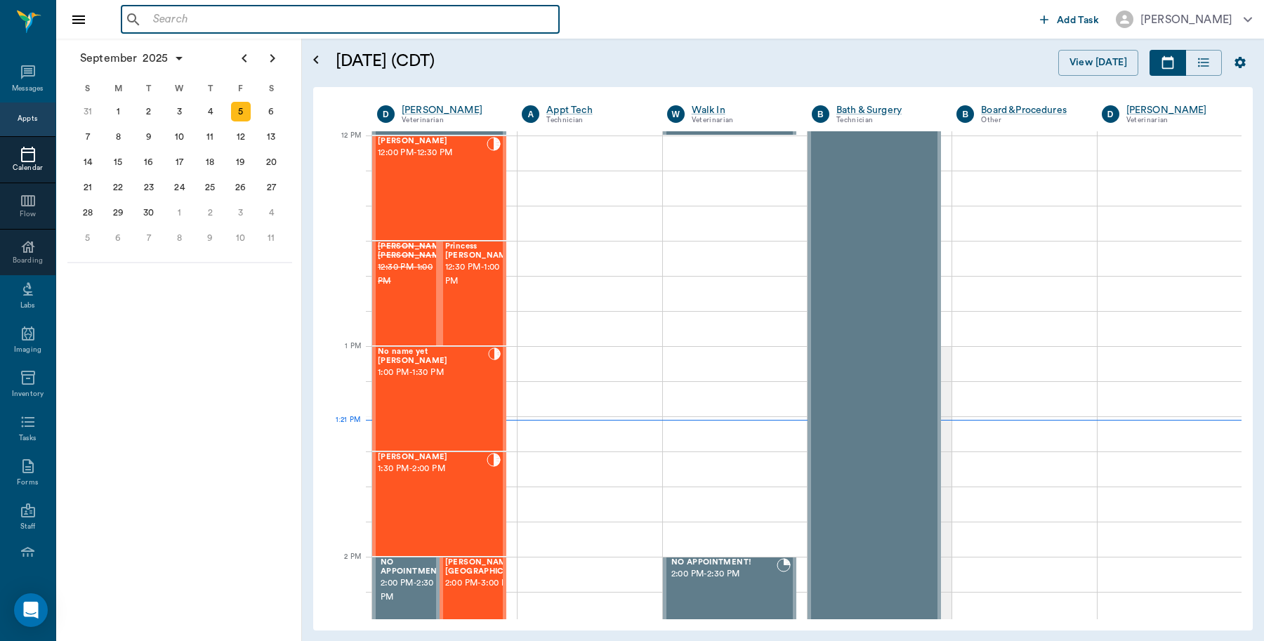
click at [293, 18] on input "text" at bounding box center [350, 20] width 406 height 20
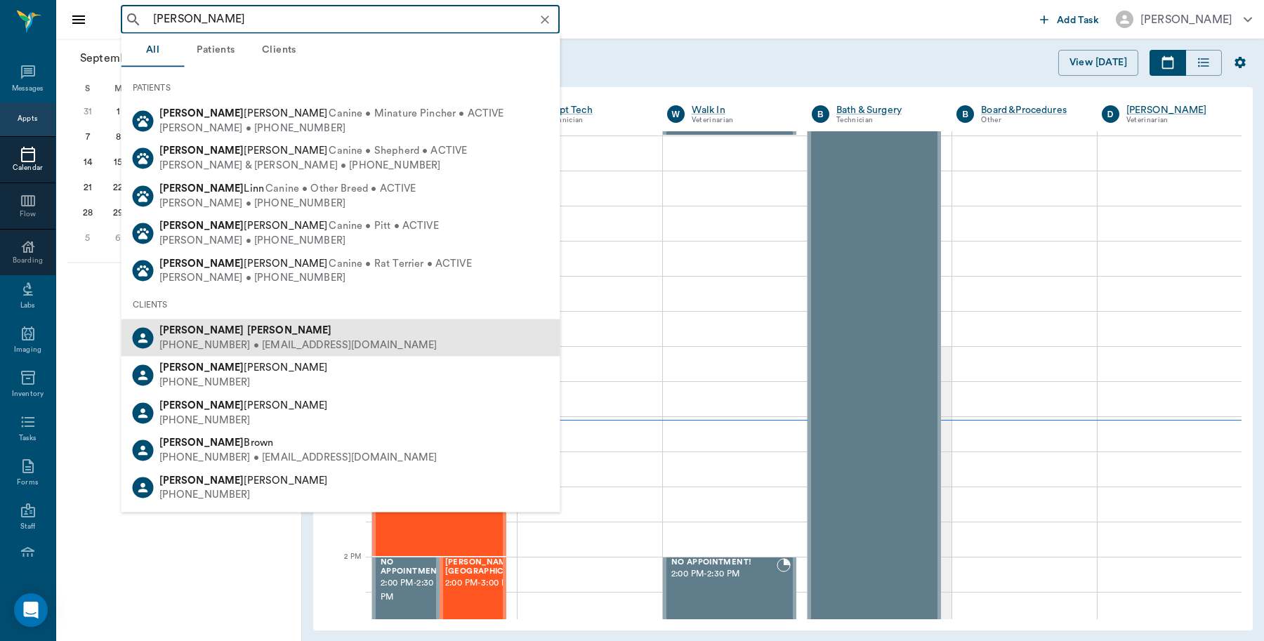
click at [185, 336] on div "Nikki Stiner" at bounding box center [298, 331] width 278 height 15
type input "nikki stiner"
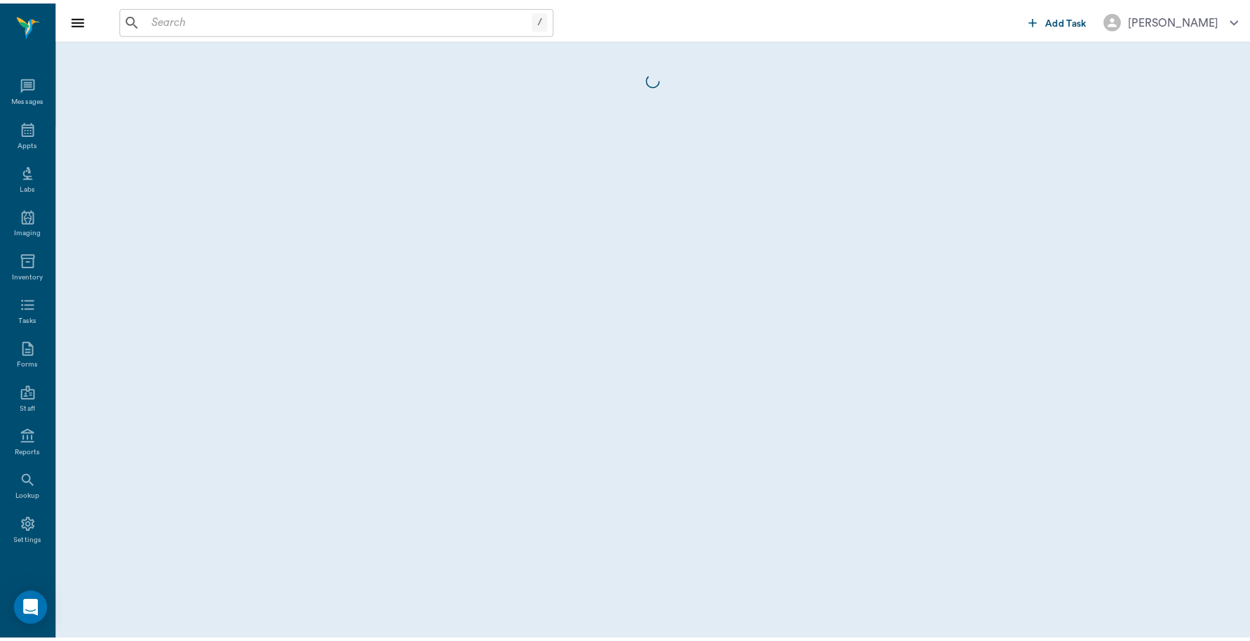
scroll to position [4, 0]
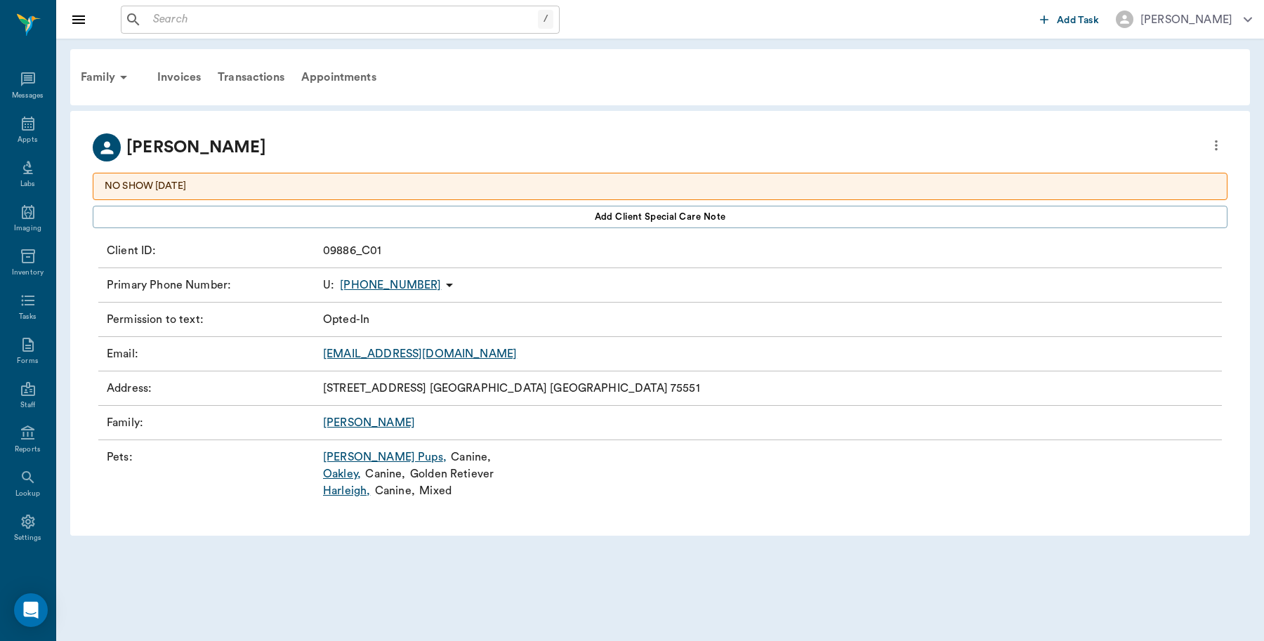
click at [372, 455] on link "Huskey Pups ," at bounding box center [385, 457] width 124 height 17
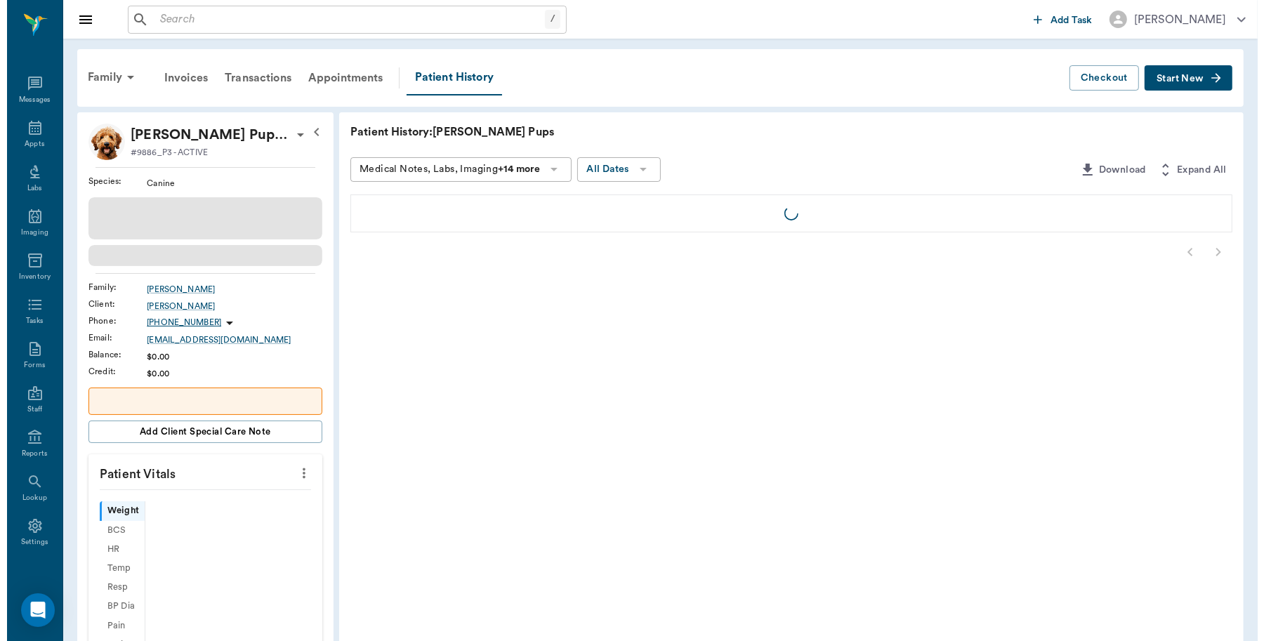
scroll to position [4, 0]
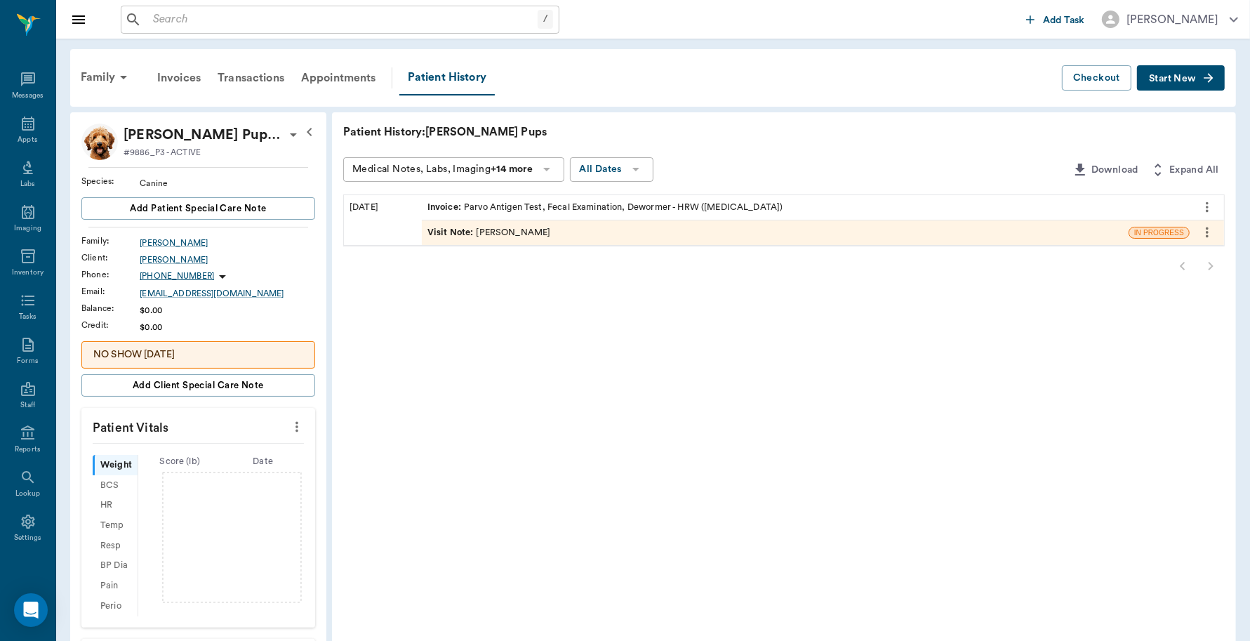
click at [272, 25] on input "text" at bounding box center [342, 20] width 390 height 20
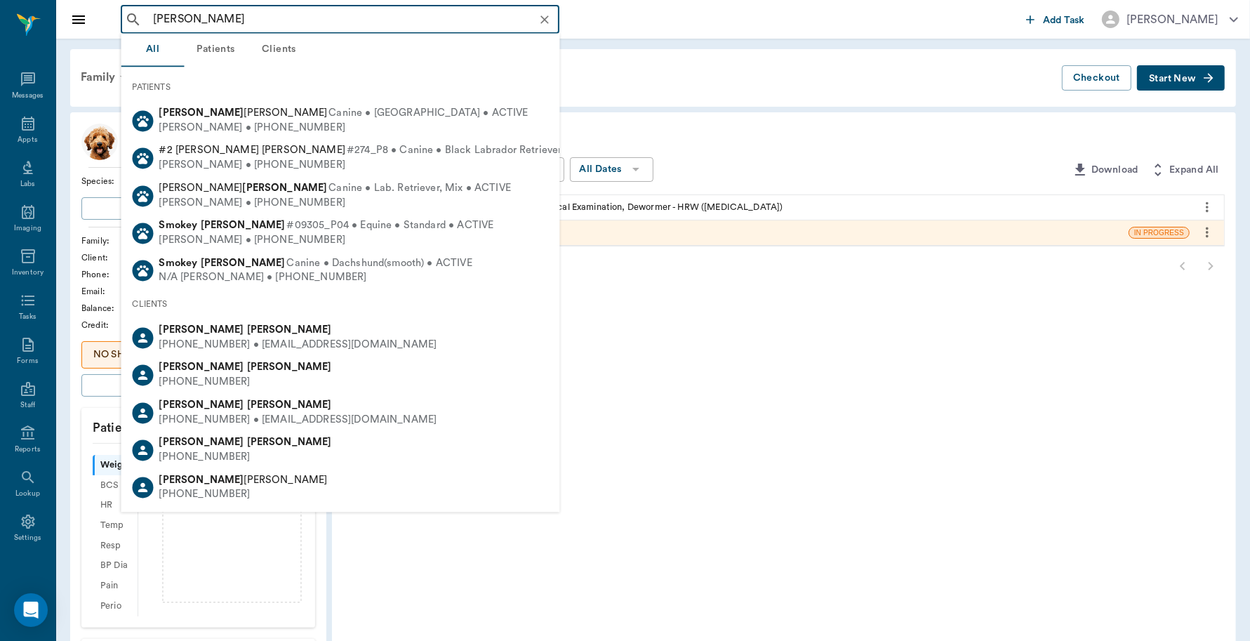
type input "Peggy Smith"
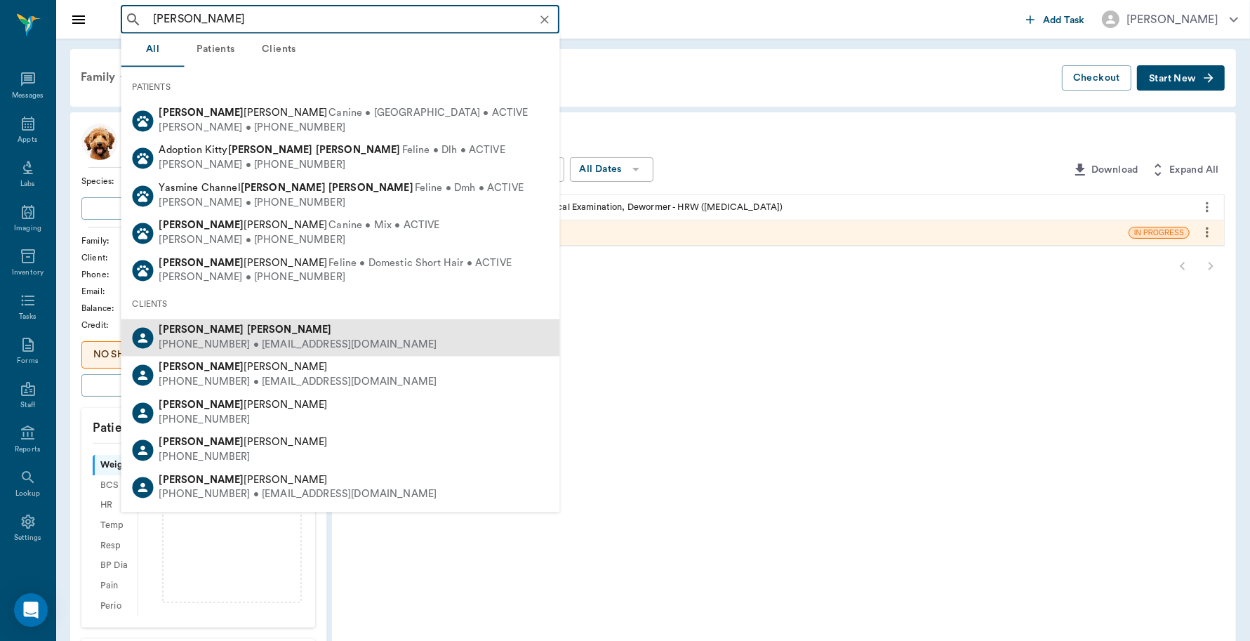
click at [227, 339] on div "(214) 603-7211 • PEGGYSCHUMACHER@gmail.com" at bounding box center [298, 345] width 278 height 15
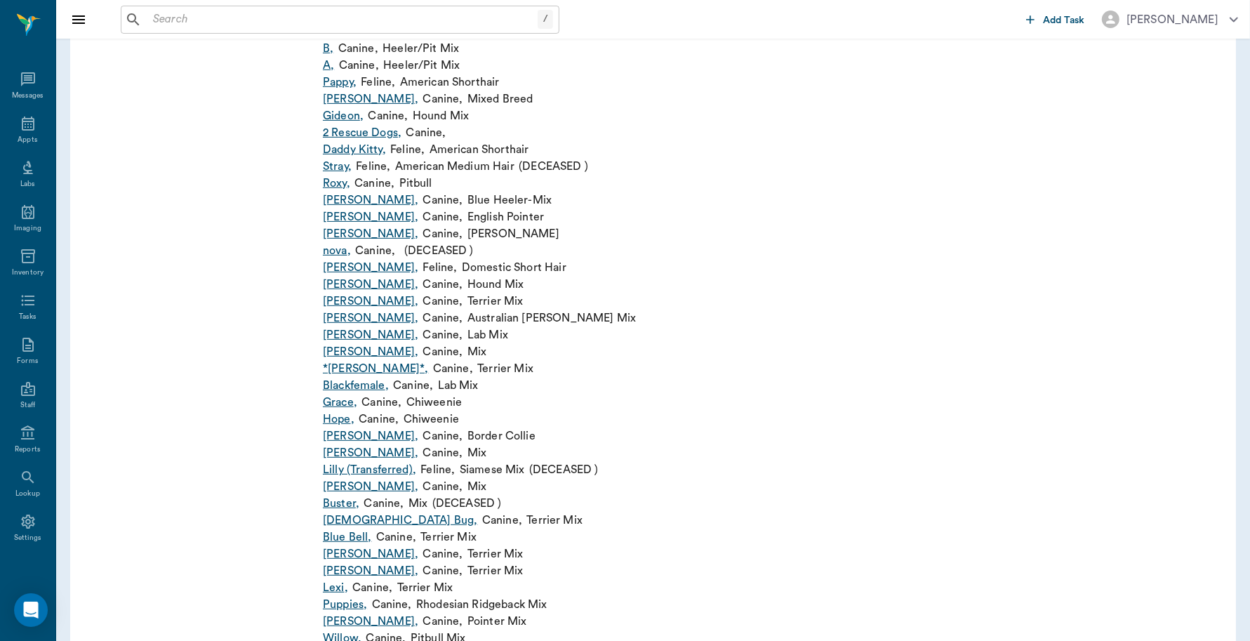
scroll to position [602, 0]
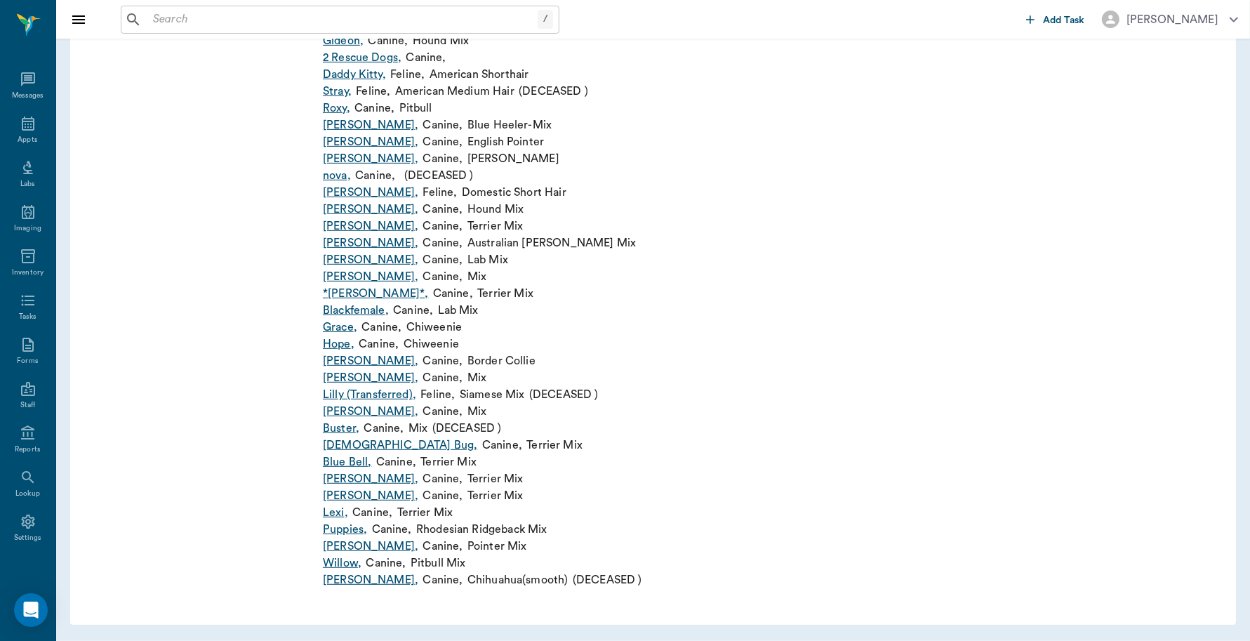
click at [345, 565] on link "Willow ," at bounding box center [342, 563] width 39 height 17
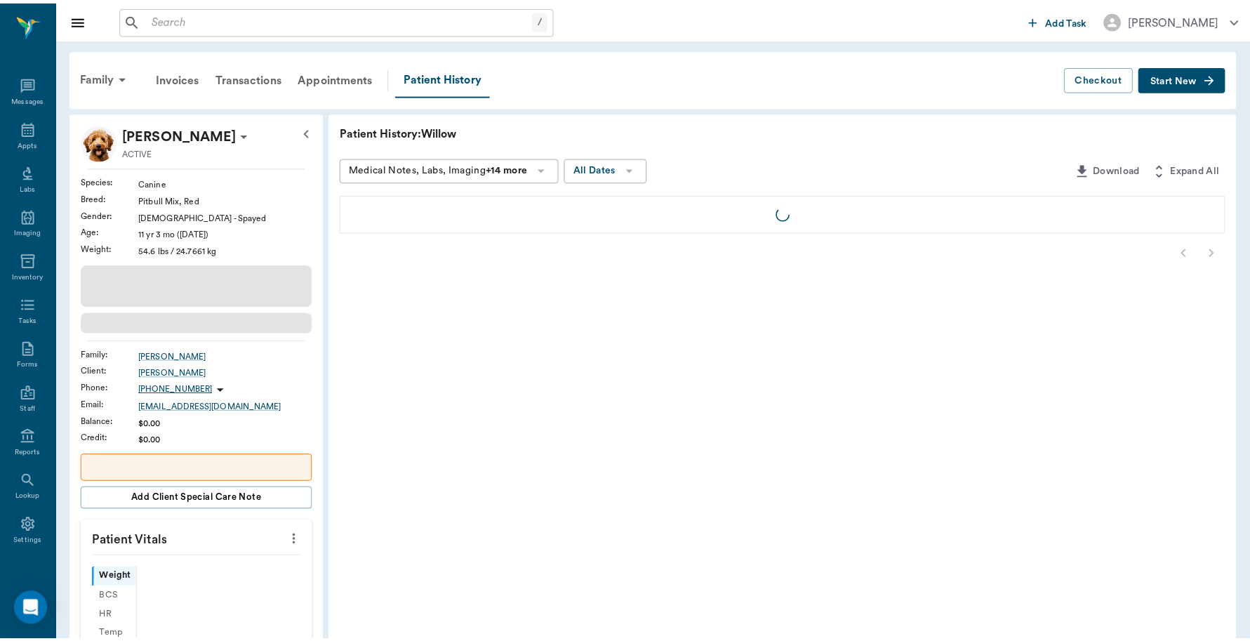
scroll to position [4, 0]
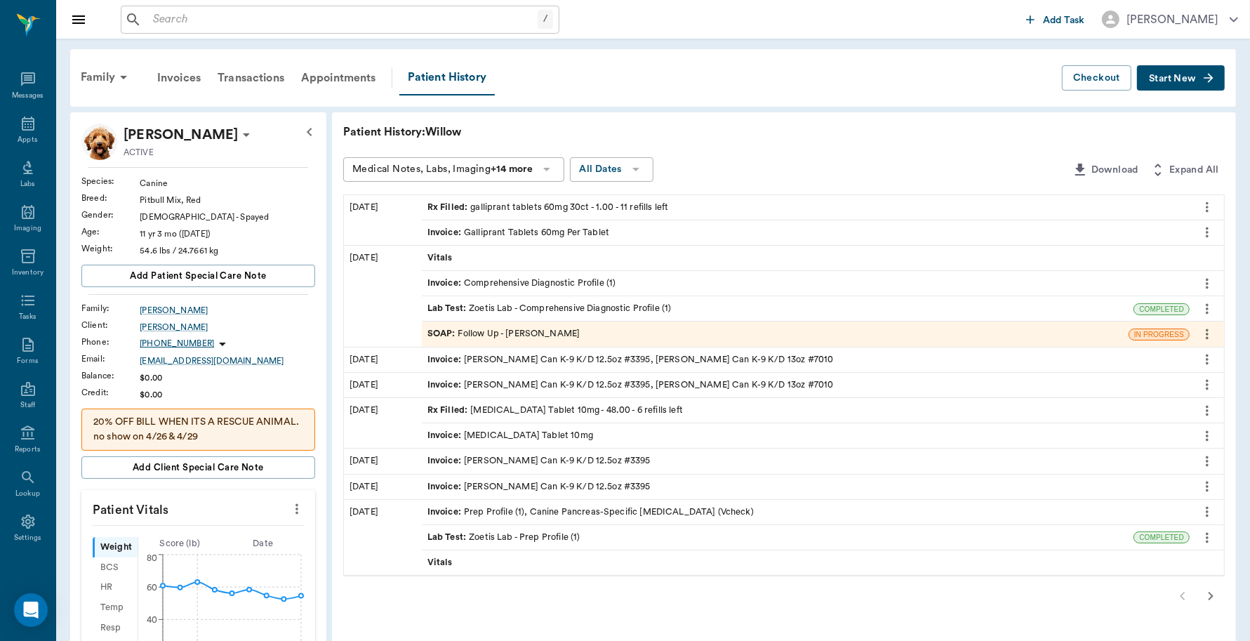
click at [1207, 207] on icon "more" at bounding box center [1207, 207] width 3 height 11
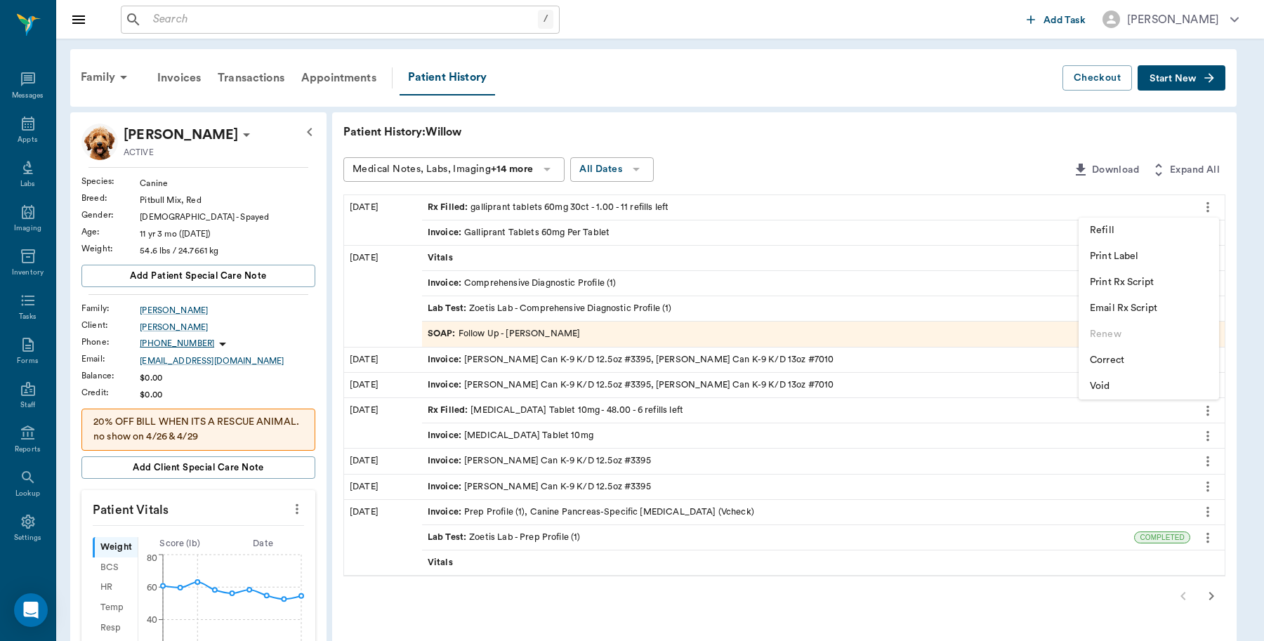
click at [1143, 283] on span "Print Rx Script" at bounding box center [1148, 282] width 118 height 15
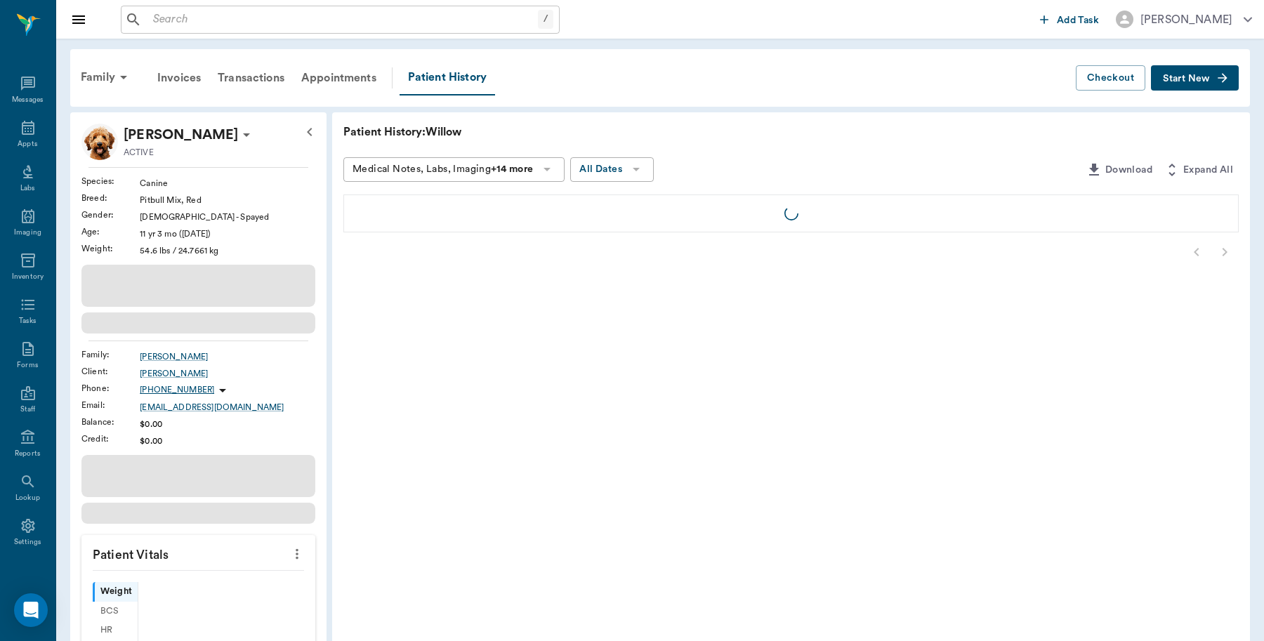
scroll to position [4, 0]
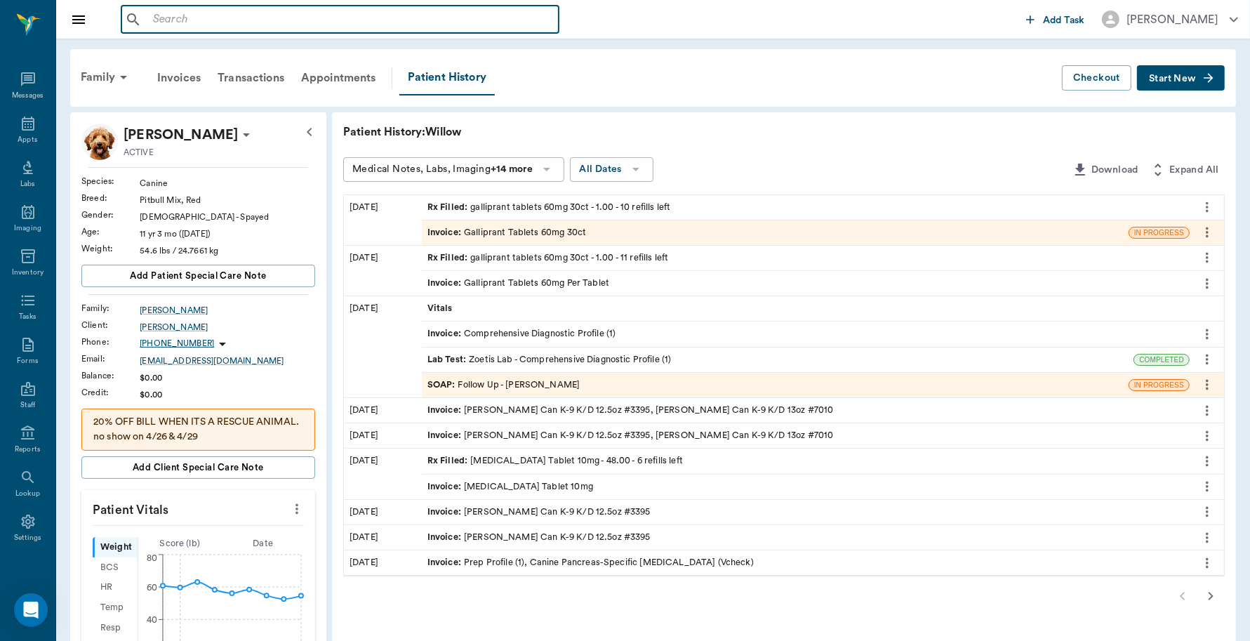
click at [221, 18] on input "text" at bounding box center [350, 20] width 406 height 20
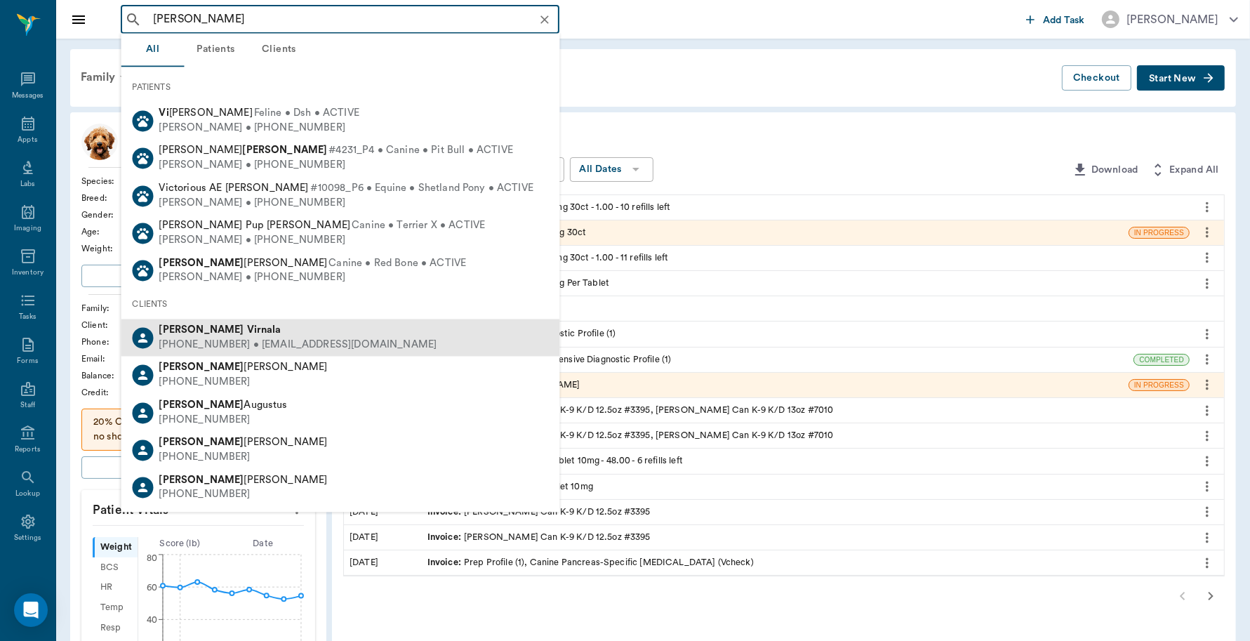
click at [303, 332] on div "[PERSON_NAME]" at bounding box center [298, 331] width 278 height 15
type input "[PERSON_NAME]"
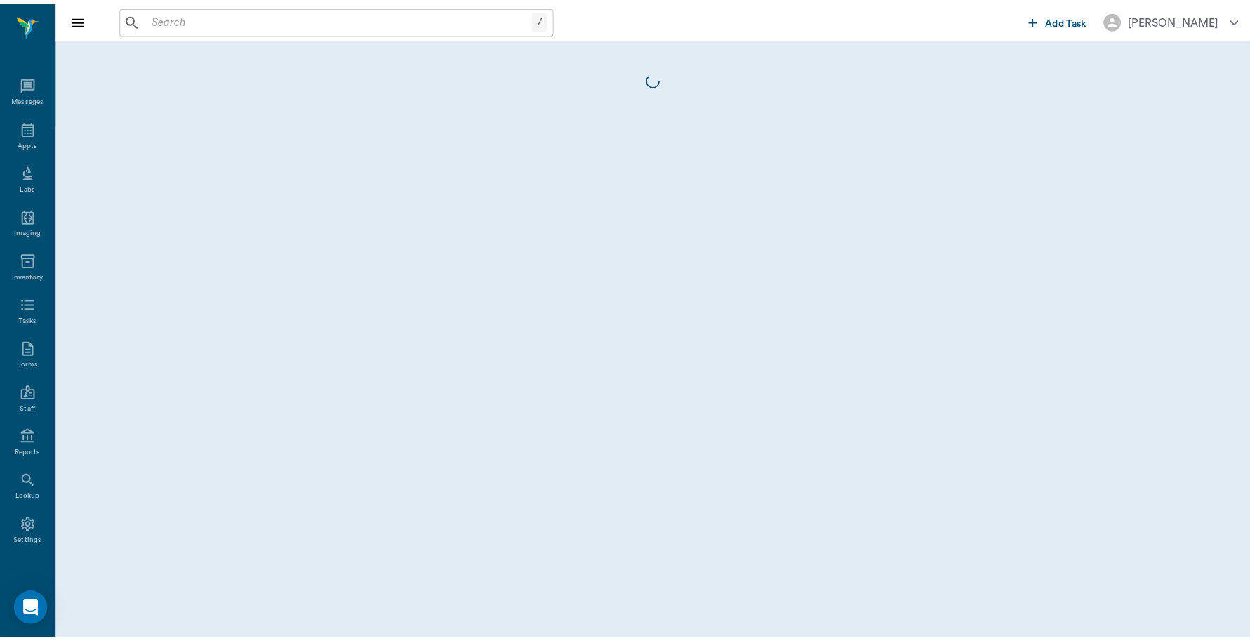
scroll to position [4, 0]
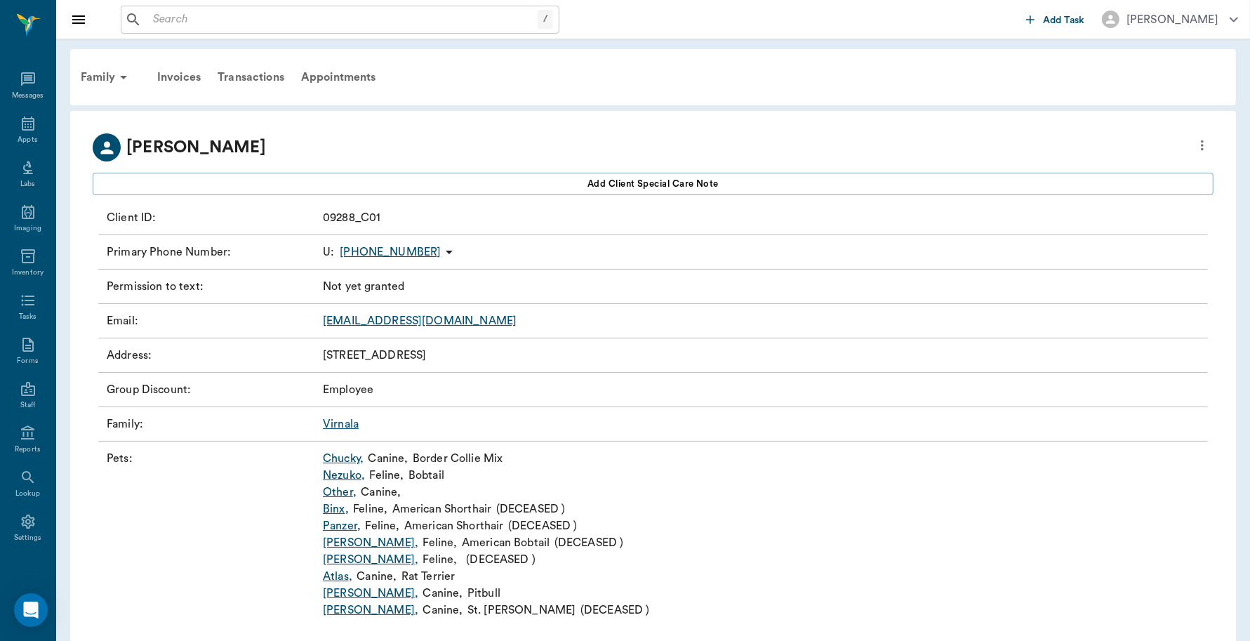
click at [343, 458] on link "Chucky ," at bounding box center [343, 458] width 41 height 17
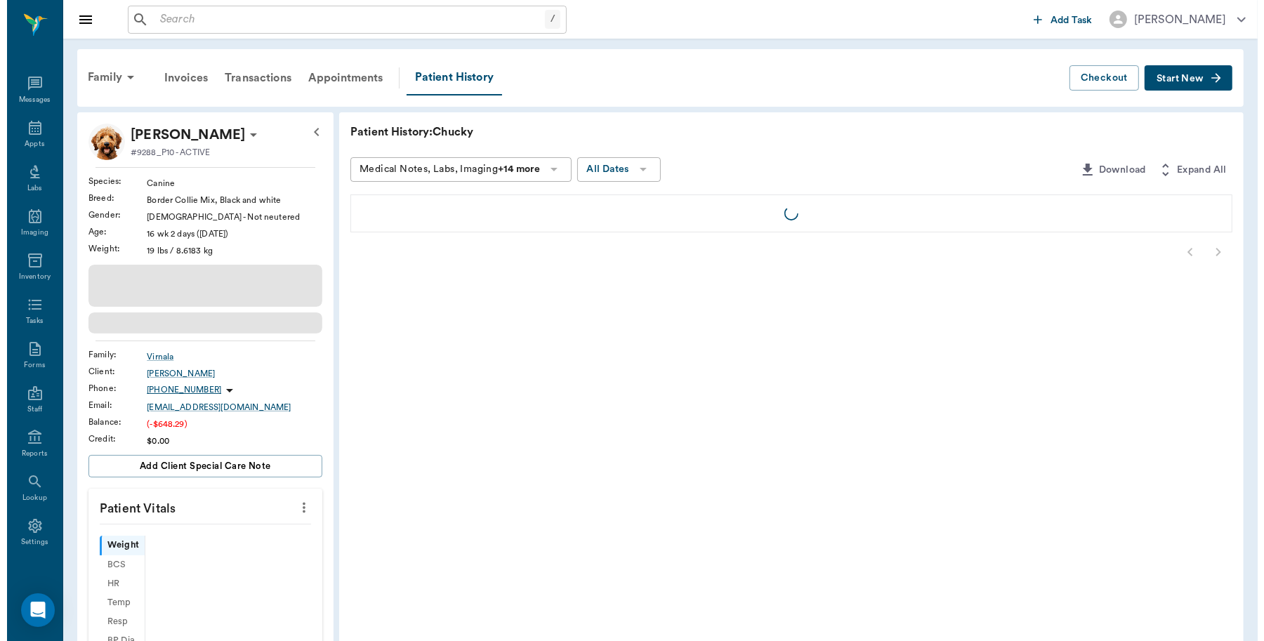
scroll to position [4, 0]
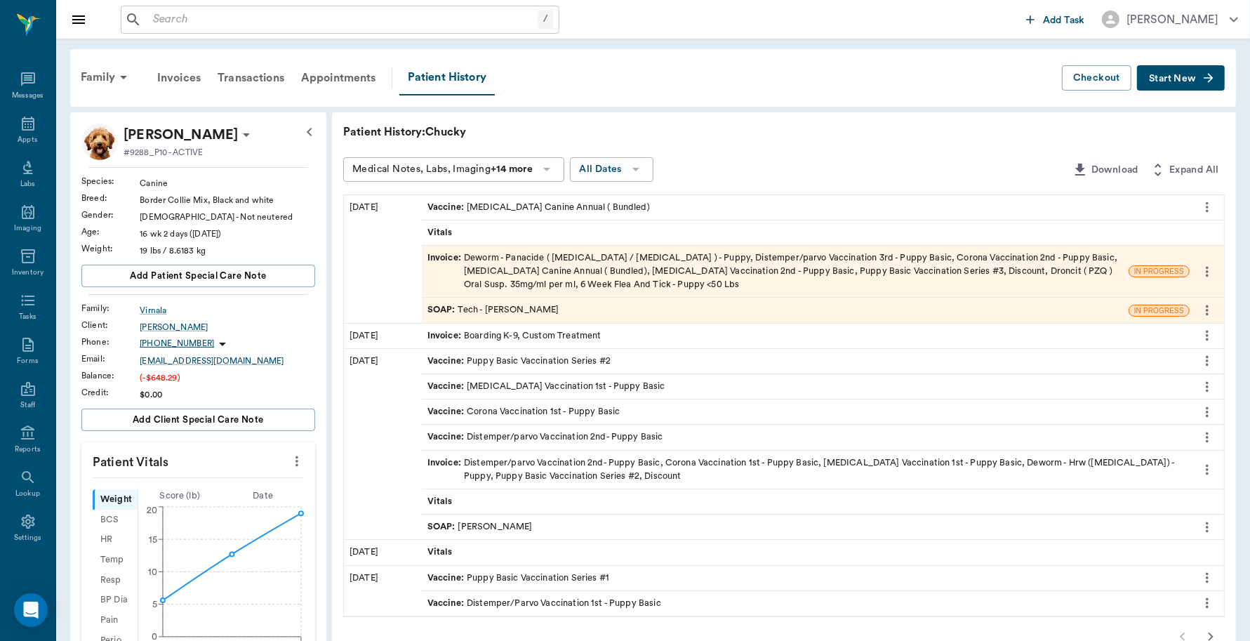
click at [601, 260] on div "Invoice : Deworm - Panacide ( [MEDICAL_DATA] / [MEDICAL_DATA] ) - Puppy, Distem…" at bounding box center [776, 271] width 696 height 41
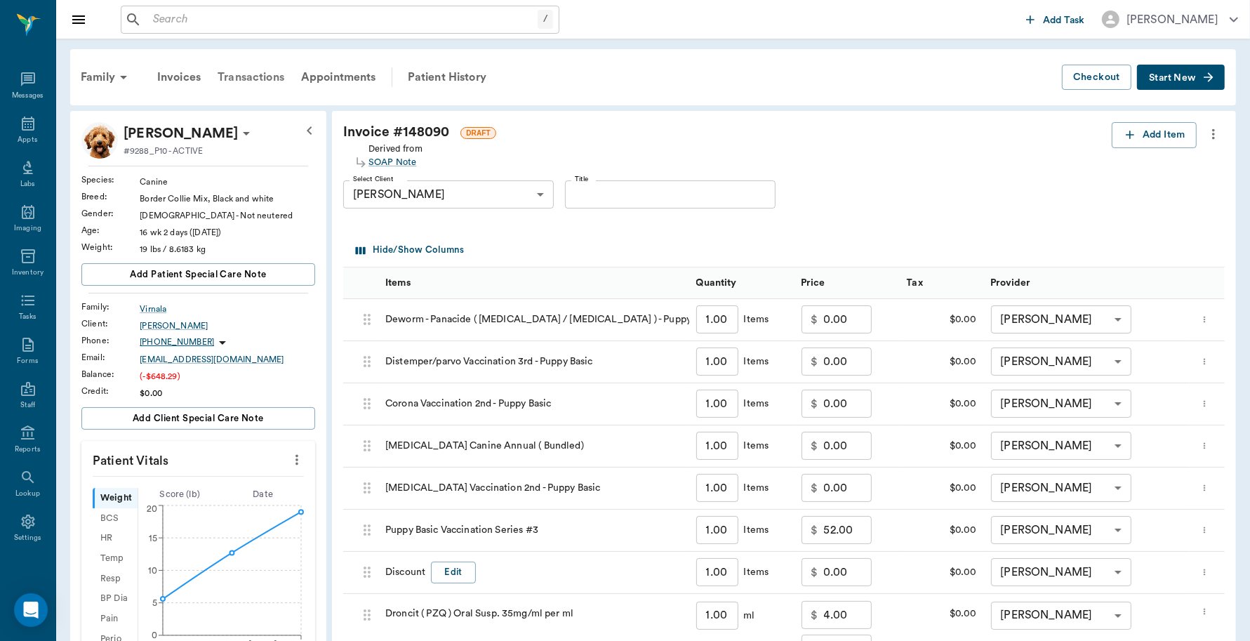
click at [255, 74] on div "Transactions" at bounding box center [251, 77] width 84 height 34
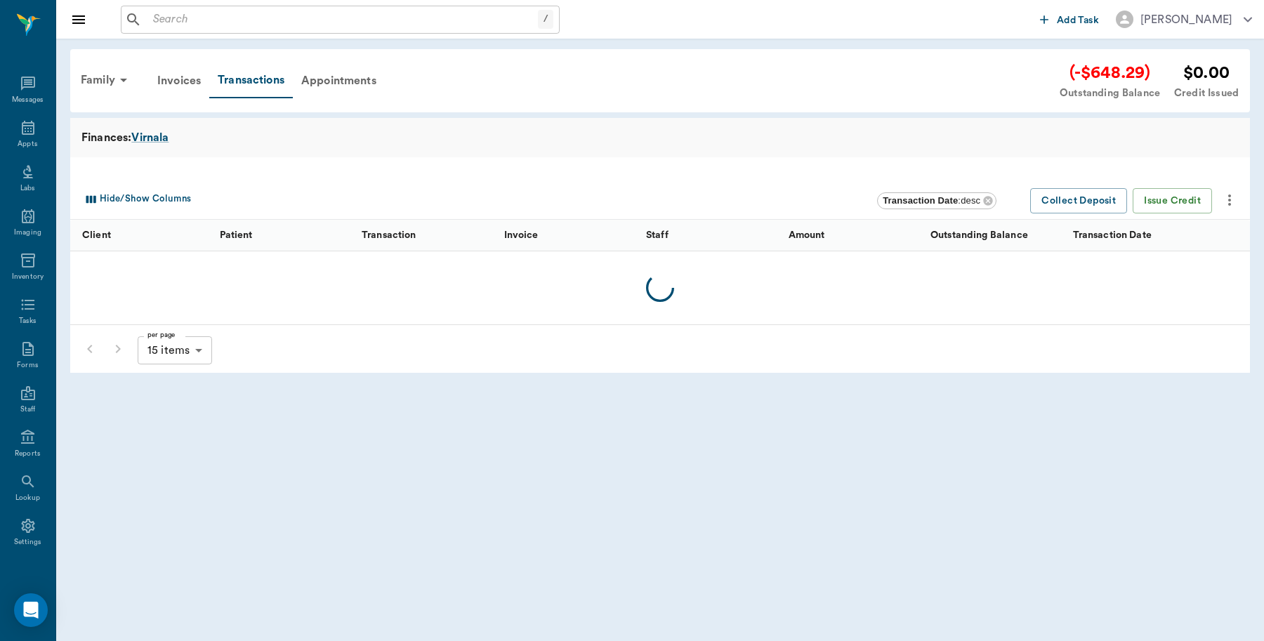
scroll to position [4, 0]
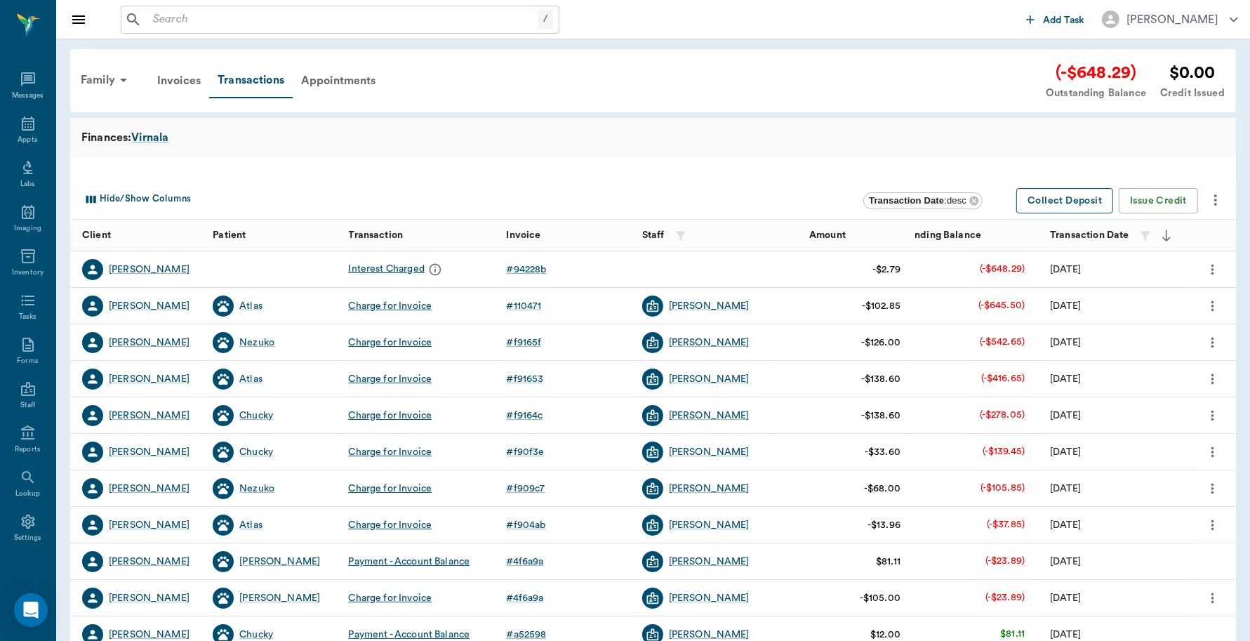
click at [1061, 207] on button "Collect Deposit" at bounding box center [1064, 201] width 97 height 26
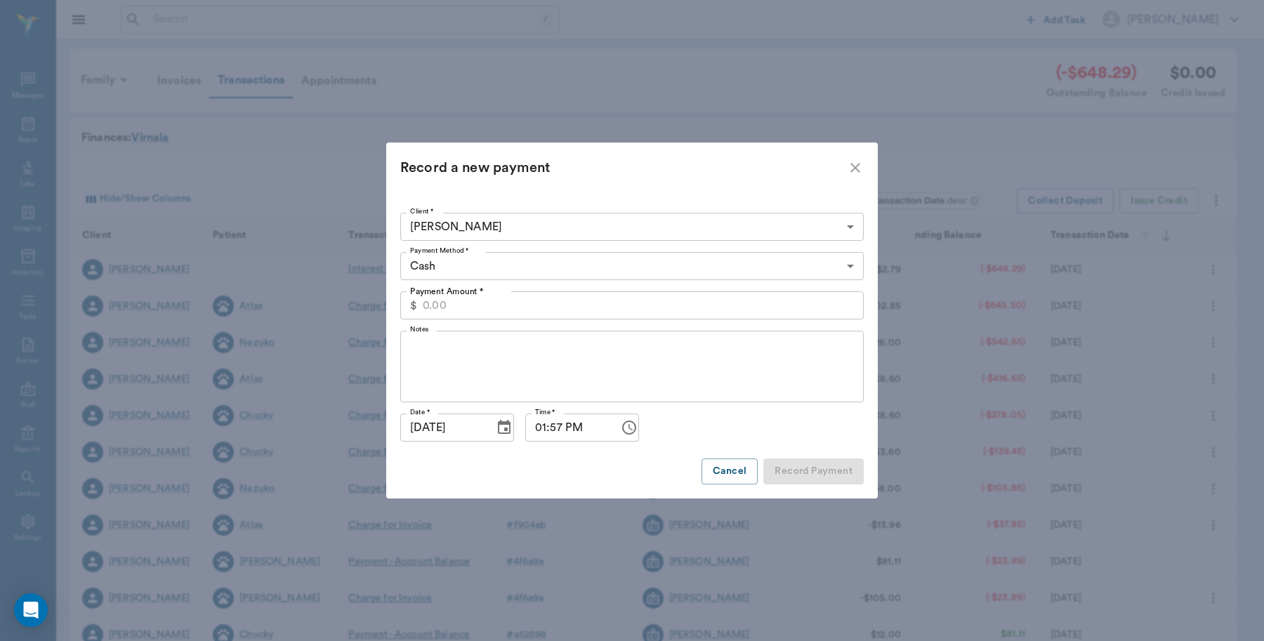
click at [545, 307] on input "Payment Amount *" at bounding box center [643, 305] width 441 height 28
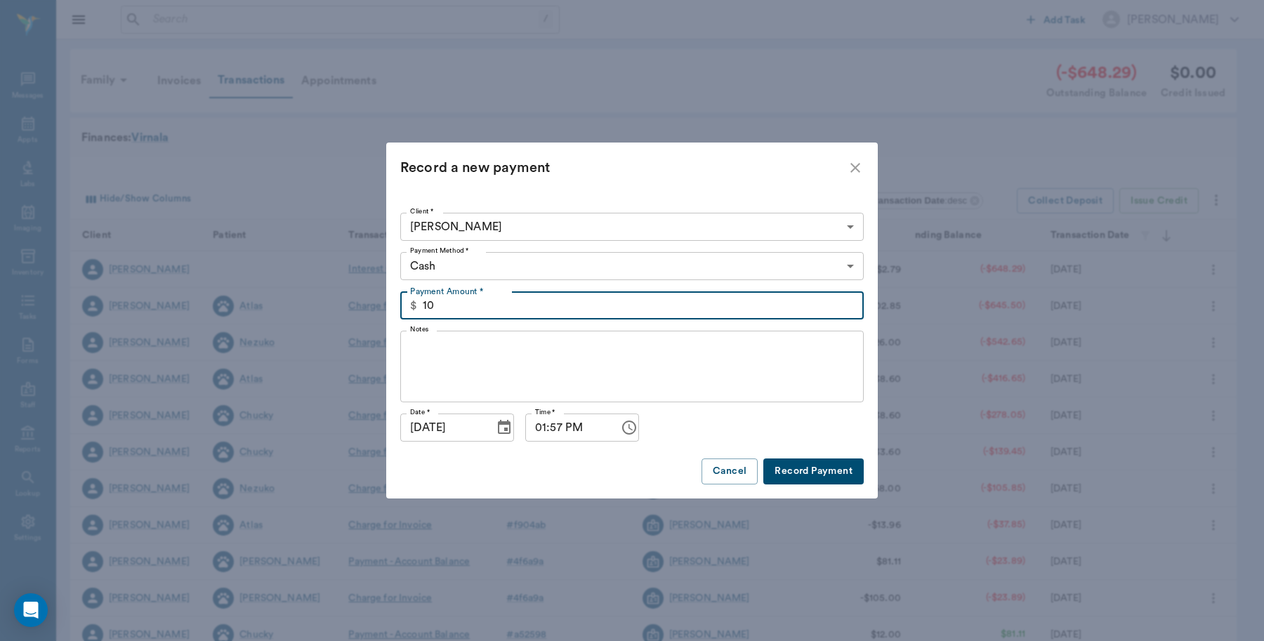
type input "1"
type input "50.00"
click at [826, 474] on button "Record Payment" at bounding box center [813, 471] width 100 height 26
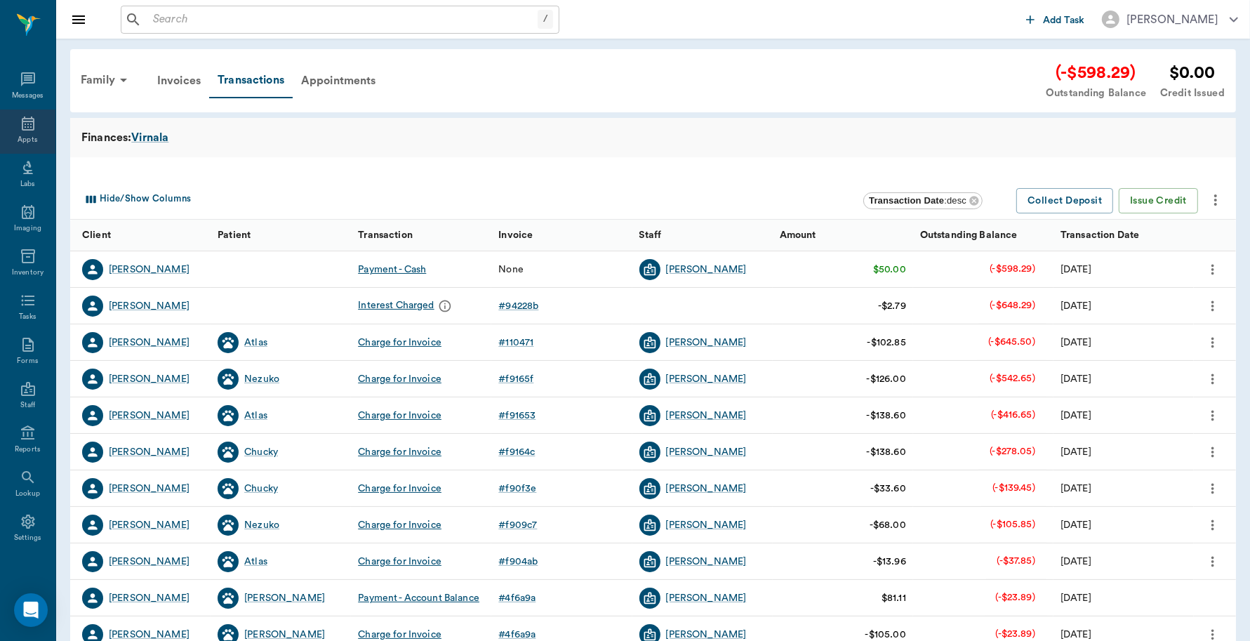
click at [22, 123] on icon at bounding box center [28, 123] width 17 height 17
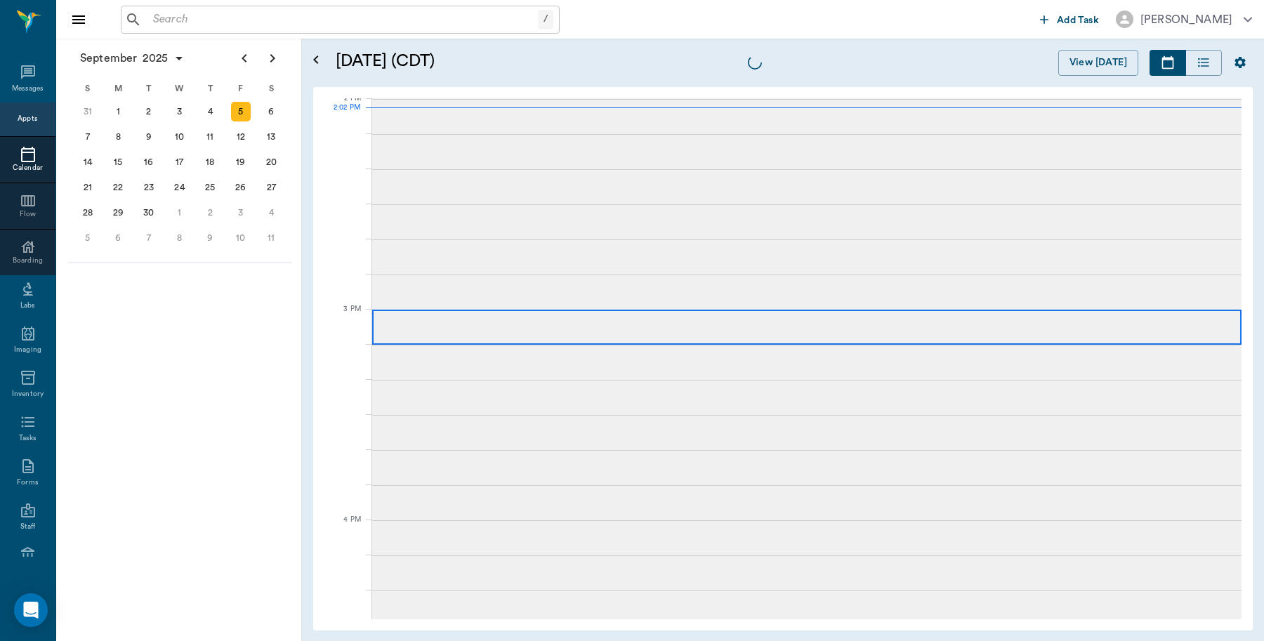
scroll to position [1267, 0]
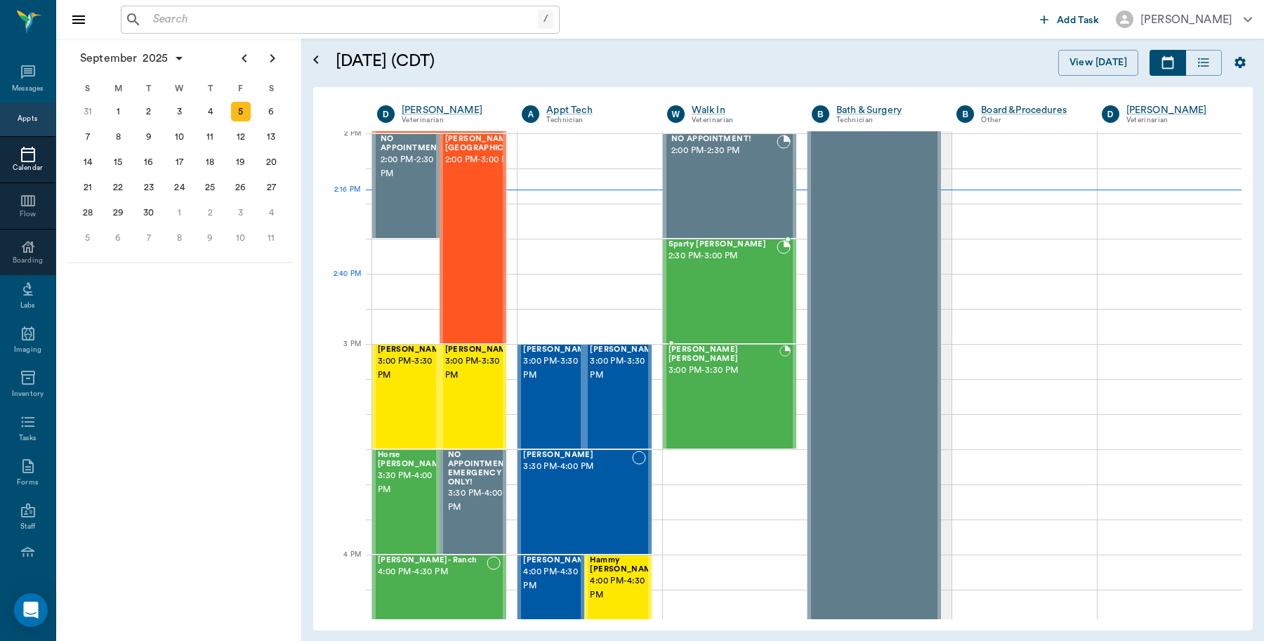
click at [716, 293] on div "Sparty [PERSON_NAME] 2:30 PM - 3:00 PM" at bounding box center [722, 291] width 108 height 102
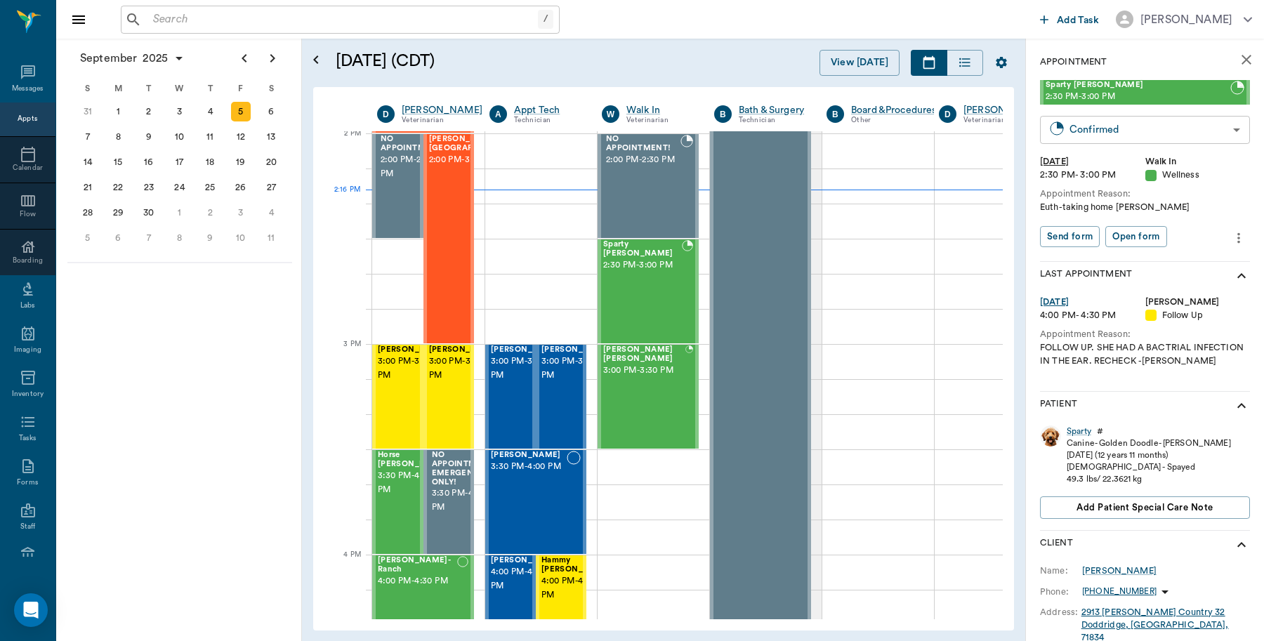
click at [1169, 125] on body "/ ​ Add Task [PERSON_NAME] Nectar Messages Appts Calendar Flow Boarding Labs Im…" at bounding box center [632, 320] width 1264 height 641
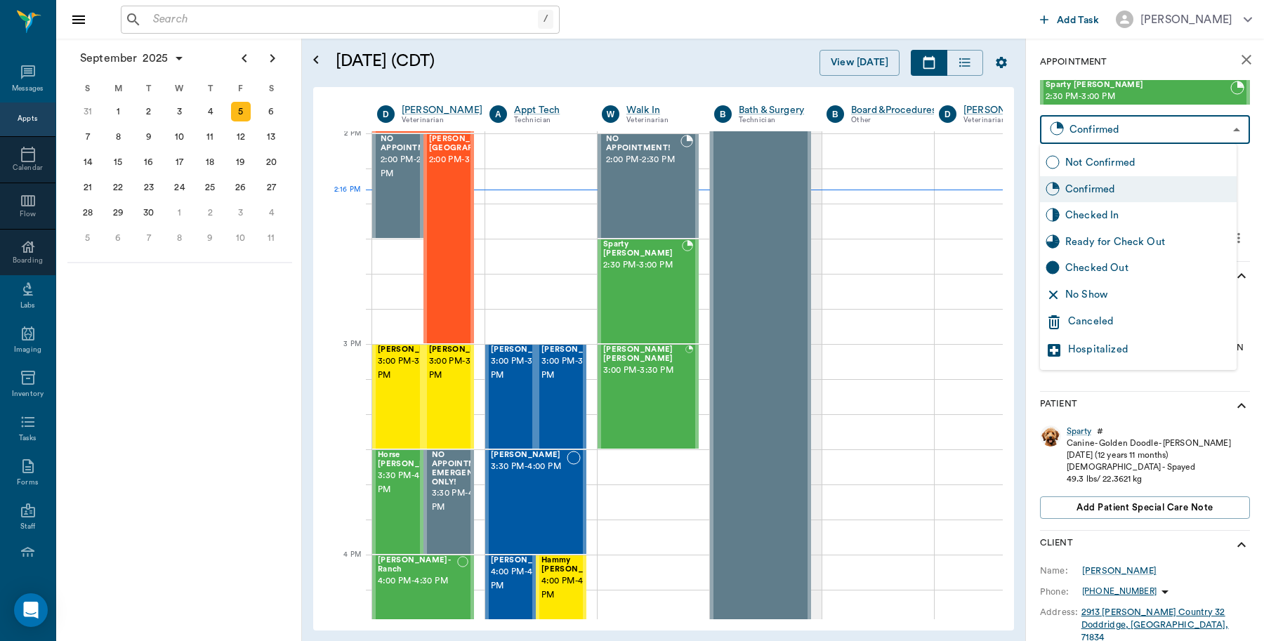
click at [1082, 213] on div "Checked In" at bounding box center [1148, 215] width 166 height 15
type input "CHECKED_IN"
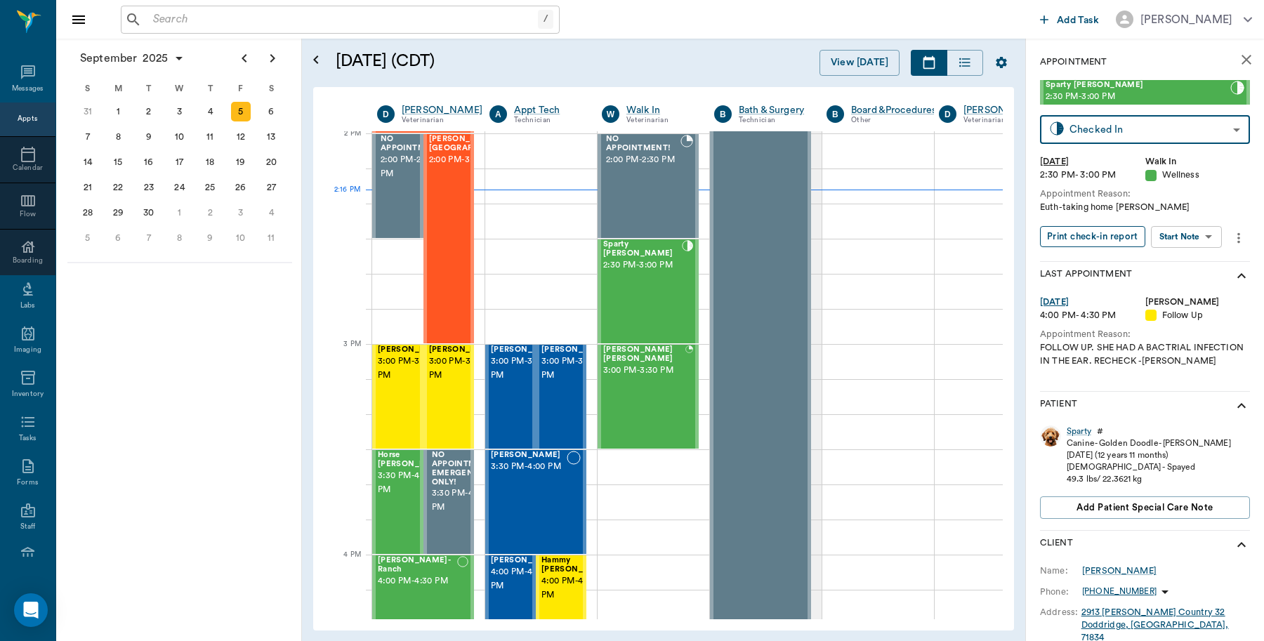
click at [1079, 229] on button "Print check-in report" at bounding box center [1092, 237] width 105 height 22
click at [1188, 236] on body "/ ​ Add Task [PERSON_NAME] Nectar Messages Appts Calendar Flow Boarding Labs Im…" at bounding box center [632, 320] width 1264 height 641
click at [1157, 260] on button "Start SOAP" at bounding box center [1171, 266] width 48 height 16
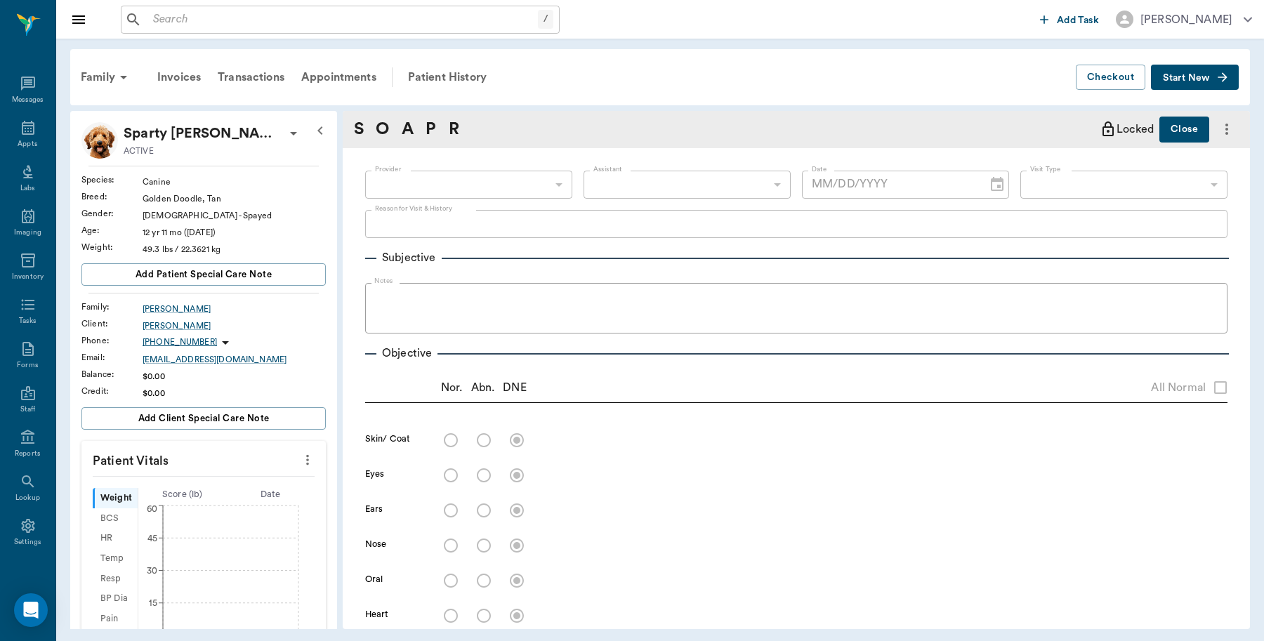
scroll to position [4, 0]
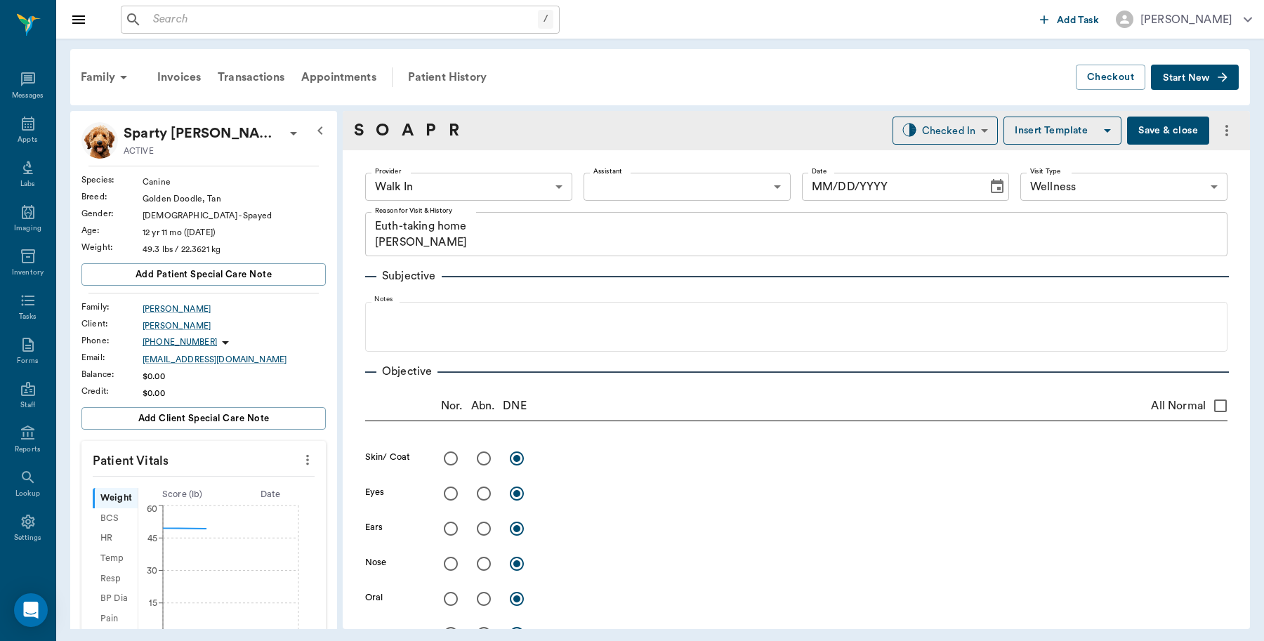
type input "63ee68728bdb516679580557"
type input "65d2be4f46e3a538d89b8c14"
type textarea "Euth-taking home [PERSON_NAME]"
type input "[DATE]"
click at [549, 190] on body "/ ​ Add Task [PERSON_NAME] Nectar Messages Appts Labs Imaging Inventory Tasks F…" at bounding box center [632, 320] width 1264 height 641
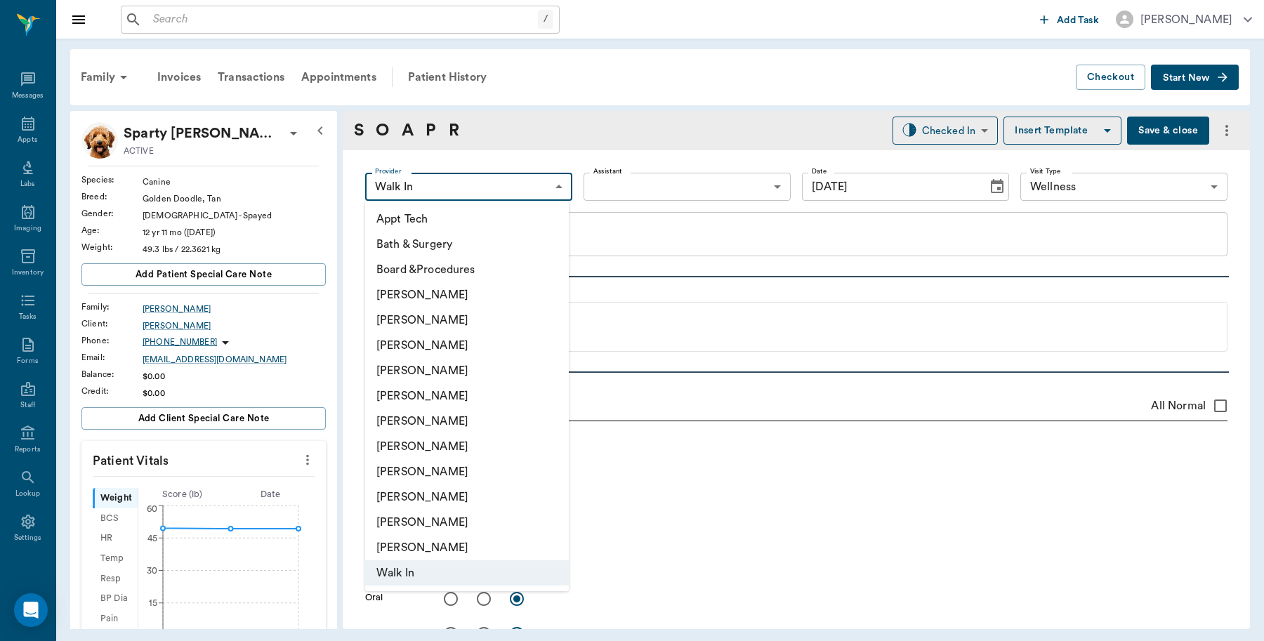
click at [418, 367] on li "[PERSON_NAME]" at bounding box center [467, 370] width 204 height 25
type input "63ec2f075fda476ae8351a4d"
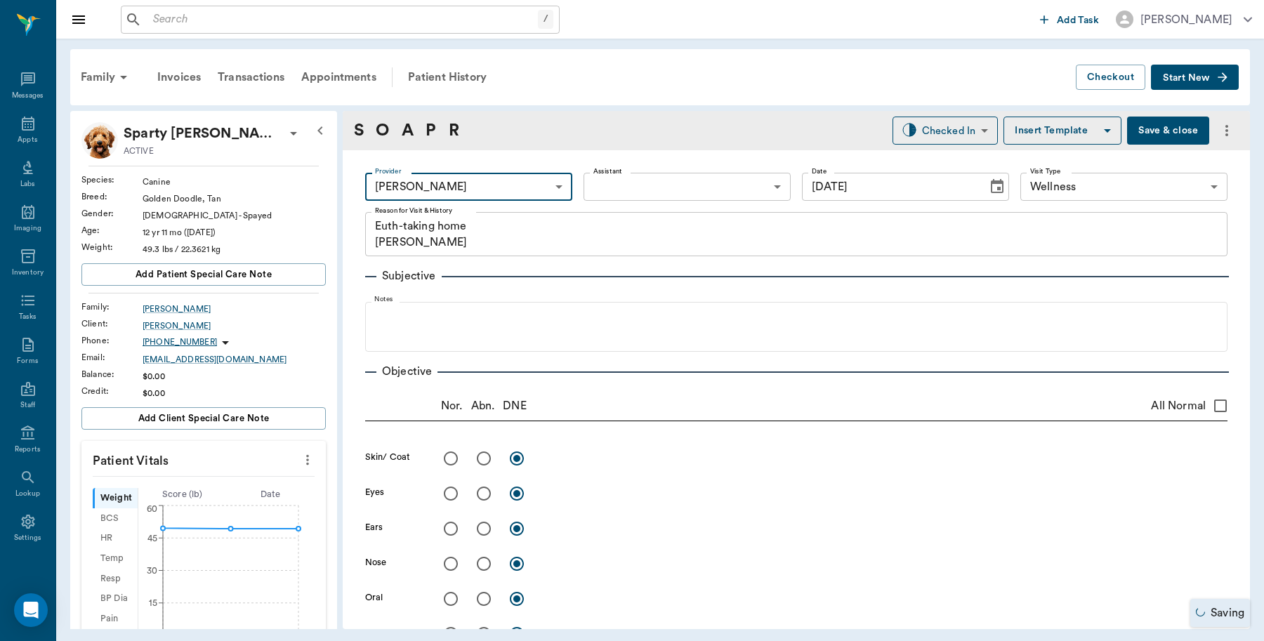
click at [619, 188] on body "/ ​ Add Task [PERSON_NAME] Nectar Messages Appts Labs Imaging Inventory Tasks F…" at bounding box center [632, 320] width 1264 height 641
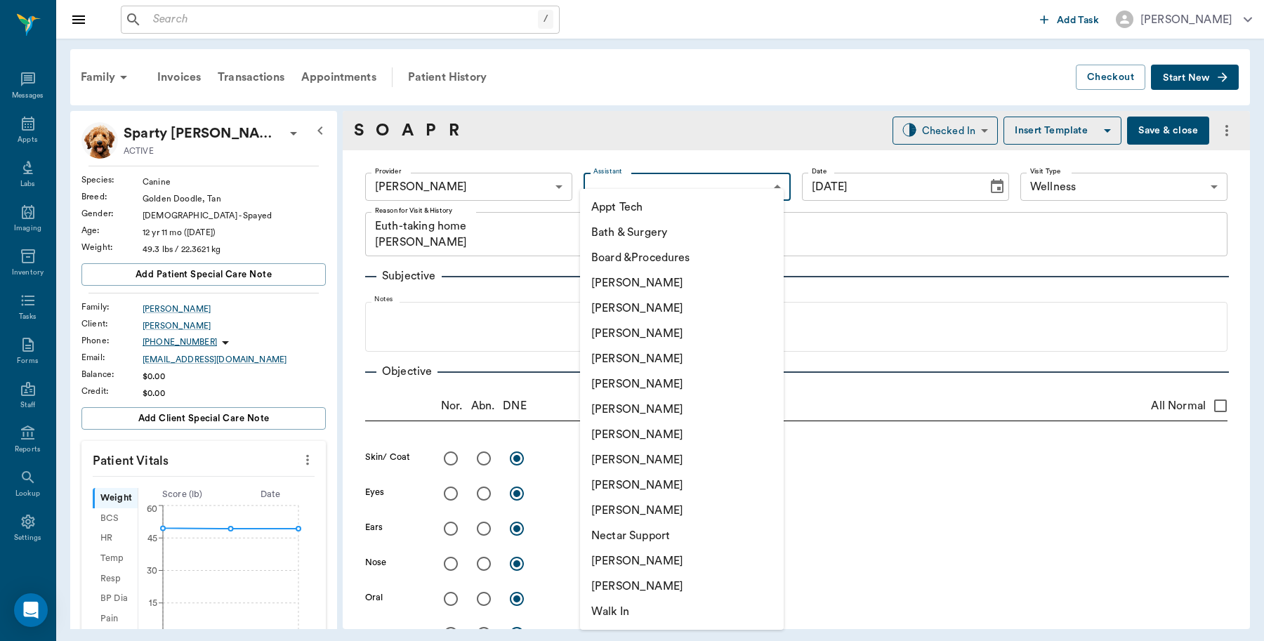
click at [618, 504] on li "Lorean Lingle" at bounding box center [682, 510] width 204 height 25
type input "63ec2ece52e12b0ba117cc90"
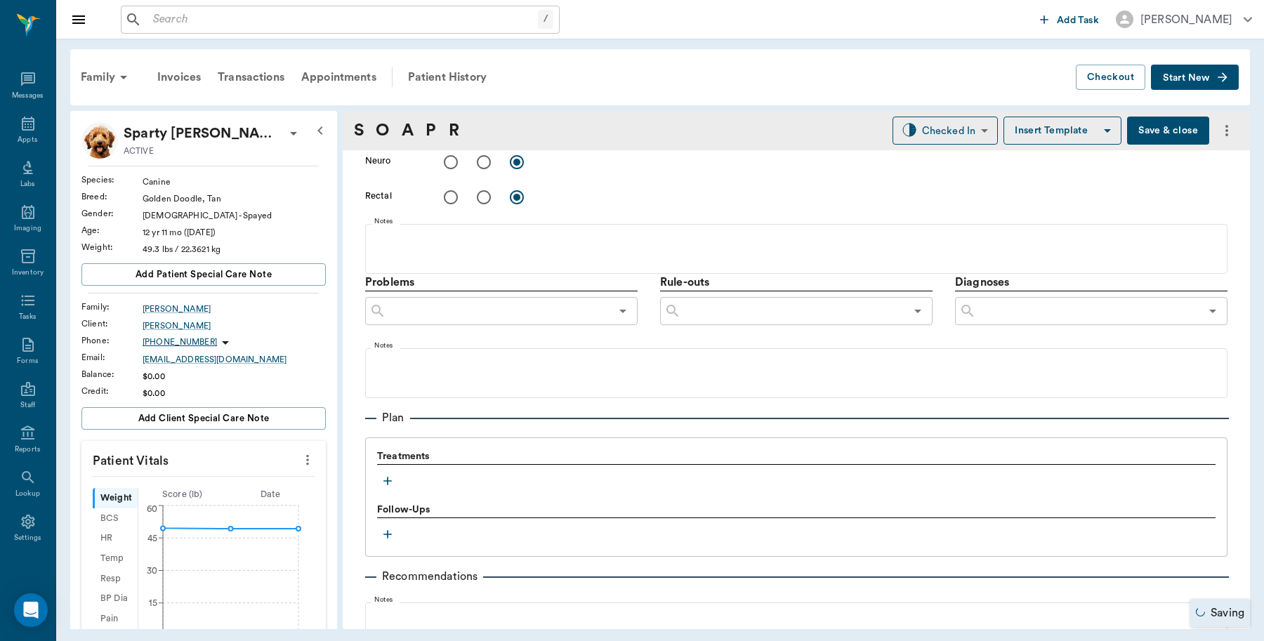
scroll to position [702, 0]
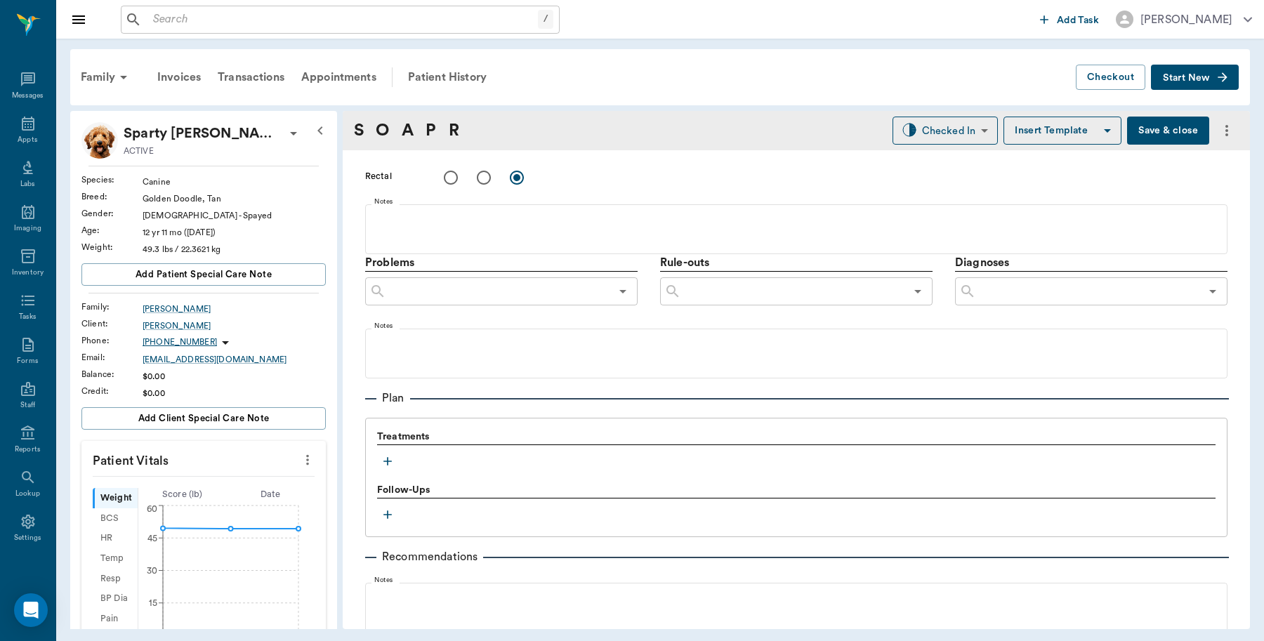
click at [387, 461] on icon "button" at bounding box center [387, 461] width 8 height 8
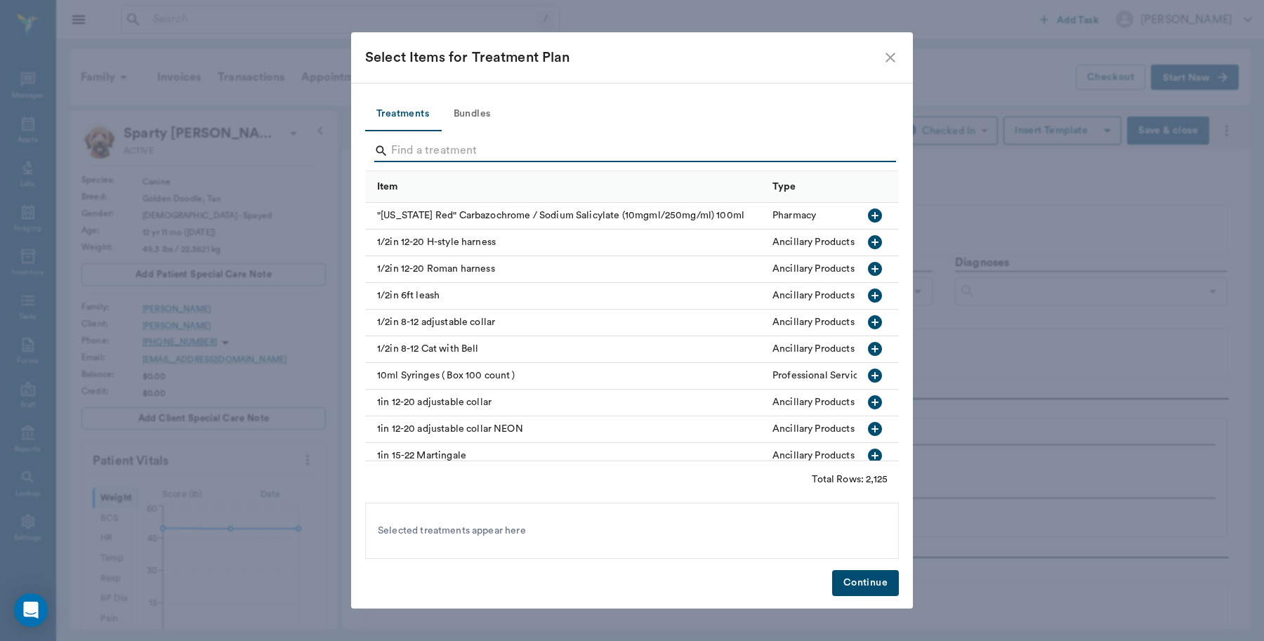
click at [429, 147] on input "Search" at bounding box center [633, 151] width 484 height 22
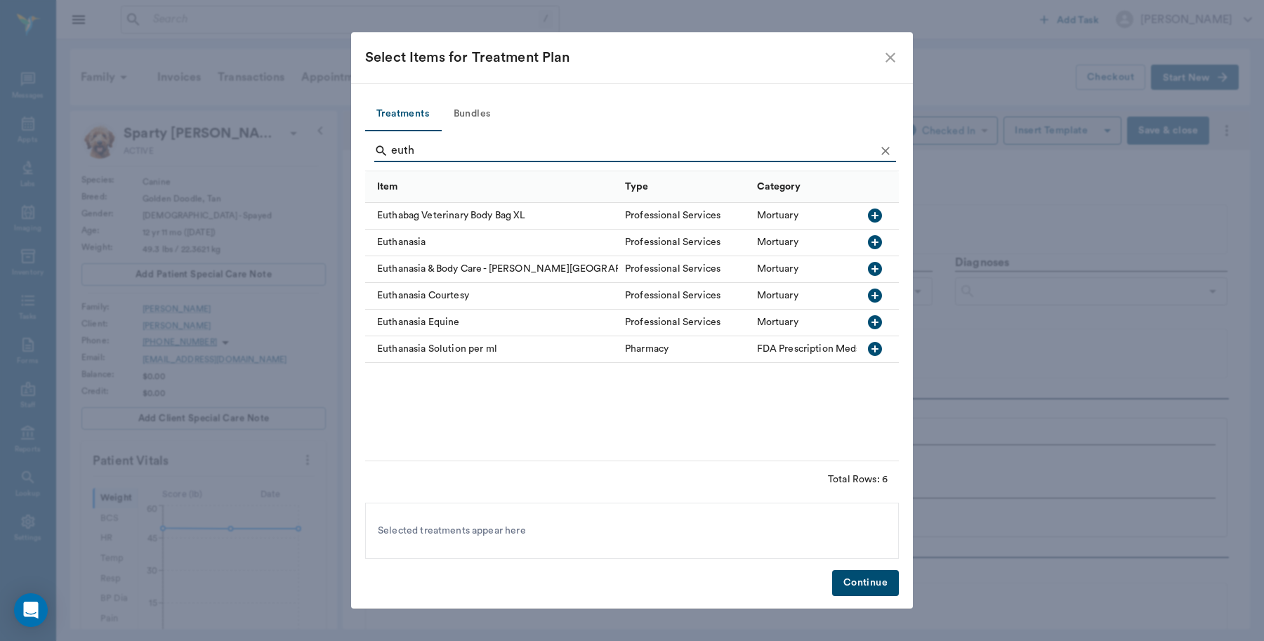
type input "euth"
click at [872, 239] on icon "button" at bounding box center [875, 242] width 14 height 14
click at [870, 580] on button "Continue" at bounding box center [865, 583] width 67 height 26
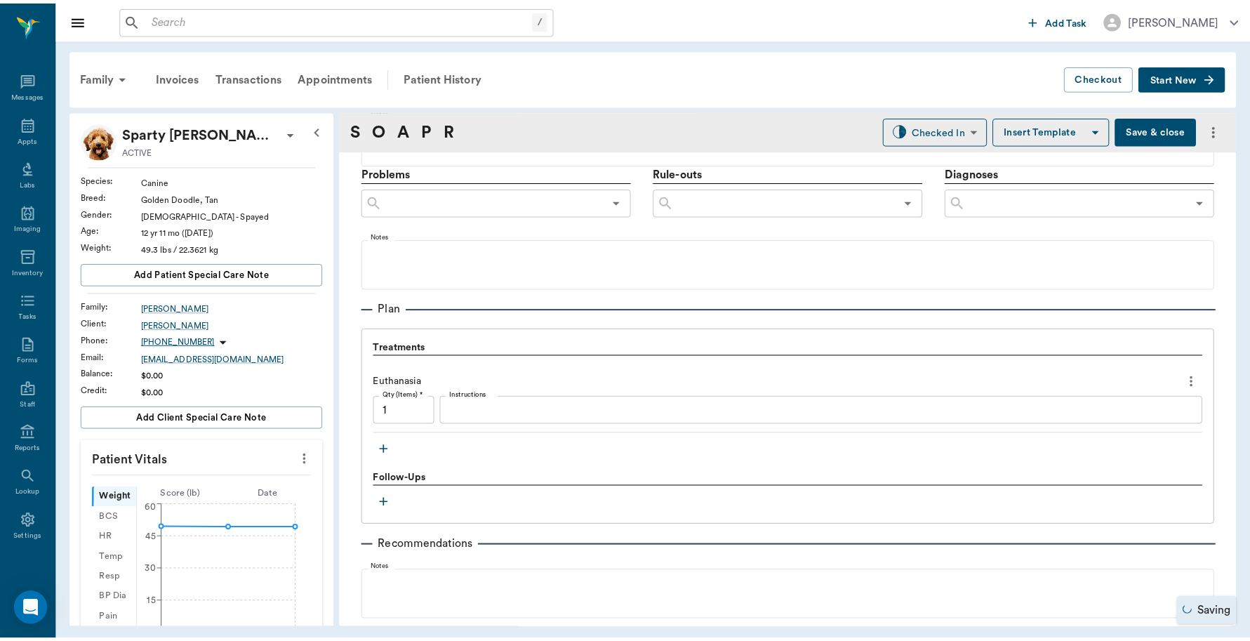
scroll to position [929, 0]
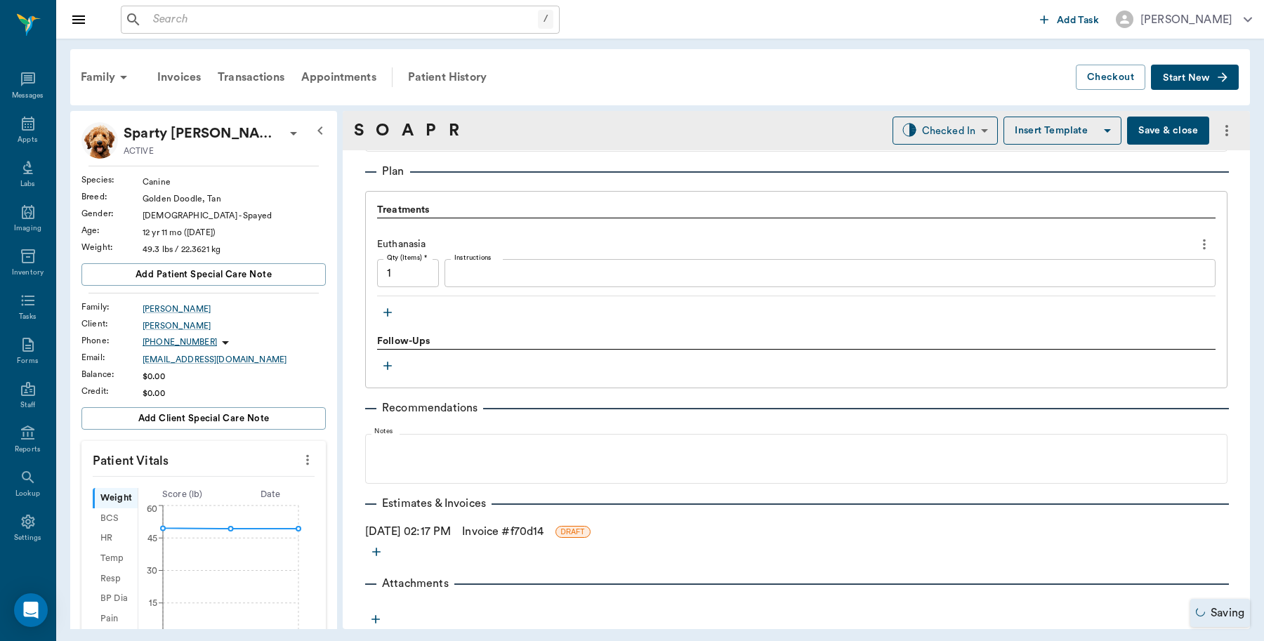
click at [504, 525] on link "Invoice # f70d14" at bounding box center [502, 531] width 81 height 17
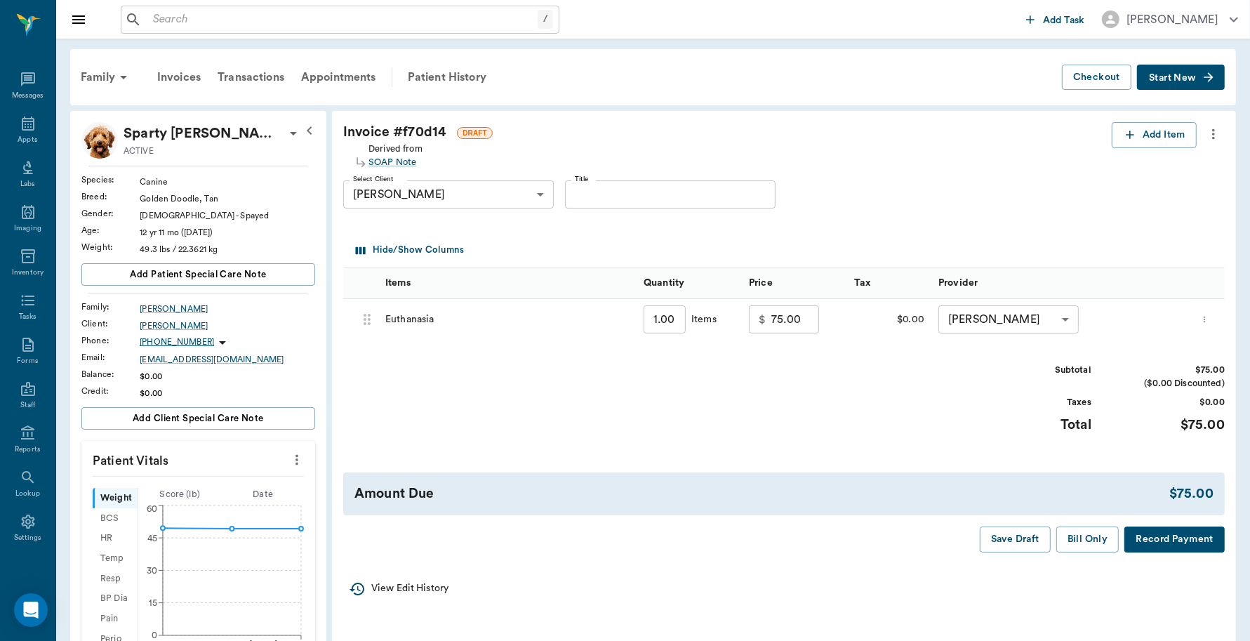
click at [1191, 538] on button "Record Payment" at bounding box center [1175, 539] width 100 height 26
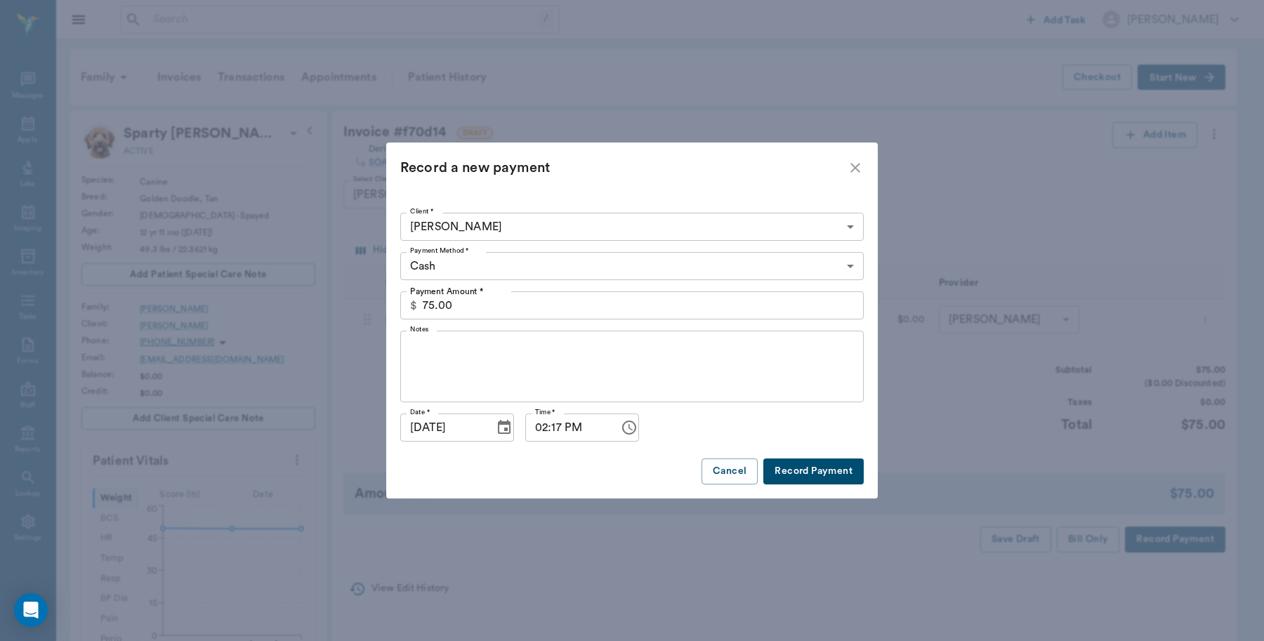
click at [489, 264] on body "/ ​ Add Task Dr. Bert Ellsworth Nectar Messages Appts Labs Imaging Inventory Ta…" at bounding box center [632, 549] width 1264 height 1098
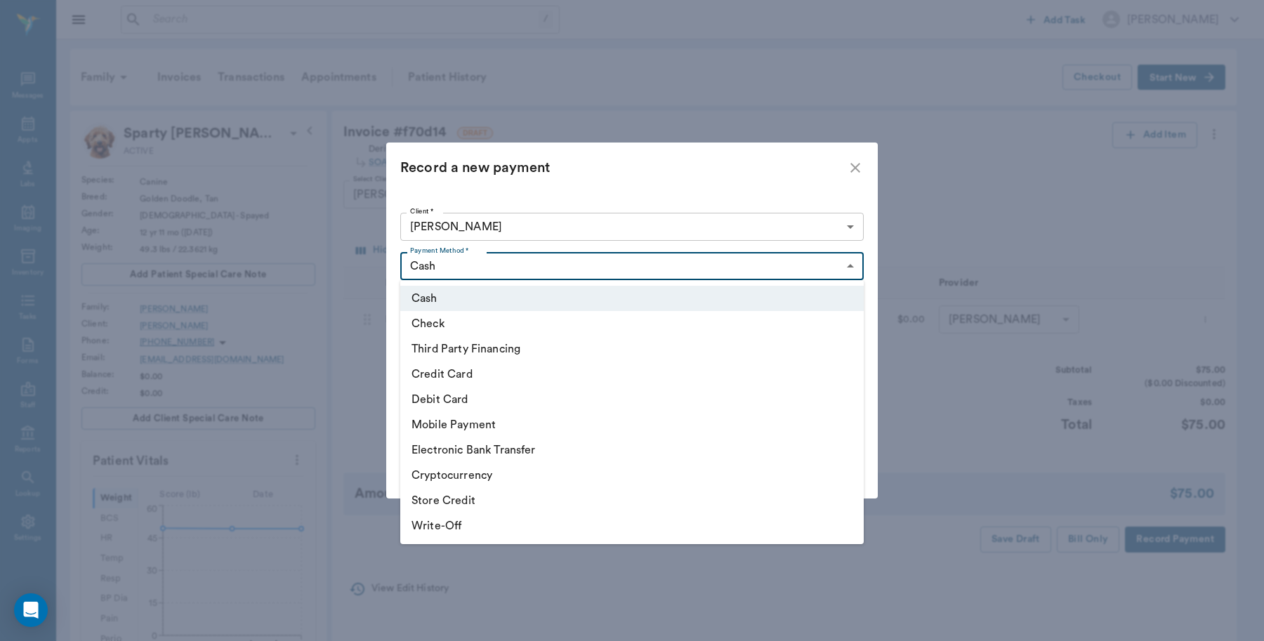
click at [432, 372] on li "Credit Card" at bounding box center [631, 374] width 463 height 25
type input "CREDIT_CARD"
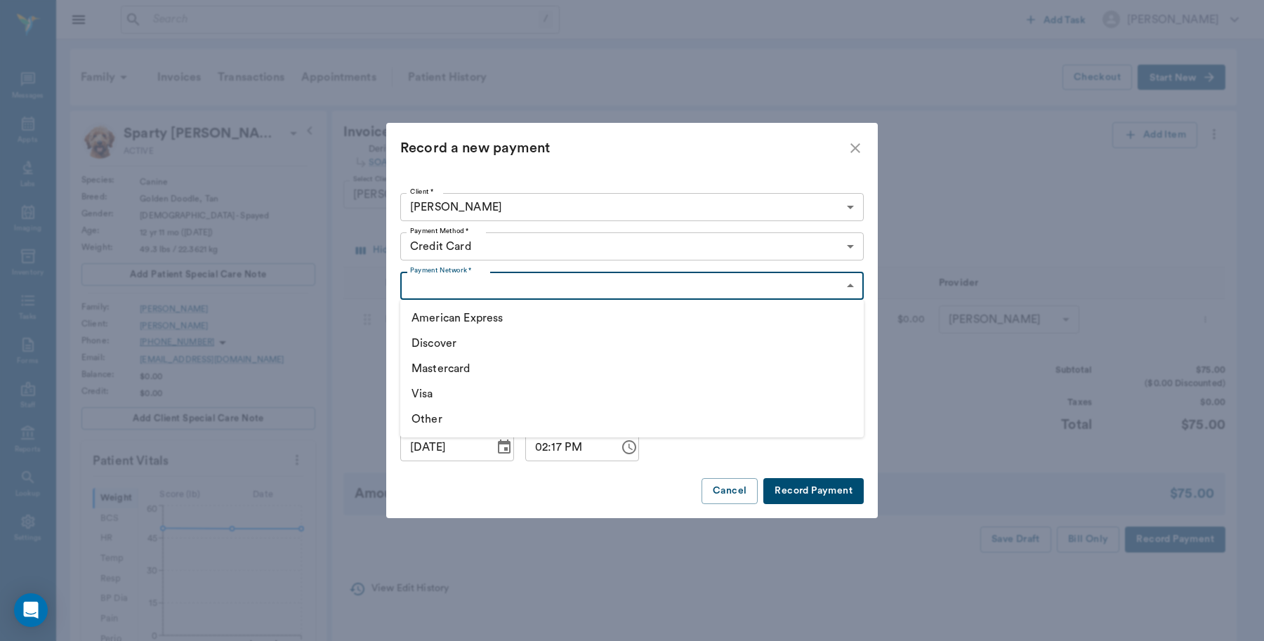
click at [467, 283] on body "/ ​ Add Task Dr. Bert Ellsworth Nectar Messages Appts Labs Imaging Inventory Ta…" at bounding box center [632, 549] width 1264 height 1098
click at [422, 390] on li "Visa" at bounding box center [631, 393] width 463 height 25
type input "VISA"
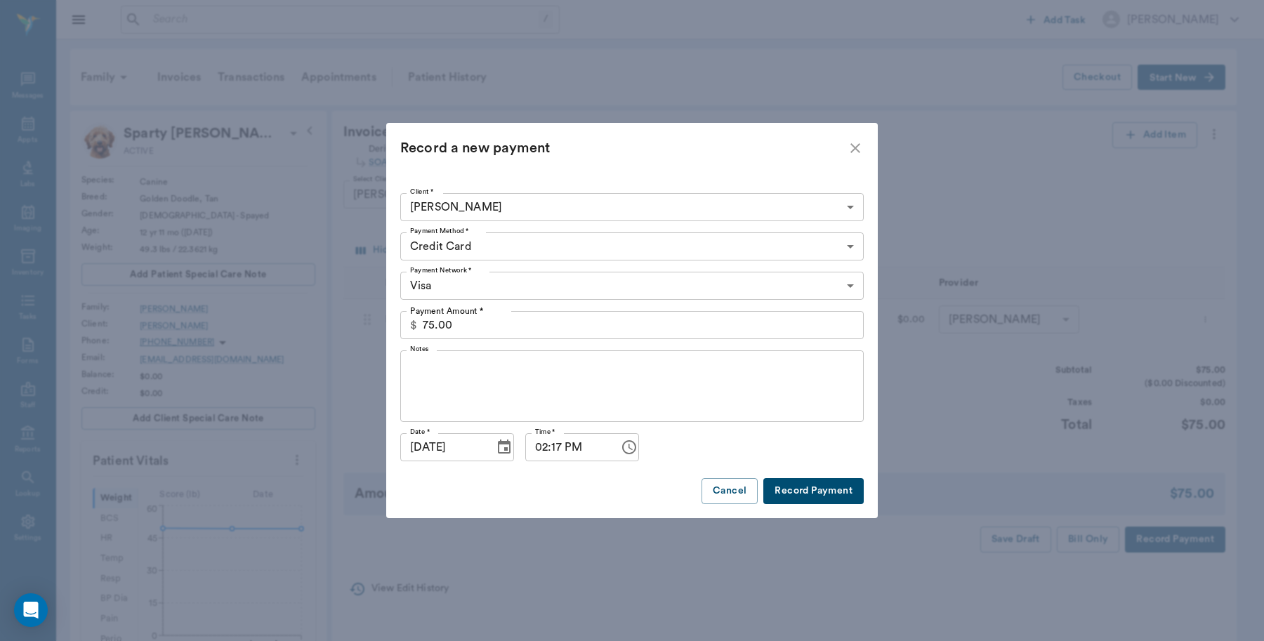
click at [800, 491] on button "Record Payment" at bounding box center [813, 491] width 100 height 26
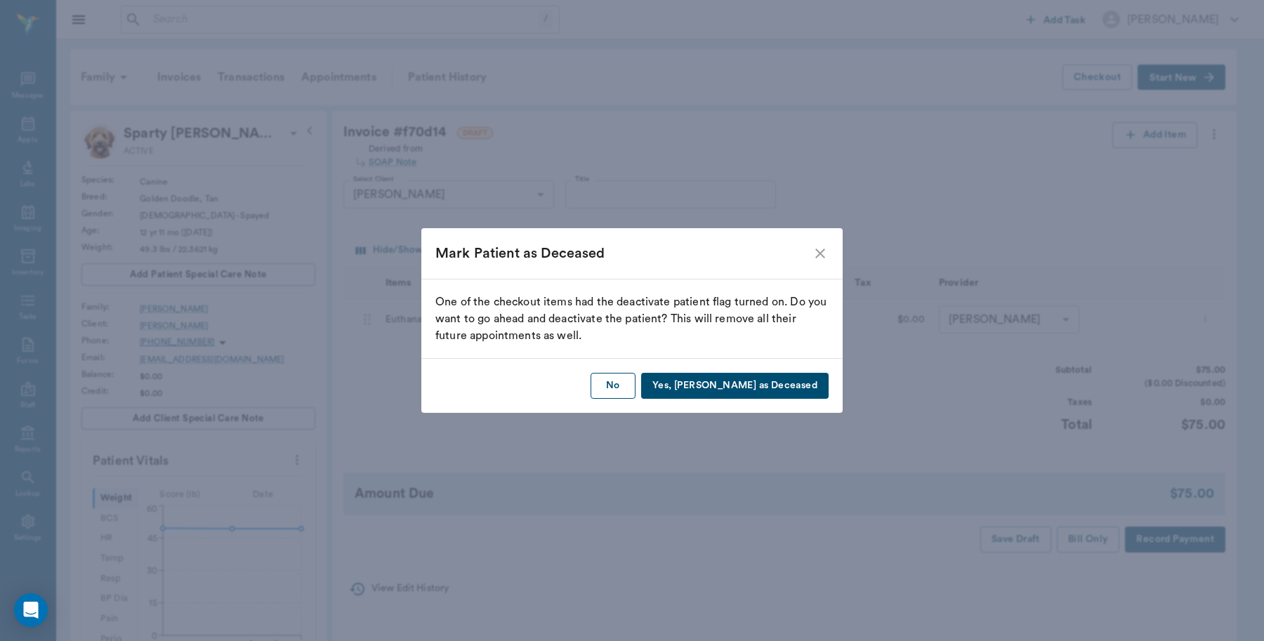
click at [635, 388] on button "No" at bounding box center [612, 386] width 45 height 26
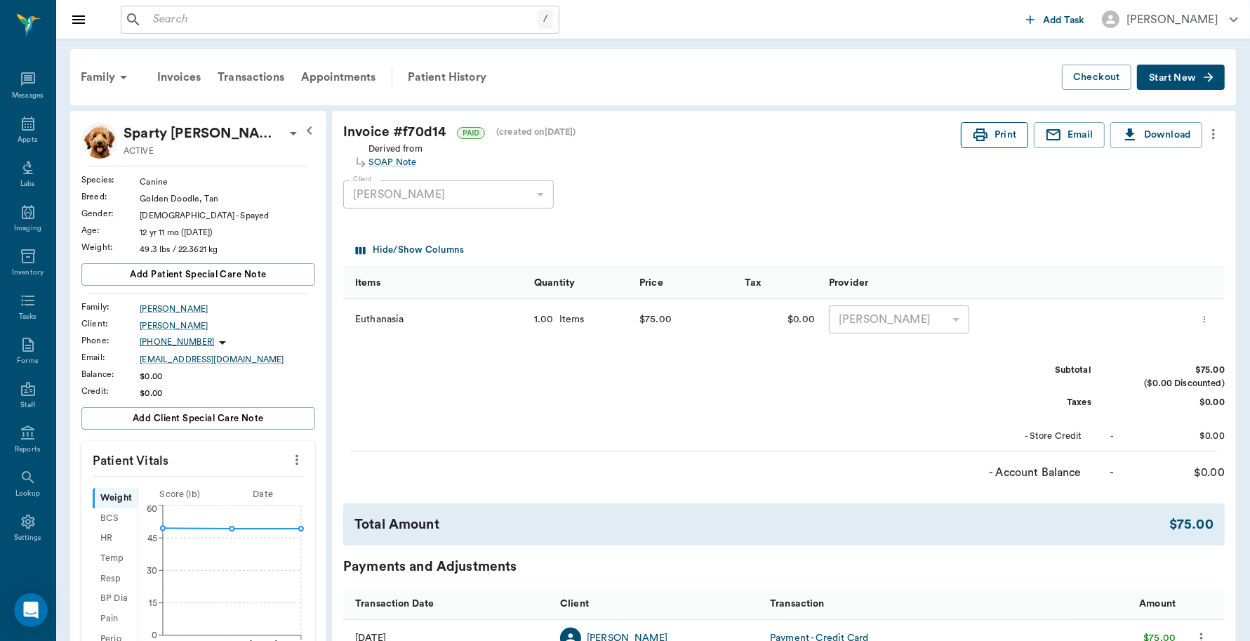
click at [998, 137] on button "Print" at bounding box center [994, 135] width 67 height 26
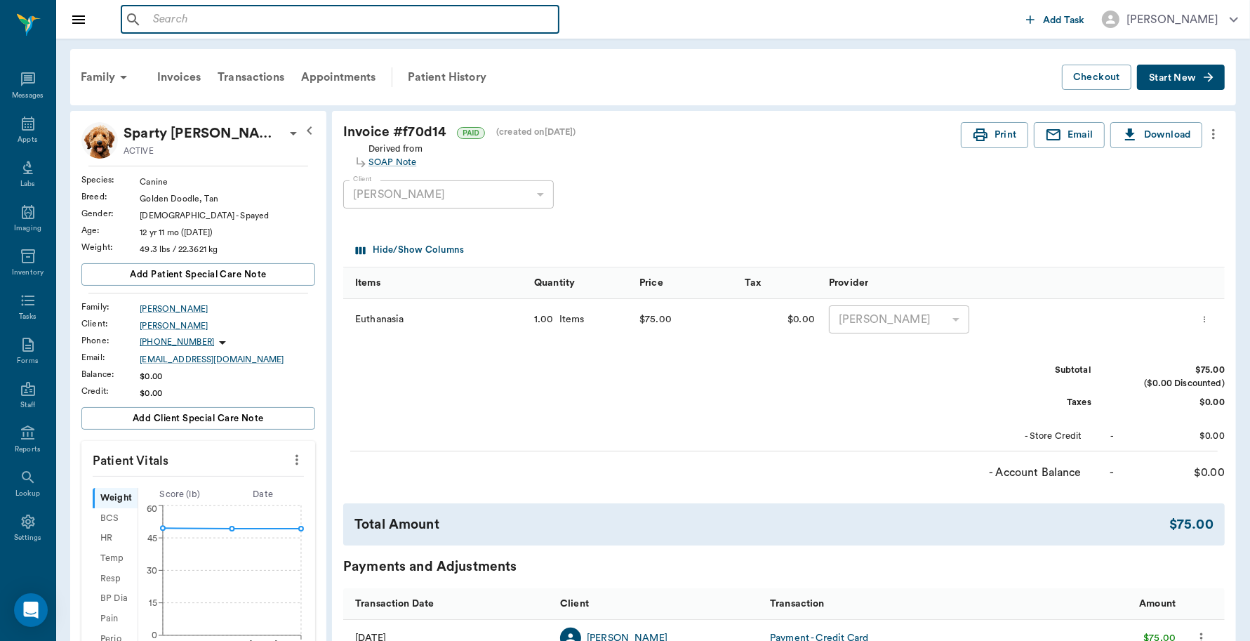
click at [214, 15] on input "text" at bounding box center [350, 20] width 406 height 20
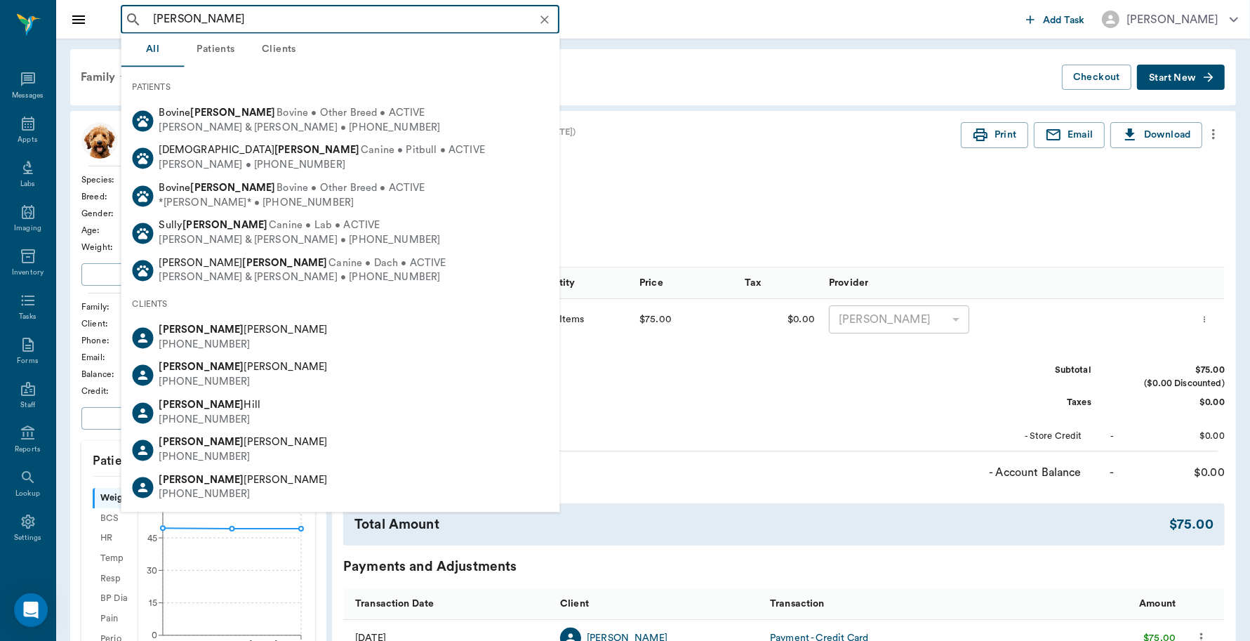
drag, startPoint x: 188, startPoint y: 18, endPoint x: 111, endPoint y: 20, distance: 77.2
click at [111, 20] on div "Brenda dupree ​ Add Task Dr. Bert Ellsworth" at bounding box center [653, 19] width 1194 height 39
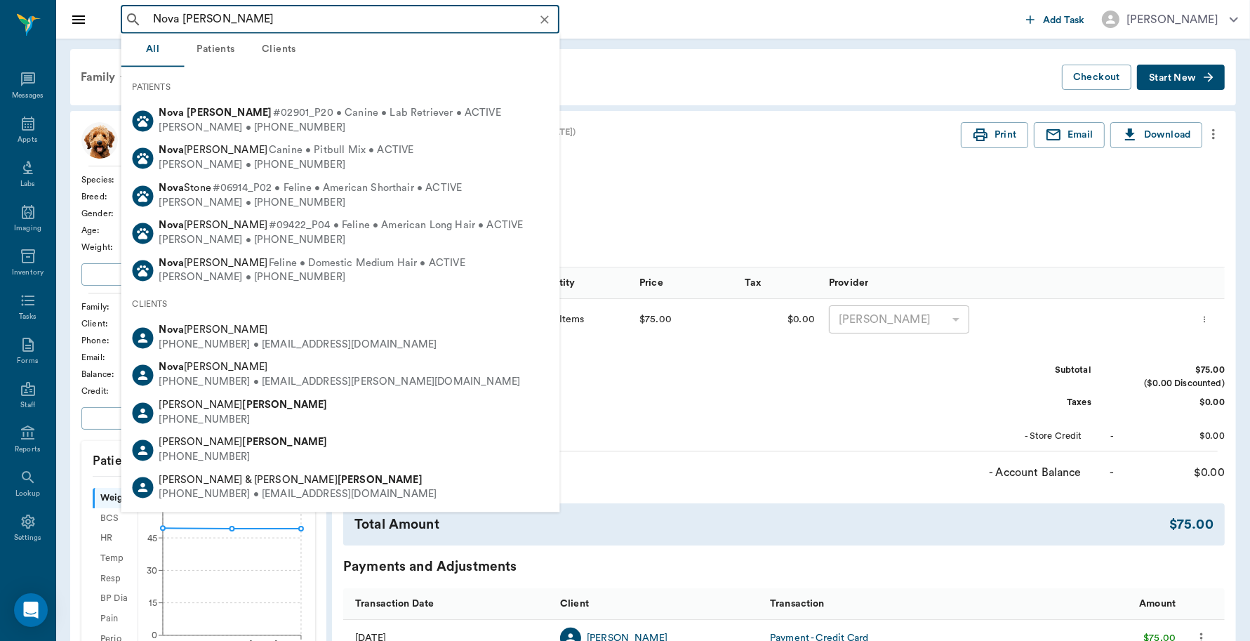
drag, startPoint x: 187, startPoint y: 120, endPoint x: 250, endPoint y: 118, distance: 63.2
click at [187, 121] on div "Christina Dupree • (903) 799-8941" at bounding box center [330, 128] width 342 height 15
type input "Nova dupree"
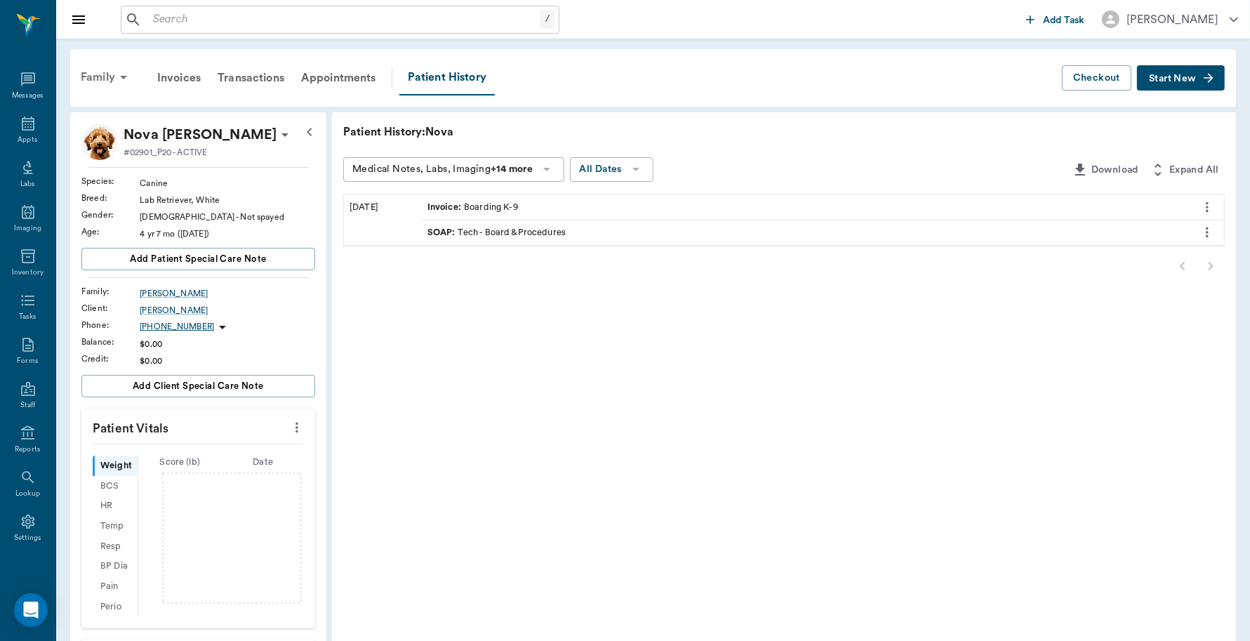
click at [89, 76] on div "Family" at bounding box center [106, 77] width 68 height 34
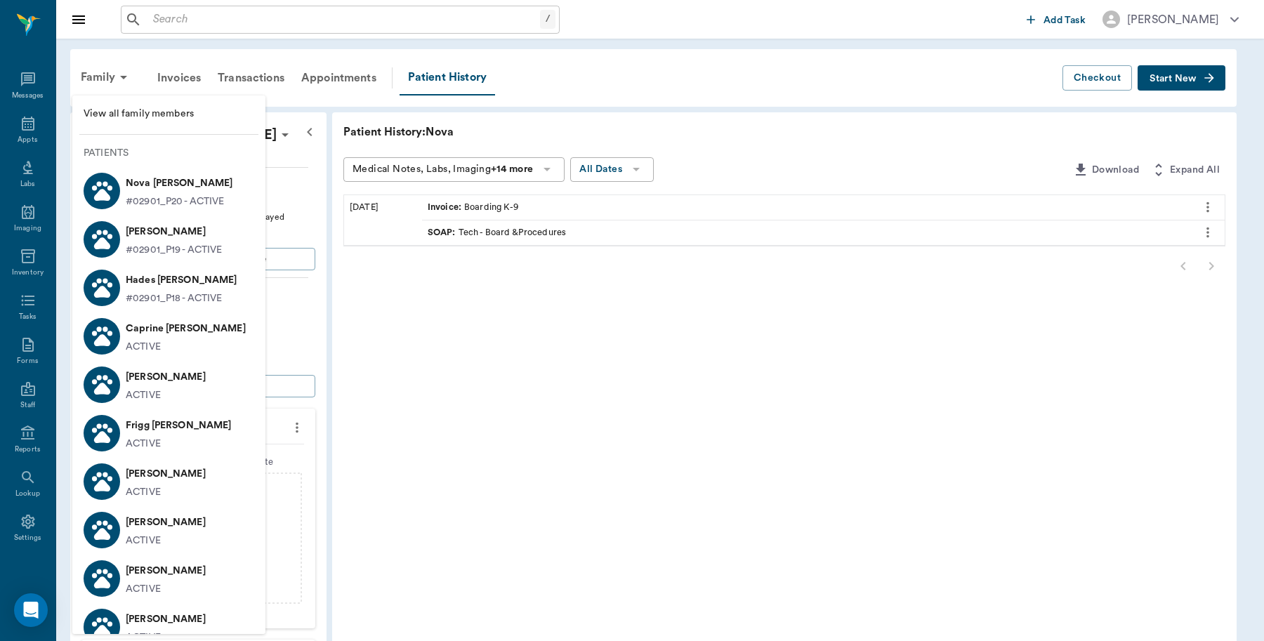
click at [150, 117] on span "View all family members" at bounding box center [169, 114] width 171 height 15
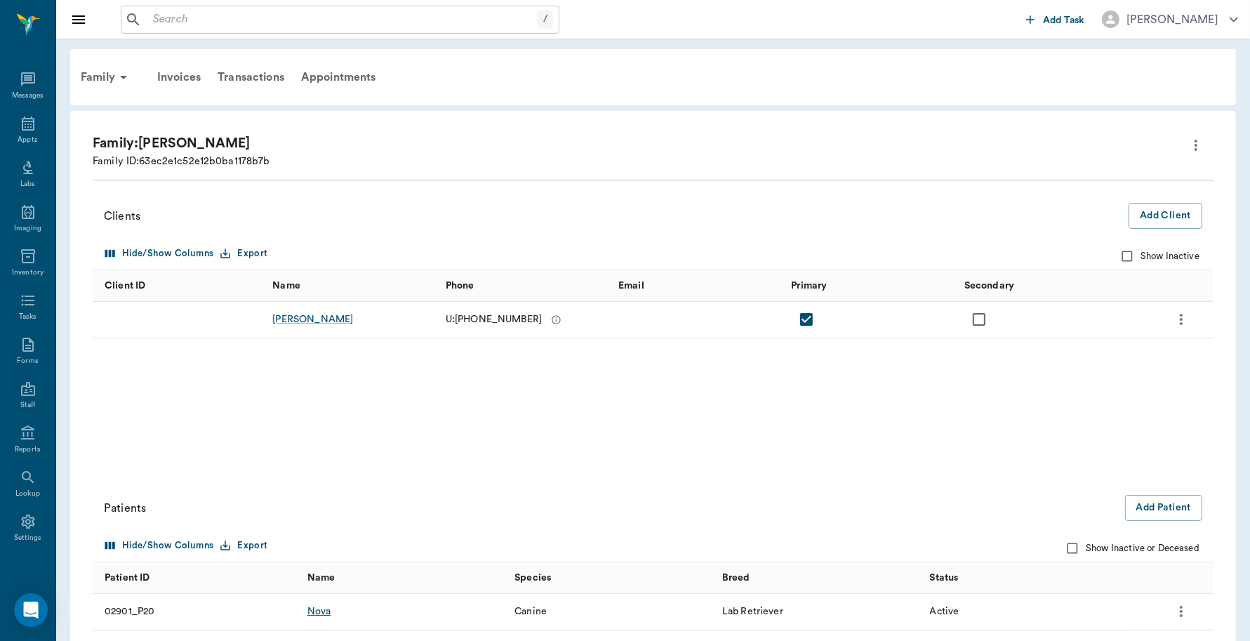
click at [312, 614] on div "Nova" at bounding box center [319, 611] width 24 height 14
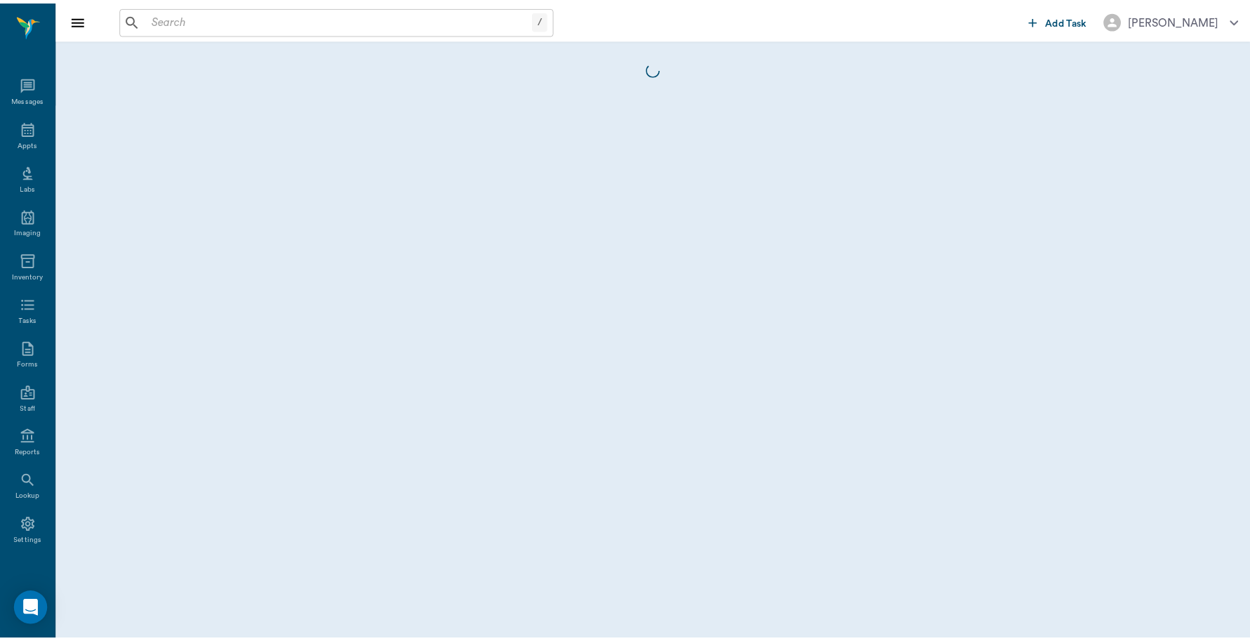
scroll to position [4, 0]
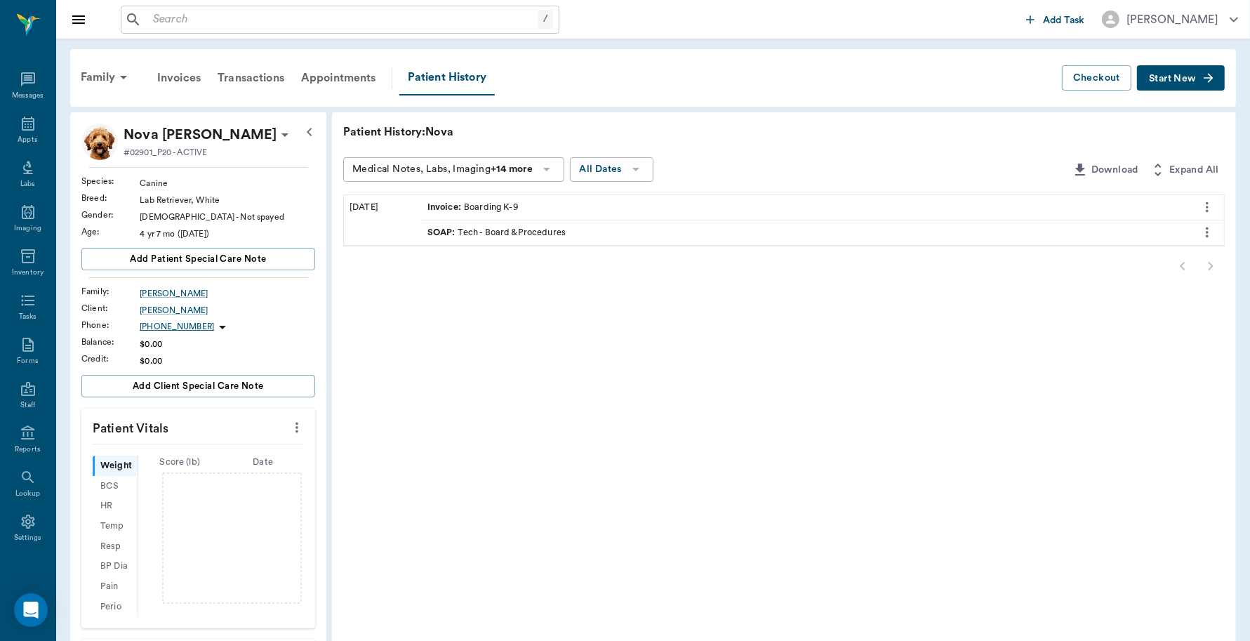
click at [1171, 79] on span "Start New" at bounding box center [1172, 79] width 47 height 0
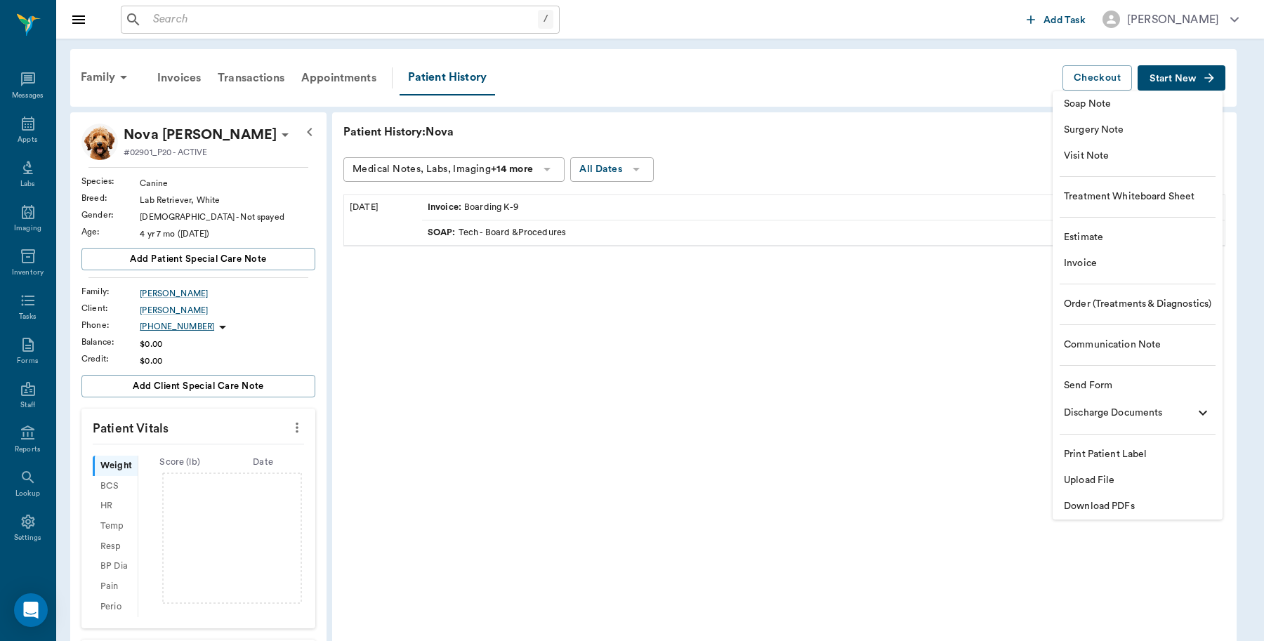
click at [1092, 267] on span "Invoice" at bounding box center [1137, 263] width 147 height 15
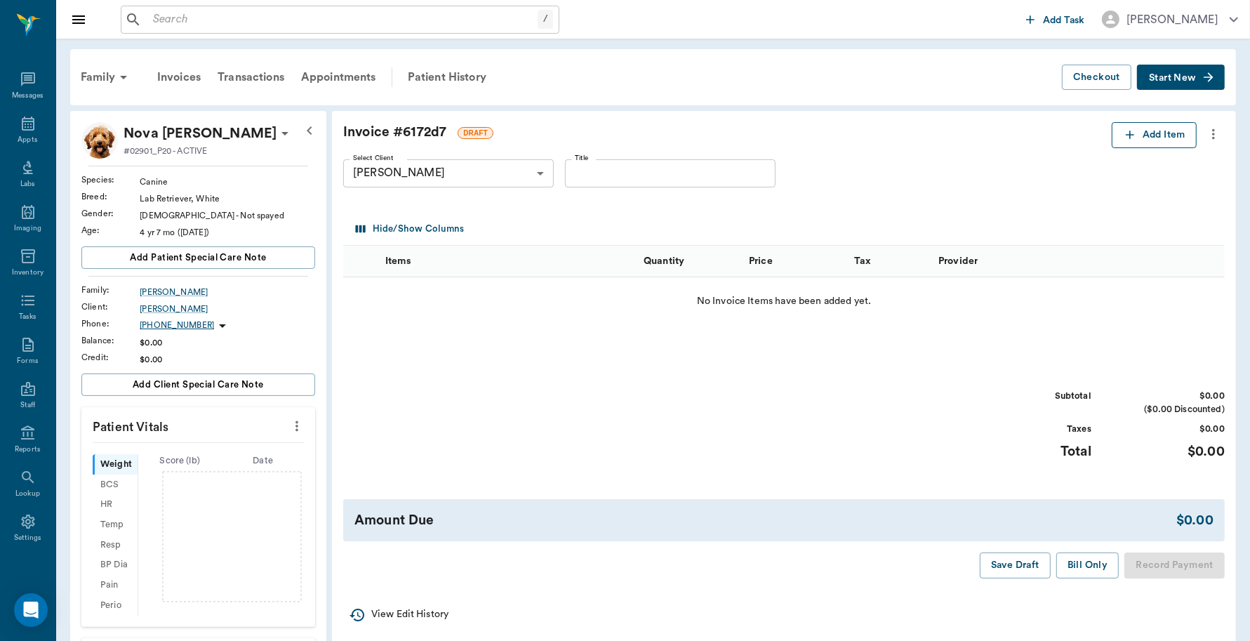
click at [1113, 137] on button "Add Item" at bounding box center [1154, 135] width 85 height 26
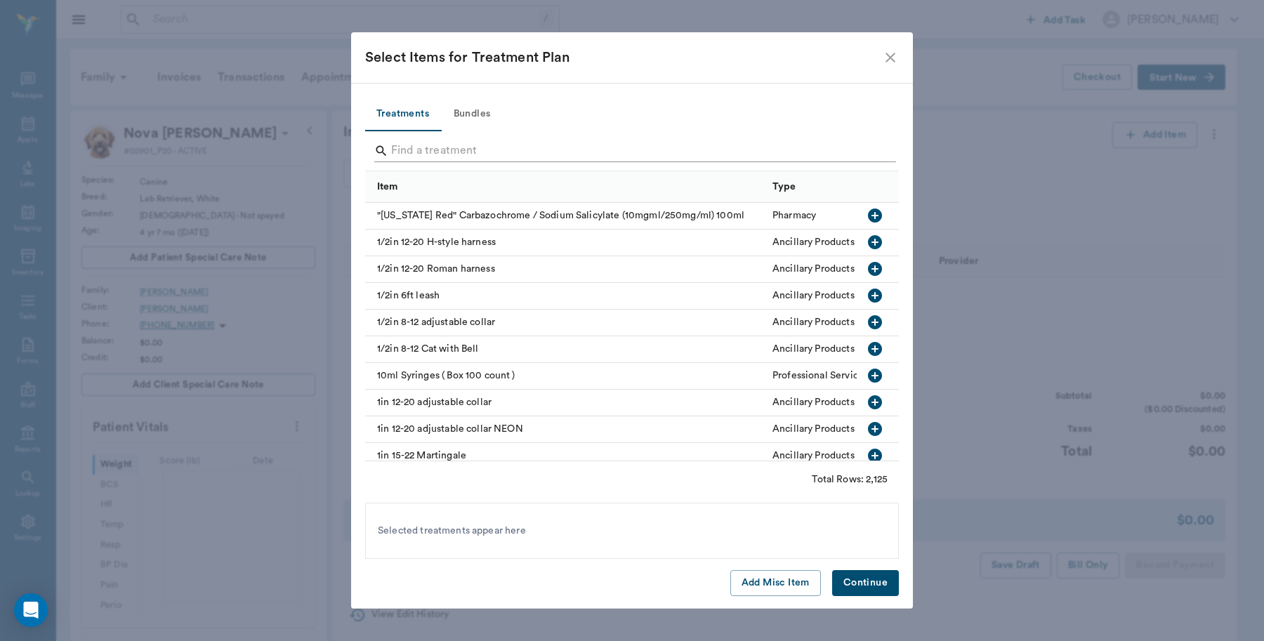
click at [492, 151] on input "Search" at bounding box center [633, 151] width 484 height 22
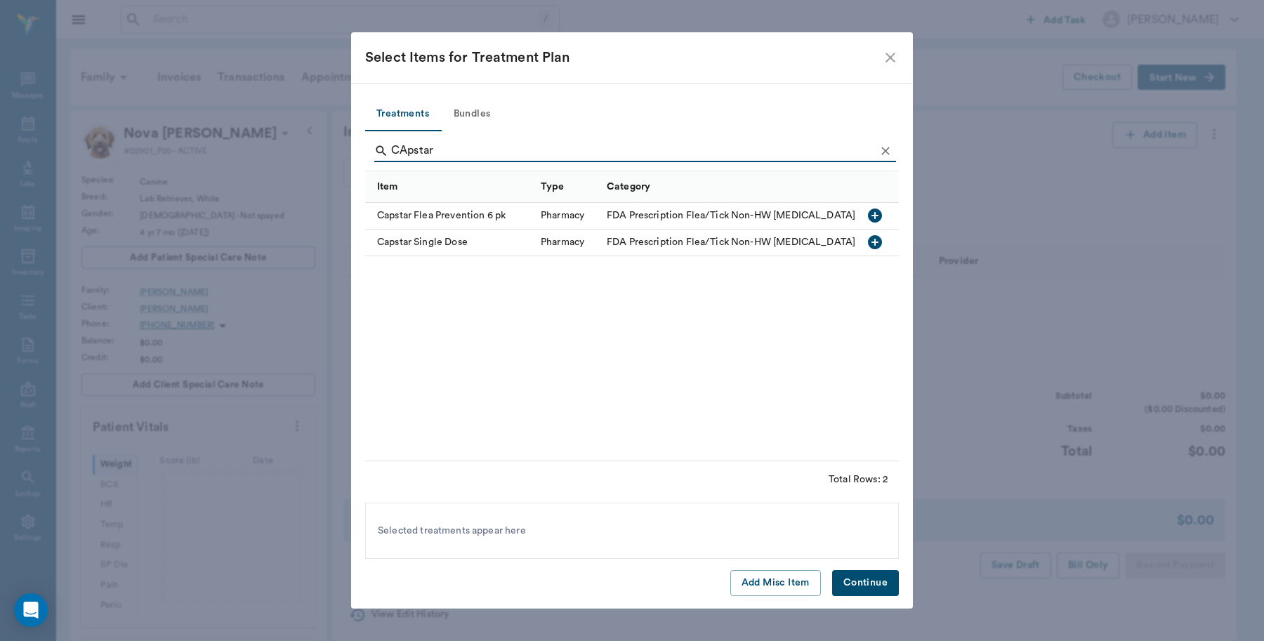
type input "CApstar"
click at [870, 242] on icon "button" at bounding box center [875, 242] width 14 height 14
click at [868, 574] on button "Continue" at bounding box center [865, 583] width 67 height 26
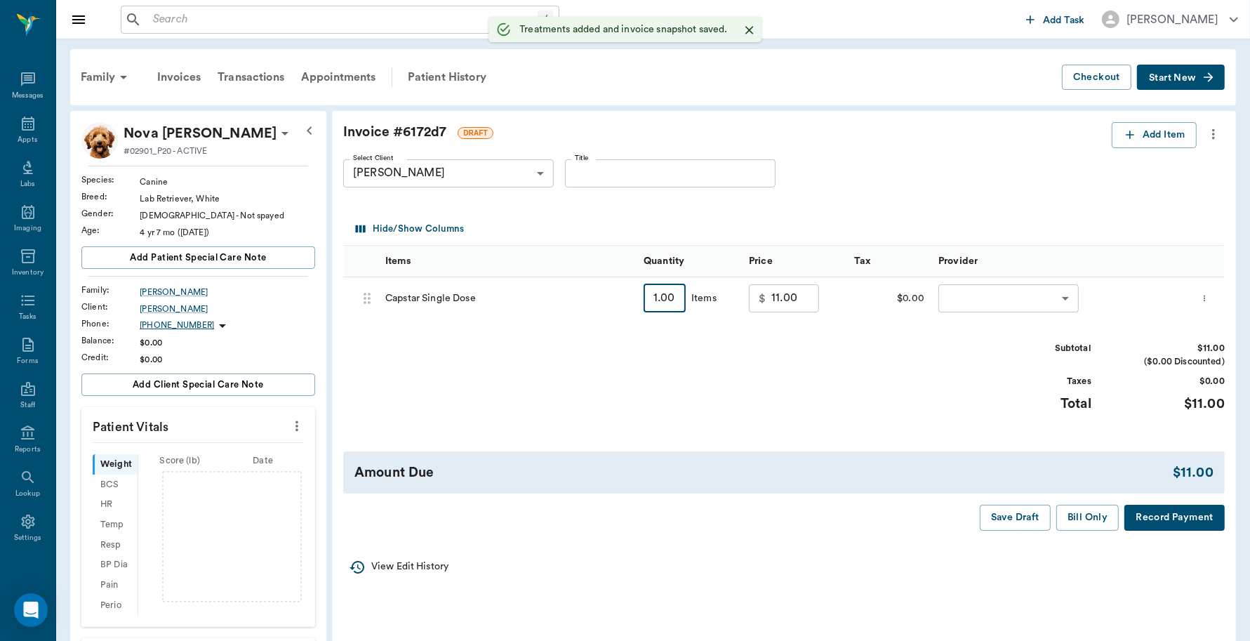
click at [665, 295] on input "1.00" at bounding box center [665, 298] width 42 height 28
type input "3"
type input "33.00"
type input "3"
click at [1044, 300] on body "/ ​ Add Task Dr. Bert Ellsworth Nectar Messages Appts Labs Imaging Inventory Ta…" at bounding box center [625, 456] width 1250 height 912
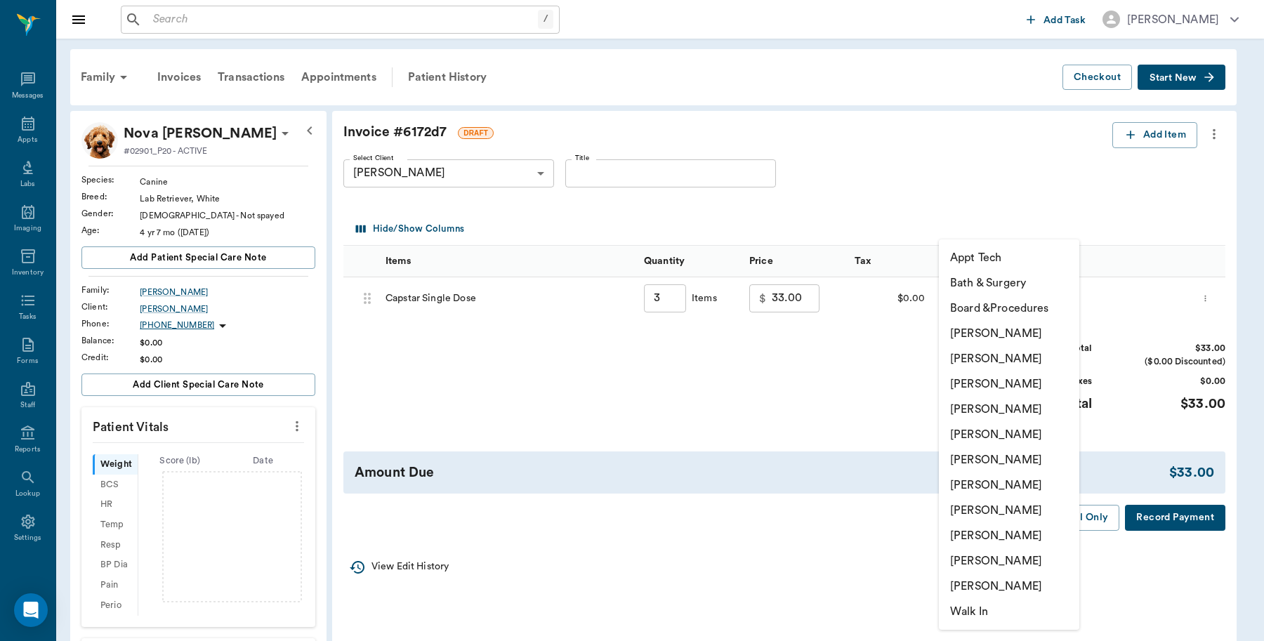
click at [998, 334] on li "Caryn Watson" at bounding box center [1009, 333] width 140 height 25
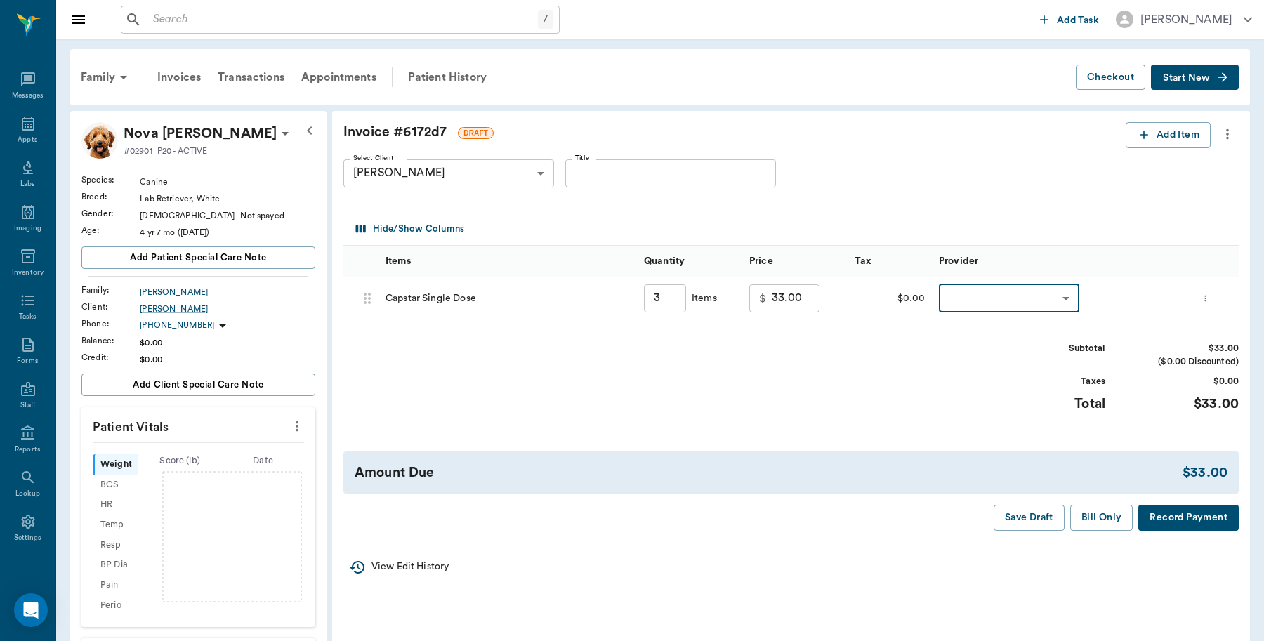
type input "none-6899ea08ed37b777db10de45"
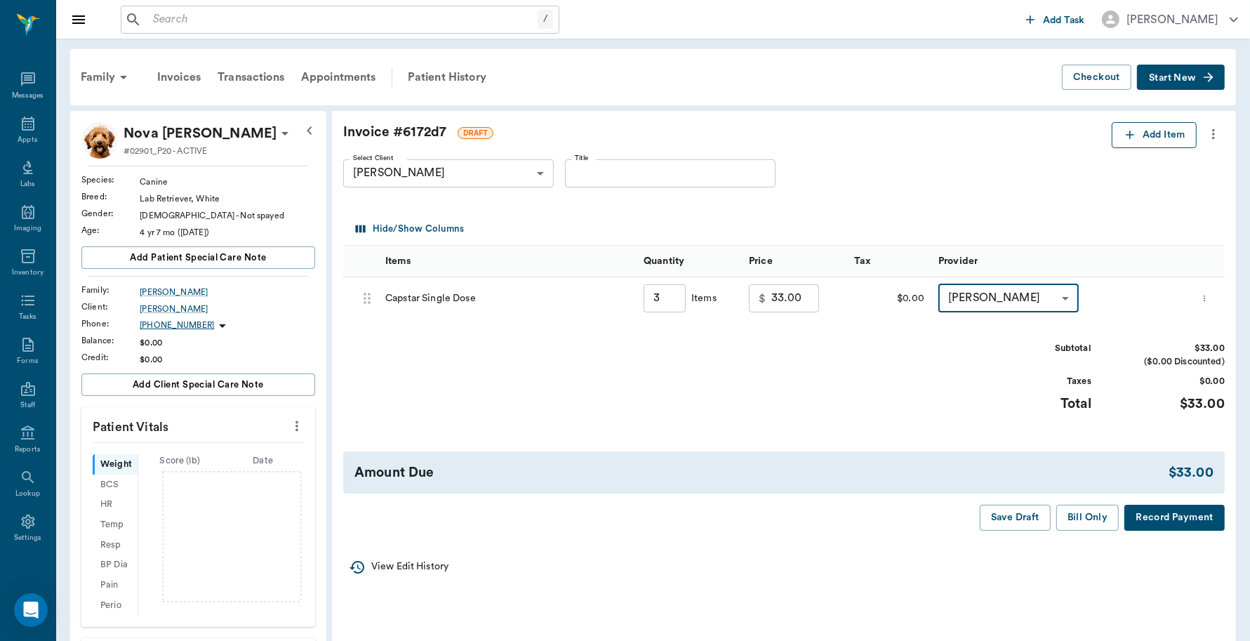
click at [1177, 140] on button "Add Item" at bounding box center [1154, 135] width 85 height 26
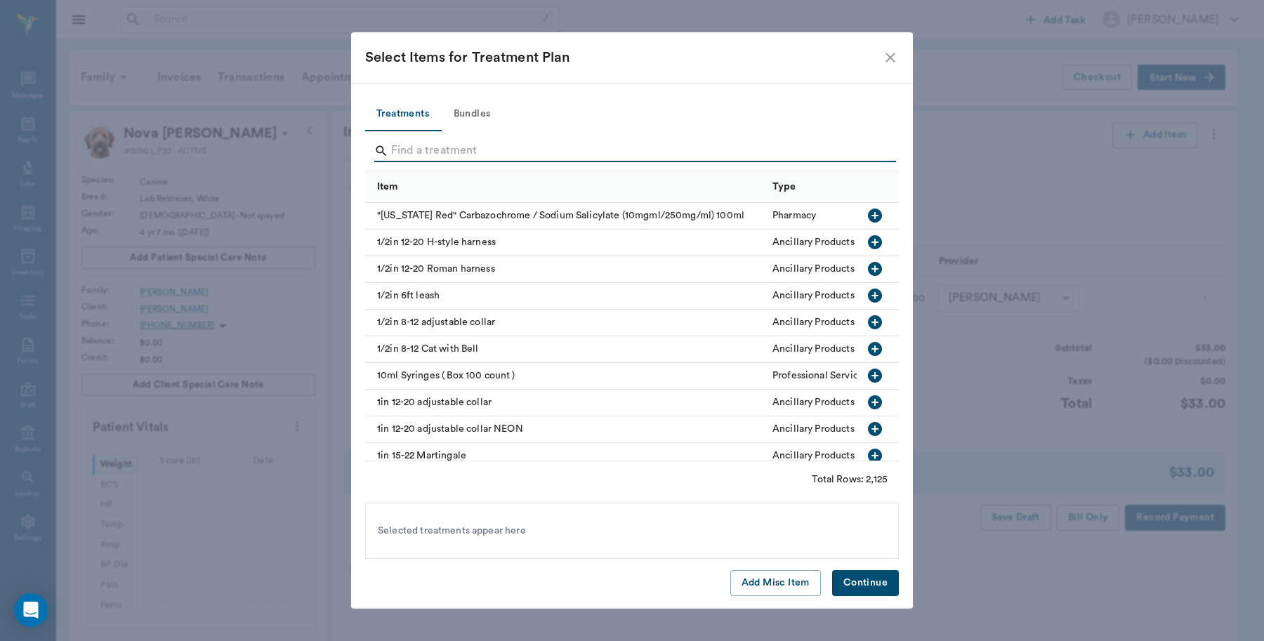
click at [508, 146] on input "Search" at bounding box center [633, 151] width 484 height 22
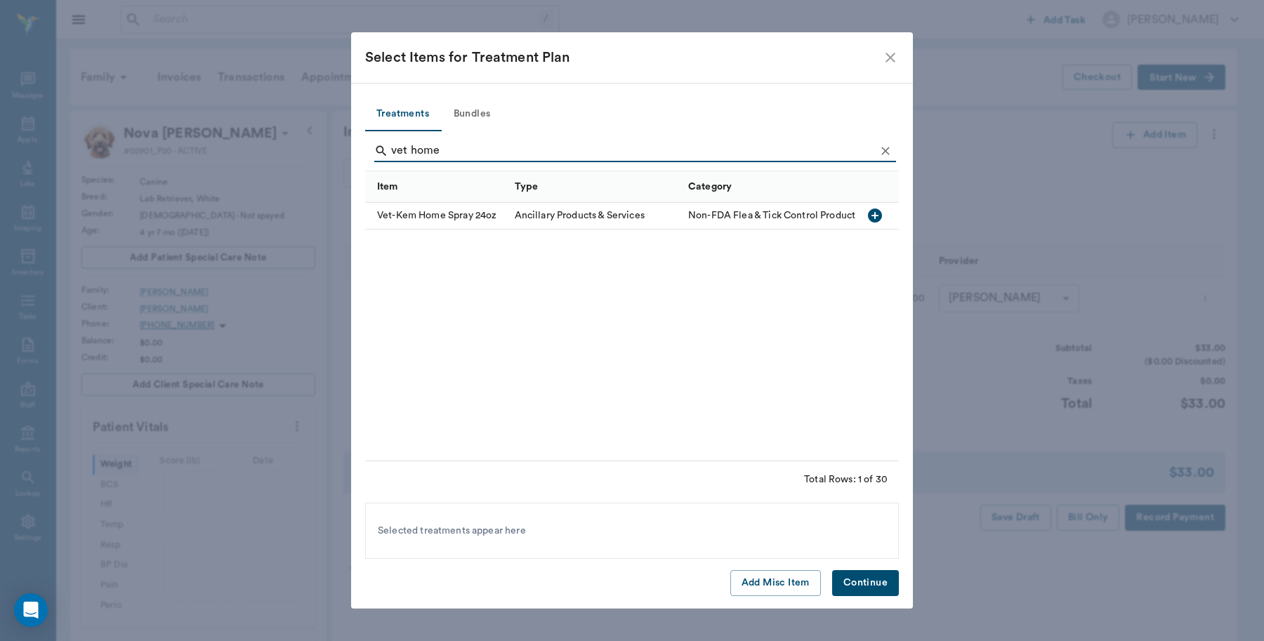
type input "vet home"
click at [876, 213] on icon "button" at bounding box center [875, 215] width 14 height 14
click at [876, 581] on button "Continue" at bounding box center [865, 583] width 67 height 26
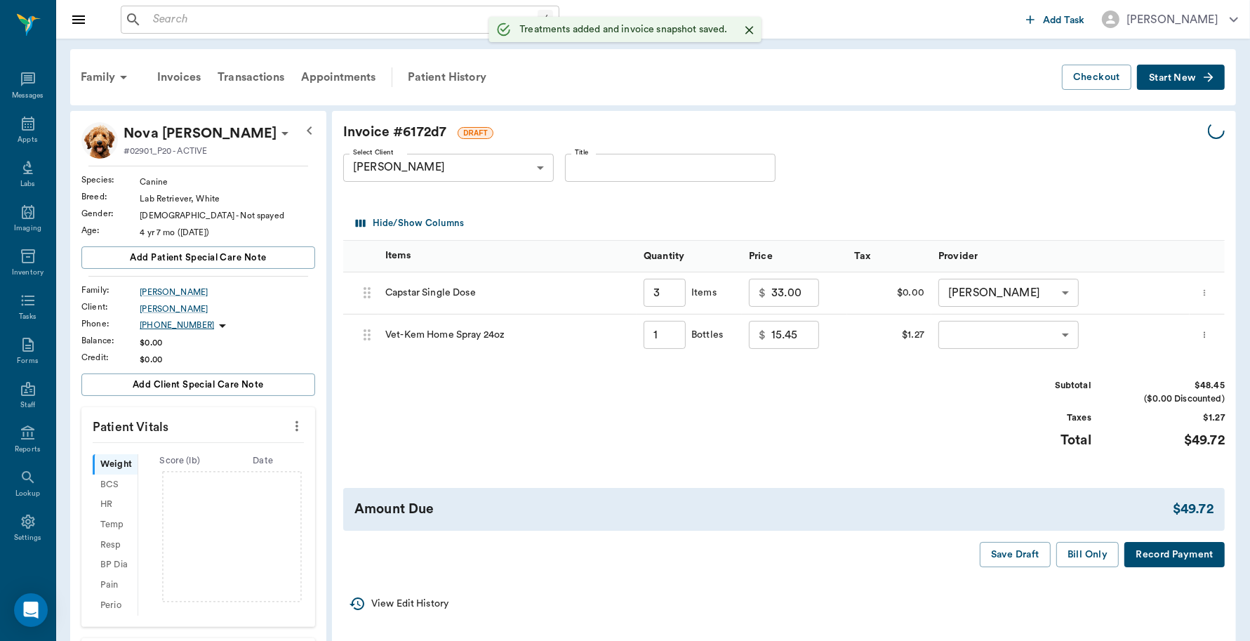
type input "3.00"
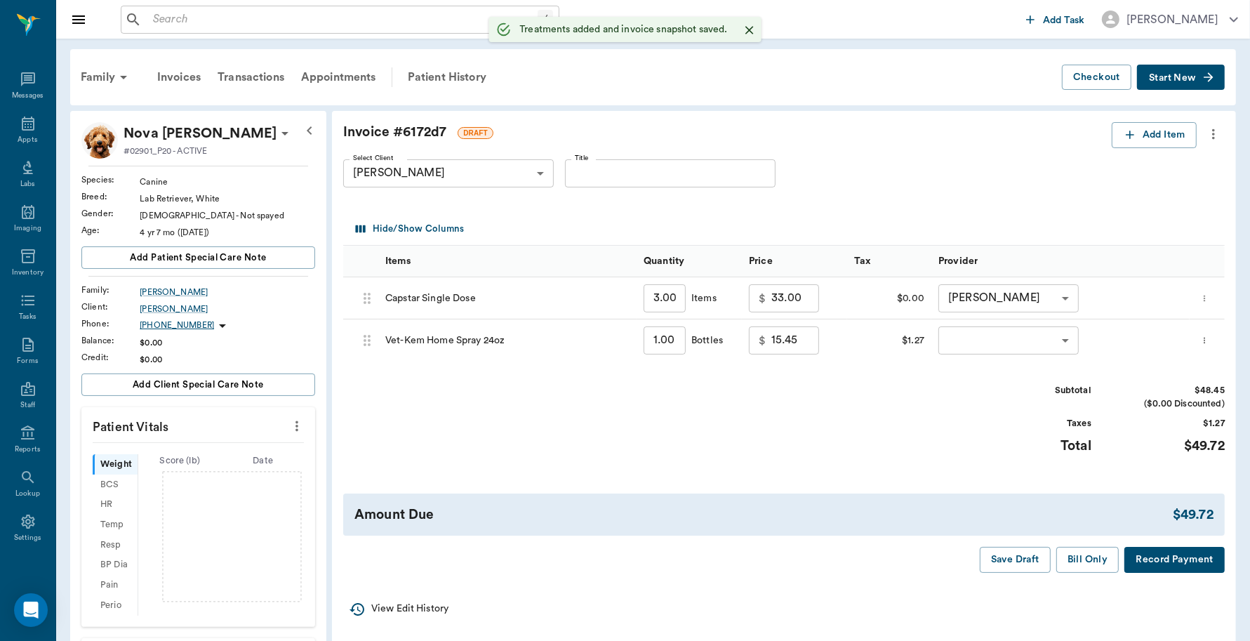
click at [672, 338] on input "1.00" at bounding box center [665, 340] width 42 height 28
type input "3"
type input "46.35"
type input "3"
click at [987, 335] on body "/ ​ Add Task Dr. Bert Ellsworth Nectar Messages Appts Labs Imaging Inventory Ta…" at bounding box center [625, 456] width 1250 height 912
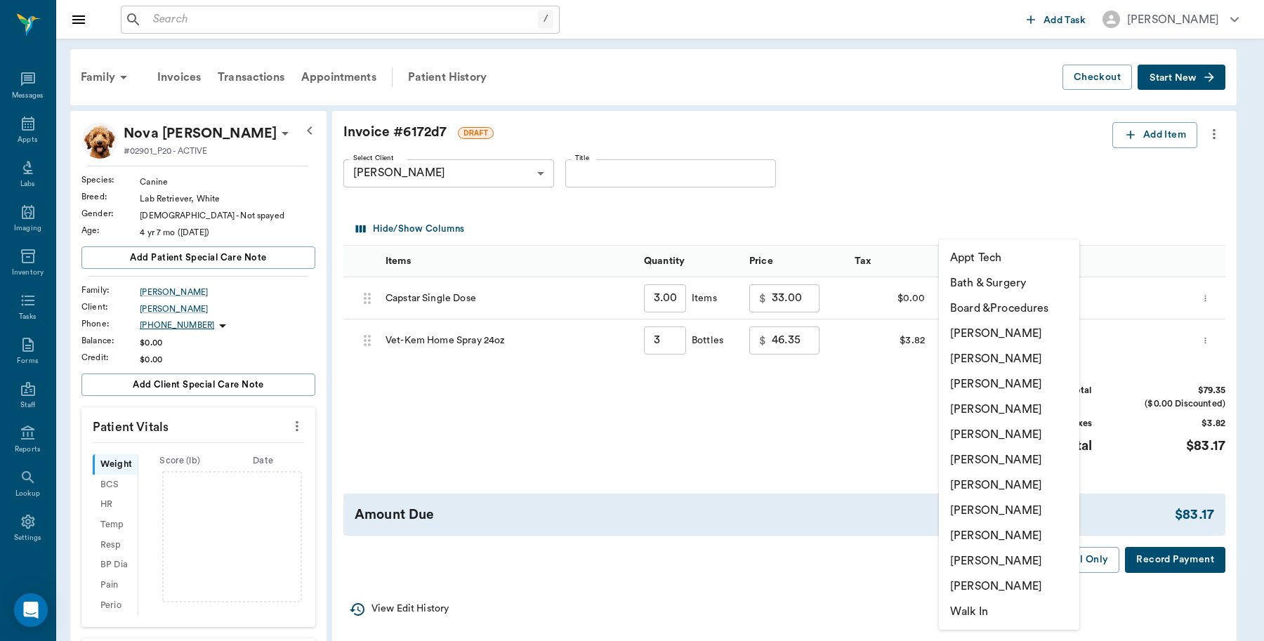
click at [991, 334] on li "[PERSON_NAME]" at bounding box center [1009, 333] width 140 height 25
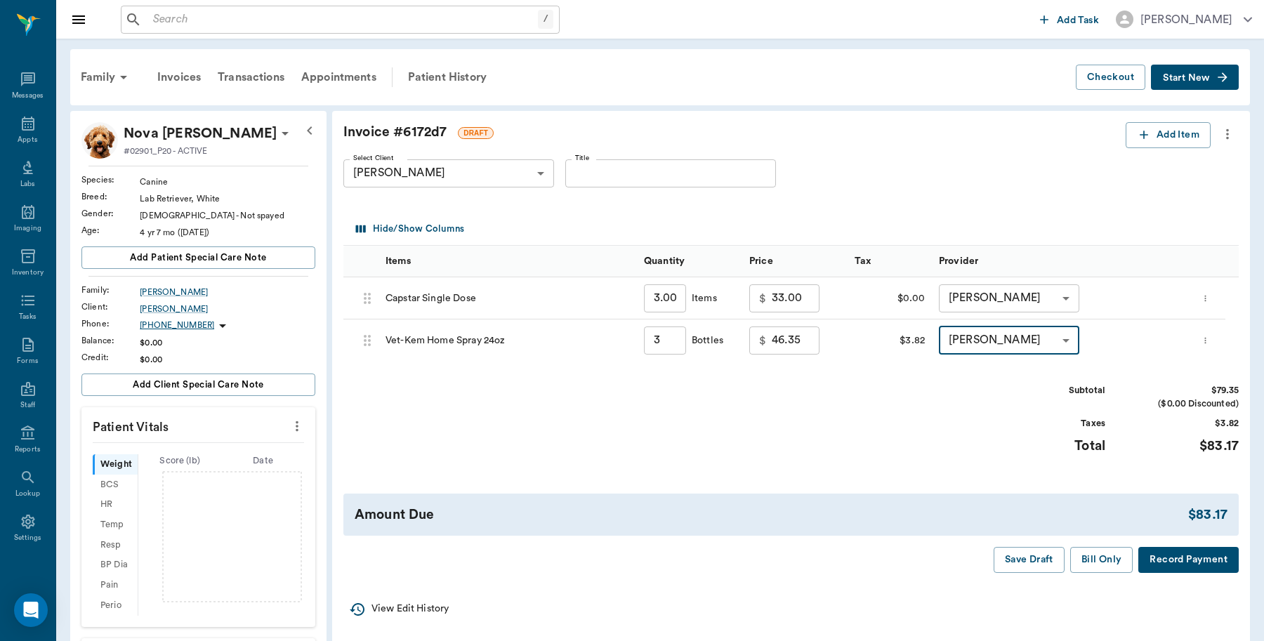
type input "none-6899ea08ed37b777db10de45"
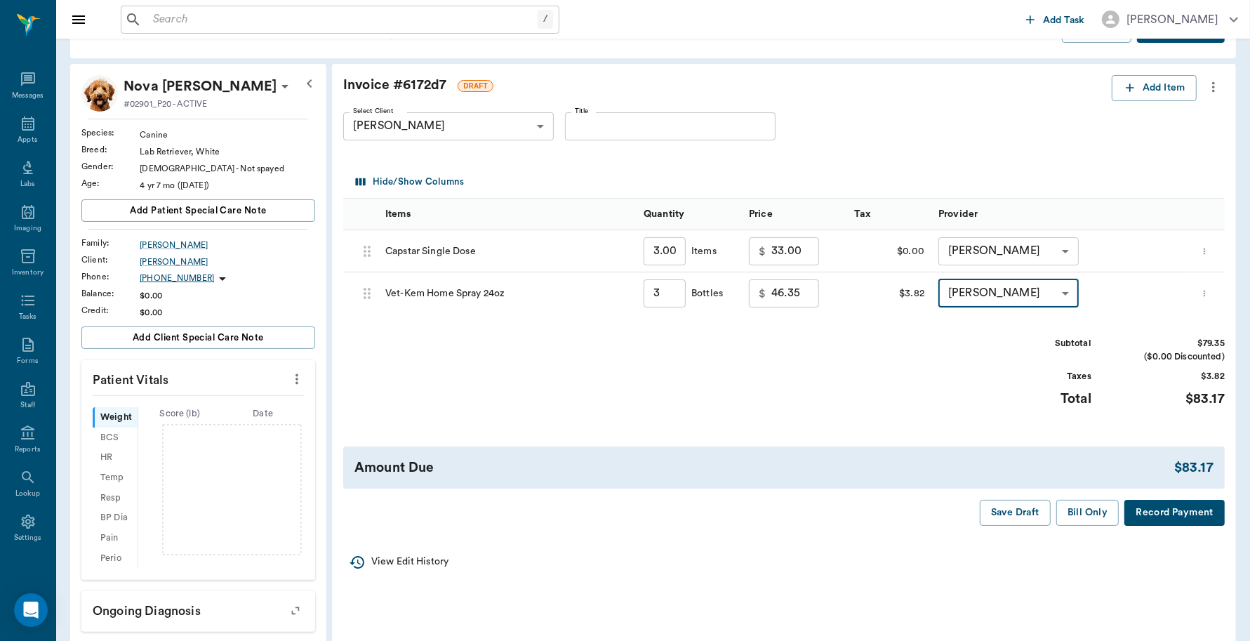
scroll to position [88, 0]
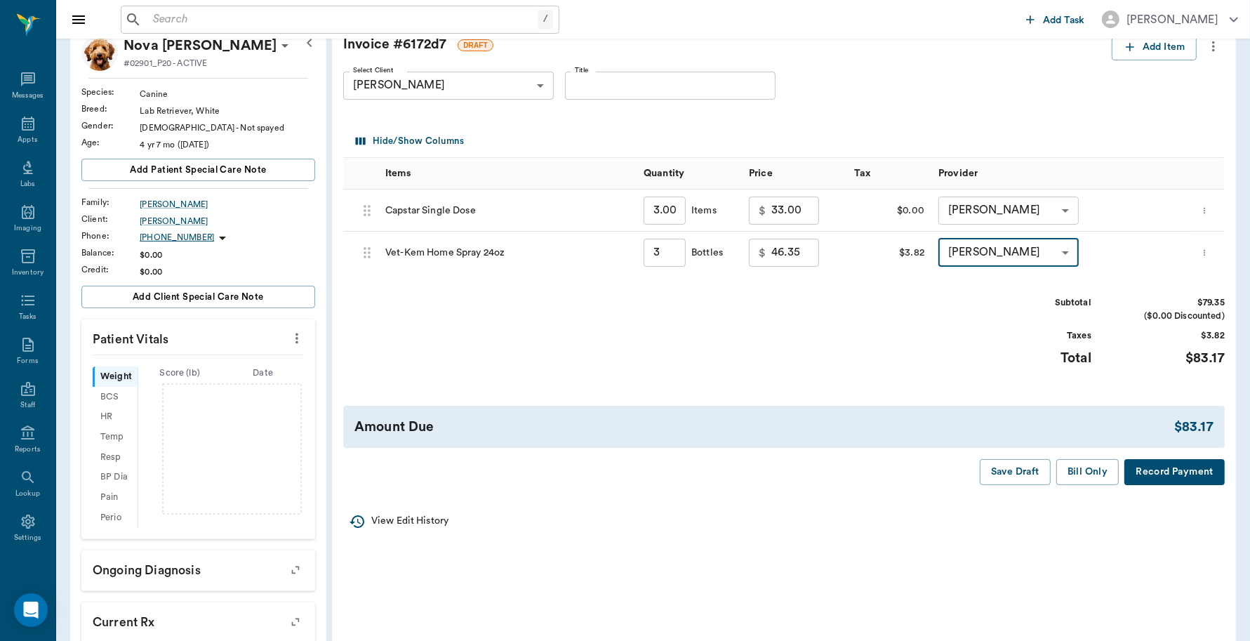
click at [1148, 468] on button "Record Payment" at bounding box center [1175, 472] width 100 height 26
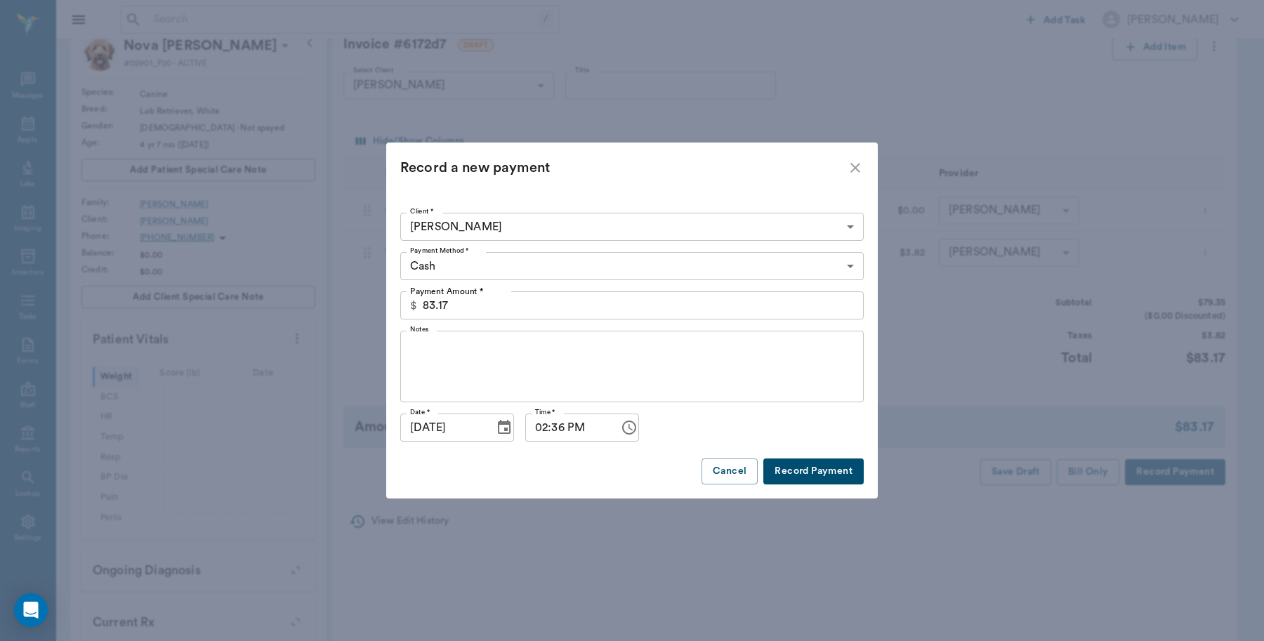
click at [537, 275] on body "/ ​ Add Task Dr. Bert Ellsworth Nectar Messages Appts Labs Imaging Inventory Ta…" at bounding box center [632, 368] width 1264 height 912
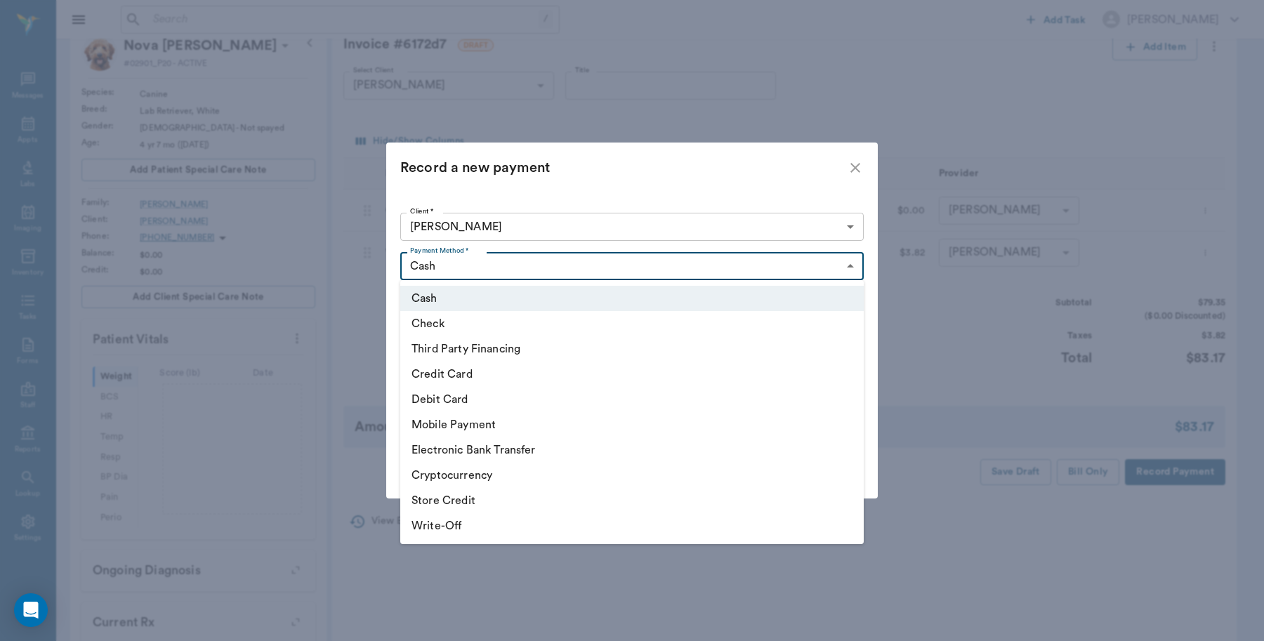
click at [460, 367] on li "Credit Card" at bounding box center [631, 374] width 463 height 25
type input "CREDIT_CARD"
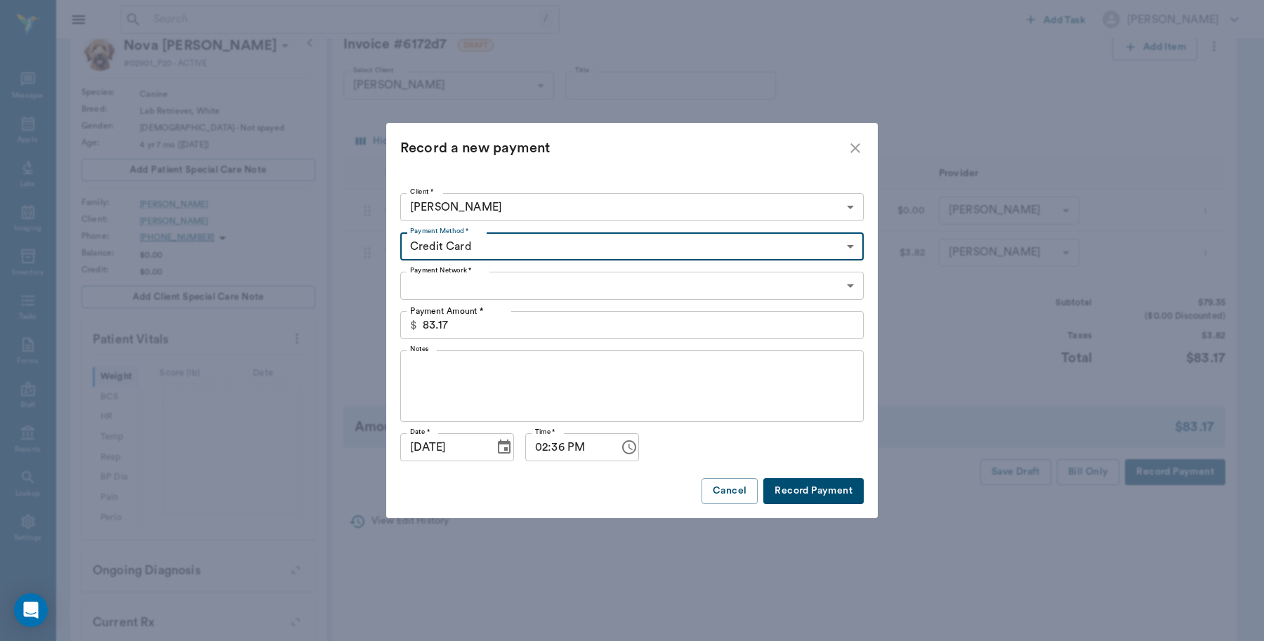
click at [503, 281] on body "/ ​ Add Task Dr. Bert Ellsworth Nectar Messages Appts Labs Imaging Inventory Ta…" at bounding box center [632, 368] width 1264 height 912
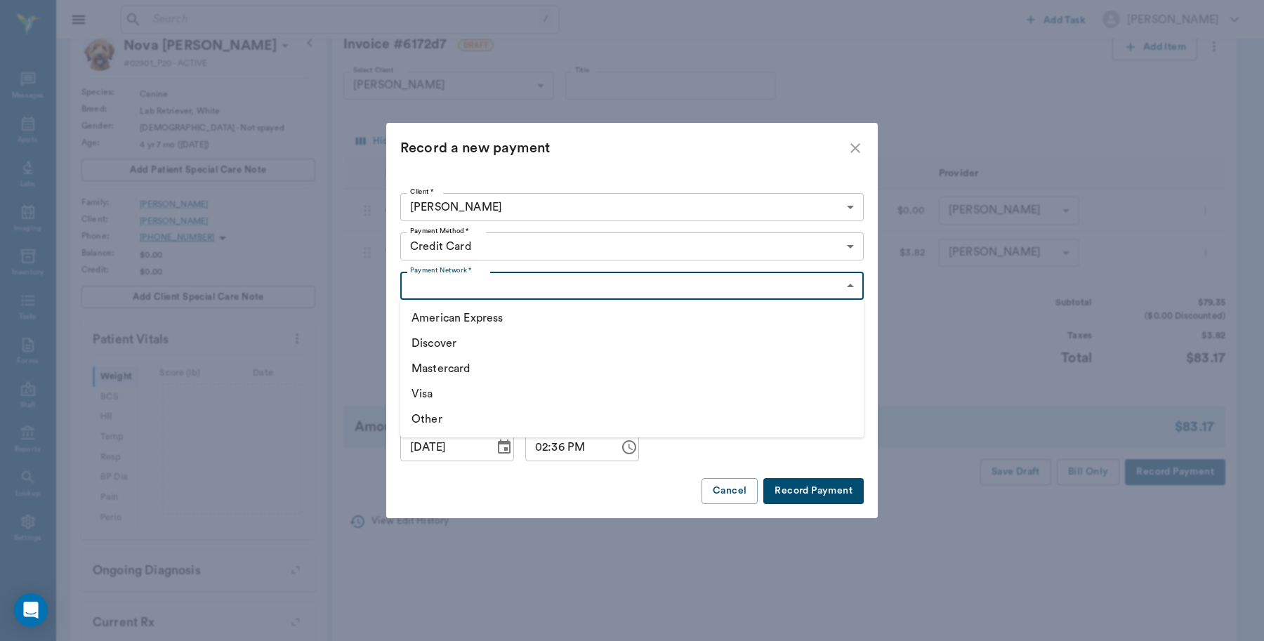
click at [461, 344] on li "Discover" at bounding box center [631, 343] width 463 height 25
type input "DISCOVER"
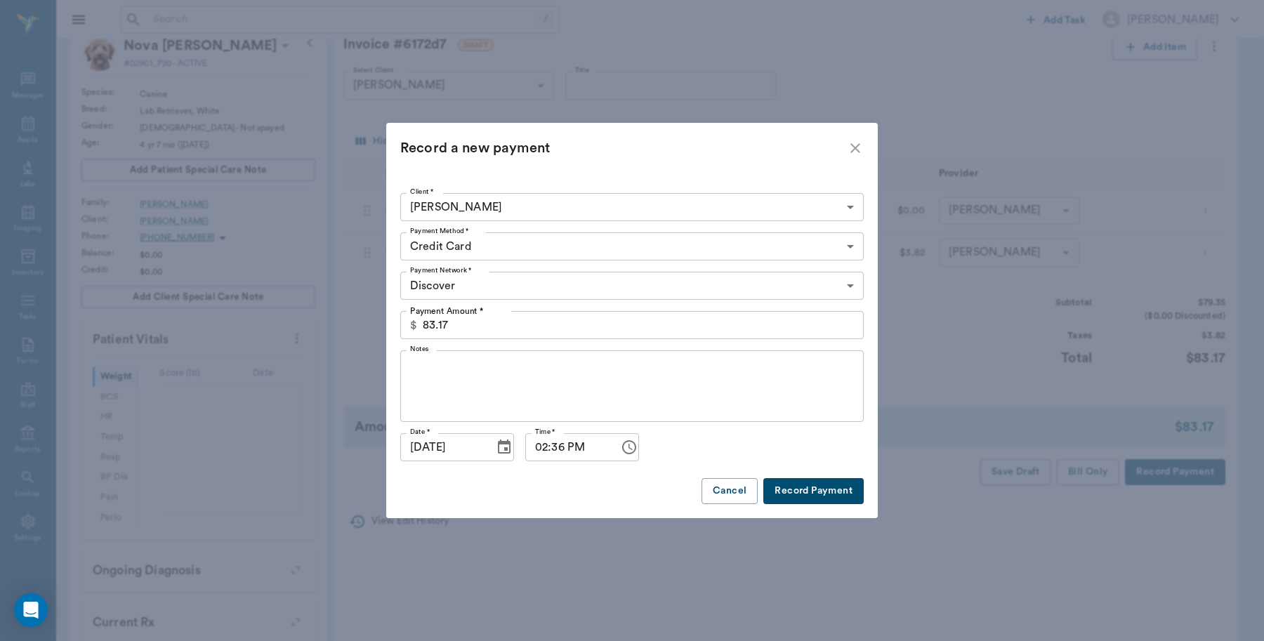
click at [785, 489] on button "Record Payment" at bounding box center [813, 491] width 100 height 26
type input "3.00"
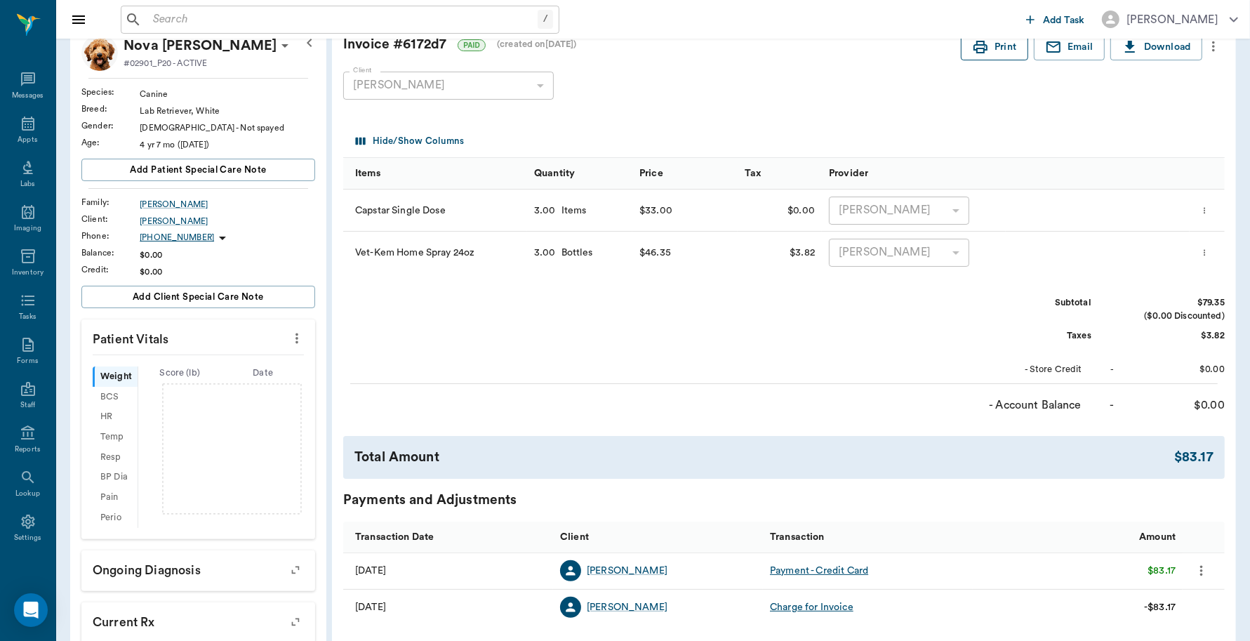
click at [983, 39] on icon "button" at bounding box center [980, 47] width 17 height 17
click at [20, 124] on icon at bounding box center [28, 123] width 17 height 17
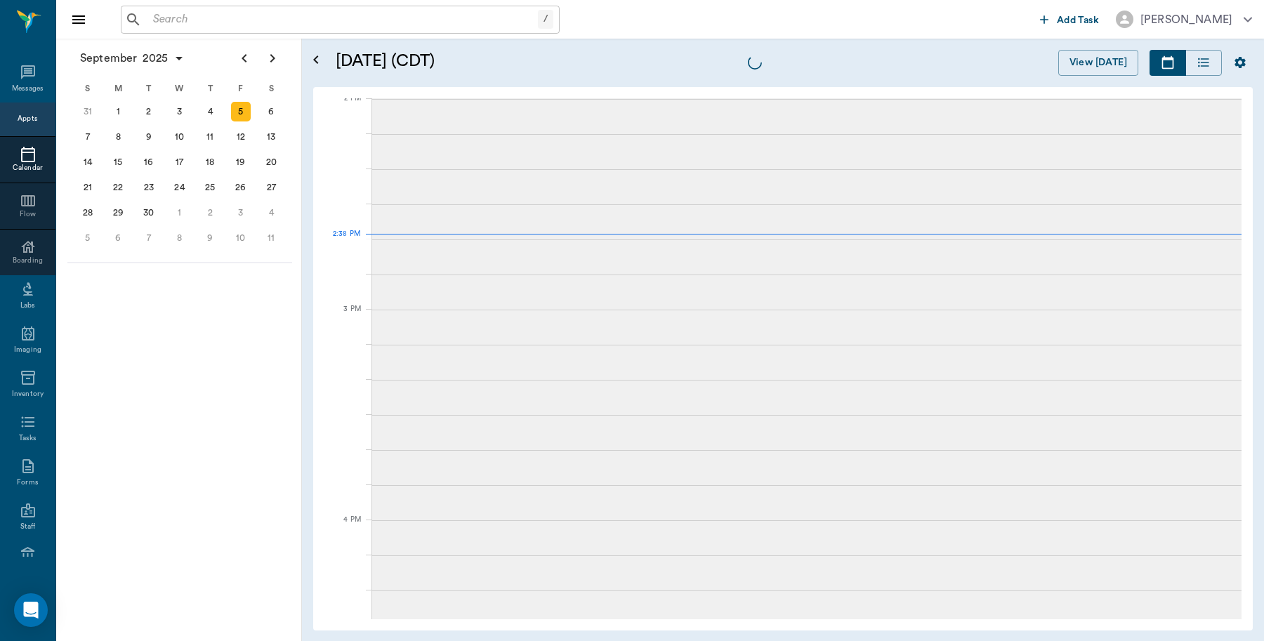
scroll to position [1266, 0]
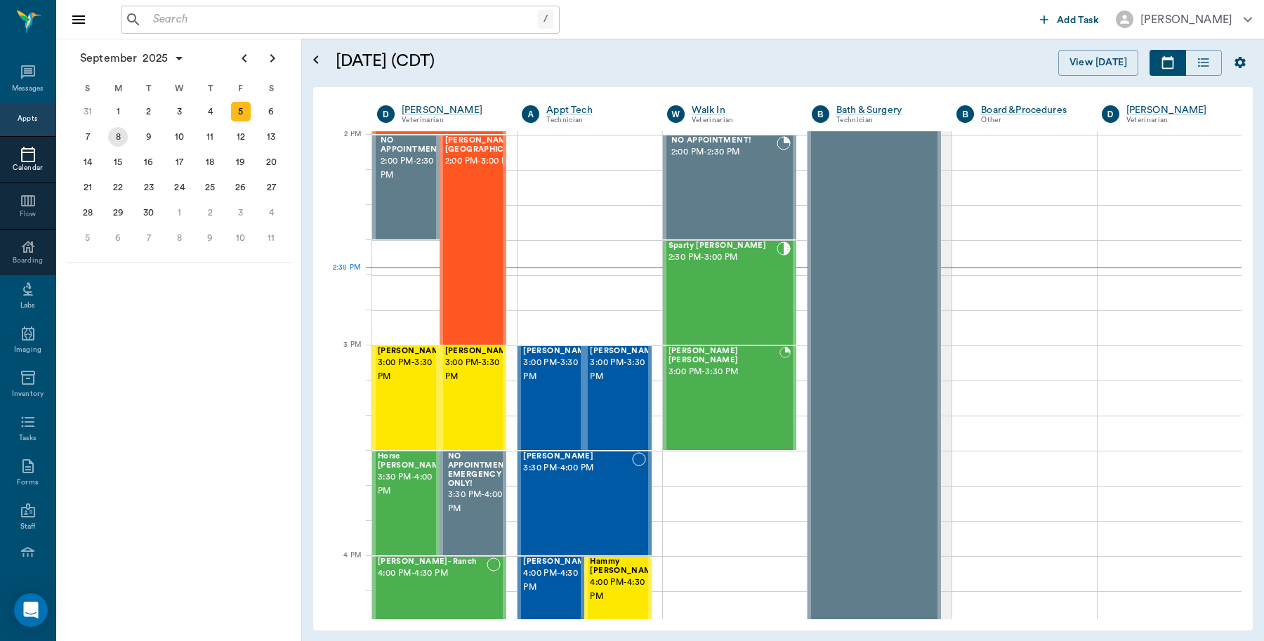
click at [112, 135] on div "8" at bounding box center [118, 137] width 20 height 20
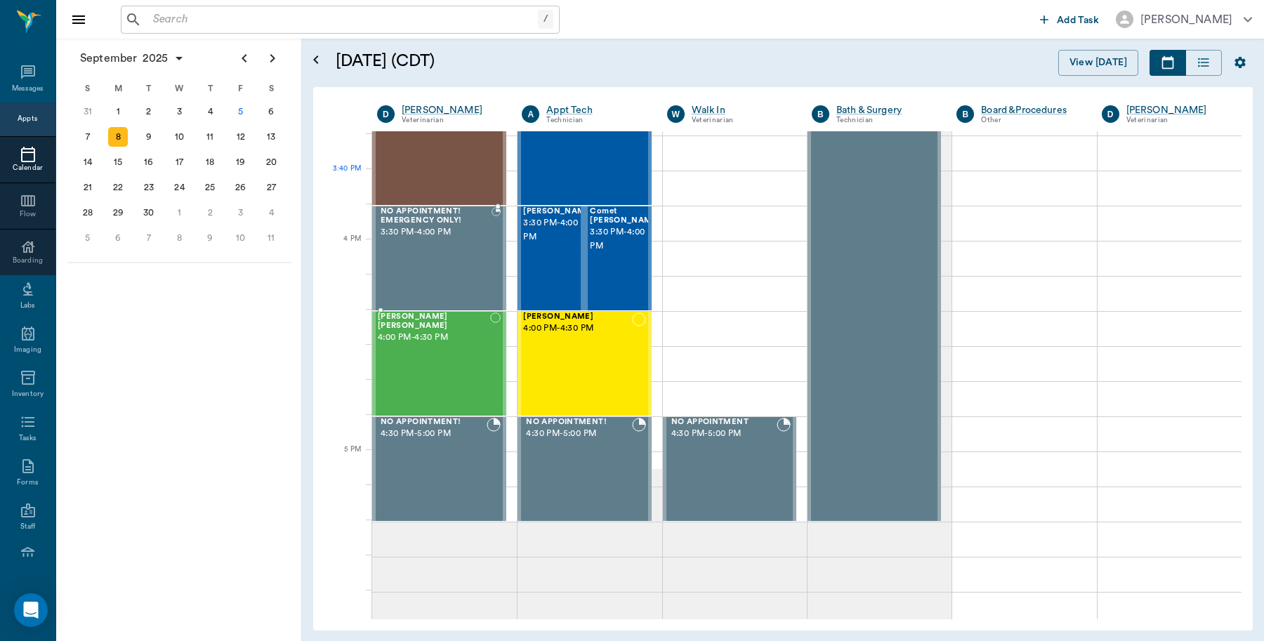
scroll to position [1492, 0]
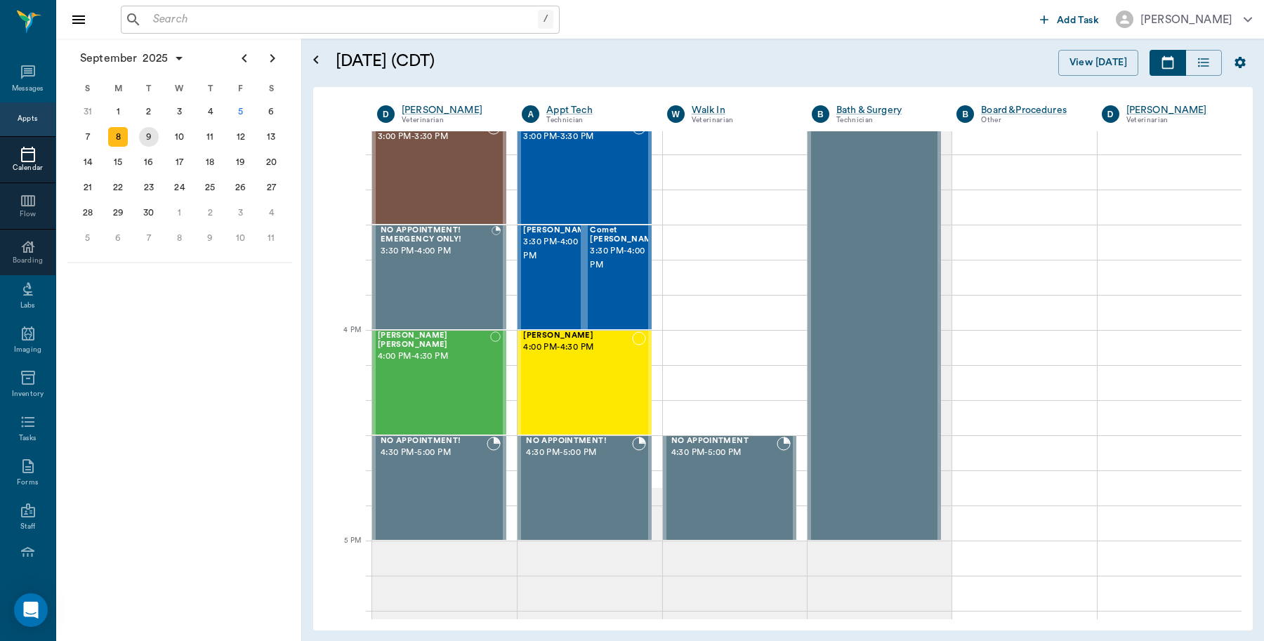
click at [146, 141] on div "9" at bounding box center [149, 137] width 20 height 20
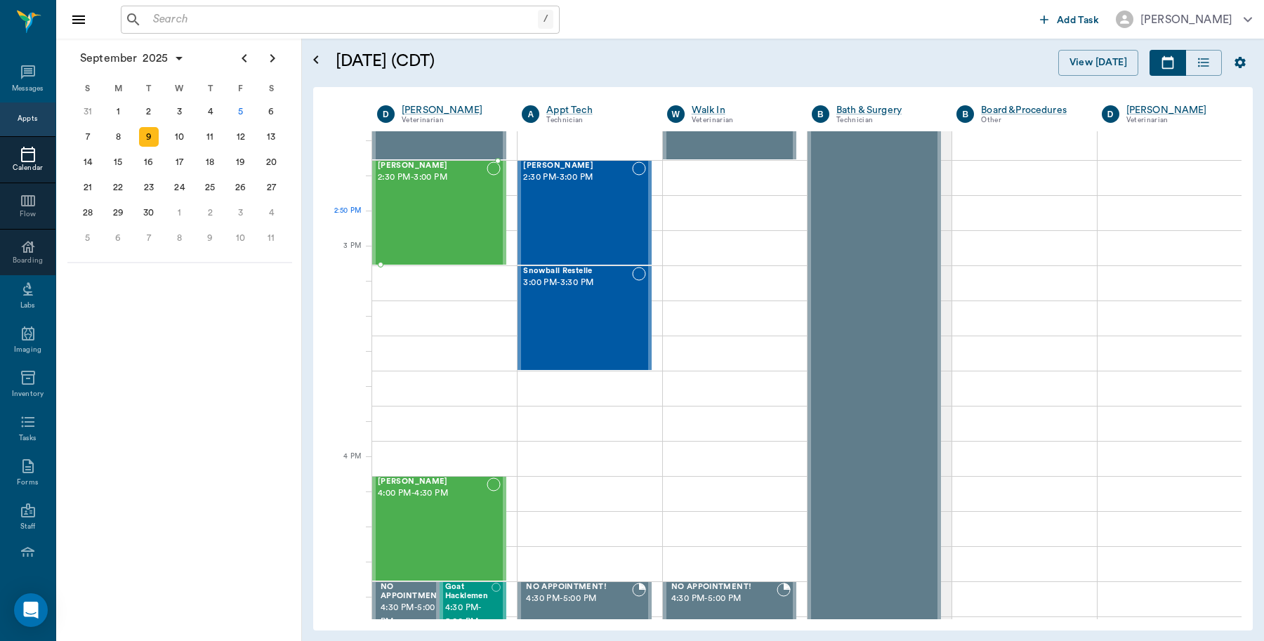
scroll to position [1404, 0]
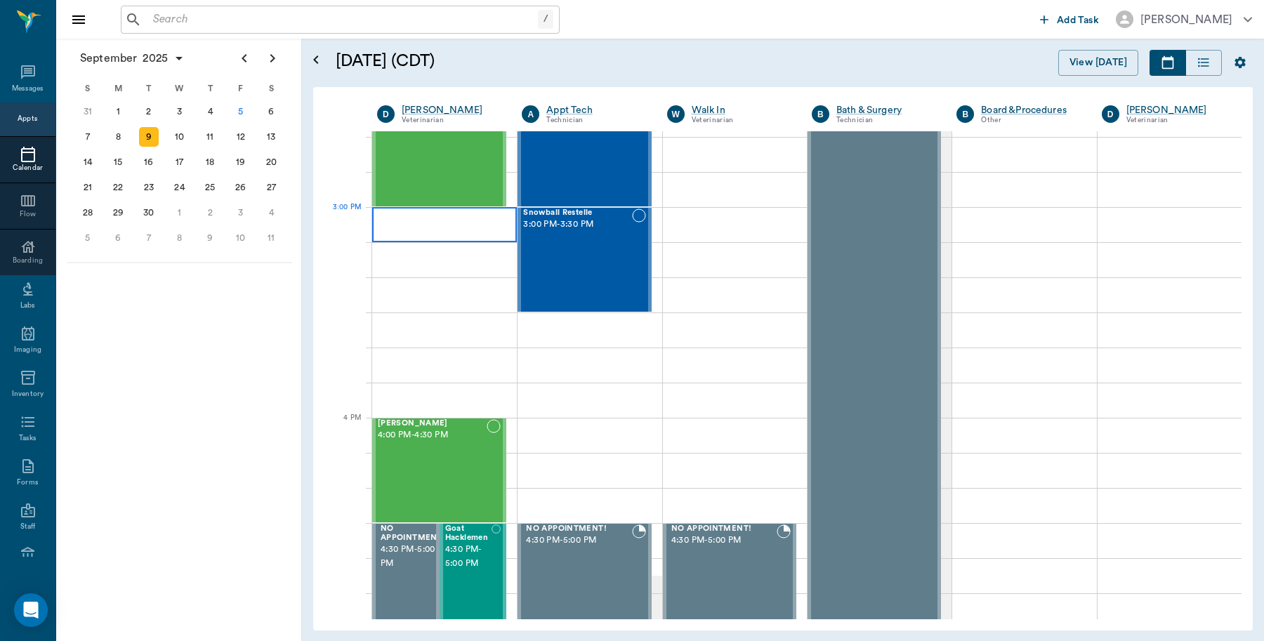
click at [395, 215] on div at bounding box center [444, 224] width 145 height 35
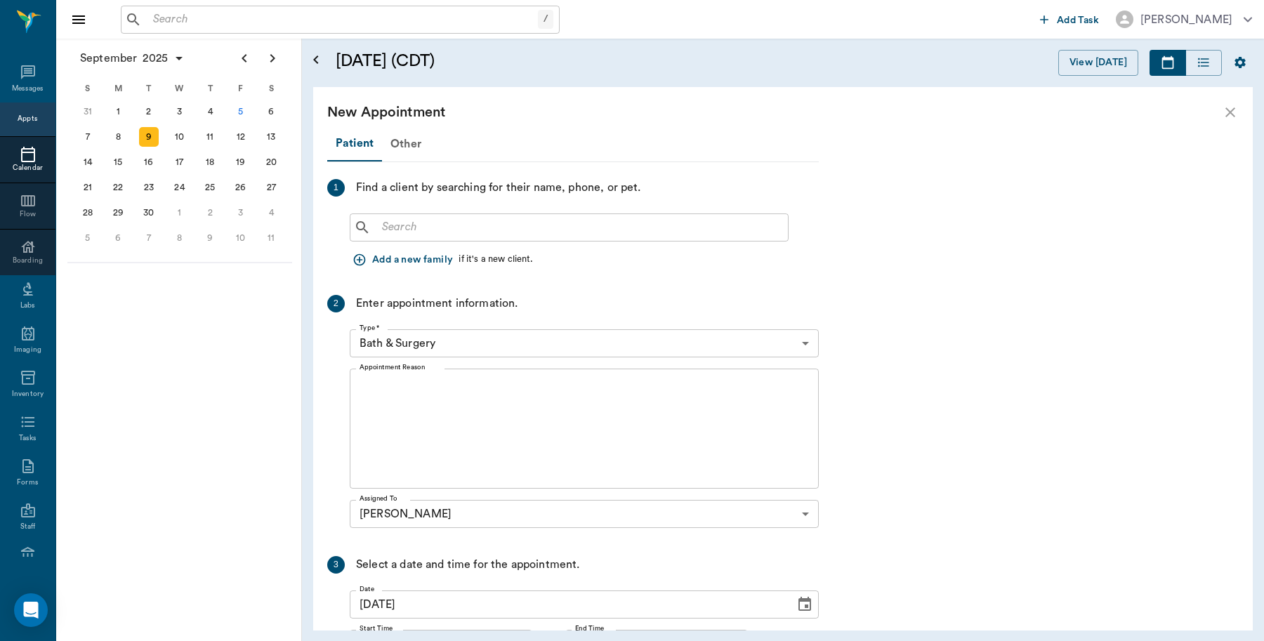
click at [436, 233] on input "text" at bounding box center [579, 228] width 406 height 20
type input "C"
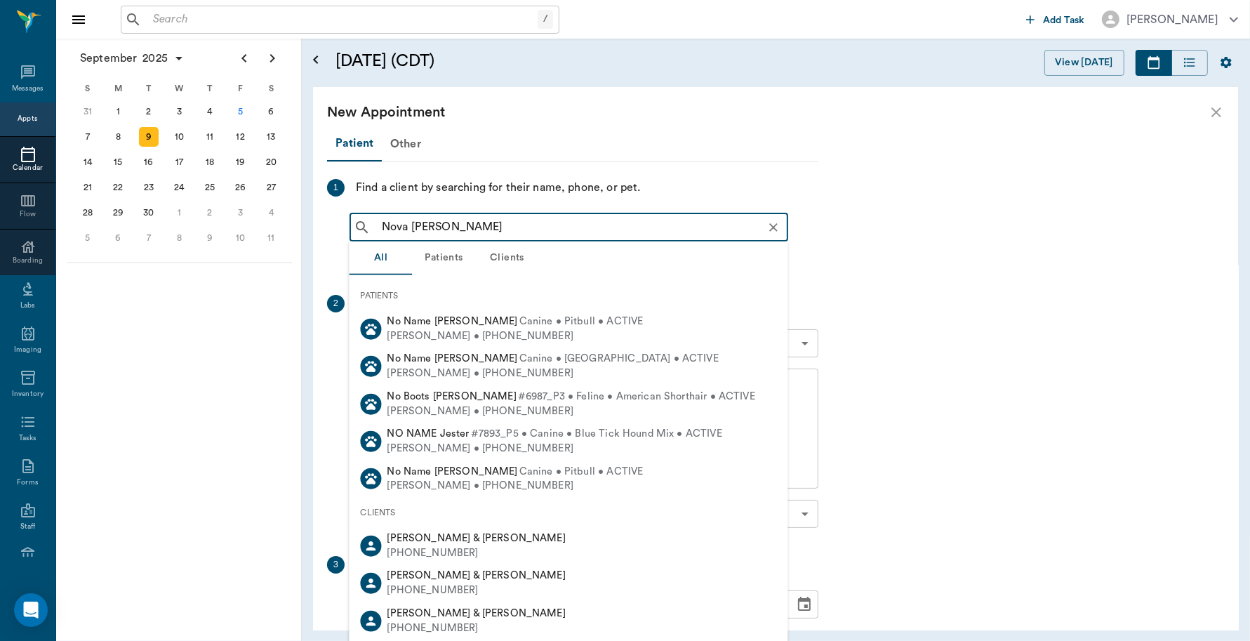
type input "Nova Dupree"
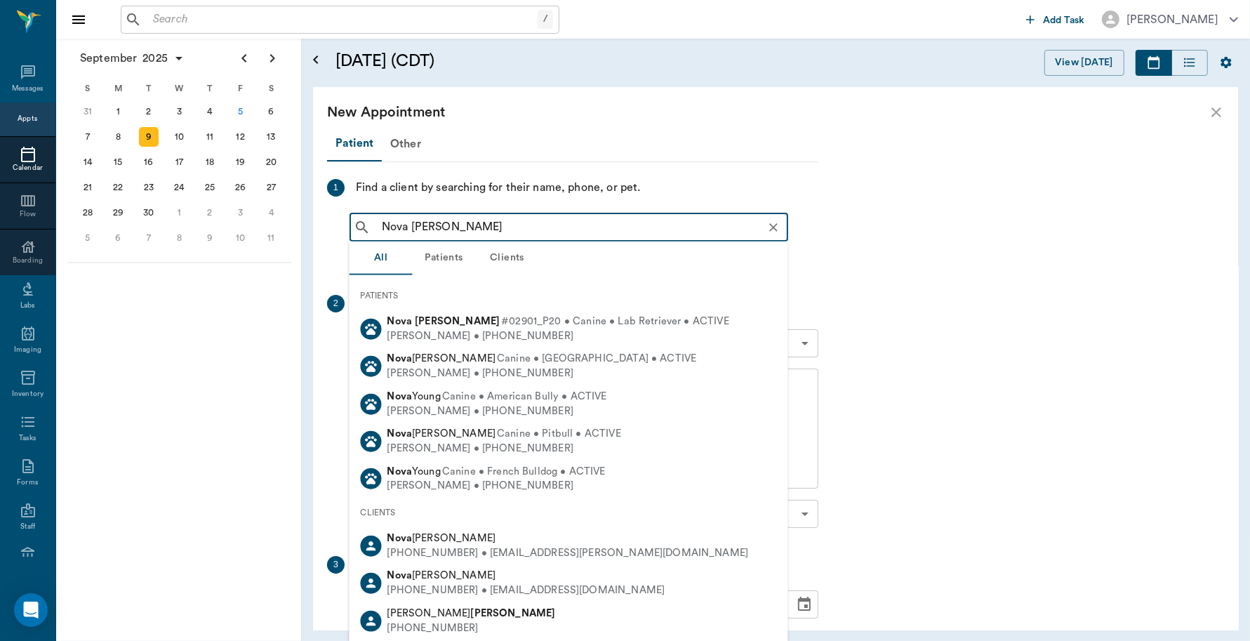
click at [395, 317] on b "Nova" at bounding box center [399, 321] width 25 height 11
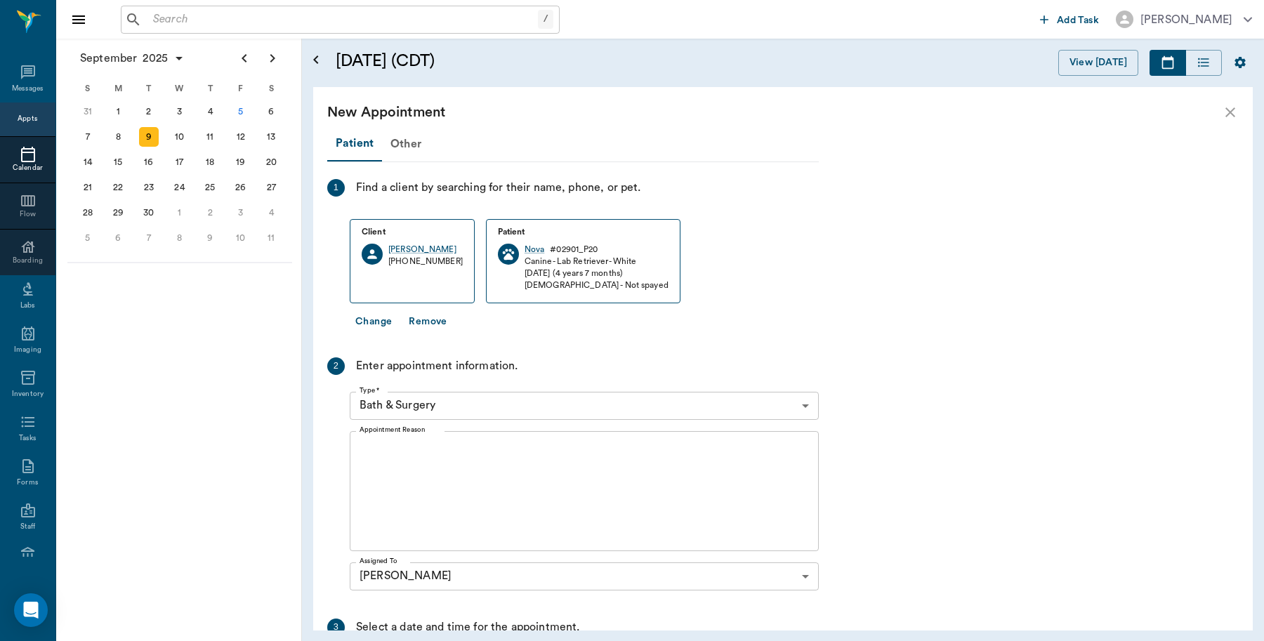
click at [451, 406] on body "/ ​ Add Task Dr. Bert Ellsworth Nectar Messages Appts Calendar Flow Boarding La…" at bounding box center [632, 320] width 1264 height 641
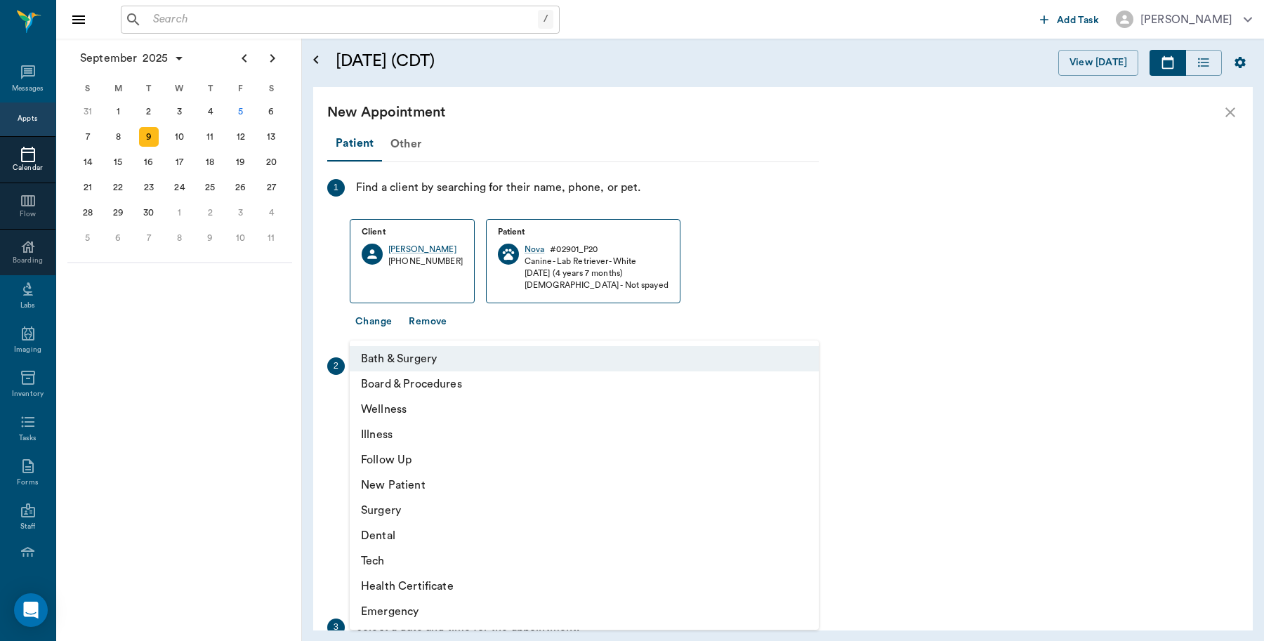
click at [404, 408] on li "Wellness" at bounding box center [584, 409] width 469 height 25
type input "65d2be4f46e3a538d89b8c14"
type input "03:30 PM"
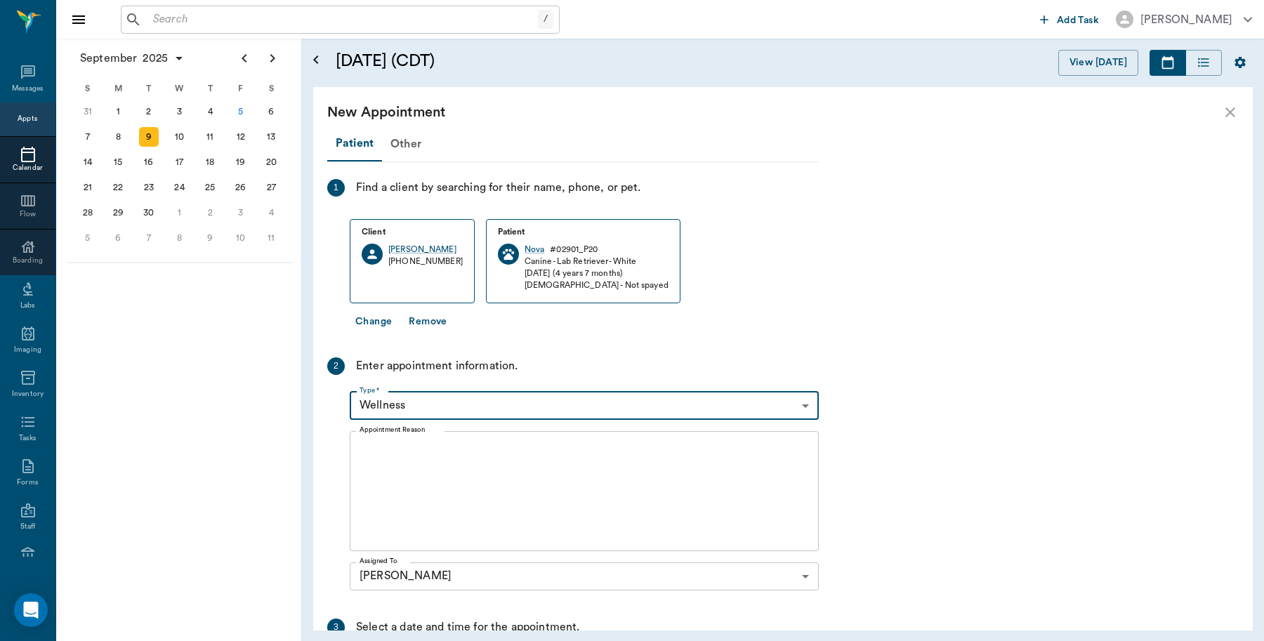
click at [456, 453] on textarea "Appointment Reason" at bounding box center [583, 490] width 449 height 97
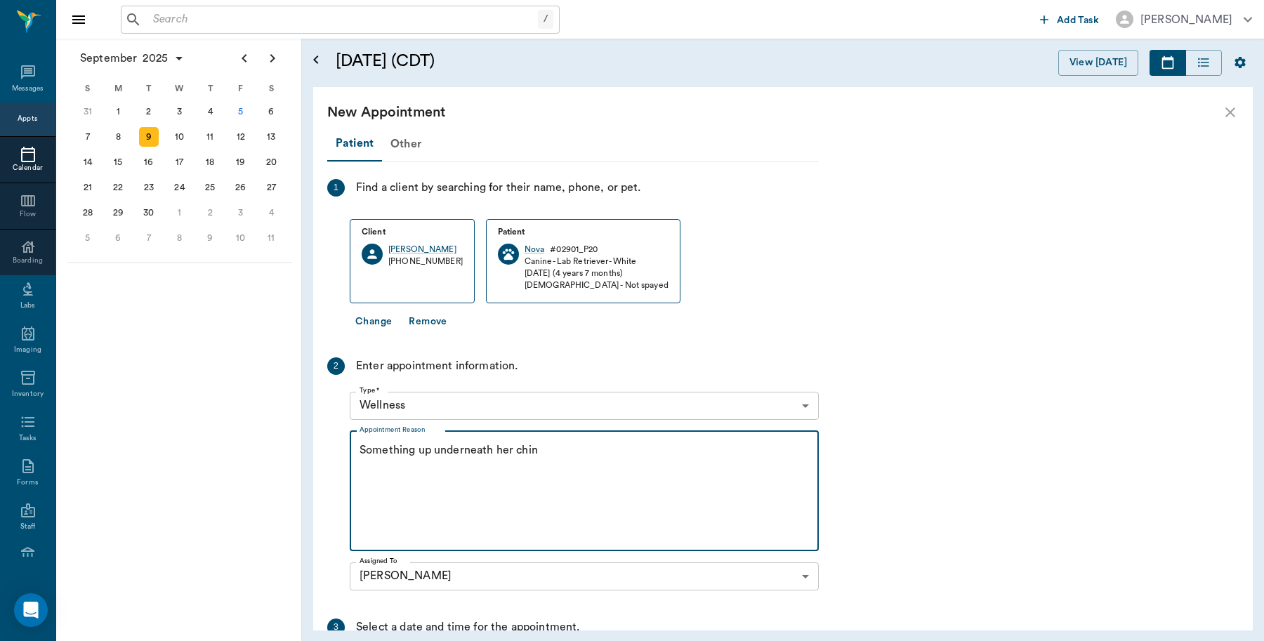
type textarea "Something up underneath her chin"
click at [534, 407] on body "/ ​ Add Task Dr. Bert Ellsworth Nectar Messages Appts Calendar Flow Boarding La…" at bounding box center [632, 320] width 1264 height 641
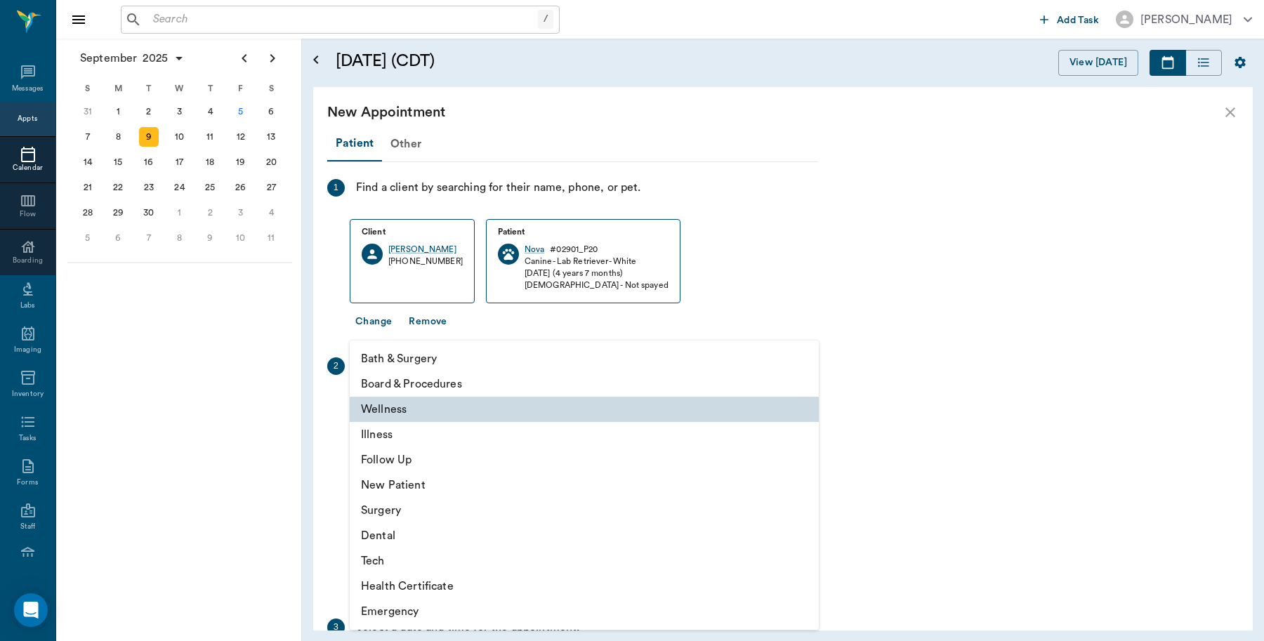
click at [397, 430] on li "Illness" at bounding box center [584, 434] width 469 height 25
type input "65d2be4f46e3a538d89b8c15"
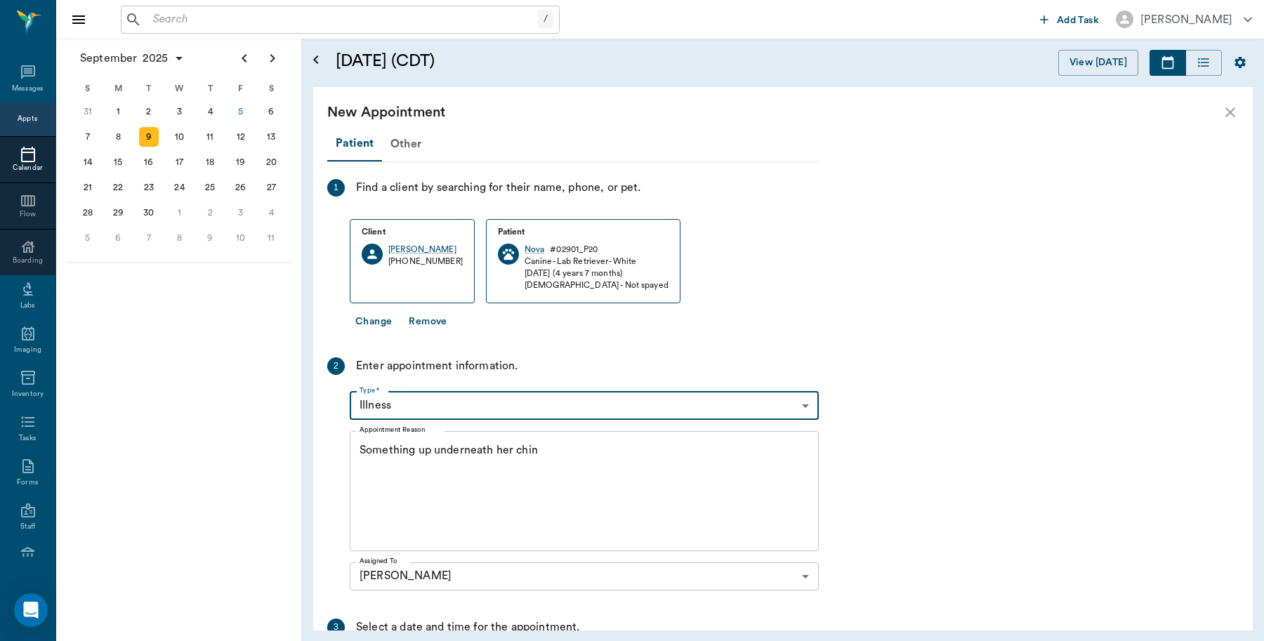
click at [552, 478] on textarea "Something up underneath her chin" at bounding box center [583, 490] width 449 height 97
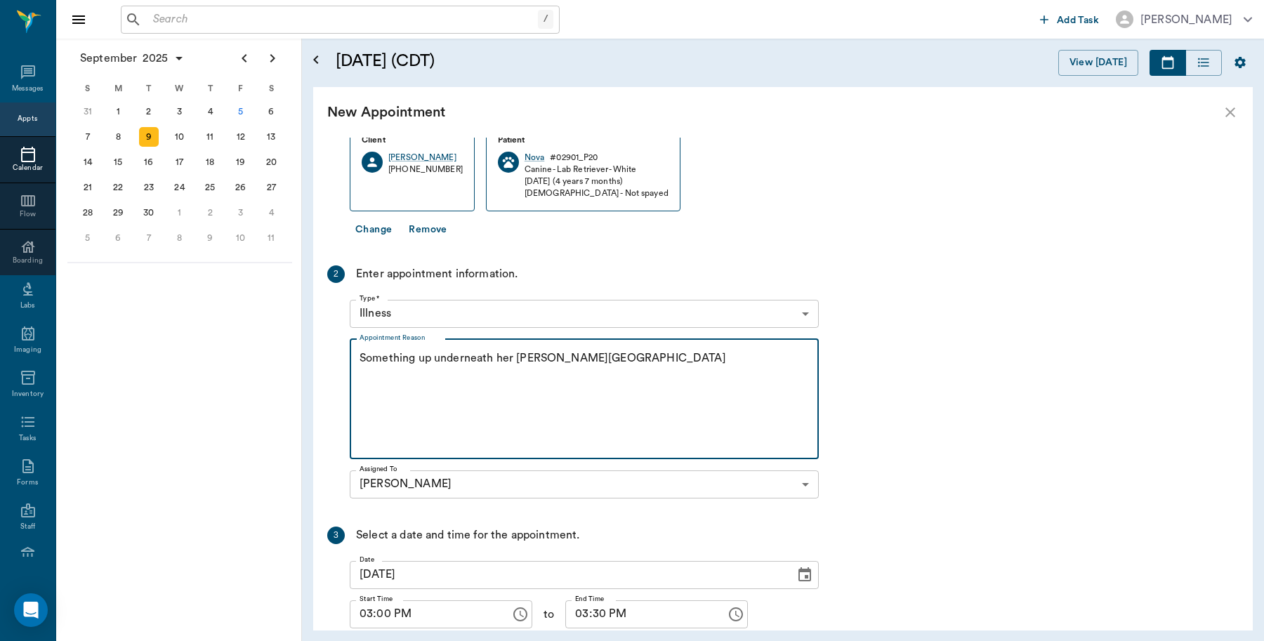
scroll to position [194, 0]
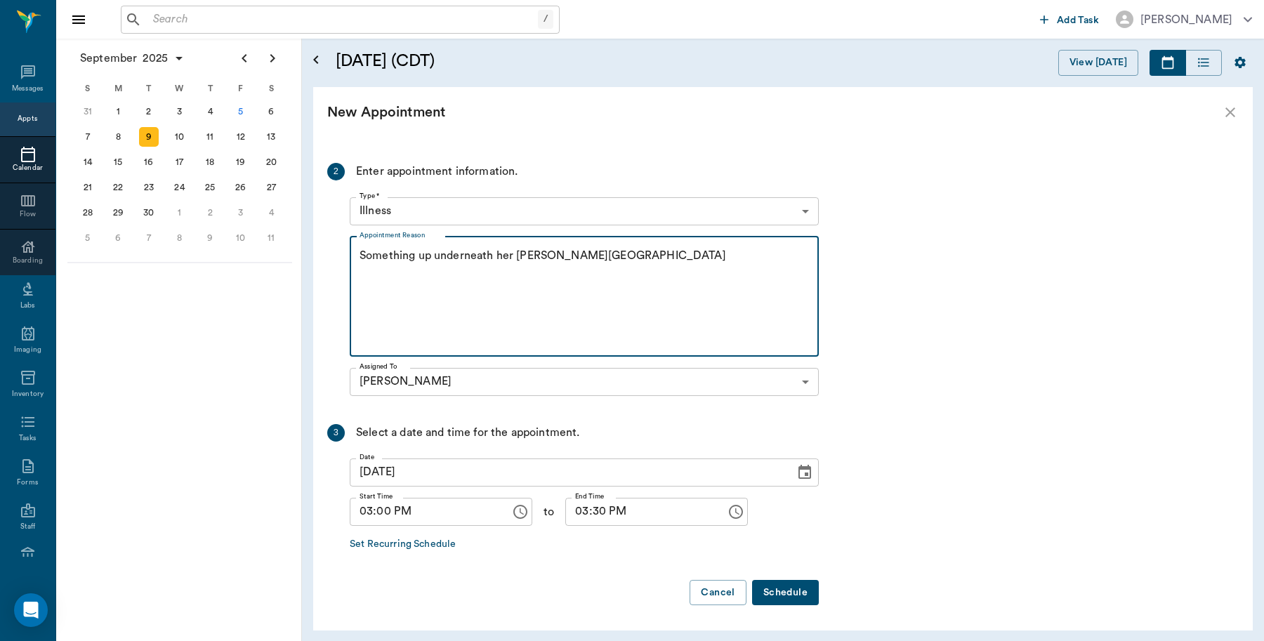
type textarea "Something up underneath her chin Caryn"
click at [790, 592] on button "Schedule" at bounding box center [785, 593] width 67 height 26
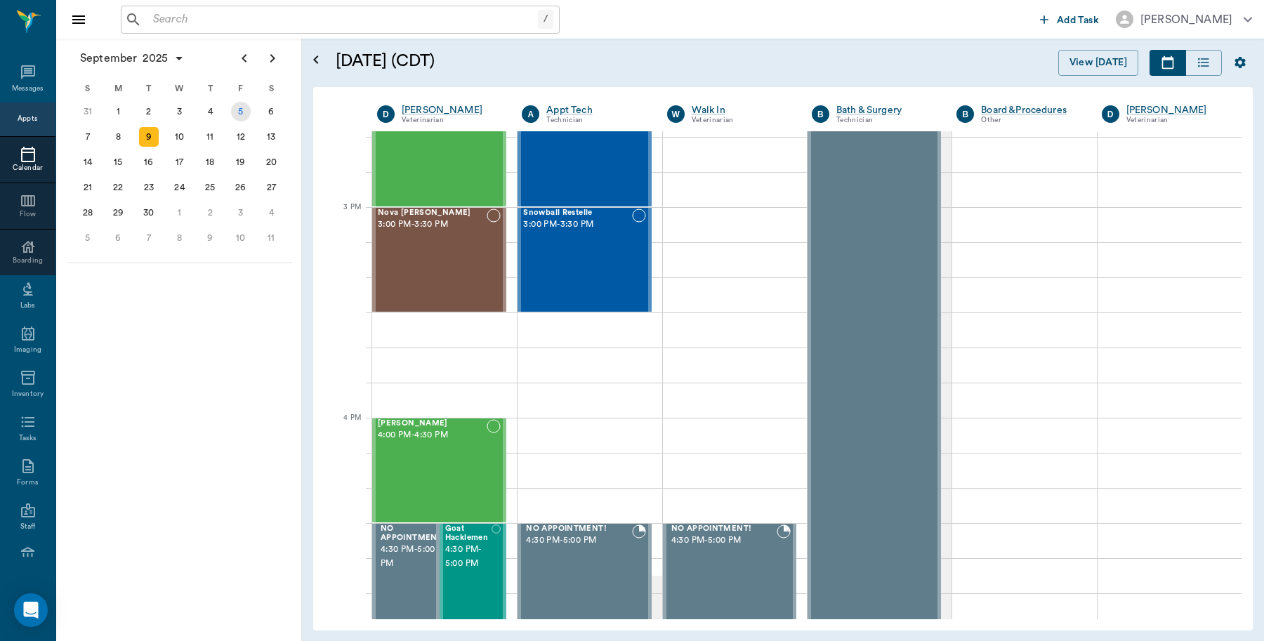
click at [240, 111] on div "5" at bounding box center [241, 112] width 20 height 20
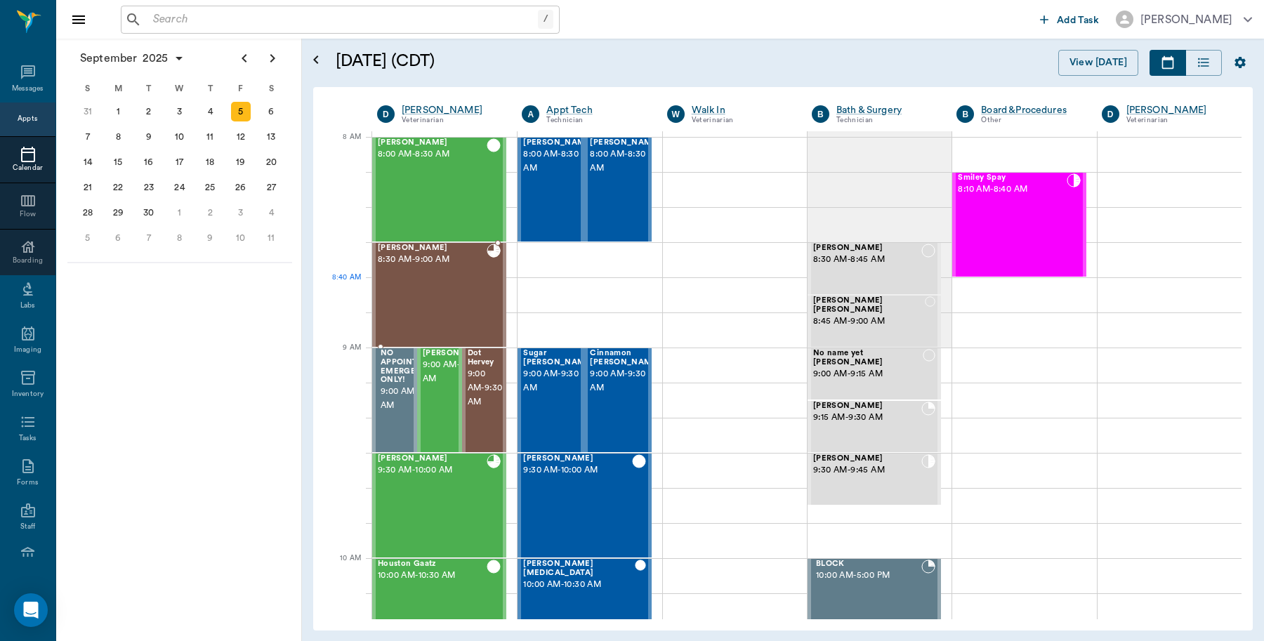
click at [472, 305] on div "RUBY King 8:30 AM - 9:00 AM" at bounding box center [432, 295] width 109 height 102
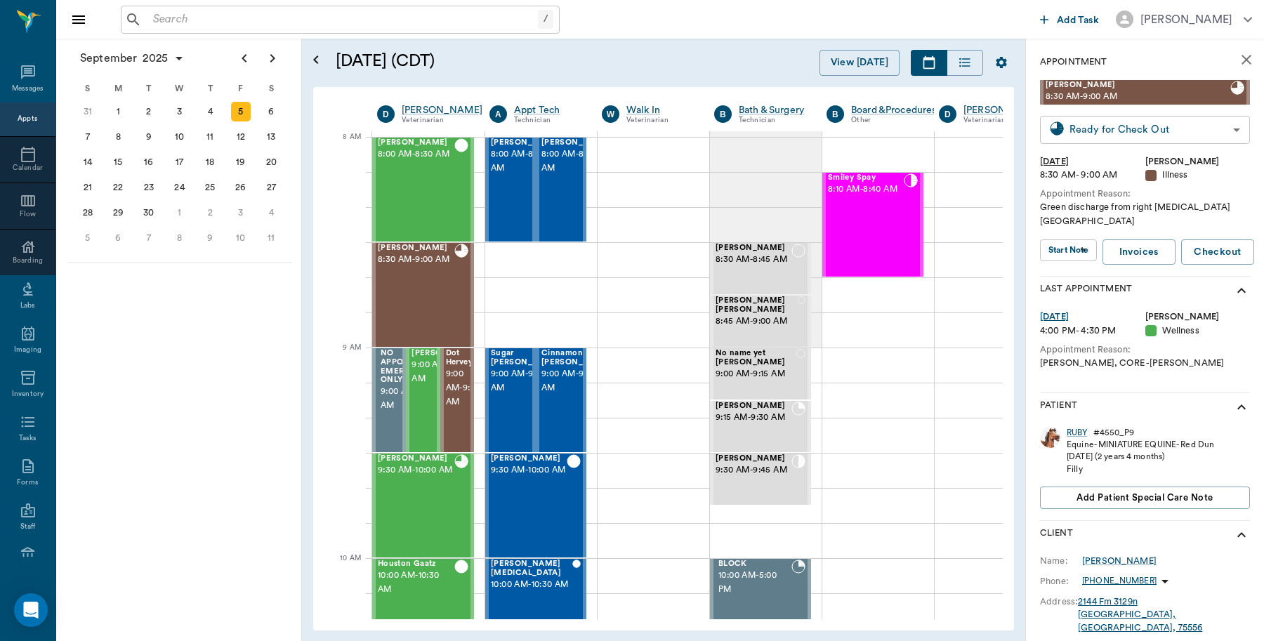
click at [1204, 130] on body "/ ​ Add Task Dr. Bert Ellsworth Nectar Messages Appts Calendar Flow Boarding La…" at bounding box center [632, 320] width 1264 height 641
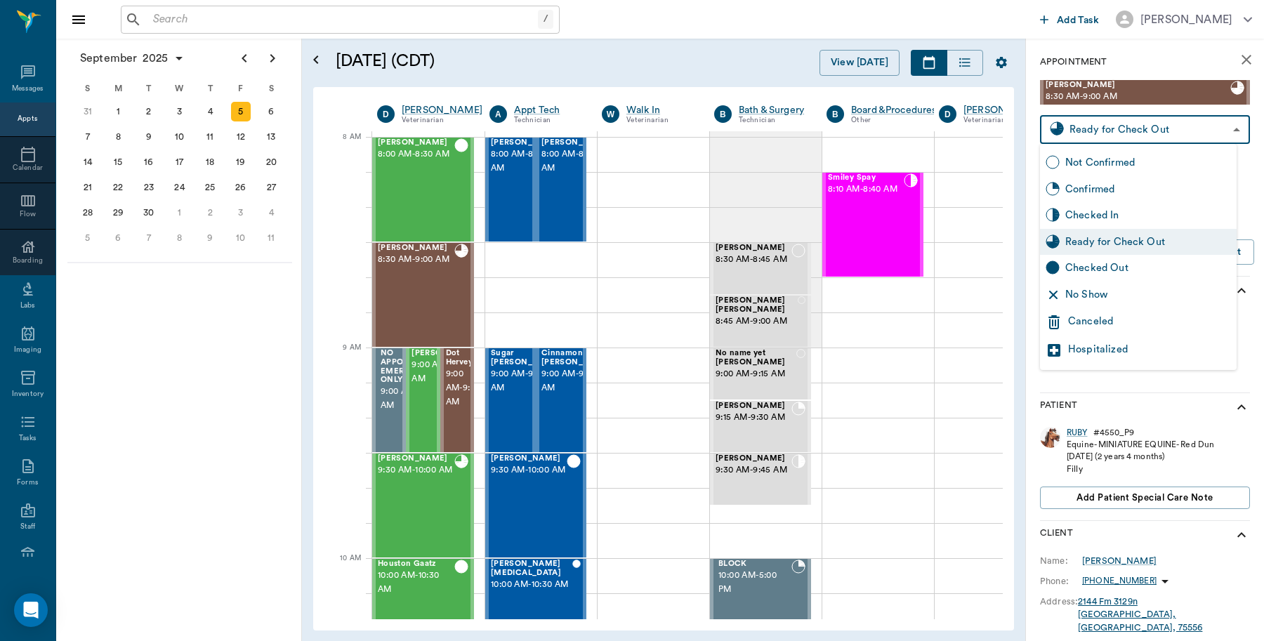
click at [1137, 270] on div "Checked Out" at bounding box center [1148, 267] width 166 height 15
type input "CHECKED_OUT"
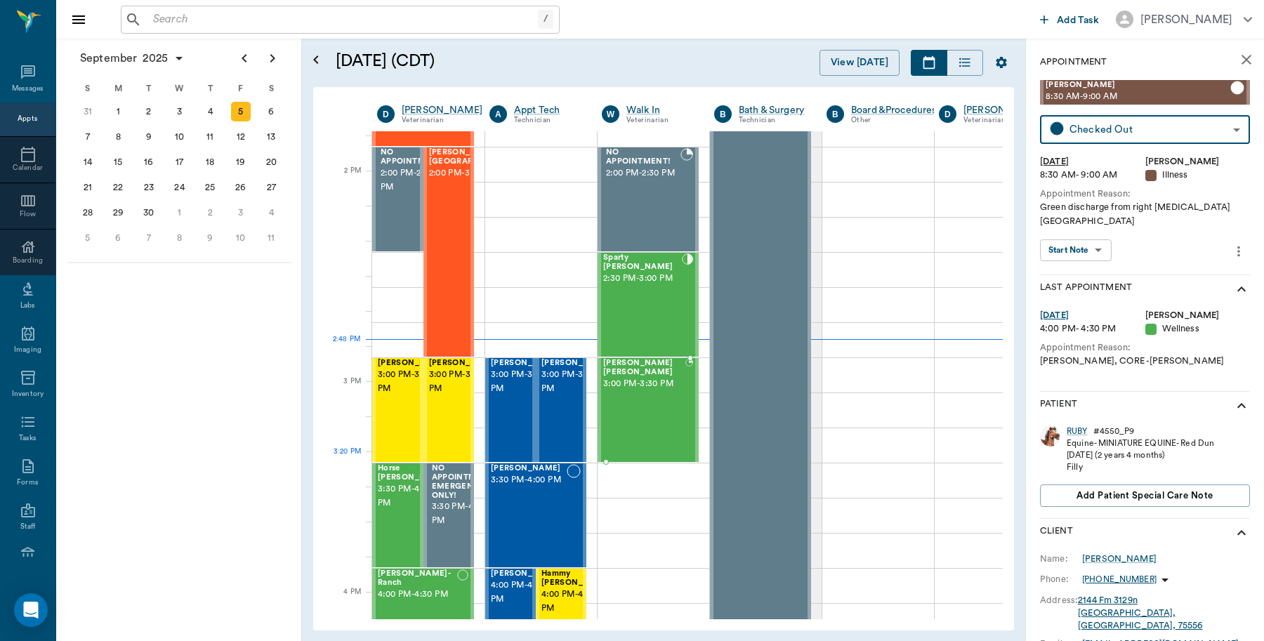
scroll to position [1228, 0]
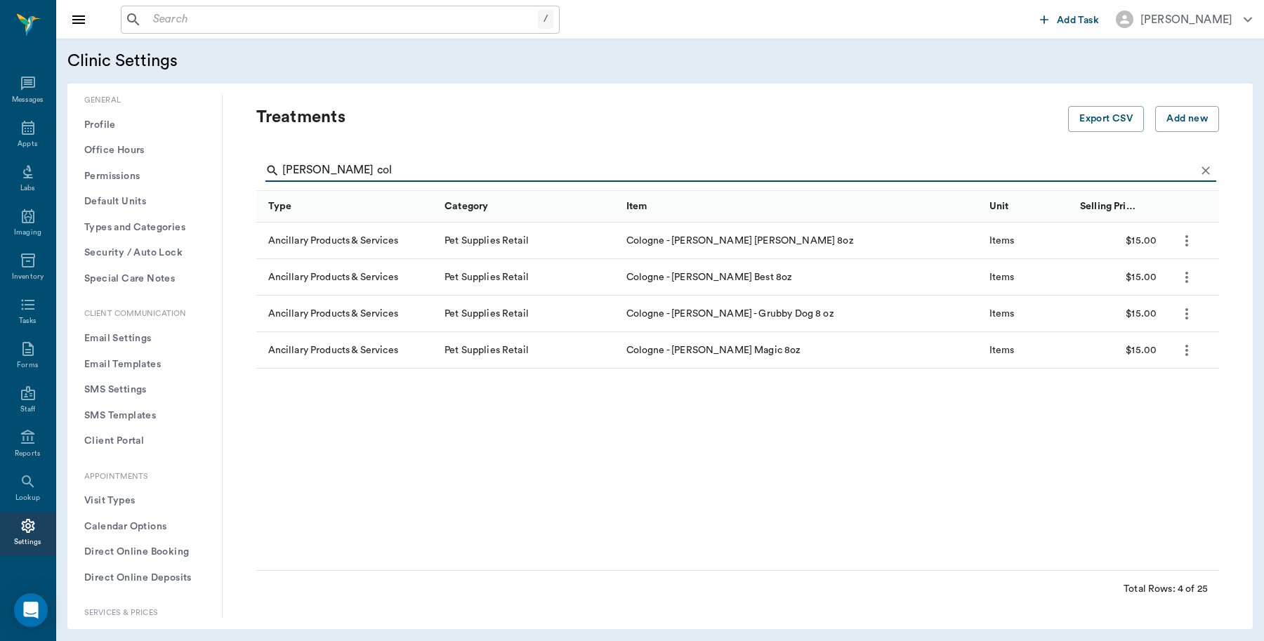
scroll to position [263, 0]
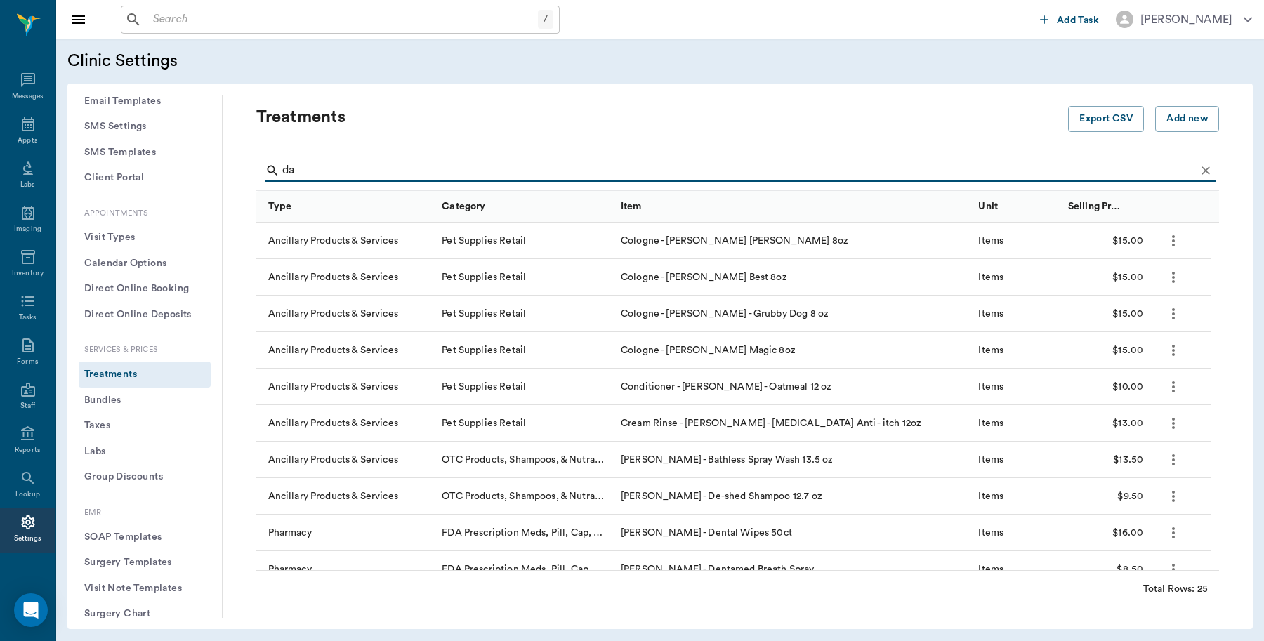
type input "d"
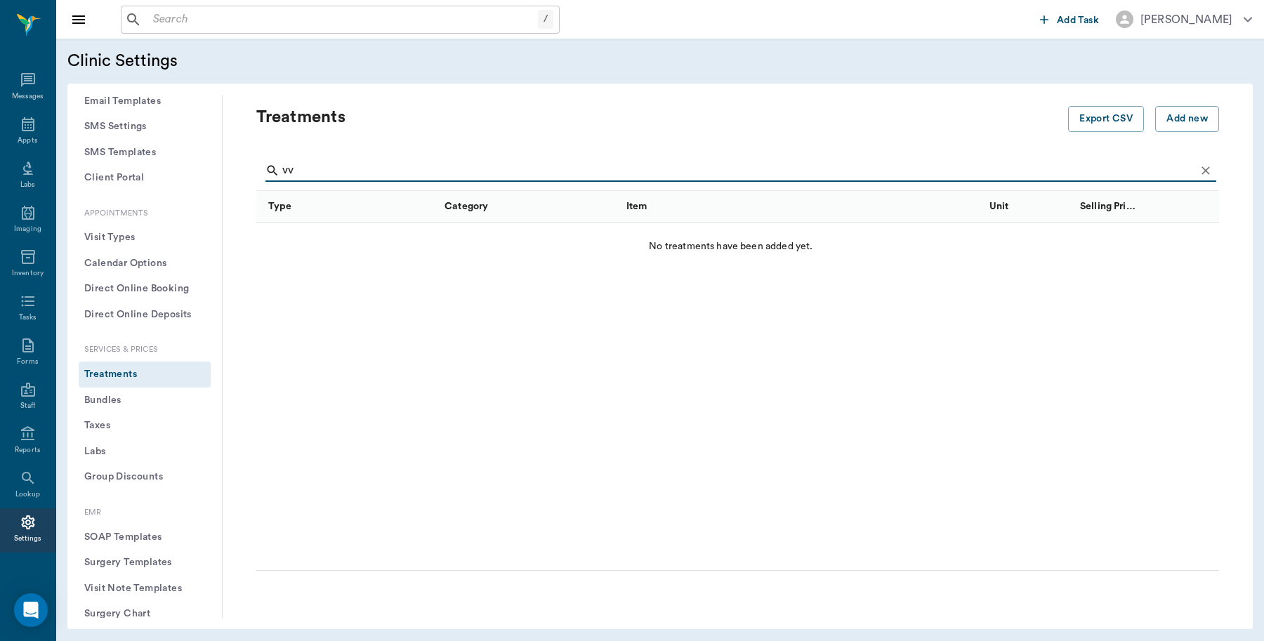
type input "v"
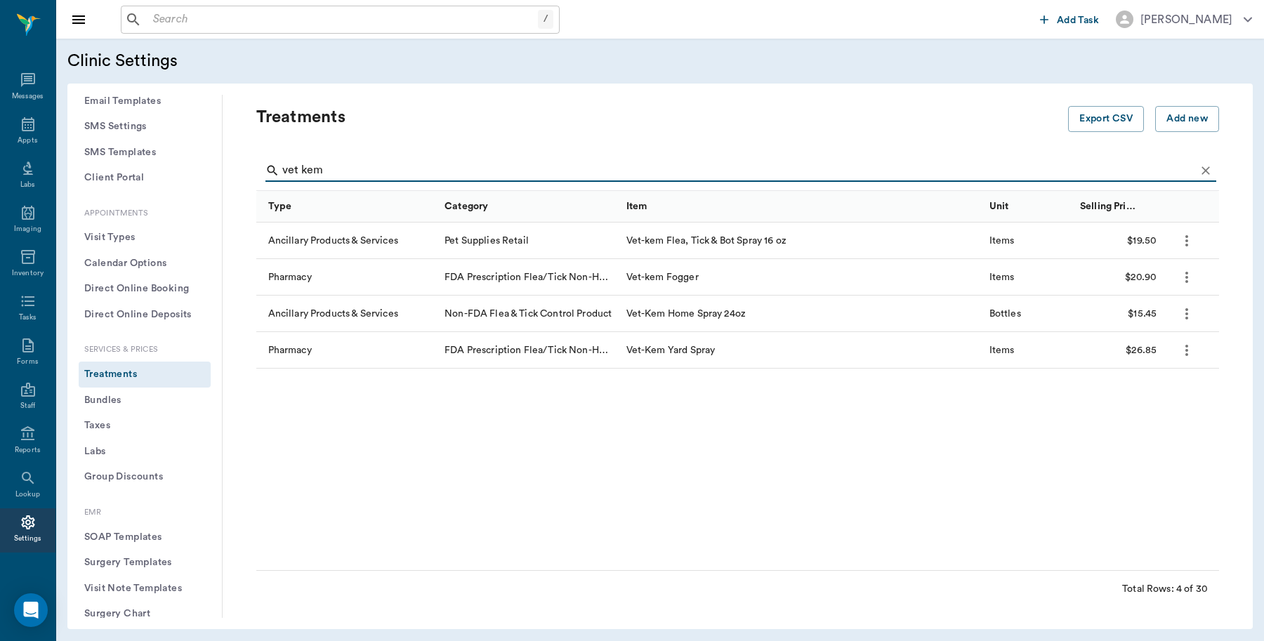
type input "vet kem"
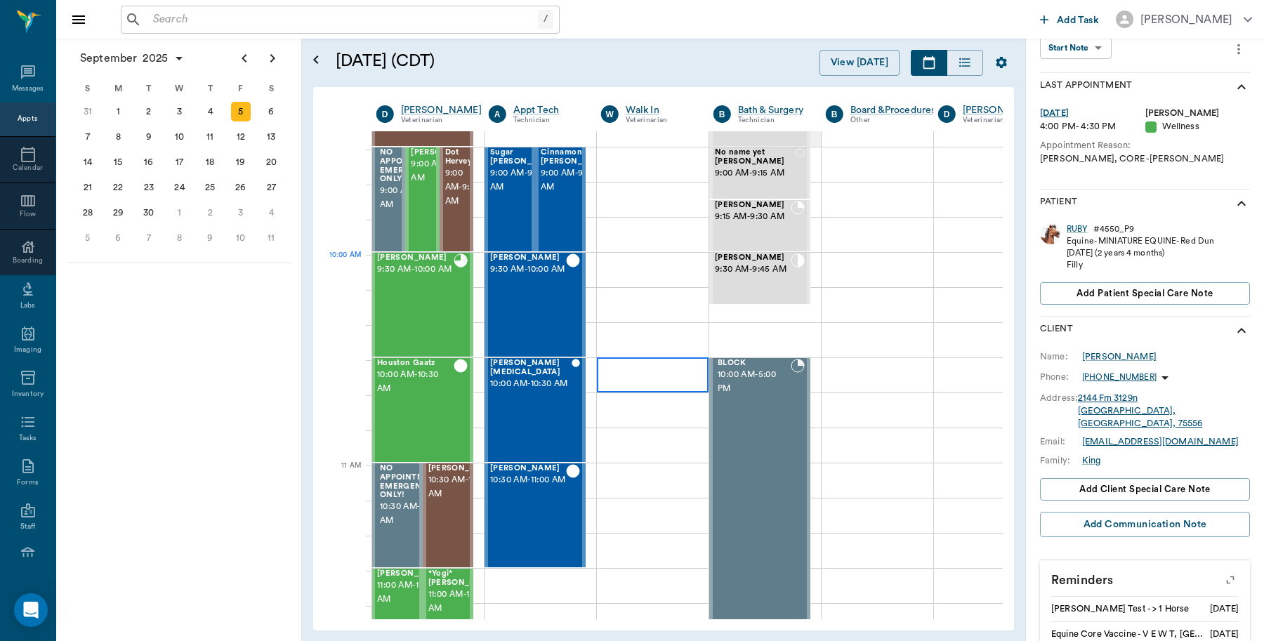
scroll to position [175, 1]
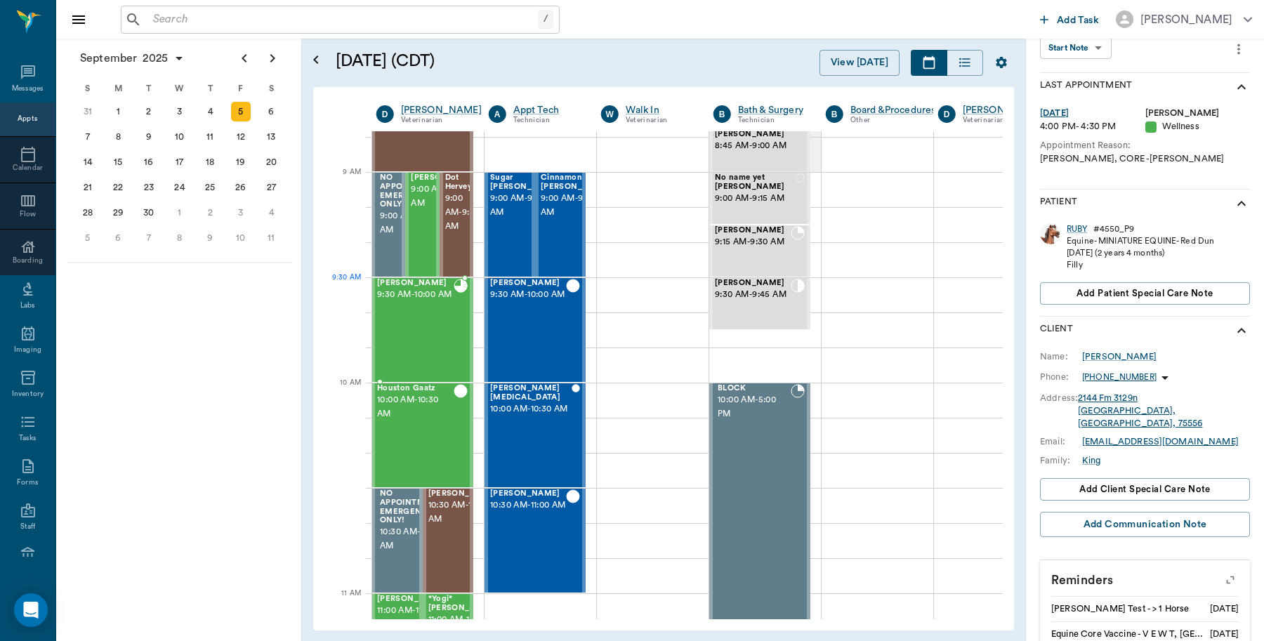
click at [420, 302] on span "9:30 AM - 10:00 AM" at bounding box center [415, 295] width 77 height 14
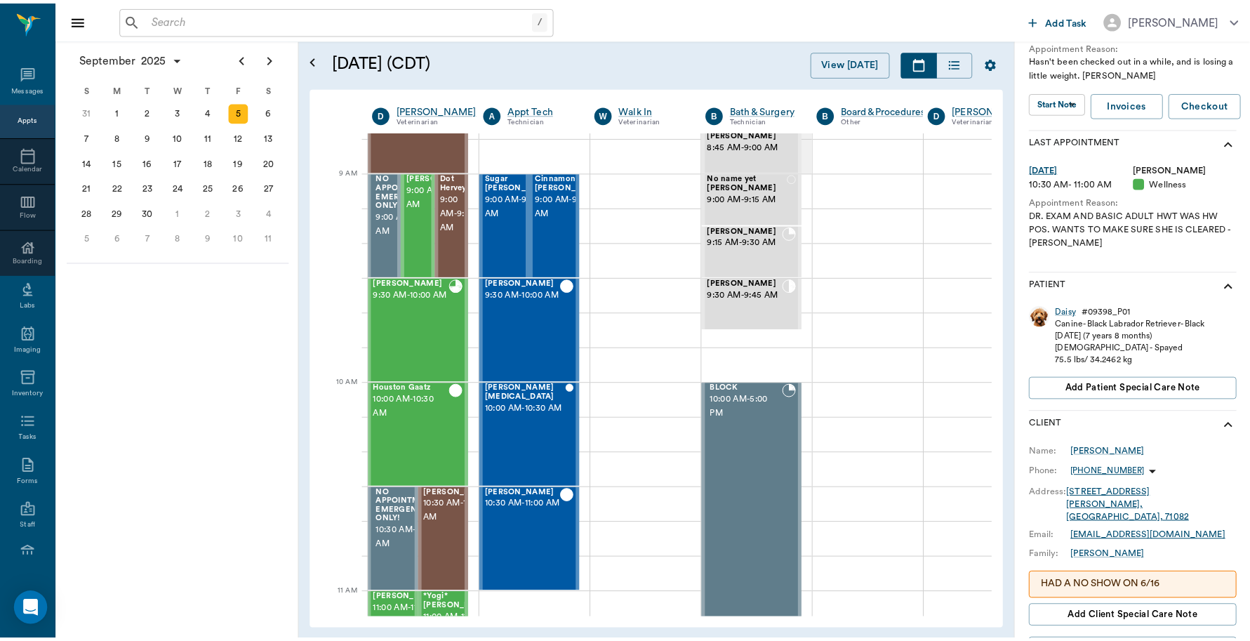
scroll to position [175, 0]
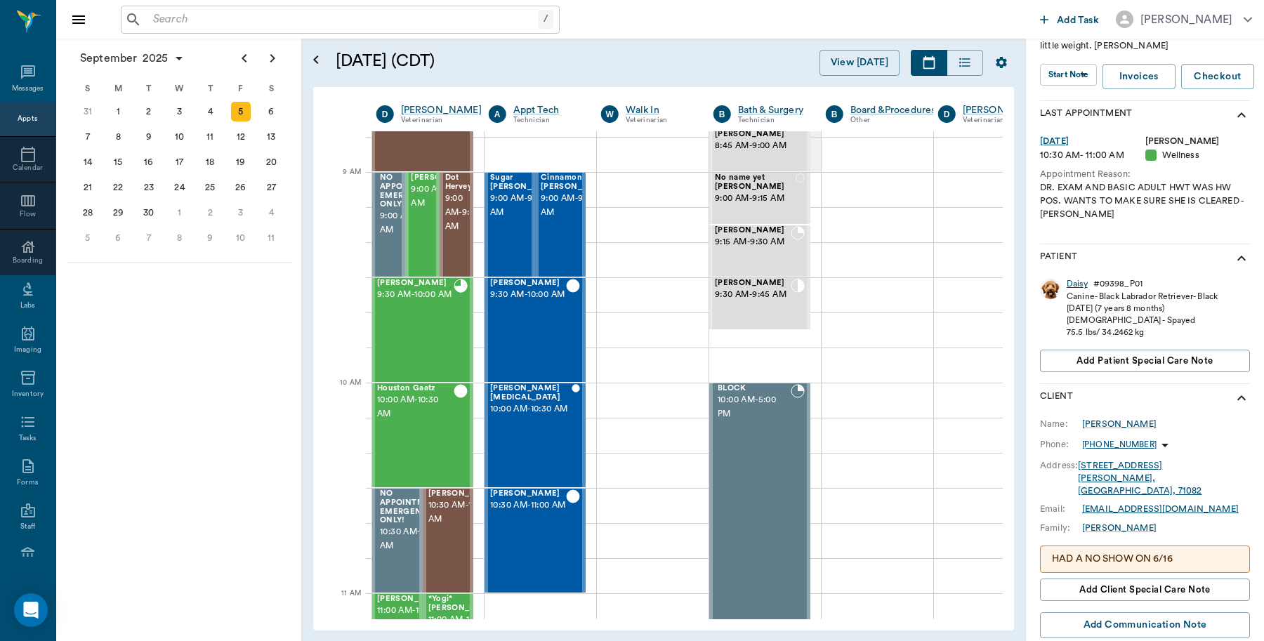
click at [1072, 285] on div "Daisy" at bounding box center [1076, 284] width 21 height 12
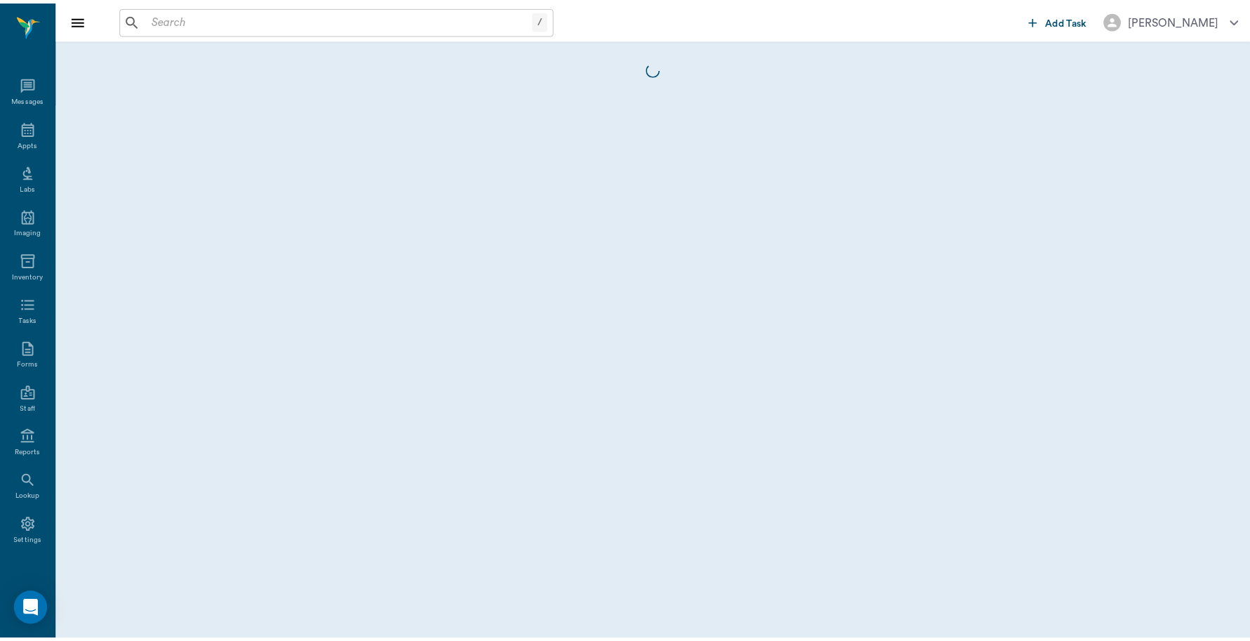
scroll to position [4, 0]
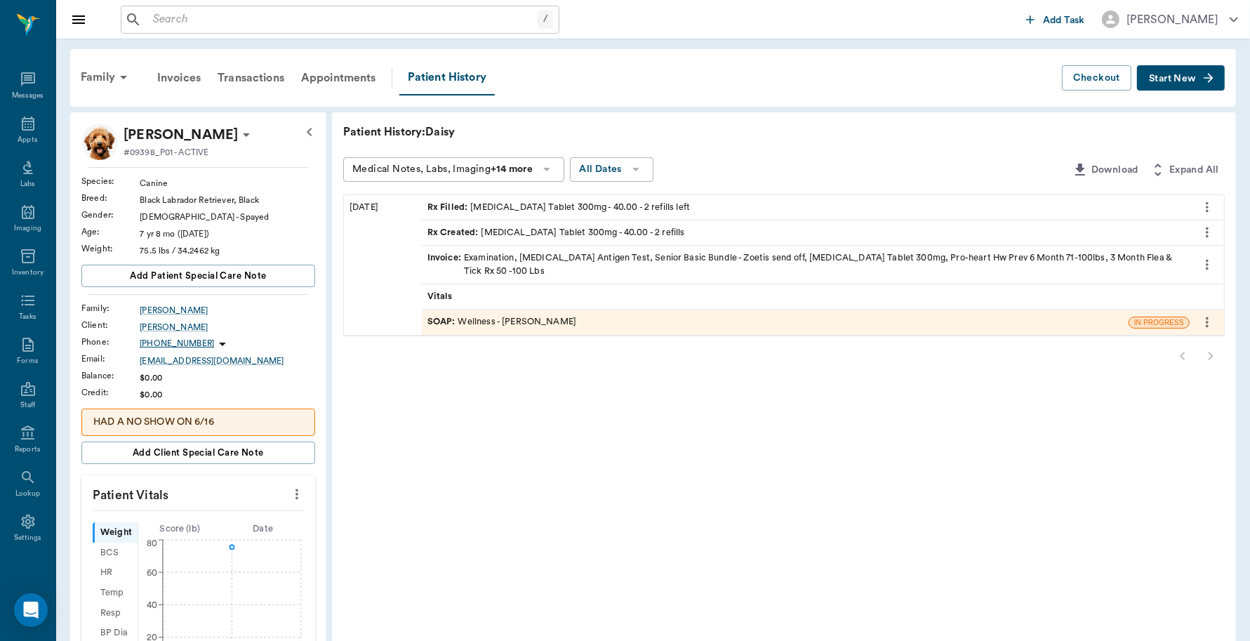
click at [654, 257] on div "Invoice : Examination, Heartworm Antigen Test, Senior Basic Bundle - Zoetis sen…" at bounding box center [806, 264] width 757 height 27
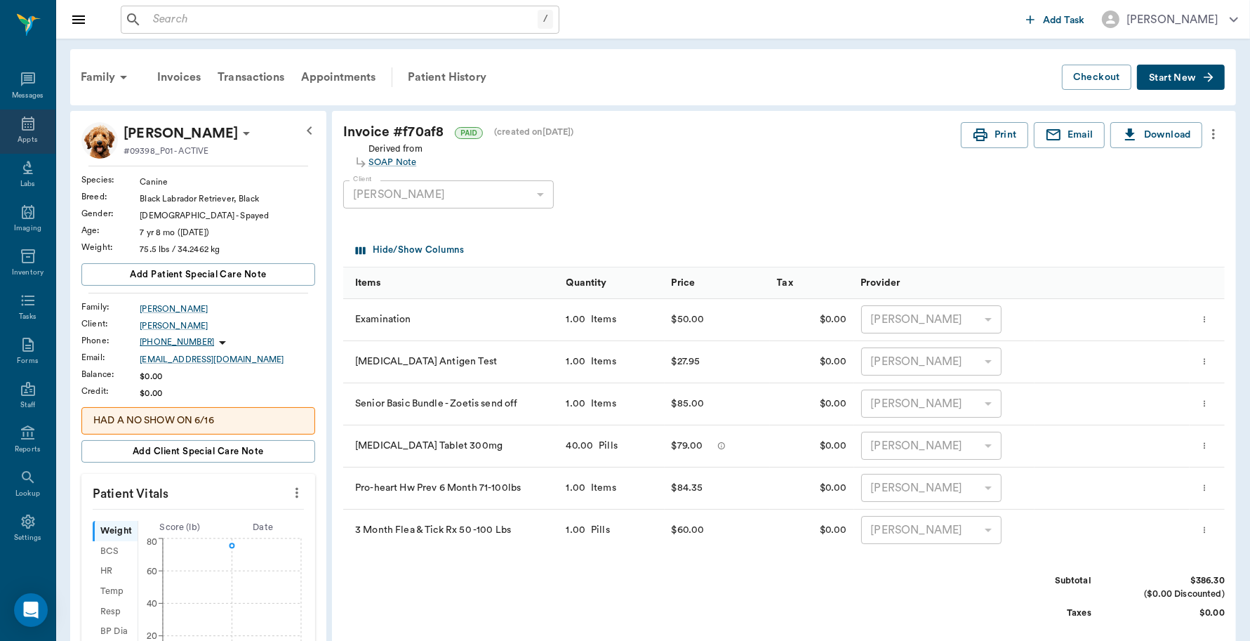
click at [22, 126] on icon at bounding box center [28, 124] width 13 height 14
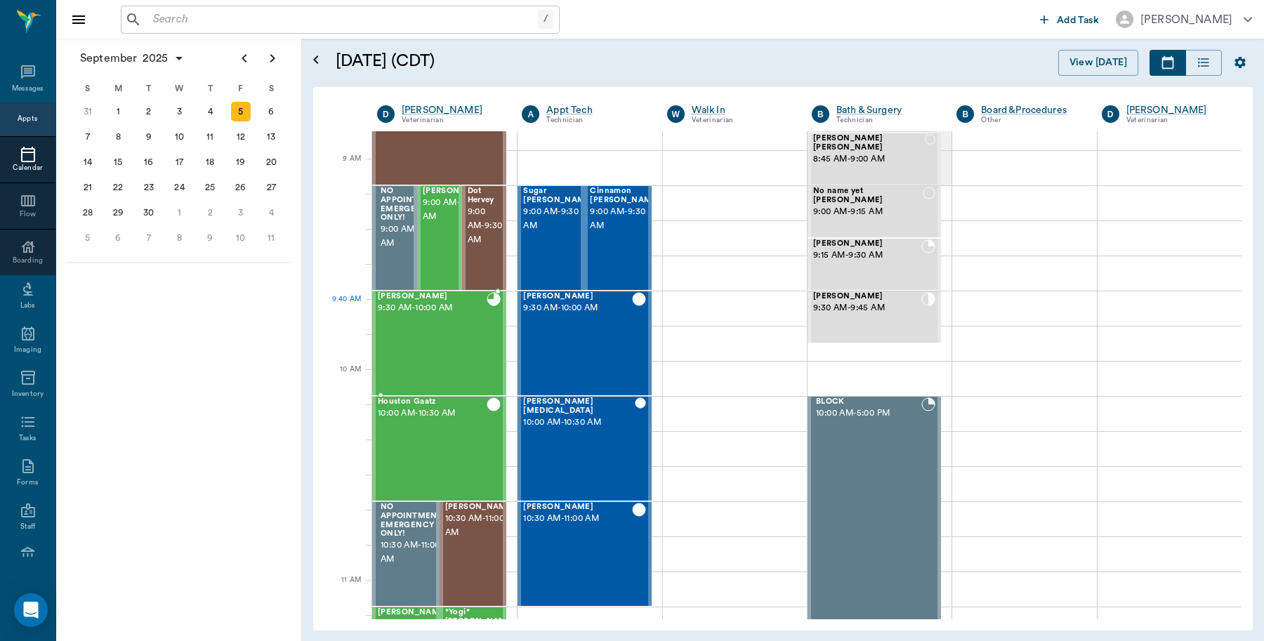
scroll to position [159, 0]
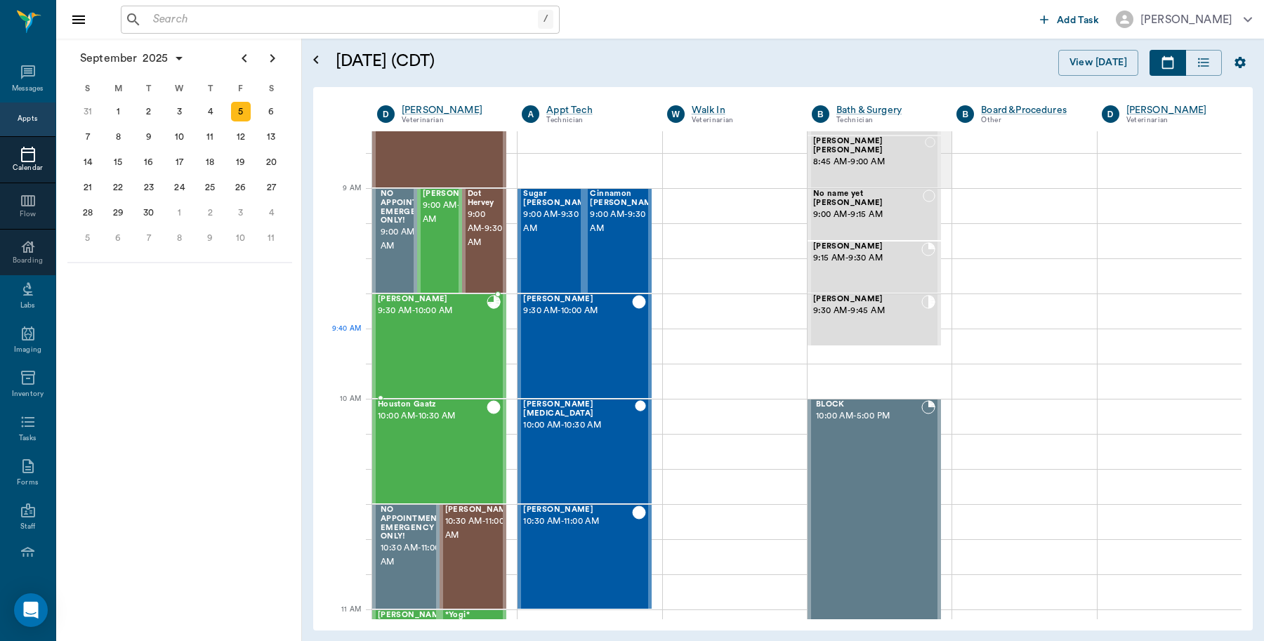
drag, startPoint x: 404, startPoint y: 348, endPoint x: 420, endPoint y: 346, distance: 16.3
click at [411, 347] on div "Daisy Brownlee 9:30 AM - 10:00 AM" at bounding box center [432, 346] width 109 height 102
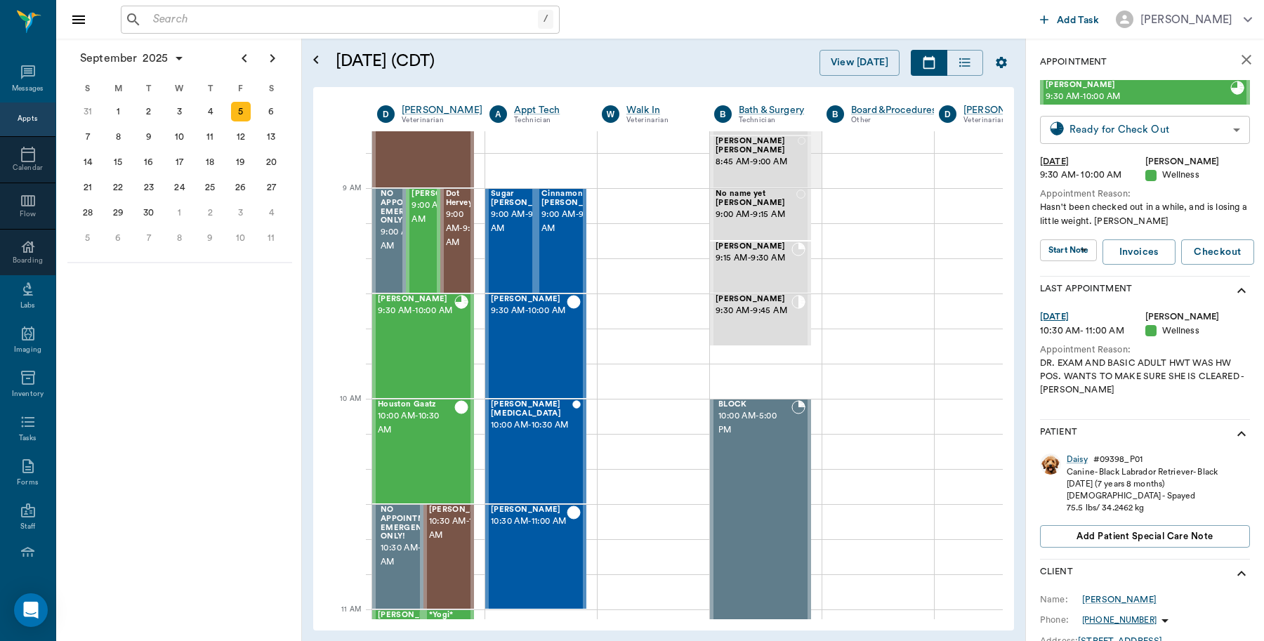
click at [1167, 131] on body "/ ​ Add Task Dr. Bert Ellsworth Nectar Messages Appts Calendar Flow Boarding La…" at bounding box center [632, 320] width 1264 height 641
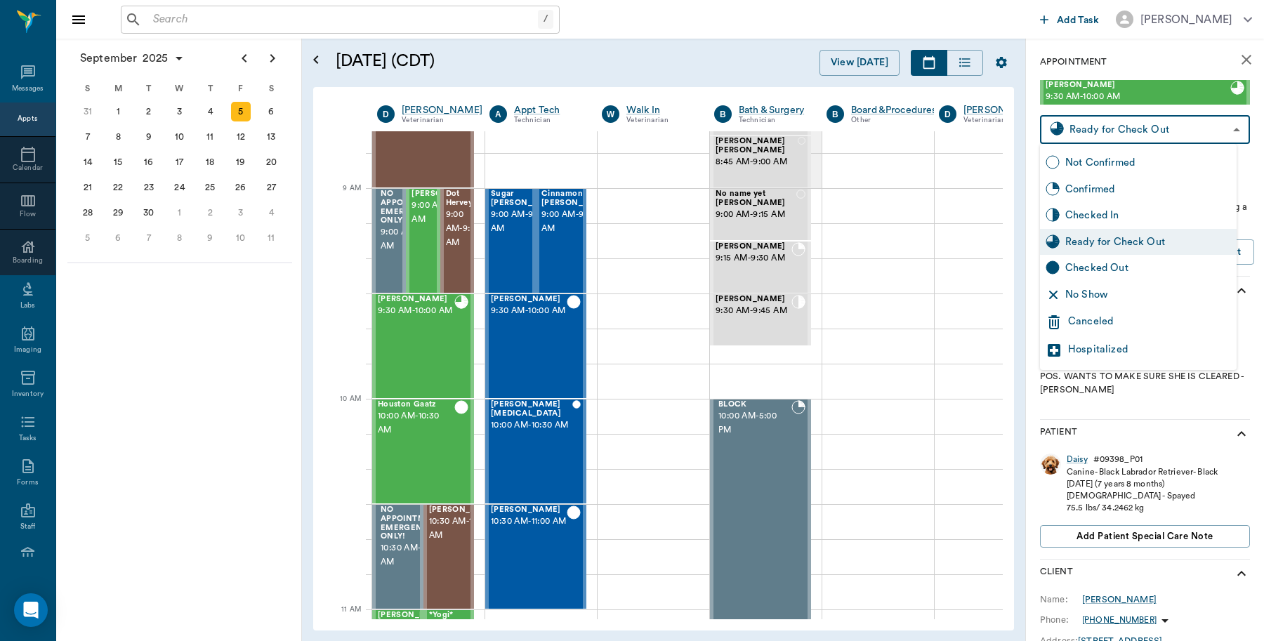
click at [1094, 272] on div "Checked Out" at bounding box center [1148, 267] width 166 height 15
type input "CHECKED_OUT"
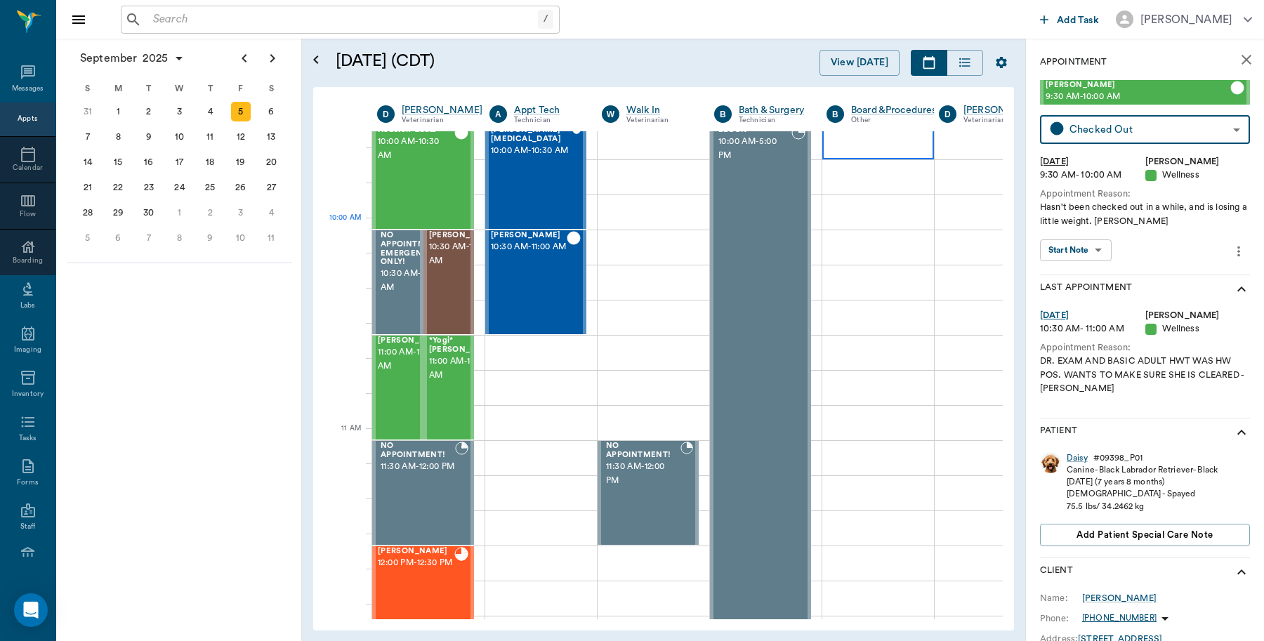
scroll to position [510, 0]
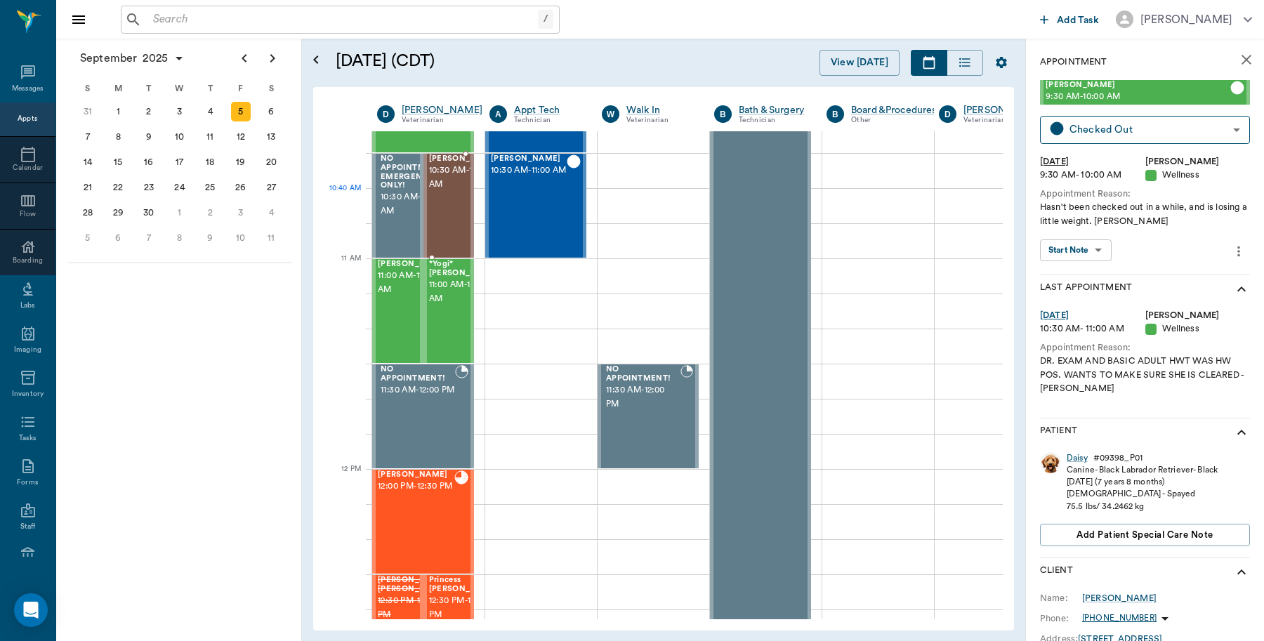
click at [461, 192] on span "10:30 AM - 11:00 AM" at bounding box center [464, 178] width 70 height 28
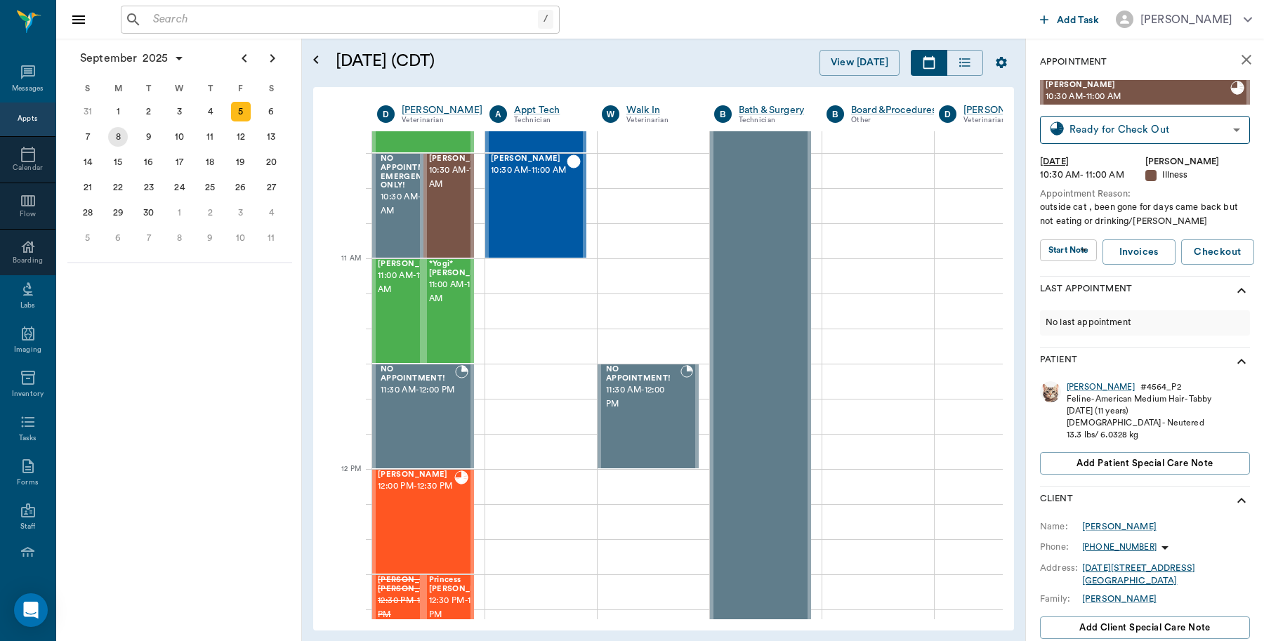
click at [117, 135] on div "8" at bounding box center [118, 137] width 20 height 20
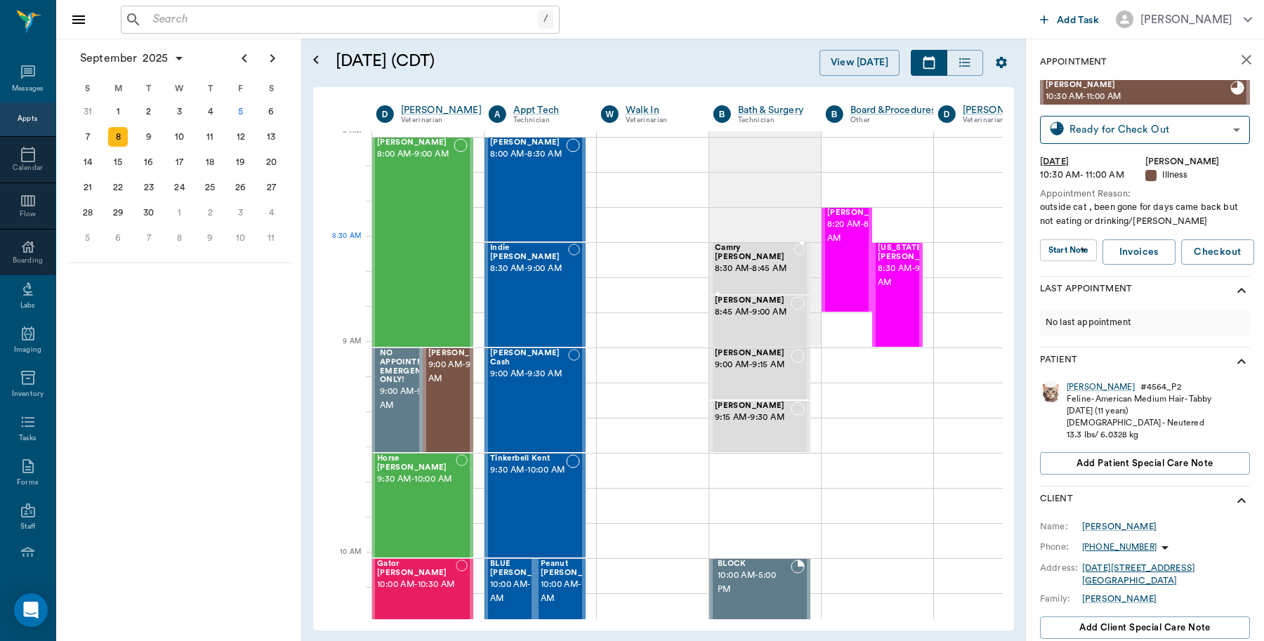
scroll to position [88, 1]
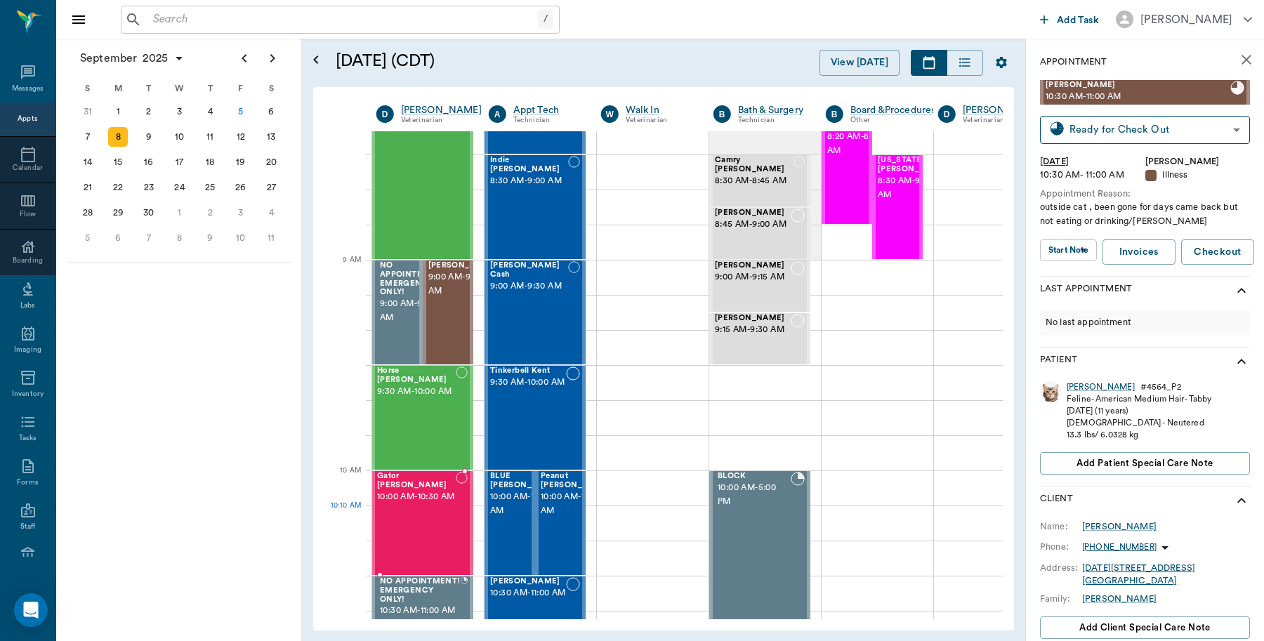
click at [432, 504] on span "10:00 AM - 10:30 AM" at bounding box center [416, 497] width 79 height 14
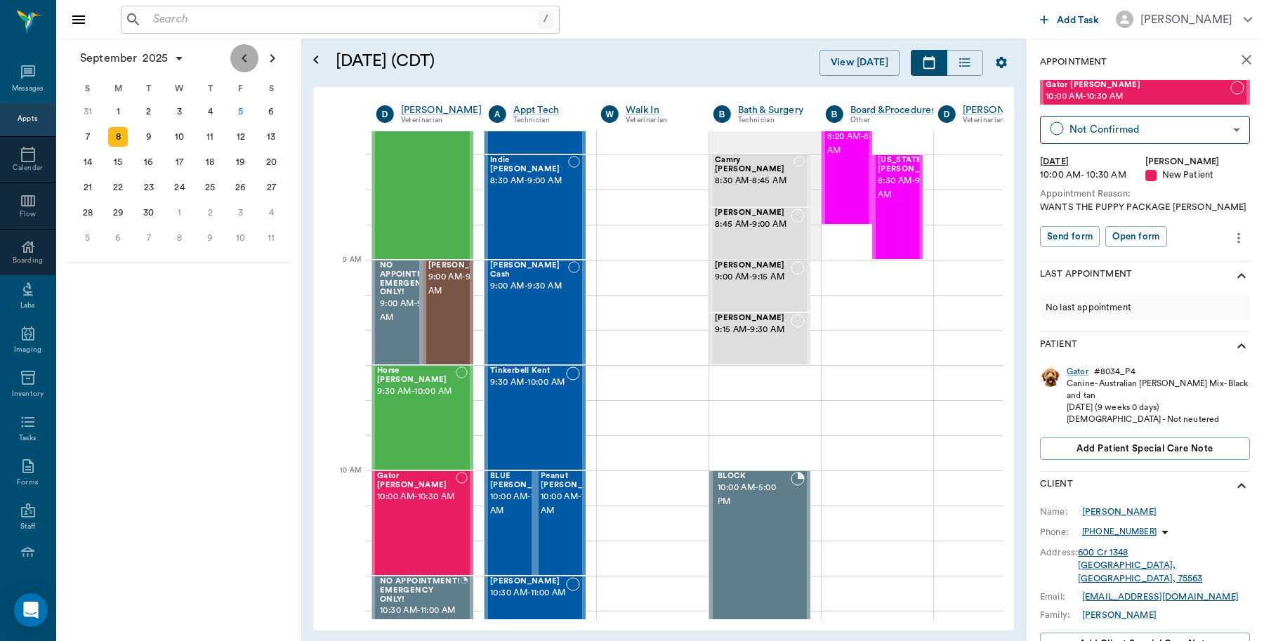
click at [236, 53] on icon "Previous page" at bounding box center [244, 58] width 17 height 17
click at [1241, 58] on icon "close" at bounding box center [1246, 60] width 10 height 10
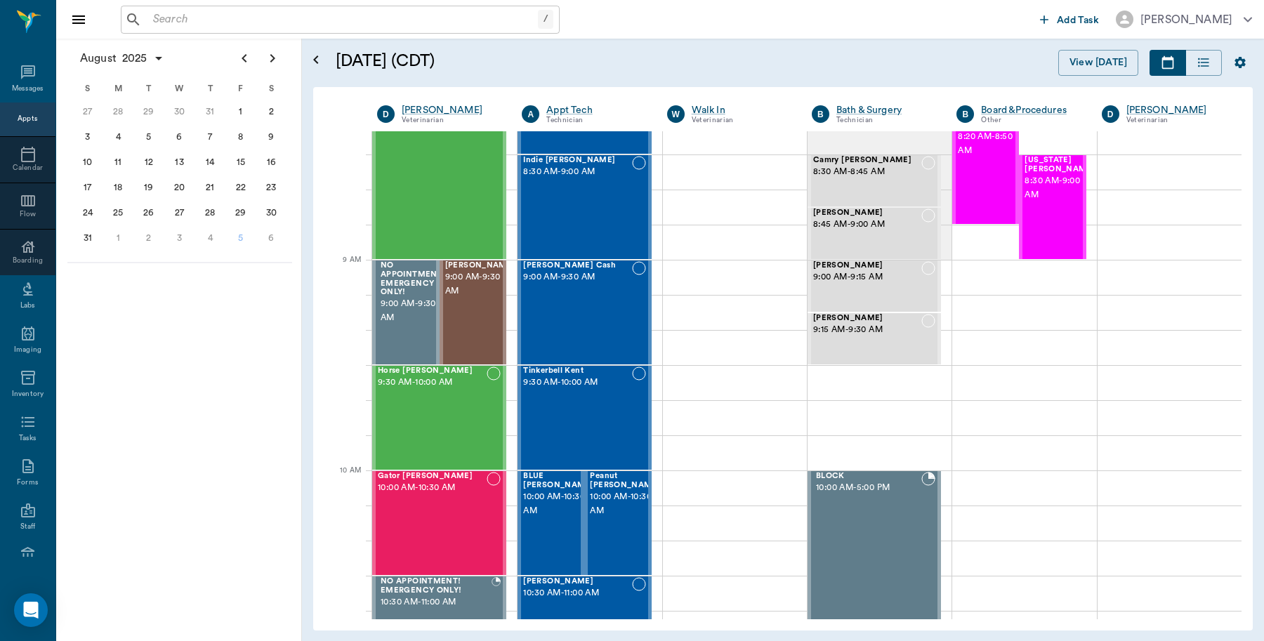
scroll to position [88, 0]
click at [239, 244] on div "5" at bounding box center [240, 237] width 31 height 25
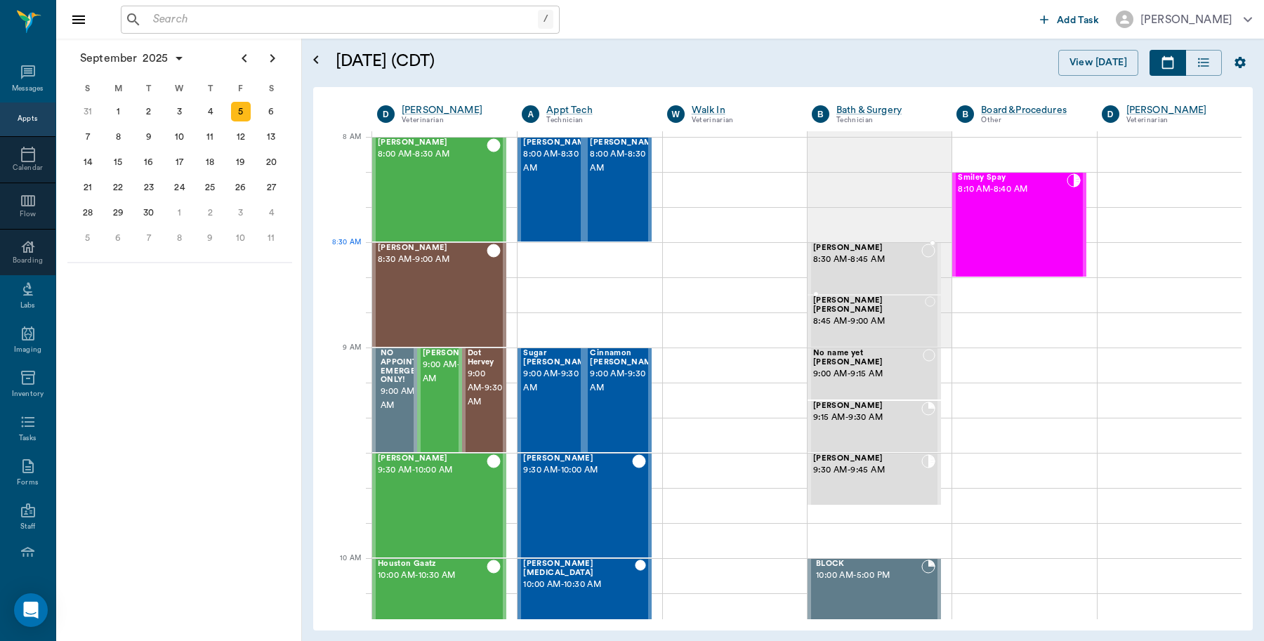
click at [851, 257] on span "8:30 AM - 8:45 AM" at bounding box center [867, 260] width 108 height 14
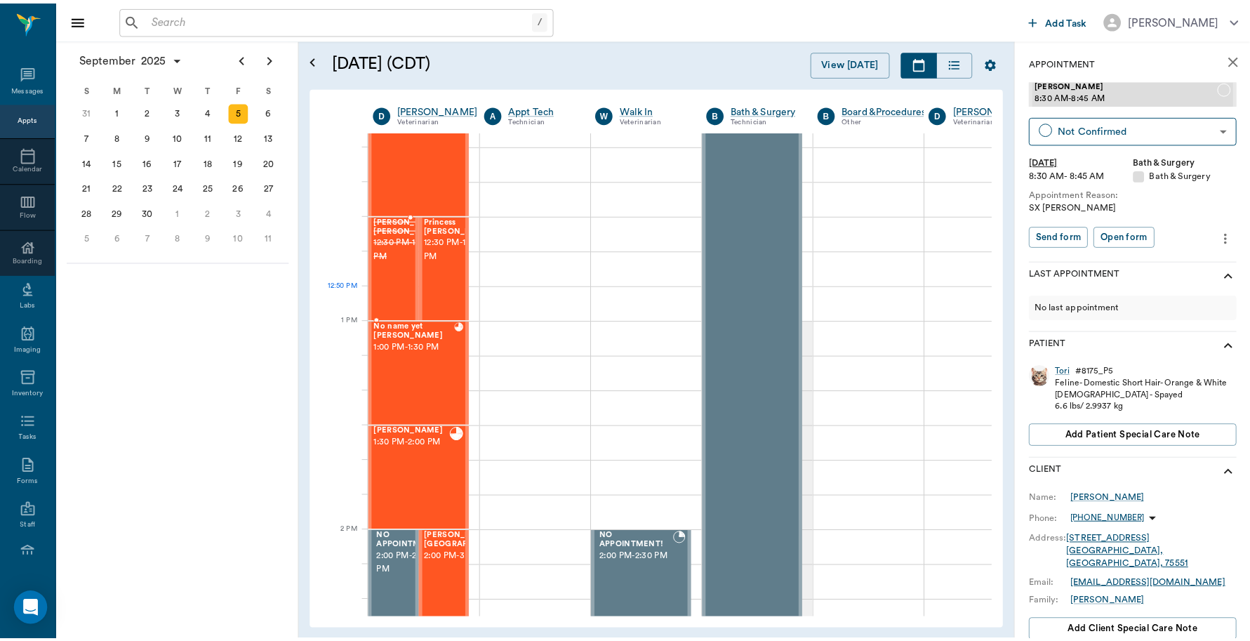
scroll to position [965, 0]
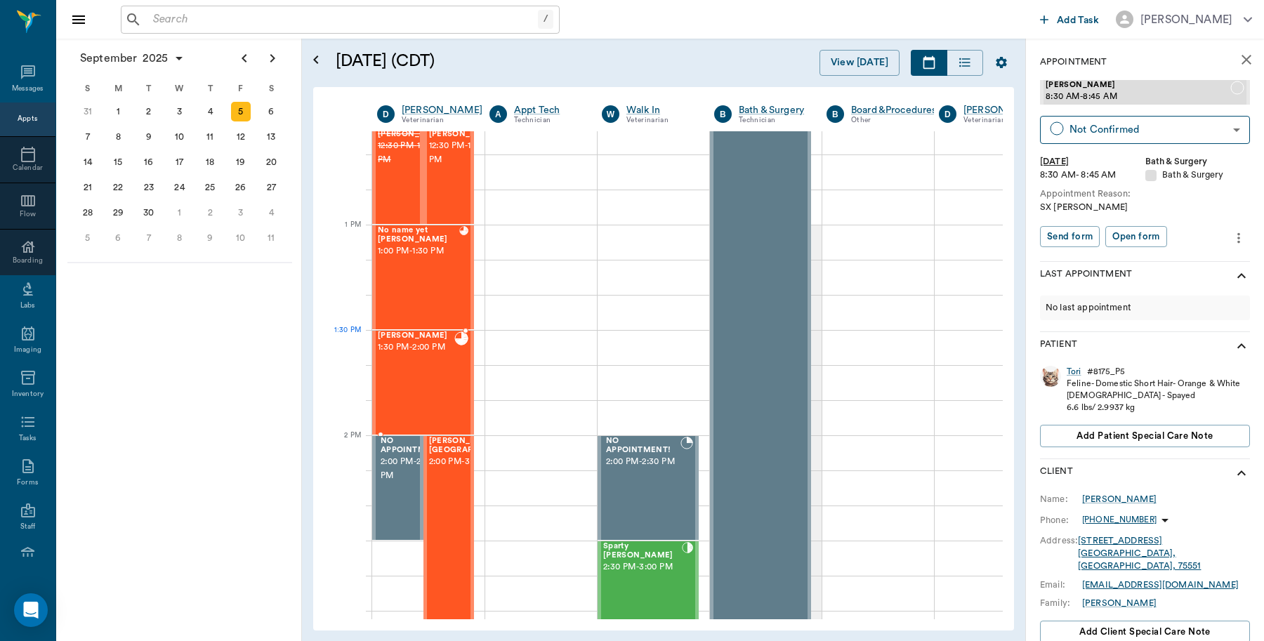
click at [423, 357] on div "[PERSON_NAME] 1:30 PM - 2:00 PM" at bounding box center [416, 382] width 77 height 102
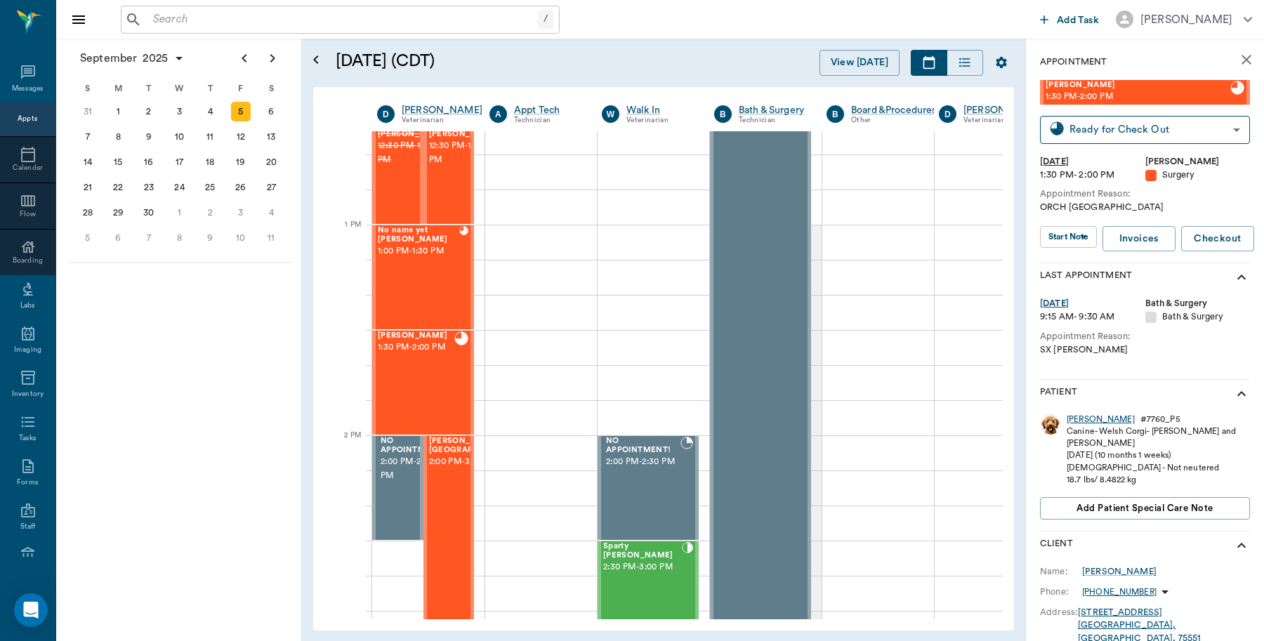
click at [1078, 423] on div "[PERSON_NAME]" at bounding box center [1100, 419] width 68 height 12
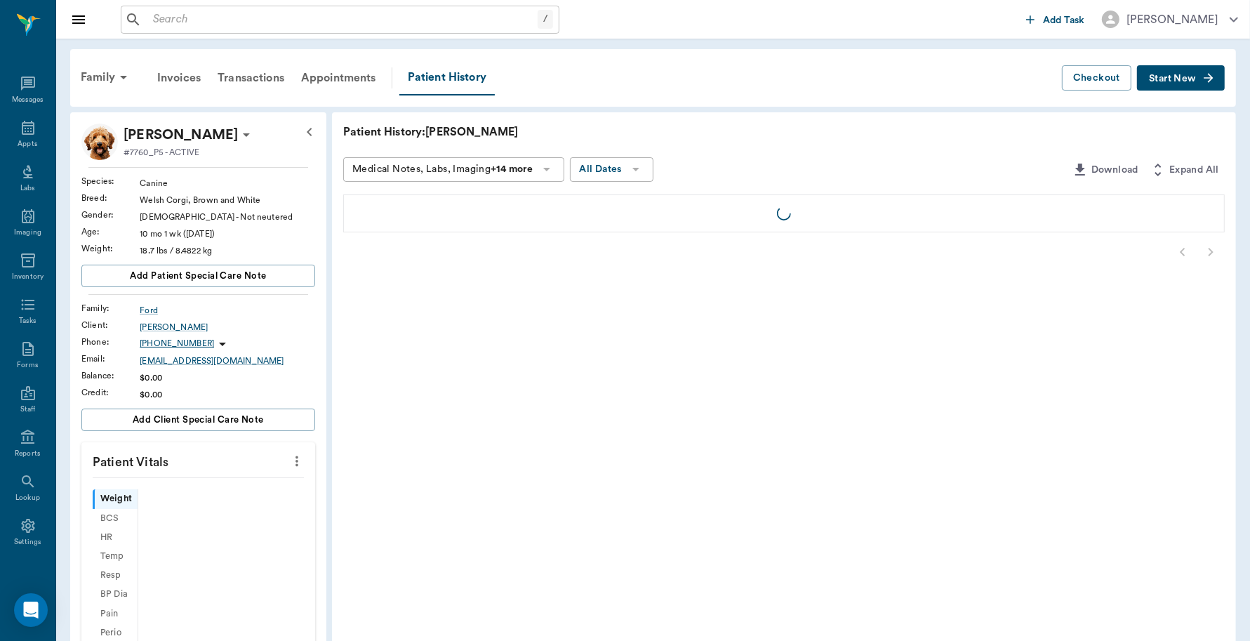
scroll to position [4, 0]
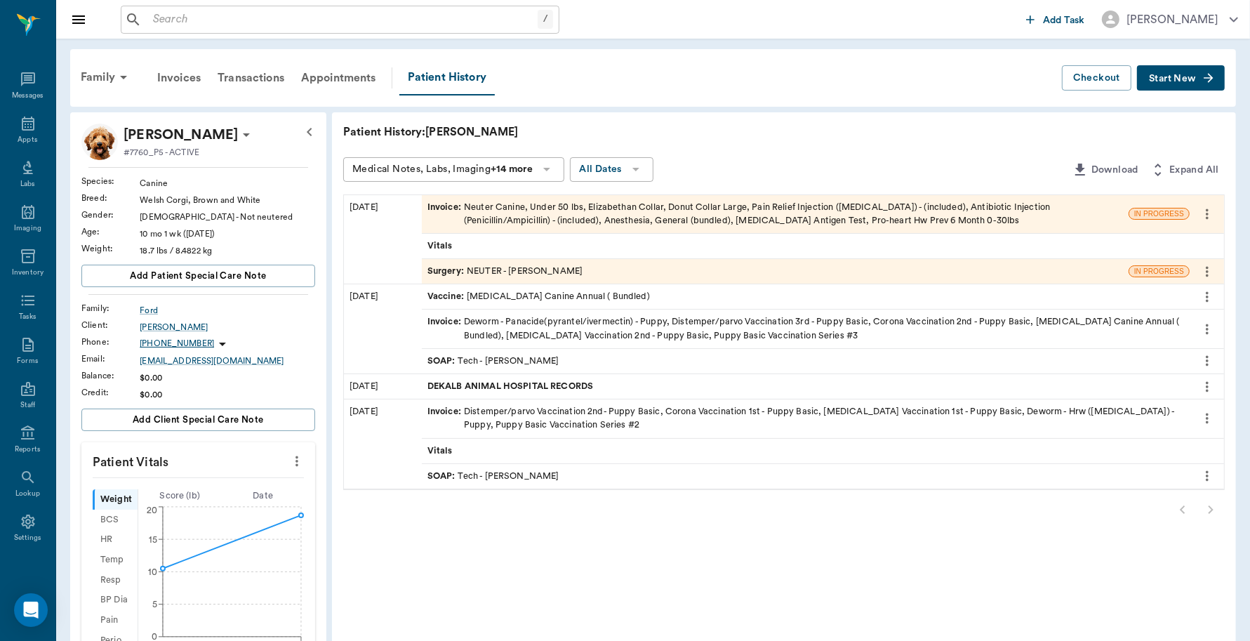
click at [649, 211] on div "Invoice : Neuter Canine, Under 50 lbs, Elizabethan Collar, Donut Collar Large, …" at bounding box center [776, 214] width 696 height 27
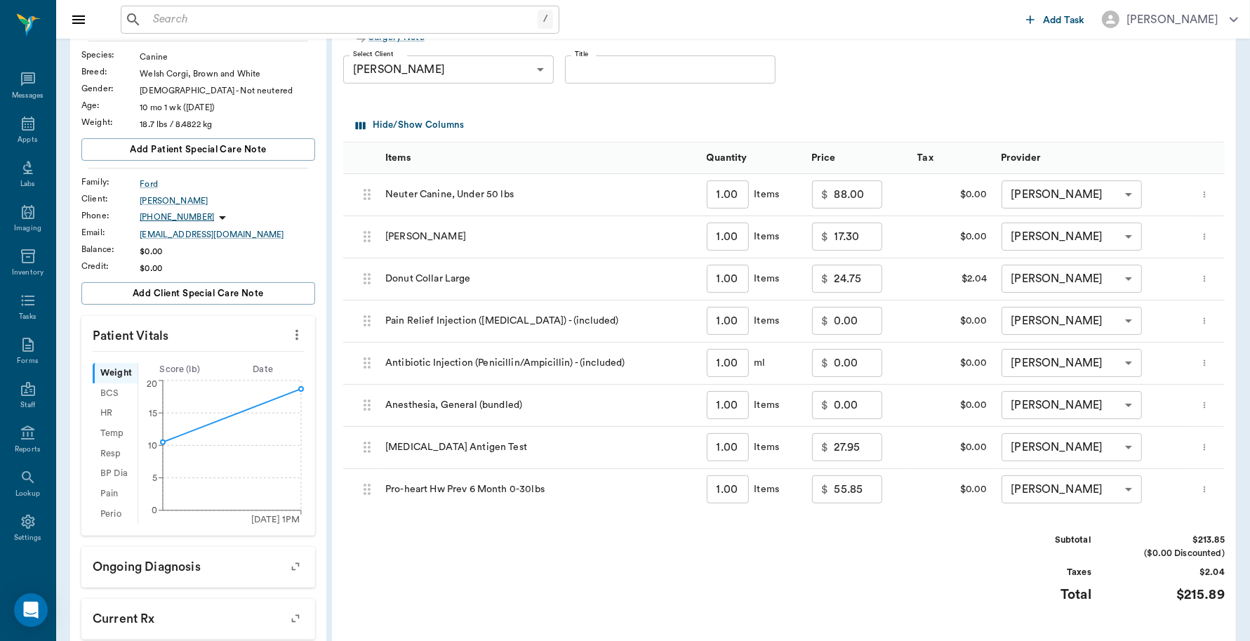
scroll to position [144, 0]
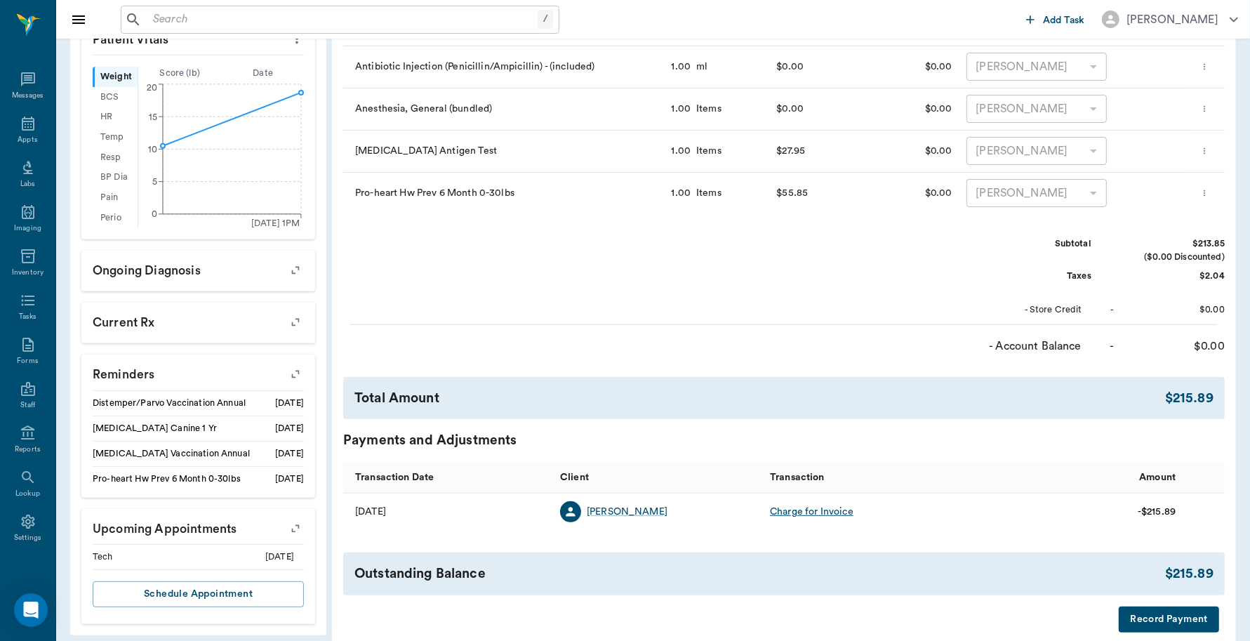
scroll to position [490, 0]
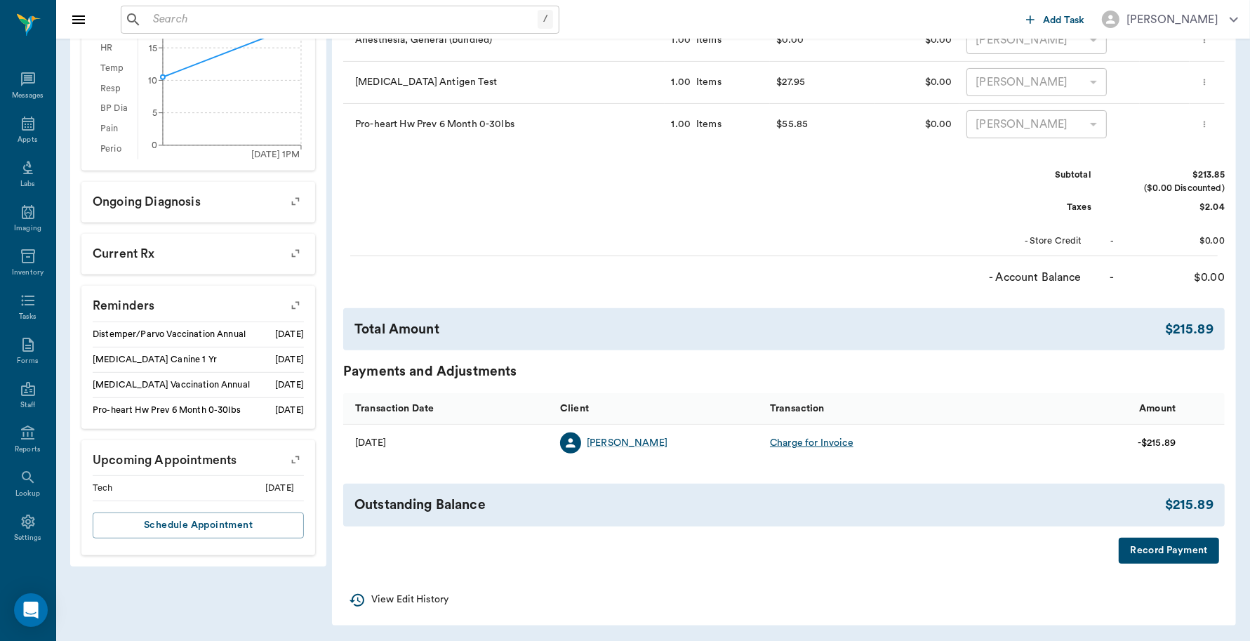
click at [1172, 555] on button "Record Payment" at bounding box center [1169, 551] width 100 height 26
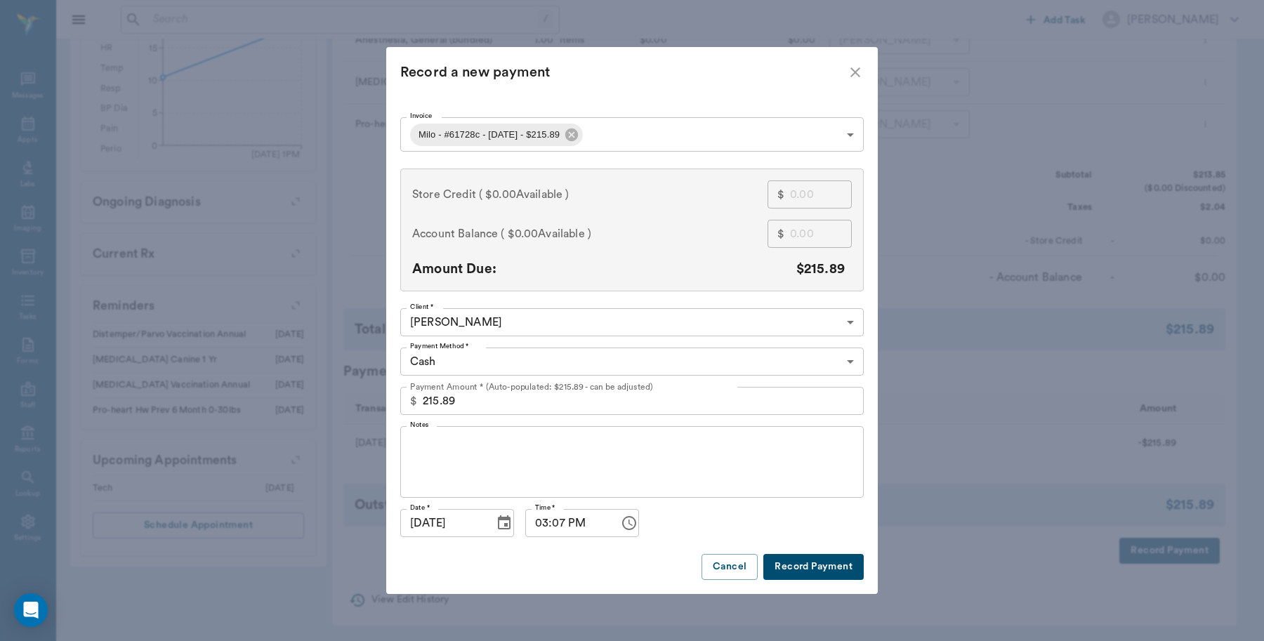
click at [670, 355] on body "/ ​ Add Task [PERSON_NAME] Nectar Messages Appts Labs Imaging Inventory Tasks F…" at bounding box center [632, 76] width 1264 height 1132
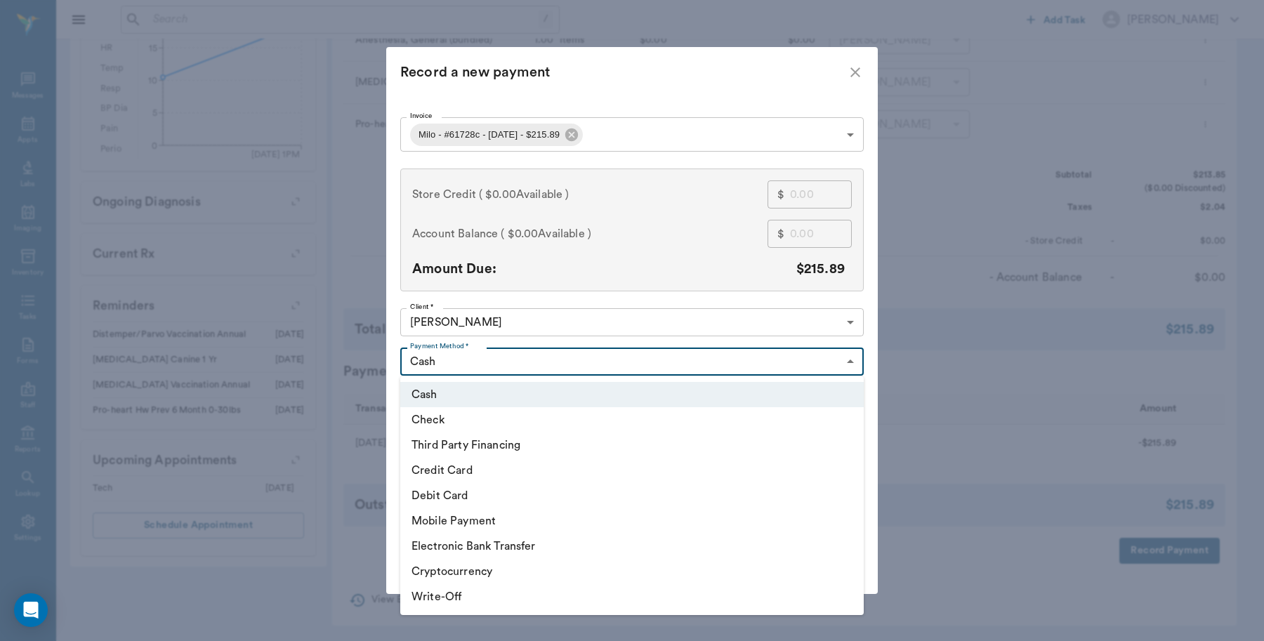
click at [653, 496] on li "Debit Card" at bounding box center [631, 495] width 463 height 25
type input "DEBIT_CARD"
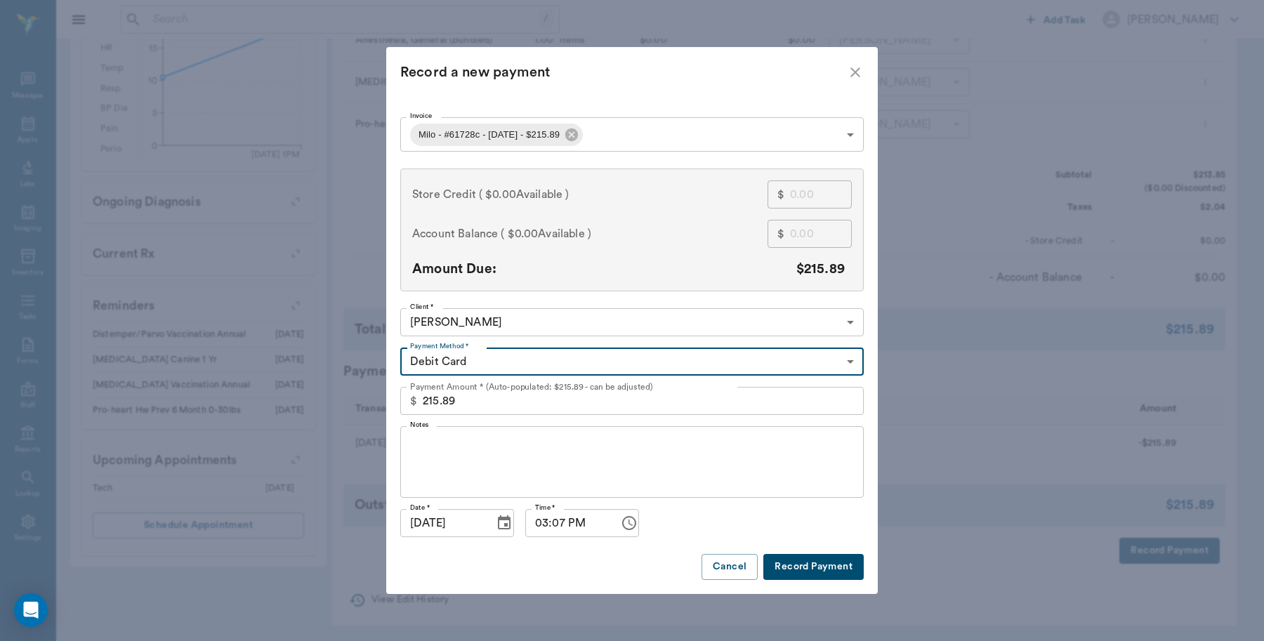
click at [833, 562] on button "Record Payment" at bounding box center [813, 567] width 100 height 26
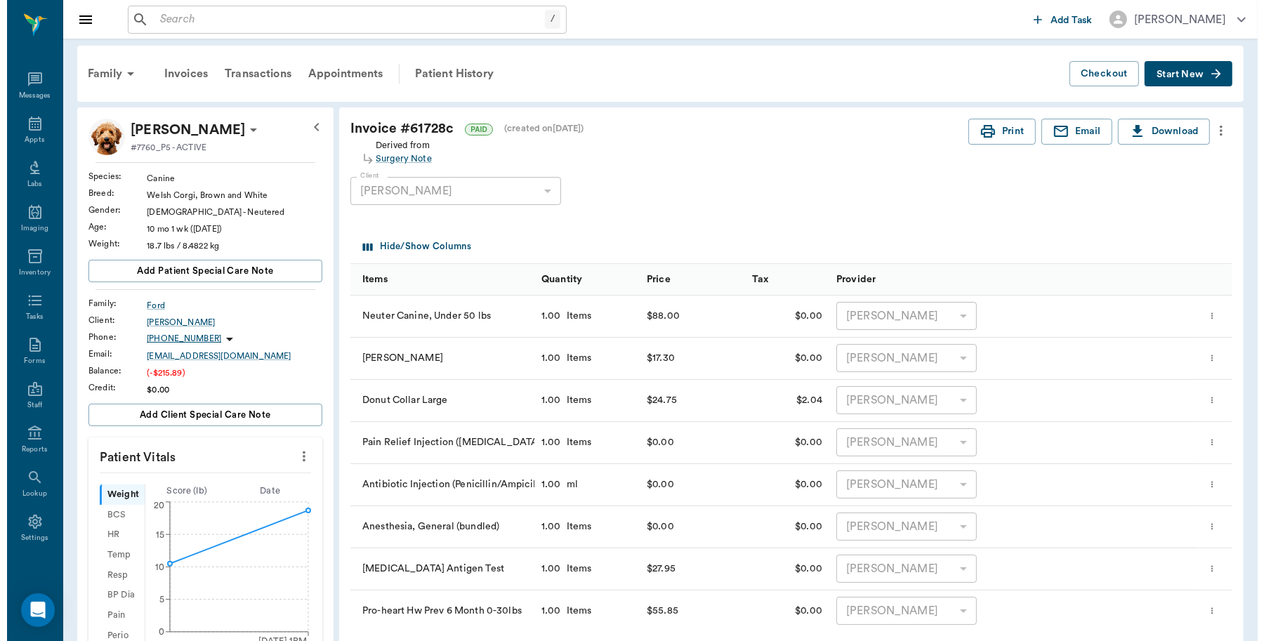
scroll to position [0, 0]
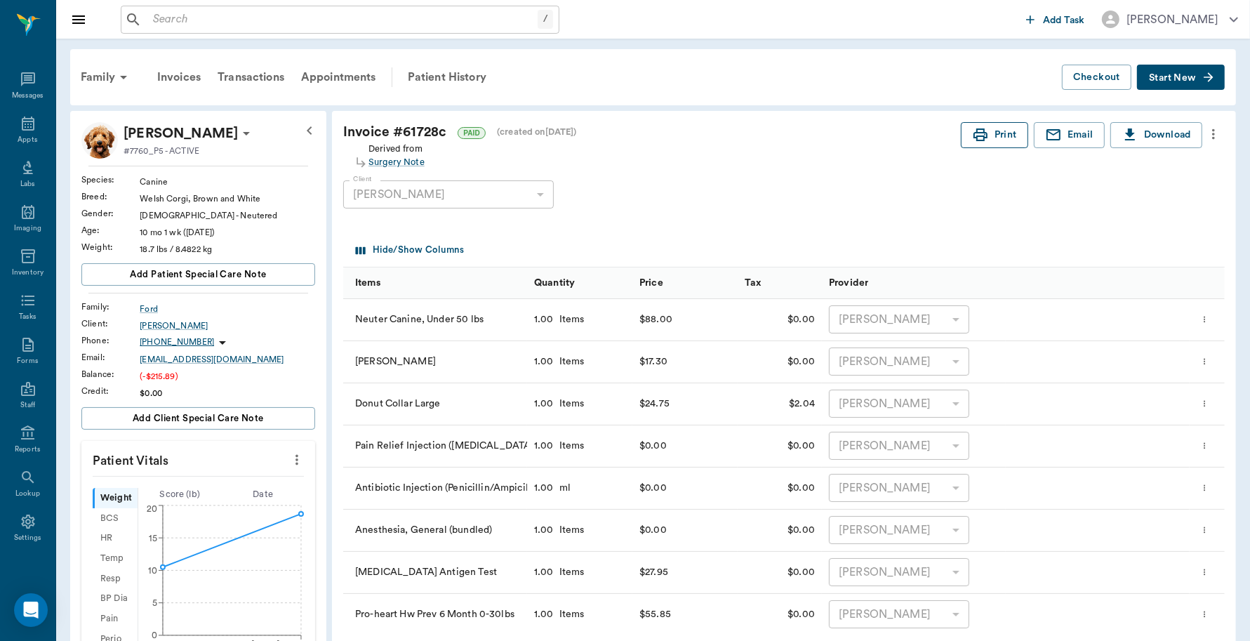
click at [979, 126] on icon "button" at bounding box center [980, 134] width 17 height 17
click at [9, 121] on div "Appts" at bounding box center [27, 132] width 55 height 44
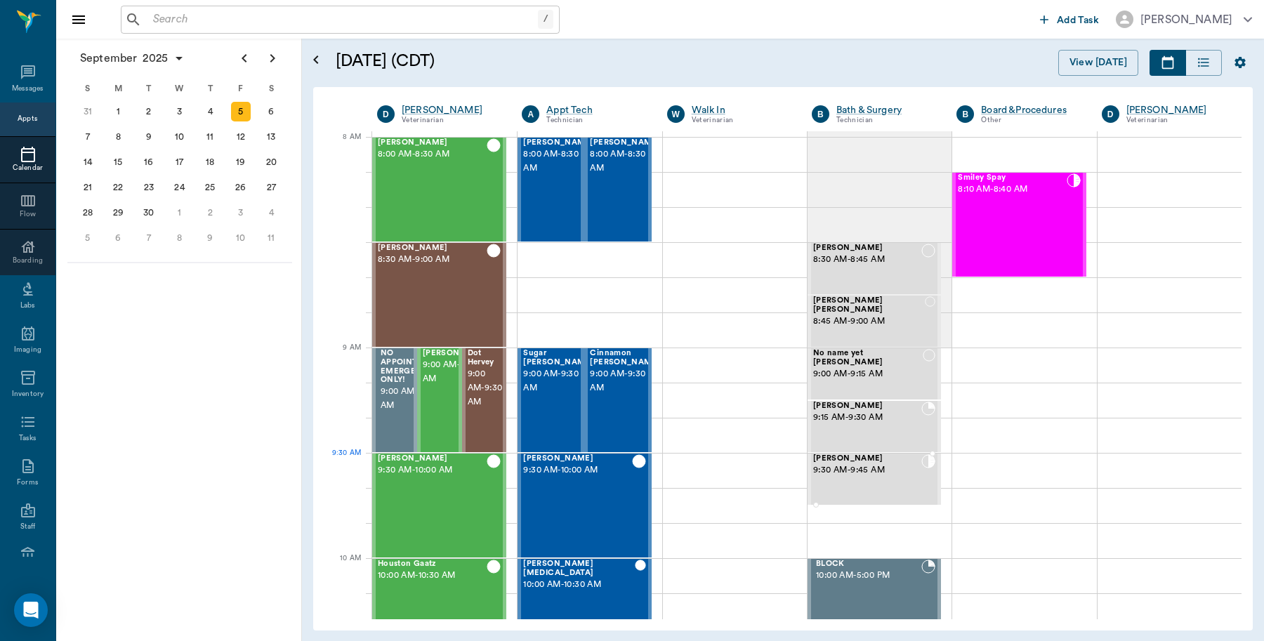
click at [873, 469] on span "9:30 AM - 9:45 AM" at bounding box center [867, 470] width 108 height 14
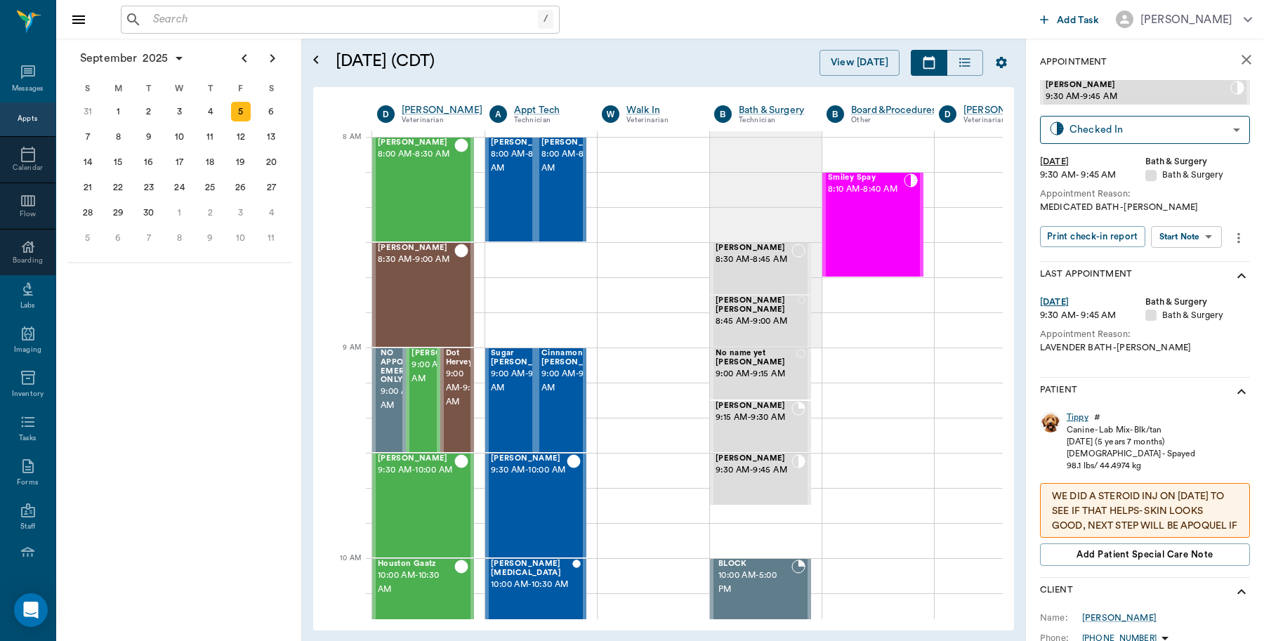
click at [1082, 416] on div "Tippy" at bounding box center [1077, 417] width 22 height 12
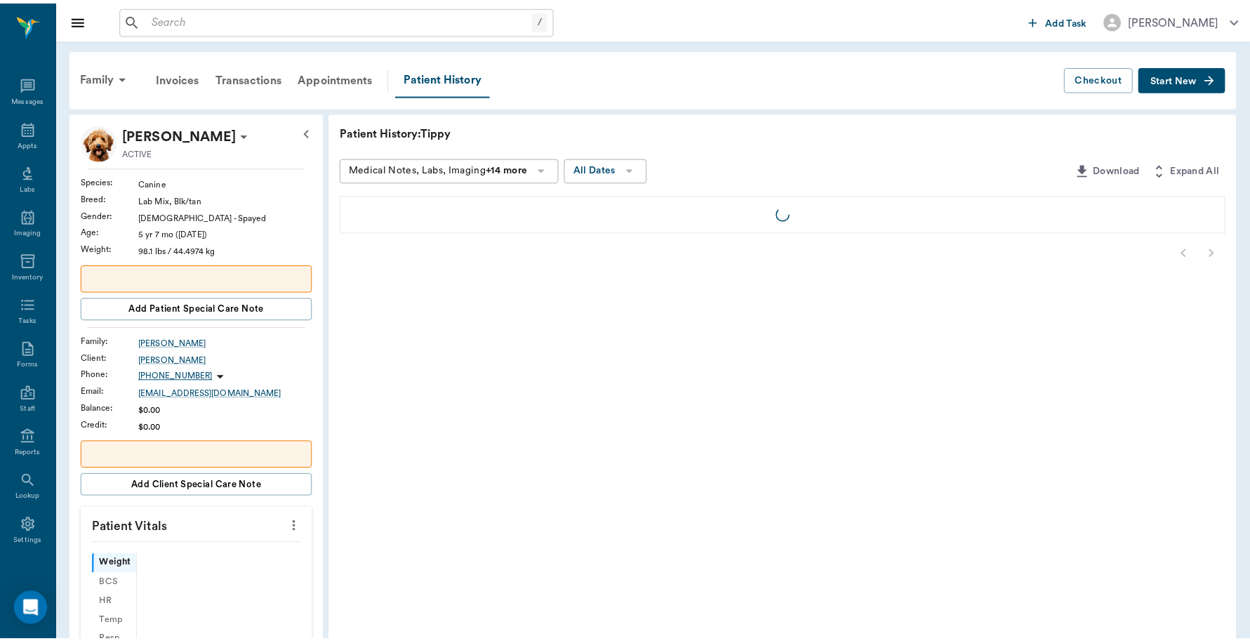
scroll to position [4, 0]
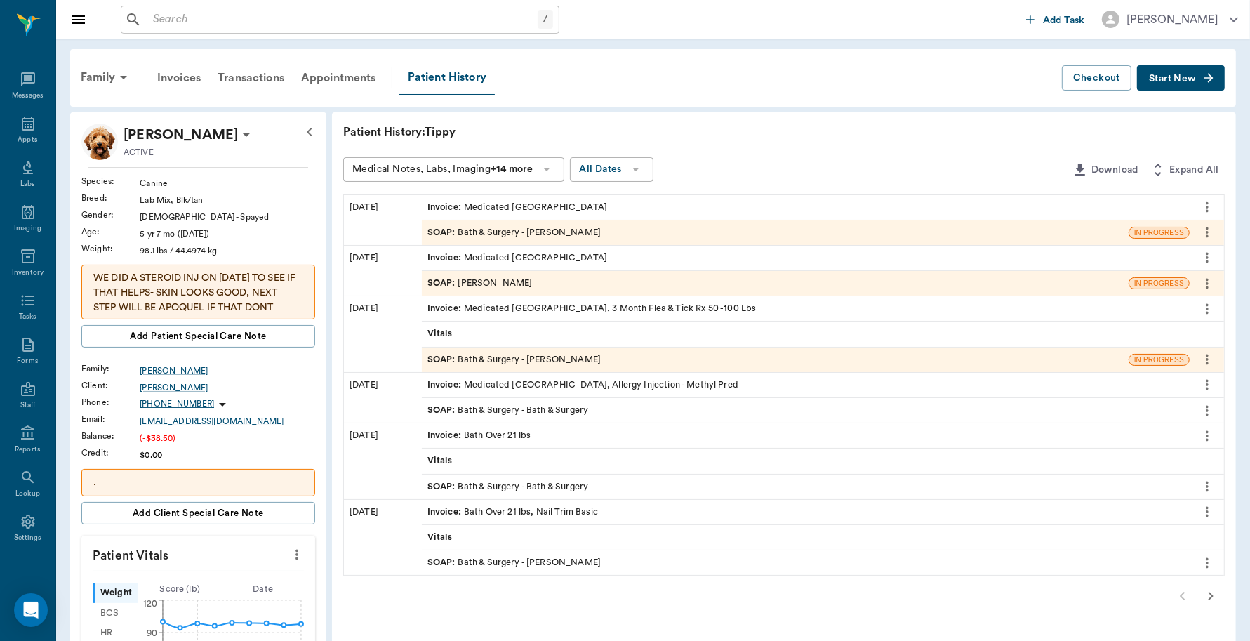
click at [546, 206] on div "Invoice : Medicated Bath" at bounding box center [806, 207] width 768 height 25
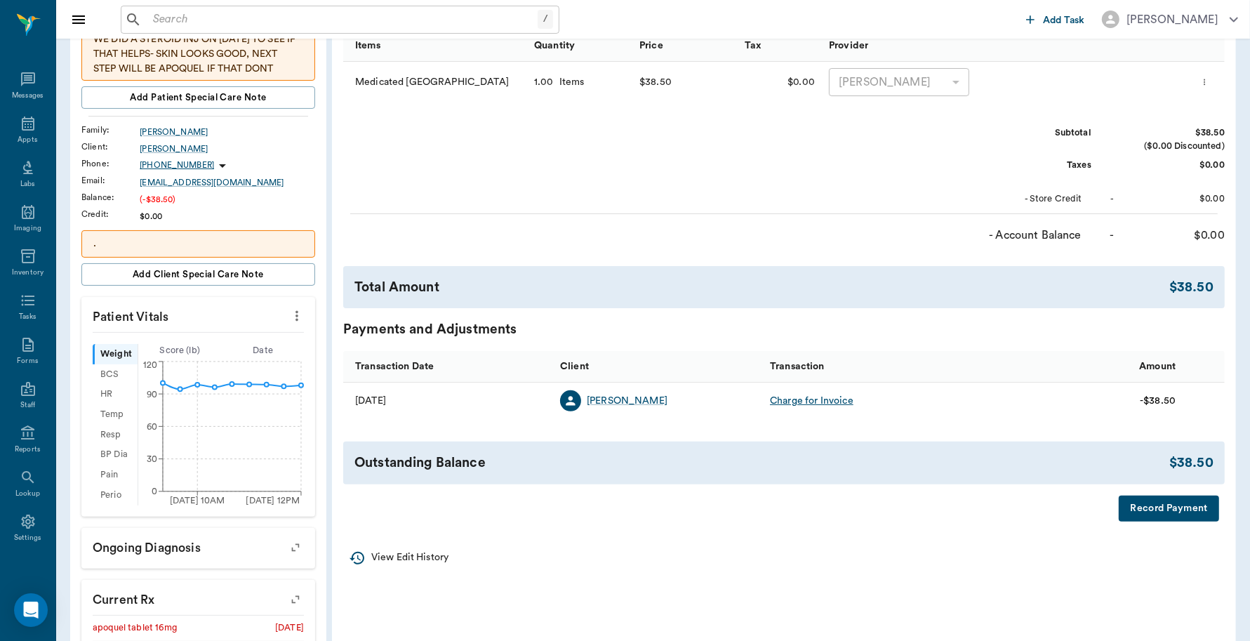
scroll to position [263, 0]
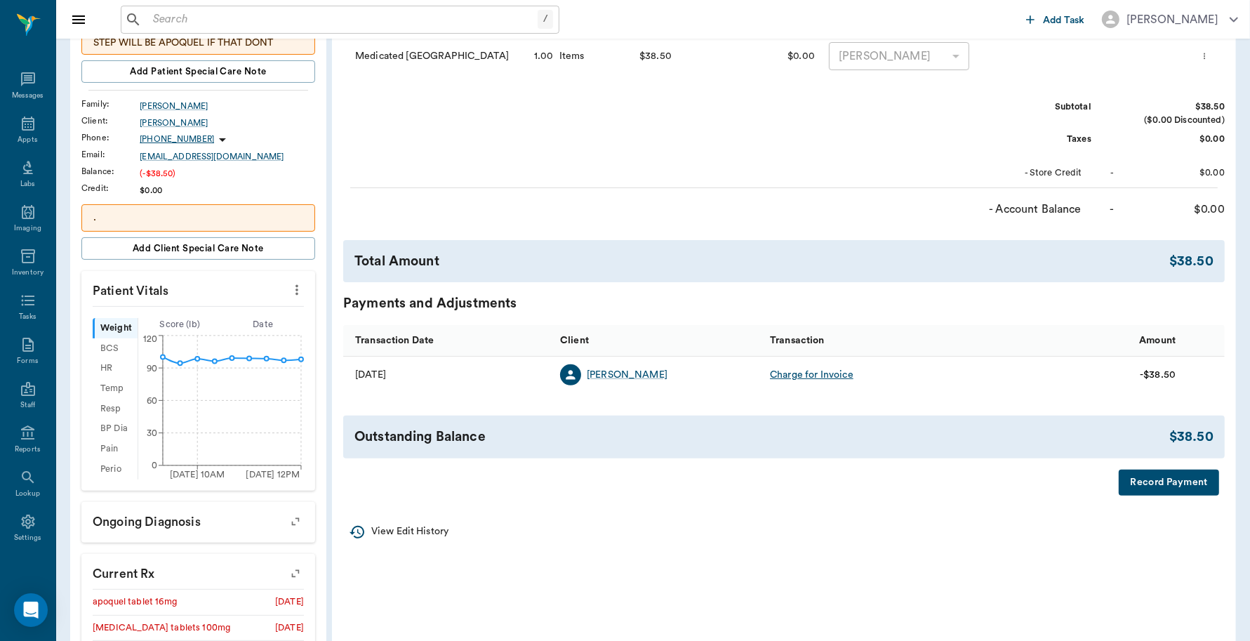
click at [1164, 486] on button "Record Payment" at bounding box center [1169, 483] width 100 height 26
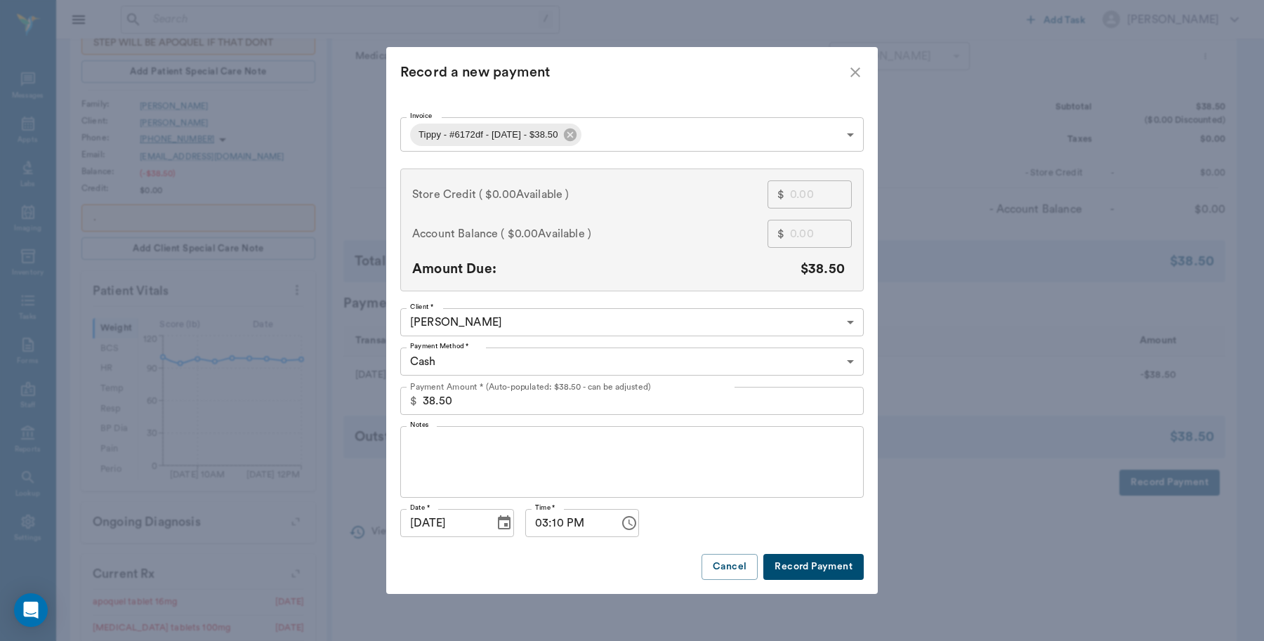
click at [590, 355] on body "/ ​ Add Task [PERSON_NAME] Nectar Messages Appts Labs Imaging Inventory Tasks F…" at bounding box center [632, 358] width 1264 height 1242
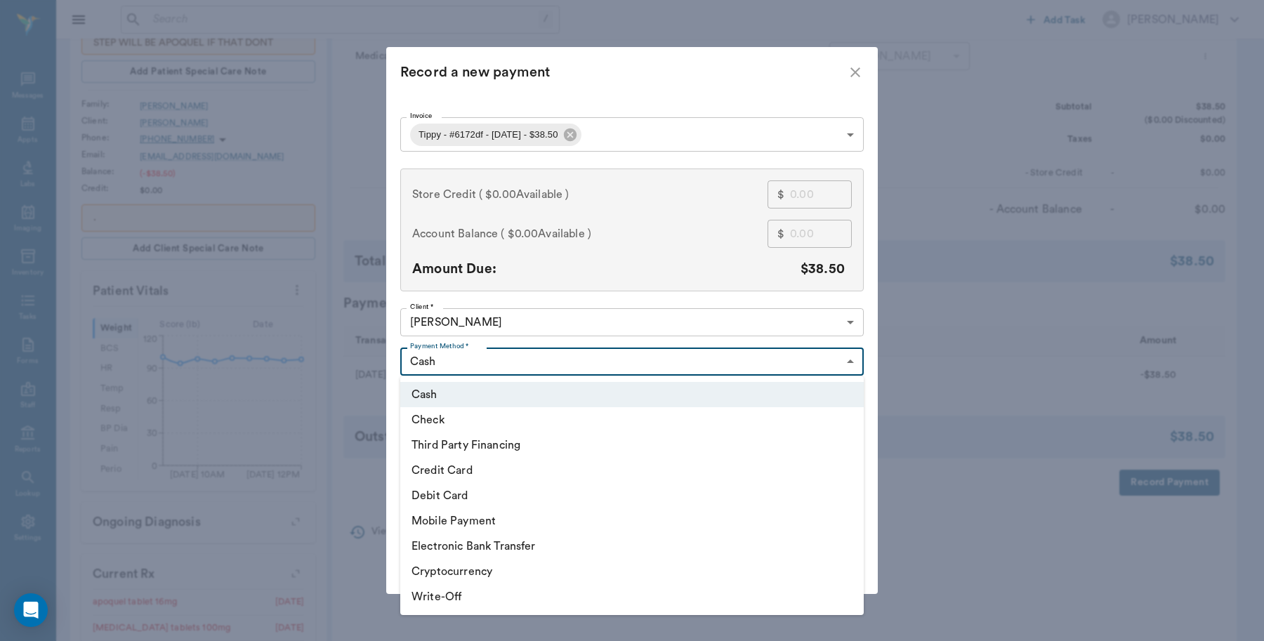
click at [465, 497] on li "Debit Card" at bounding box center [631, 495] width 463 height 25
type input "DEBIT_CARD"
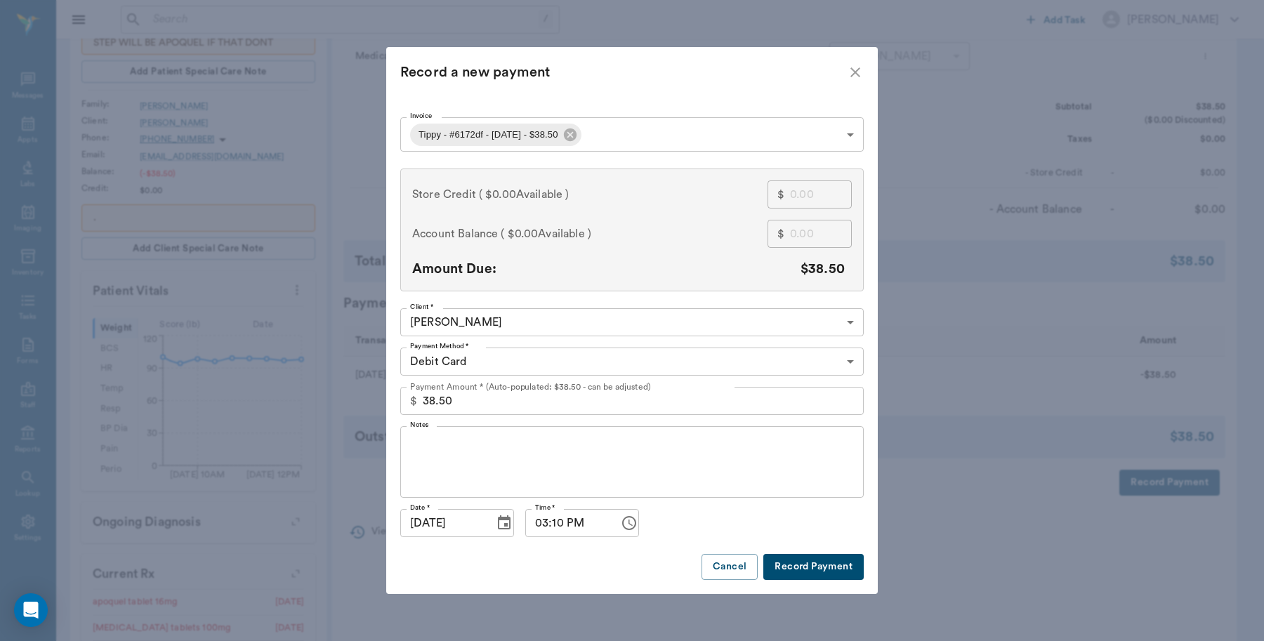
click at [833, 560] on button "Record Payment" at bounding box center [813, 567] width 100 height 26
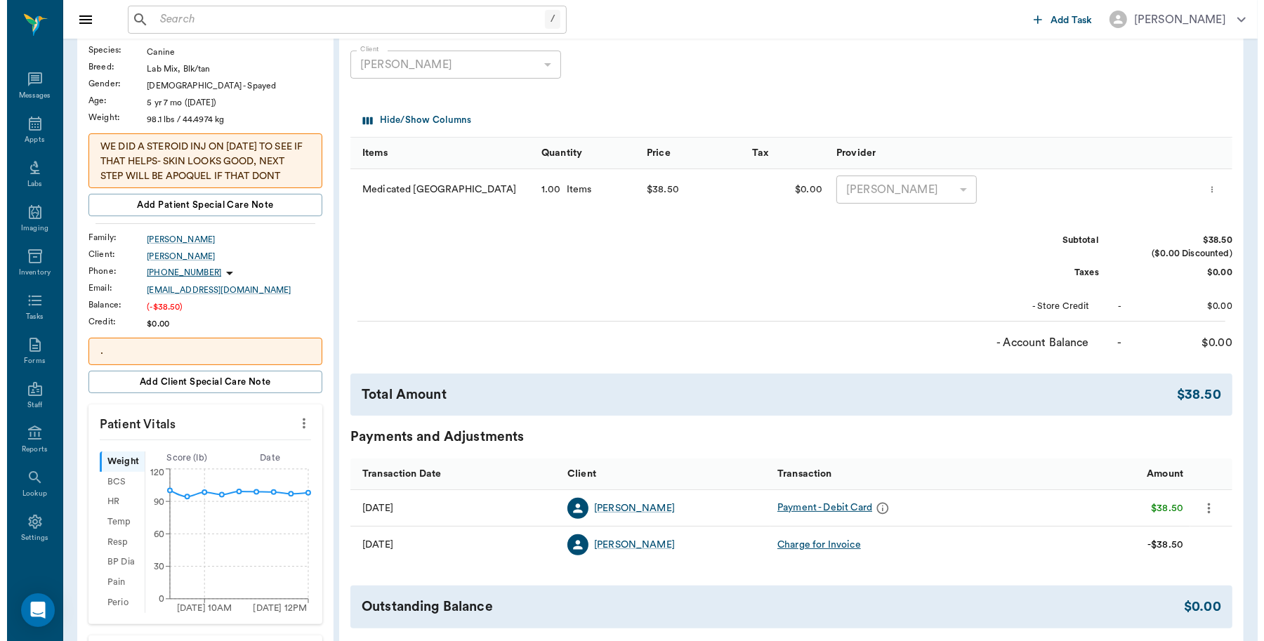
scroll to position [0, 0]
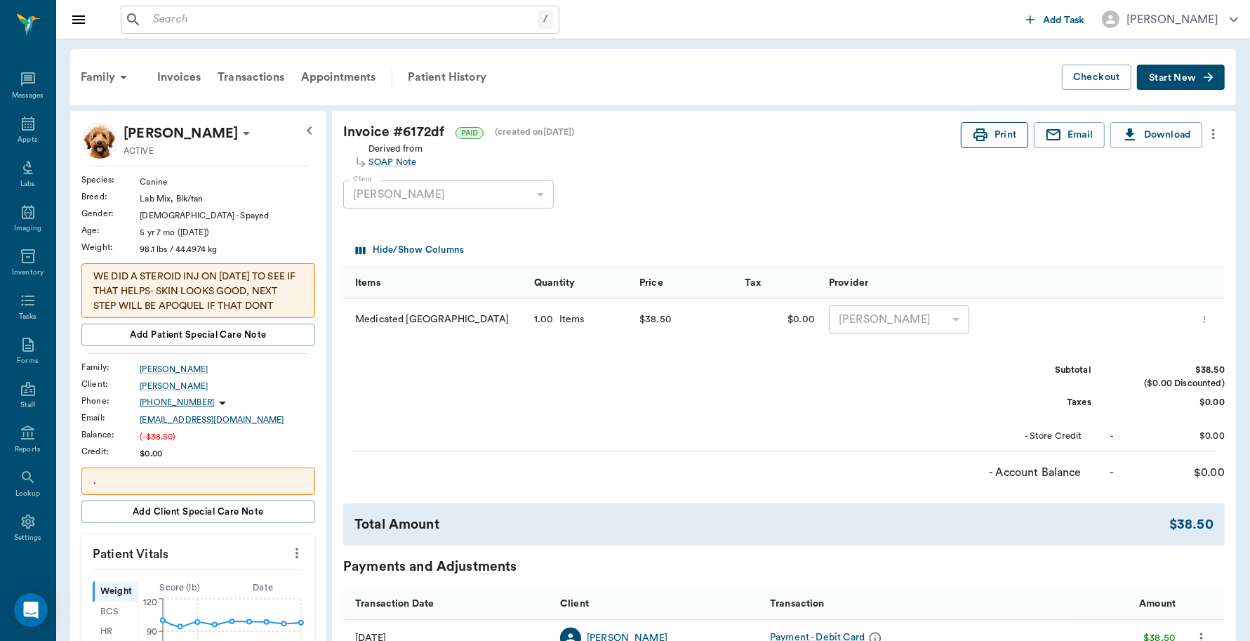
click at [985, 138] on icon "button" at bounding box center [981, 134] width 14 height 13
click at [36, 126] on div "Appts" at bounding box center [27, 132] width 55 height 44
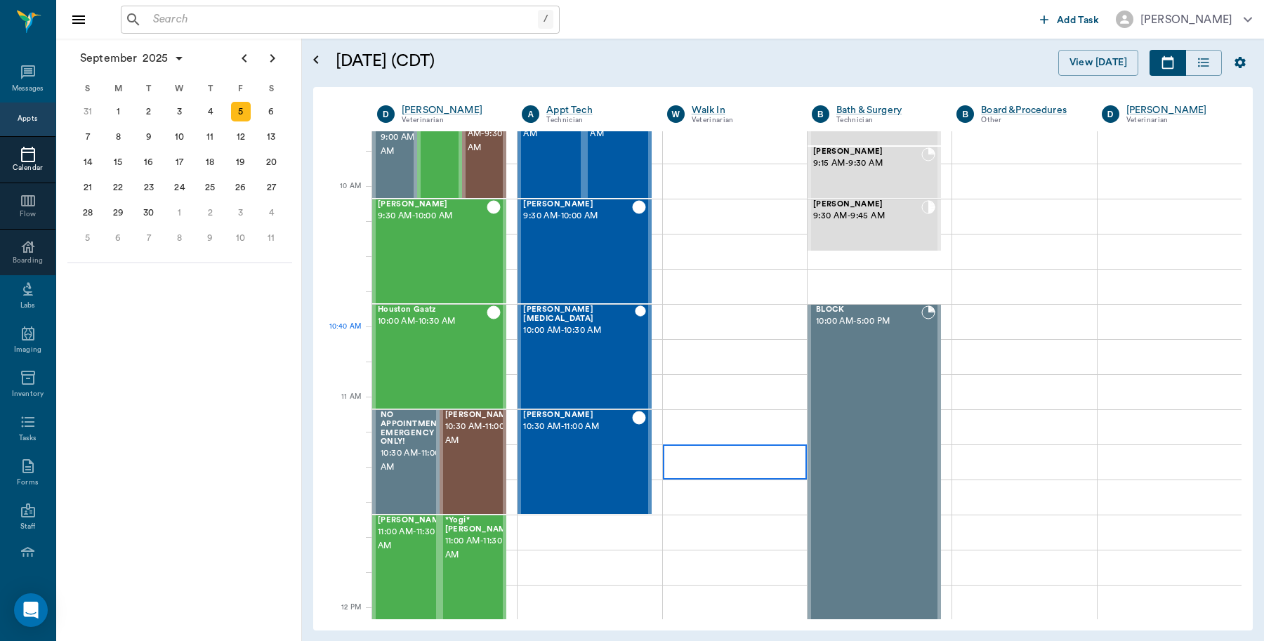
scroll to position [159, 0]
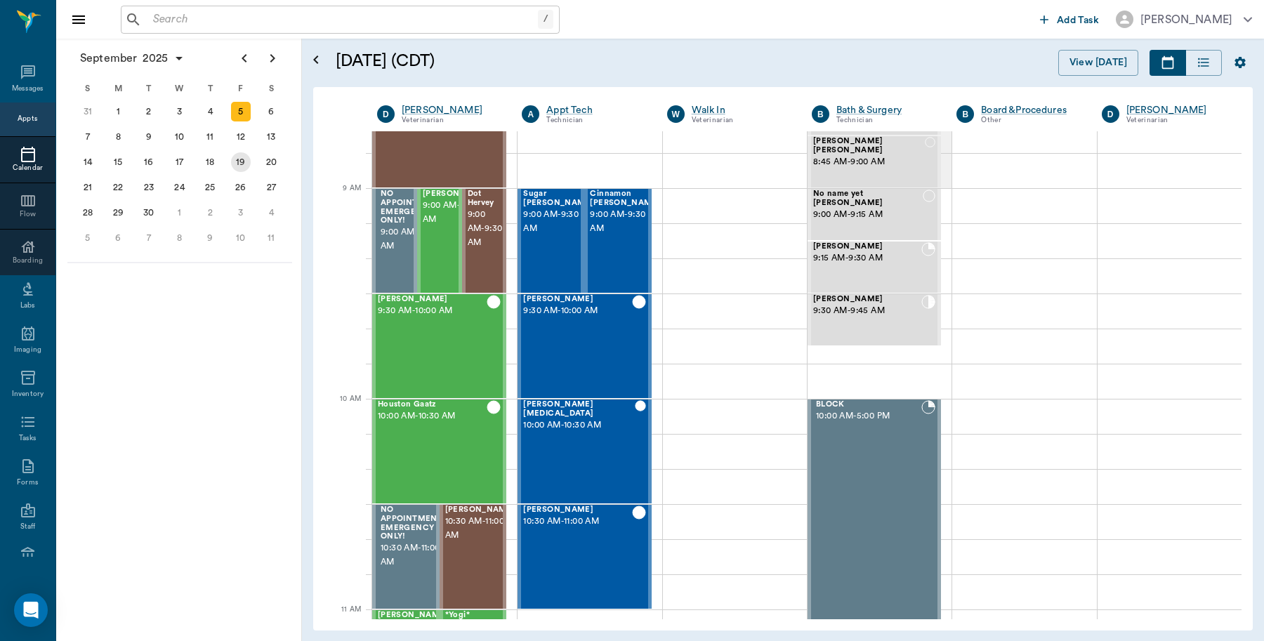
click at [241, 160] on div "19" at bounding box center [241, 162] width 20 height 20
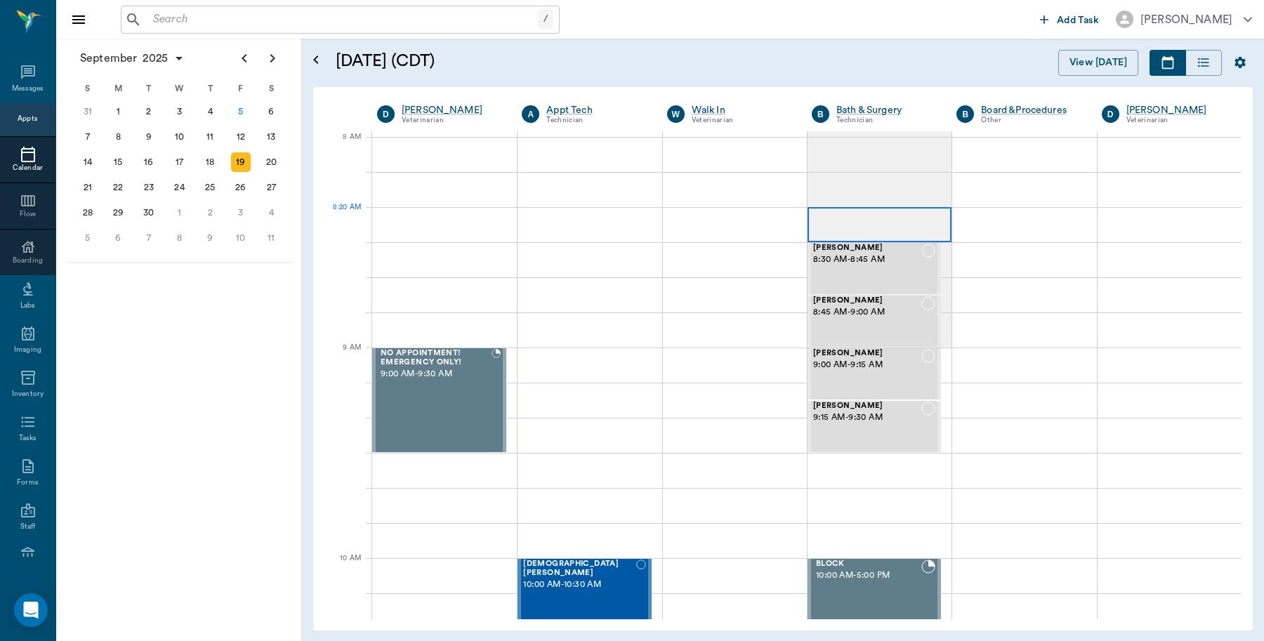
click at [850, 227] on div at bounding box center [879, 224] width 144 height 35
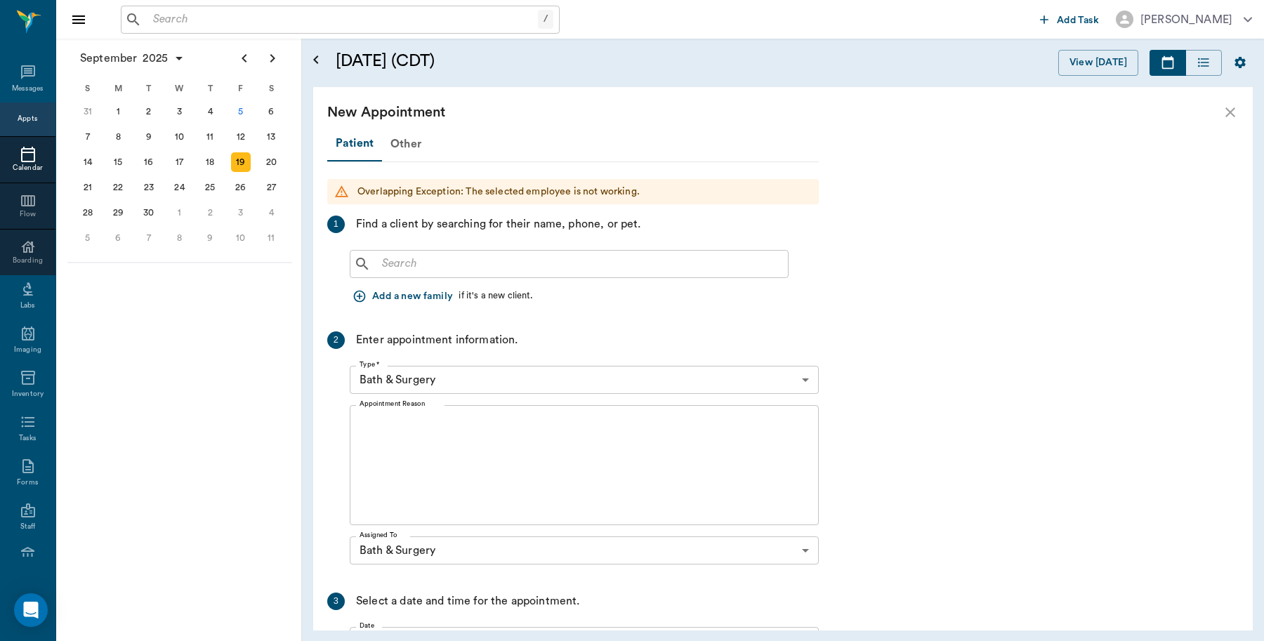
click at [465, 258] on input "text" at bounding box center [579, 264] width 406 height 20
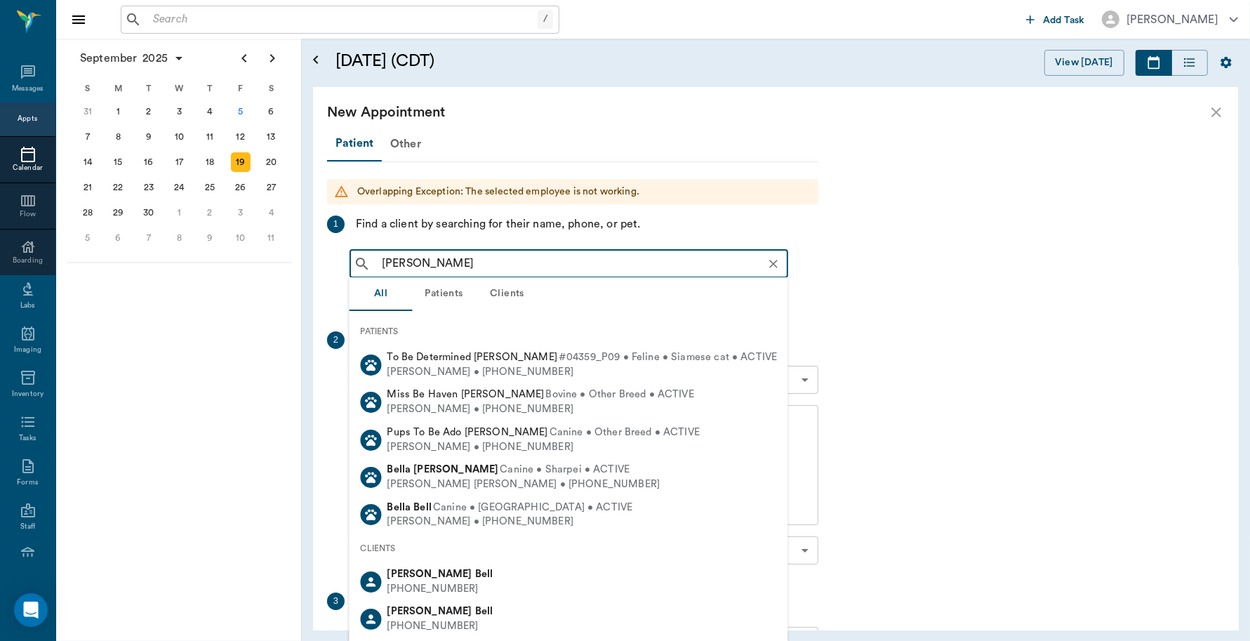
type input "[PERSON_NAME]"
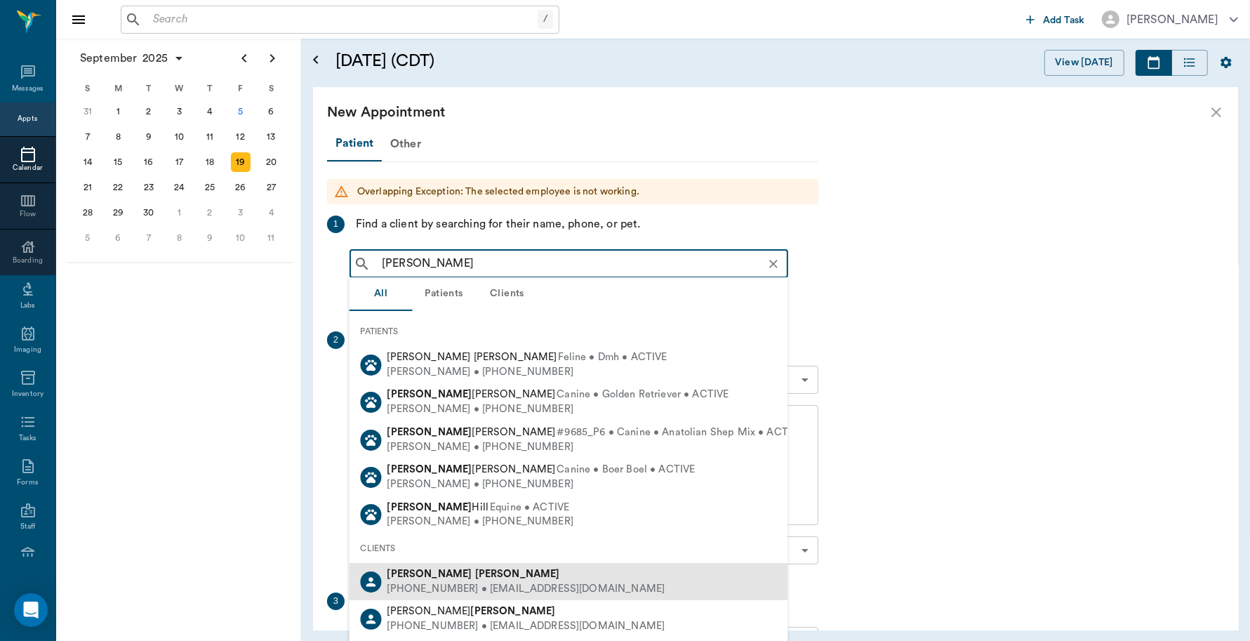
click at [458, 587] on div "(903) 691-5115 • bettyd200146@gmail.com" at bounding box center [526, 589] width 278 height 15
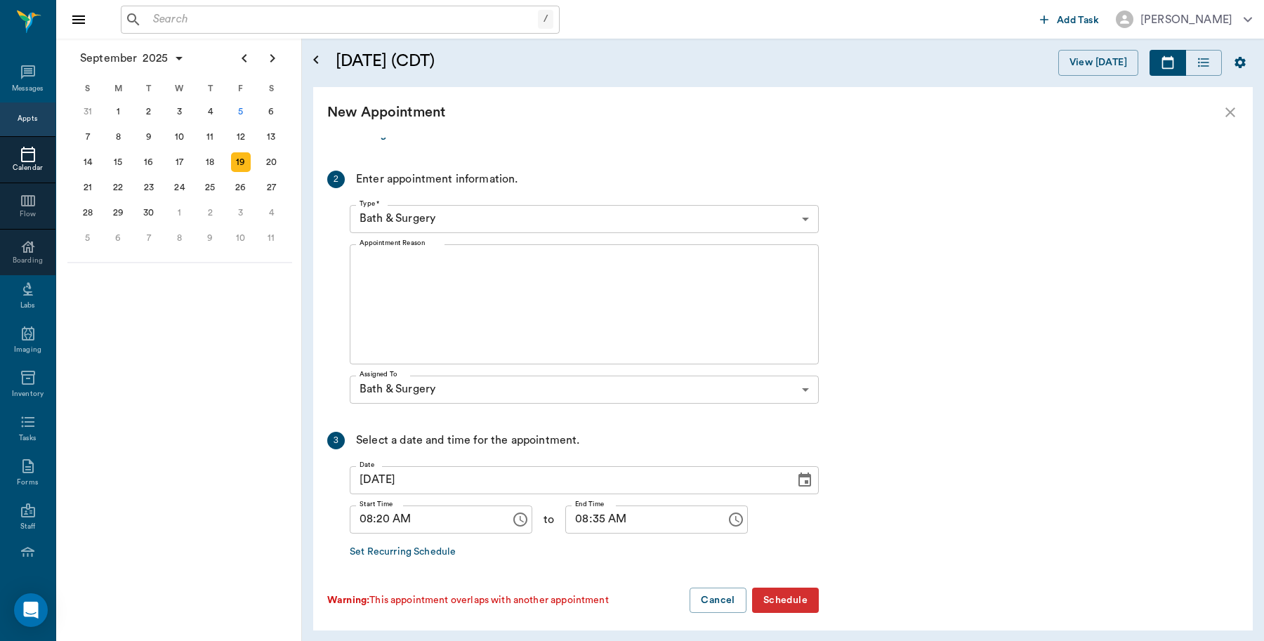
scroll to position [351, 0]
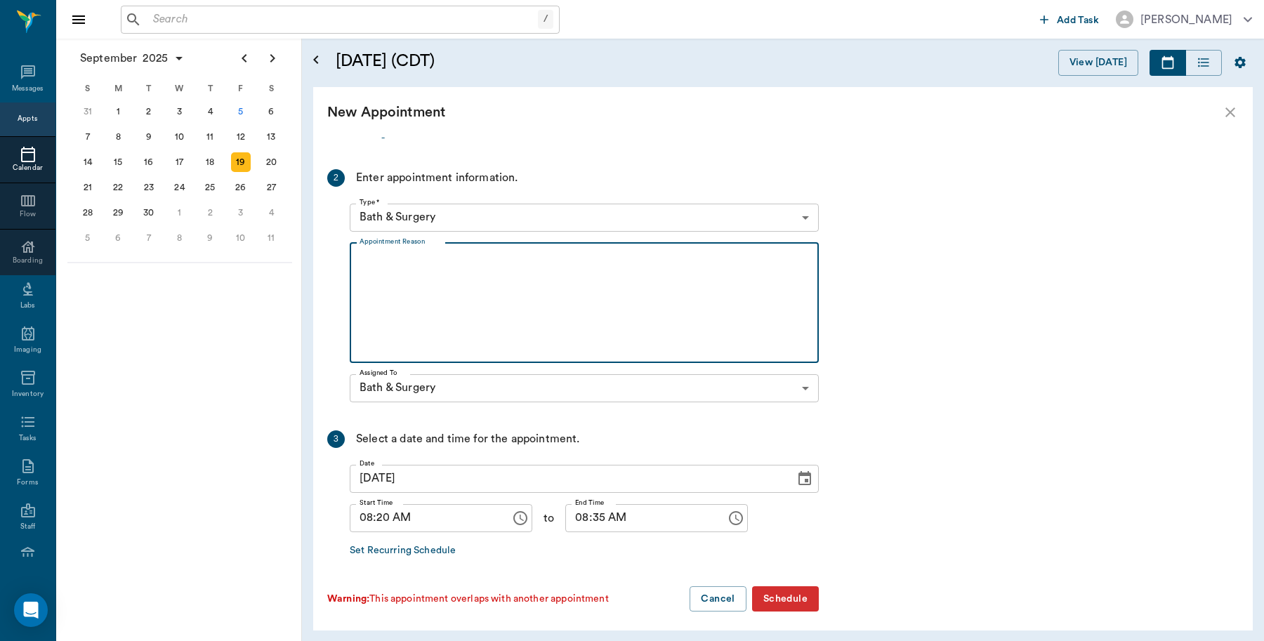
click at [413, 263] on textarea "Appointment Reason" at bounding box center [583, 302] width 449 height 97
type textarea "Medicated Bath Caryn"
click at [788, 597] on button "Schedule" at bounding box center [785, 599] width 67 height 26
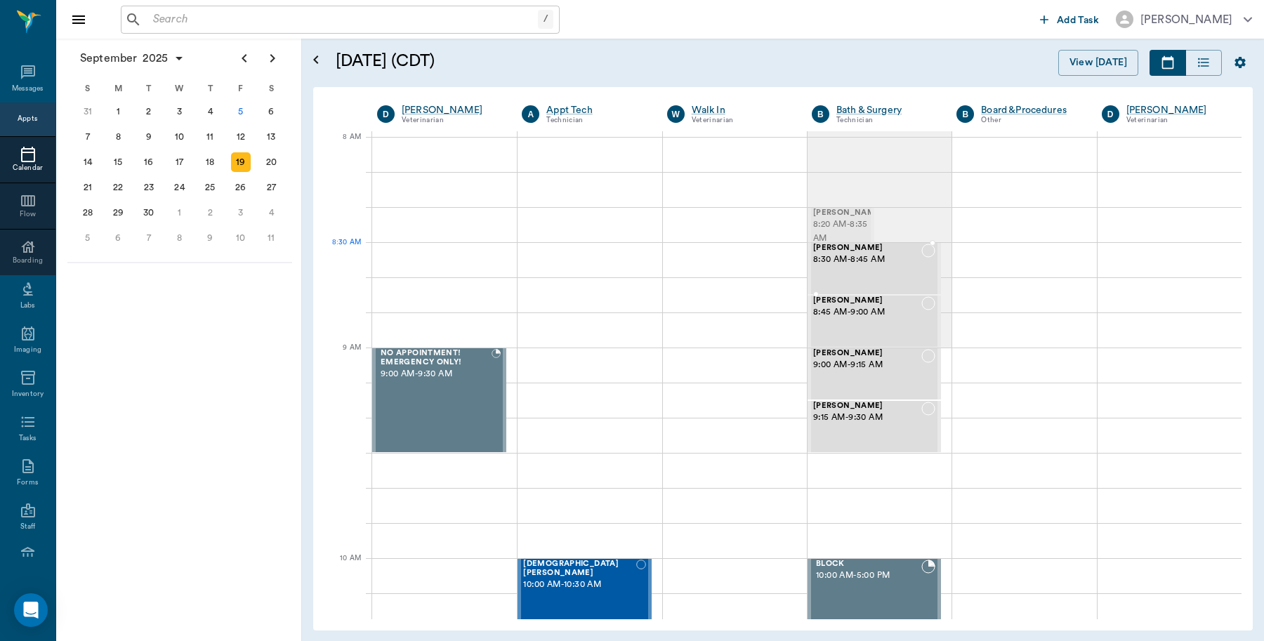
drag, startPoint x: 840, startPoint y: 223, endPoint x: 833, endPoint y: 260, distance: 38.0
click at [240, 118] on div "5" at bounding box center [241, 112] width 20 height 20
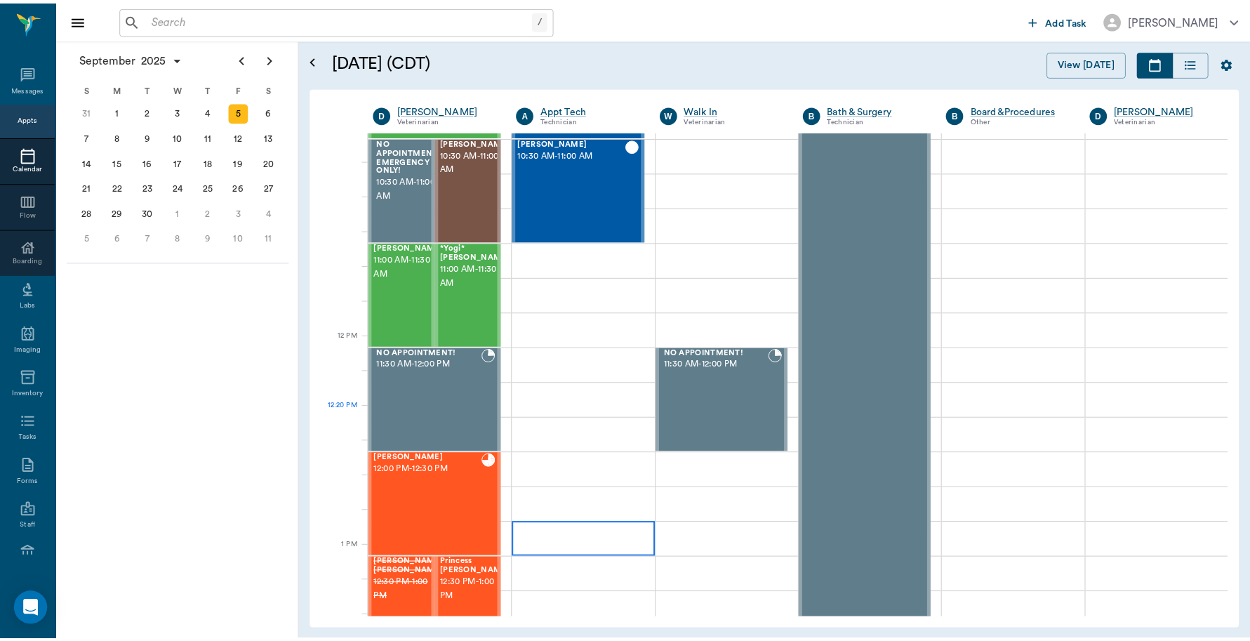
scroll to position [790, 0]
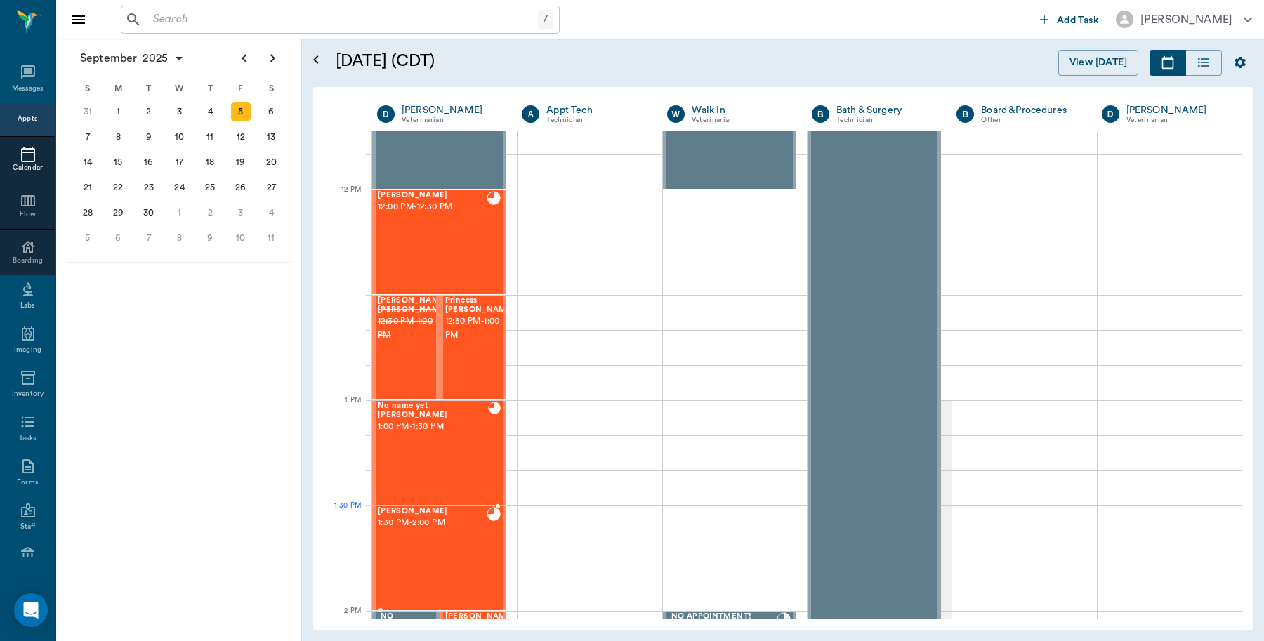
click at [450, 536] on div "Milo Ford 1:30 PM - 2:00 PM" at bounding box center [432, 558] width 109 height 102
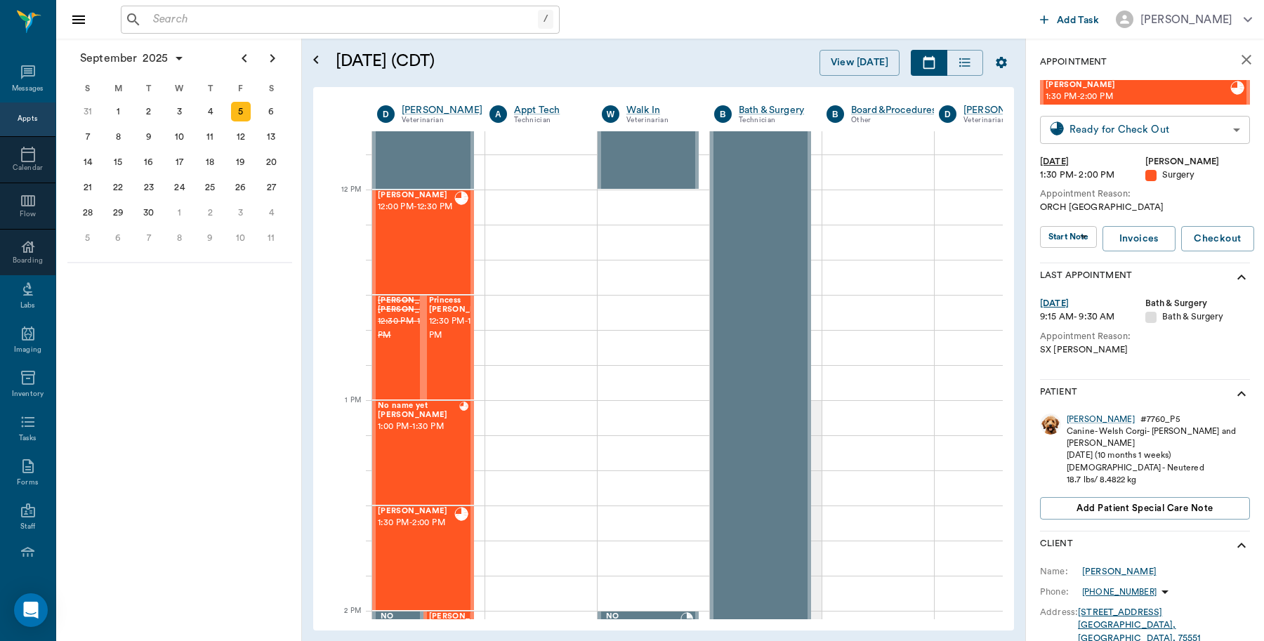
click at [1167, 121] on body "/ ​ Add Task Dr. Bert Ellsworth Nectar Messages Appts Calendar Flow Boarding La…" at bounding box center [632, 320] width 1264 height 641
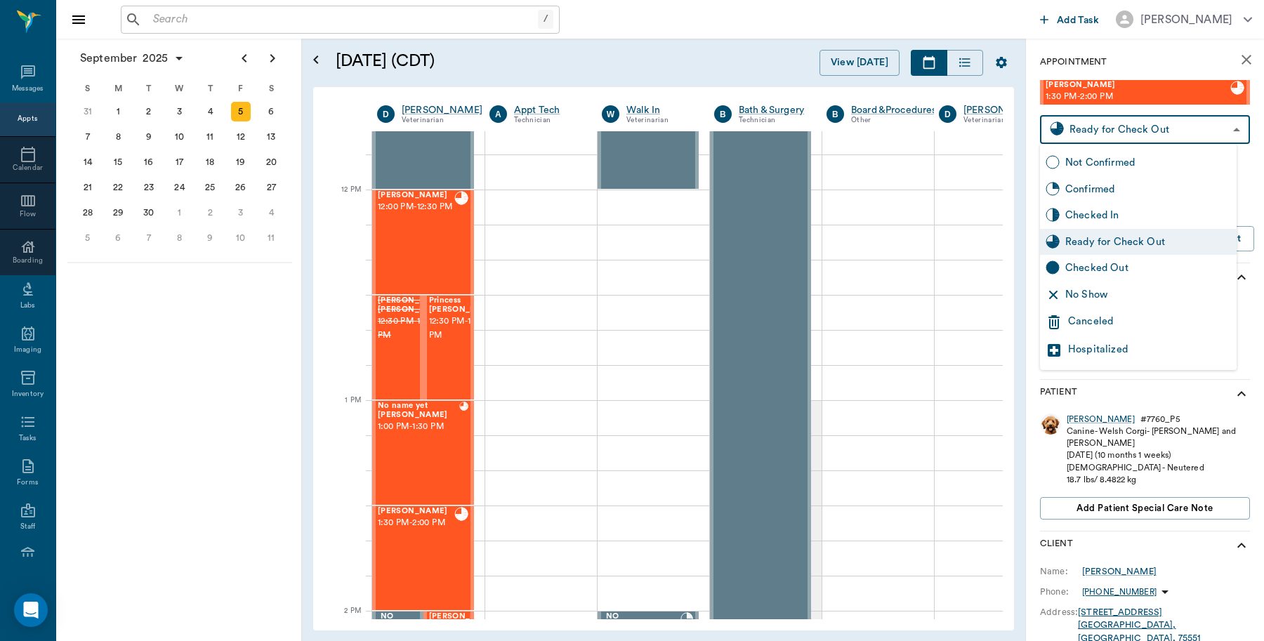
click at [1100, 268] on div "Checked Out" at bounding box center [1148, 267] width 166 height 15
type input "CHECKED_OUT"
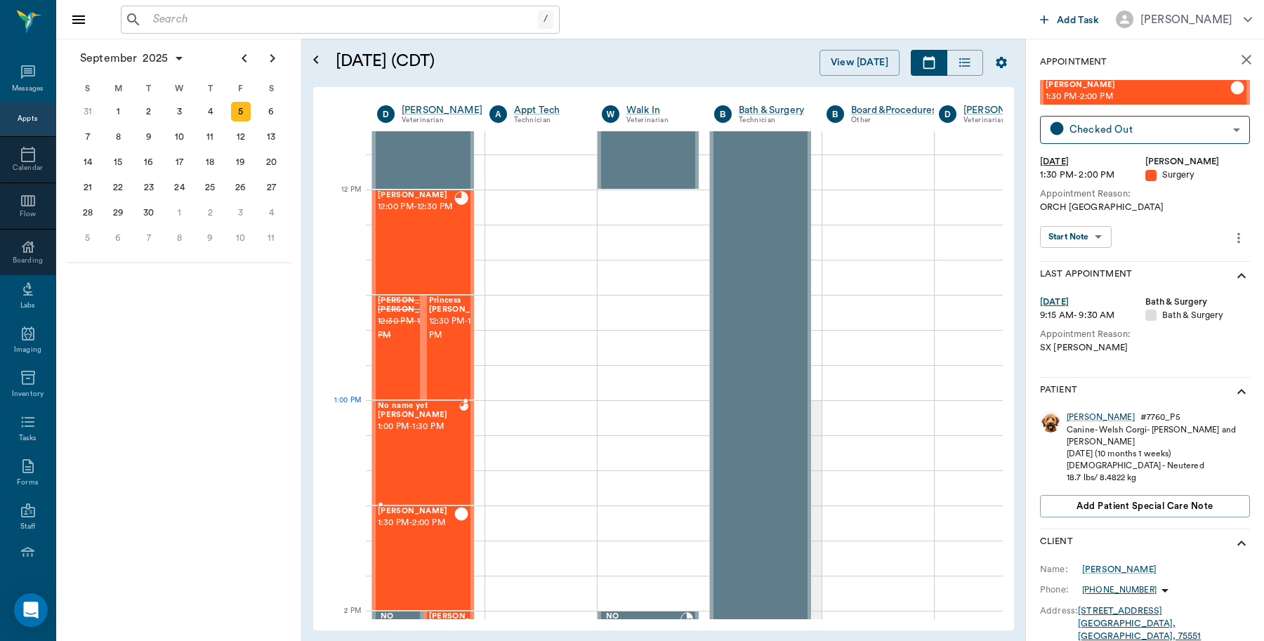
click at [416, 420] on span "1:00 PM - 1:30 PM" at bounding box center [418, 427] width 81 height 14
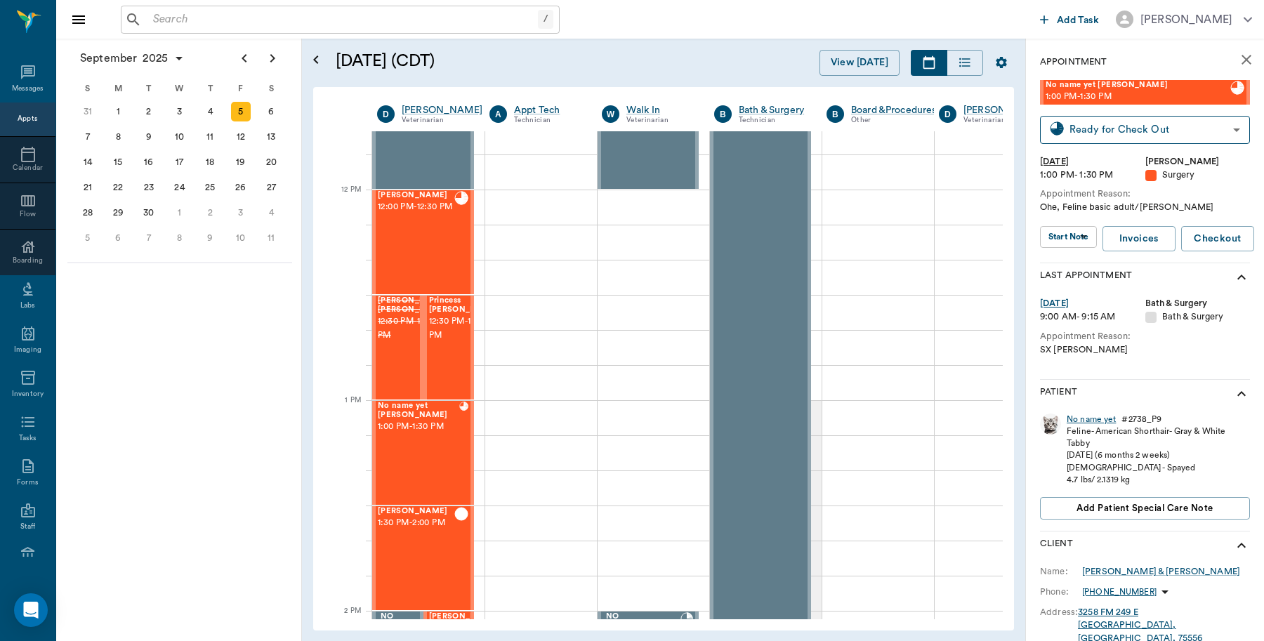
click at [1099, 419] on div "No name yet" at bounding box center [1090, 419] width 49 height 12
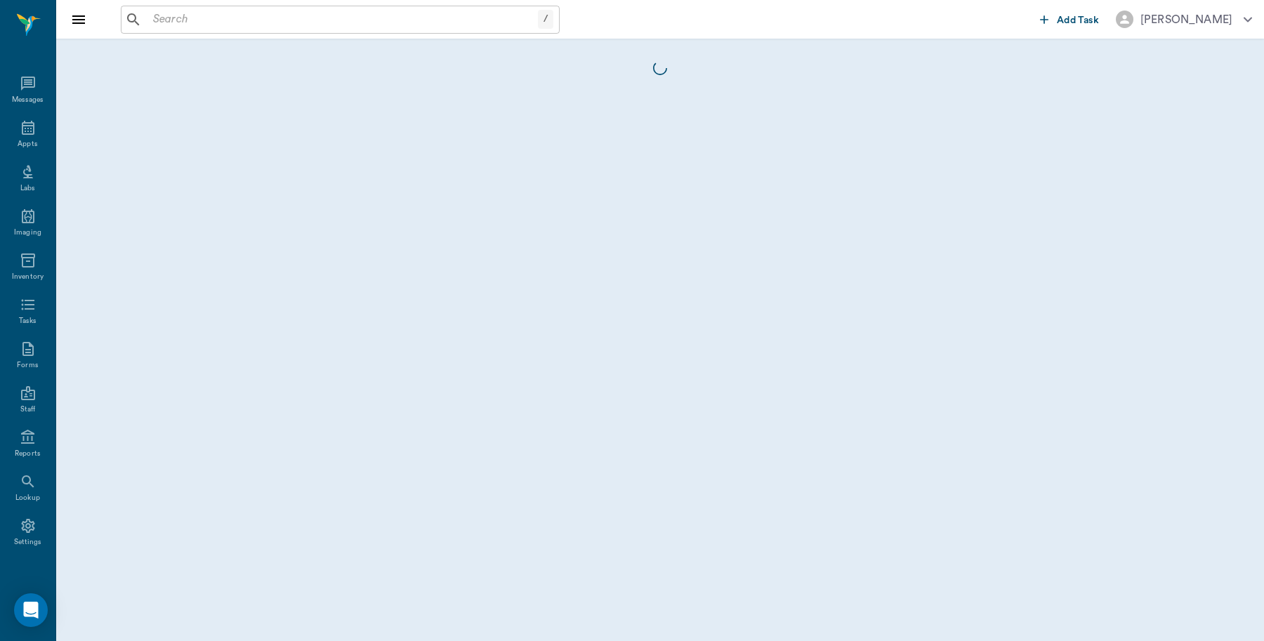
scroll to position [4, 0]
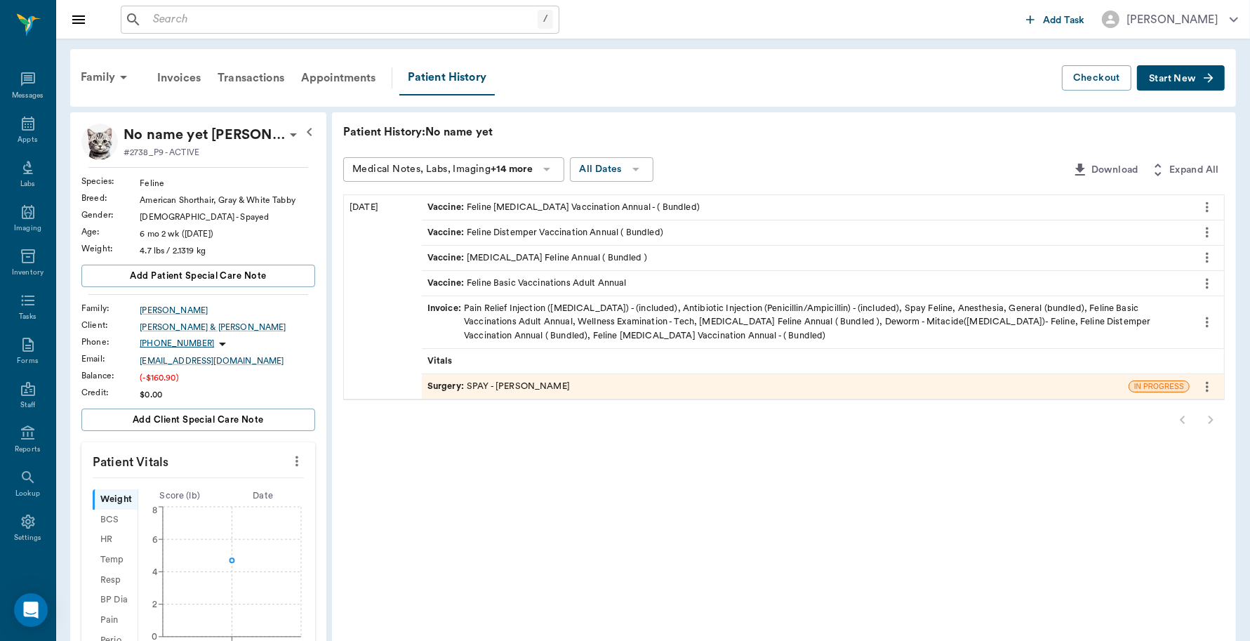
click at [555, 320] on div "Invoice : Pain Relief Injection (meloxicam) - (included), Antibiotic Injection …" at bounding box center [806, 322] width 757 height 41
click at [567, 380] on div "Surgery : SPAY - Dr. Bert Ellsworth" at bounding box center [499, 386] width 143 height 13
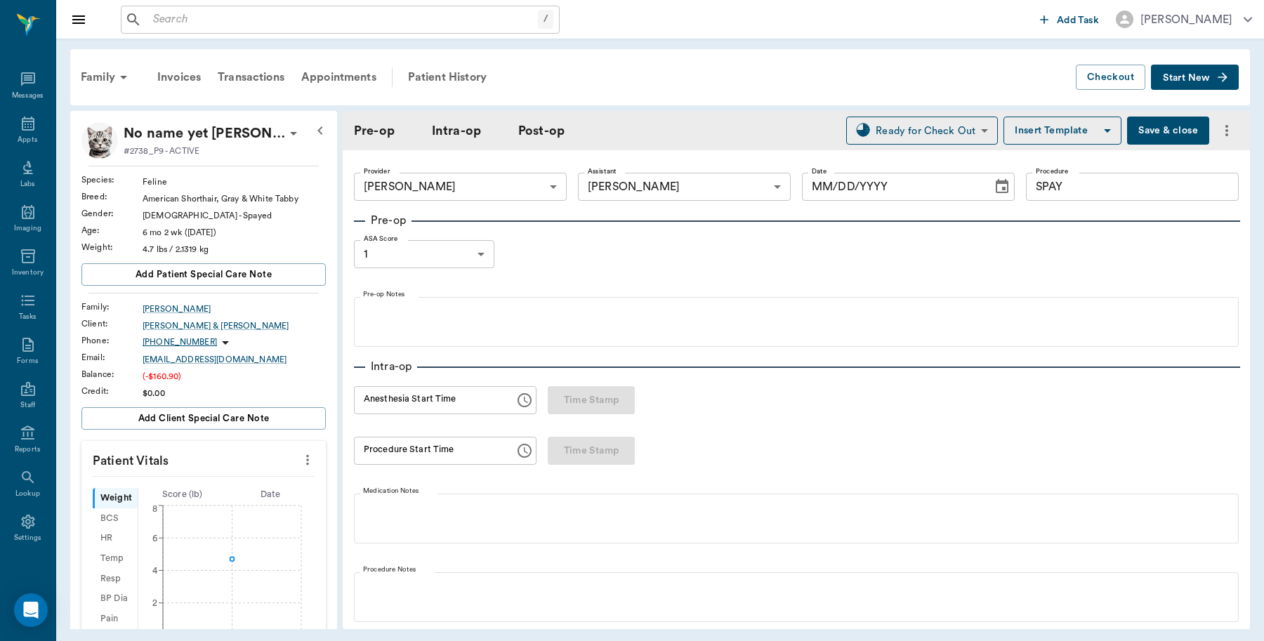
type input "63ec2f075fda476ae8351a4d"
type input "63ec2e7e52e12b0ba117b124"
type input "SPAY"
type input "1"
type input "[DATE]"
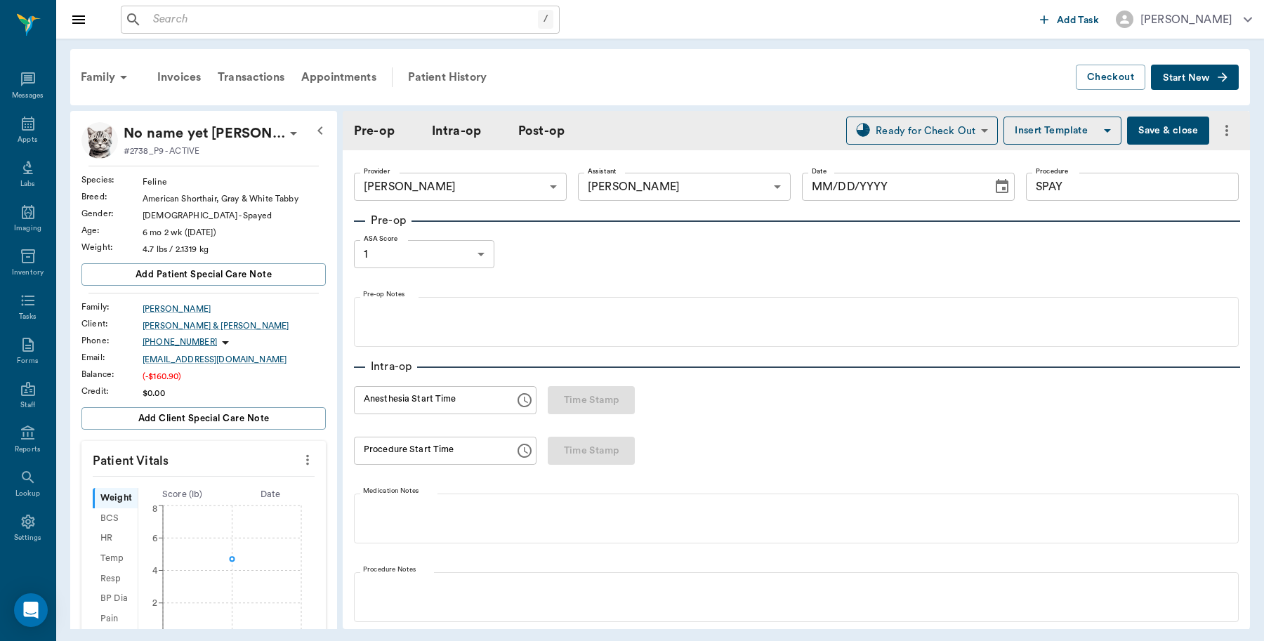
type input "01:24 PM"
type input "01:35 PM"
type input "01:54 PM"
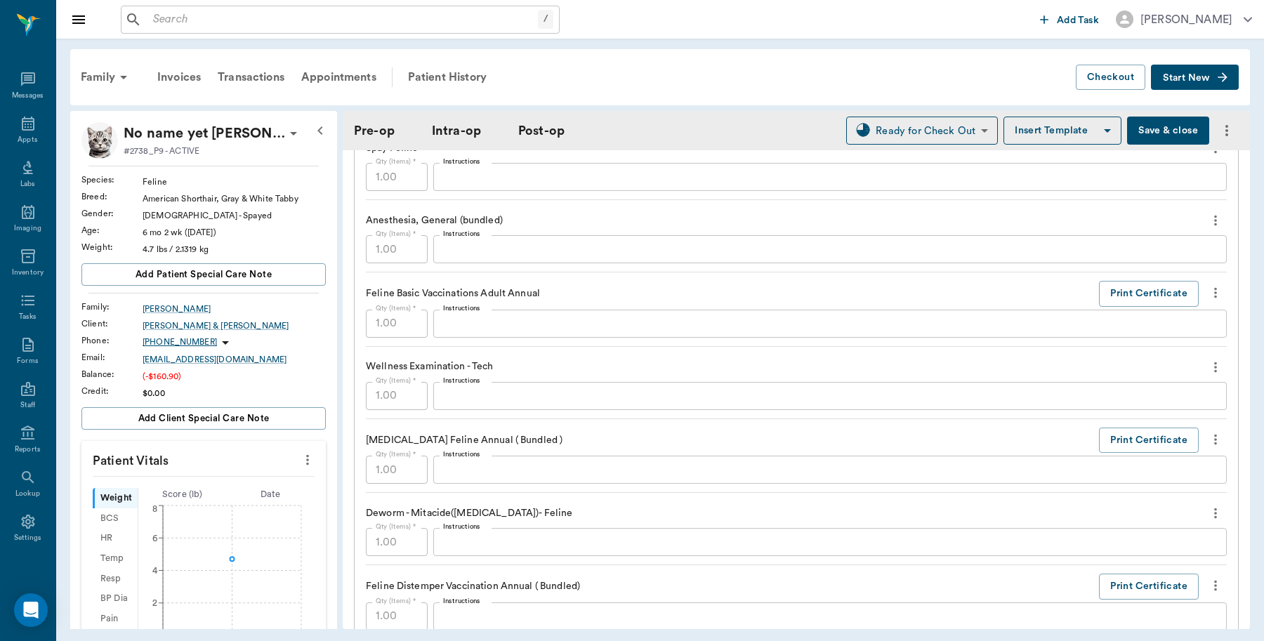
scroll to position [1404, 0]
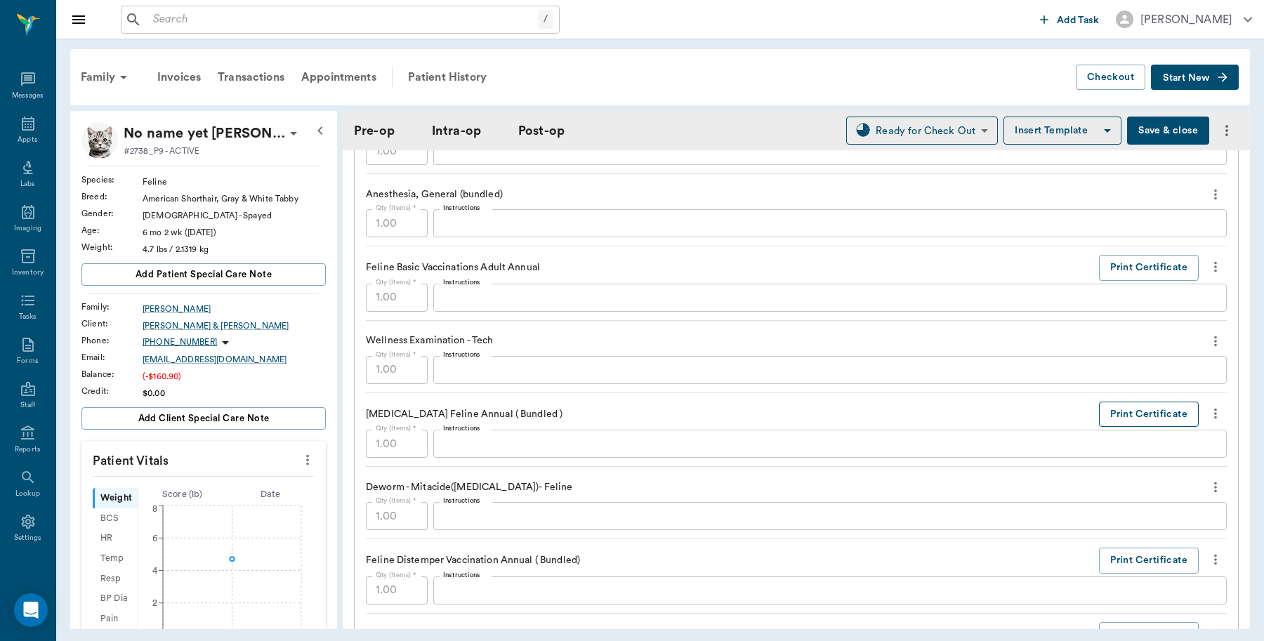
click at [1128, 413] on button "Print Certificate" at bounding box center [1149, 415] width 100 height 26
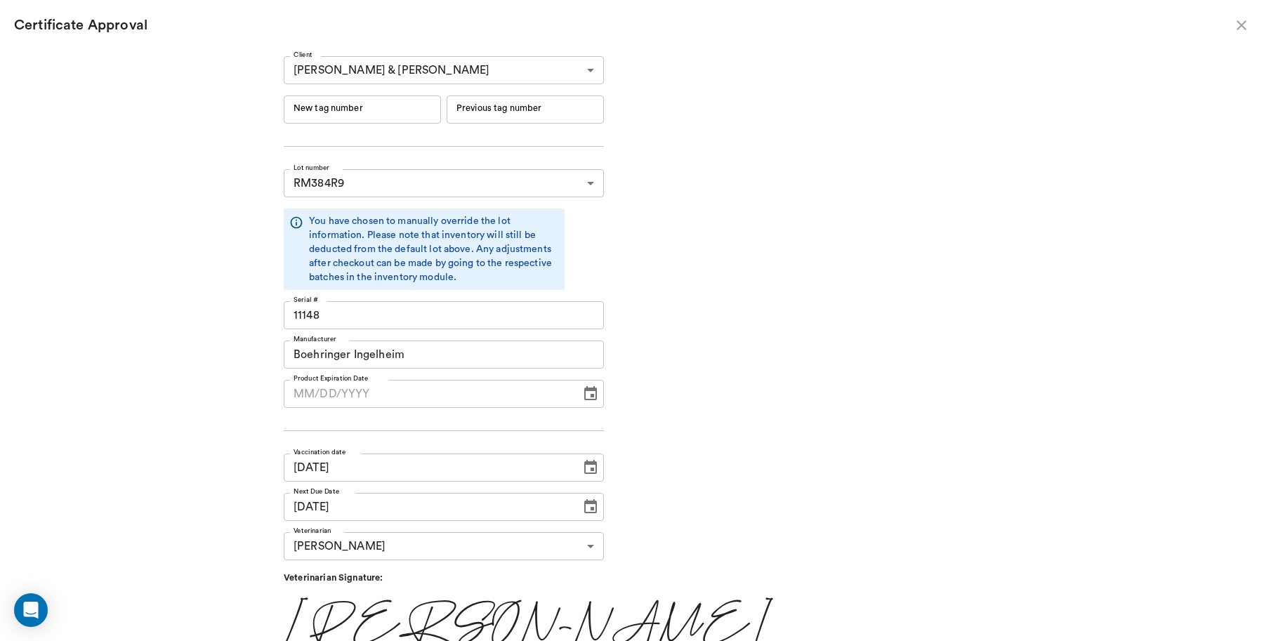
type input "06/19/2026"
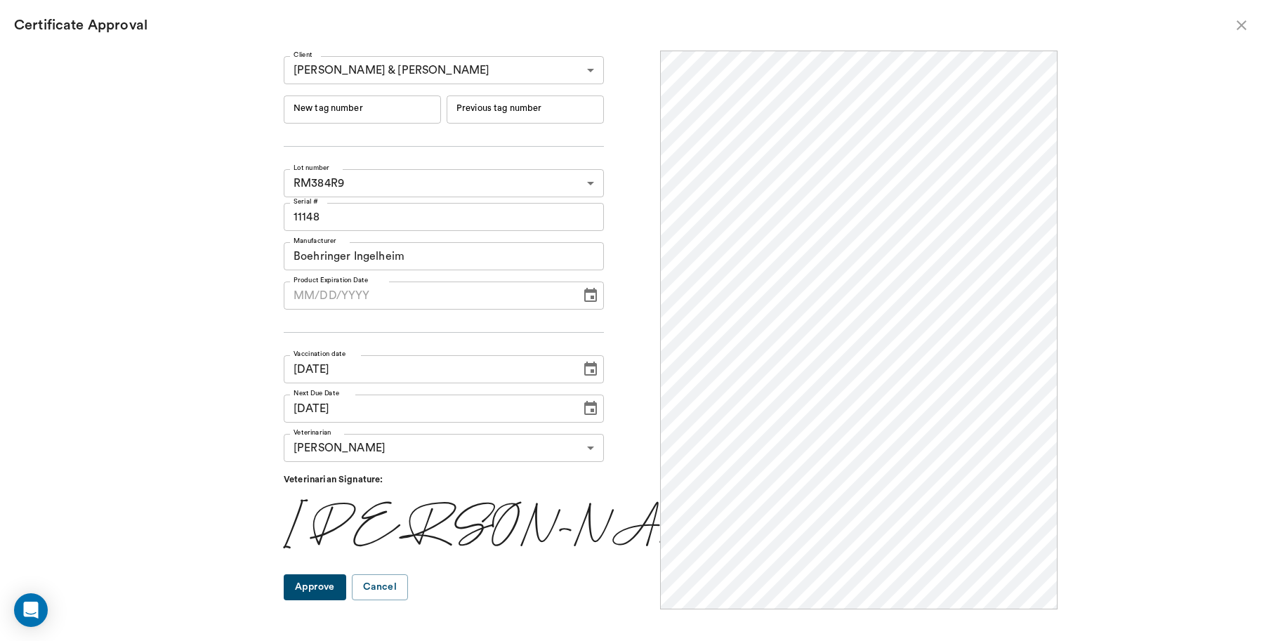
scroll to position [0, 0]
click at [414, 113] on input "New tag number" at bounding box center [362, 109] width 157 height 28
type input "251074"
click at [339, 585] on button "Approve" at bounding box center [315, 587] width 62 height 26
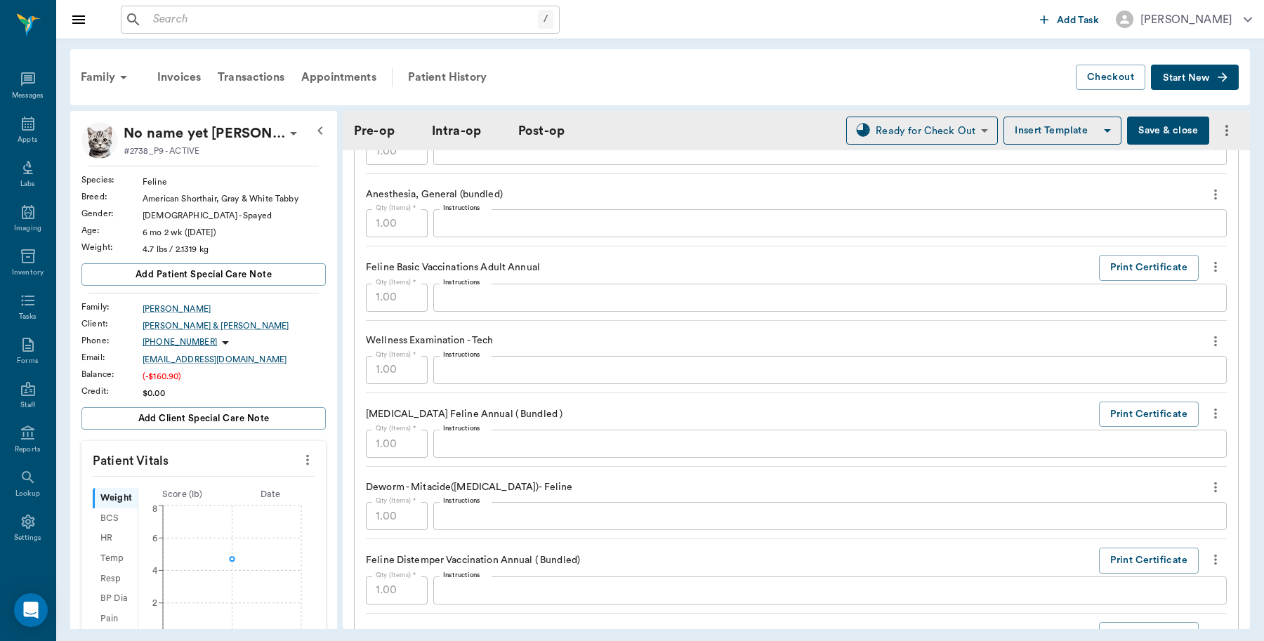
click at [1156, 131] on button "Save & close" at bounding box center [1168, 131] width 82 height 28
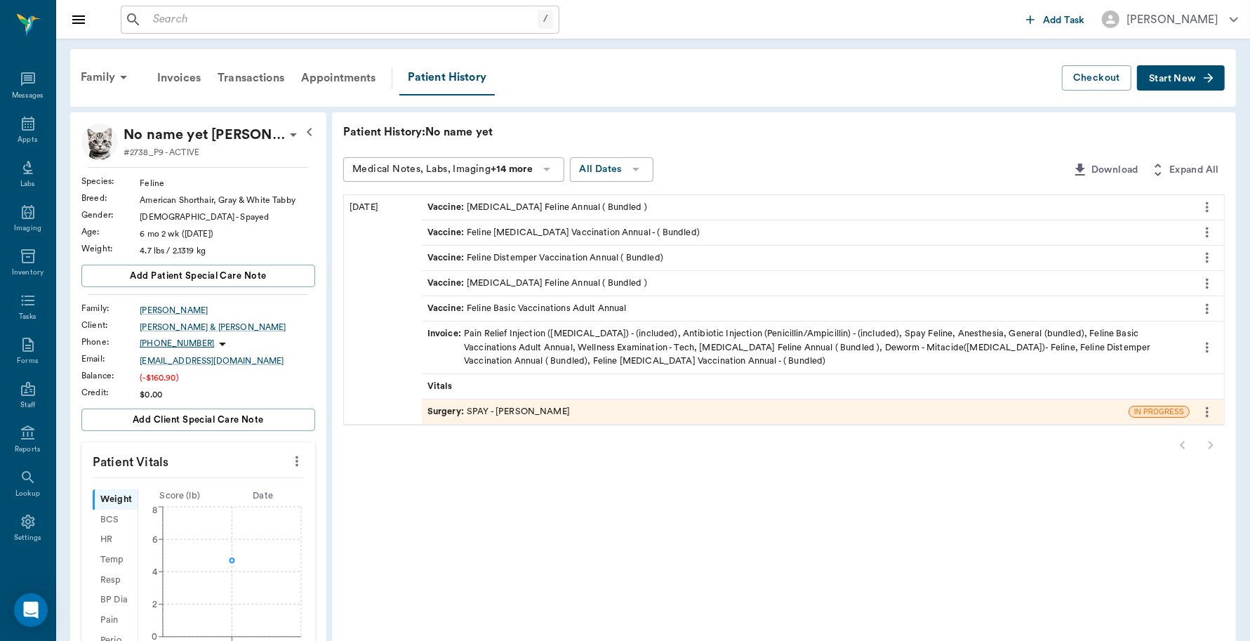
click at [630, 330] on div "Invoice : Pain Relief Injection (meloxicam) - (included), Antibiotic Injection …" at bounding box center [806, 347] width 757 height 41
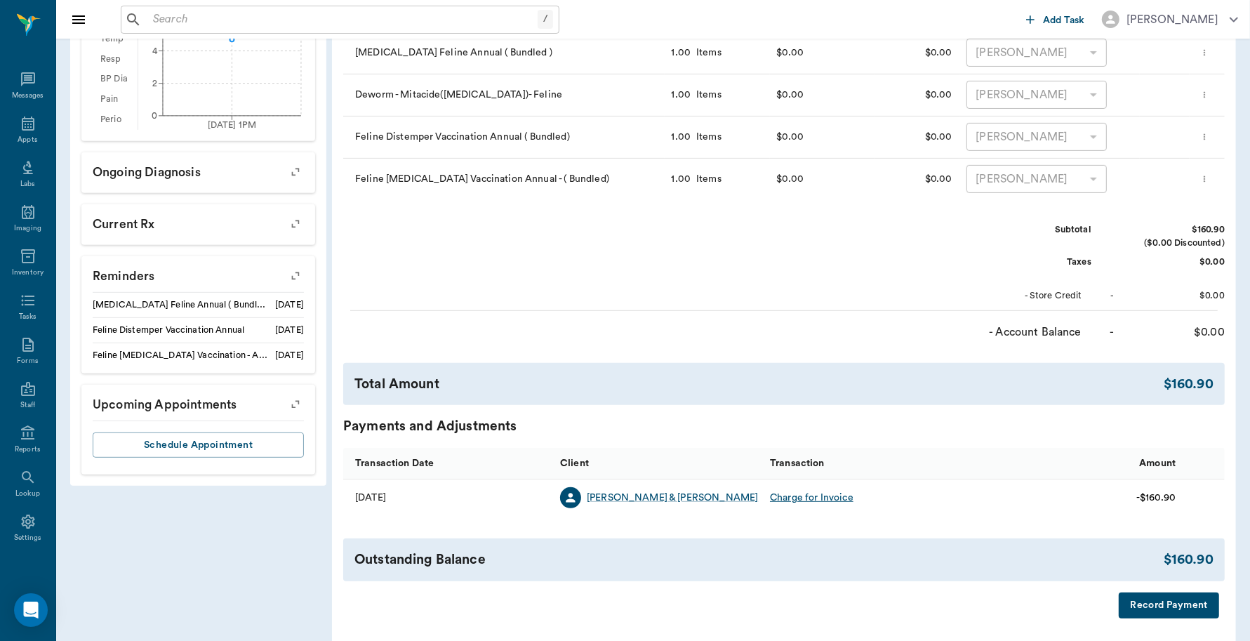
scroll to position [526, 0]
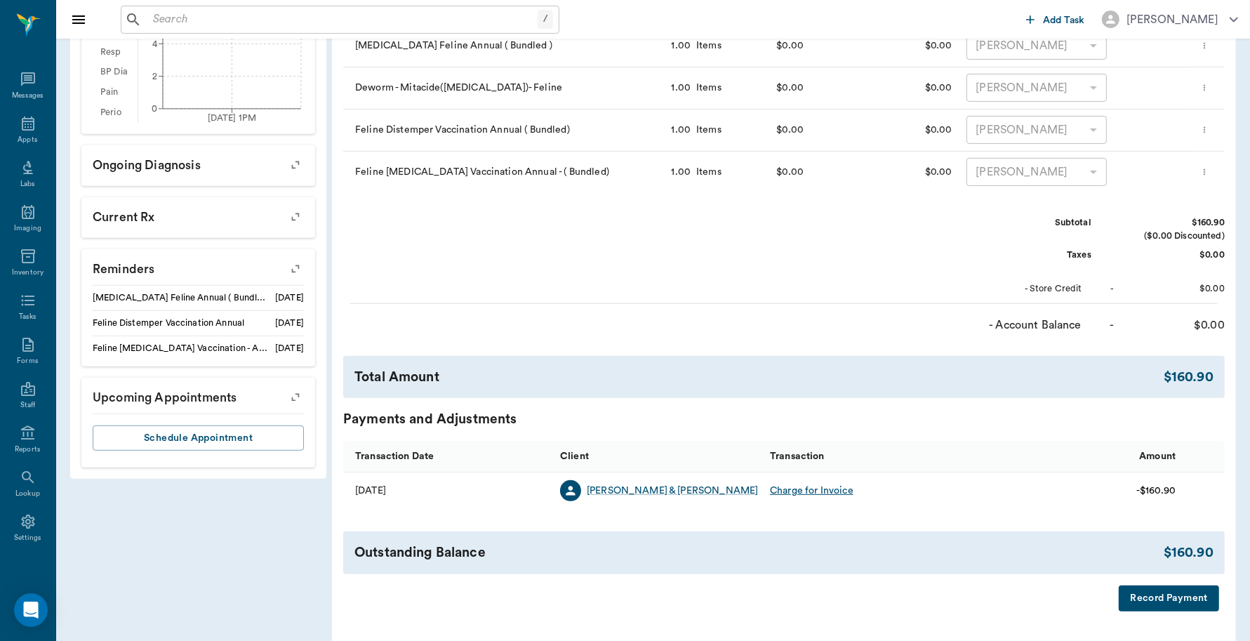
click at [1153, 602] on button "Record Payment" at bounding box center [1169, 598] width 100 height 26
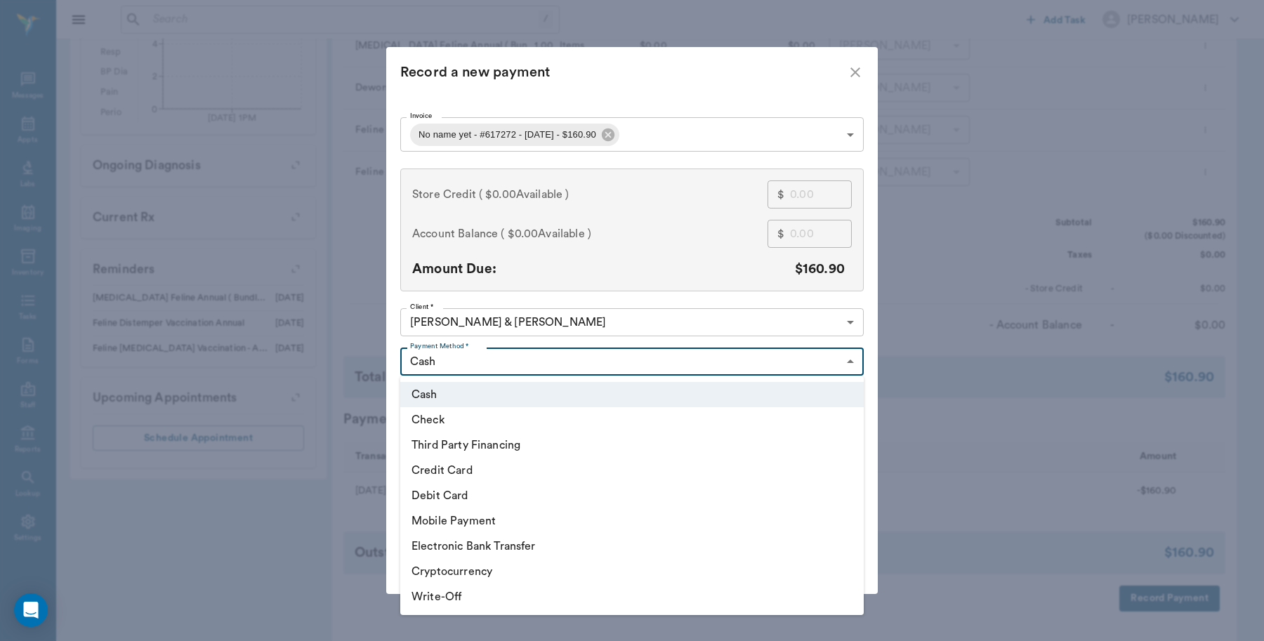
click at [439, 358] on body "/ ​ Add Task Dr. Bert Ellsworth Nectar Messages Appts Labs Imaging Inventory Ta…" at bounding box center [632, 82] width 1264 height 1216
click at [453, 500] on li "Debit Card" at bounding box center [631, 495] width 463 height 25
type input "DEBIT_CARD"
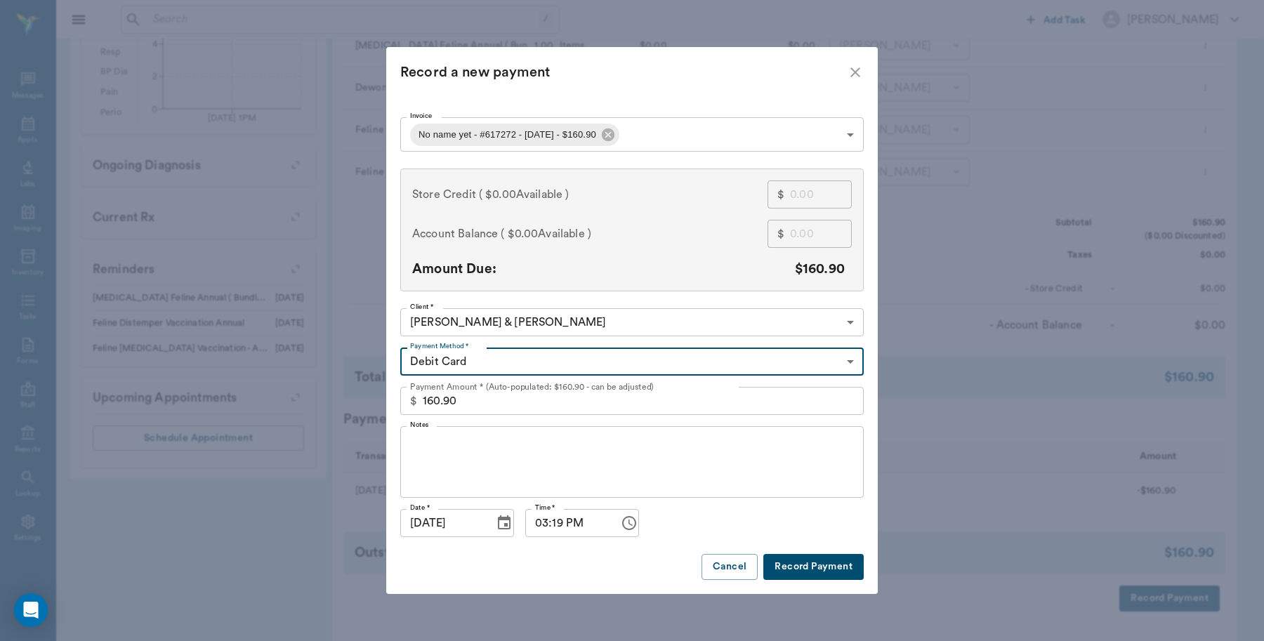
click at [819, 566] on button "Record Payment" at bounding box center [813, 567] width 100 height 26
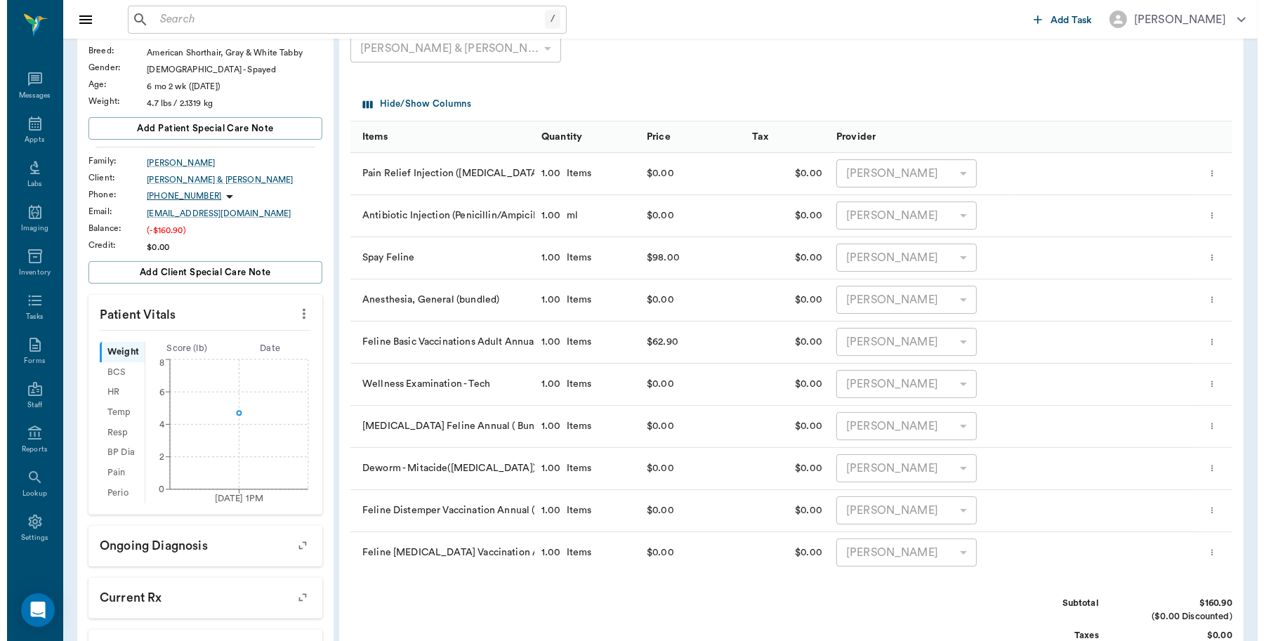
scroll to position [0, 0]
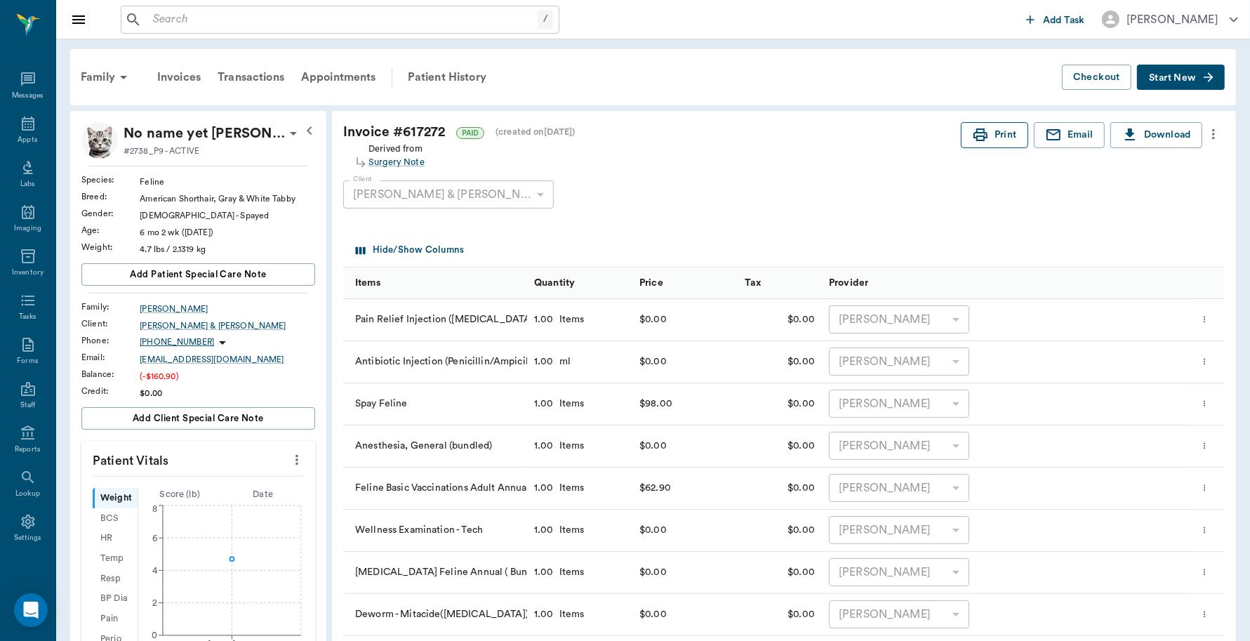
click at [991, 134] on button "Print" at bounding box center [994, 135] width 67 height 26
click at [22, 120] on icon at bounding box center [28, 124] width 13 height 14
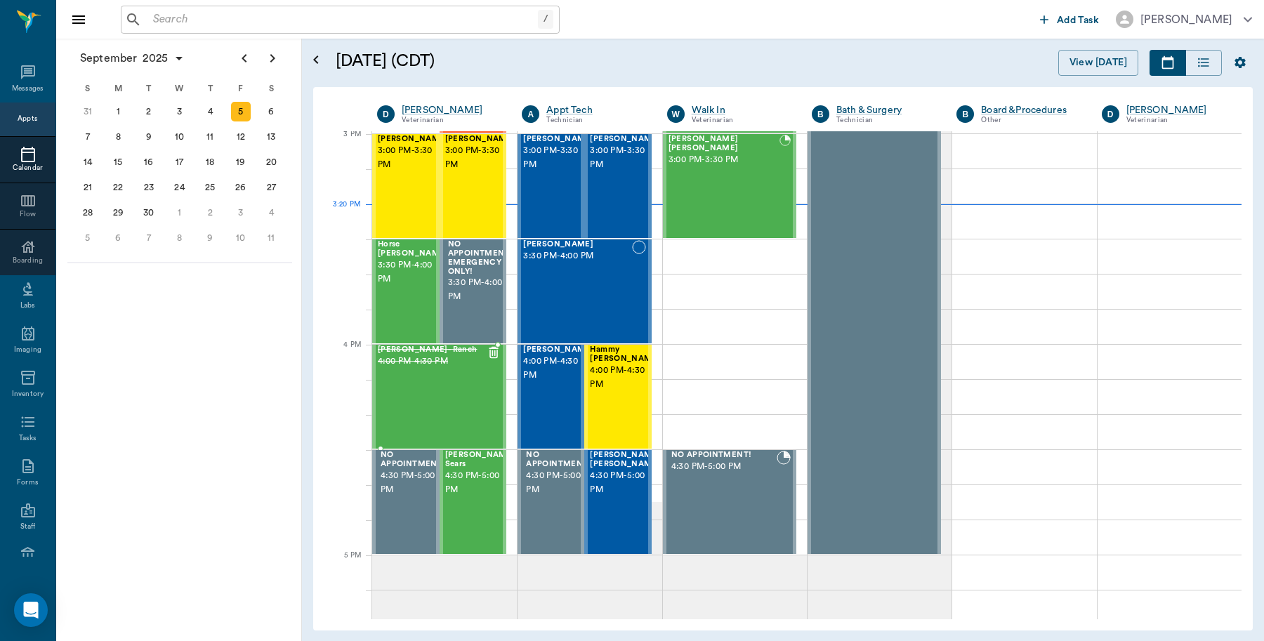
scroll to position [1476, 0]
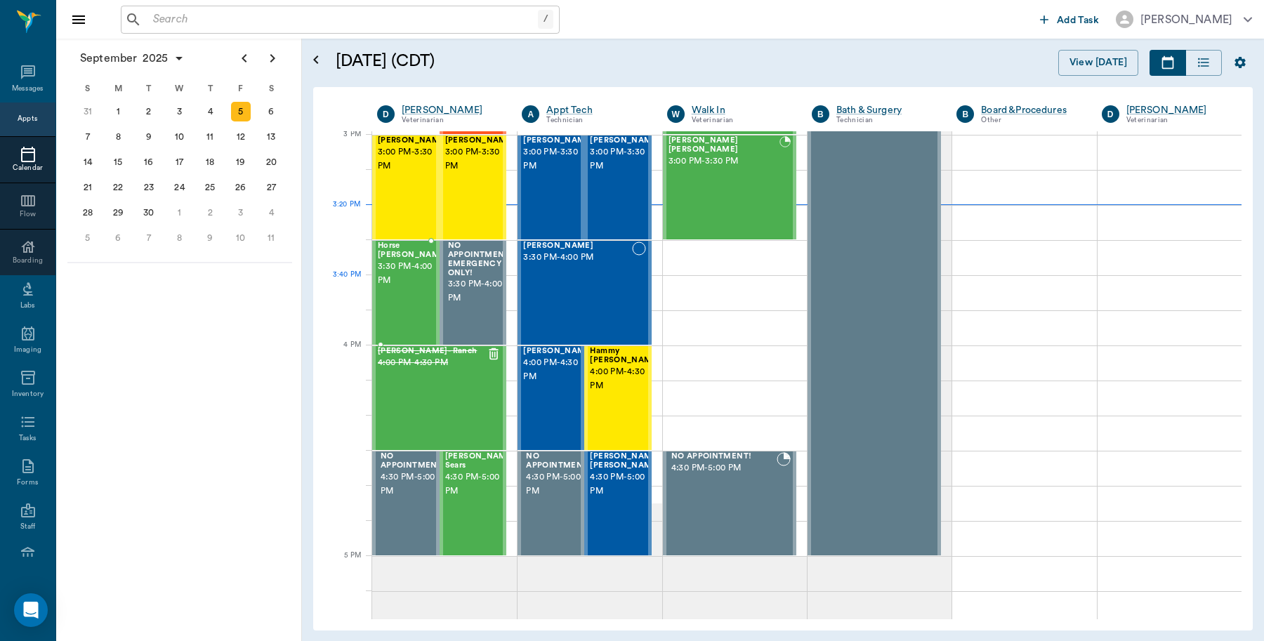
click at [395, 289] on div "Horse Lance 3:30 PM - 4:00 PM" at bounding box center [413, 292] width 70 height 102
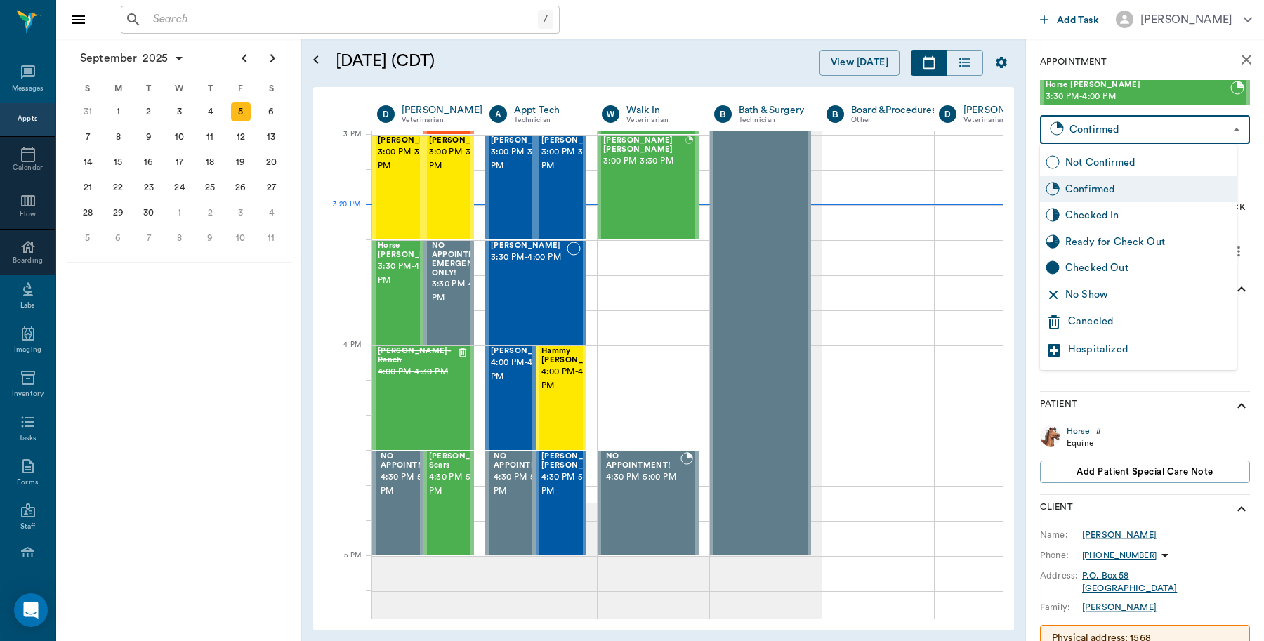
click at [1075, 131] on body "/ ​ Add Task Dr. Bert Ellsworth Nectar Messages Appts Calendar Flow Boarding La…" at bounding box center [632, 320] width 1264 height 641
click at [1075, 213] on div "Checked In" at bounding box center [1148, 215] width 166 height 15
type input "CHECKED_IN"
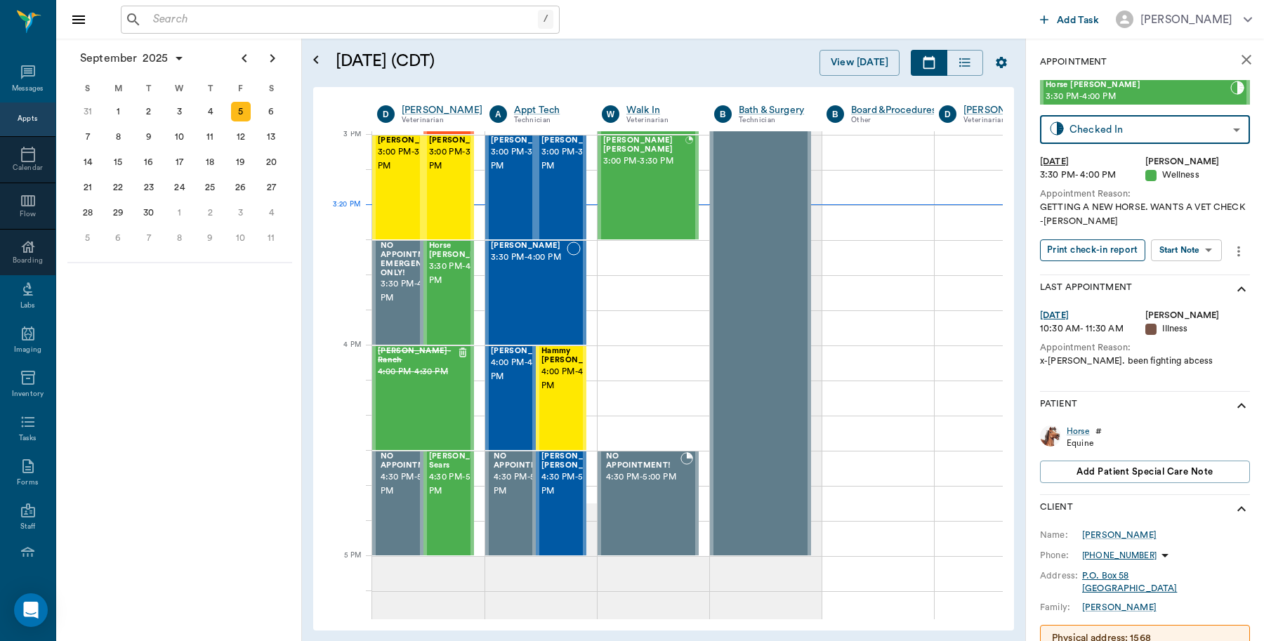
click at [1075, 250] on button "Print check-in report" at bounding box center [1092, 250] width 105 height 22
click at [242, 132] on div "12" at bounding box center [241, 137] width 20 height 20
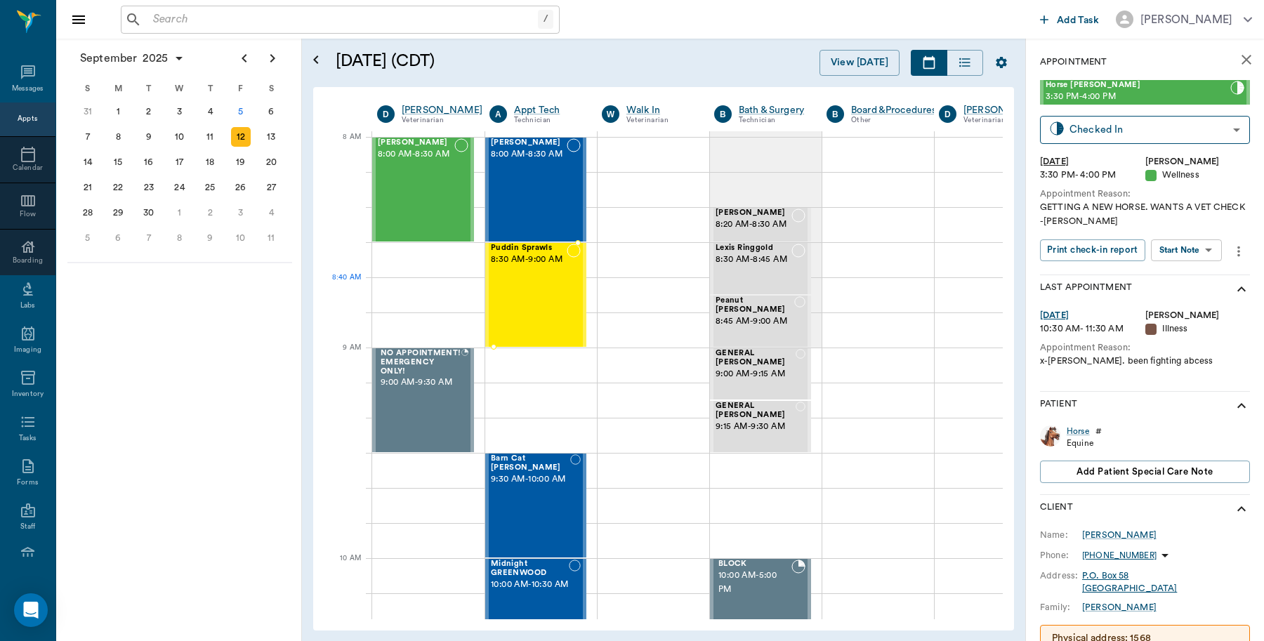
scroll to position [0, 1]
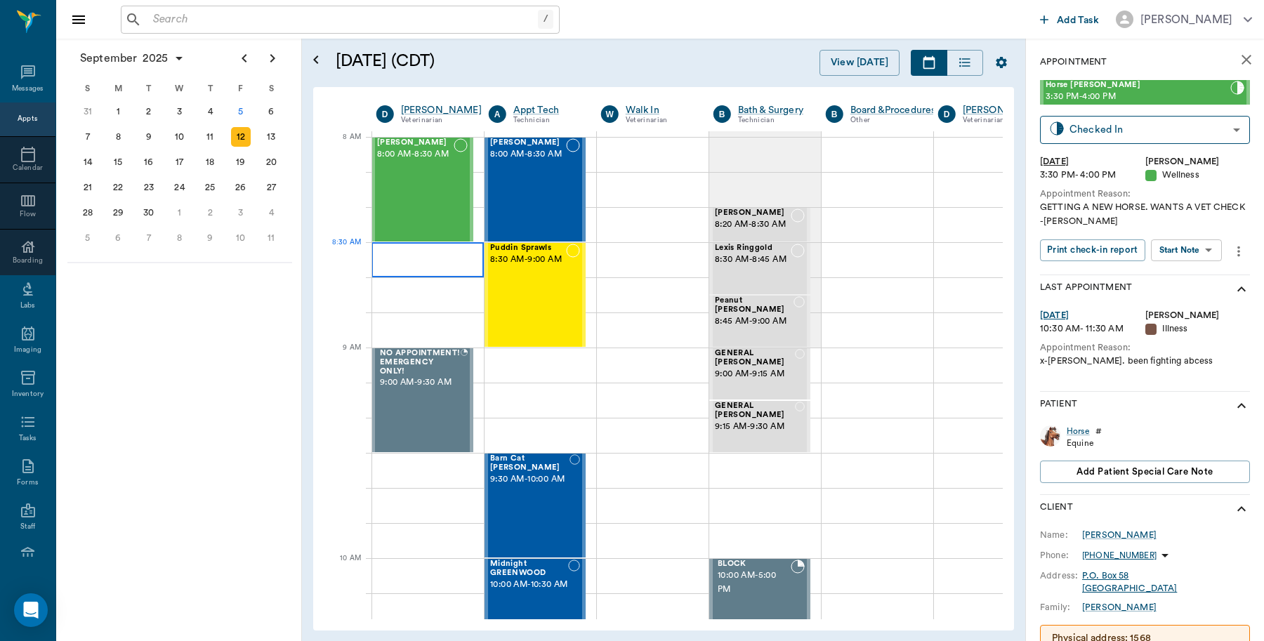
click at [397, 260] on div at bounding box center [427, 259] width 112 height 35
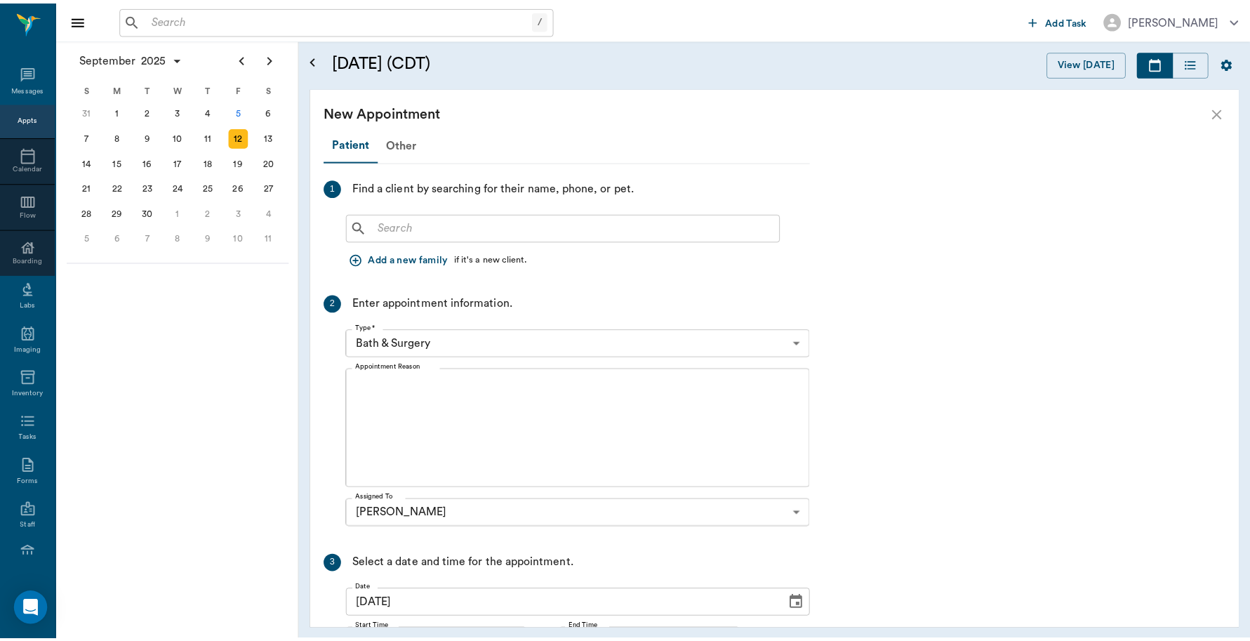
scroll to position [0, 0]
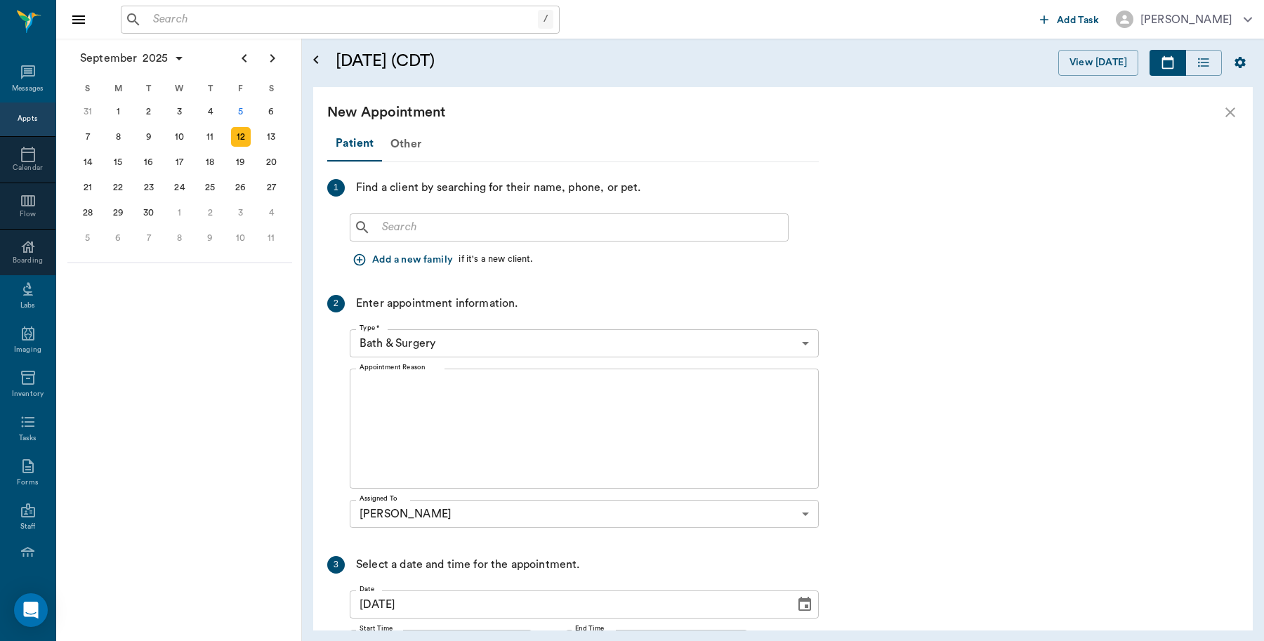
click at [491, 227] on input "text" at bounding box center [579, 228] width 406 height 20
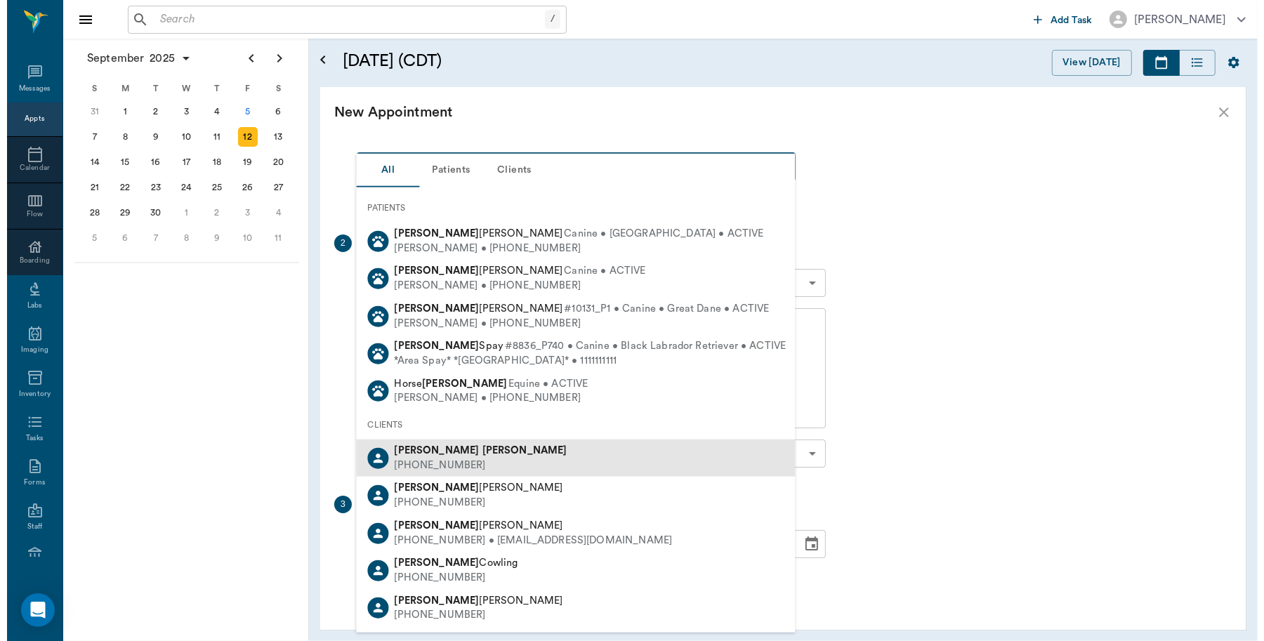
scroll to position [88, 0]
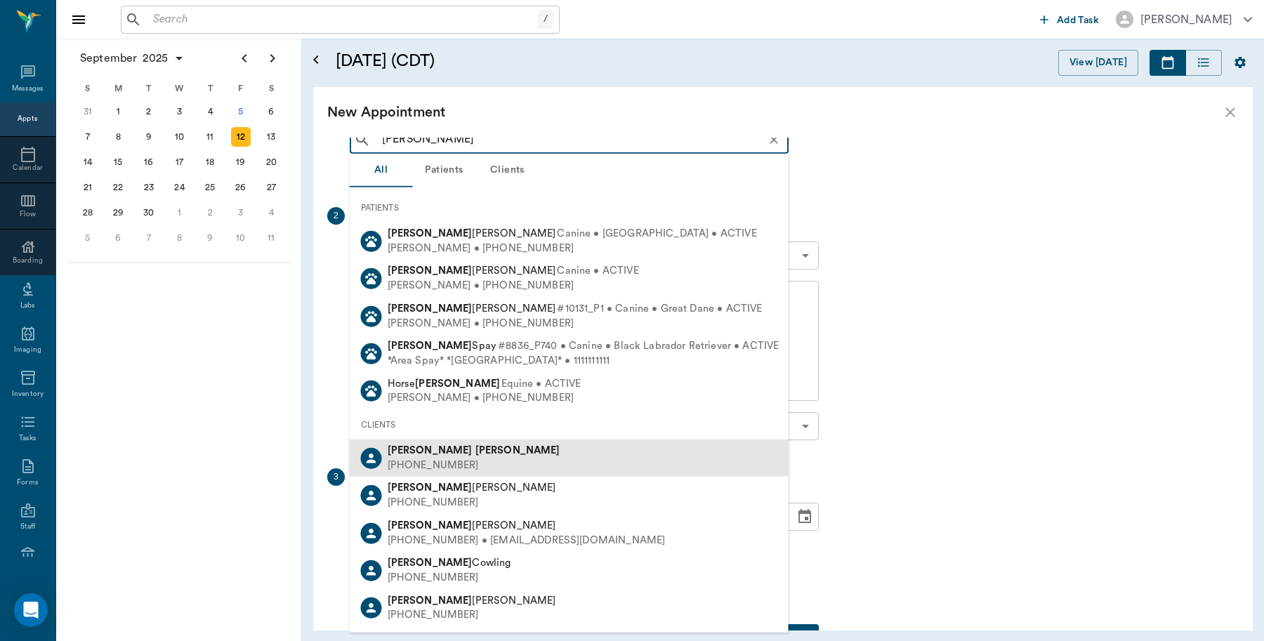
click at [475, 447] on b "[PERSON_NAME]" at bounding box center [517, 450] width 85 height 11
type input "[PERSON_NAME]"
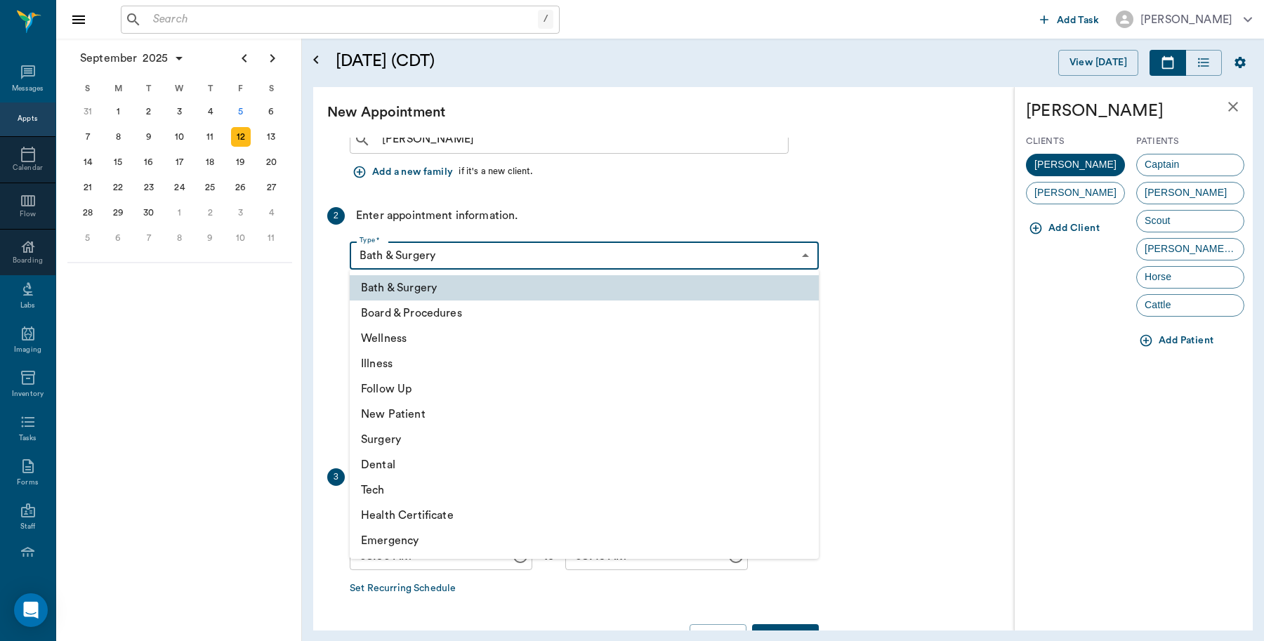
click at [482, 256] on body "/ ​ Add Task Dr. Bert Ellsworth Nectar Messages Appts Calendar Flow Boarding La…" at bounding box center [632, 320] width 1264 height 641
click at [404, 341] on li "Wellness" at bounding box center [584, 338] width 469 height 25
type input "65d2be4f46e3a538d89b8c14"
type input "09:00 AM"
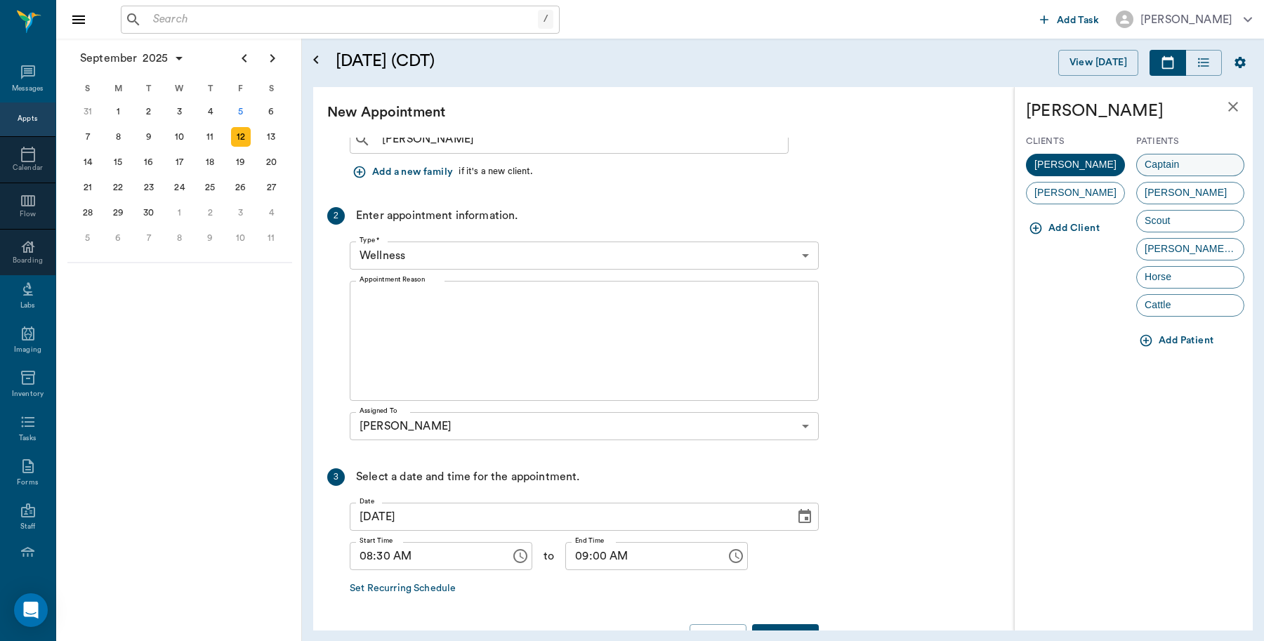
click at [1183, 163] on span "Captain" at bounding box center [1162, 164] width 50 height 15
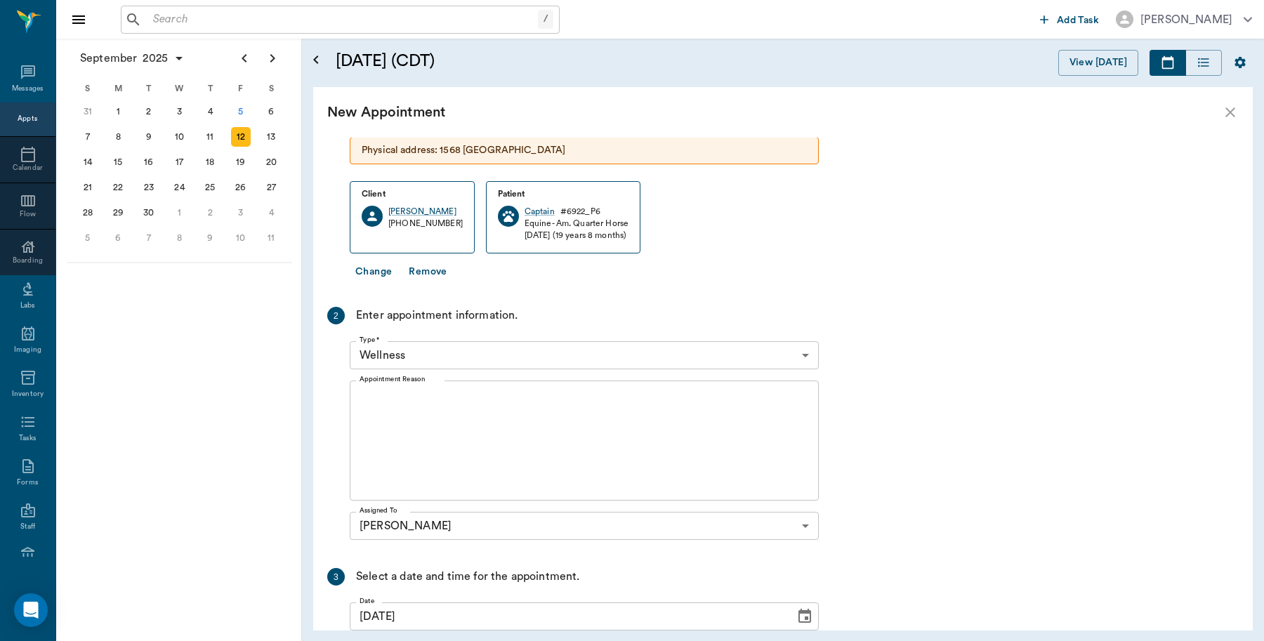
click at [518, 409] on textarea "Appointment Reason" at bounding box center [583, 440] width 449 height 97
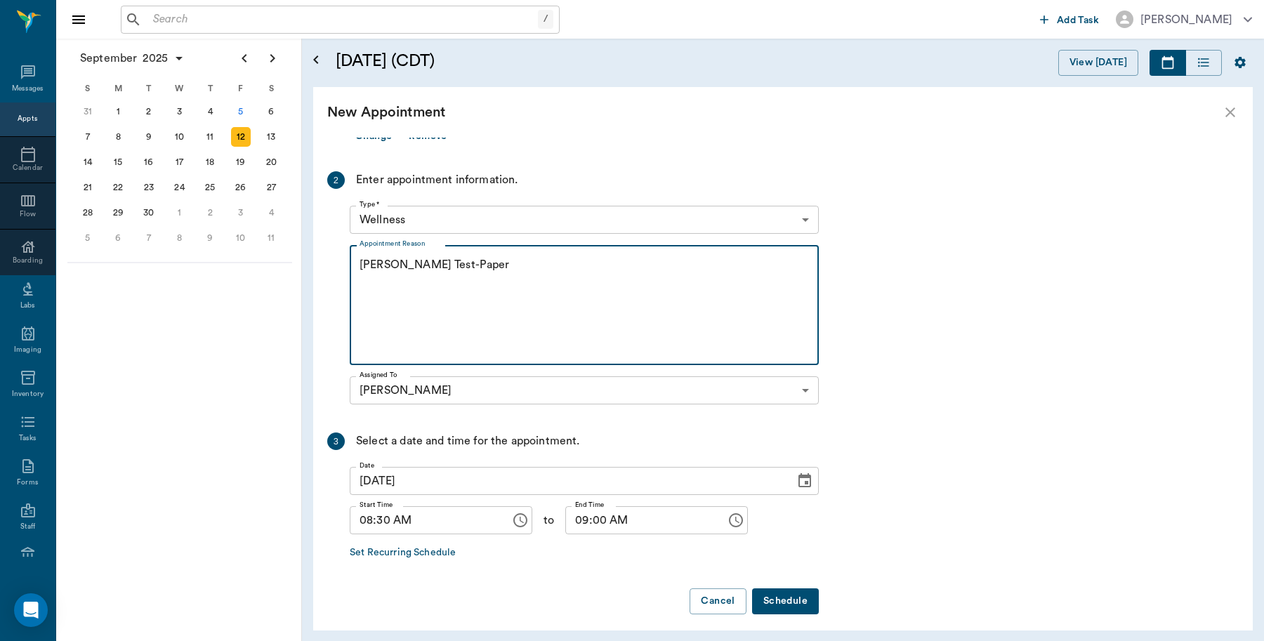
scroll to position [232, 0]
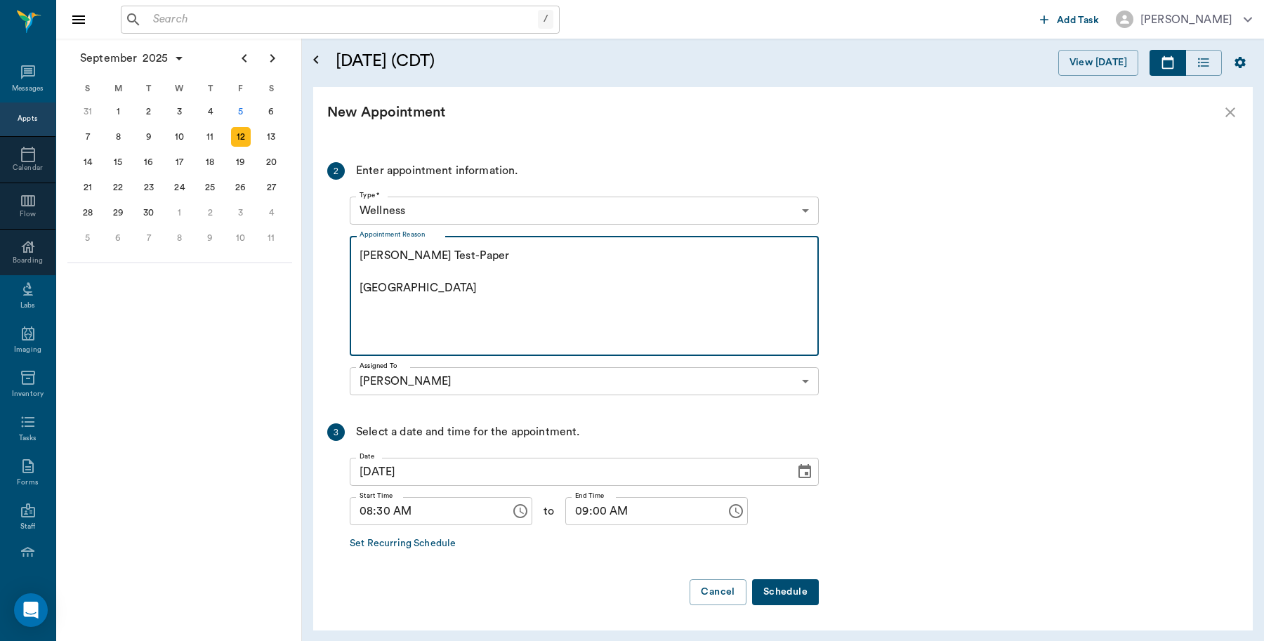
type textarea "Coggins Test-Paper Caryn"
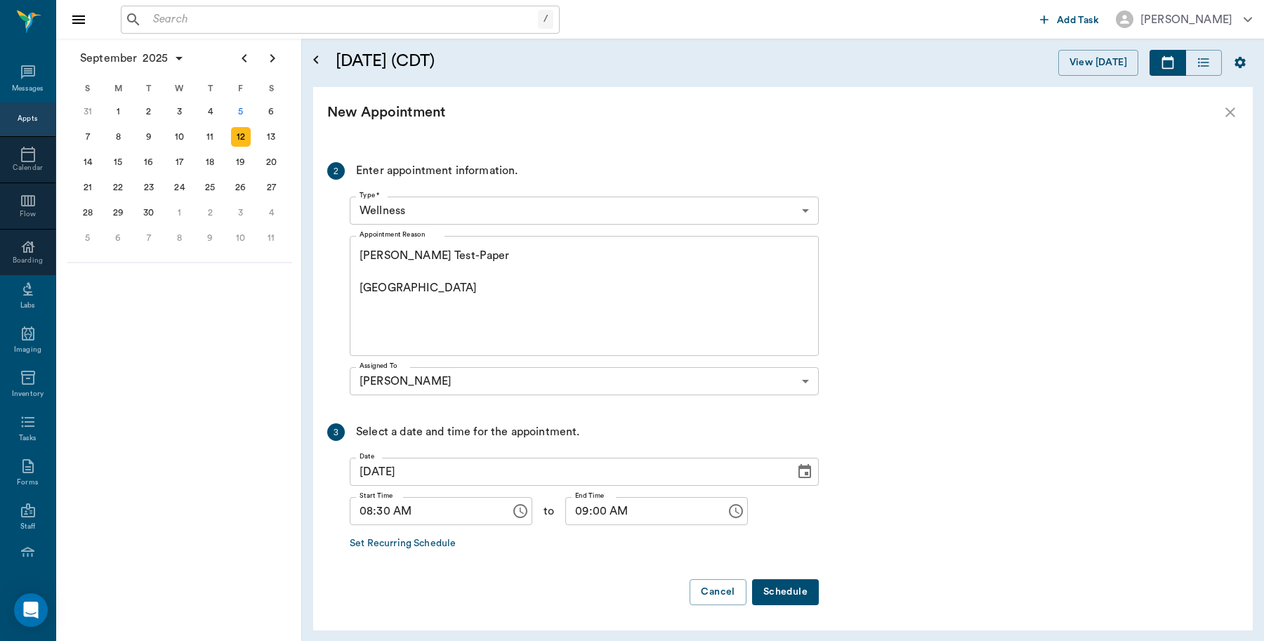
click at [780, 587] on button "Schedule" at bounding box center [785, 592] width 67 height 26
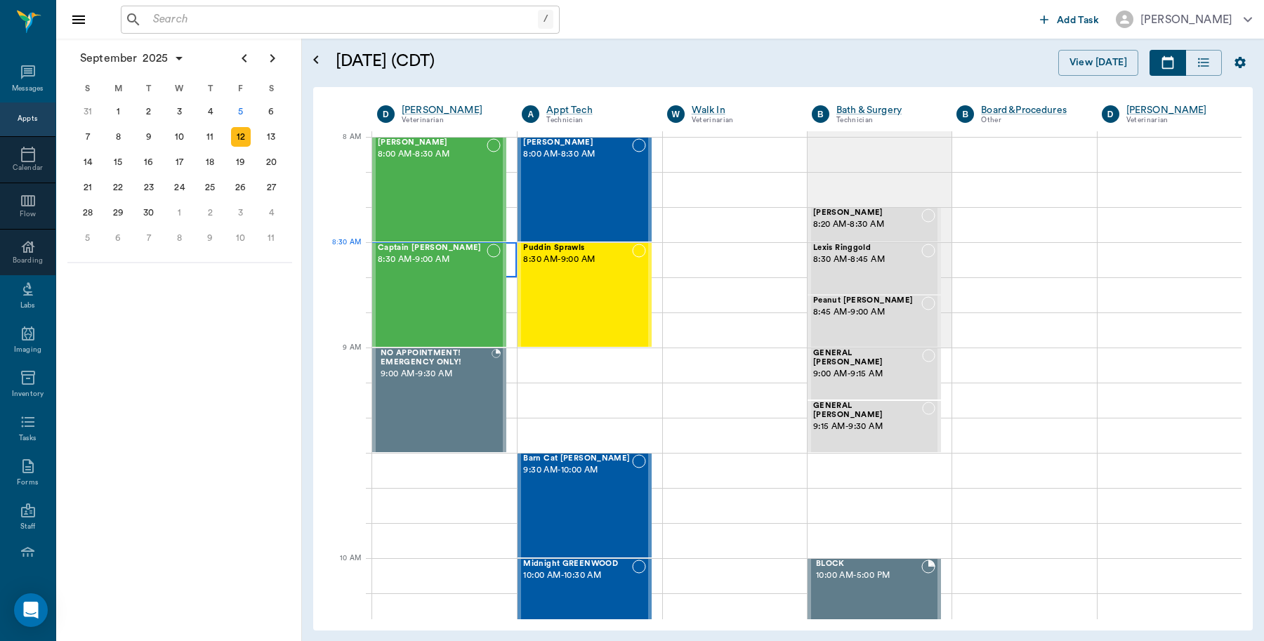
click at [505, 260] on div at bounding box center [444, 259] width 145 height 35
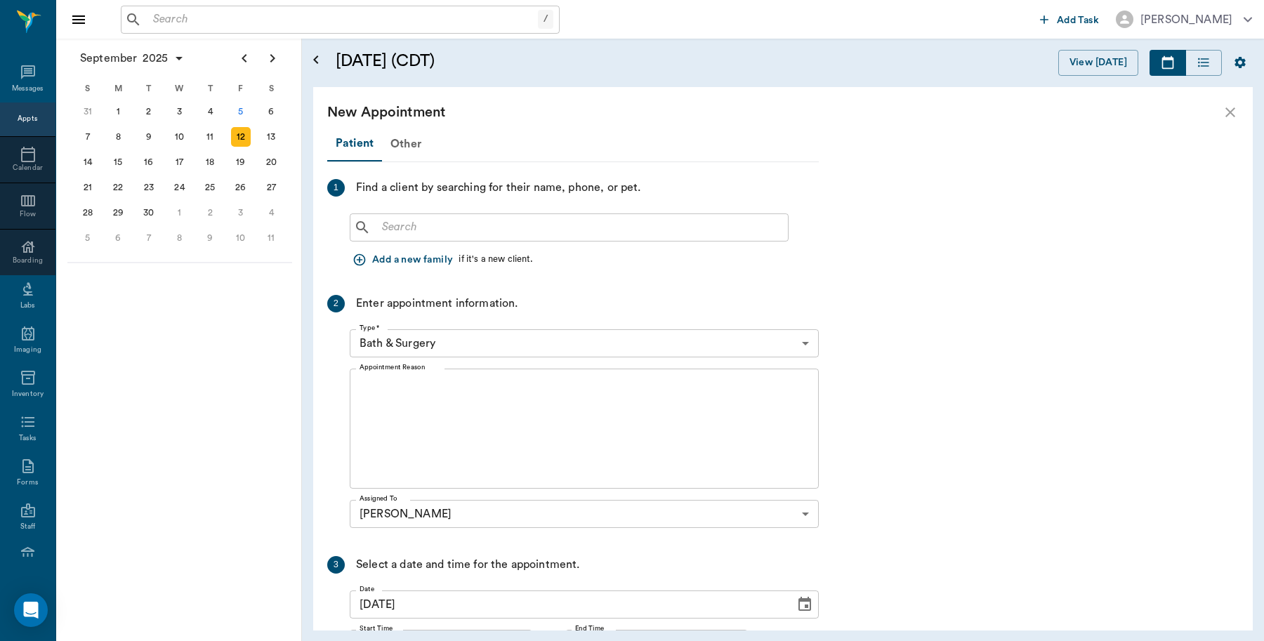
click at [511, 241] on div "​ Add a new family if it's a new client." at bounding box center [584, 240] width 469 height 65
click at [486, 218] on input "text" at bounding box center [579, 228] width 406 height 20
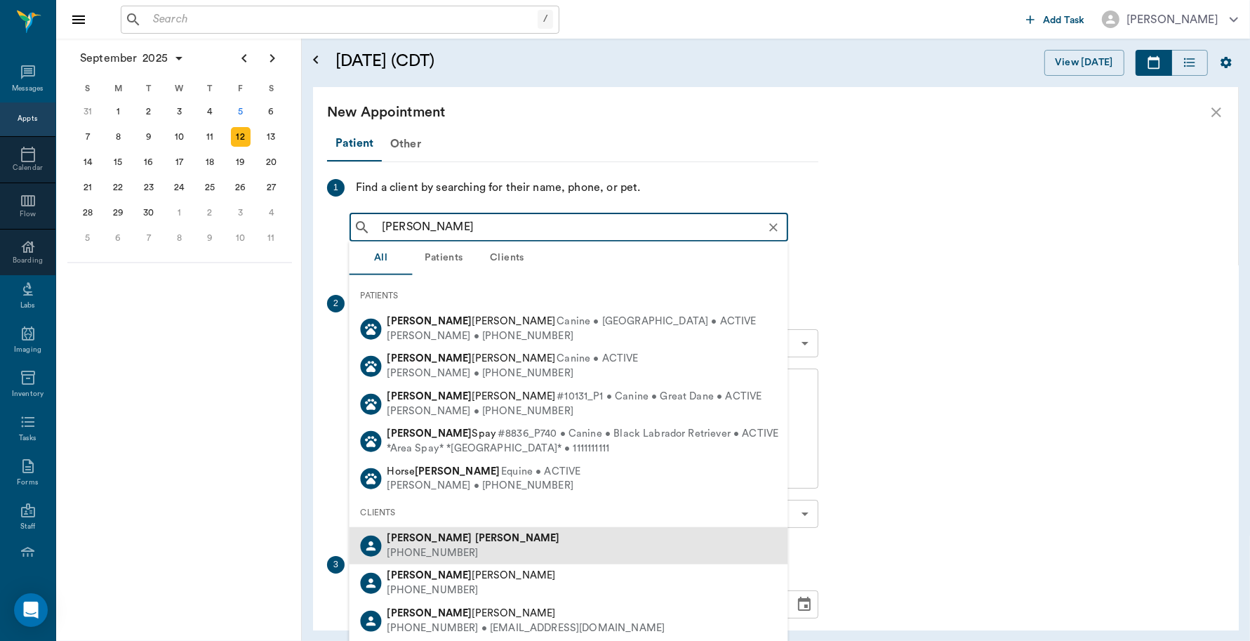
click at [451, 542] on div "Doug Lance" at bounding box center [473, 538] width 173 height 15
type input "Doug lance"
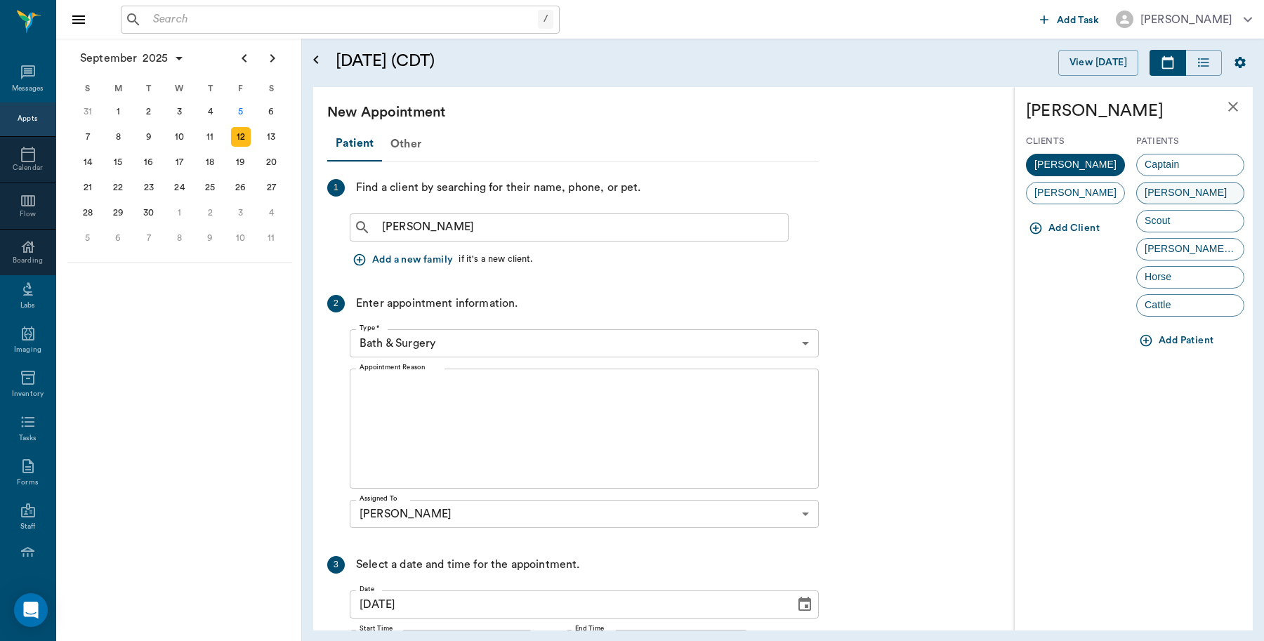
click at [1184, 190] on div "Joe" at bounding box center [1190, 193] width 108 height 22
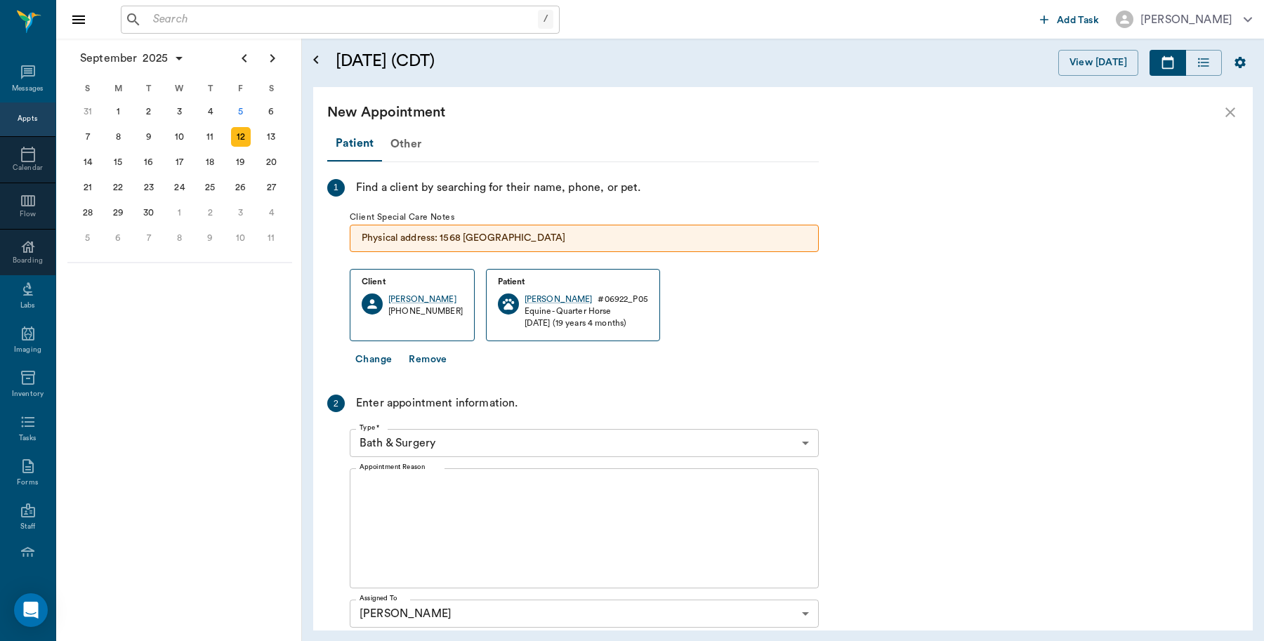
click at [481, 493] on textarea "Appointment Reason" at bounding box center [583, 528] width 449 height 97
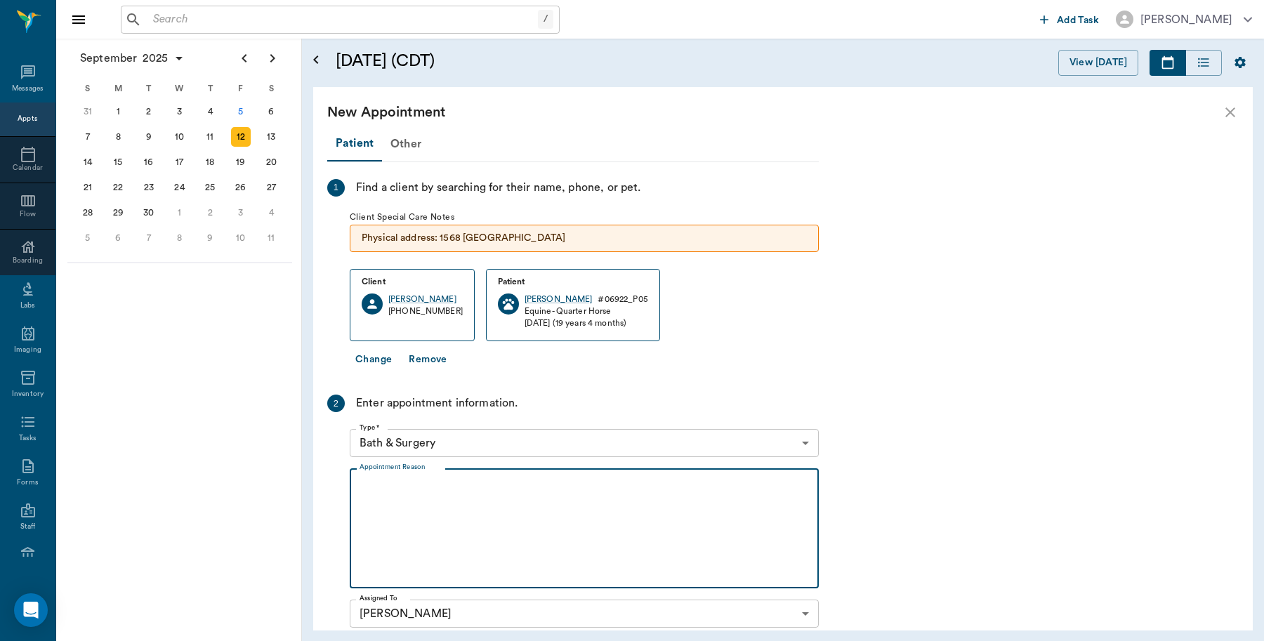
click at [493, 439] on body "/ ​ Add Task Dr. Bert Ellsworth Nectar Messages Appts Calendar Flow Boarding La…" at bounding box center [632, 320] width 1264 height 641
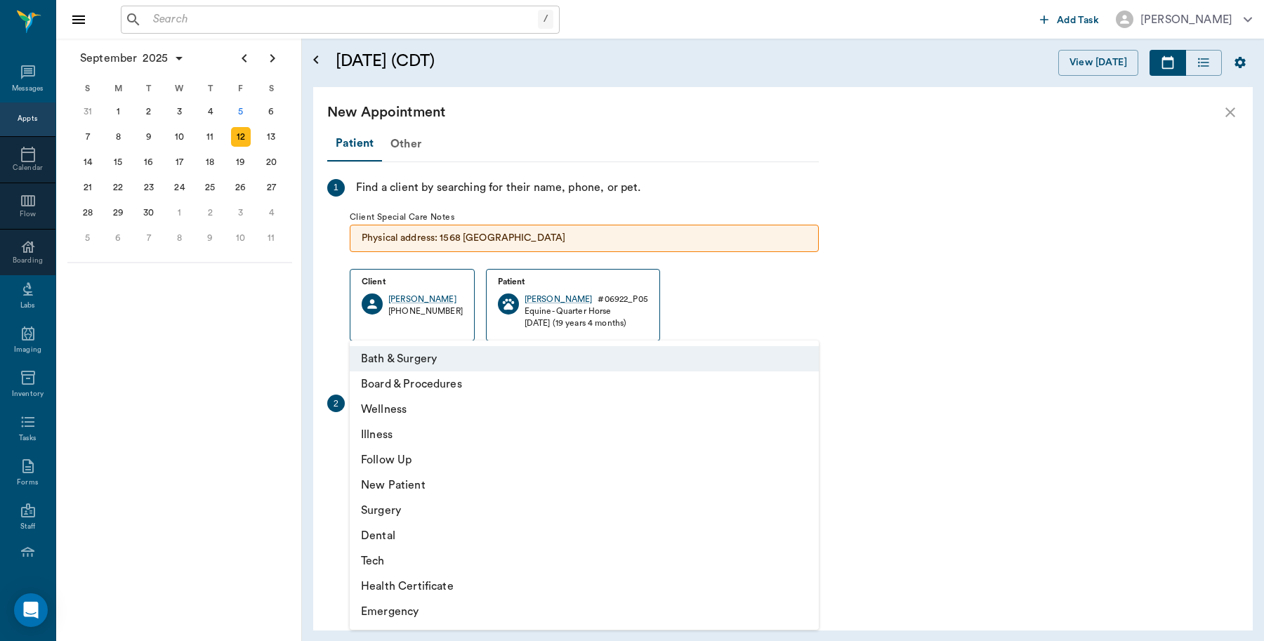
click at [401, 411] on li "Wellness" at bounding box center [584, 409] width 469 height 25
type input "65d2be4f46e3a538d89b8c14"
type input "09:00 AM"
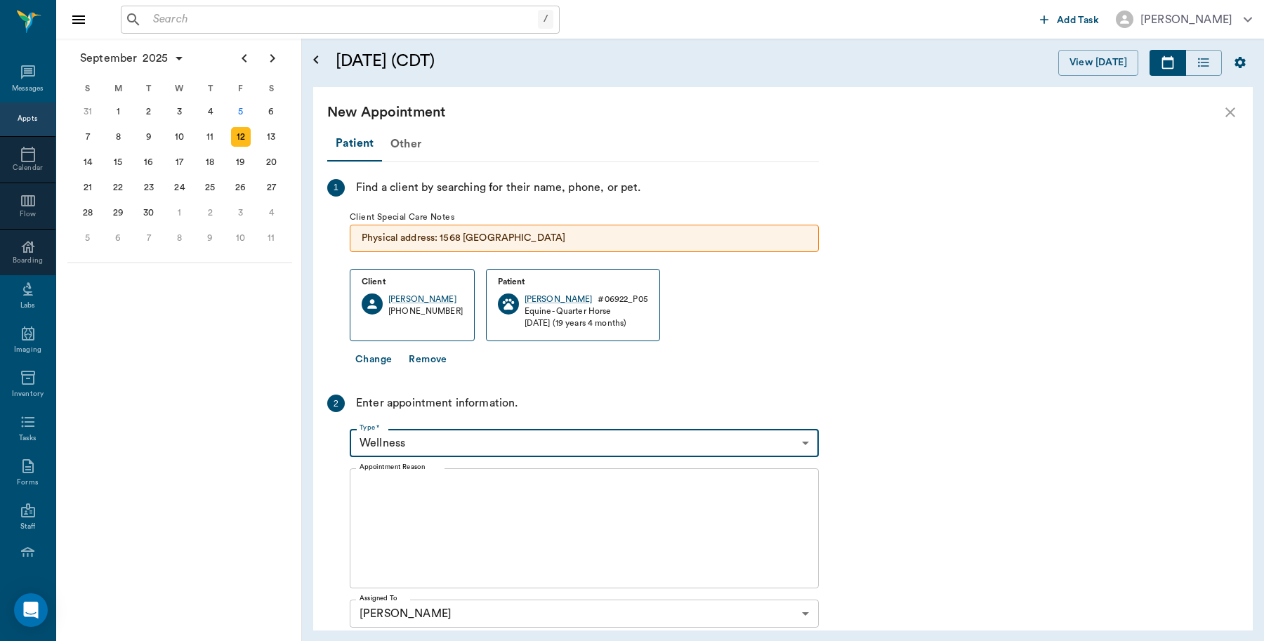
click at [439, 482] on textarea "Appointment Reason" at bounding box center [583, 528] width 449 height 97
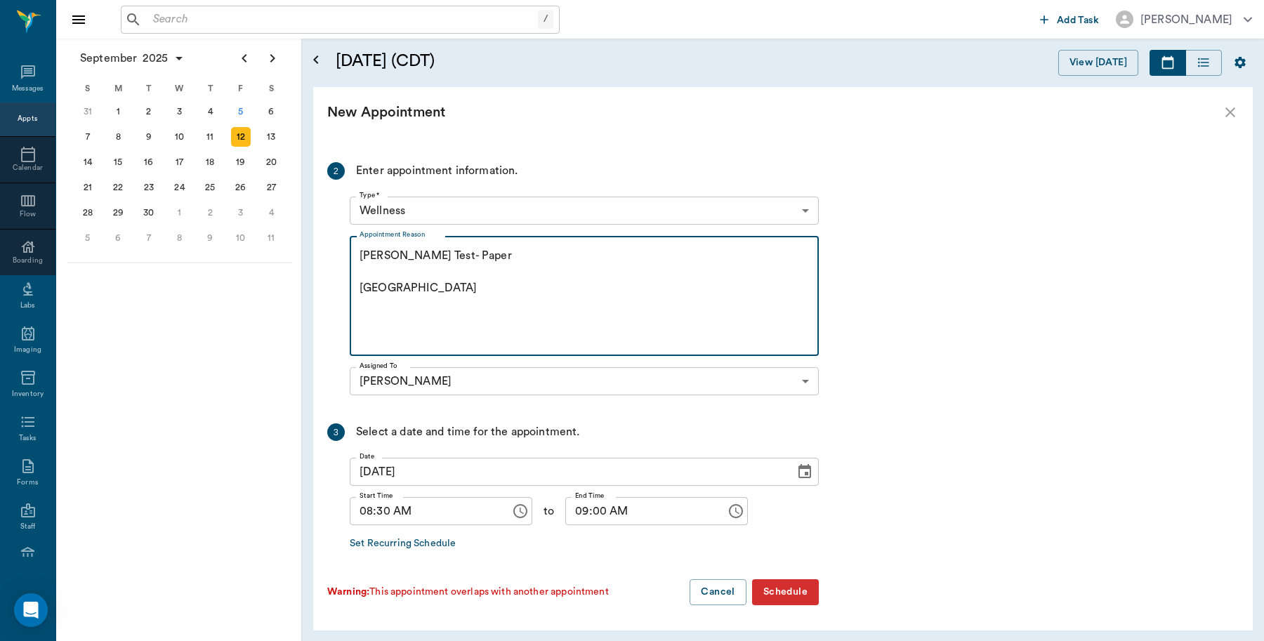
type textarea "Coggins Test- Paper Caryn"
click at [795, 593] on button "Schedule" at bounding box center [785, 592] width 67 height 26
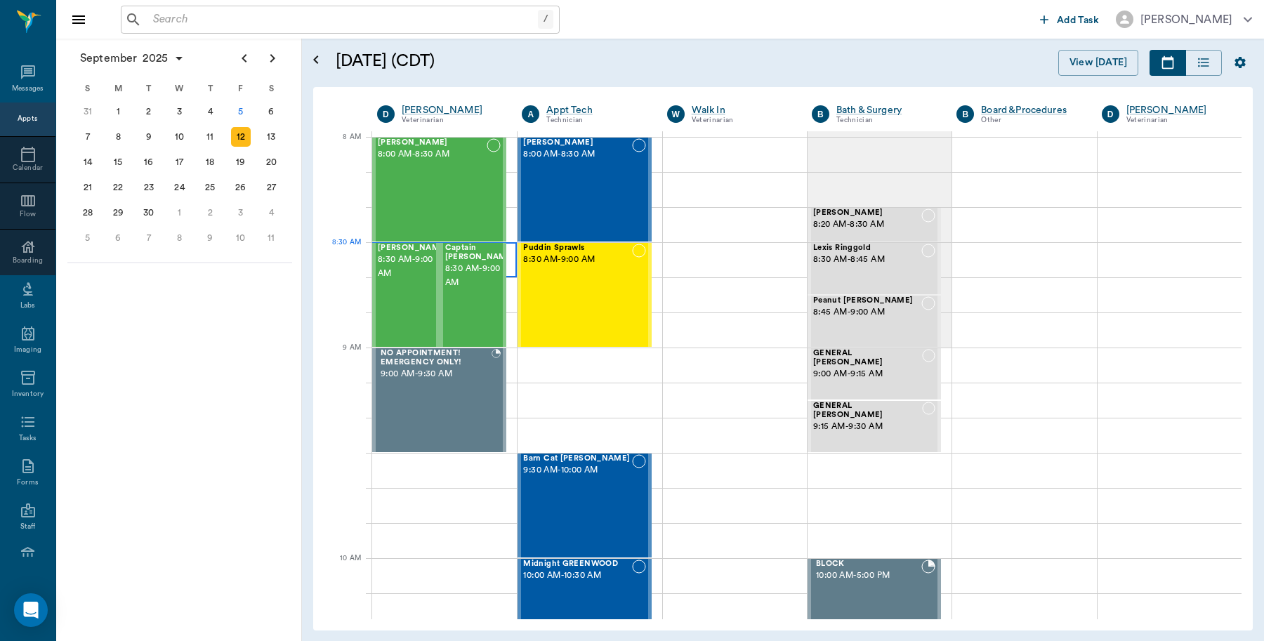
click at [505, 255] on div at bounding box center [444, 259] width 145 height 35
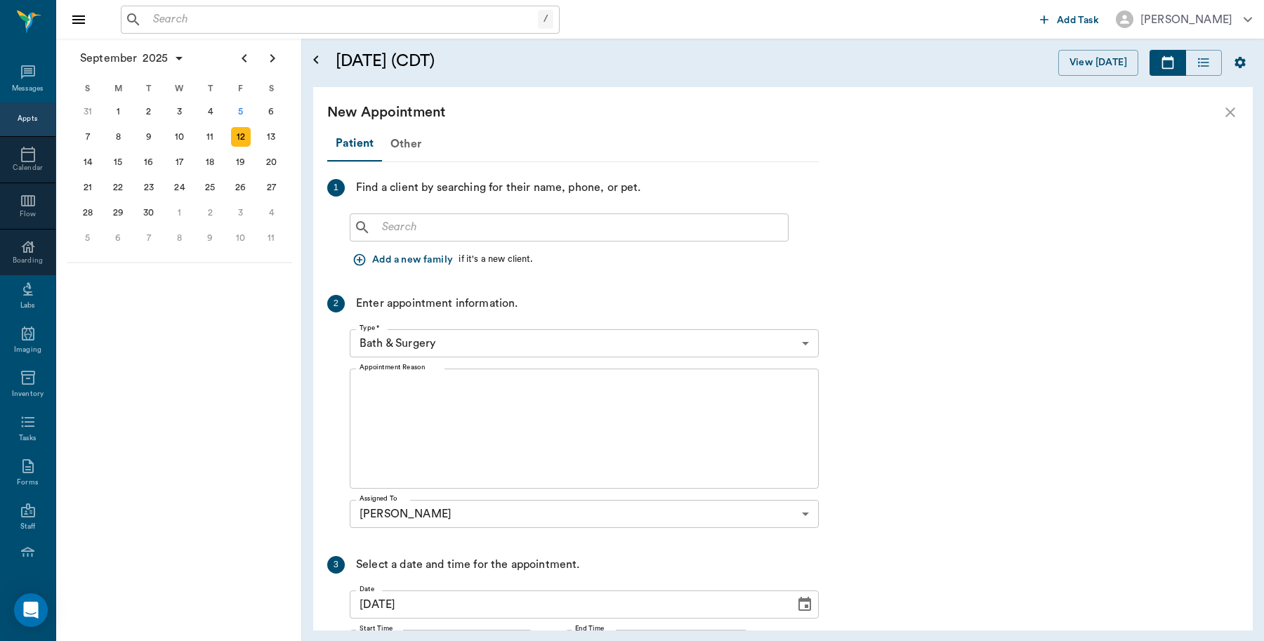
click at [529, 228] on input "text" at bounding box center [579, 228] width 406 height 20
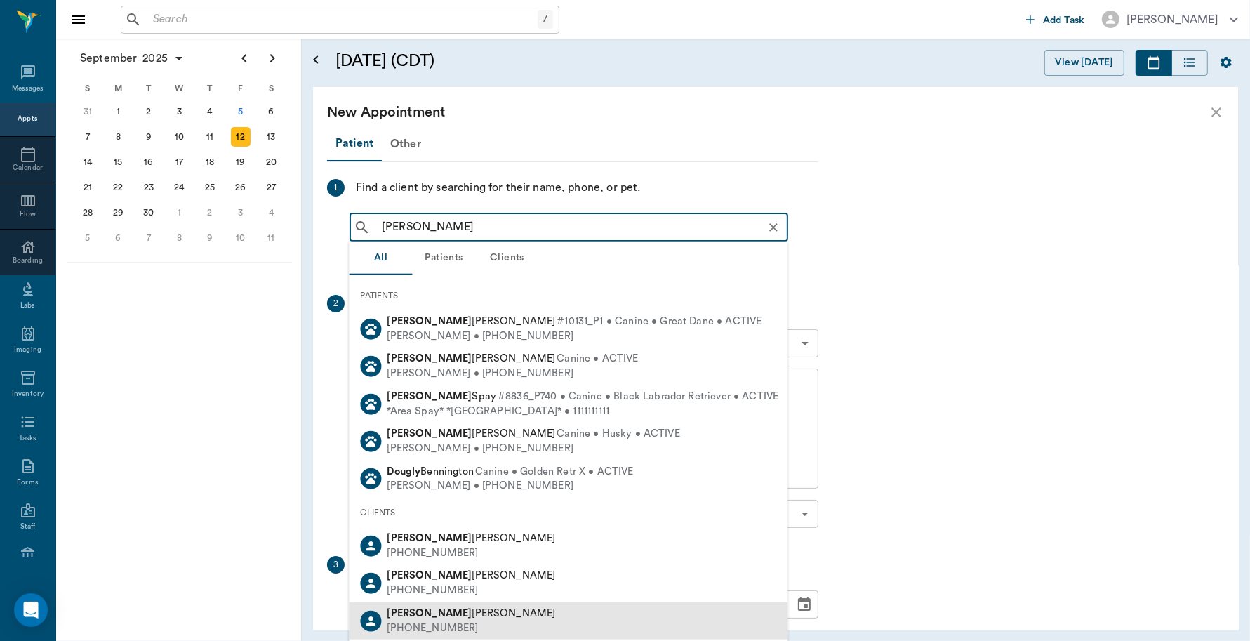
click at [448, 618] on div "Doug Lance" at bounding box center [471, 614] width 168 height 15
type input "Doug"
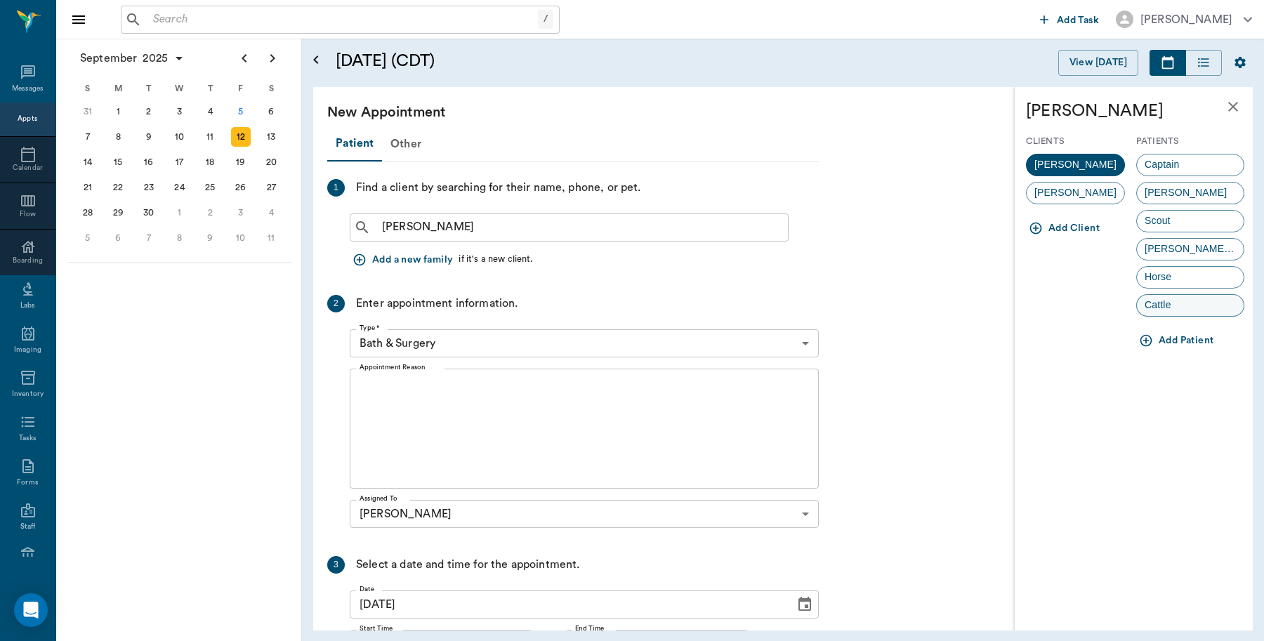
click at [1172, 303] on span "Cattle" at bounding box center [1157, 305] width 41 height 15
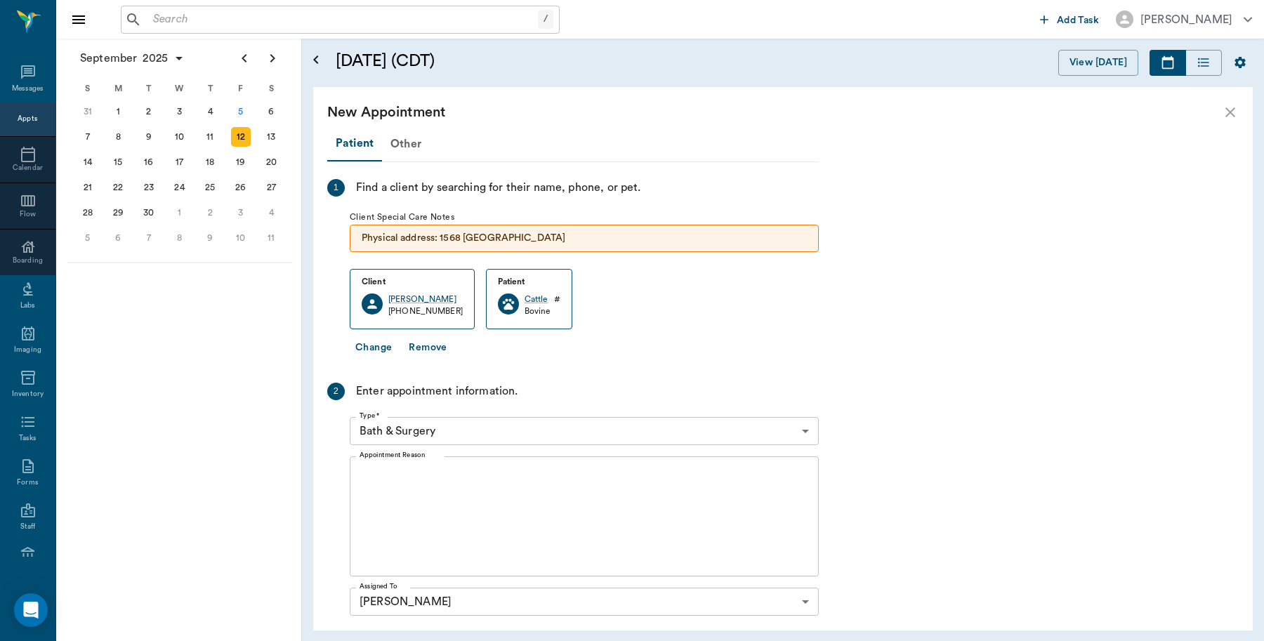
click at [478, 432] on body "/ ​ Add Task Dr. Bert Ellsworth Nectar Messages Appts Calendar Flow Boarding La…" at bounding box center [632, 320] width 1264 height 641
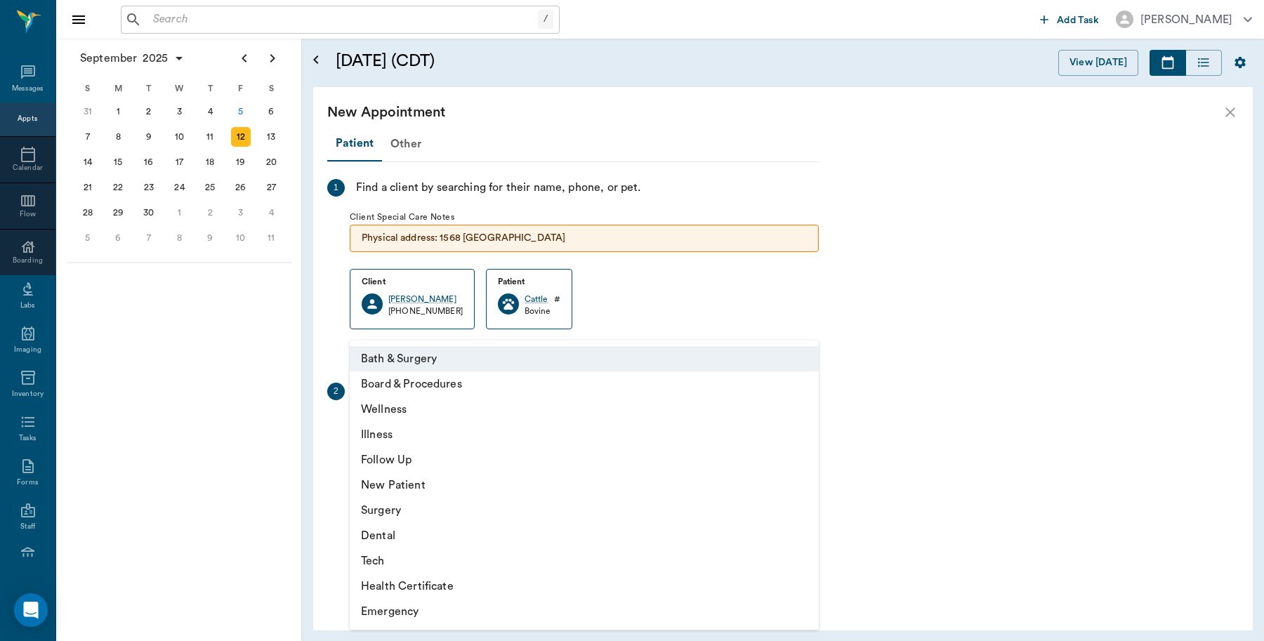
click at [394, 404] on li "Wellness" at bounding box center [584, 409] width 469 height 25
type input "65d2be4f46e3a538d89b8c14"
type input "09:00 AM"
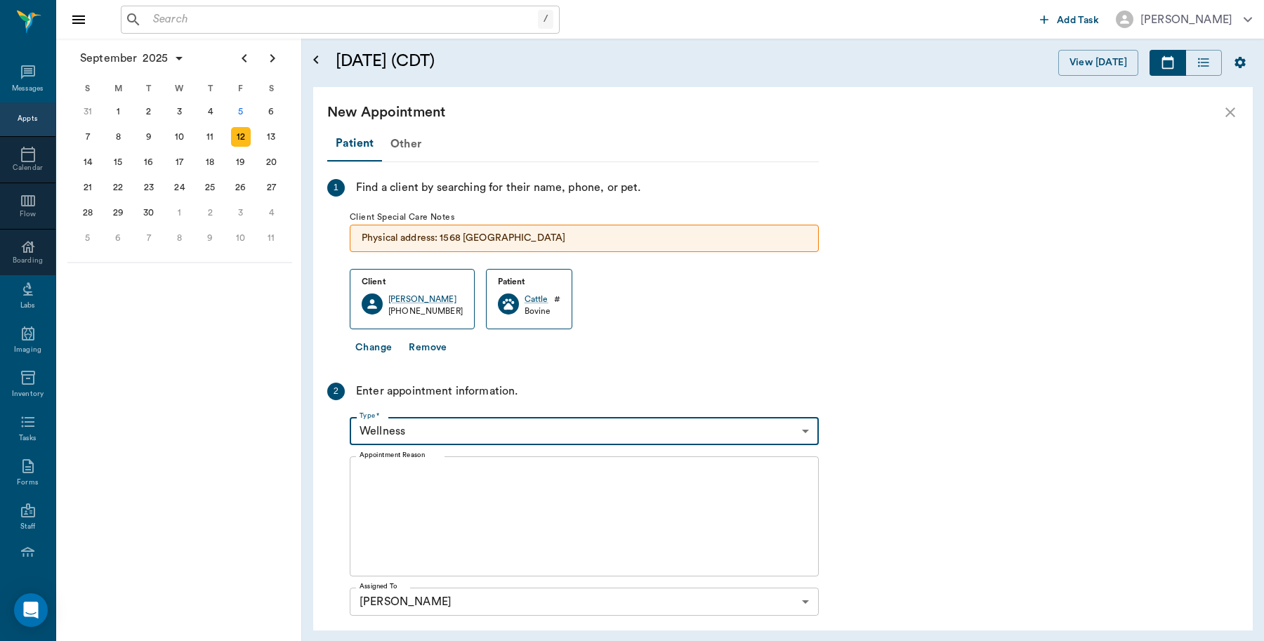
click at [451, 490] on textarea "Appointment Reason" at bounding box center [583, 516] width 449 height 97
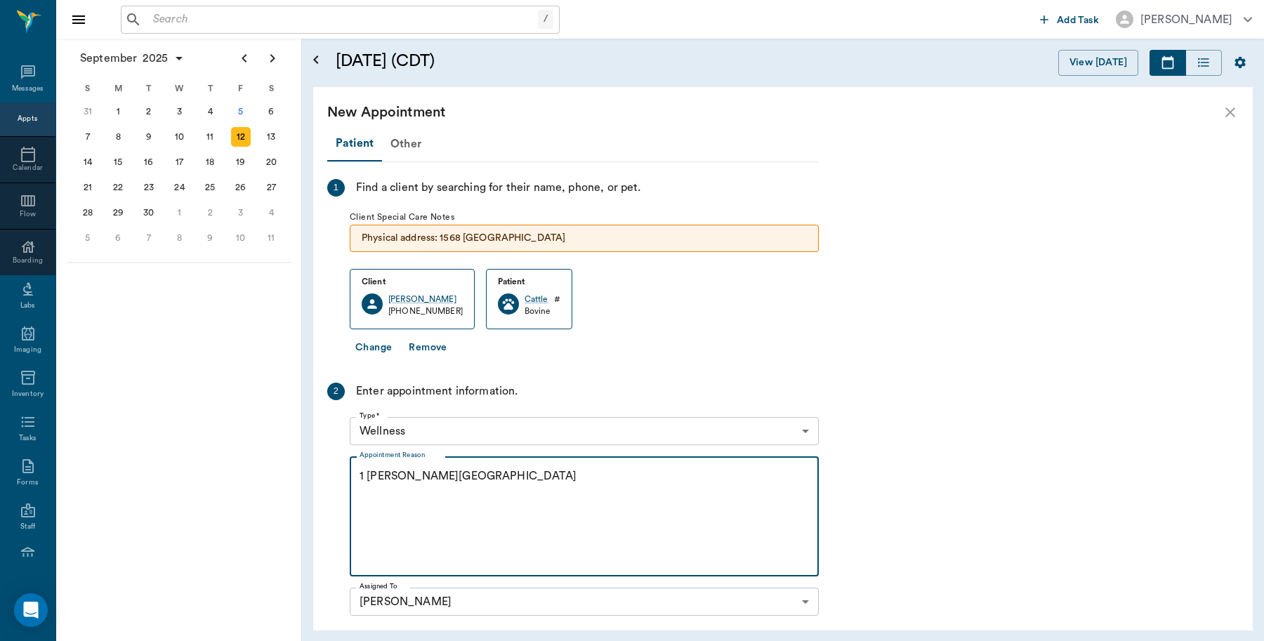
scroll to position [220, 0]
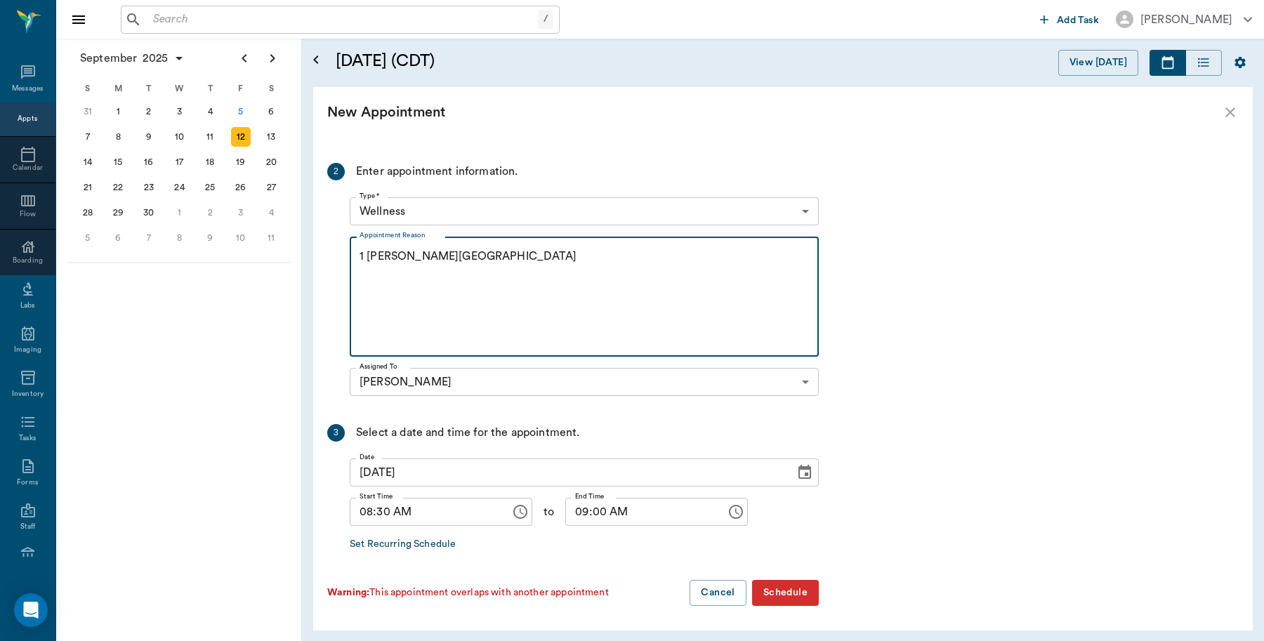
type textarea "1 Dehorn Caryn"
click at [795, 593] on button "Schedule" at bounding box center [785, 593] width 67 height 26
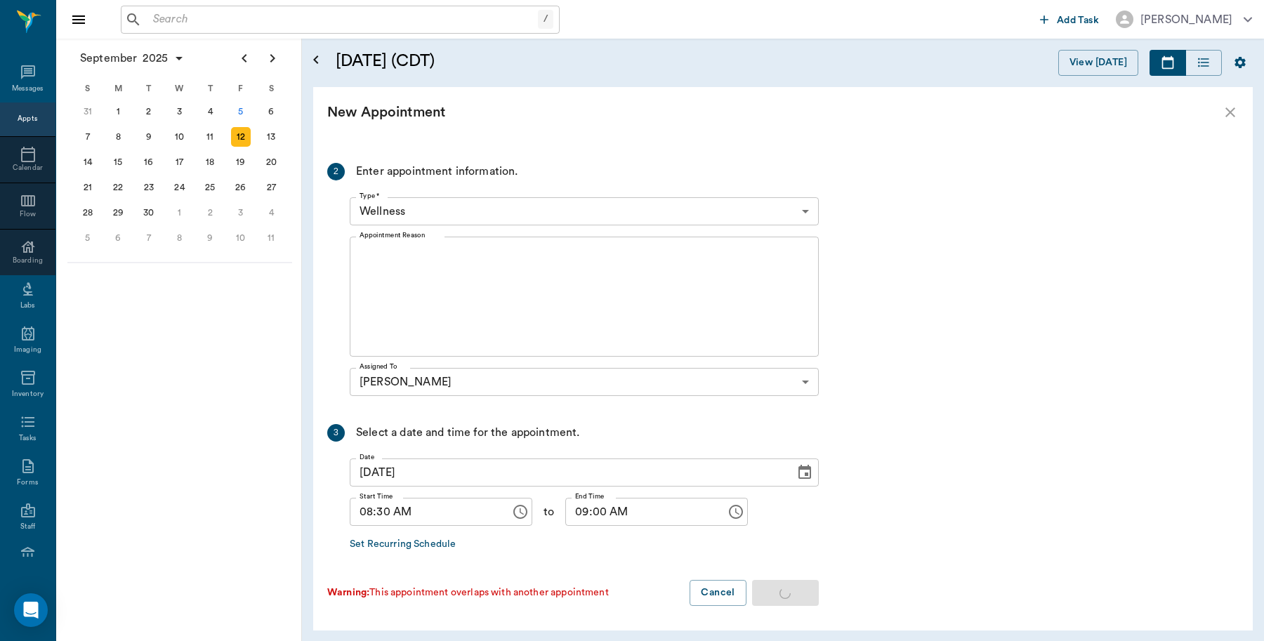
scroll to position [0, 0]
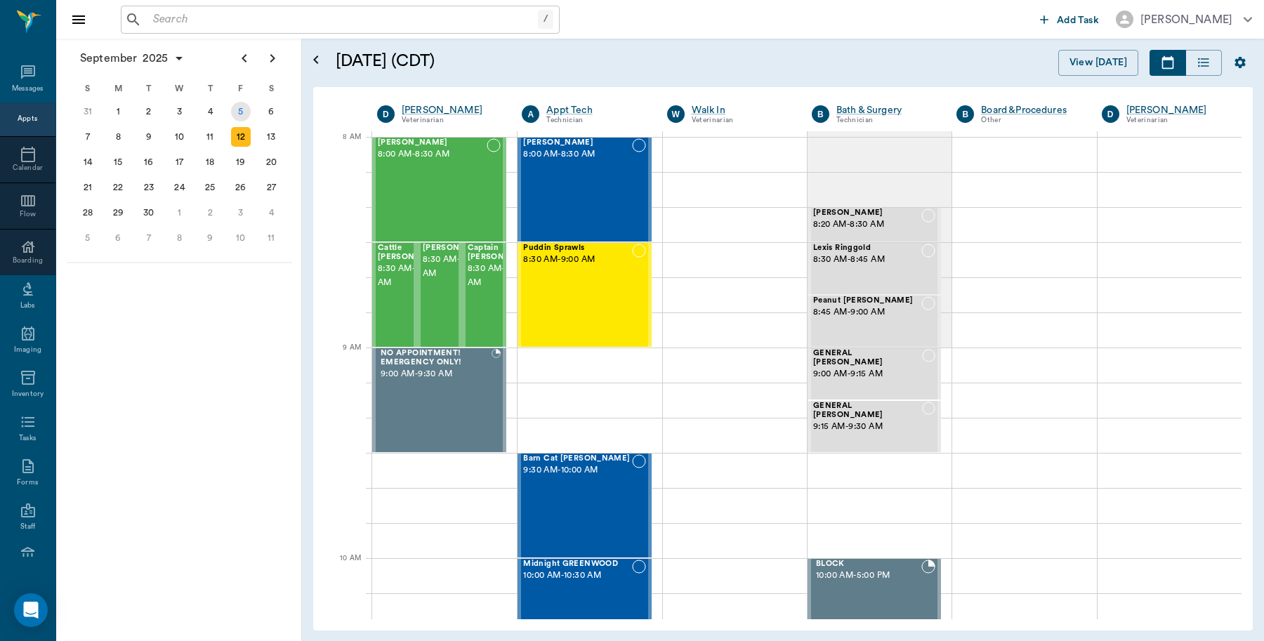
click at [240, 110] on div "5" at bounding box center [241, 112] width 20 height 20
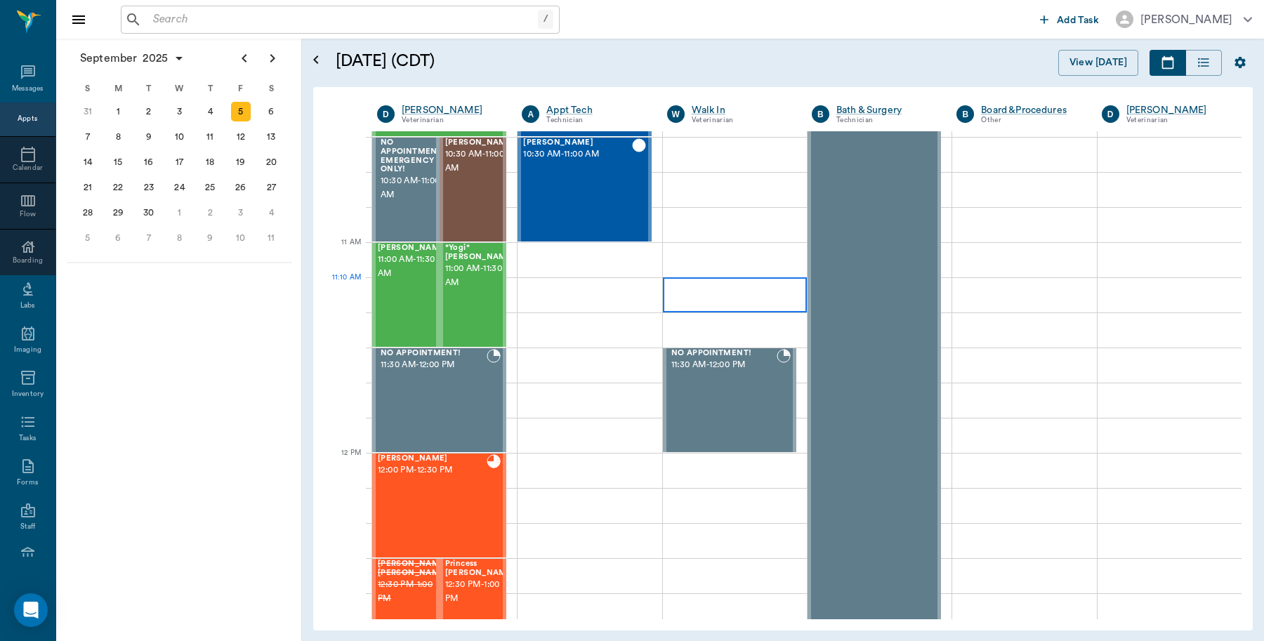
scroll to position [877, 0]
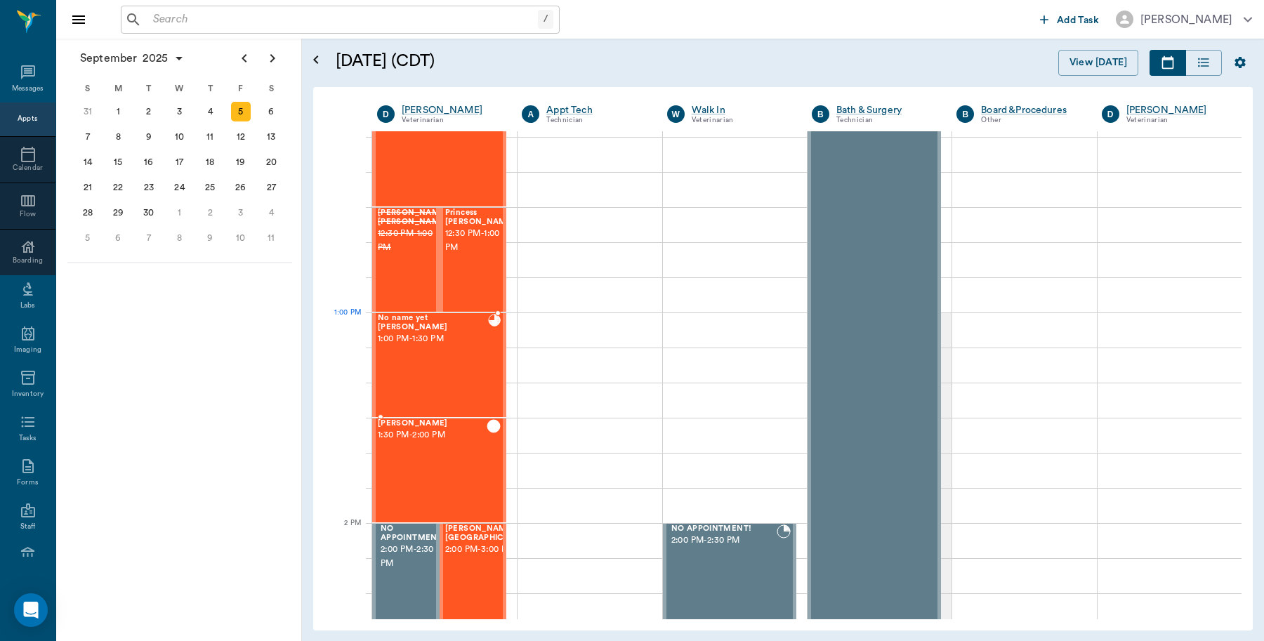
click at [448, 347] on div "No name yet Dotson 1:00 PM - 1:30 PM" at bounding box center [433, 365] width 110 height 102
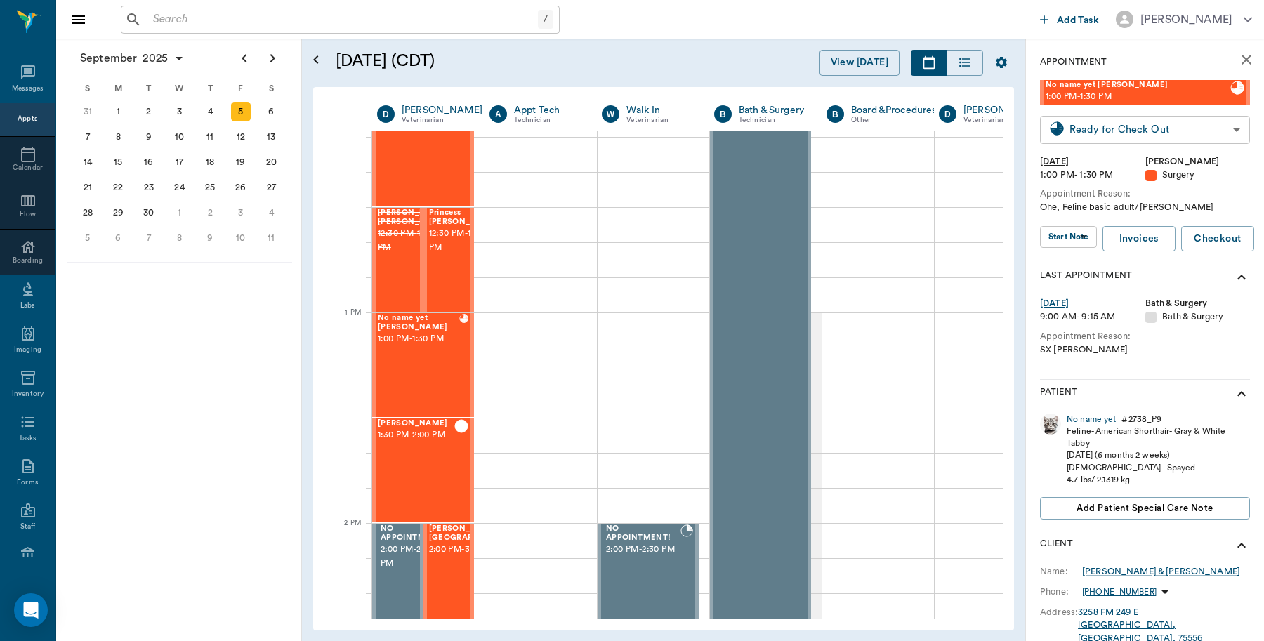
click at [1139, 127] on body "/ ​ Add Task Dr. Bert Ellsworth Nectar Messages Appts Calendar Flow Boarding La…" at bounding box center [632, 320] width 1264 height 641
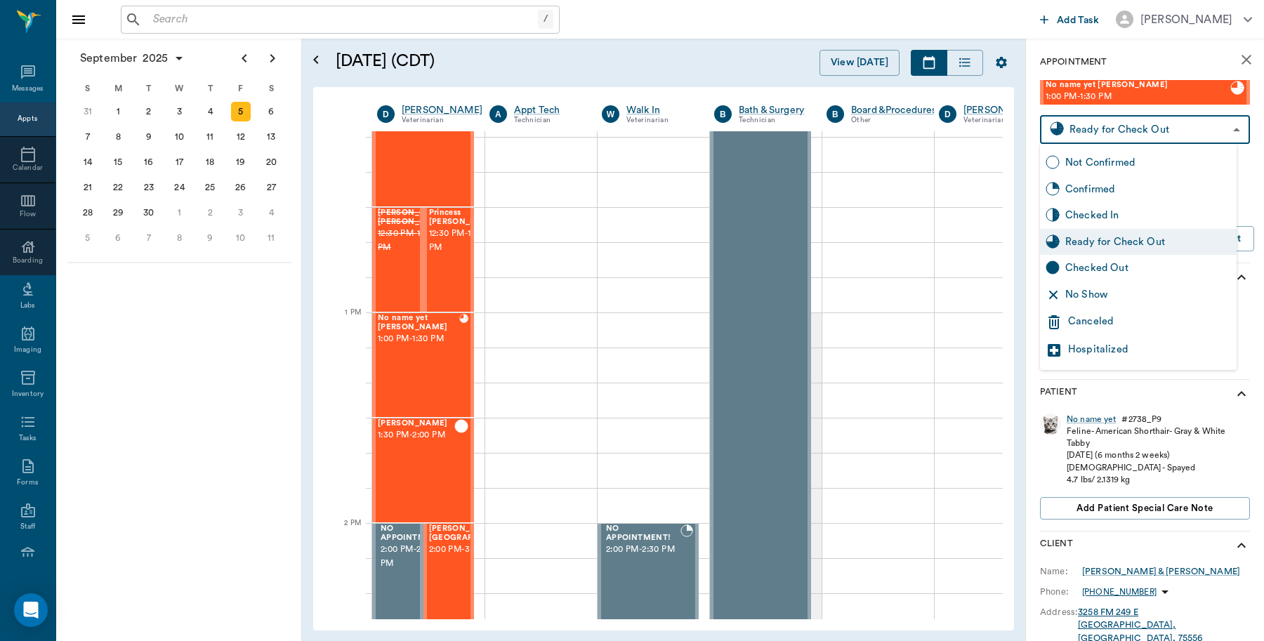
click at [1089, 270] on div "Checked Out" at bounding box center [1148, 267] width 166 height 15
type input "CHECKED_OUT"
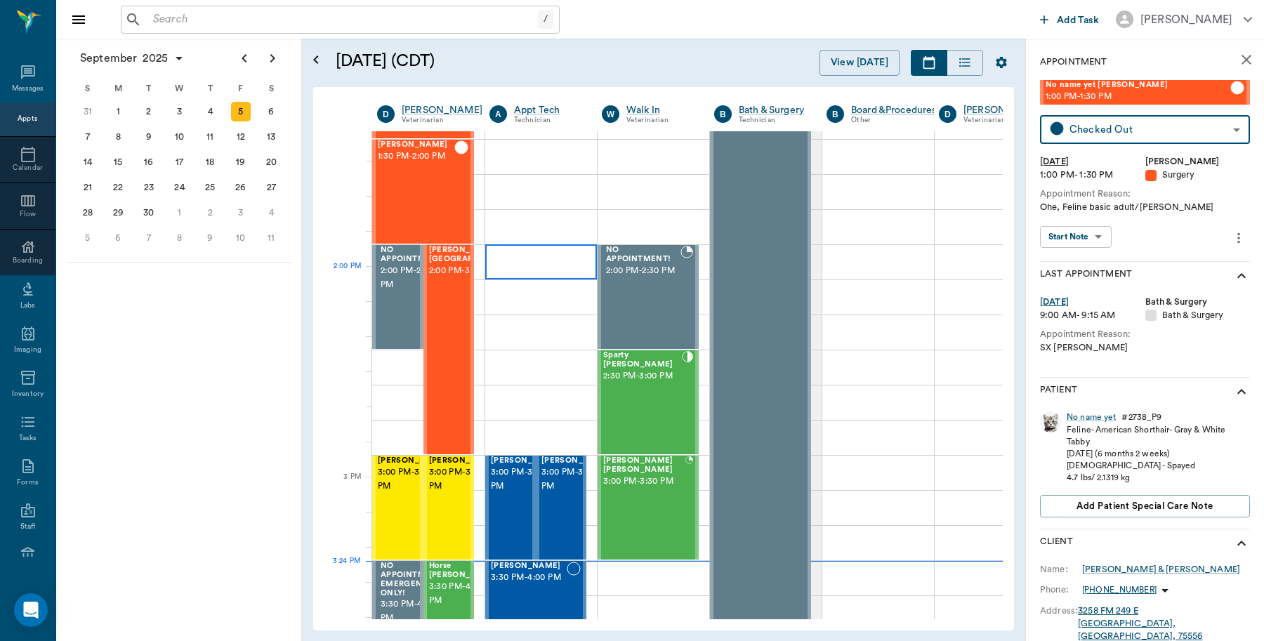
scroll to position [1053, 0]
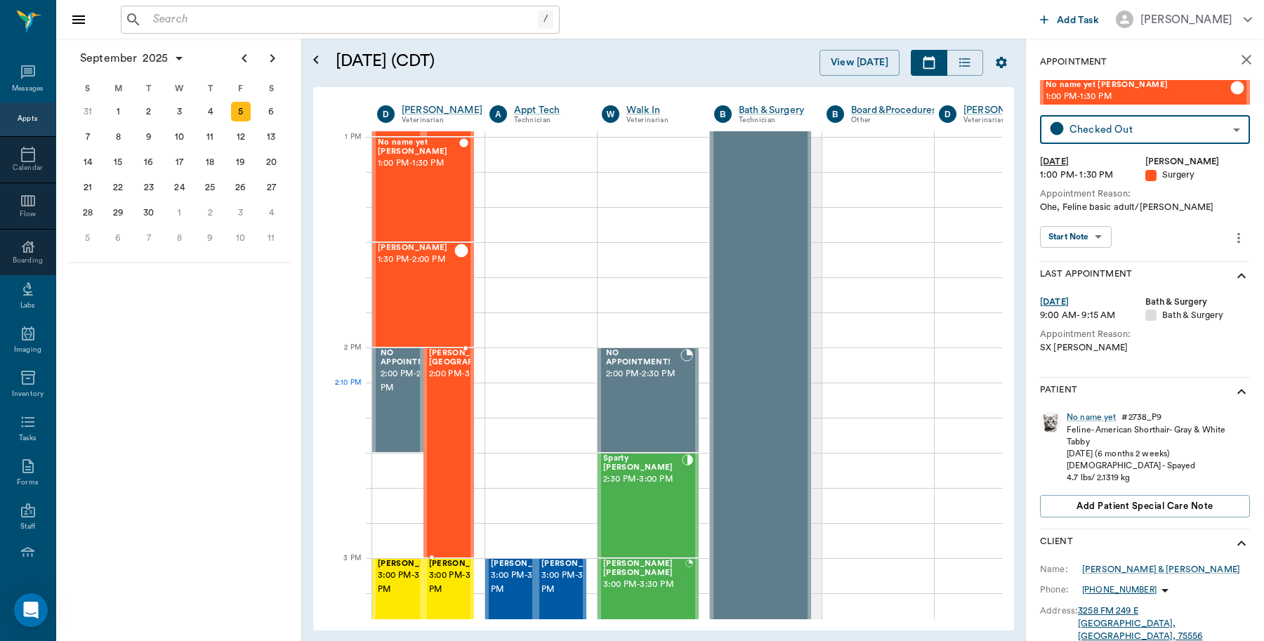
click at [460, 397] on div "Reese's Birmingham 2:00 PM - 3:00 PM" at bounding box center [473, 453] width 88 height 208
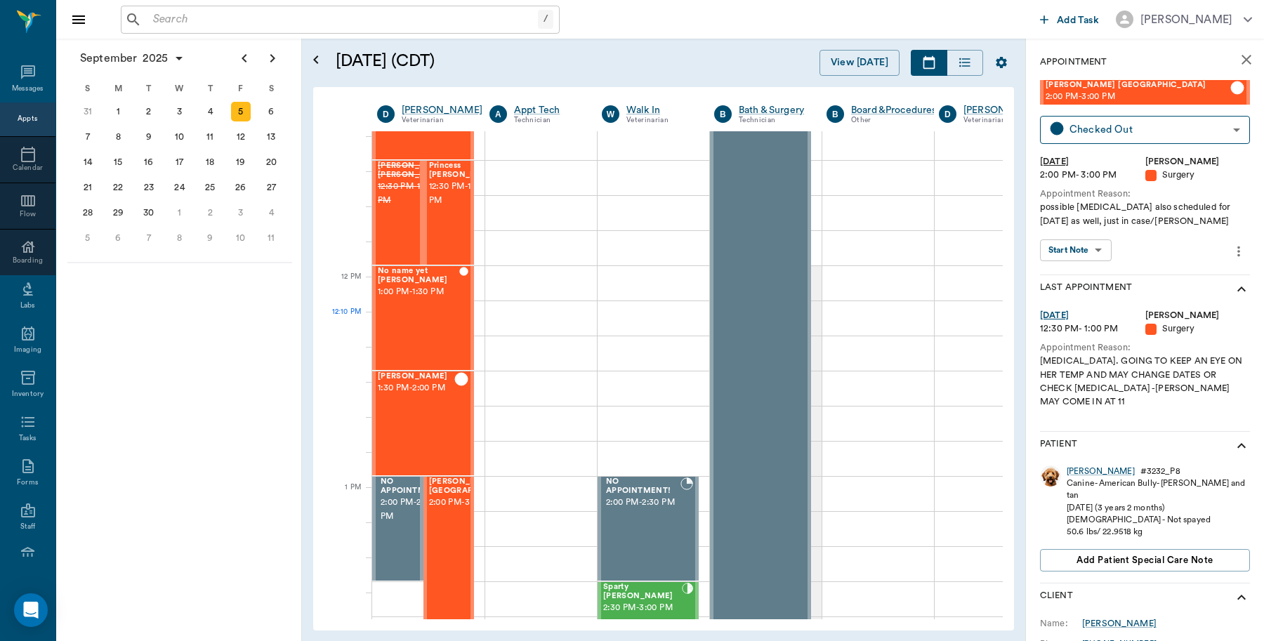
scroll to position [702, 0]
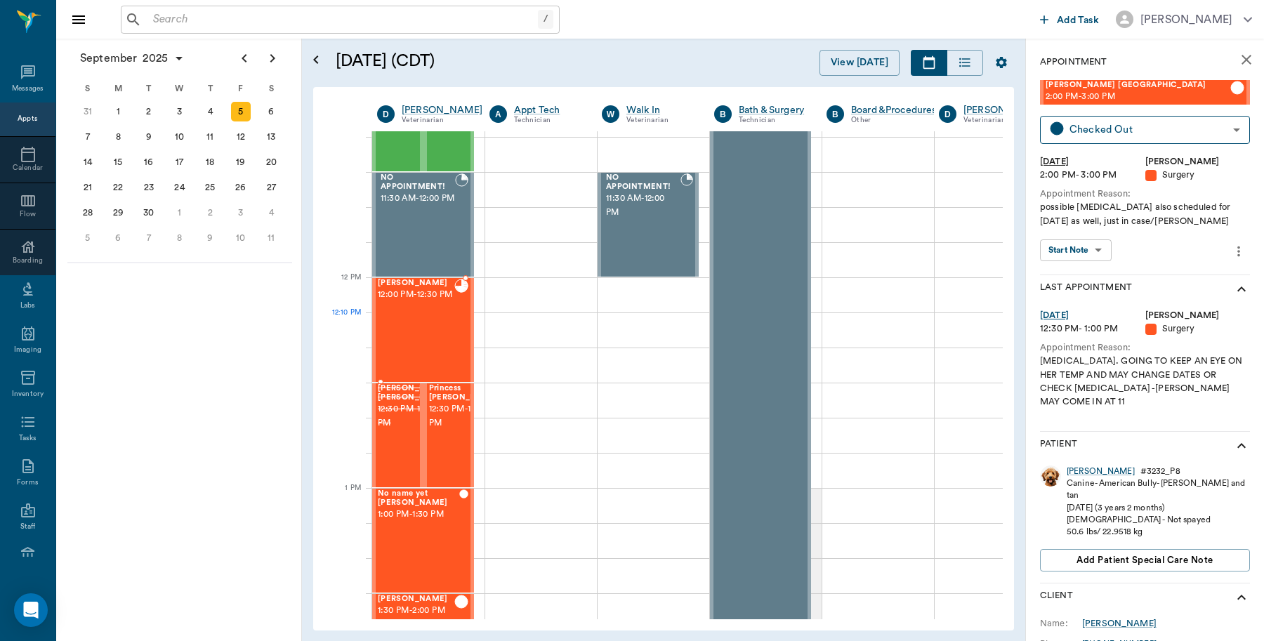
click at [409, 333] on div "Tori Earp 12:00 PM - 12:30 PM" at bounding box center [416, 330] width 77 height 102
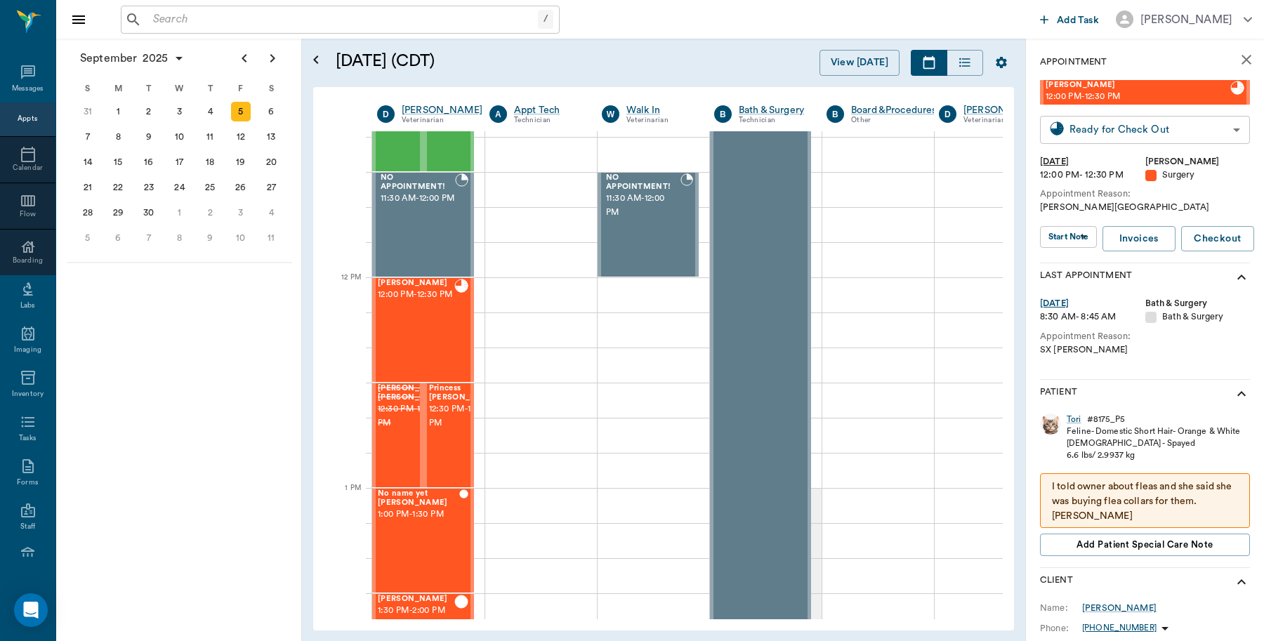
click at [1121, 131] on body "/ ​ Add Task Dr. Bert Ellsworth Nectar Messages Appts Calendar Flow Boarding La…" at bounding box center [632, 320] width 1264 height 641
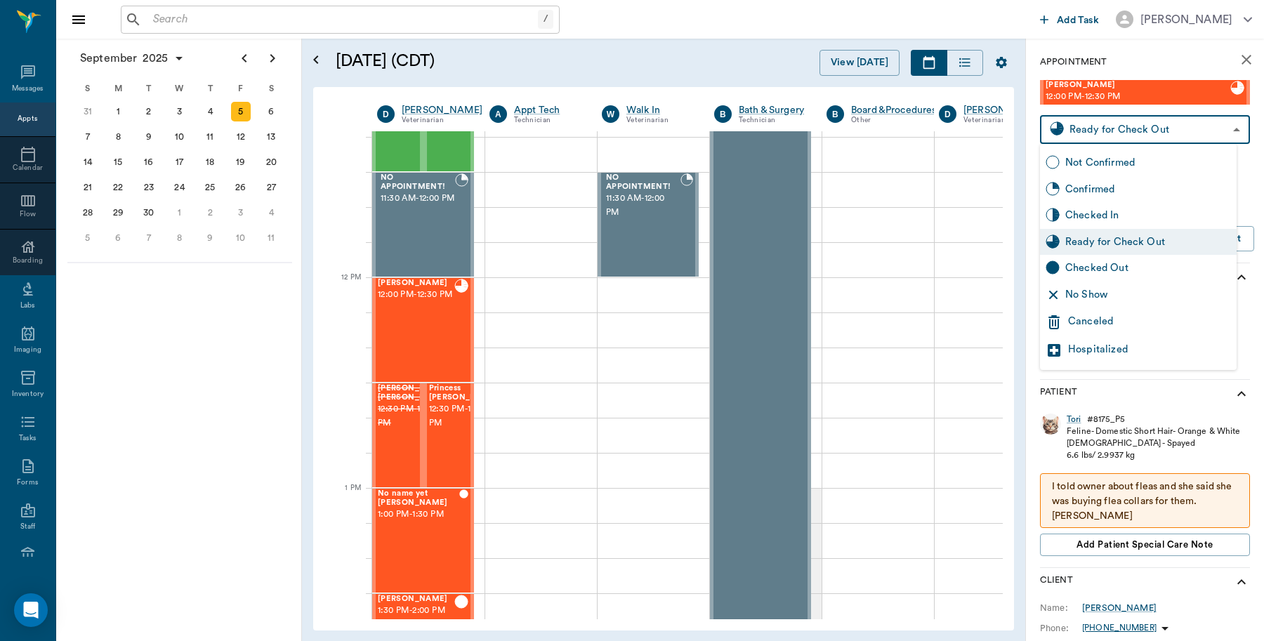
click at [1076, 270] on div "Checked Out" at bounding box center [1148, 267] width 166 height 15
type input "CHECKED_OUT"
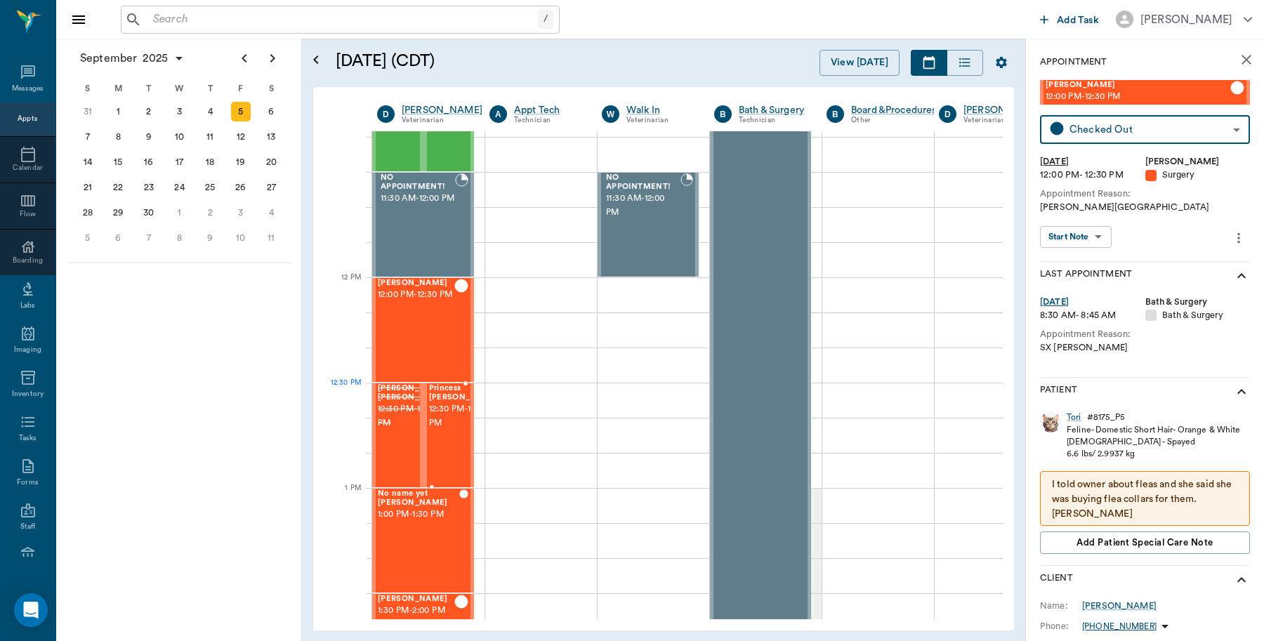
click at [449, 393] on span "Princess [PERSON_NAME]" at bounding box center [464, 393] width 70 height 18
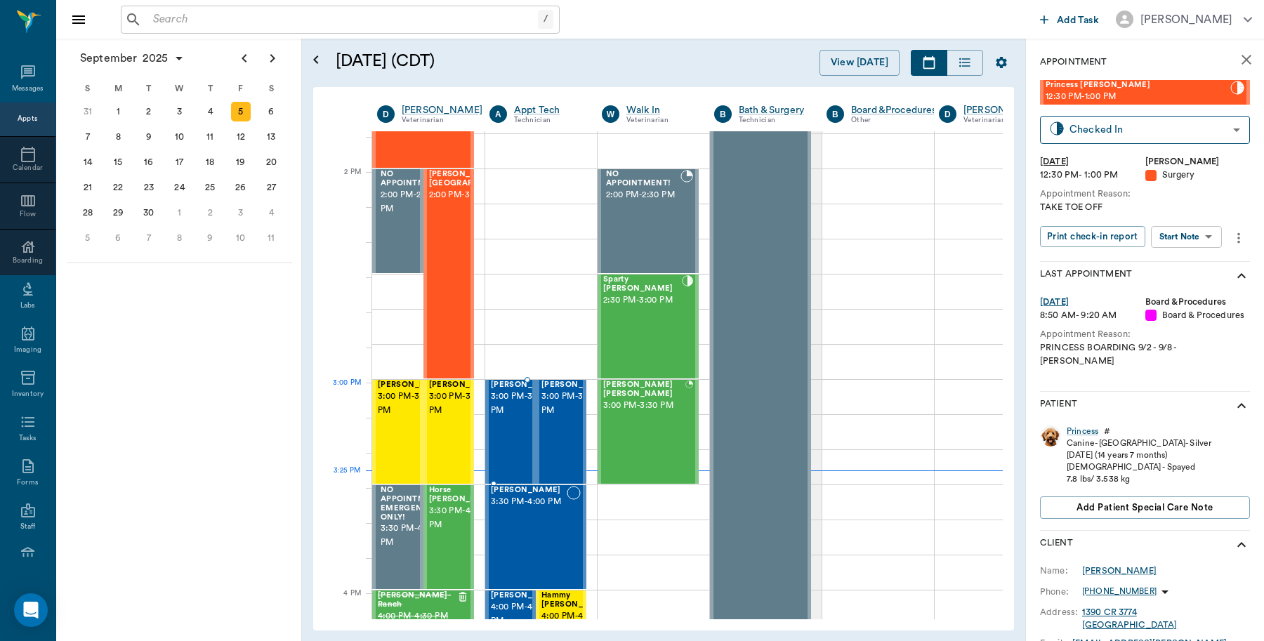
scroll to position [1228, 0]
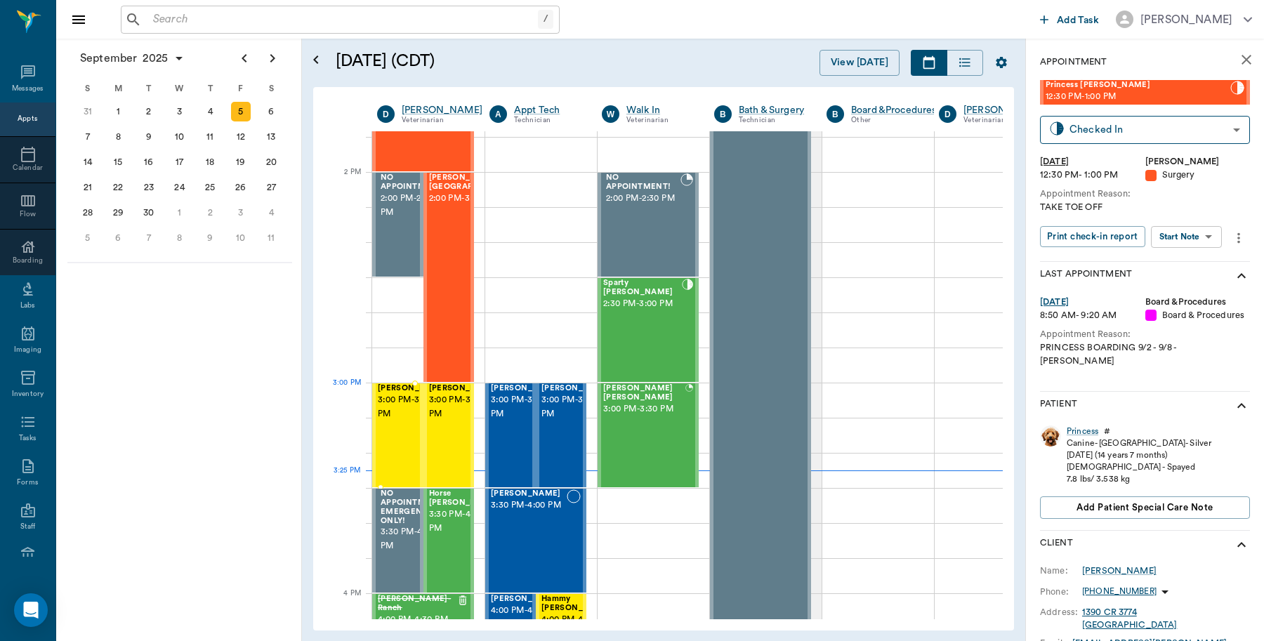
click at [392, 409] on span "3:00 PM - 3:30 PM" at bounding box center [413, 407] width 70 height 28
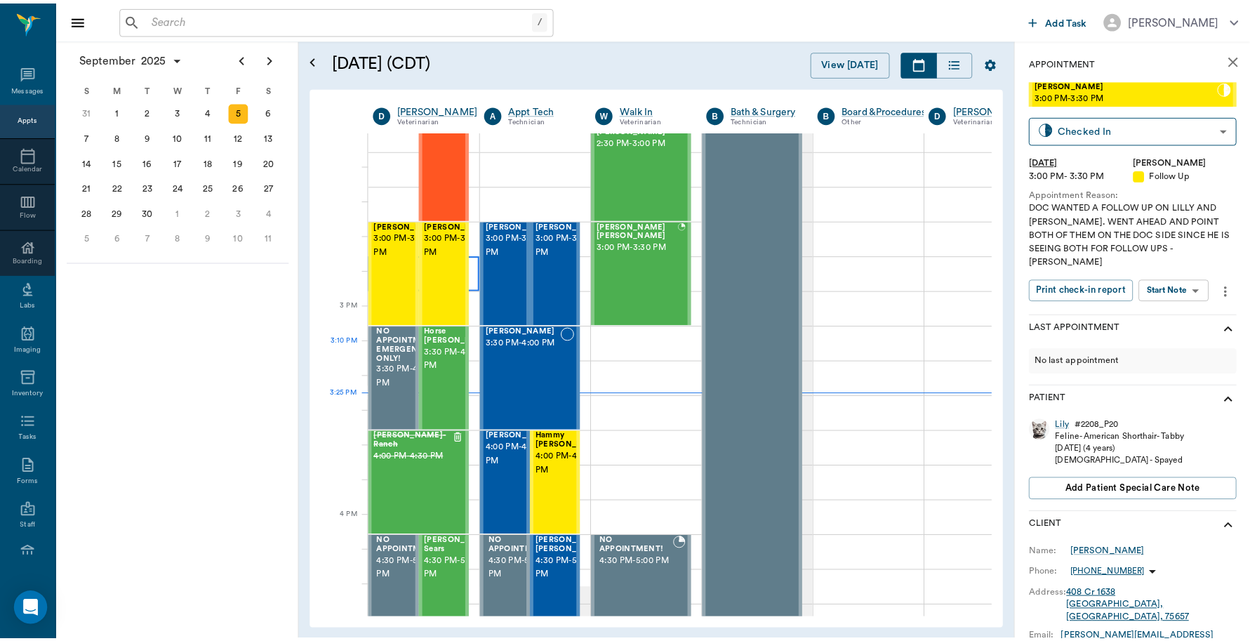
scroll to position [1404, 0]
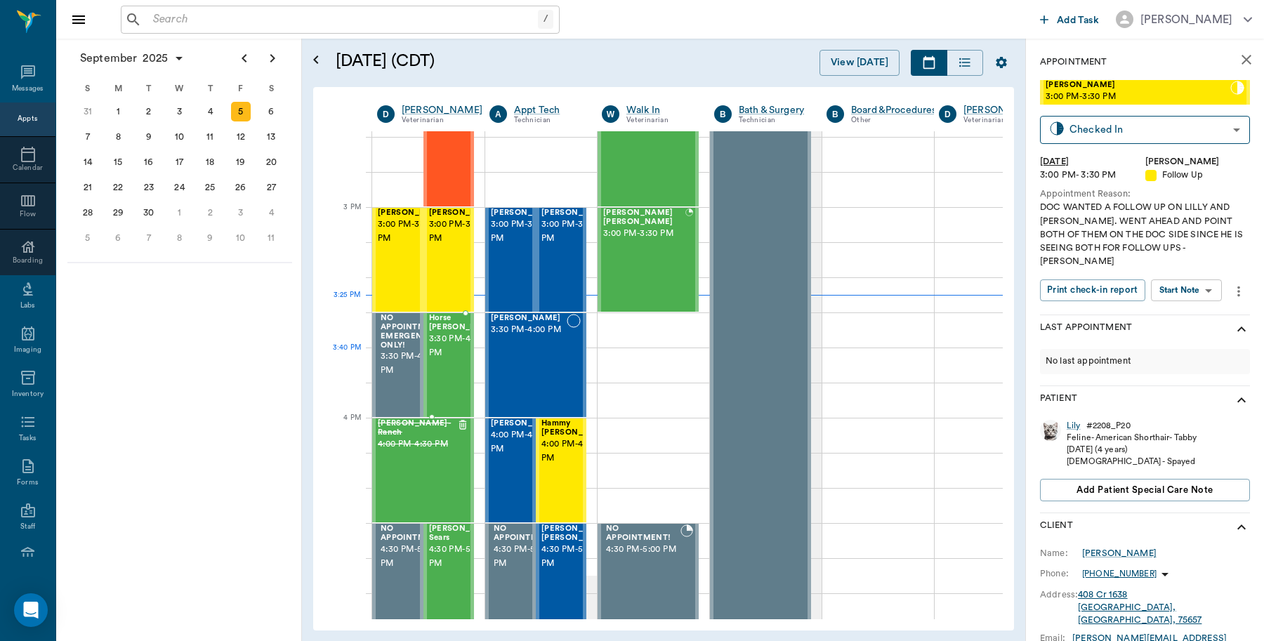
click at [446, 360] on span "3:30 PM - 4:00 PM" at bounding box center [464, 346] width 70 height 28
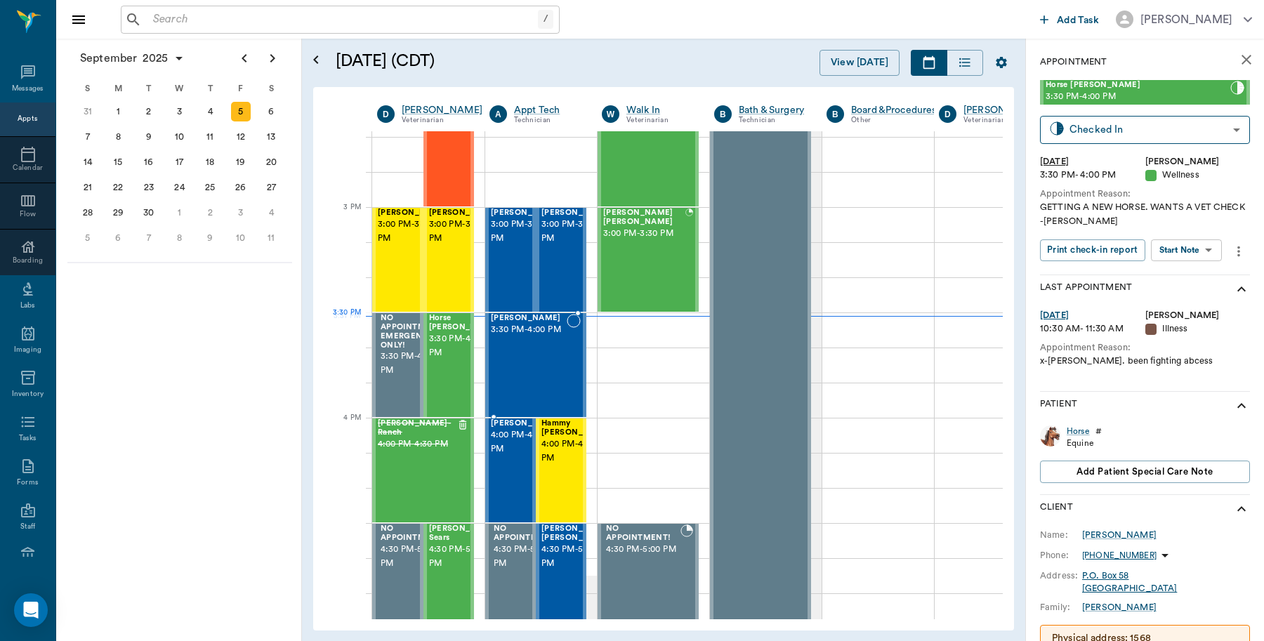
click at [559, 337] on span "3:30 PM - 4:00 PM" at bounding box center [529, 330] width 76 height 14
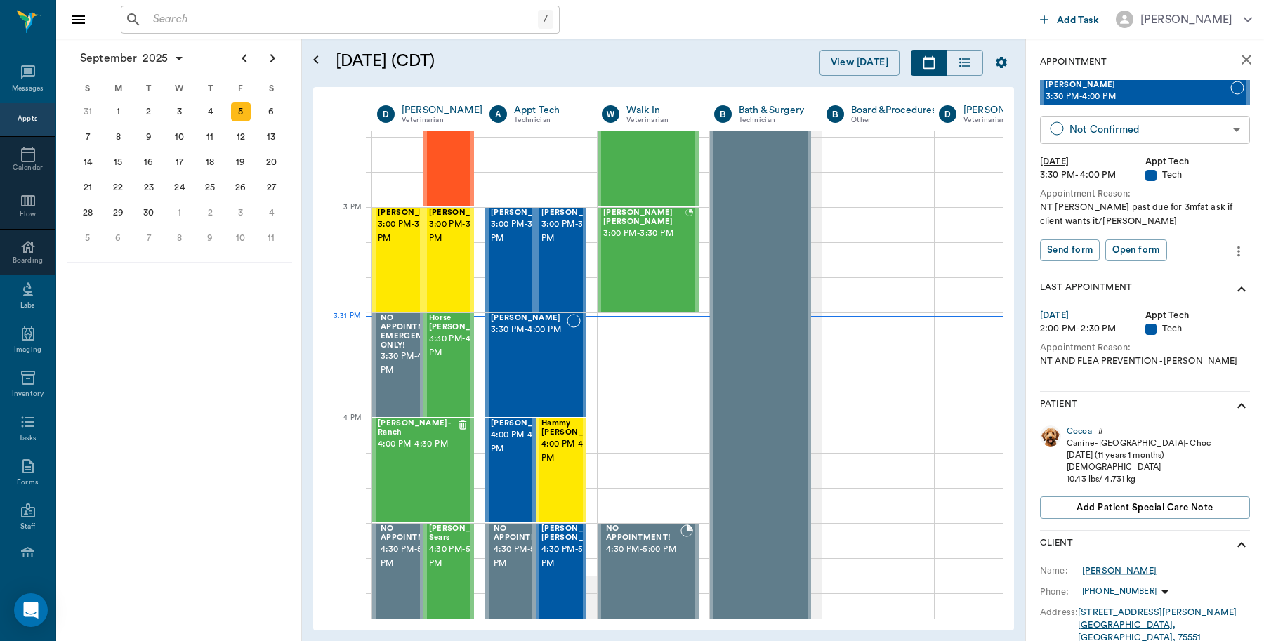
click at [1135, 133] on body "/ ​ Add Task Dr. Bert Ellsworth Nectar Messages Appts Calendar Flow Boarding La…" at bounding box center [632, 320] width 1264 height 641
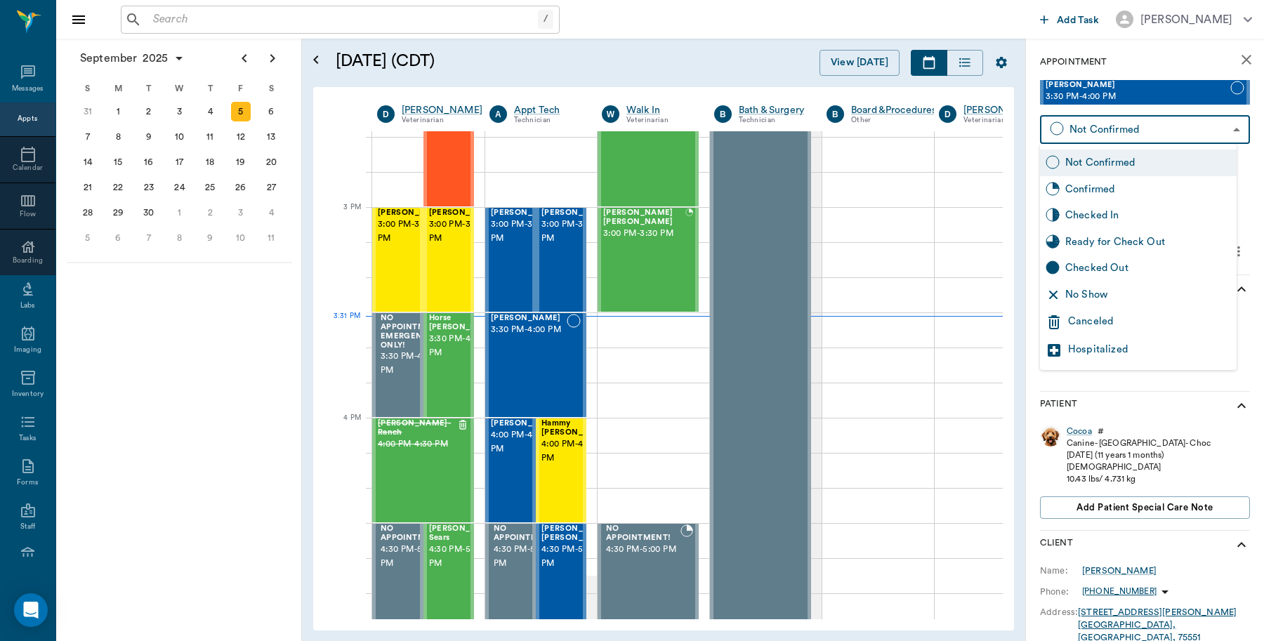
click at [1113, 222] on div "Checked In" at bounding box center [1148, 215] width 166 height 15
type input "CHECKED_IN"
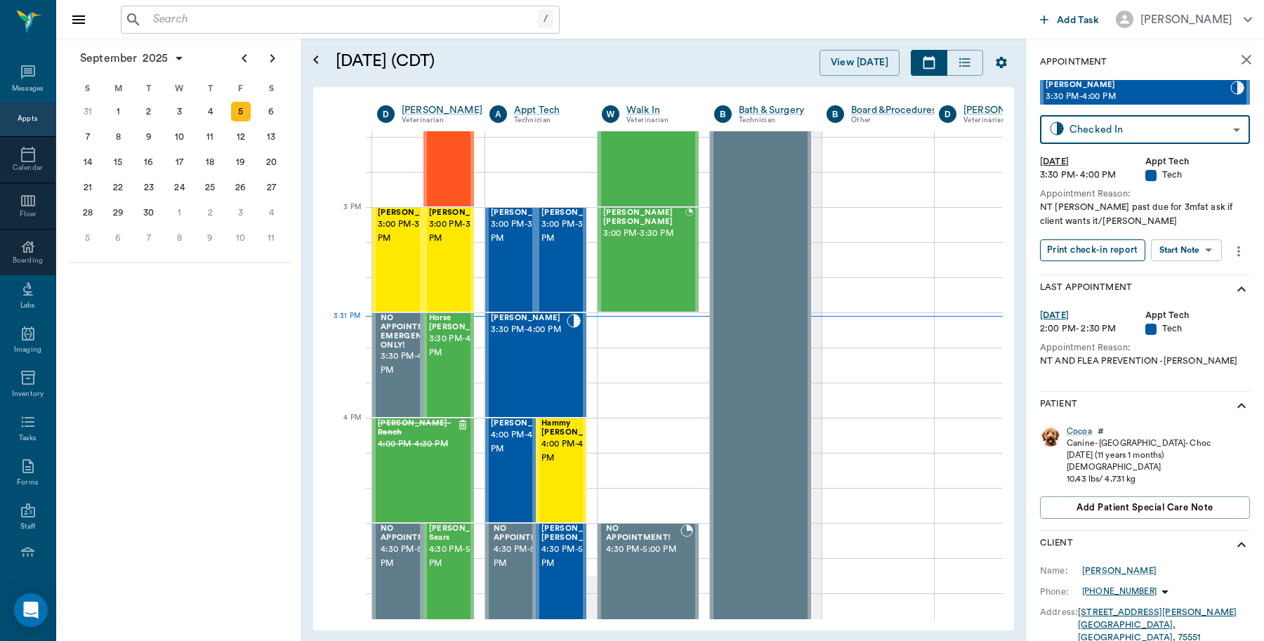
drag, startPoint x: 1113, startPoint y: 249, endPoint x: 1110, endPoint y: 260, distance: 11.8
click at [1113, 250] on button "Print check-in report" at bounding box center [1092, 250] width 105 height 22
drag, startPoint x: 386, startPoint y: 248, endPoint x: 390, endPoint y: 264, distance: 16.5
click at [386, 246] on span "3:00 PM - 3:30 PM" at bounding box center [413, 232] width 70 height 28
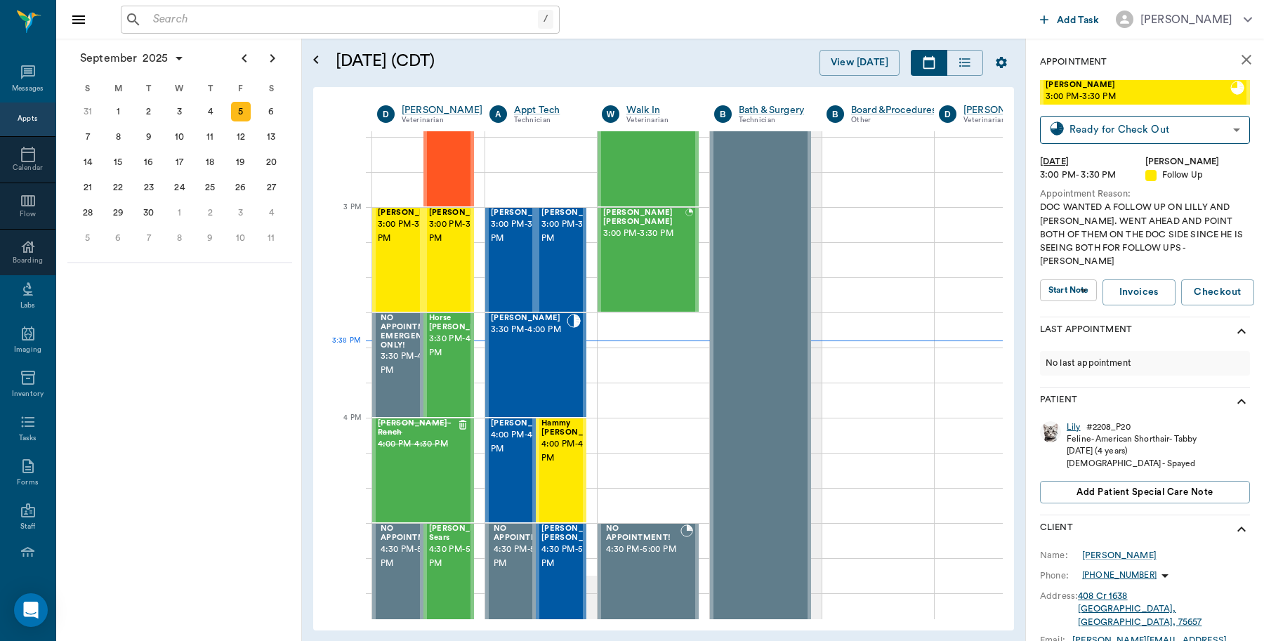
click at [1068, 421] on div "Lily" at bounding box center [1073, 427] width 14 height 12
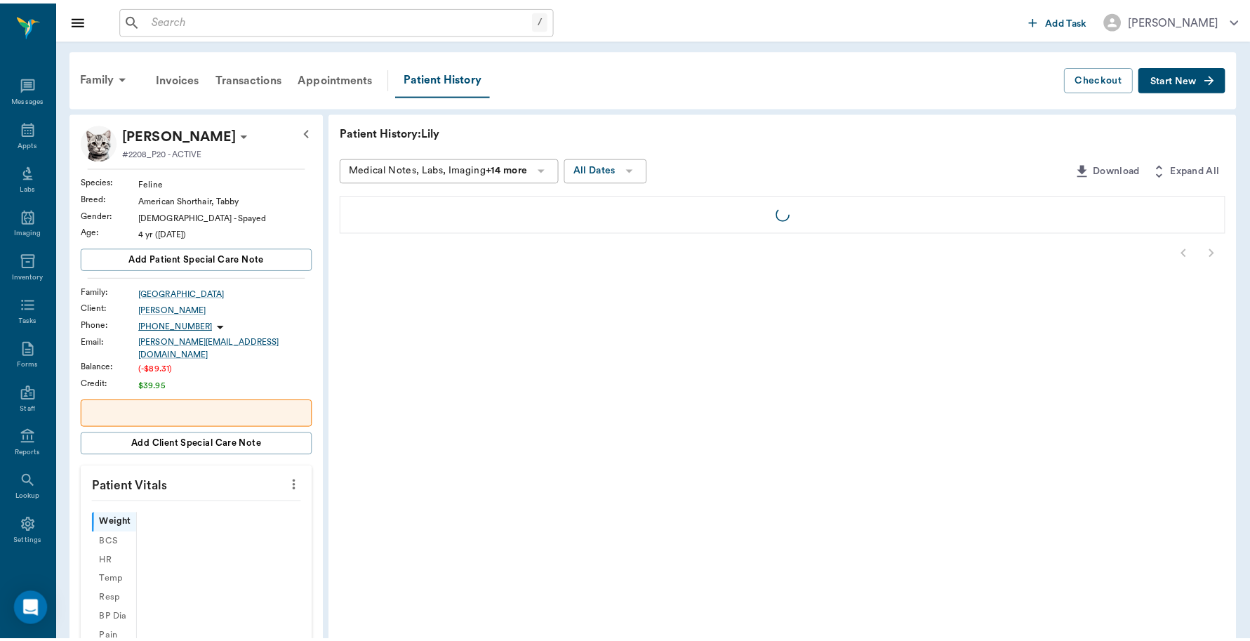
scroll to position [4, 0]
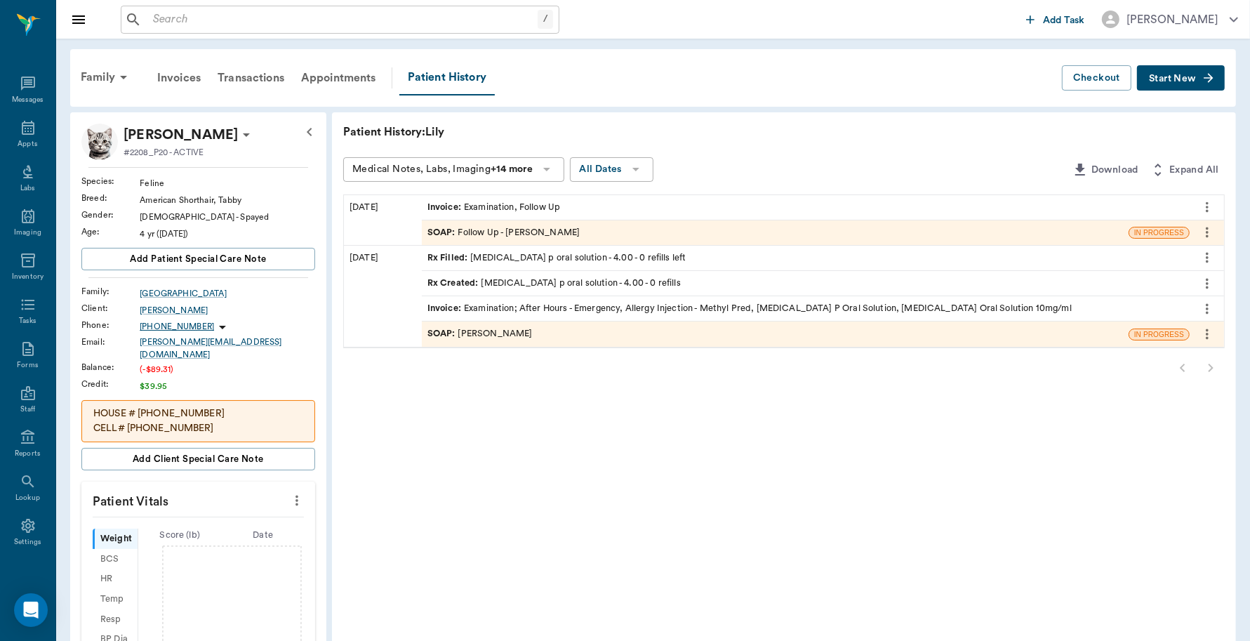
scroll to position [4, 0]
click at [524, 207] on div "Invoice : Examination, Follow Up" at bounding box center [494, 207] width 133 height 13
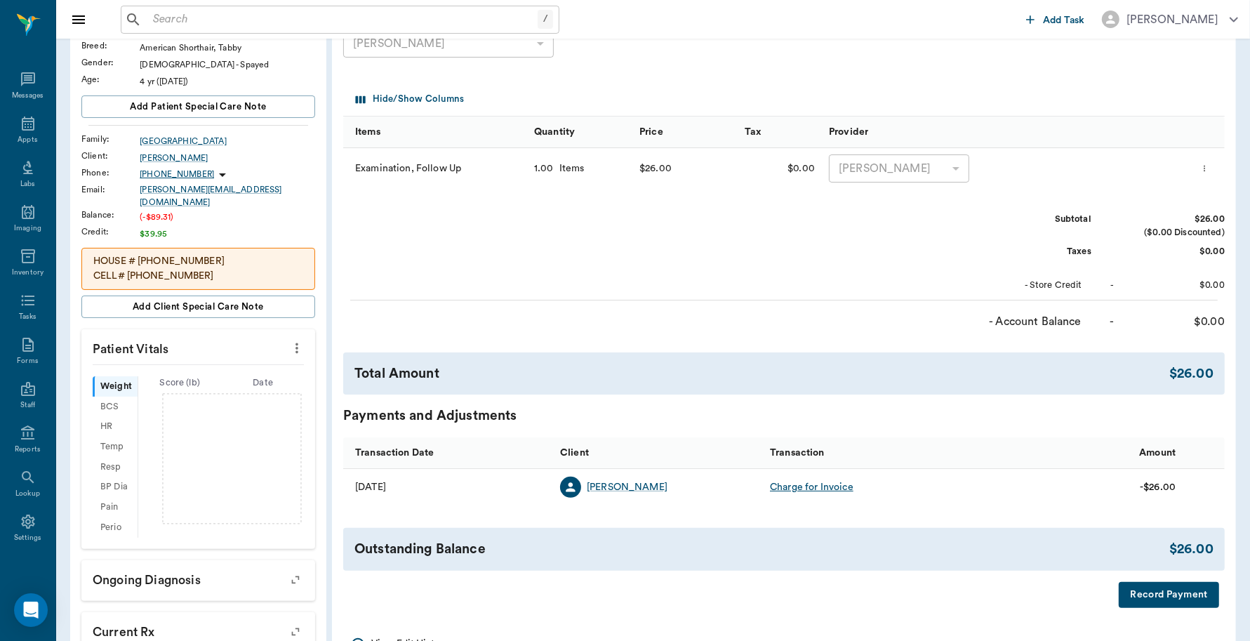
scroll to position [362, 0]
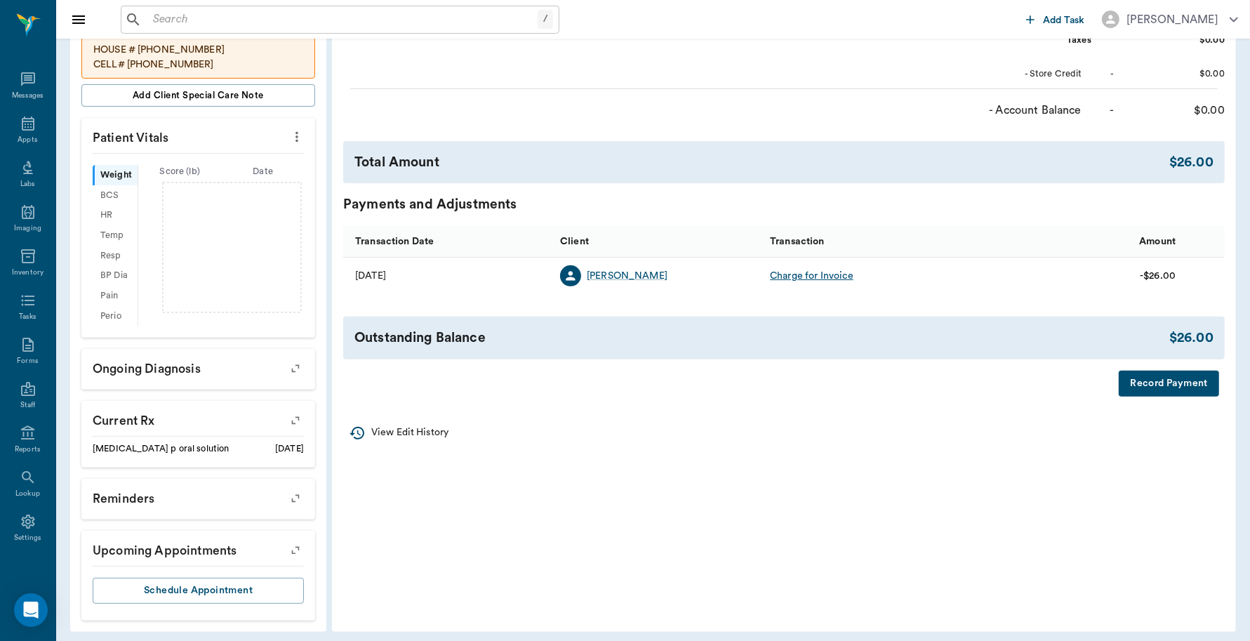
click at [1195, 380] on button "Record Payment" at bounding box center [1169, 384] width 100 height 26
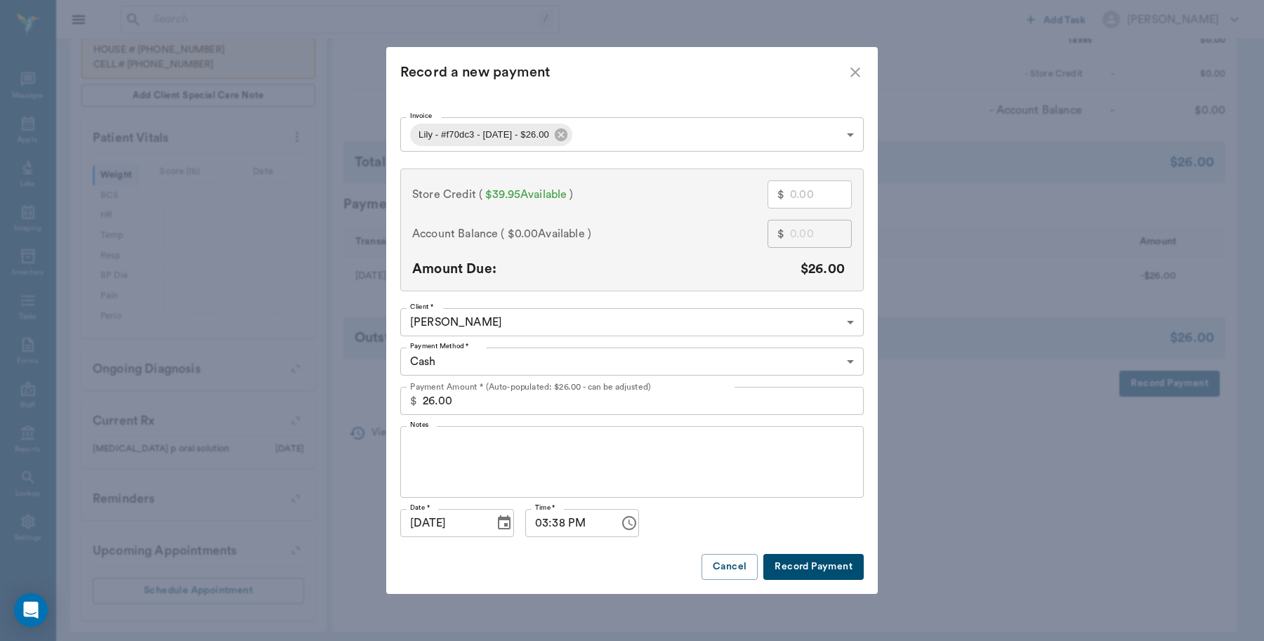
click at [654, 128] on body "/ ​ Add Task [PERSON_NAME] Nectar Messages Appts Labs Imaging Inventory Tasks F…" at bounding box center [632, 143] width 1264 height 1010
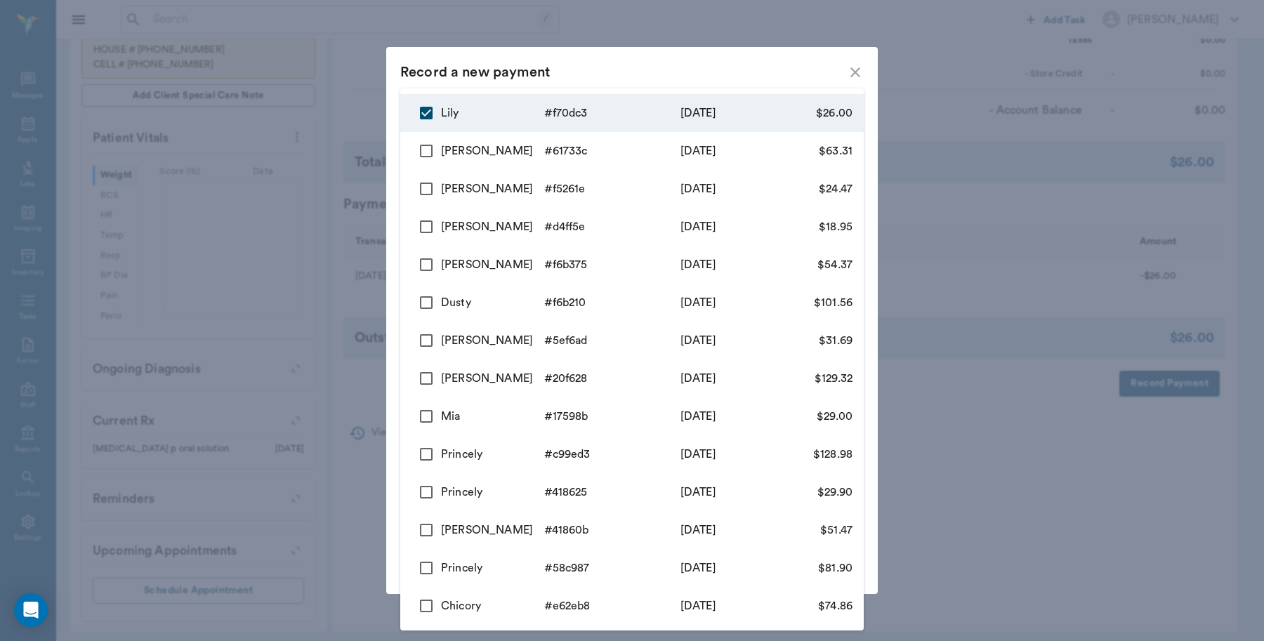
click at [428, 152] on input "checkbox" at bounding box center [425, 150] width 29 height 29
checkbox input "true"
type input "68bb49f9ddad57f4dff70dc3,68bb4885f99c2d1c8861733c"
type input "89.31"
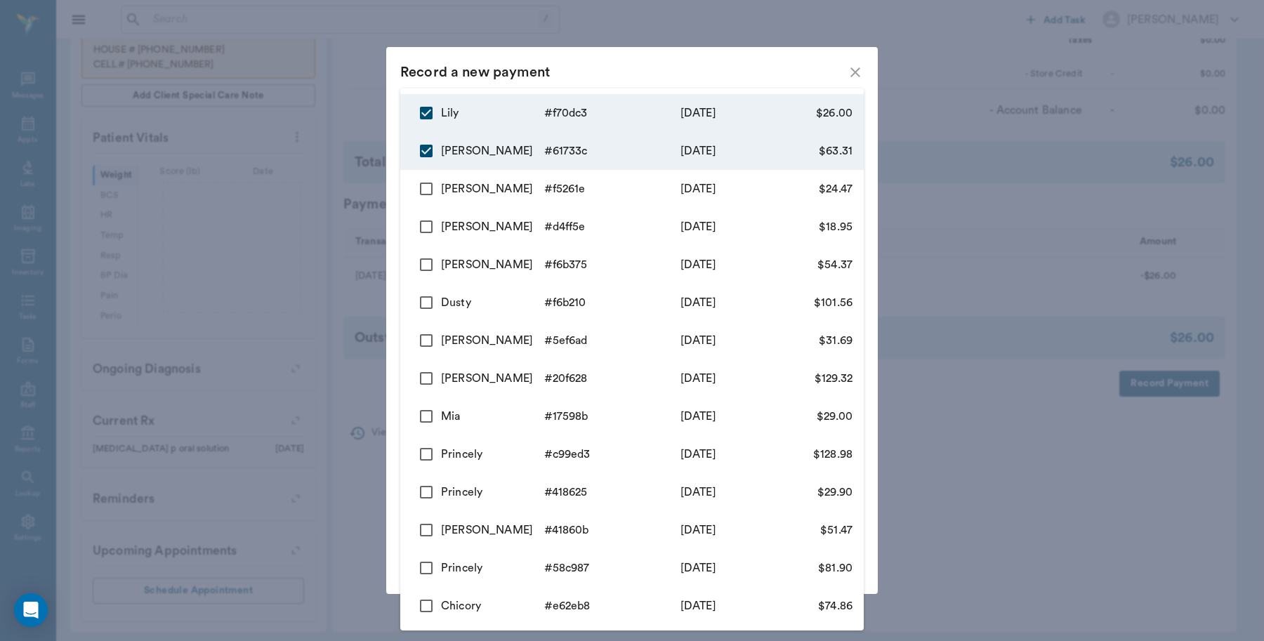
click at [678, 61] on div at bounding box center [632, 320] width 1264 height 641
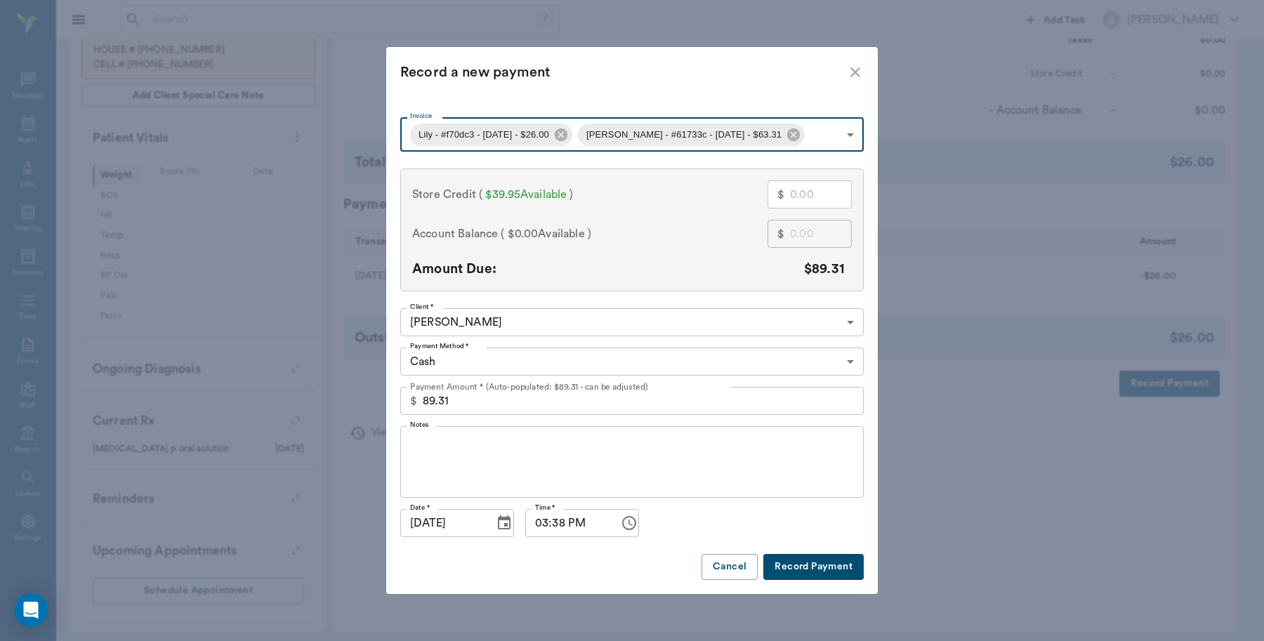
click at [819, 191] on input "text" at bounding box center [821, 194] width 62 height 28
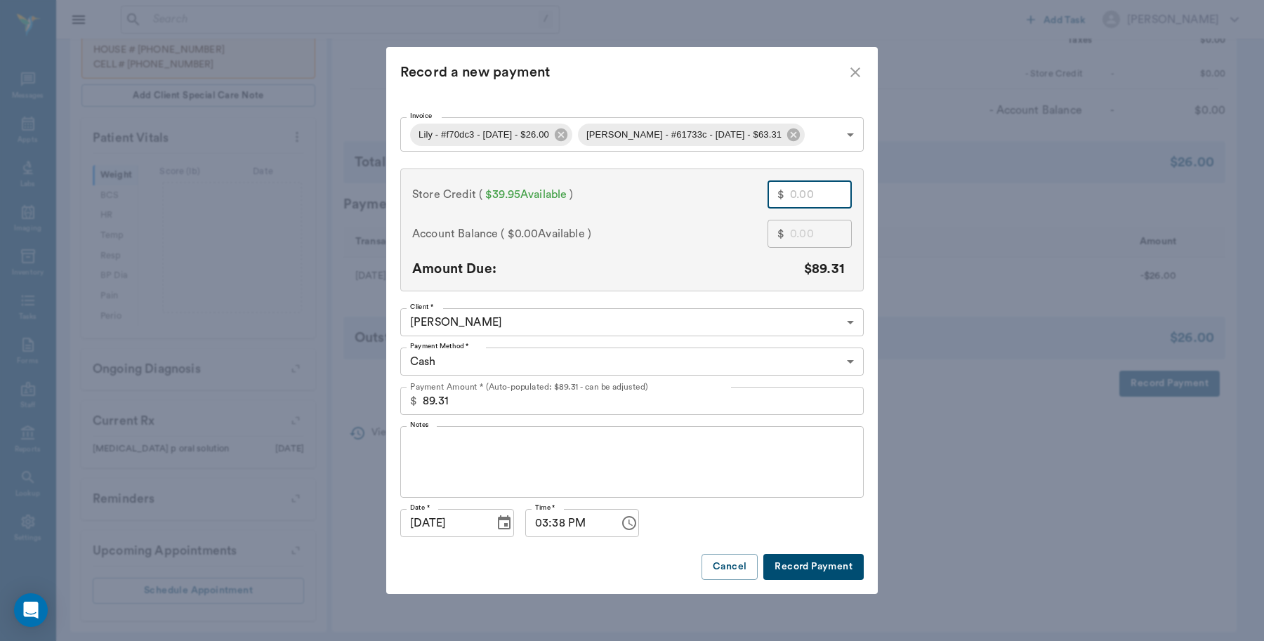
type input "3"
type input "86.31"
type input "39"
type input "50.31"
type input "39.9"
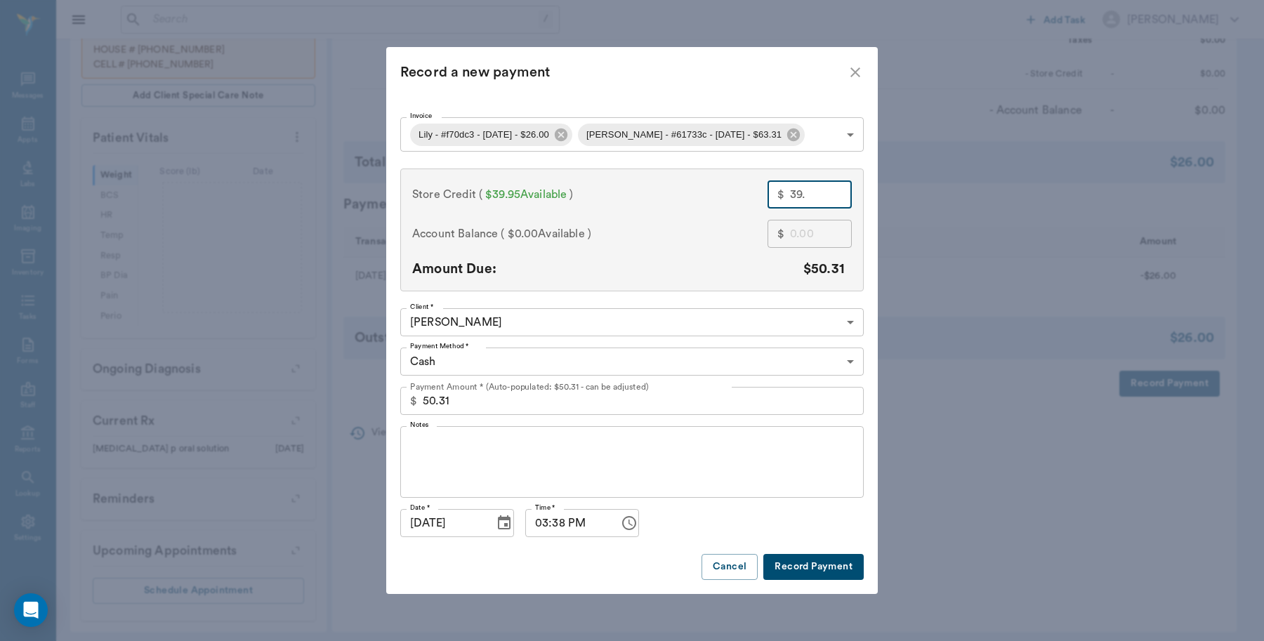
type input "49.41"
type input "39.95"
type input "49.36"
type input "68bb49f9ddad57f4dff70dc3"
type input "26.00"
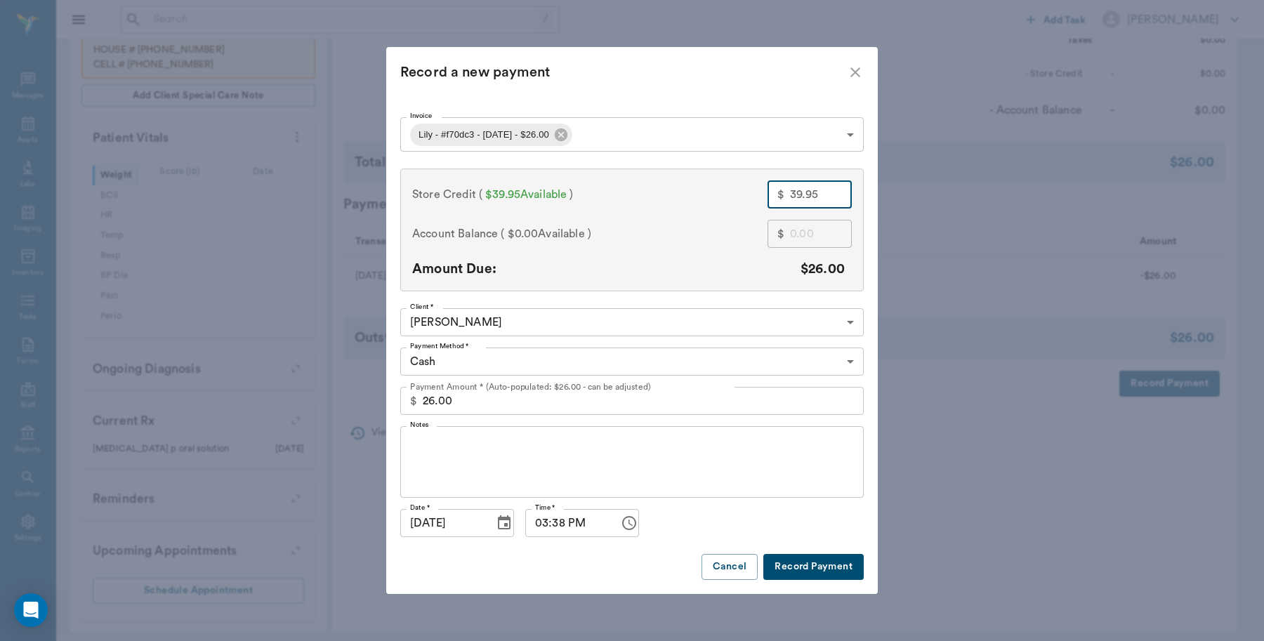
type input "39.95"
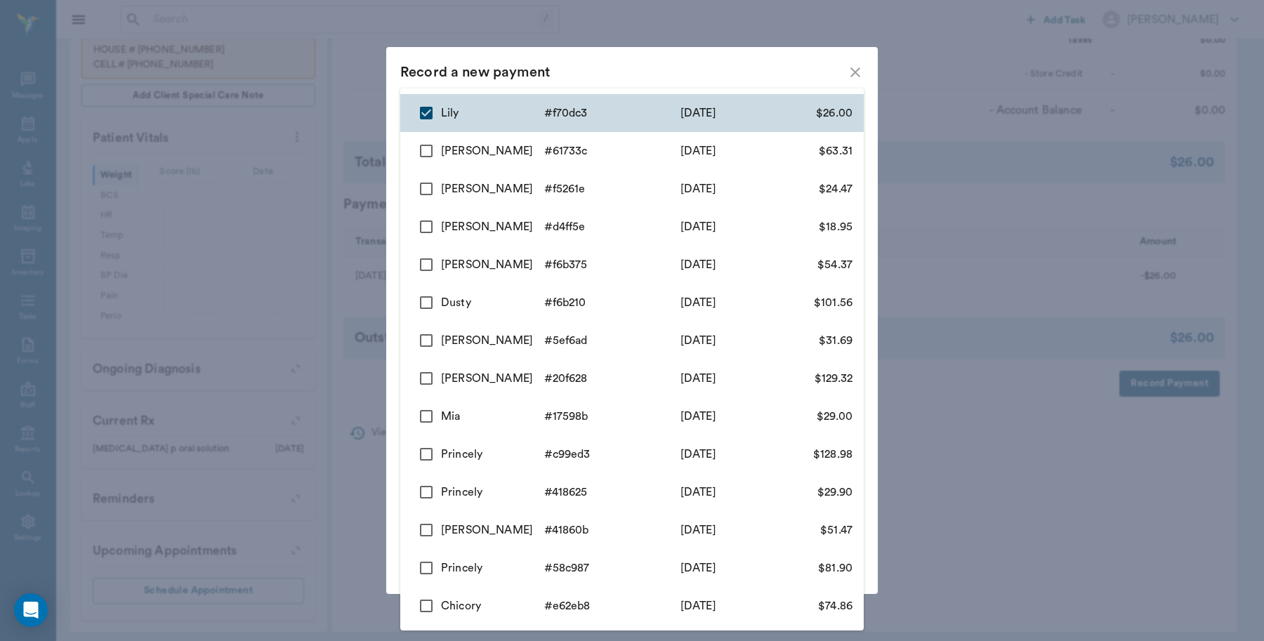
click at [660, 128] on body "/ ​ Add Task [PERSON_NAME] Nectar Messages Appts Labs Imaging Inventory Tasks F…" at bounding box center [632, 143] width 1264 height 1010
click at [429, 153] on input "checkbox" at bounding box center [425, 150] width 29 height 29
checkbox input "true"
type input "68bb49f9ddad57f4dff70dc3,68bb4885f99c2d1c8861733c"
type input "89.31"
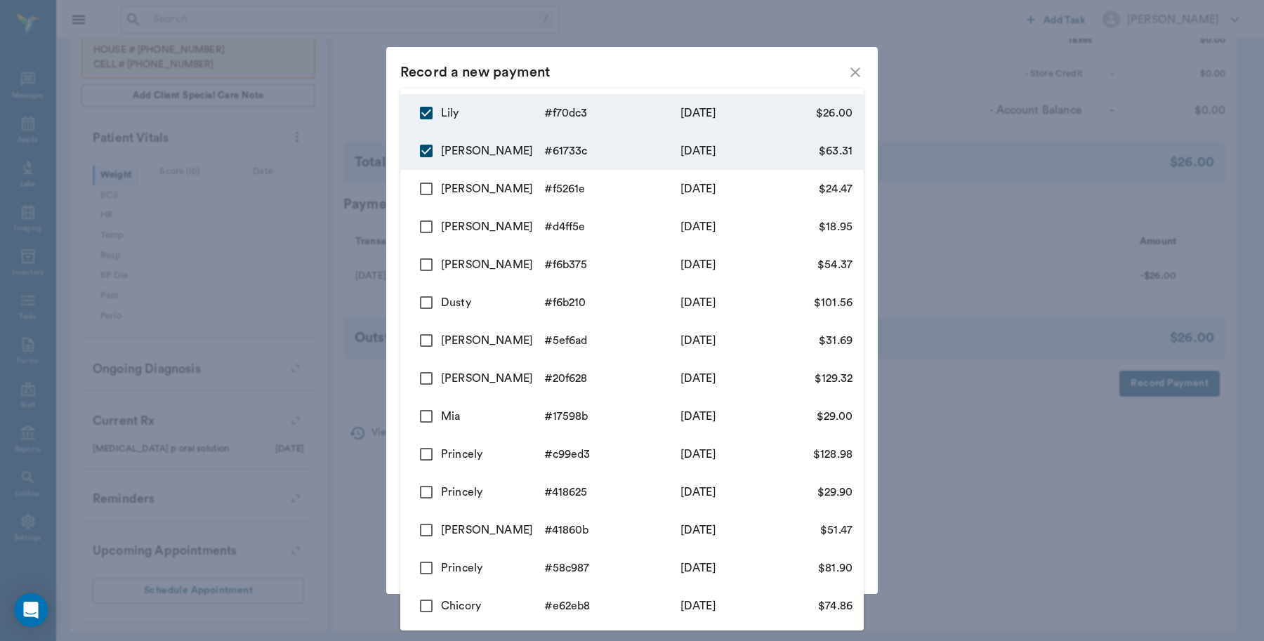
click at [724, 60] on div at bounding box center [632, 320] width 1264 height 641
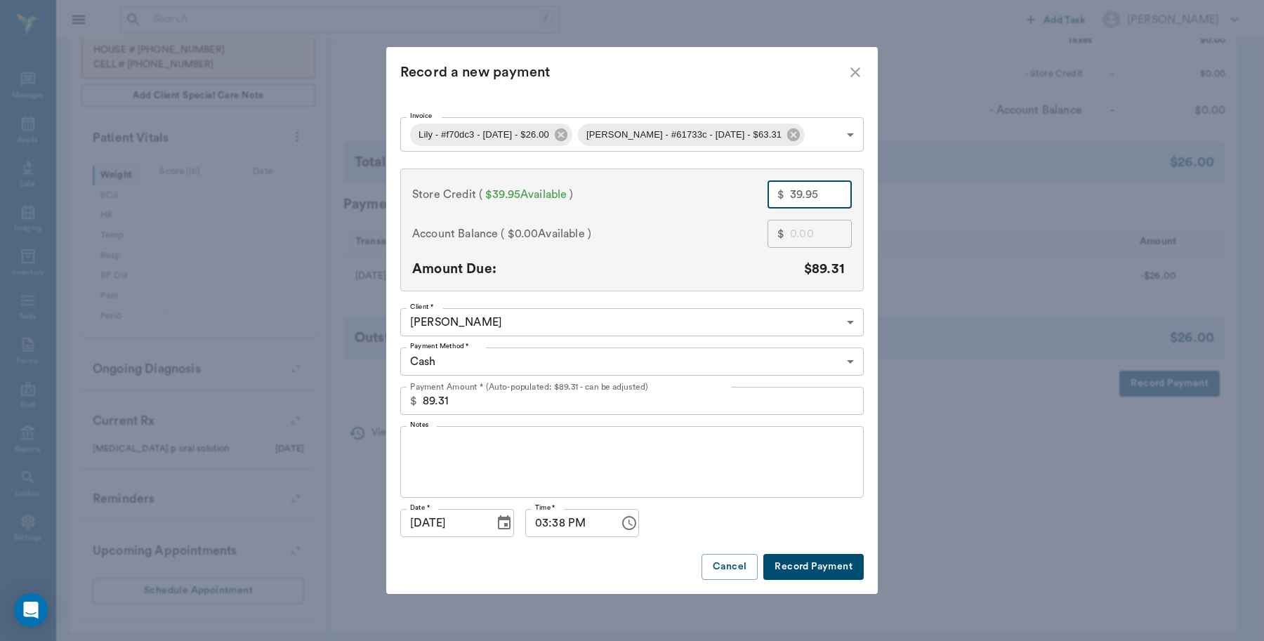
click at [827, 202] on input "39.95" at bounding box center [821, 194] width 62 height 28
type input "3"
type input "86.31"
type input "39"
type input "50.31"
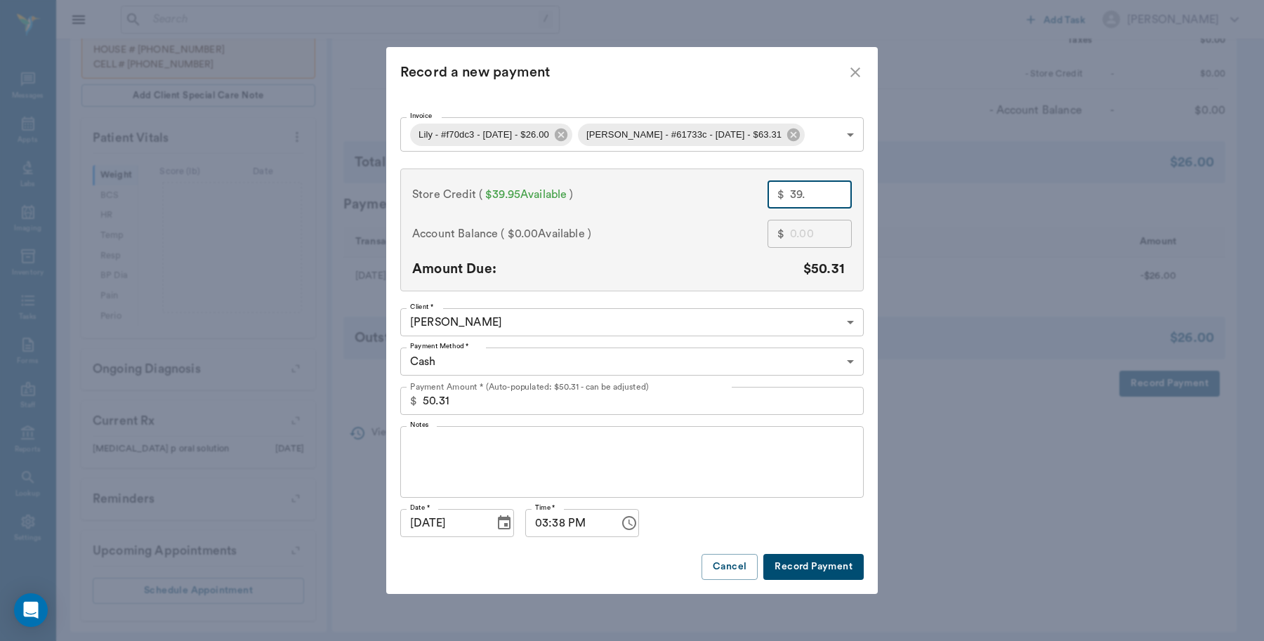
type input "39.9"
type input "49.41"
type input "39.95"
type input "49.36"
click at [622, 357] on body "/ ​ Add Task [PERSON_NAME] Nectar Messages Appts Labs Imaging Inventory Tasks F…" at bounding box center [632, 143] width 1264 height 1010
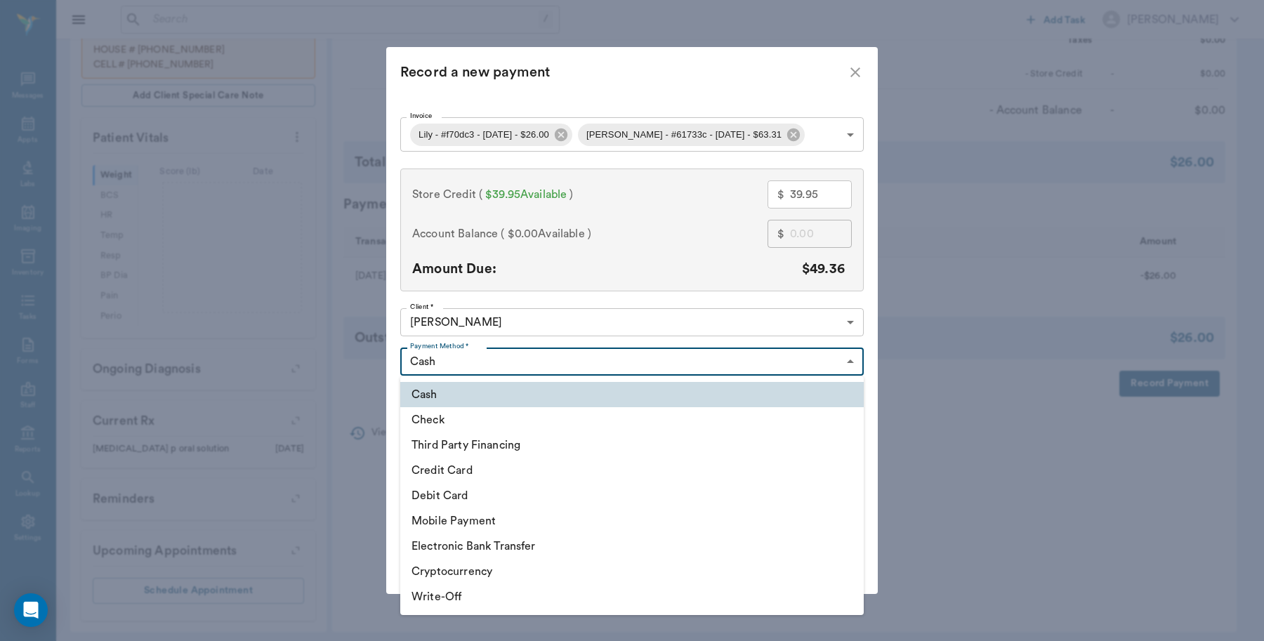
click at [450, 489] on li "Debit Card" at bounding box center [631, 495] width 463 height 25
type input "DEBIT_CARD"
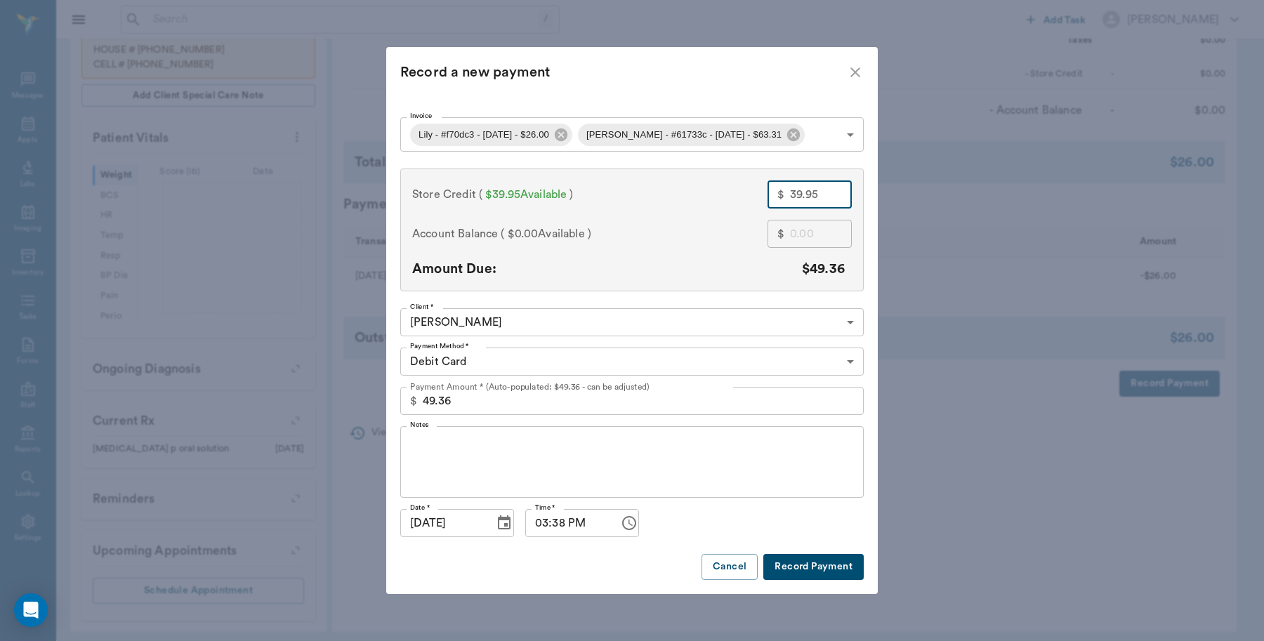
click at [676, 246] on div "Account Balance ( $0.00 Available ) $ ​" at bounding box center [631, 234] width 439 height 28
click at [846, 573] on button "Record Payment" at bounding box center [813, 567] width 100 height 26
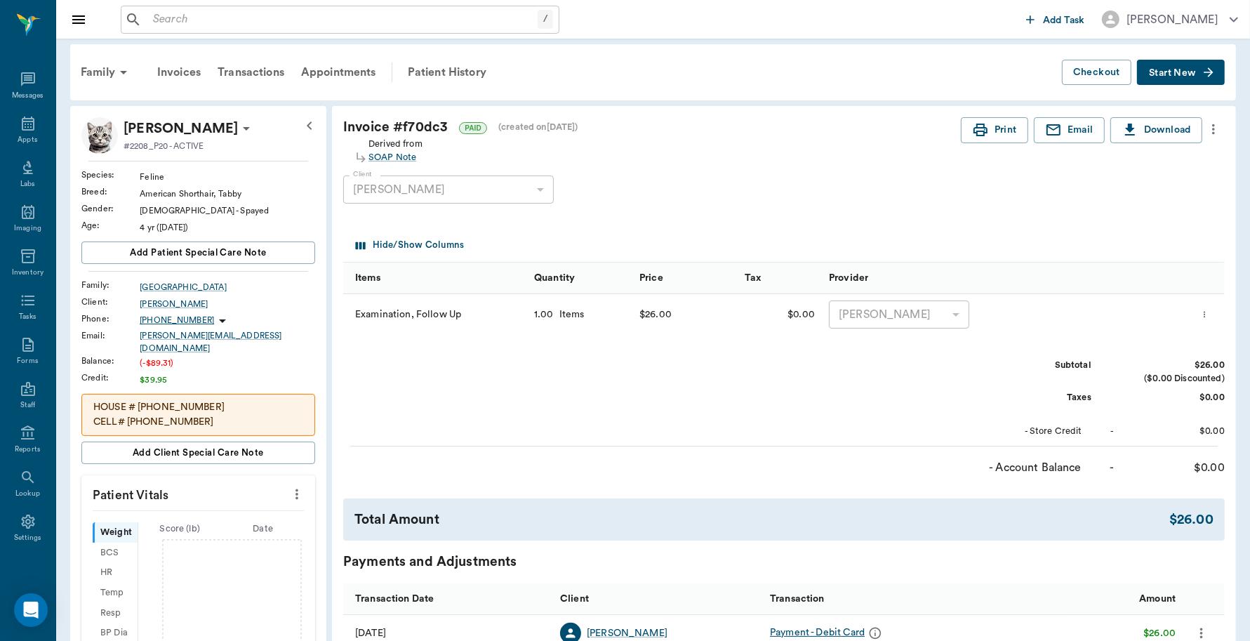
scroll to position [0, 0]
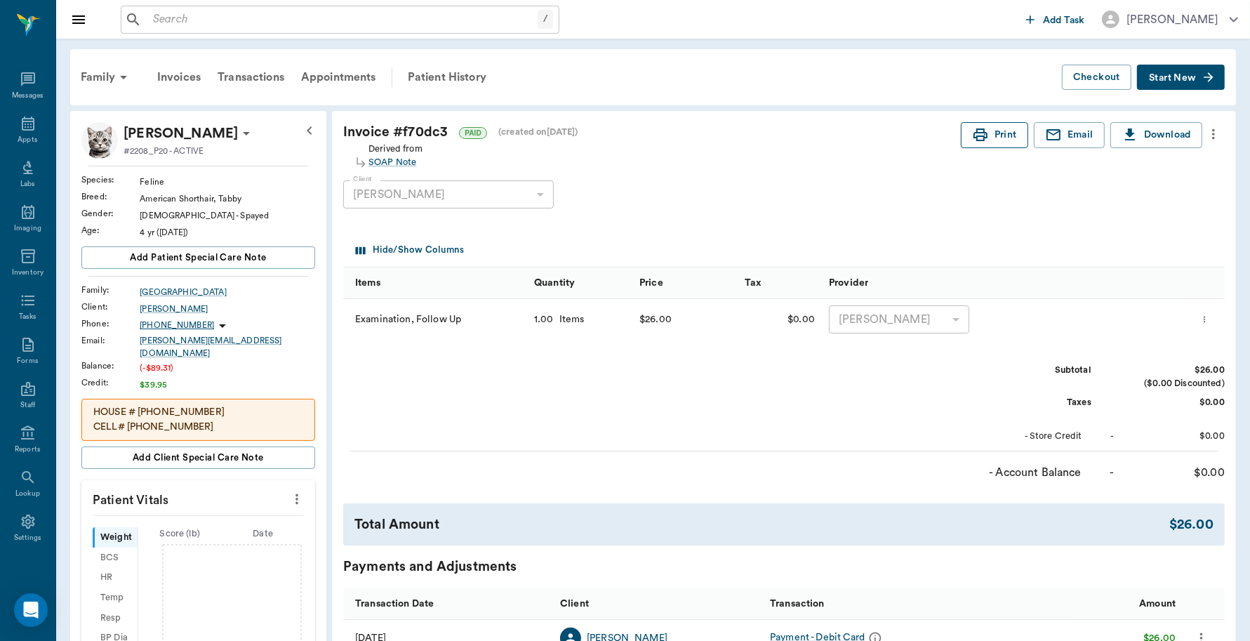
click at [973, 128] on icon "button" at bounding box center [980, 134] width 17 height 17
click at [110, 77] on div "Family" at bounding box center [106, 77] width 68 height 34
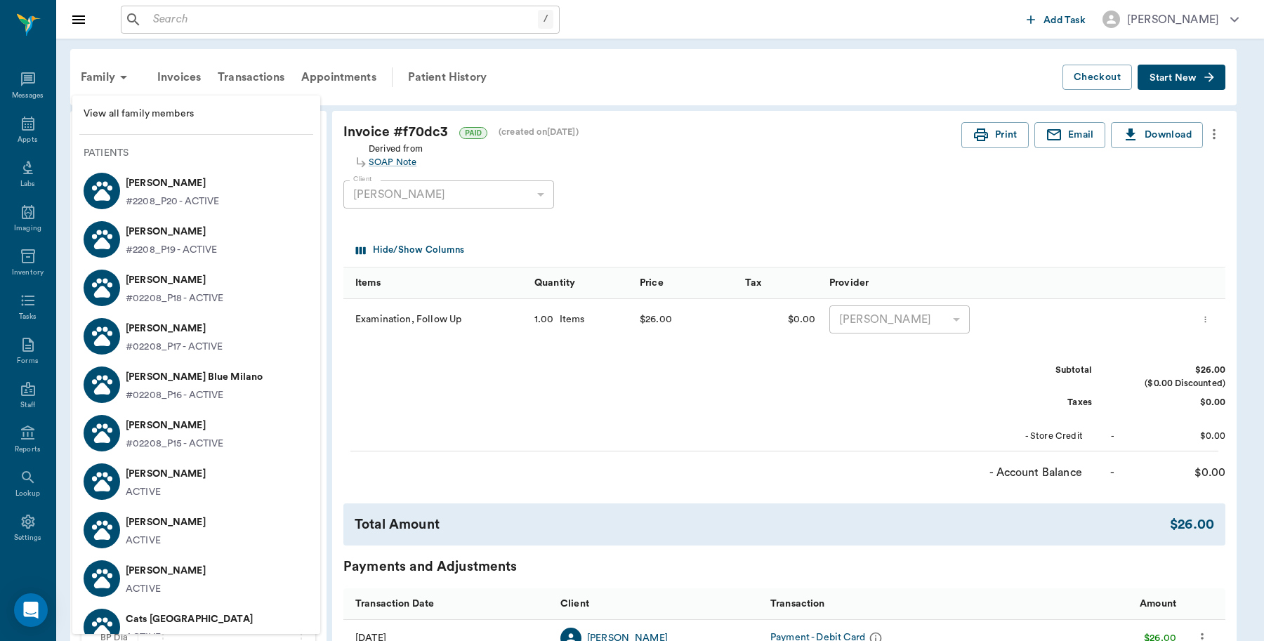
click at [153, 429] on p "[PERSON_NAME]" at bounding box center [175, 425] width 98 height 22
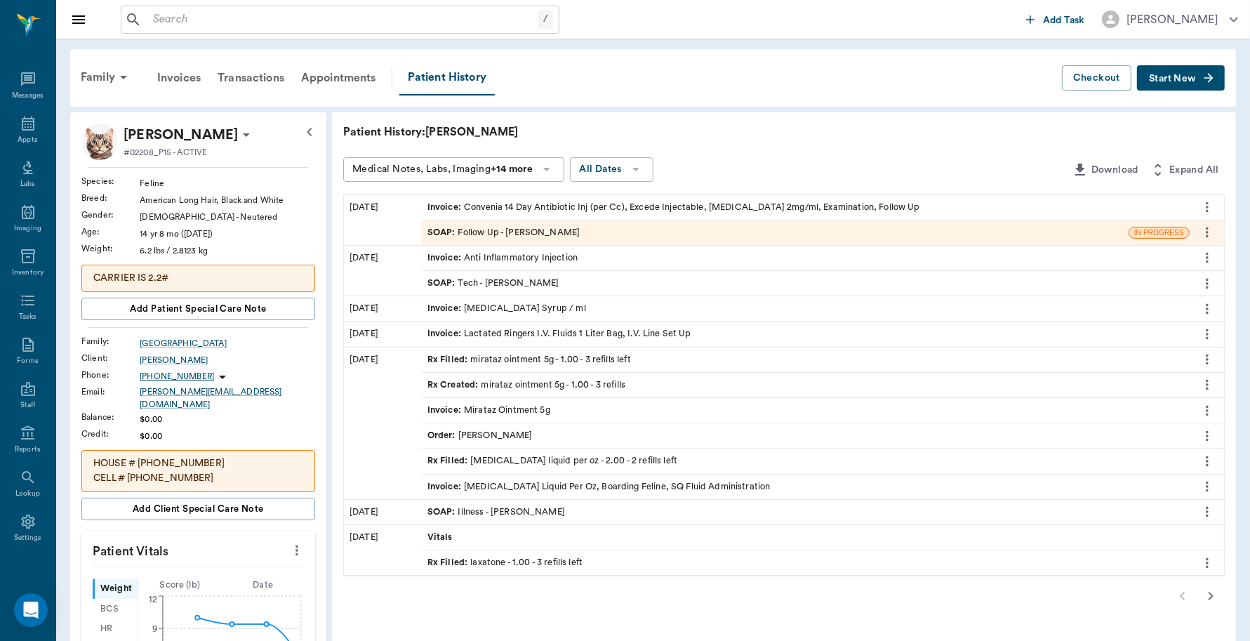
click at [644, 206] on div "Invoice : Convenia 14 Day Antibiotic Inj (per Cc), Excede Injectable, [MEDICAL_…" at bounding box center [674, 207] width 493 height 13
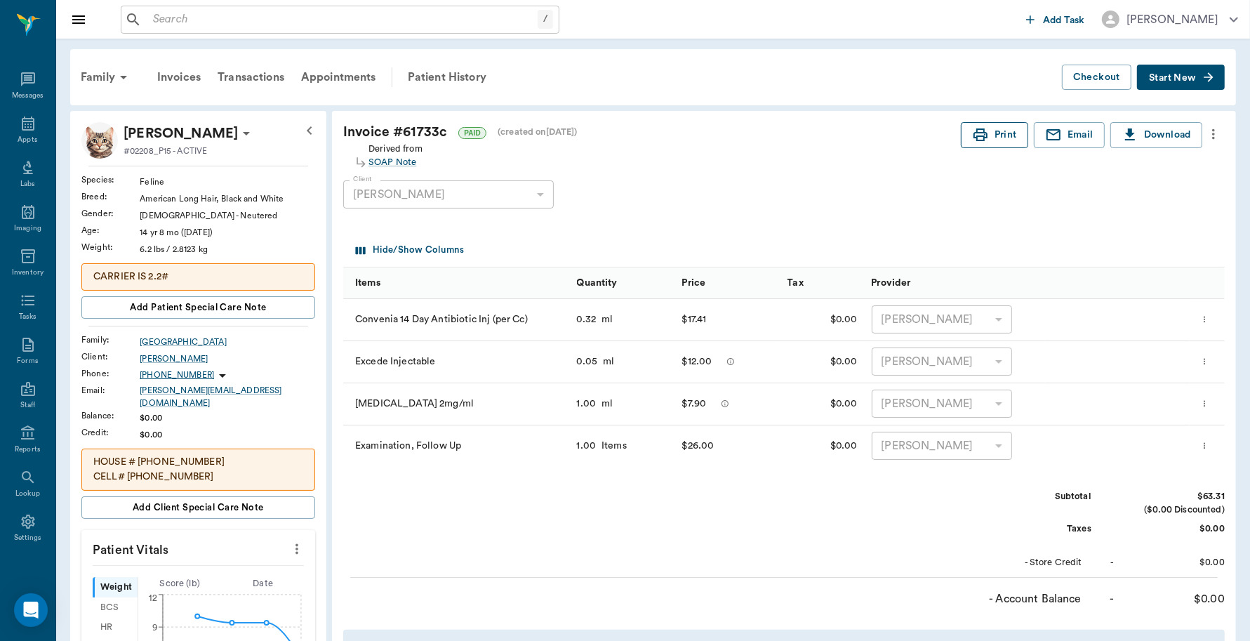
click at [991, 138] on button "Print" at bounding box center [994, 135] width 67 height 26
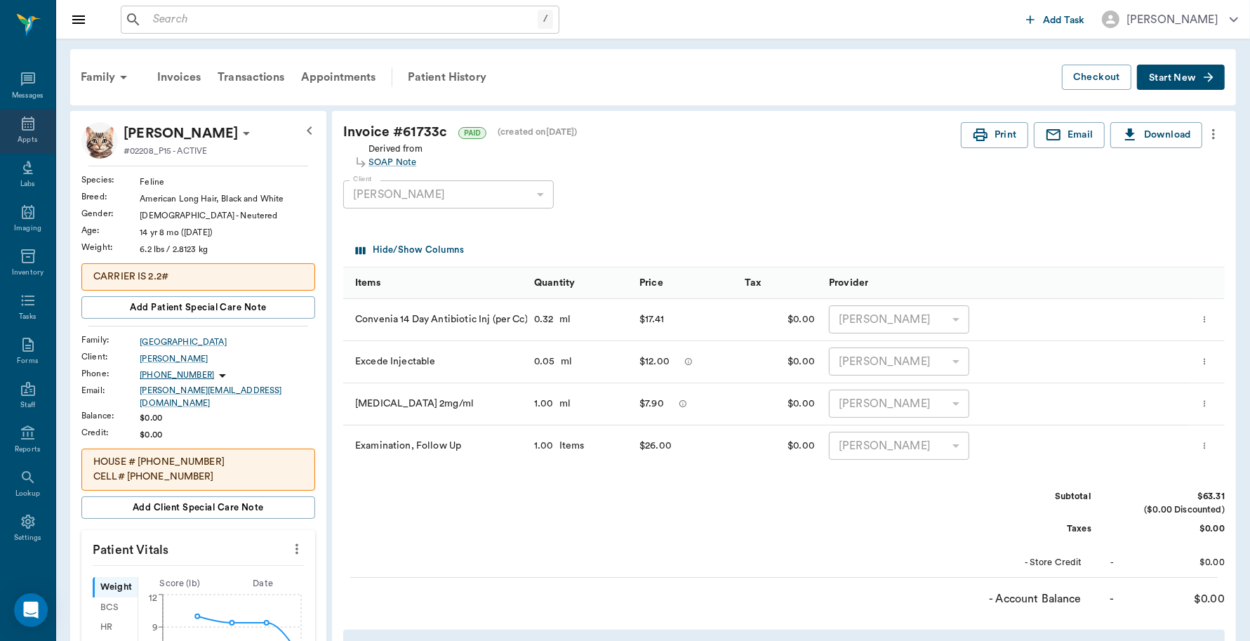
click at [29, 124] on div "Appts" at bounding box center [27, 132] width 55 height 44
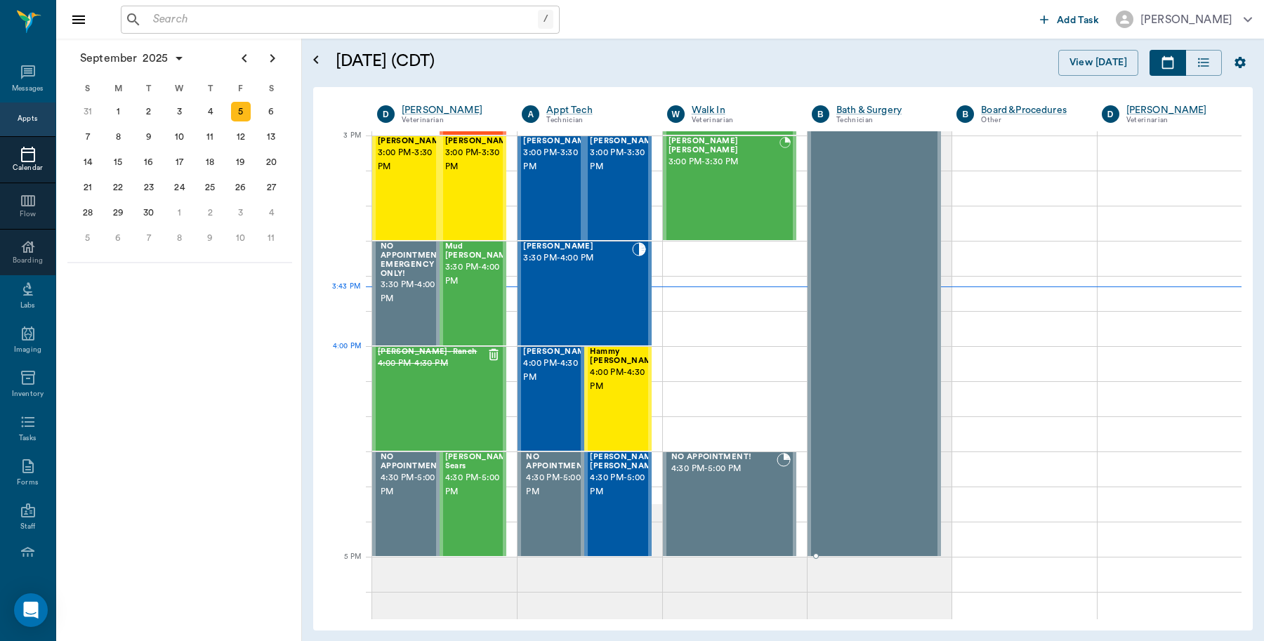
scroll to position [1475, 0]
click at [474, 274] on span "3:30 PM - 4:00 PM" at bounding box center [480, 275] width 70 height 28
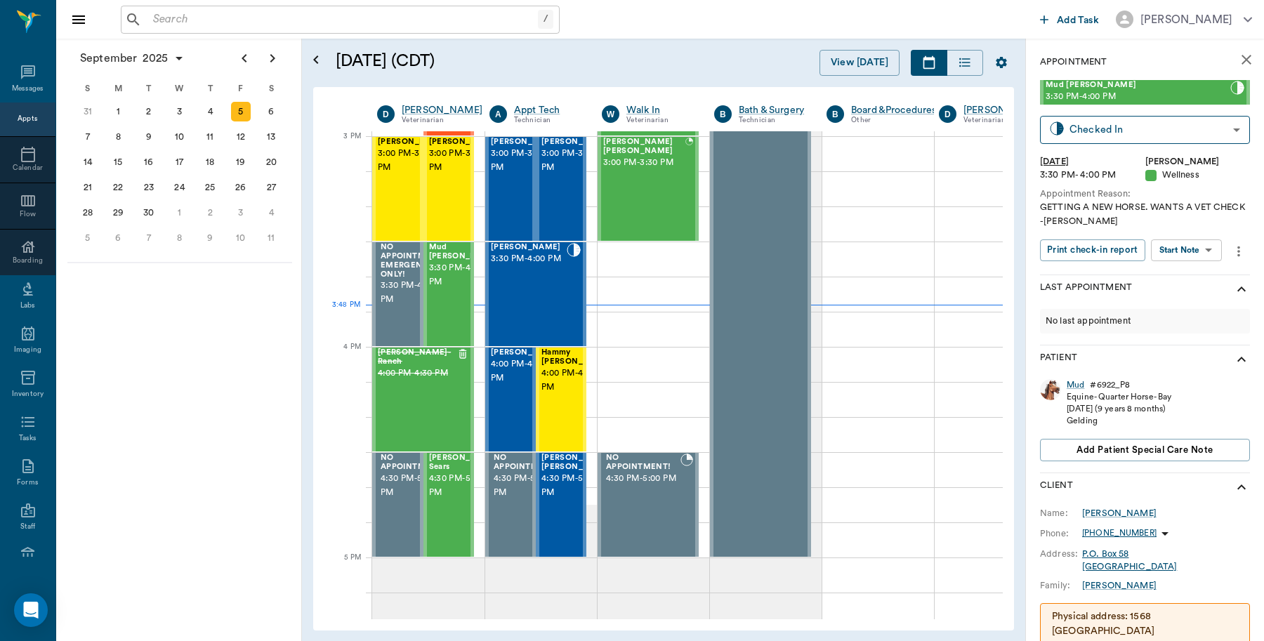
click at [244, 20] on input "text" at bounding box center [342, 20] width 390 height 20
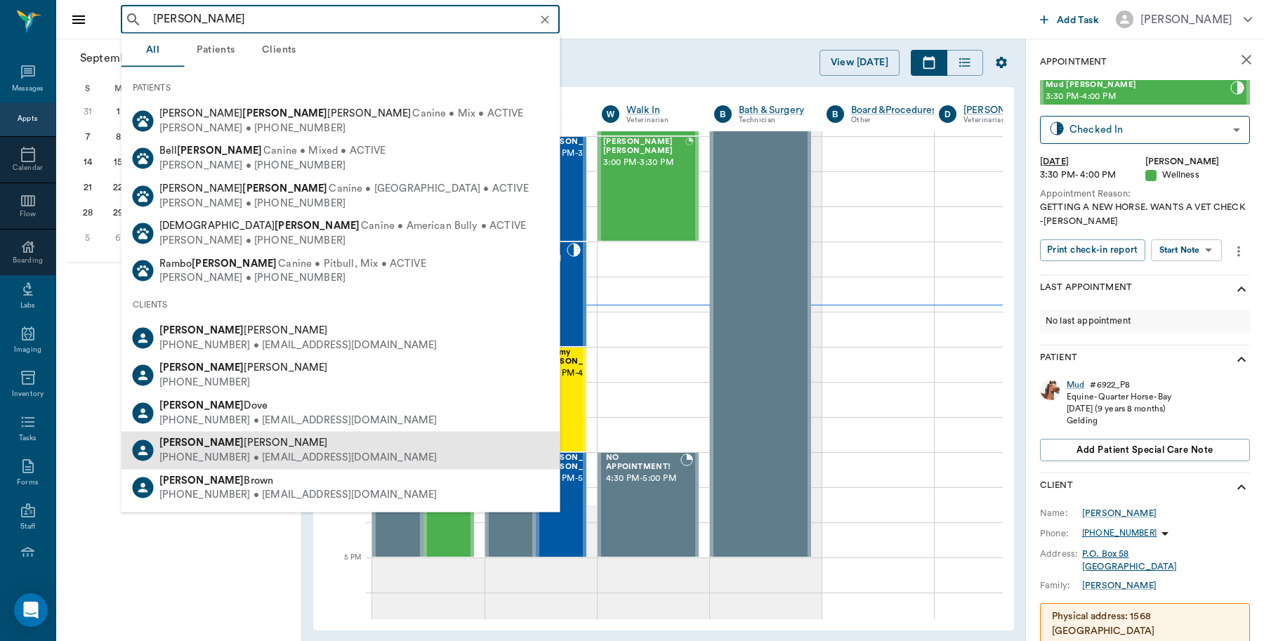
click at [202, 446] on span "[PERSON_NAME]" at bounding box center [243, 442] width 168 height 11
type input "[PERSON_NAME]"
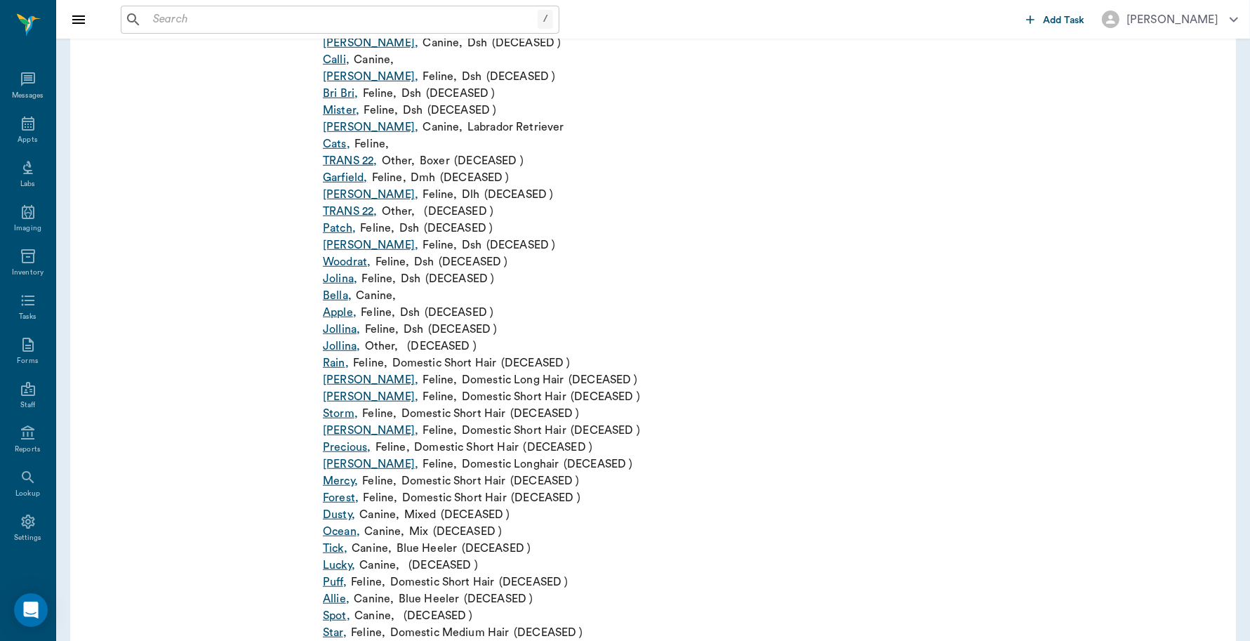
scroll to position [689, 0]
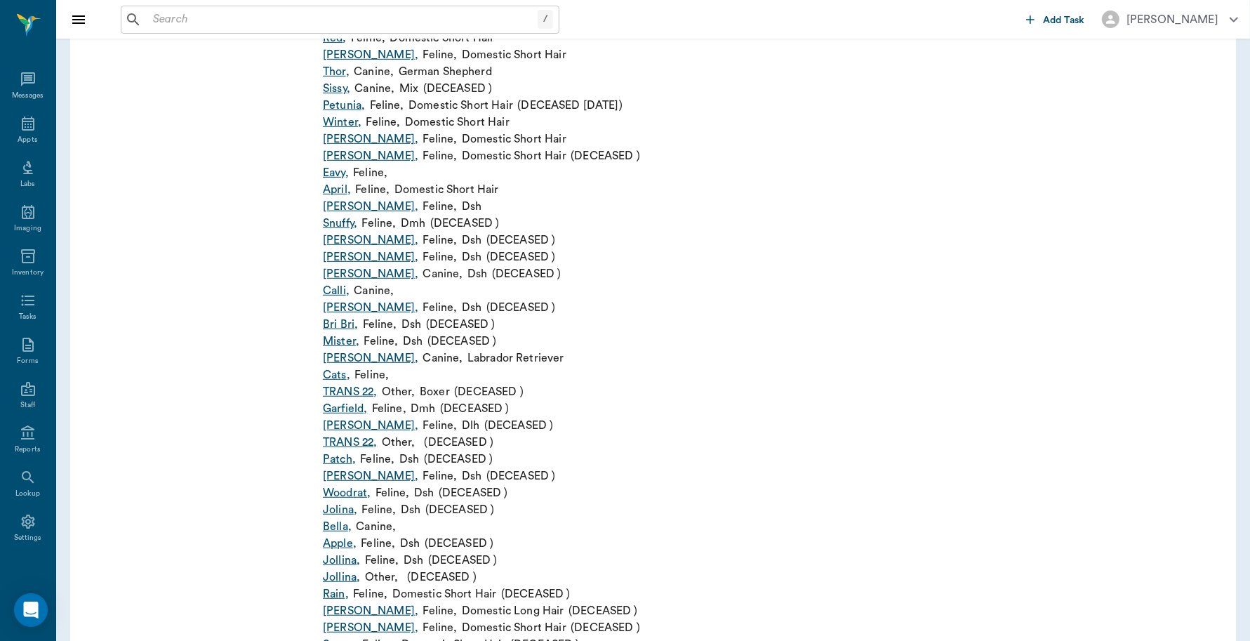
click at [222, 15] on input "text" at bounding box center [342, 20] width 390 height 20
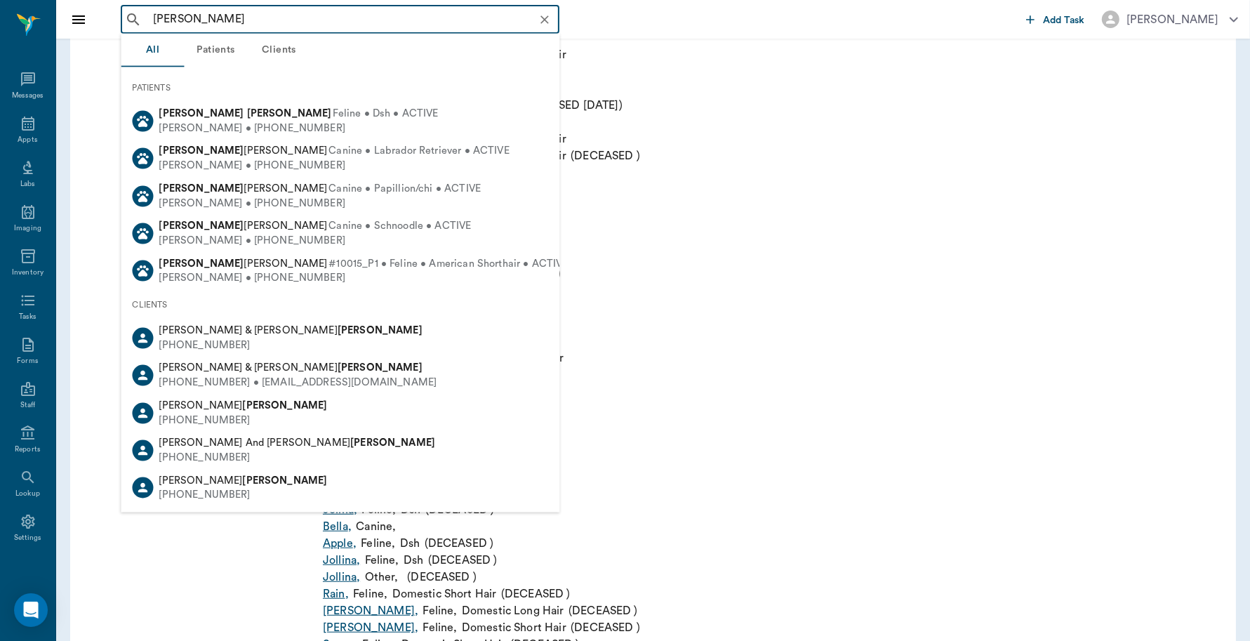
drag, startPoint x: 175, startPoint y: 16, endPoint x: 133, endPoint y: 19, distance: 42.2
click at [133, 19] on div "[PERSON_NAME] ​" at bounding box center [340, 20] width 439 height 28
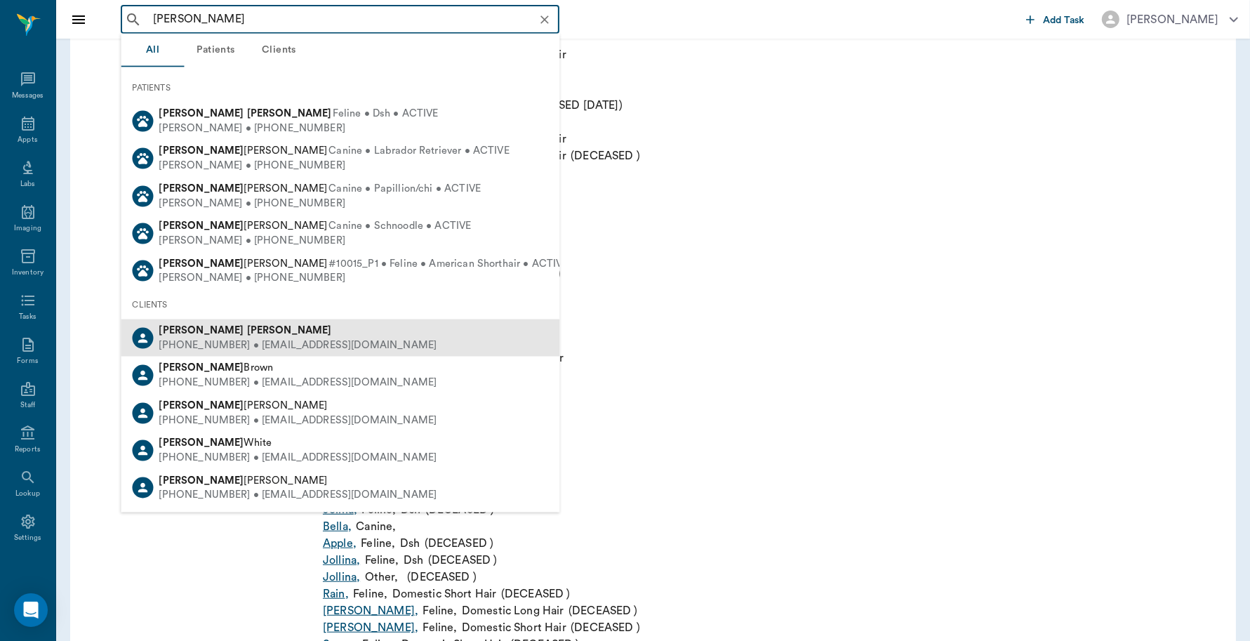
click at [247, 327] on b "[PERSON_NAME]" at bounding box center [289, 330] width 85 height 11
type input "[PERSON_NAME]"
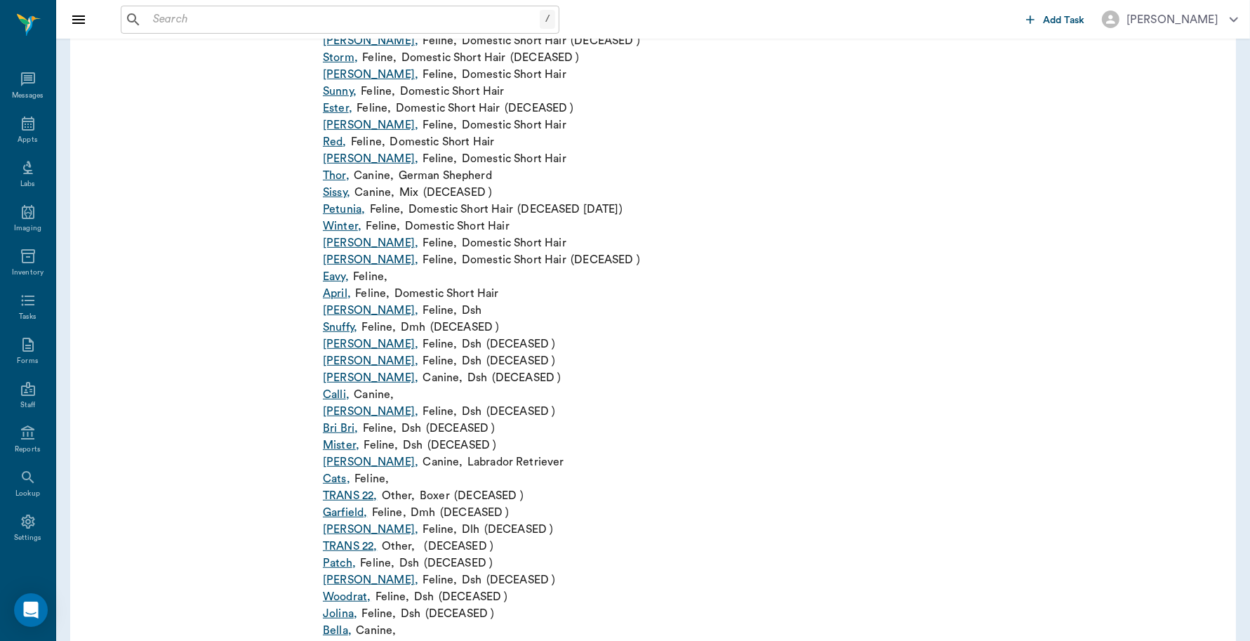
scroll to position [614, 0]
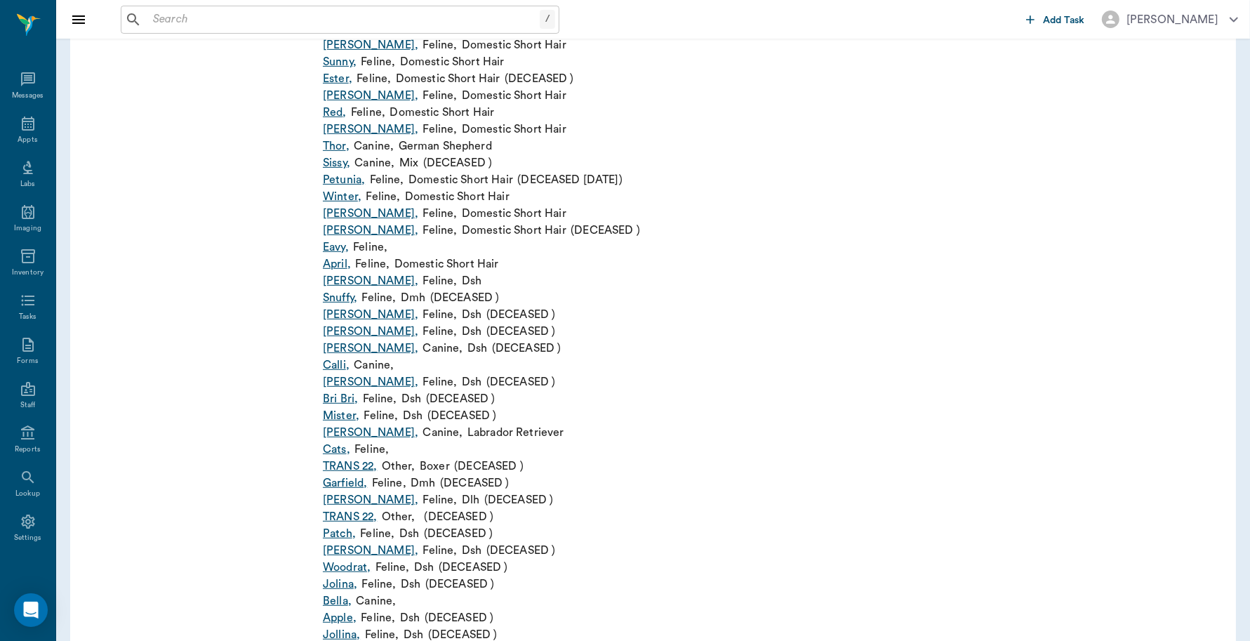
click at [340, 599] on link "Bella ," at bounding box center [337, 600] width 29 height 17
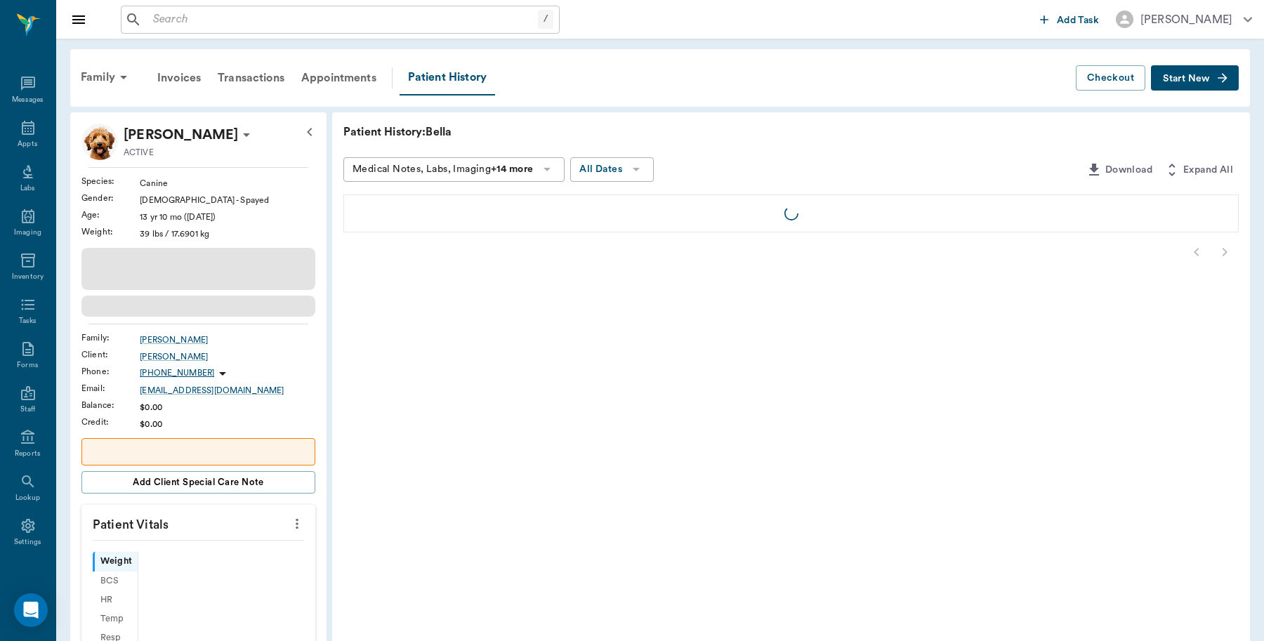
scroll to position [4, 0]
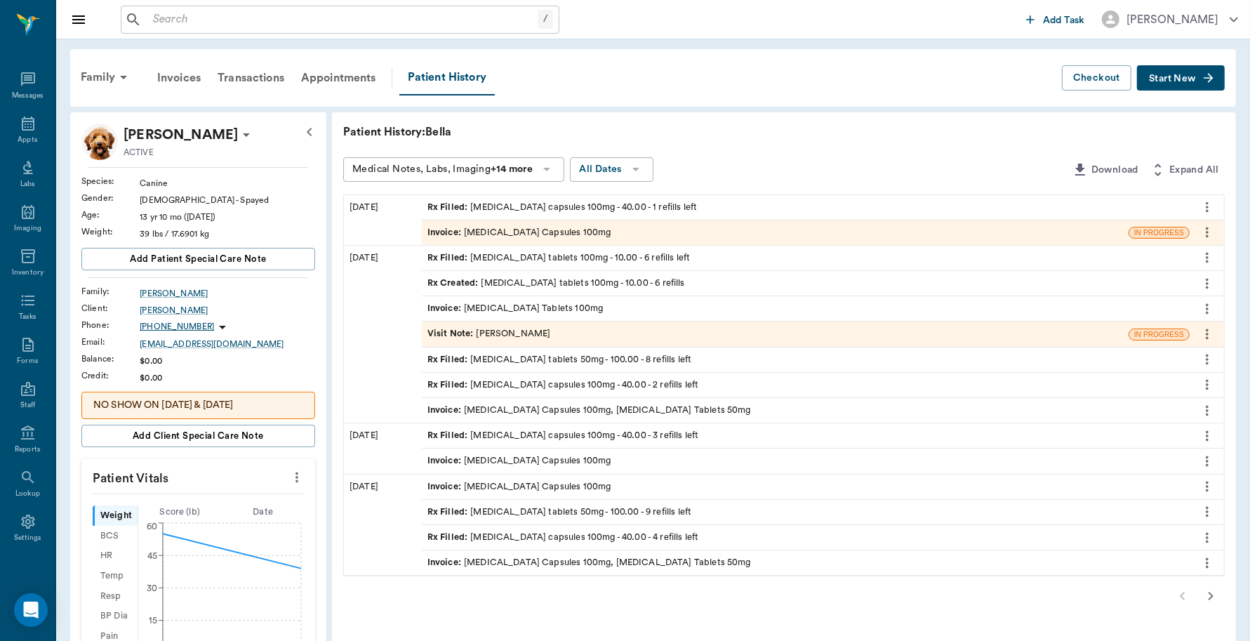
click at [556, 234] on div "Invoice : Gabapentin Capsules 100mg" at bounding box center [520, 232] width 184 height 13
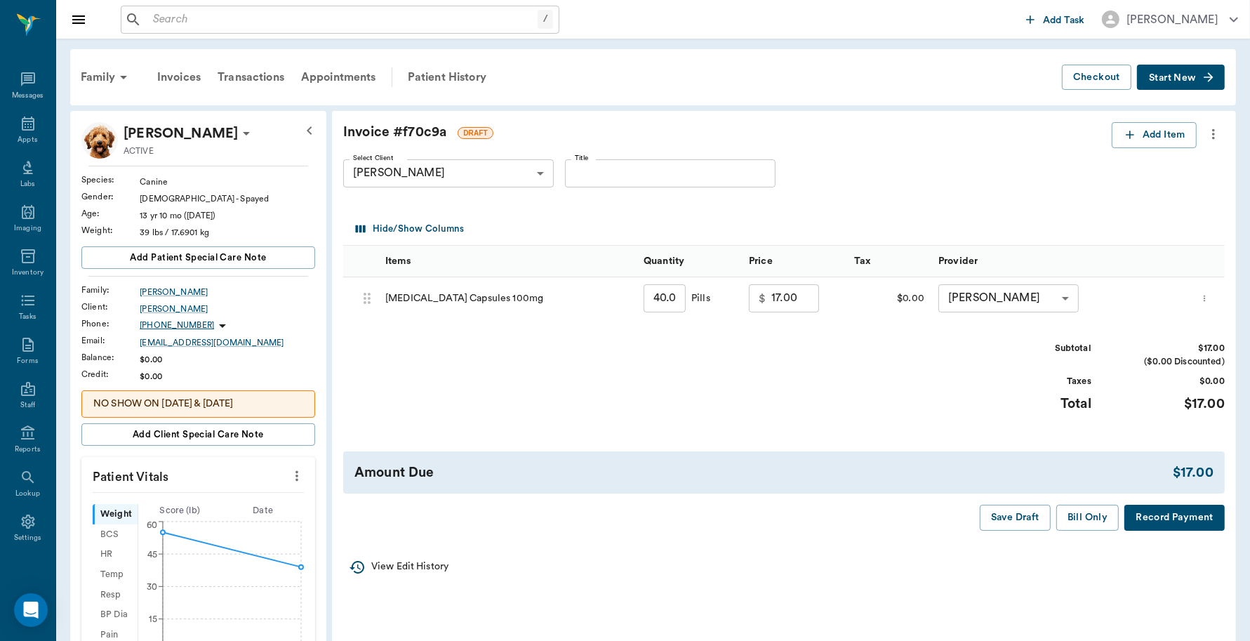
click at [1198, 524] on button "Record Payment" at bounding box center [1175, 518] width 100 height 26
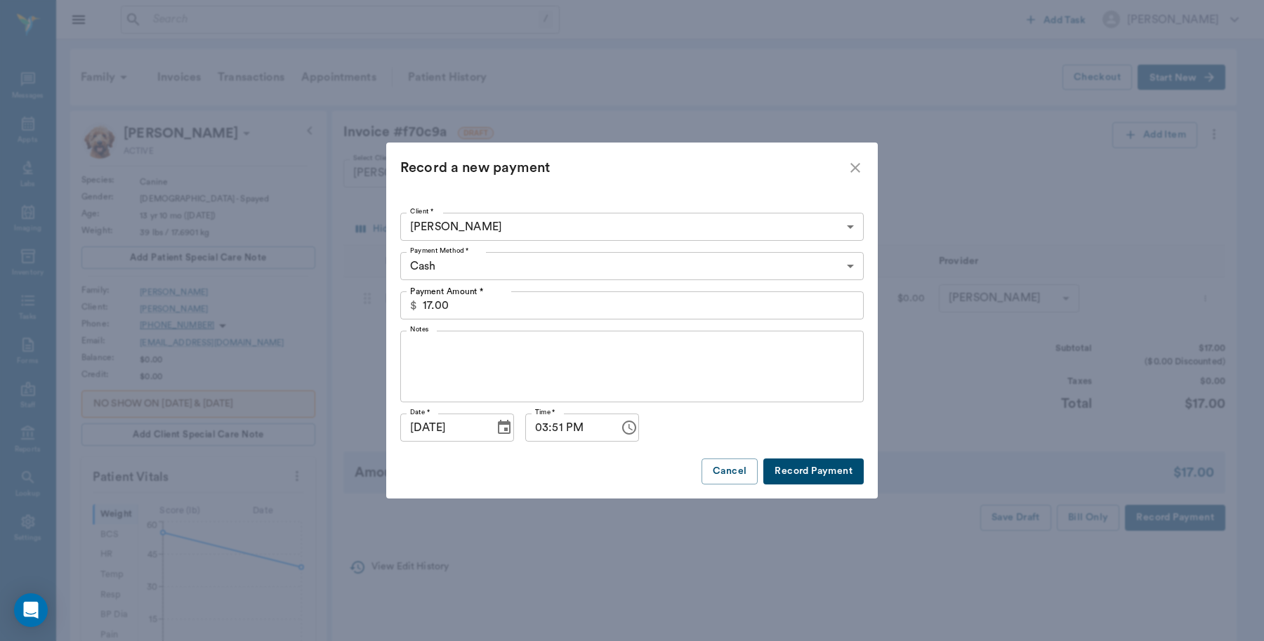
click at [551, 270] on body "/ ​ Add Task Dr. Bert Ellsworth Nectar Messages Appts Labs Imaging Inventory Ta…" at bounding box center [632, 531] width 1264 height 1063
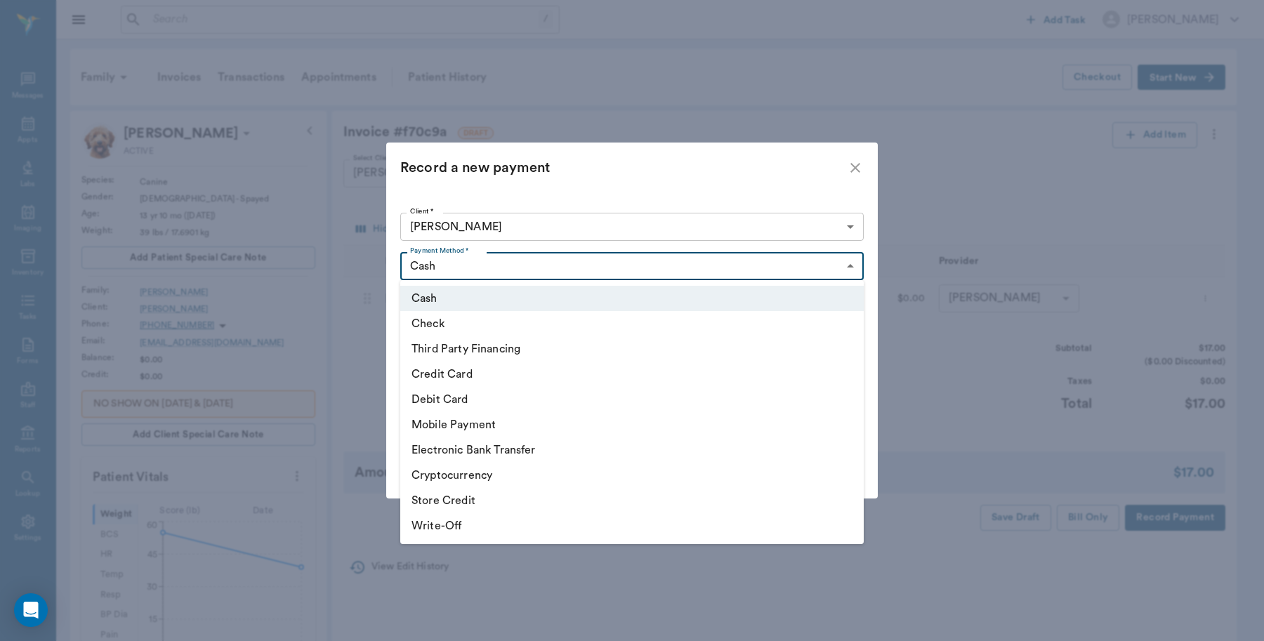
click at [463, 393] on li "Debit Card" at bounding box center [631, 399] width 463 height 25
type input "DEBIT_CARD"
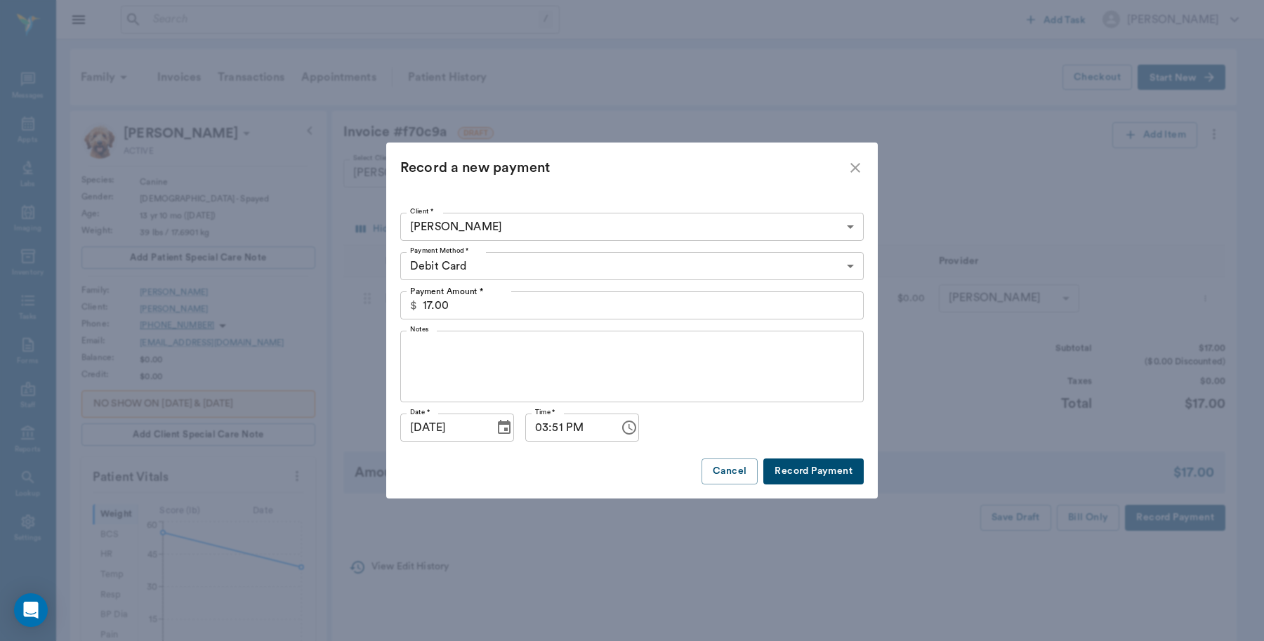
click at [836, 472] on button "Record Payment" at bounding box center [813, 471] width 100 height 26
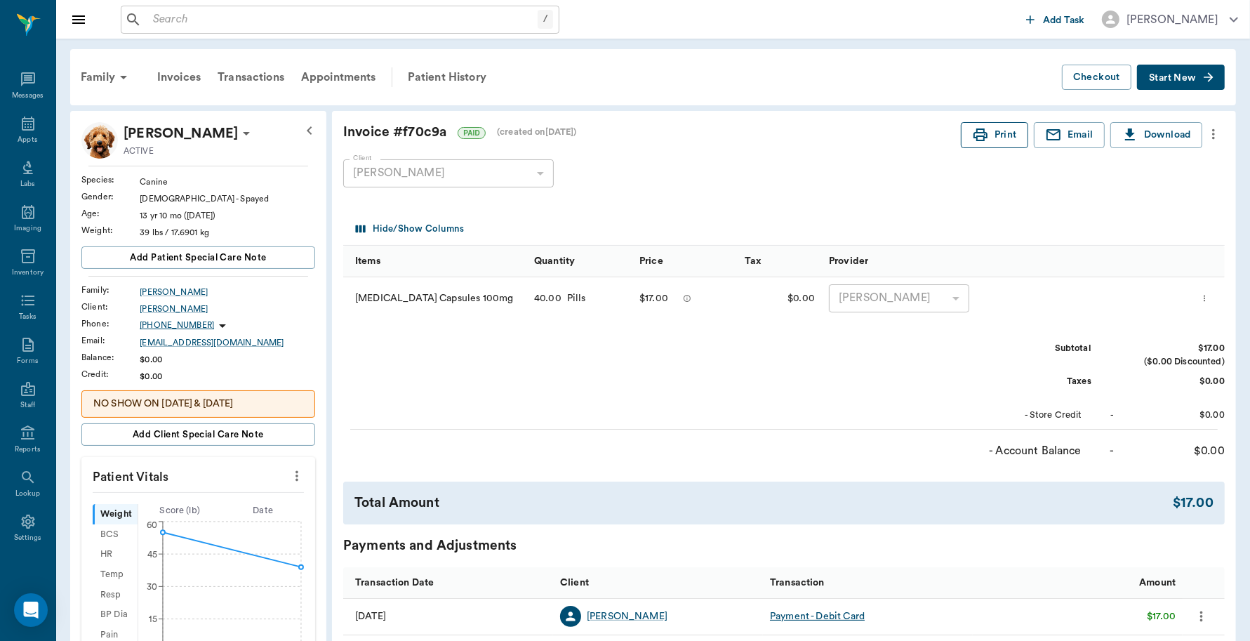
click at [1001, 140] on button "Print" at bounding box center [994, 135] width 67 height 26
click at [25, 127] on icon at bounding box center [28, 123] width 17 height 17
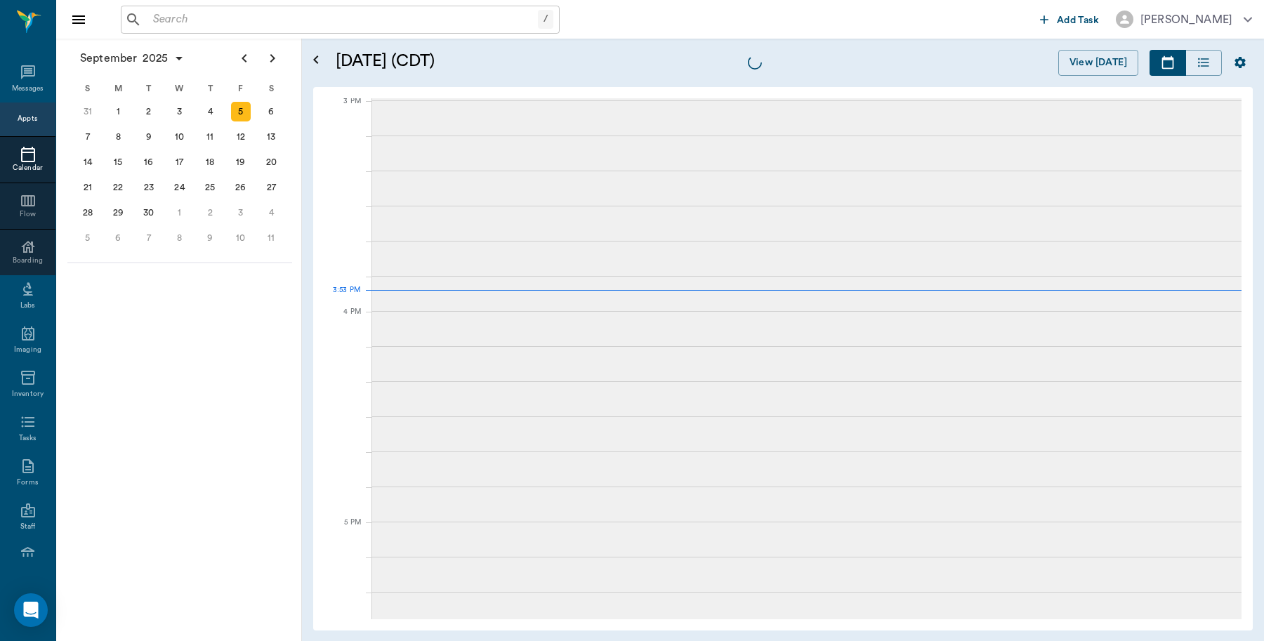
scroll to position [1474, 0]
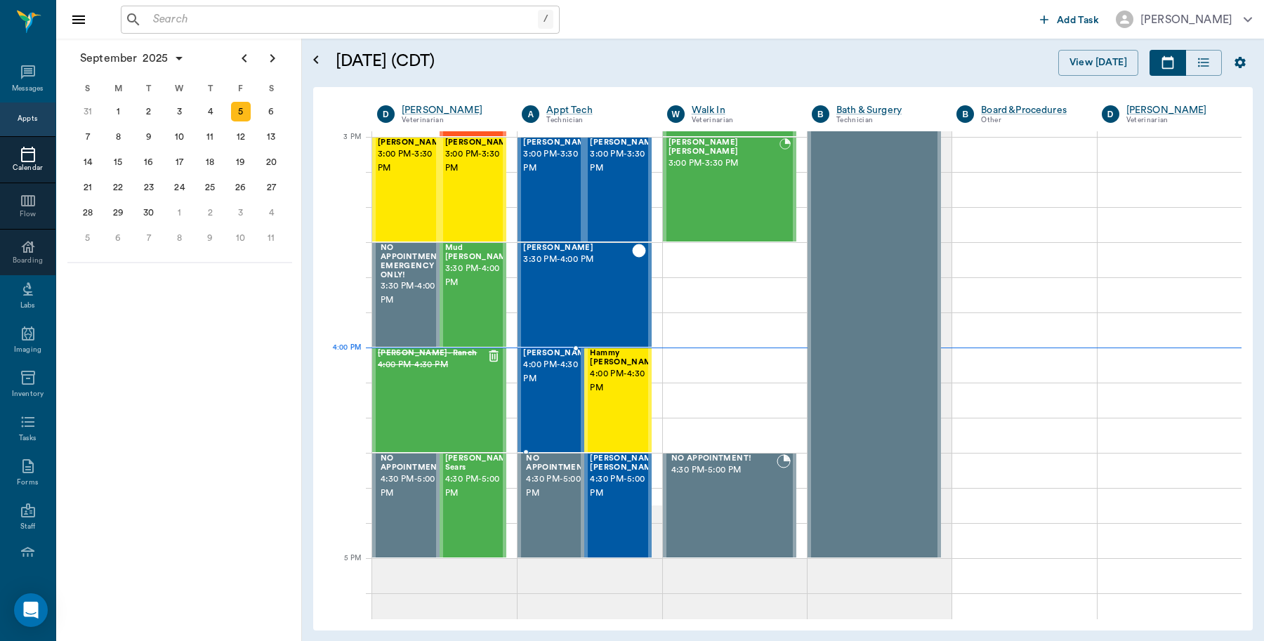
click at [537, 358] on span "[PERSON_NAME]" at bounding box center [558, 353] width 70 height 9
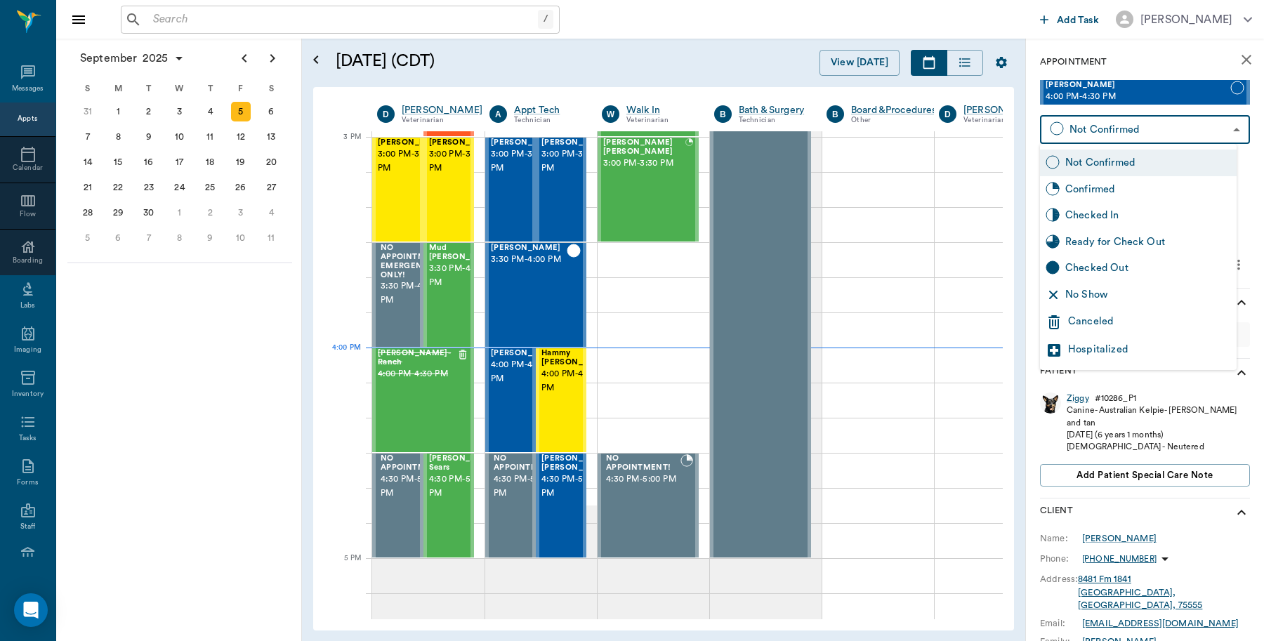
click at [1106, 127] on body "/ ​ Add Task Dr. Bert Ellsworth Nectar Messages Appts Calendar Flow Boarding La…" at bounding box center [632, 320] width 1264 height 641
click at [1099, 218] on div "Checked In" at bounding box center [1148, 215] width 166 height 15
type input "CHECKED_IN"
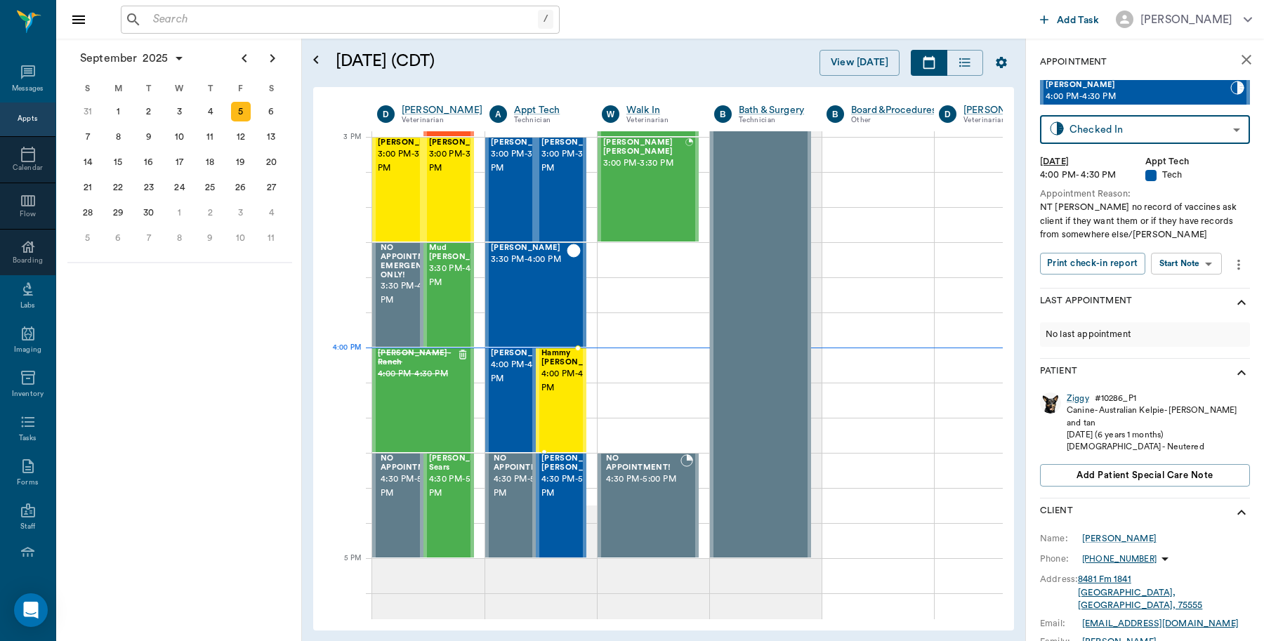
click at [567, 380] on span "4:00 PM - 4:30 PM" at bounding box center [576, 381] width 70 height 28
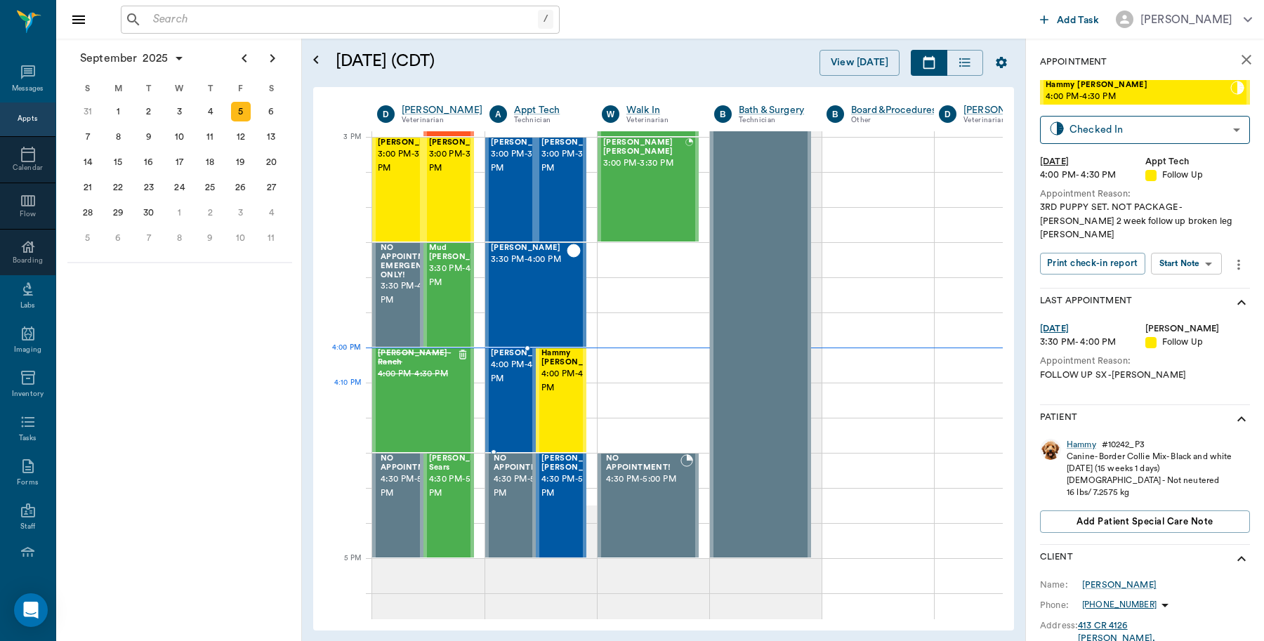
click at [503, 386] on span "4:00 PM - 4:30 PM" at bounding box center [526, 372] width 70 height 28
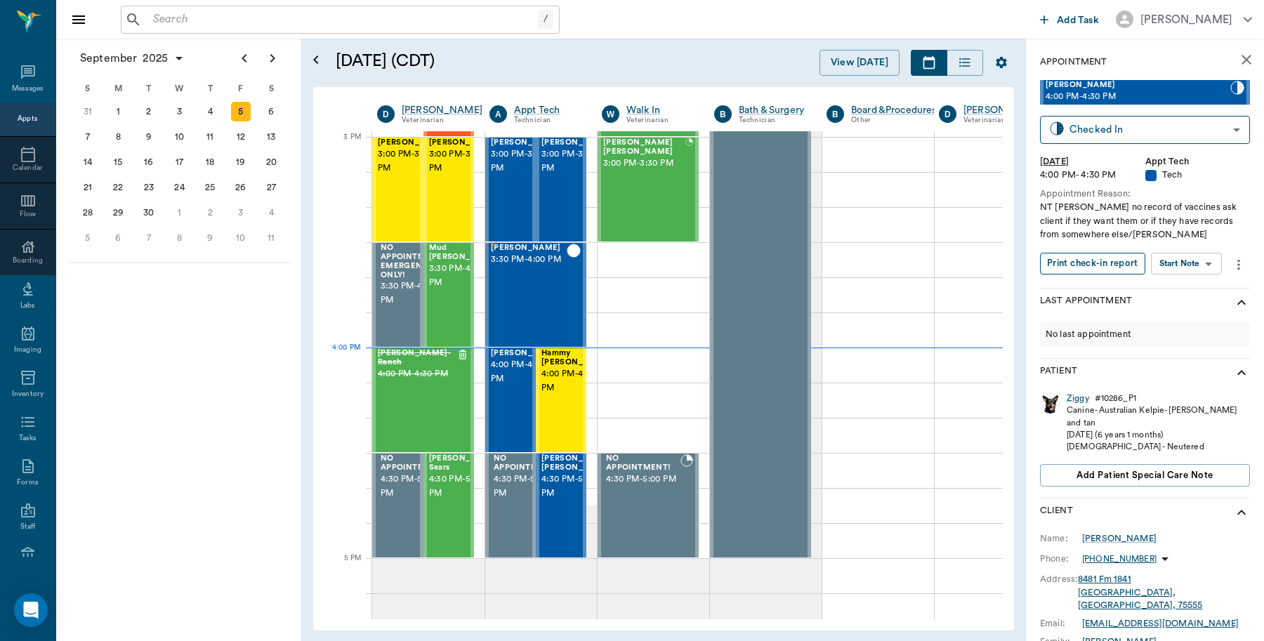
click at [1104, 263] on button "Print check-in report" at bounding box center [1092, 264] width 105 height 22
click at [556, 380] on span "4:00 PM - 4:30 PM" at bounding box center [576, 381] width 70 height 28
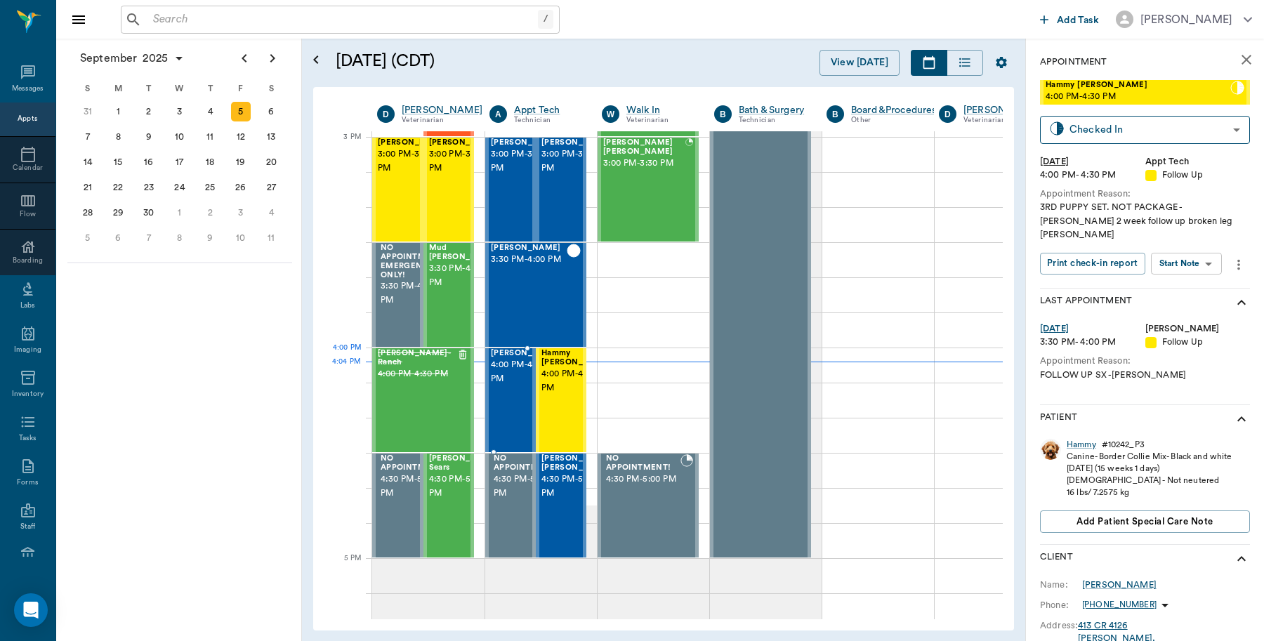
click at [502, 370] on span "4:00 PM - 4:30 PM" at bounding box center [526, 372] width 70 height 28
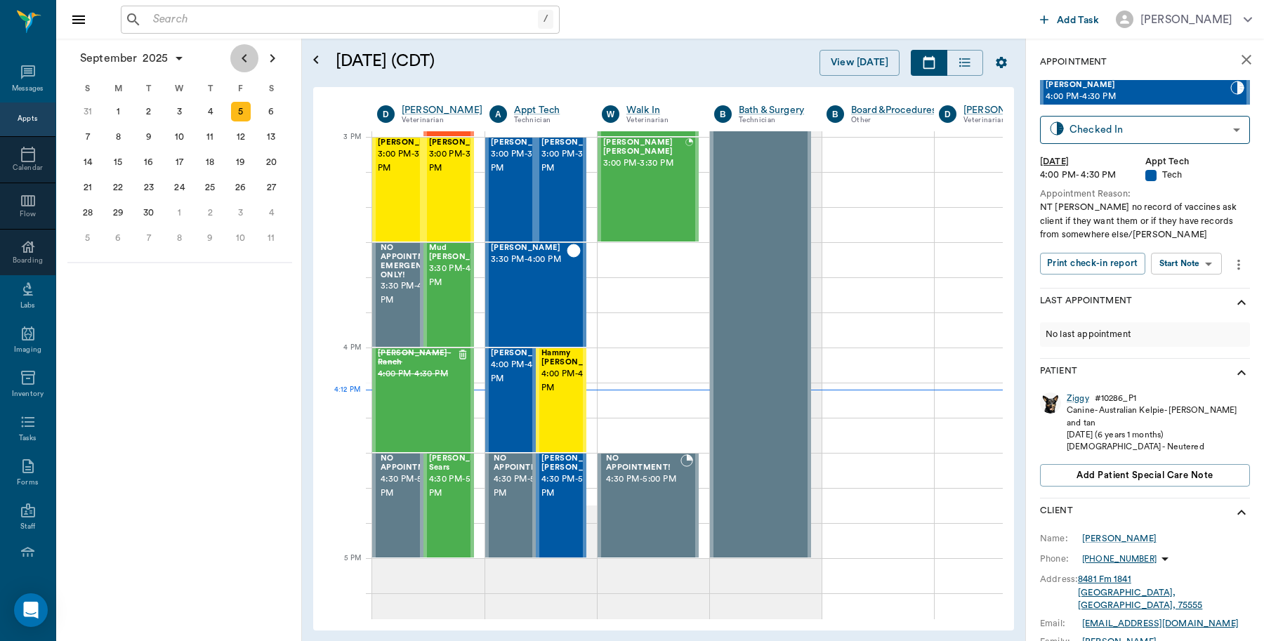
click at [242, 64] on icon "Previous page" at bounding box center [244, 58] width 17 height 17
click at [243, 241] on div "5" at bounding box center [241, 238] width 20 height 20
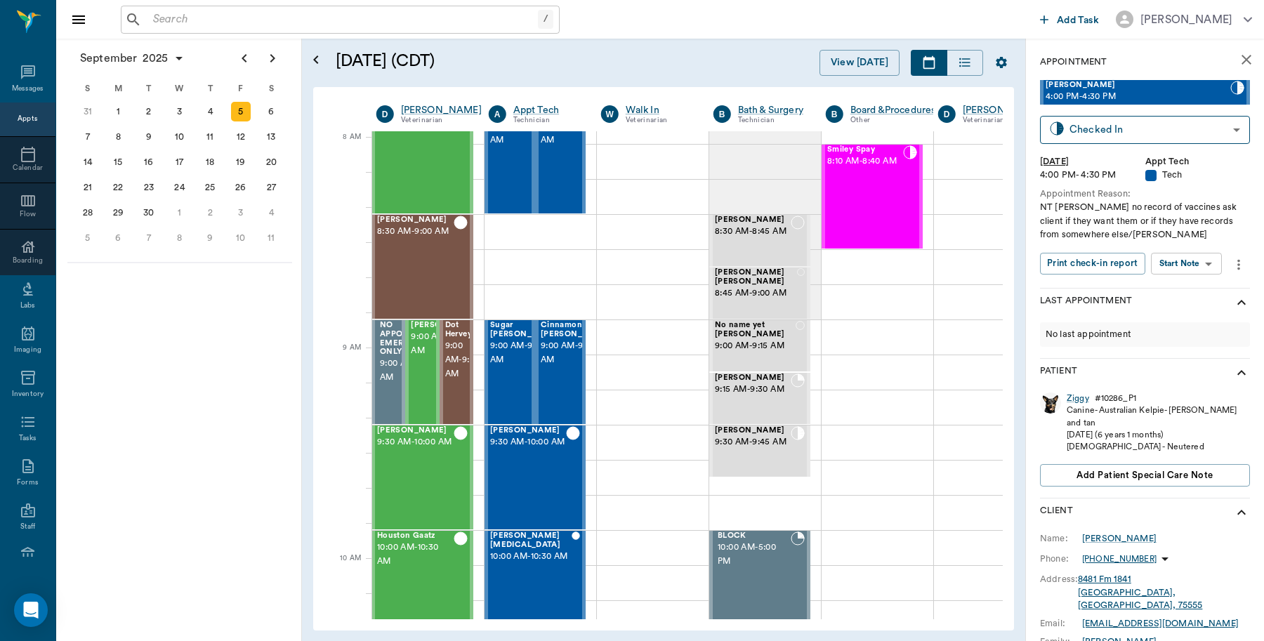
scroll to position [0, 1]
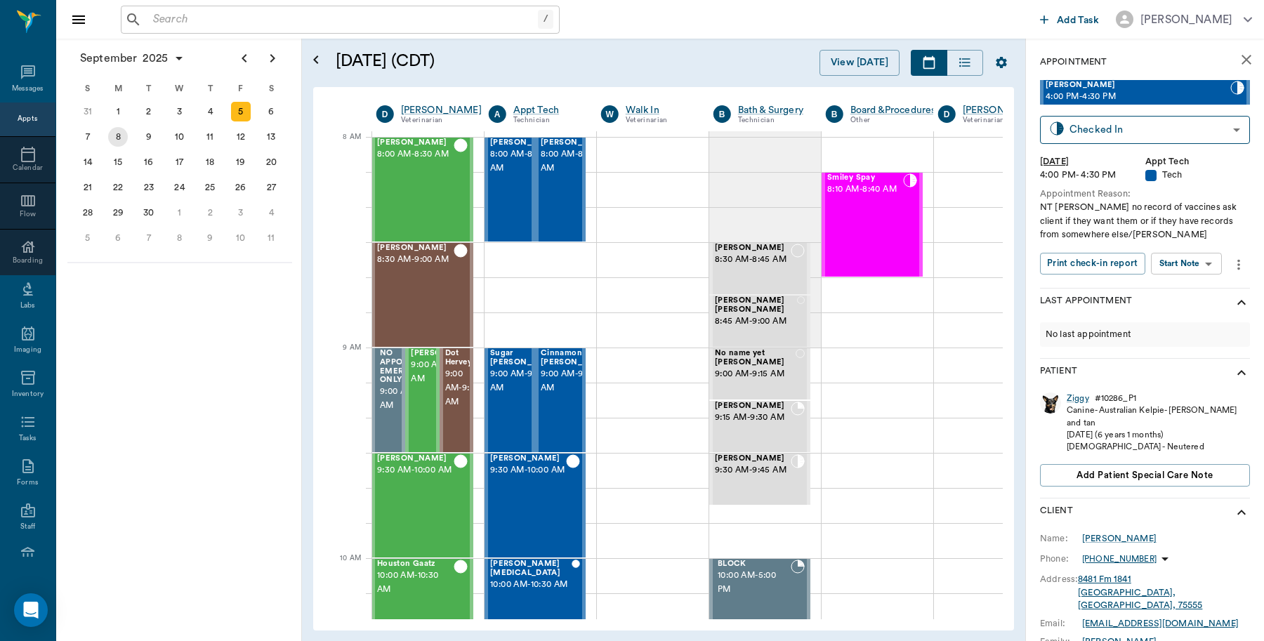
click at [116, 137] on div "8" at bounding box center [118, 137] width 20 height 20
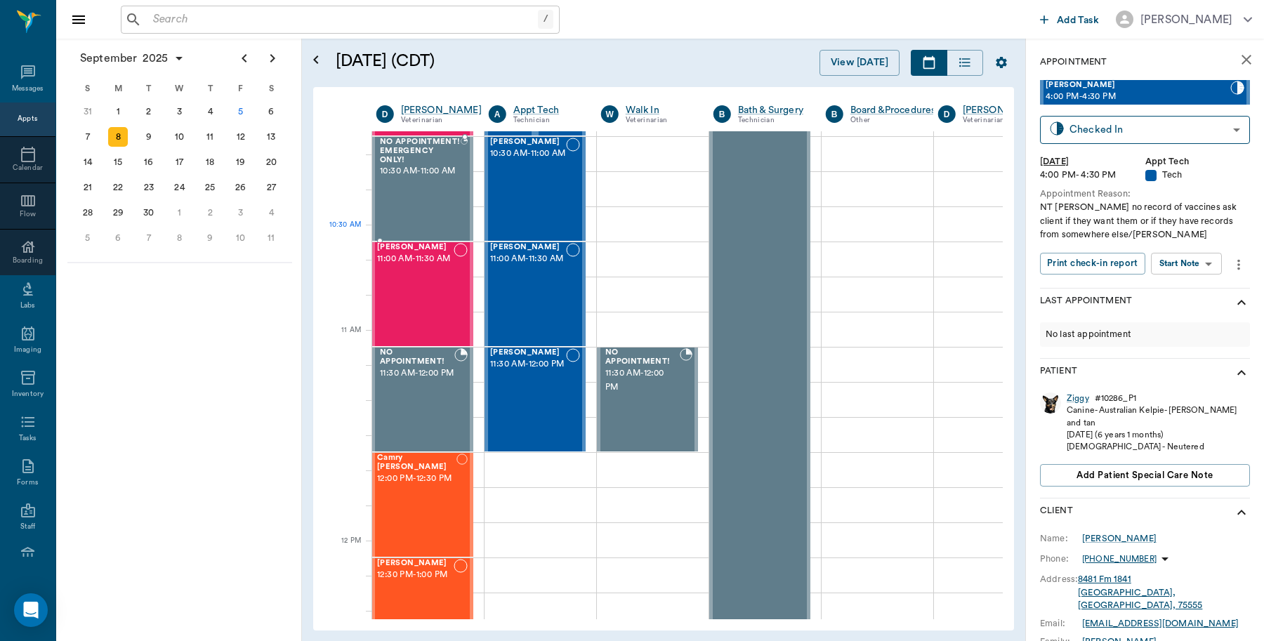
scroll to position [702, 1]
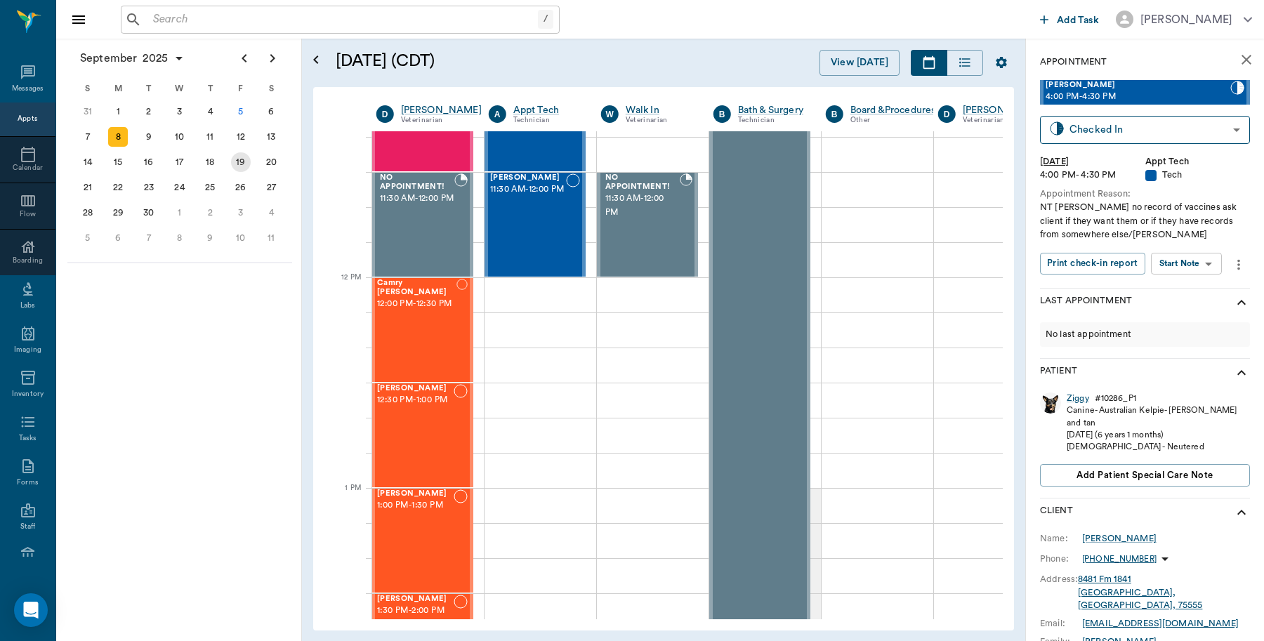
click at [239, 162] on div "19" at bounding box center [241, 162] width 20 height 20
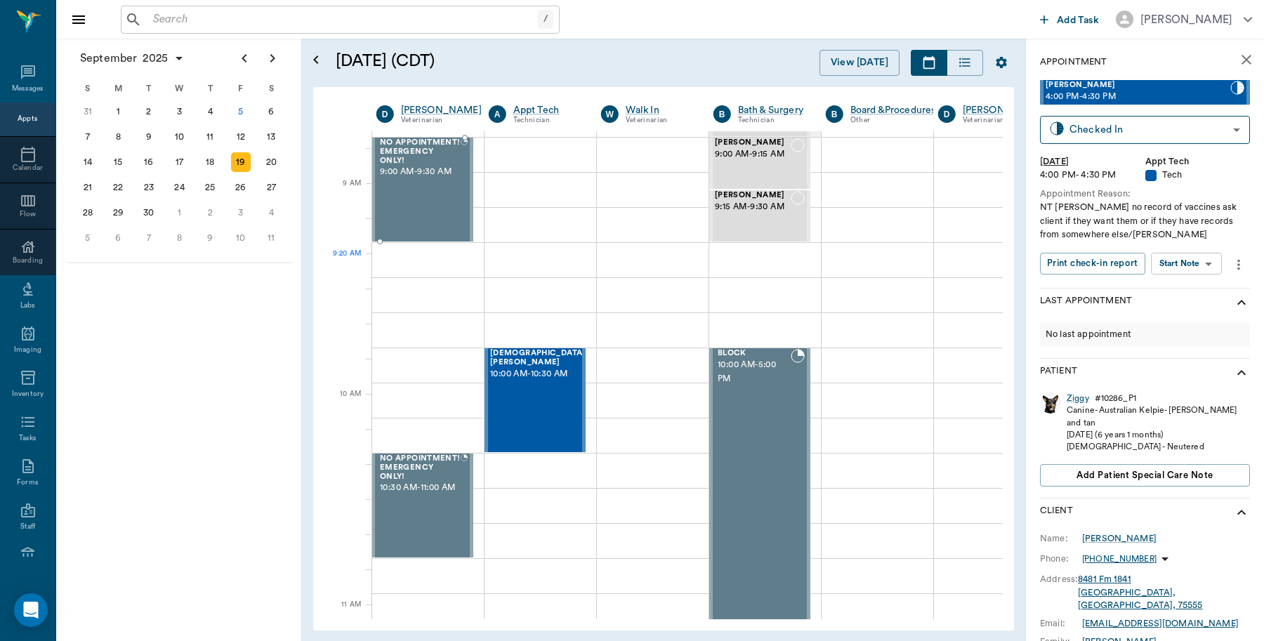
scroll to position [88, 1]
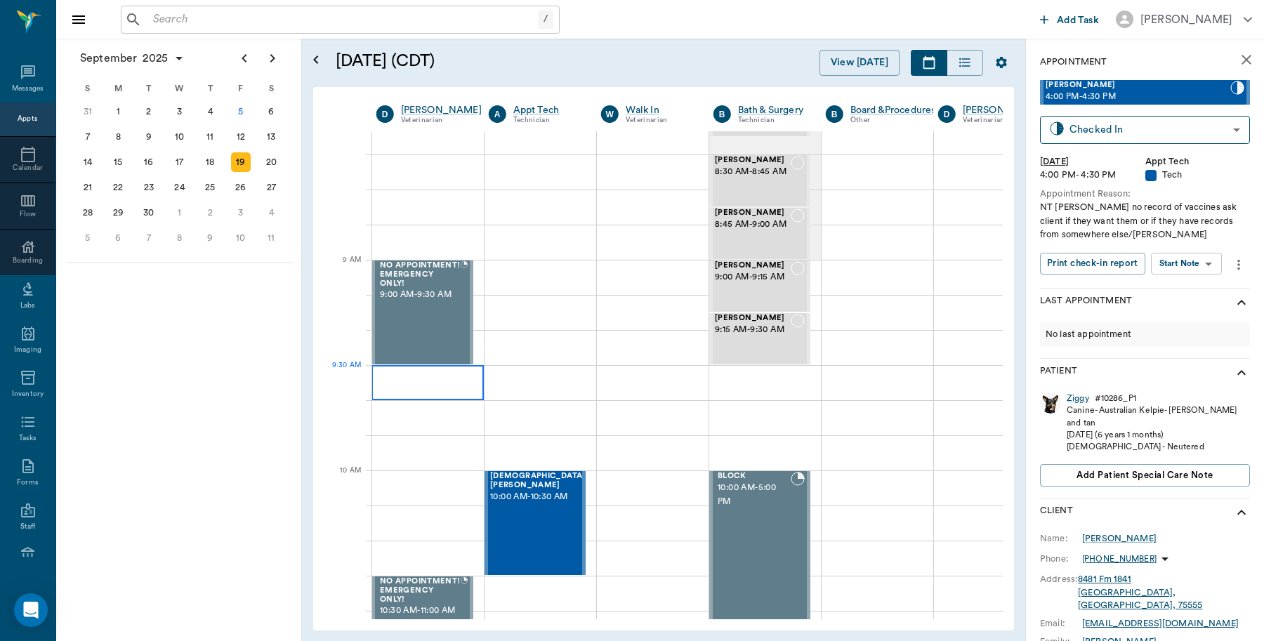
click at [422, 373] on div at bounding box center [427, 382] width 112 height 35
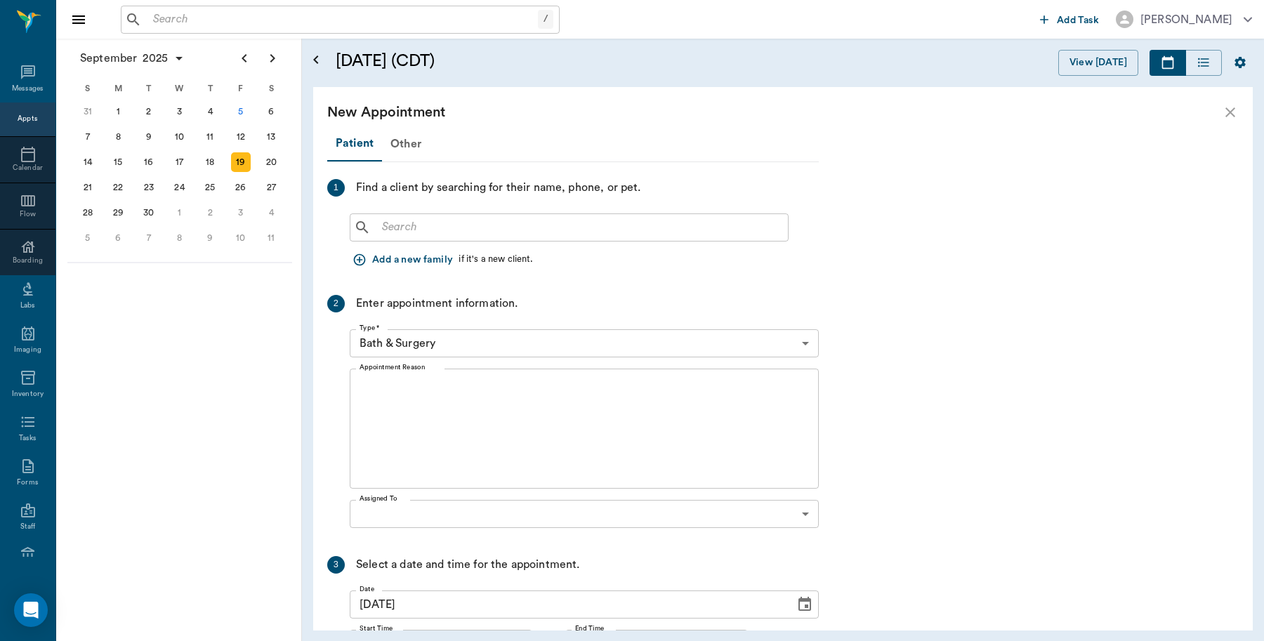
scroll to position [88, 0]
click at [451, 227] on input "text" at bounding box center [579, 228] width 406 height 20
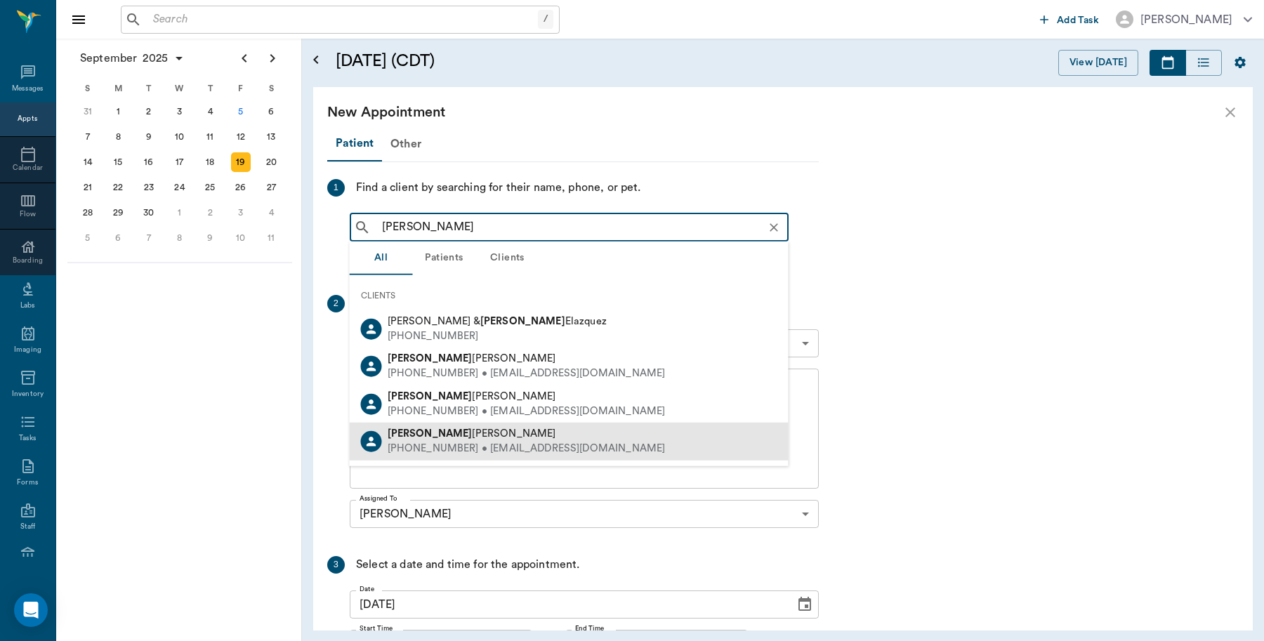
click at [462, 434] on div "Lorinda Najera" at bounding box center [526, 434] width 278 height 15
type input "Lorenda"
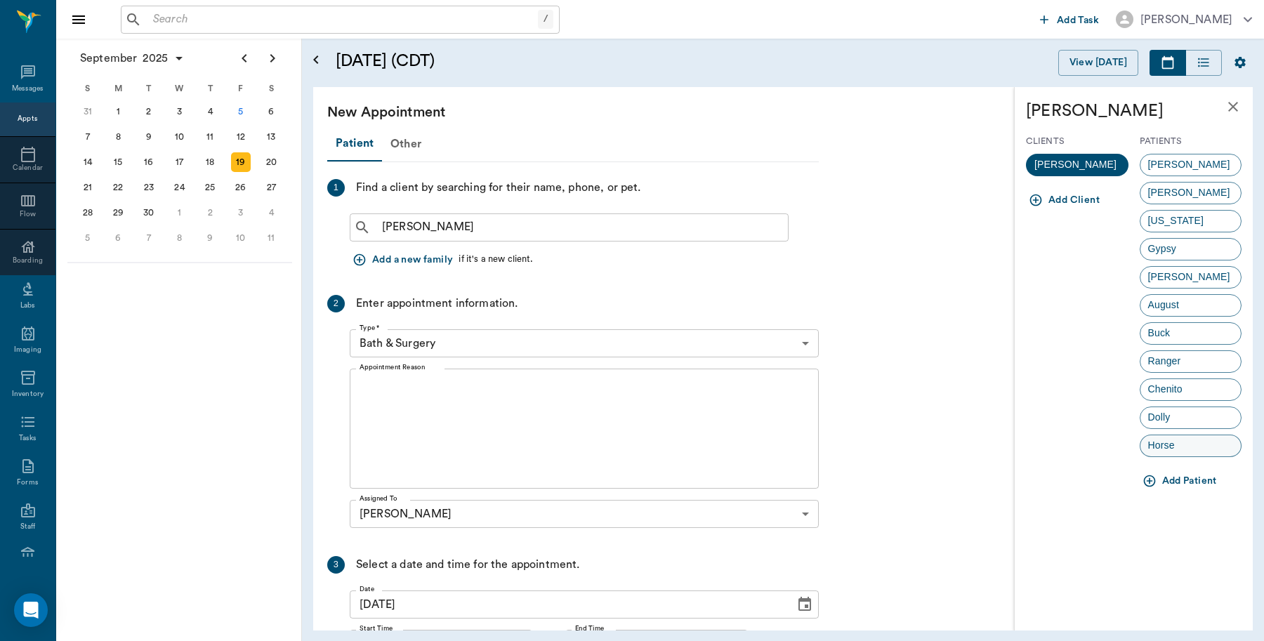
click at [1177, 447] on span "Horse" at bounding box center [1161, 445] width 42 height 15
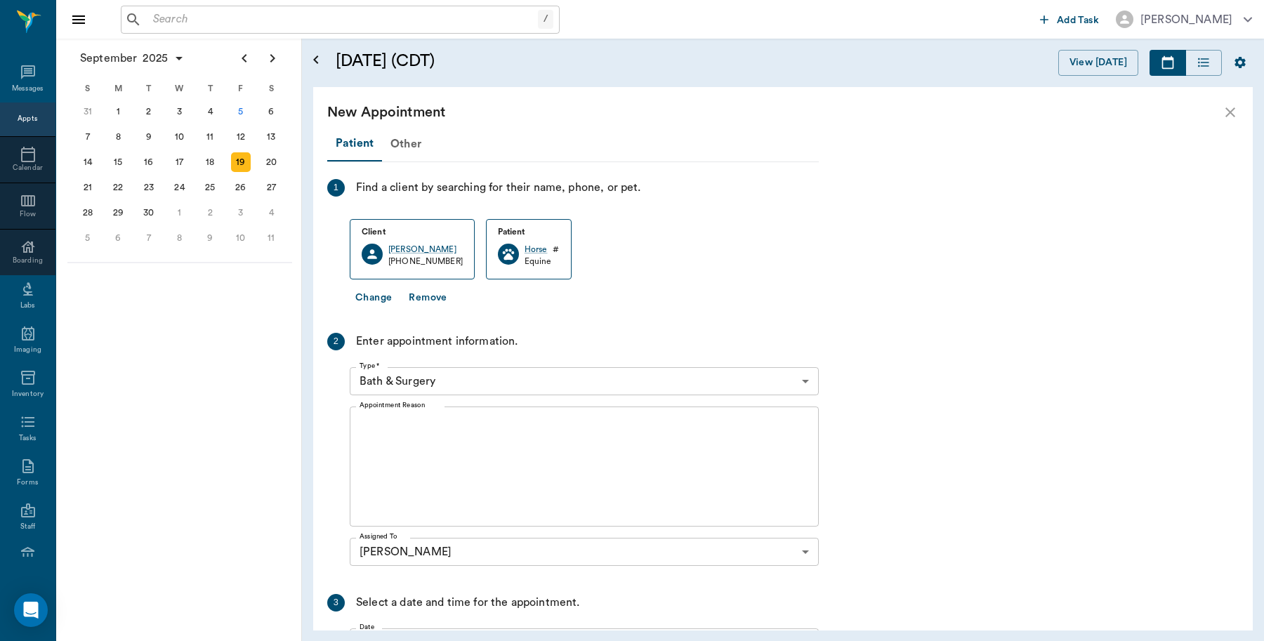
click at [439, 381] on body "/ ​ Add Task Dr. Bert Ellsworth Nectar Messages Appts Calendar Flow Boarding La…" at bounding box center [632, 320] width 1264 height 641
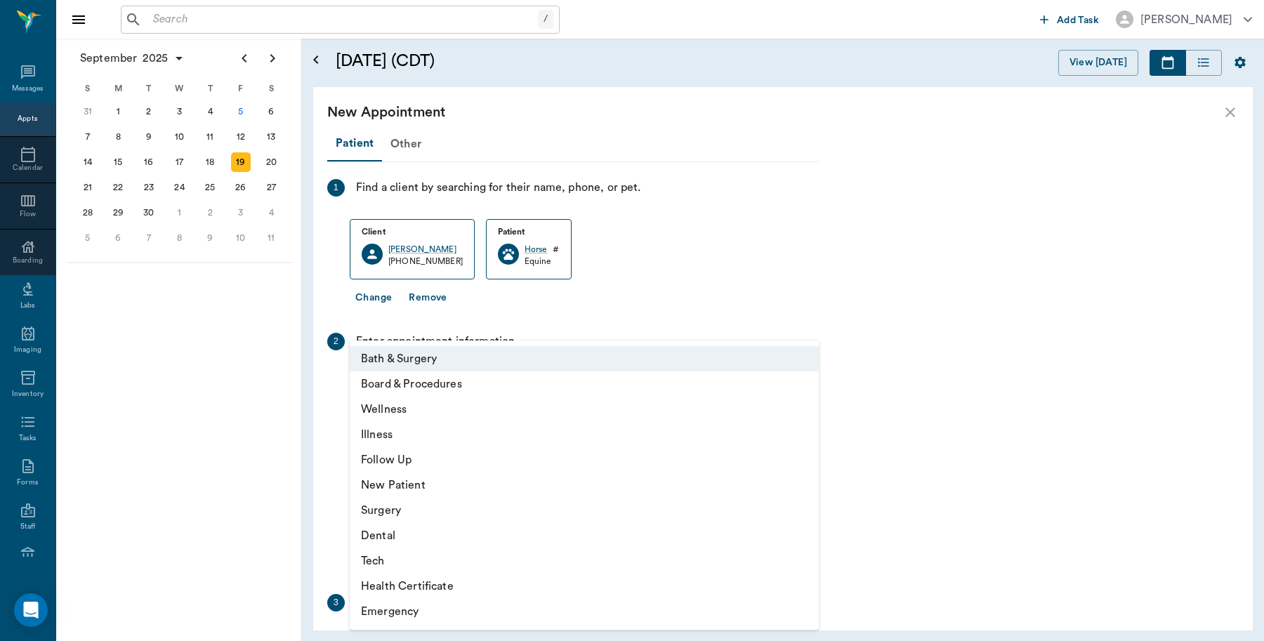
click at [391, 405] on li "Wellness" at bounding box center [584, 409] width 469 height 25
type input "65d2be4f46e3a538d89b8c14"
type input "10:00 AM"
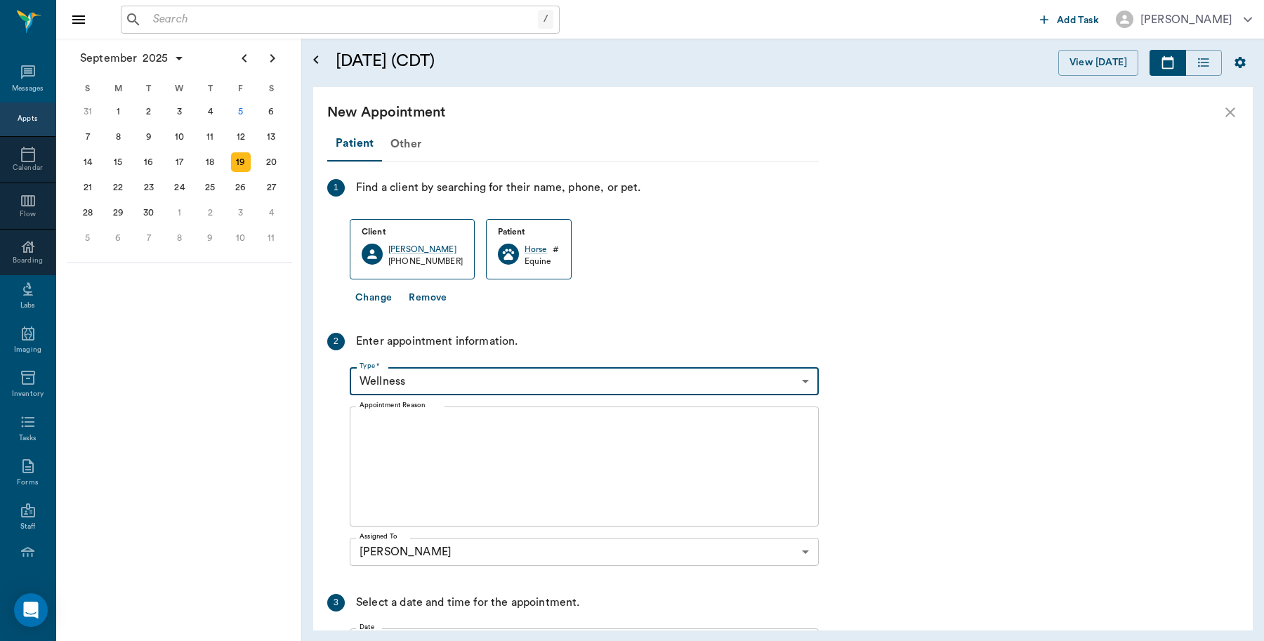
click at [437, 427] on textarea "Appointment Reason" at bounding box center [583, 466] width 449 height 97
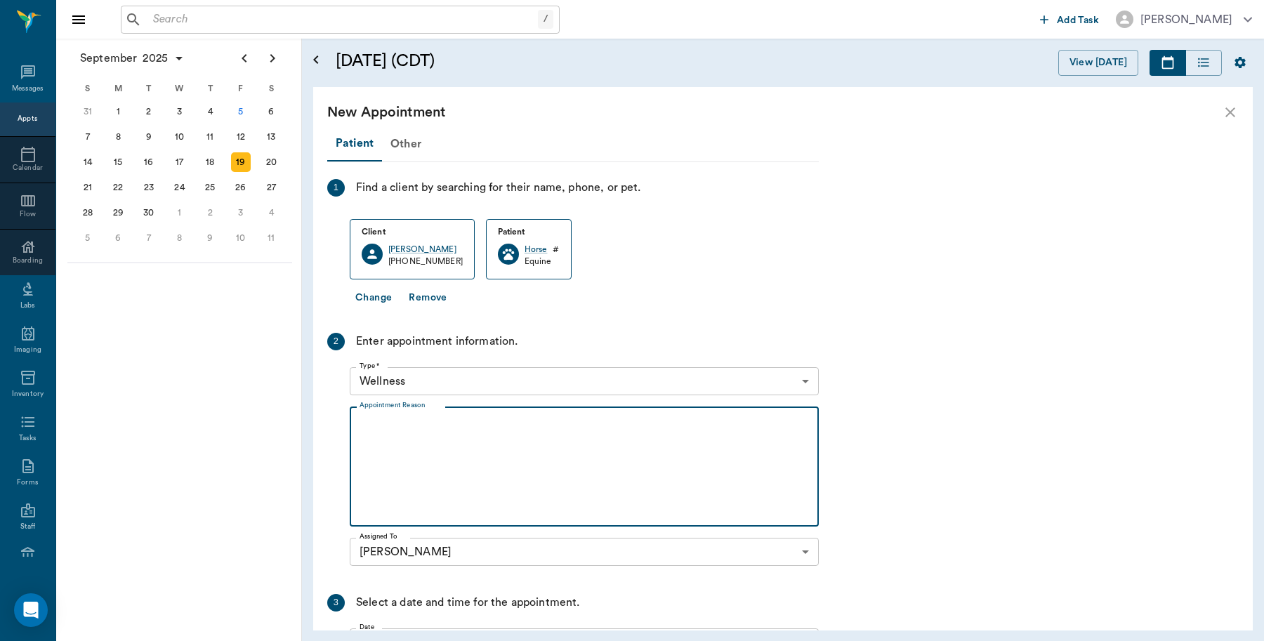
type textarea "T"
click at [359, 423] on textarea "teeth check, coggins, vaccs" at bounding box center [583, 466] width 449 height 97
click at [360, 467] on textarea "teeth check, coggins, vaccs" at bounding box center [583, 466] width 449 height 97
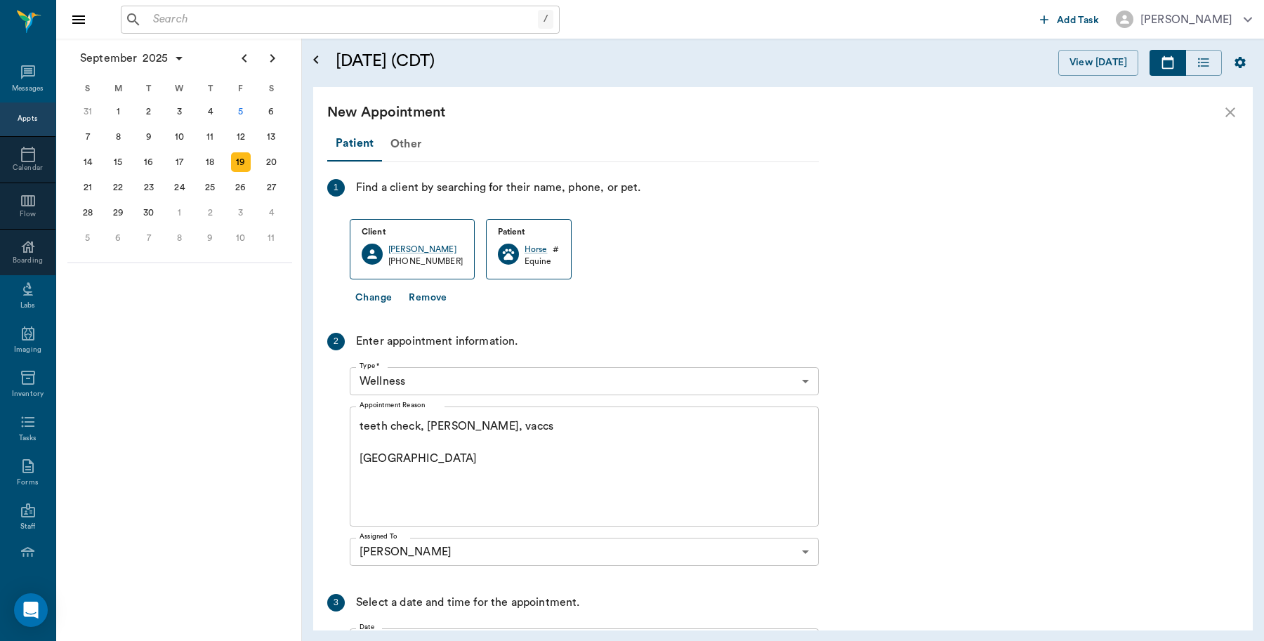
click at [357, 425] on div "teeth check, coggins, vaccs Caryn x Appointment Reason" at bounding box center [584, 466] width 469 height 120
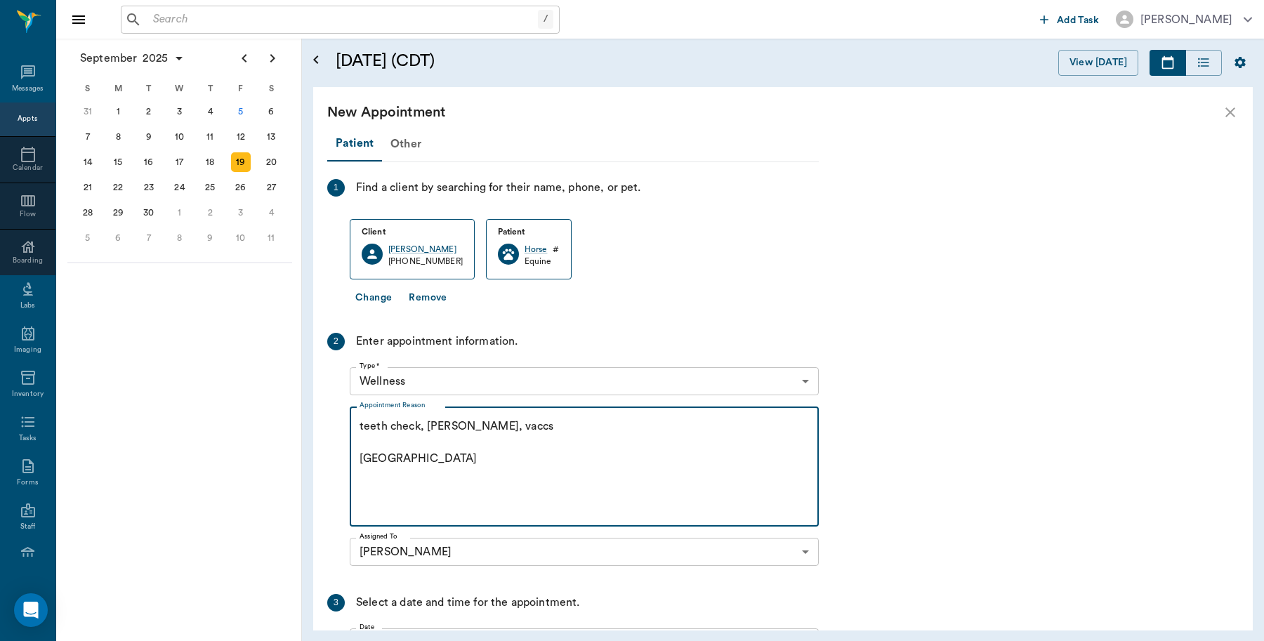
click at [356, 423] on div "teeth check, coggins, vaccs Caryn x Appointment Reason" at bounding box center [584, 466] width 469 height 120
click at [358, 423] on div "teeth check, coggins, vaccs Caryn x Appointment Reason" at bounding box center [584, 466] width 469 height 120
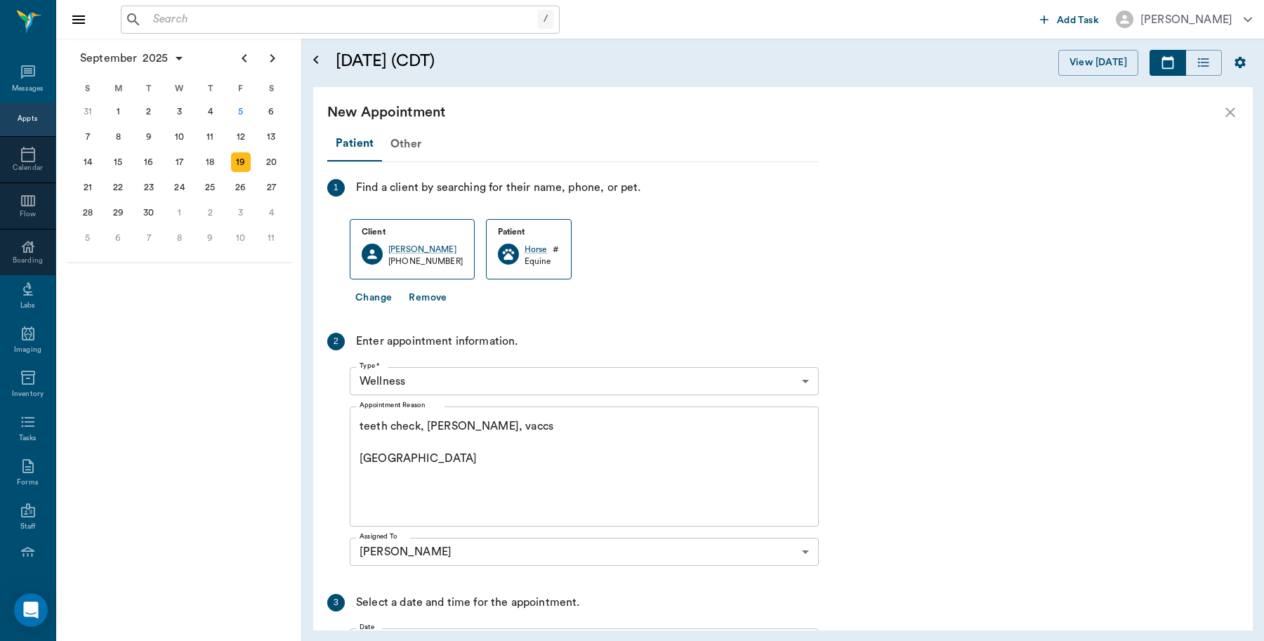
click at [355, 423] on div "teeth check, coggins, vaccs Caryn x Appointment Reason" at bounding box center [584, 466] width 469 height 120
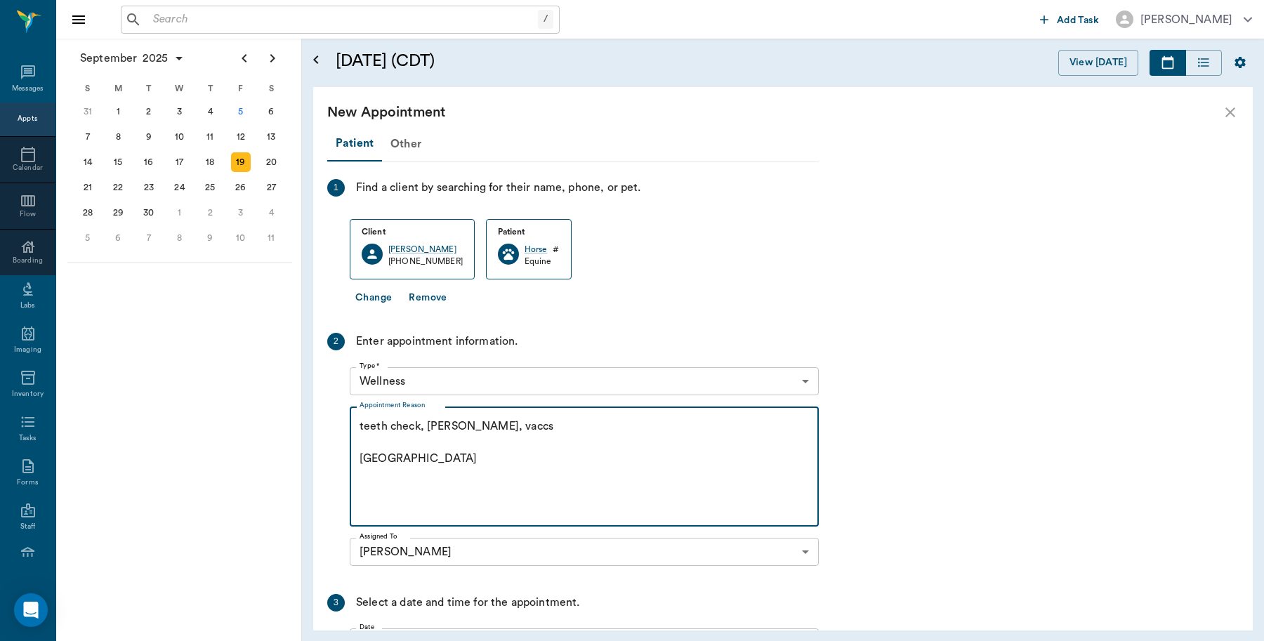
click at [357, 423] on div "teeth check, coggins, vaccs Caryn x Appointment Reason" at bounding box center [584, 466] width 469 height 120
click at [418, 425] on textarea "teeth check, coggins, vaccs Caryn" at bounding box center [583, 466] width 449 height 97
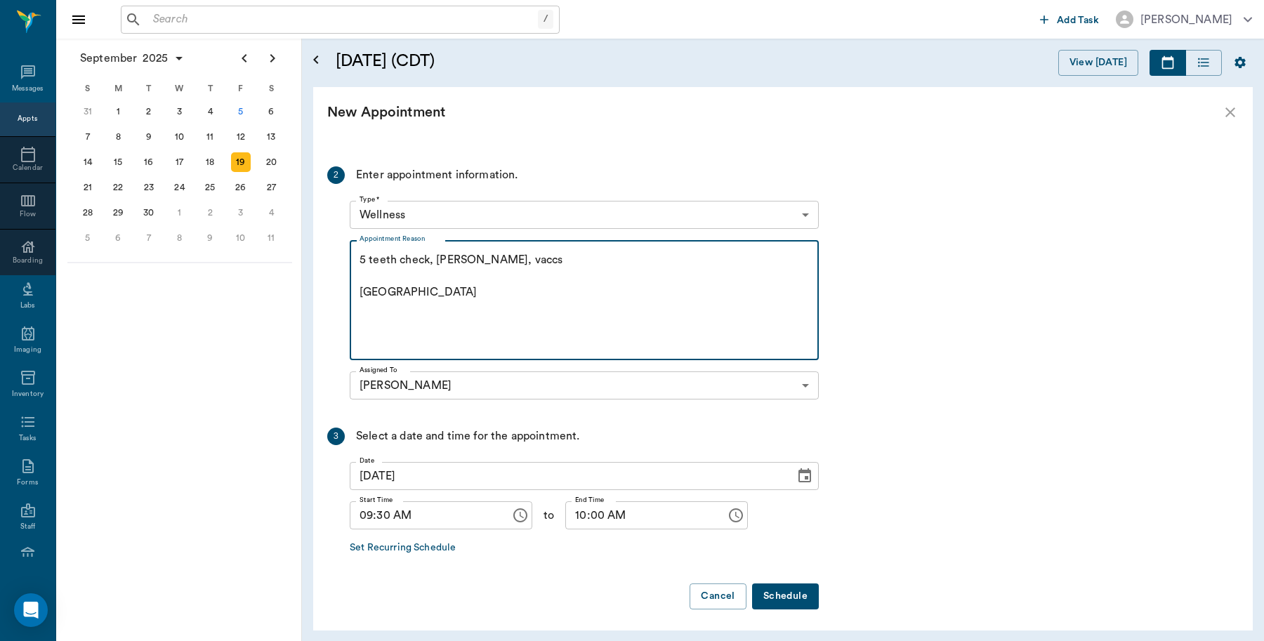
scroll to position [170, 0]
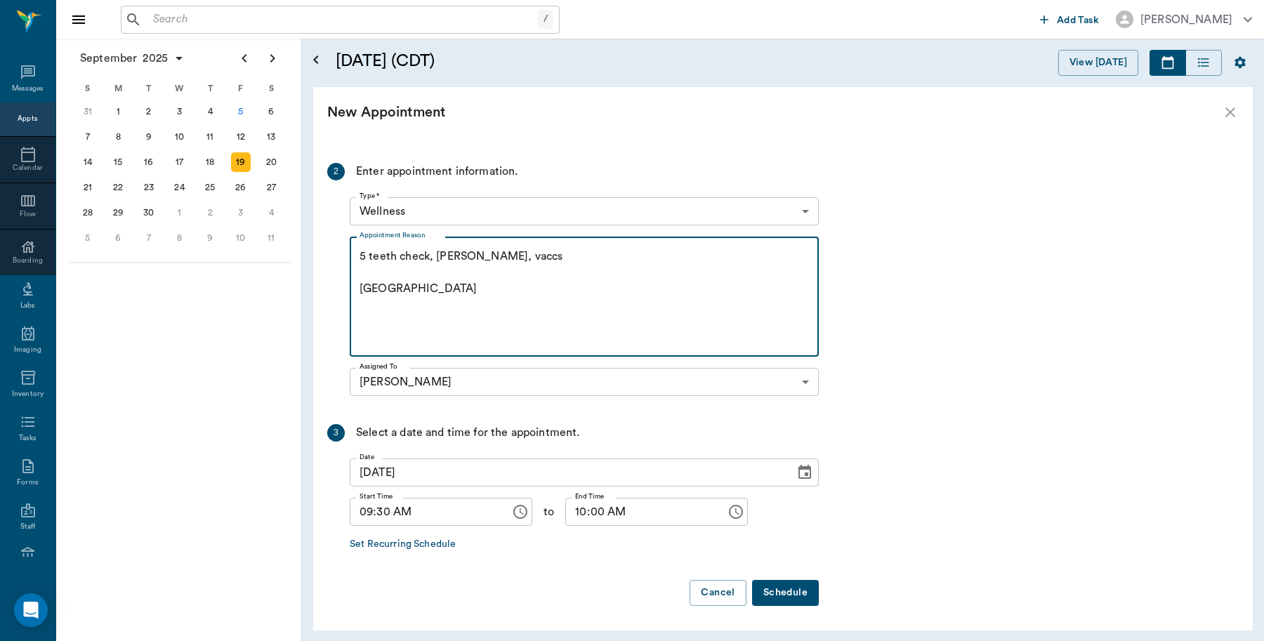
type textarea "5 teeth check, coggins, vaccs Caryn"
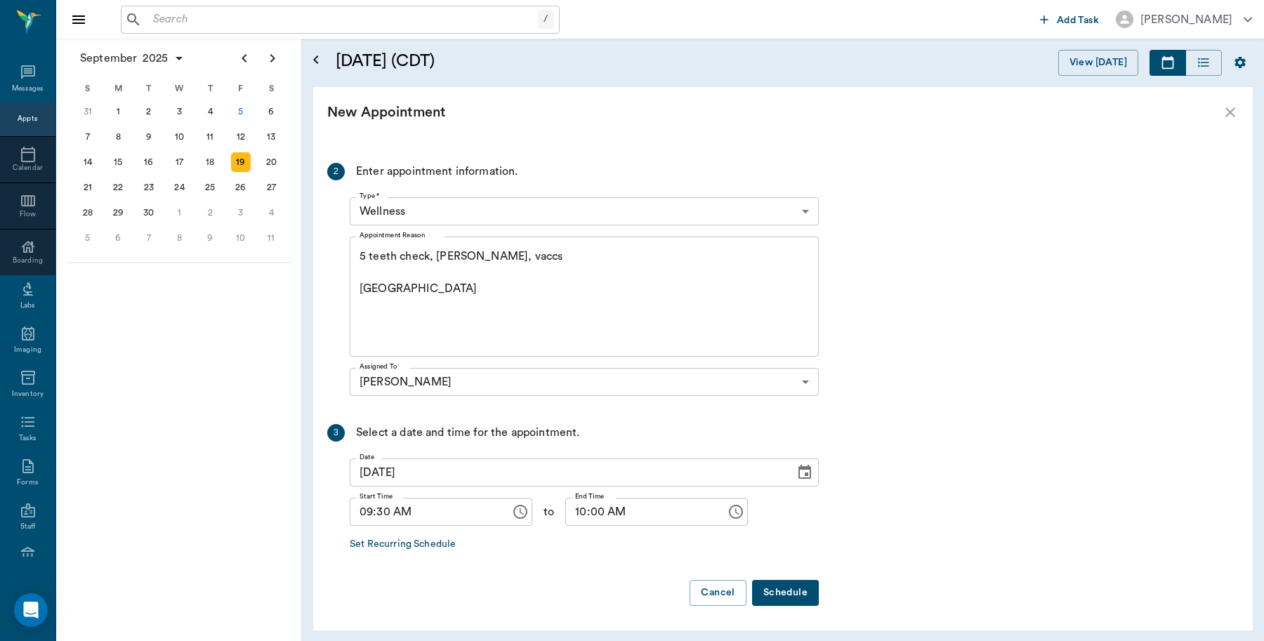
click at [804, 595] on button "Schedule" at bounding box center [785, 593] width 67 height 26
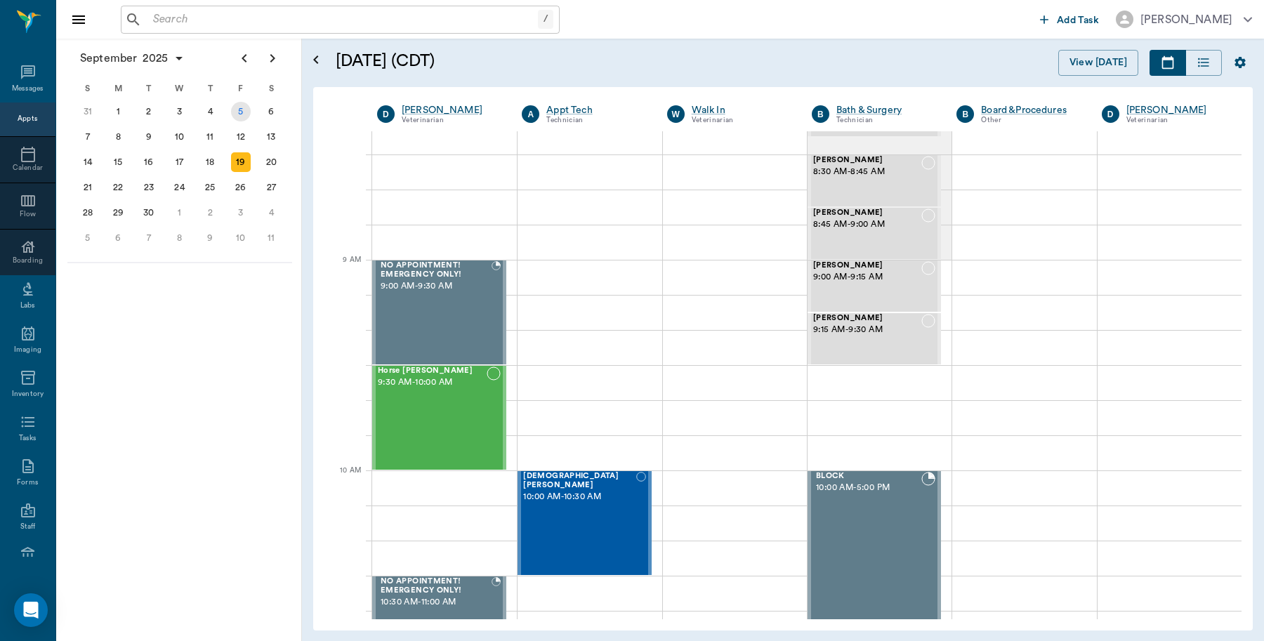
click at [239, 117] on div "5" at bounding box center [241, 112] width 20 height 20
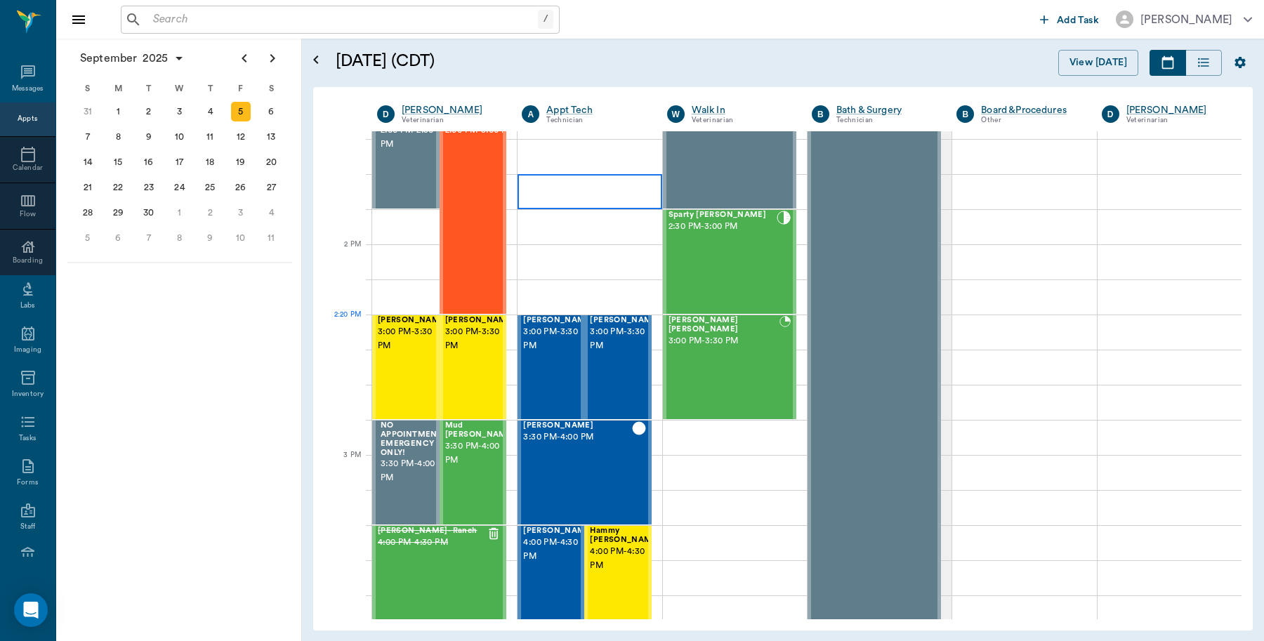
scroll to position [1667, 0]
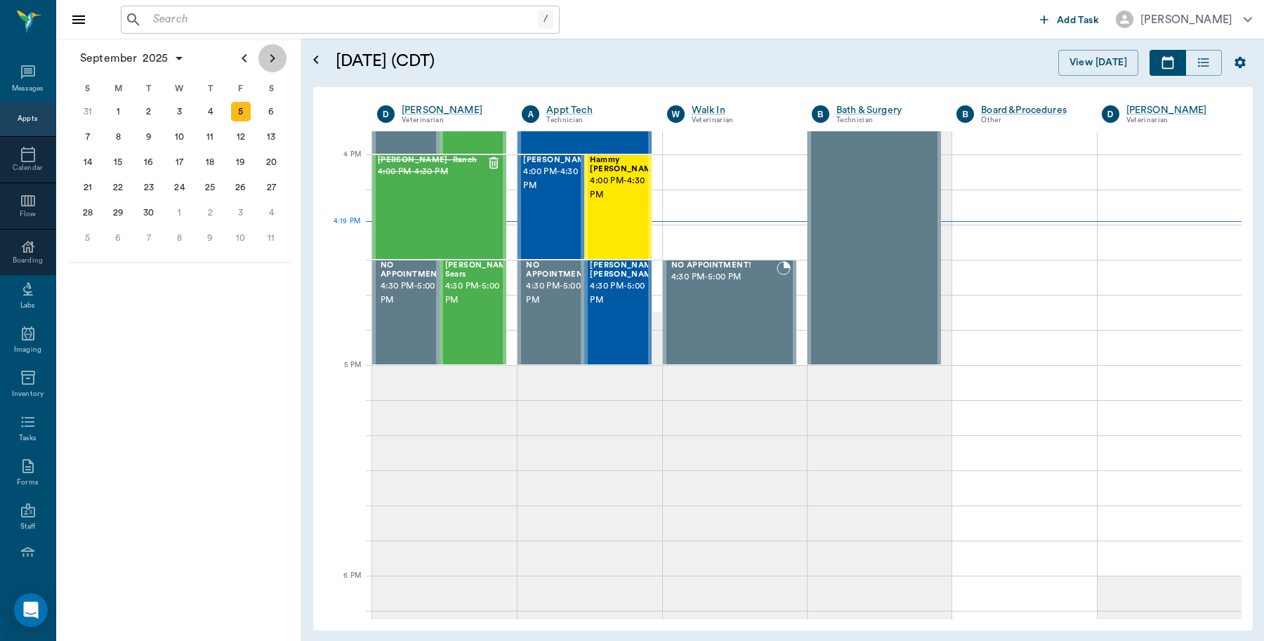
click at [276, 55] on icon "Next page" at bounding box center [272, 58] width 17 height 17
click at [625, 330] on div "[PERSON_NAME] [PERSON_NAME] 4:30 PM - 5:00 PM" at bounding box center [625, 312] width 70 height 102
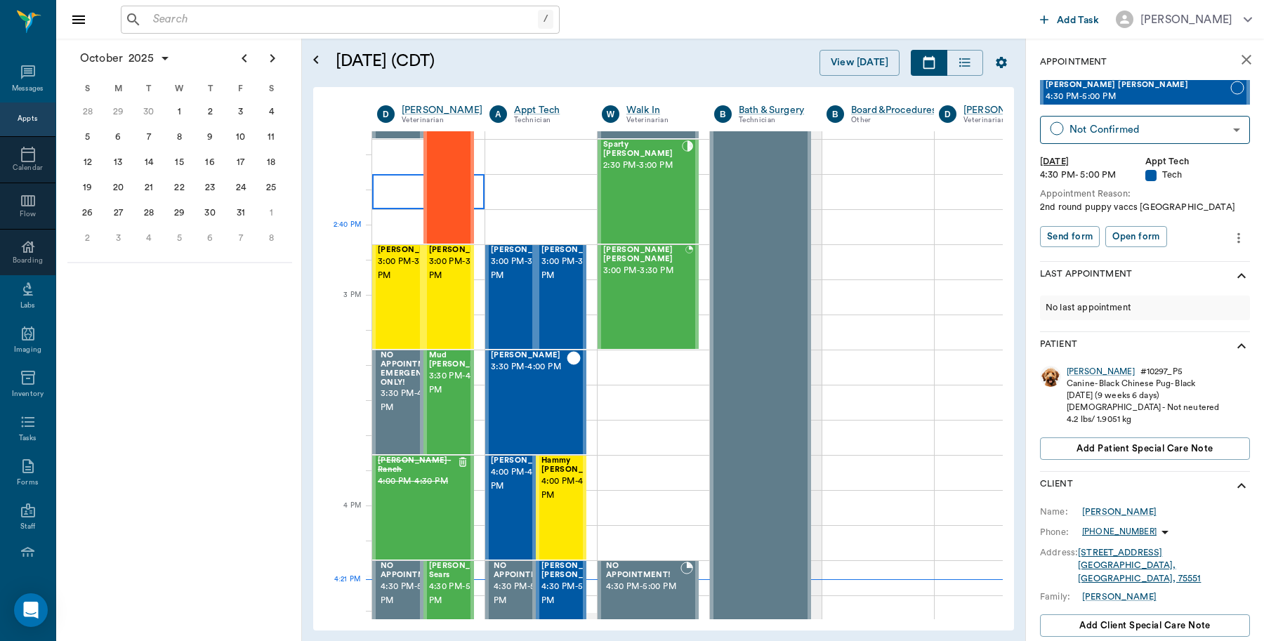
scroll to position [1316, 0]
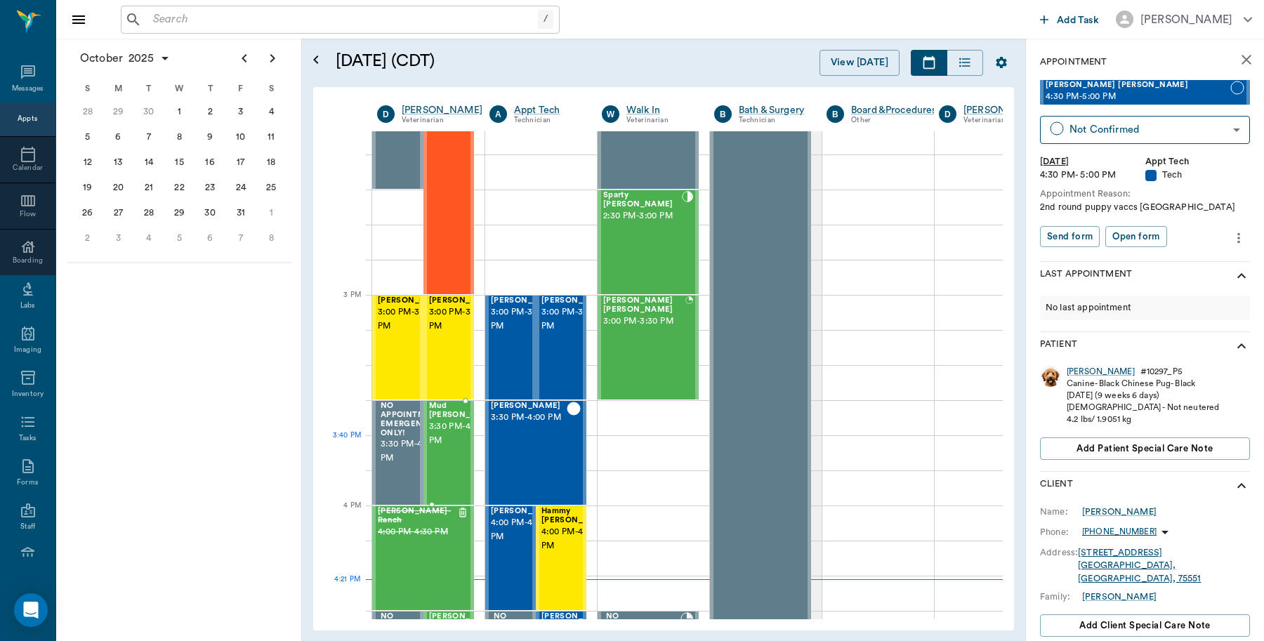
click at [456, 436] on span "3:30 PM - 4:00 PM" at bounding box center [464, 434] width 70 height 28
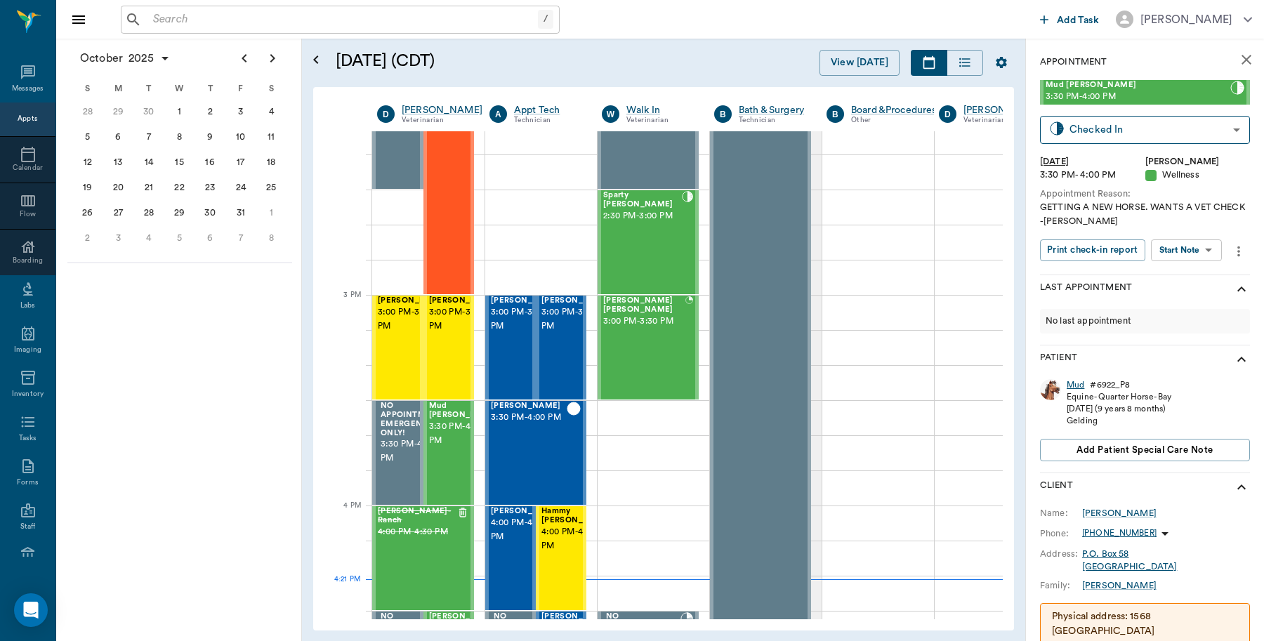
click at [1068, 387] on div "Mud" at bounding box center [1075, 385] width 18 height 12
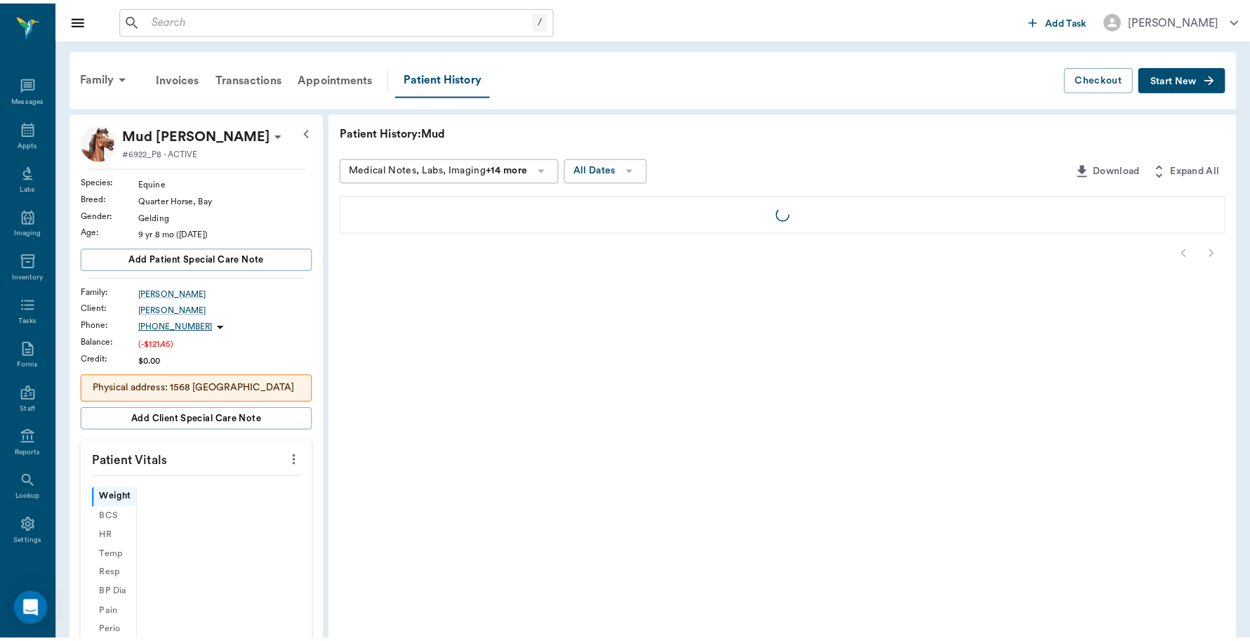
scroll to position [4, 0]
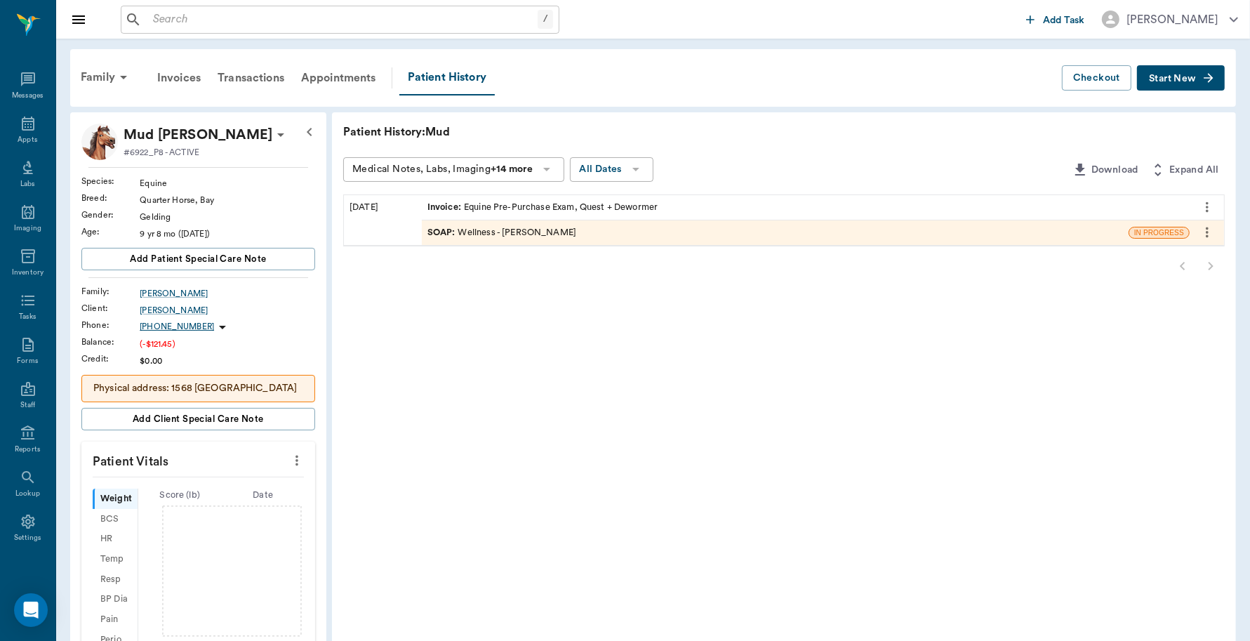
click at [573, 205] on div "Invoice : Equine Pre-Purchase Exam, Quest + Dewormer" at bounding box center [543, 207] width 231 height 13
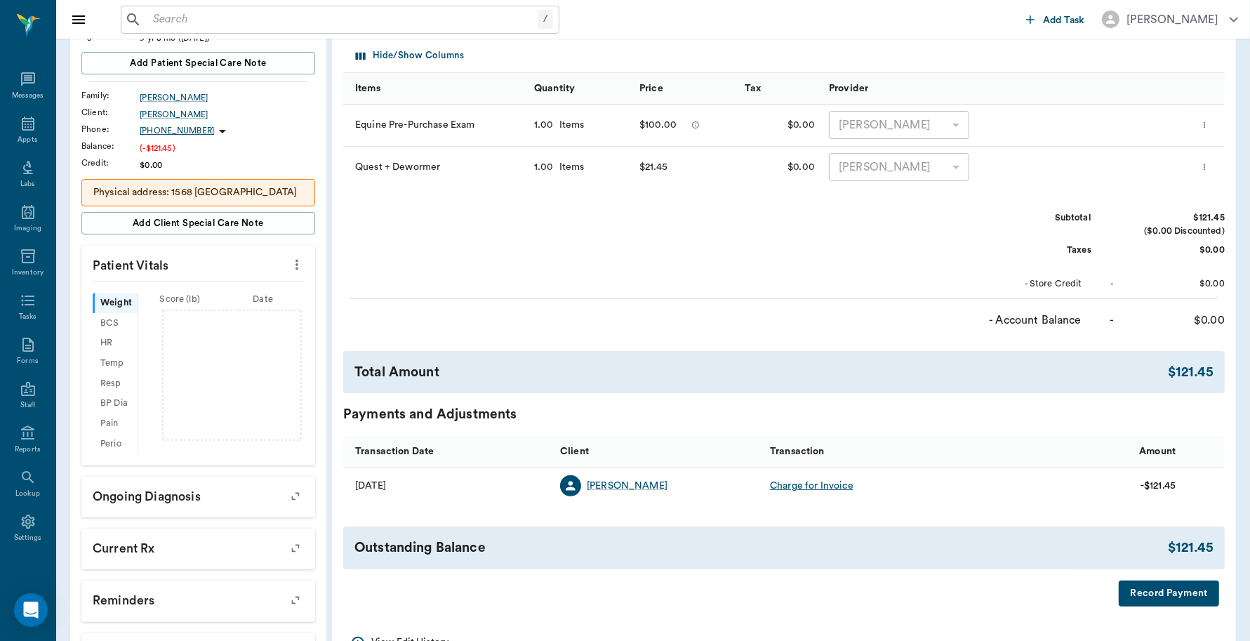
scroll to position [304, 0]
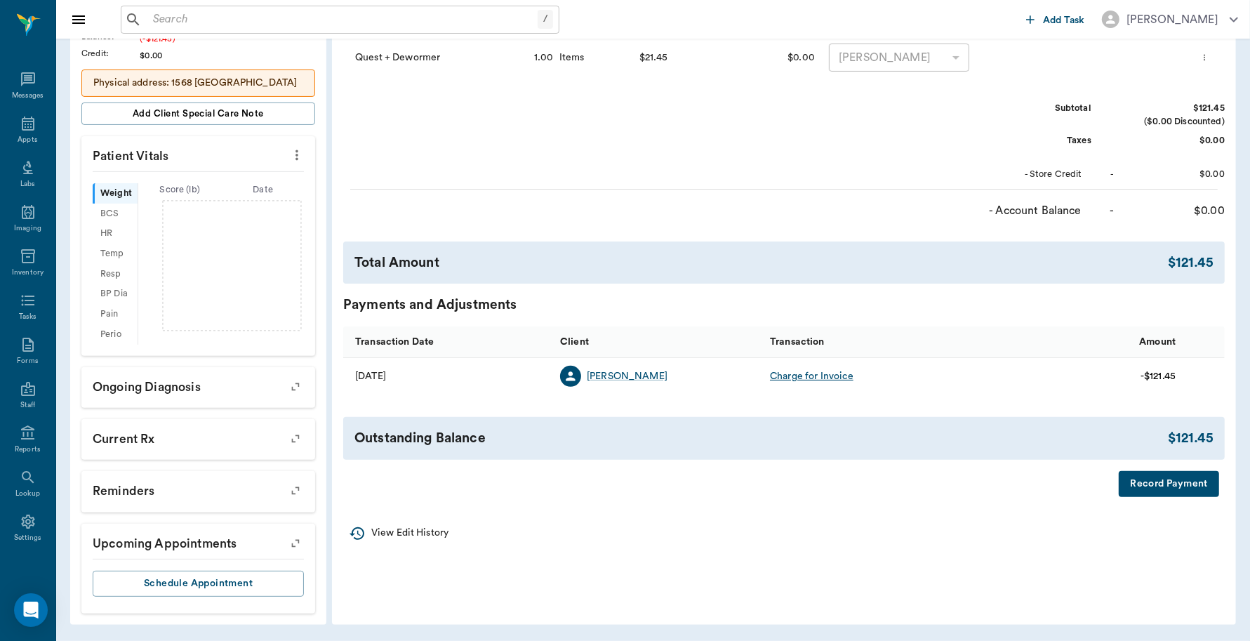
click at [1148, 482] on button "Record Payment" at bounding box center [1169, 484] width 100 height 26
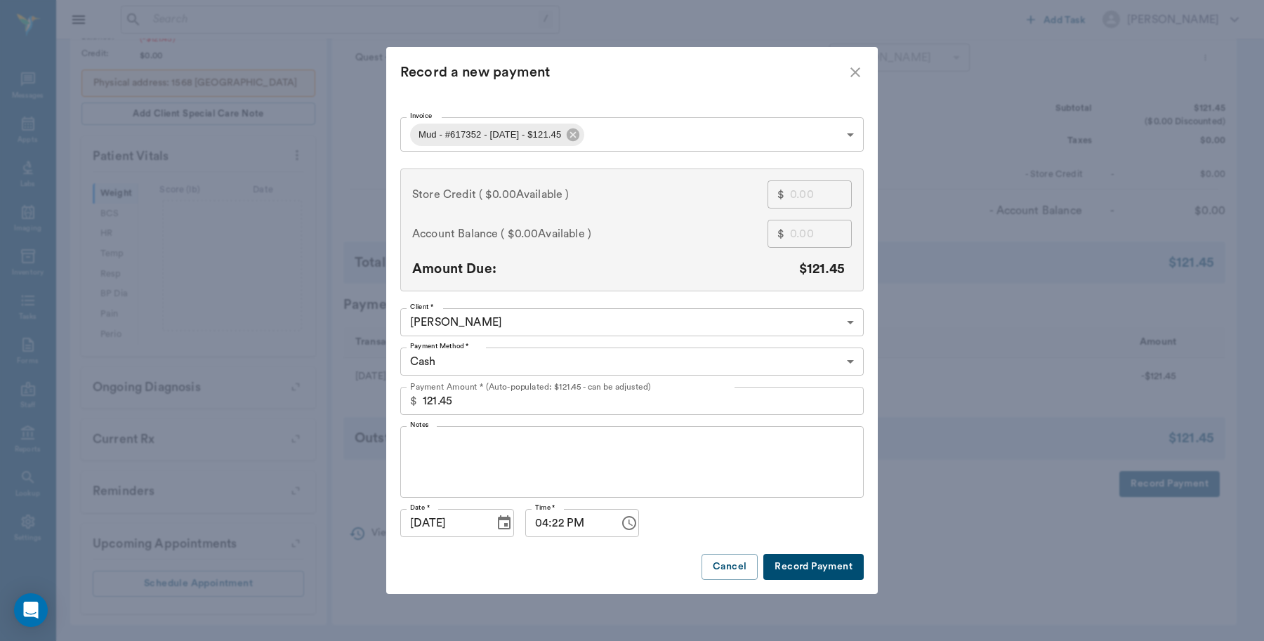
click at [529, 355] on body "/ ​ Add Task Dr. Bert Ellsworth Nectar Messages Appts Labs Imaging Inventory Ta…" at bounding box center [632, 168] width 1264 height 945
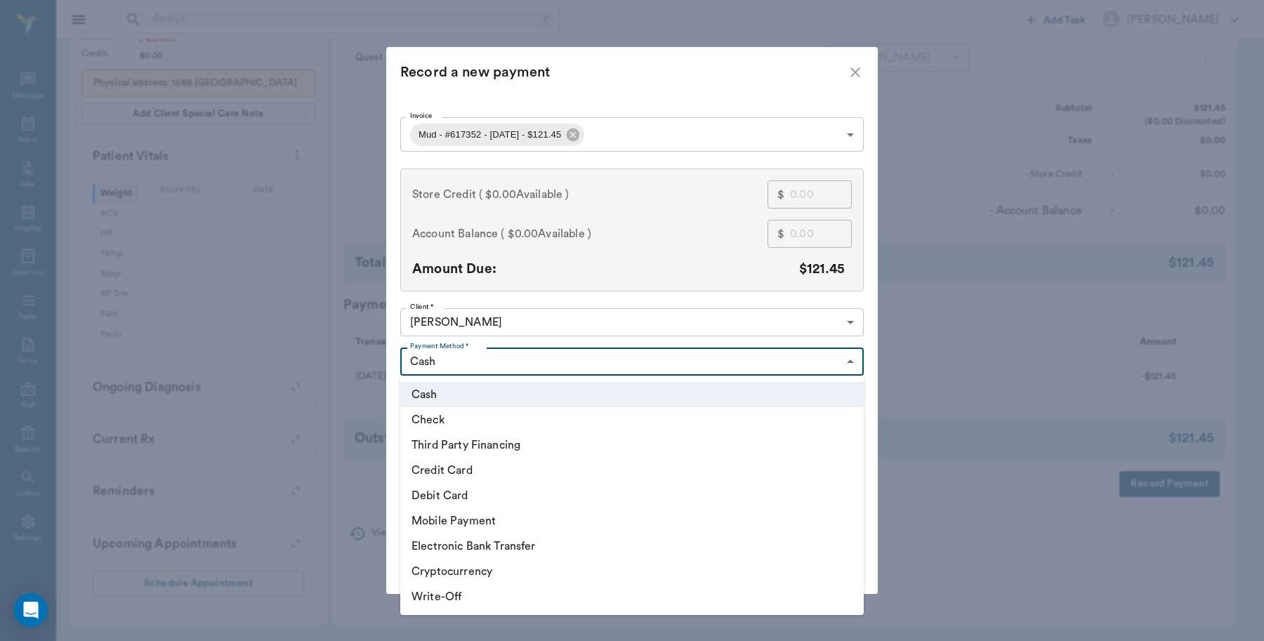
click at [449, 416] on li "Check" at bounding box center [631, 419] width 463 height 25
type input "CHECK"
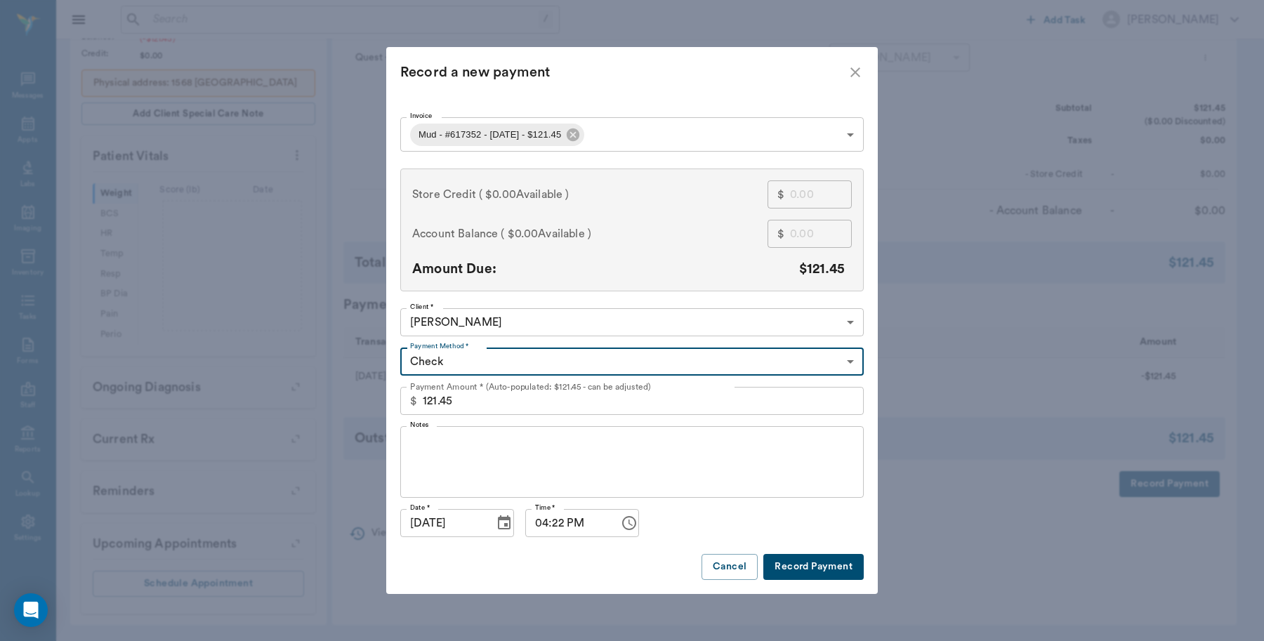
click at [472, 456] on textarea "Notes" at bounding box center [632, 462] width 444 height 48
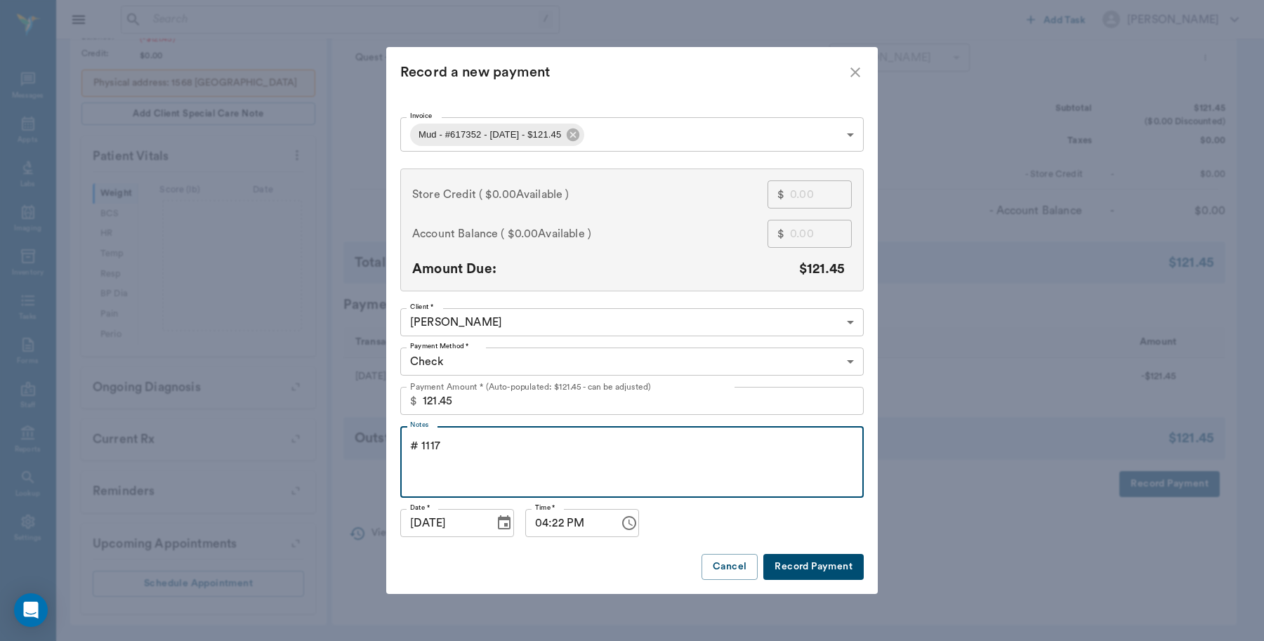
type textarea "# 1117"
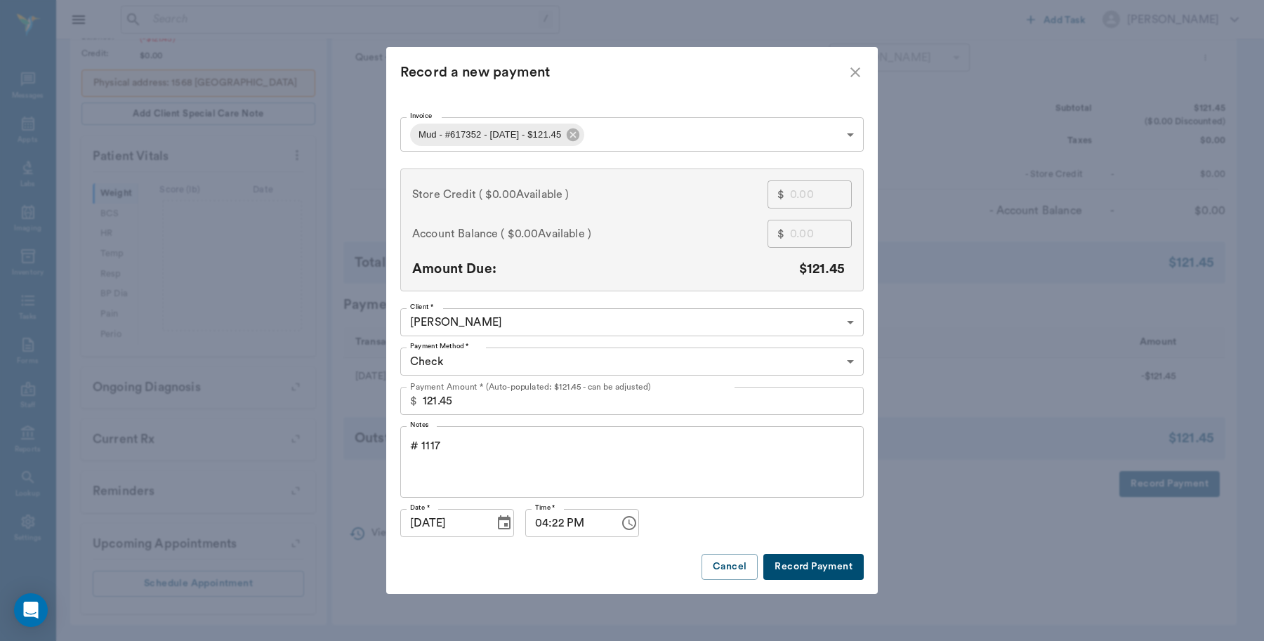
click at [832, 569] on button "Record Payment" at bounding box center [813, 567] width 100 height 26
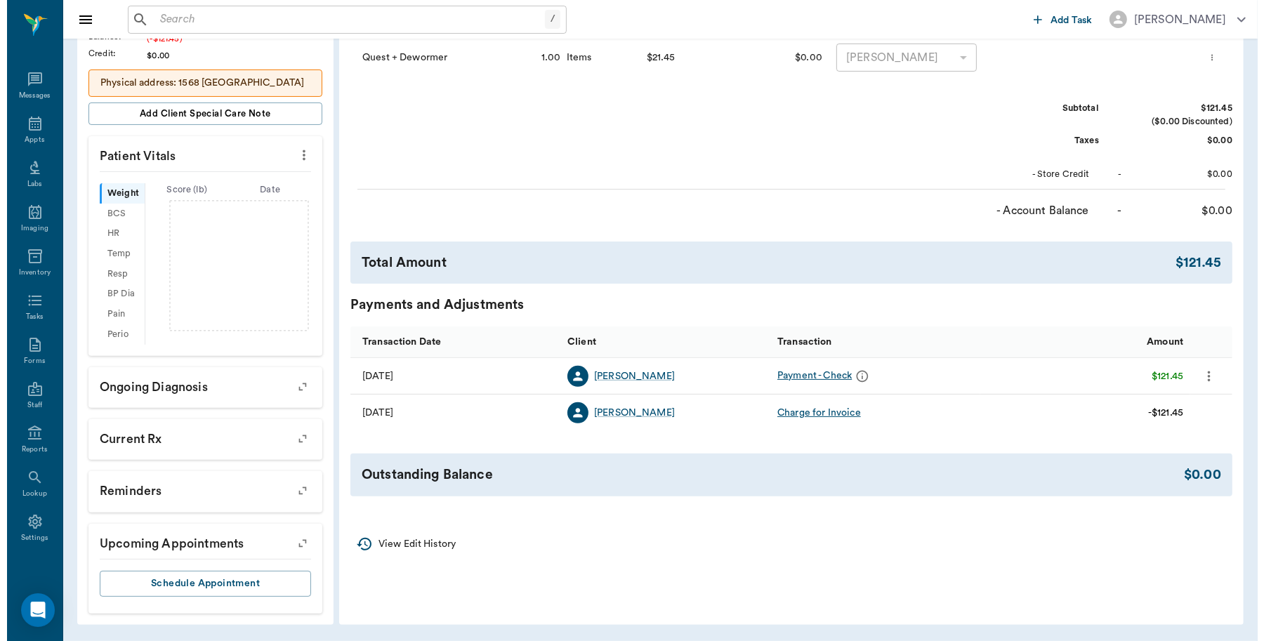
scroll to position [0, 0]
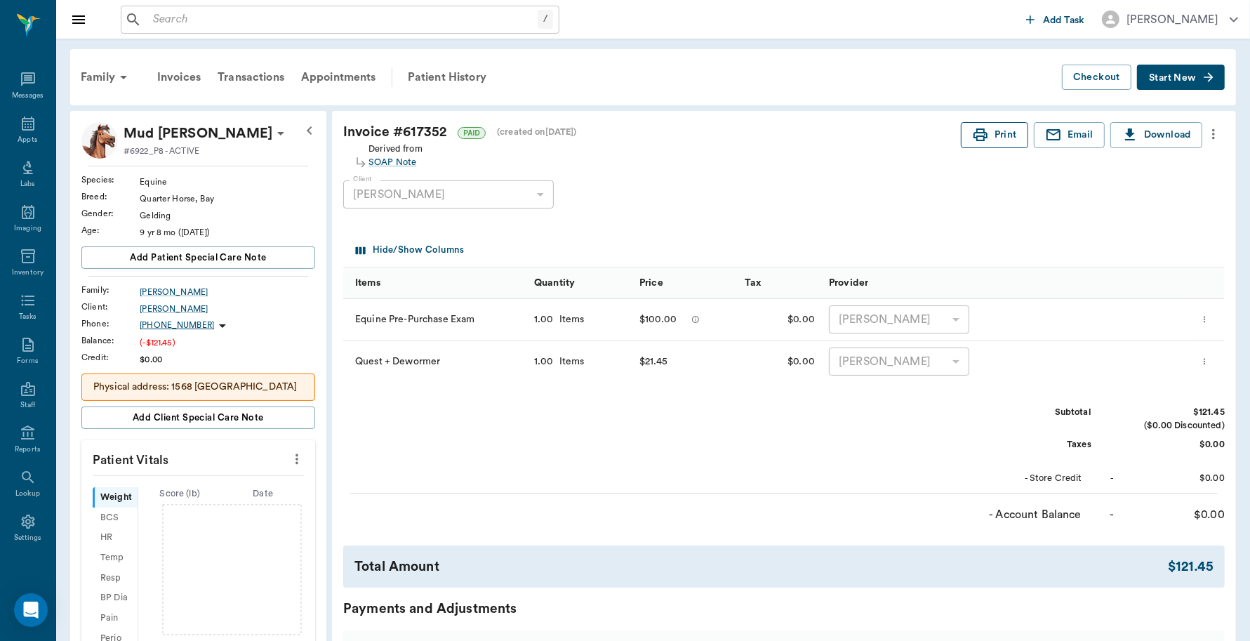
click at [981, 128] on icon "button" at bounding box center [980, 134] width 17 height 17
click at [22, 125] on icon at bounding box center [28, 123] width 17 height 17
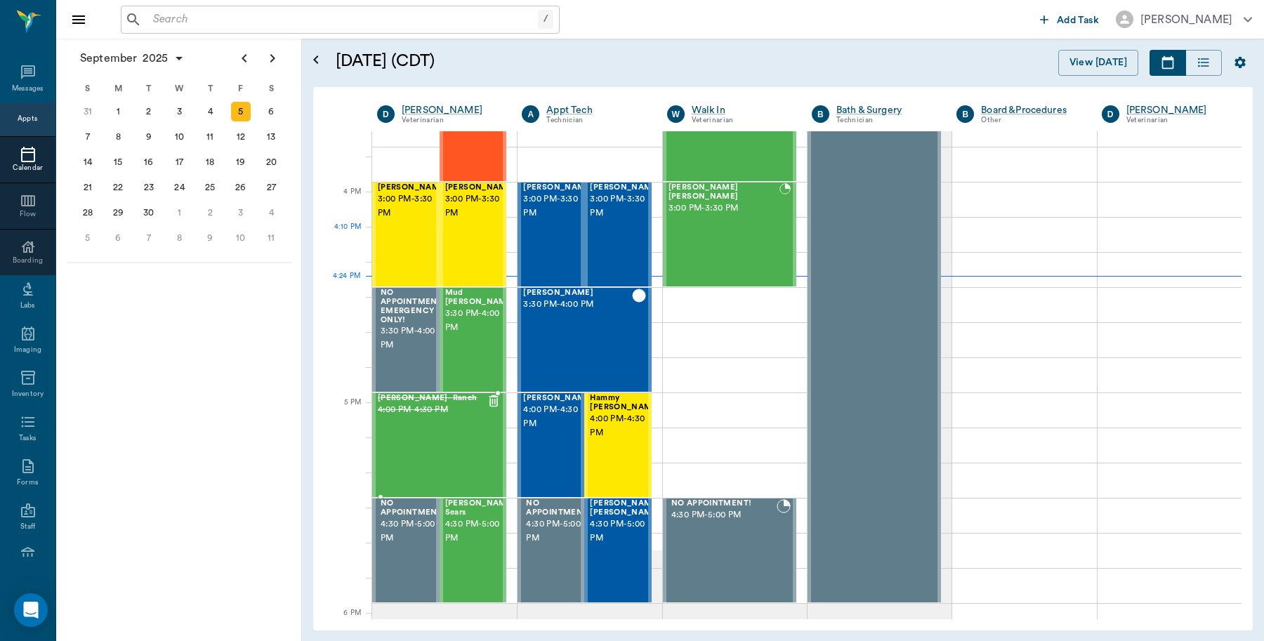
scroll to position [1423, 0]
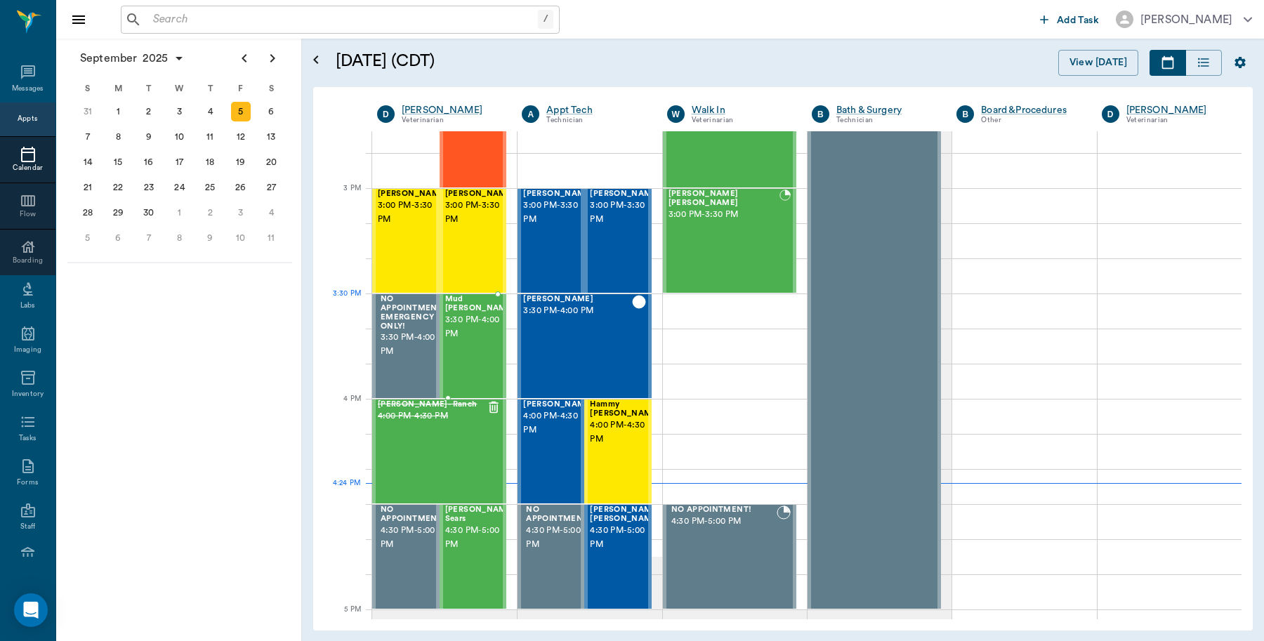
click at [481, 323] on span "3:30 PM - 4:00 PM" at bounding box center [480, 327] width 70 height 28
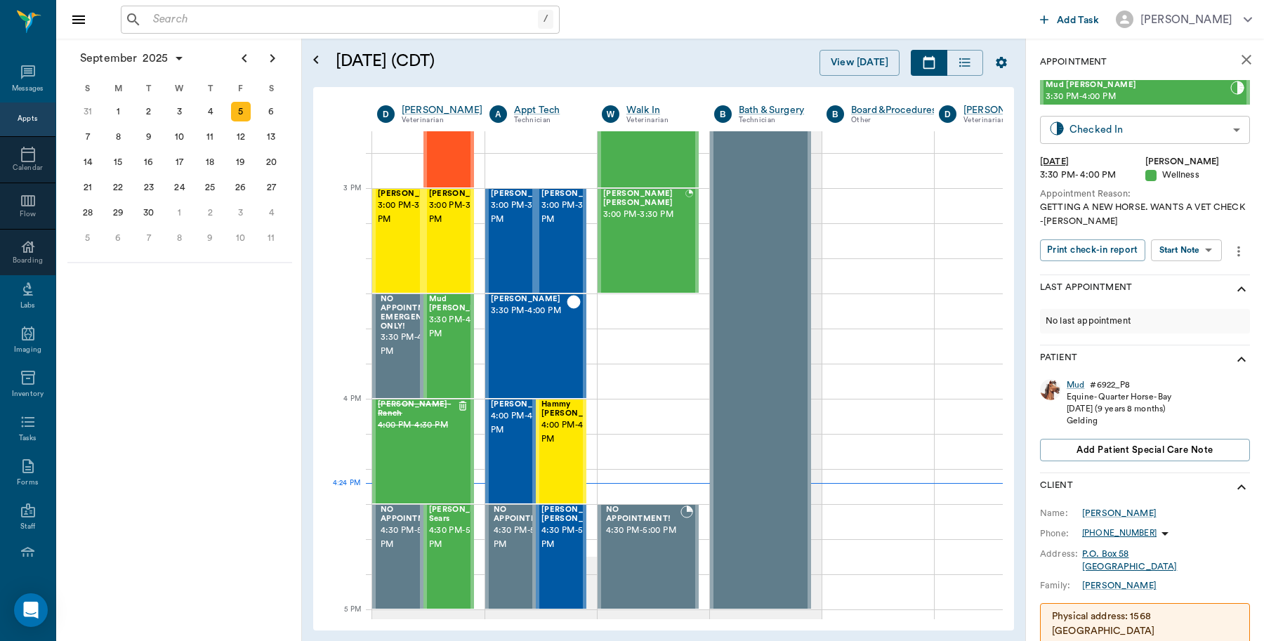
click at [1156, 137] on body "/ ​ Add Task Dr. Bert Ellsworth Nectar Messages Appts Calendar Flow Boarding La…" at bounding box center [632, 320] width 1264 height 641
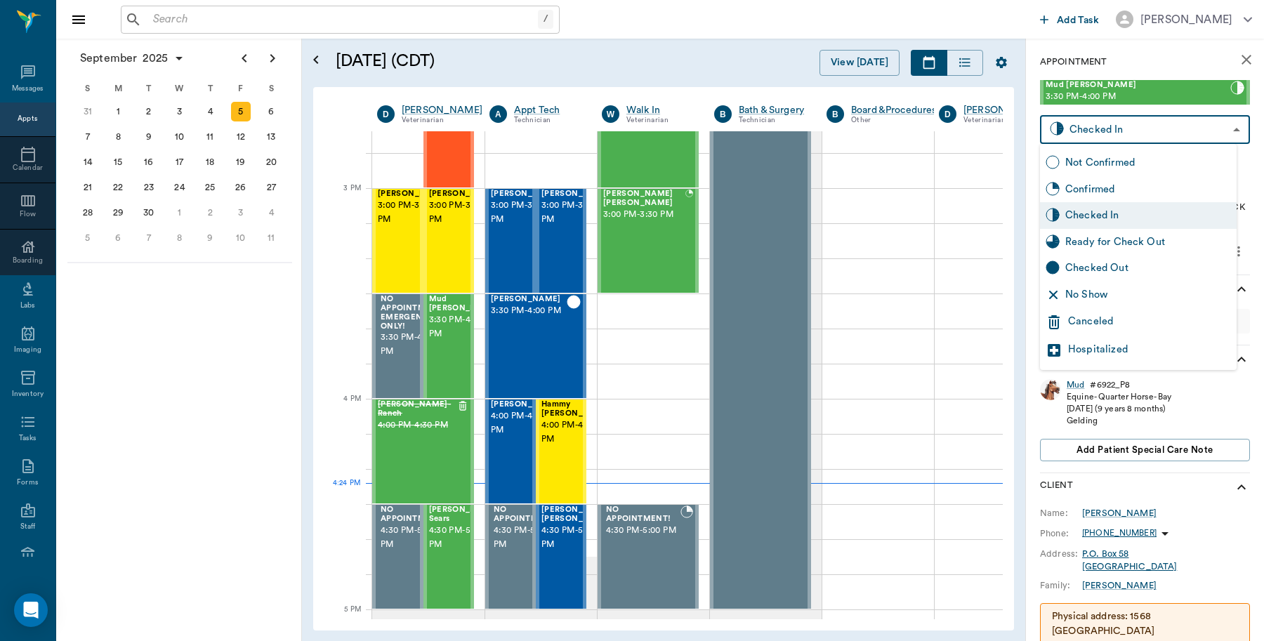
click at [1100, 268] on div "Checked Out" at bounding box center [1148, 267] width 166 height 15
type input "CHECKED_OUT"
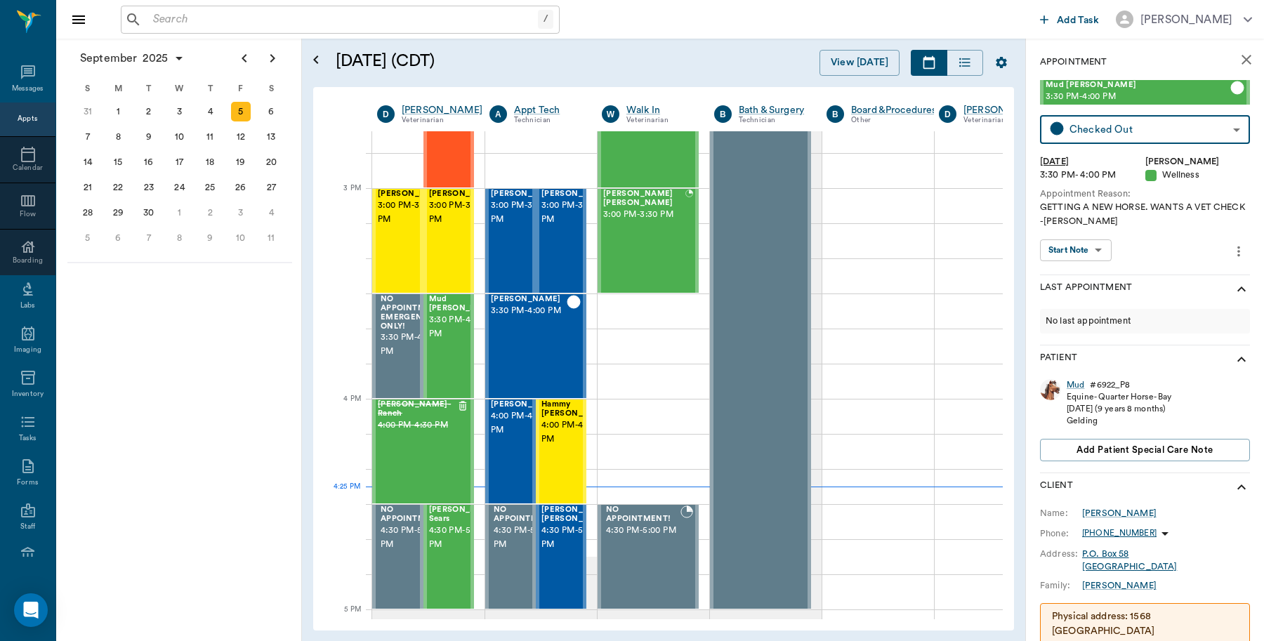
click at [292, 21] on input "text" at bounding box center [342, 20] width 390 height 20
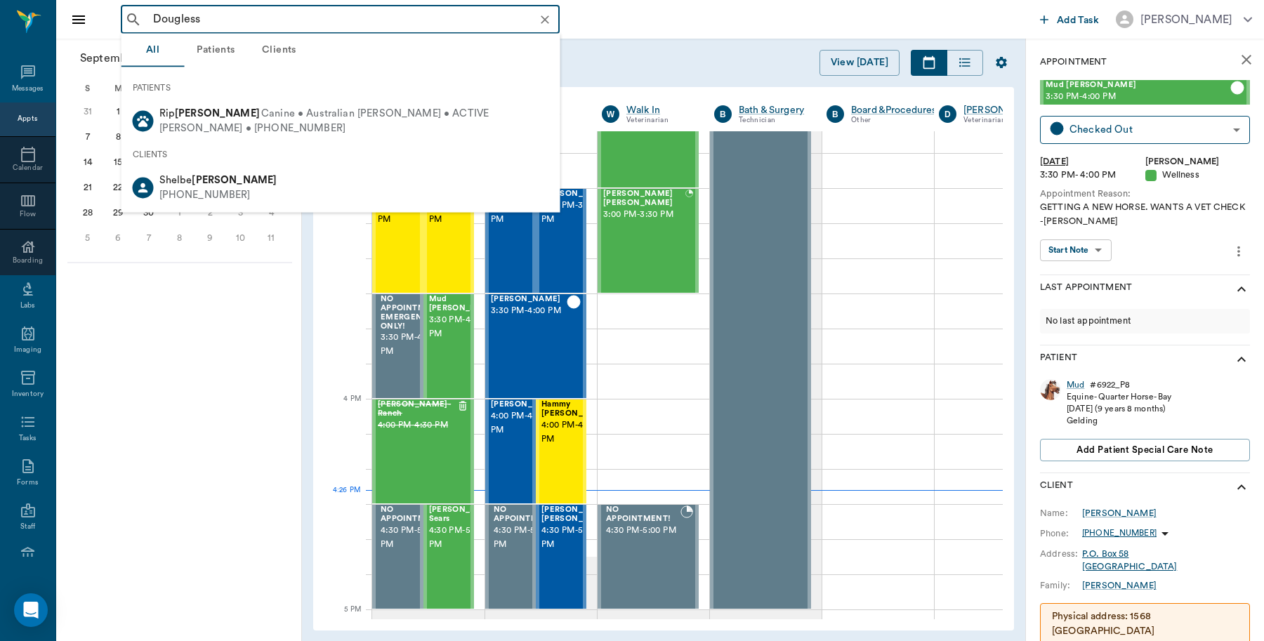
click at [148, 13] on input "Dougless" at bounding box center [351, 20] width 408 height 20
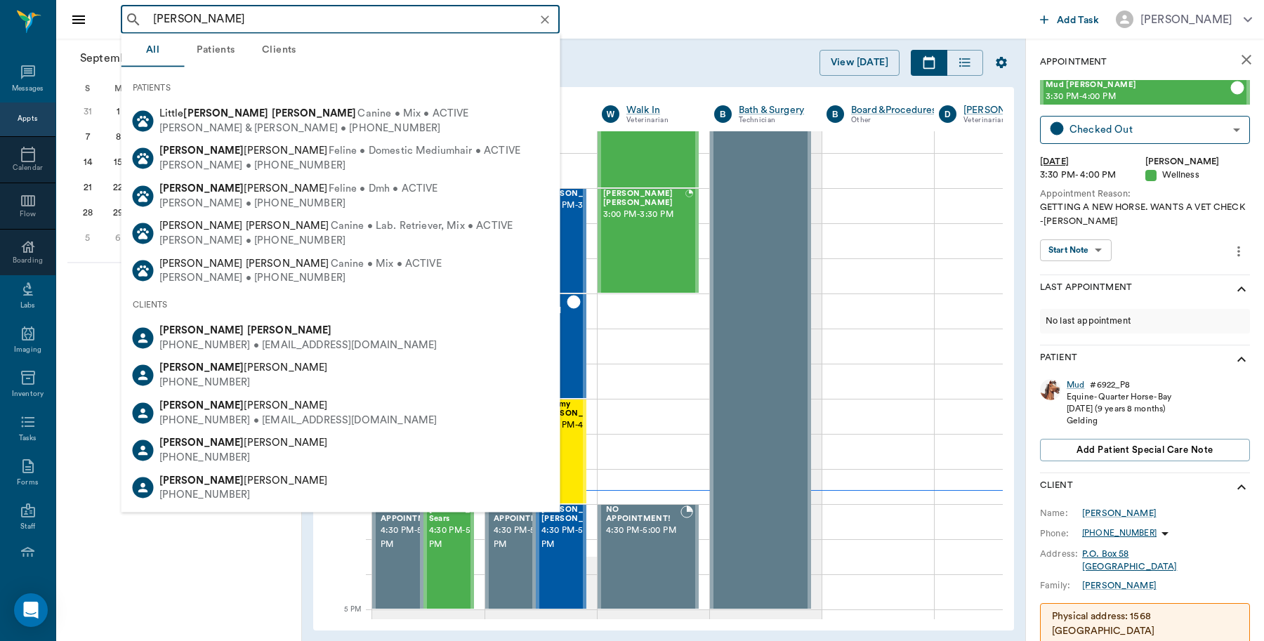
drag, startPoint x: 177, startPoint y: 14, endPoint x: 100, endPoint y: 16, distance: 76.5
click at [100, 16] on div "John Dougless ​ Add Task Dr. Bert Ellsworth" at bounding box center [659, 19] width 1207 height 39
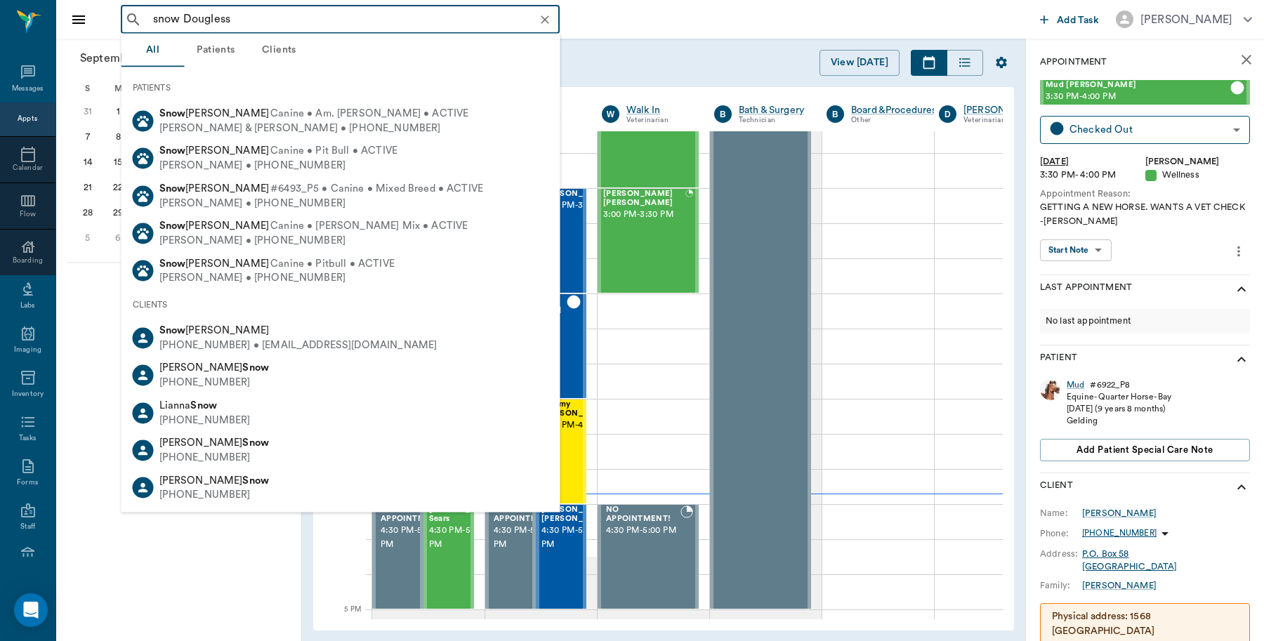
type input "snow Dougless"
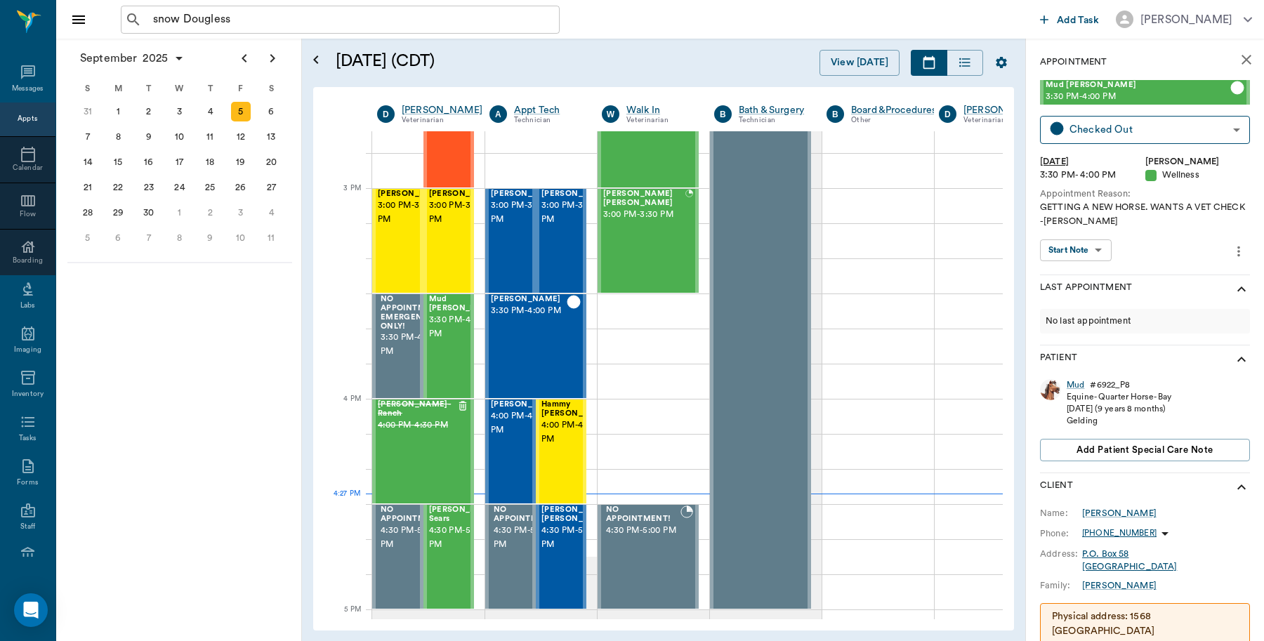
click at [654, 15] on div "snow Dougless ​" at bounding box center [577, 20] width 913 height 28
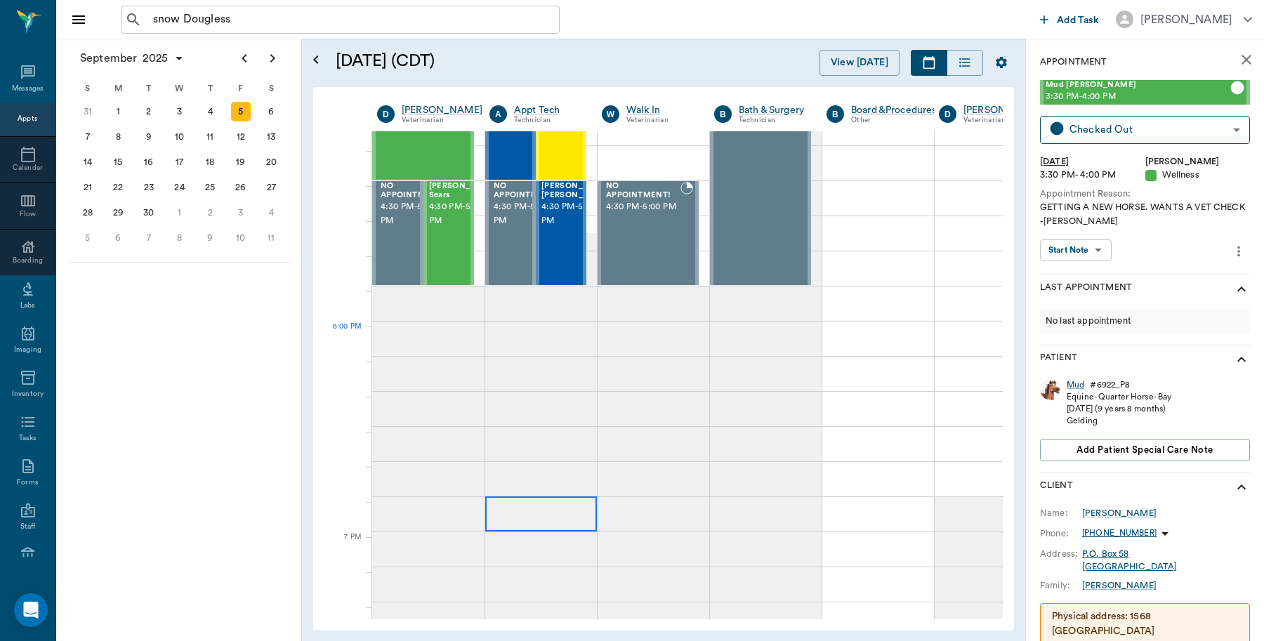
scroll to position [1625, 0]
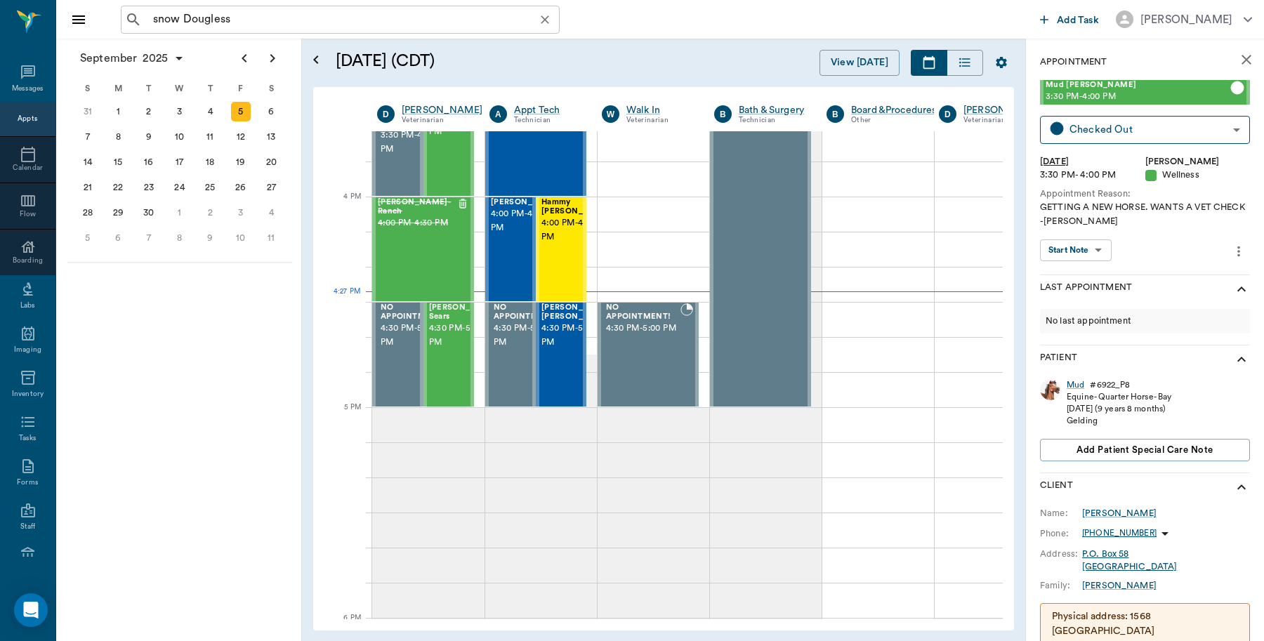
click at [539, 21] on icon "Clear" at bounding box center [545, 20] width 14 height 14
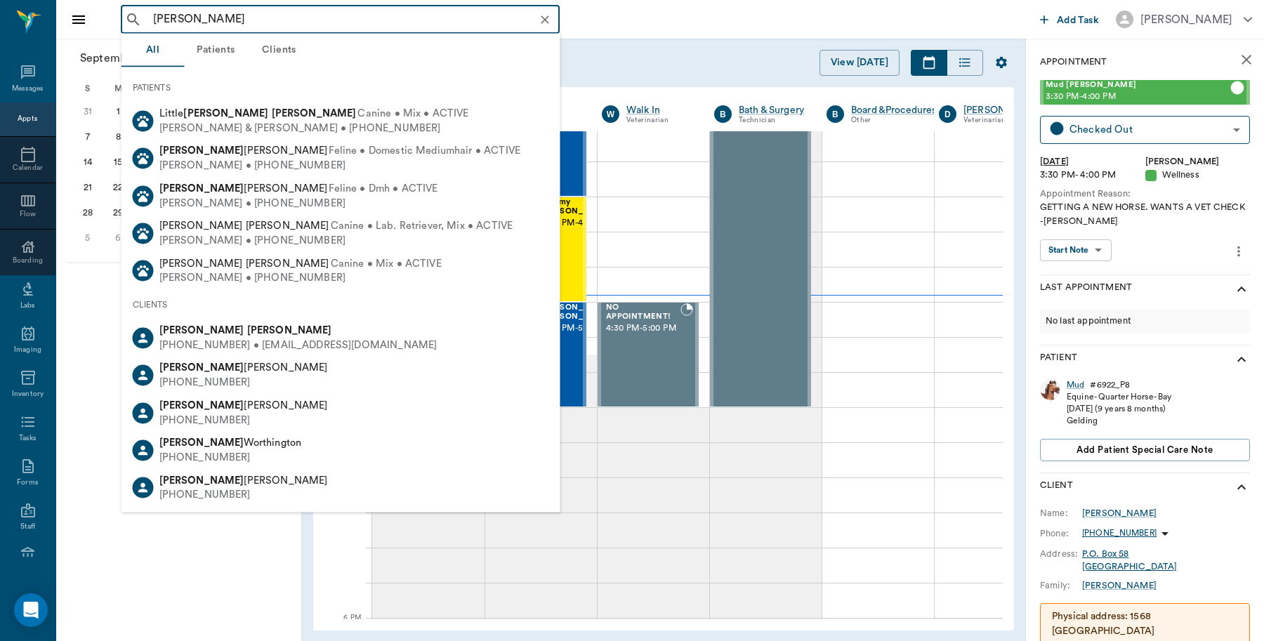
click at [201, 324] on div "John Douglas" at bounding box center [298, 331] width 278 height 15
type input "john douglas"
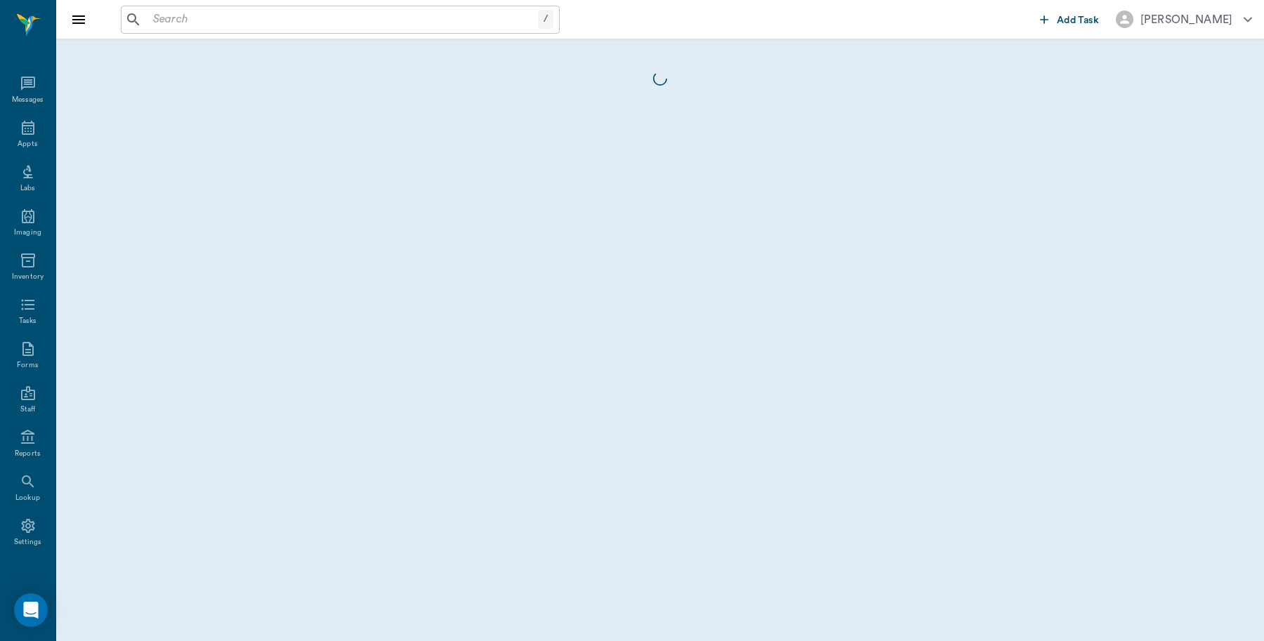
scroll to position [4, 0]
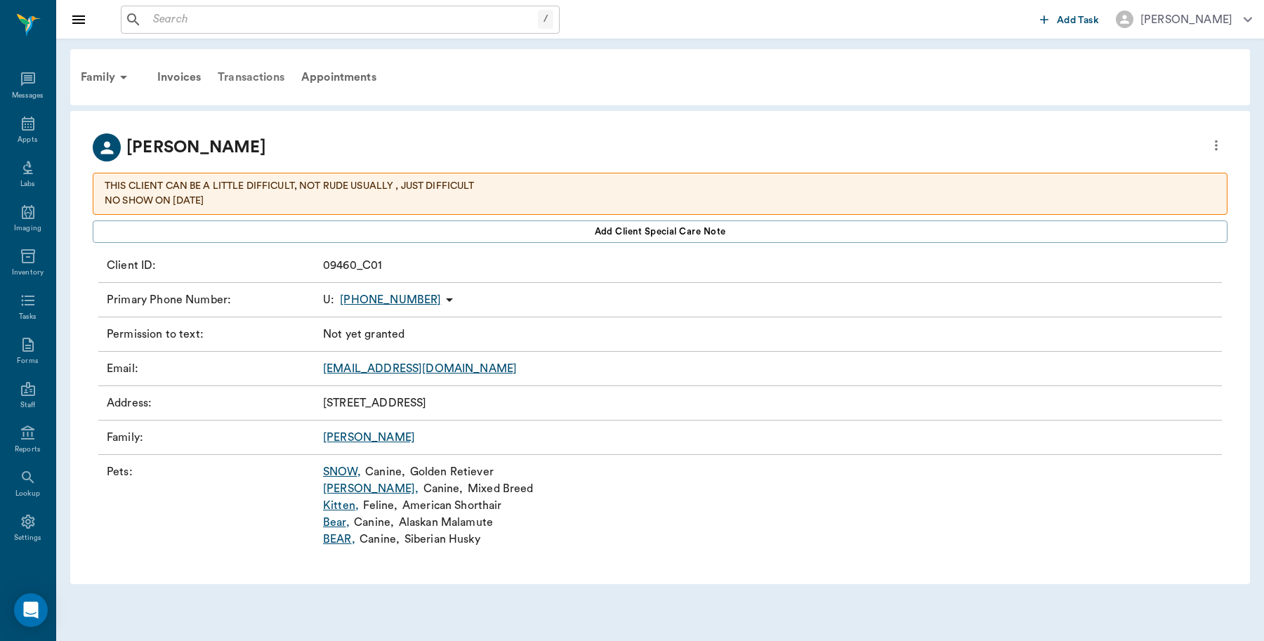
click at [246, 78] on div "Transactions" at bounding box center [251, 77] width 84 height 34
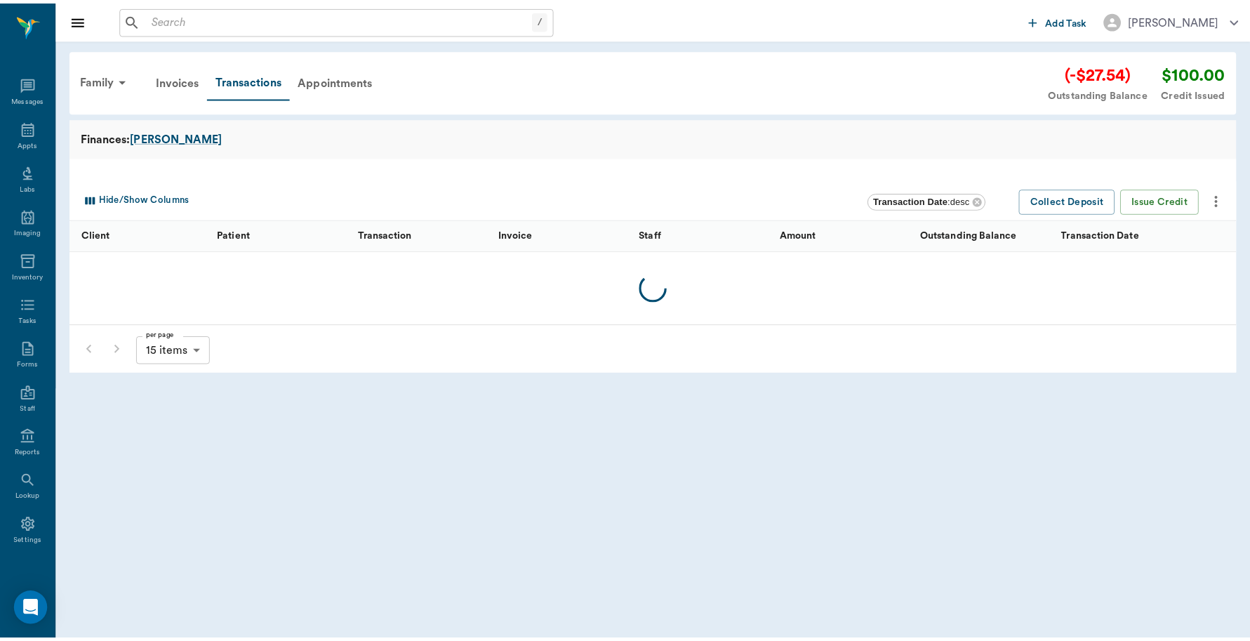
scroll to position [4, 0]
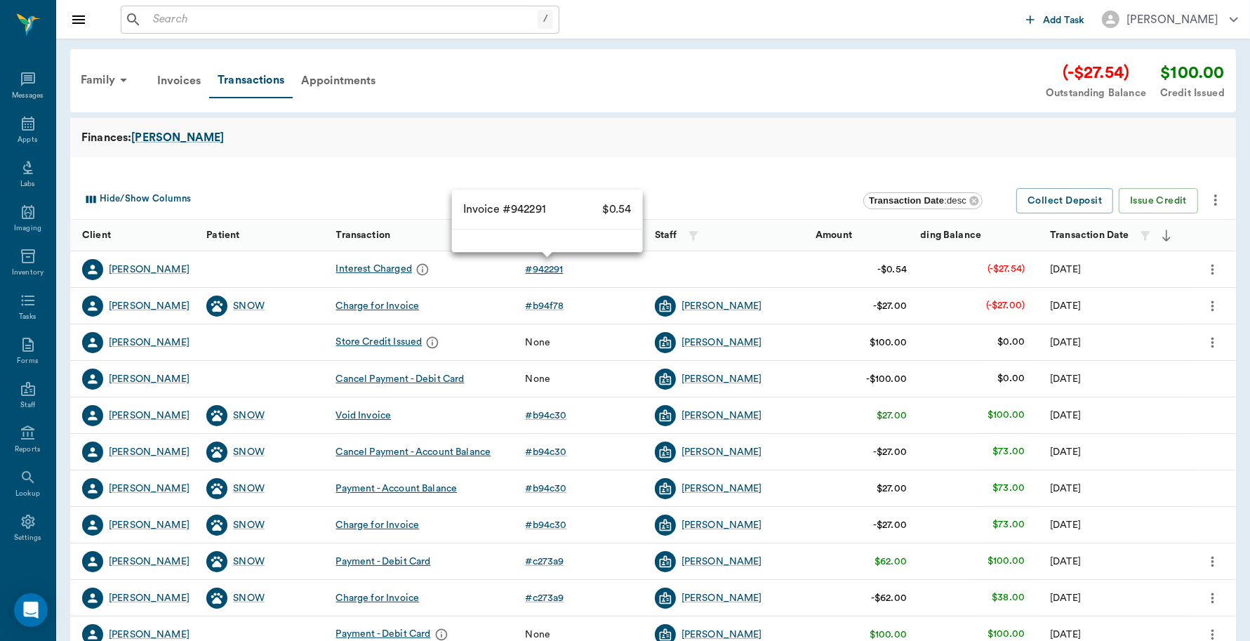
click at [550, 272] on div "# 942291" at bounding box center [545, 270] width 38 height 14
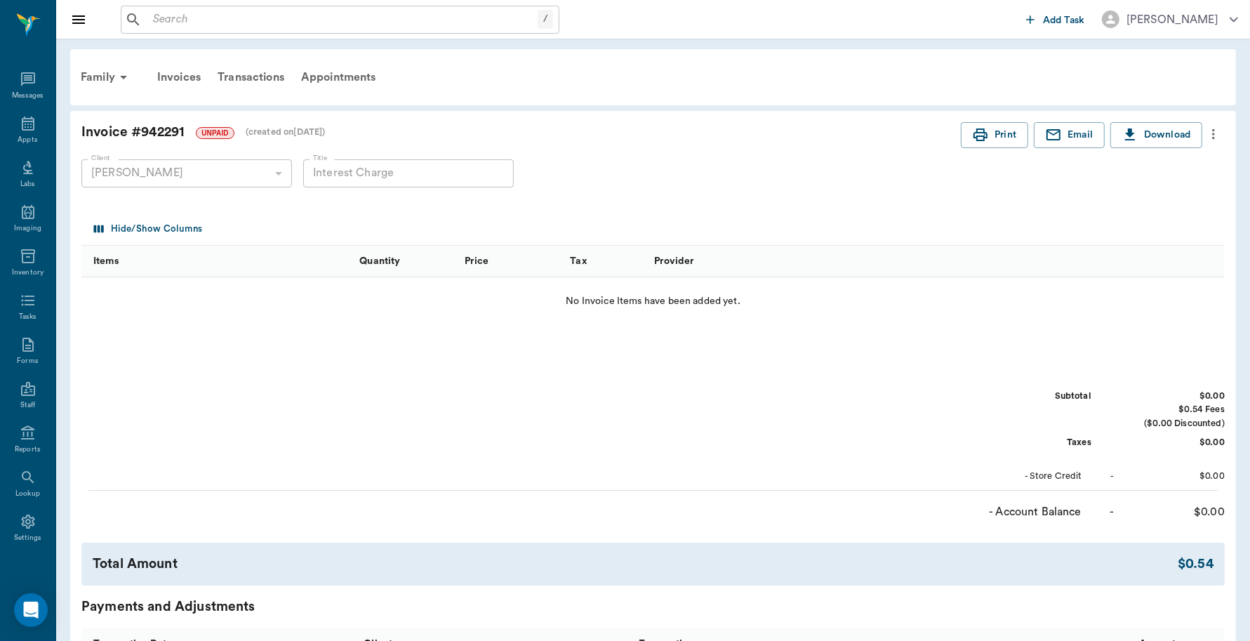
scroll to position [235, 0]
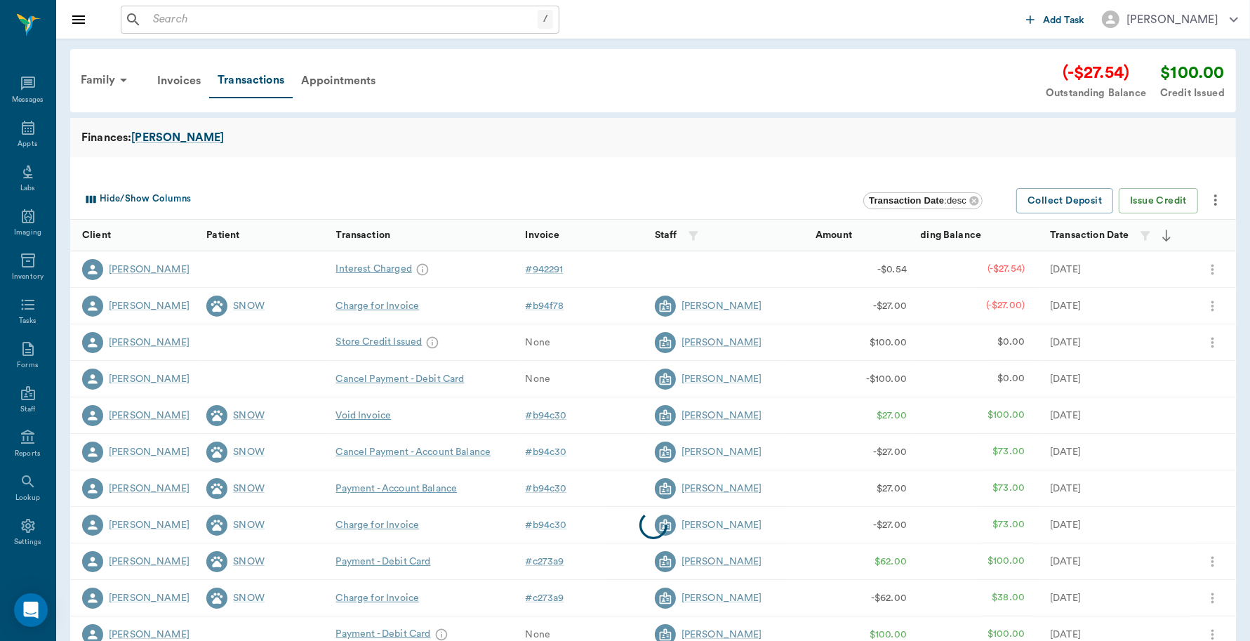
scroll to position [4, 0]
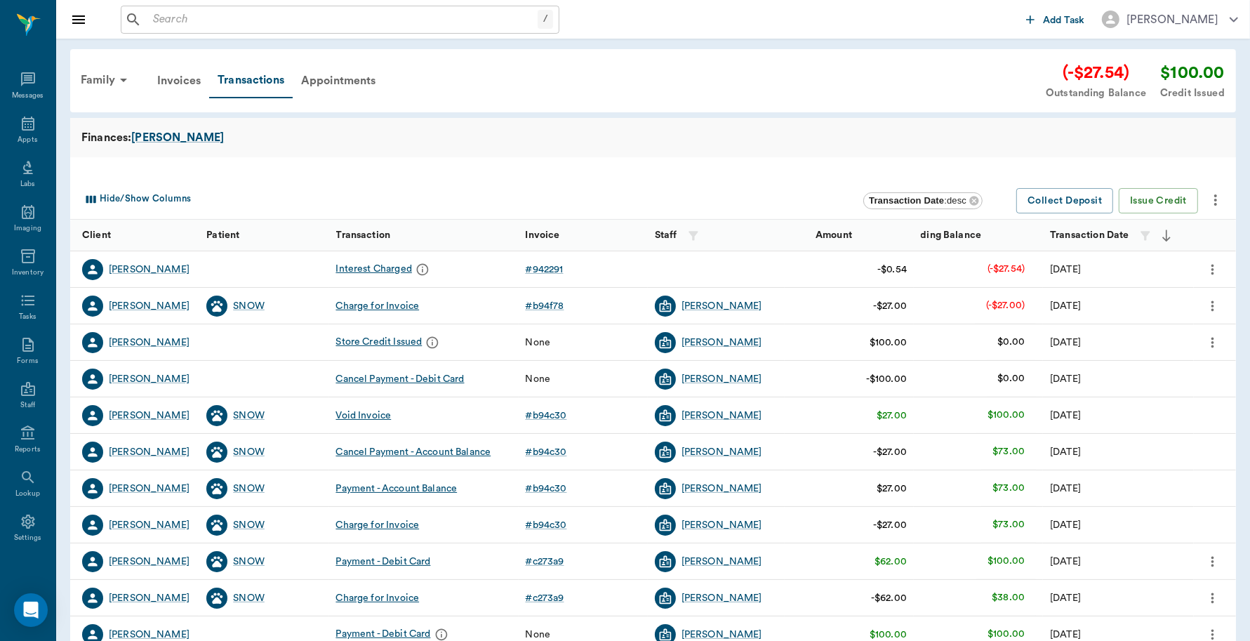
click at [393, 304] on div "Charge for Invoice" at bounding box center [378, 306] width 84 height 14
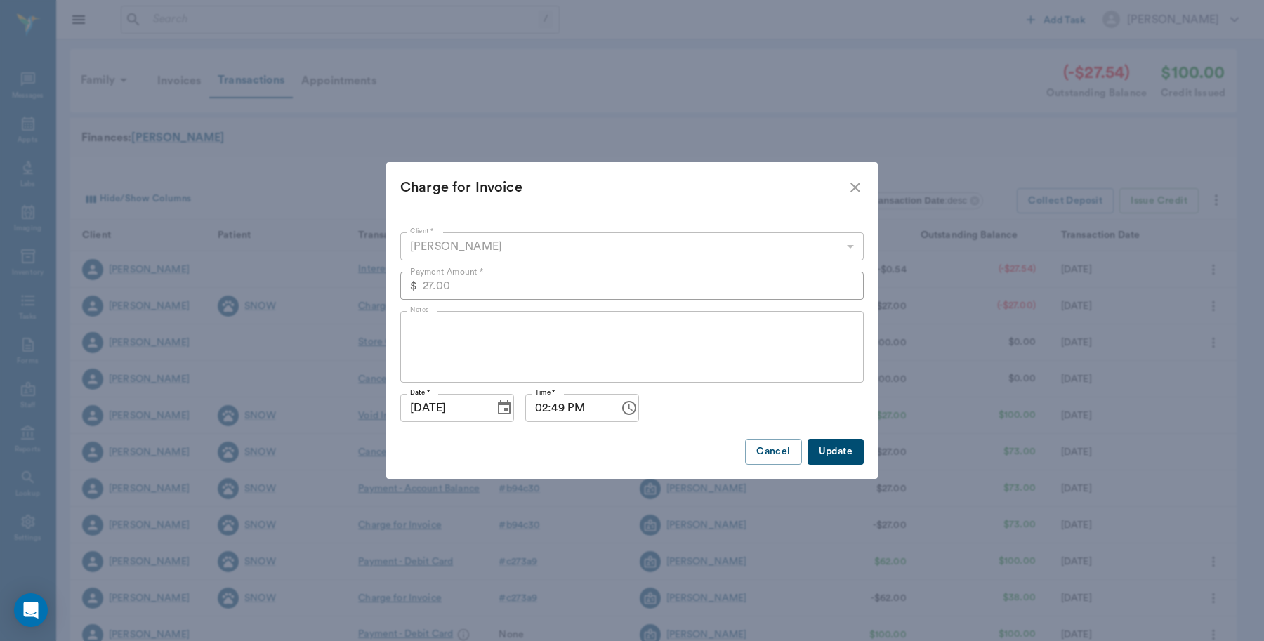
click at [854, 191] on icon "close" at bounding box center [855, 187] width 17 height 17
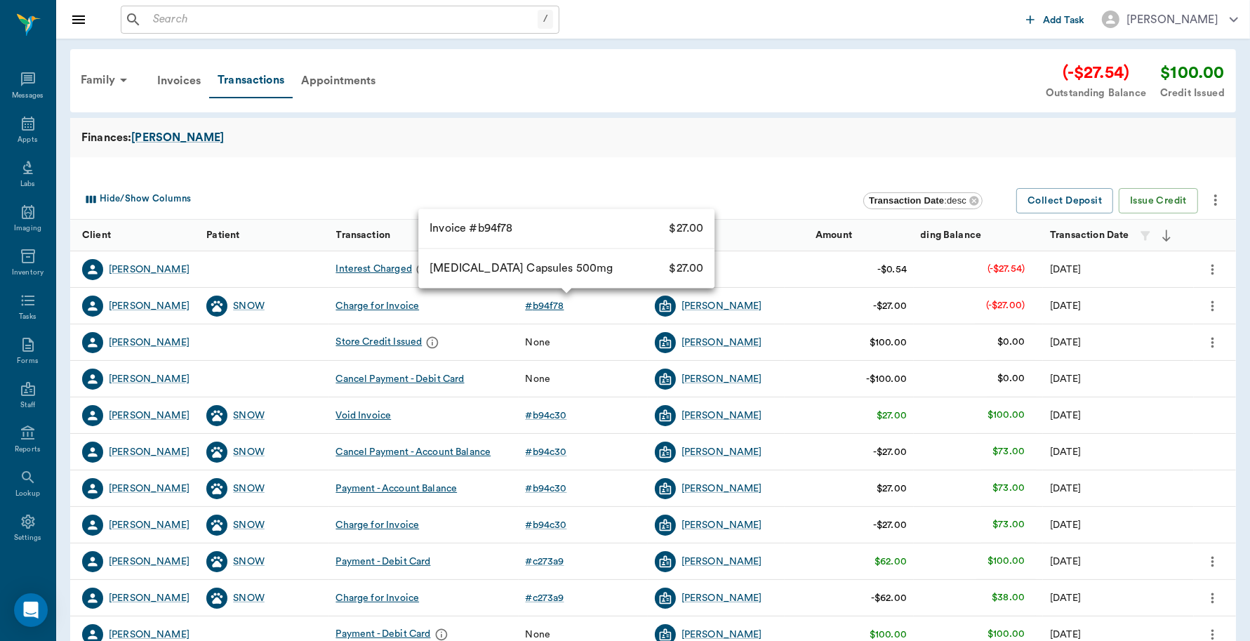
click at [552, 303] on div "# b94f78" at bounding box center [545, 306] width 39 height 14
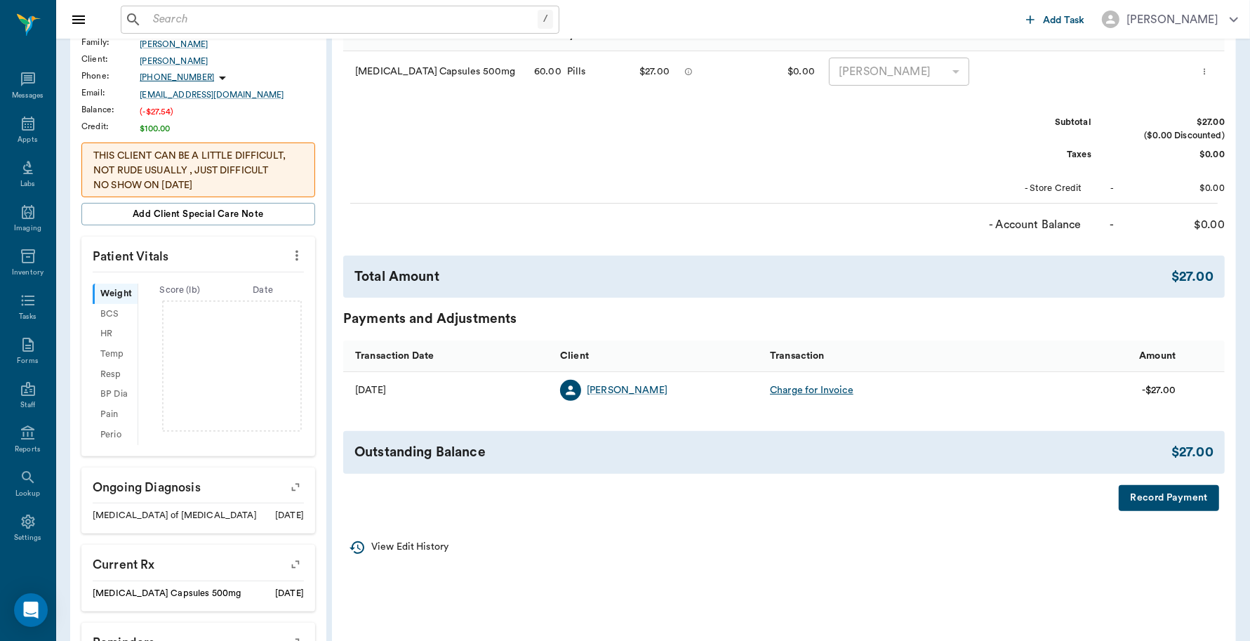
scroll to position [400, 0]
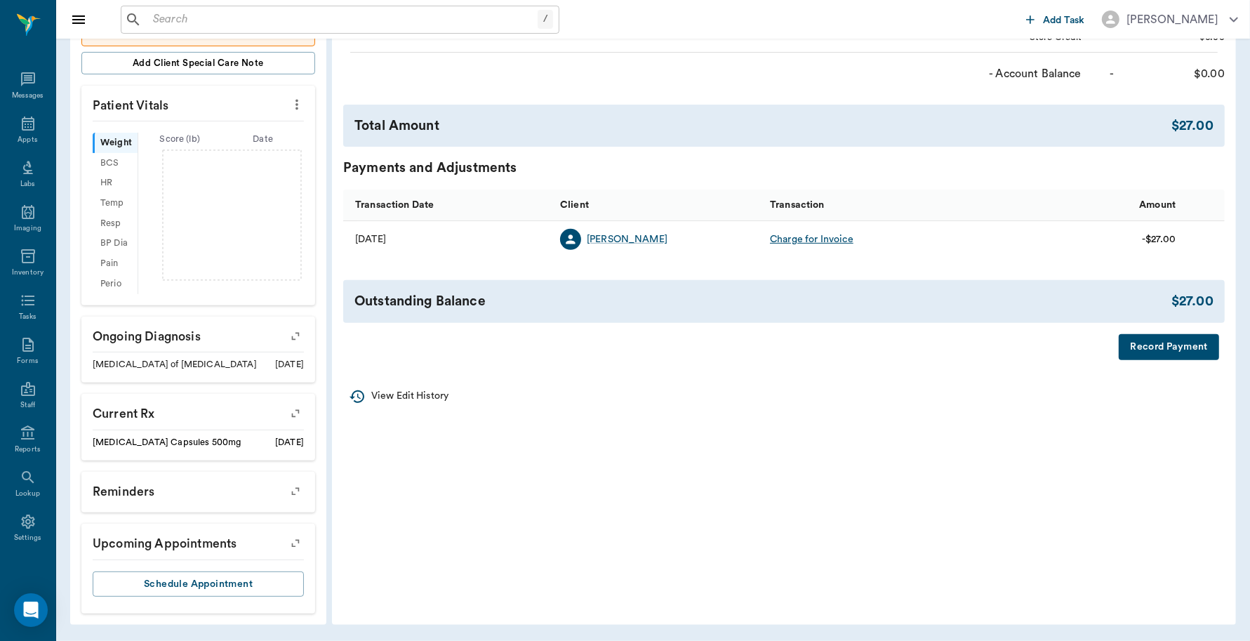
click at [1170, 348] on button "Record Payment" at bounding box center [1169, 347] width 100 height 26
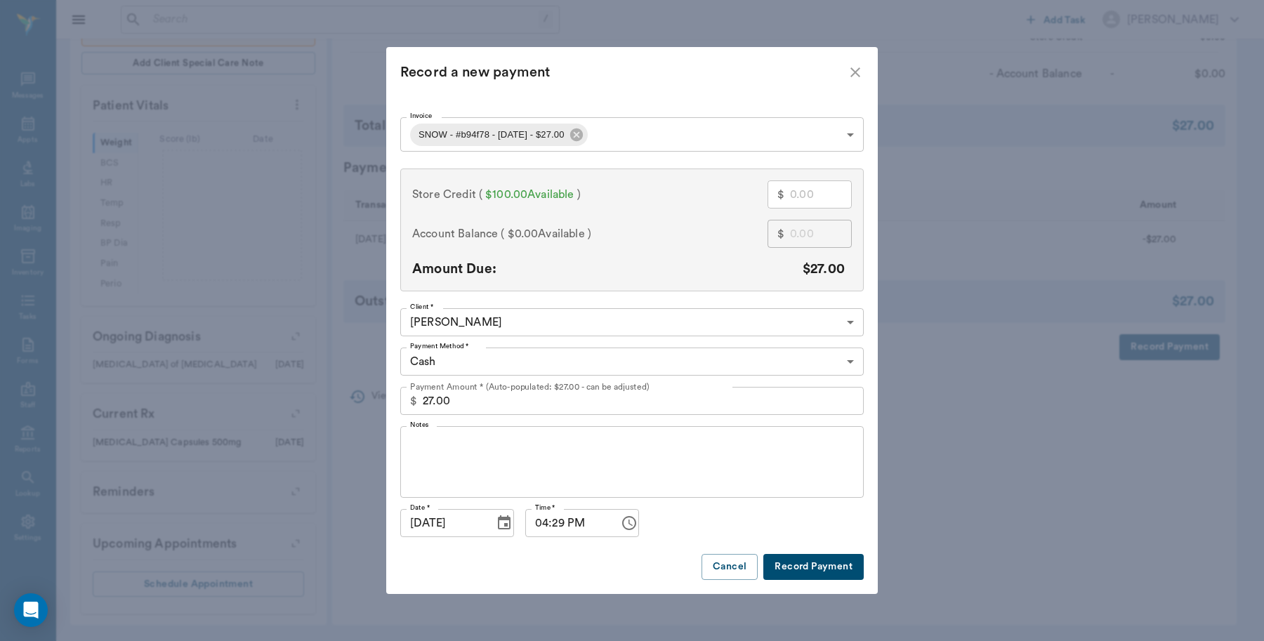
click at [581, 366] on body "/ ​ Add Task Dr. Bert Ellsworth Nectar Messages Appts Labs Imaging Inventory Ta…" at bounding box center [632, 121] width 1264 height 1040
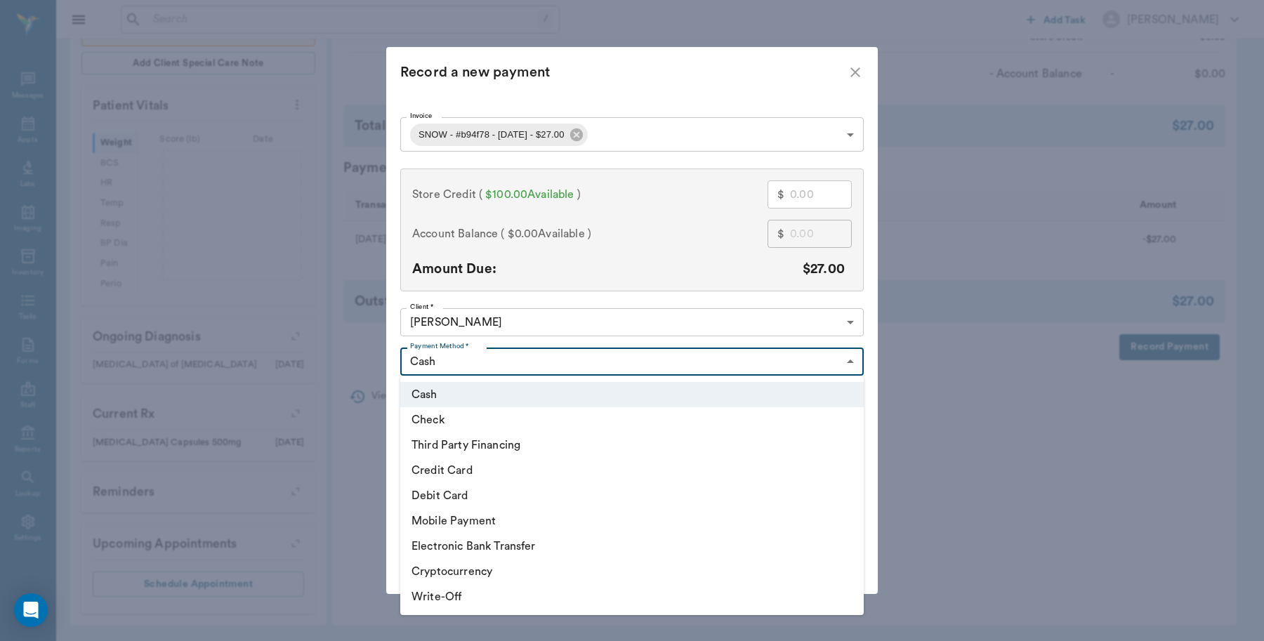
click at [683, 70] on div at bounding box center [632, 320] width 1264 height 641
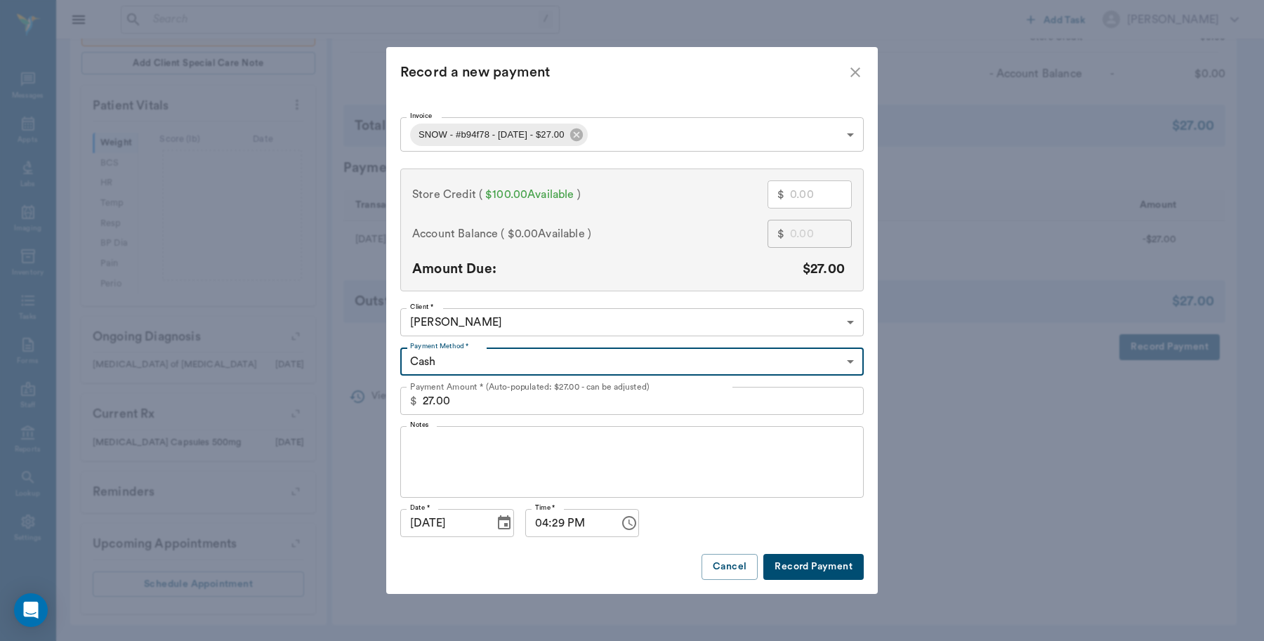
click at [665, 121] on body "/ ​ Add Task Dr. Bert Ellsworth Nectar Messages Appts Labs Imaging Inventory Ta…" at bounding box center [632, 121] width 1264 height 1040
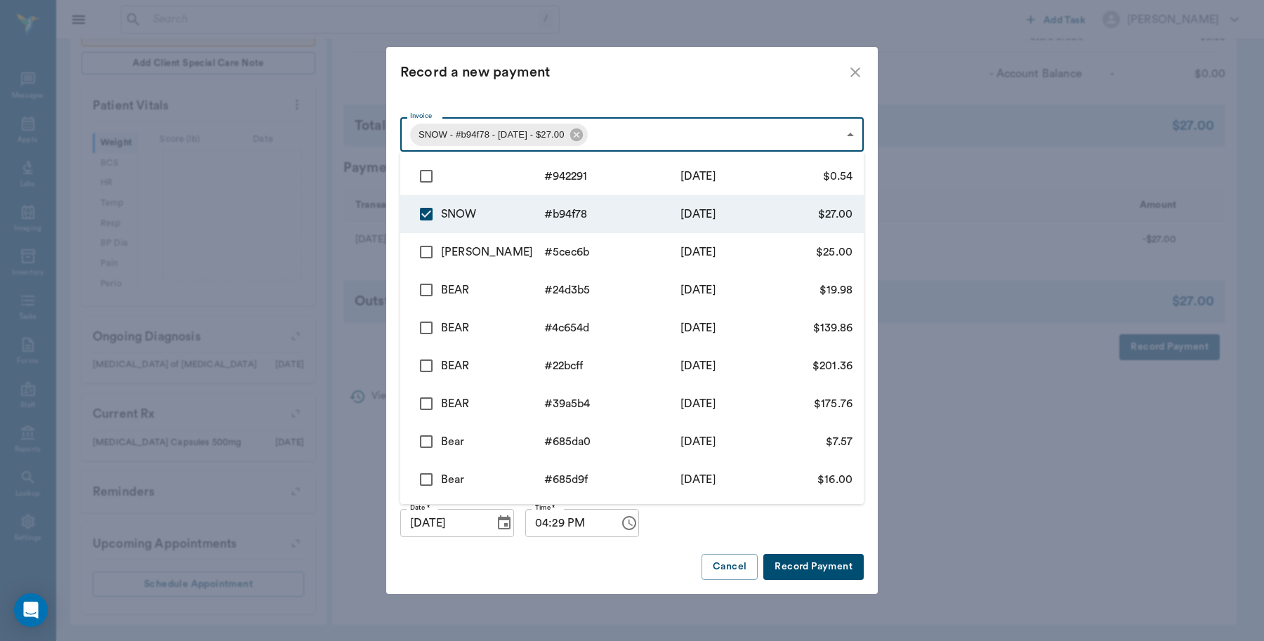
click at [430, 180] on input "checkbox" at bounding box center [425, 175] width 29 height 29
checkbox input "true"
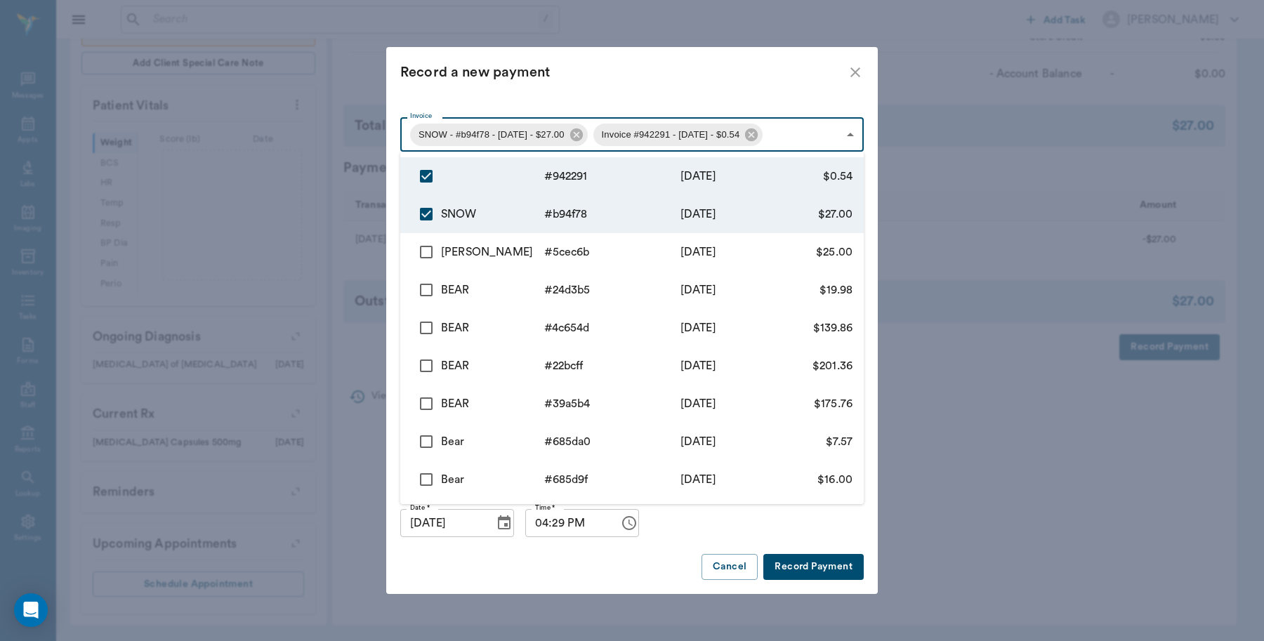
type input "687953abca571aaf55b94f78,68b6eb26e63344d827942291"
type input "27.54"
click at [595, 81] on div at bounding box center [632, 320] width 1264 height 641
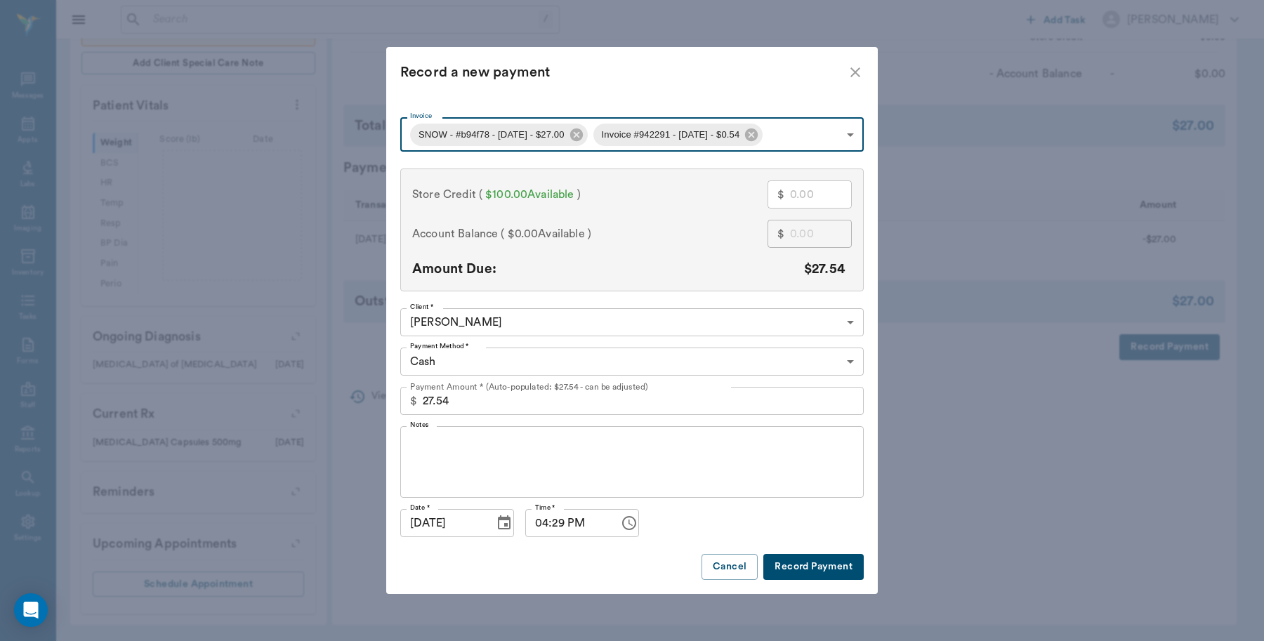
click at [524, 357] on body "/ ​ Add Task Dr. Bert Ellsworth Nectar Messages Appts Labs Imaging Inventory Ta…" at bounding box center [632, 121] width 1264 height 1040
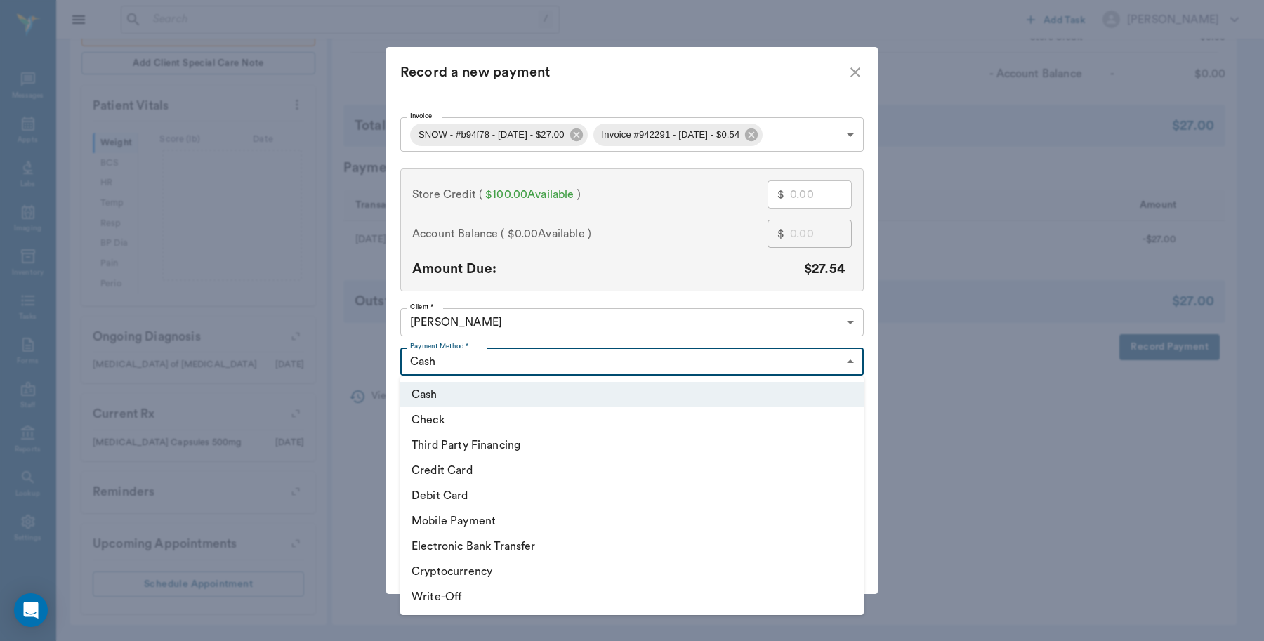
click at [465, 491] on li "Debit Card" at bounding box center [631, 495] width 463 height 25
type input "DEBIT_CARD"
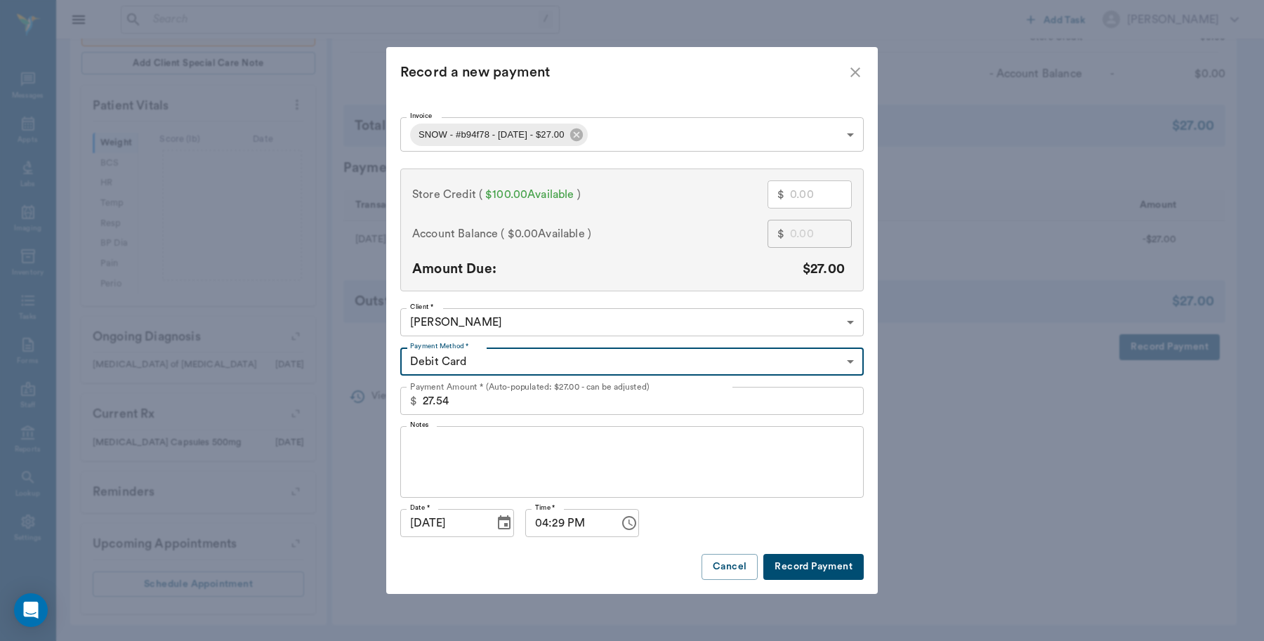
type input "687953abca571aaf55b94f78"
type input "27.00"
click at [790, 569] on button "Record Payment" at bounding box center [813, 567] width 100 height 26
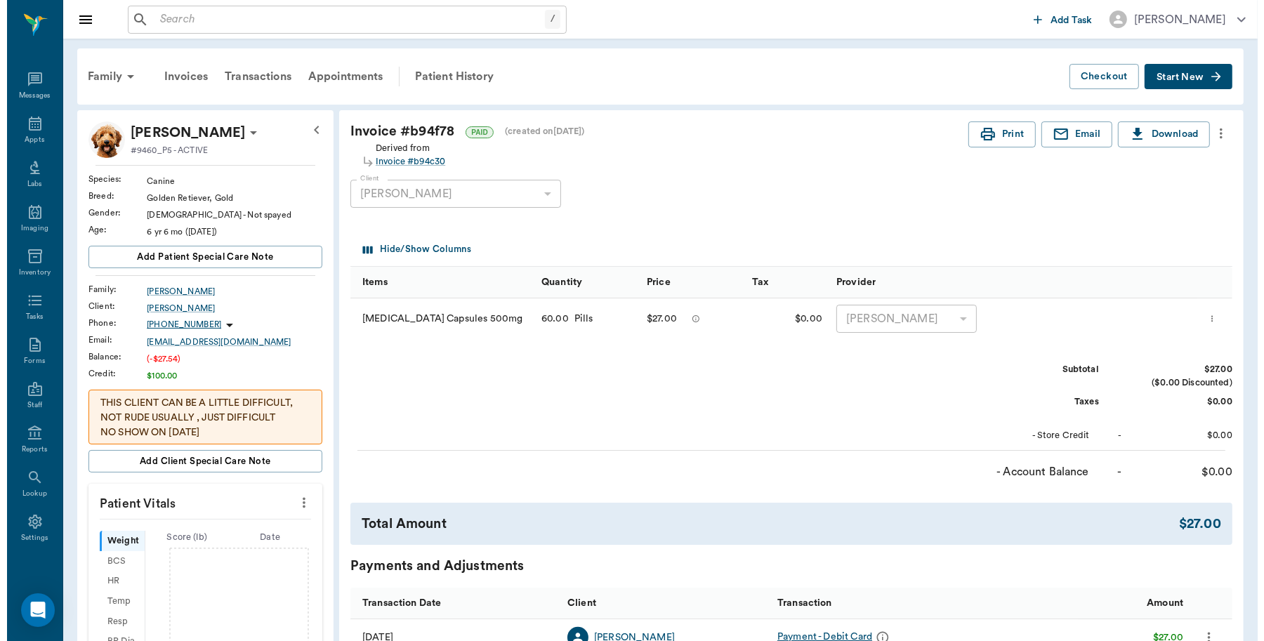
scroll to position [0, 0]
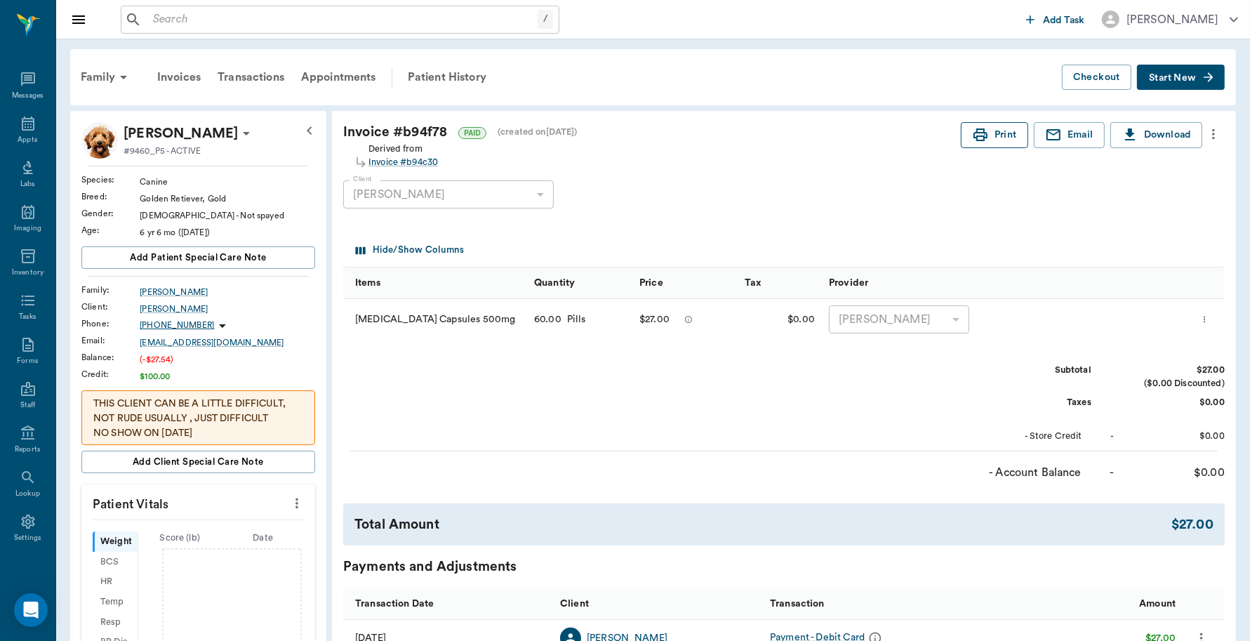
click at [992, 139] on button "Print" at bounding box center [994, 135] width 67 height 26
click at [423, 75] on div "Patient History" at bounding box center [446, 77] width 95 height 34
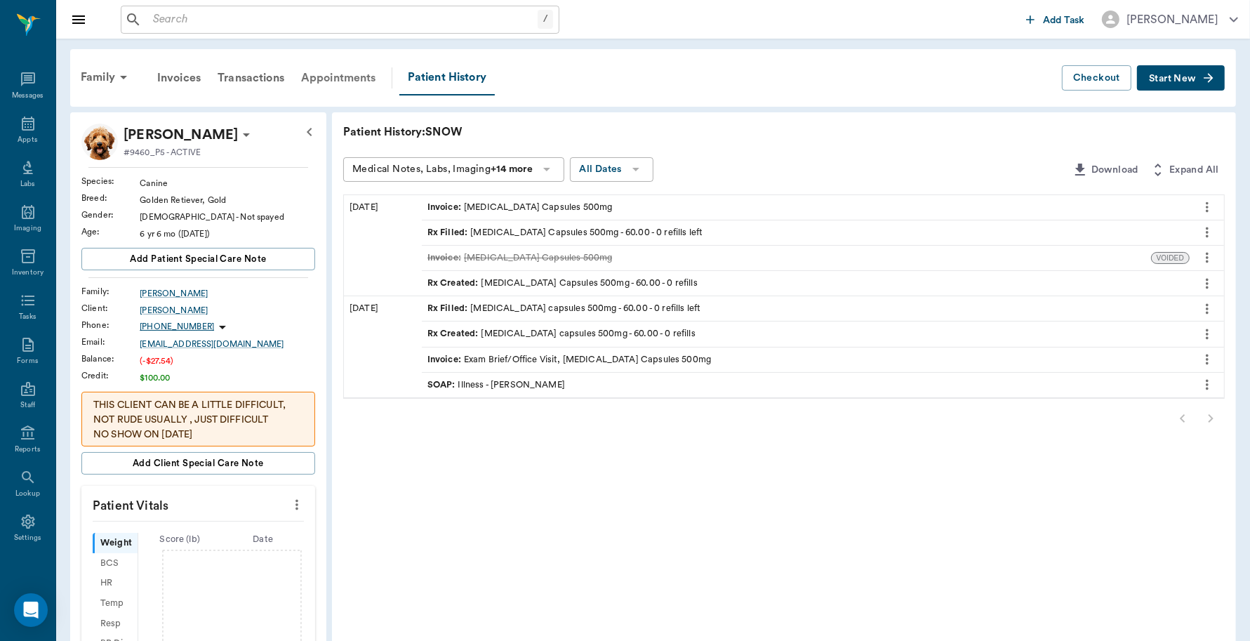
click at [350, 76] on div "Appointments" at bounding box center [339, 78] width 92 height 34
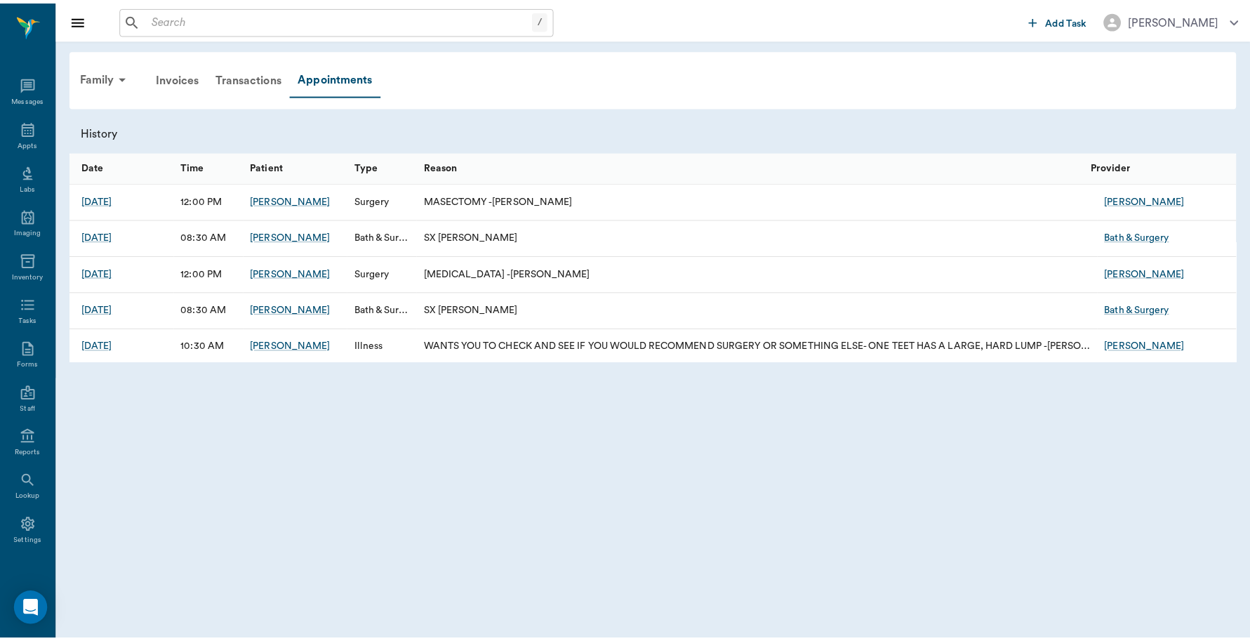
scroll to position [4, 0]
click at [262, 67] on div "Transactions" at bounding box center [251, 78] width 84 height 34
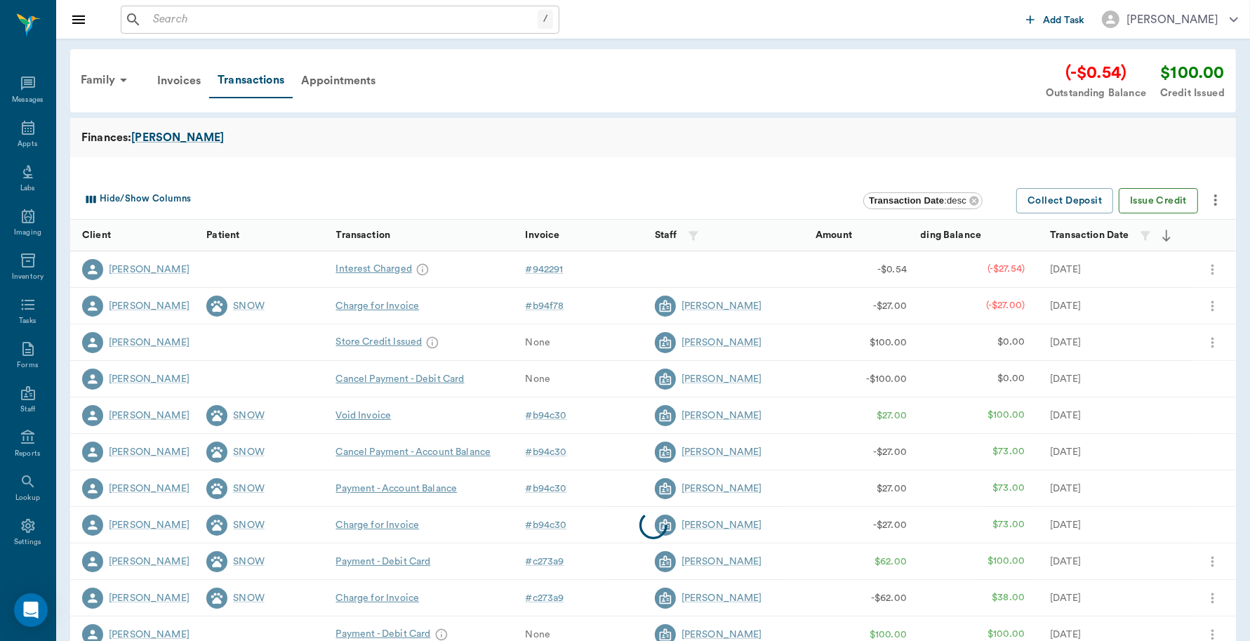
scroll to position [4, 0]
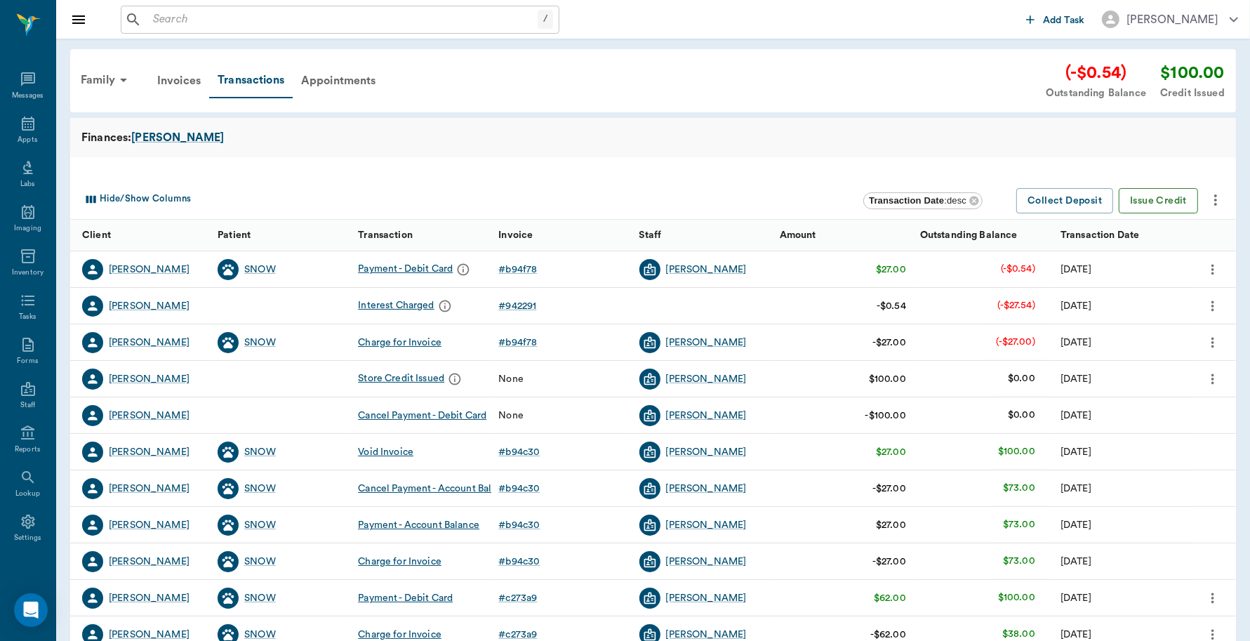
click at [1157, 204] on button "Issue Credit" at bounding box center [1158, 201] width 79 height 26
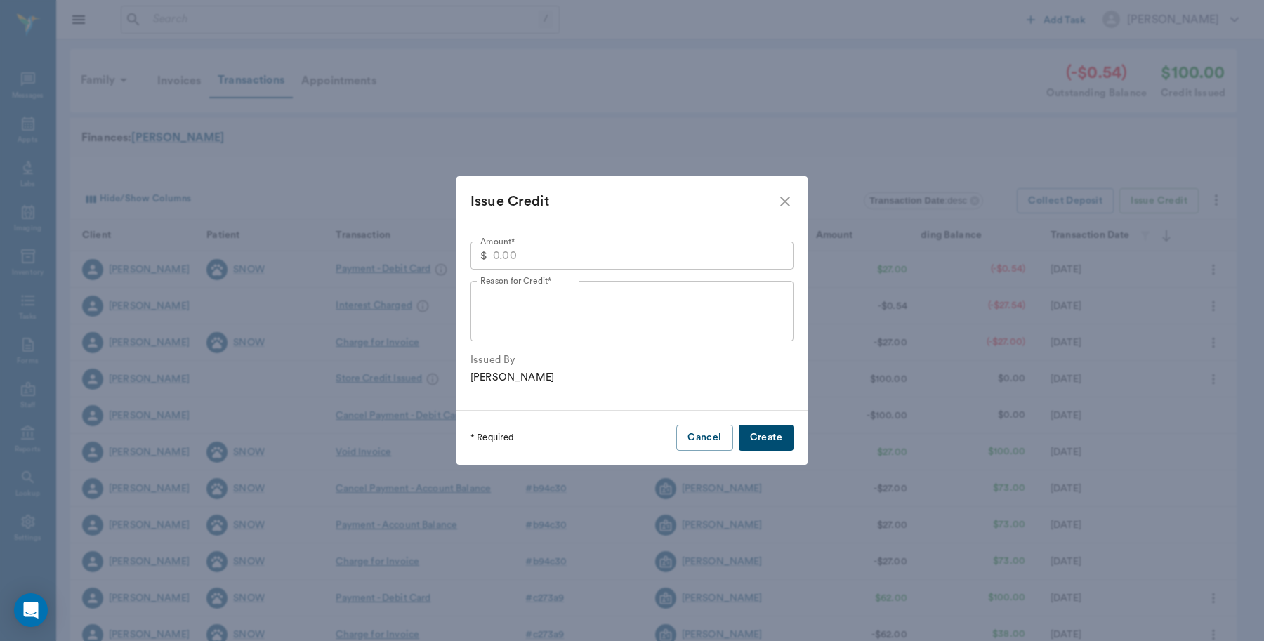
click at [783, 205] on icon "close" at bounding box center [784, 201] width 17 height 17
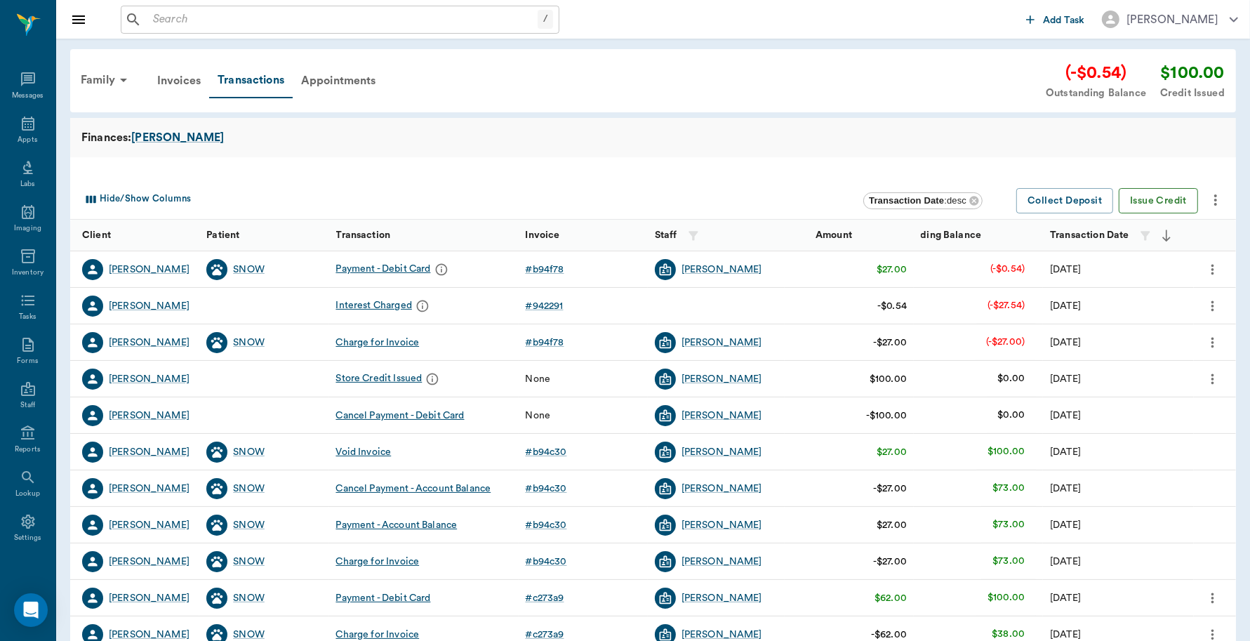
click at [1160, 205] on button "Issue Credit" at bounding box center [1158, 201] width 79 height 26
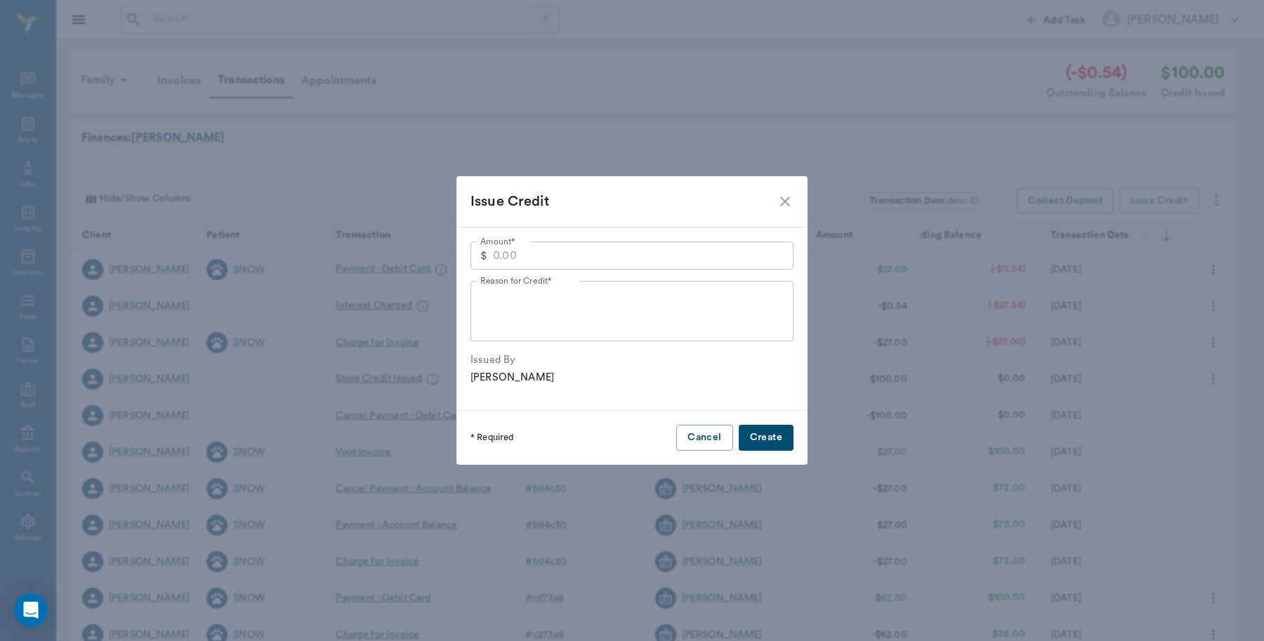
click at [602, 251] on input "Amount*" at bounding box center [643, 255] width 300 height 28
type input "150.00"
click at [618, 292] on textarea "Reason for Credit*" at bounding box center [631, 311] width 303 height 48
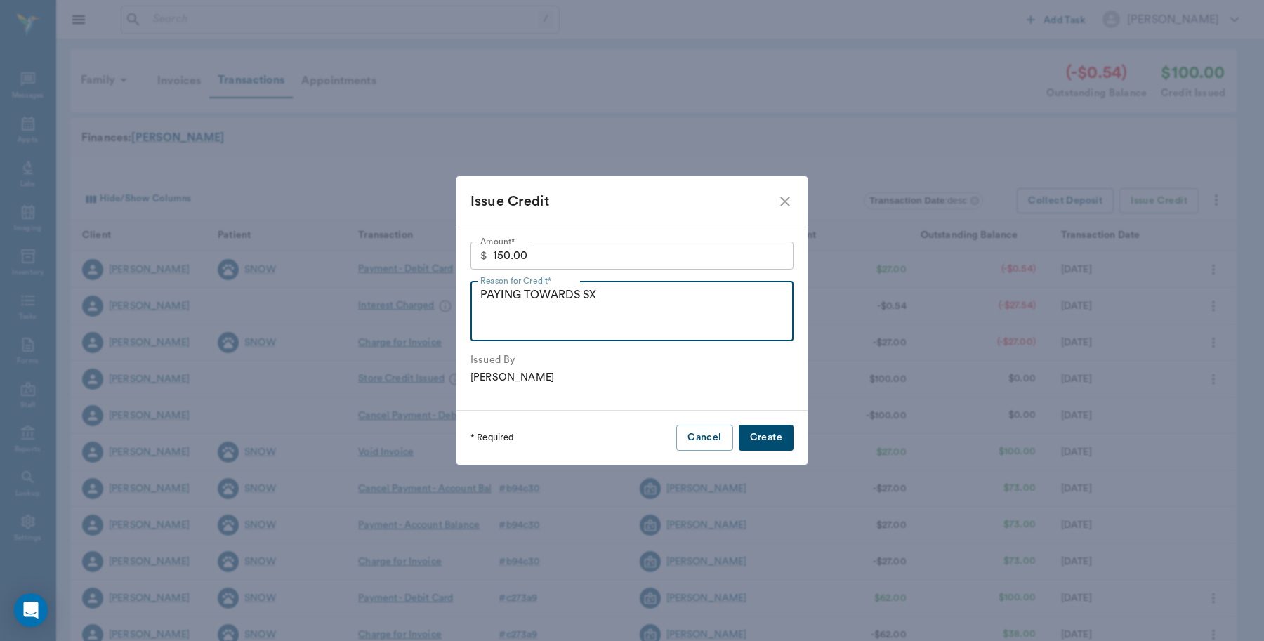
type textarea "PAYING TOWARDS SX"
click at [767, 439] on button "Create" at bounding box center [765, 438] width 55 height 26
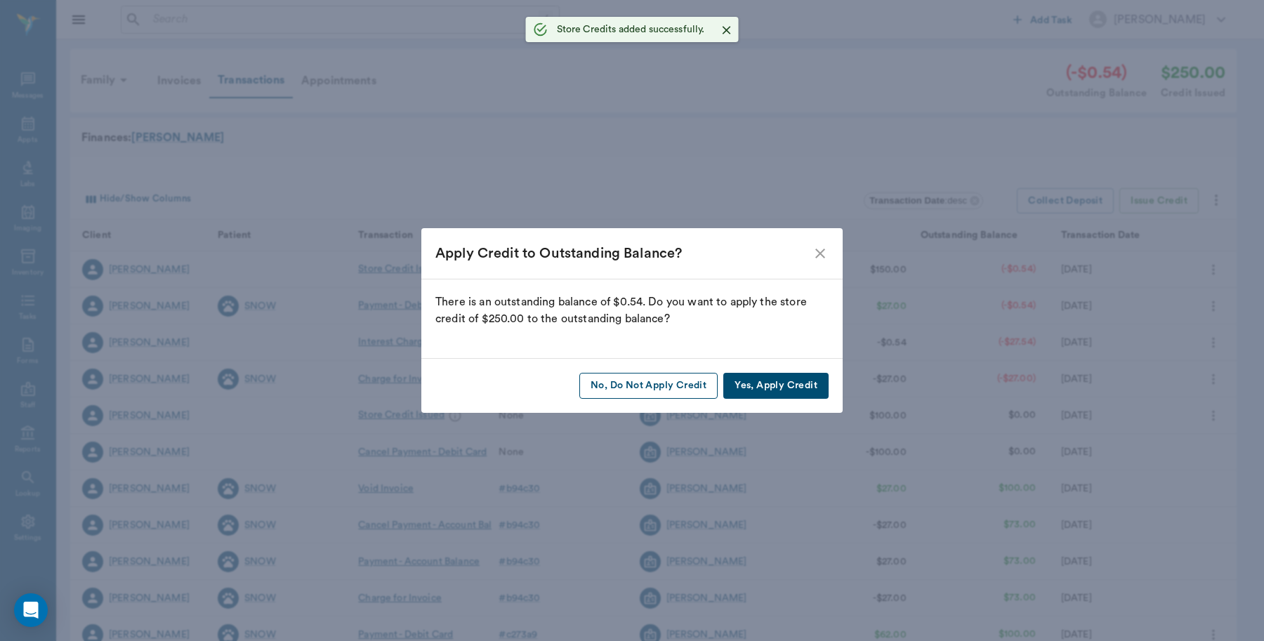
click at [662, 391] on button "No, Do Not Apply Credit" at bounding box center [648, 386] width 138 height 26
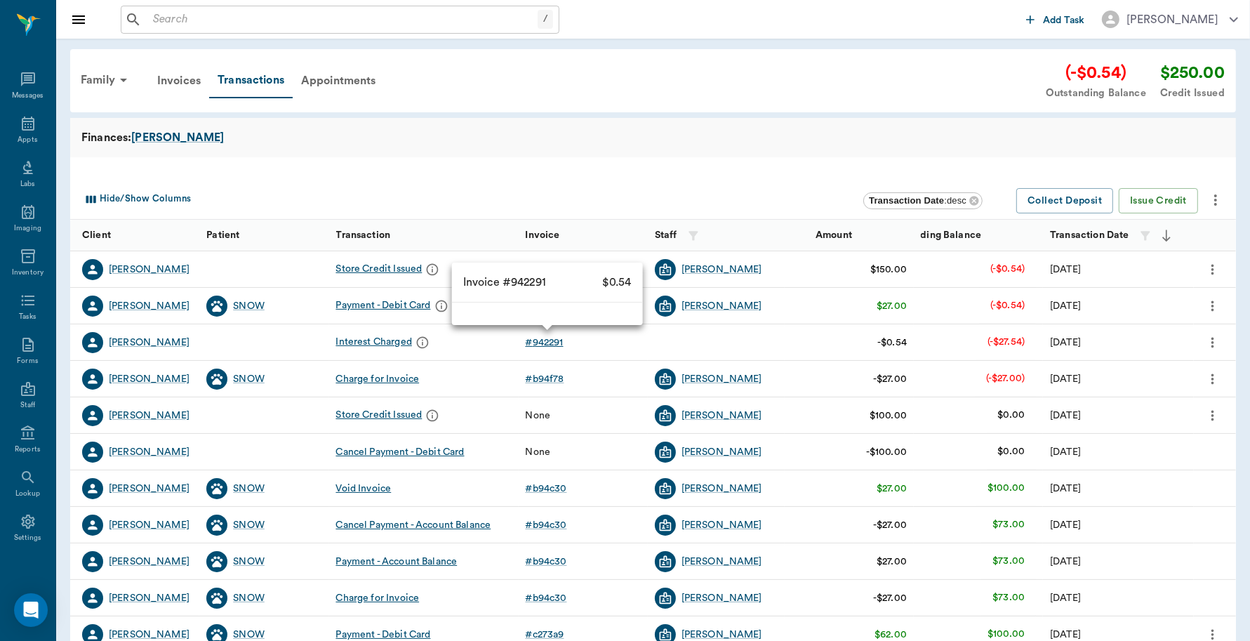
click at [543, 345] on div "# 942291" at bounding box center [545, 343] width 38 height 14
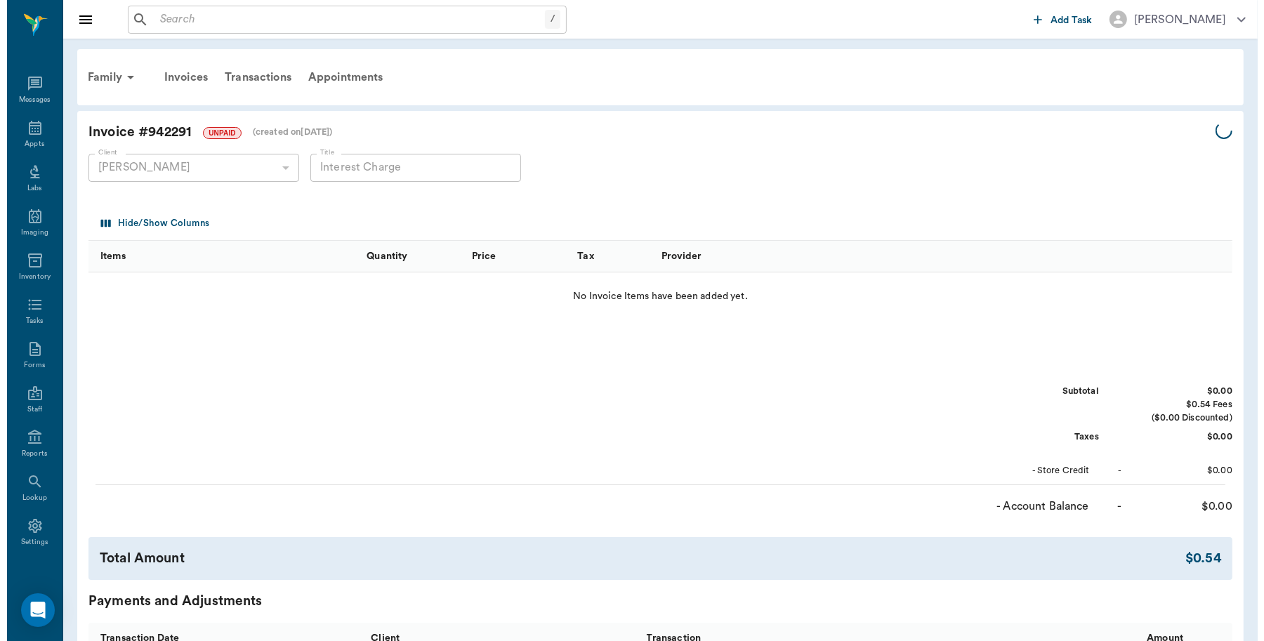
scroll to position [230, 0]
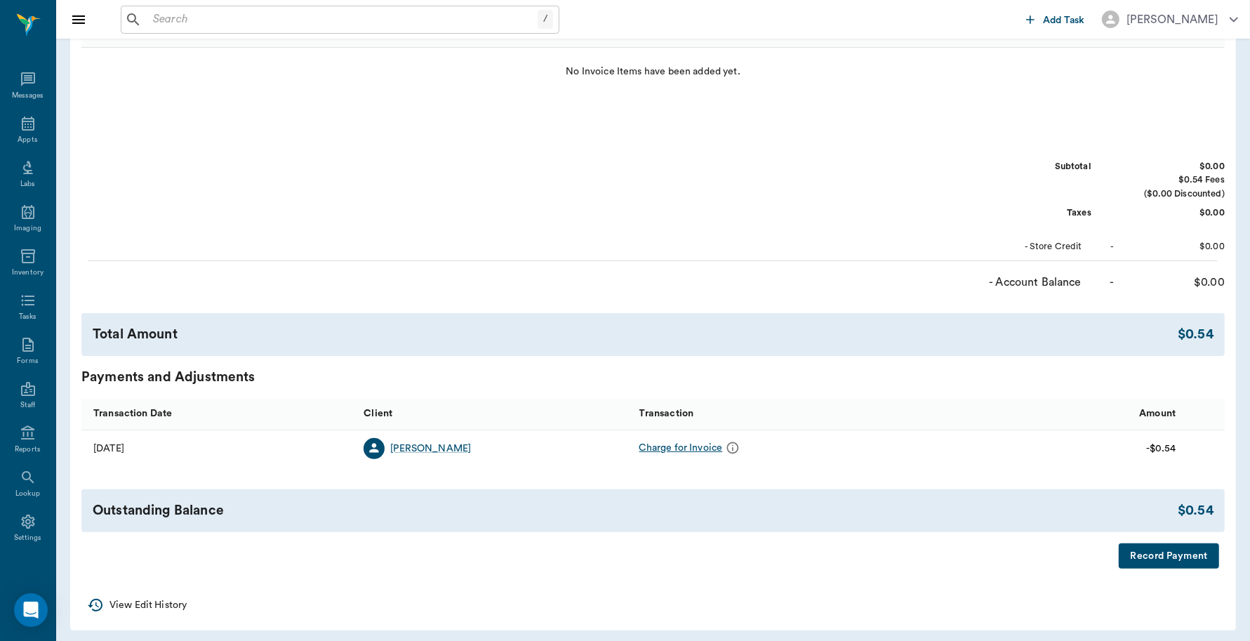
click at [1151, 553] on button "Record Payment" at bounding box center [1169, 556] width 100 height 26
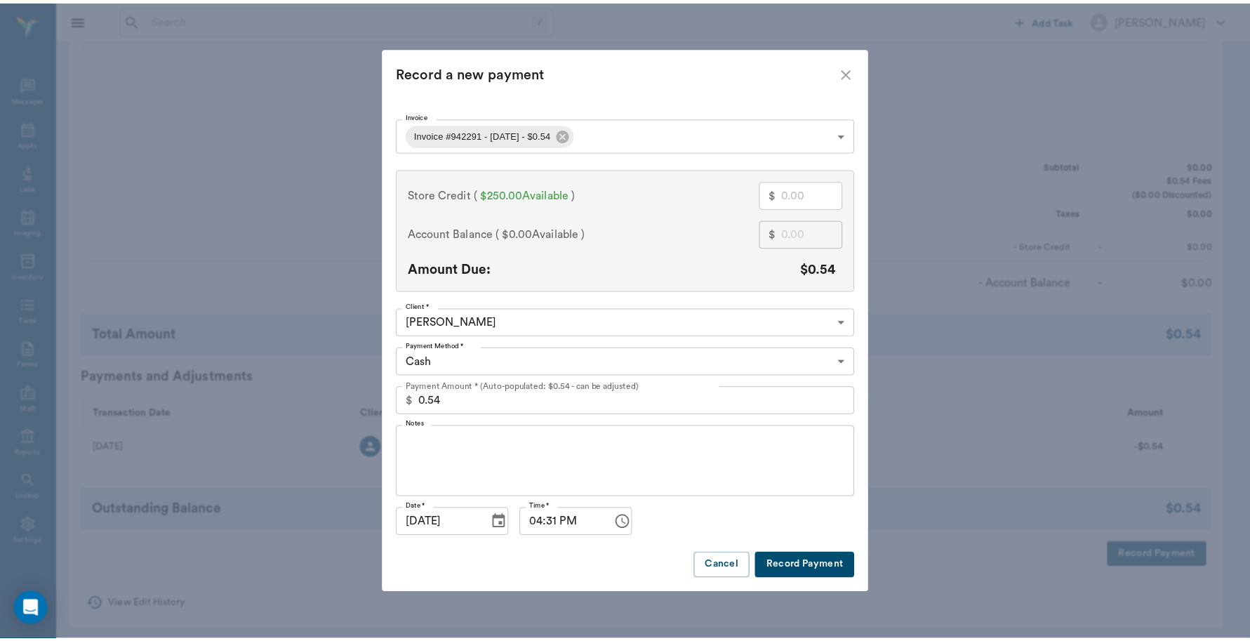
scroll to position [4, 0]
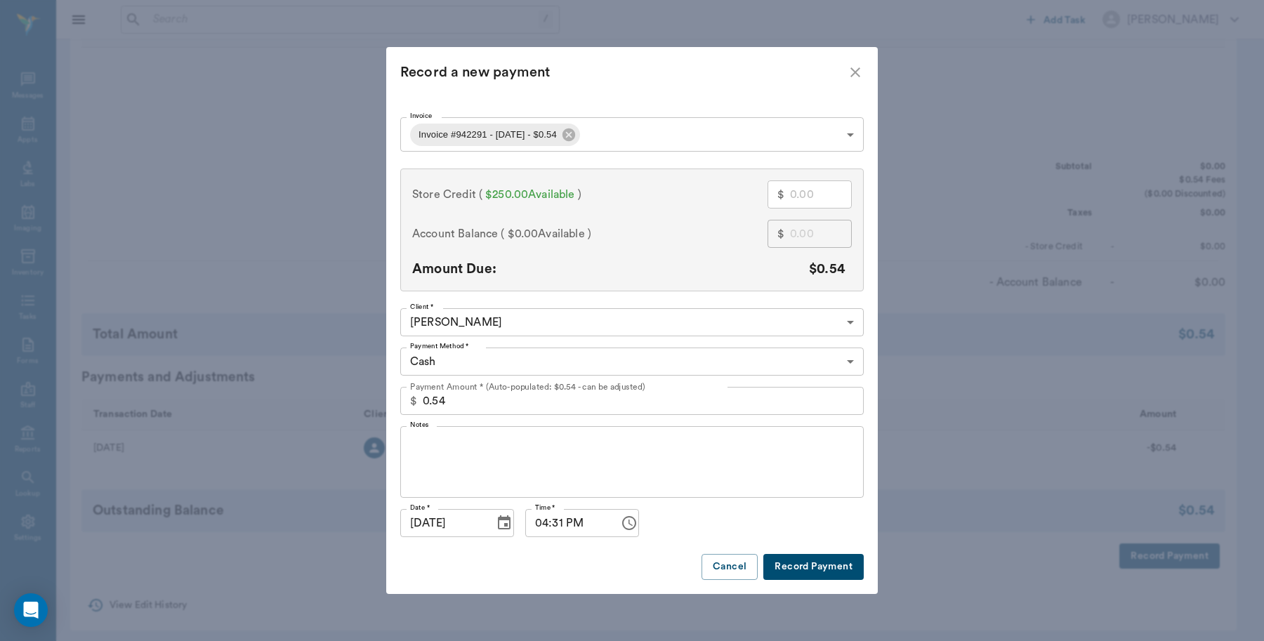
click at [602, 362] on body "/ ​ Add Task [PERSON_NAME] Nectar Messages Appts Labs Imaging Inventory Tasks F…" at bounding box center [632, 208] width 1264 height 876
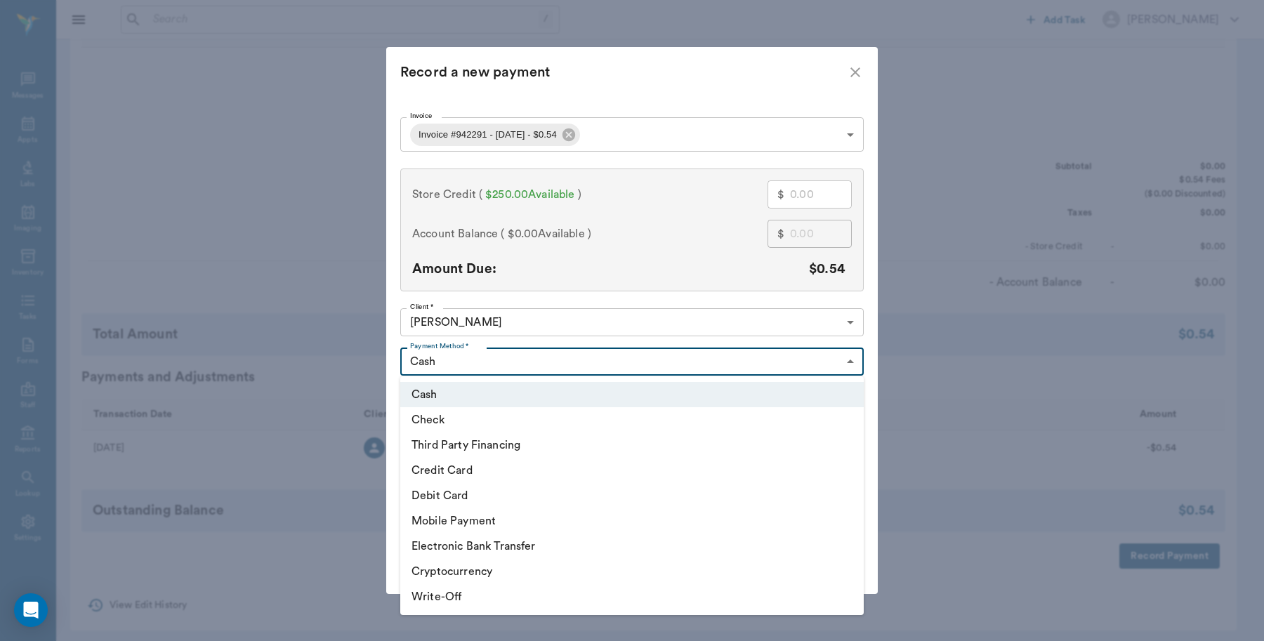
click at [451, 472] on li "Credit Card" at bounding box center [631, 470] width 463 height 25
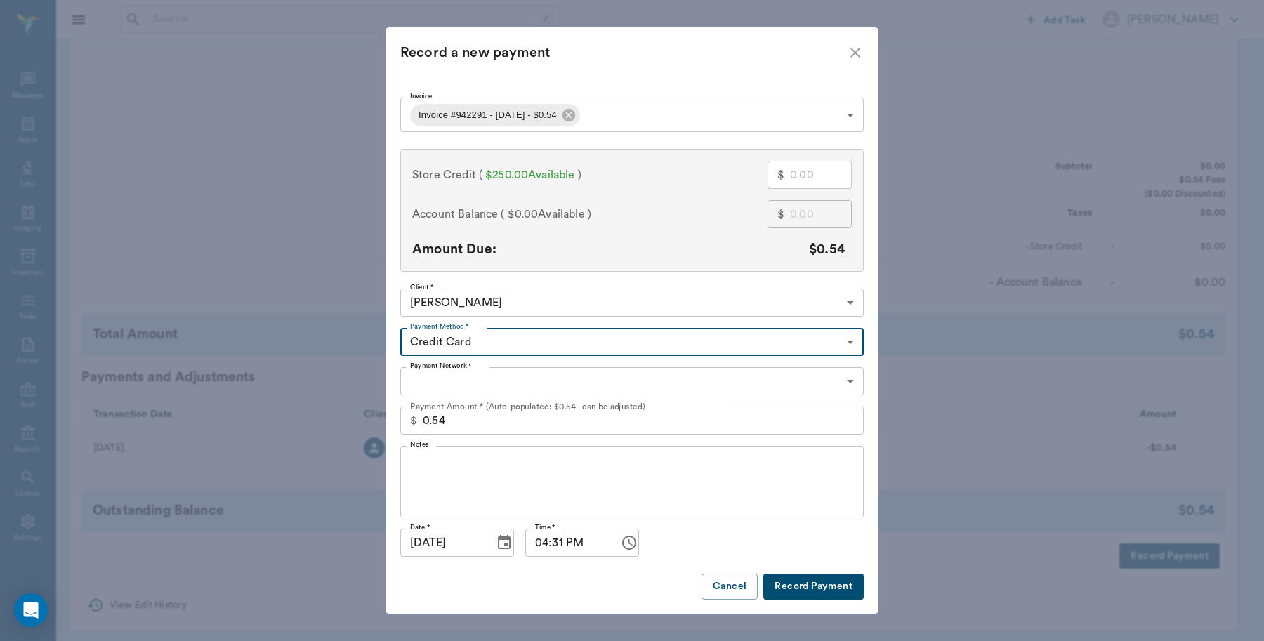
click at [781, 585] on button "Record Payment" at bounding box center [813, 587] width 100 height 26
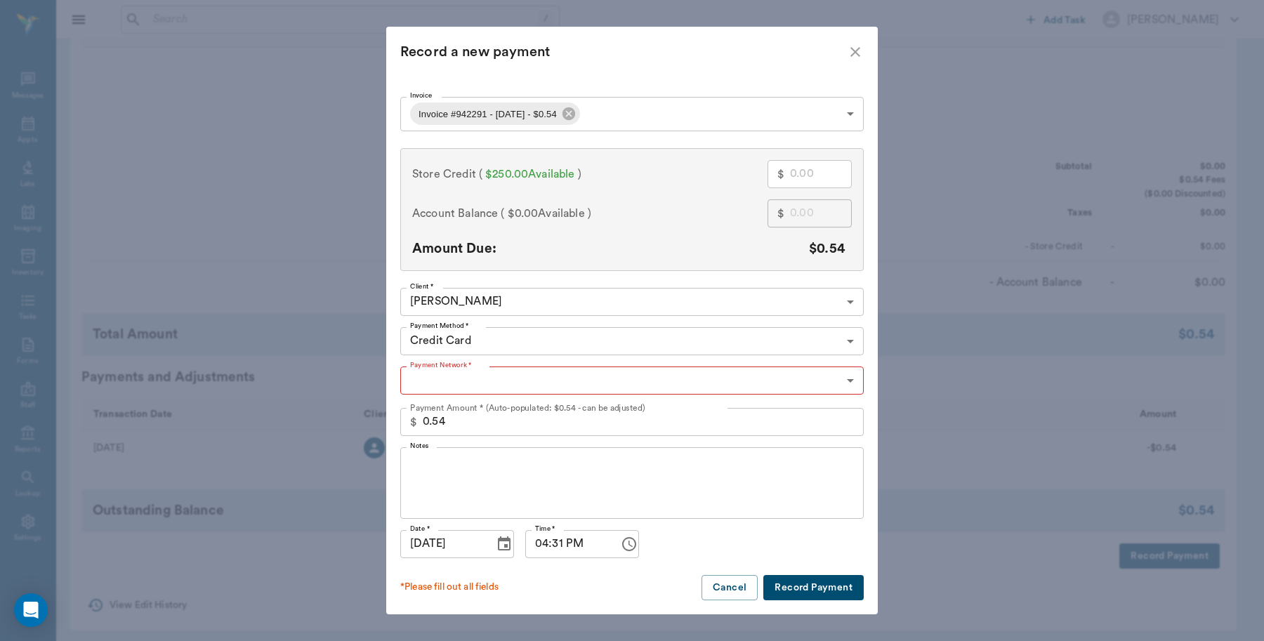
click at [799, 588] on button "Record Payment" at bounding box center [813, 588] width 100 height 26
click at [611, 387] on body "/ ​ Add Task Dr. Bert Ellsworth Nectar Messages Appts Labs Imaging Inventory Ta…" at bounding box center [632, 208] width 1264 height 876
click at [510, 353] on div at bounding box center [632, 320] width 1264 height 641
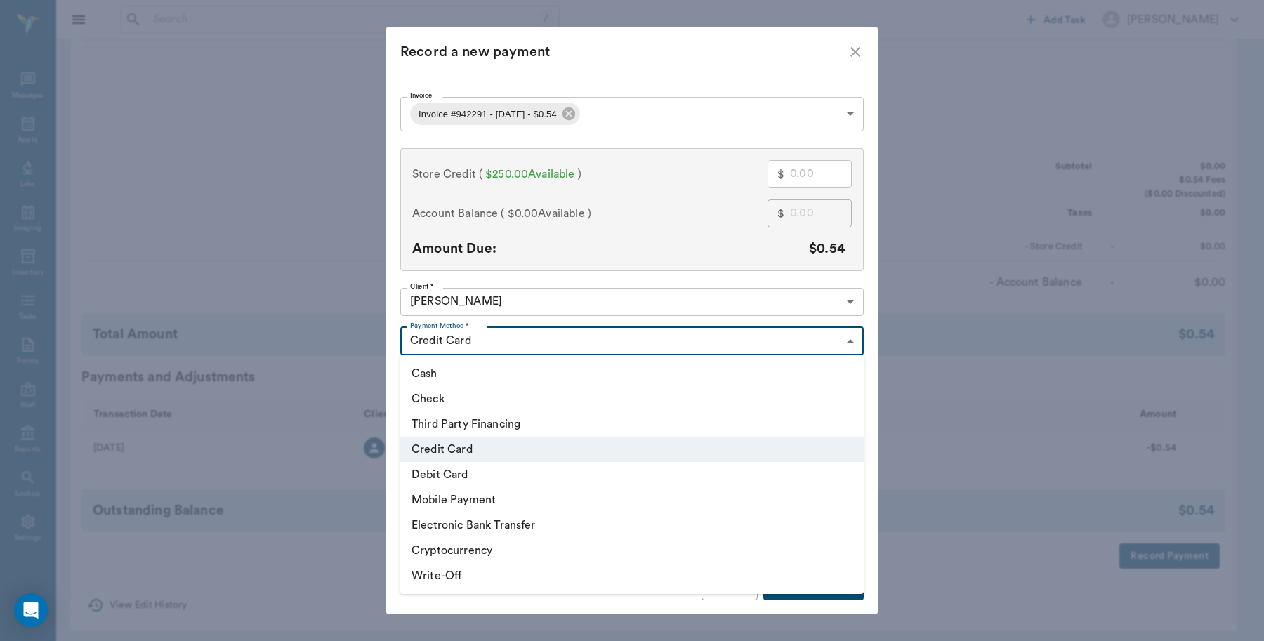
click at [515, 341] on body "/ ​ Add Task Dr. Bert Ellsworth Nectar Messages Appts Labs Imaging Inventory Ta…" at bounding box center [632, 208] width 1264 height 876
click at [455, 472] on li "Debit Card" at bounding box center [631, 474] width 463 height 25
type input "DEBIT_CARD"
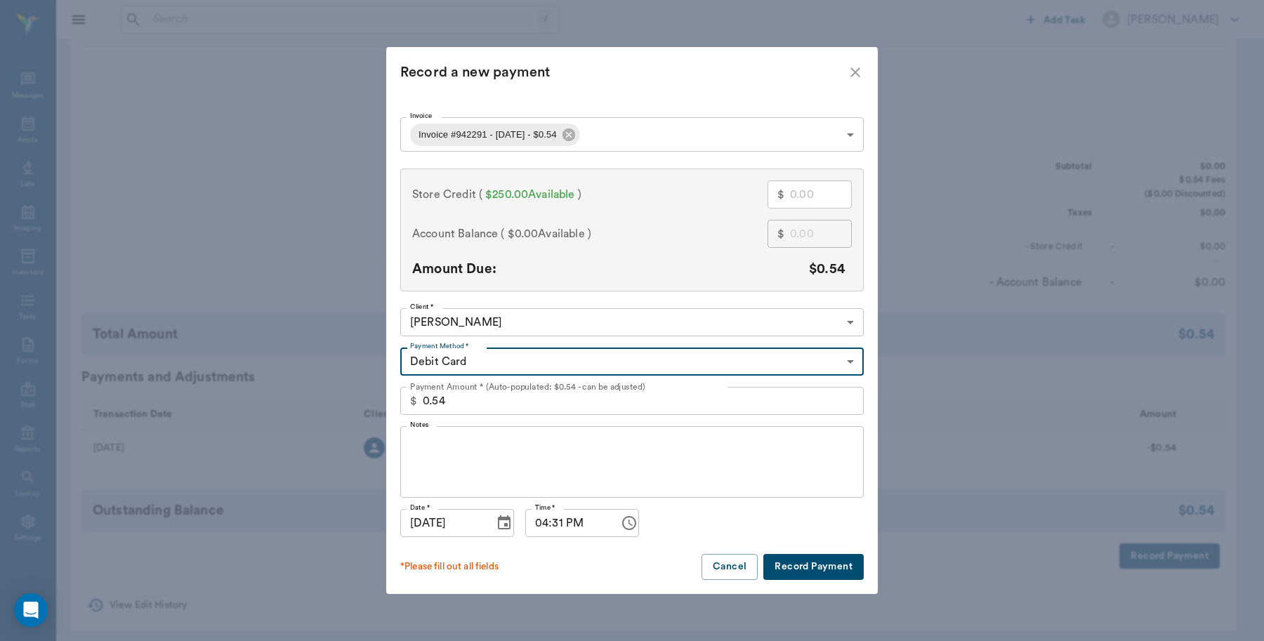
click at [780, 567] on button "Record Payment" at bounding box center [813, 567] width 100 height 26
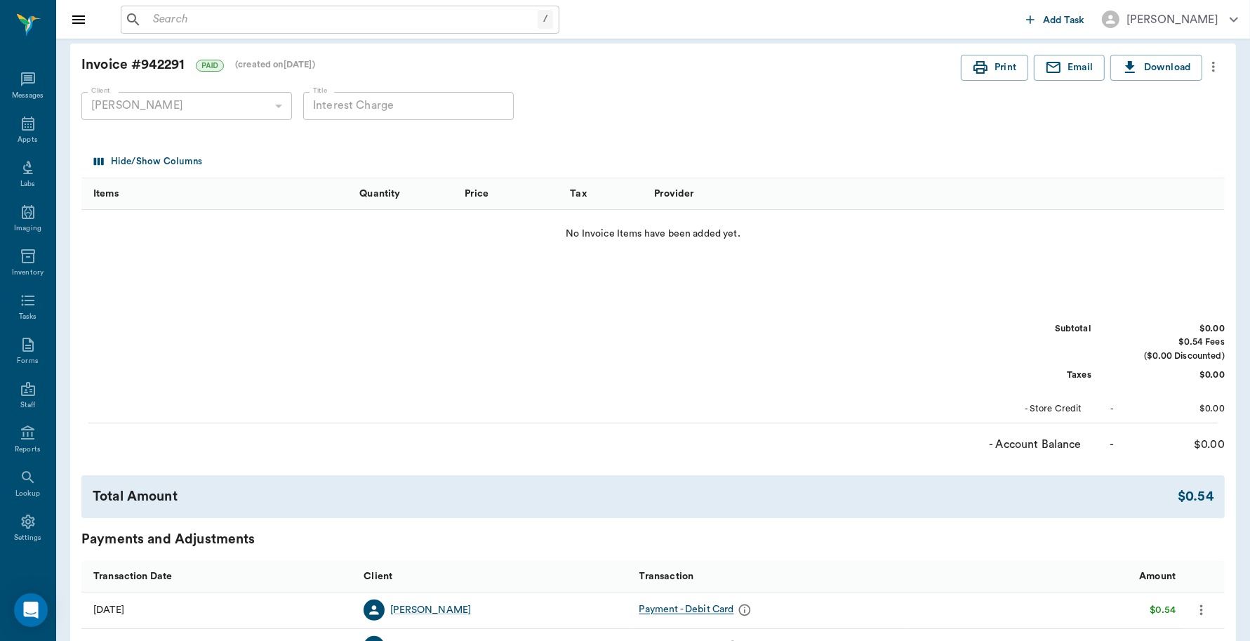
scroll to position [0, 0]
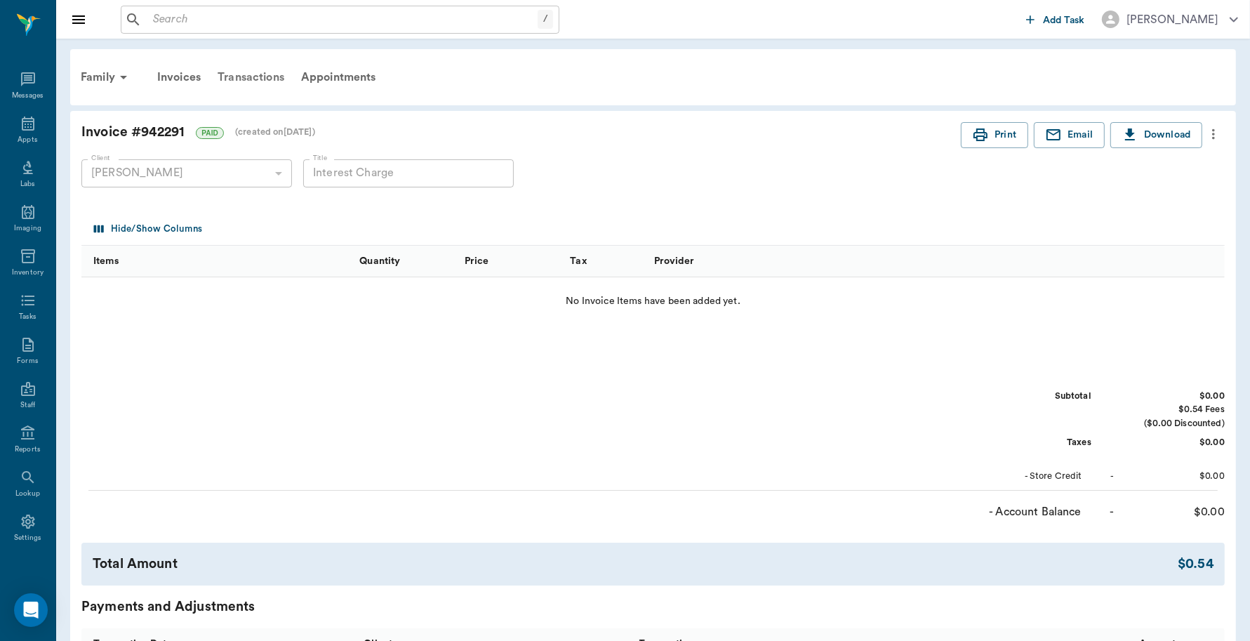
click at [267, 77] on div "Transactions" at bounding box center [251, 77] width 84 height 34
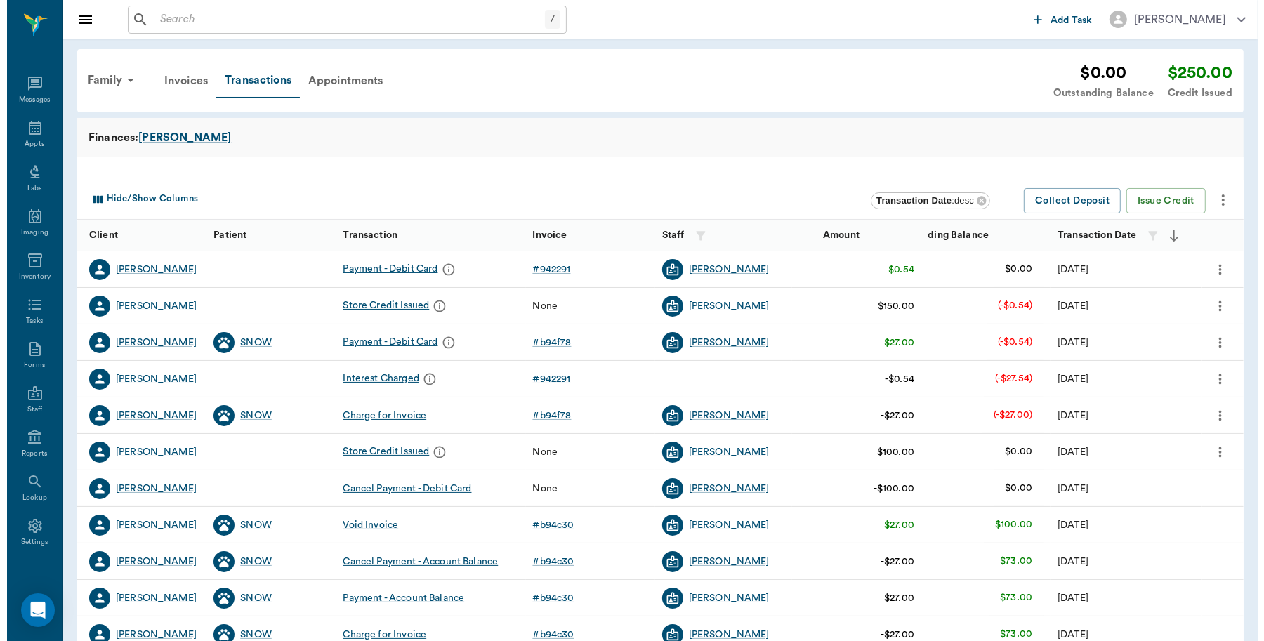
scroll to position [4, 0]
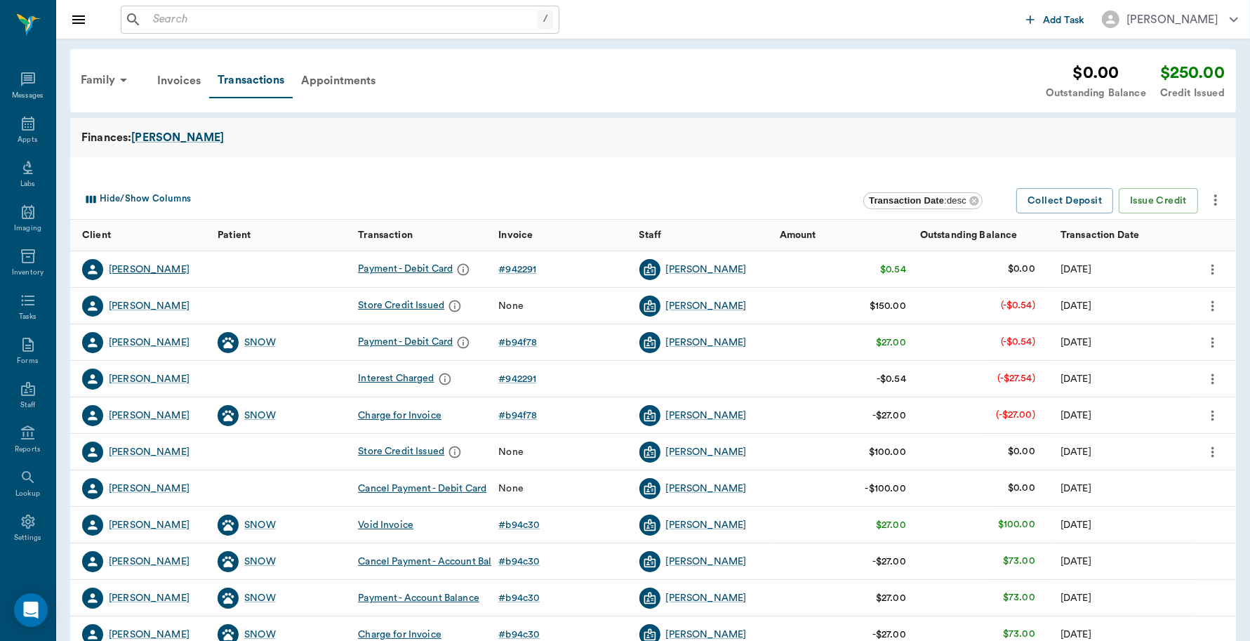
click at [144, 265] on div "[PERSON_NAME]" at bounding box center [149, 270] width 81 height 14
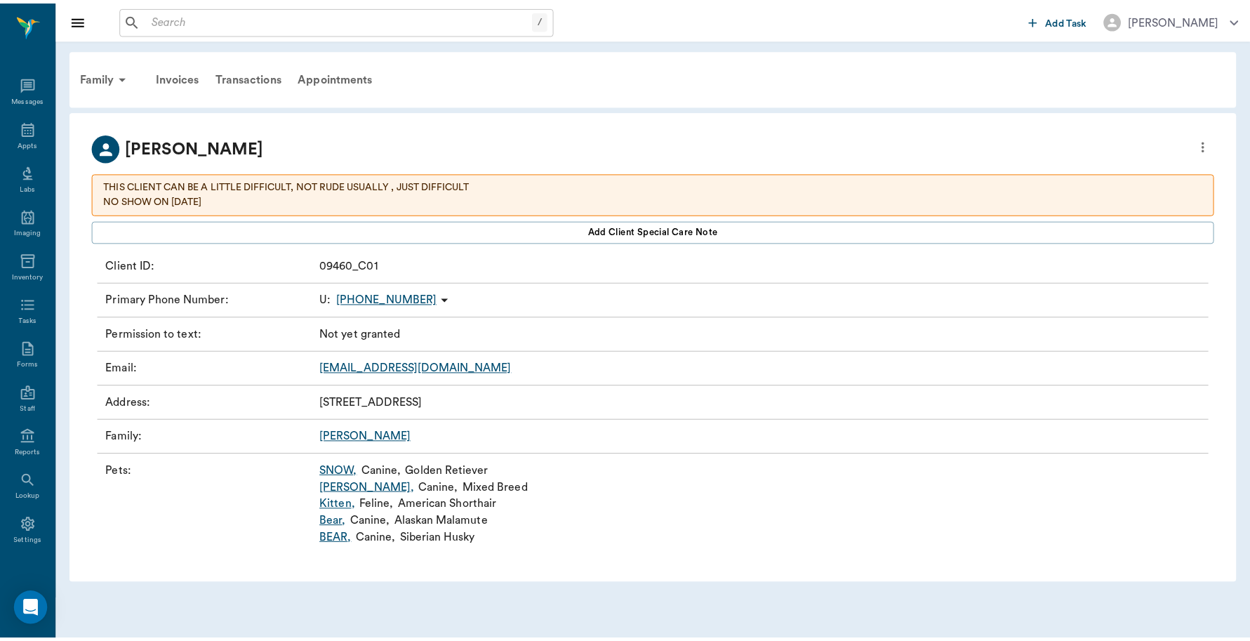
scroll to position [4, 0]
click at [93, 81] on div "Family" at bounding box center [106, 77] width 68 height 34
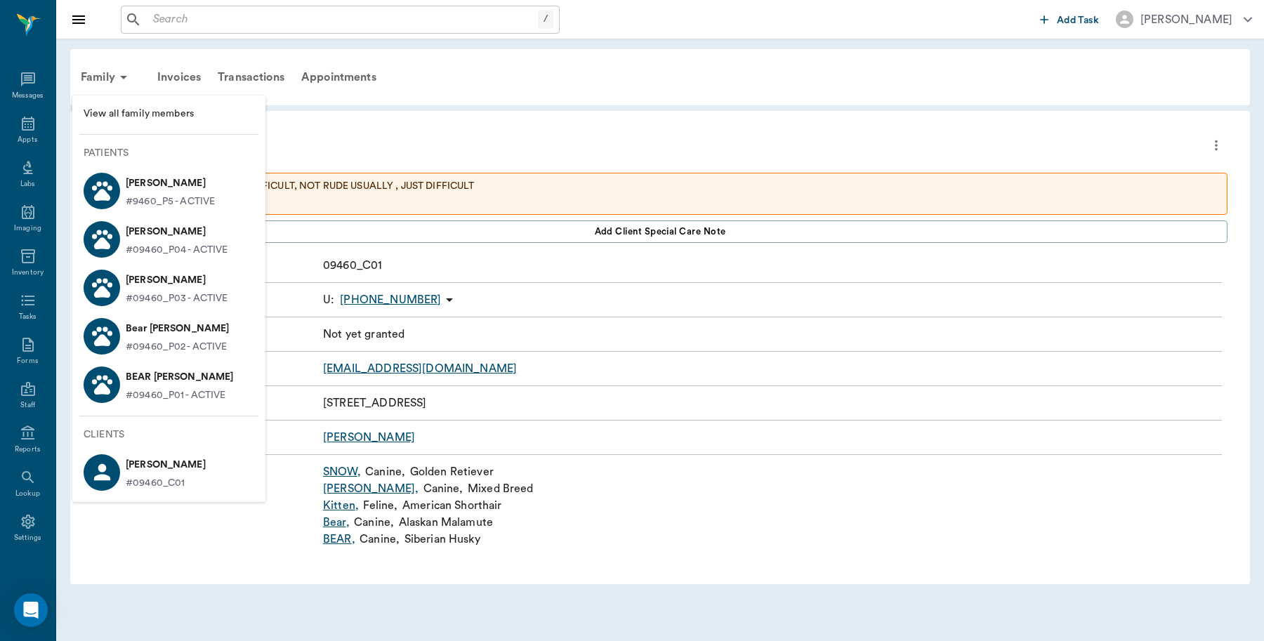
click at [128, 180] on p "SNOW Douglas" at bounding box center [170, 183] width 89 height 22
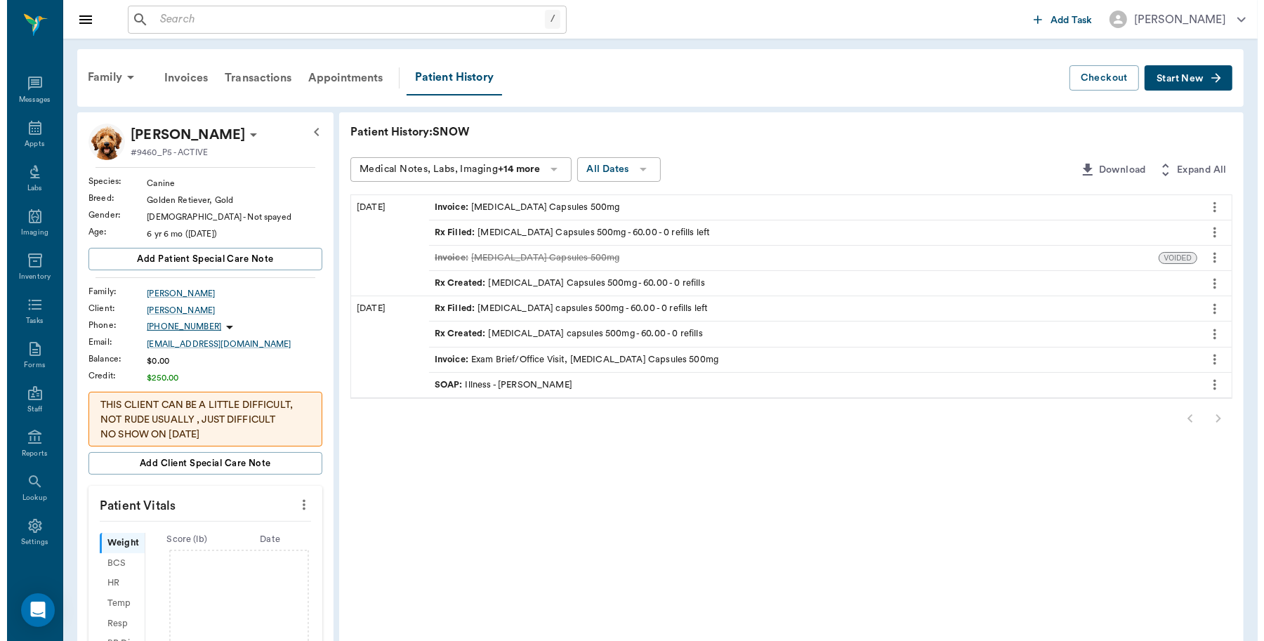
scroll to position [4, 0]
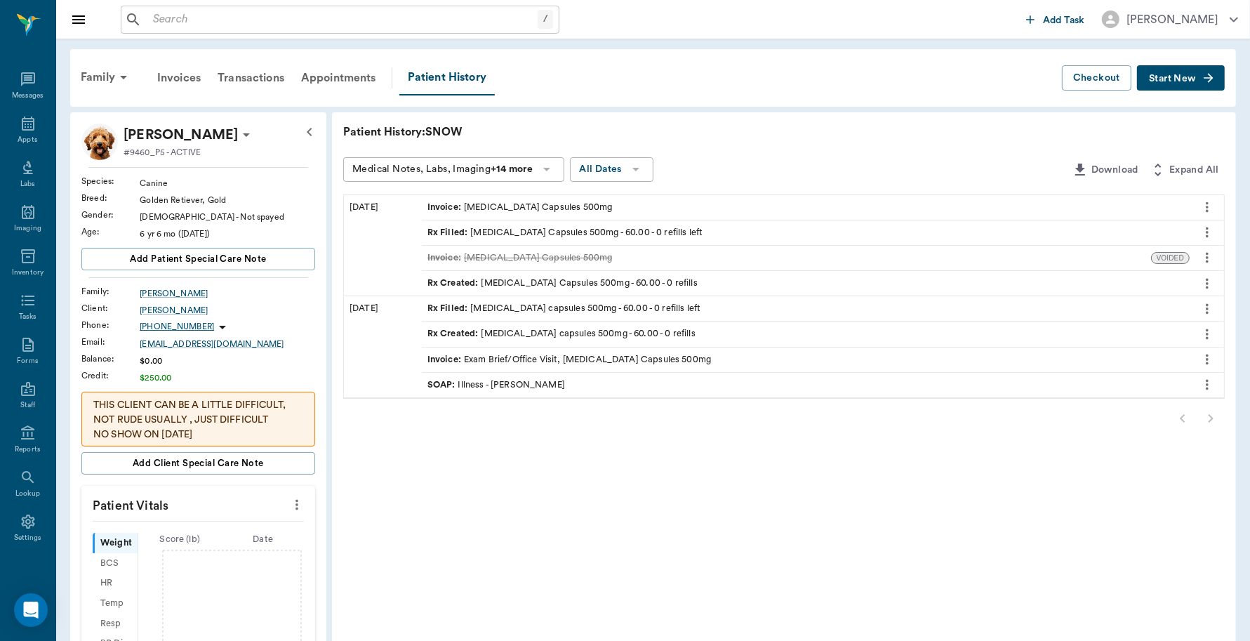
click at [1210, 387] on icon "more" at bounding box center [1207, 384] width 15 height 17
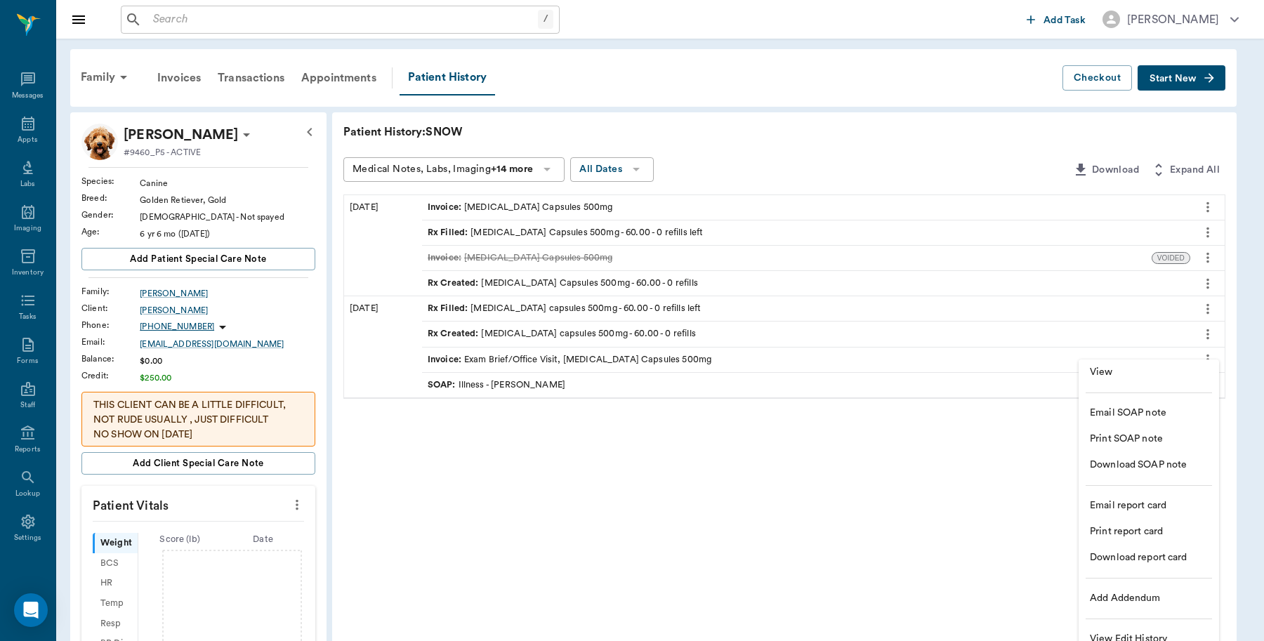
click at [1094, 373] on span "View" at bounding box center [1148, 372] width 118 height 15
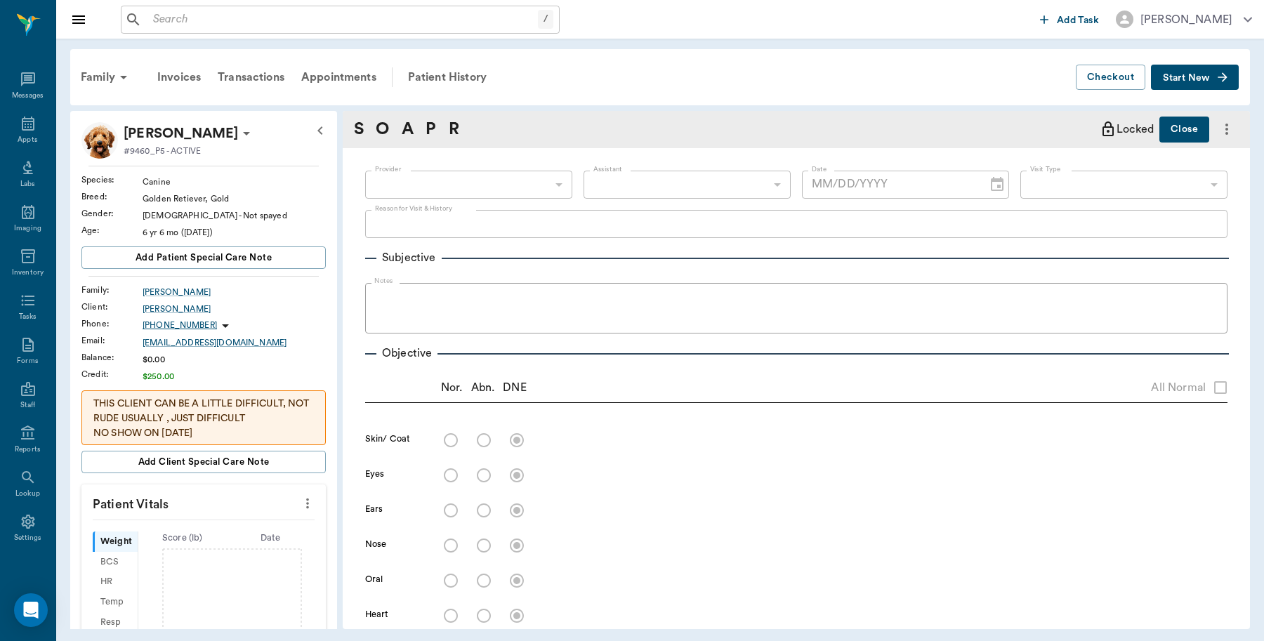
type input "63ec2f075fda476ae8351a4d"
type input "65d2be4f46e3a538d89b8c15"
type textarea "WANTS YOU TO CHECK AND SEE IF YOU WOULD RECOMMEND SURGERY OR SOMETHING ELSE- ON…"
radio input "true"
type textarea "grade tartar"
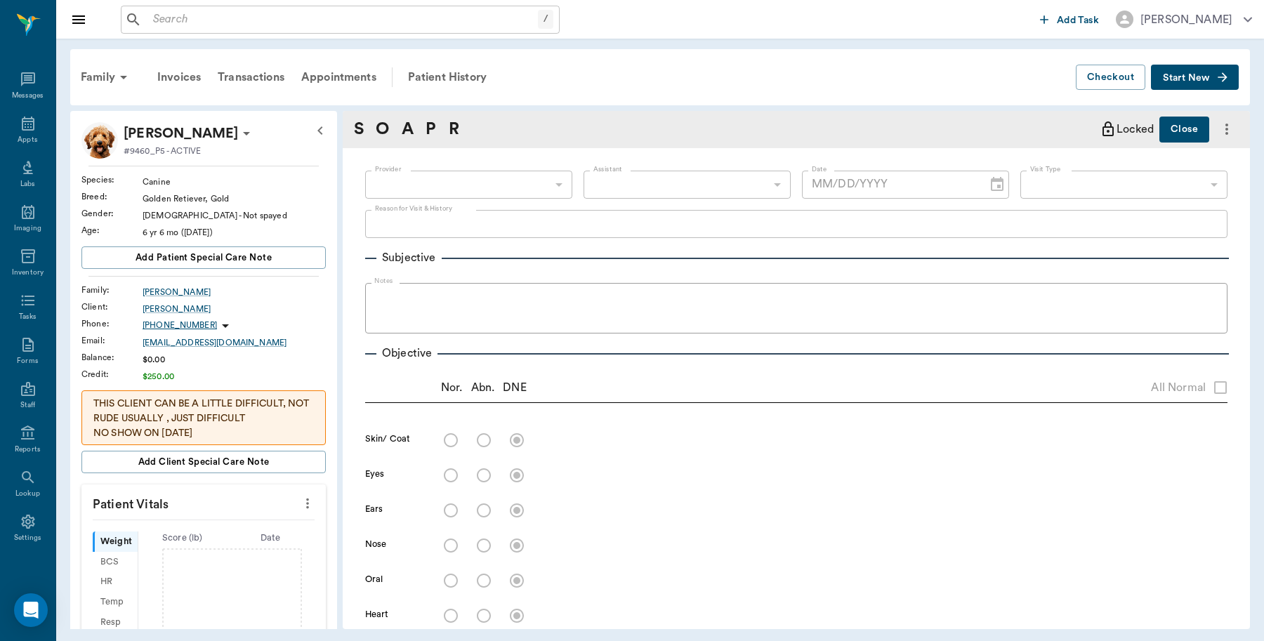
radio input "true"
type textarea "L mammary chain caudal enlargement"
radio input "true"
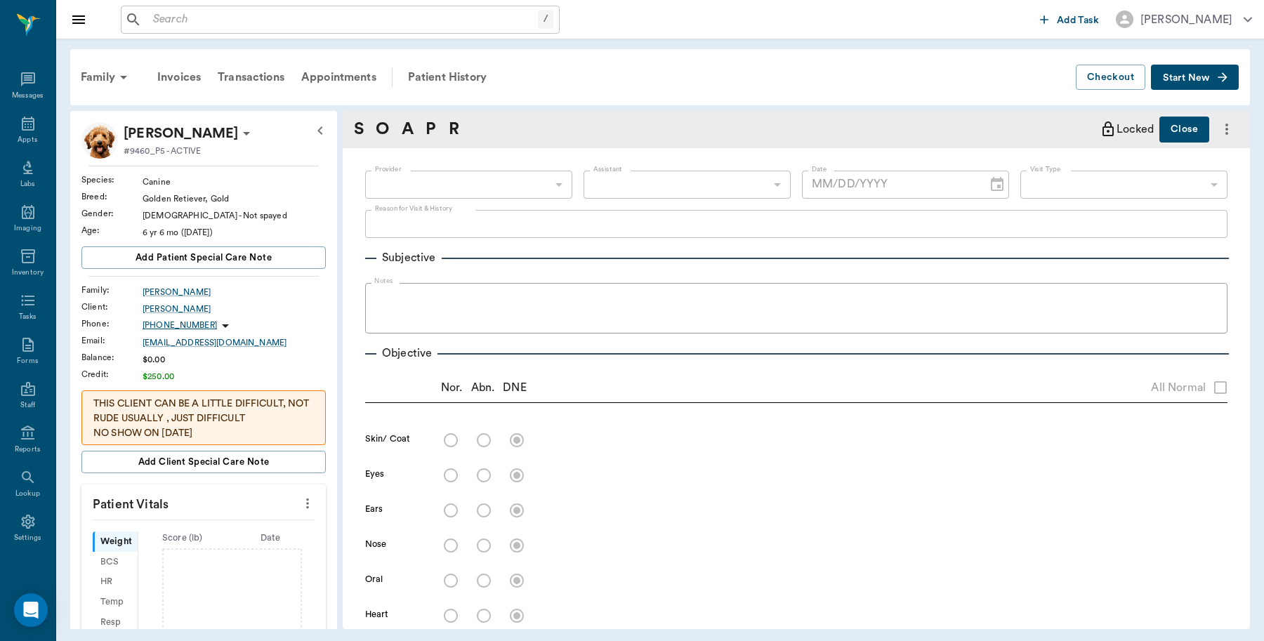
type textarea "L middle mammary gland has tumor with spread to caudal 3 glands and possible LN."
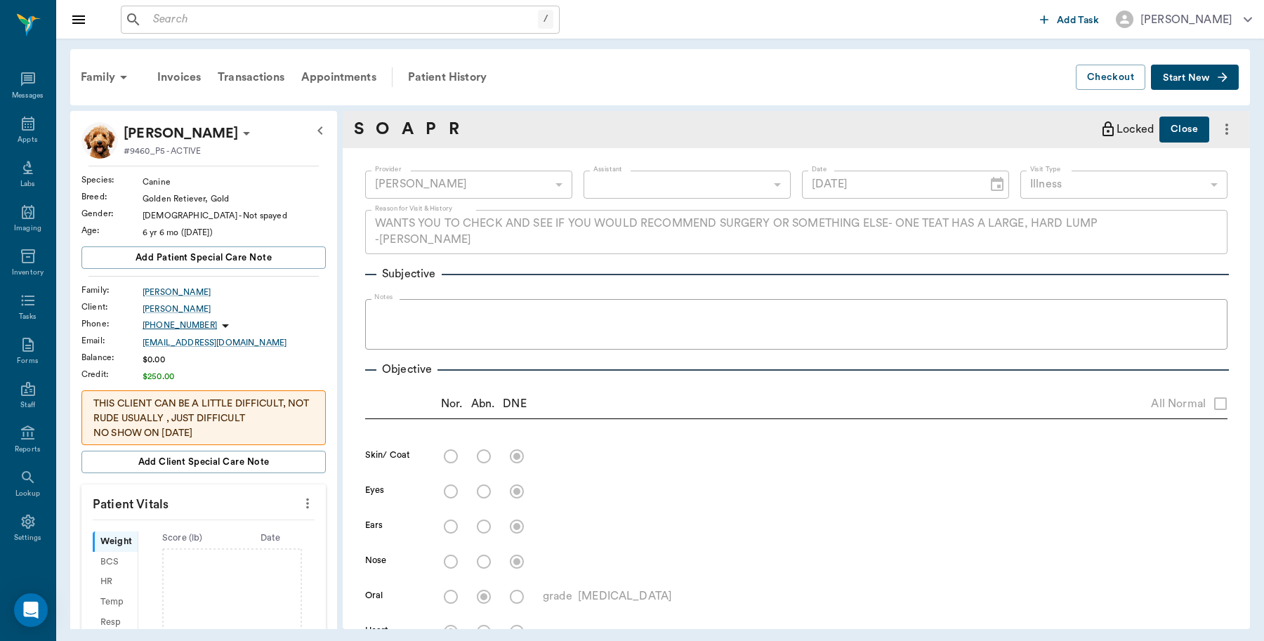
type input "06/04/2025"
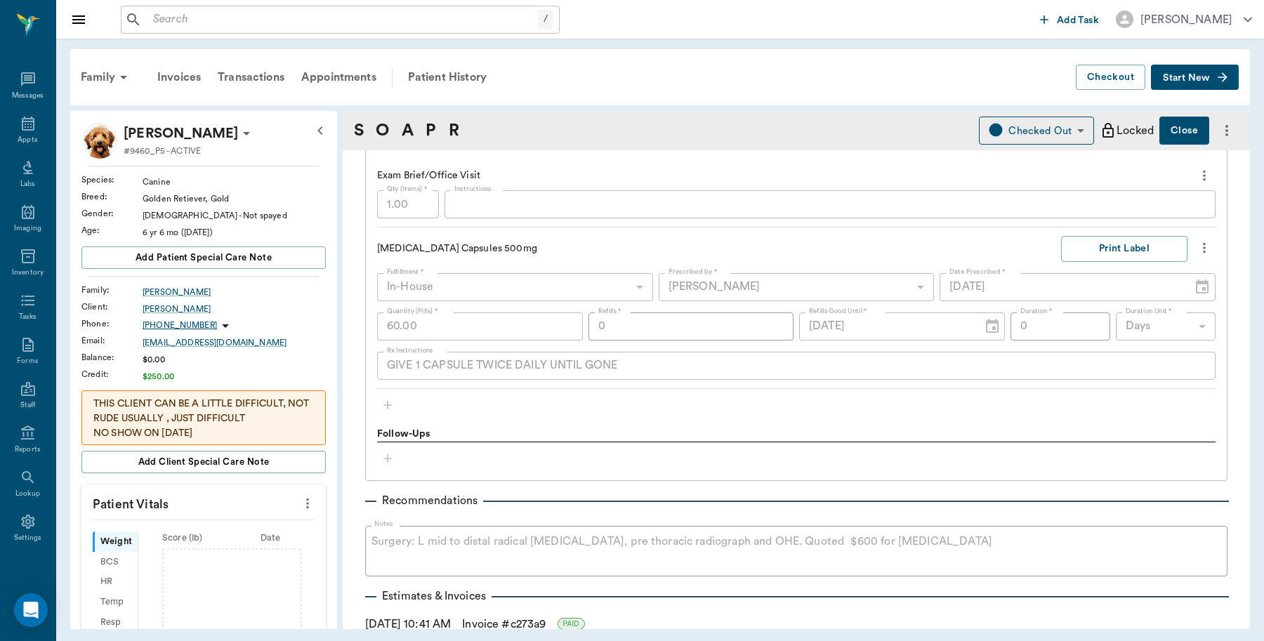
scroll to position [1053, 0]
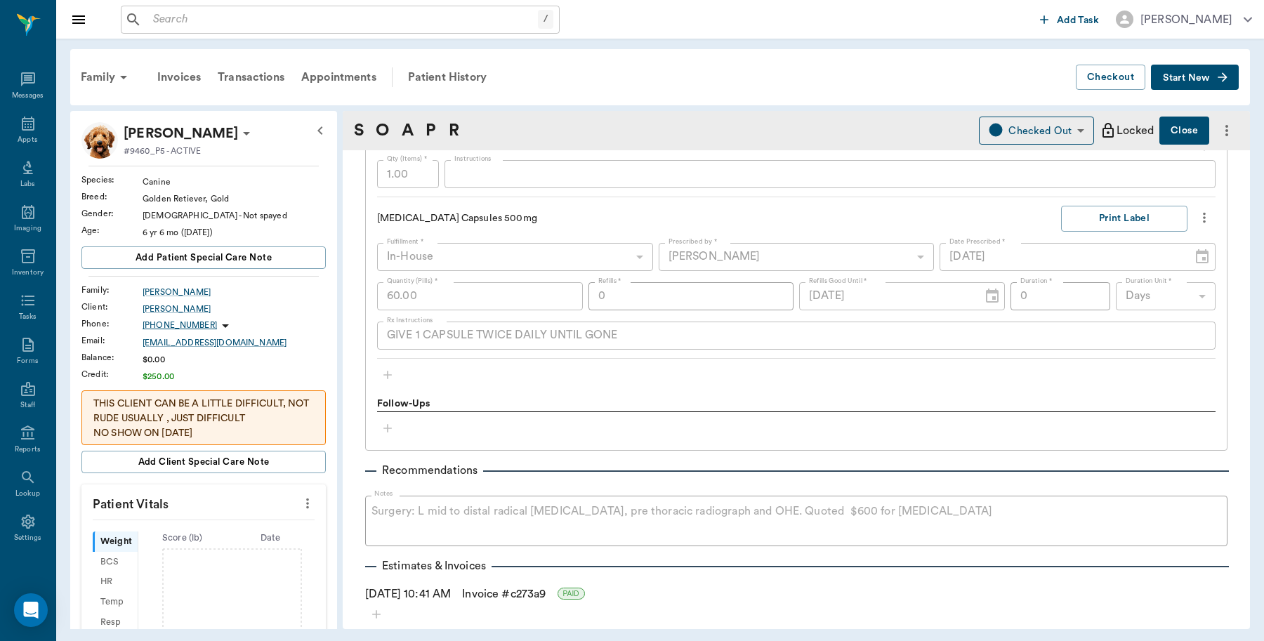
click at [1191, 78] on span "Start New" at bounding box center [1185, 78] width 47 height 0
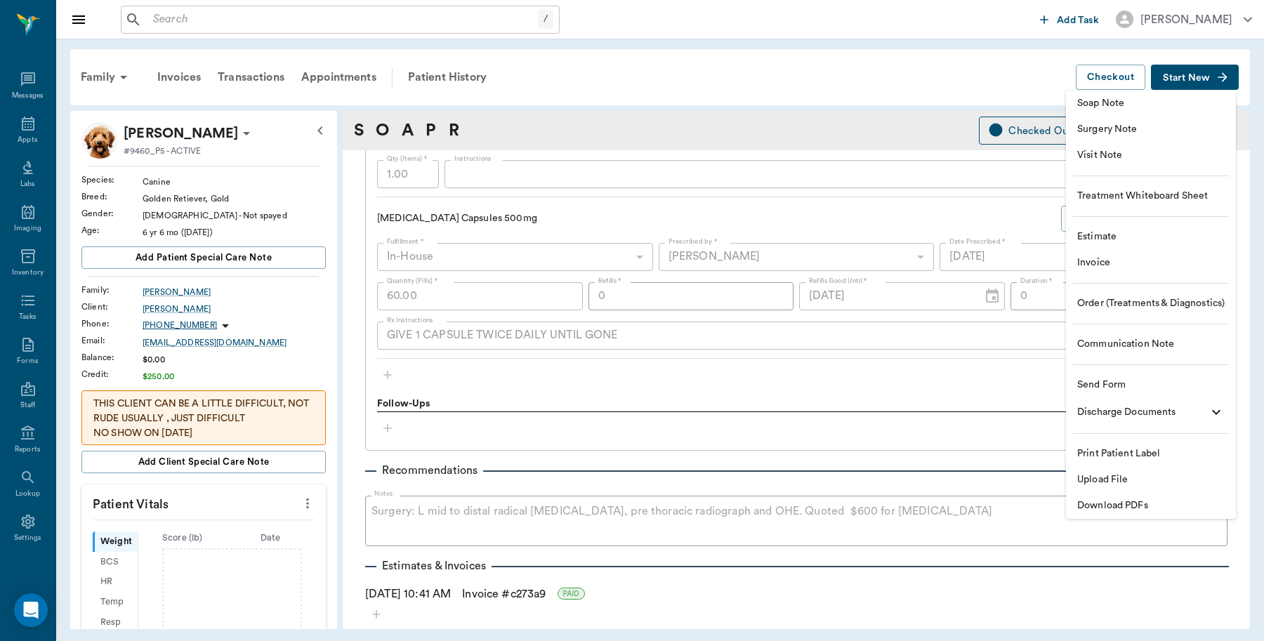
click at [1111, 159] on span "Visit Note" at bounding box center [1150, 155] width 147 height 15
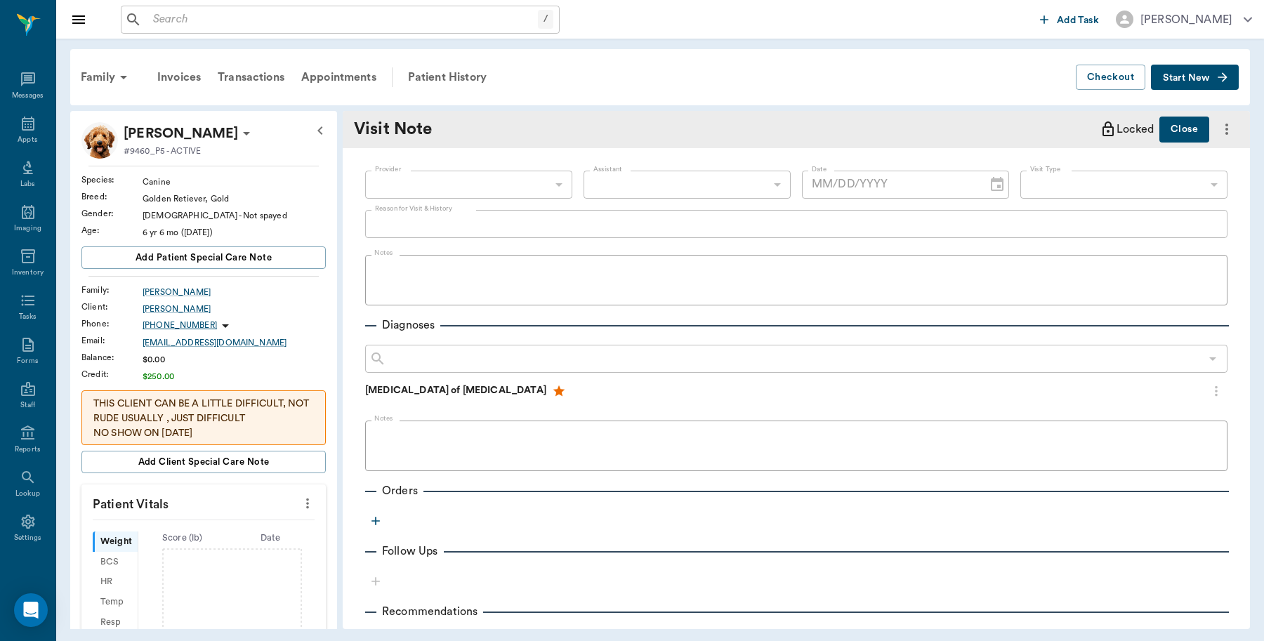
type input "[DATE]"
click at [463, 74] on div "Patient History" at bounding box center [446, 77] width 95 height 34
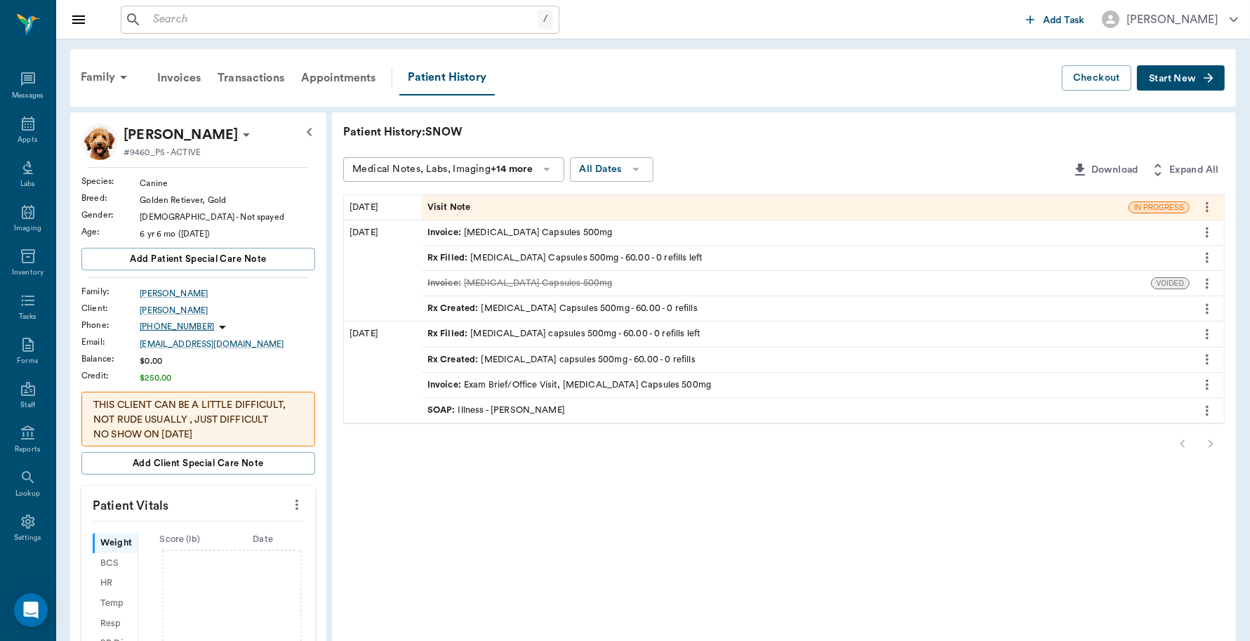
click at [510, 230] on div "Invoice : Amoxicillin Capsules 500mg" at bounding box center [520, 232] width 185 height 13
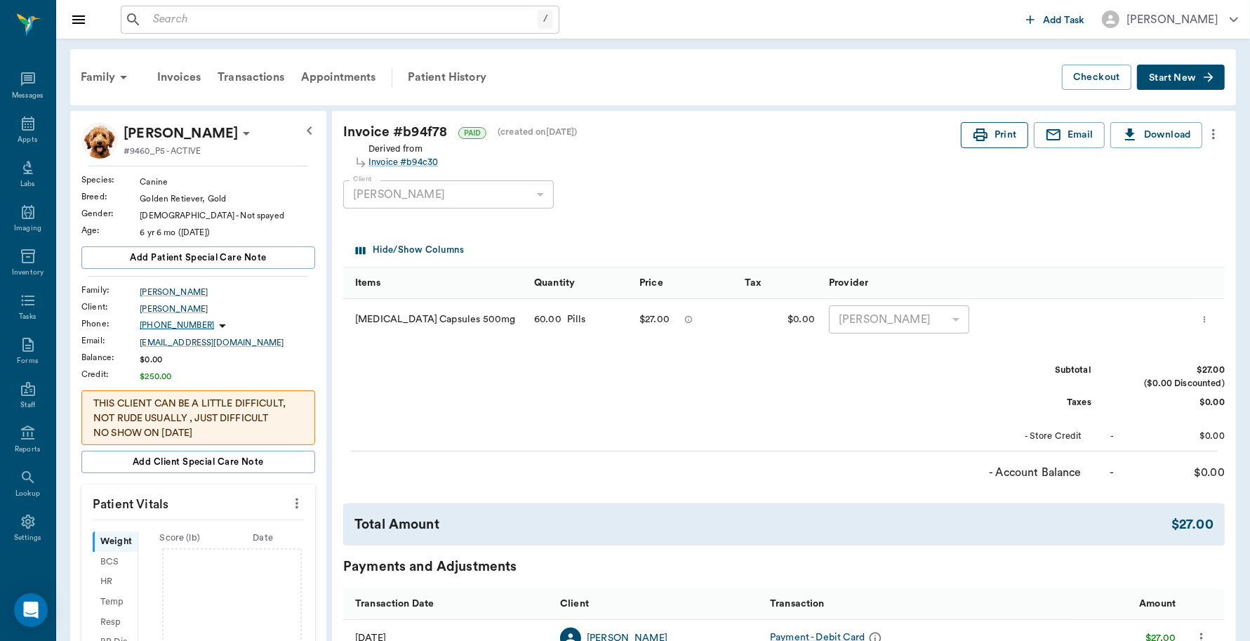
click at [992, 138] on button "Print" at bounding box center [994, 135] width 67 height 26
click at [467, 70] on div "Patient History" at bounding box center [446, 77] width 95 height 34
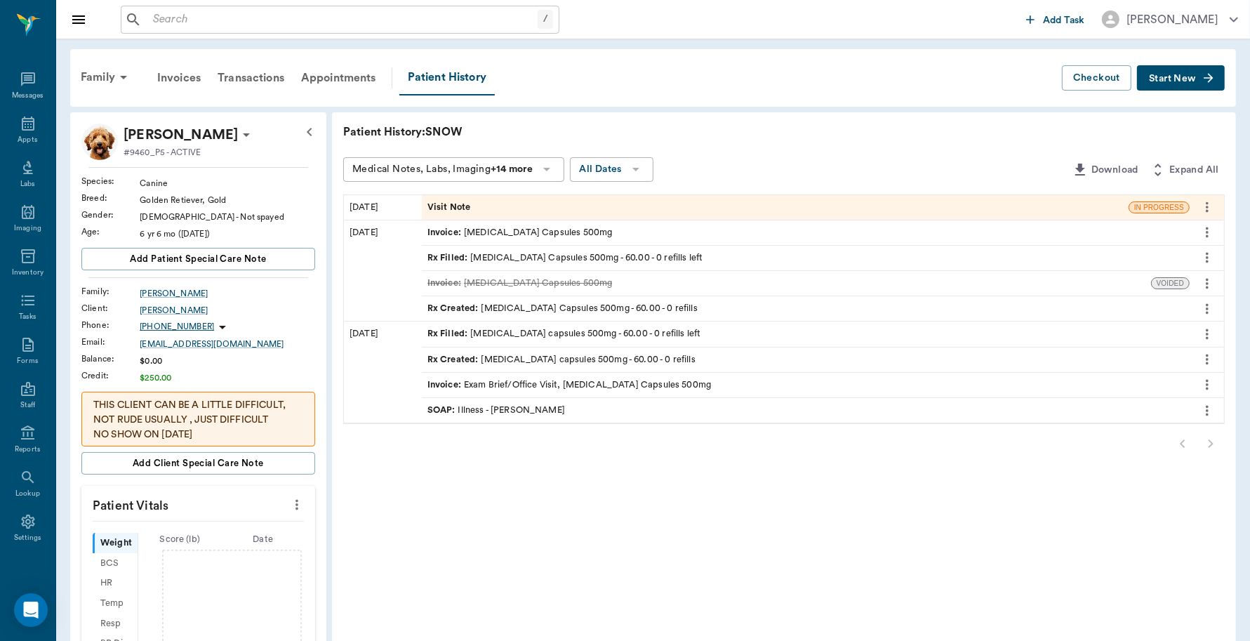
click at [481, 205] on div "Visit Note" at bounding box center [775, 207] width 707 height 25
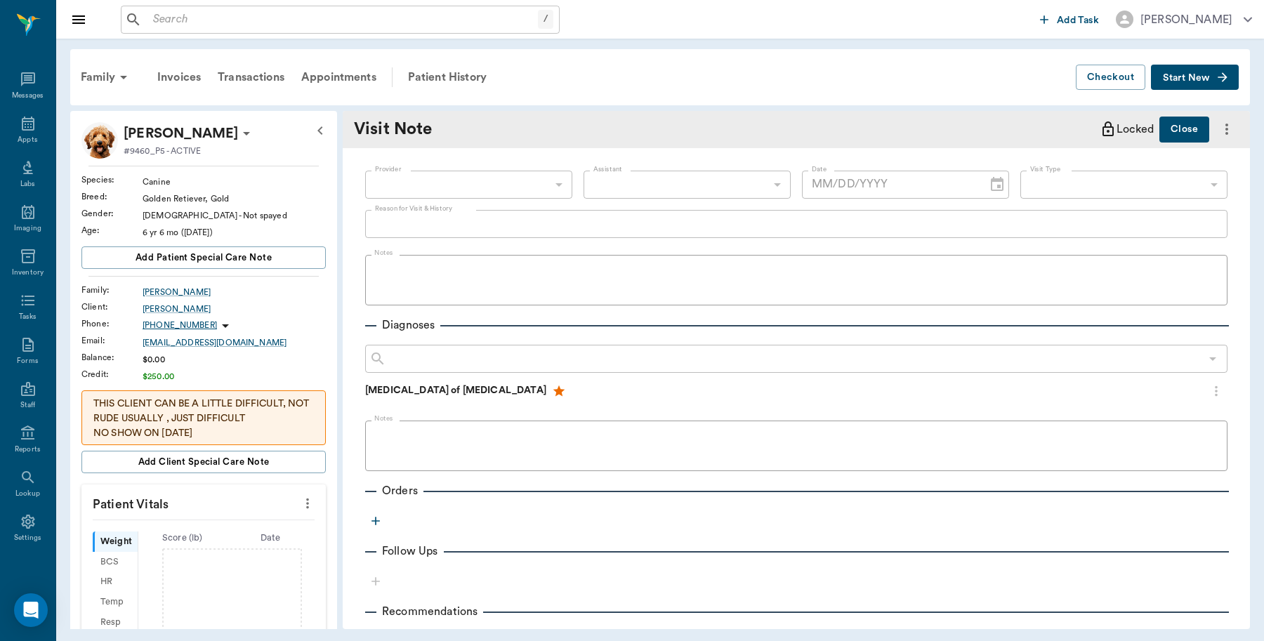
type input "[DATE]"
click at [541, 185] on body "/ ​ Add Task Dr. Bert Ellsworth Nectar Messages Appts Labs Imaging Inventory Ta…" at bounding box center [632, 320] width 1264 height 641
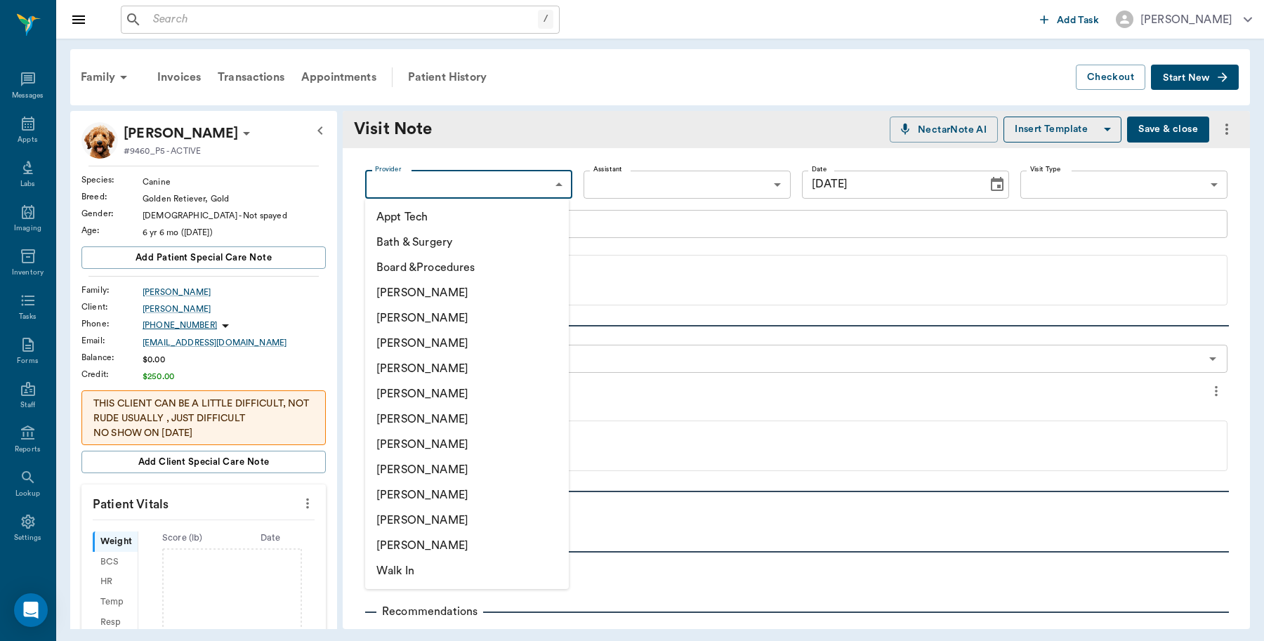
click at [447, 365] on li "[PERSON_NAME]" at bounding box center [467, 368] width 204 height 25
type input "63ec2f075fda476ae8351a4d"
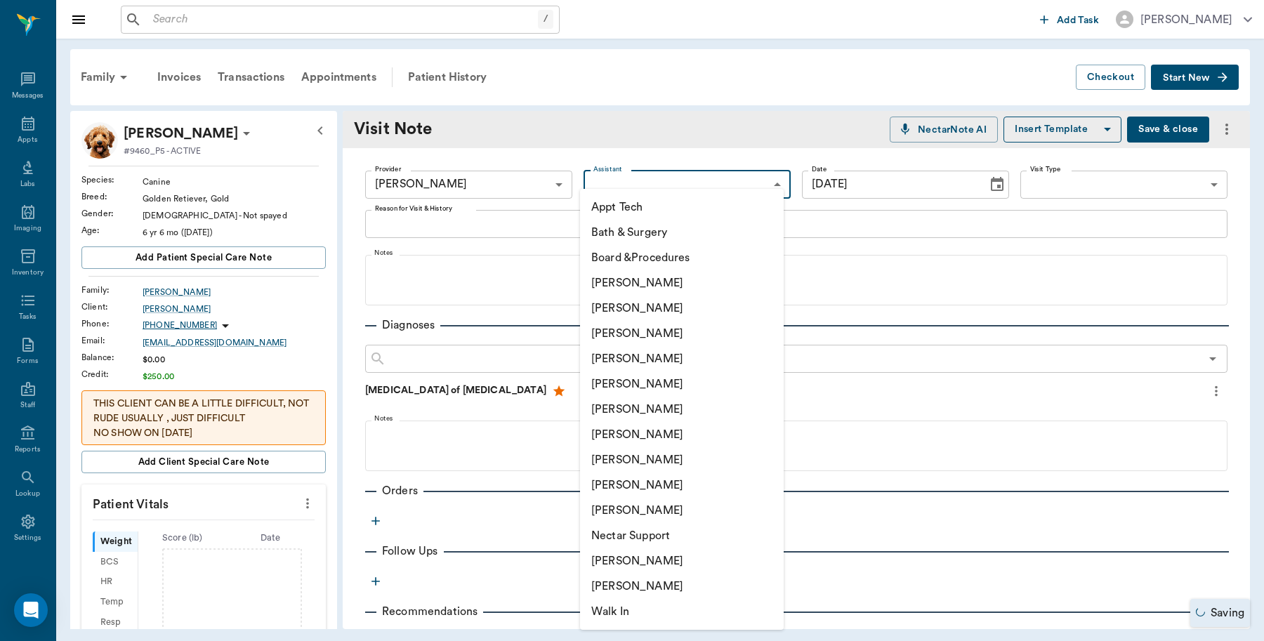
click at [629, 179] on body "/ ​ Add Task Dr. Bert Ellsworth Nectar Messages Appts Labs Imaging Inventory Ta…" at bounding box center [632, 320] width 1264 height 641
click at [616, 506] on li "Lorean Lingle" at bounding box center [682, 510] width 204 height 25
type input "63ec2ece52e12b0ba117cc90"
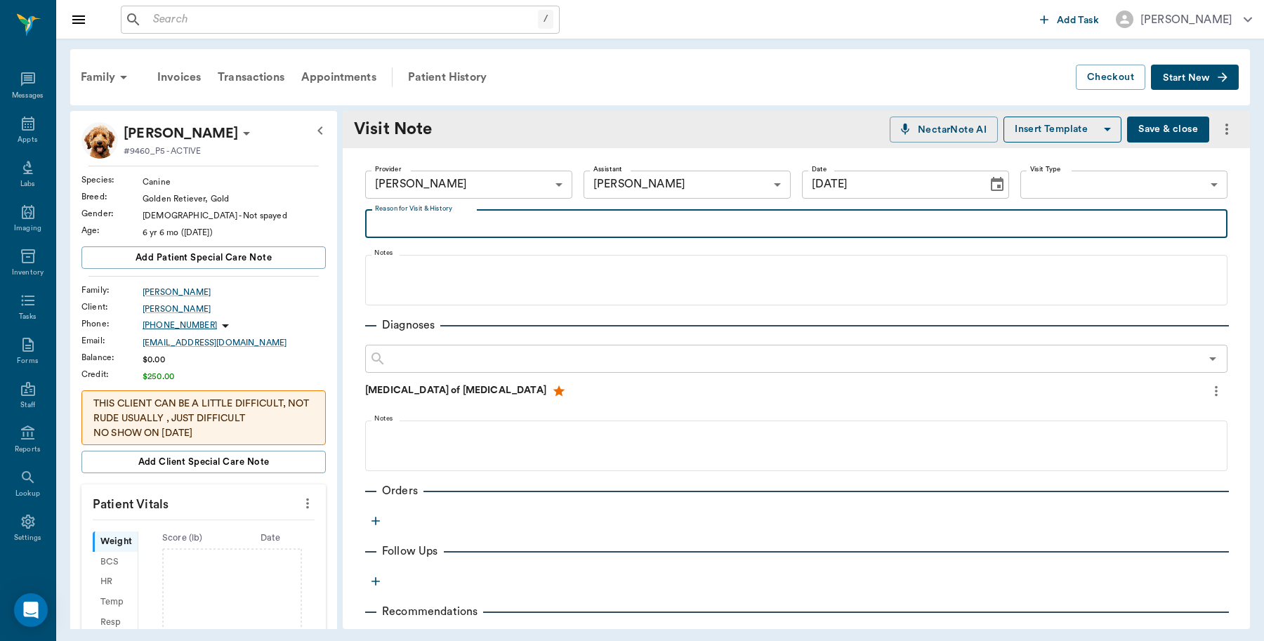
click at [439, 225] on textarea "Reason for Visit & History" at bounding box center [796, 224] width 842 height 16
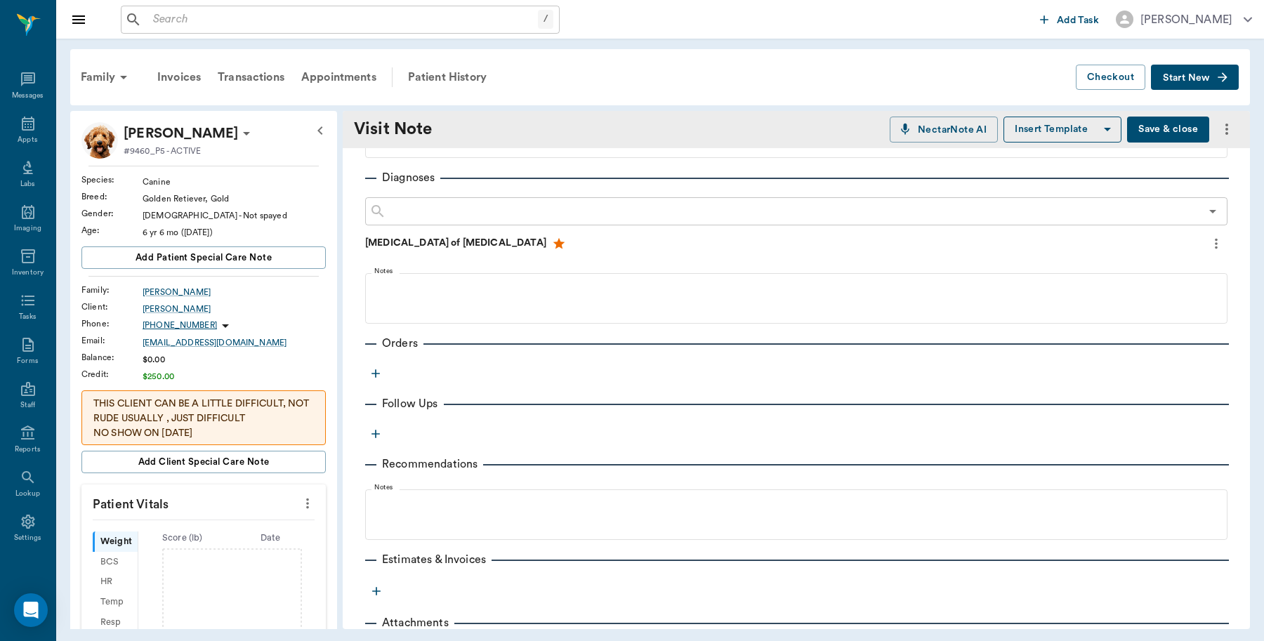
scroll to position [208, 0]
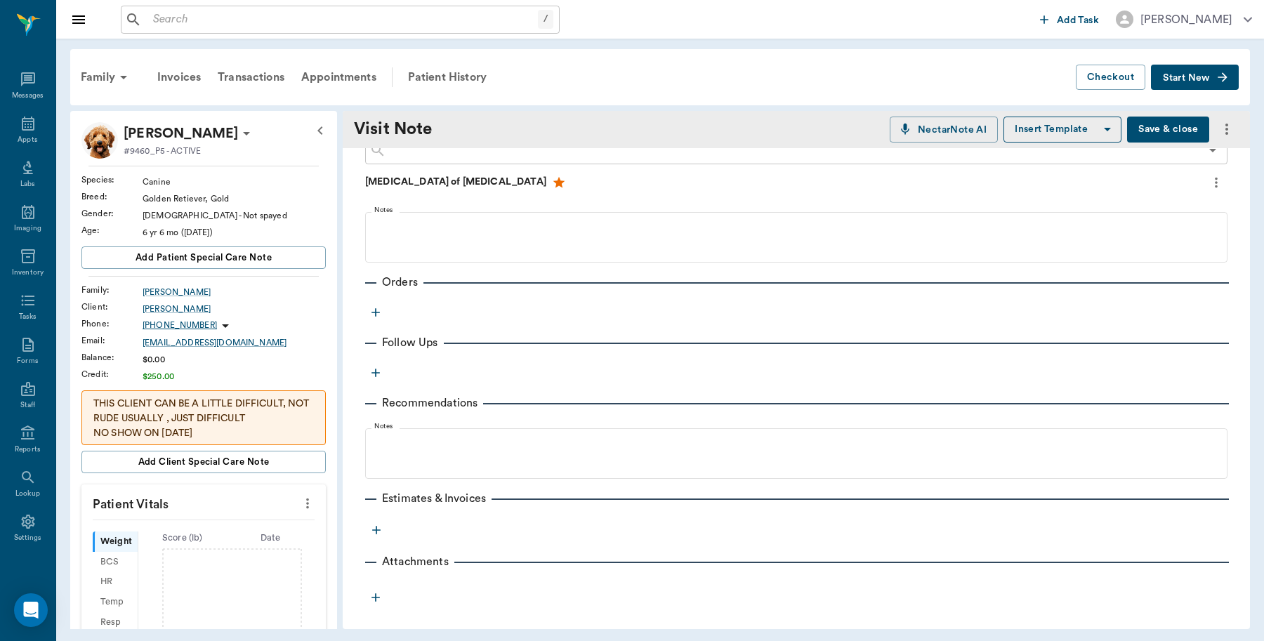
type textarea "ASKED FOR AMOXICILLIN"
click at [370, 310] on icon "button" at bounding box center [376, 312] width 14 height 14
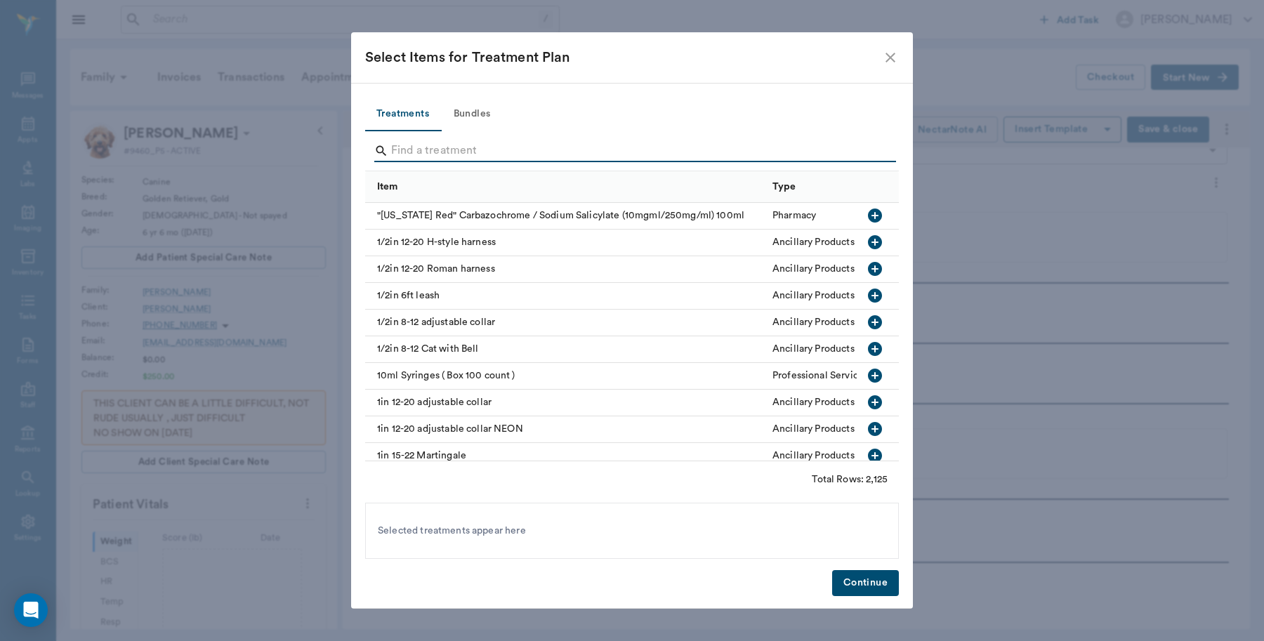
click at [425, 146] on input "Search" at bounding box center [633, 151] width 484 height 22
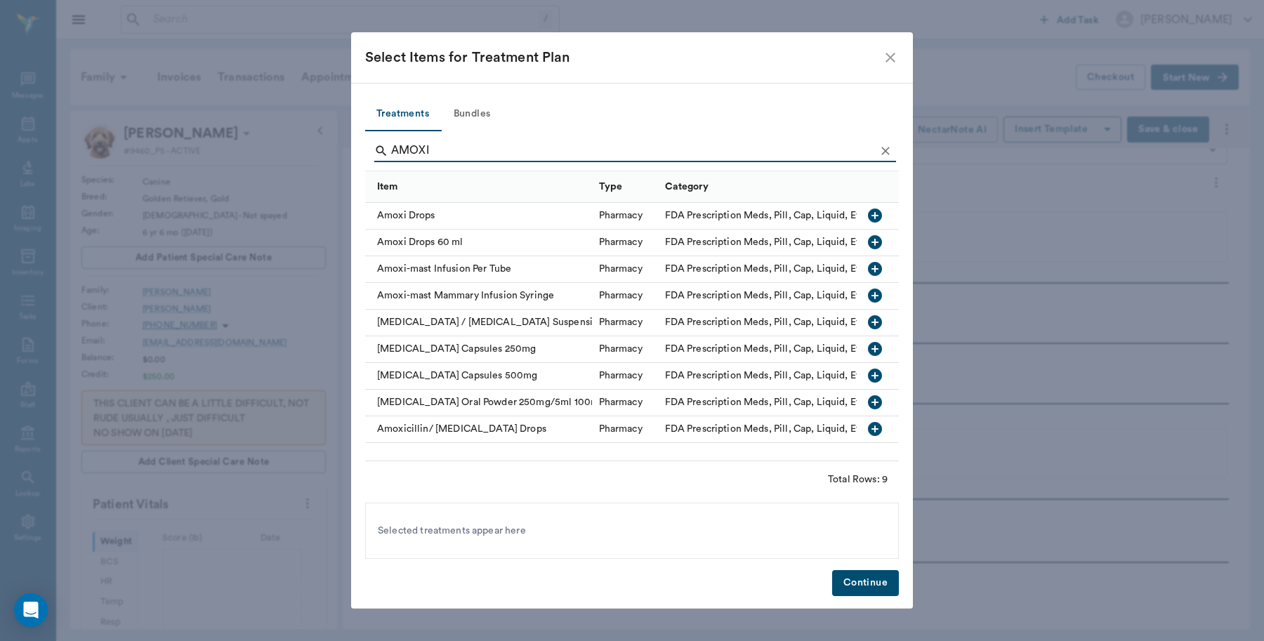
type input "AMOXI"
click at [874, 380] on icon "button" at bounding box center [875, 376] width 14 height 14
click at [872, 586] on button "Continue" at bounding box center [865, 583] width 67 height 26
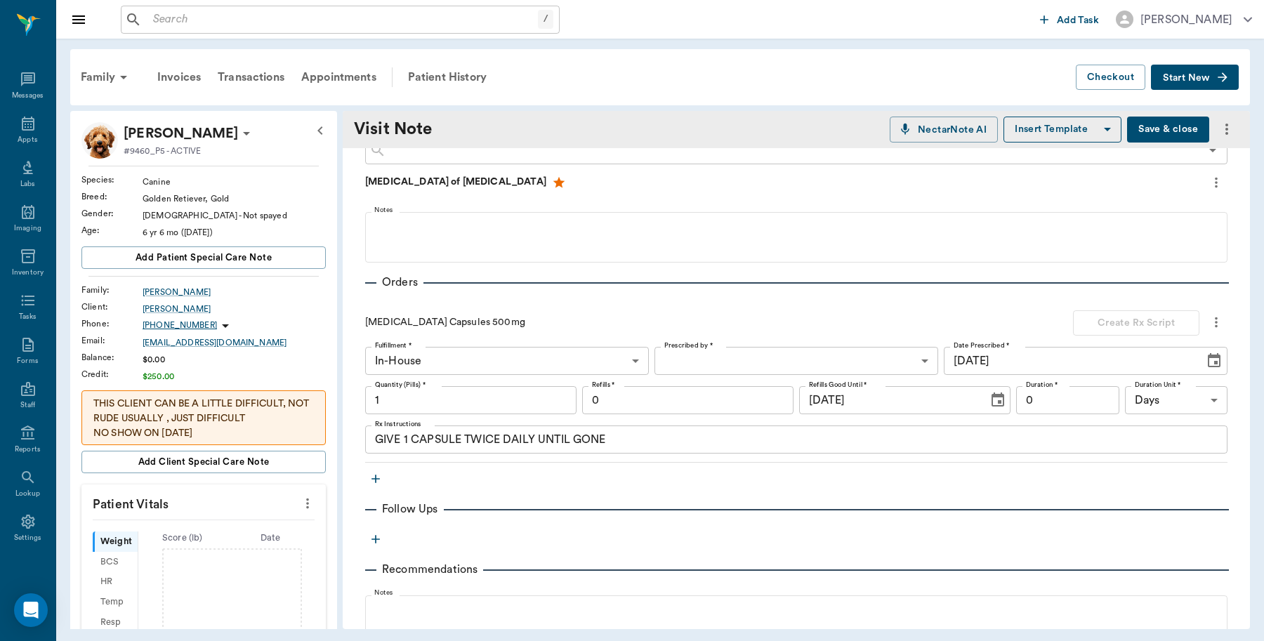
scroll to position [209, 0]
click at [739, 359] on body "/ ​ Add Task Dr. Bert Ellsworth Nectar Messages Appts Labs Imaging Inventory Ta…" at bounding box center [632, 320] width 1264 height 641
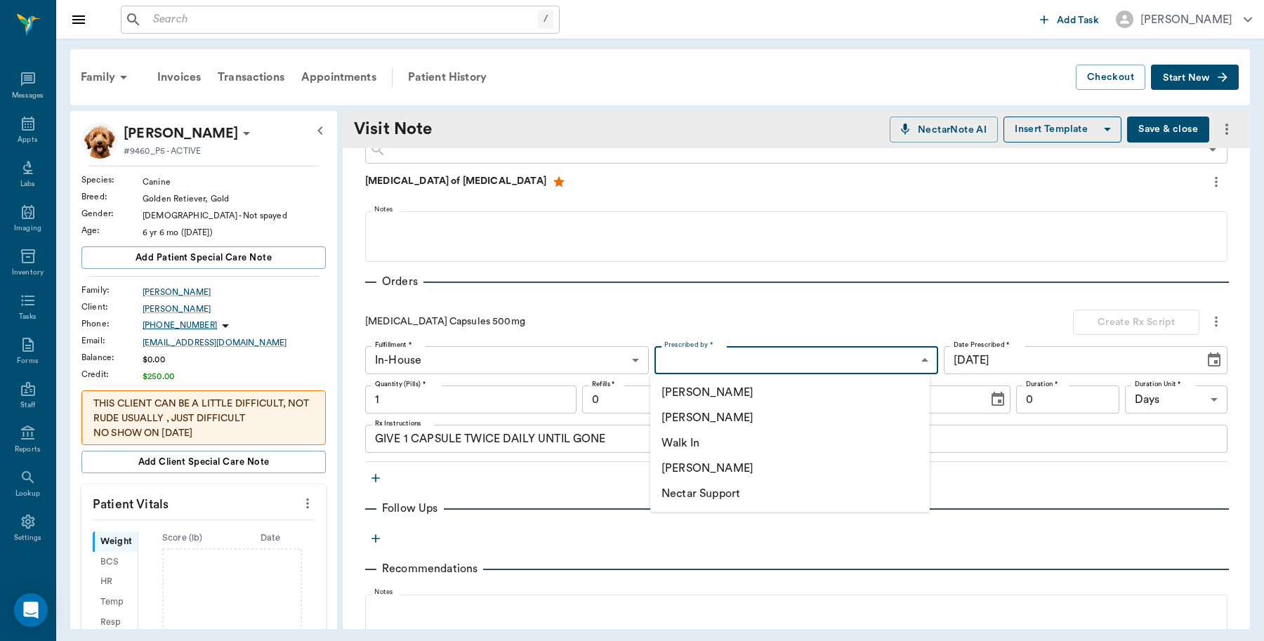
click at [695, 415] on li "[PERSON_NAME]" at bounding box center [789, 417] width 279 height 25
type input "63ec2f075fda476ae8351a4d"
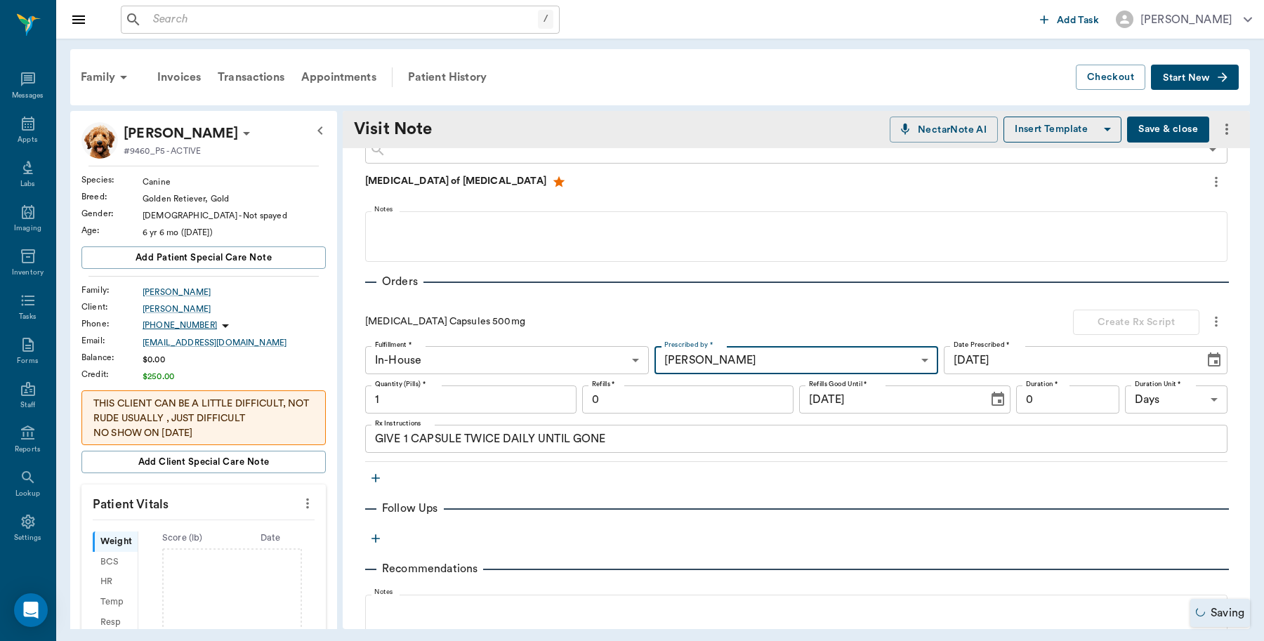
click at [422, 404] on input "1" at bounding box center [470, 399] width 211 height 28
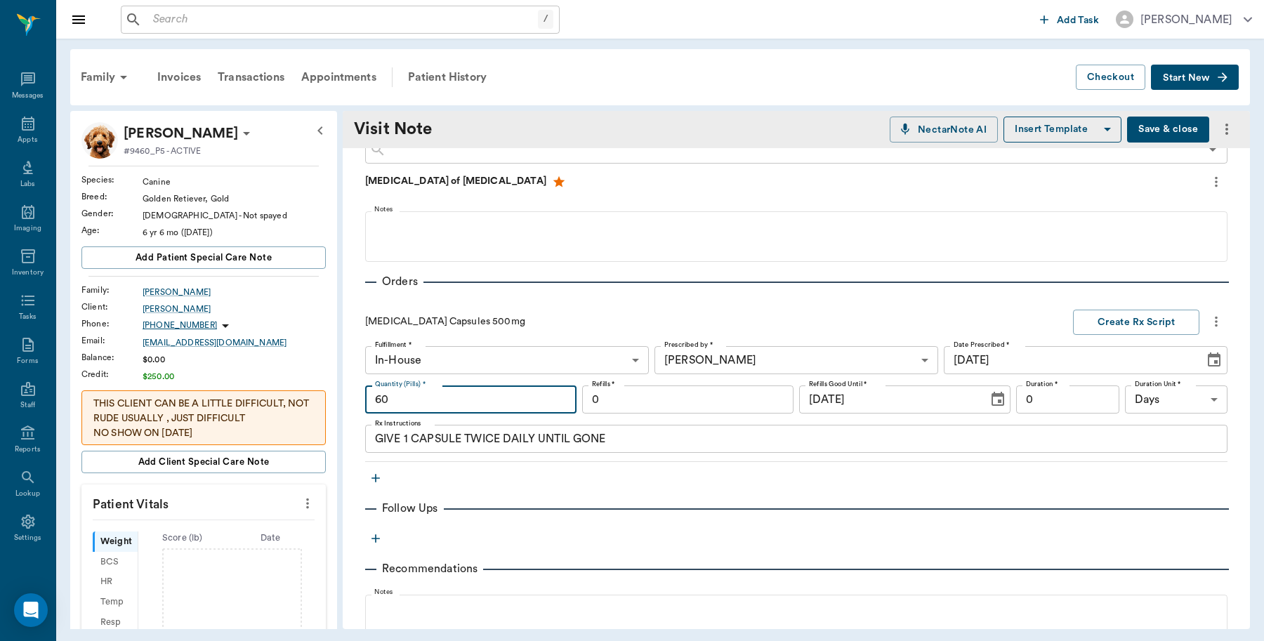
type input "60"
click at [1033, 400] on input "0" at bounding box center [1067, 399] width 103 height 28
type input "30"
click at [1110, 320] on button "Create Rx Script" at bounding box center [1136, 323] width 126 height 26
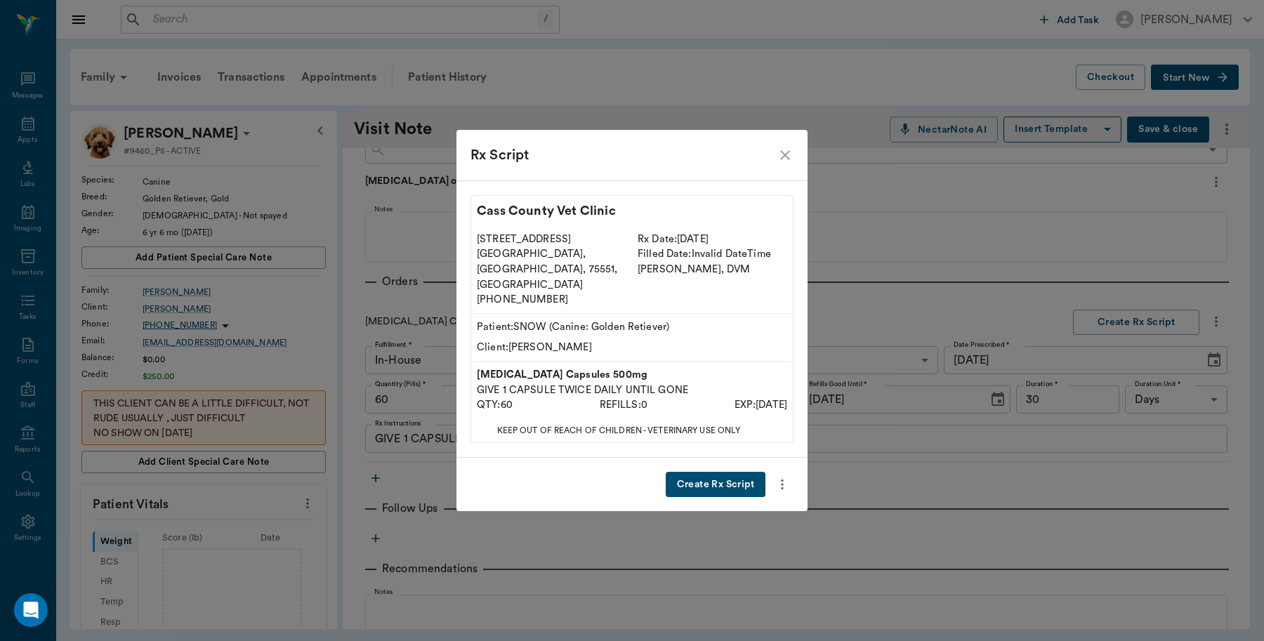
click at [724, 472] on button "Create Rx Script" at bounding box center [715, 485] width 100 height 26
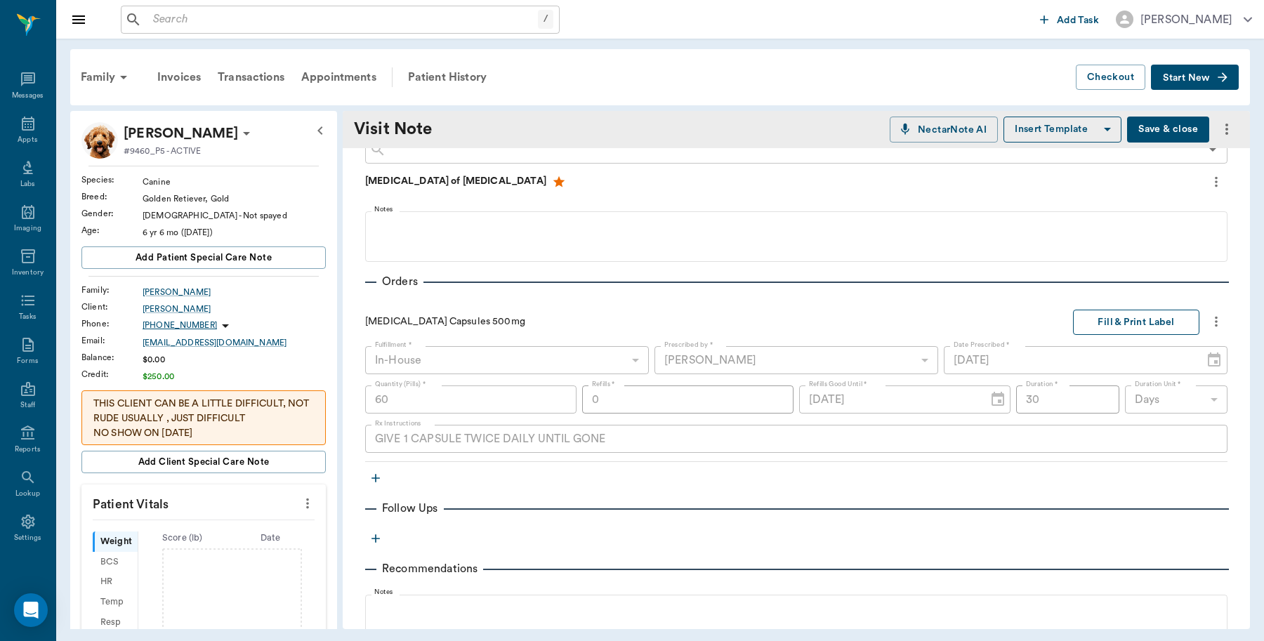
click at [1094, 324] on button "Fill & Print Label" at bounding box center [1136, 323] width 126 height 26
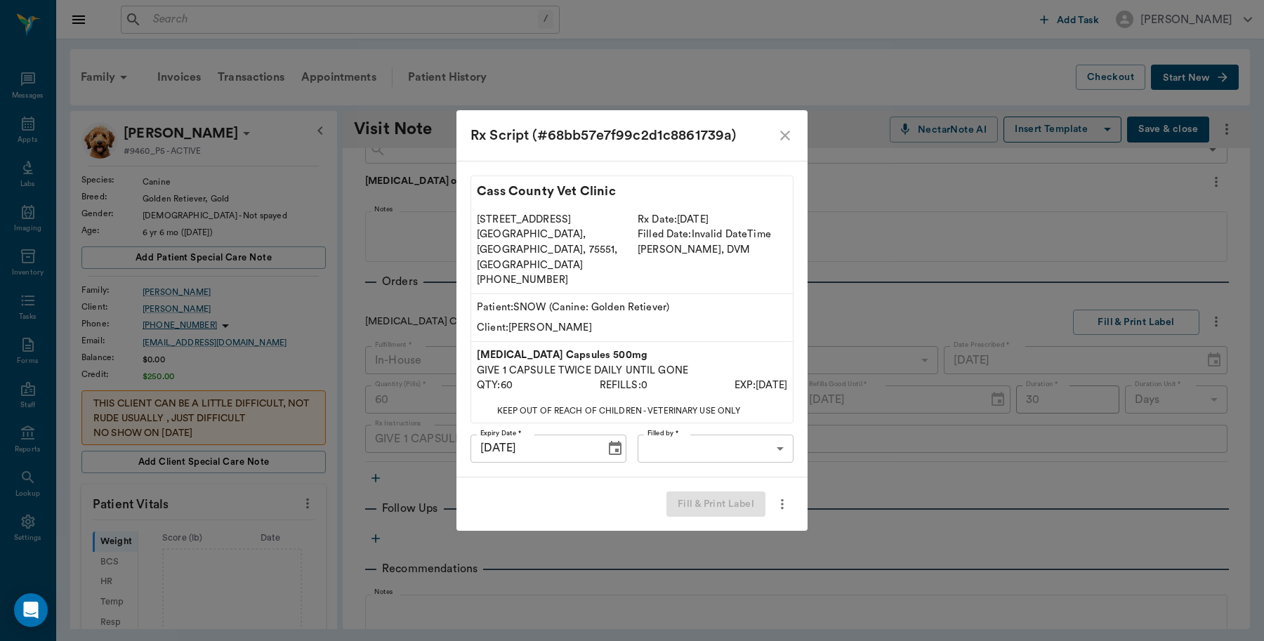
click at [745, 437] on body "/ ​ Add Task Dr. Bert Ellsworth Nectar Messages Appts Labs Imaging Inventory Ta…" at bounding box center [632, 320] width 1264 height 641
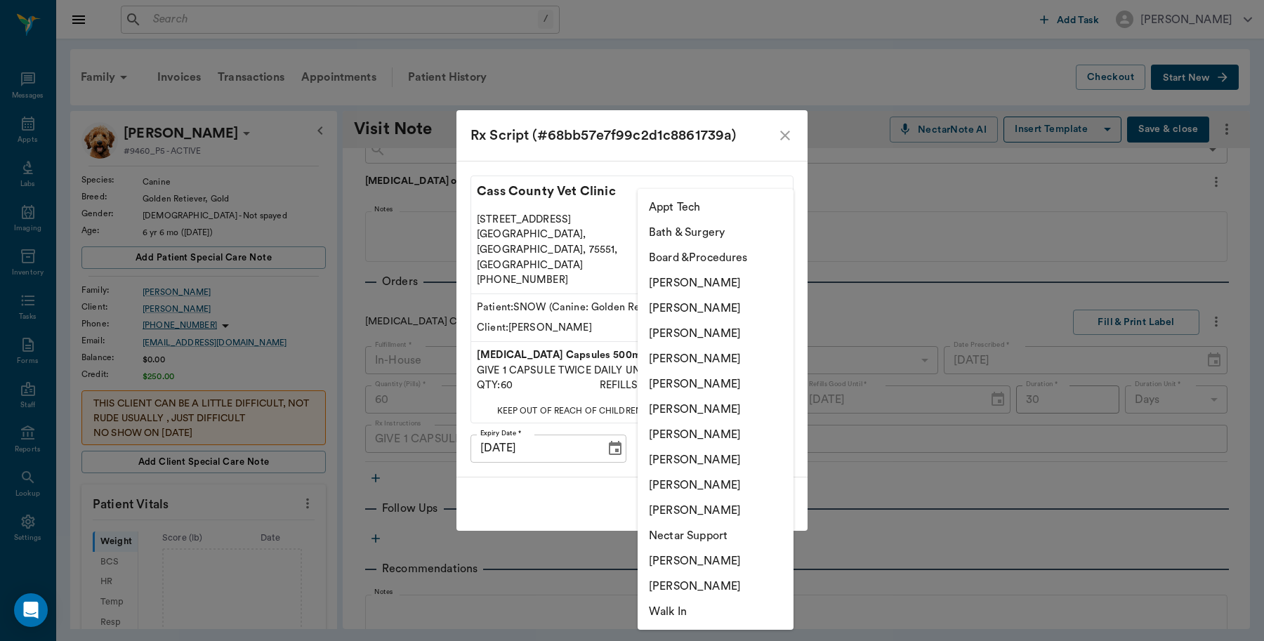
click at [708, 502] on li "Lorean Lingle" at bounding box center [715, 510] width 156 height 25
type input "63ec2ece52e12b0ba117cc90"
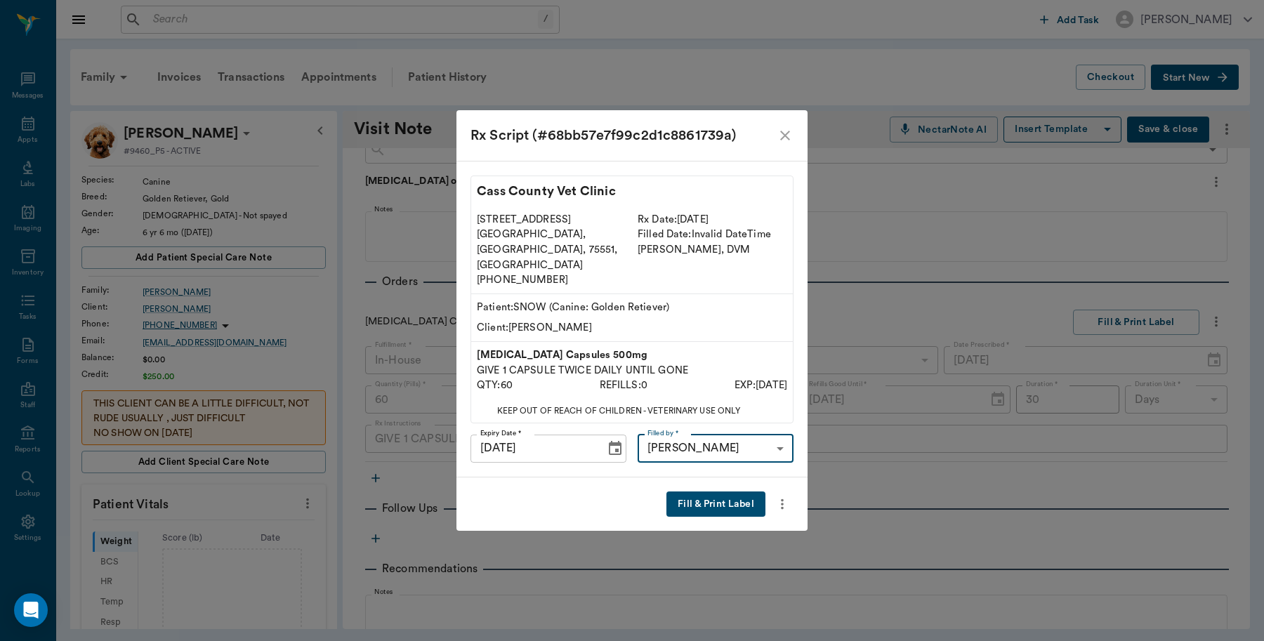
click at [716, 491] on button "Fill & Print Label" at bounding box center [715, 504] width 99 height 26
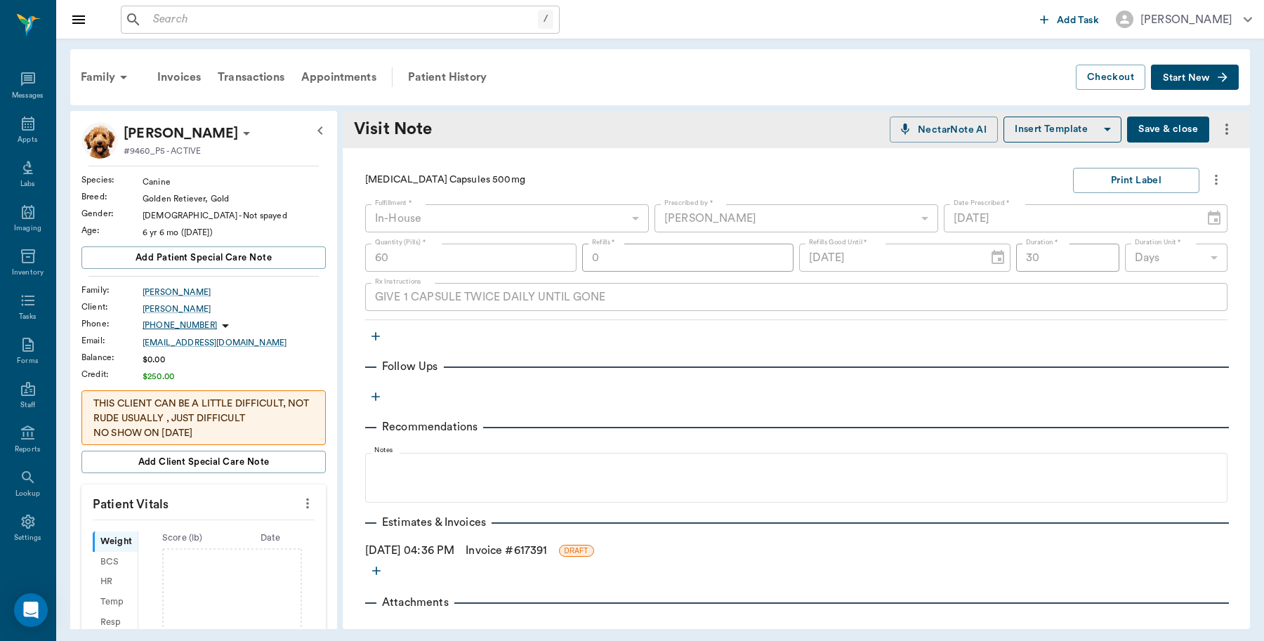
scroll to position [393, 0]
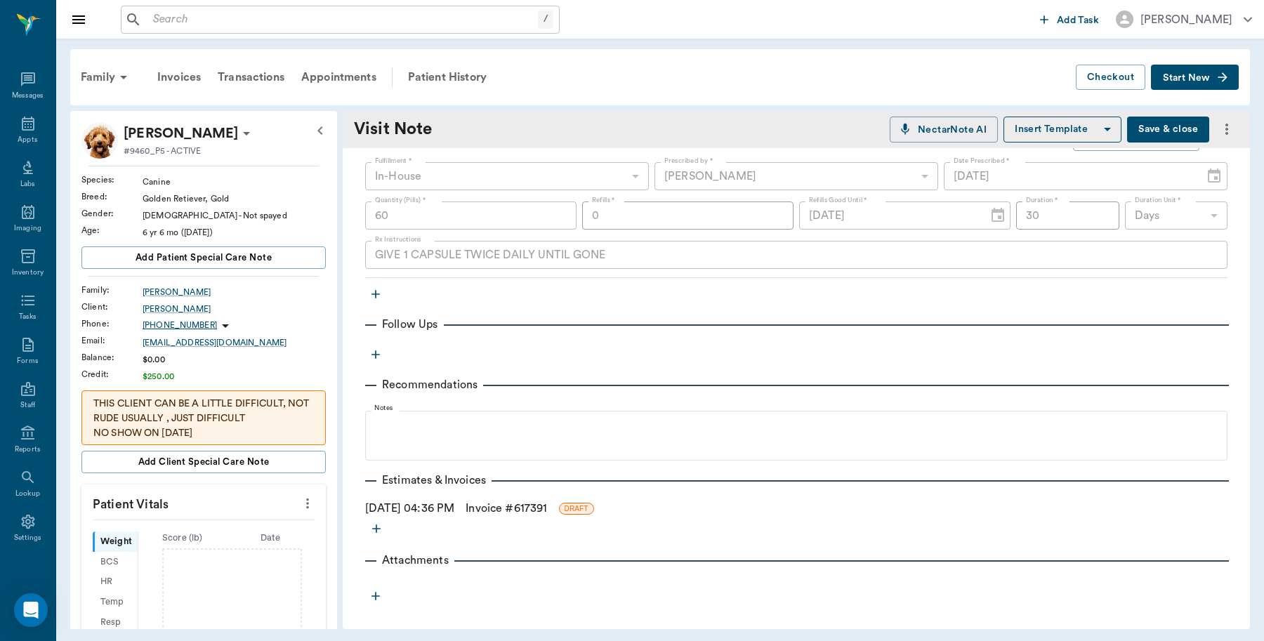
click at [547, 504] on link "Invoice # 617391" at bounding box center [505, 508] width 81 height 17
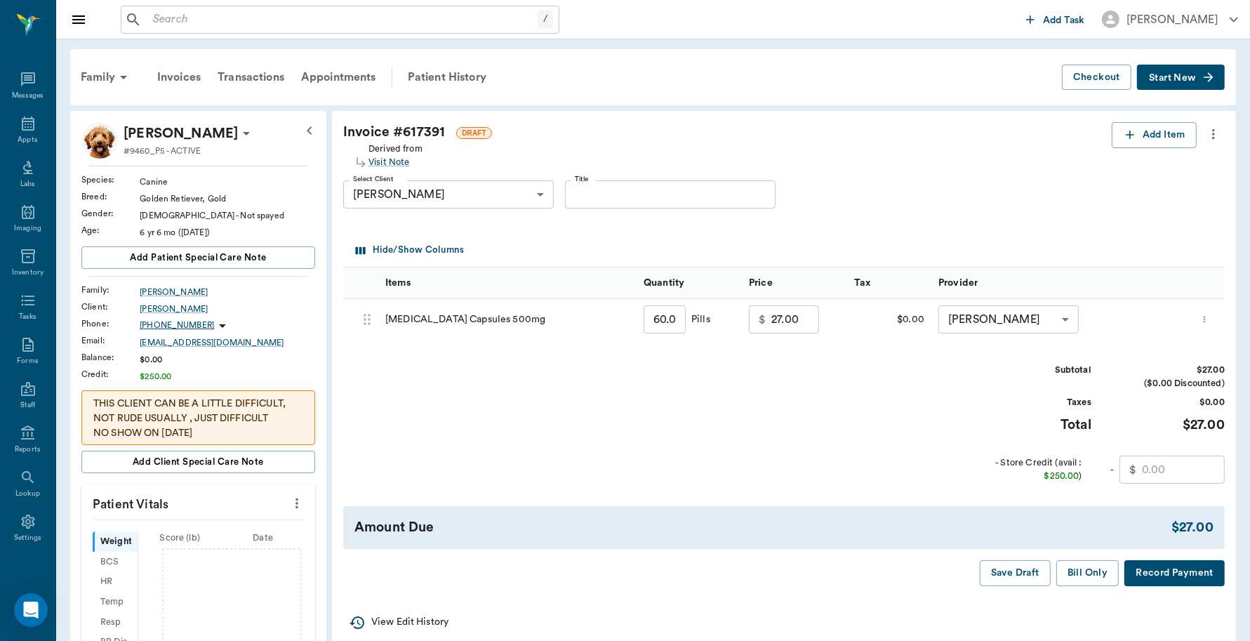
click at [1164, 573] on button "Record Payment" at bounding box center [1175, 573] width 100 height 26
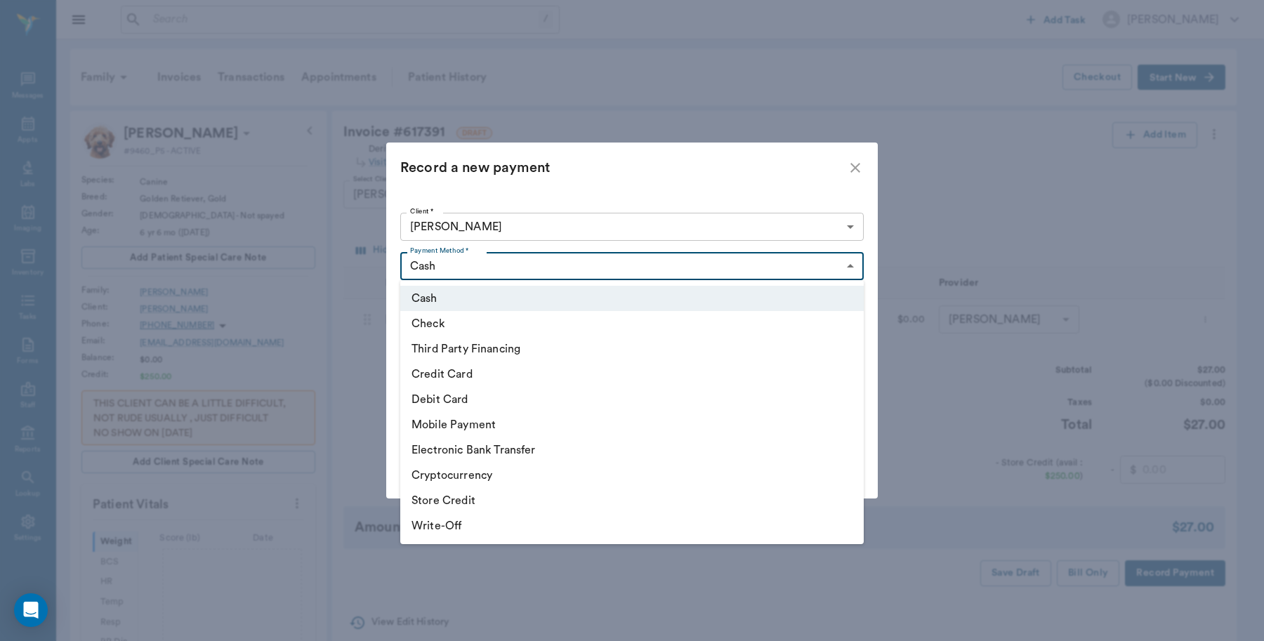
click at [484, 265] on body "/ ​ Add Task Dr. Bert Ellsworth Nectar Messages Appts Labs Imaging Inventory Ta…" at bounding box center [632, 520] width 1264 height 1040
click at [446, 402] on li "Debit Card" at bounding box center [631, 399] width 463 height 25
type input "DEBIT_CARD"
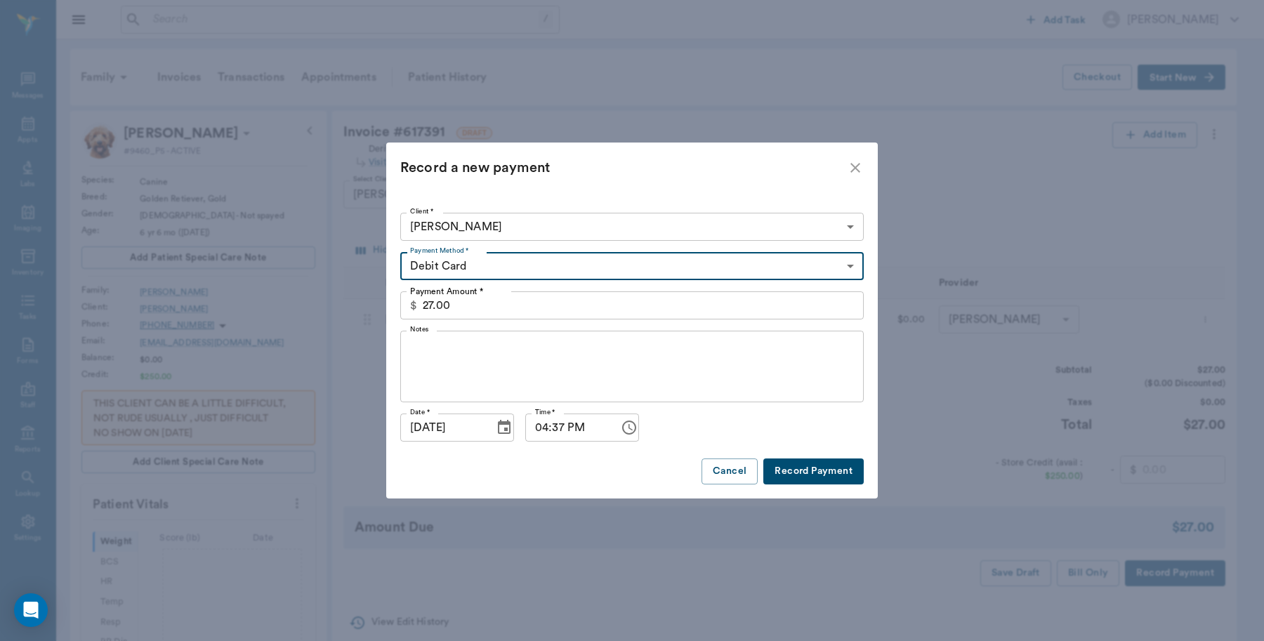
click at [805, 465] on button "Record Payment" at bounding box center [813, 471] width 100 height 26
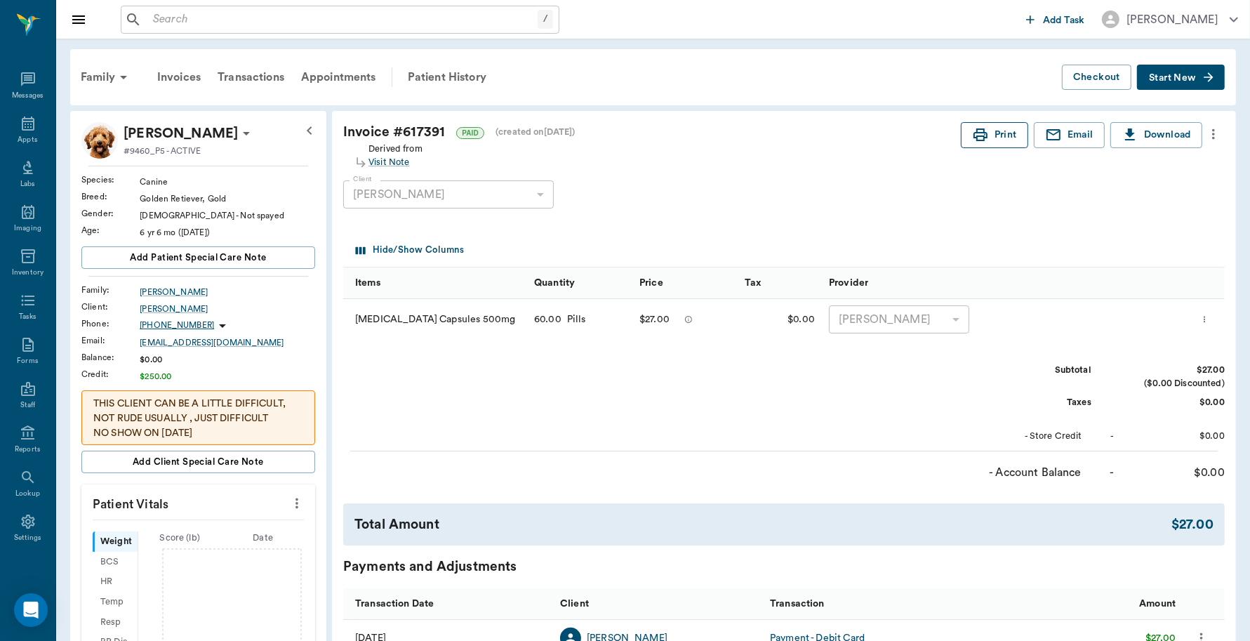
click at [993, 131] on button "Print" at bounding box center [994, 135] width 67 height 26
click at [26, 124] on icon at bounding box center [28, 124] width 13 height 14
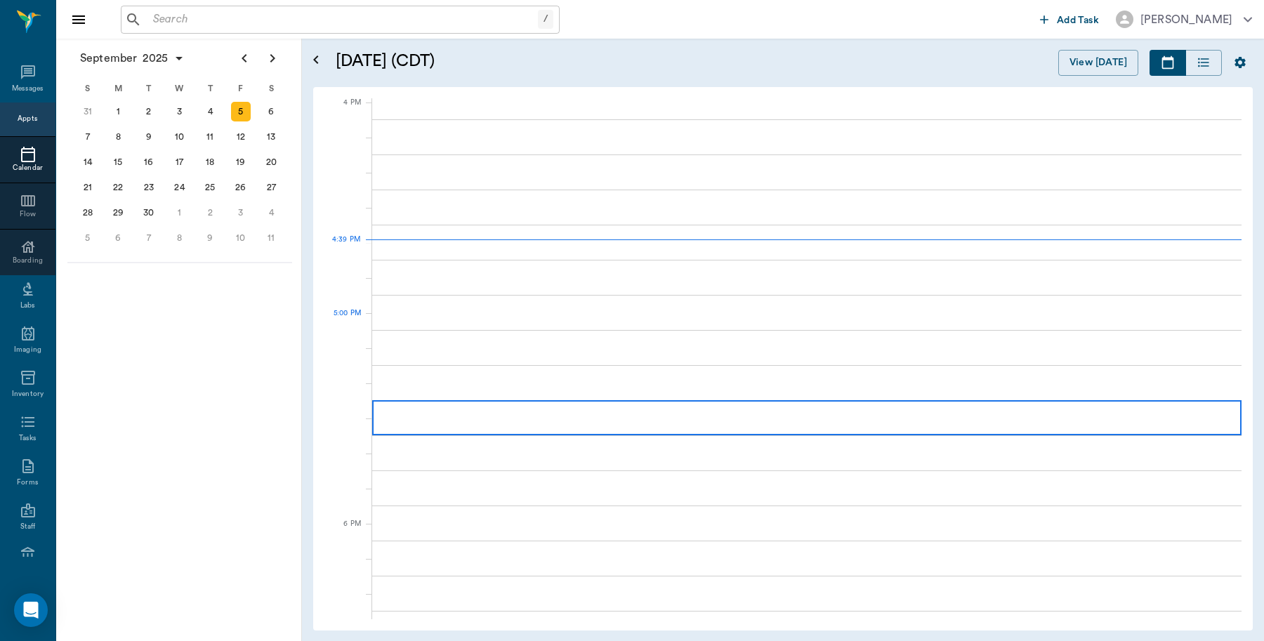
scroll to position [1685, 0]
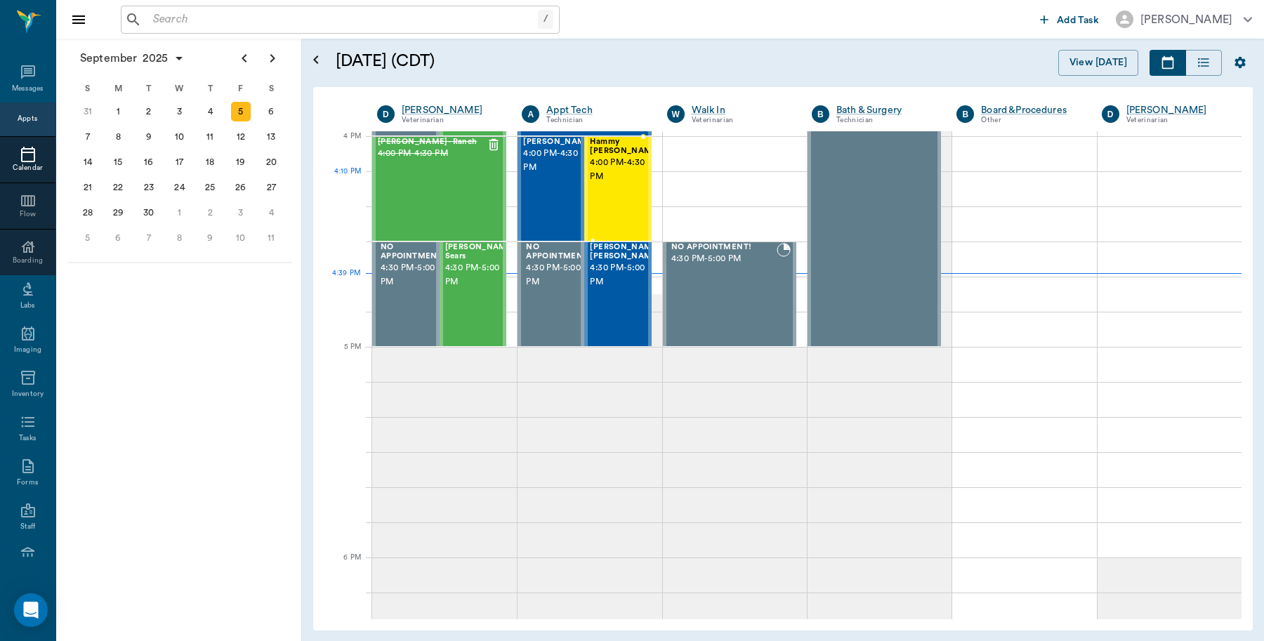
click at [621, 177] on span "4:00 PM - 4:30 PM" at bounding box center [625, 170] width 70 height 28
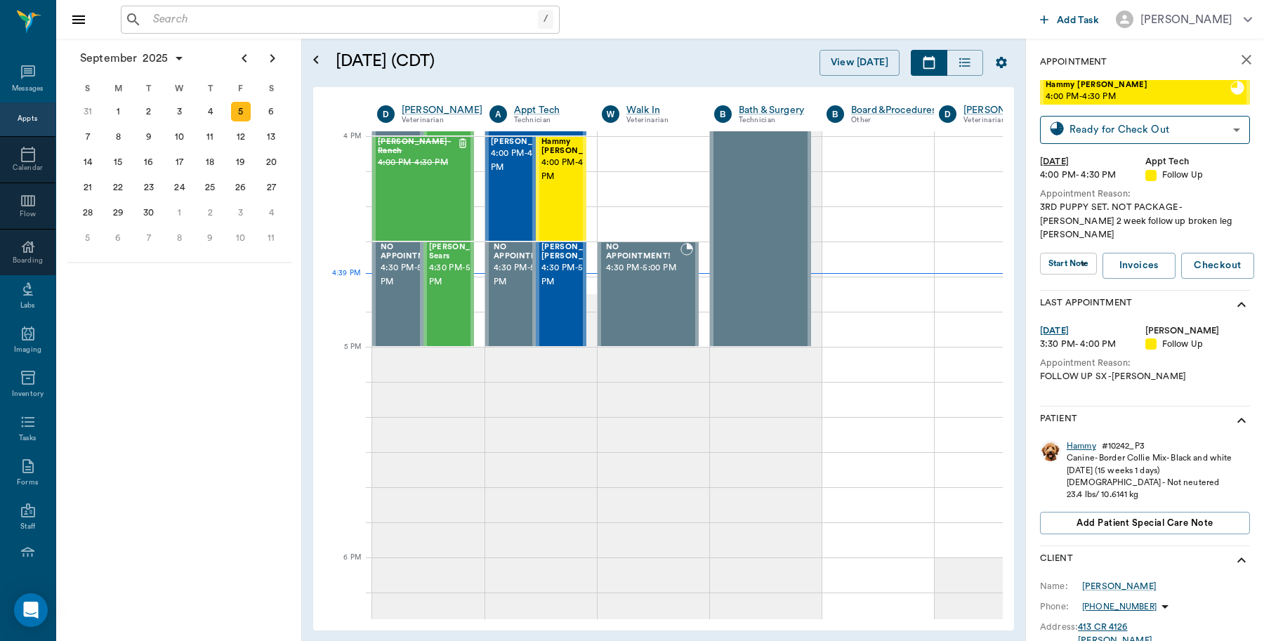
click at [1082, 440] on div "Hammy" at bounding box center [1080, 446] width 29 height 12
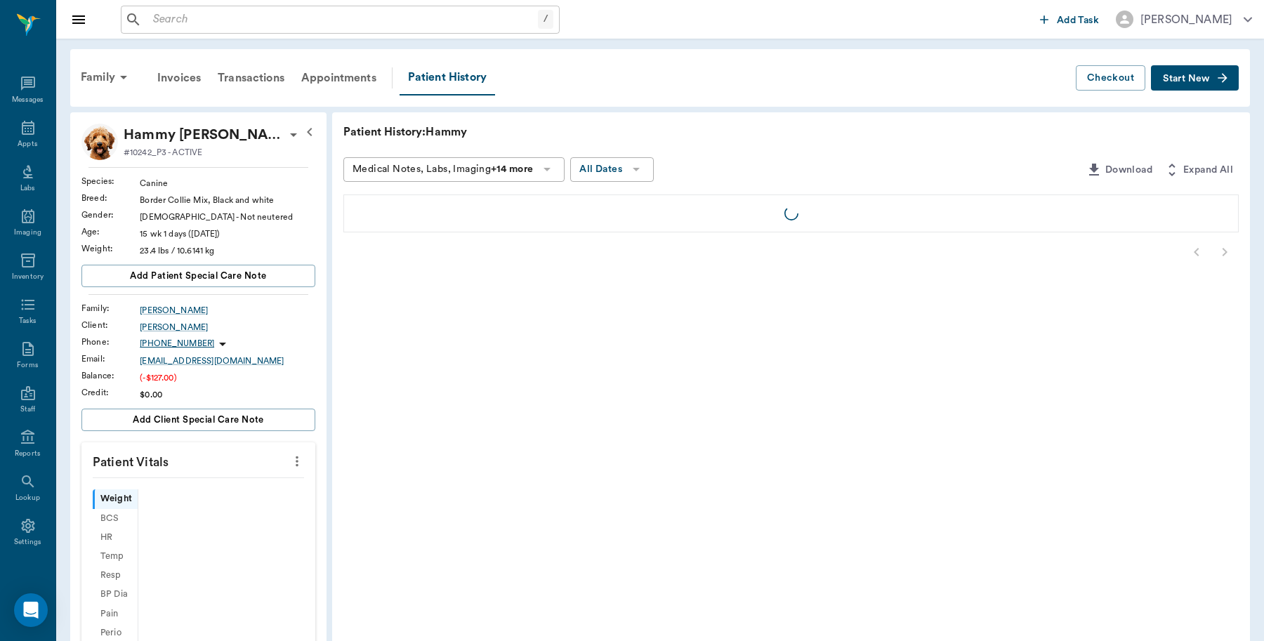
scroll to position [4, 0]
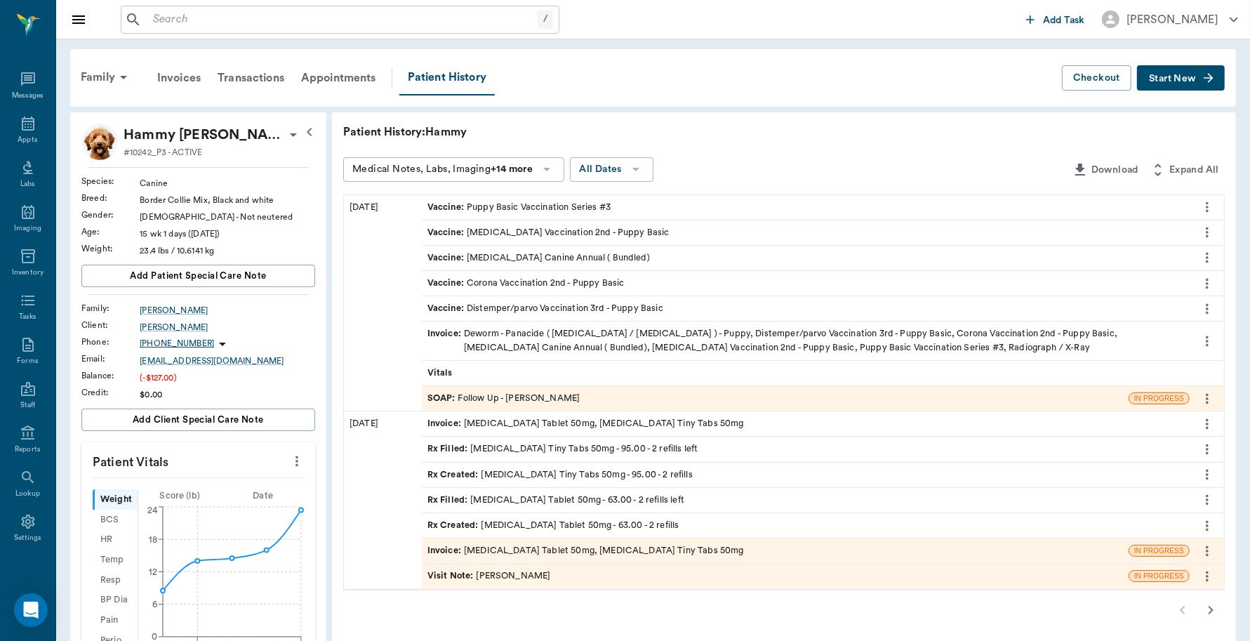
click at [548, 397] on div "SOAP : Follow Up - Daniel Virnala" at bounding box center [504, 398] width 153 height 13
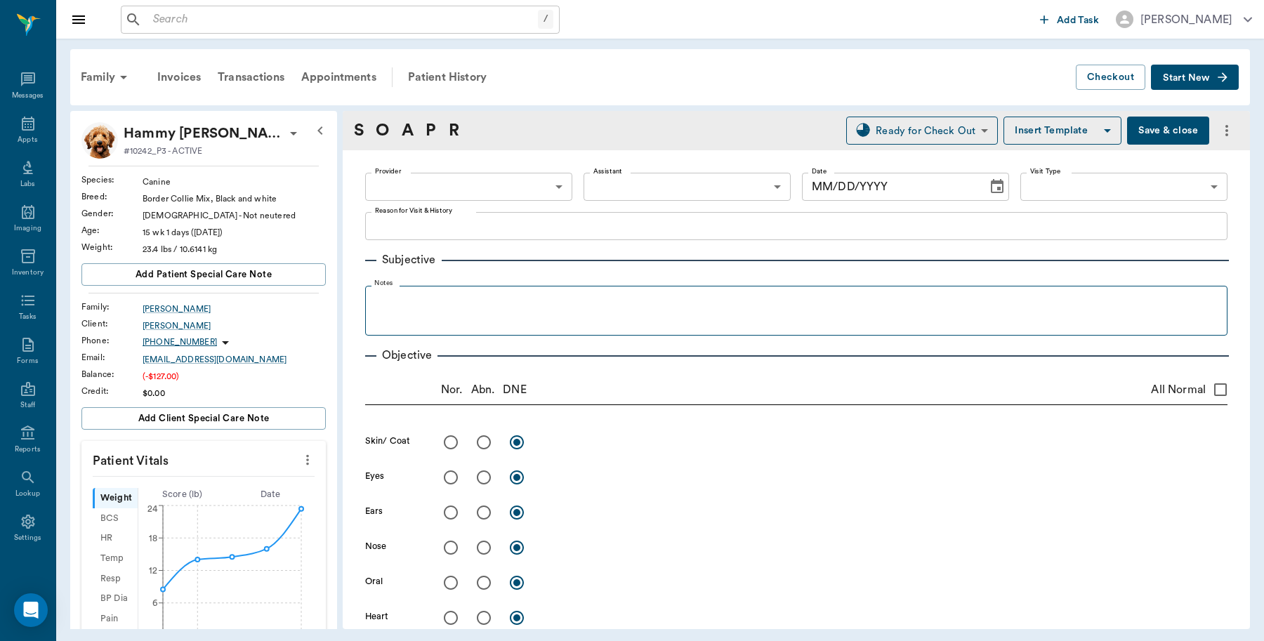
type input "642ef10e332a41444de2bad1"
type input "65d2be4f46e3a538d89b8c16"
type textarea "3RD PUPPY SET. NOT PACKAGE -LORY 2 week follow up broken leg Caryn"
type input "[DATE]"
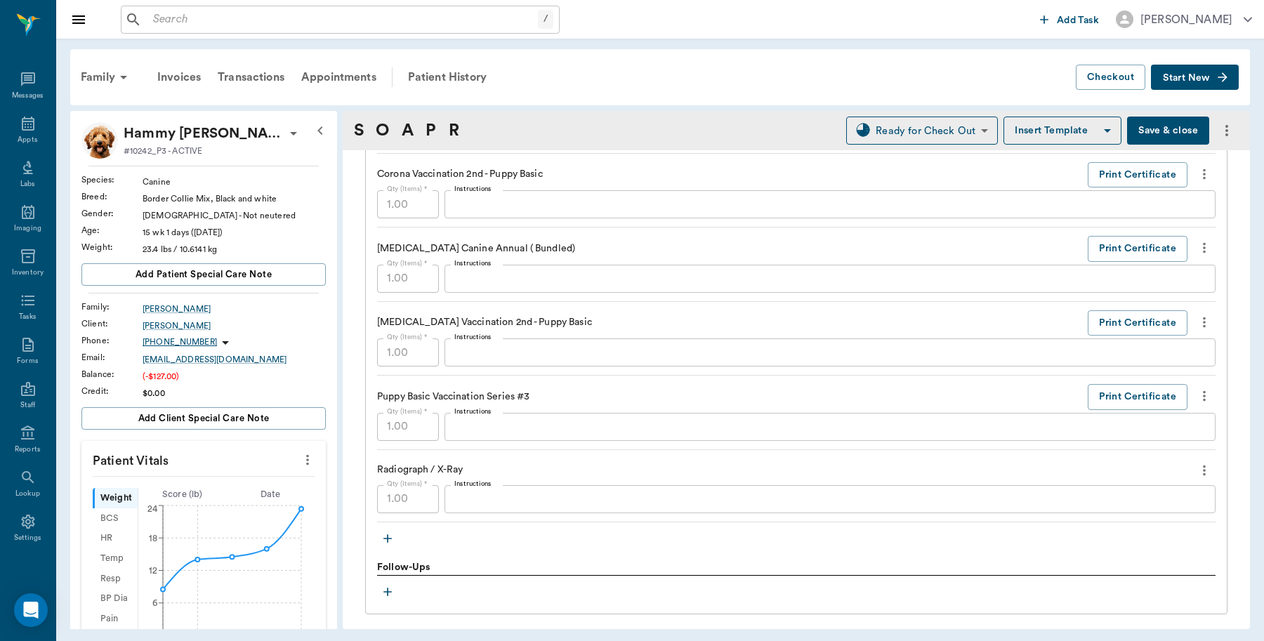
scroll to position [1160, 0]
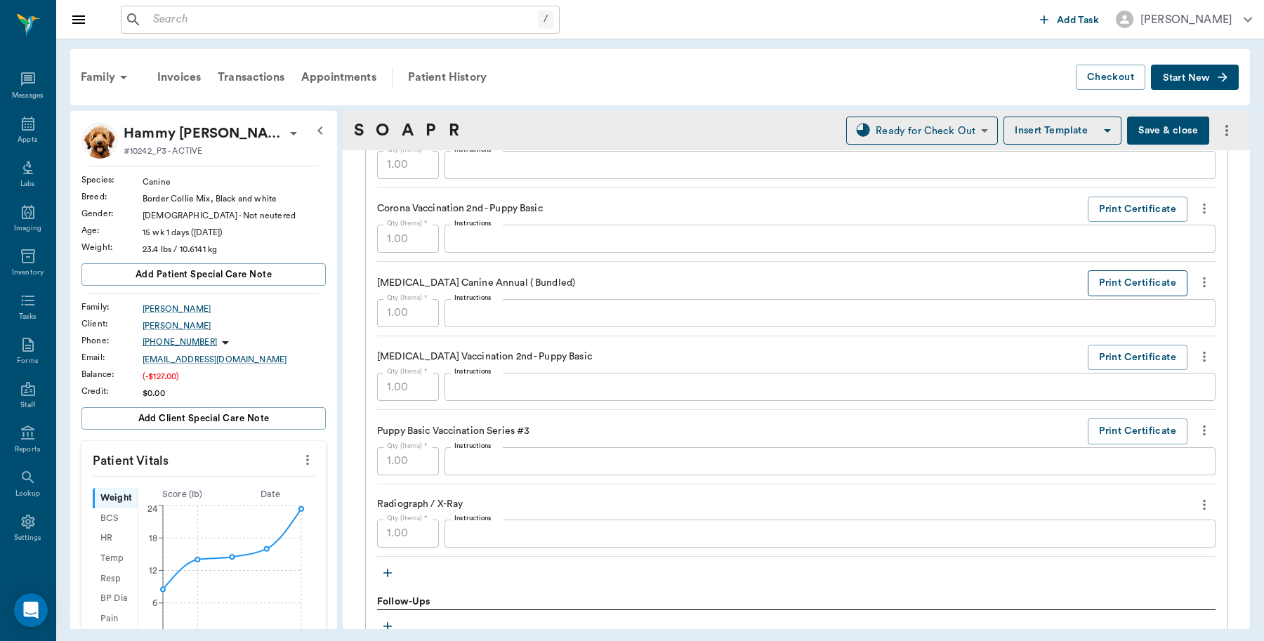
click at [1114, 277] on button "Print Certificate" at bounding box center [1137, 283] width 100 height 26
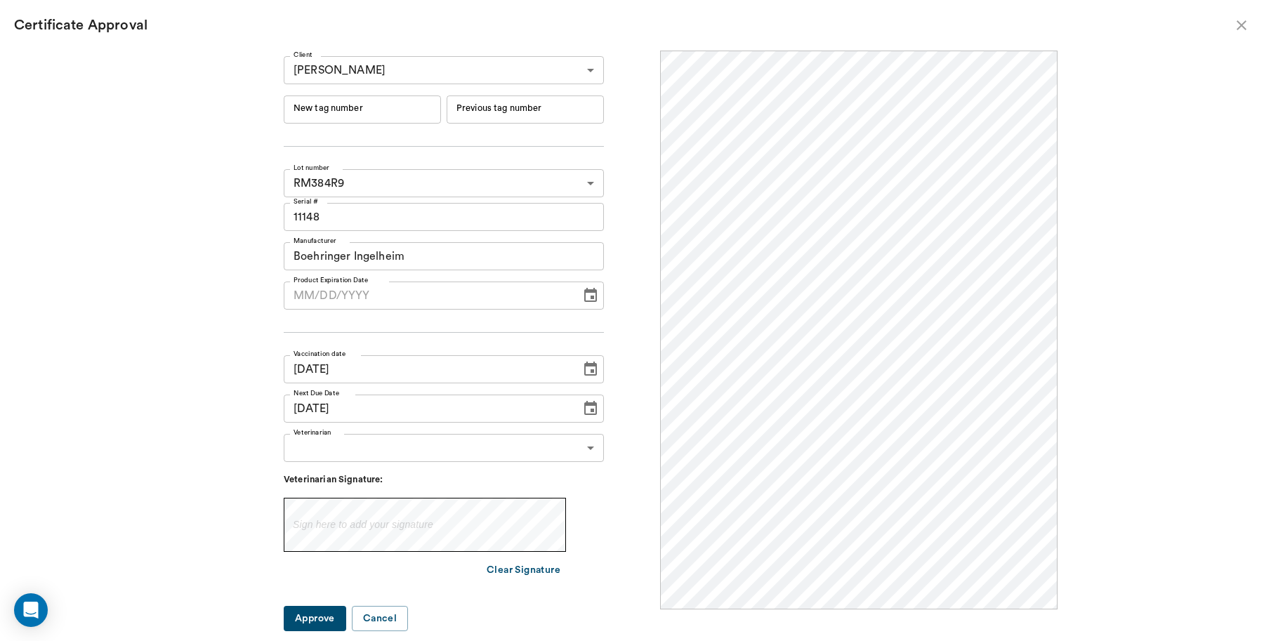
scroll to position [0, 0]
click at [357, 107] on input "New tag number" at bounding box center [362, 109] width 157 height 28
type input "251075"
click at [425, 442] on body "/ ​ Add Task Dr. Bert Ellsworth Nectar Messages Appts Labs Imaging Inventory Ta…" at bounding box center [632, 320] width 1264 height 641
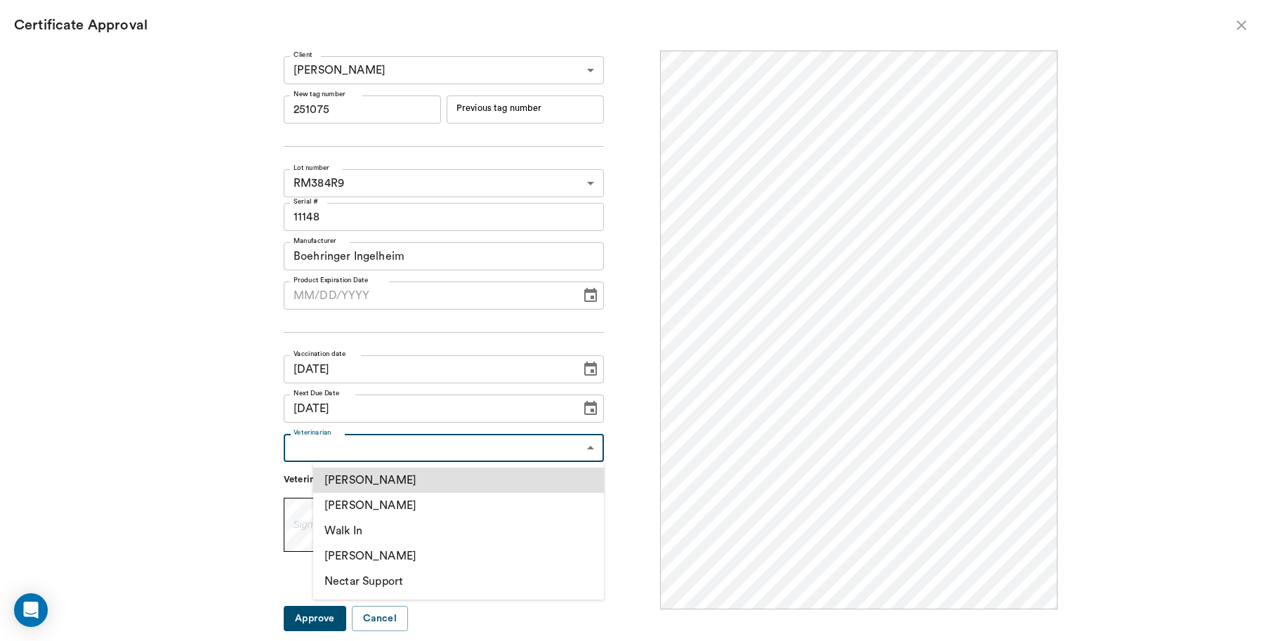
click at [390, 504] on li "[PERSON_NAME]" at bounding box center [458, 505] width 291 height 25
type input "63ec2f075fda476ae8351a4d"
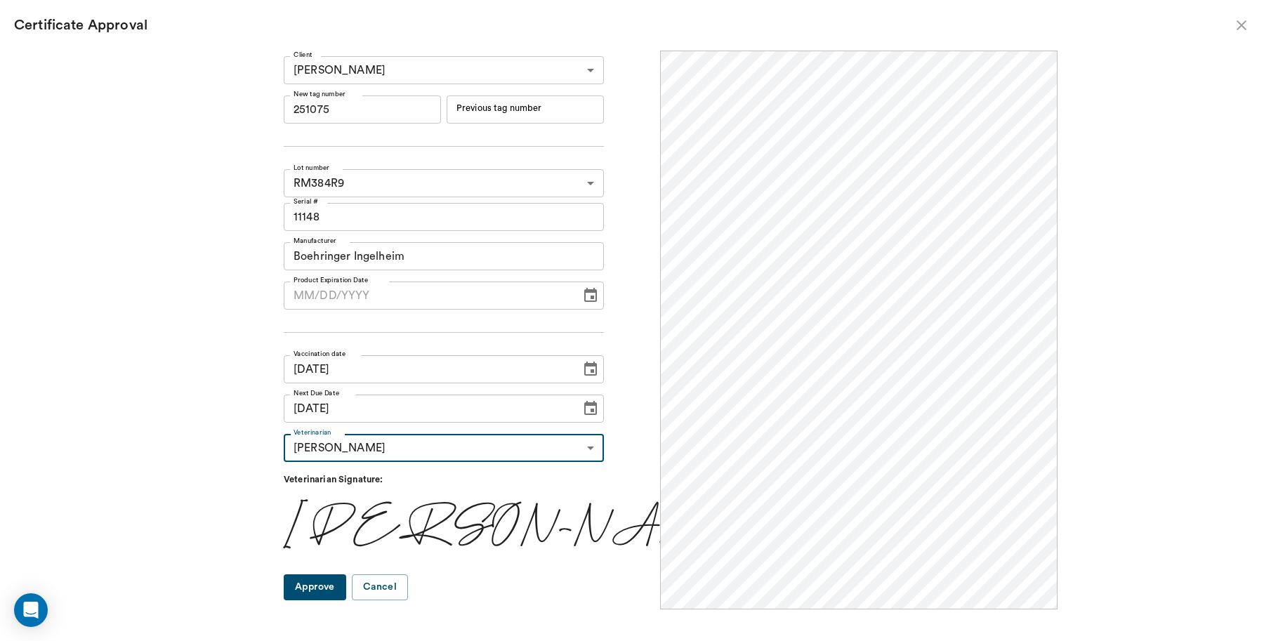
click at [346, 576] on button "Approve" at bounding box center [315, 587] width 62 height 26
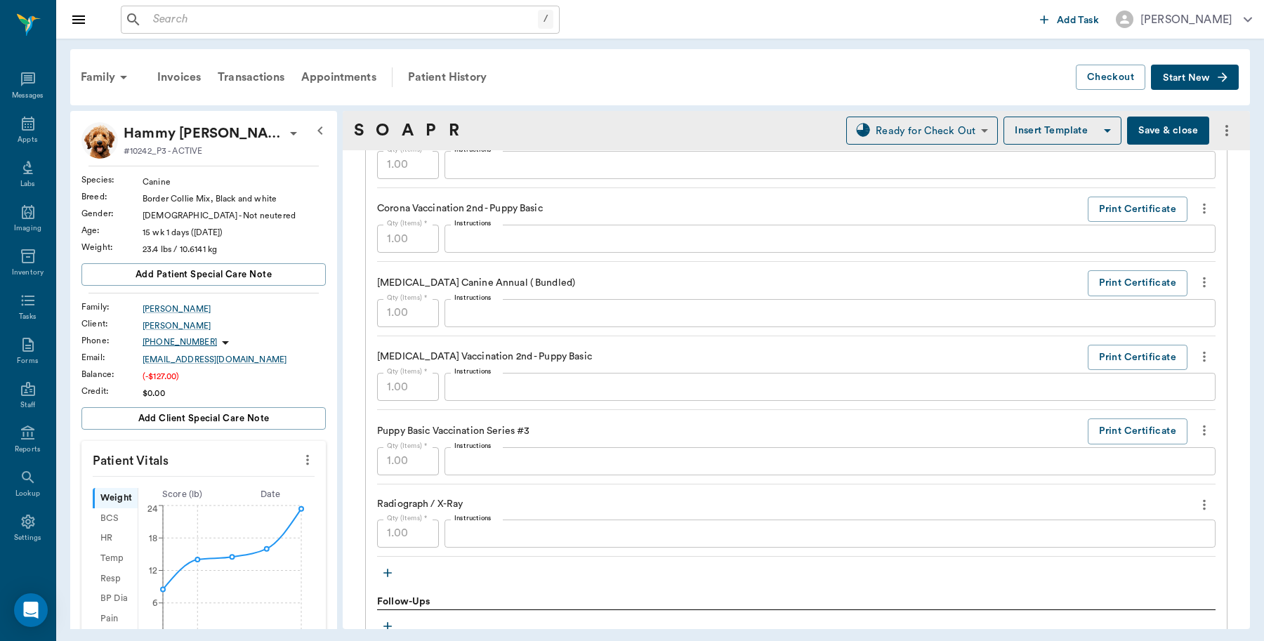
click at [1159, 128] on button "Save & close" at bounding box center [1168, 131] width 82 height 28
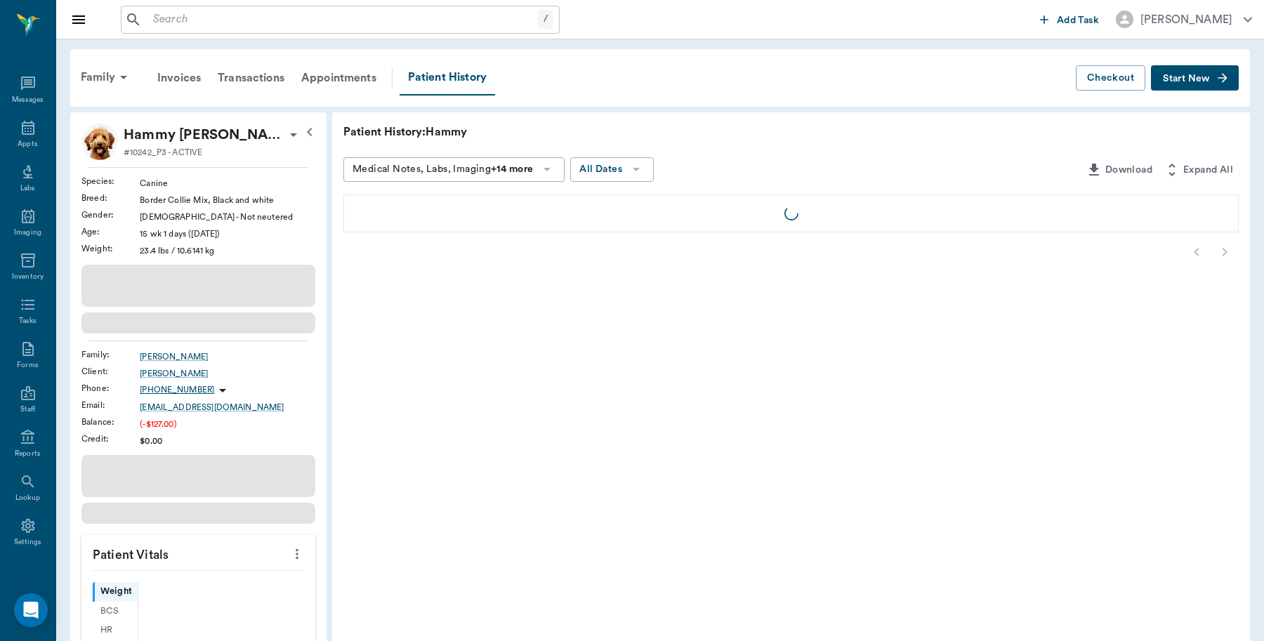
scroll to position [4, 0]
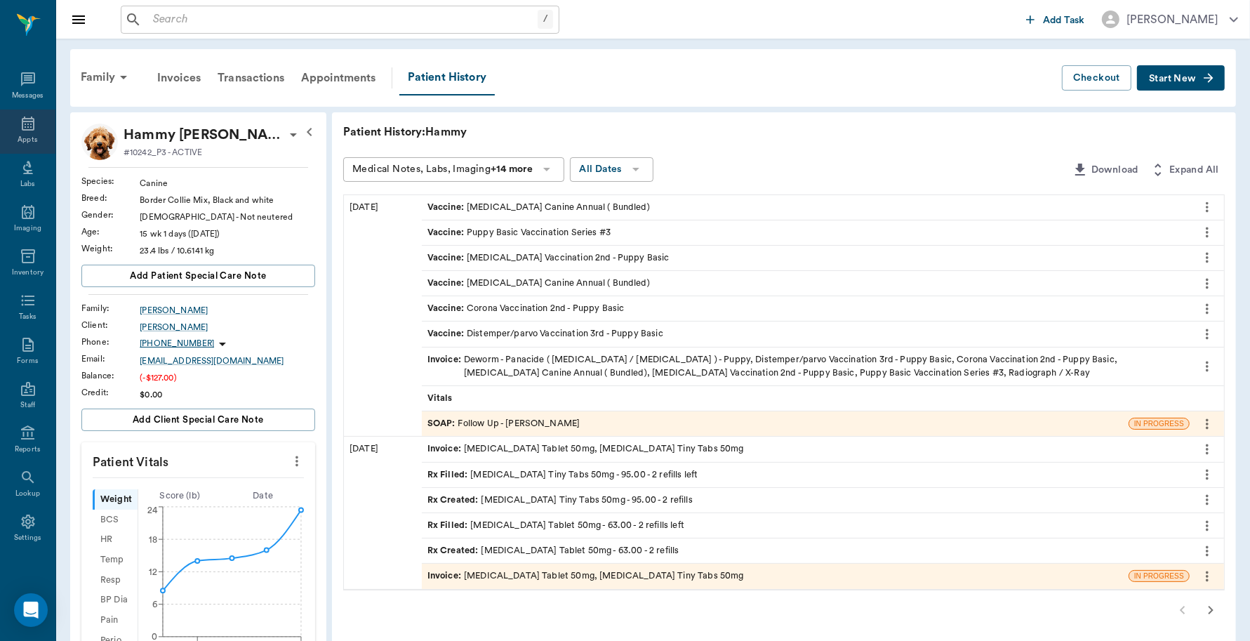
click at [25, 119] on icon at bounding box center [28, 123] width 17 height 17
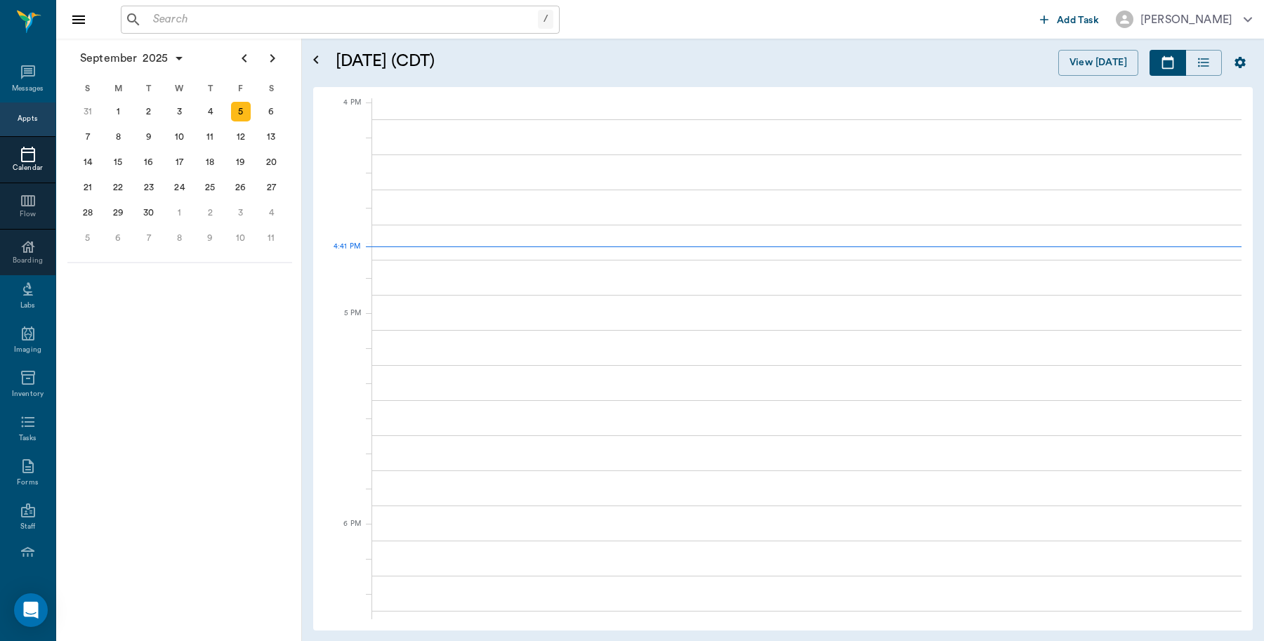
scroll to position [1685, 0]
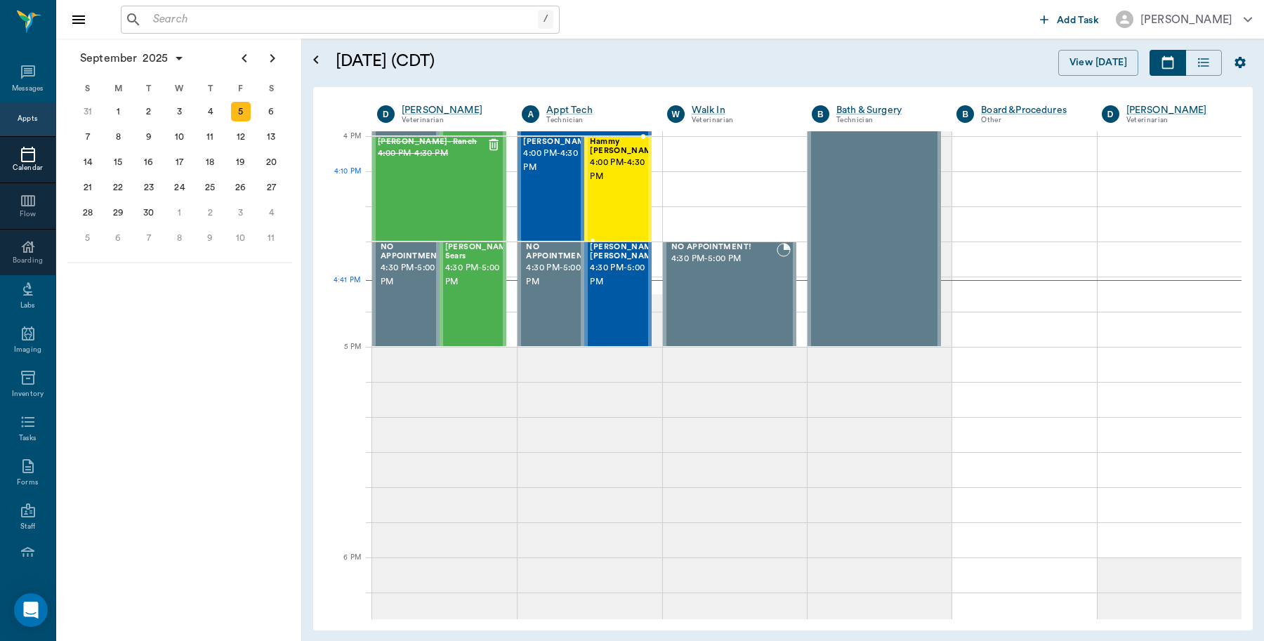
click at [609, 201] on div "Hammy [PERSON_NAME] 4:00 PM - 4:30 PM" at bounding box center [625, 189] width 70 height 102
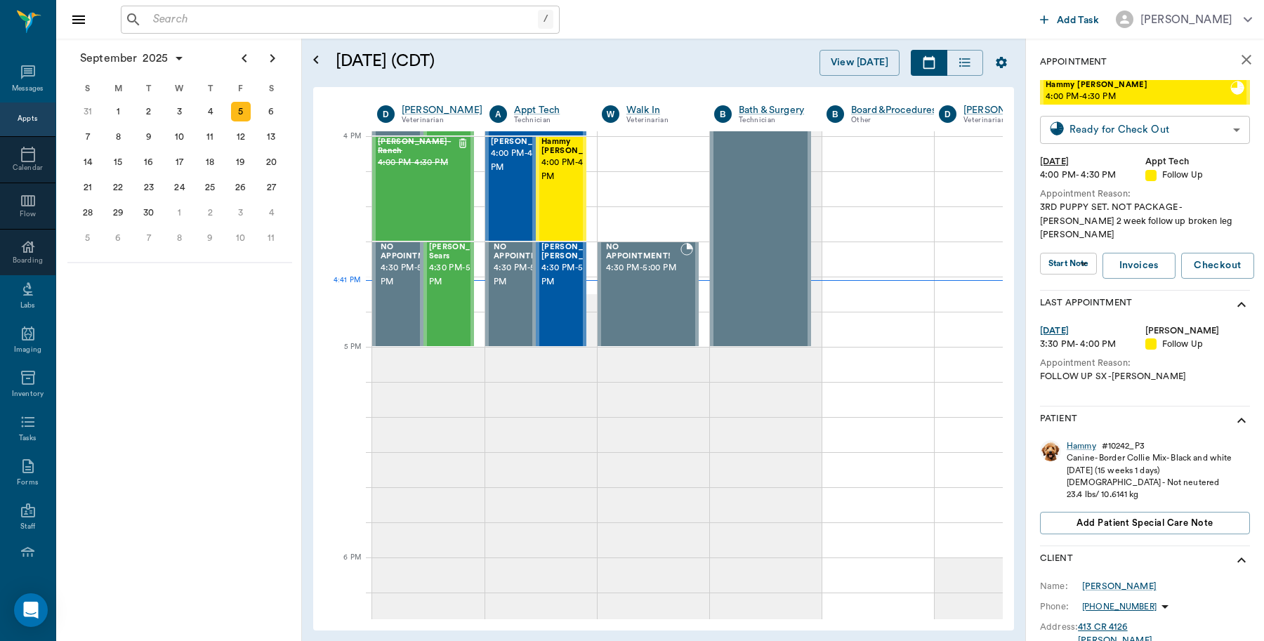
click at [1130, 135] on body "/ ​ Add Task [PERSON_NAME] Nectar Messages Appts Calendar Flow Boarding Labs Im…" at bounding box center [632, 320] width 1264 height 641
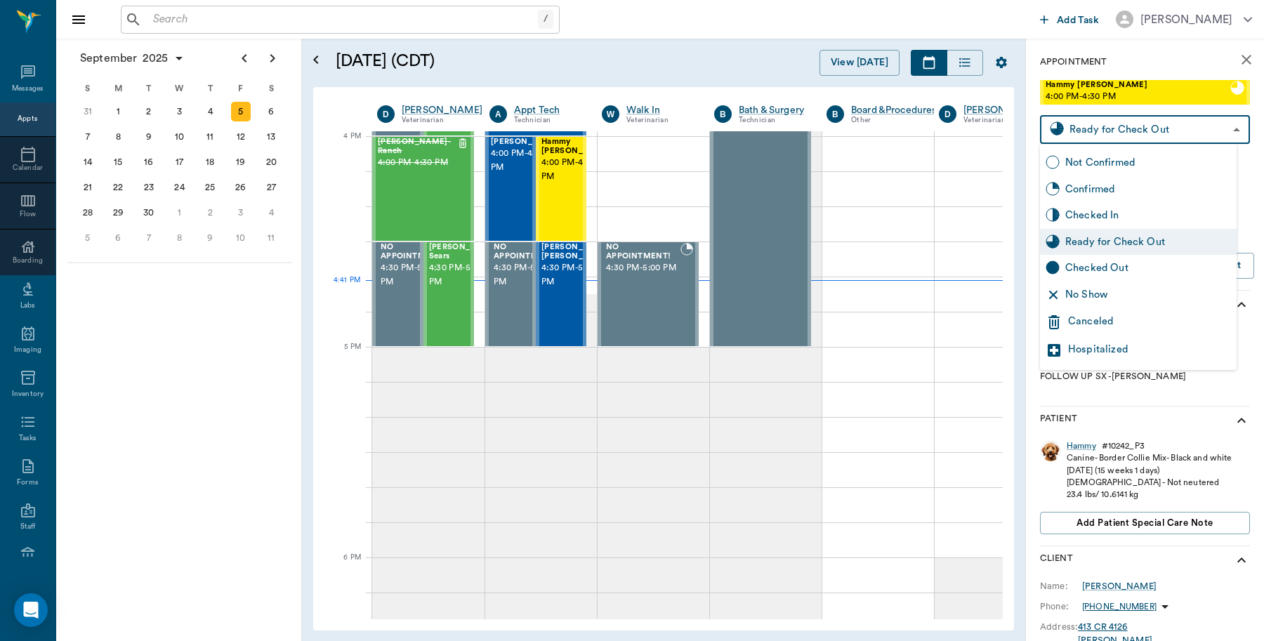
click at [1078, 274] on div "Checked Out" at bounding box center [1148, 267] width 166 height 15
type input "CHECKED_OUT"
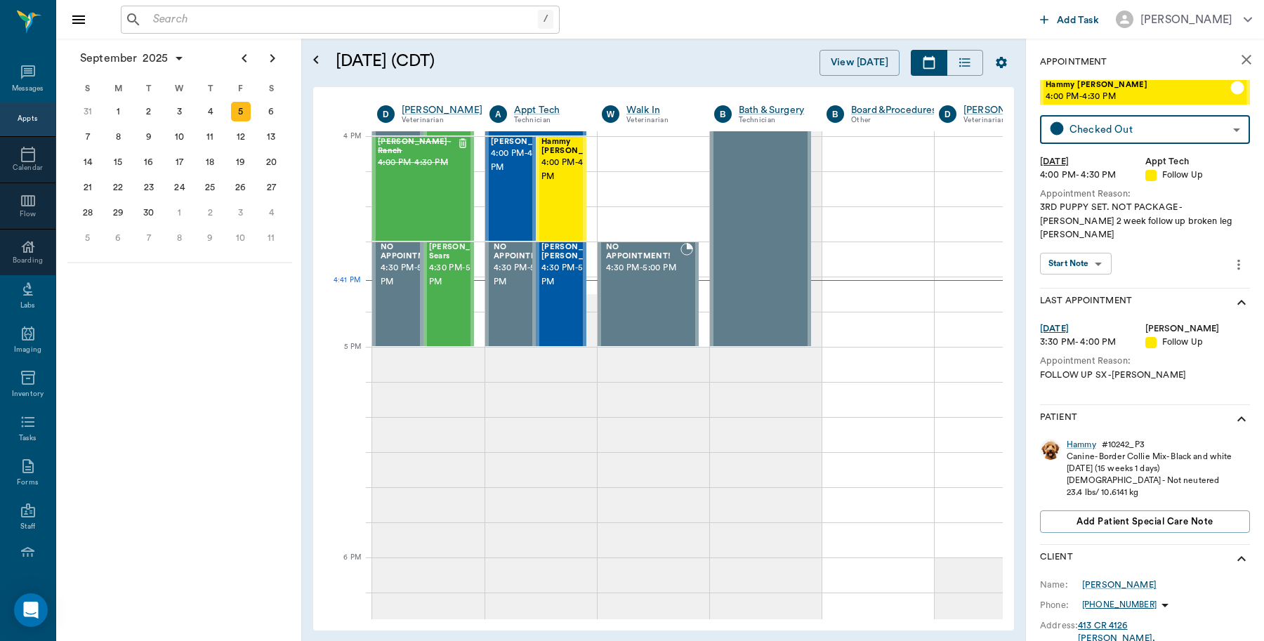
click at [209, 30] on div "/ ​" at bounding box center [340, 20] width 439 height 28
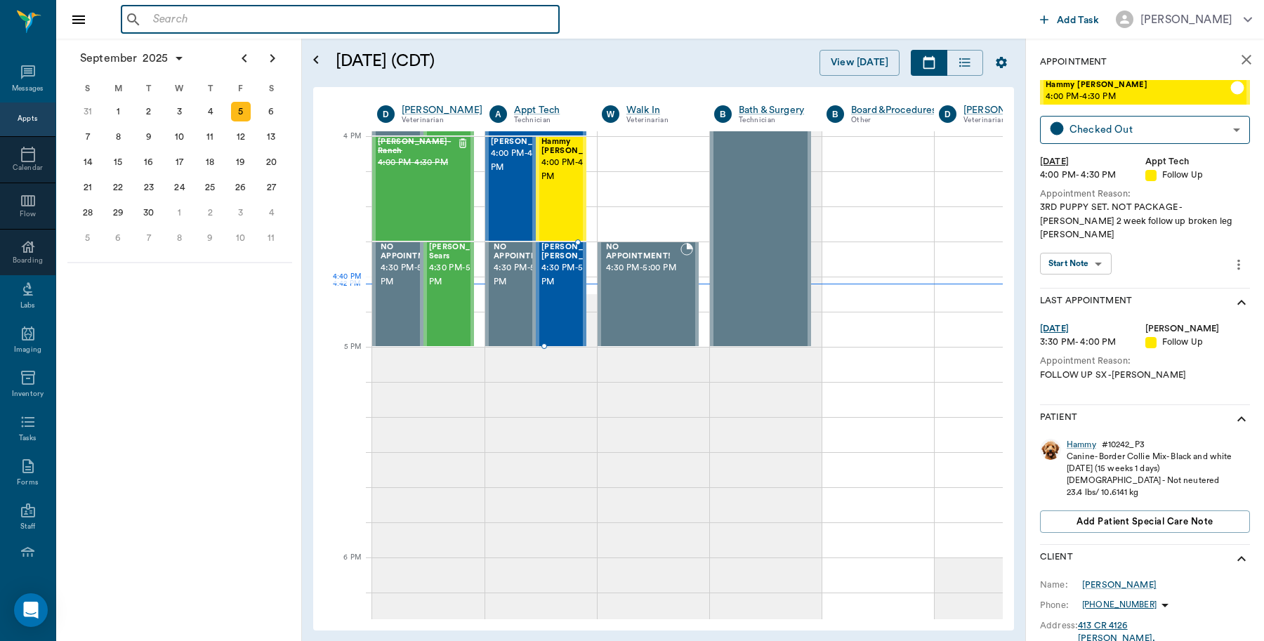
click at [562, 281] on span "4:30 PM - 5:00 PM" at bounding box center [576, 275] width 70 height 28
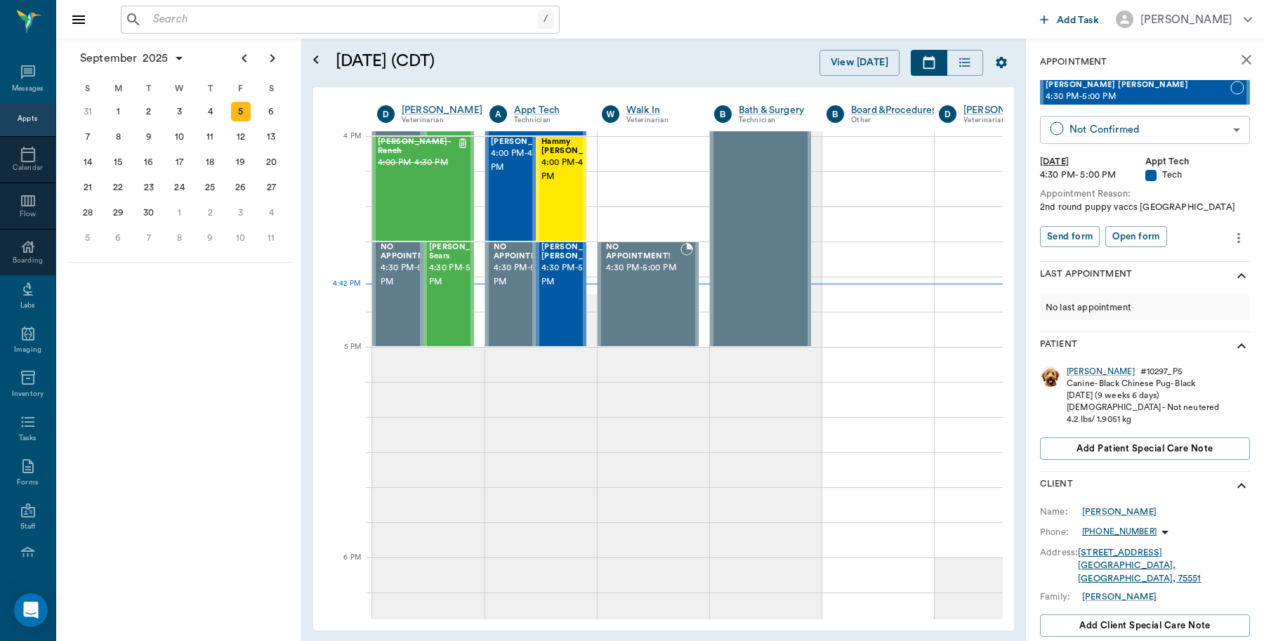
click at [1101, 124] on body "/ ​ Add Task [PERSON_NAME] Nectar Messages Appts Calendar Flow Boarding Labs Im…" at bounding box center [632, 320] width 1264 height 641
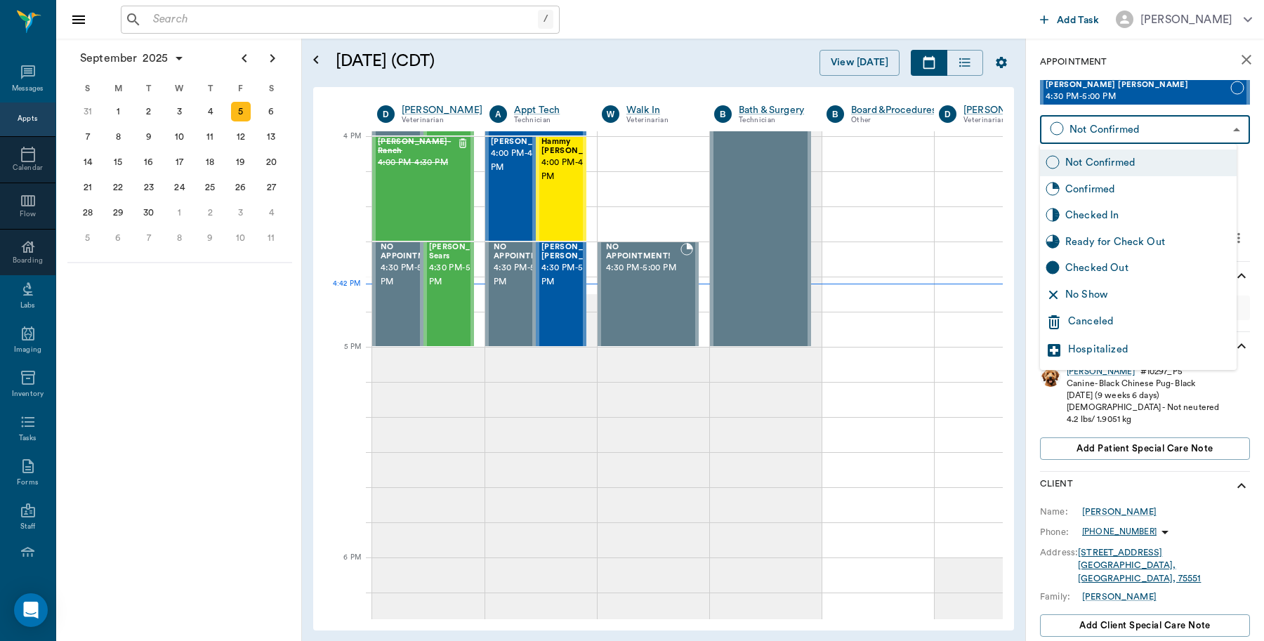
click at [1072, 218] on div "Checked In" at bounding box center [1148, 215] width 166 height 15
type input "CHECKED_IN"
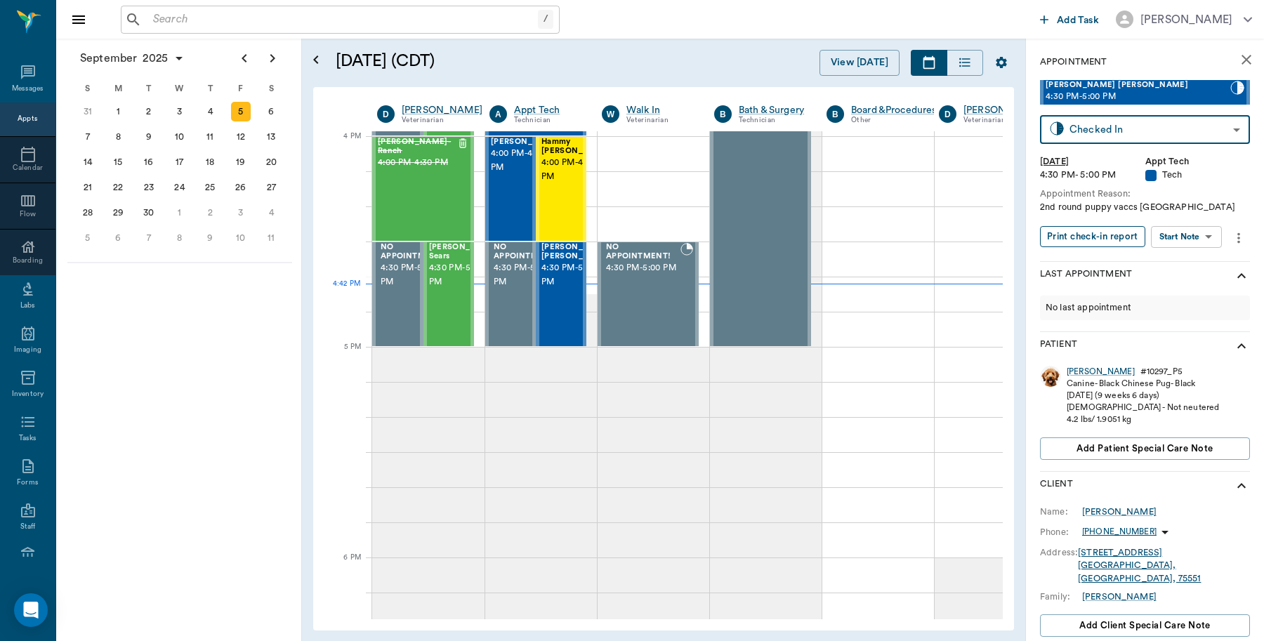
click at [1078, 237] on button "Print check-in report" at bounding box center [1092, 237] width 105 height 22
click at [211, 139] on div "11" at bounding box center [210, 137] width 20 height 20
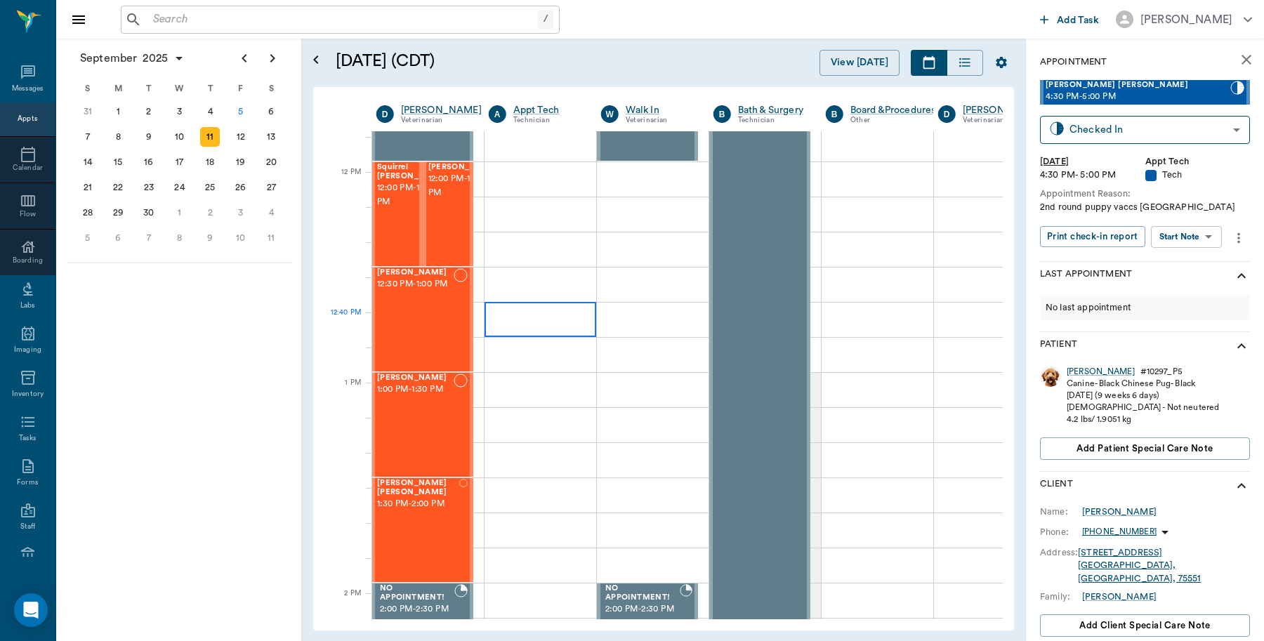
scroll to position [790, 1]
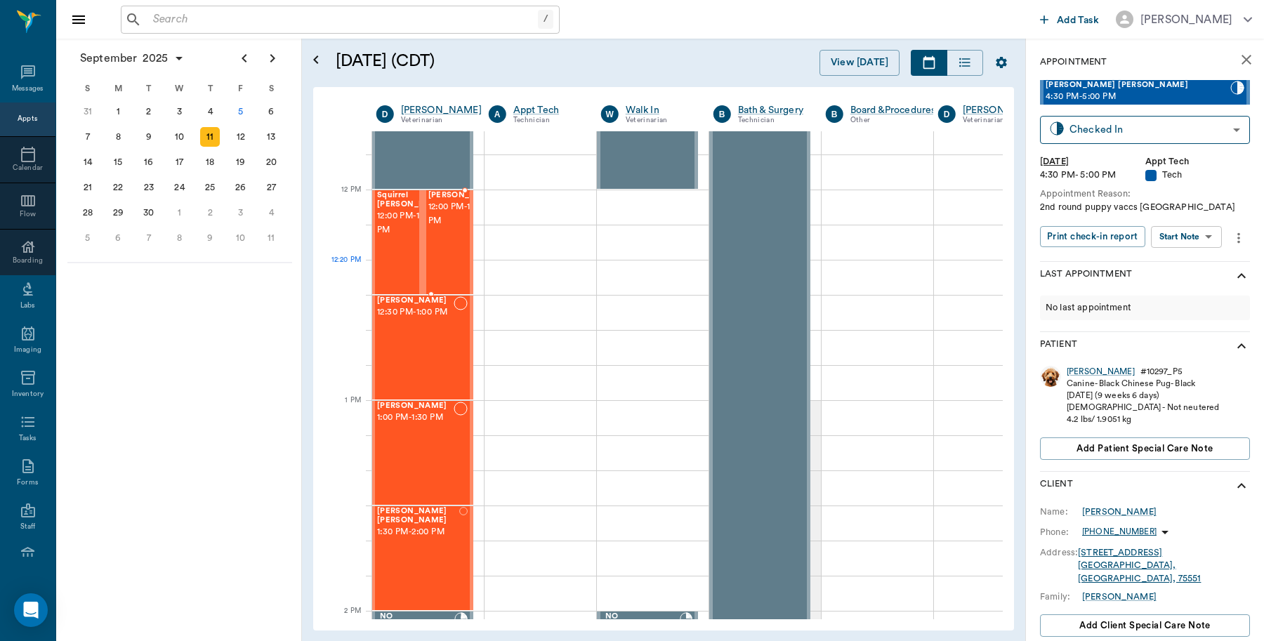
click at [436, 228] on span "12:00 PM - 12:30 PM" at bounding box center [463, 214] width 70 height 28
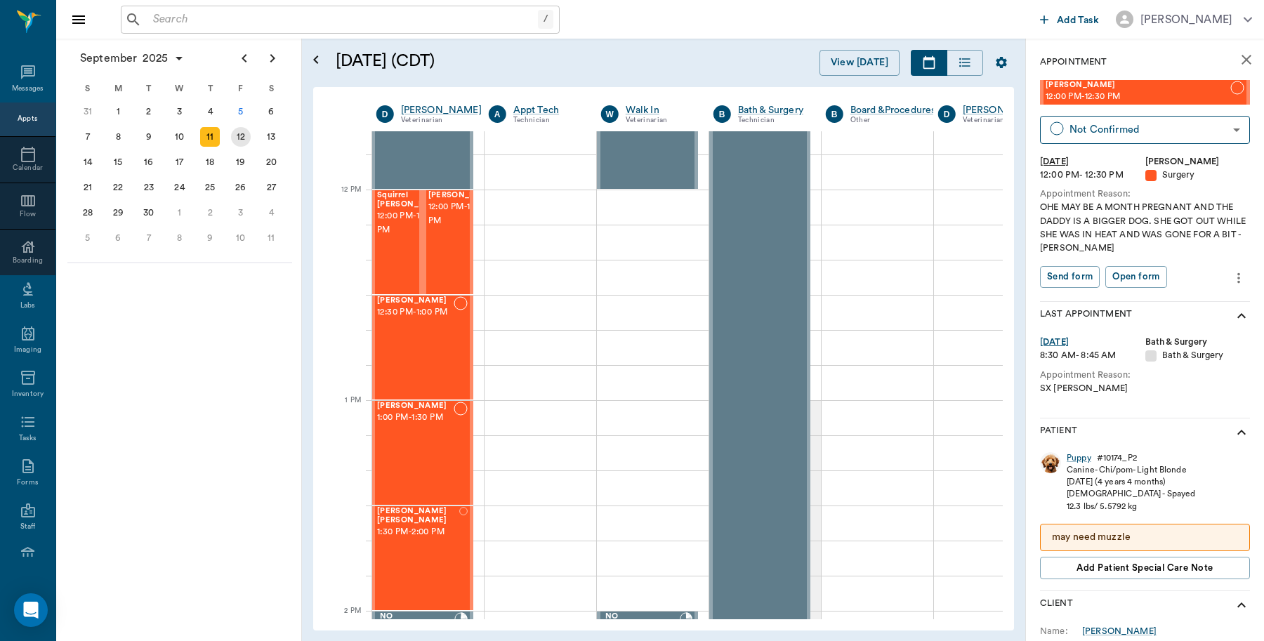
click at [240, 137] on div "12" at bounding box center [241, 137] width 20 height 20
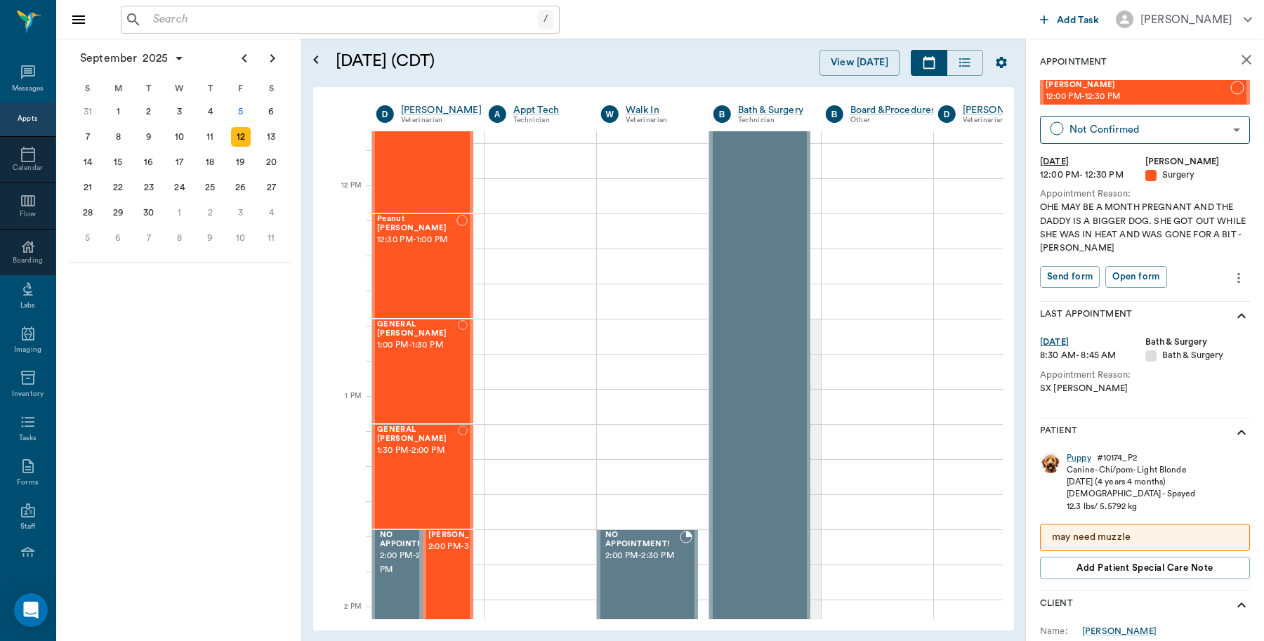
scroll to position [790, 1]
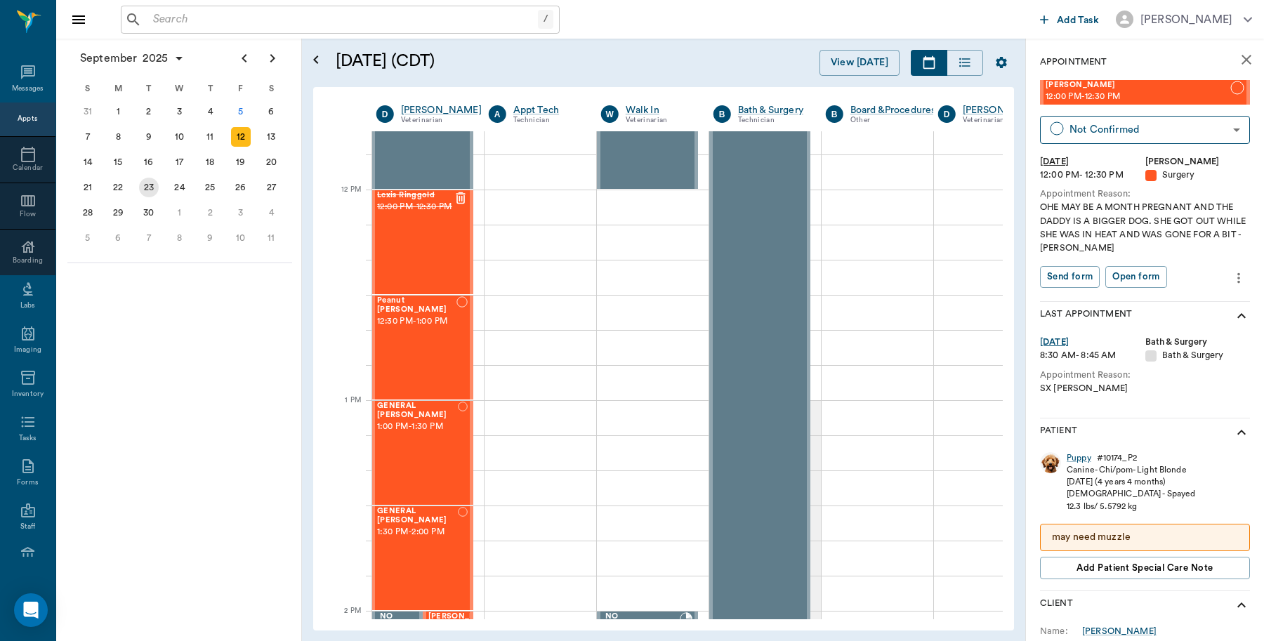
click at [150, 179] on div "23" at bounding box center [149, 188] width 20 height 20
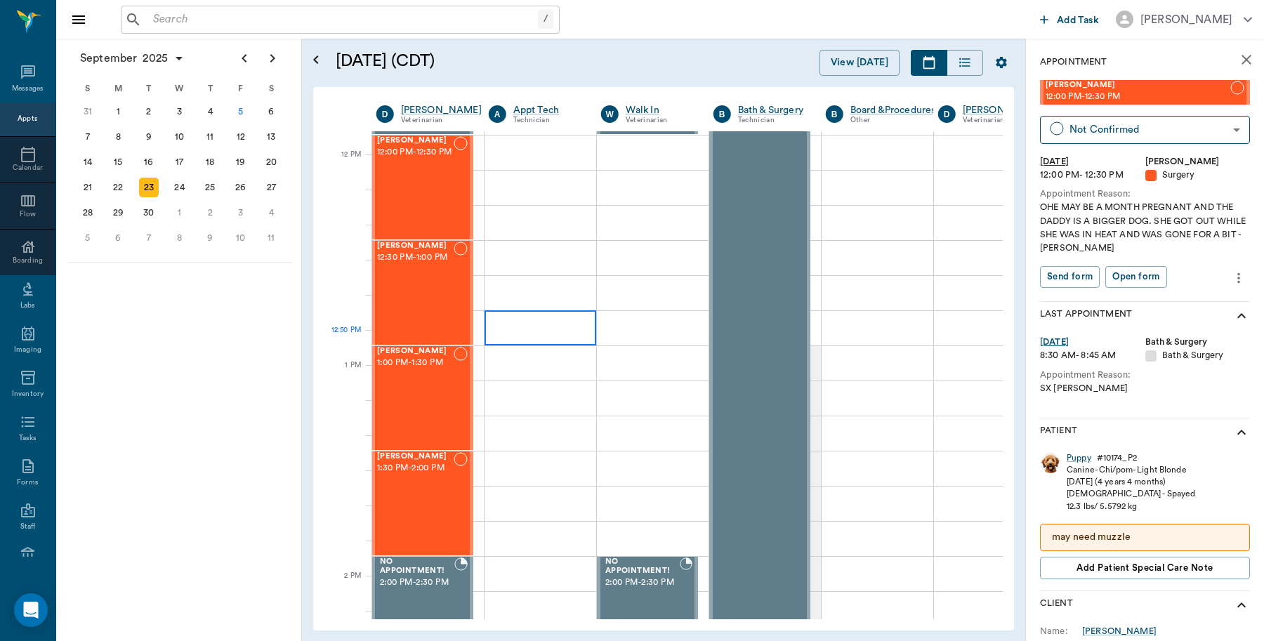
scroll to position [790, 1]
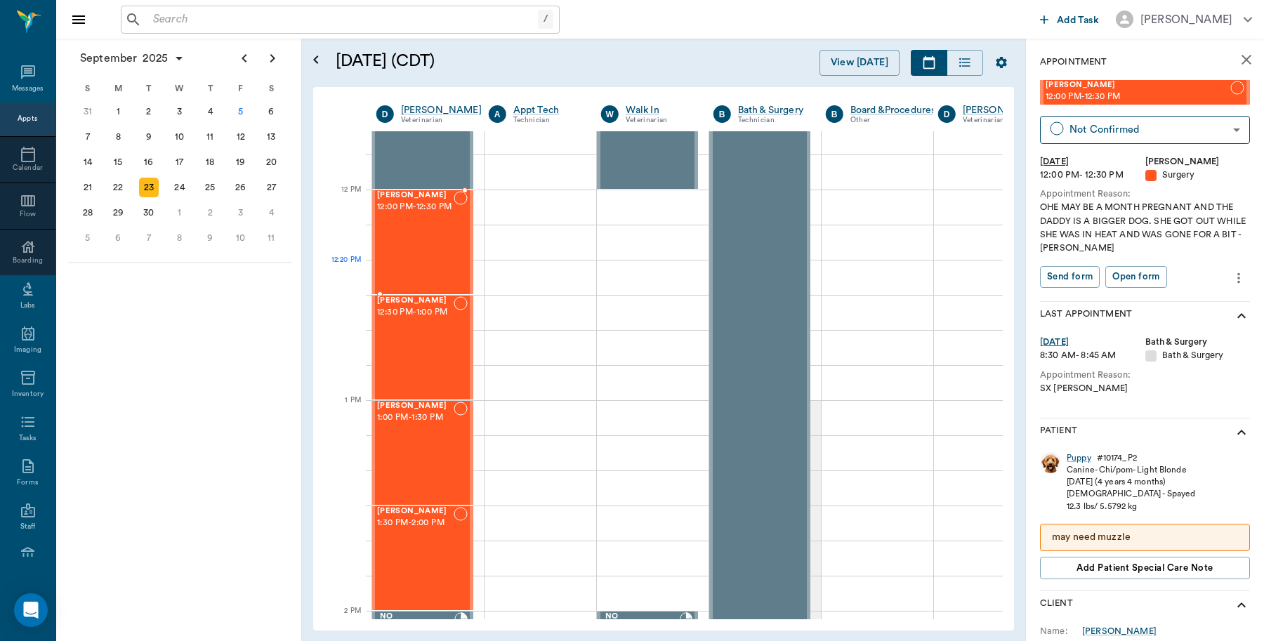
click at [385, 260] on div "[PERSON_NAME] 12:00 PM - 12:30 PM" at bounding box center [415, 242] width 77 height 102
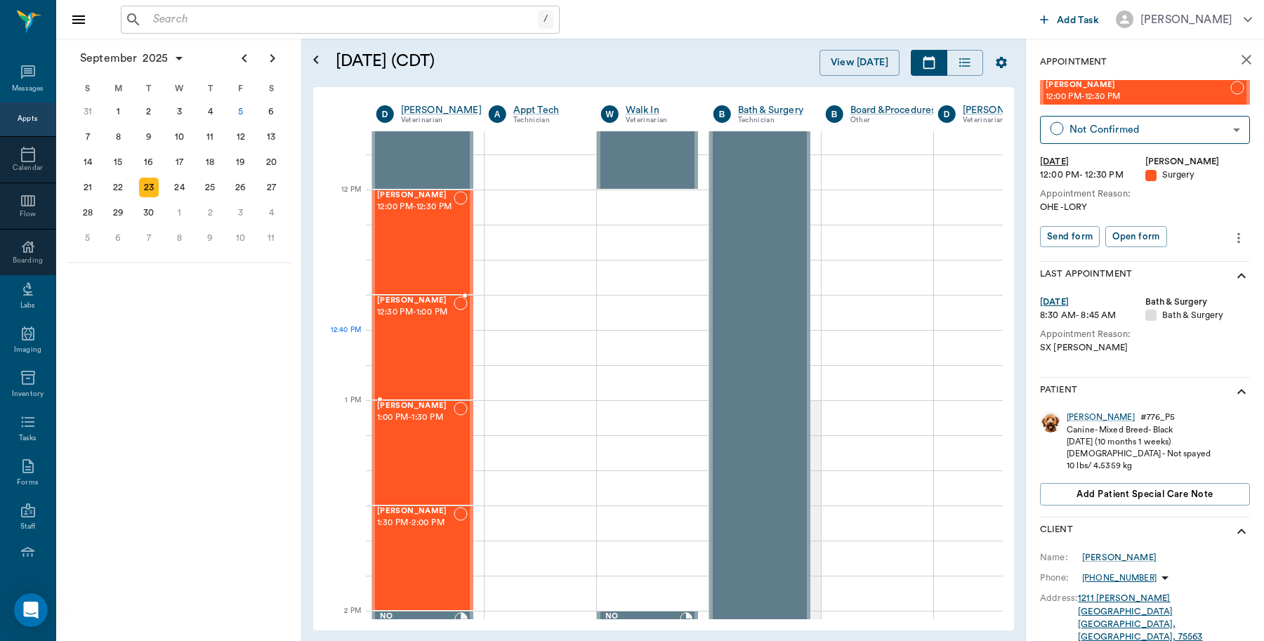
click at [406, 338] on div "[PERSON_NAME] 12:30 PM - 1:00 PM" at bounding box center [415, 347] width 77 height 102
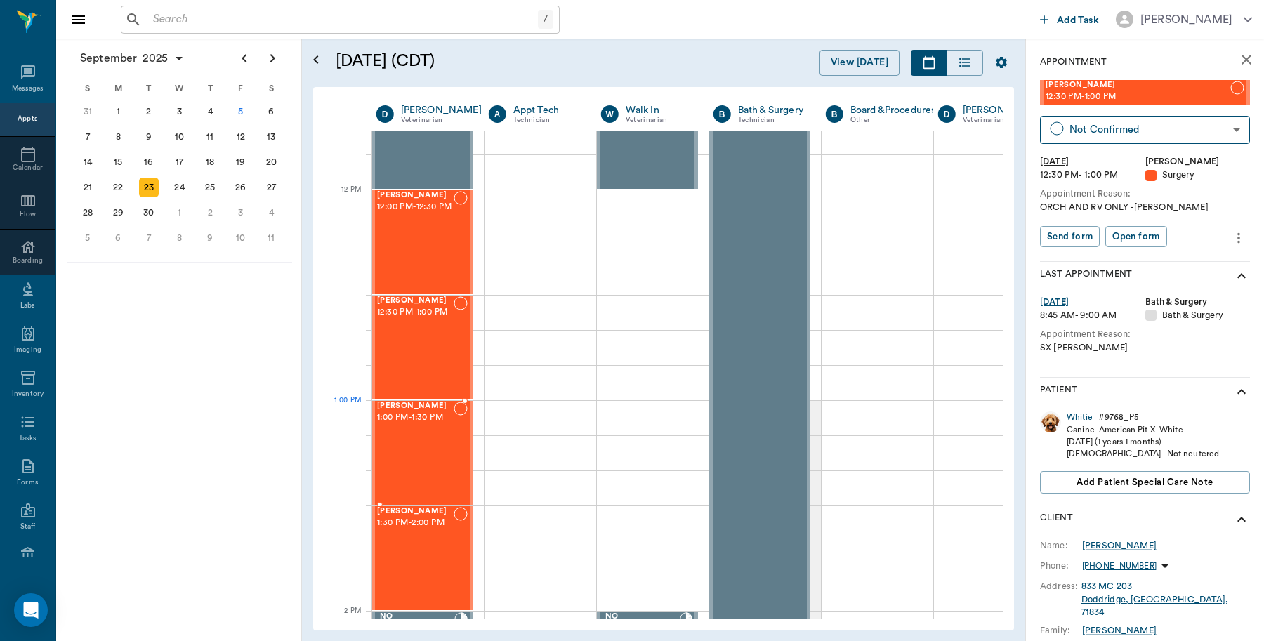
click at [407, 430] on div "[PERSON_NAME] 1:00 PM - 1:30 PM" at bounding box center [415, 453] width 77 height 102
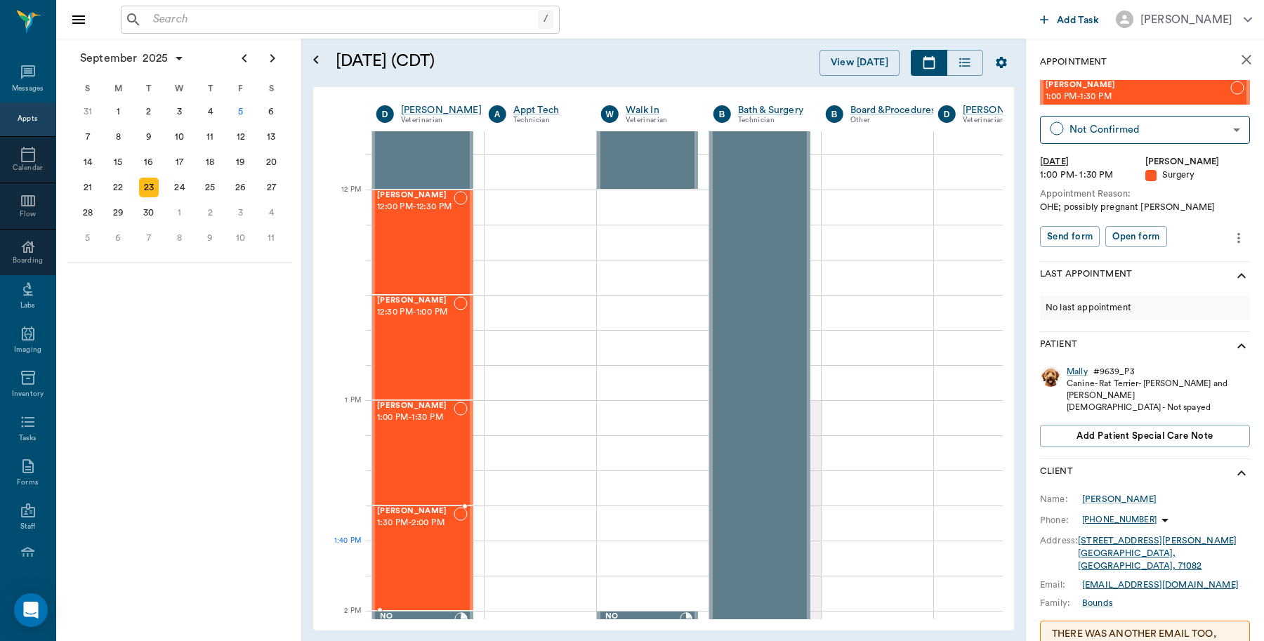
click at [421, 562] on div "[PERSON_NAME] 1:30 PM - 2:00 PM" at bounding box center [415, 558] width 77 height 102
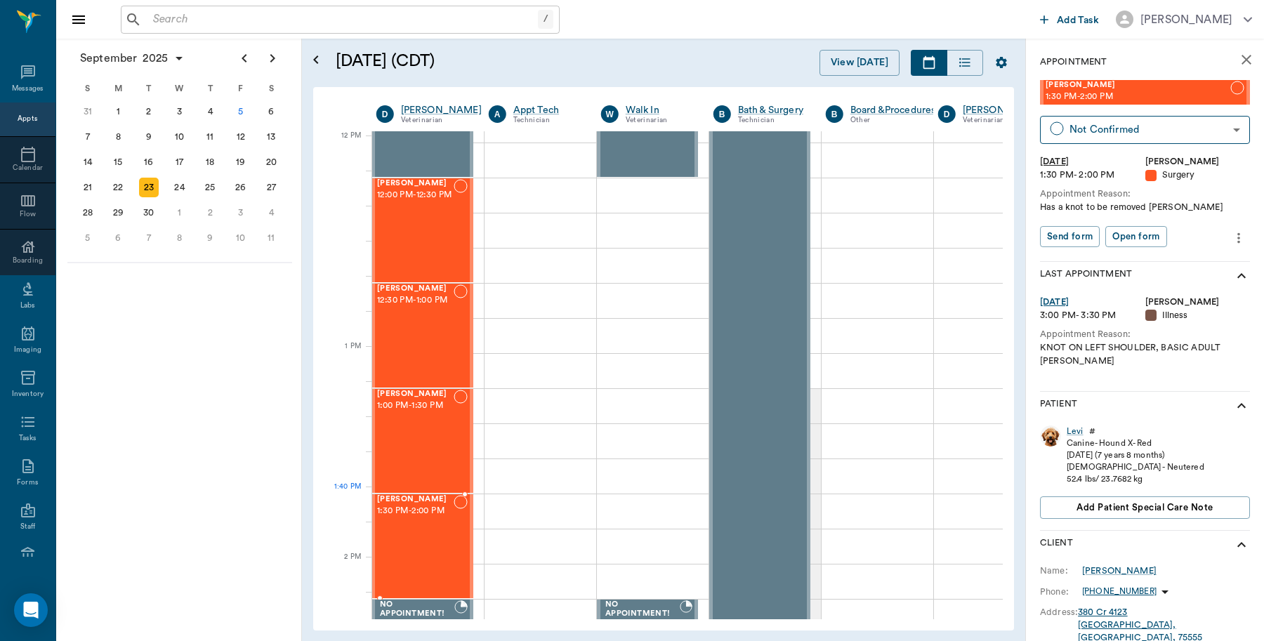
scroll to position [790, 1]
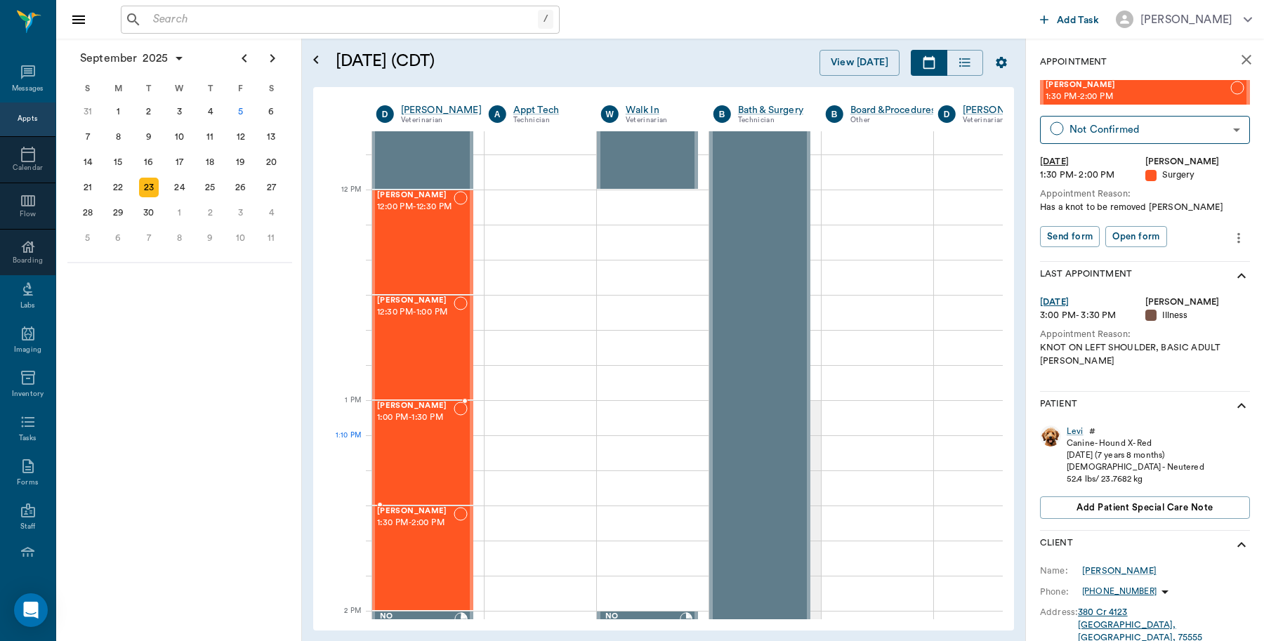
click at [390, 470] on div "[PERSON_NAME] 1:00 PM - 1:30 PM" at bounding box center [415, 453] width 77 height 102
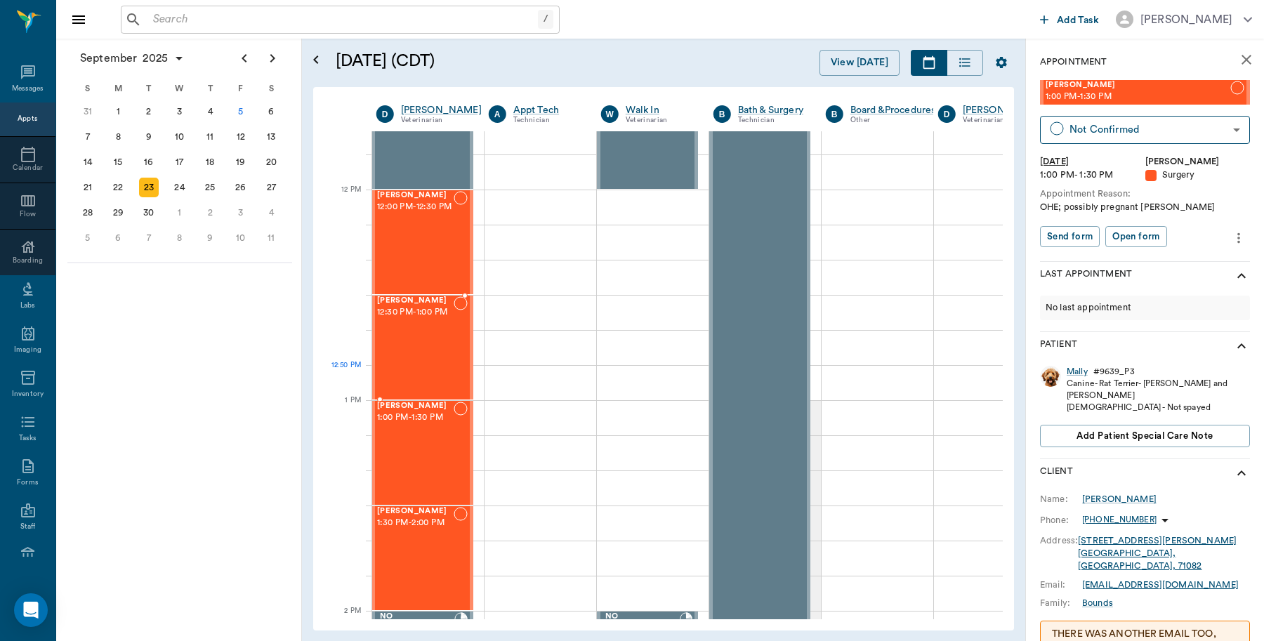
click at [387, 383] on div "[PERSON_NAME] 12:30 PM - 1:00 PM" at bounding box center [415, 347] width 77 height 102
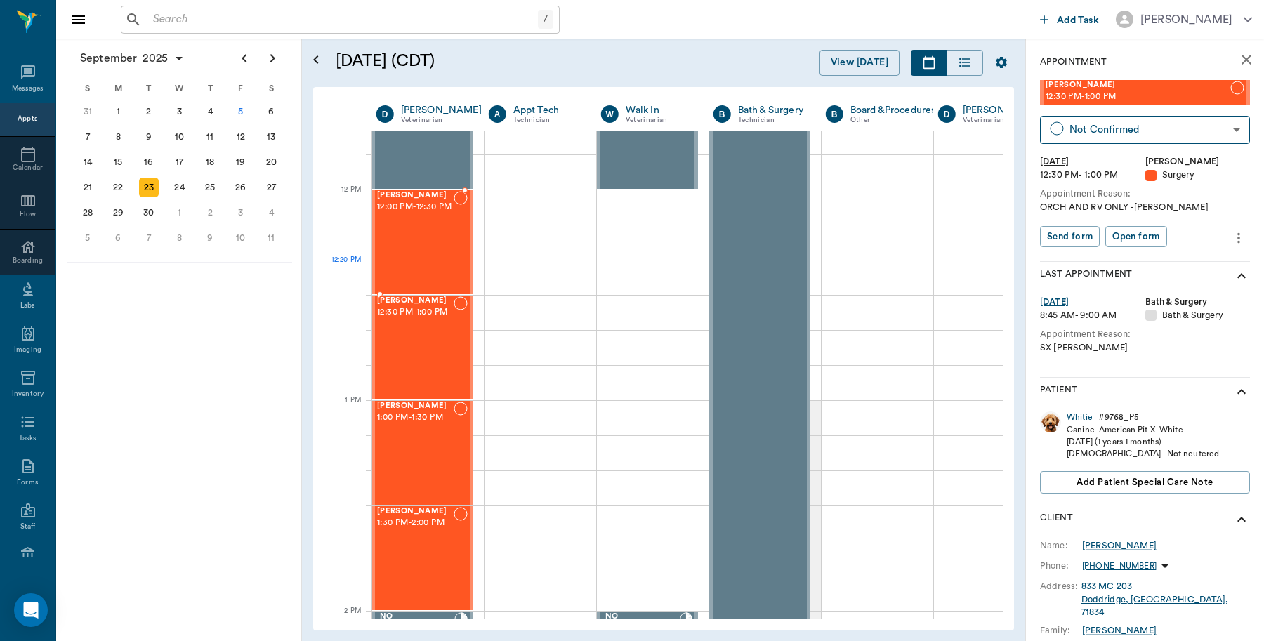
click at [398, 281] on div "[PERSON_NAME] 12:00 PM - 12:30 PM" at bounding box center [415, 242] width 77 height 102
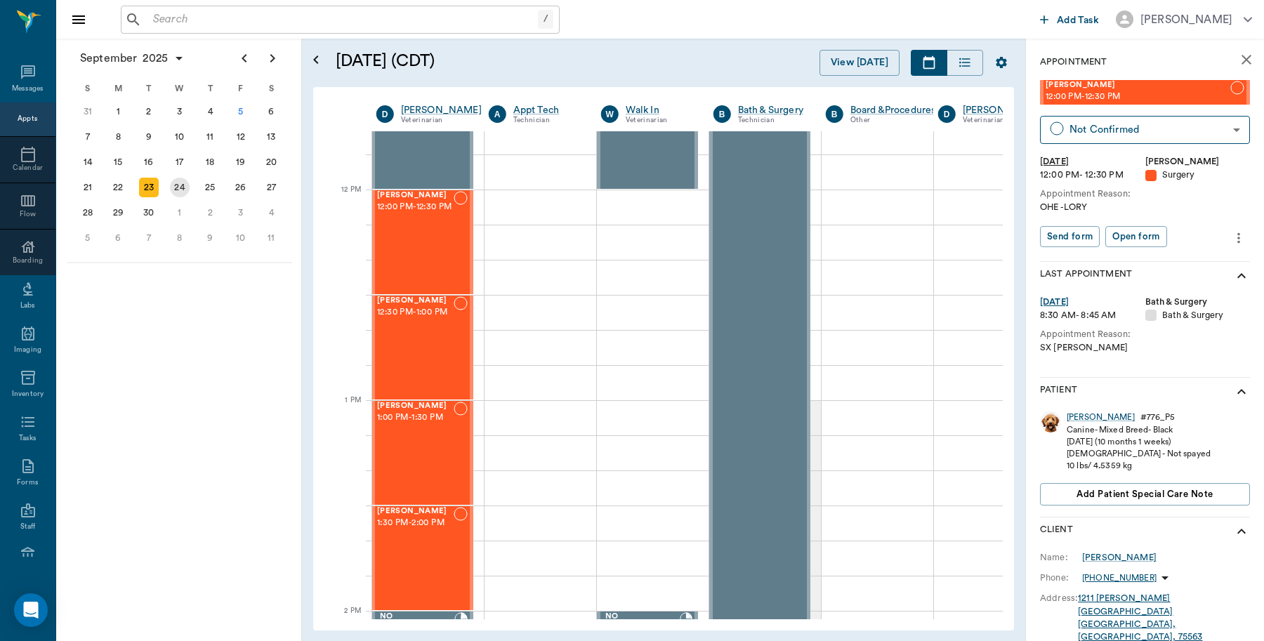
click at [174, 187] on div "24" at bounding box center [180, 188] width 20 height 20
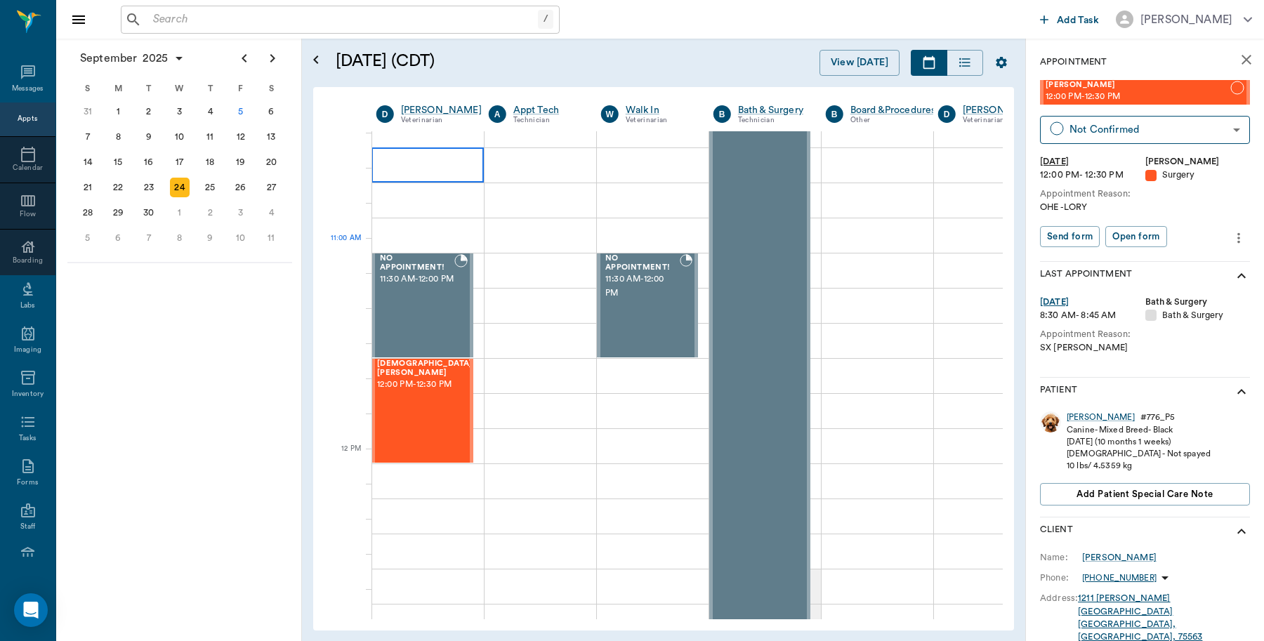
scroll to position [526, 1]
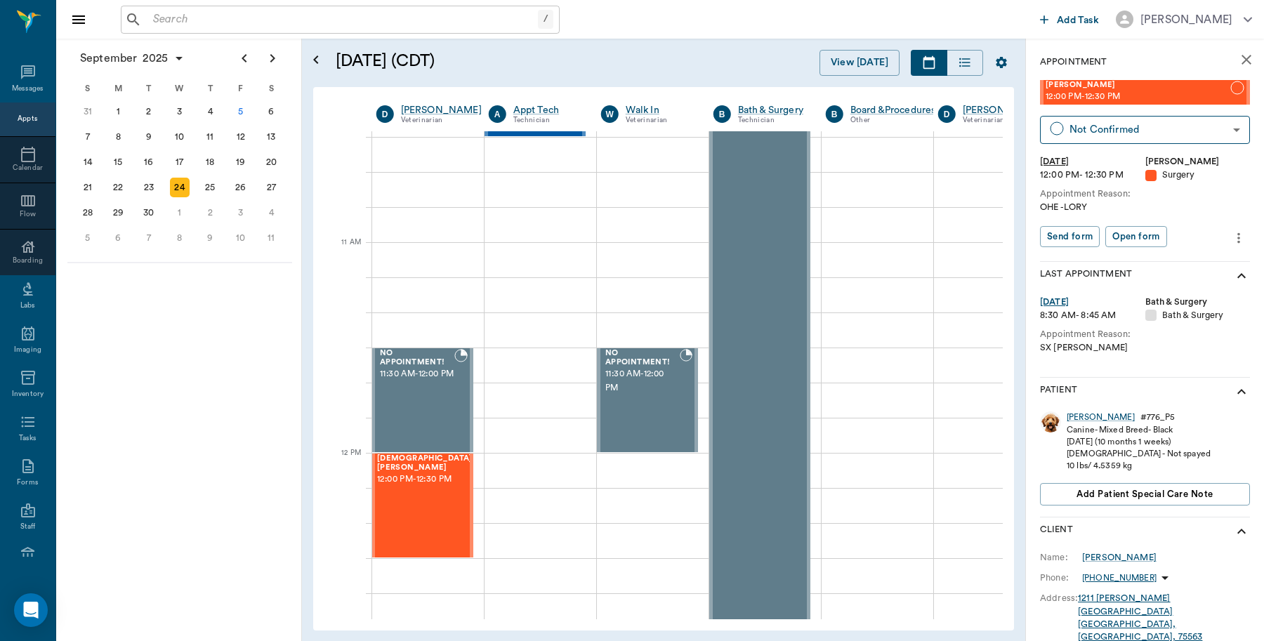
click at [177, 20] on input "text" at bounding box center [342, 20] width 390 height 20
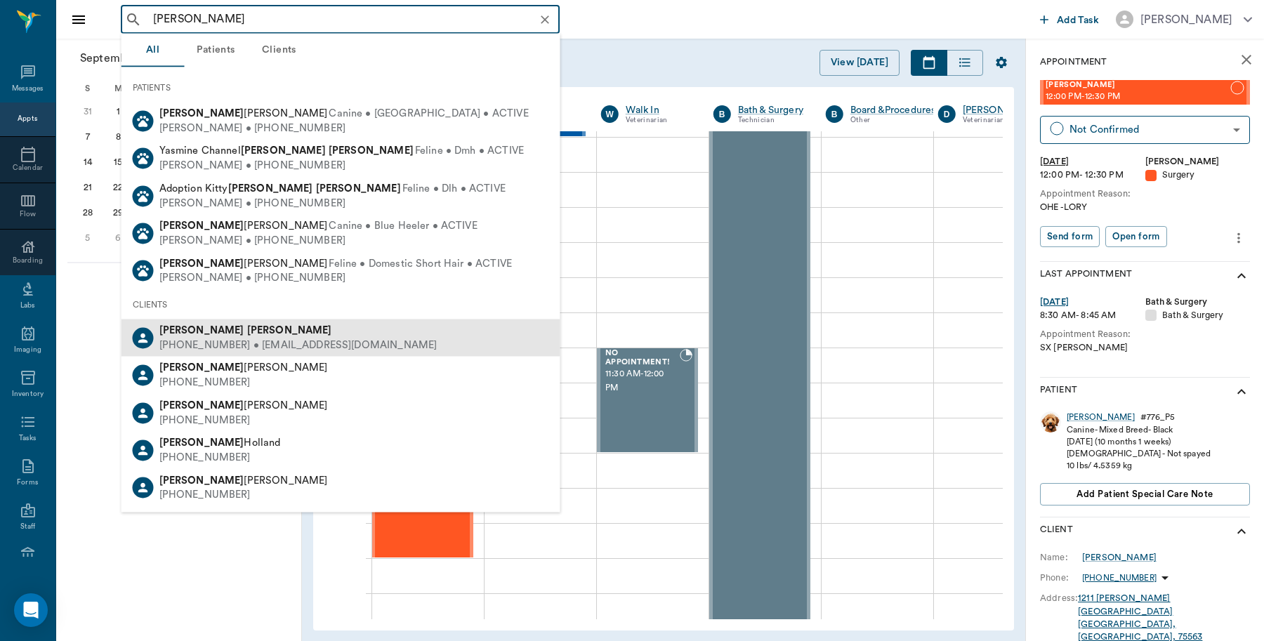
click at [229, 331] on div "[PERSON_NAME]" at bounding box center [298, 331] width 278 height 15
type input "[PERSON_NAME]"
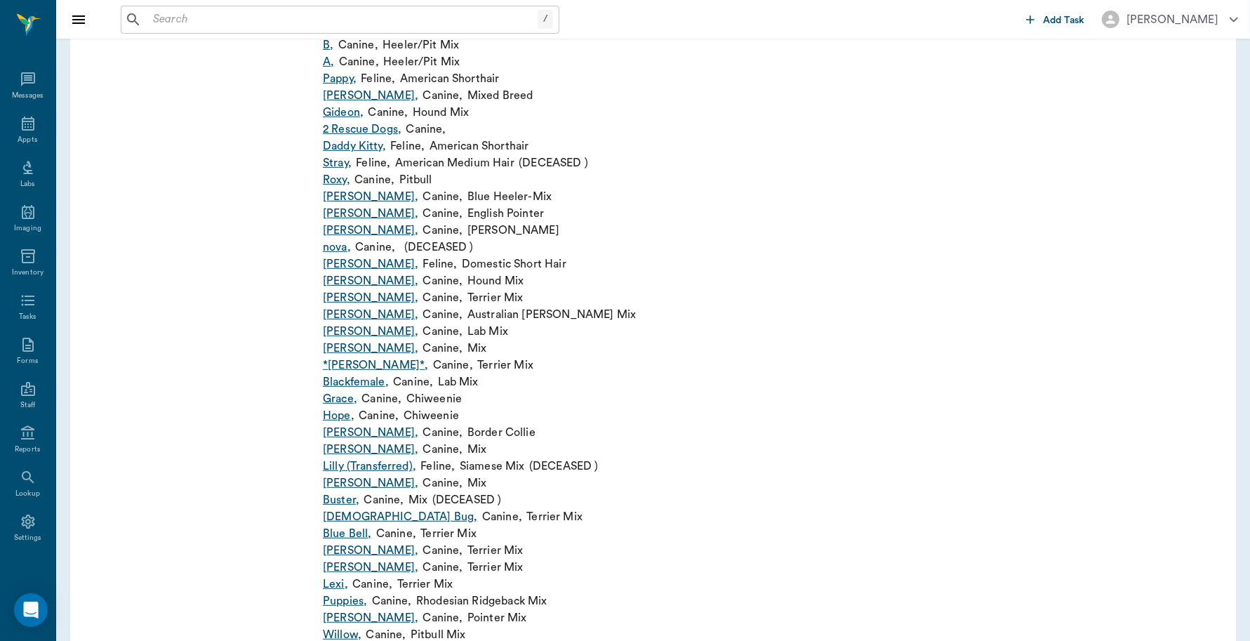
scroll to position [602, 0]
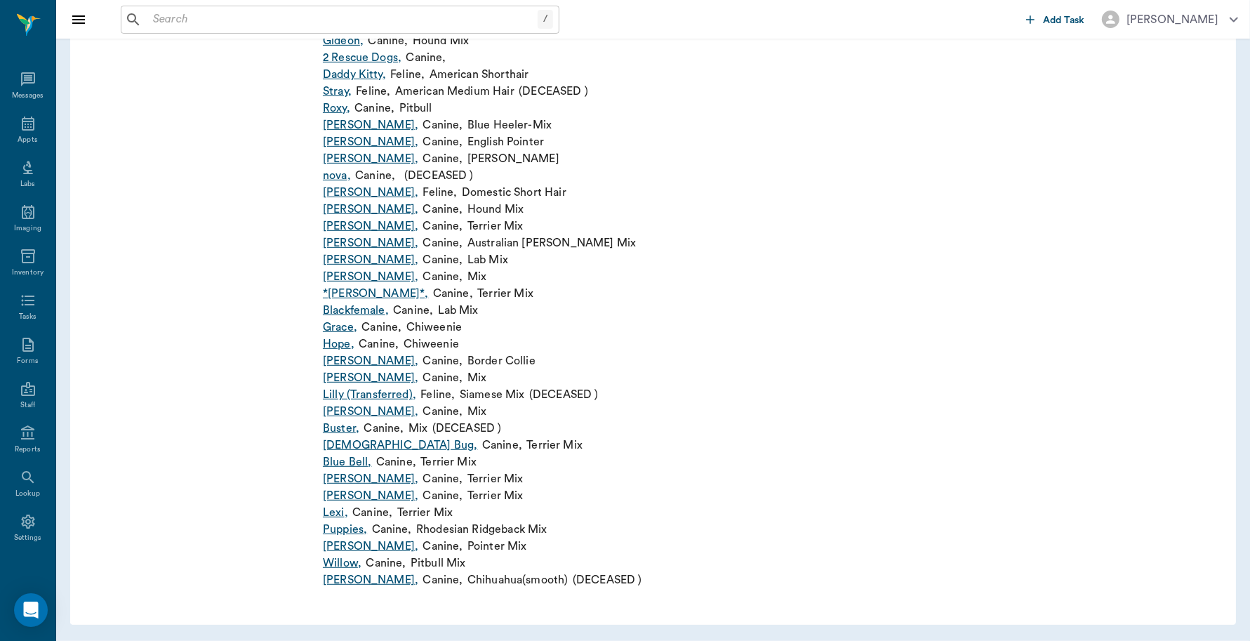
click at [333, 562] on link "Willow ," at bounding box center [342, 563] width 39 height 17
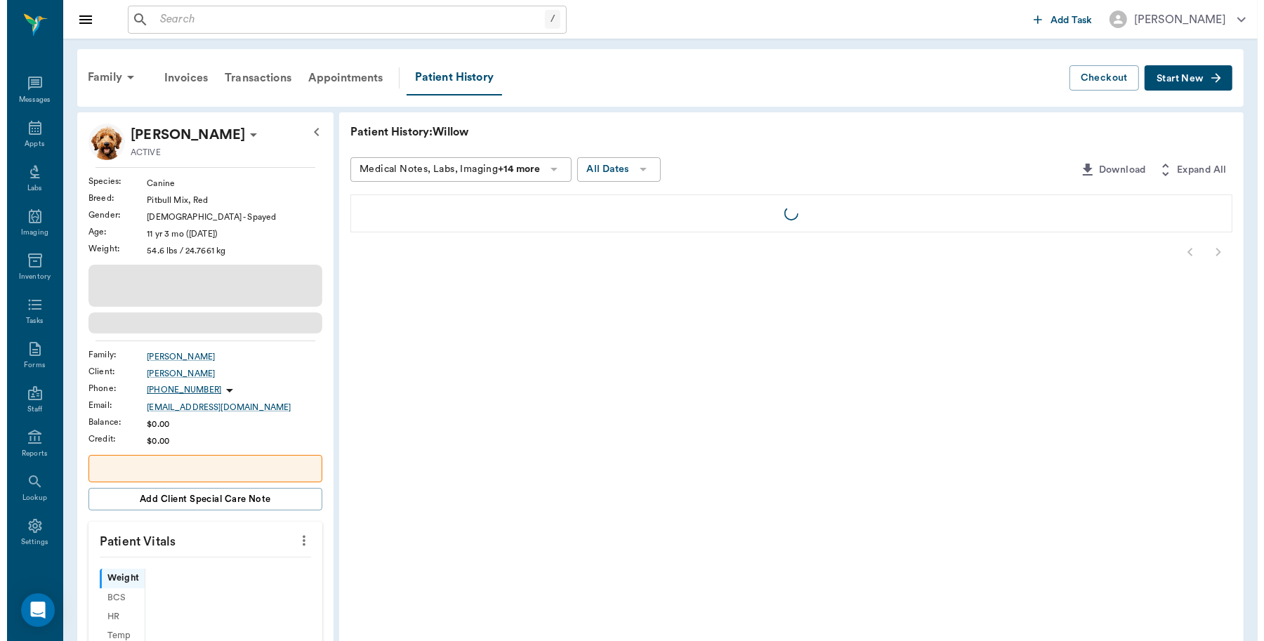
scroll to position [4, 0]
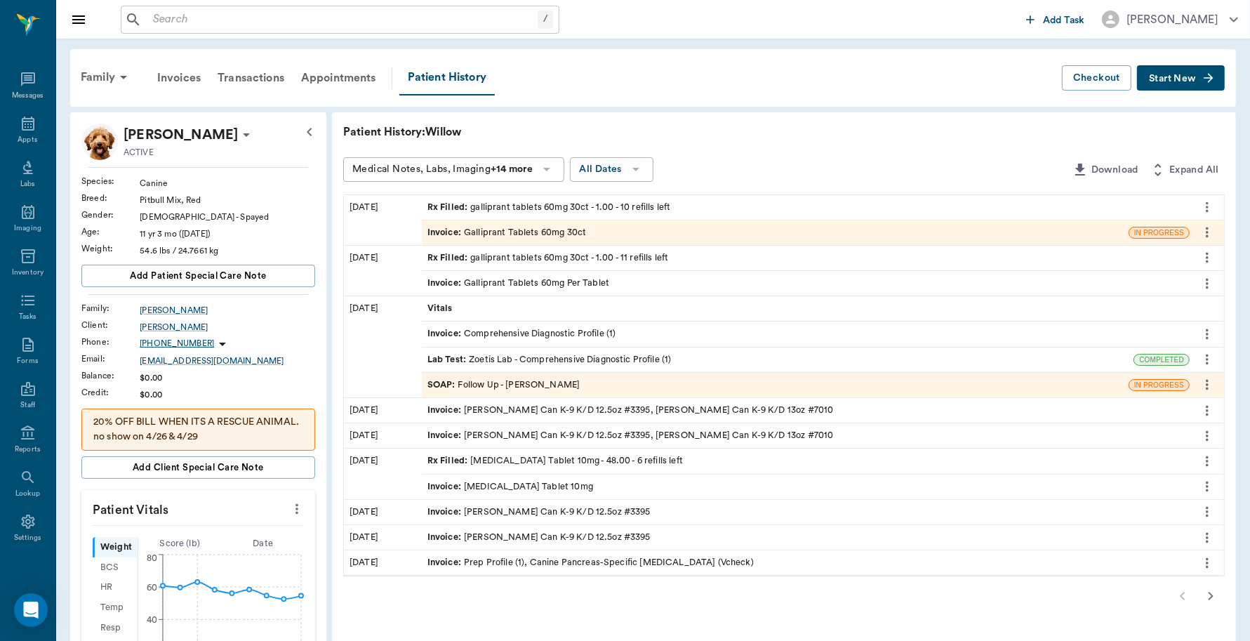
click at [644, 235] on div "Invoice : Galliprant Tablets 60mg 30ct" at bounding box center [775, 232] width 707 height 25
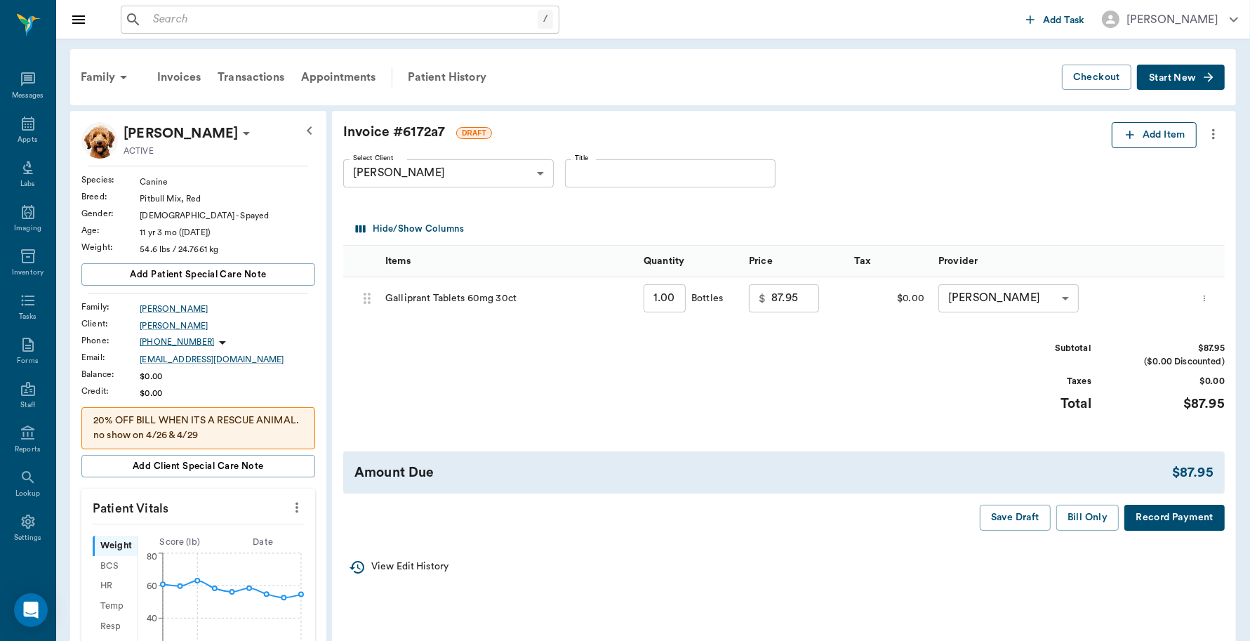
click at [1146, 135] on button "Add Item" at bounding box center [1154, 135] width 85 height 26
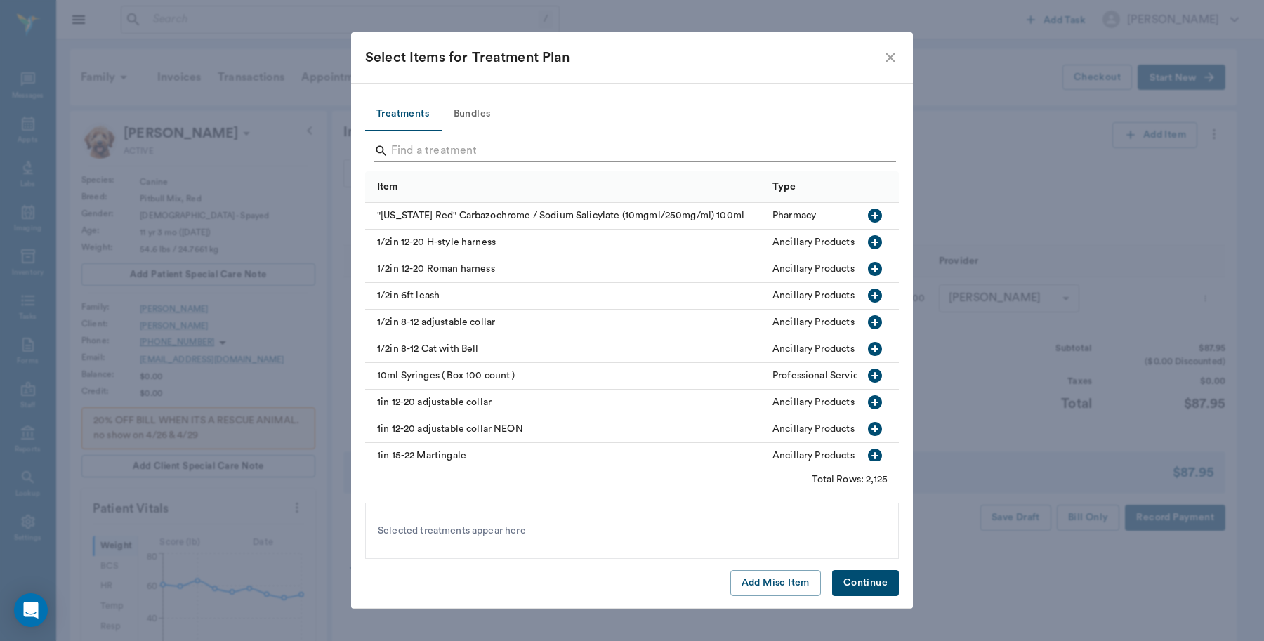
click at [501, 140] on input "Search" at bounding box center [633, 151] width 484 height 22
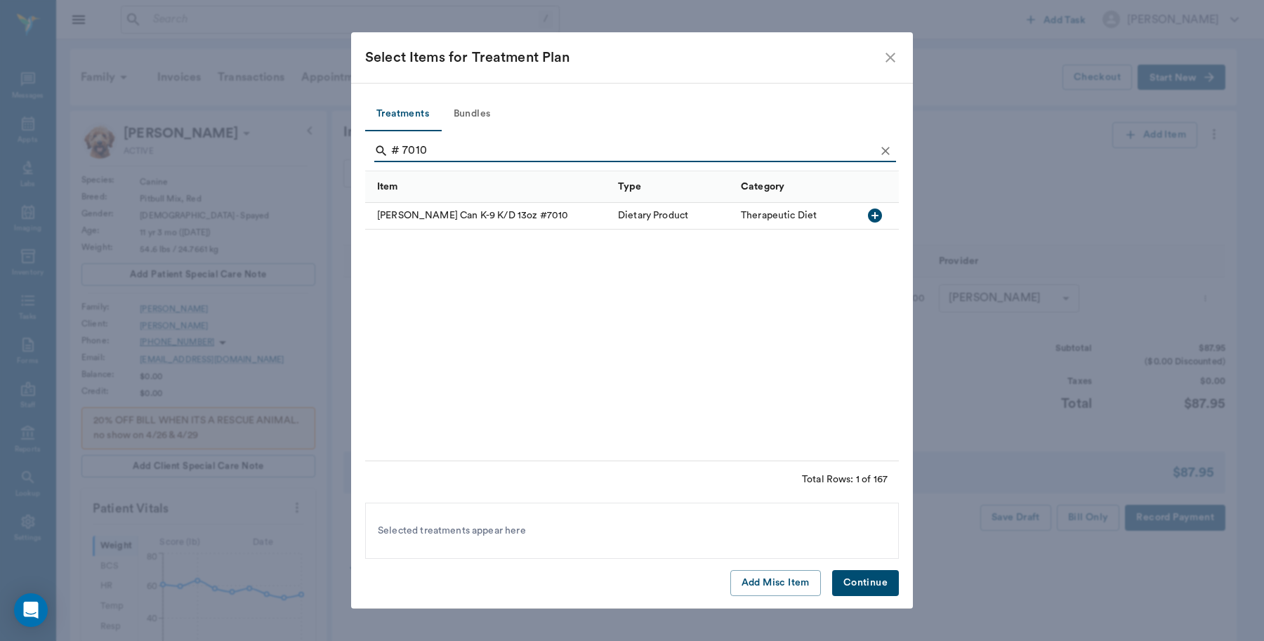
type input "# 7010"
click at [534, 218] on div "[PERSON_NAME] Can K-9 K/D 13oz #7010" at bounding box center [488, 216] width 246 height 27
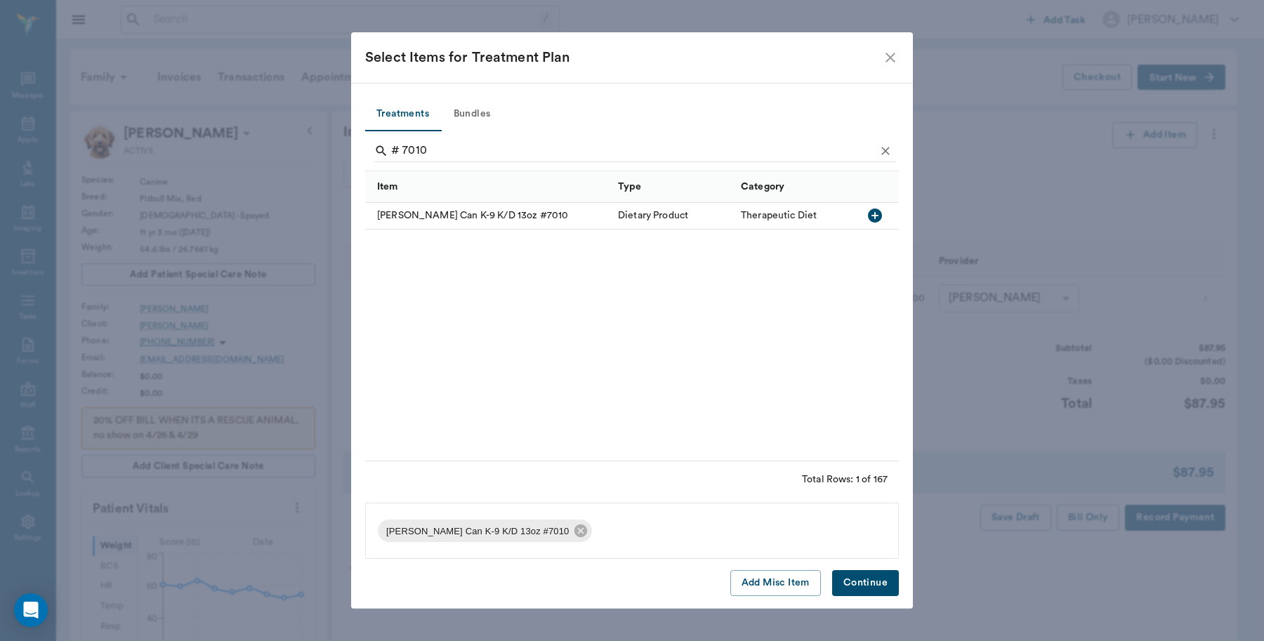
click at [881, 581] on button "Continue" at bounding box center [865, 583] width 67 height 26
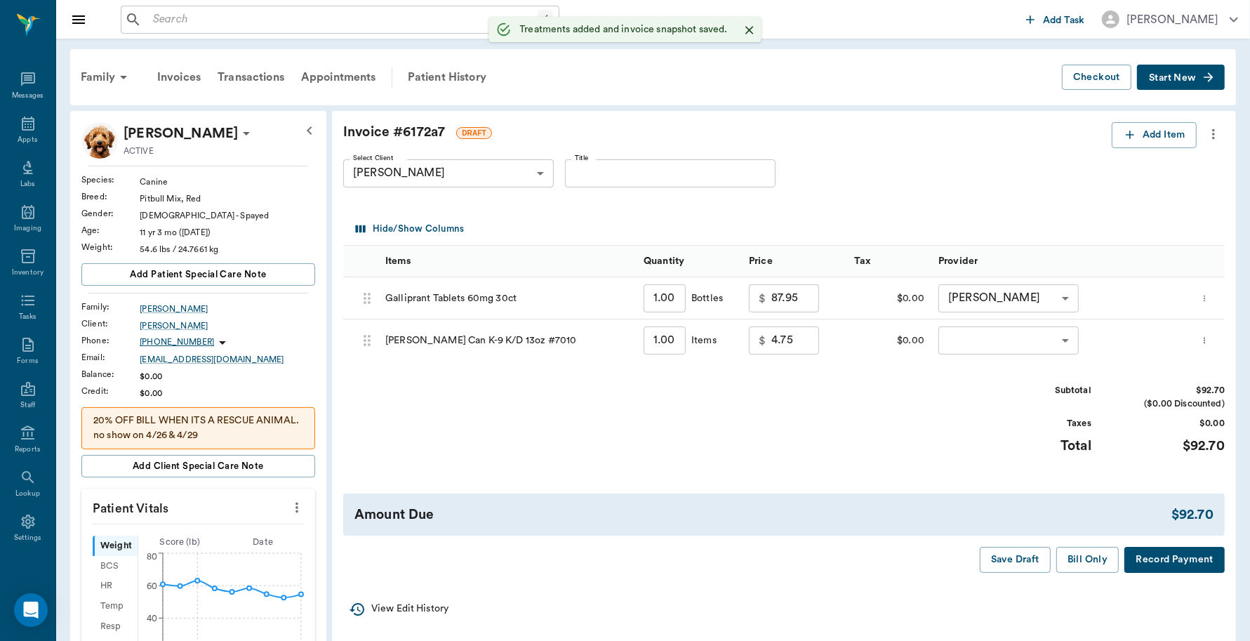
click at [669, 338] on input "1.00" at bounding box center [665, 340] width 42 height 28
type input "4"
type input "19.00"
type input "4"
click at [669, 300] on input "1.00" at bounding box center [665, 298] width 42 height 28
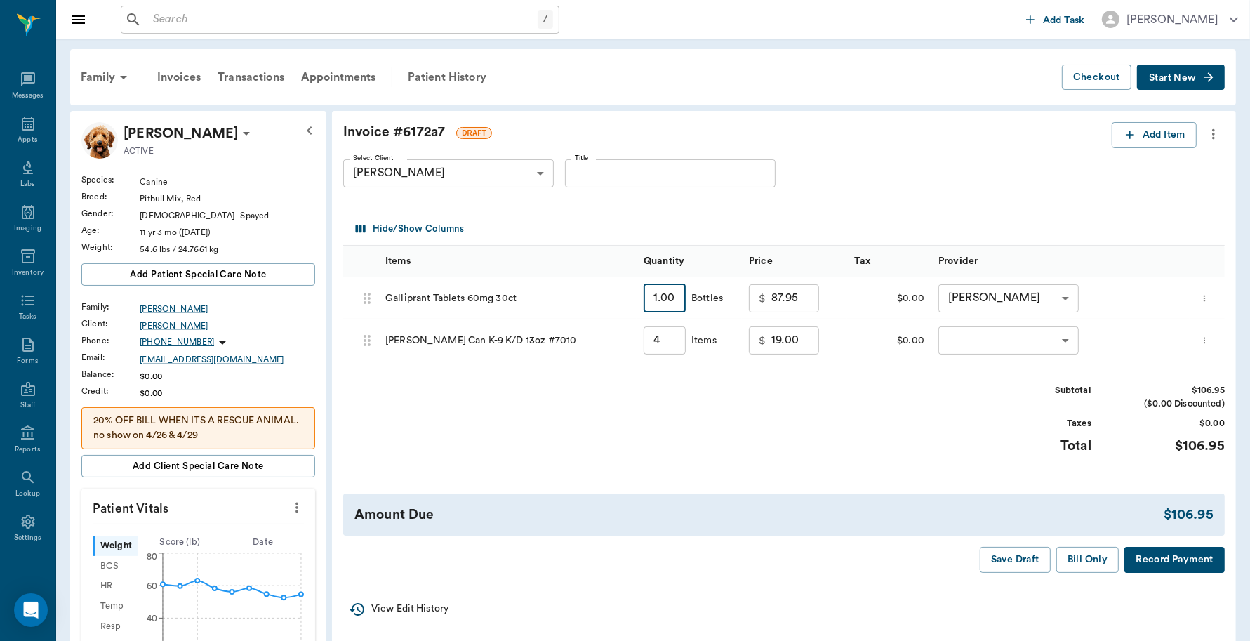
click at [998, 339] on body "/ ​ Add Task Dr. Bert Ellsworth Nectar Messages Appts Labs Imaging Inventory Ta…" at bounding box center [625, 585] width 1250 height 1171
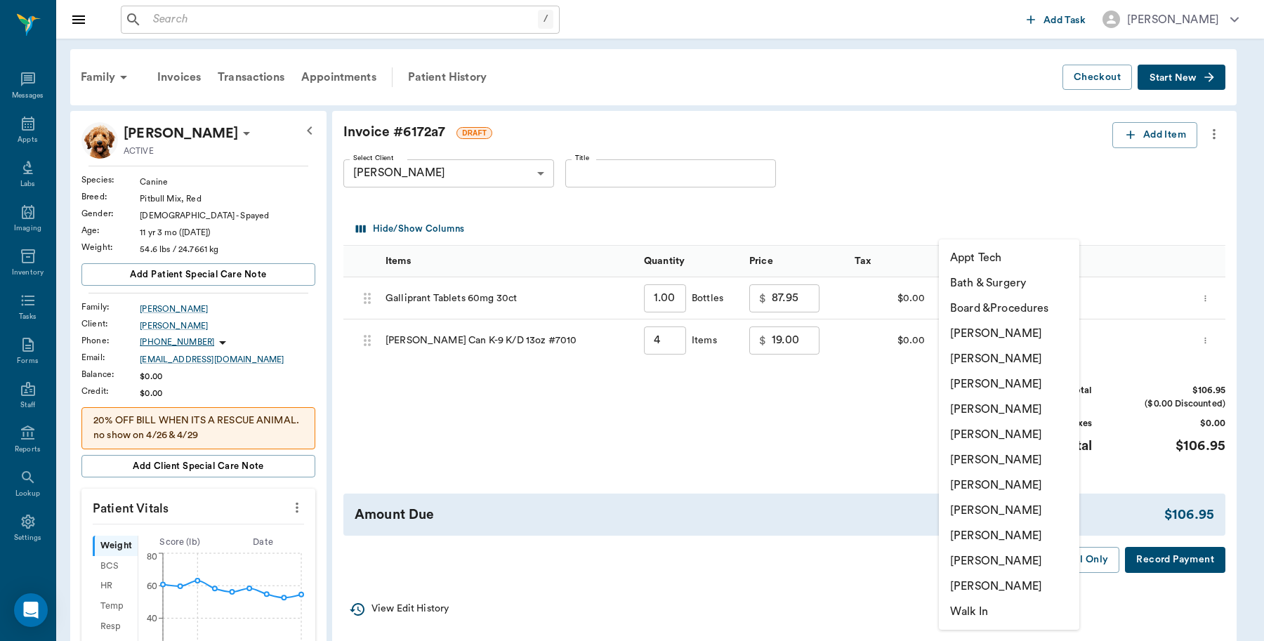
click at [998, 332] on li "[PERSON_NAME]" at bounding box center [1009, 333] width 140 height 25
type input "none-6899ea08ed37b777db10de45"
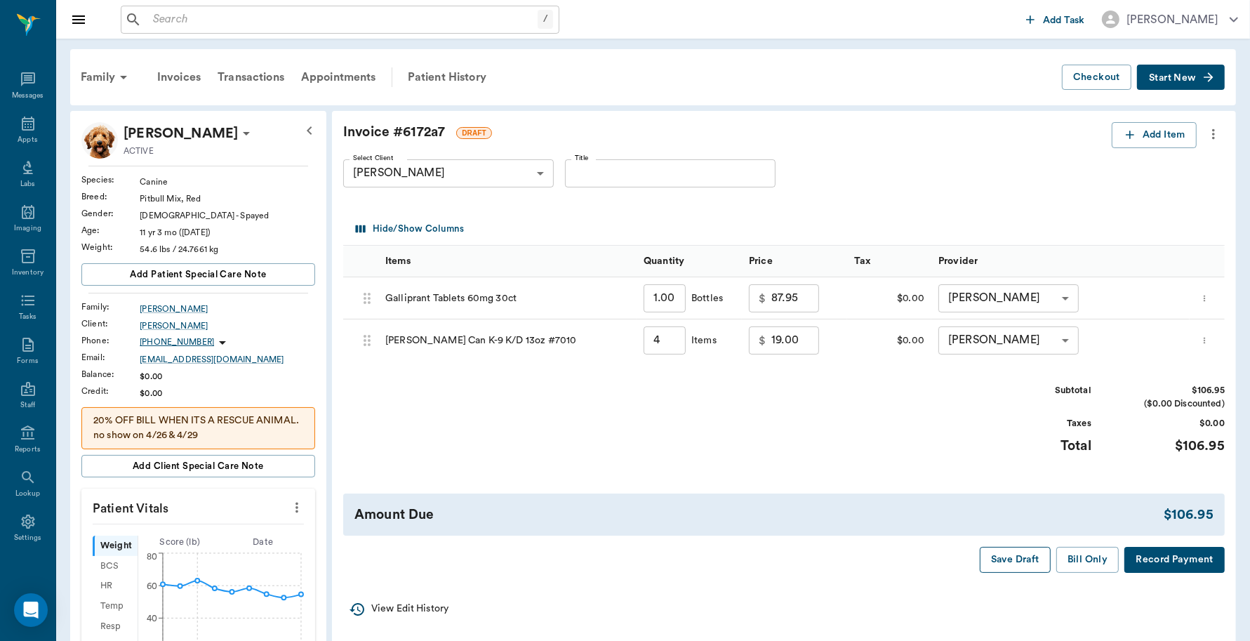
click at [1038, 563] on button "Save Draft" at bounding box center [1015, 560] width 71 height 26
type input "4.00"
click at [437, 81] on div "Patient History" at bounding box center [446, 77] width 95 height 34
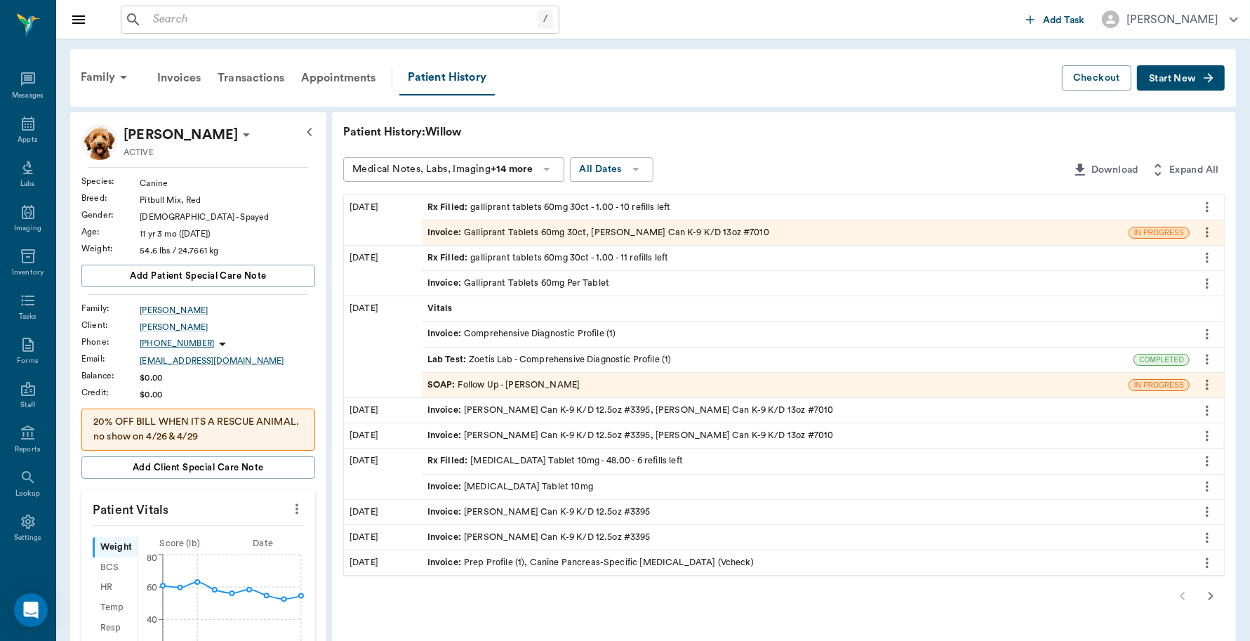
click at [529, 279] on div "Invoice : Galliprant Tablets 60mg Per Tablet" at bounding box center [519, 283] width 182 height 13
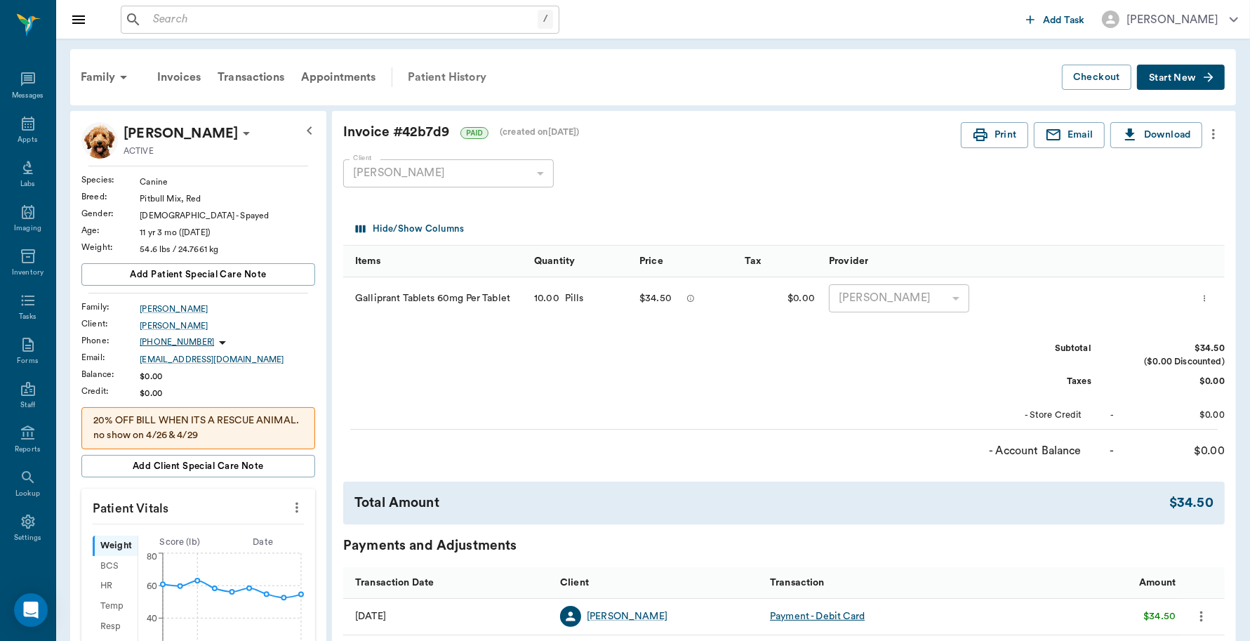
click at [456, 74] on div "Patient History" at bounding box center [446, 77] width 95 height 34
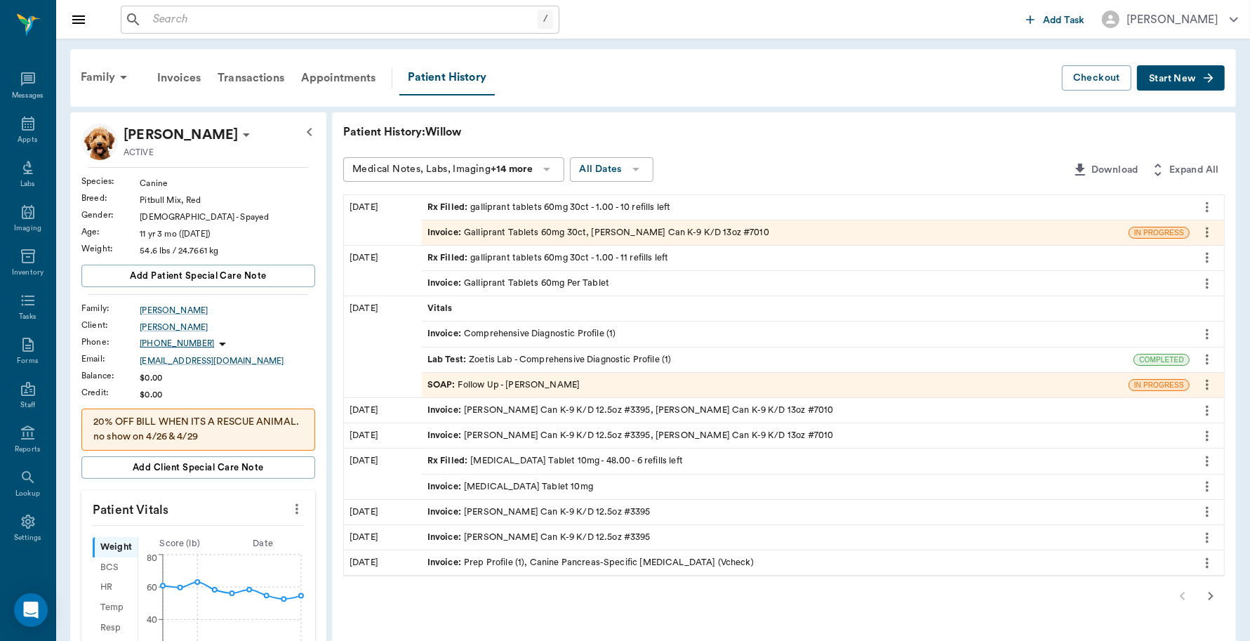
click at [506, 282] on div "Invoice : Galliprant Tablets 60mg Per Tablet" at bounding box center [519, 283] width 182 height 13
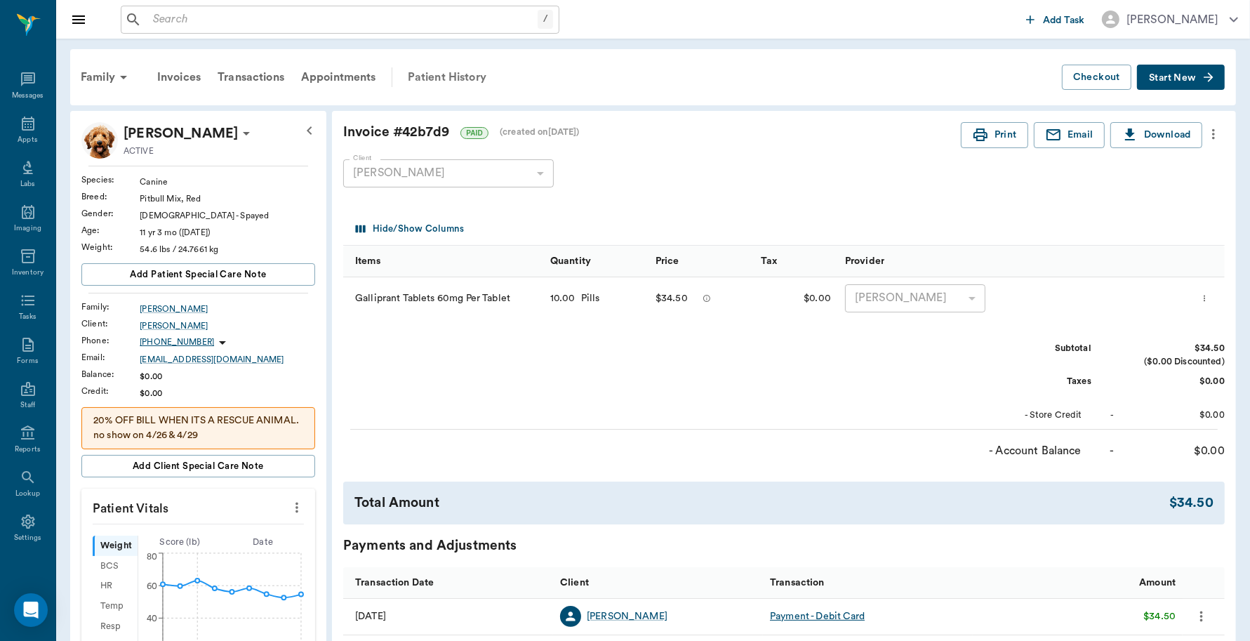
click at [449, 71] on div "Patient History" at bounding box center [446, 77] width 95 height 34
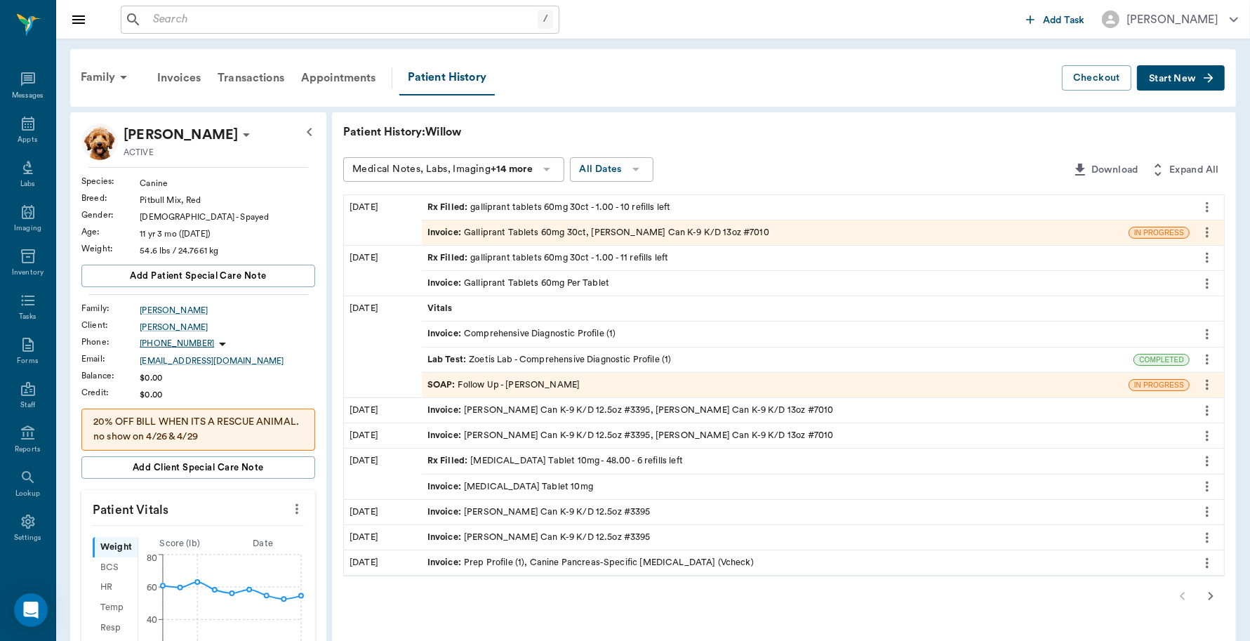
click at [569, 233] on div "Invoice : Galliprant Tablets 60mg 30ct, Hill's PD Can K-9 K/D 13oz #7010" at bounding box center [599, 232] width 342 height 13
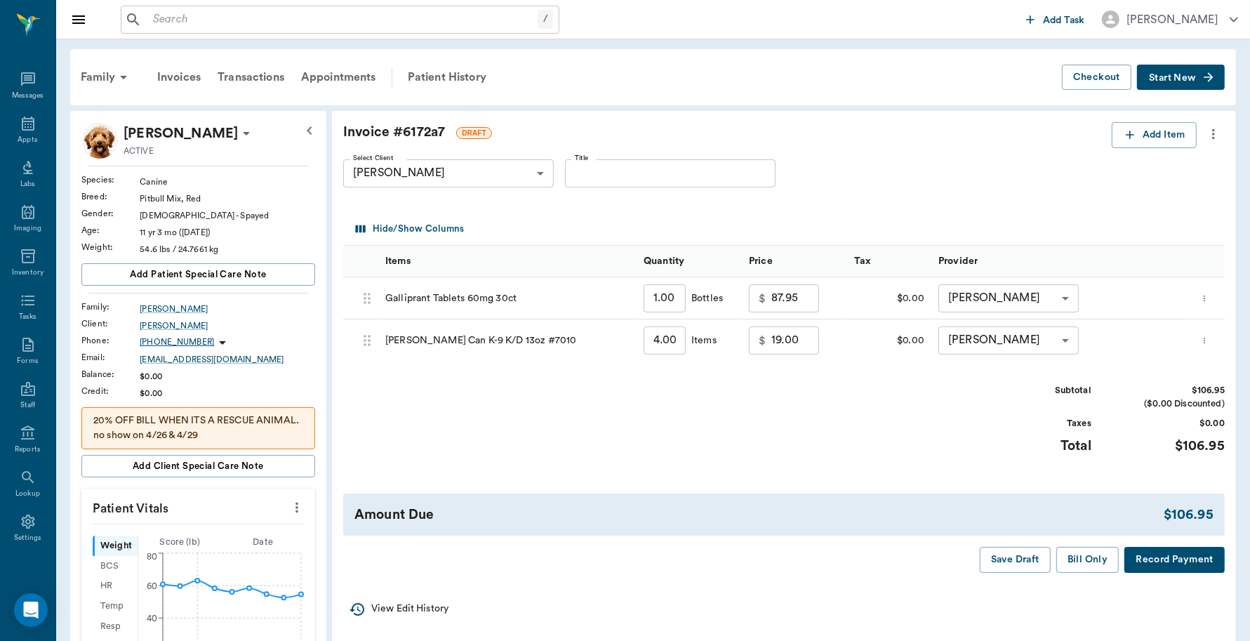
click at [1181, 559] on button "Record Payment" at bounding box center [1175, 560] width 100 height 26
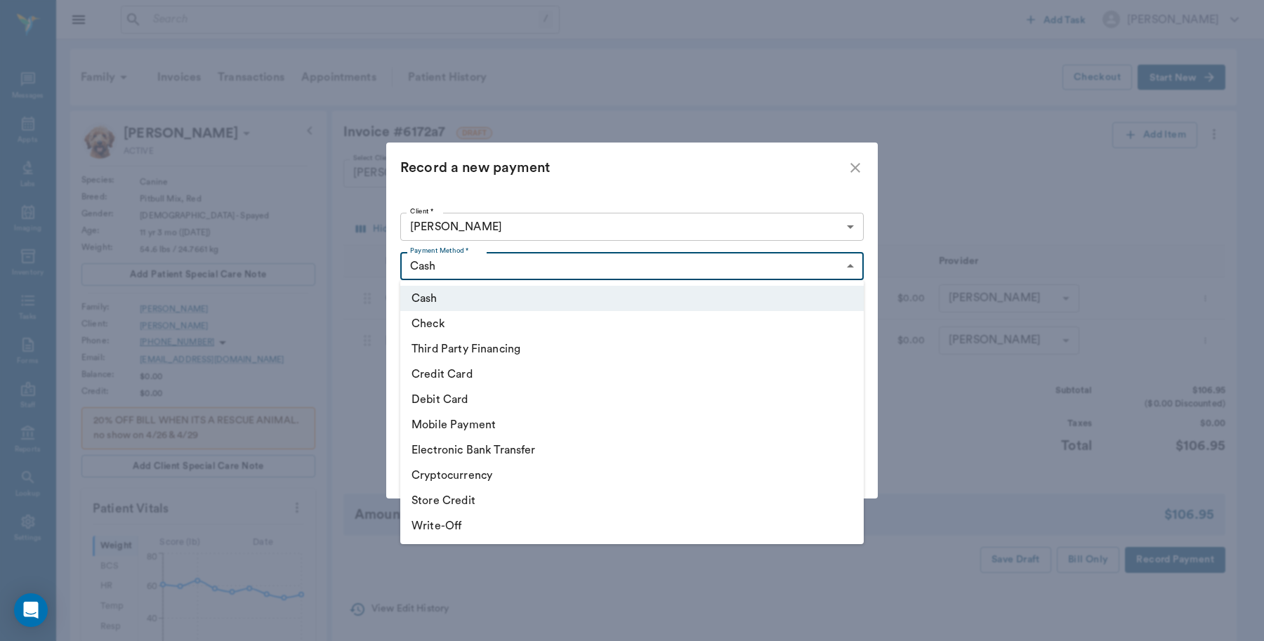
click at [481, 261] on body "/ ​ Add Task Dr. Bert Ellsworth Nectar Messages Appts Labs Imaging Inventory Ta…" at bounding box center [632, 585] width 1264 height 1171
click at [441, 399] on li "Debit Card" at bounding box center [631, 399] width 463 height 25
type input "DEBIT_CARD"
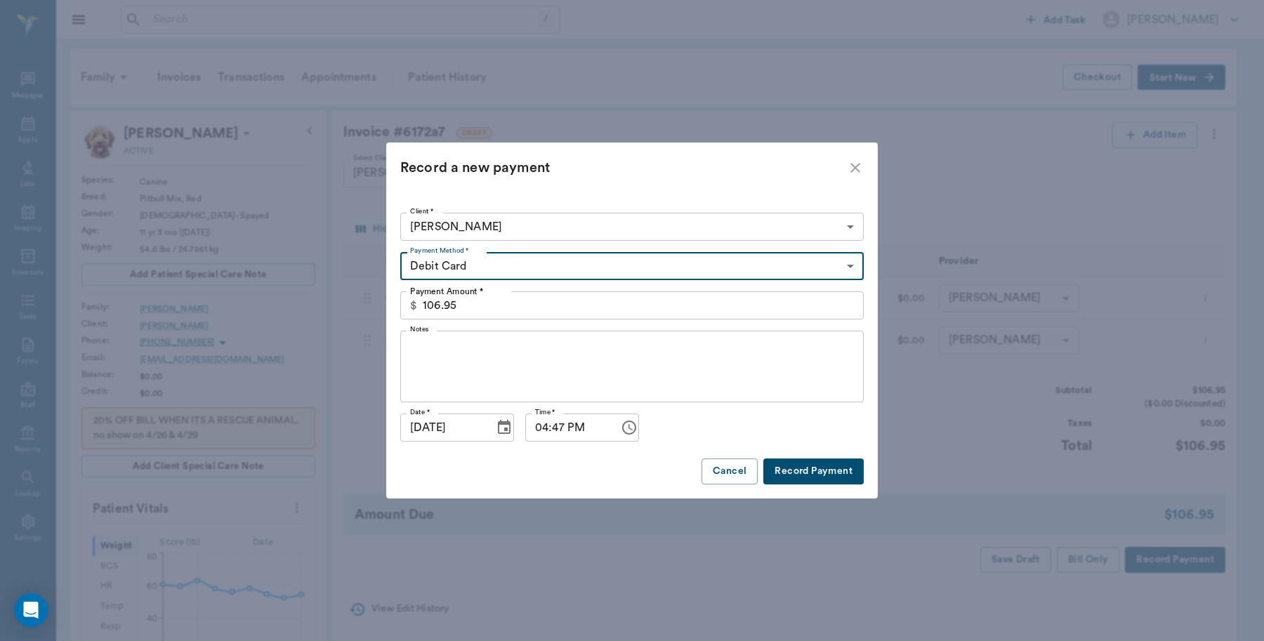
click at [804, 464] on button "Record Payment" at bounding box center [813, 471] width 100 height 26
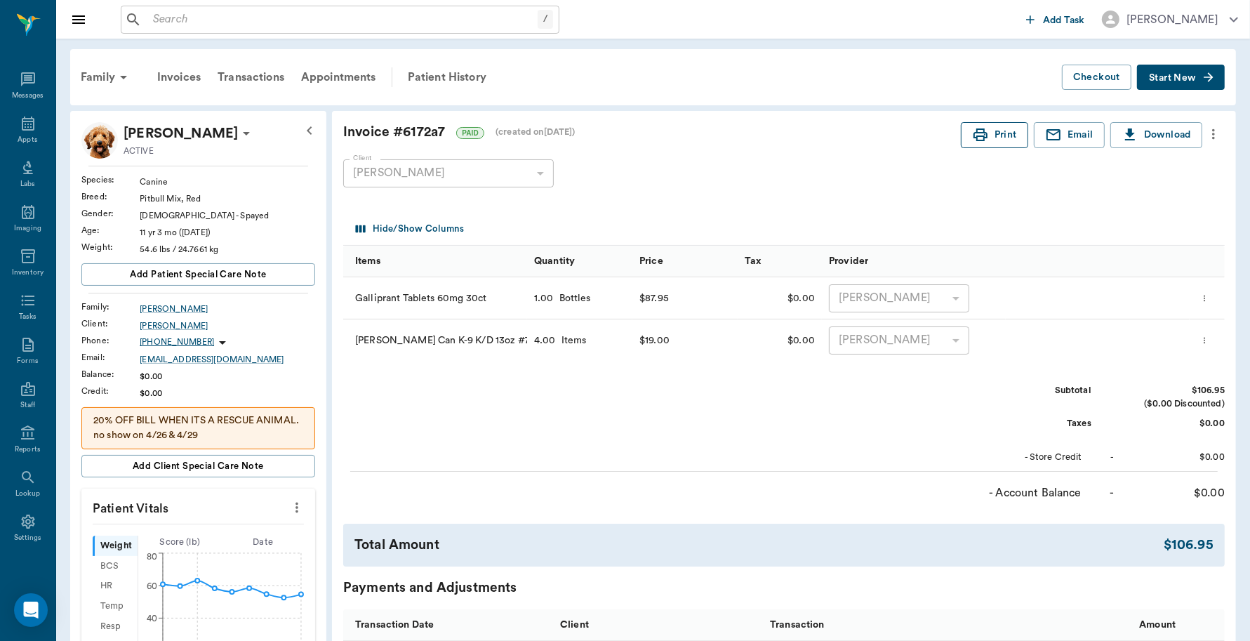
click at [977, 130] on icon "button" at bounding box center [981, 134] width 14 height 13
click at [23, 128] on icon at bounding box center [28, 124] width 13 height 14
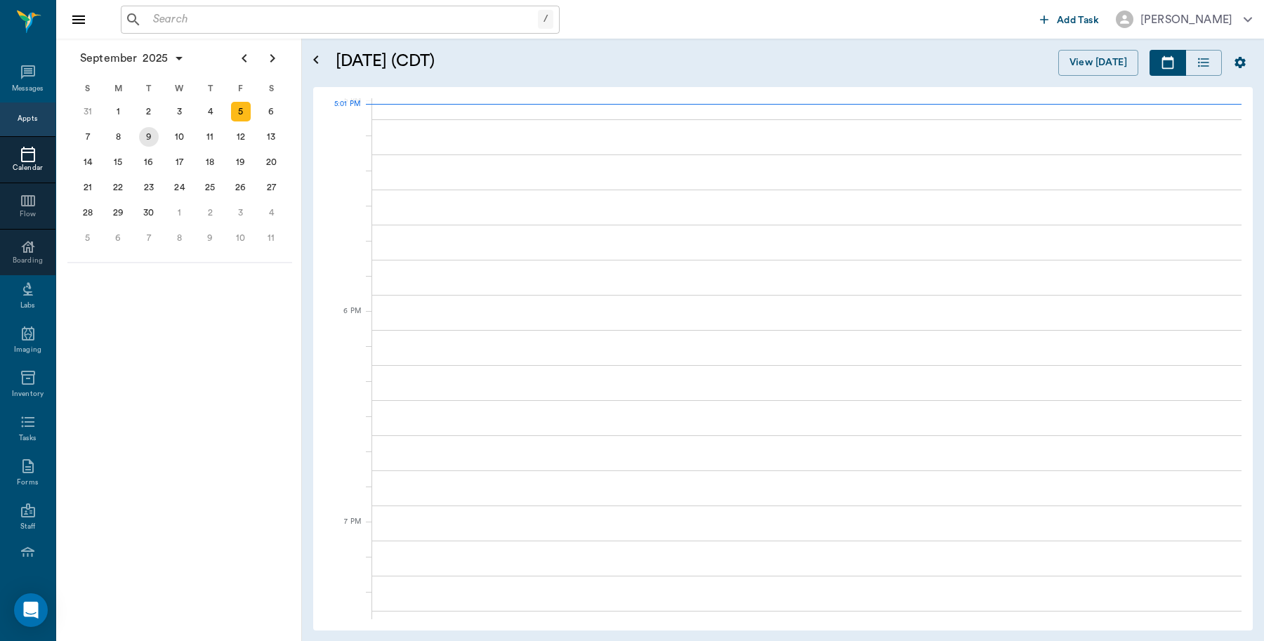
scroll to position [1899, 0]
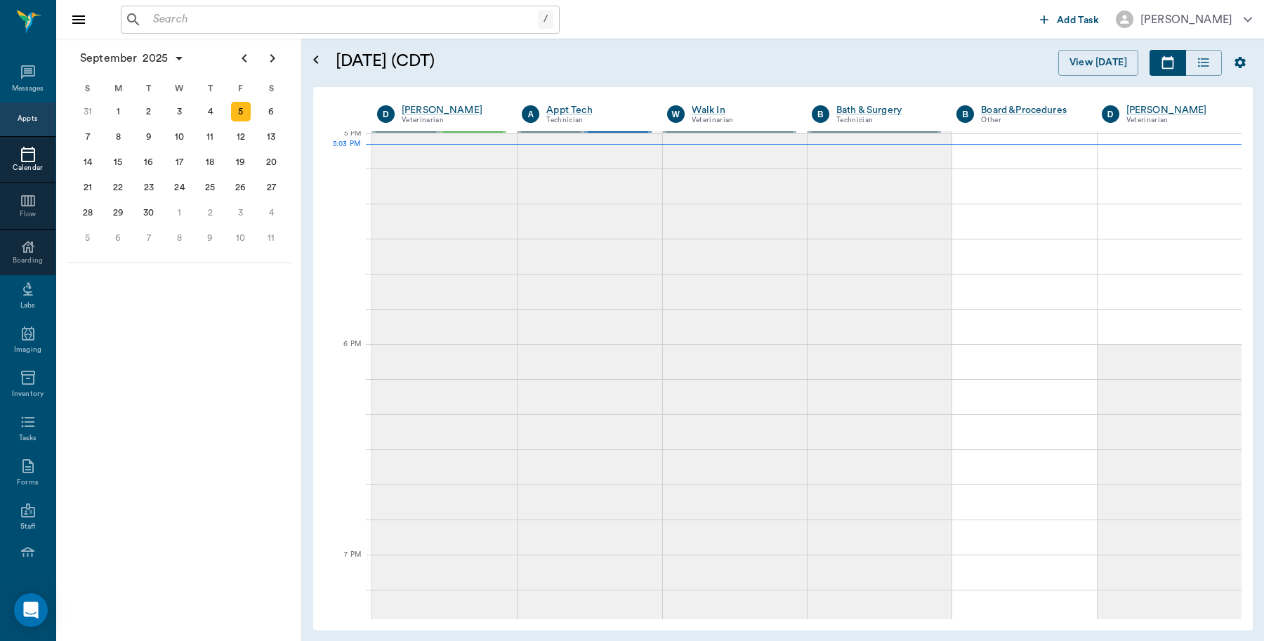
click at [241, 111] on div "5" at bounding box center [241, 112] width 20 height 20
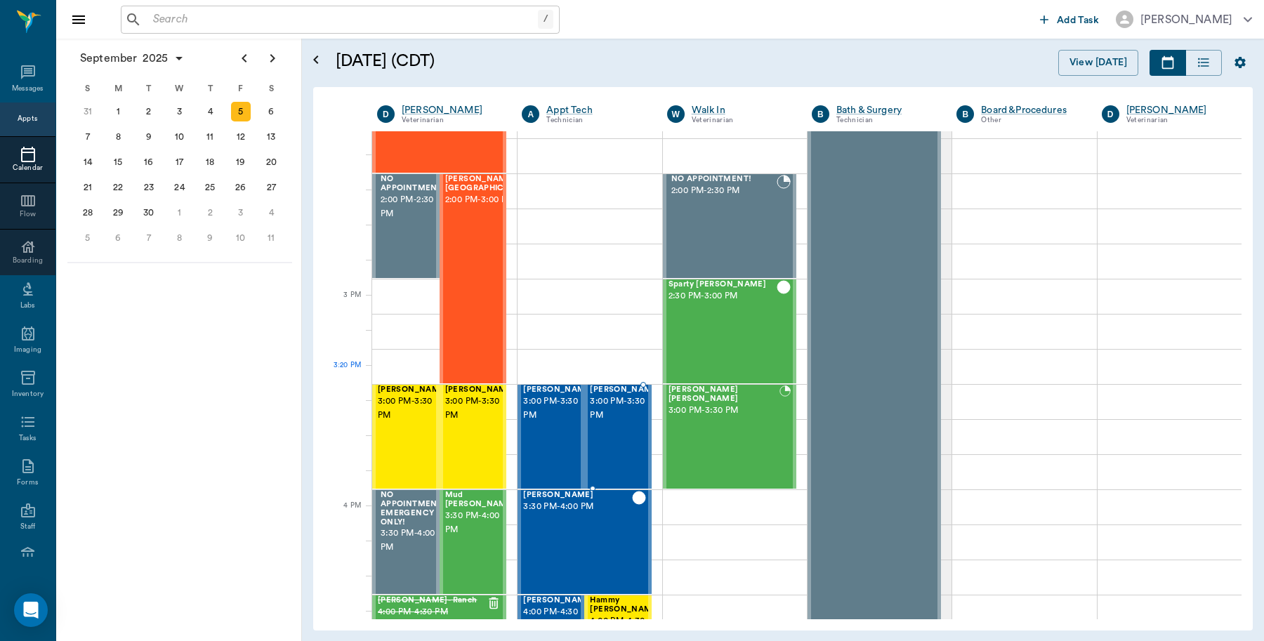
scroll to position [1316, 0]
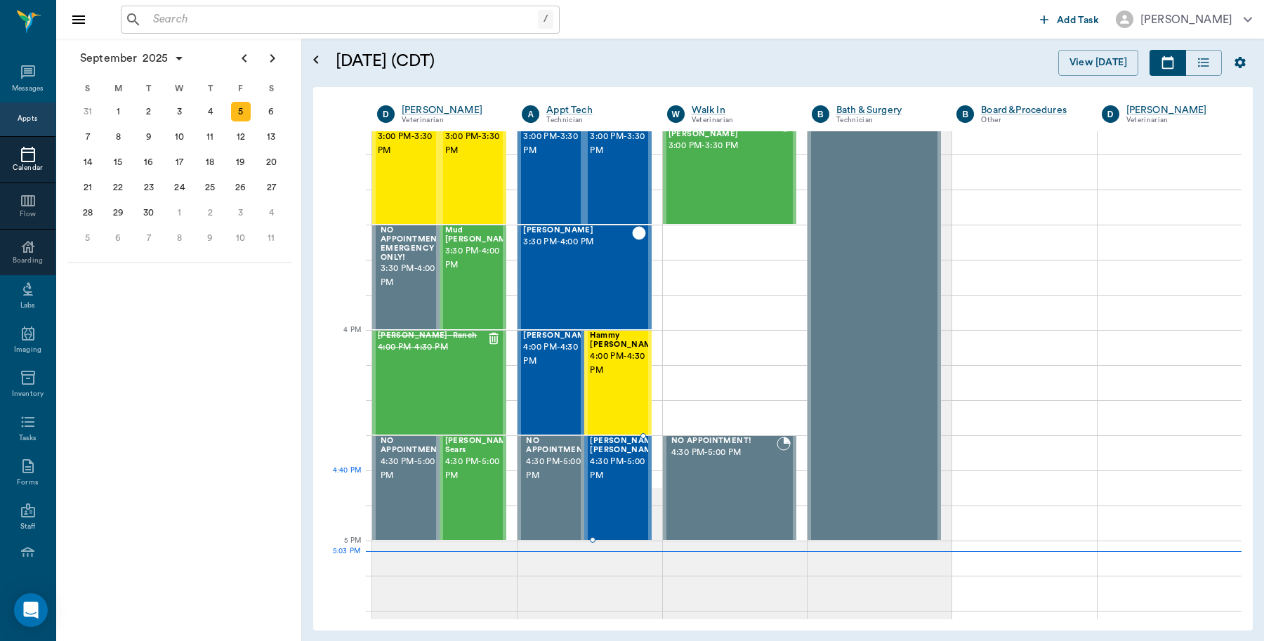
click at [627, 468] on span "4:30 PM - 5:00 PM" at bounding box center [625, 469] width 70 height 28
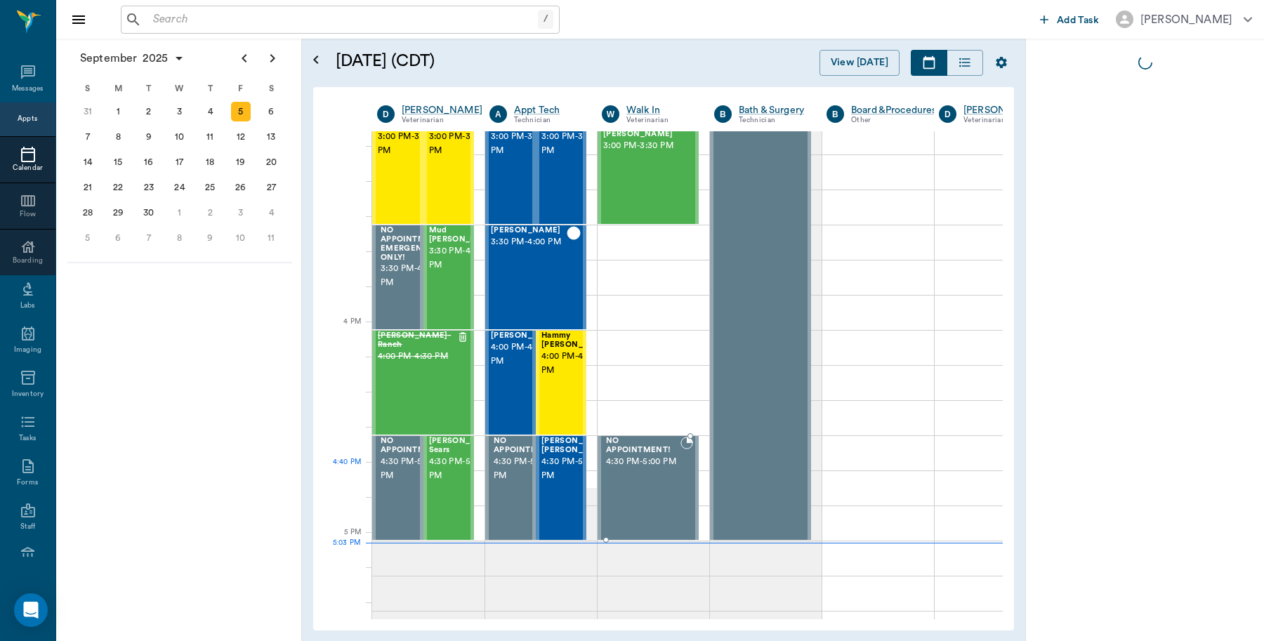
scroll to position [1500, 0]
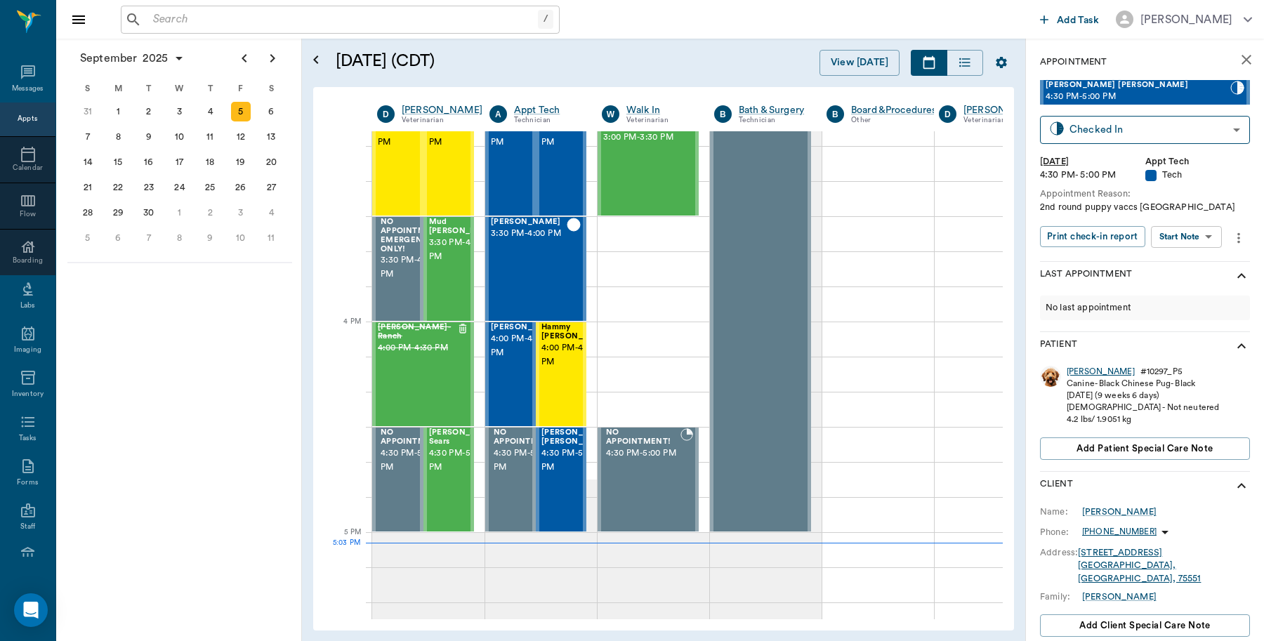
click at [1078, 371] on div "[PERSON_NAME]" at bounding box center [1100, 372] width 68 height 12
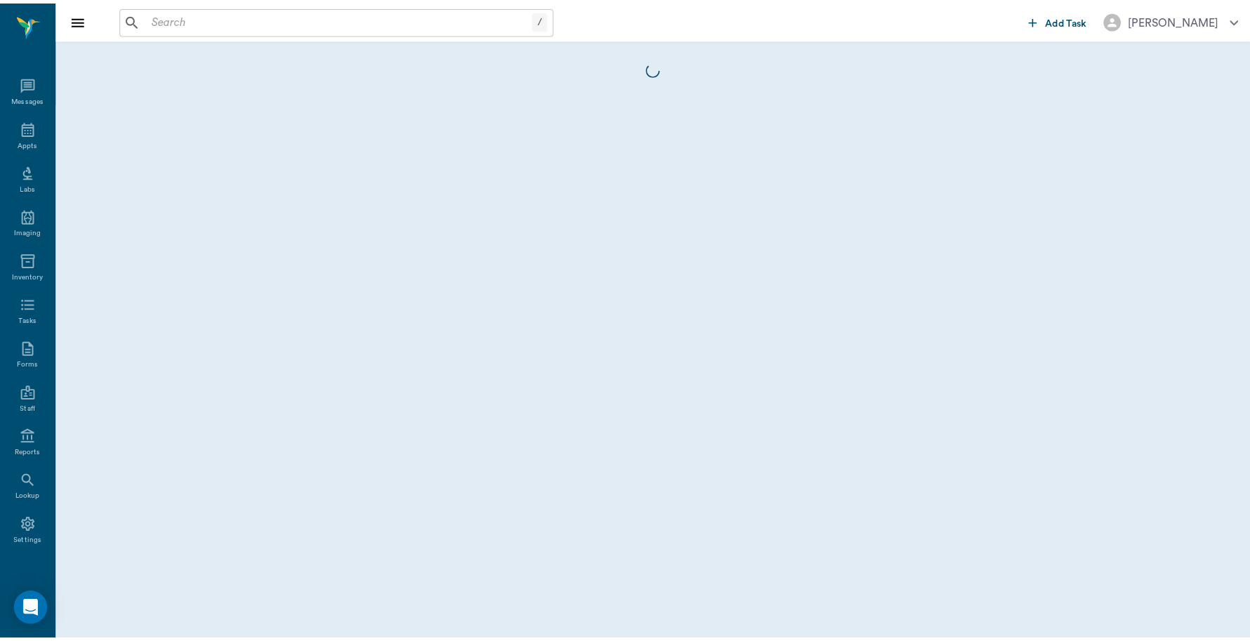
scroll to position [4, 0]
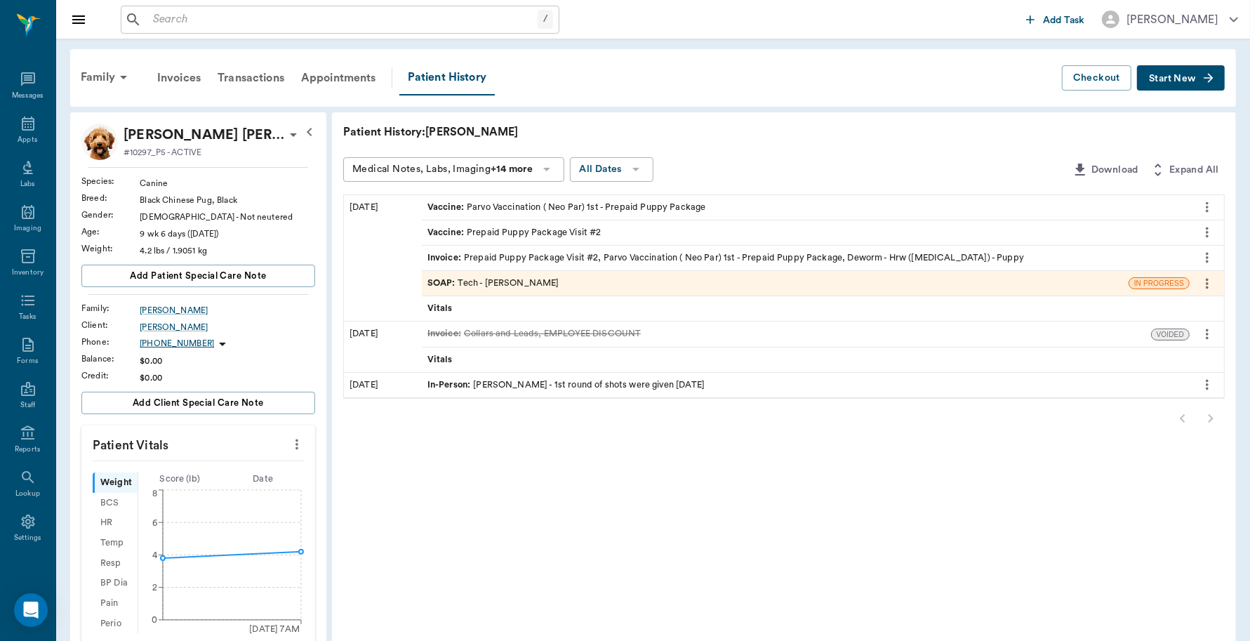
click at [654, 260] on div "Invoice : Prepaid Puppy Package Visit #2, Parvo Vaccination ( Neo Par) 1st - Pr…" at bounding box center [726, 257] width 597 height 13
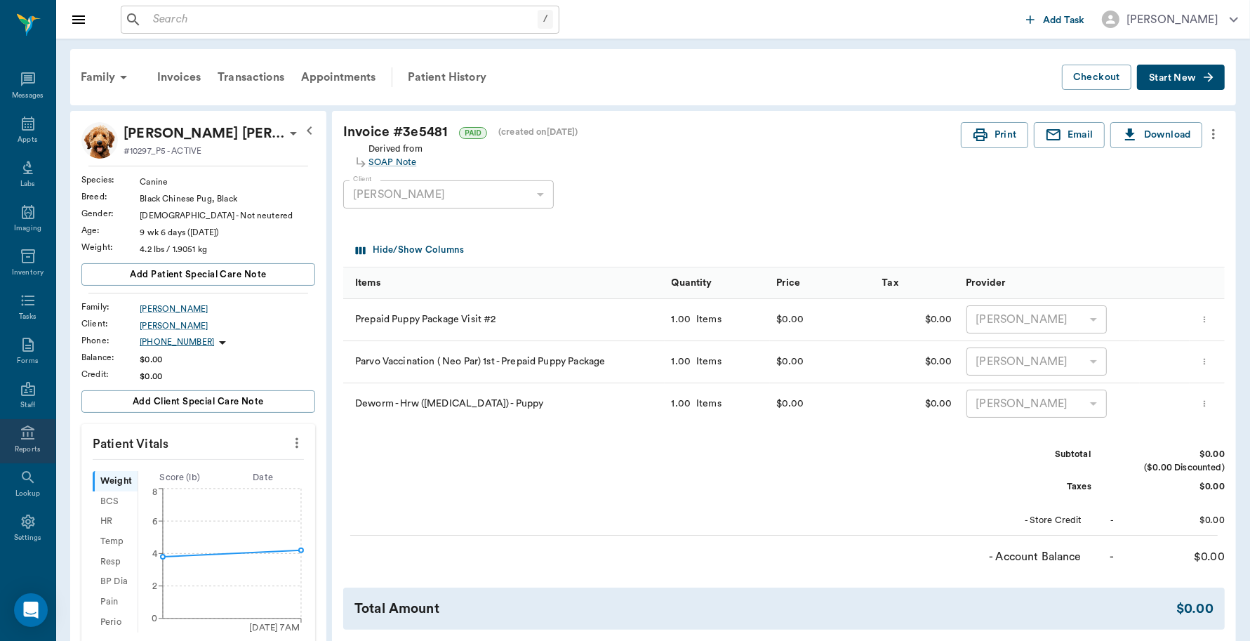
click at [23, 434] on icon at bounding box center [28, 433] width 17 height 17
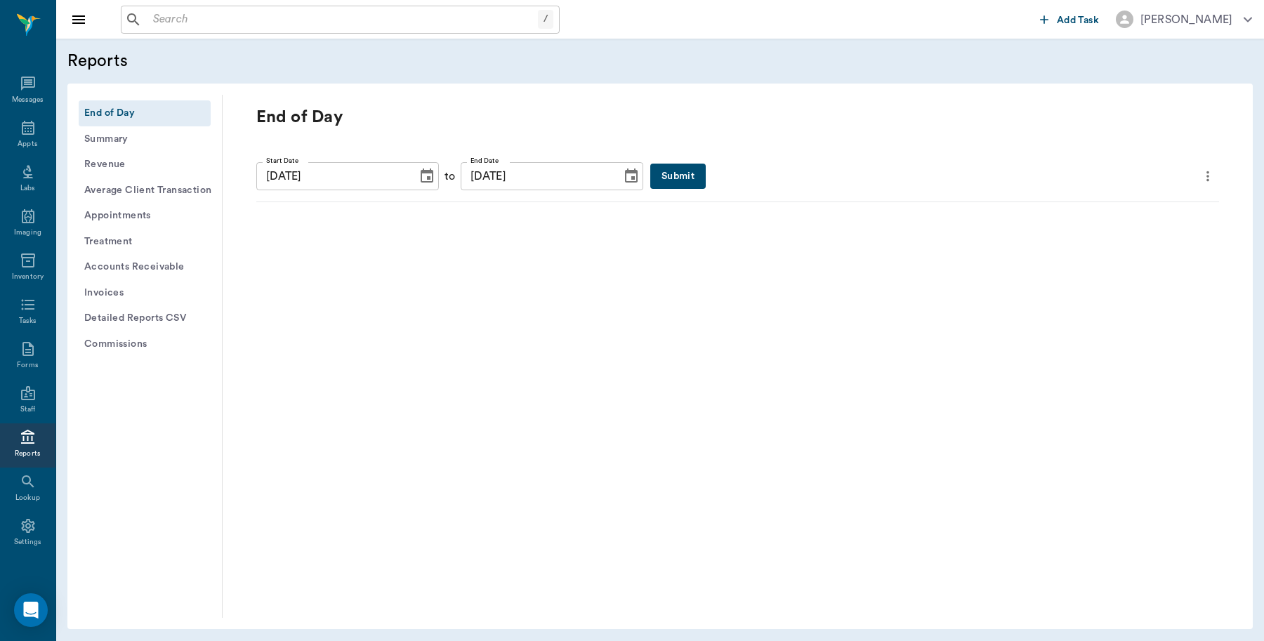
scroll to position [4, 0]
click at [654, 167] on button "Submit" at bounding box center [677, 177] width 55 height 26
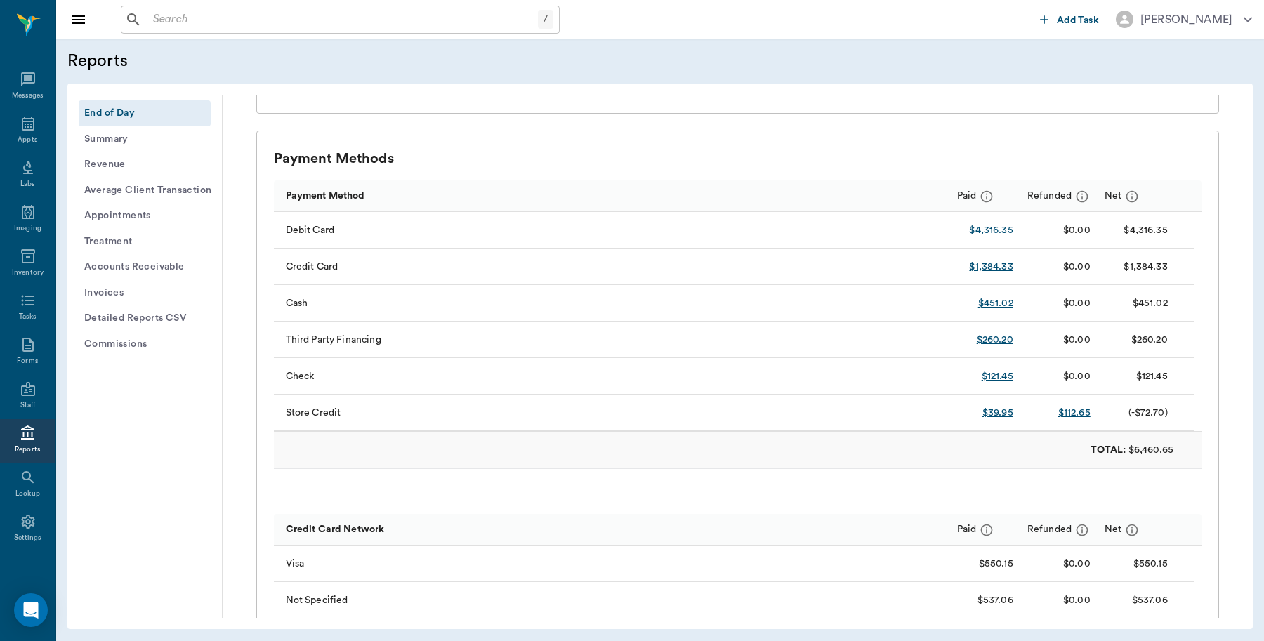
scroll to position [0, 0]
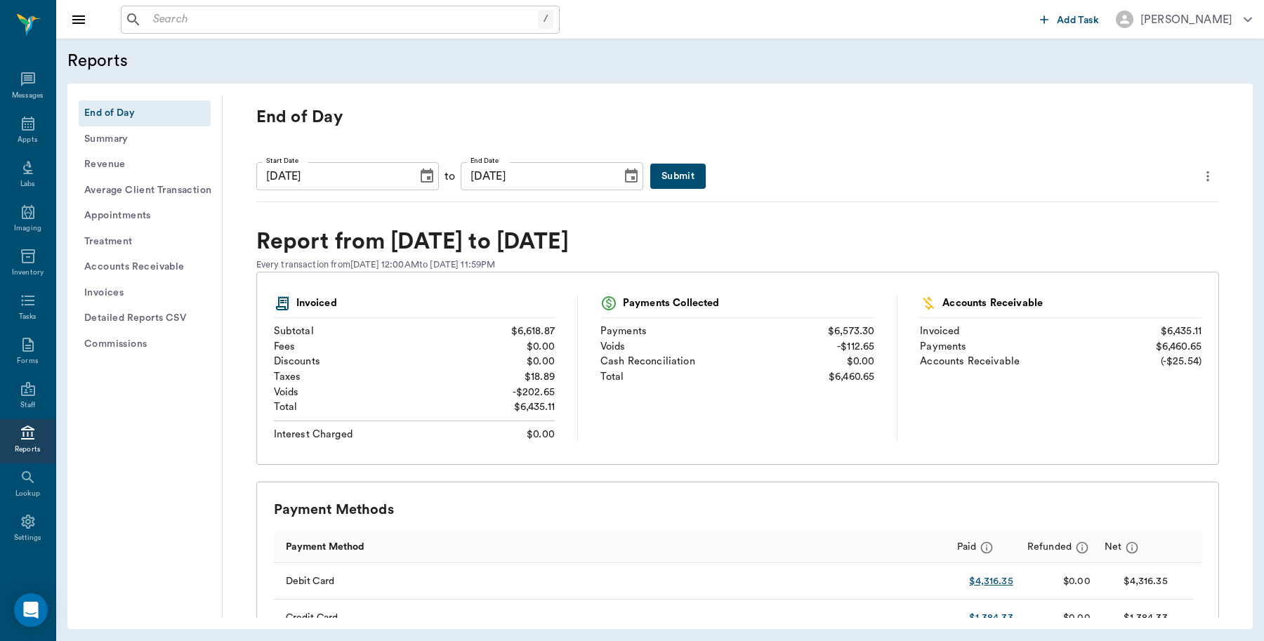
click at [1200, 180] on icon "more" at bounding box center [1207, 176] width 15 height 17
click at [1124, 251] on span "Print Report" at bounding box center [1127, 256] width 134 height 15
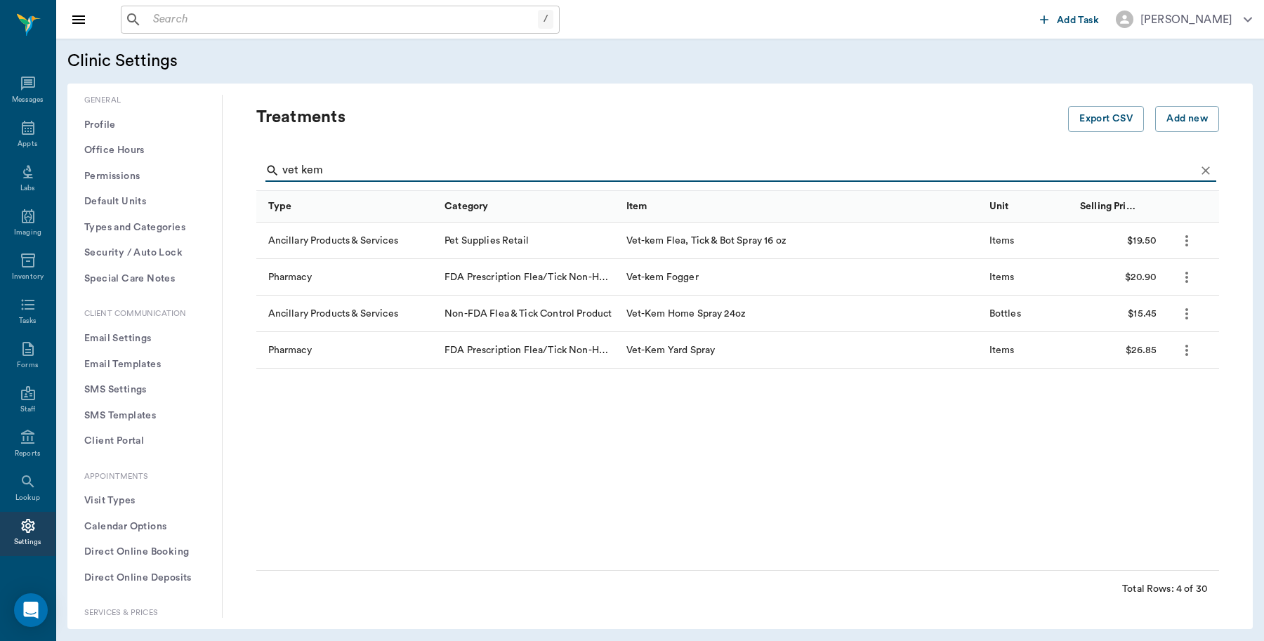
scroll to position [263, 0]
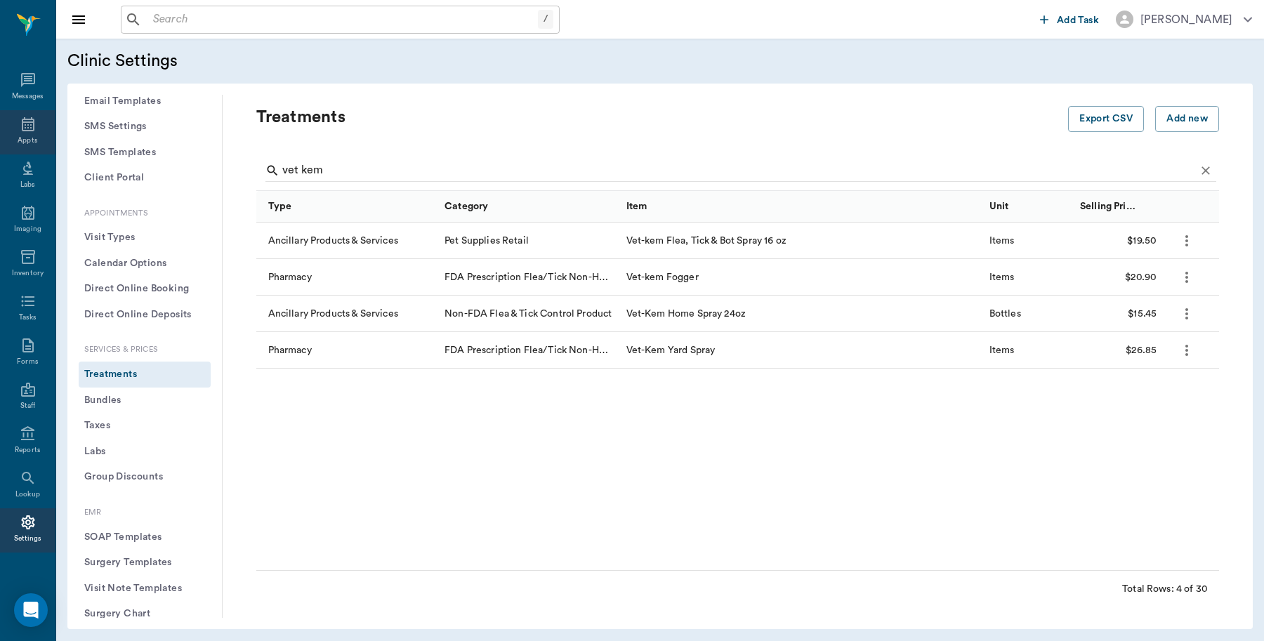
click at [20, 127] on icon at bounding box center [28, 124] width 17 height 17
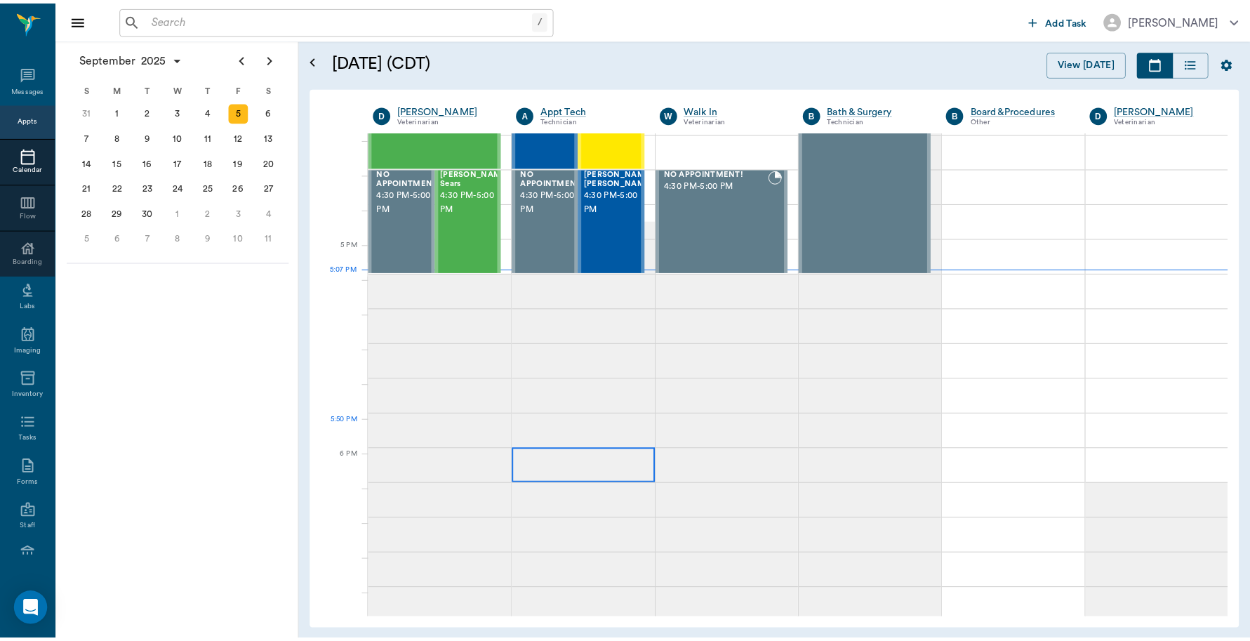
scroll to position [1721, 0]
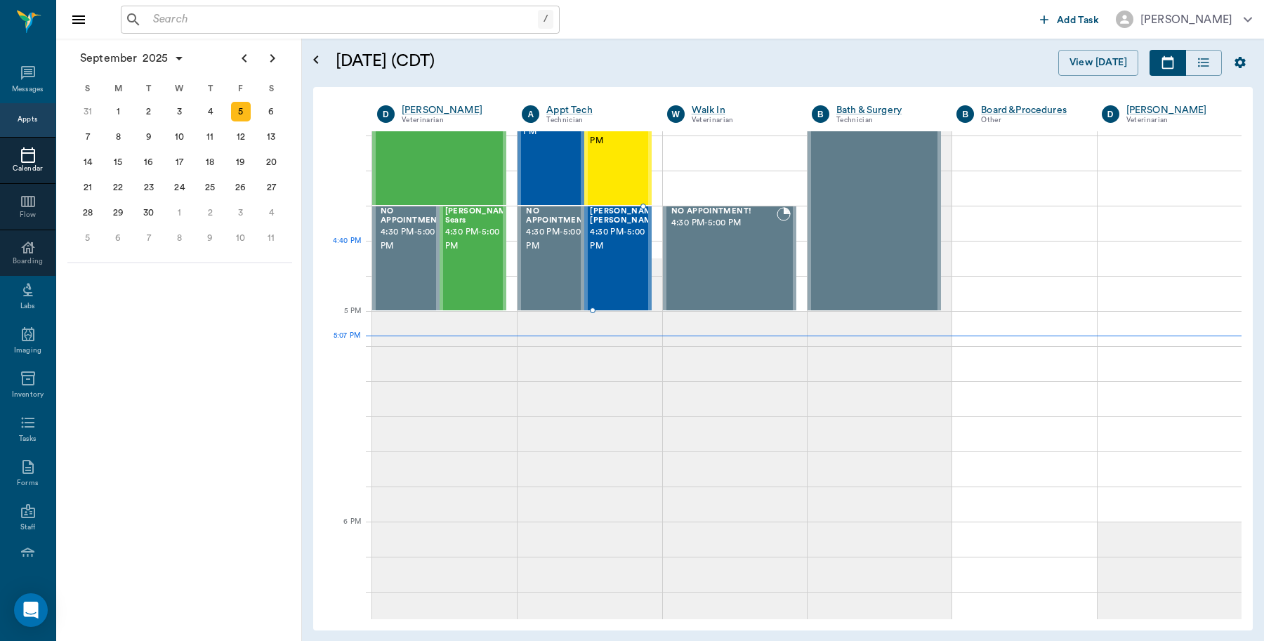
click at [660, 246] on div at bounding box center [660, 258] width 0 height 102
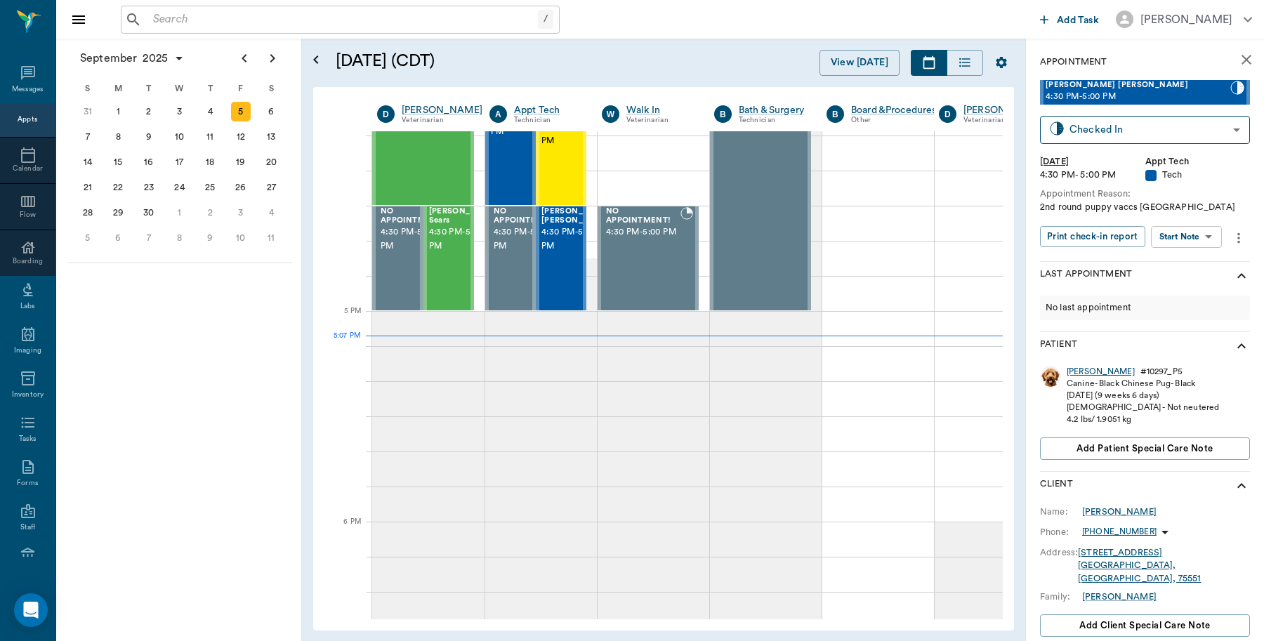
click at [1089, 370] on div "[PERSON_NAME]" at bounding box center [1100, 372] width 68 height 12
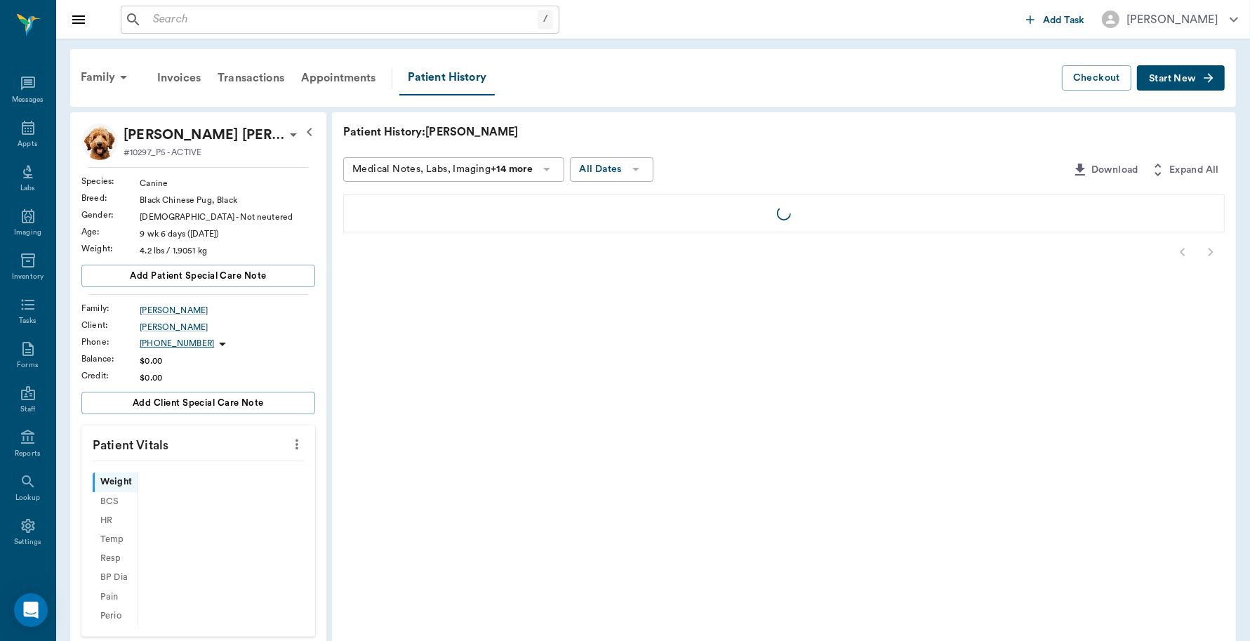
scroll to position [4, 0]
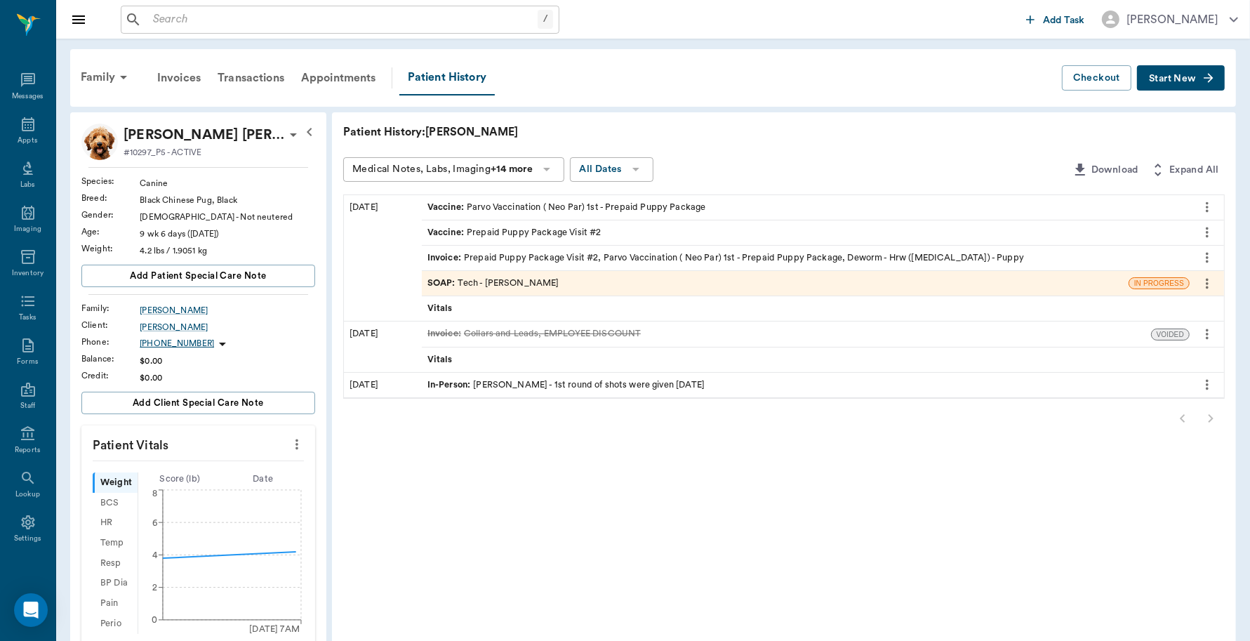
click at [565, 254] on div "Invoice : Prepaid Puppy Package Visit #2, Parvo Vaccination ( Neo Par) 1st - Pr…" at bounding box center [726, 257] width 597 height 13
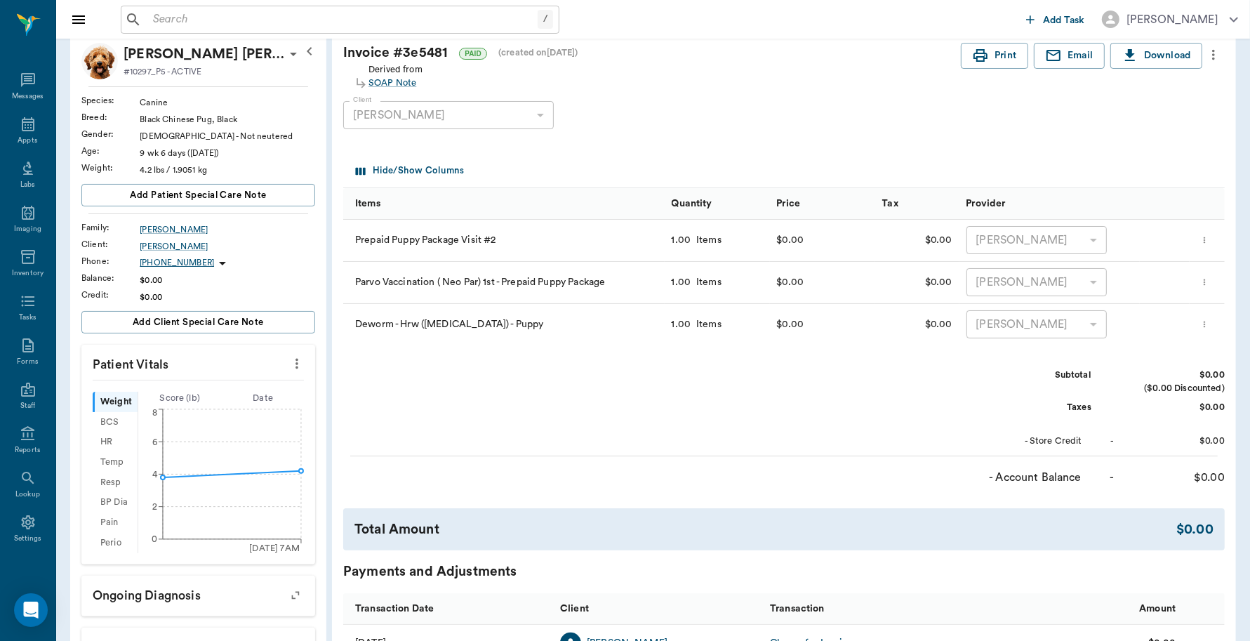
scroll to position [76, 0]
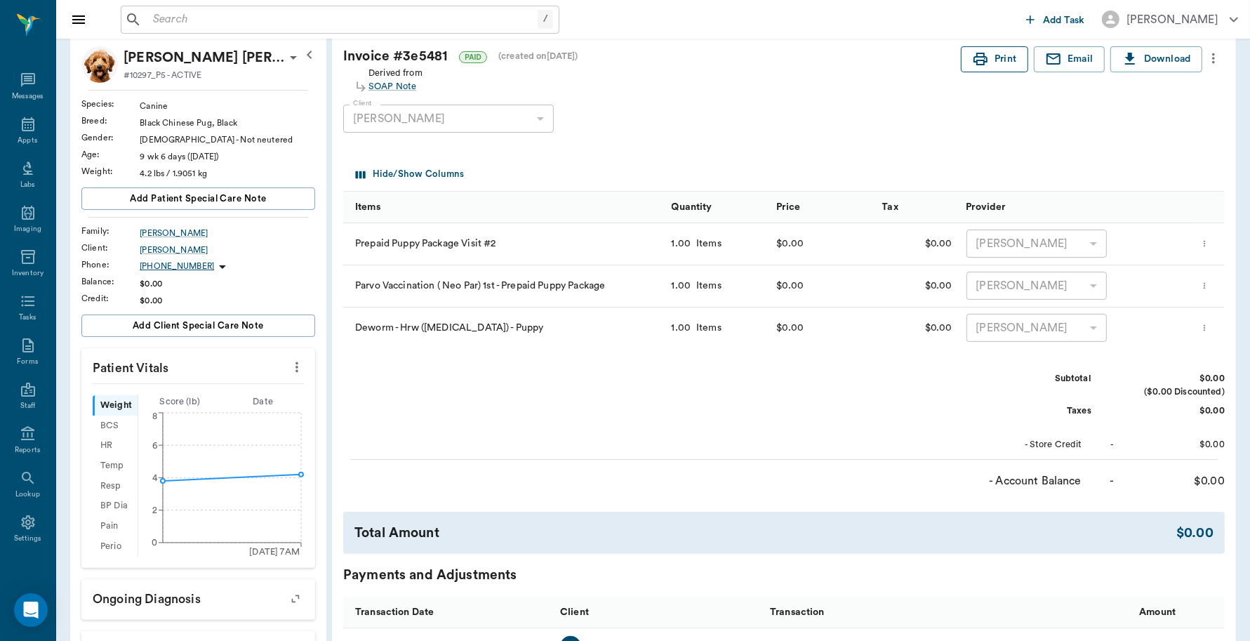
click at [972, 51] on icon "button" at bounding box center [980, 59] width 17 height 17
click at [25, 141] on div "Appts" at bounding box center [28, 140] width 20 height 11
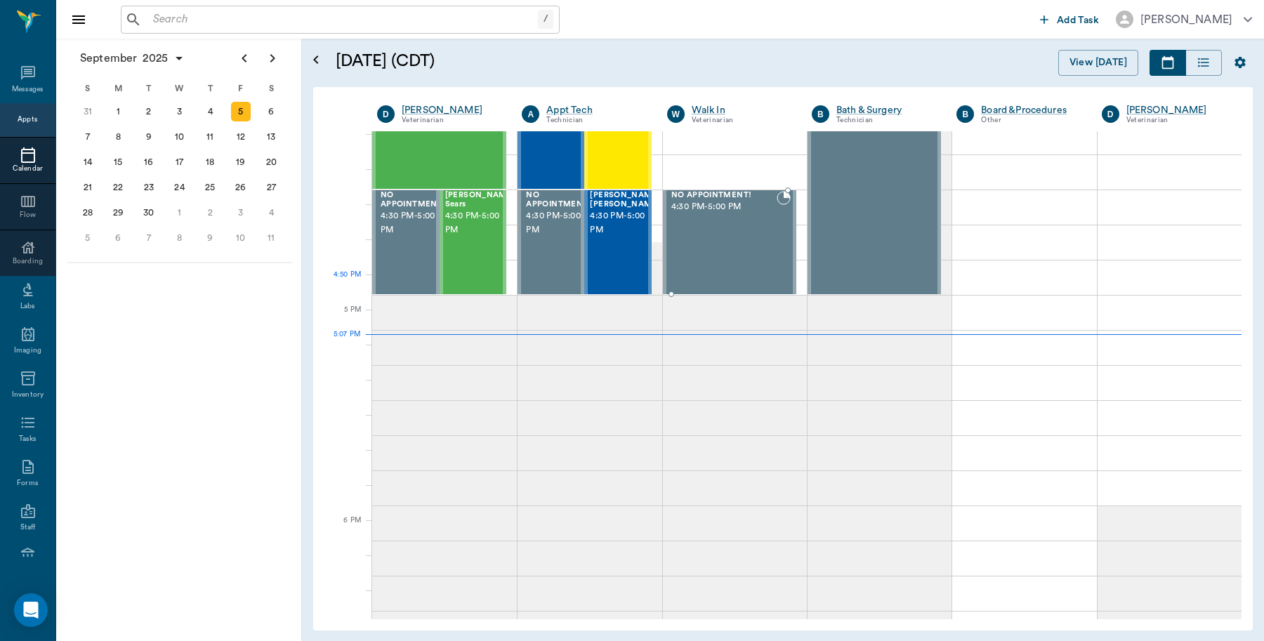
scroll to position [1722, 0]
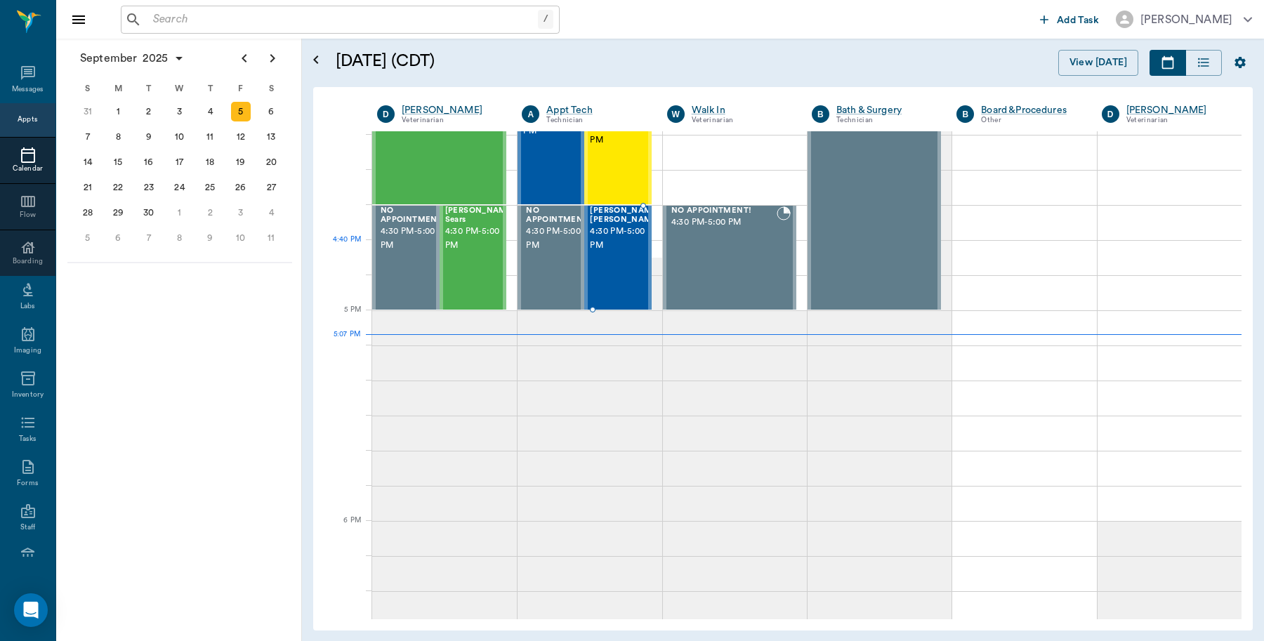
click at [615, 262] on div "Pugsley McKinley-Watson 4:30 PM - 5:00 PM" at bounding box center [625, 257] width 70 height 102
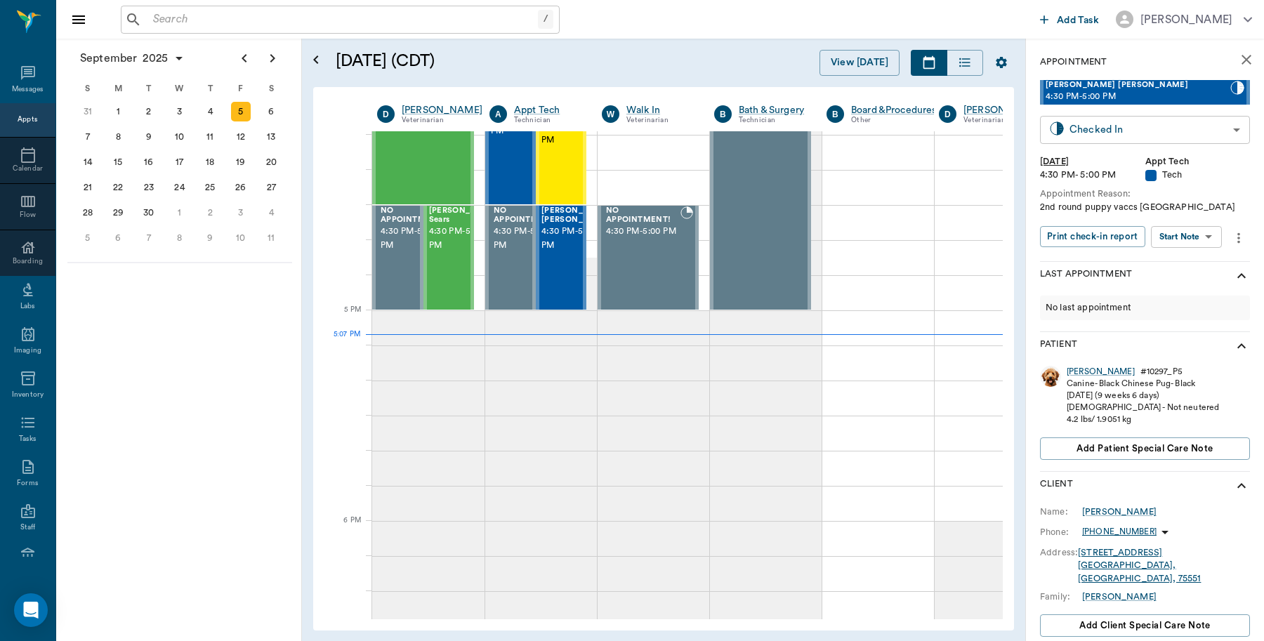
click at [1113, 135] on body "/ ​ Add Task Dr. Bert Ellsworth Nectar Messages Appts Calendar Flow Boarding La…" at bounding box center [632, 320] width 1264 height 641
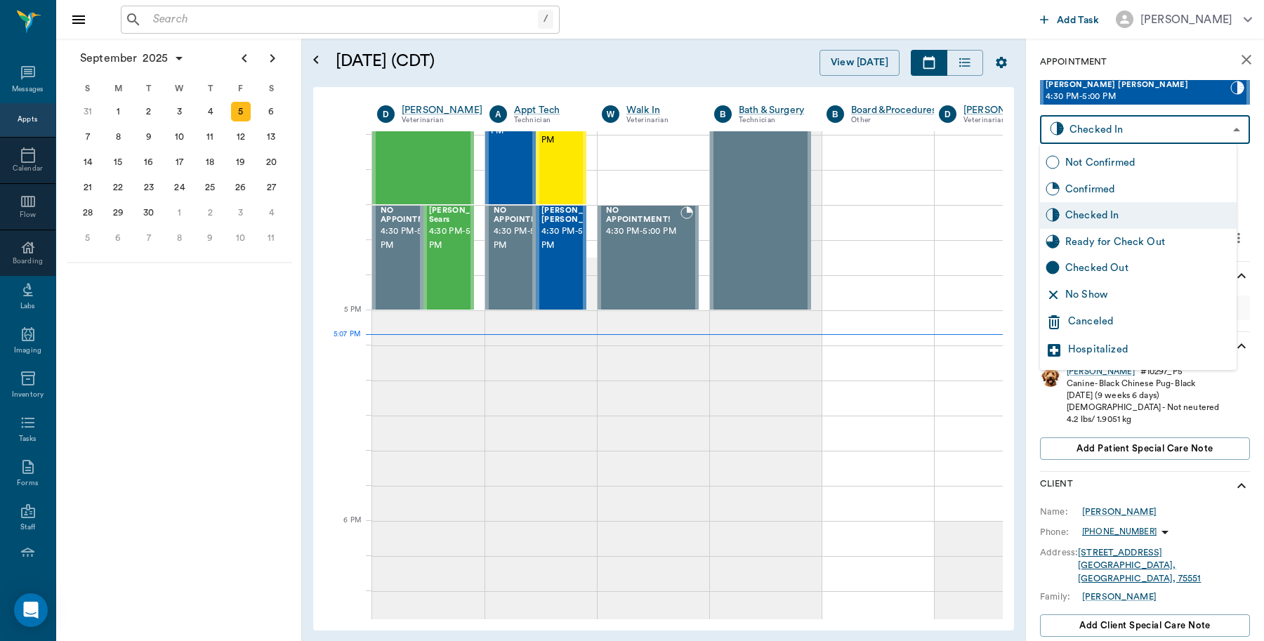
click at [1107, 265] on div "Checked Out" at bounding box center [1148, 267] width 166 height 15
type input "CHECKED_OUT"
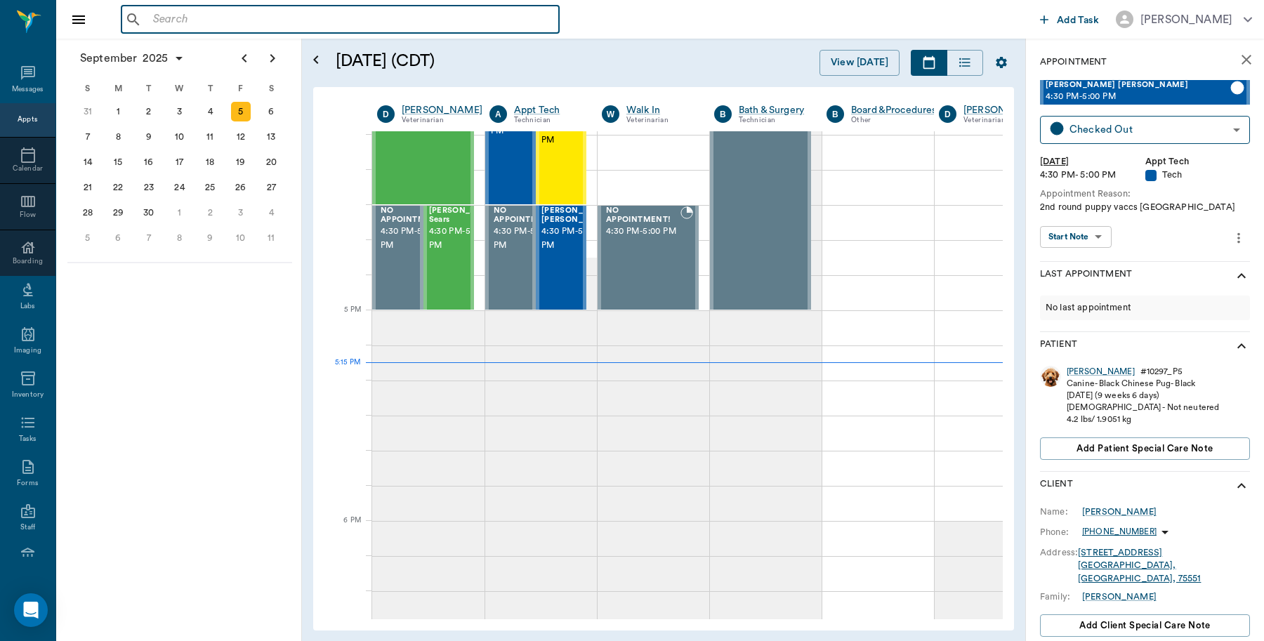
click at [284, 22] on input "text" at bounding box center [350, 20] width 406 height 20
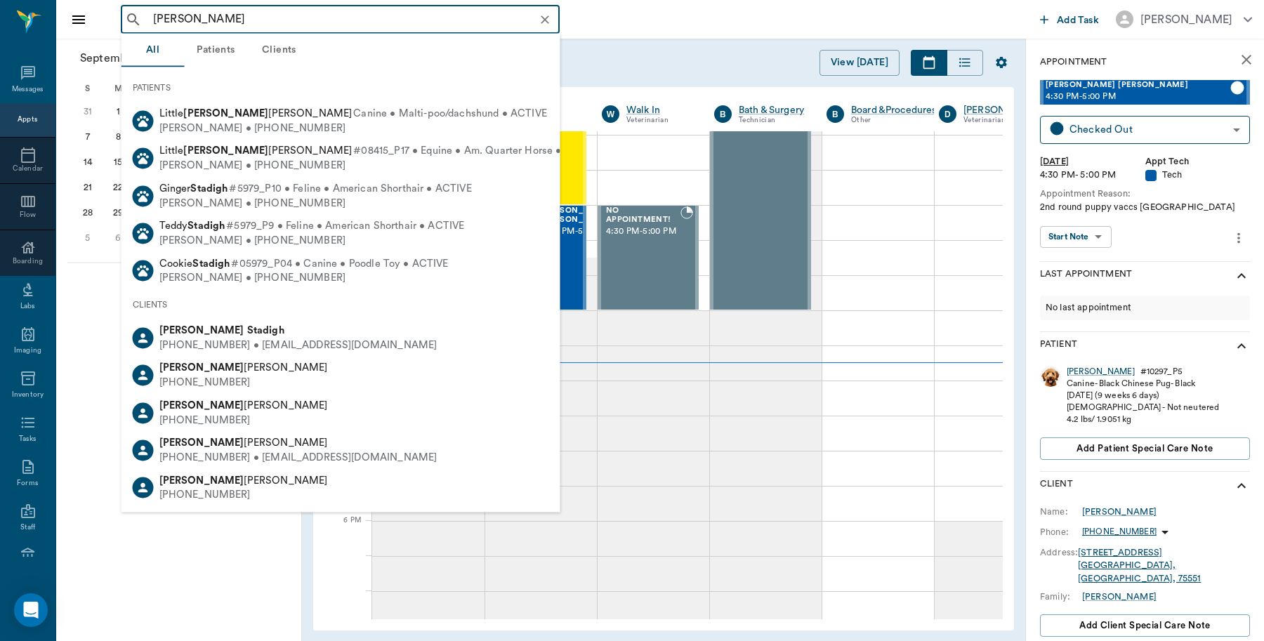
type input "DEBBIE STADIGH"
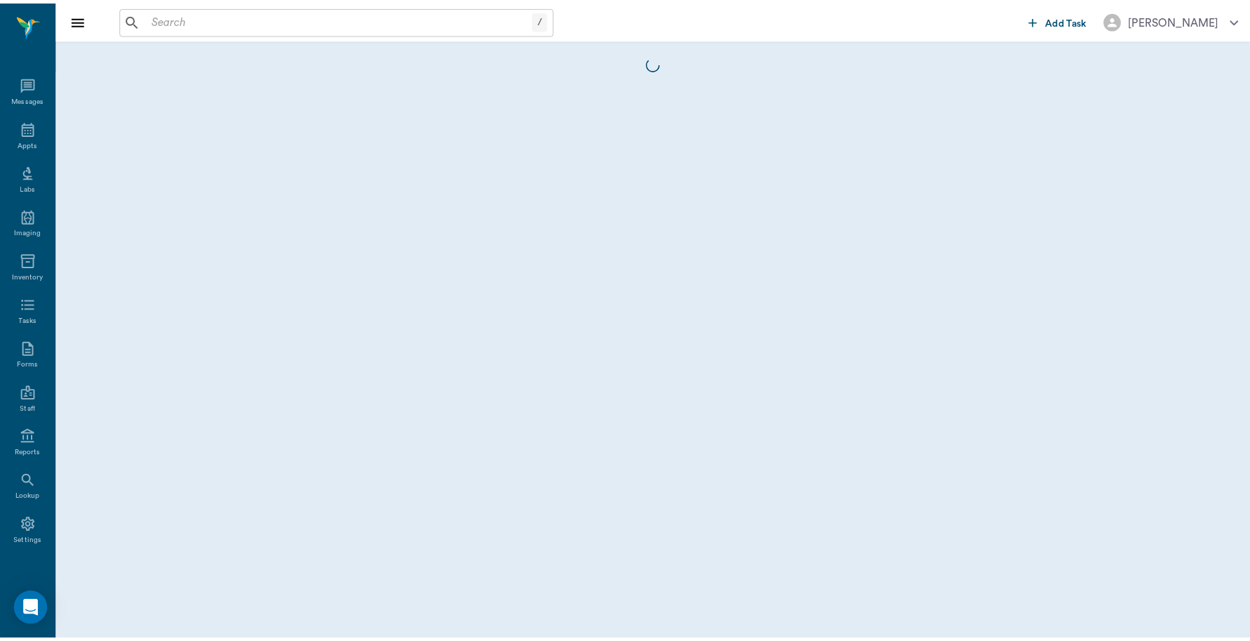
scroll to position [4, 0]
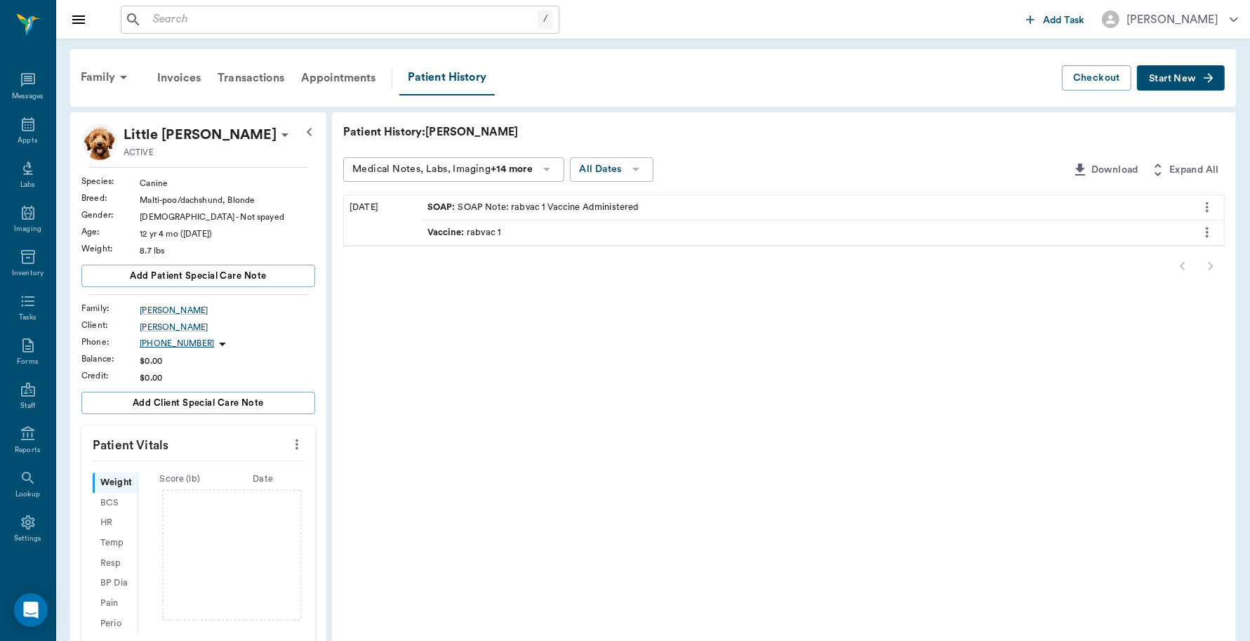
click at [330, 22] on input "text" at bounding box center [342, 20] width 390 height 20
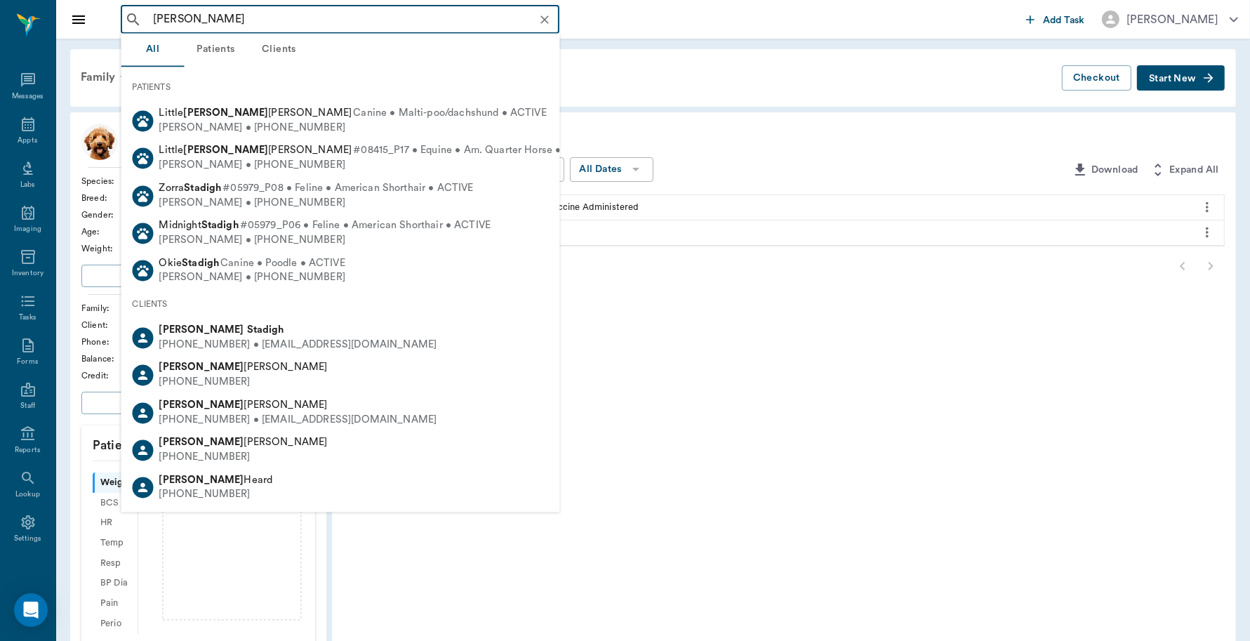
type input "dEBBIE STADIGH"
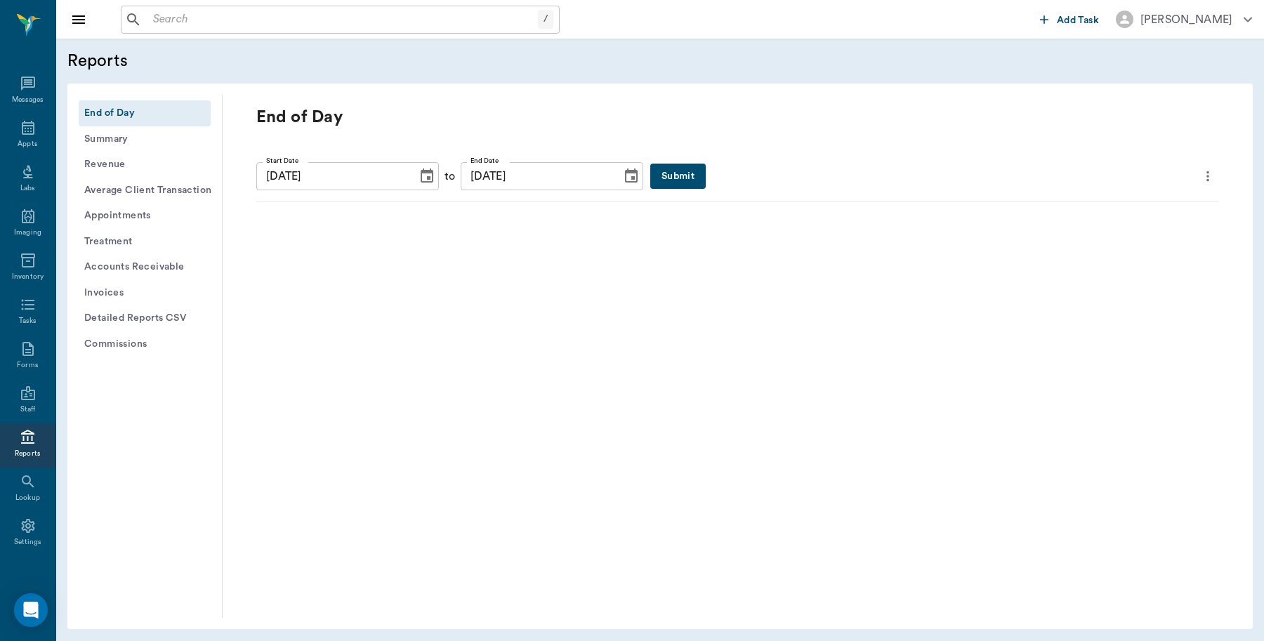
scroll to position [4, 0]
drag, startPoint x: 849, startPoint y: 563, endPoint x: 576, endPoint y: 682, distance: 298.0
drag, startPoint x: 576, startPoint y: 682, endPoint x: 651, endPoint y: 165, distance: 522.7
click at [651, 165] on button "Submit" at bounding box center [677, 177] width 55 height 26
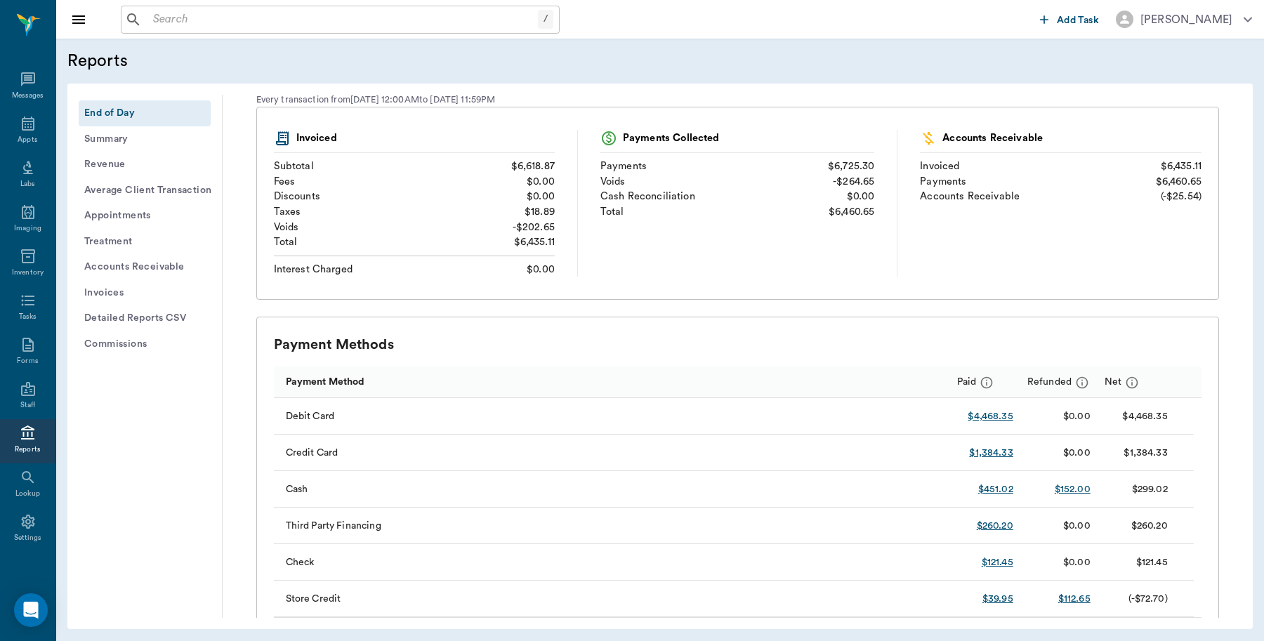
scroll to position [351, 0]
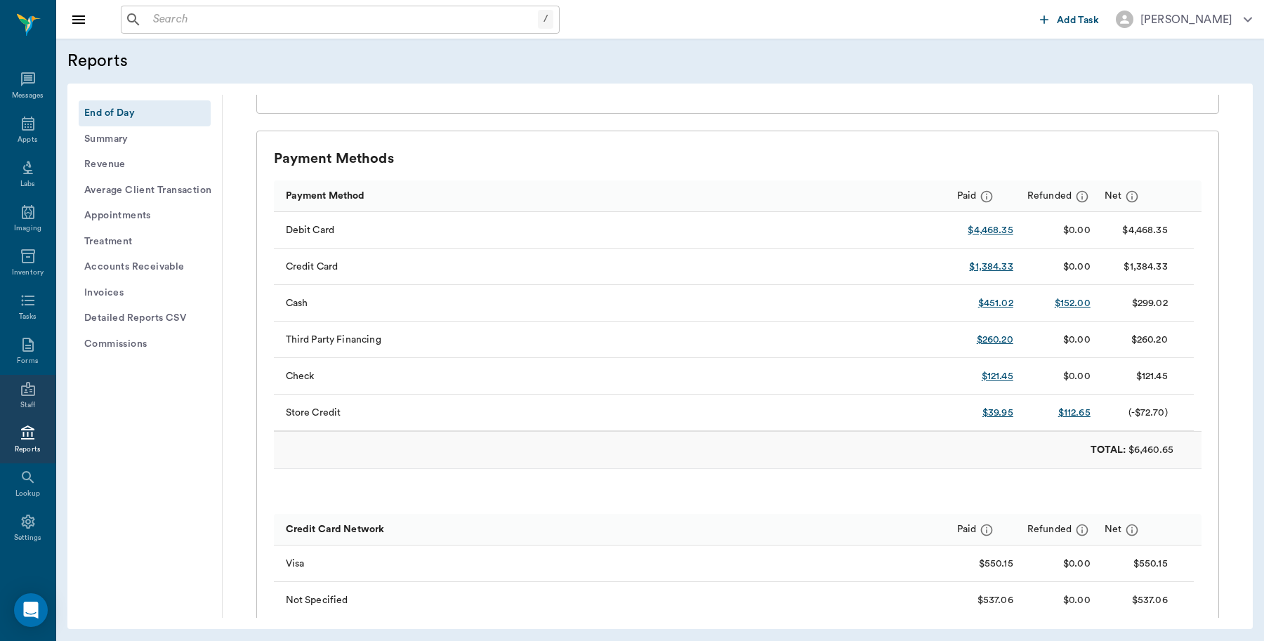
drag, startPoint x: 713, startPoint y: 355, endPoint x: 0, endPoint y: 416, distance: 715.1
drag, startPoint x: 0, startPoint y: 416, endPoint x: 0, endPoint y: 434, distance: 18.3
drag, startPoint x: 0, startPoint y: 434, endPoint x: 1032, endPoint y: 250, distance: 1048.2
click at [1032, 250] on div "$0.00" at bounding box center [1058, 267] width 77 height 37
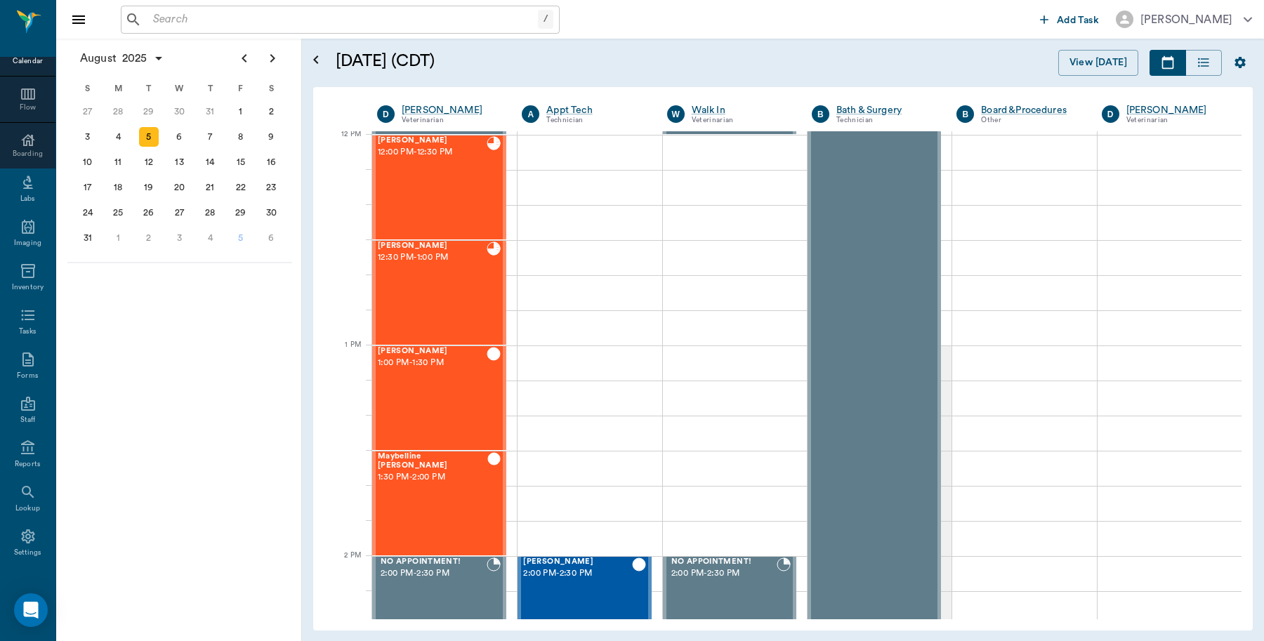
scroll to position [125, 0]
click at [32, 437] on div "Reports" at bounding box center [27, 442] width 55 height 44
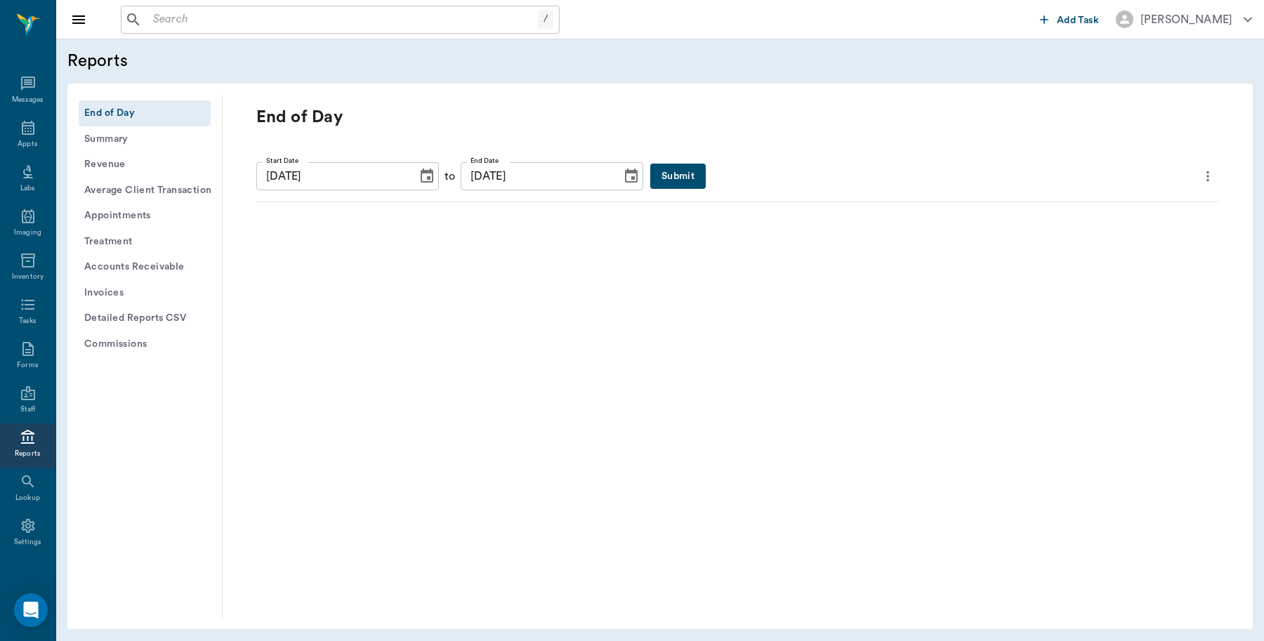
scroll to position [4, 0]
click at [176, 313] on button "Detailed Reports CSV" at bounding box center [145, 318] width 132 height 26
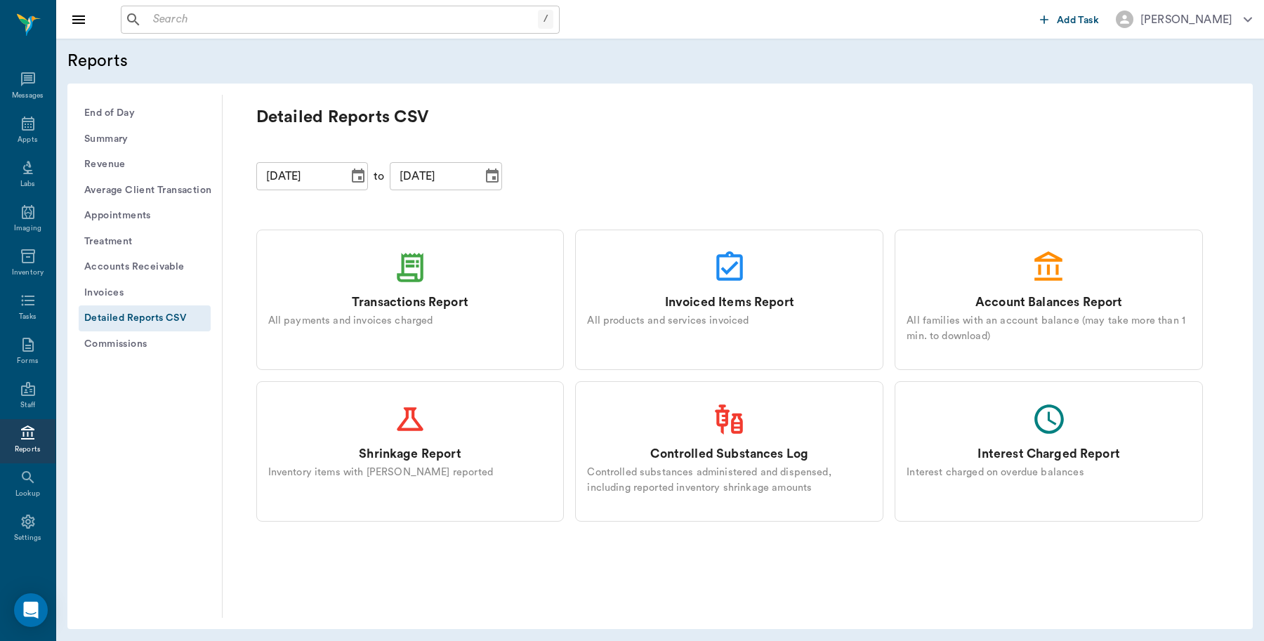
click at [421, 268] on icon at bounding box center [409, 267] width 35 height 35
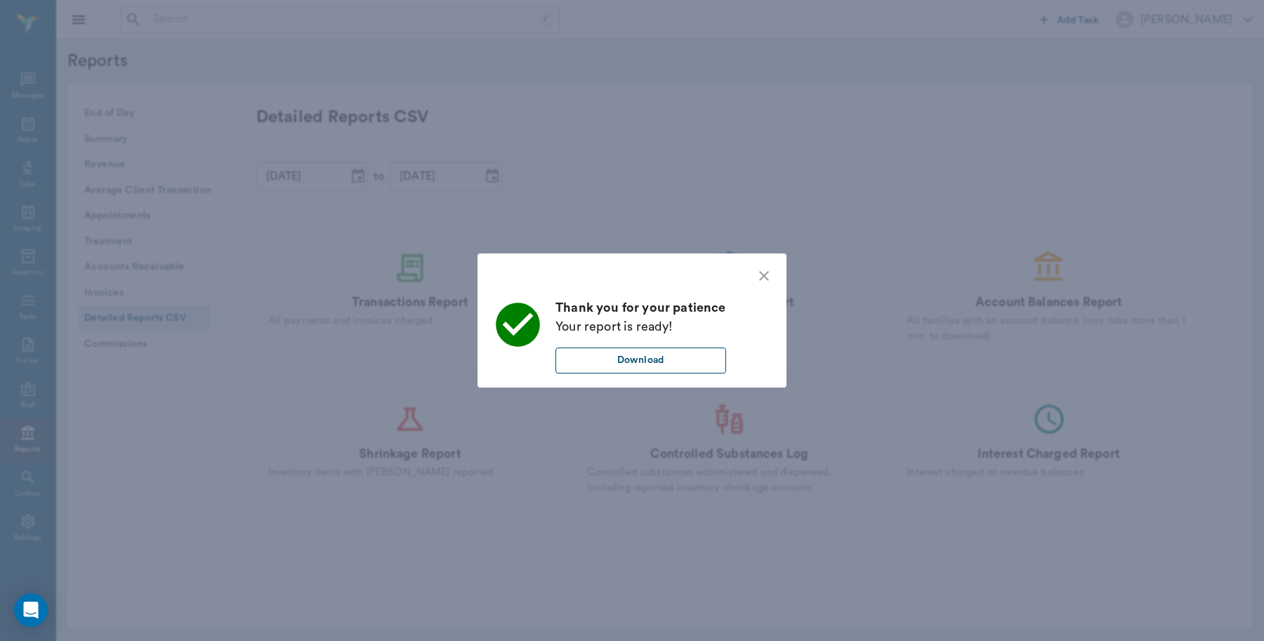
click at [654, 359] on button "Download" at bounding box center [640, 360] width 171 height 26
drag, startPoint x: 656, startPoint y: 180, endPoint x: 655, endPoint y: 169, distance: 10.6
click at [656, 179] on div "Thank you for your patience Your report is ready! Download" at bounding box center [632, 320] width 1264 height 641
